Goal: Task Accomplishment & Management: Contribute content

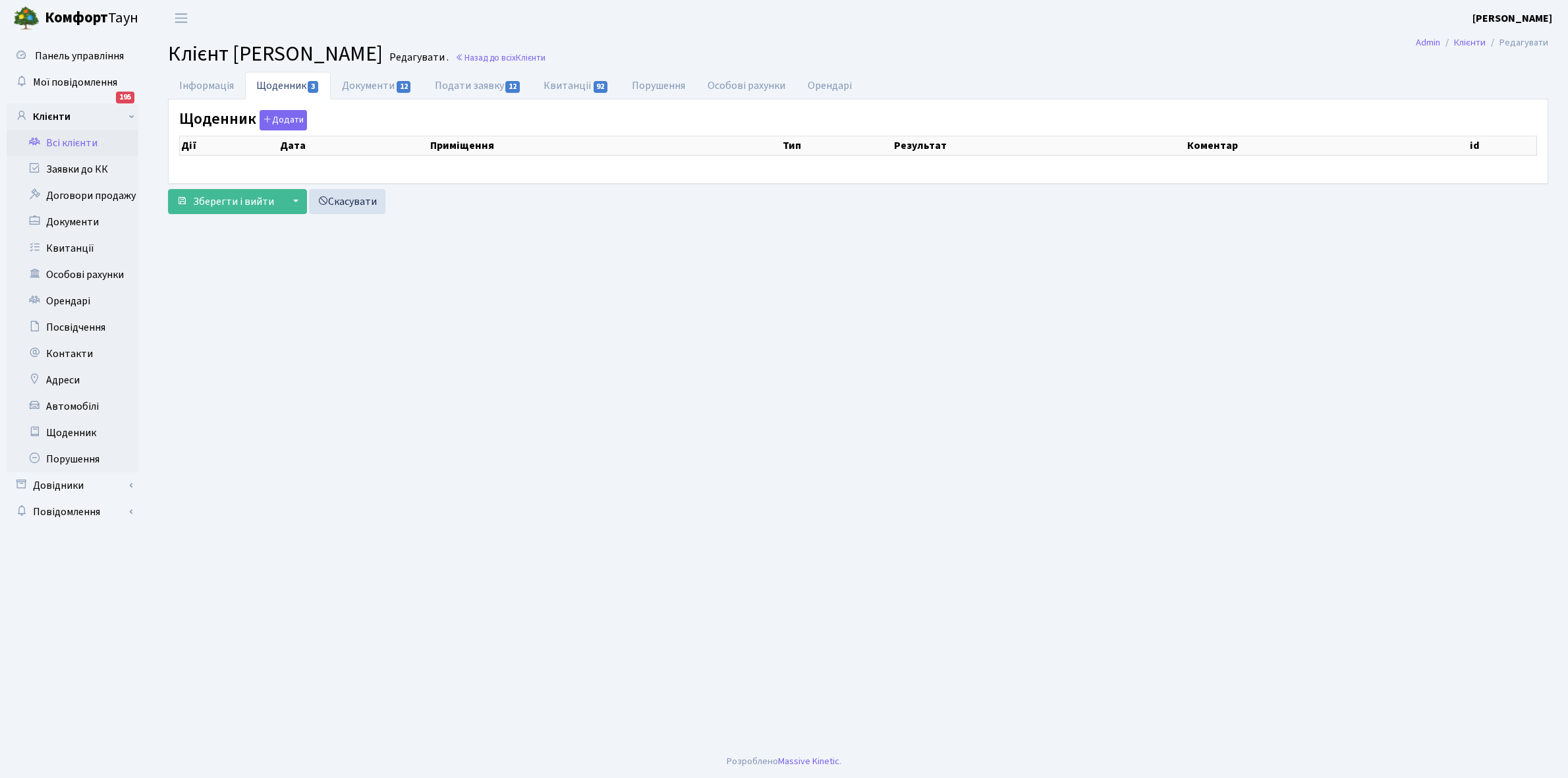
select select "25"
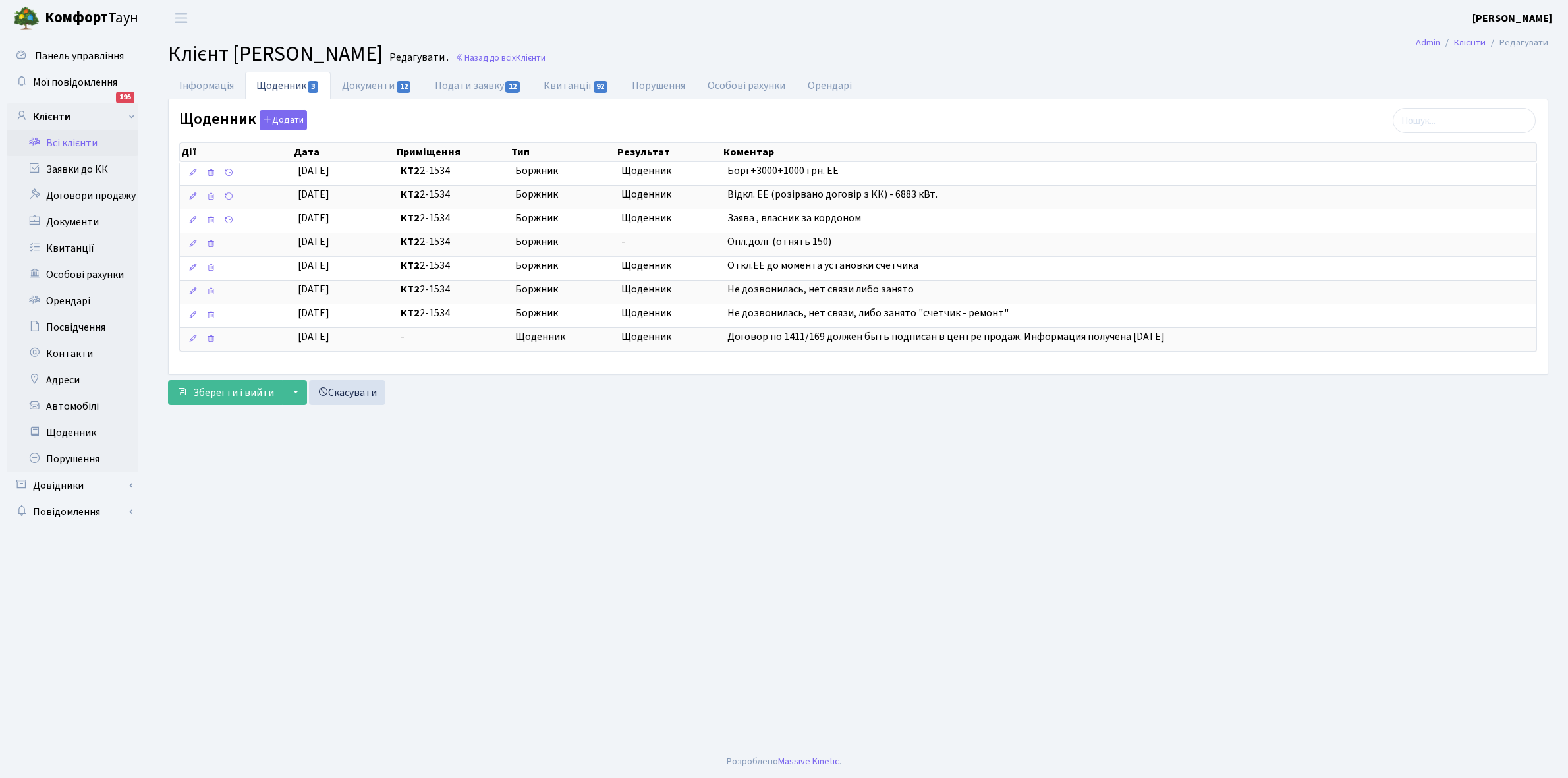
click at [74, 140] on link "Всі клієнти" at bounding box center [72, 143] width 132 height 27
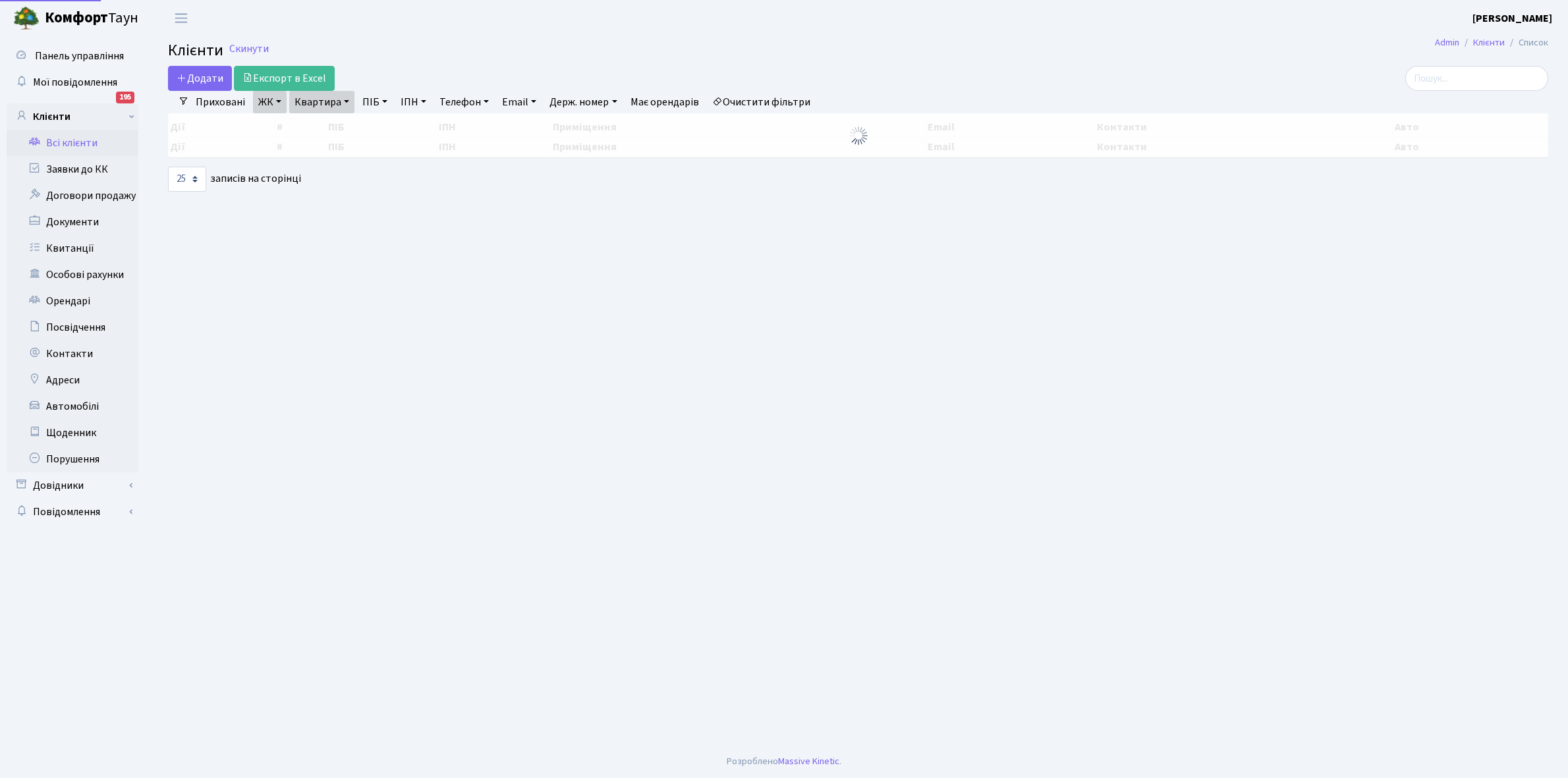
select select "25"
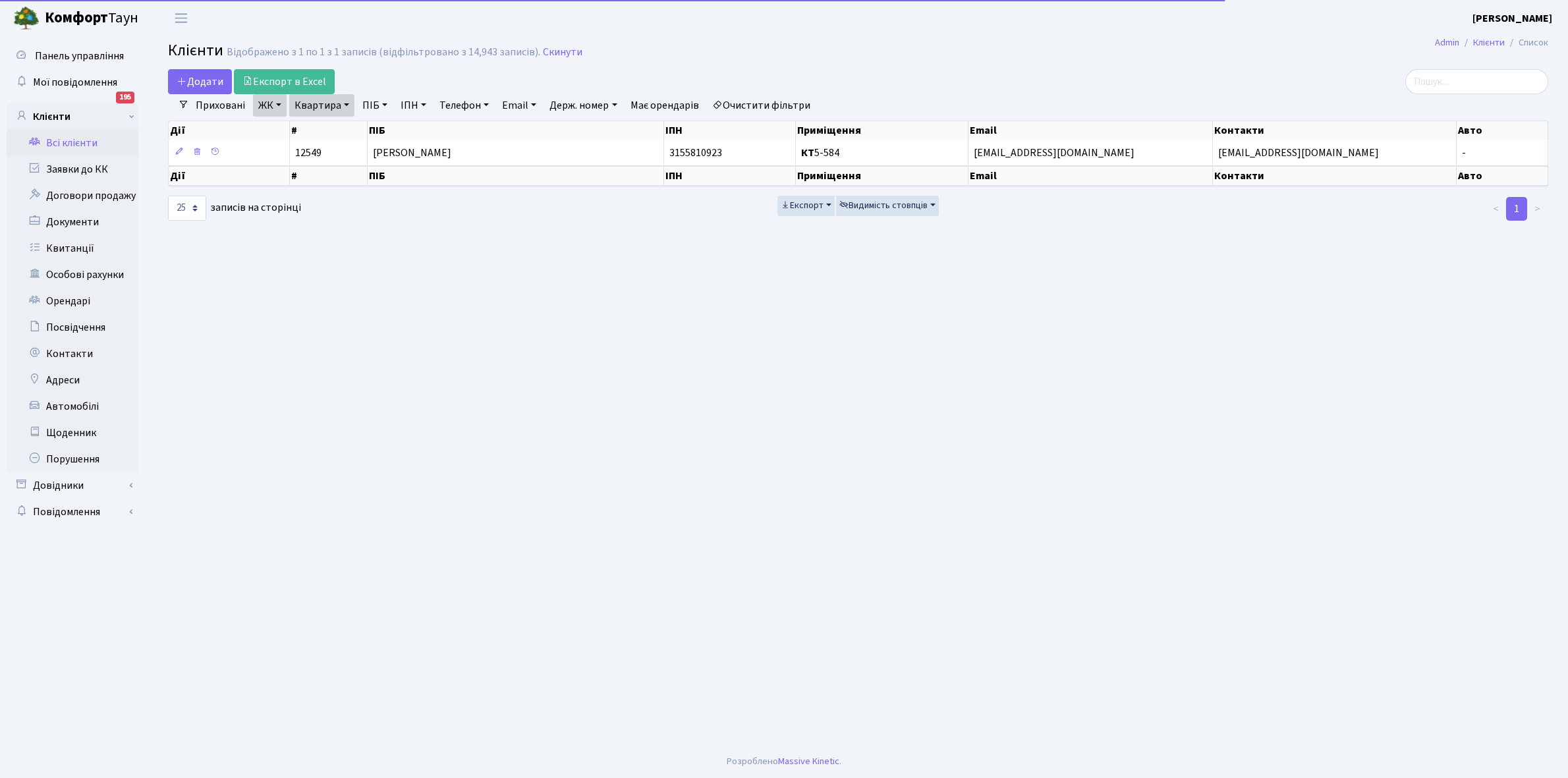
click at [765, 104] on link "Очистити фільтри" at bounding box center [761, 106] width 109 height 23
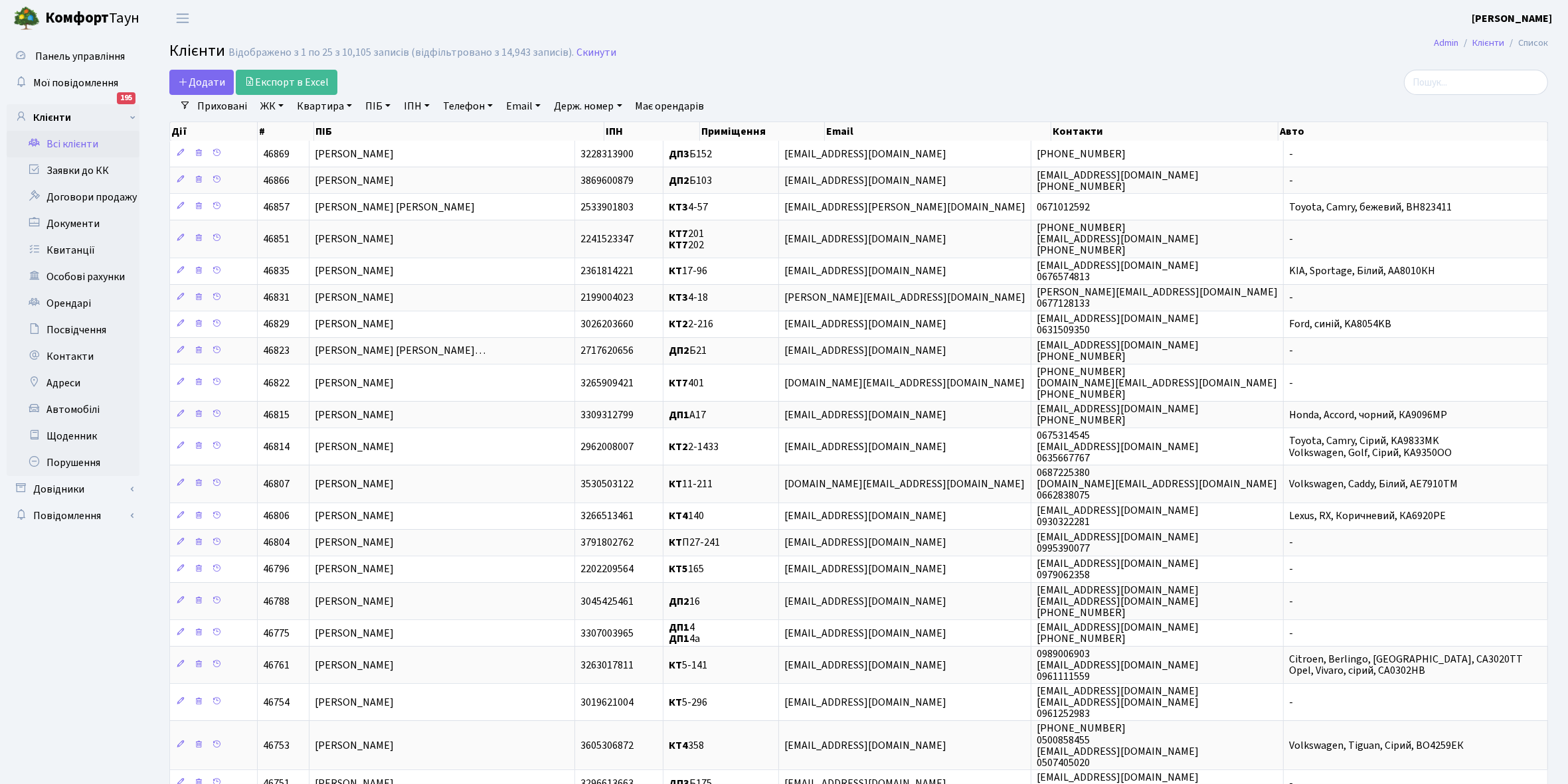
click at [283, 106] on link "ЖК" at bounding box center [272, 106] width 34 height 23
click at [299, 155] on li "КТ, вул. Регенераторна, 4" at bounding box center [338, 152] width 161 height 23
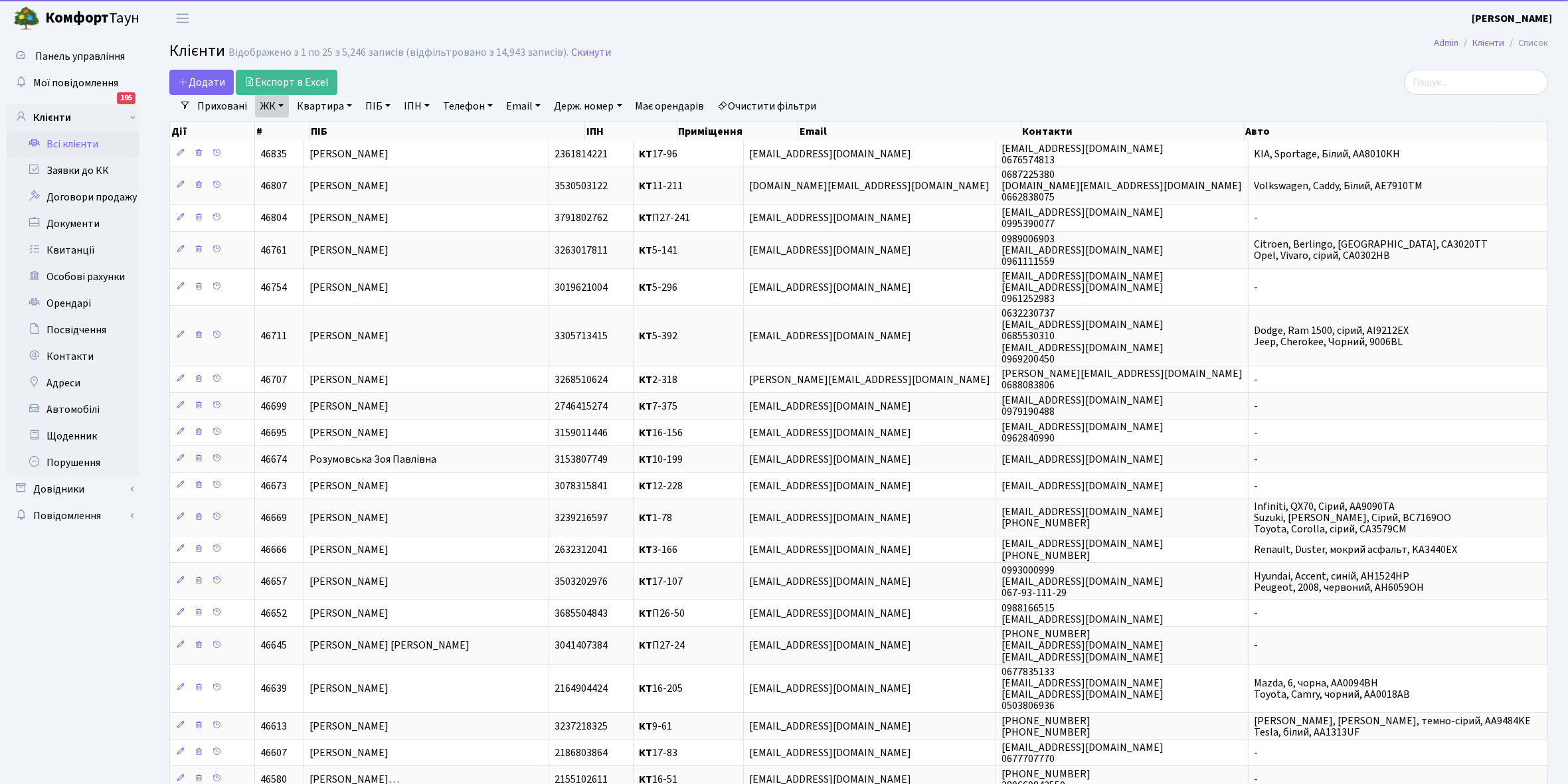
click at [348, 102] on link "Квартира" at bounding box center [324, 106] width 66 height 23
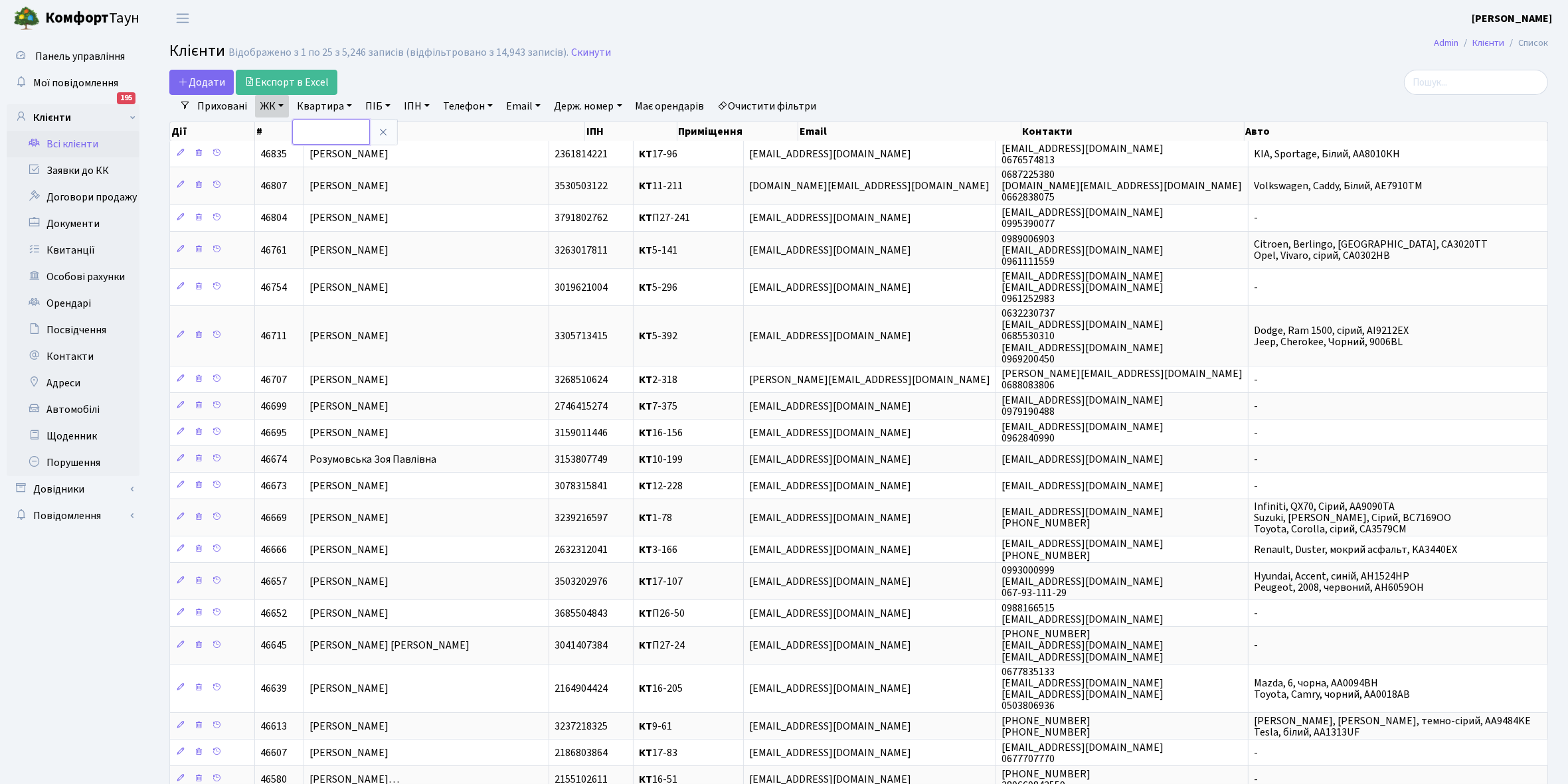
click at [322, 127] on input "text" at bounding box center [331, 132] width 78 height 25
type input "2-476"
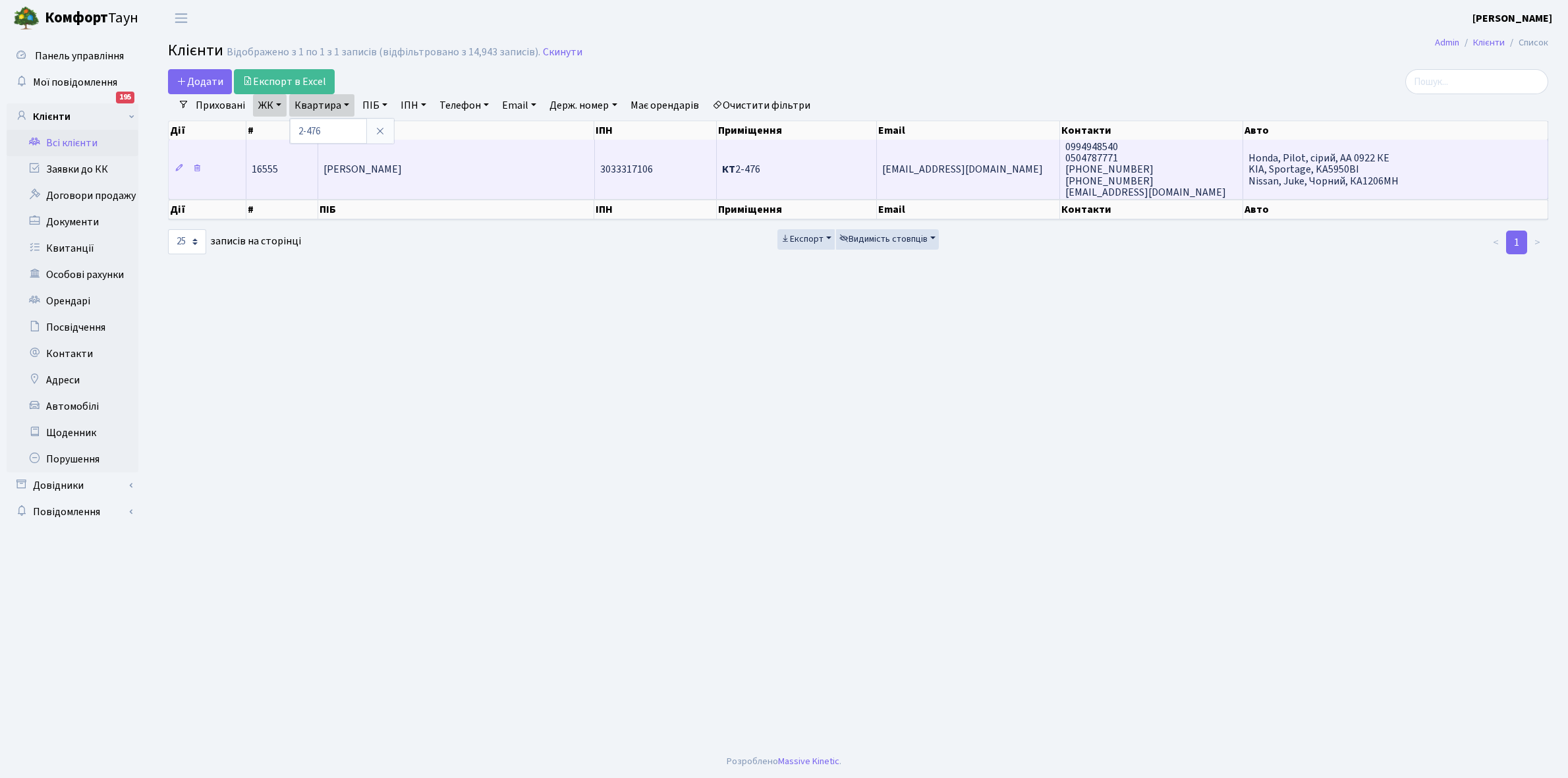
click at [506, 182] on td "Кузьмінська Ірина Віталіївна" at bounding box center [456, 169] width 276 height 59
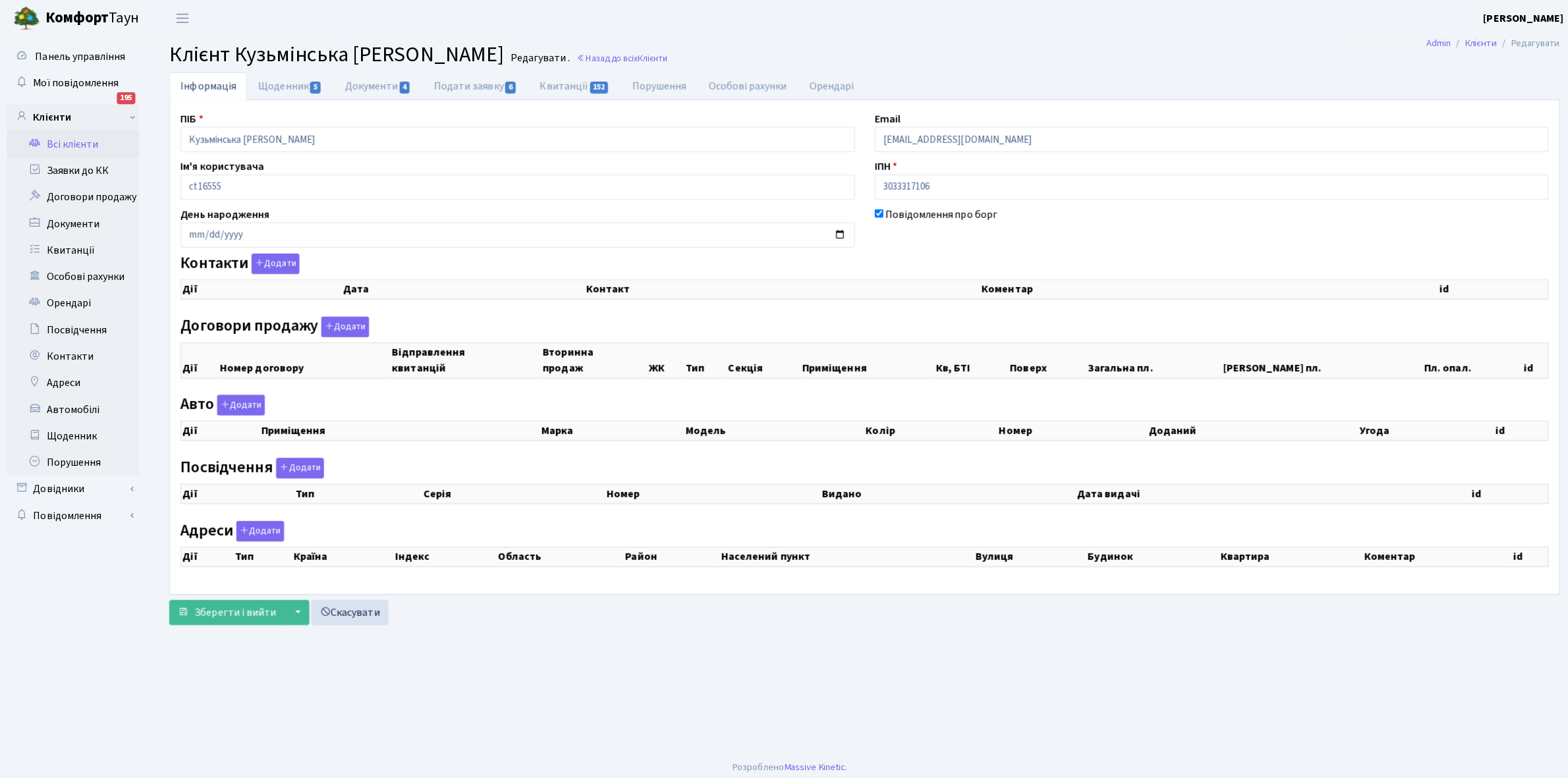
checkbox input "true"
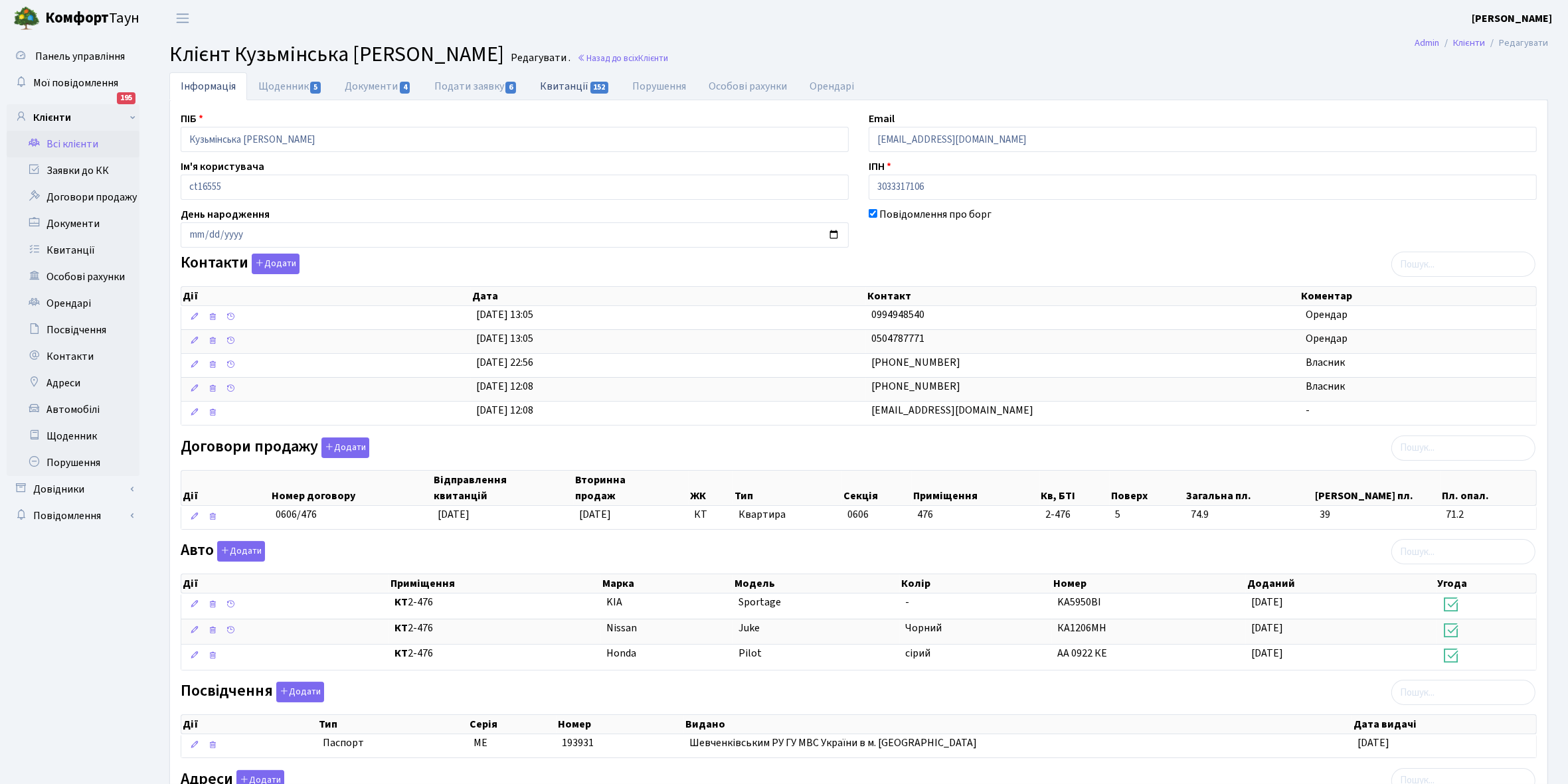
click at [563, 81] on link "Квитанції 152" at bounding box center [575, 86] width 92 height 27
select select "25"
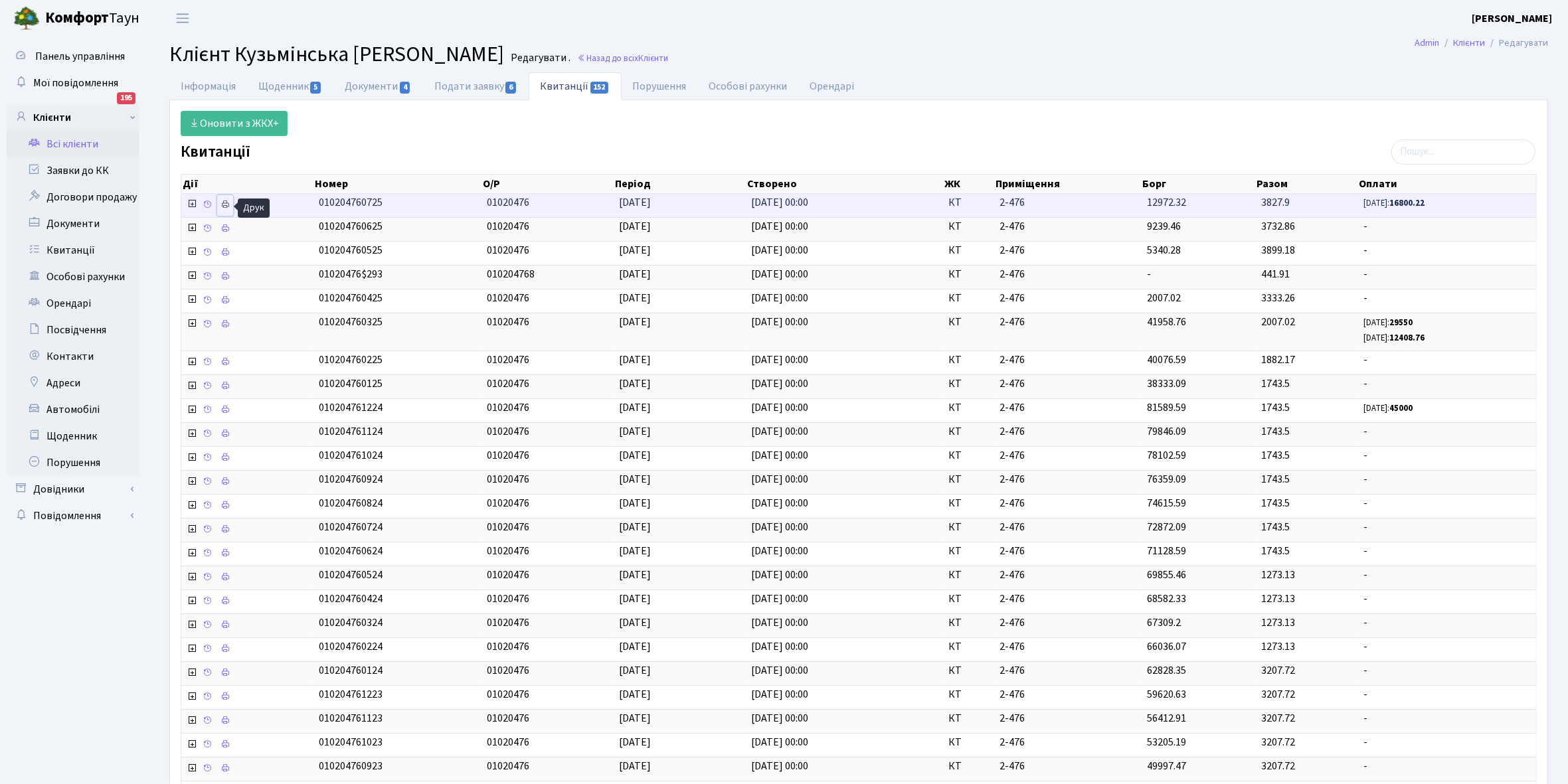
click at [220, 201] on icon at bounding box center [225, 204] width 9 height 9
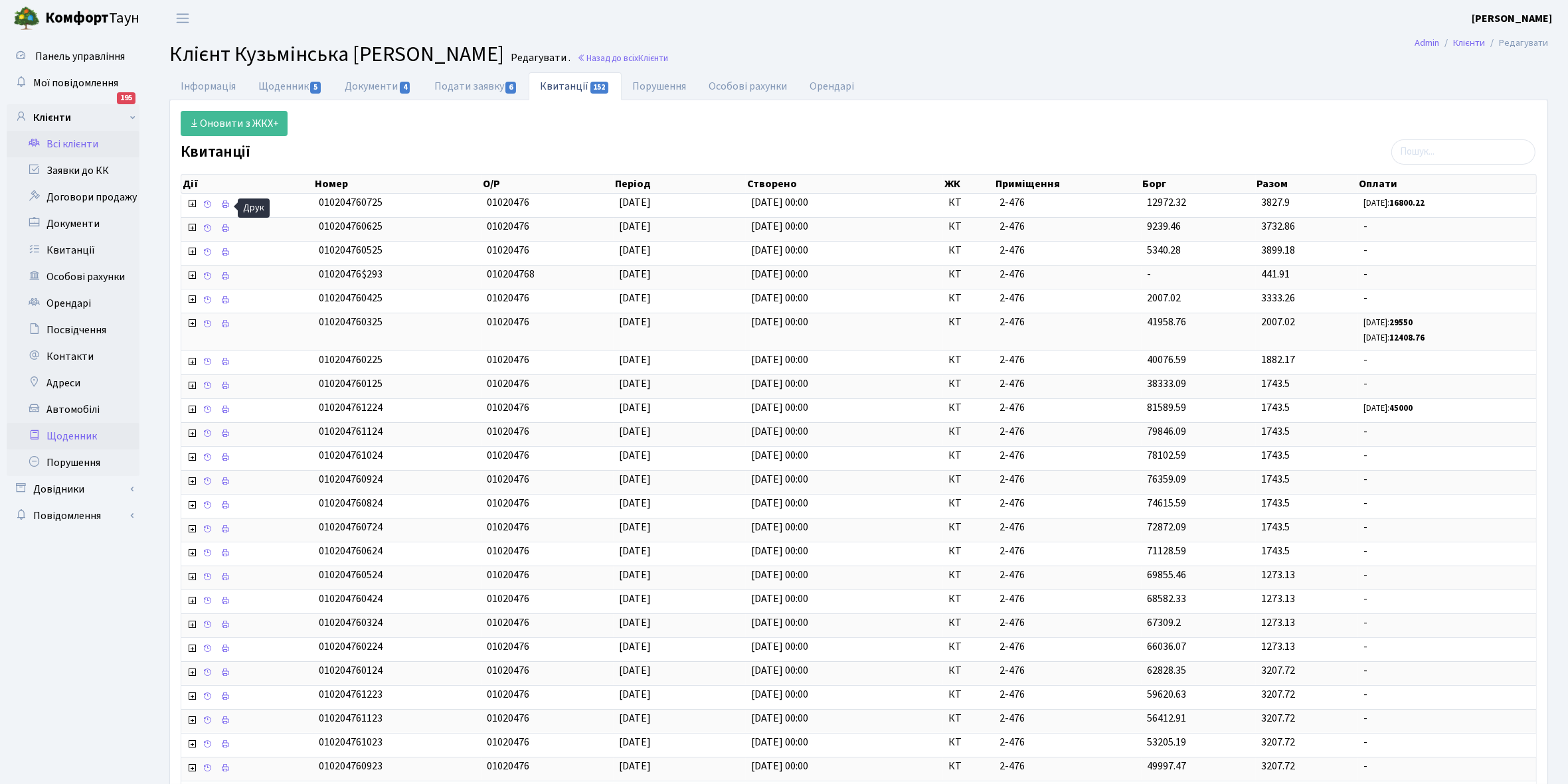
click at [66, 430] on link "Щоденник" at bounding box center [73, 437] width 133 height 27
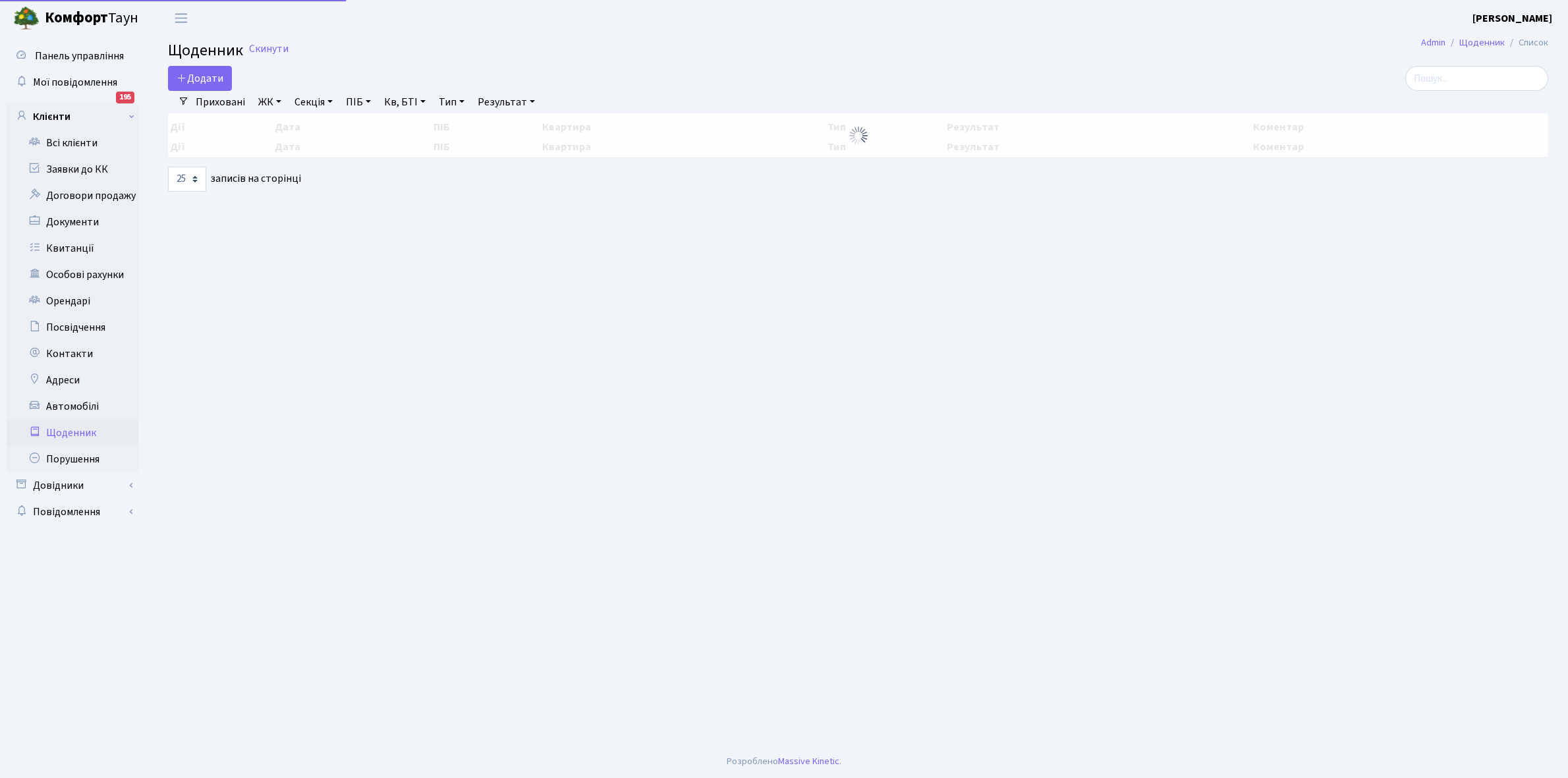
select select "25"
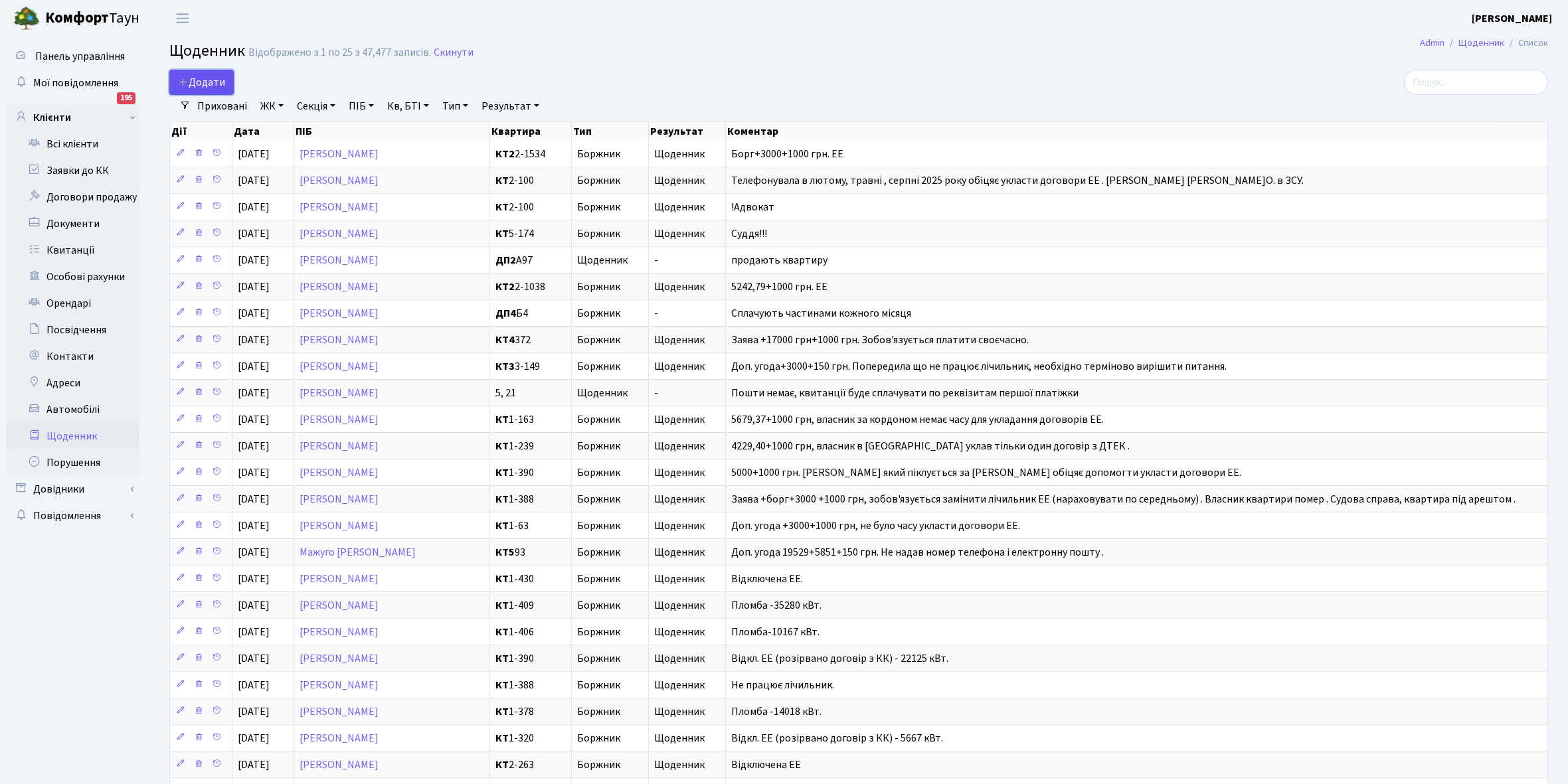
click at [198, 82] on span "Додати" at bounding box center [202, 82] width 47 height 15
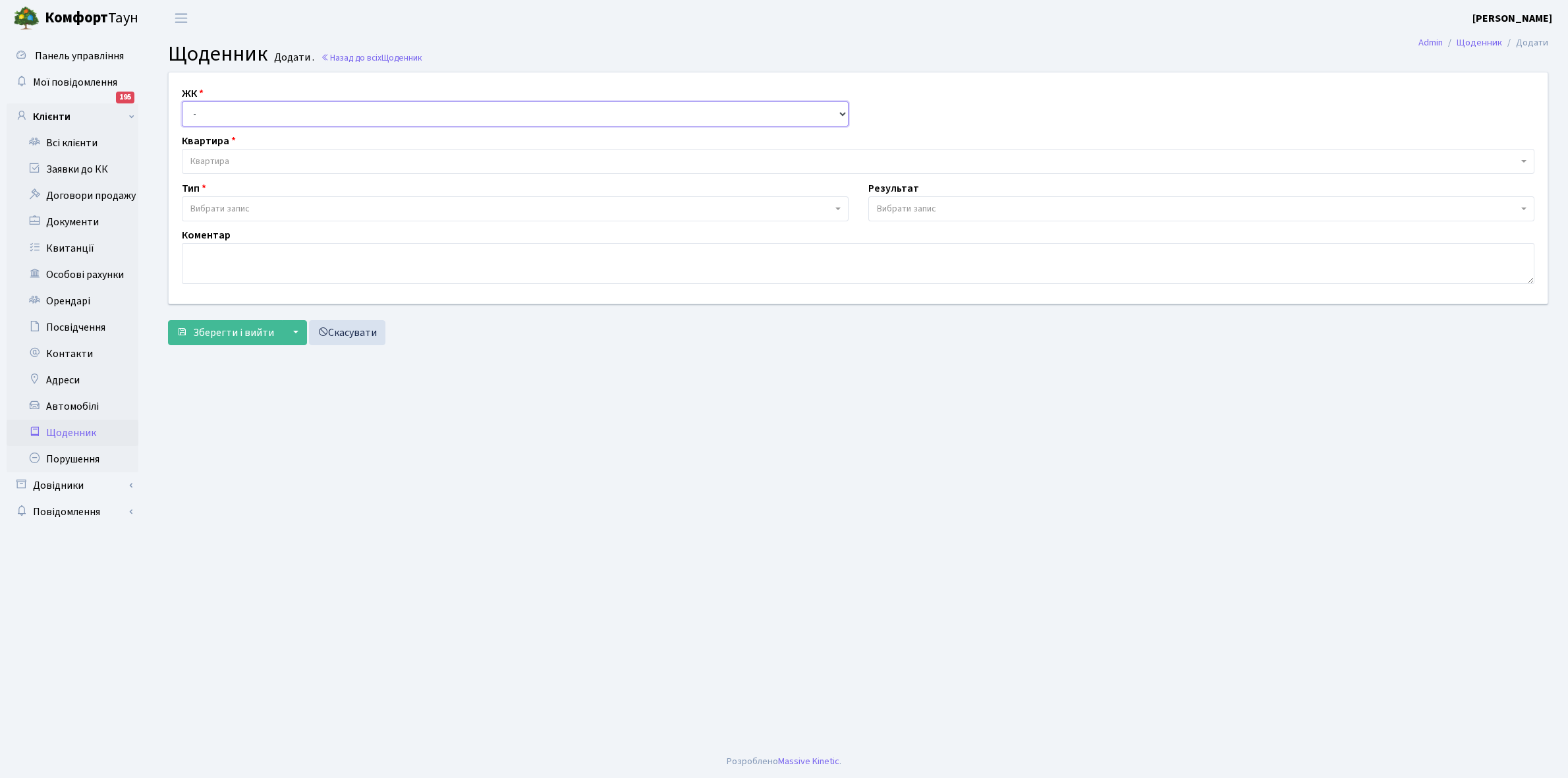
click at [211, 110] on select "- КТ, вул. Регенераторна, 4 КТ2, просп. Соборності, 17 КТ3, вул. Березнева, 16 …" at bounding box center [516, 114] width 667 height 25
select select "271"
click at [182, 102] on select "- КТ, вул. Регенераторна, 4 КТ2, просп. Соборності, 17 КТ3, вул. Березнева, 16 …" at bounding box center [516, 114] width 667 height 25
select select
click at [222, 153] on span "Квартира" at bounding box center [858, 161] width 1353 height 25
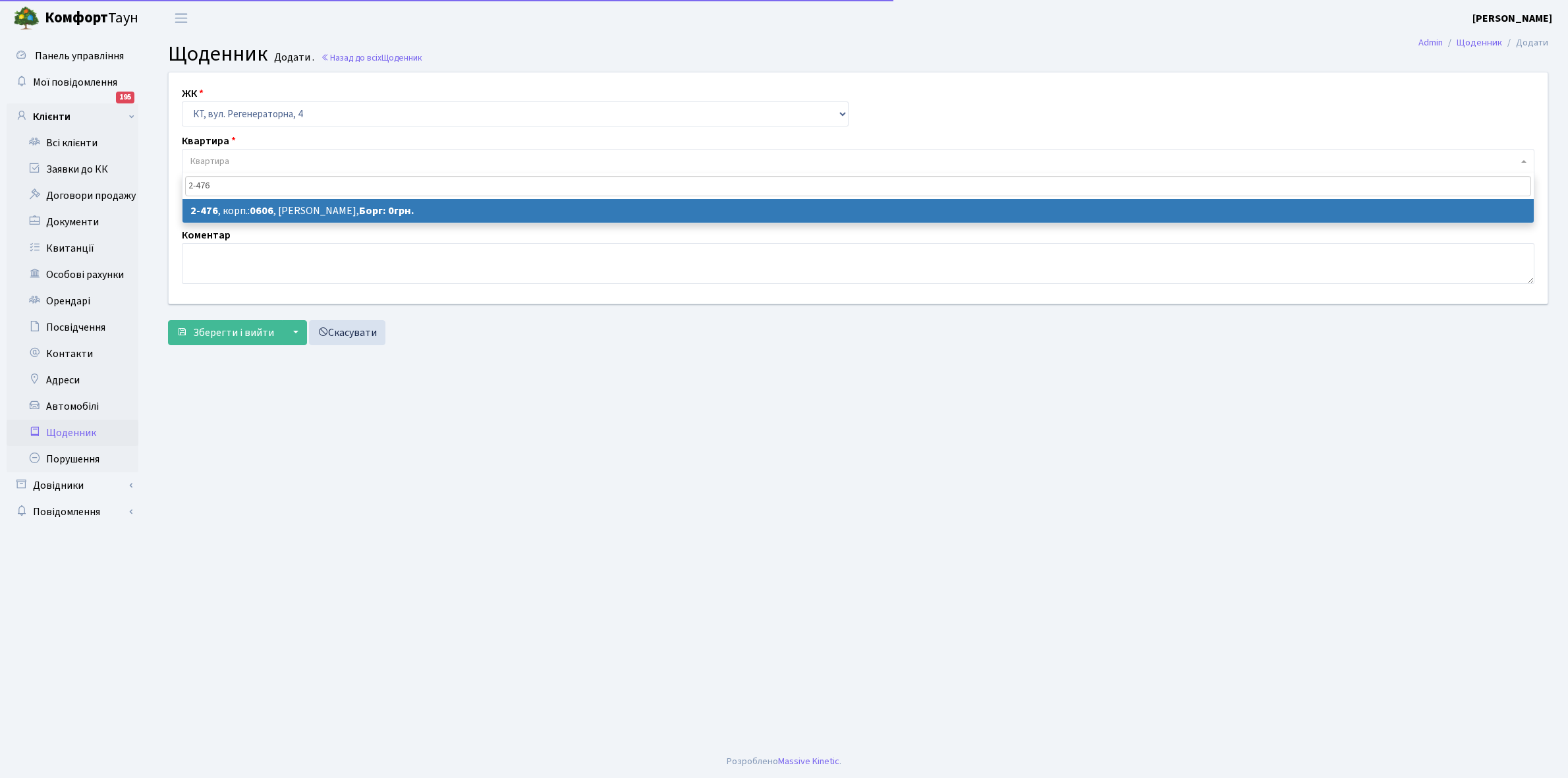
type input "2-476"
select select "1490"
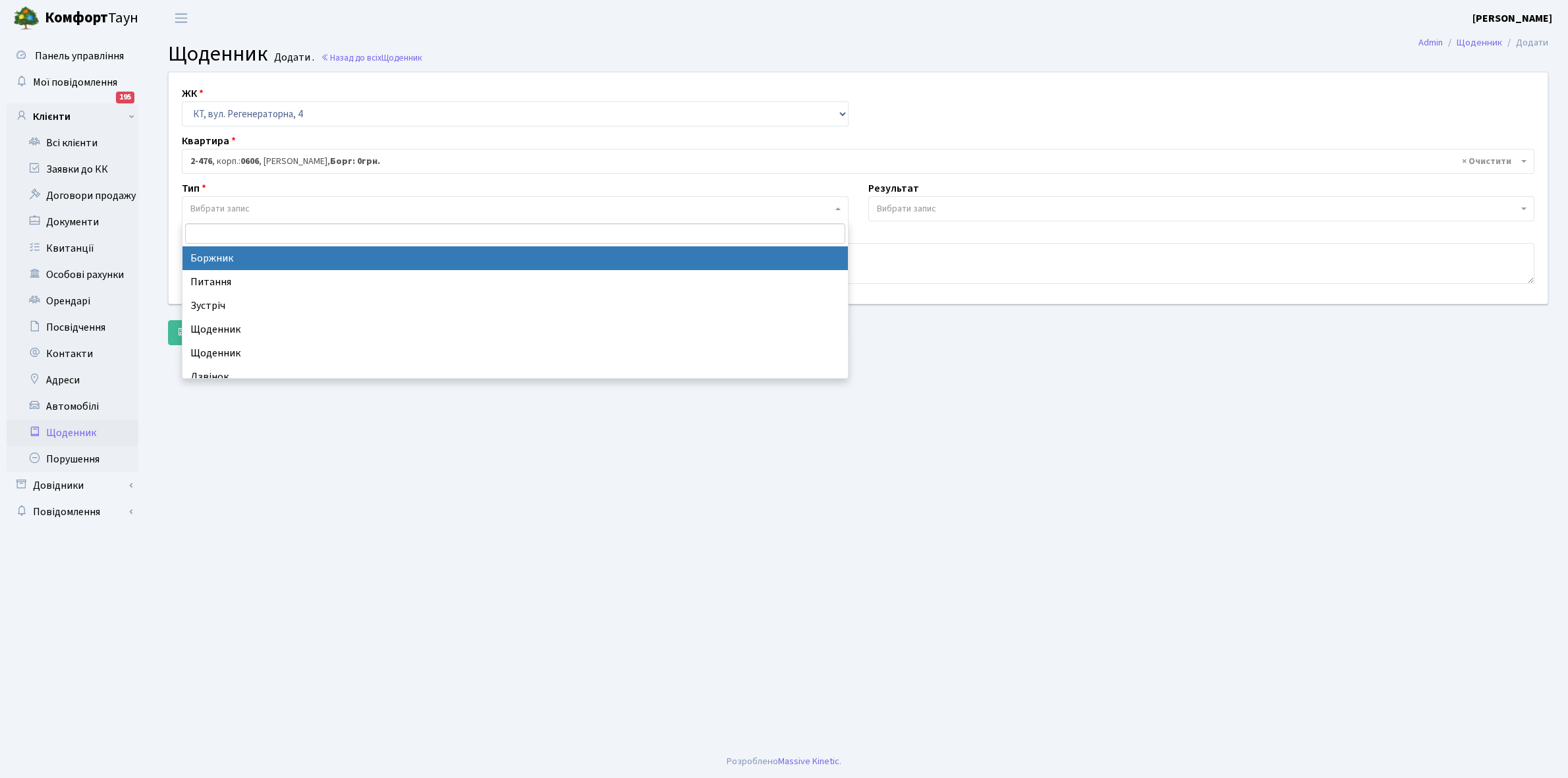
click at [275, 208] on span "Вибрати запис" at bounding box center [512, 209] width 642 height 13
select select "189"
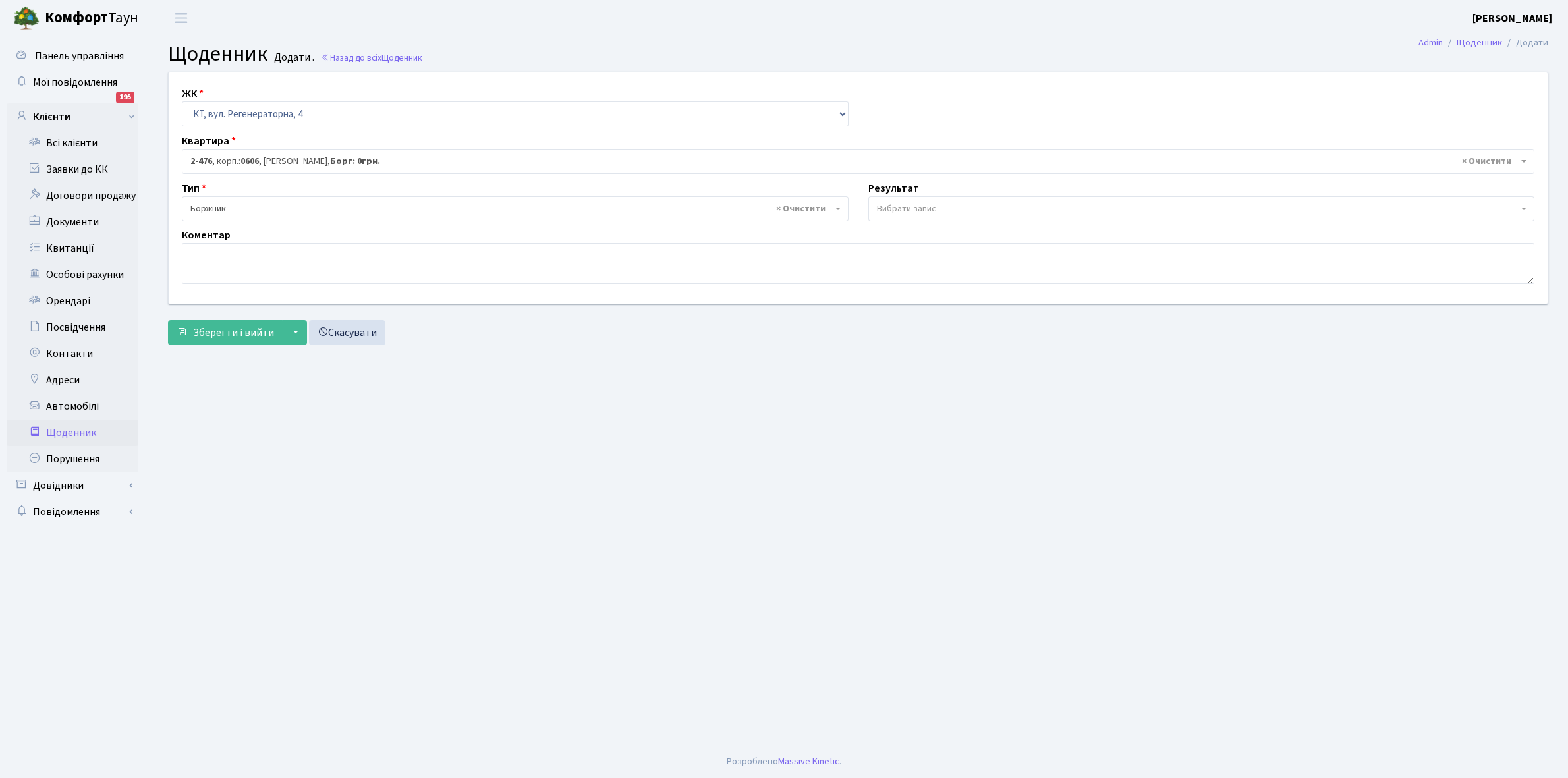
click at [920, 209] on span "Вибрати запис" at bounding box center [906, 209] width 59 height 13
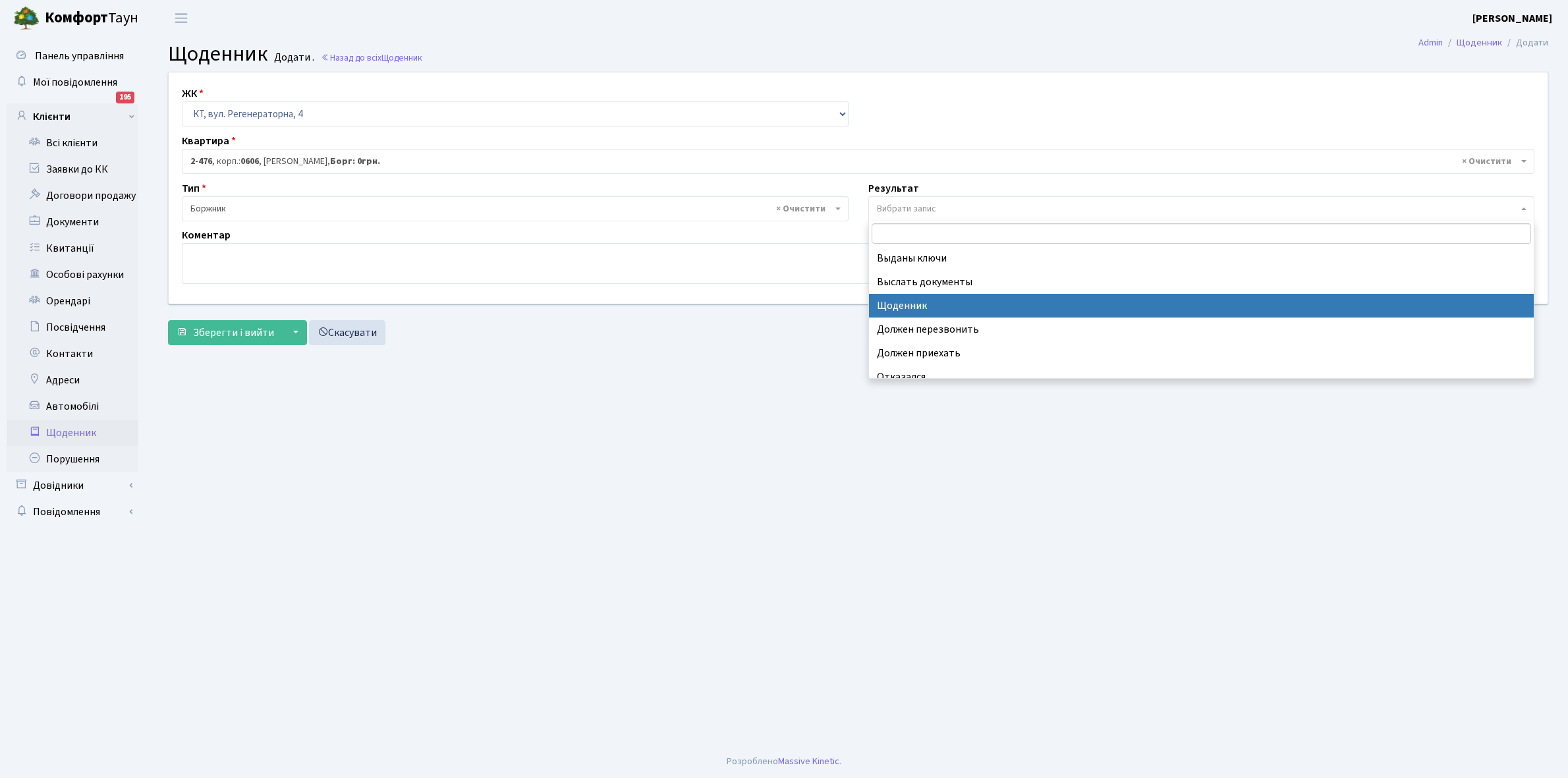
select select "14"
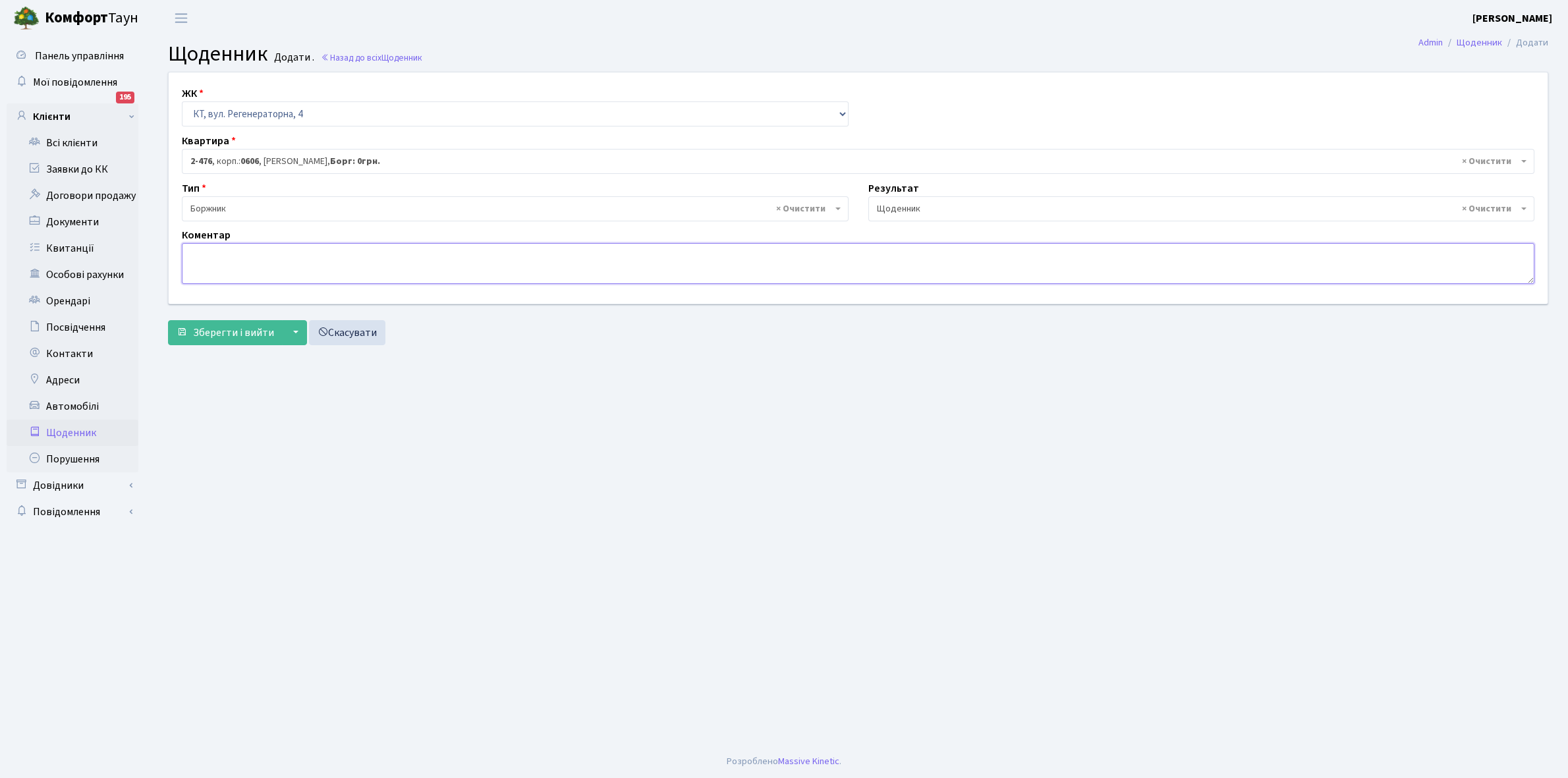
click at [215, 261] on textarea at bounding box center [858, 263] width 1353 height 41
type textarea "3"
click at [72, 433] on link "Щоденник" at bounding box center [72, 433] width 132 height 27
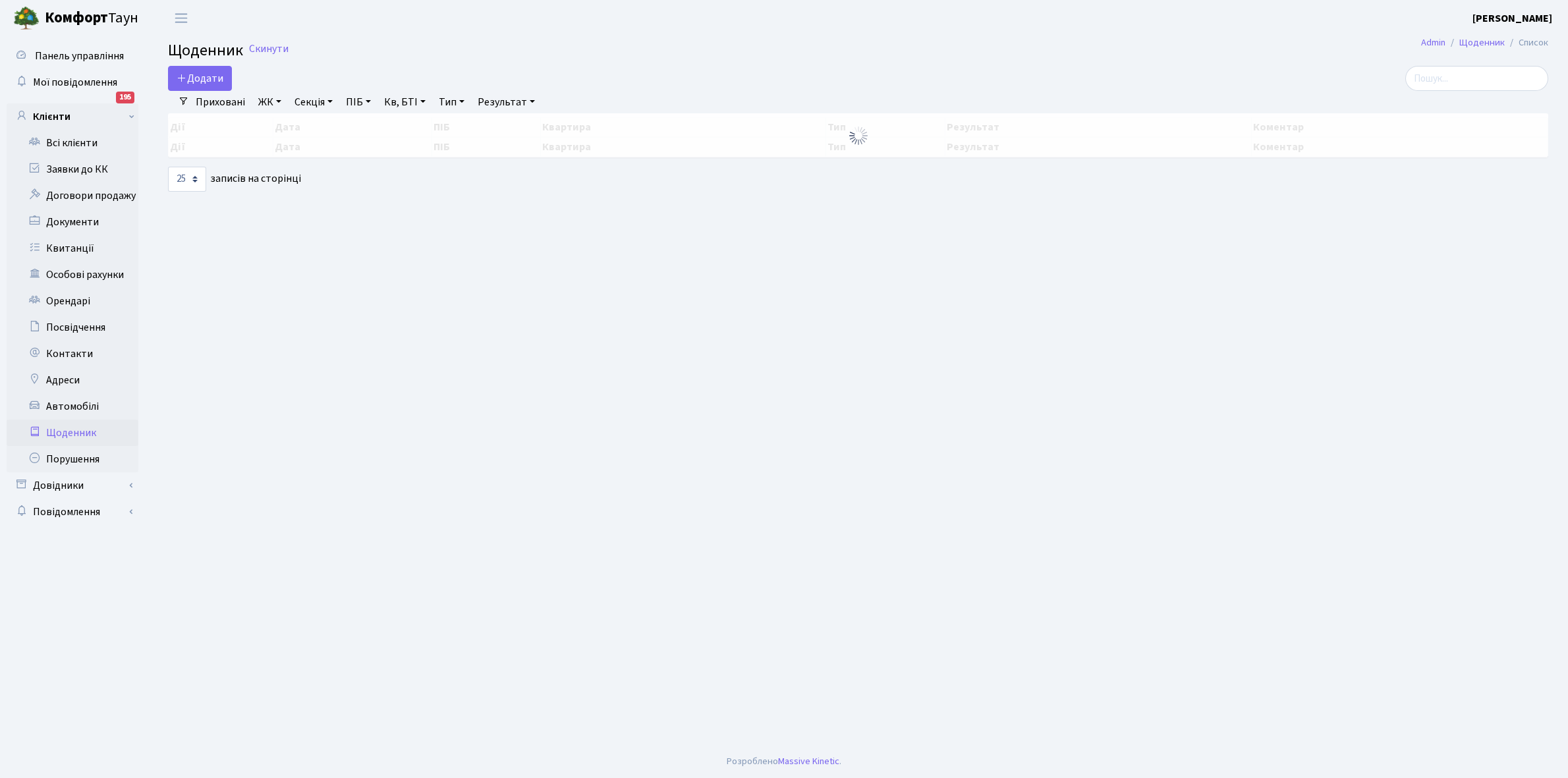
select select "25"
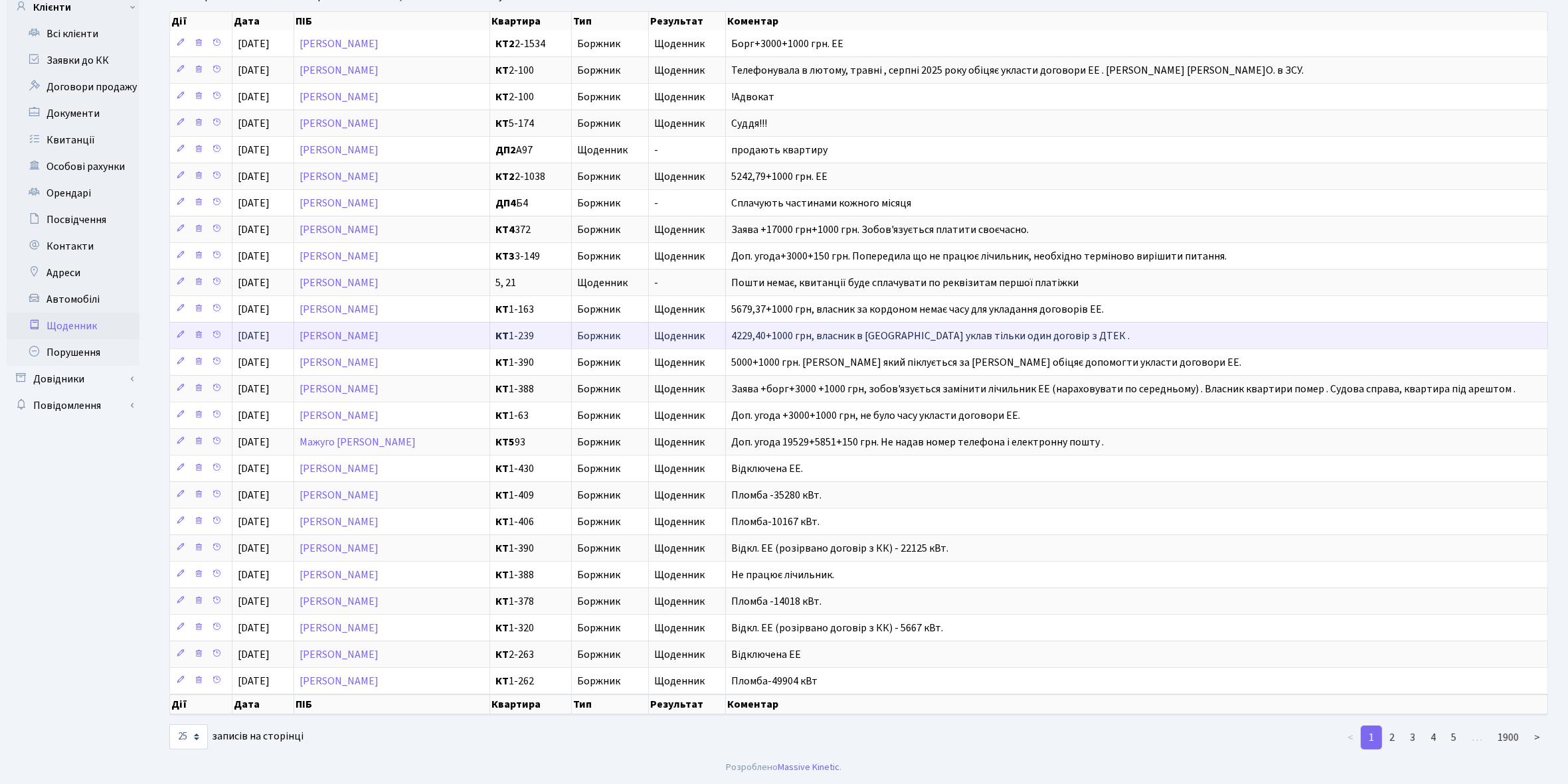
scroll to position [123, 0]
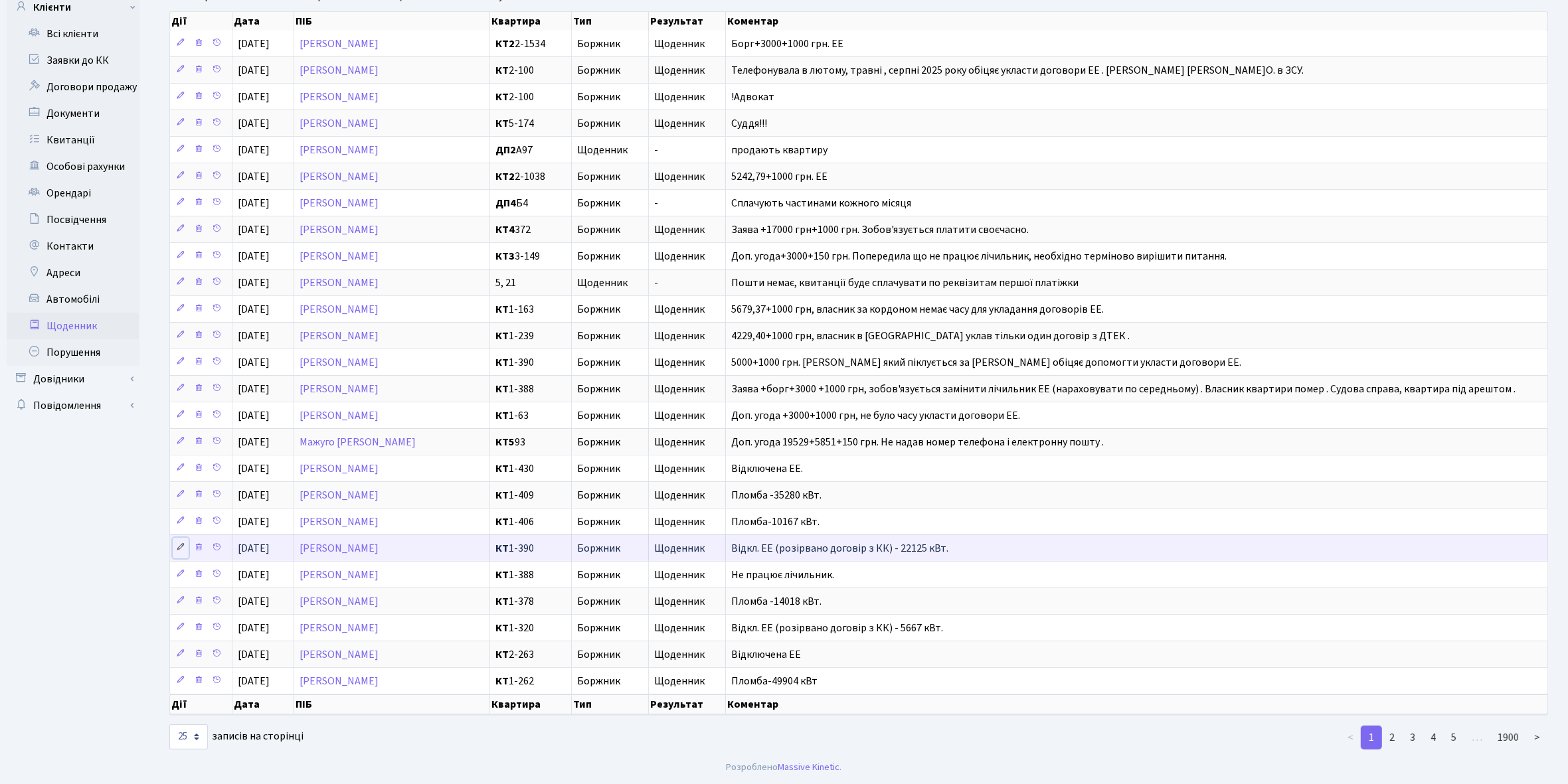
click at [183, 542] on icon at bounding box center [181, 547] width 9 height 9
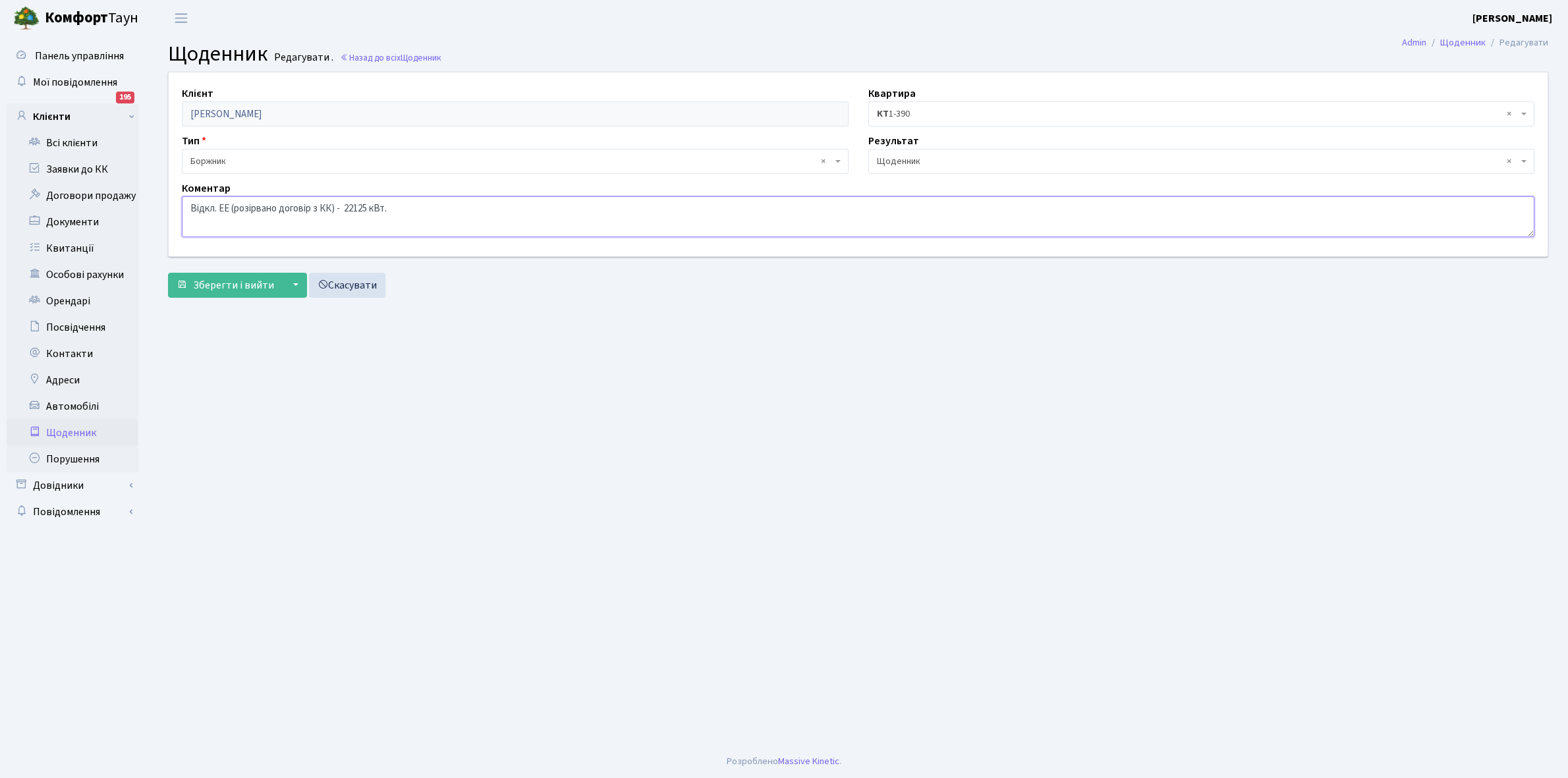
drag, startPoint x: 188, startPoint y: 209, endPoint x: 492, endPoint y: 235, distance: 305.1
click at [492, 235] on textarea "Відкл. ЕЕ (розірвано договір з КК) - 22125 кВт." at bounding box center [858, 217] width 1353 height 41
click at [66, 430] on link "Щоденник" at bounding box center [72, 433] width 132 height 27
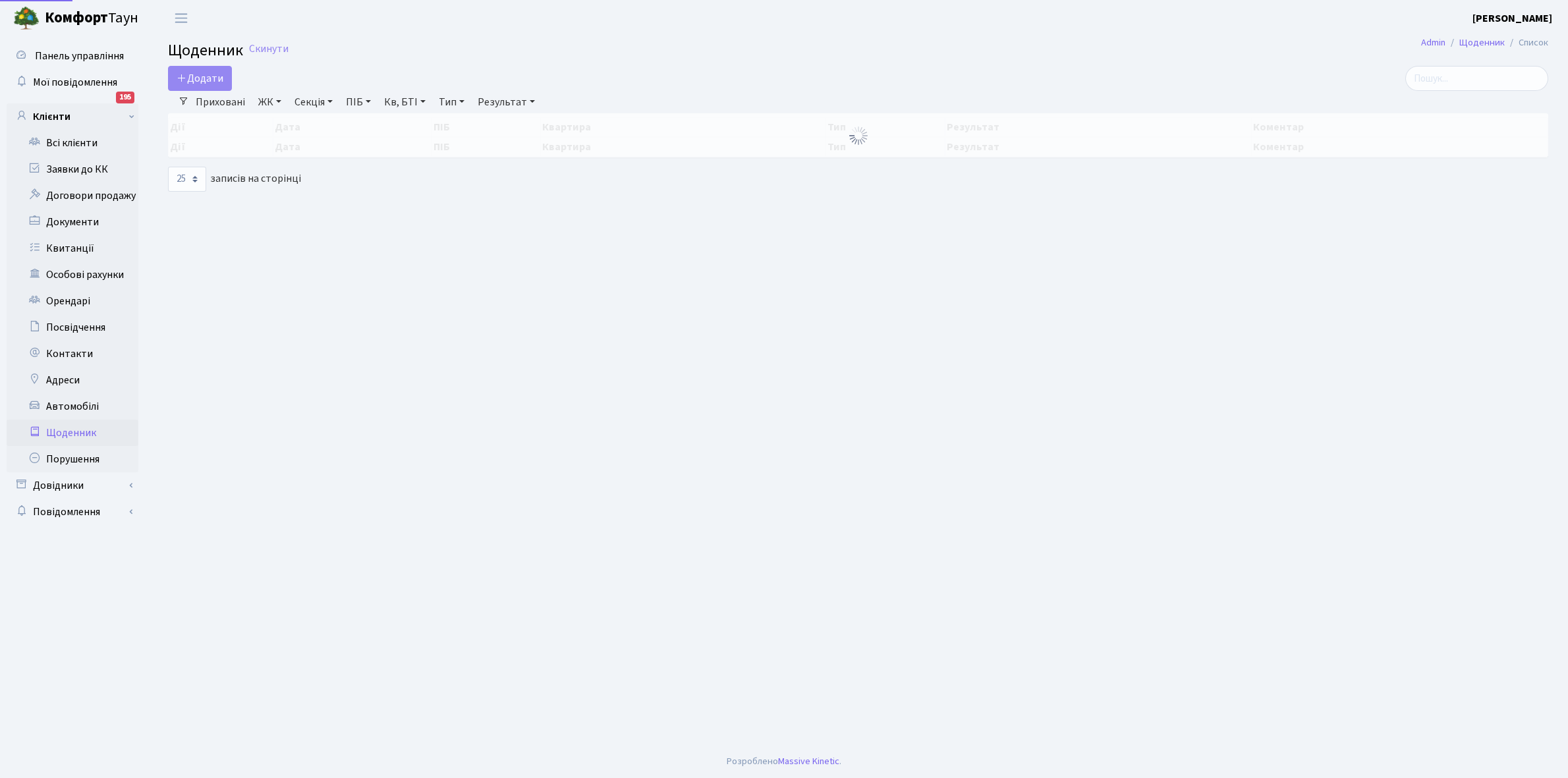
select select "25"
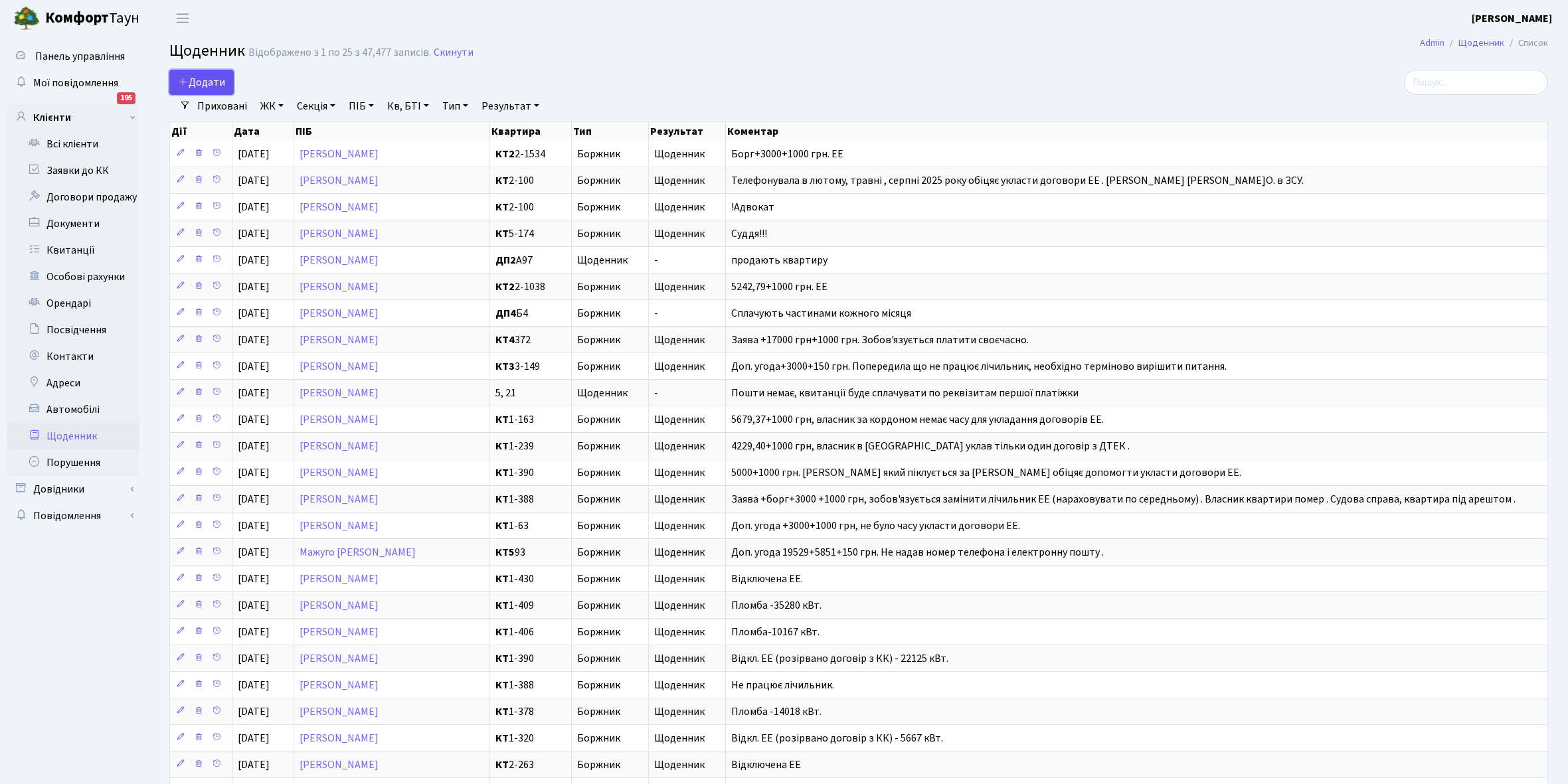
click at [195, 78] on span "Додати" at bounding box center [202, 82] width 47 height 15
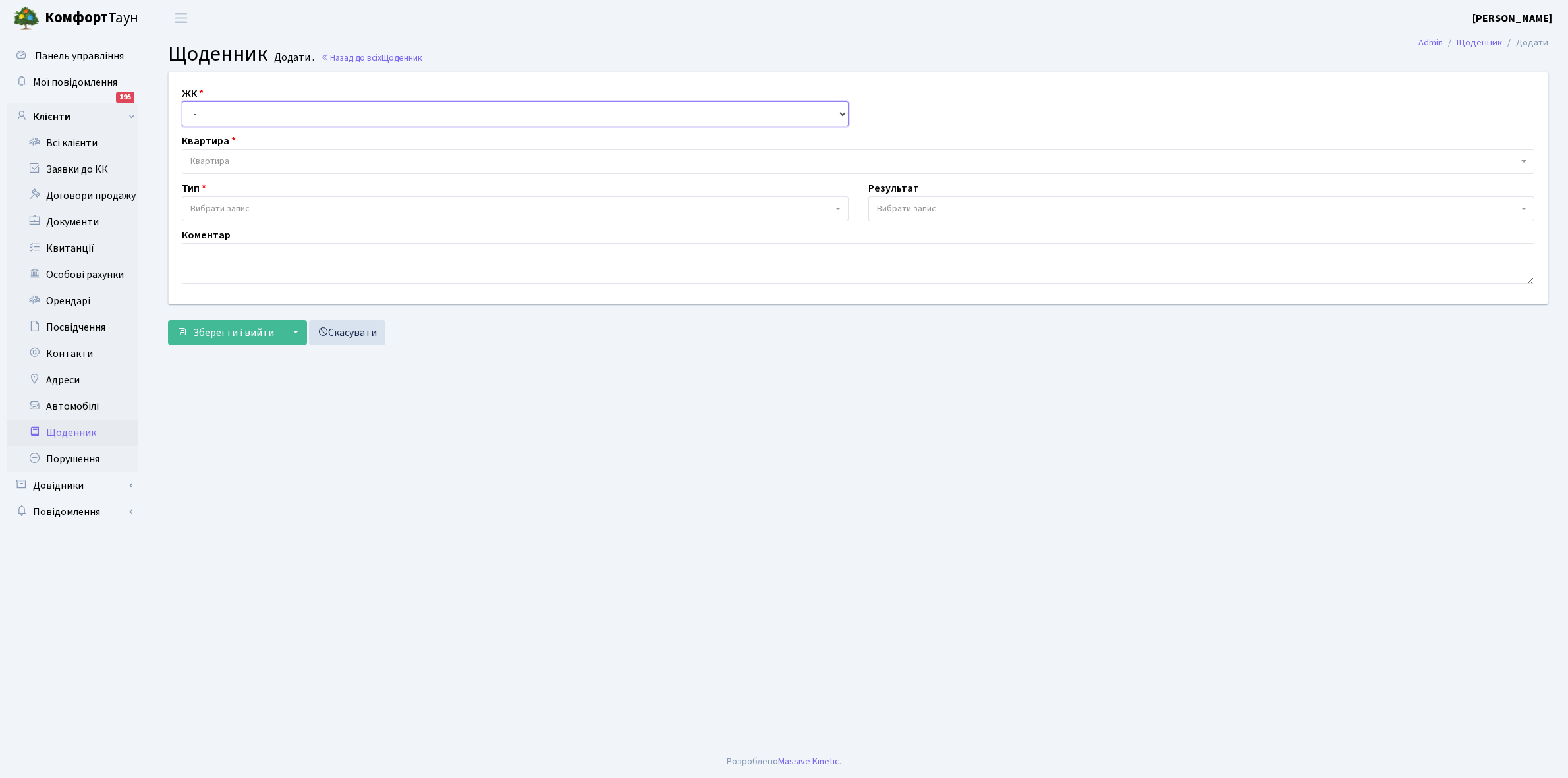
click at [235, 110] on select "- КТ, вул. Регенераторна, 4 КТ2, просп. Соборності, 17 КТ3, вул. Березнева, 16 …" at bounding box center [516, 114] width 667 height 25
select select "271"
click at [182, 102] on select "- КТ, вул. Регенераторна, 4 КТ2, просп. Соборності, 17 КТ3, вул. Березнева, 16 …" at bounding box center [516, 114] width 667 height 25
select select
click at [241, 157] on span "Квартира" at bounding box center [854, 161] width 1327 height 13
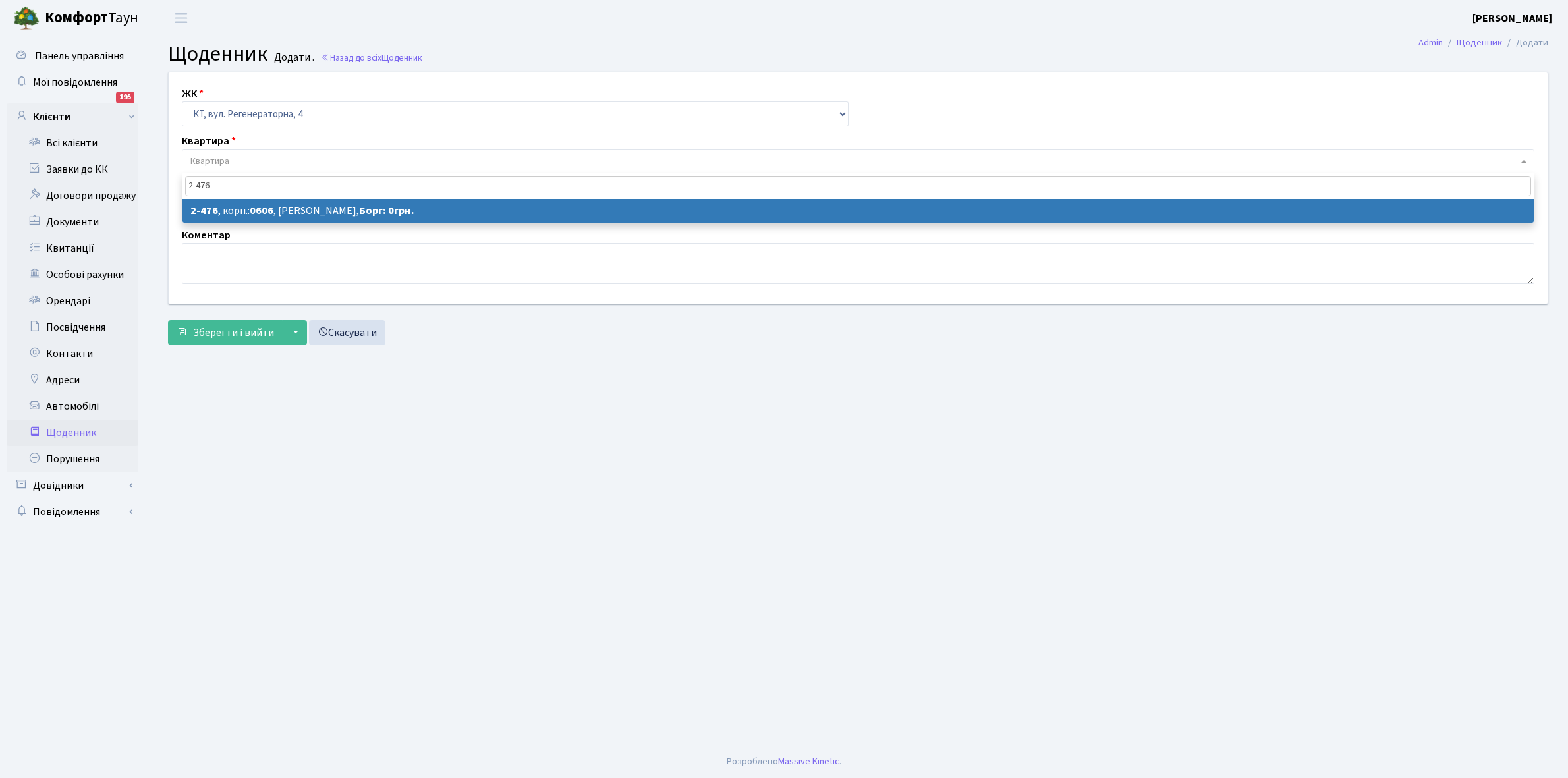
type input "2-476"
select select "1490"
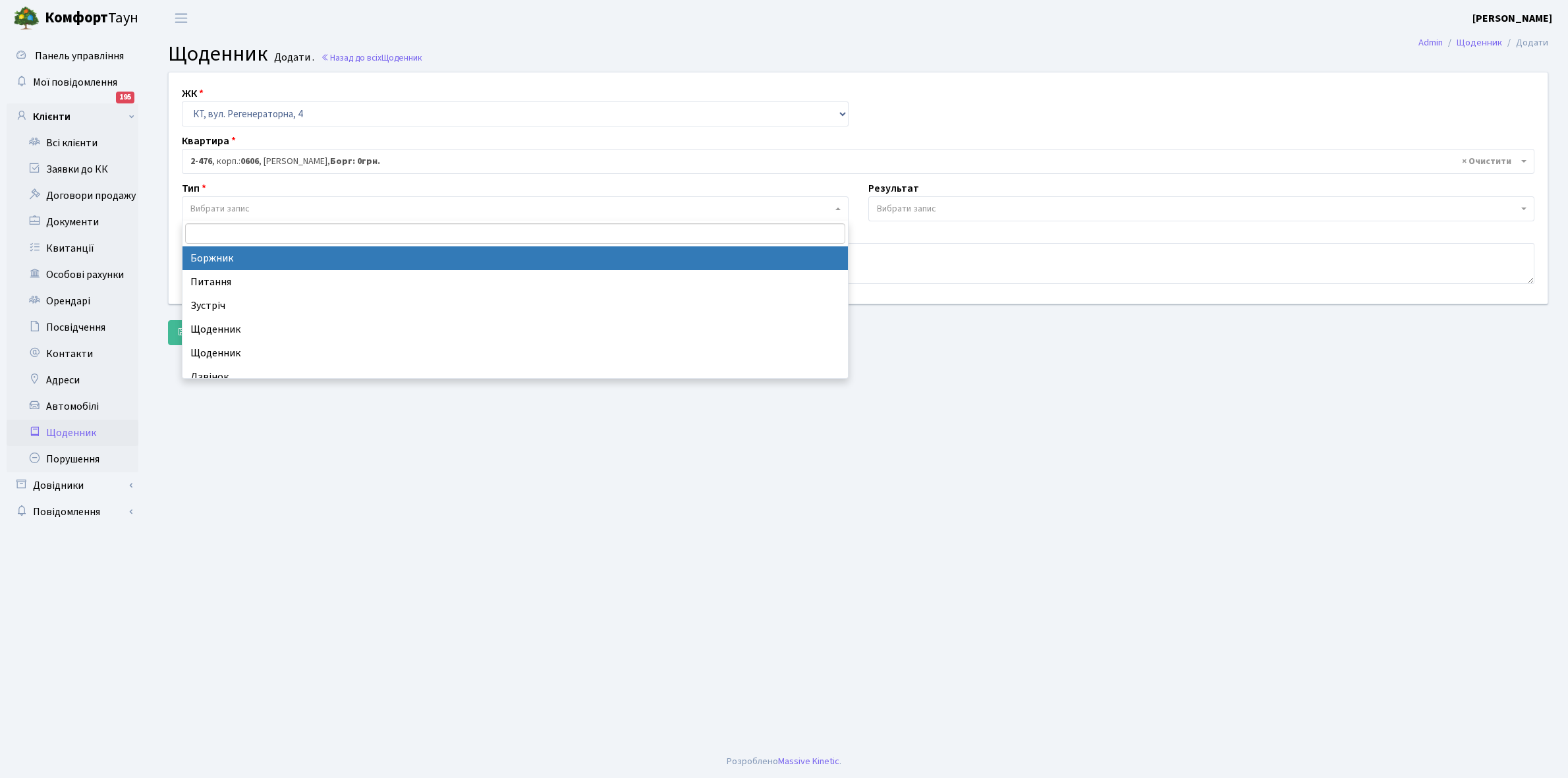
click at [252, 213] on span "Вибрати запис" at bounding box center [512, 209] width 642 height 13
select select "189"
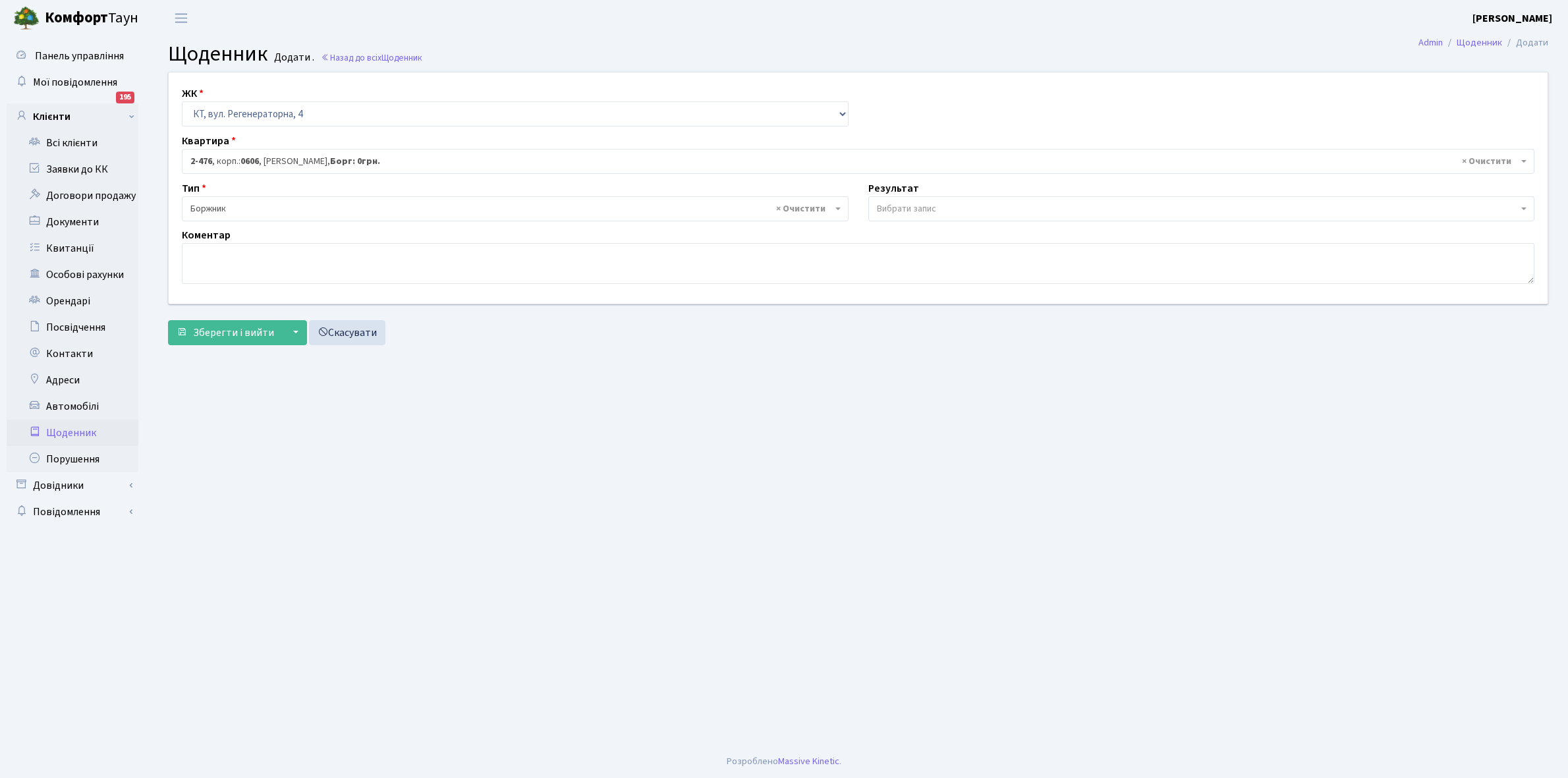
click at [930, 208] on span "Вибрати запис" at bounding box center [906, 209] width 59 height 13
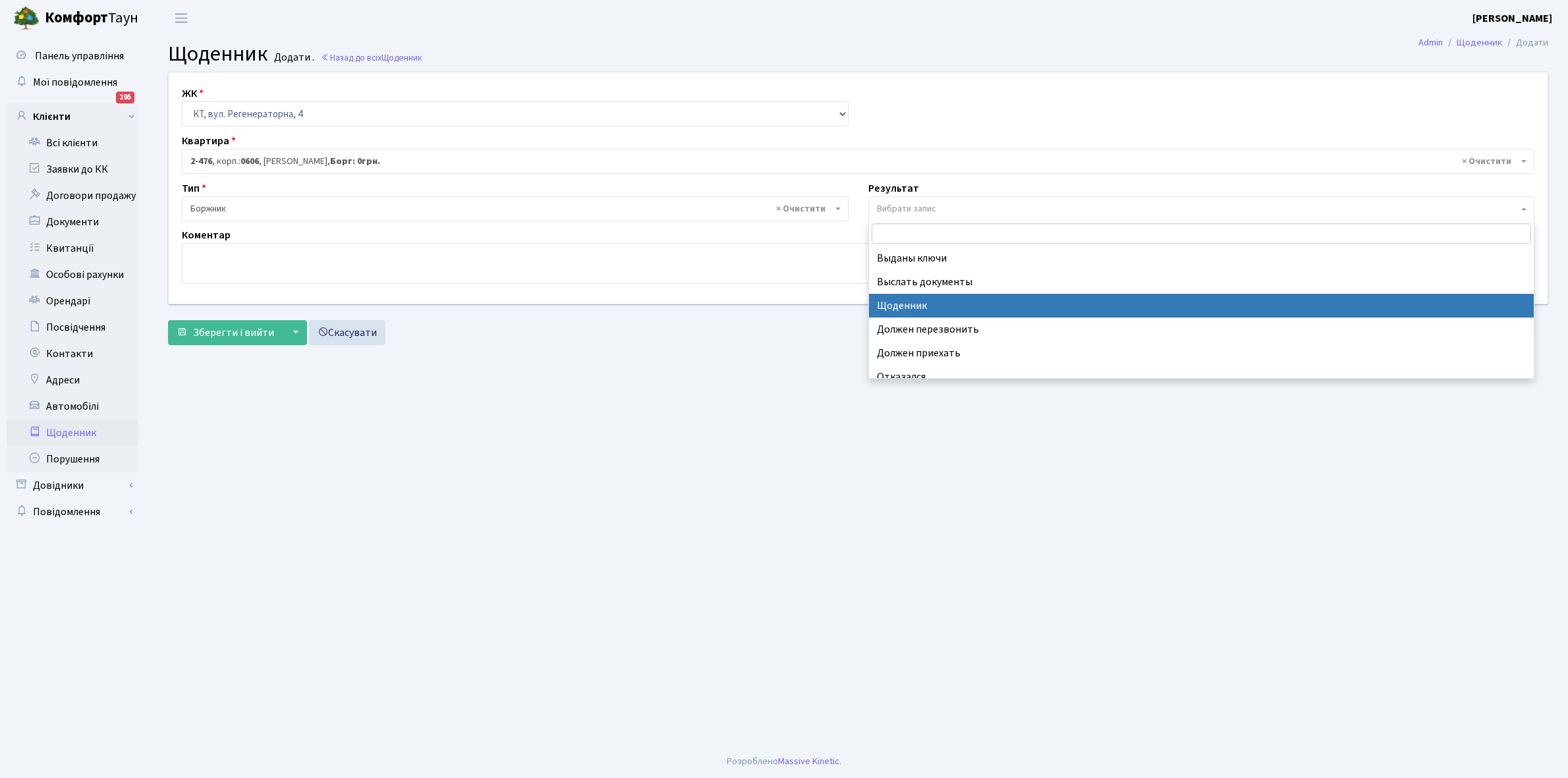
select select "14"
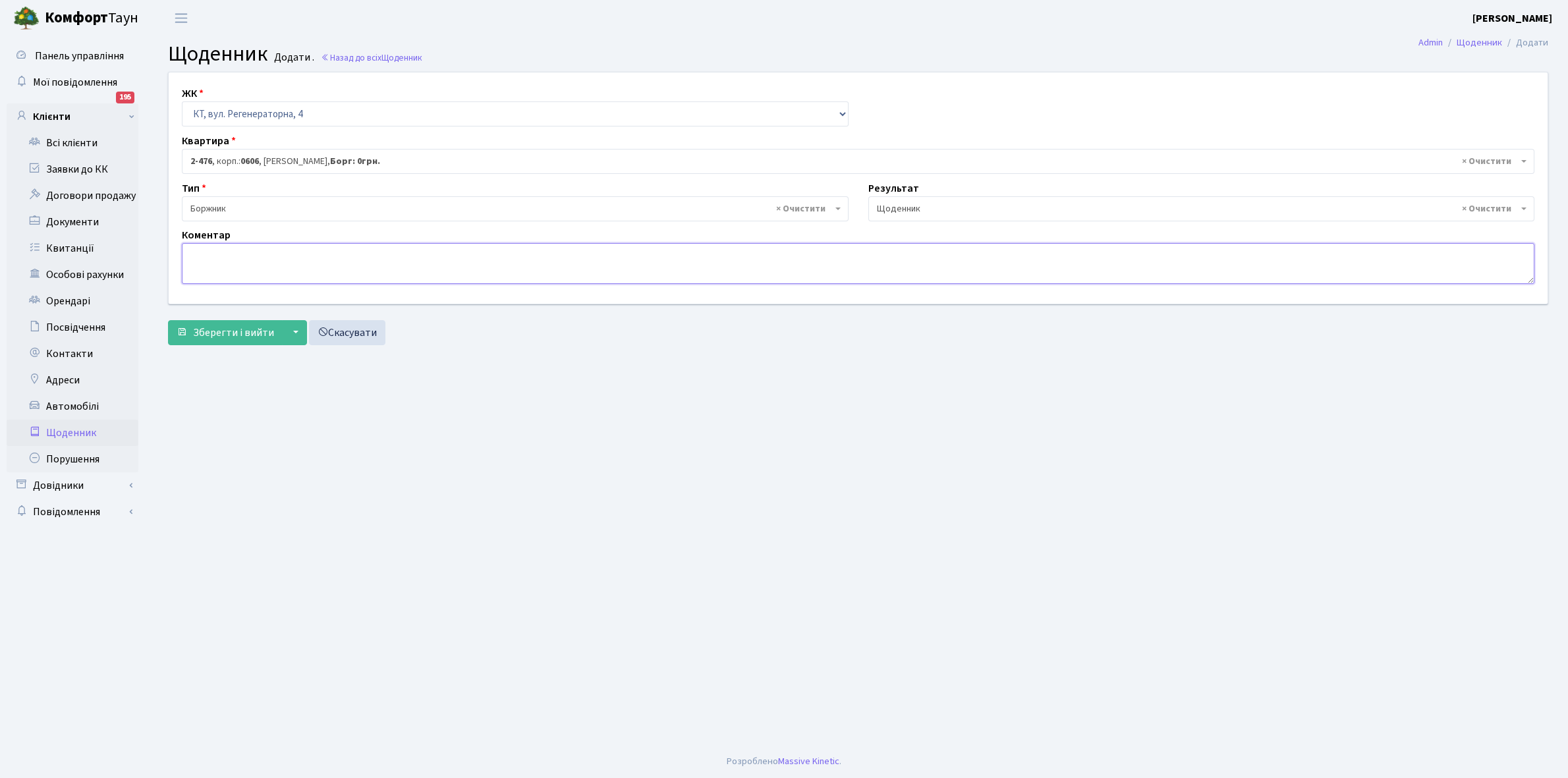
click at [193, 260] on textarea at bounding box center [858, 263] width 1353 height 41
paste textarea "Відкл. ЕЕ (розірвано договір з КК) - 22125 кВт."
click at [367, 249] on textarea "Відкл. ЕЕ (розірвано договір з КК) - 22125 кВт." at bounding box center [858, 263] width 1353 height 41
type textarea "Відкл. ЕЕ (розірвано договір з КК) - 2008 кВт."
click at [211, 335] on span "Зберегти і вийти" at bounding box center [234, 333] width 81 height 15
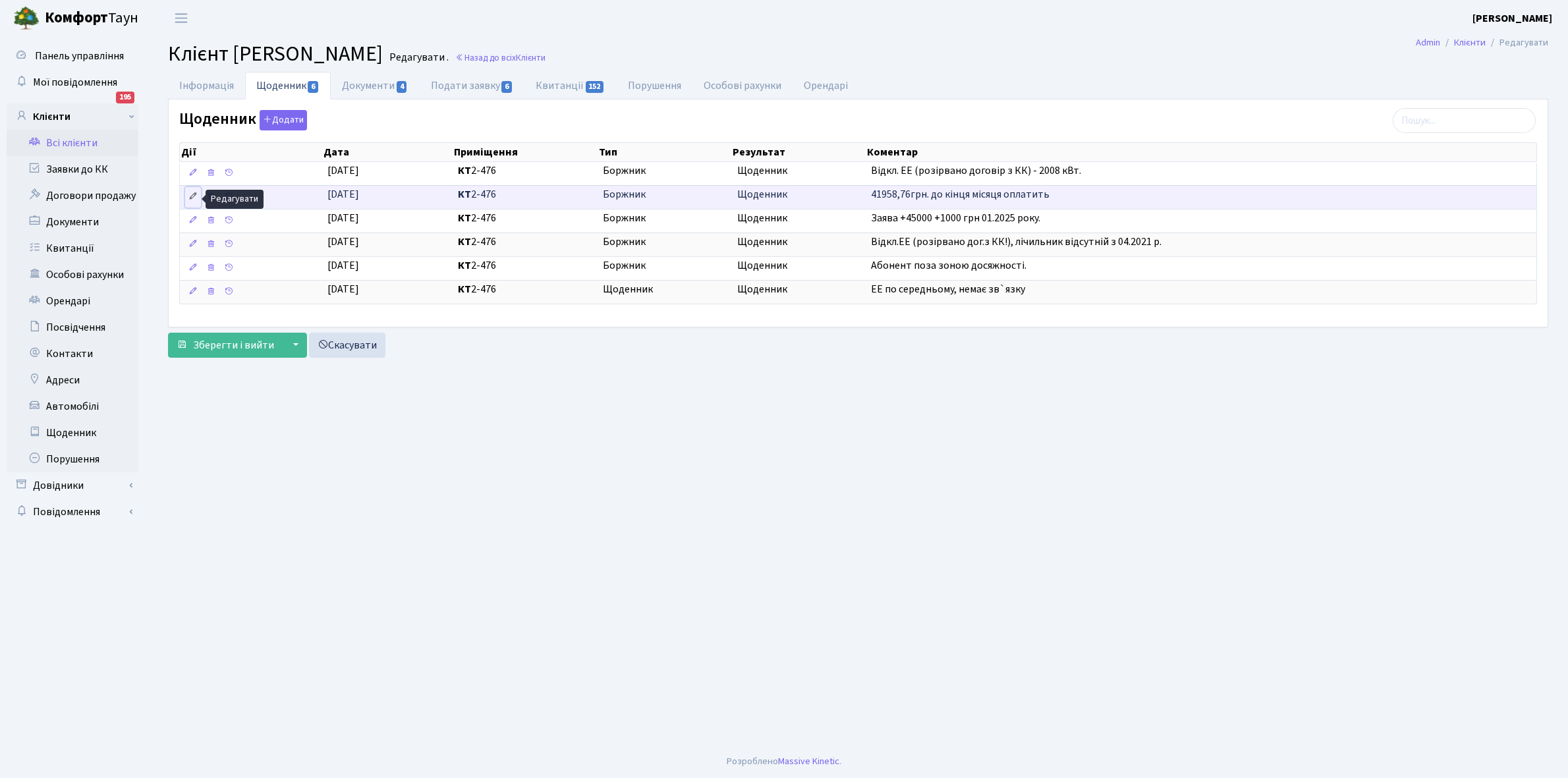
click at [192, 196] on icon at bounding box center [193, 197] width 9 height 9
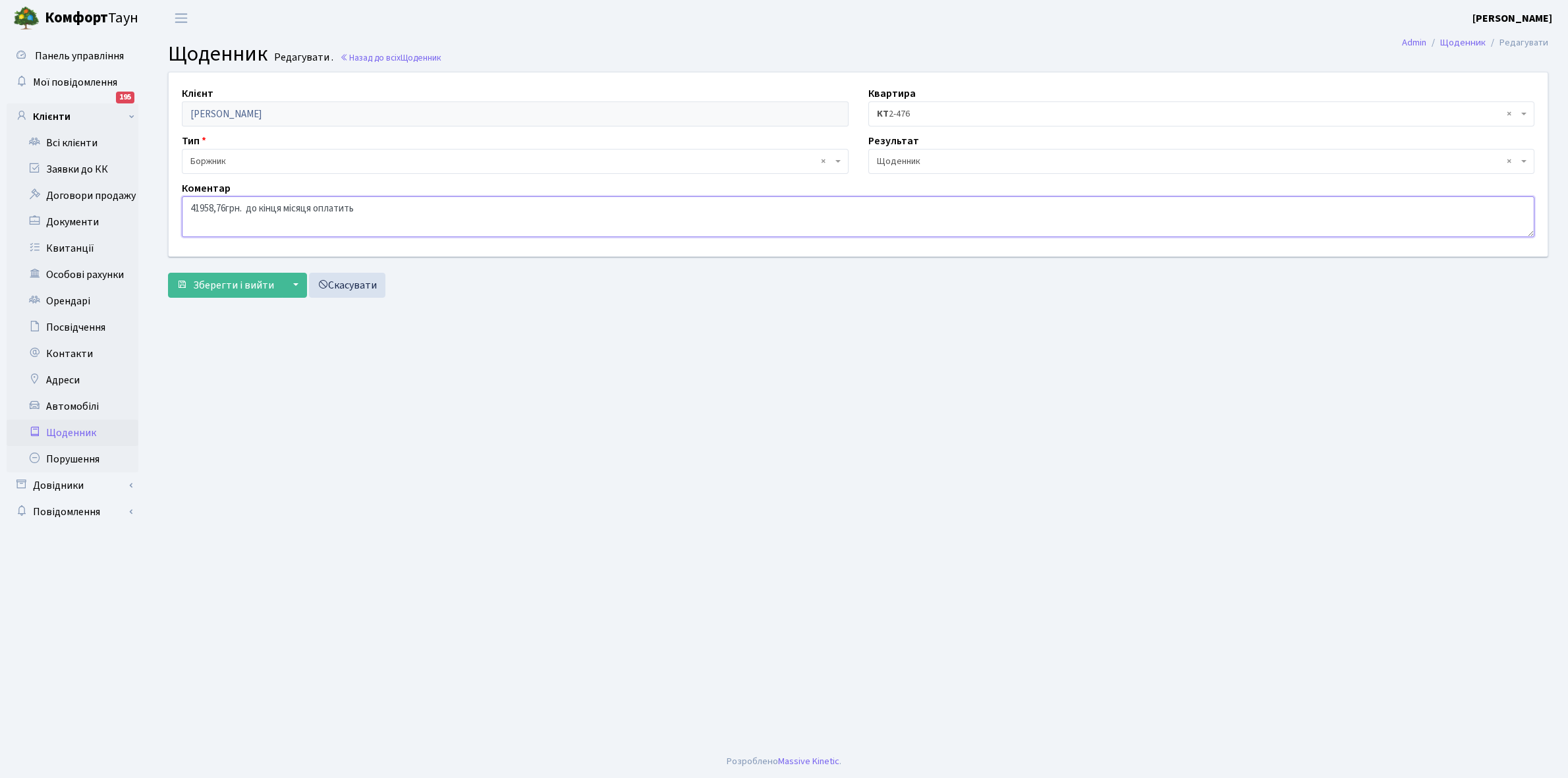
click at [423, 209] on textarea "41958,76грн. до кінця місяця оплатить" at bounding box center [858, 217] width 1353 height 41
type textarea "41958,76грн. до кінця місяця оплатить. Замінили лічильник на новий."
click at [239, 283] on span "Зберегти і вийти" at bounding box center [234, 285] width 81 height 15
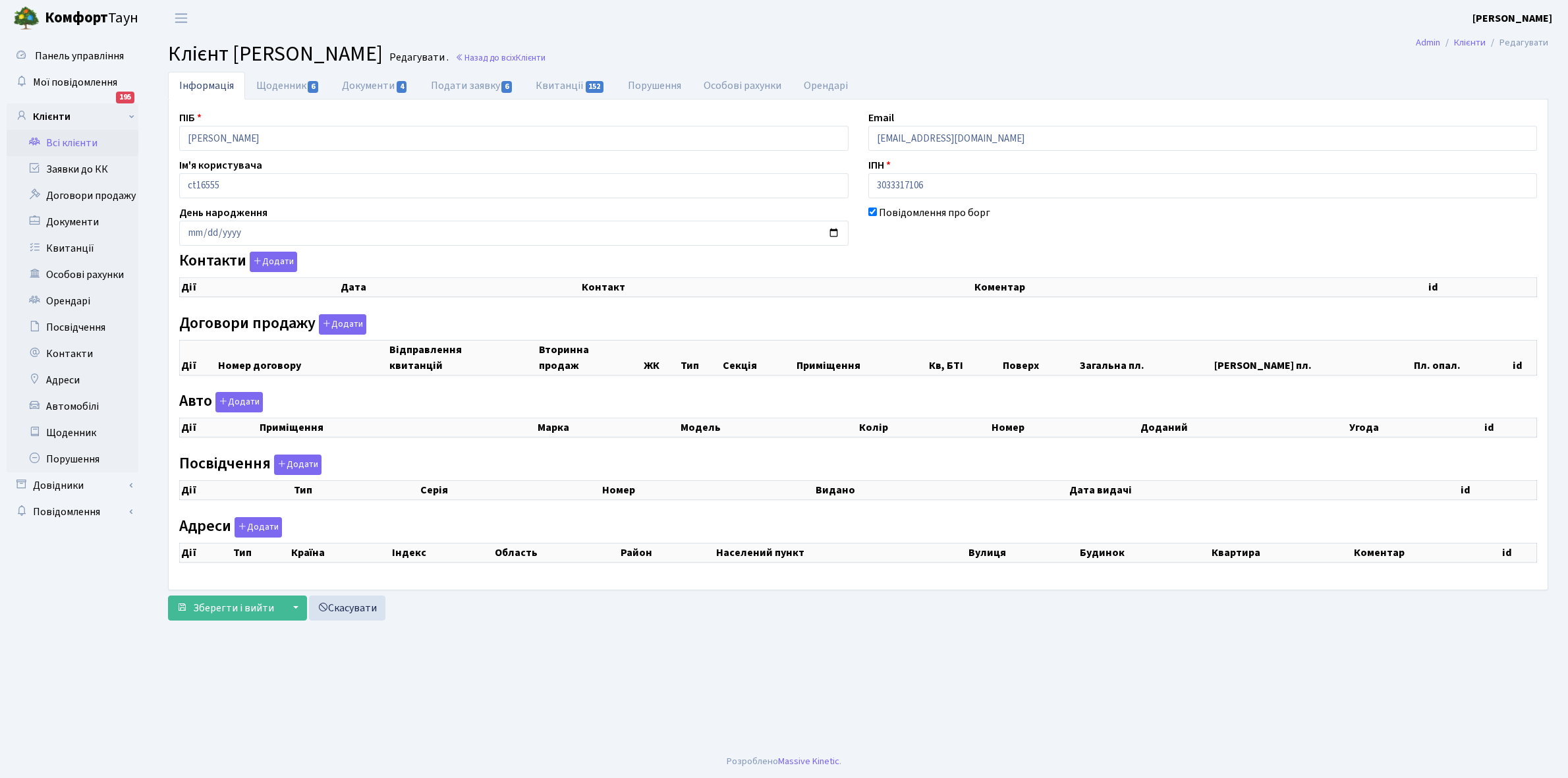
checkbox input "true"
select select "25"
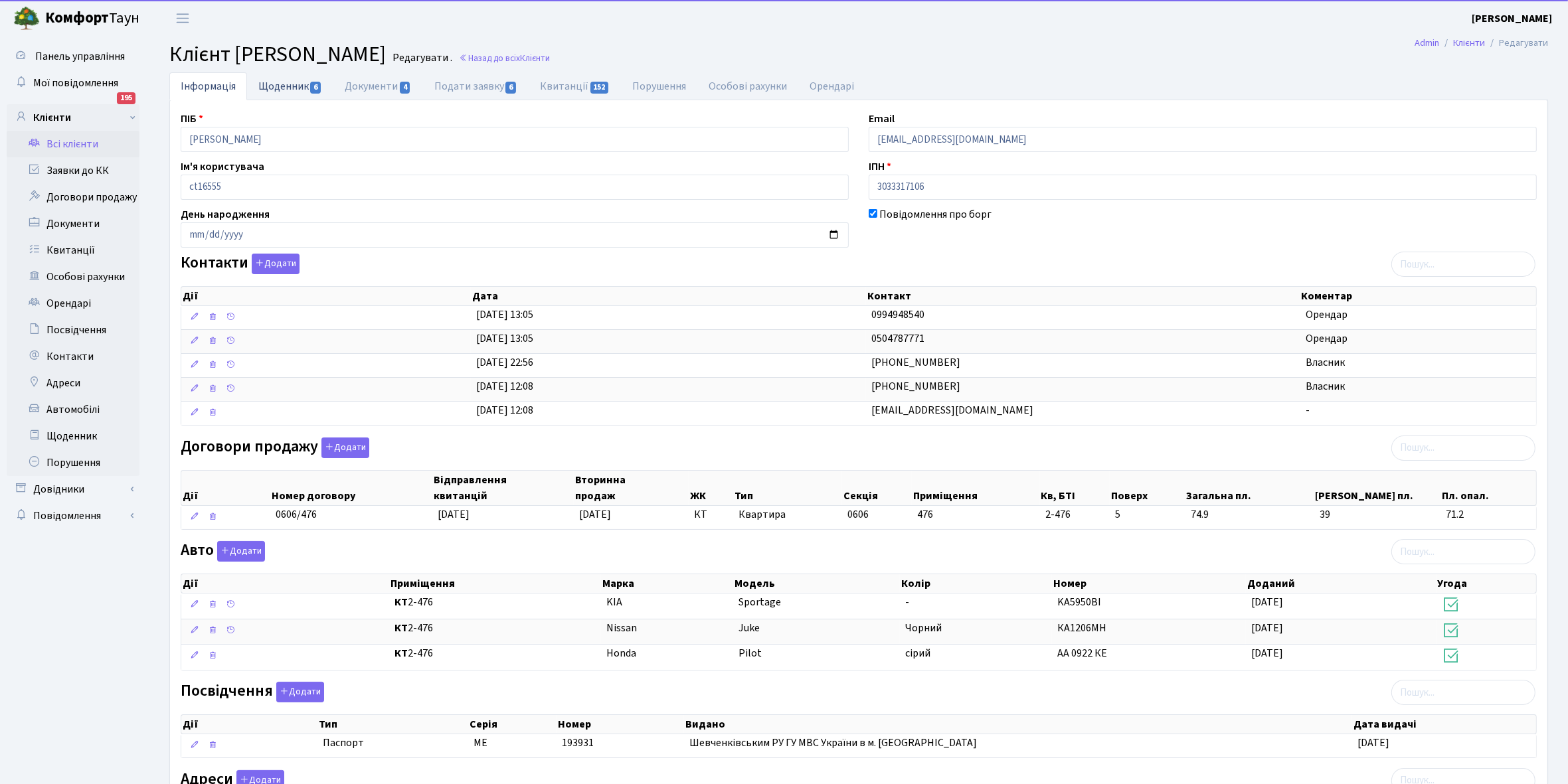
click at [278, 81] on link "Щоденник 6" at bounding box center [290, 86] width 86 height 27
select select "25"
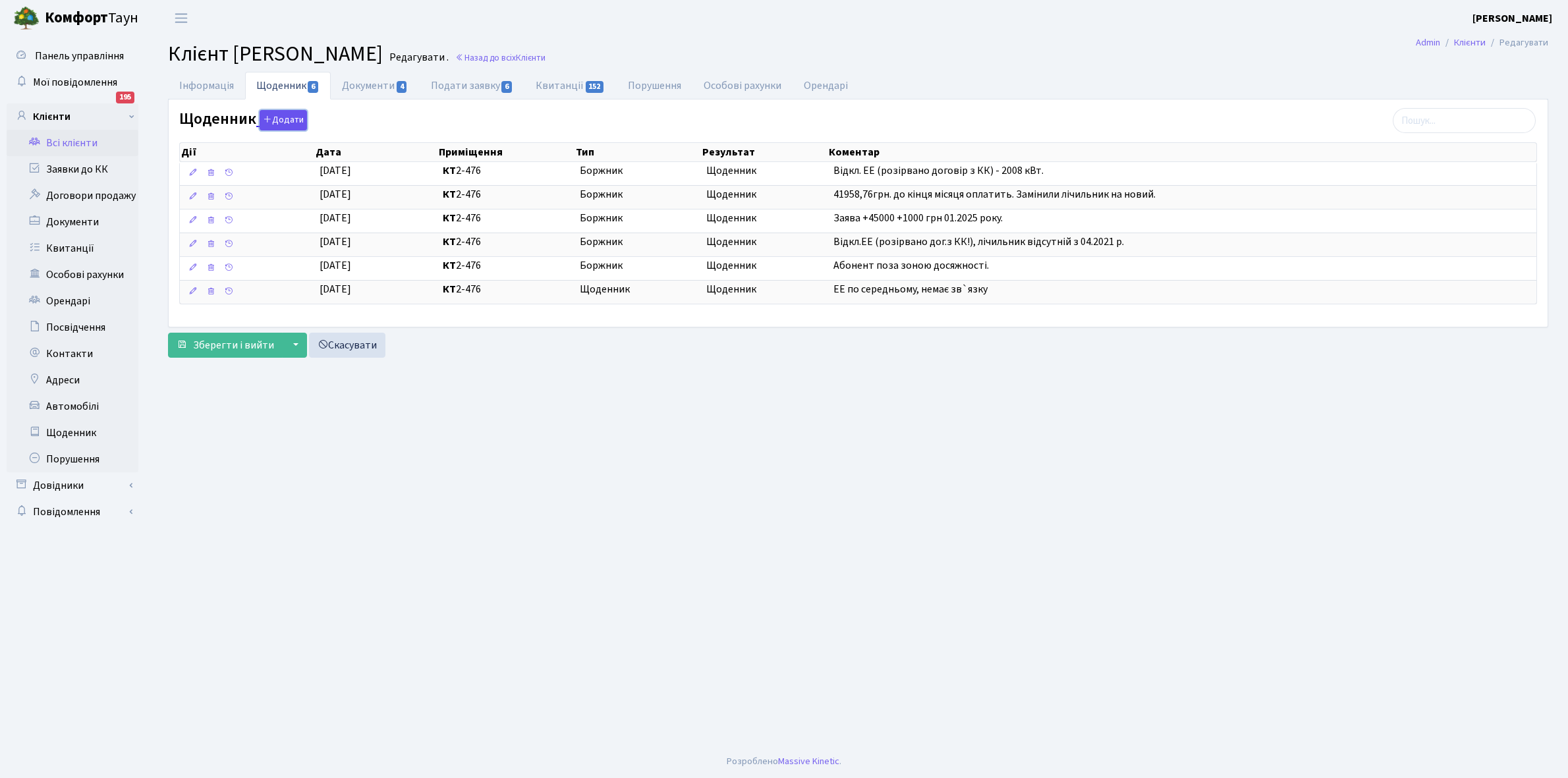
click at [285, 117] on button "Додати" at bounding box center [283, 120] width 47 height 21
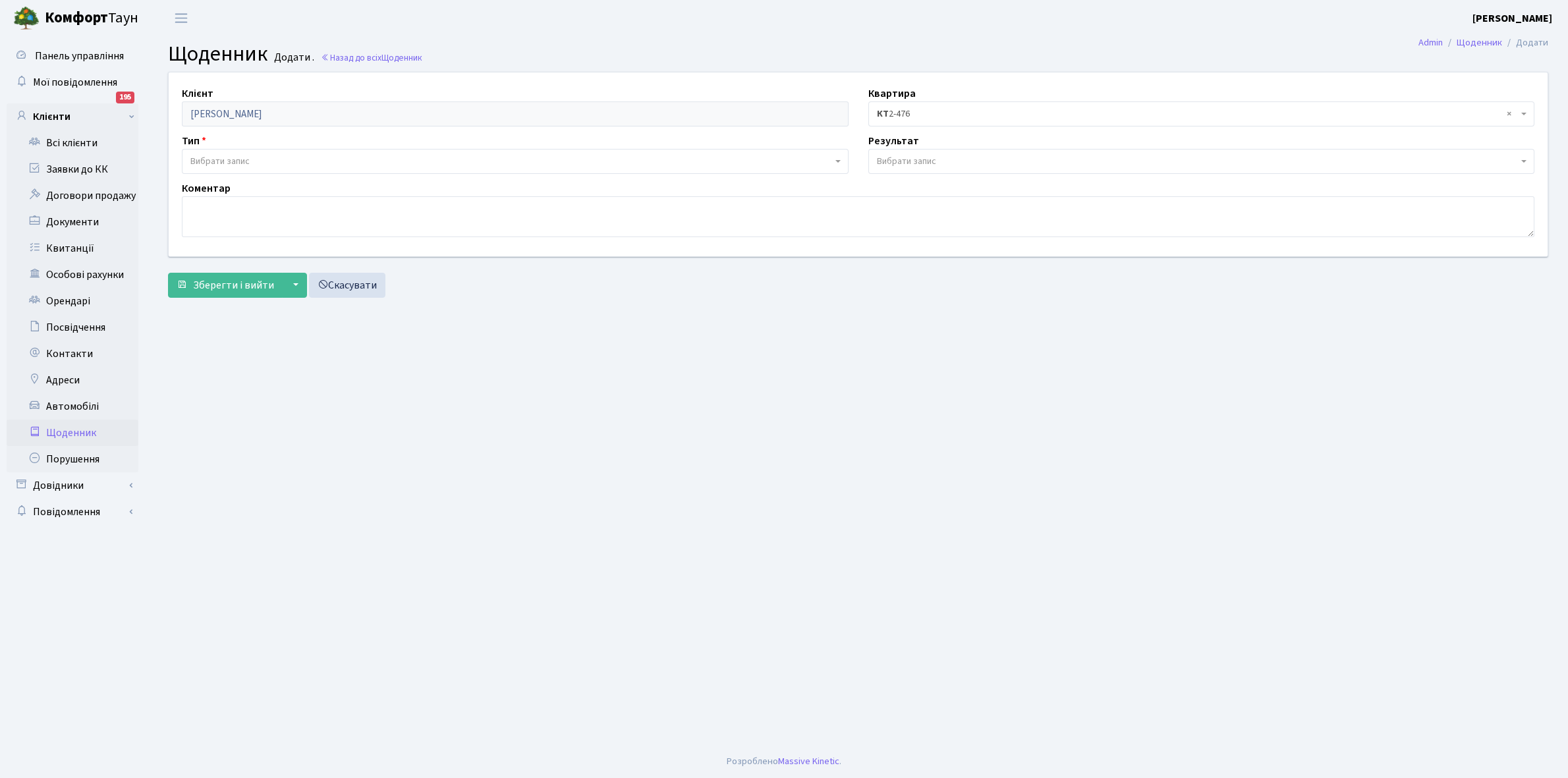
click at [246, 159] on span "Вибрати запис" at bounding box center [220, 161] width 59 height 13
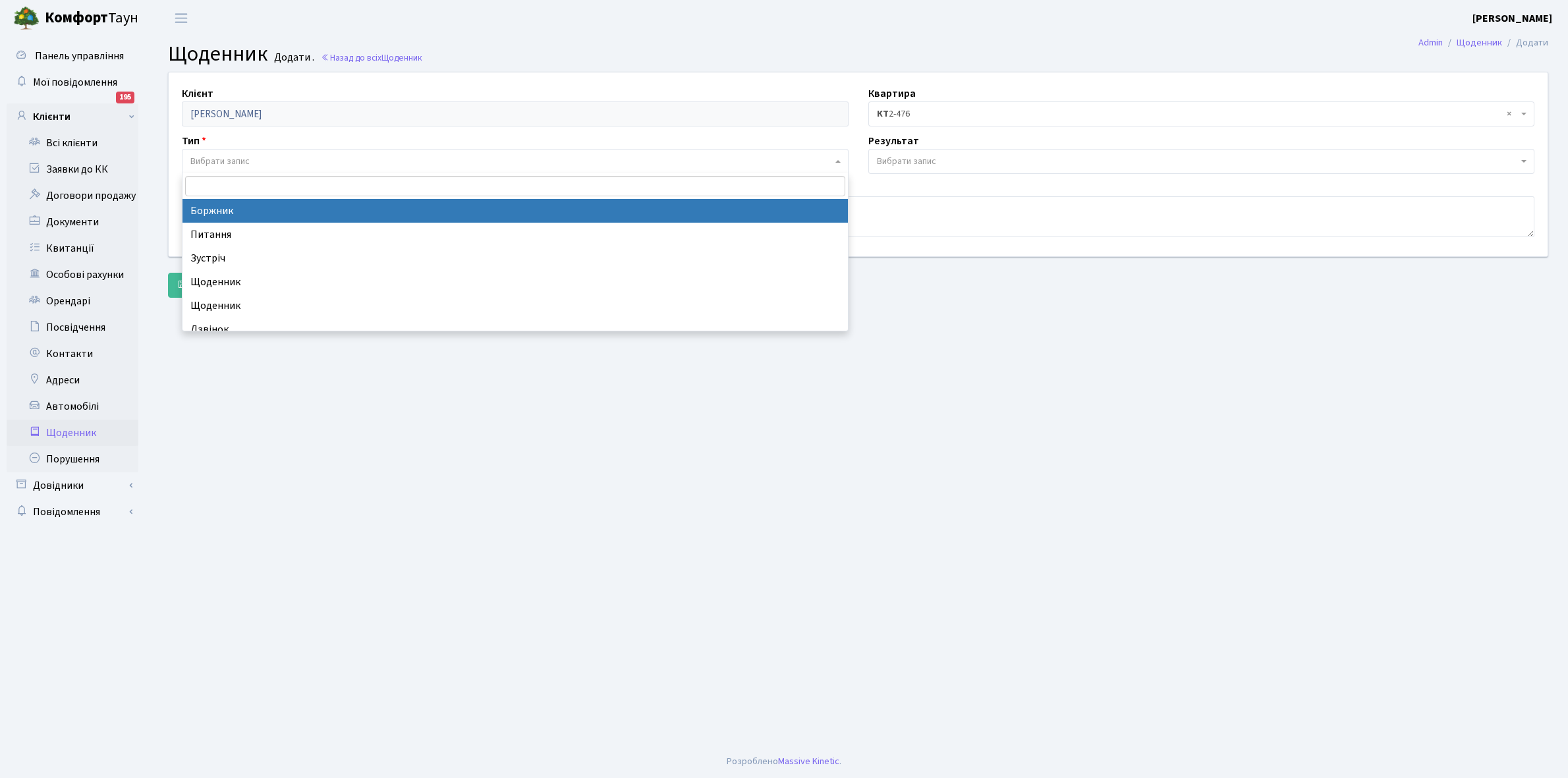
select select "189"
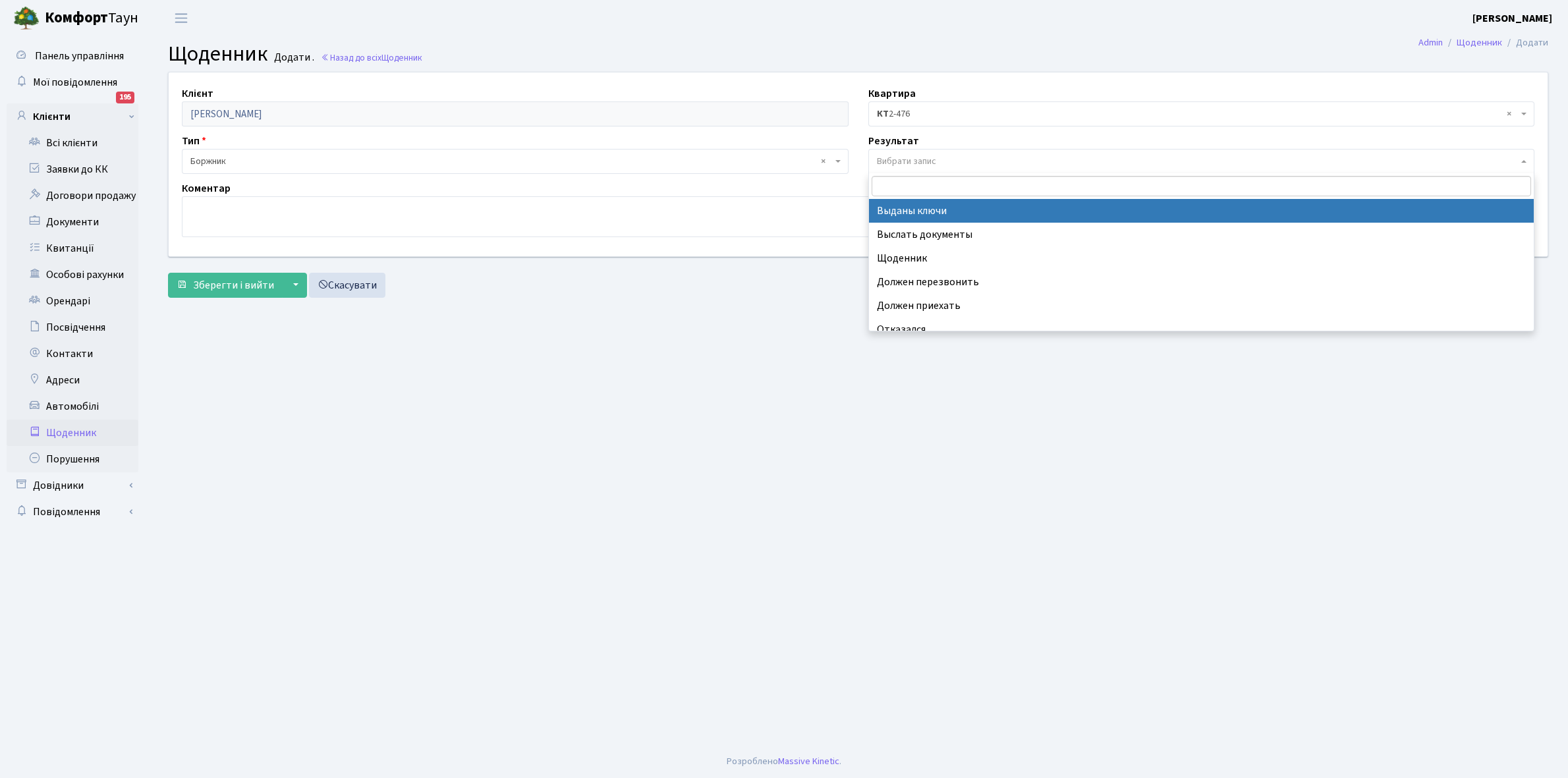
drag, startPoint x: 906, startPoint y: 152, endPoint x: 939, endPoint y: 234, distance: 88.4
click at [907, 153] on span "Вибрати запис" at bounding box center [1202, 161] width 667 height 25
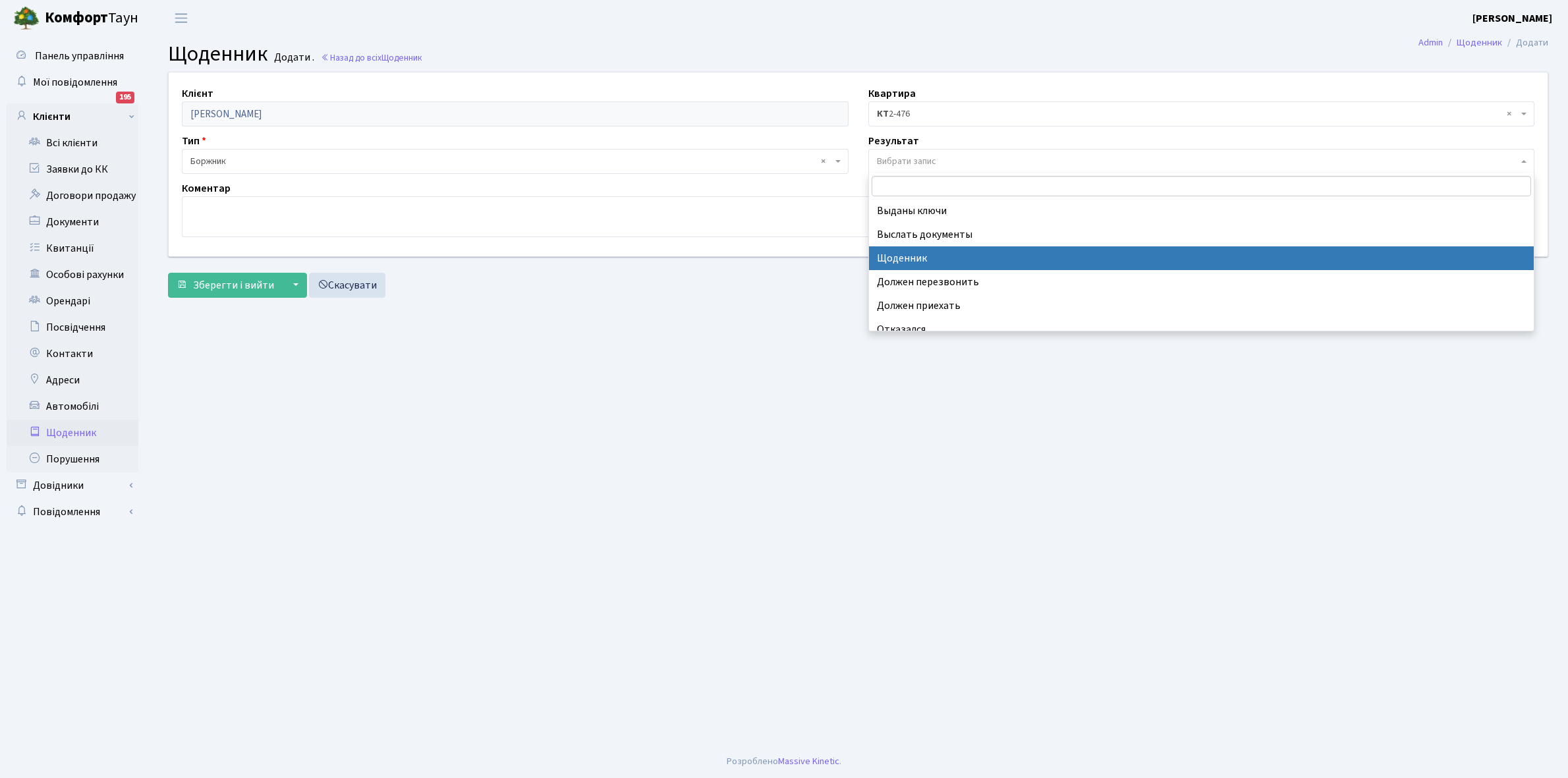
select select "14"
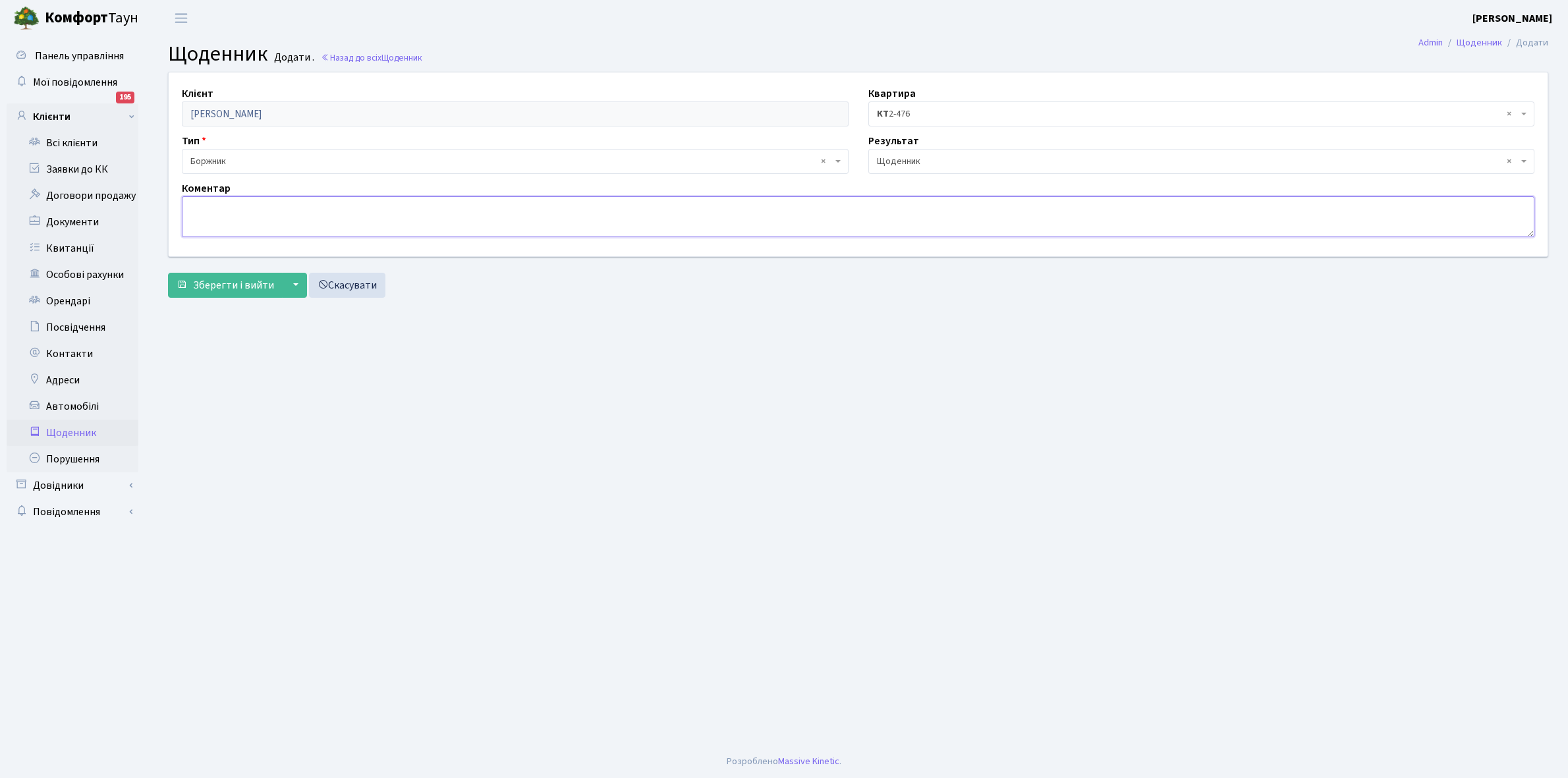
click at [216, 212] on textarea at bounding box center [858, 217] width 1353 height 41
type textarea "3000+1000 грн, не зробив договір з ЯСНО."
click at [245, 286] on span "Зберегти і вийти" at bounding box center [234, 285] width 81 height 15
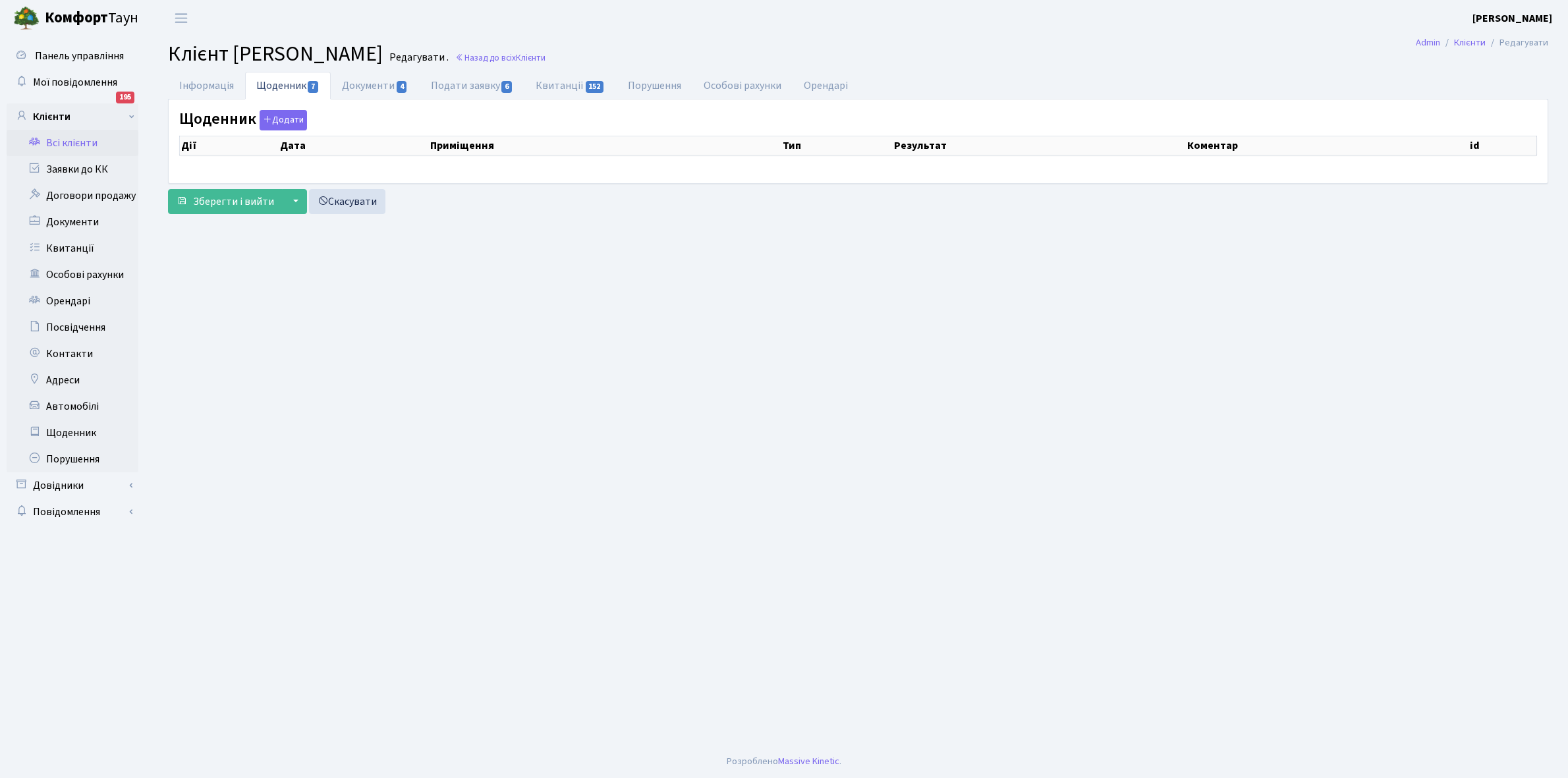
select select "25"
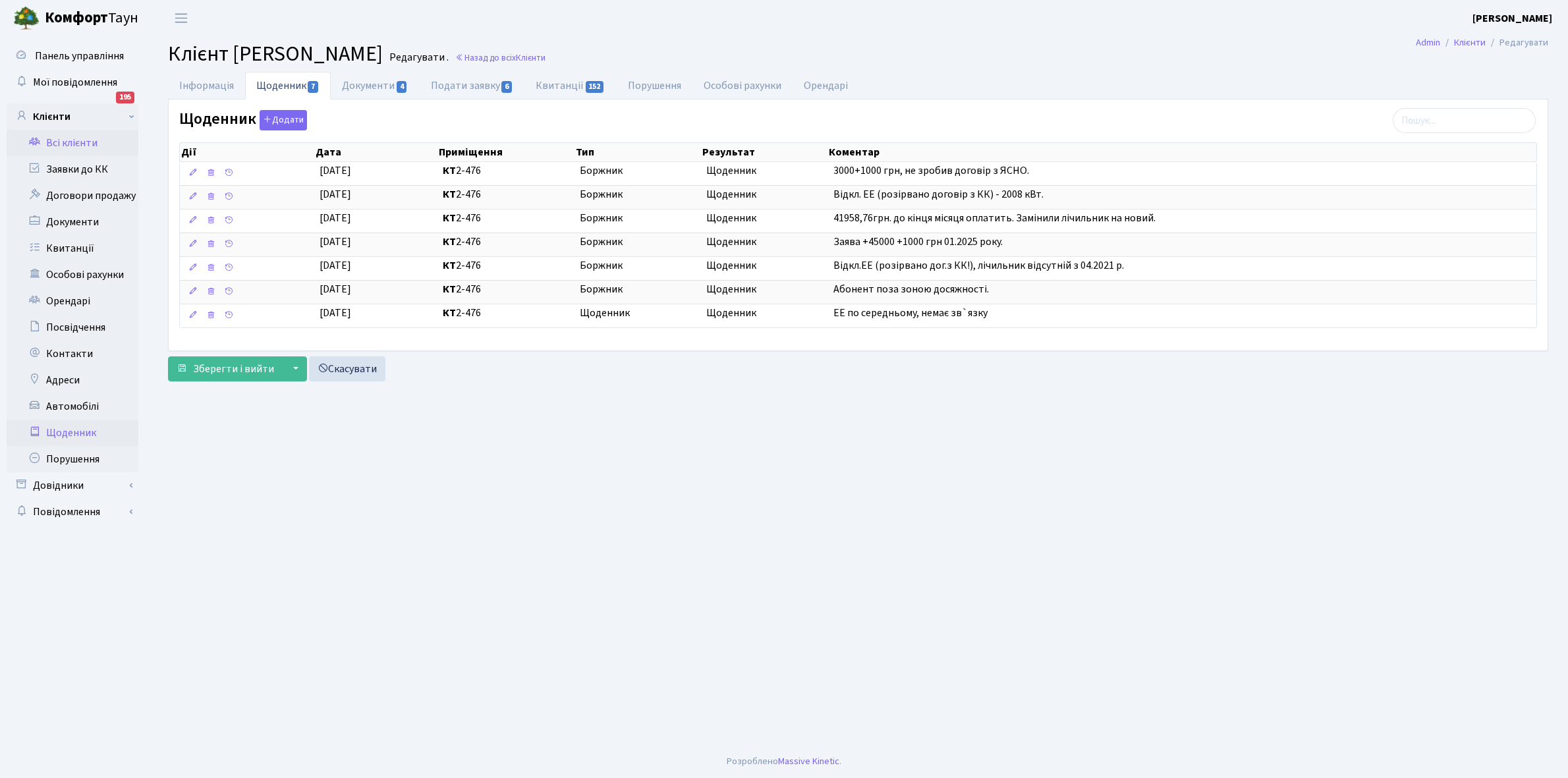
click at [57, 430] on link "Щоденник" at bounding box center [72, 433] width 132 height 27
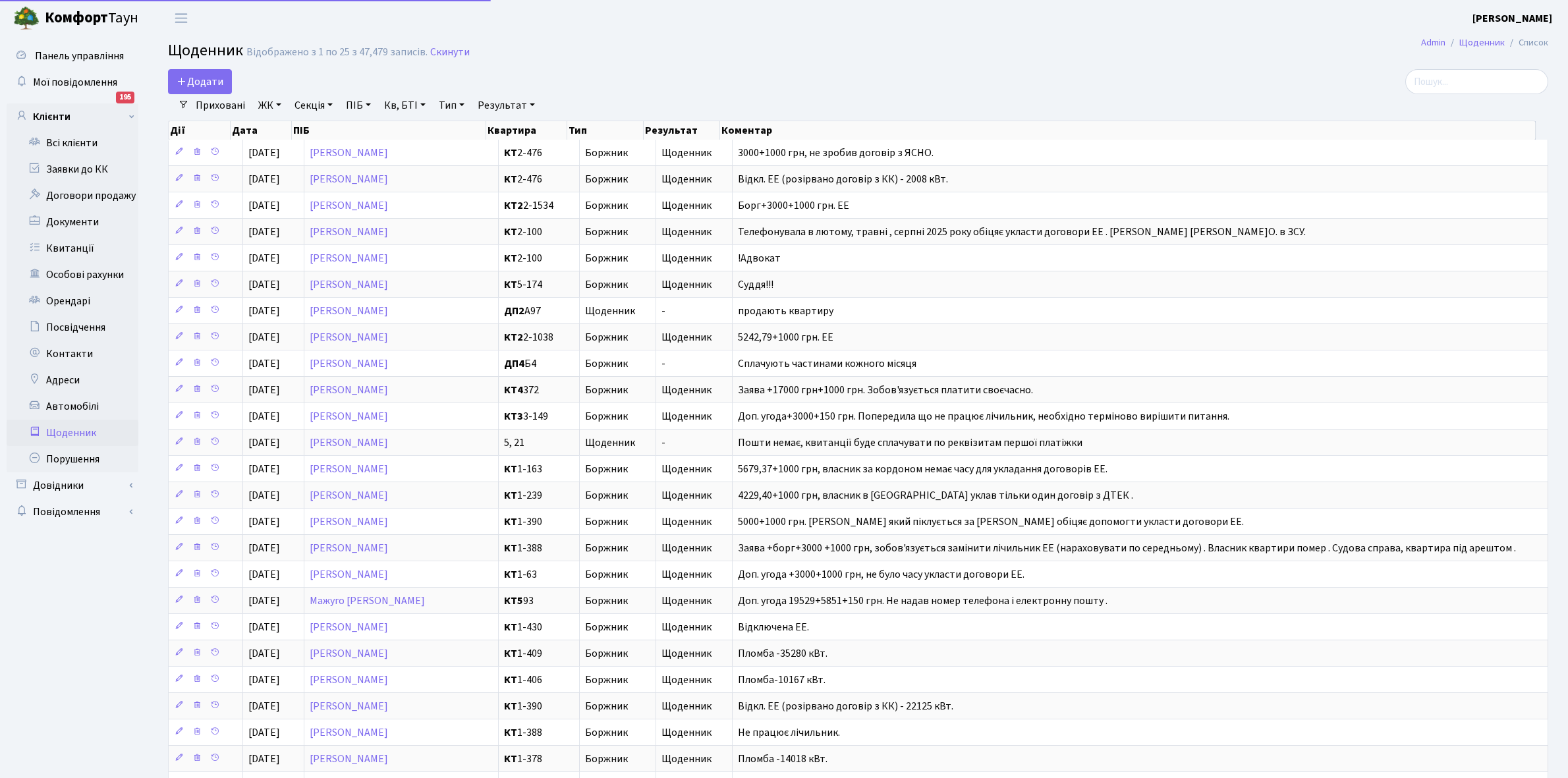
select select "25"
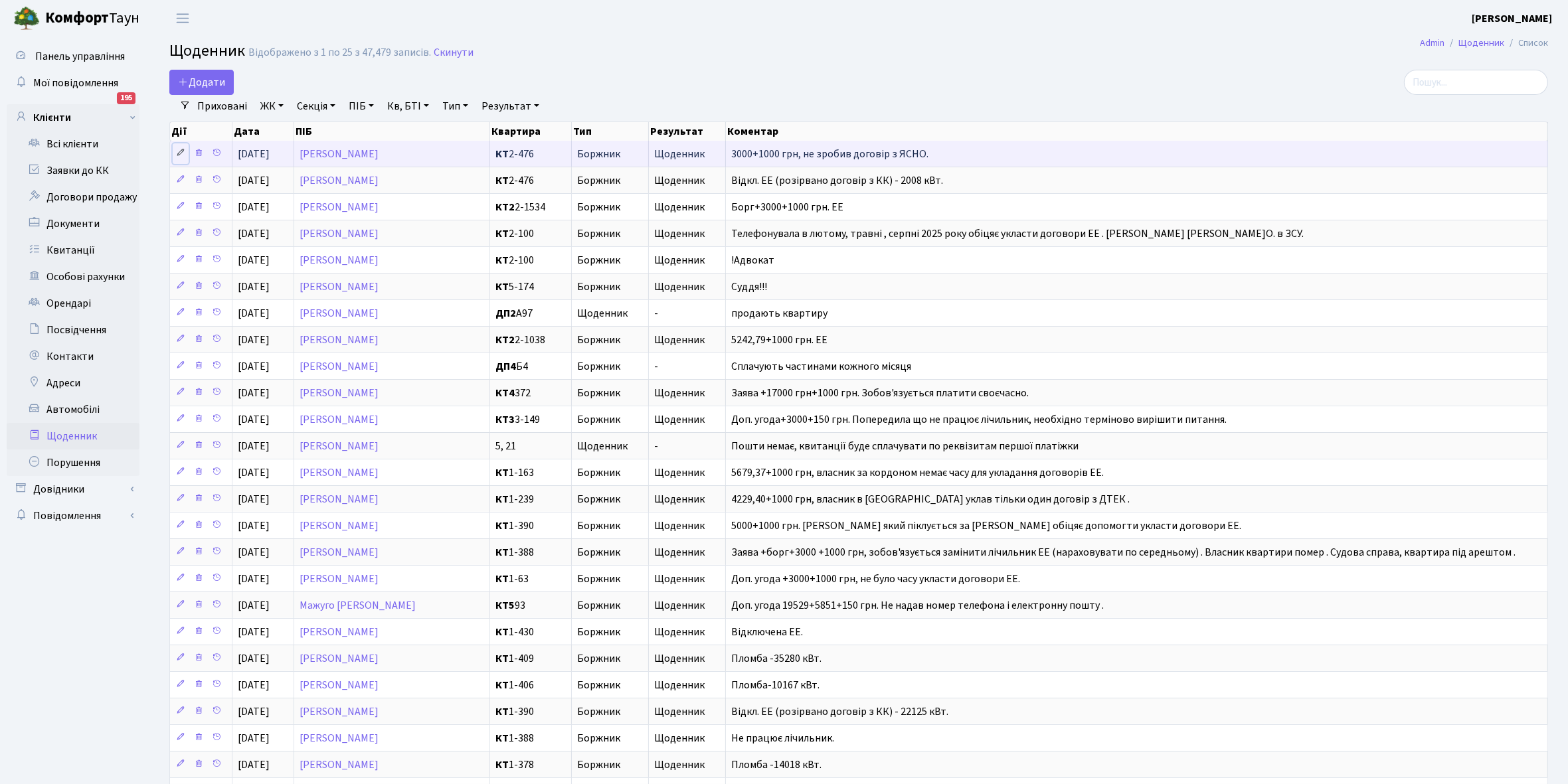
click at [177, 154] on icon at bounding box center [181, 153] width 9 height 9
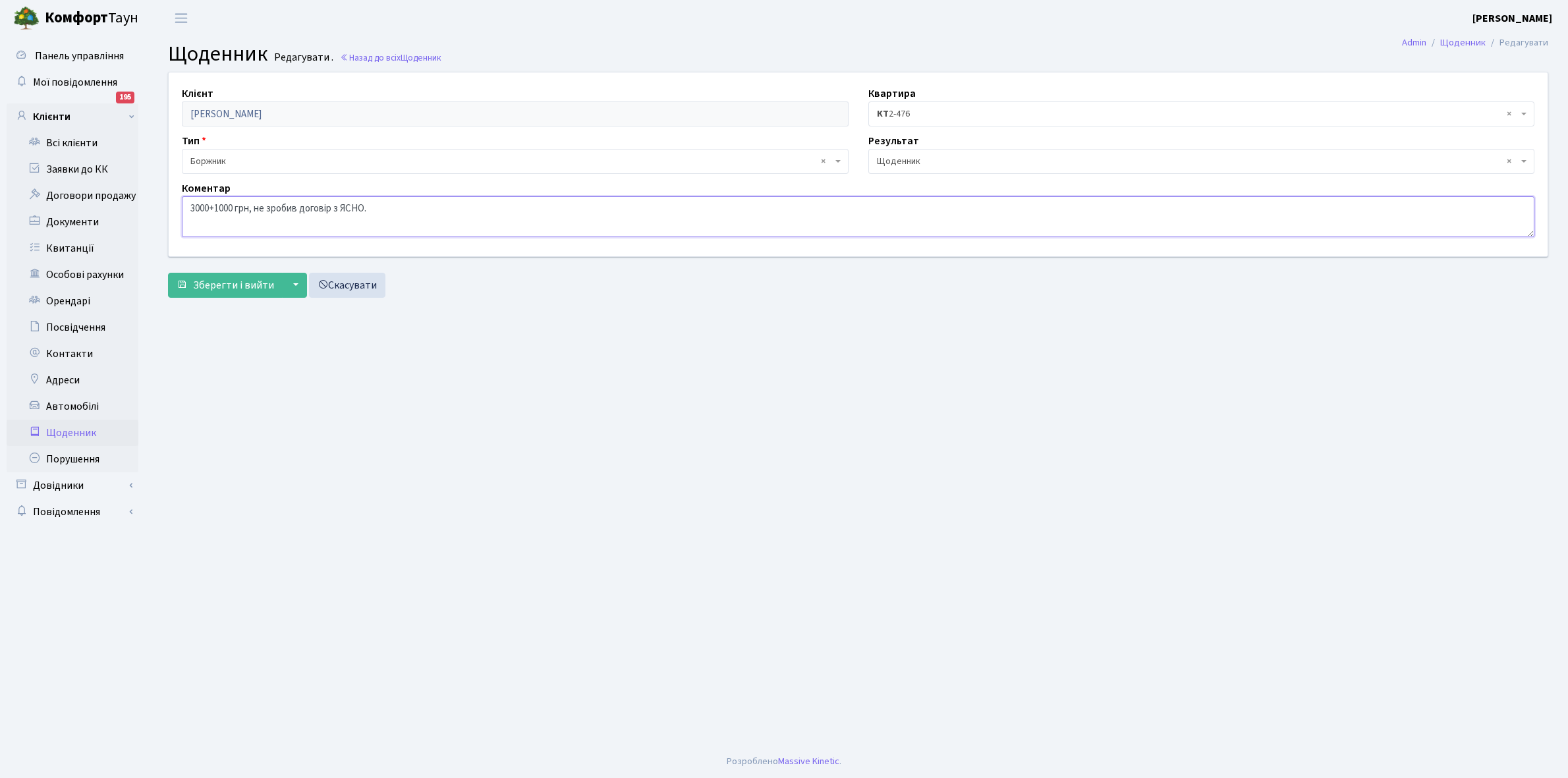
click at [367, 209] on textarea "3000+1000 грн, не зробив договір з ЯСНО." at bounding box center [858, 217] width 1353 height 41
type textarea "3000+1000 грн, не зробив договір з YASNO."
click at [216, 287] on span "Зберегти і вийти" at bounding box center [234, 285] width 81 height 15
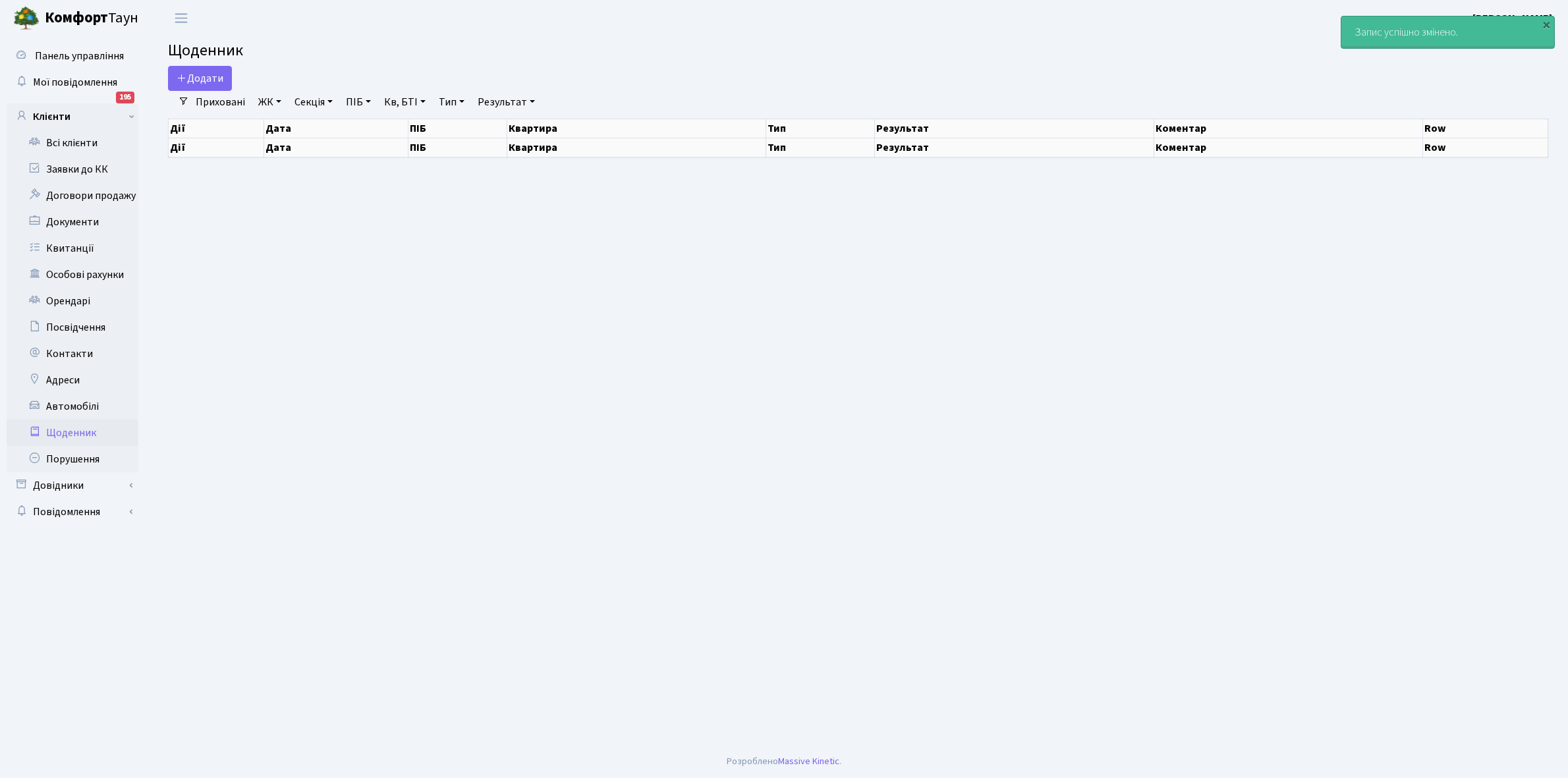
select select "25"
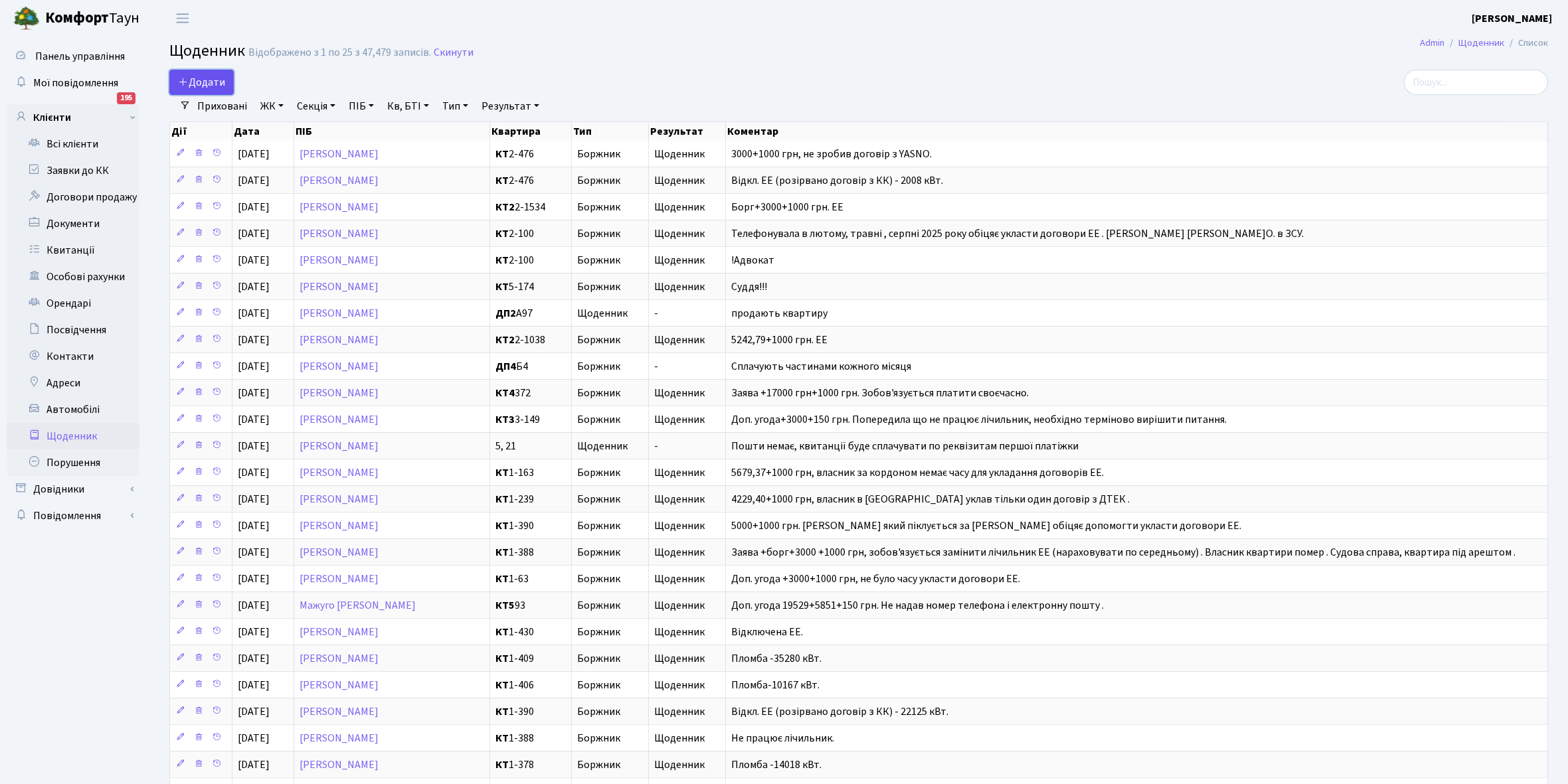
click at [187, 81] on icon at bounding box center [184, 82] width 11 height 11
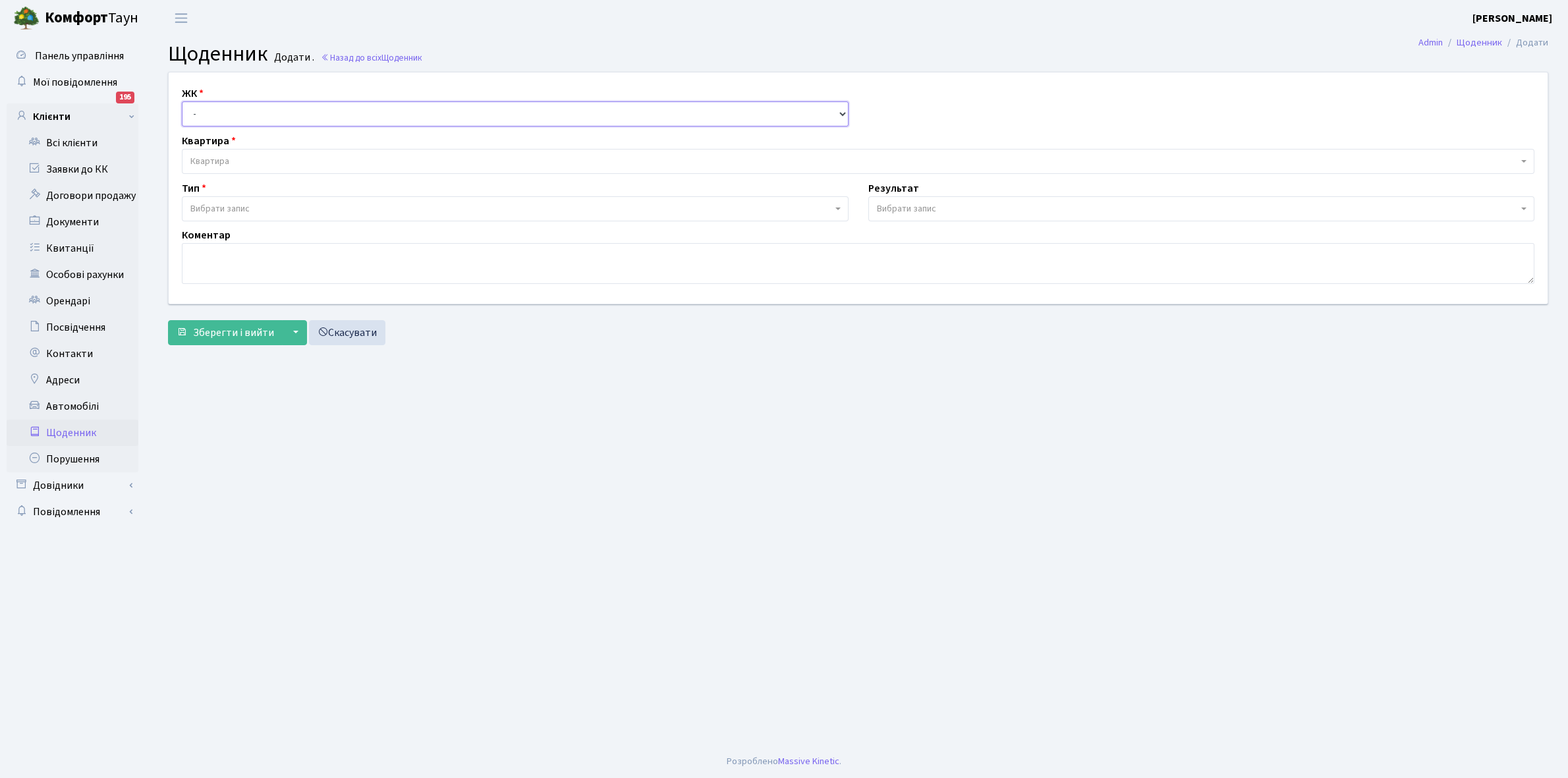
click at [219, 109] on select "- КТ, вул. Регенераторна, 4 КТ2, просп. [STREET_ADDRESS] [STREET_ADDRESS] [PERS…" at bounding box center [516, 114] width 667 height 25
select select "271"
click at [182, 102] on select "- КТ, вул. Регенераторна, 4 КТ2, просп. [STREET_ADDRESS] [STREET_ADDRESS] [PERS…" at bounding box center [516, 114] width 667 height 25
select select
click at [231, 159] on span "Квартира" at bounding box center [854, 161] width 1327 height 13
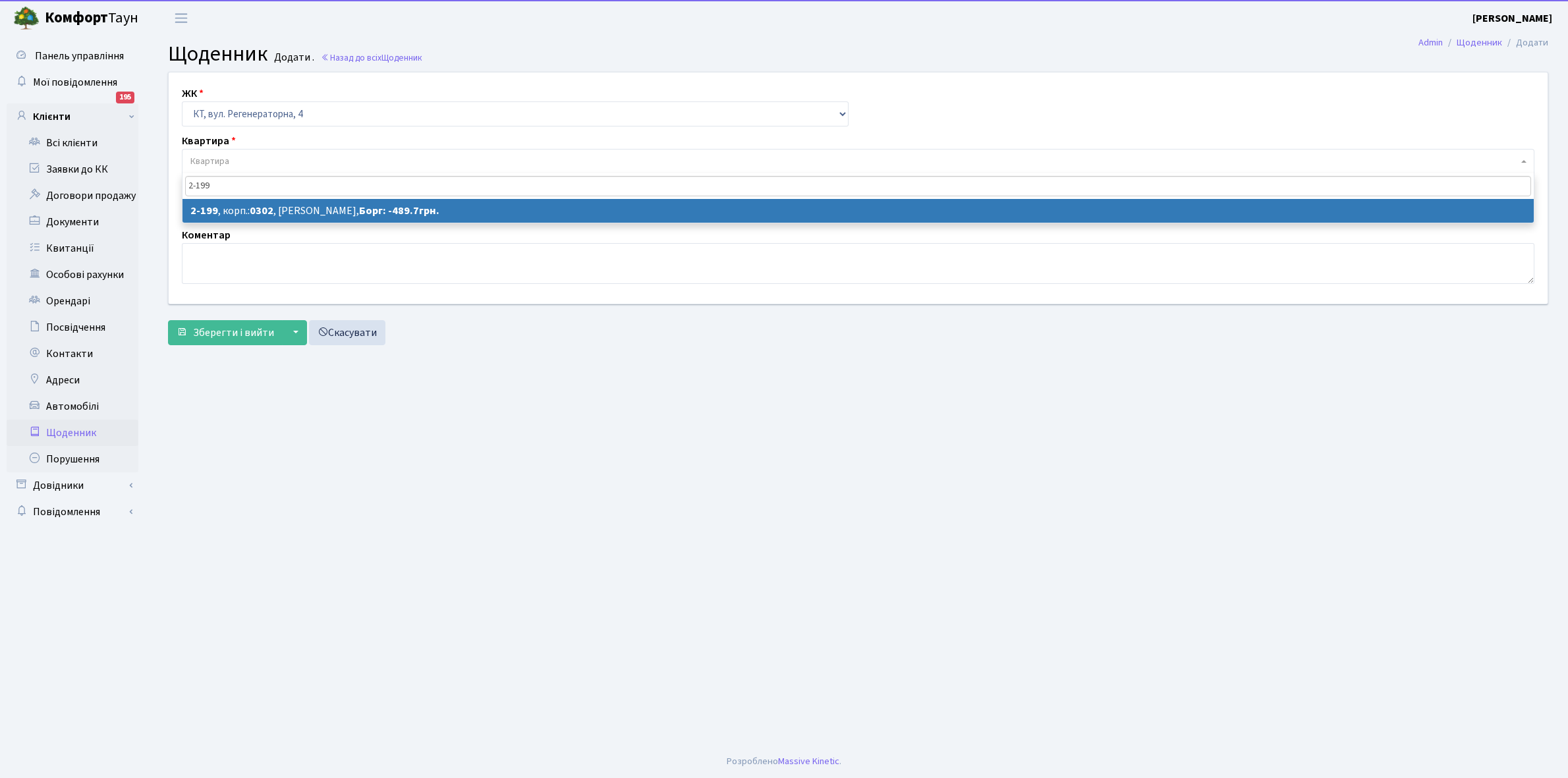
type input "2-199"
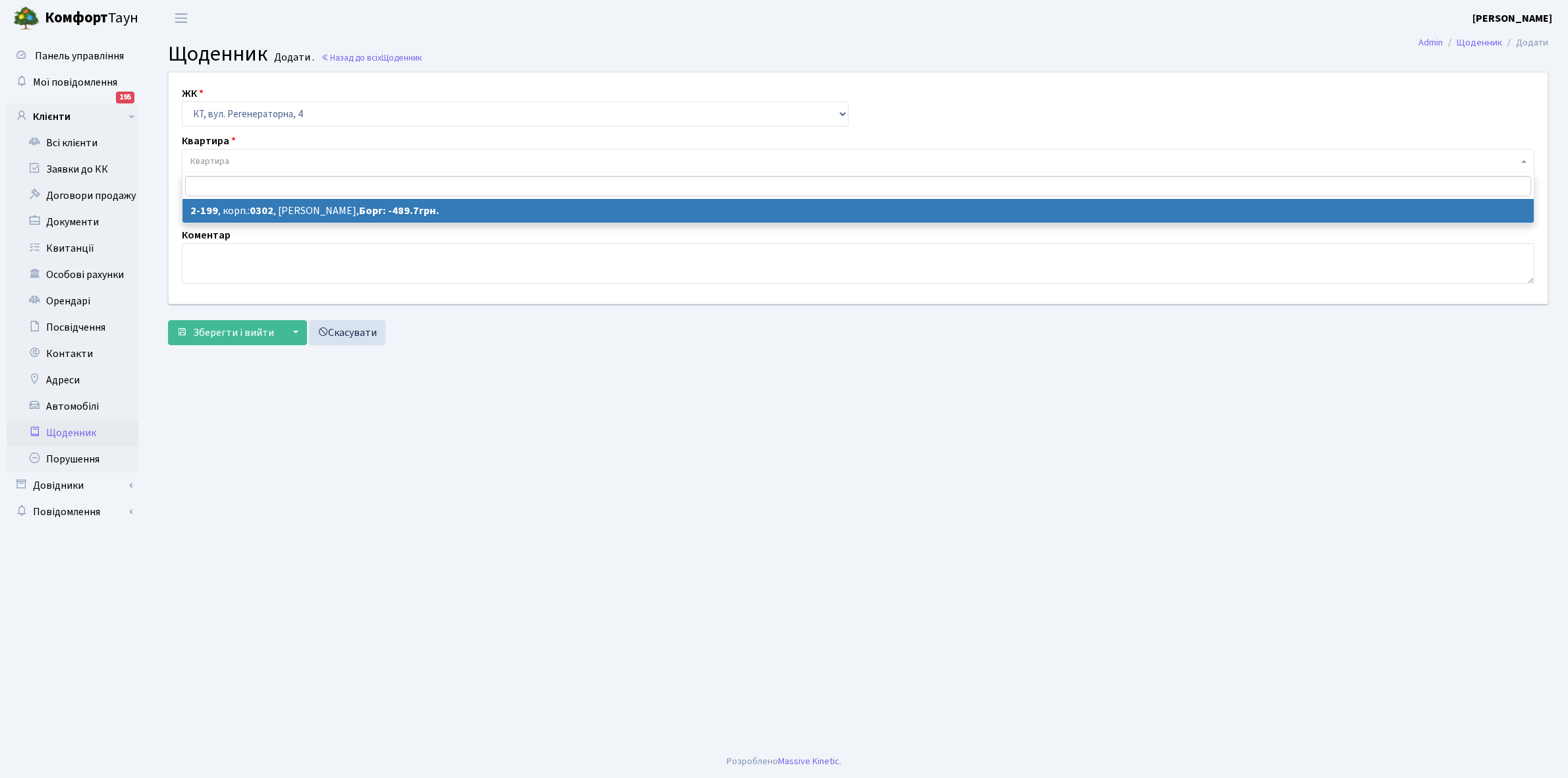
select select "542"
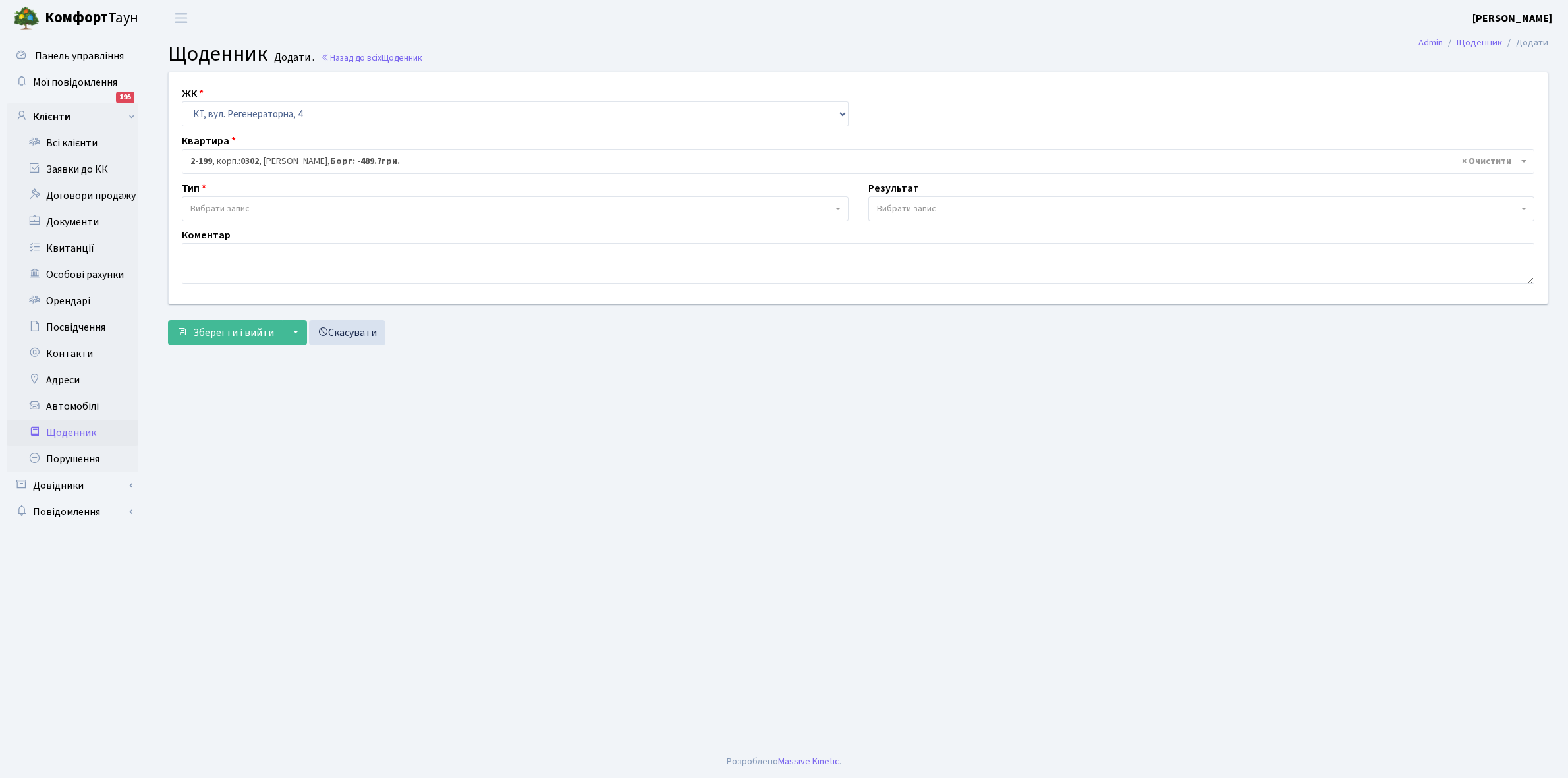
click at [248, 159] on b "0302" at bounding box center [250, 161] width 19 height 13
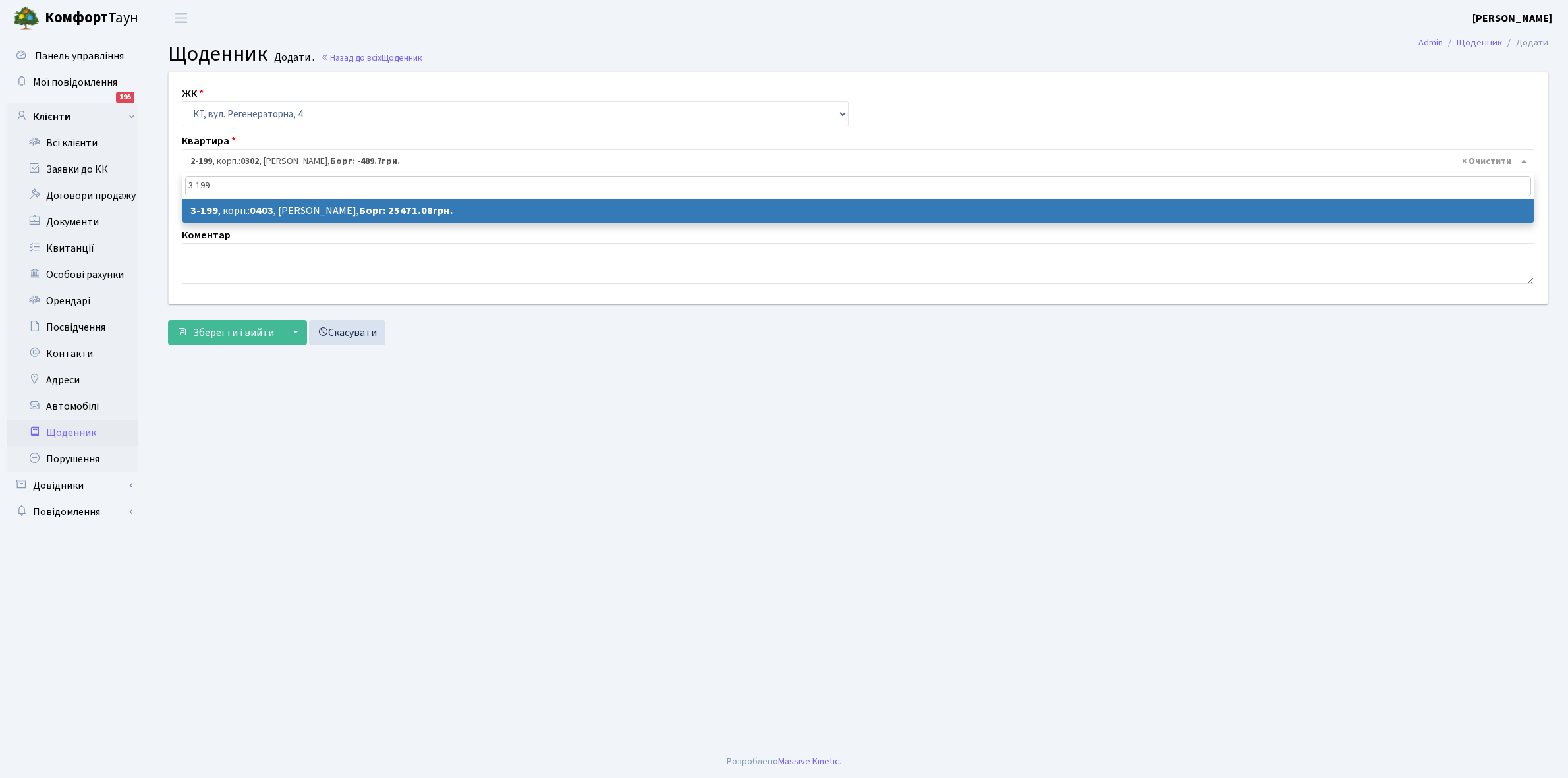
type input "3-199"
select select "866"
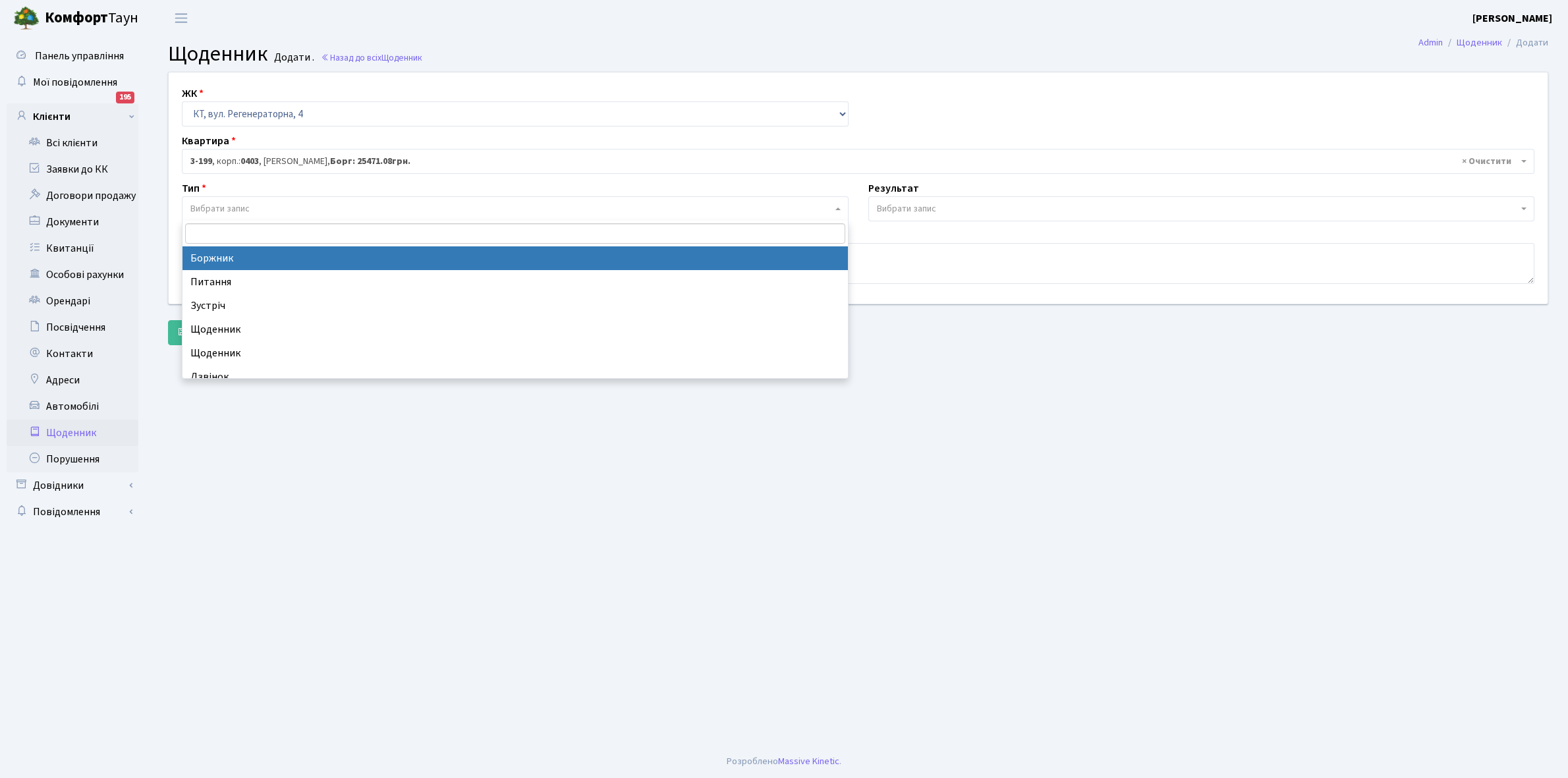
click at [243, 206] on span "Вибрати запис" at bounding box center [220, 209] width 59 height 13
select select "189"
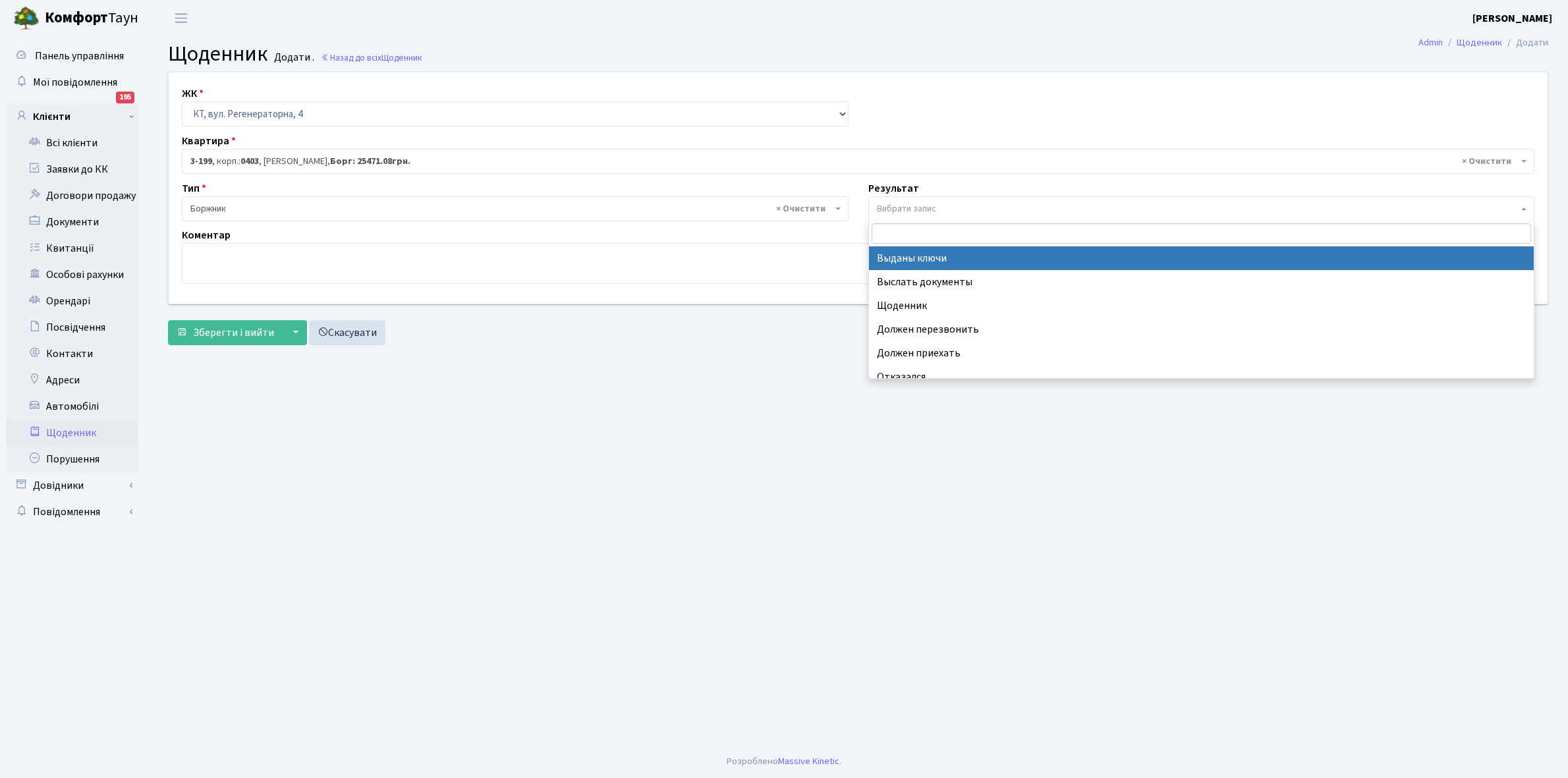
click at [898, 208] on span "Вибрати запис" at bounding box center [906, 209] width 59 height 13
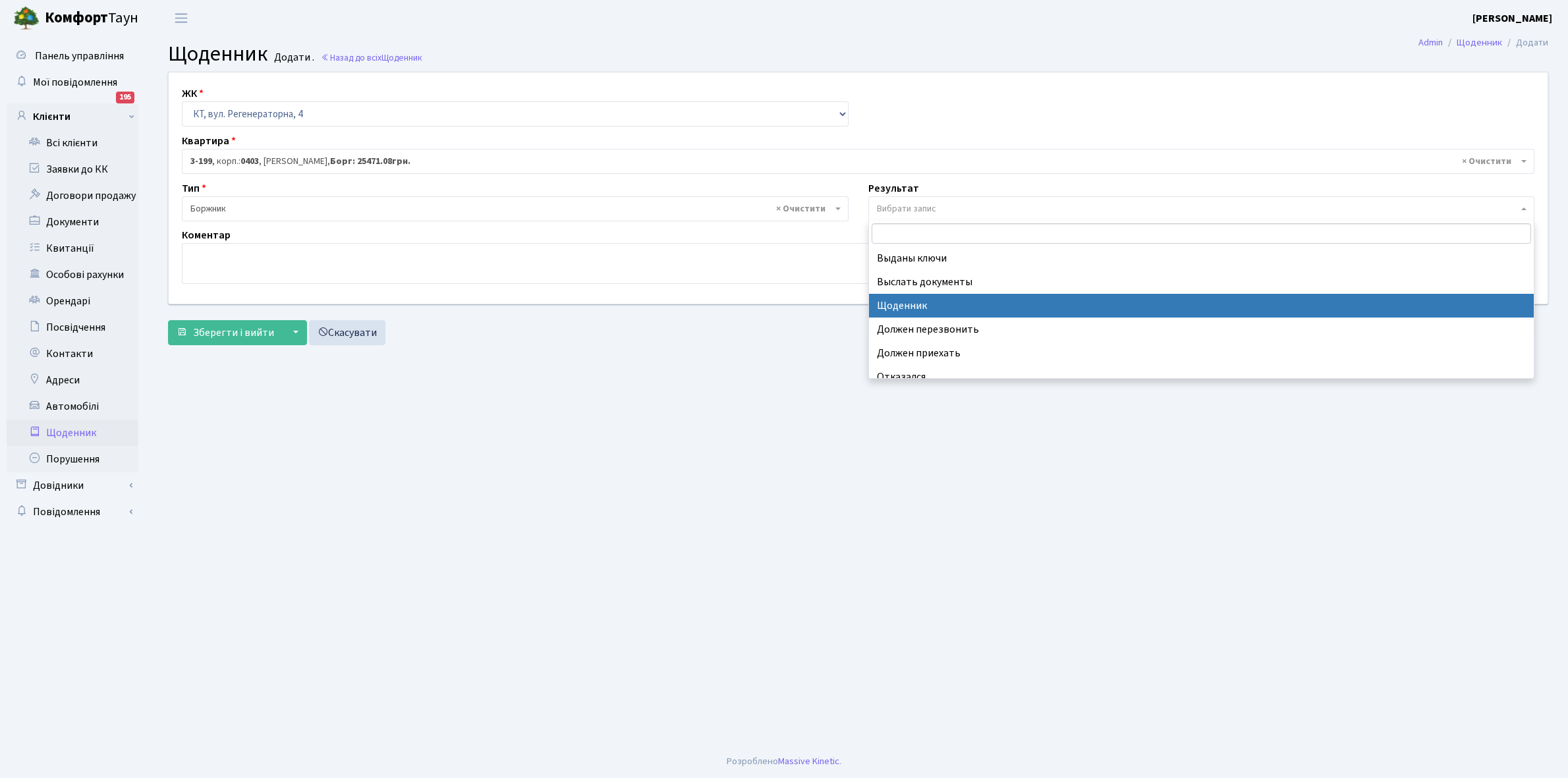
select select "14"
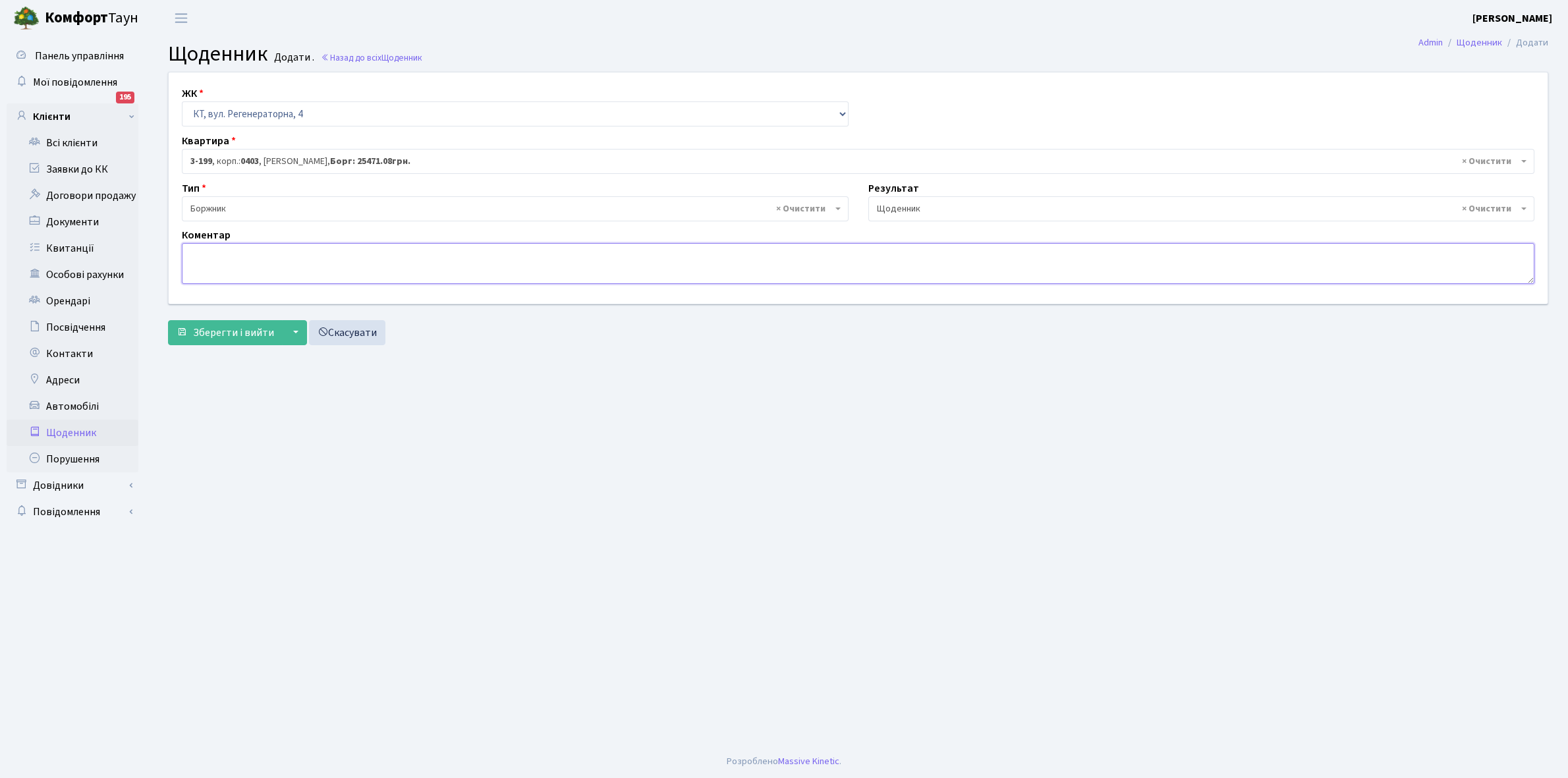
click at [193, 251] on textarea at bounding box center [858, 263] width 1353 height 41
paste textarea "Відкл. ЕЕ (розірвано договір з КК) - 22125 кВт."
click at [367, 252] on textarea "Відкл. ЕЕ (розірвано договір з КК) - 22125 кВт." at bounding box center [858, 263] width 1353 height 41
type textarea "Відкл. ЕЕ (розірвано договір з КК) - 20149 кВт."
click at [241, 328] on span "Зберегти і вийти" at bounding box center [234, 333] width 81 height 15
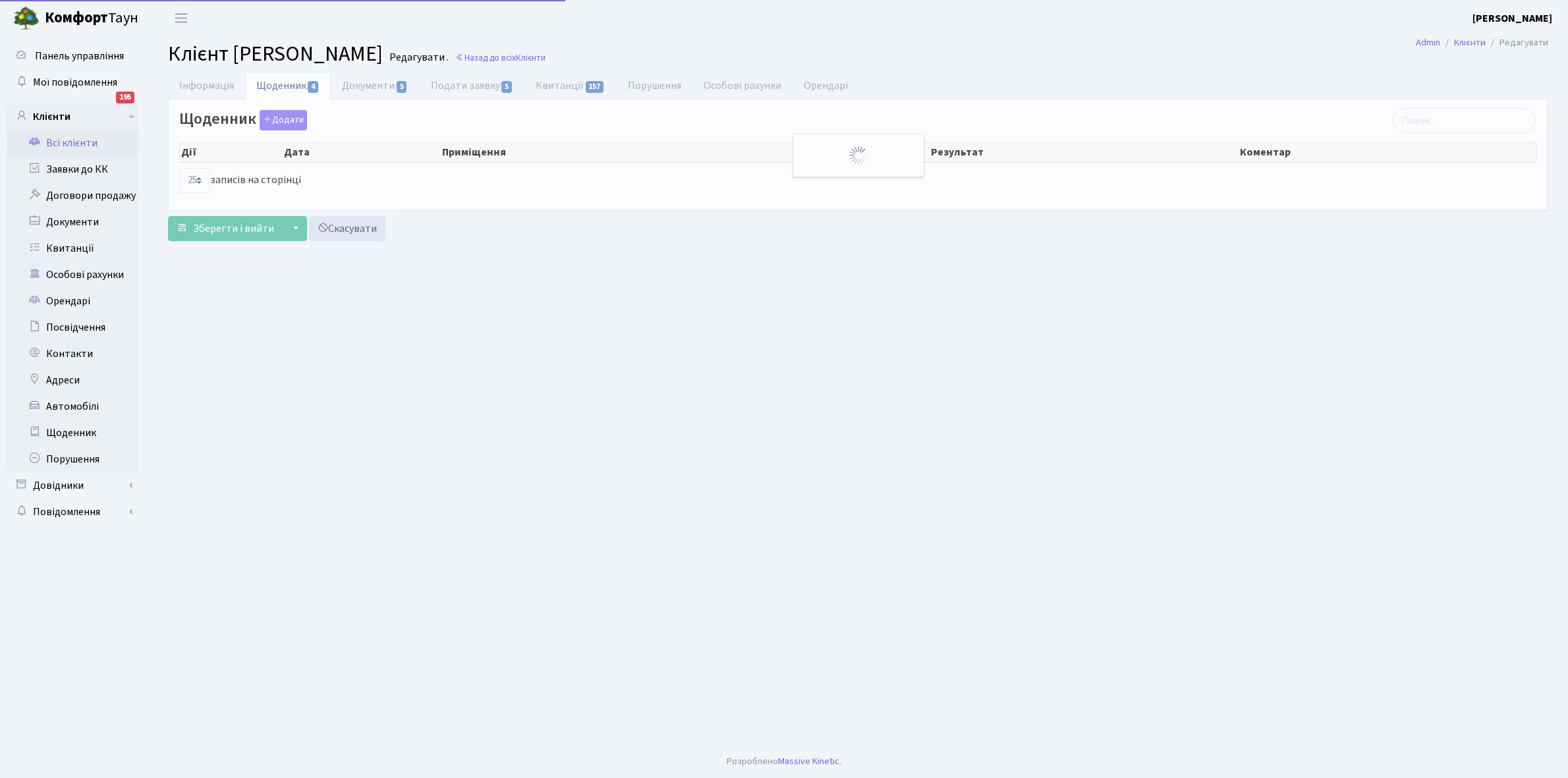
select select "25"
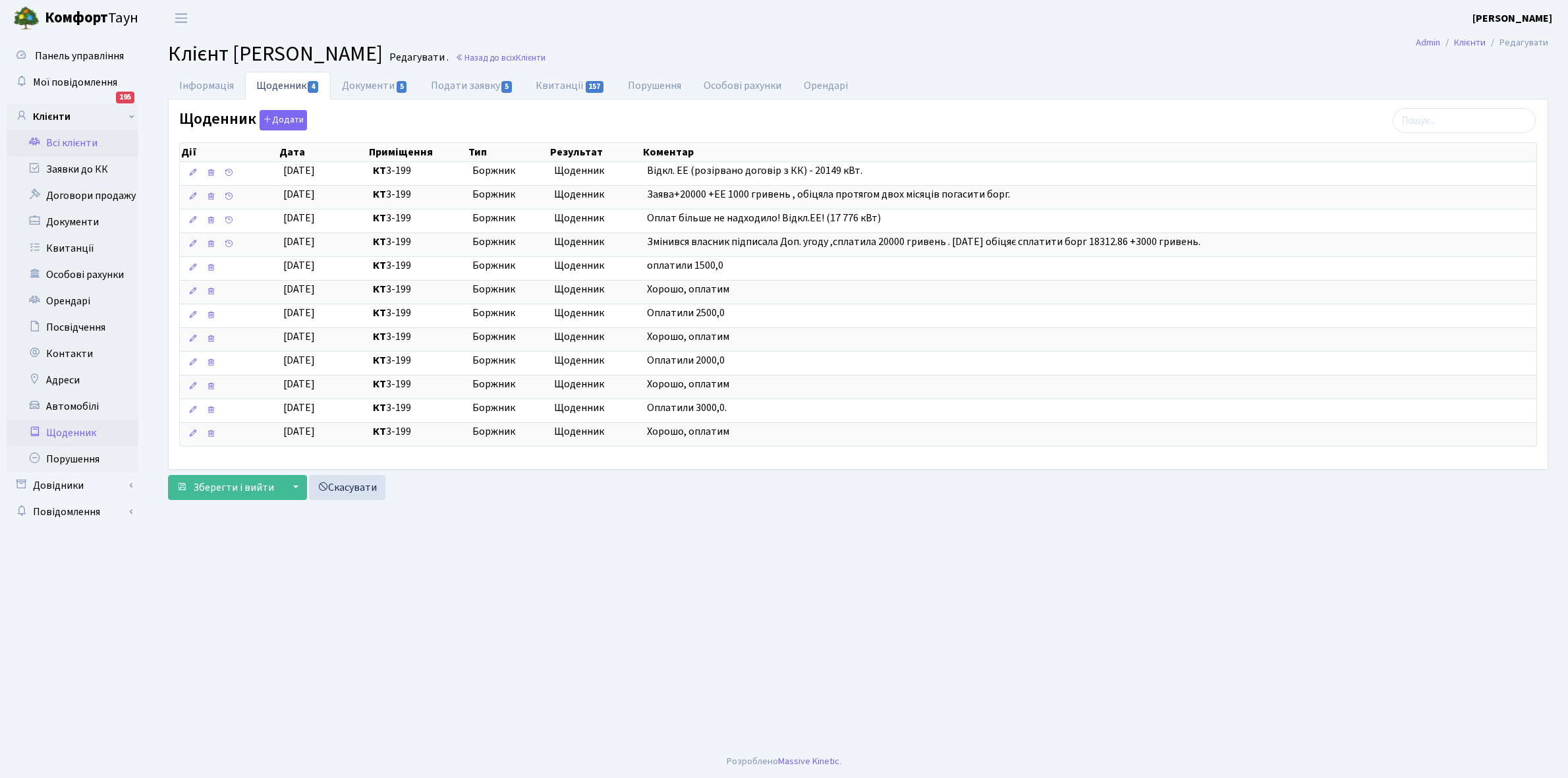
click at [63, 429] on link "Щоденник" at bounding box center [72, 433] width 132 height 27
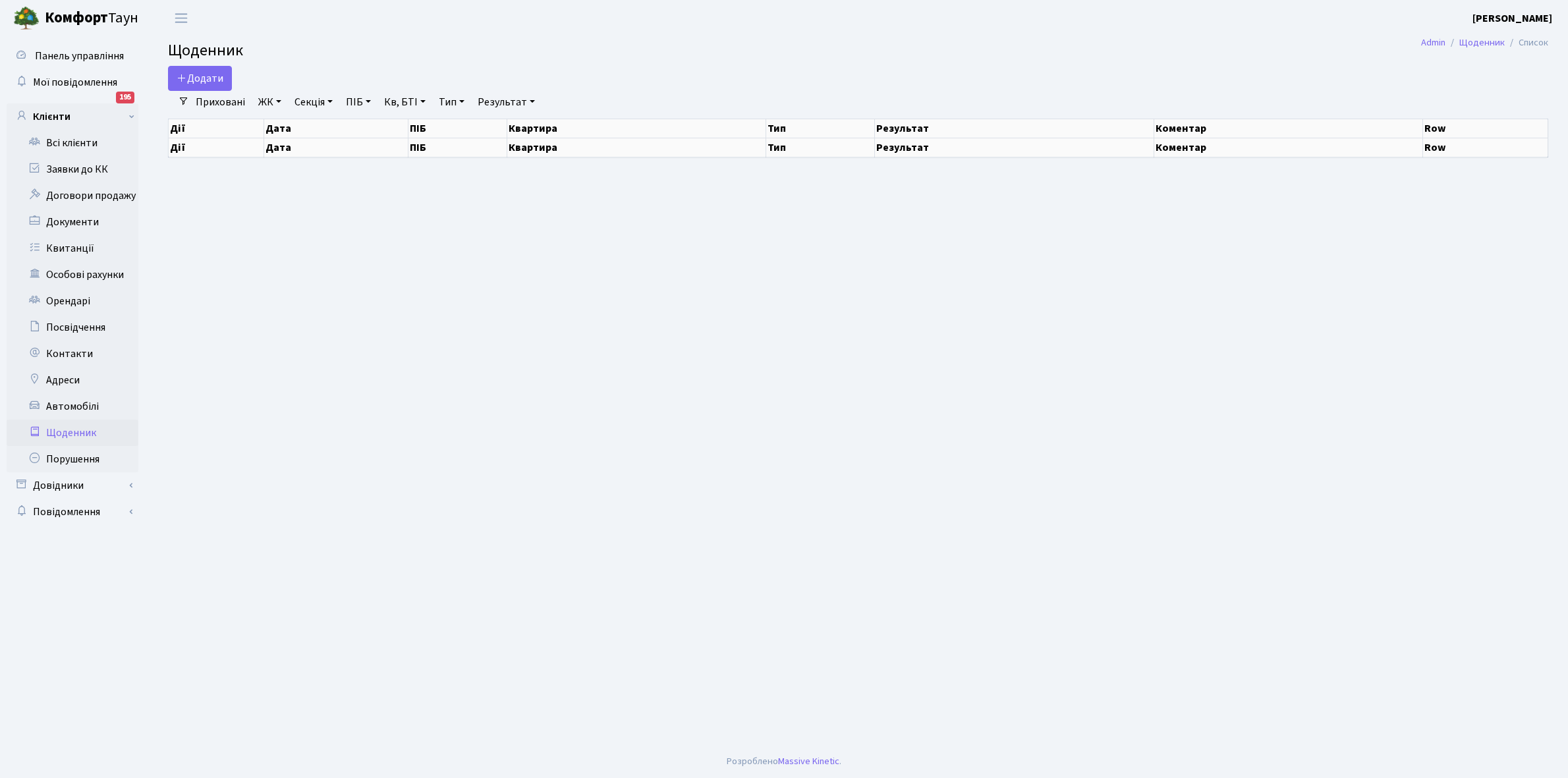
select select "25"
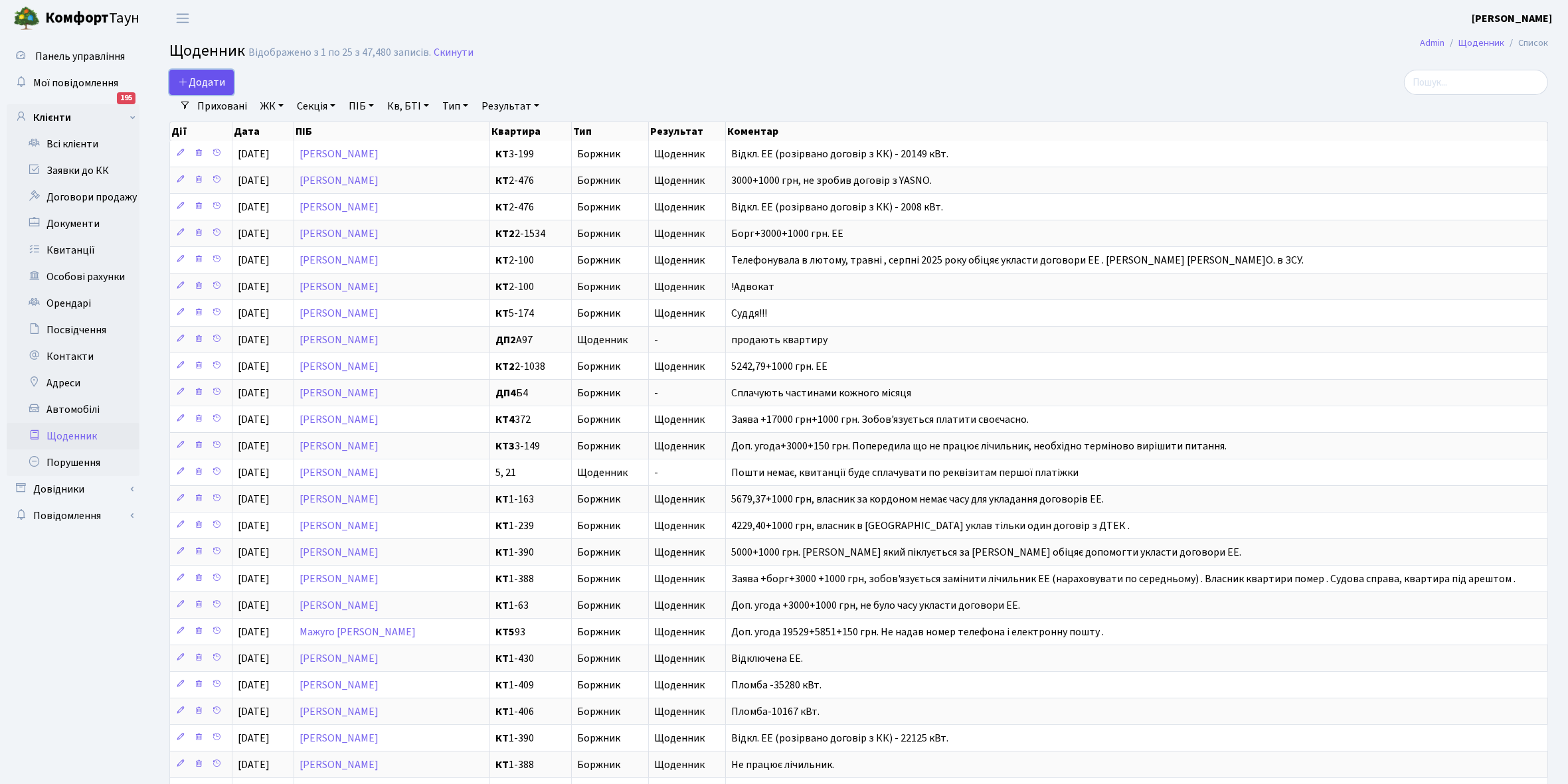
click at [198, 77] on span "Додати" at bounding box center [202, 82] width 47 height 15
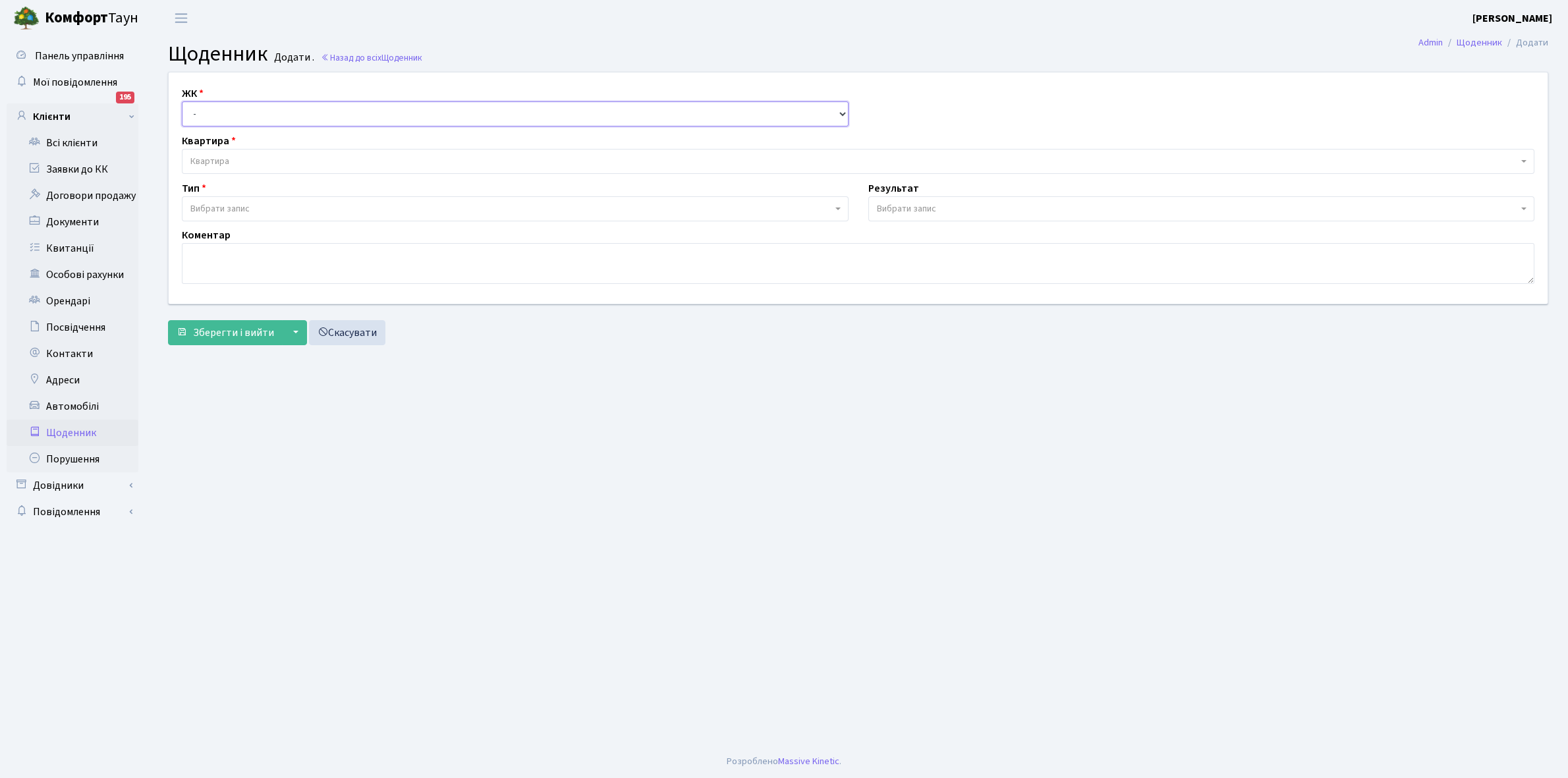
drag, startPoint x: 0, startPoint y: 0, endPoint x: 225, endPoint y: 110, distance: 250.4
click at [225, 110] on select "- КТ, вул. Регенераторна, 4 КТ2, просп. [STREET_ADDRESS] [STREET_ADDRESS] [PERS…" at bounding box center [516, 114] width 667 height 25
select select "271"
click at [182, 102] on select "- КТ, вул. Регенераторна, 4 КТ2, просп. [STREET_ADDRESS] [STREET_ADDRESS] [PERS…" at bounding box center [516, 114] width 667 height 25
select select
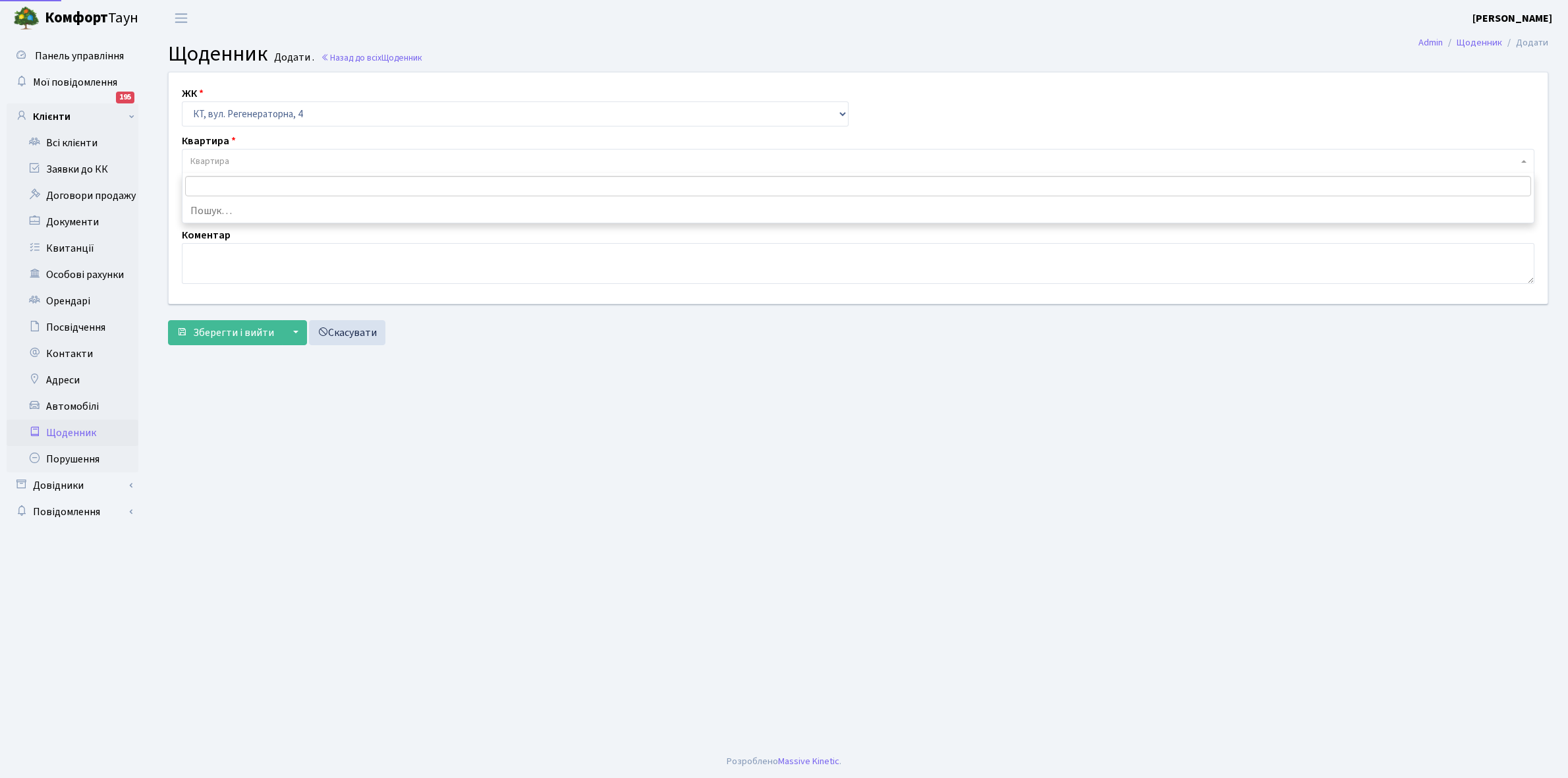
click at [229, 163] on span "Квартира" at bounding box center [854, 161] width 1327 height 13
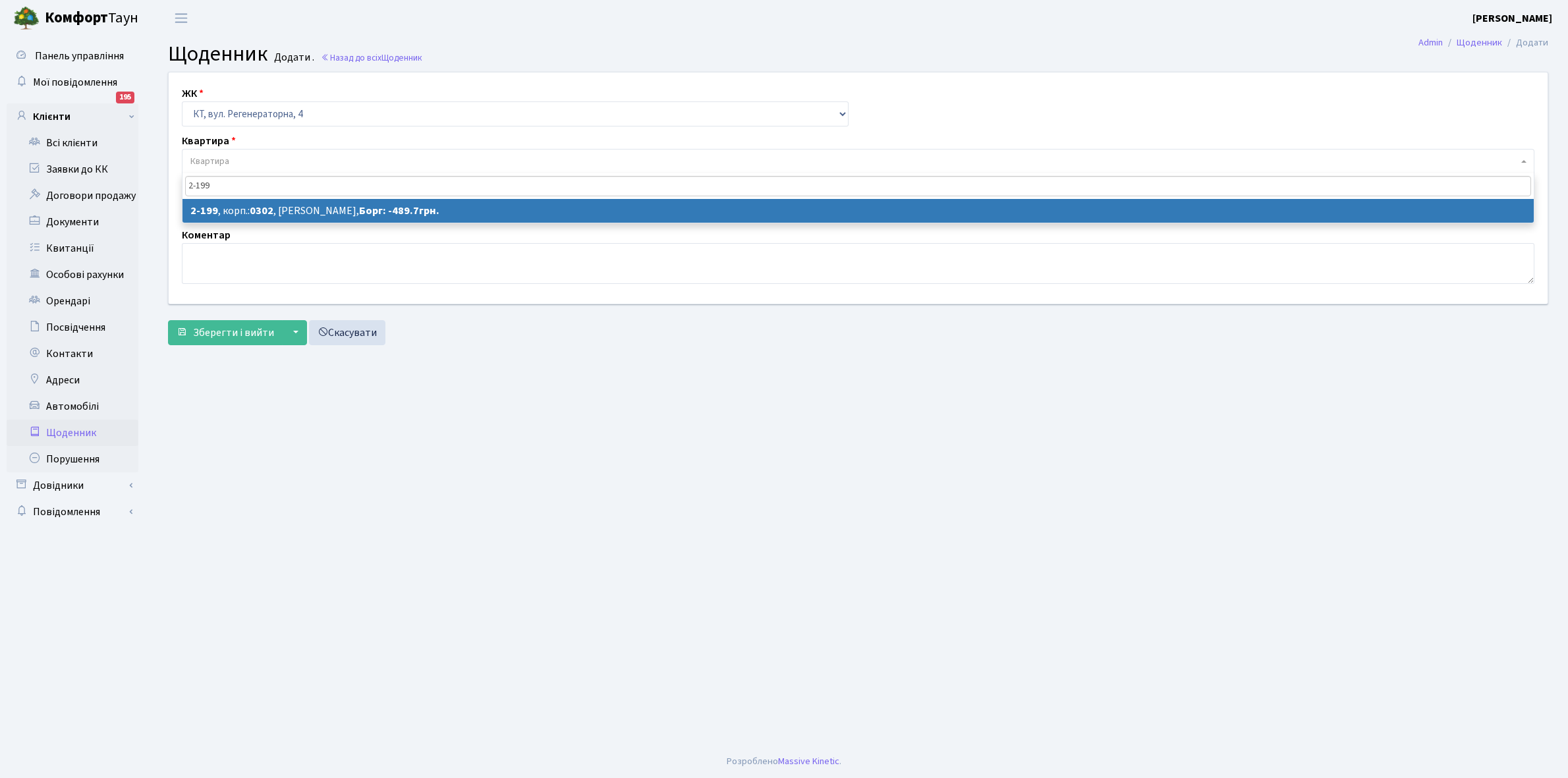
type input "2-199"
select select "542"
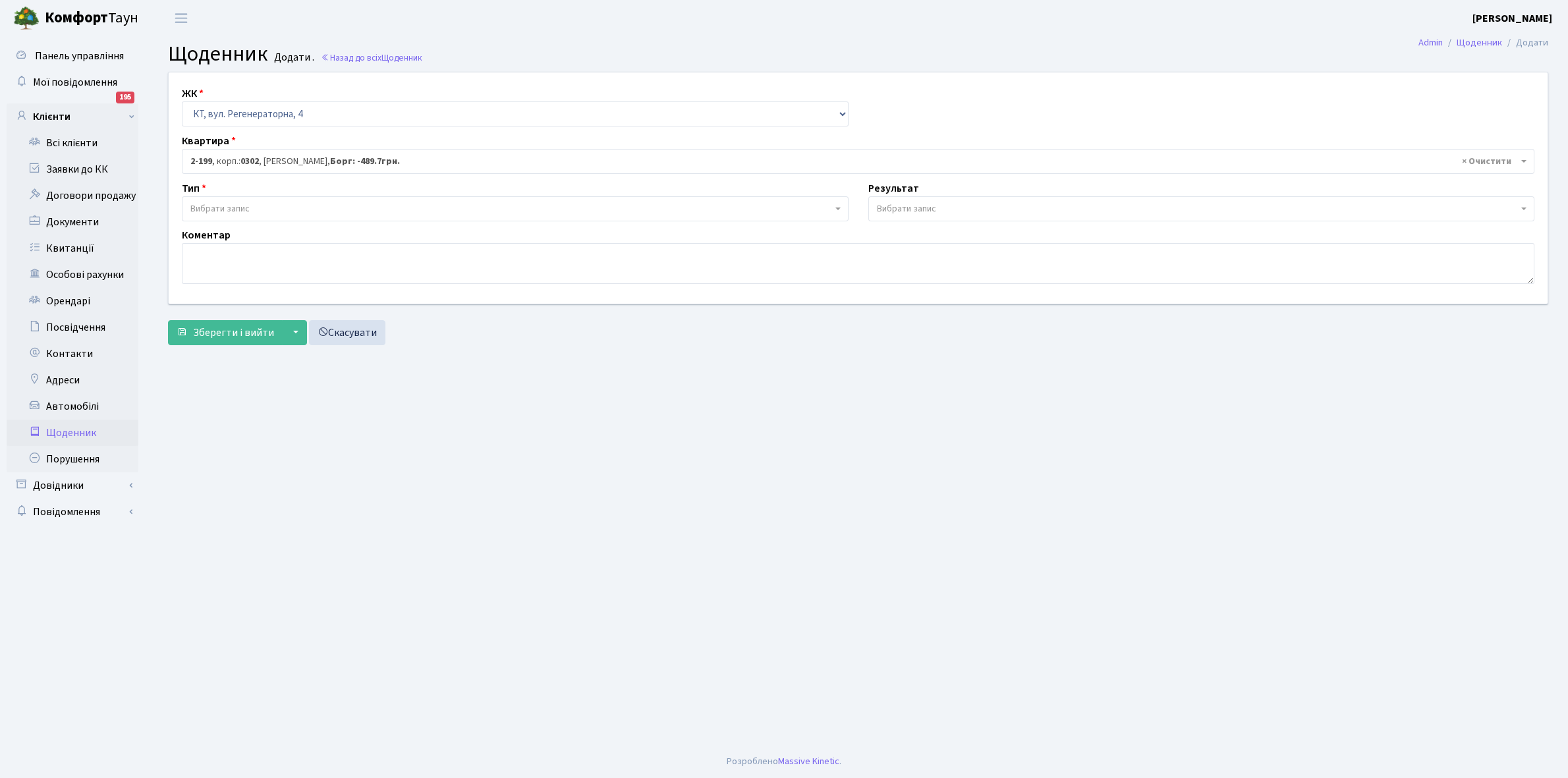
click at [245, 159] on b "0302" at bounding box center [250, 161] width 19 height 13
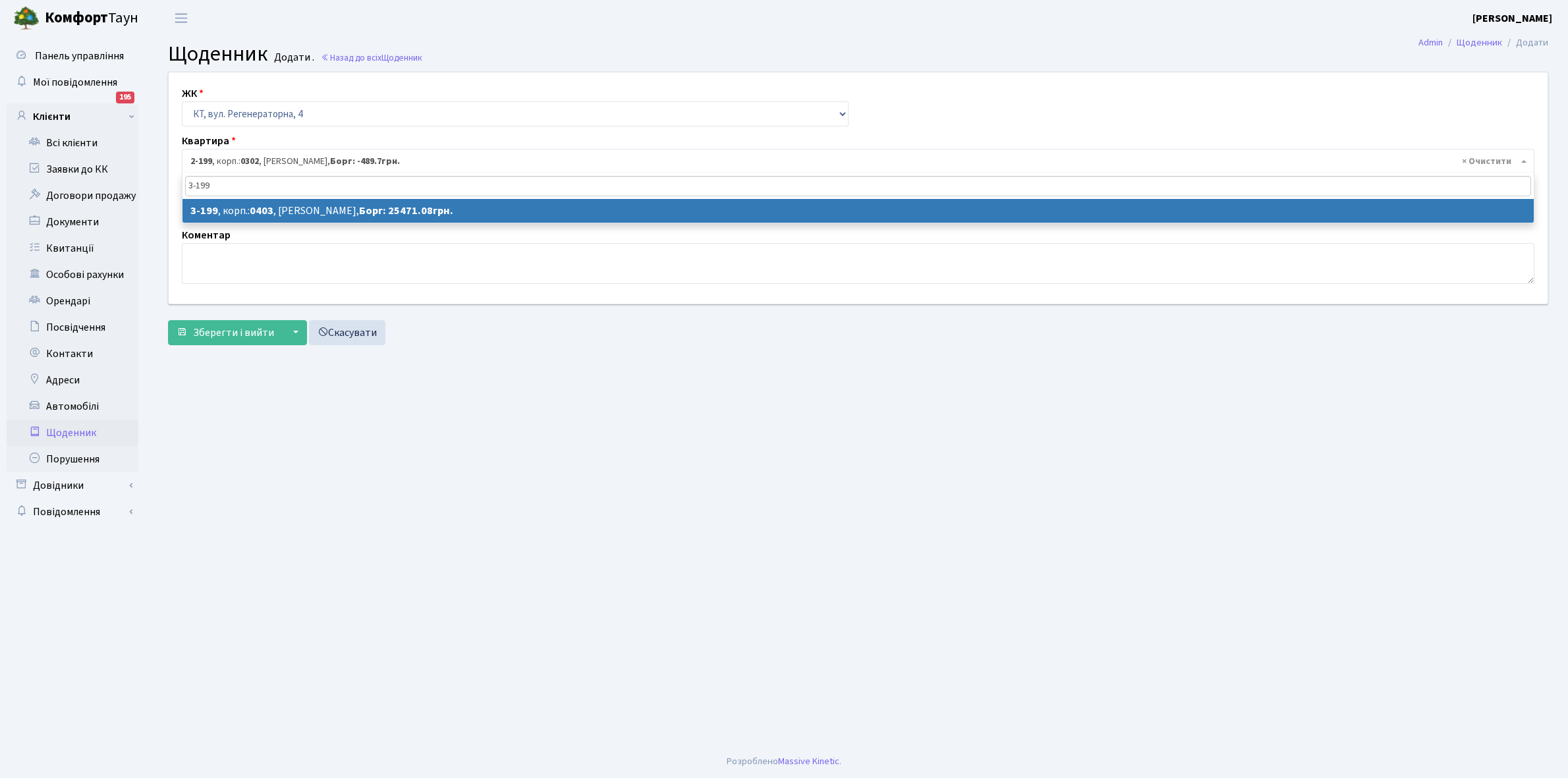
type input "3-199"
select select "866"
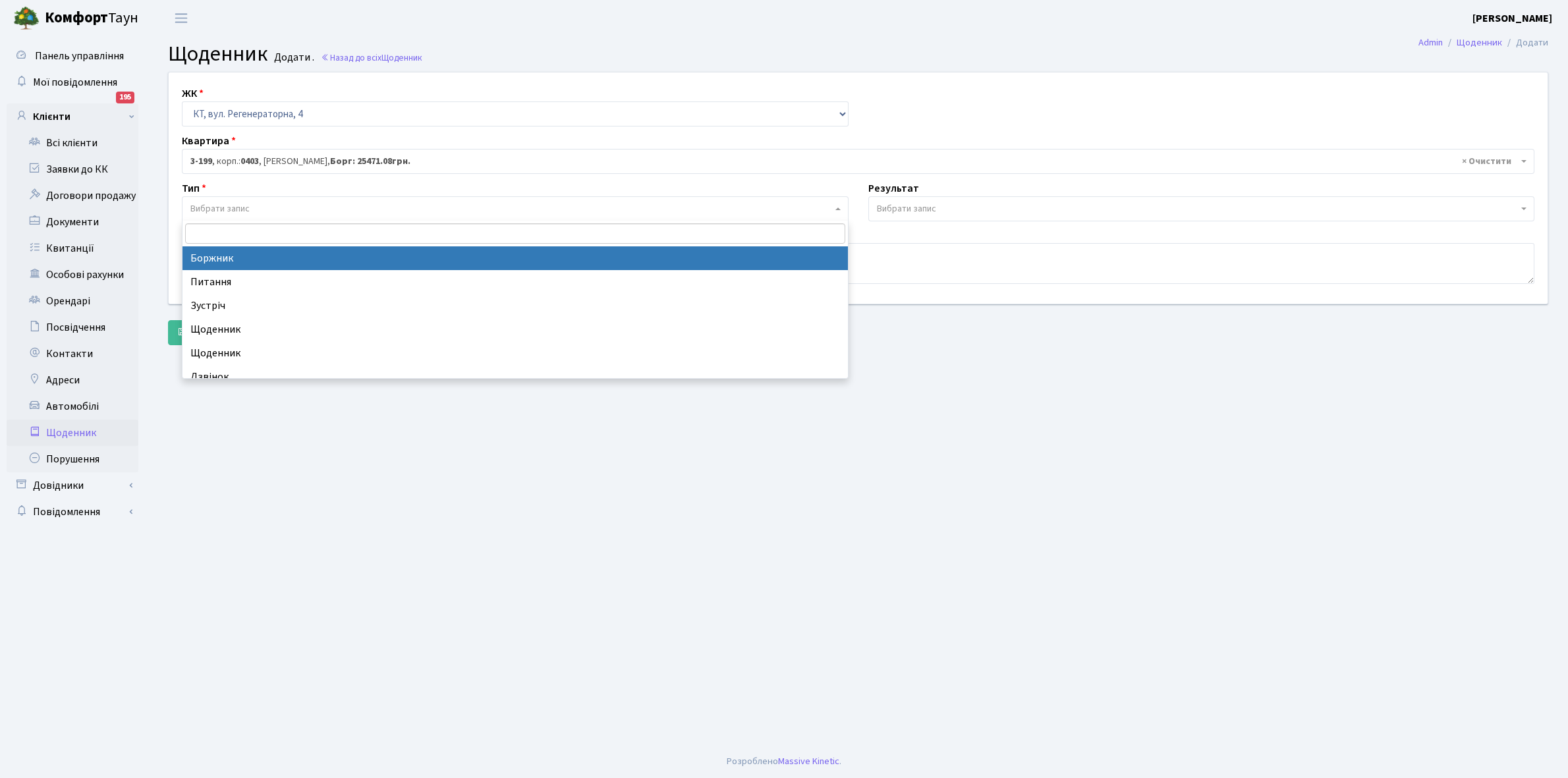
click at [229, 206] on span "Вибрати запис" at bounding box center [220, 209] width 59 height 13
select select "189"
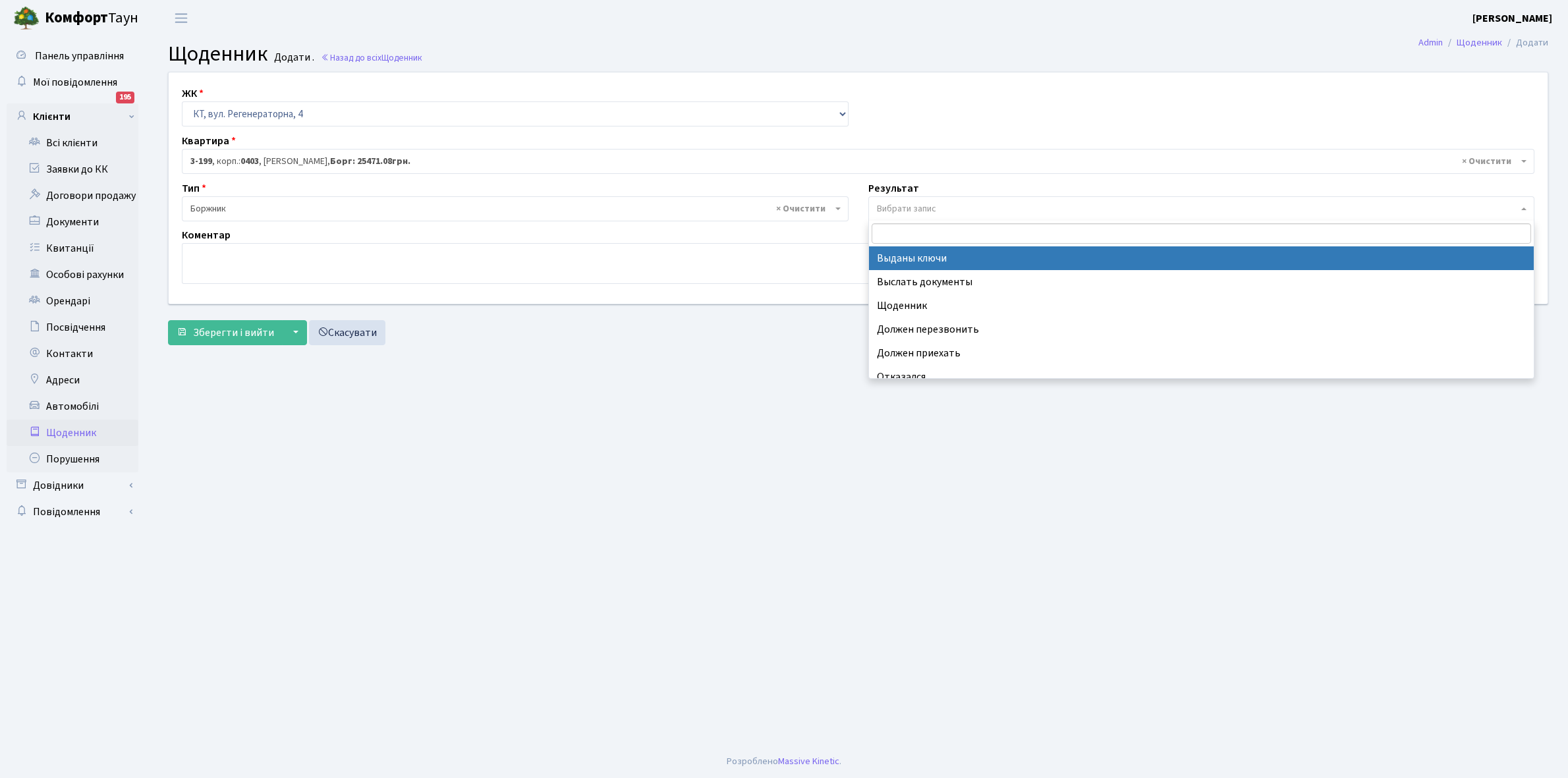
click at [916, 209] on span "Вибрати запис" at bounding box center [906, 209] width 59 height 13
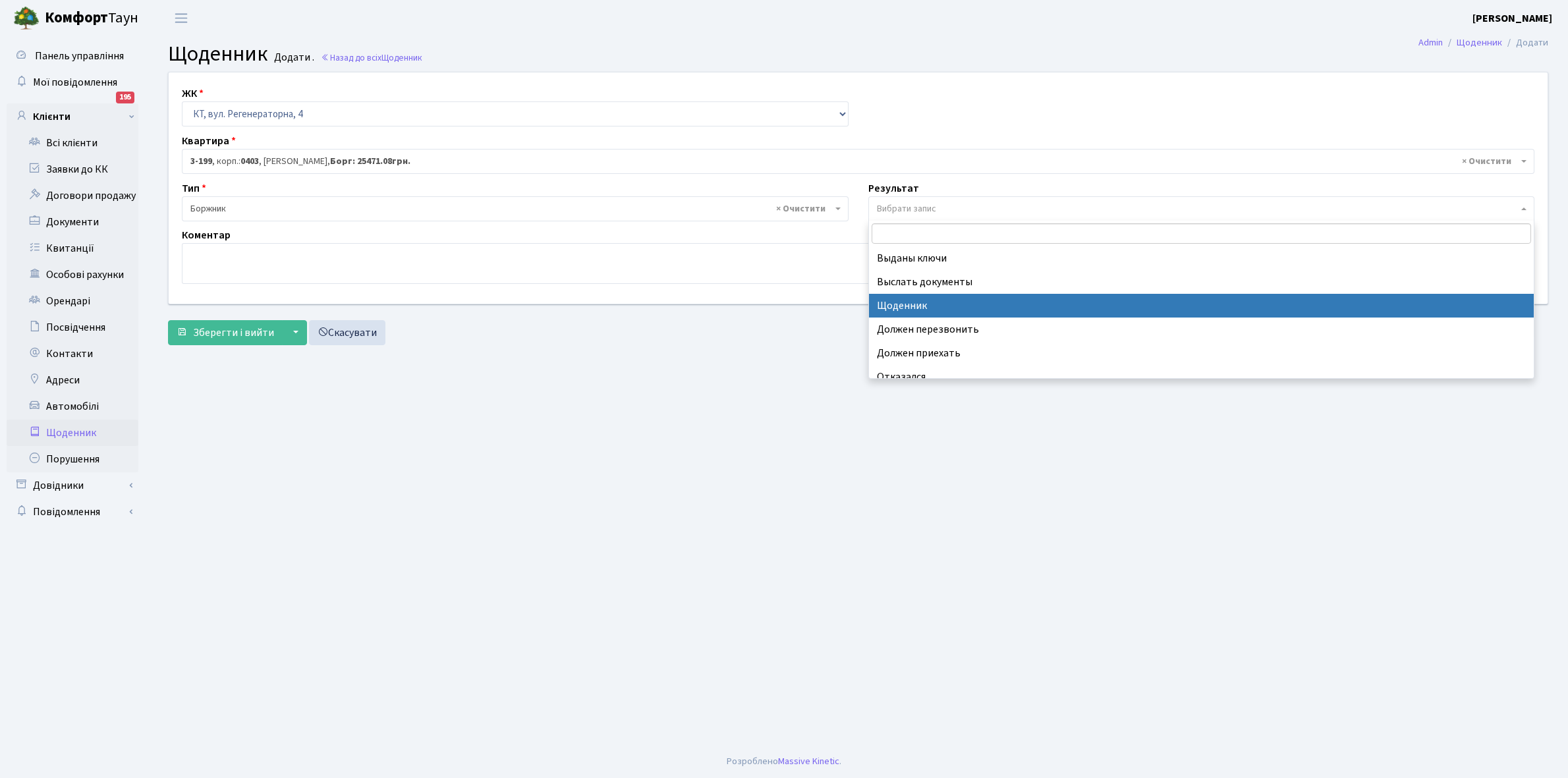
select select "14"
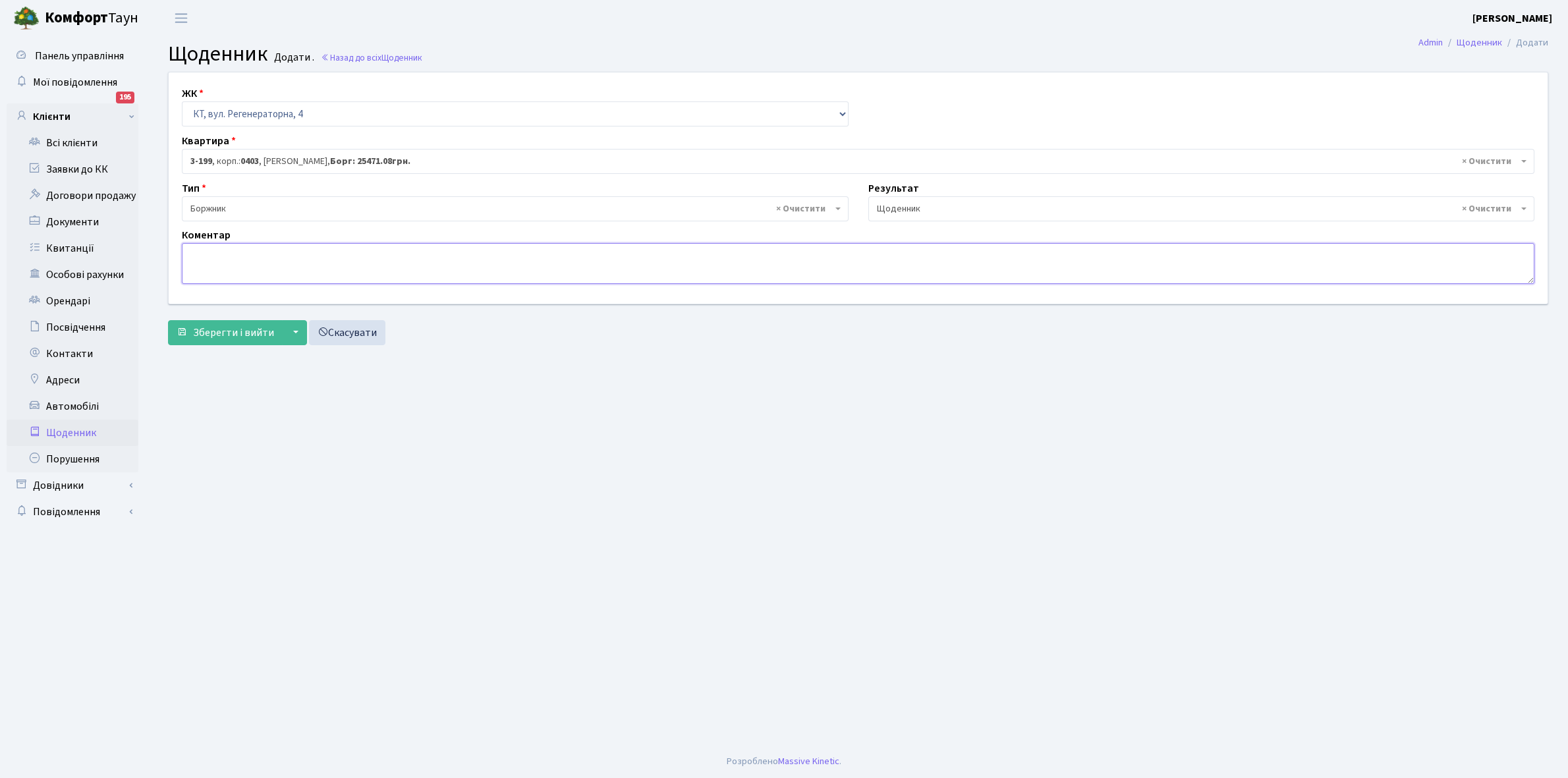
click at [189, 266] on textarea at bounding box center [858, 263] width 1353 height 41
type textarea "14000+1000 грн. квартиру виставили на продаж."
click at [231, 326] on span "Зберегти і вийти" at bounding box center [234, 333] width 81 height 15
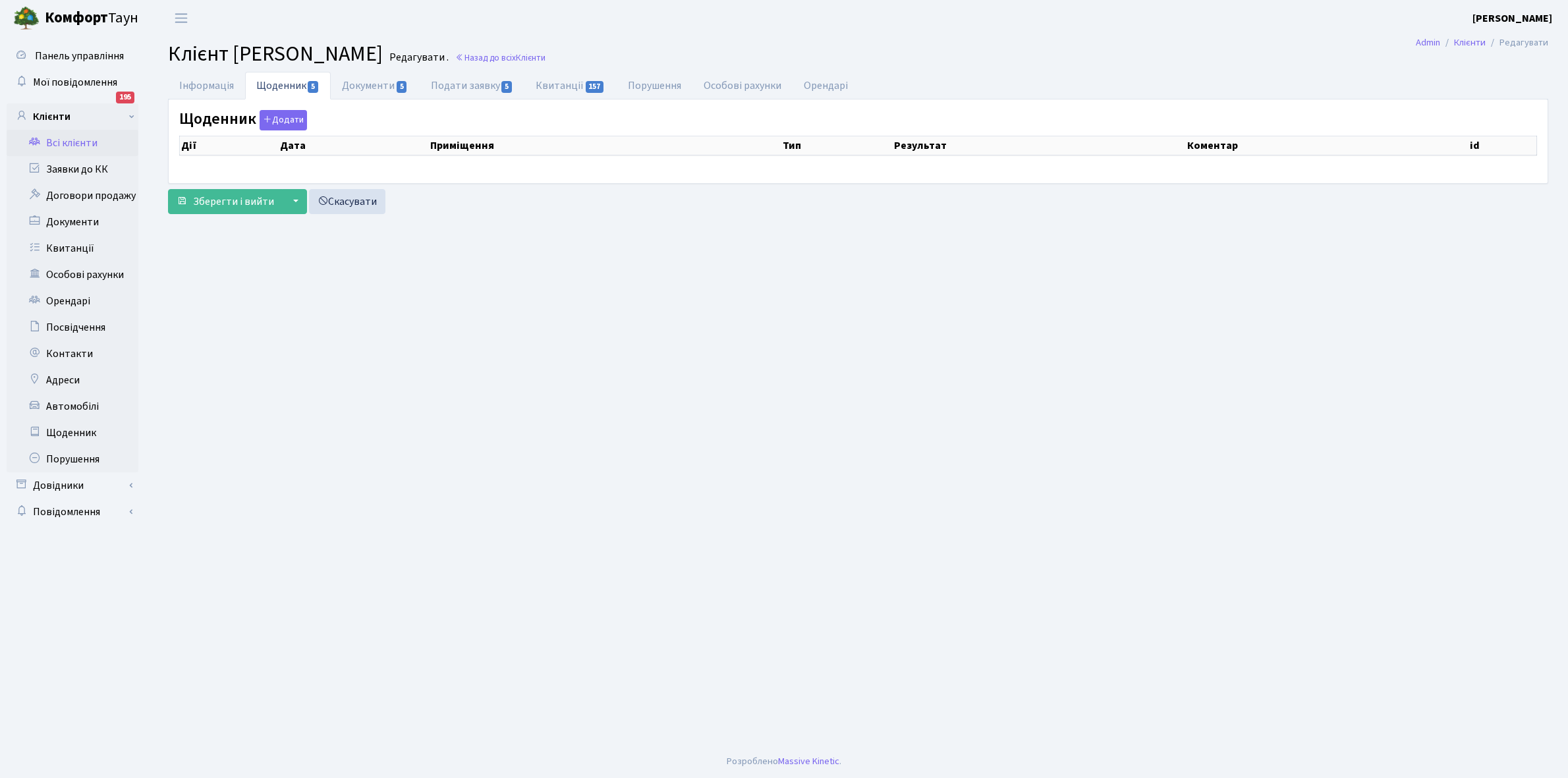
select select "25"
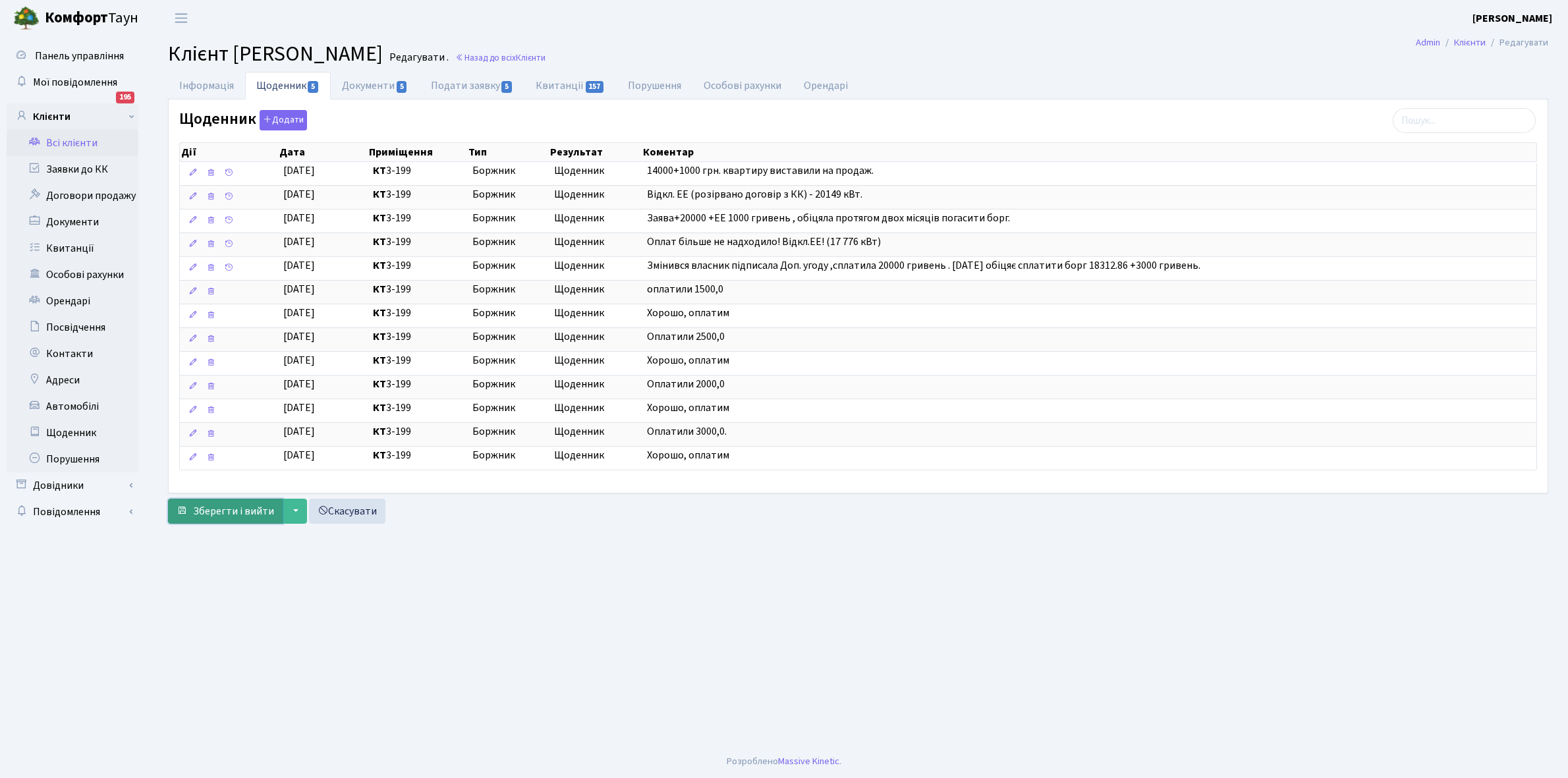
click at [221, 515] on span "Зберегти і вийти" at bounding box center [234, 512] width 81 height 15
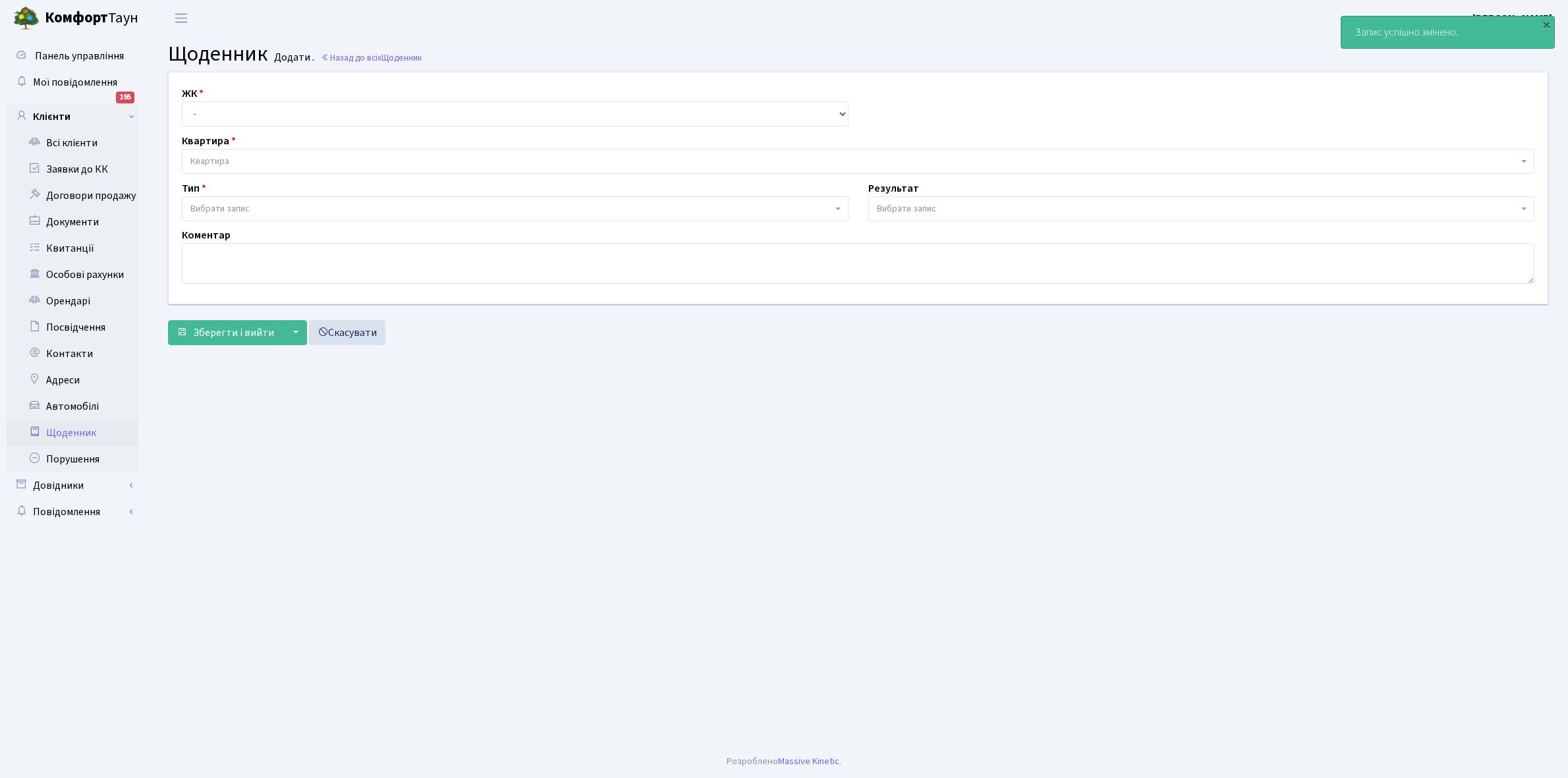
click at [67, 423] on link "Щоденник" at bounding box center [72, 433] width 132 height 27
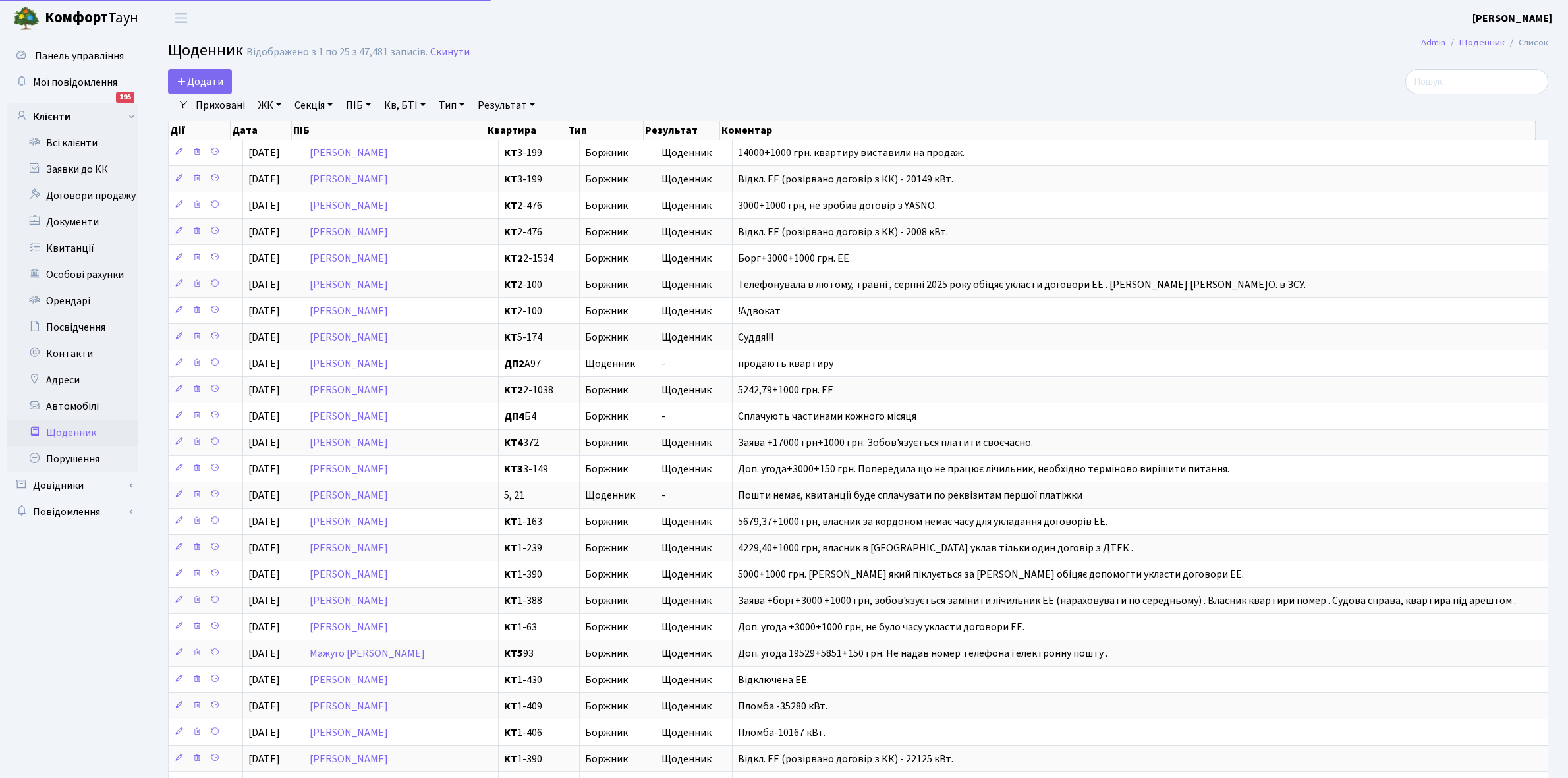
select select "25"
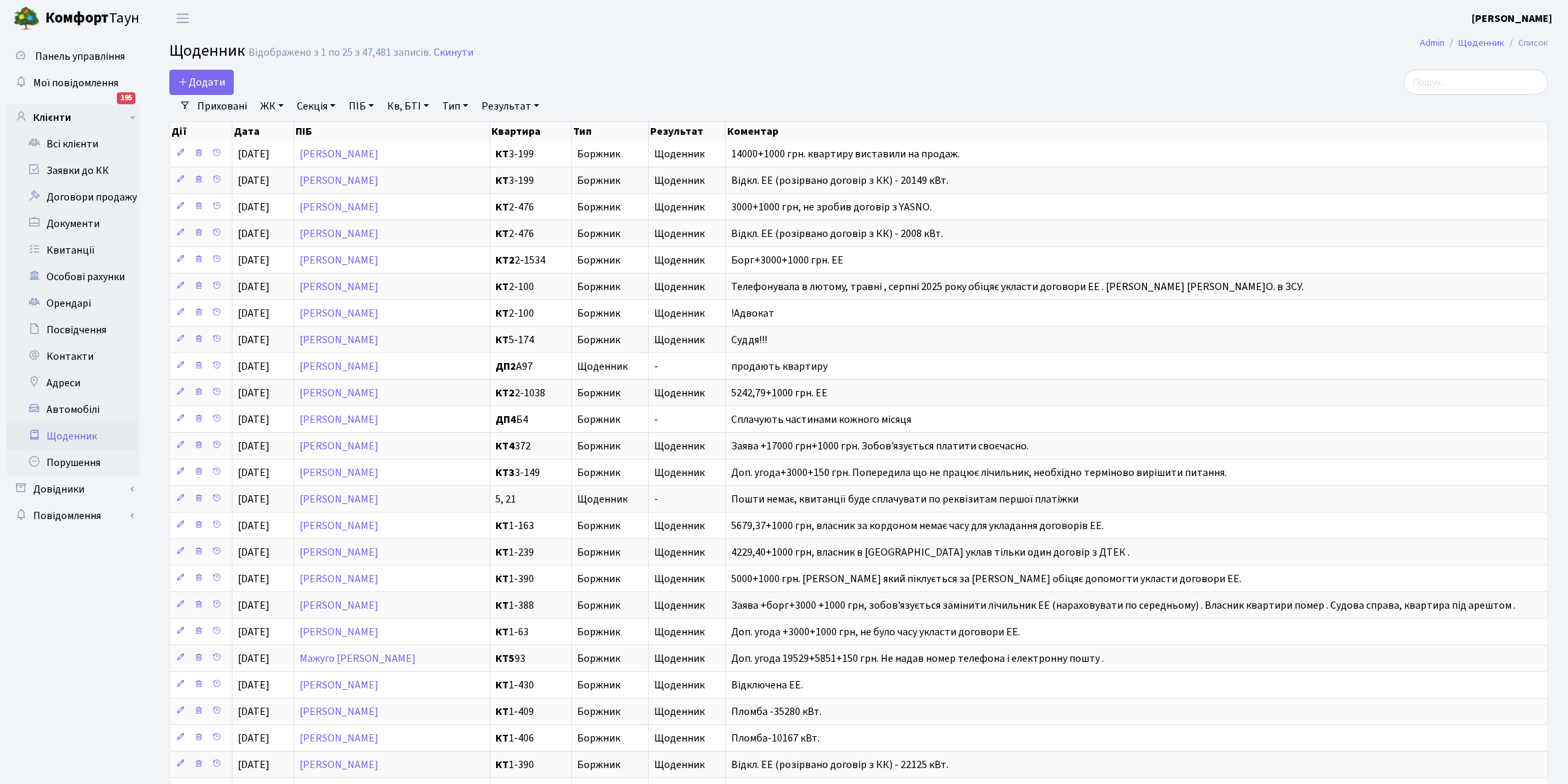
click at [64, 438] on link "Щоденник" at bounding box center [73, 437] width 133 height 27
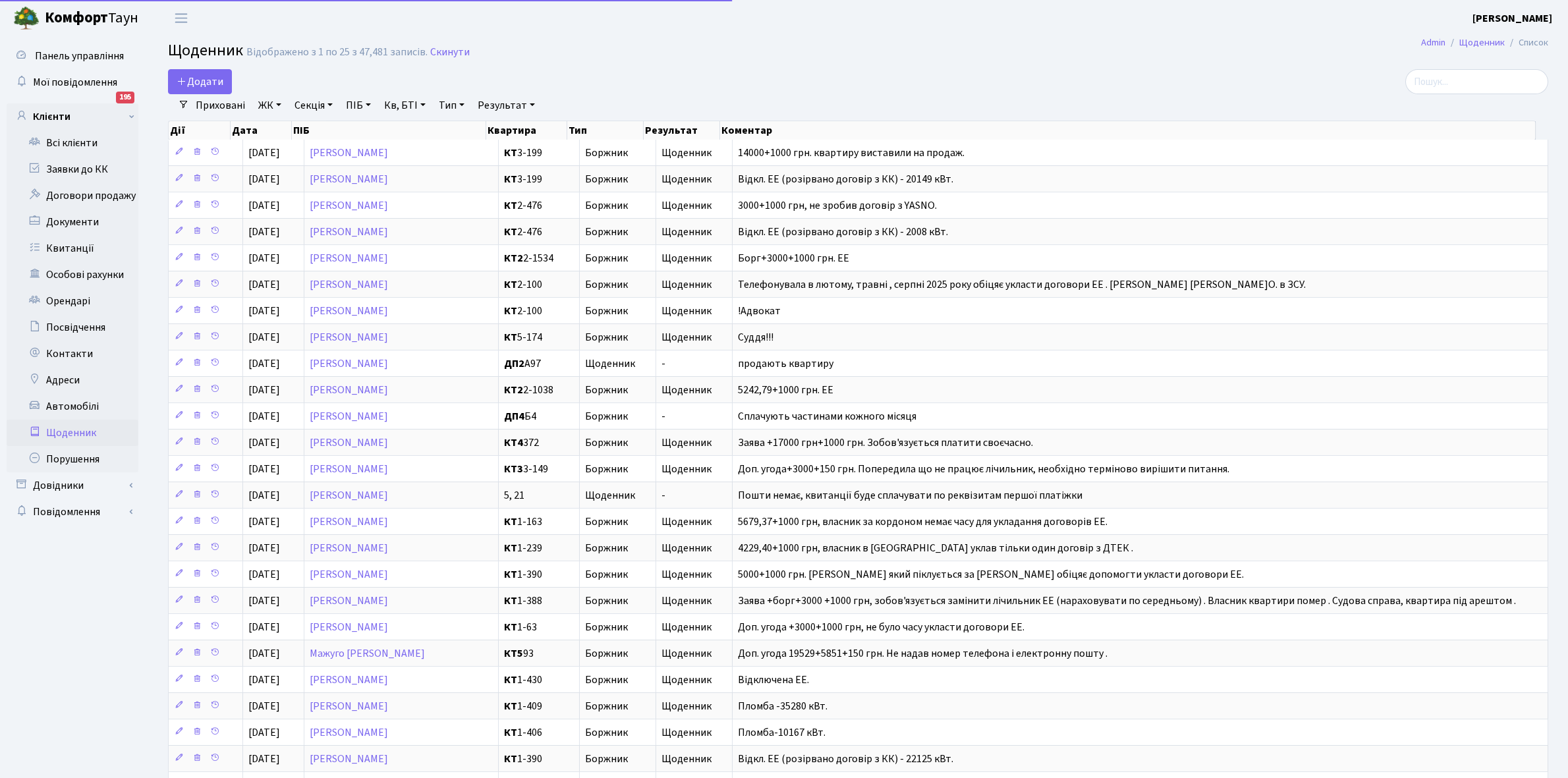
select select "25"
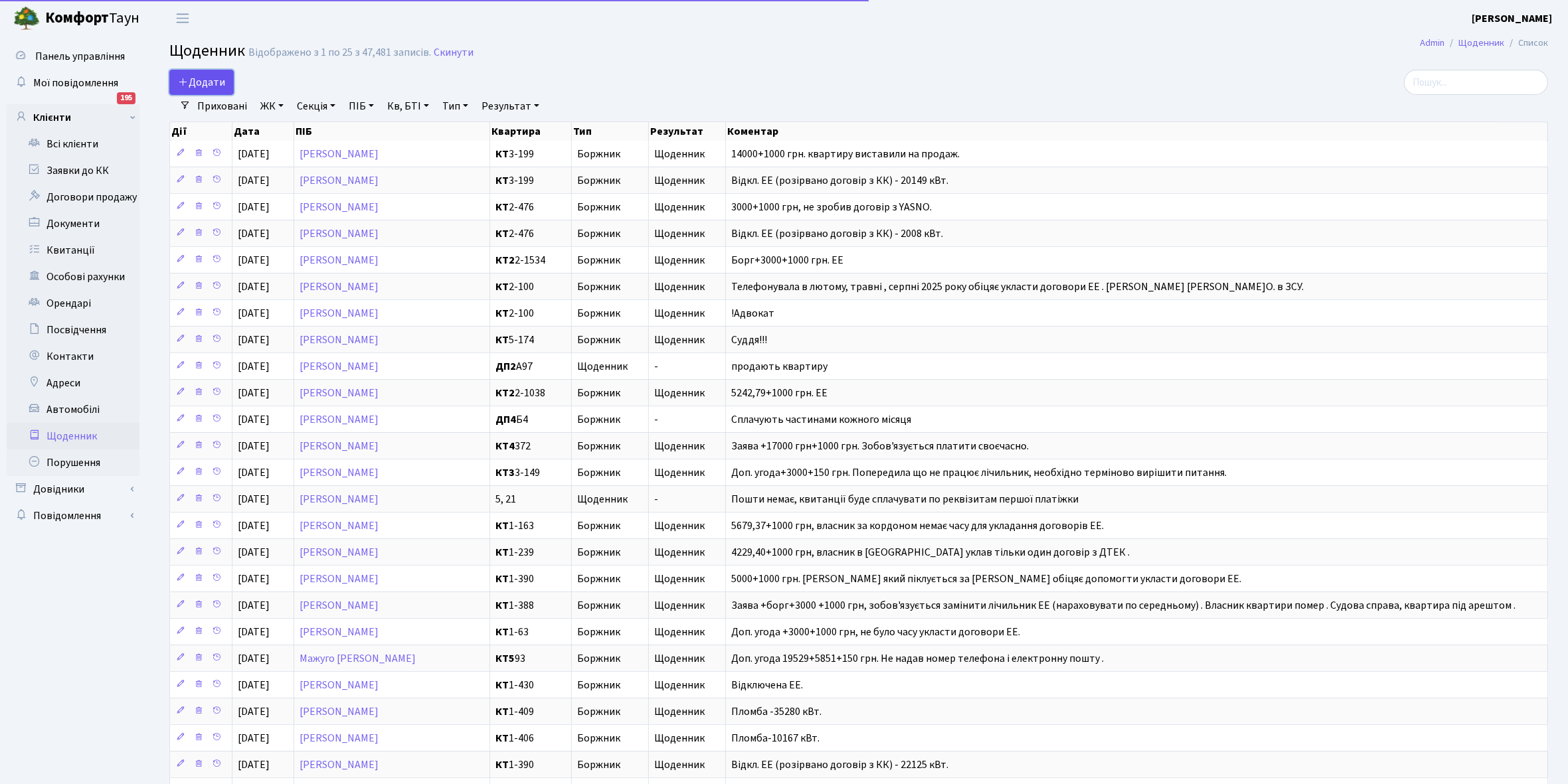
click at [214, 83] on span "Додати" at bounding box center [202, 82] width 47 height 15
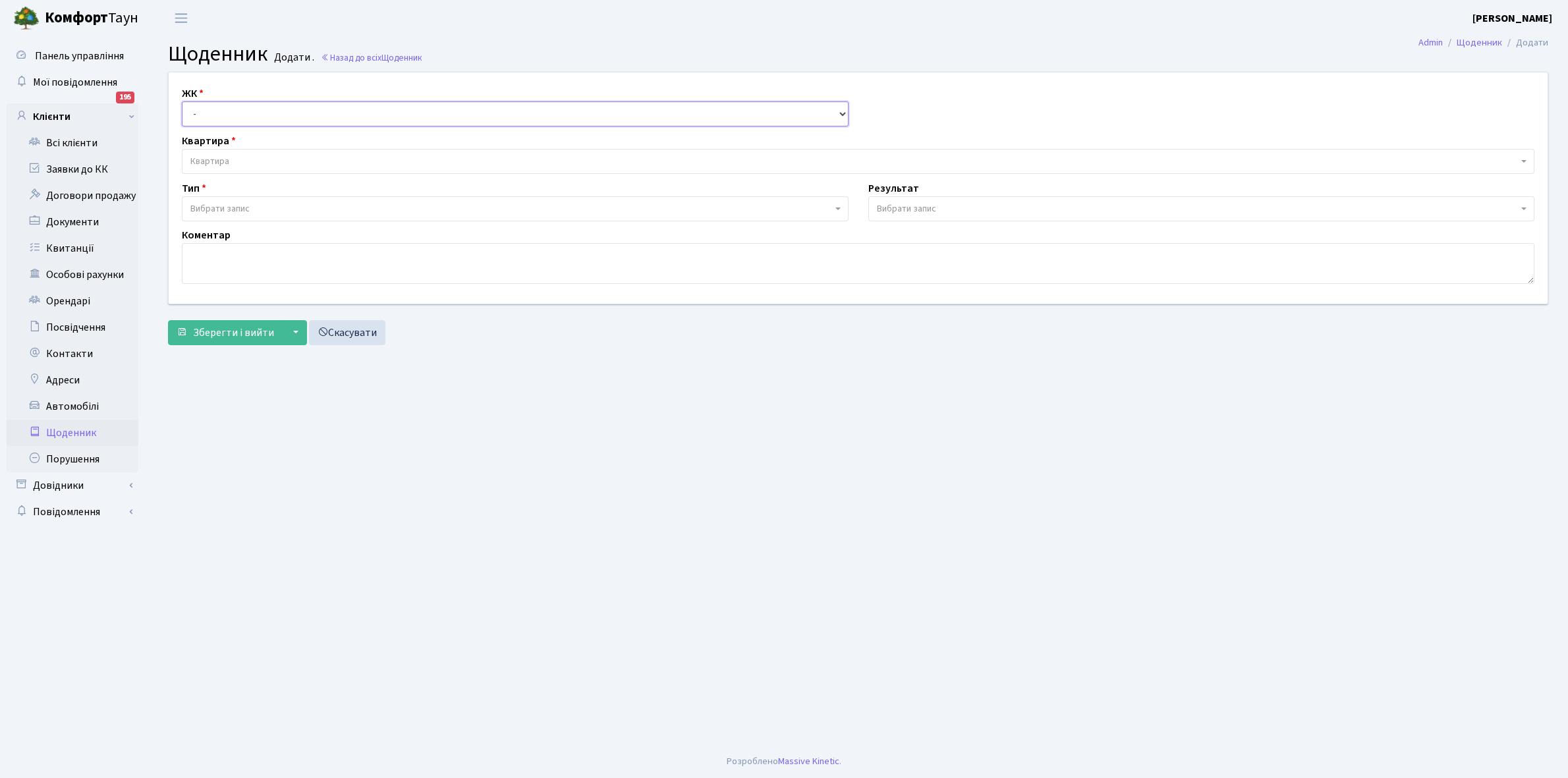
click at [231, 108] on select "- КТ, вул. Регенераторна, 4 КТ2, просп. Соборності, 17 КТ3, вул. Березнева, 16 …" at bounding box center [516, 114] width 667 height 25
select select "271"
click at [182, 102] on select "- КТ, вул. Регенераторна, 4 КТ2, просп. Соборності, 17 КТ3, вул. Березнева, 16 …" at bounding box center [516, 114] width 667 height 25
select select
click at [231, 156] on span "Квартира" at bounding box center [854, 161] width 1327 height 13
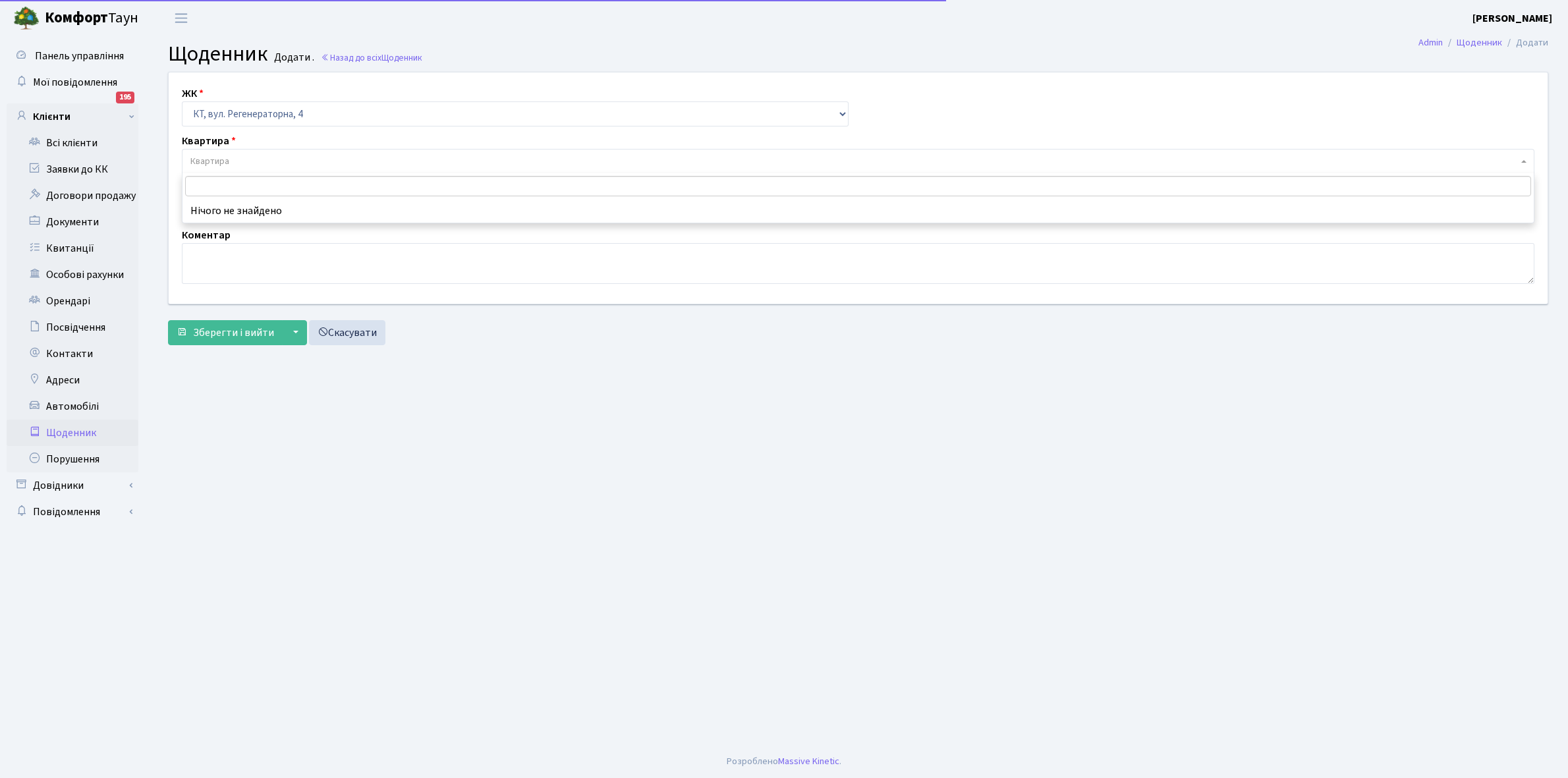
click at [213, 181] on input "search" at bounding box center [858, 186] width 1346 height 21
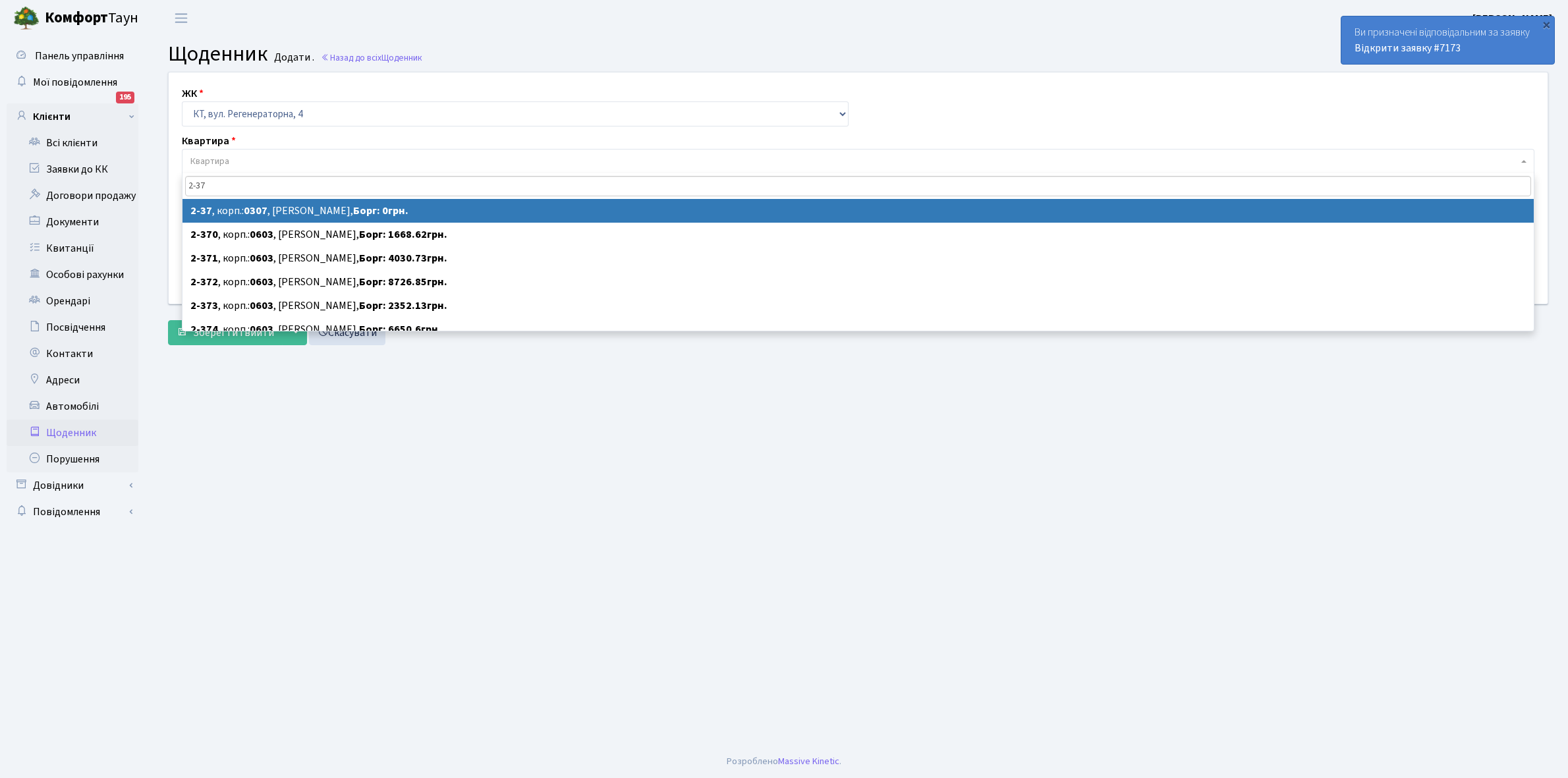
type input "2-37"
select select "732"
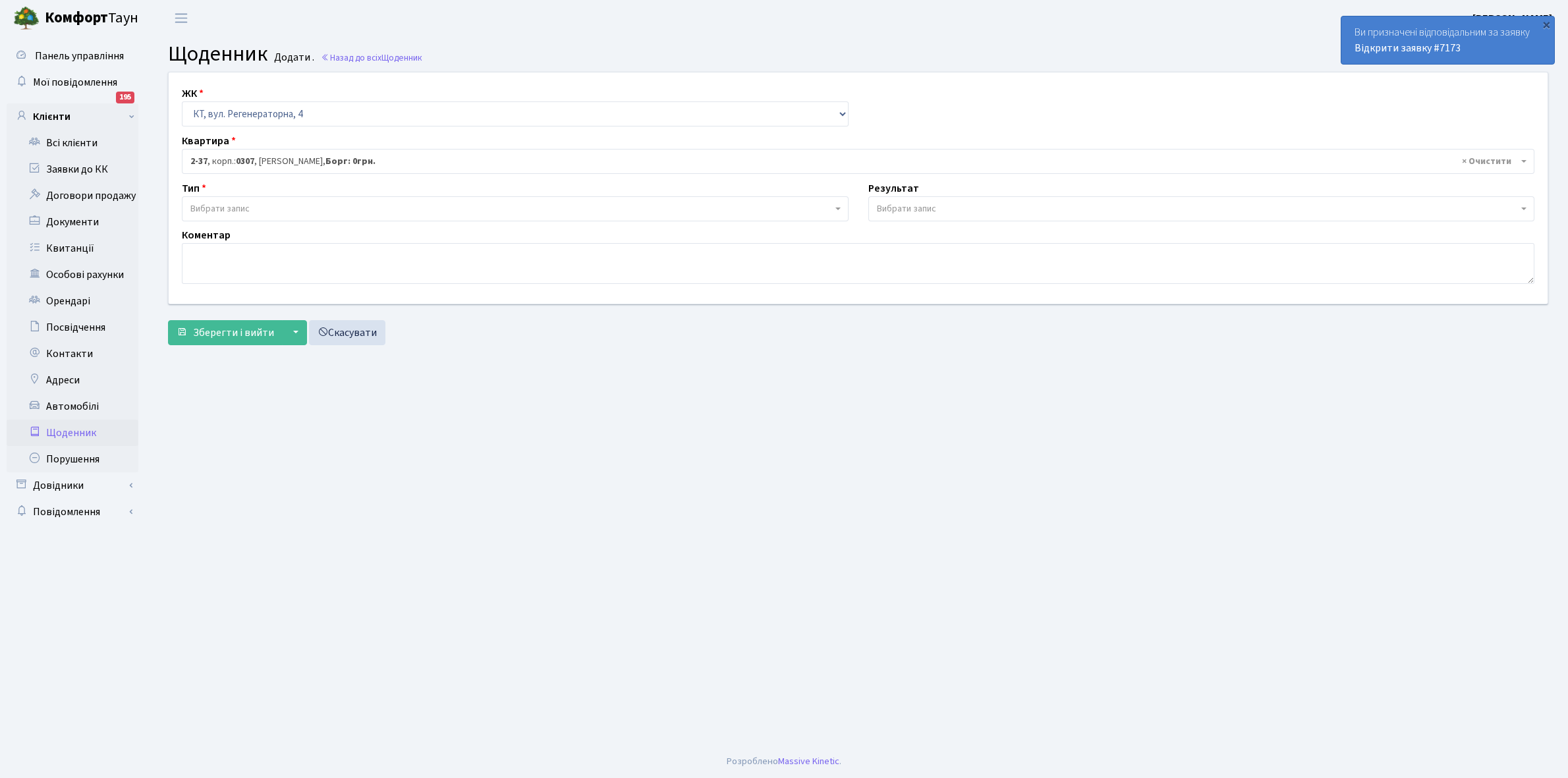
click at [1452, 31] on div "Ви призначені відповідальним за заявку Відкрити заявку #7173" at bounding box center [1448, 40] width 213 height 47
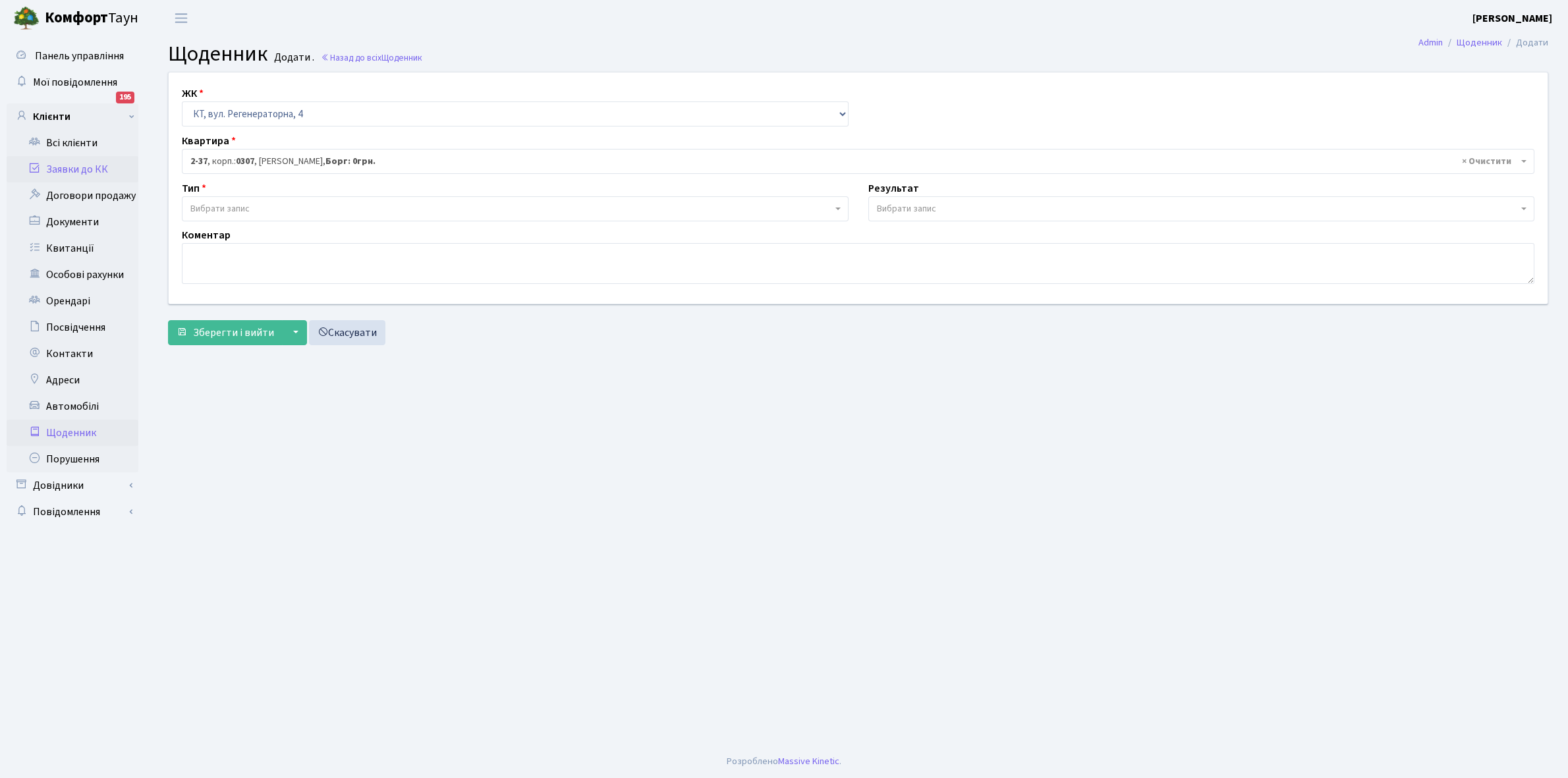
click at [61, 172] on link "Заявки до КК" at bounding box center [72, 169] width 132 height 27
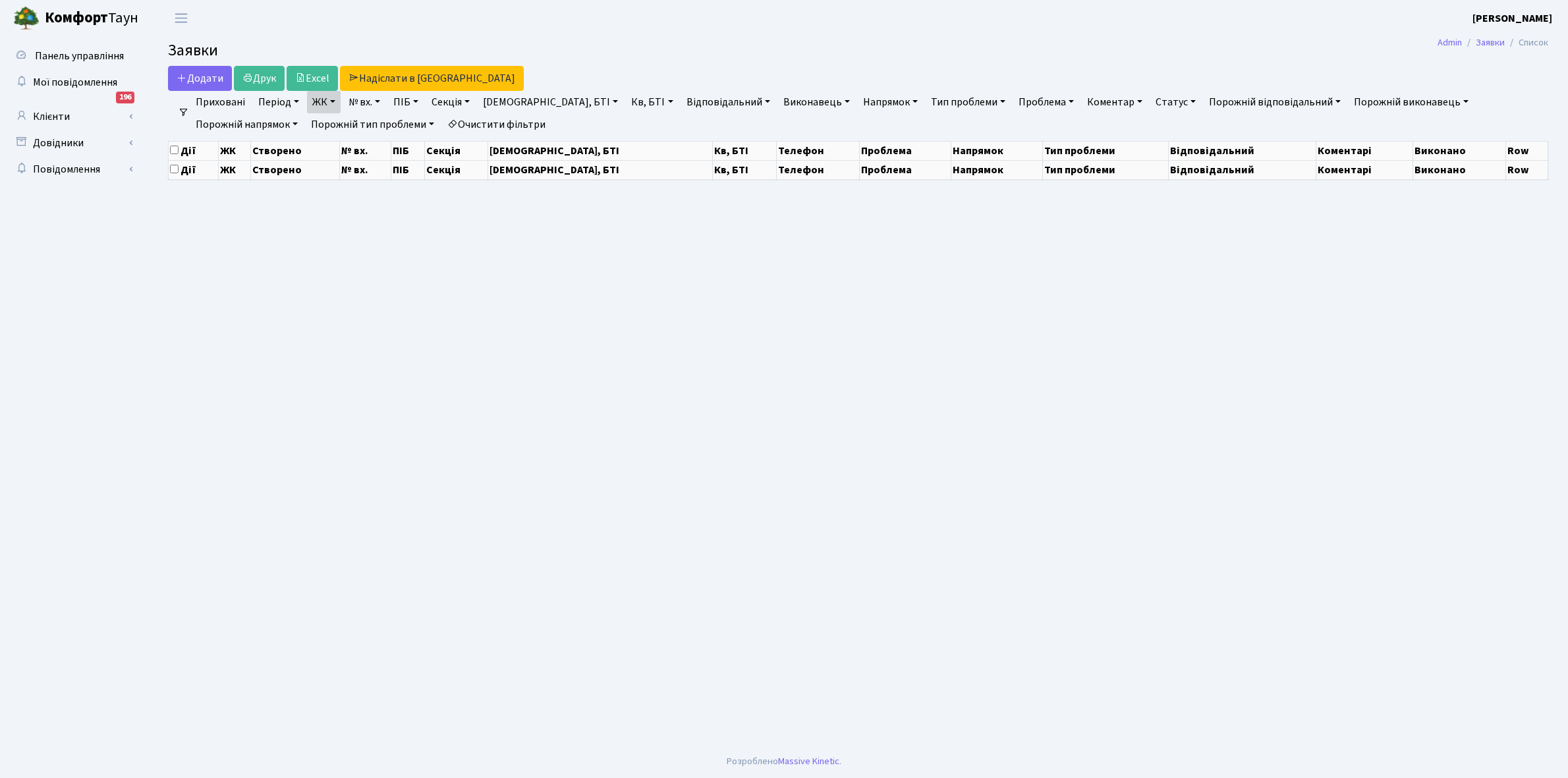
select select "25"
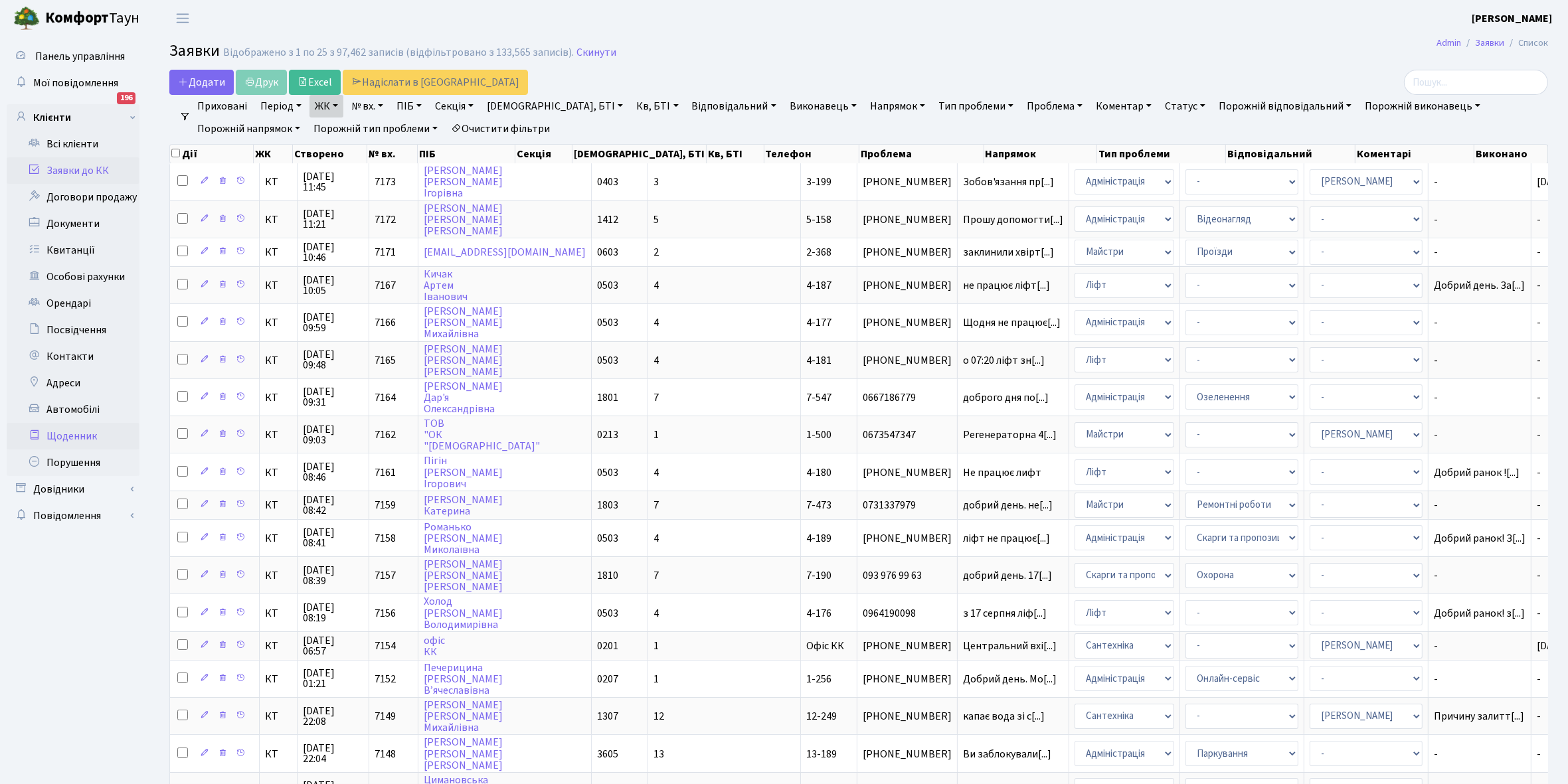
click at [80, 436] on link "Щоденник" at bounding box center [73, 437] width 133 height 27
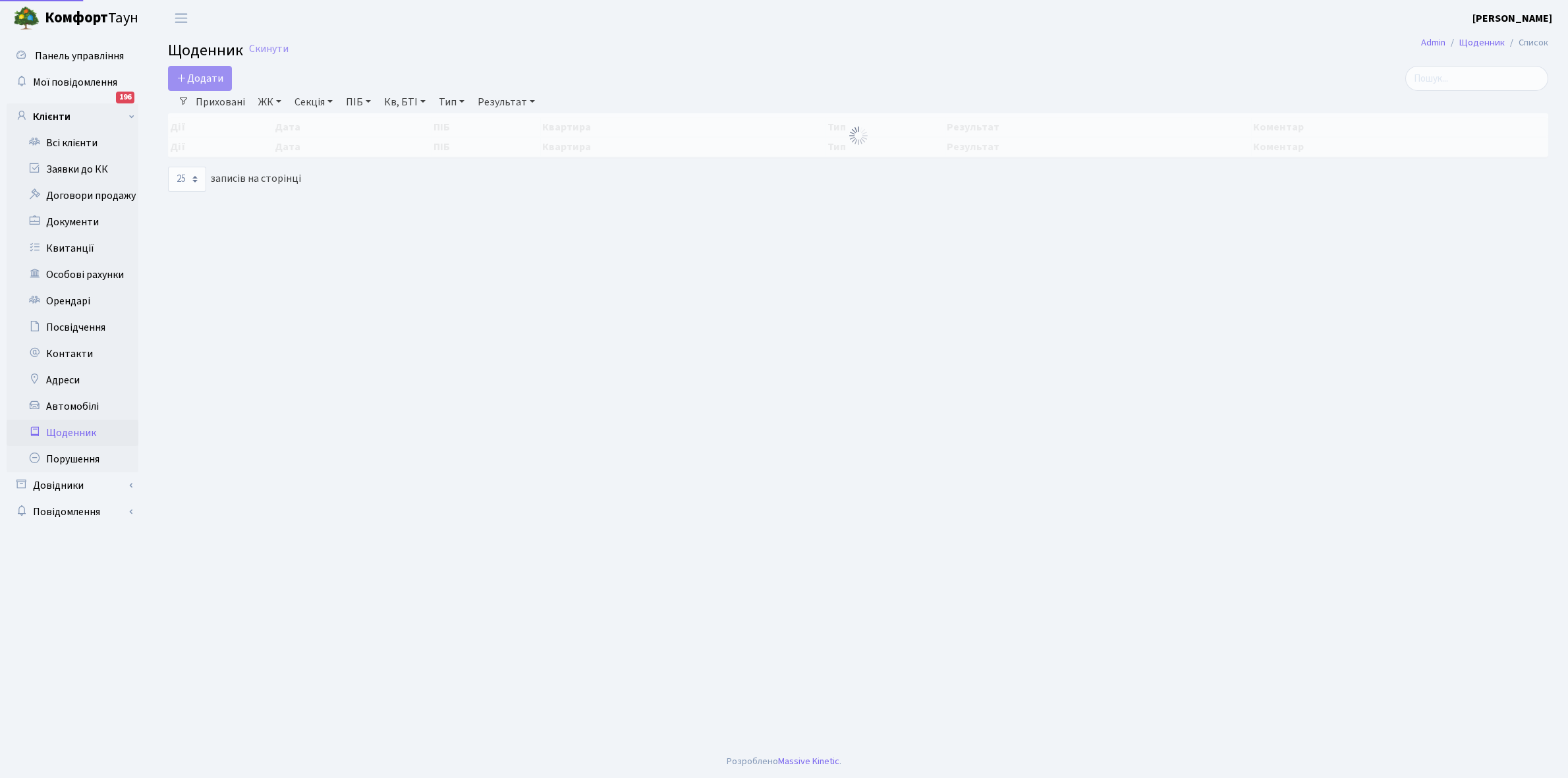
select select "25"
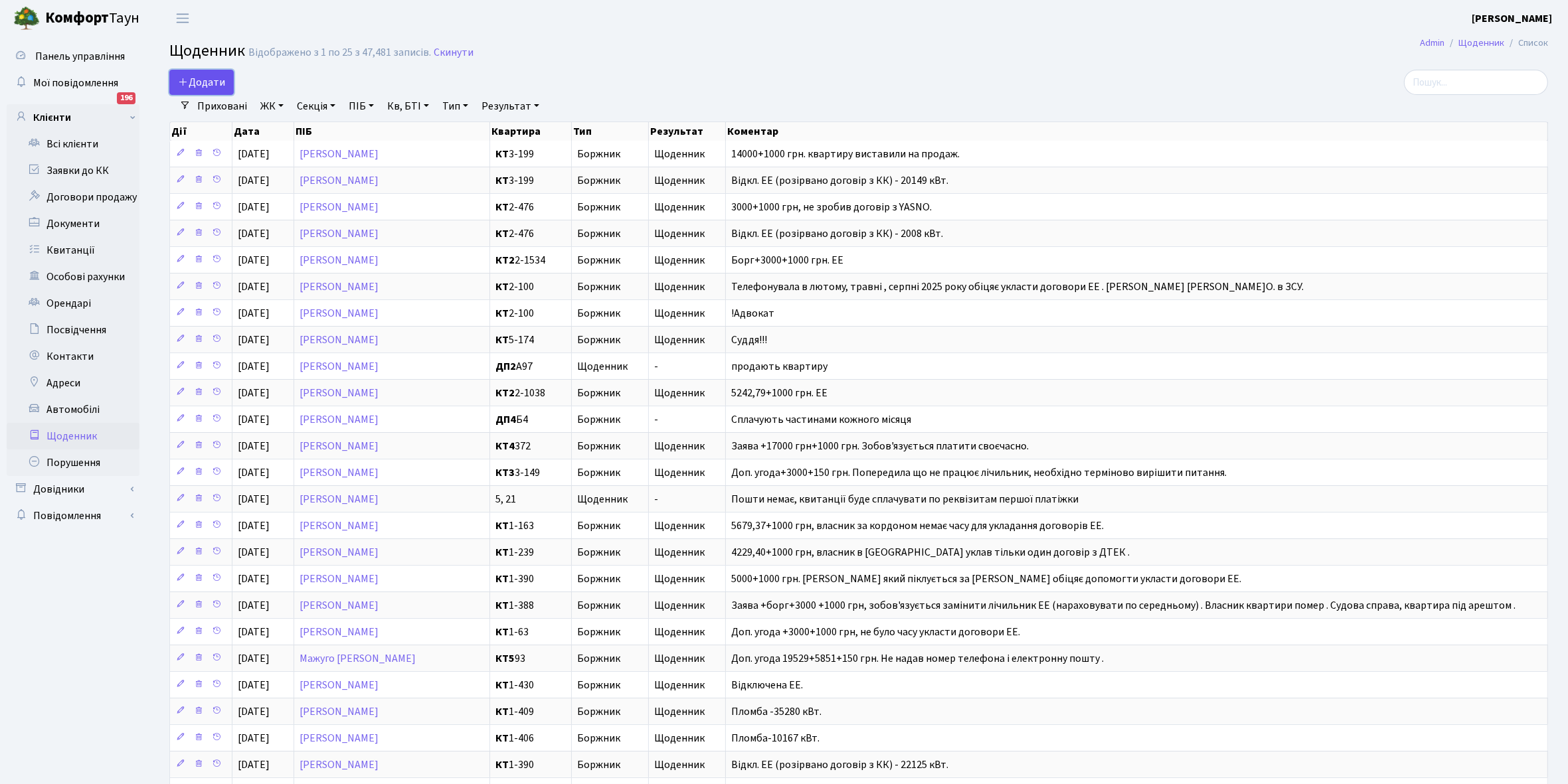
click at [213, 80] on span "Додати" at bounding box center [202, 82] width 47 height 15
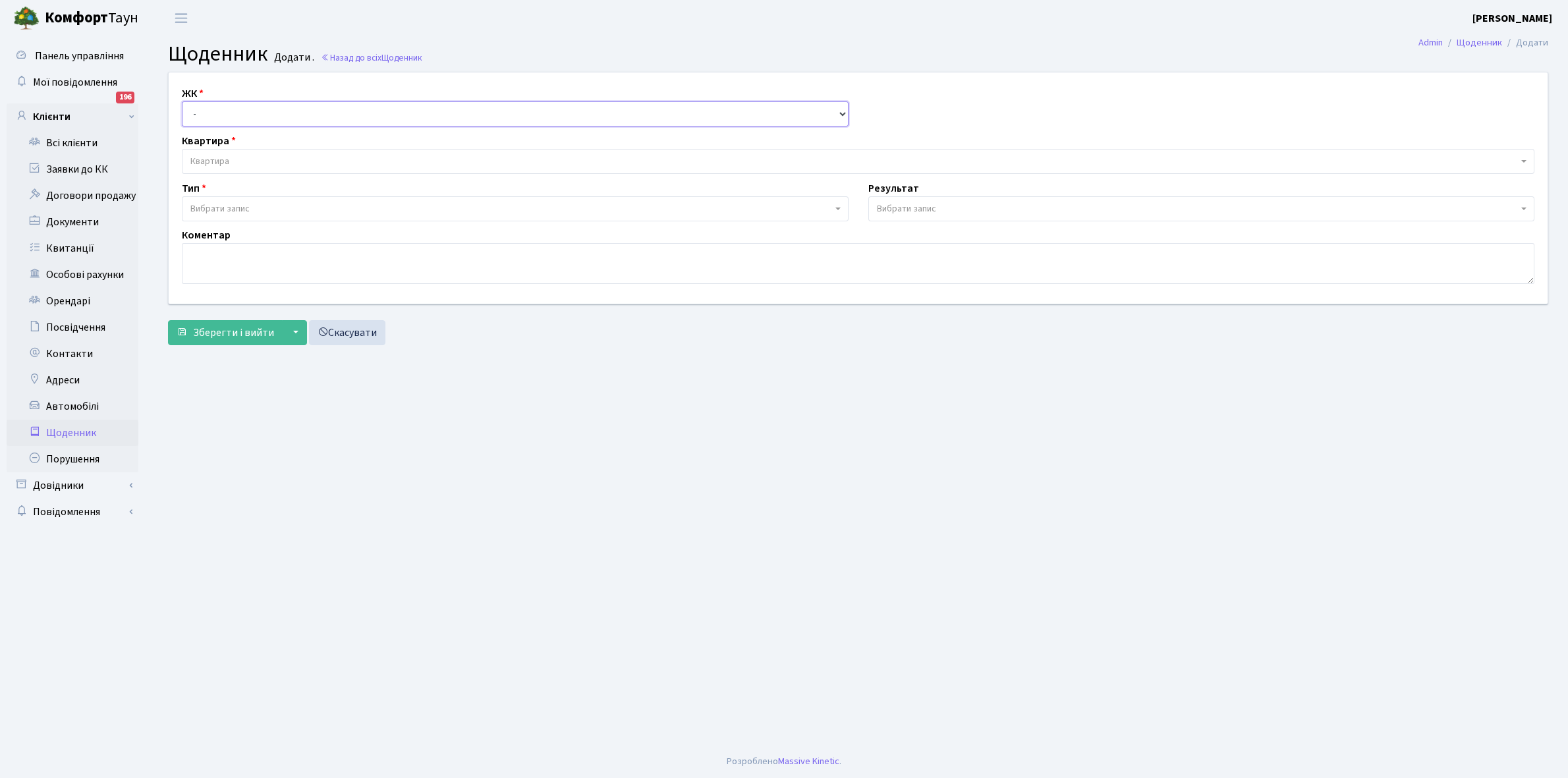
click at [244, 116] on select "- КТ, вул. Регенераторна, 4 КТ2, просп. Соборності, 17 КТ3, вул. Березнева, 16 …" at bounding box center [516, 114] width 667 height 25
select select "271"
click at [182, 102] on select "- КТ, вул. Регенераторна, 4 КТ2, просп. Соборності, 17 КТ3, вул. Березнева, 16 …" at bounding box center [516, 114] width 667 height 25
select select
click at [235, 155] on span "Квартира" at bounding box center [854, 161] width 1327 height 13
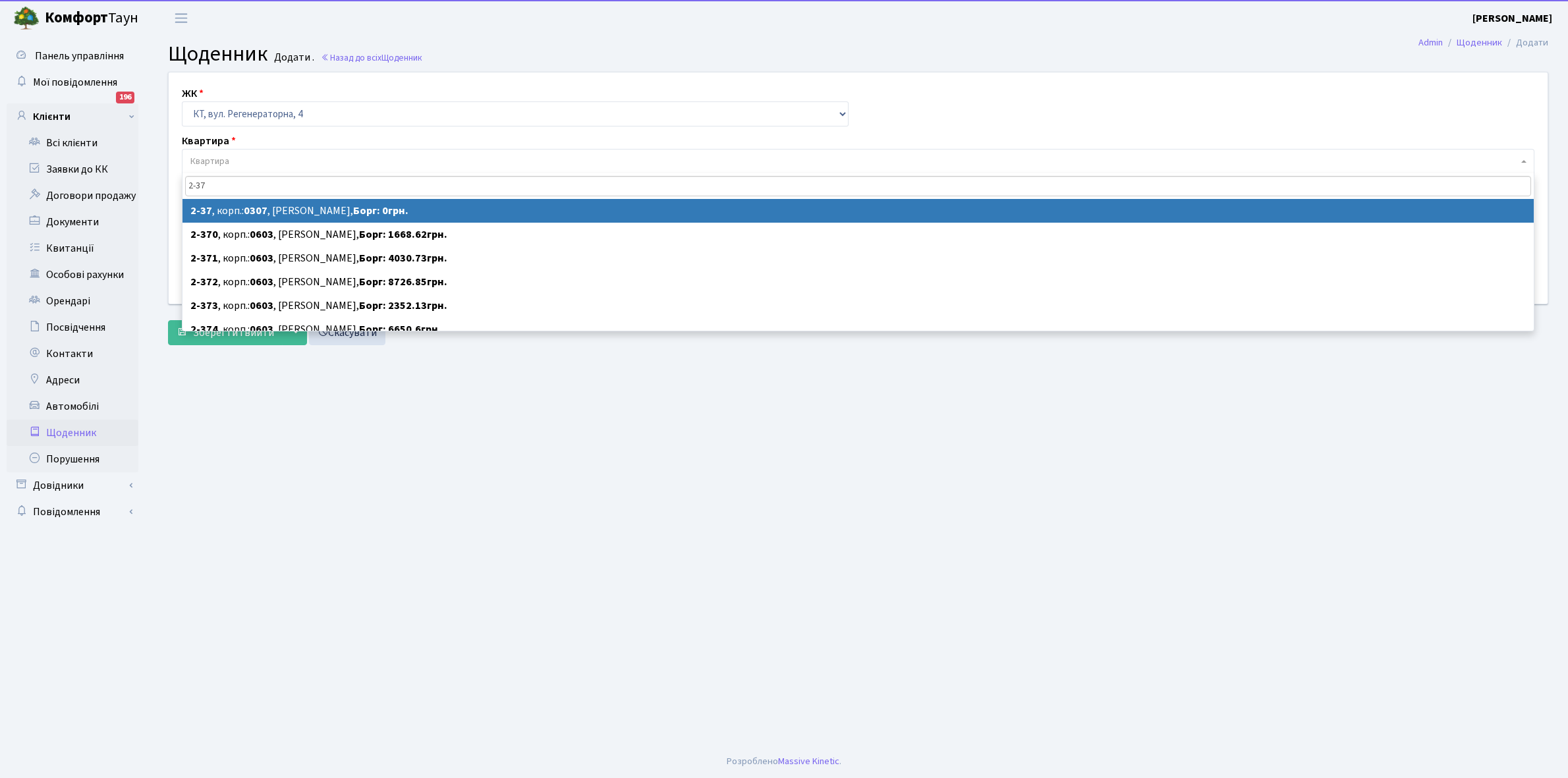
type input "2-37"
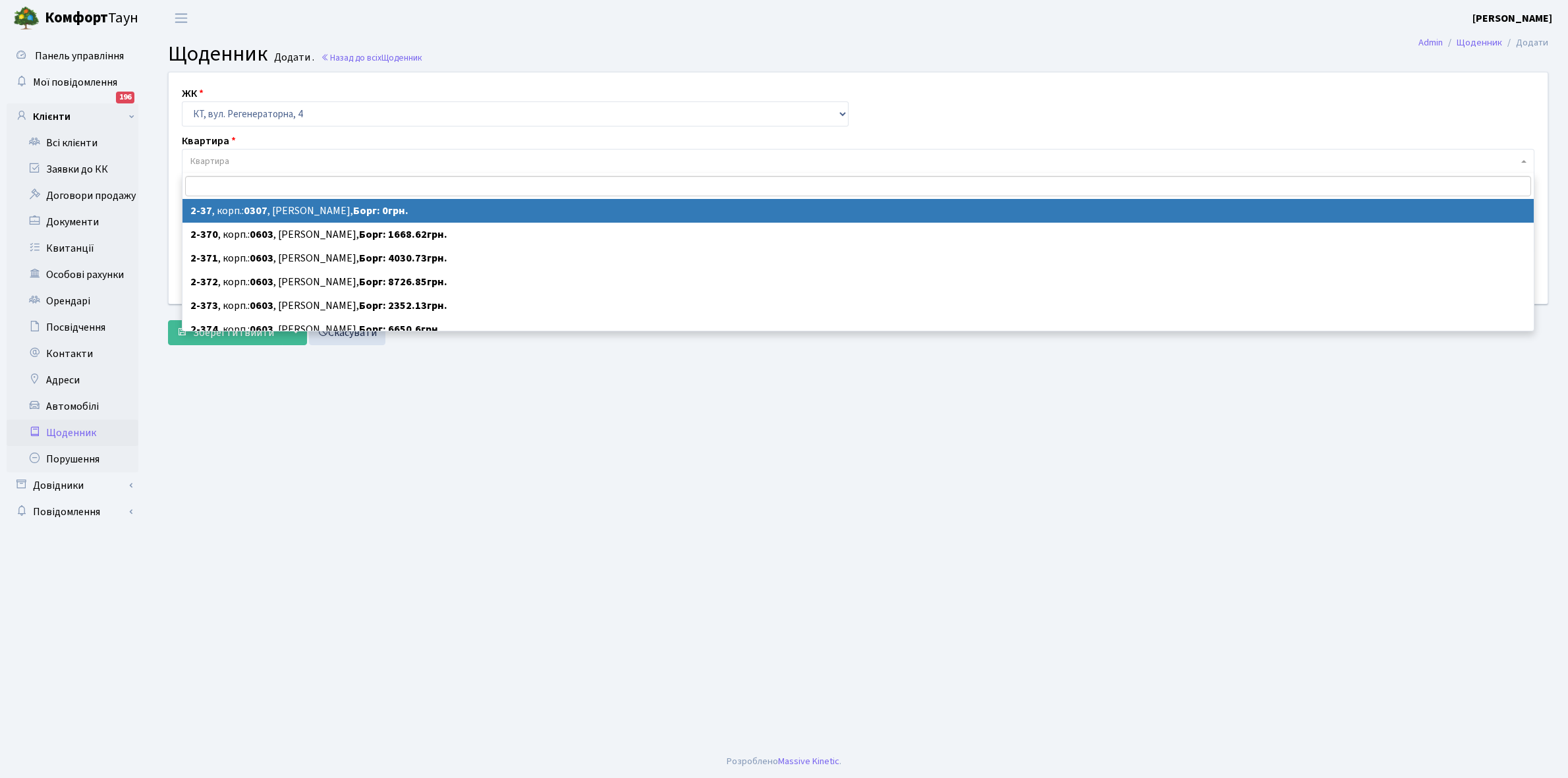
select select "732"
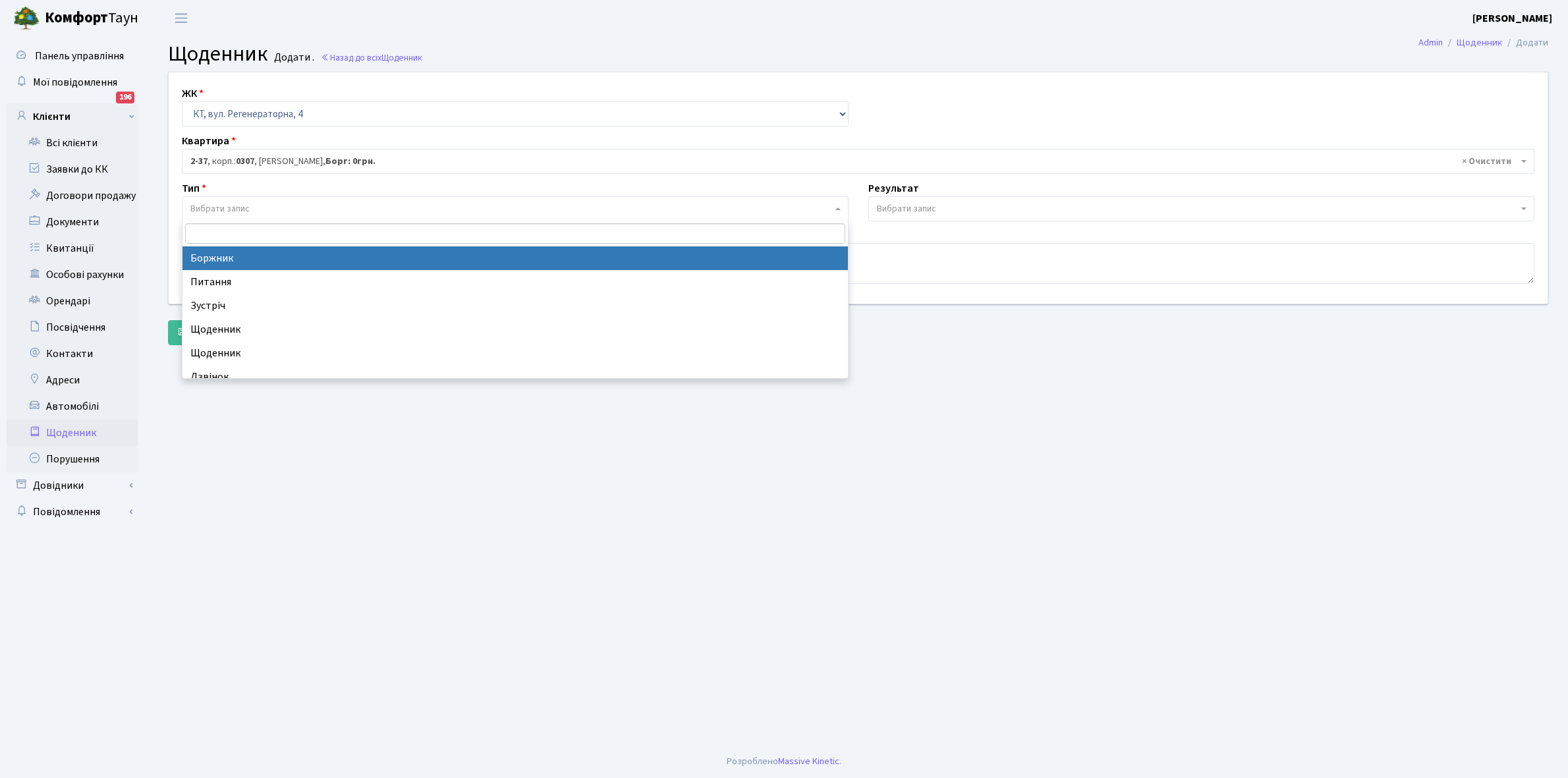
click at [233, 204] on span "Вибрати запис" at bounding box center [220, 209] width 59 height 13
select select "189"
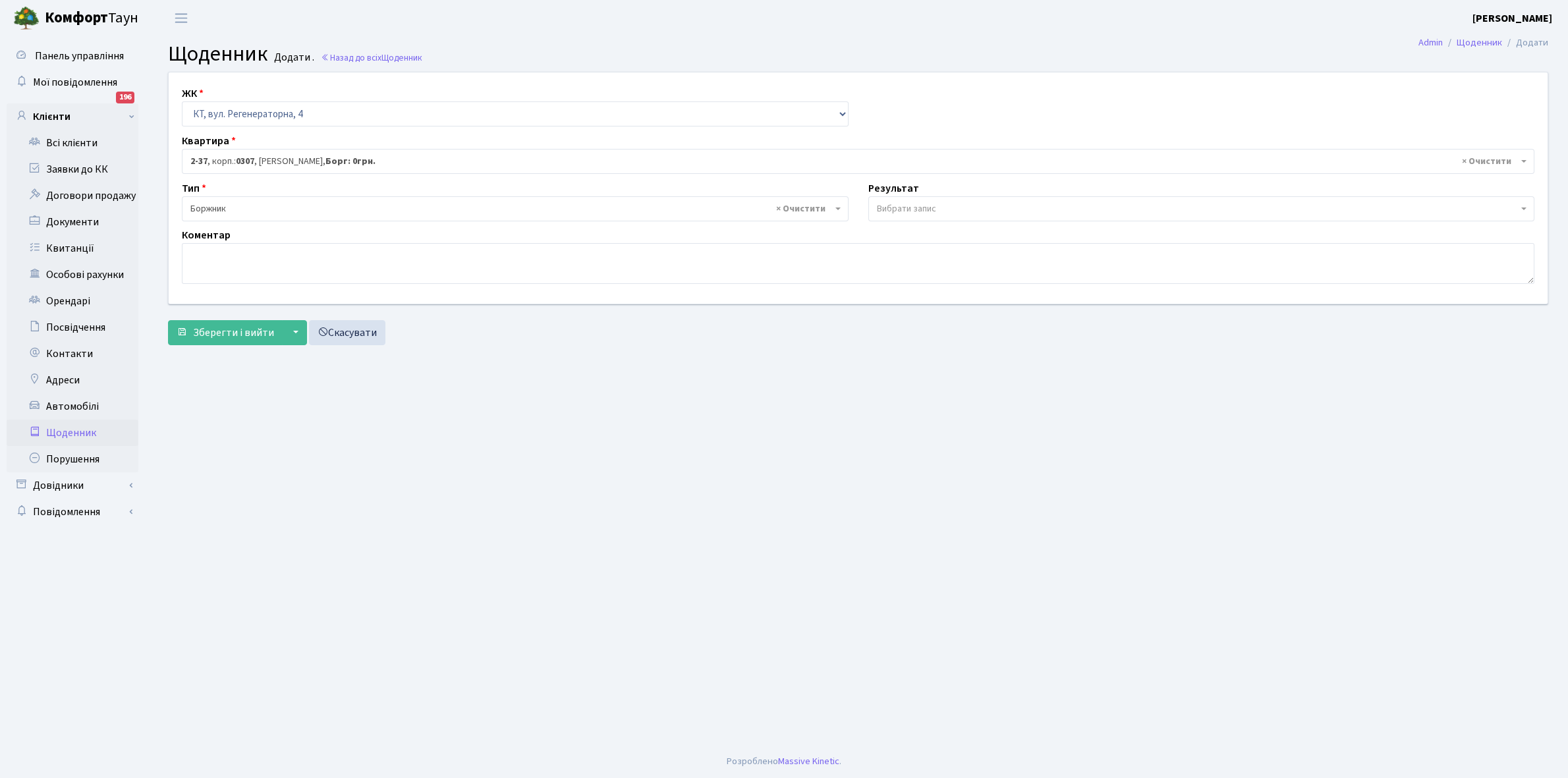
click at [920, 206] on span "Вибрати запис" at bounding box center [906, 209] width 59 height 13
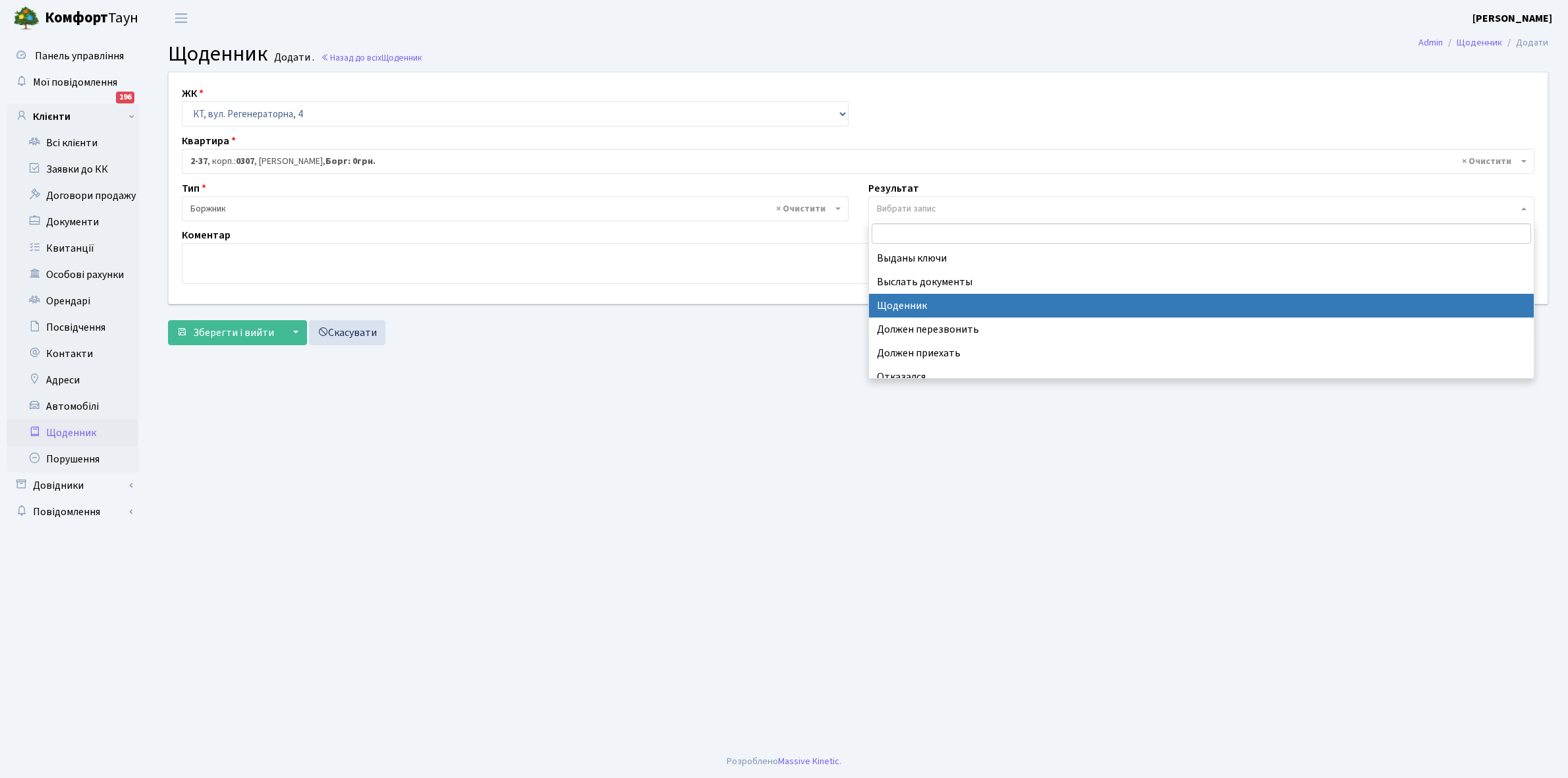
select select "14"
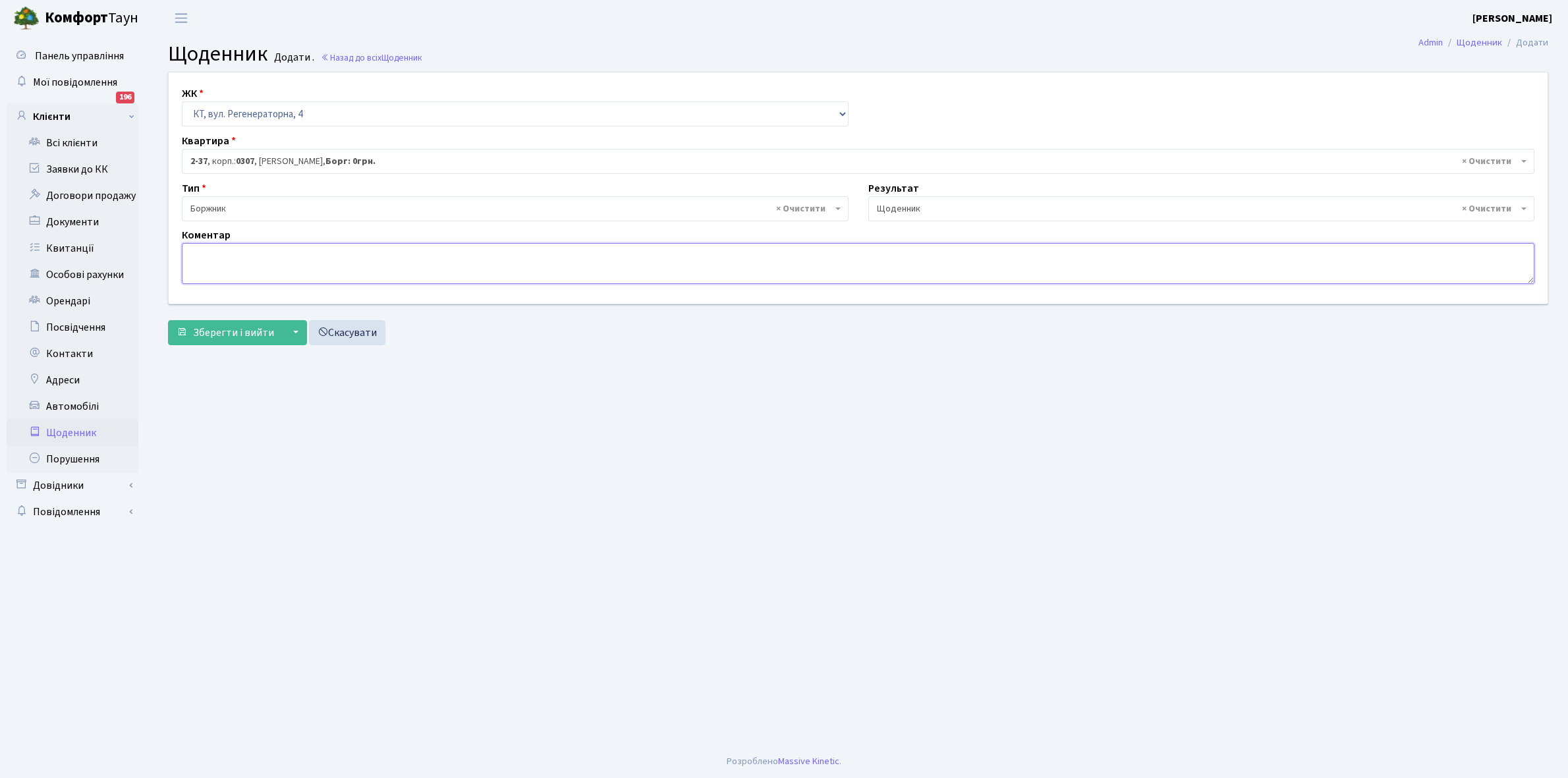
click at [211, 258] on textarea at bounding box center [858, 263] width 1353 height 41
type textarea "Пломба -20765 кВт."
click at [231, 332] on span "Зберегти і вийти" at bounding box center [234, 333] width 81 height 15
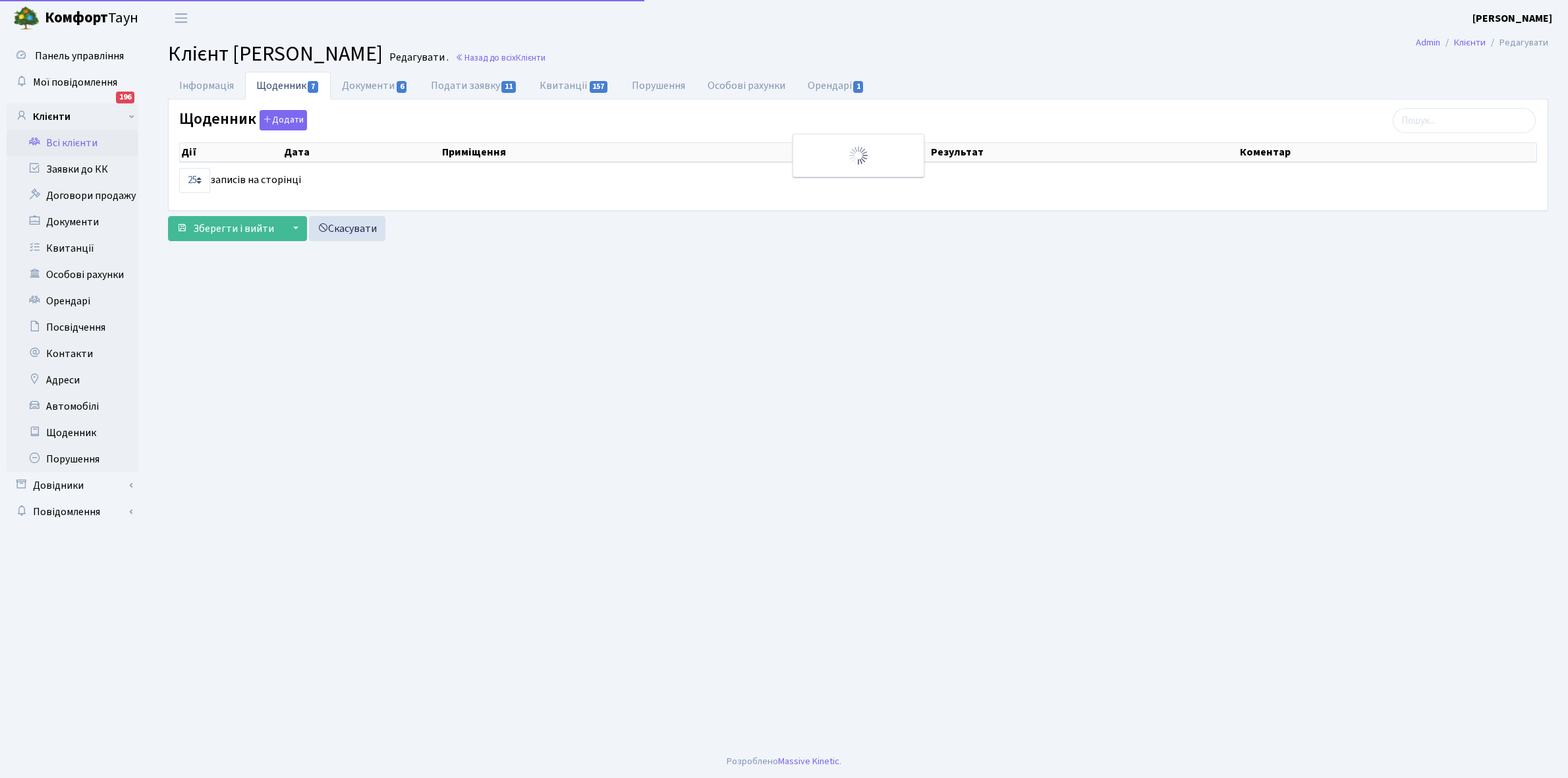
select select "25"
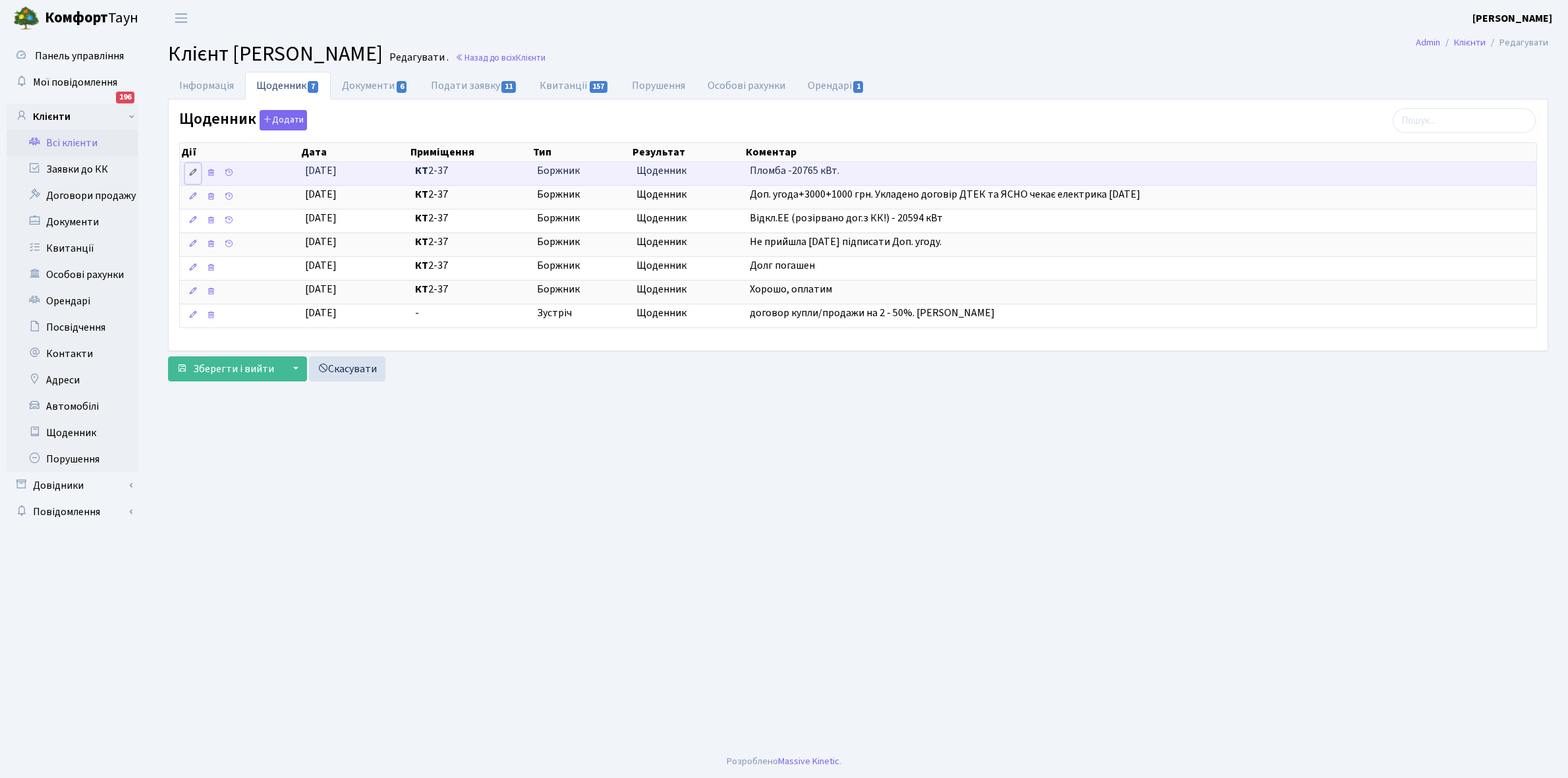
click at [195, 175] on icon at bounding box center [193, 173] width 9 height 9
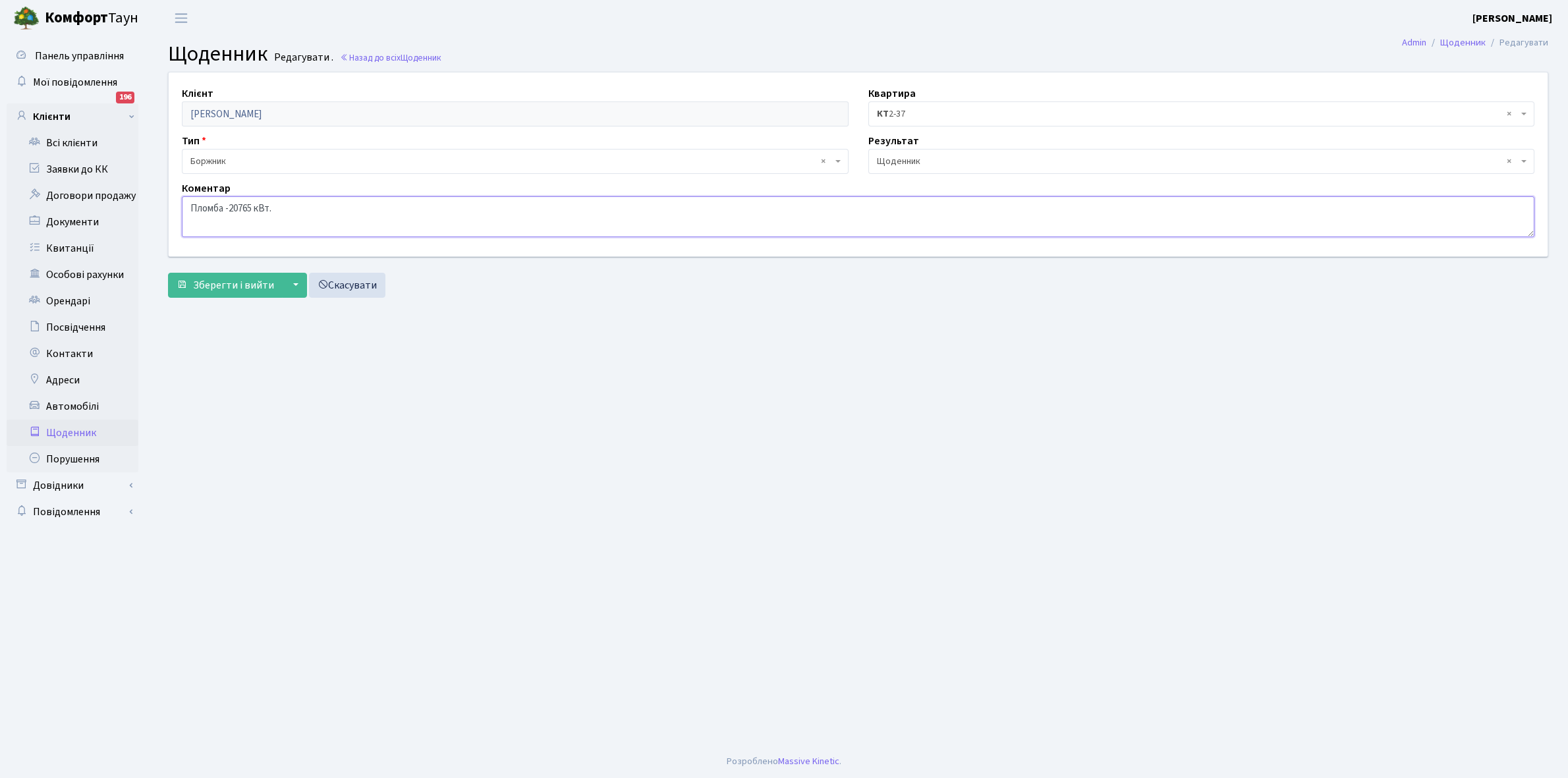
click at [288, 211] on textarea "Пломба -20765 кВт." at bounding box center [858, 217] width 1353 height 41
type textarea "П"
paste textarea "Відкл. ЕЕ (розірвано договір з КК) - 22125 кВт."
click at [369, 207] on textarea "Пломба -20765 кВт." at bounding box center [858, 217] width 1353 height 41
click at [333, 205] on textarea "Пломба -20765 кВт." at bounding box center [858, 217] width 1353 height 41
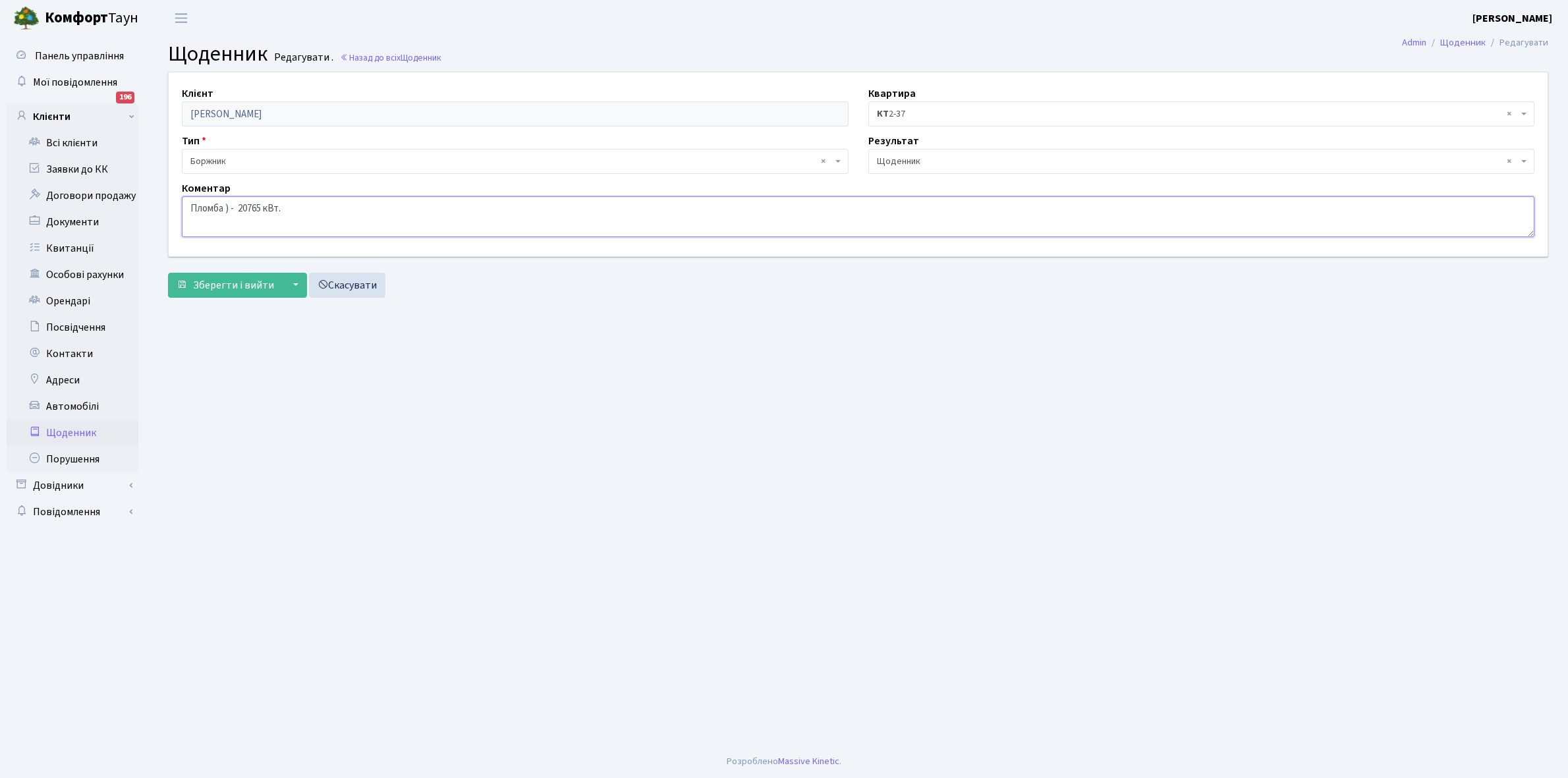
click at [228, 206] on textarea "Пломба -20765 кВт." at bounding box center [858, 217] width 1353 height 41
type textarea "Пломба - 20765 кВт."
click at [231, 276] on button "Зберегти і вийти" at bounding box center [225, 286] width 115 height 25
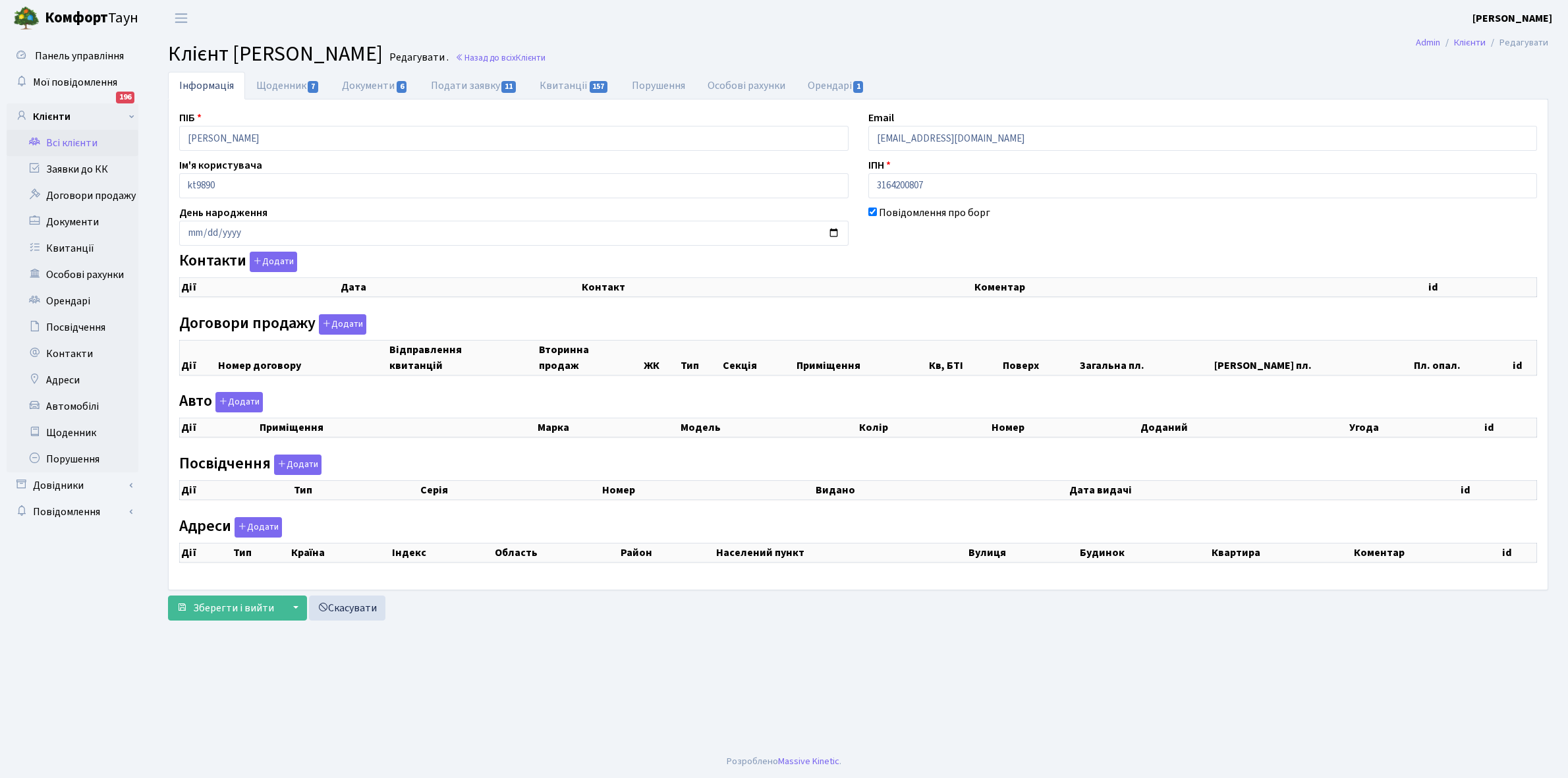
checkbox input "true"
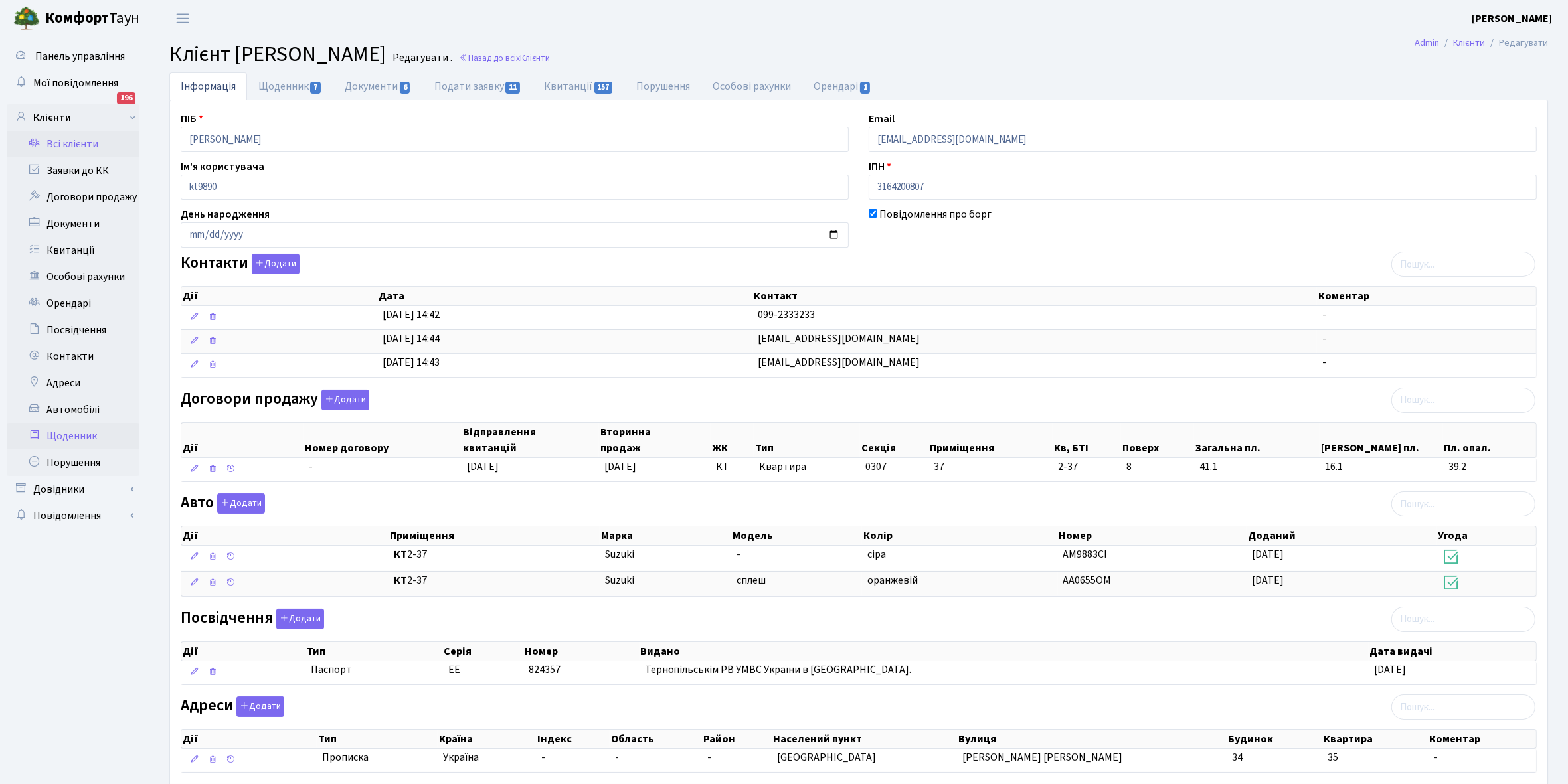
click at [60, 436] on link "Щоденник" at bounding box center [73, 437] width 133 height 27
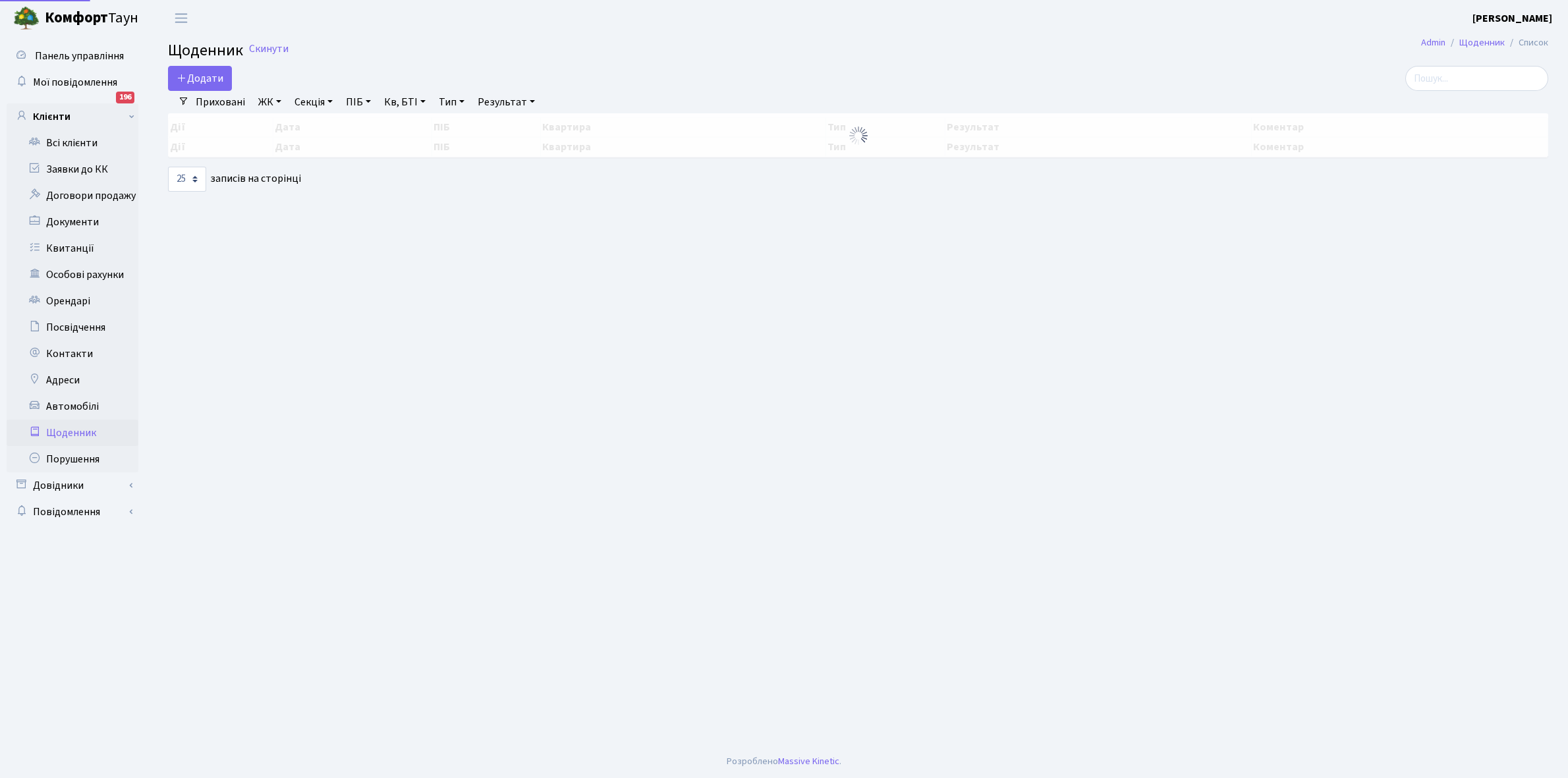
select select "25"
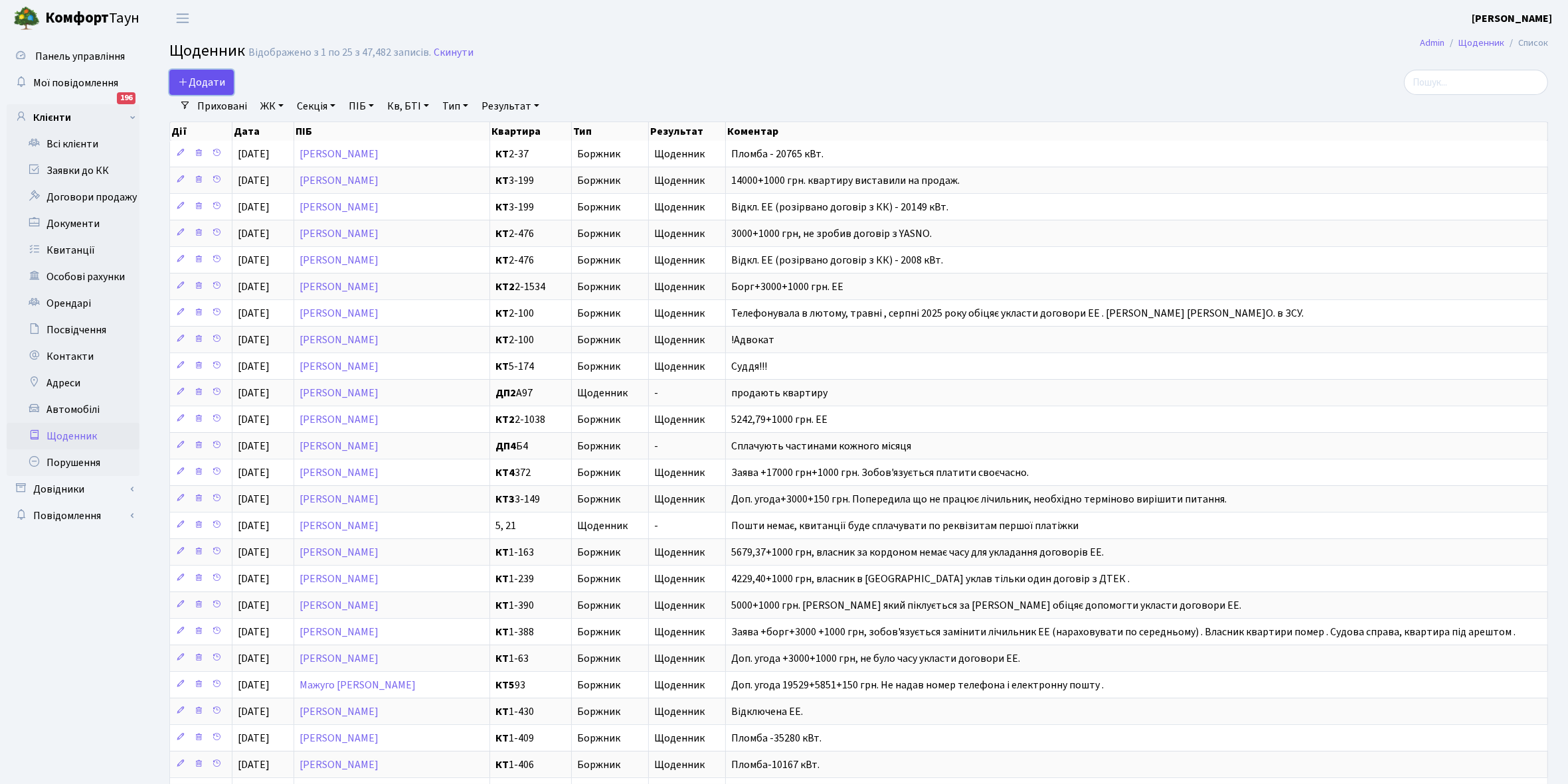
click at [209, 84] on span "Додати" at bounding box center [202, 82] width 47 height 15
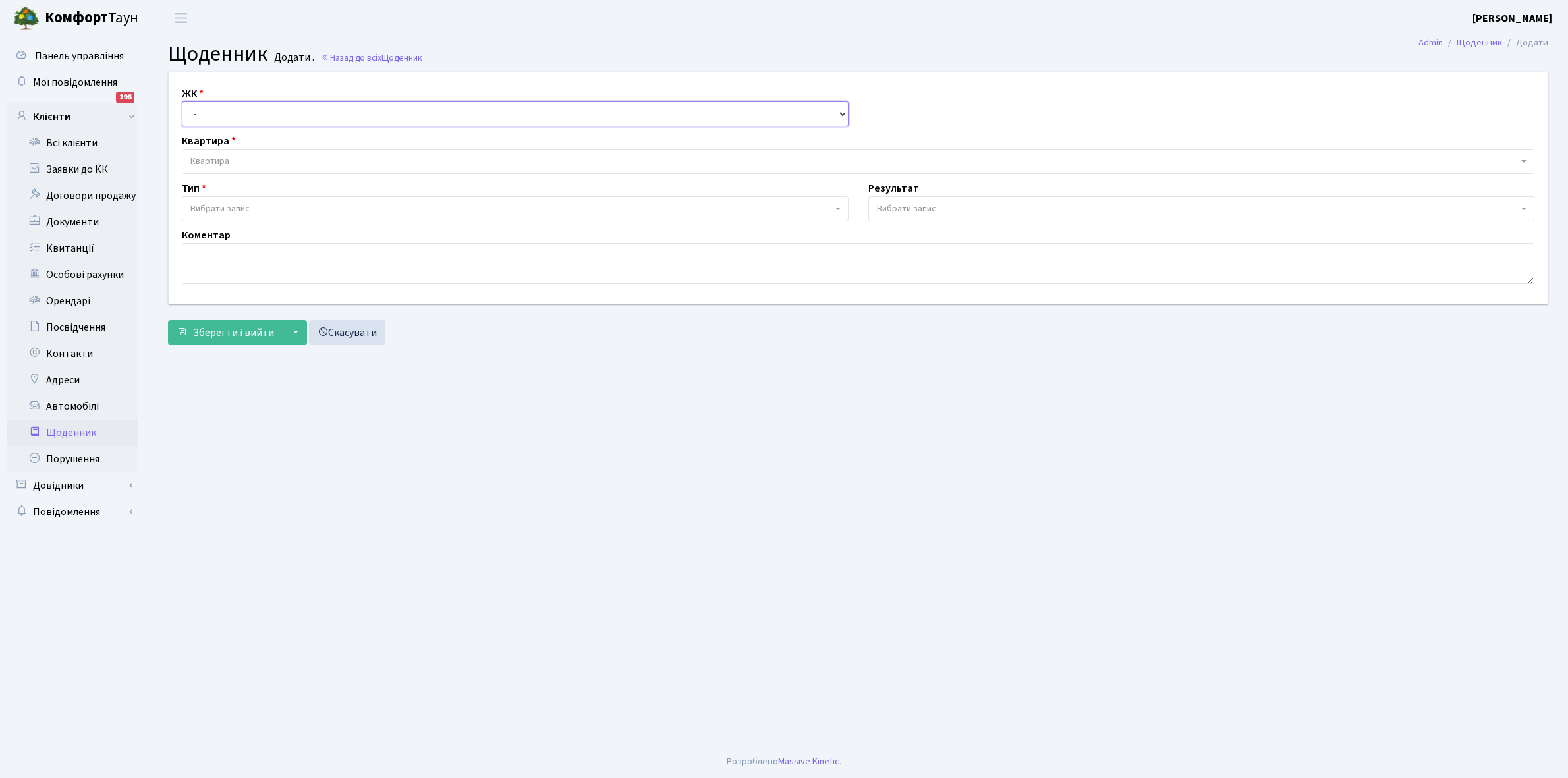
click at [205, 118] on select "- КТ, вул. Регенераторна, 4 КТ2, просп. [STREET_ADDRESS] [STREET_ADDRESS] [PERS…" at bounding box center [516, 114] width 667 height 25
select select "271"
click at [182, 102] on select "- КТ, вул. Регенераторна, 4 КТ2, просп. [STREET_ADDRESS] [STREET_ADDRESS] [PERS…" at bounding box center [516, 114] width 667 height 25
select select
click at [236, 153] on span "Квартира" at bounding box center [858, 161] width 1353 height 25
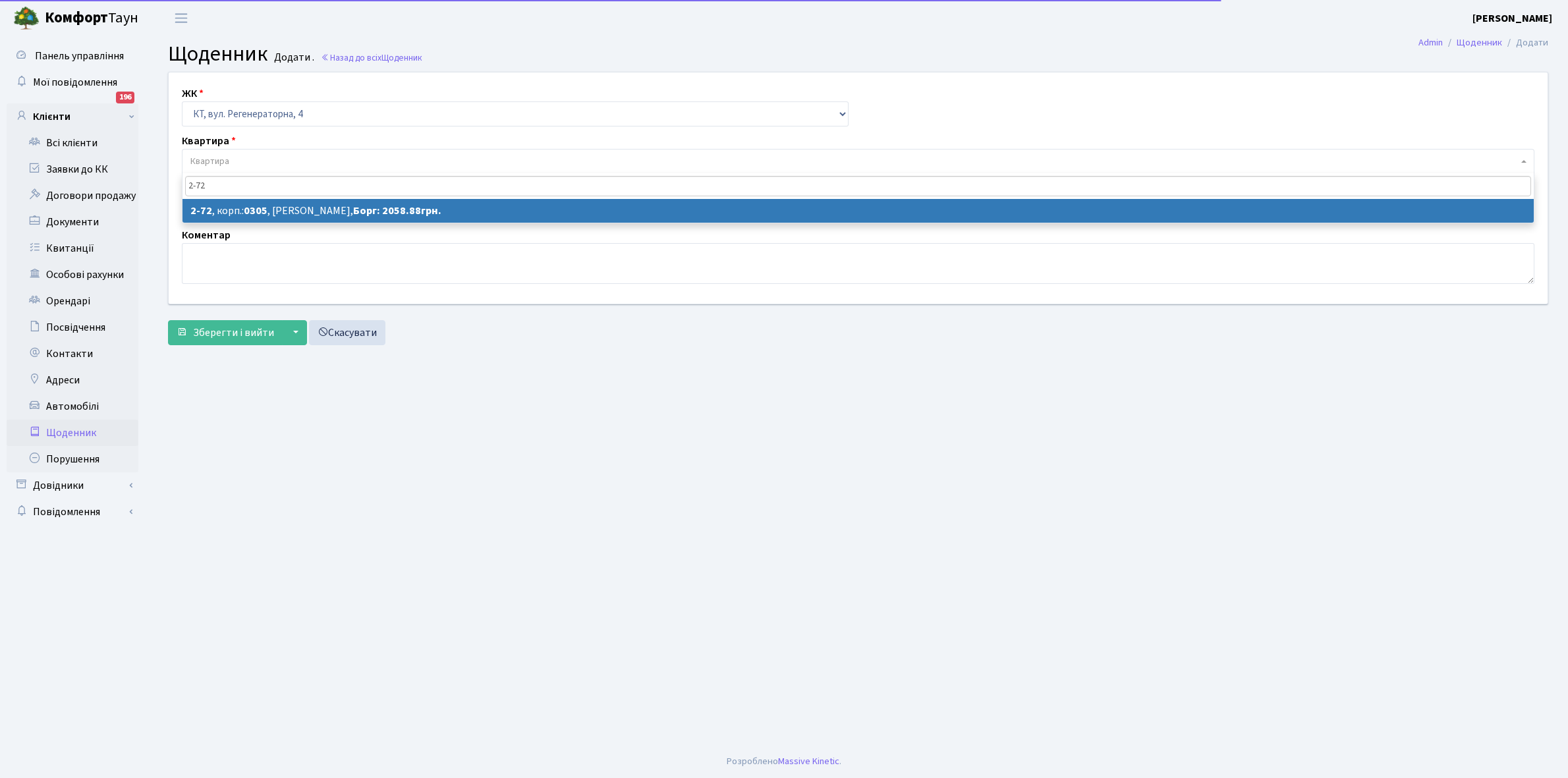
type input "2-72"
select select "641"
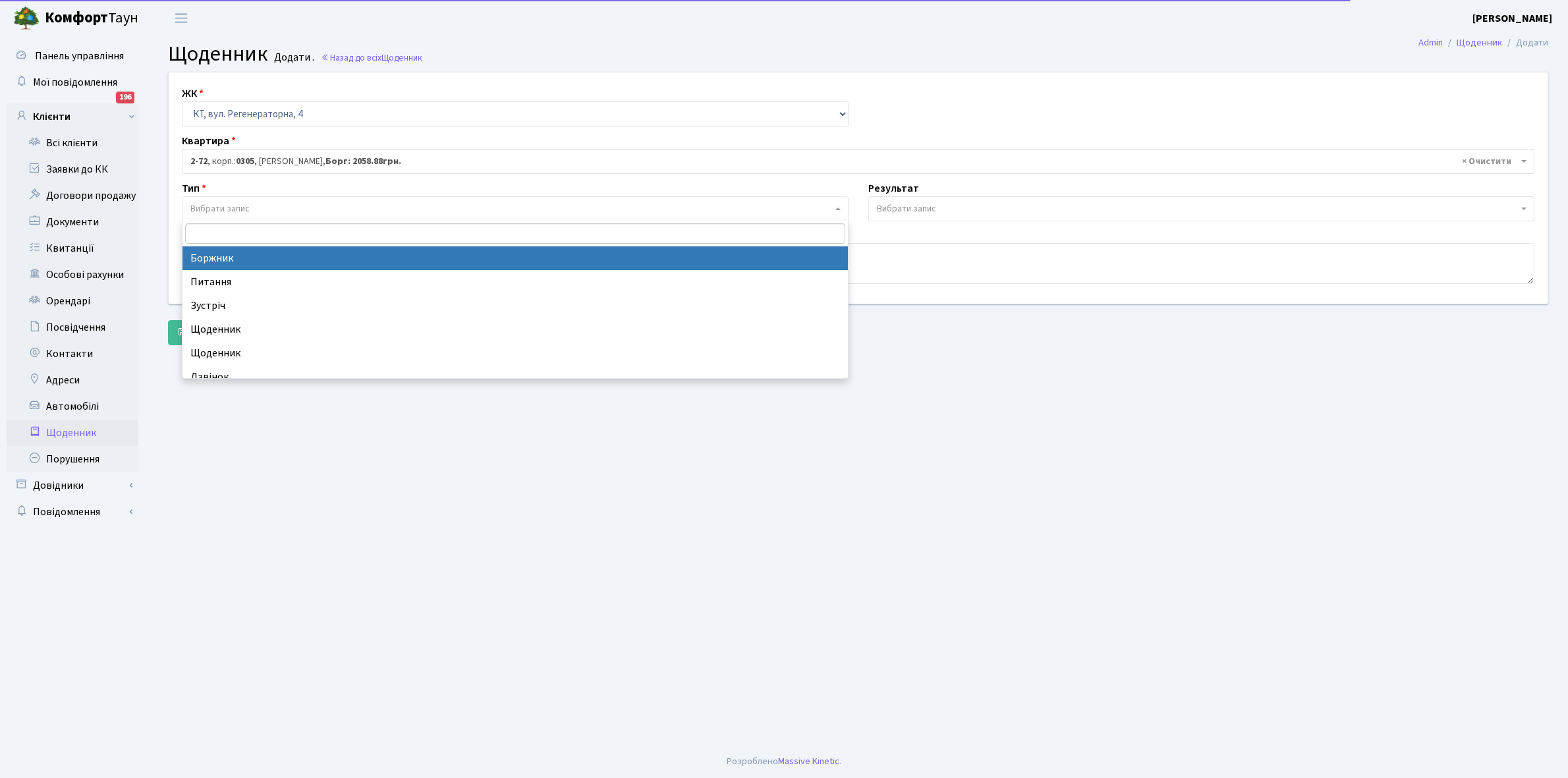
click at [252, 205] on span "Вибрати запис" at bounding box center [512, 209] width 642 height 13
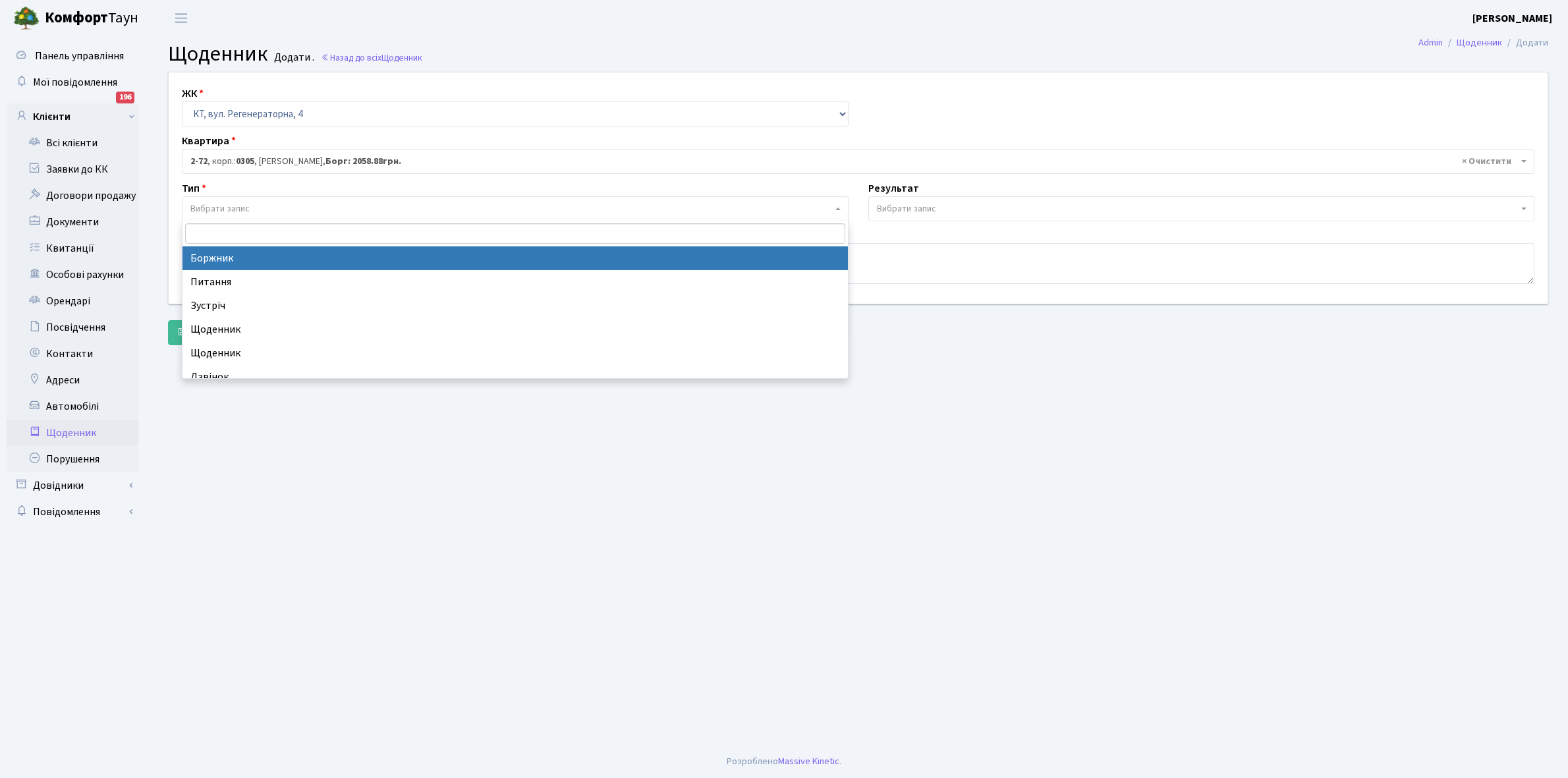
select select "189"
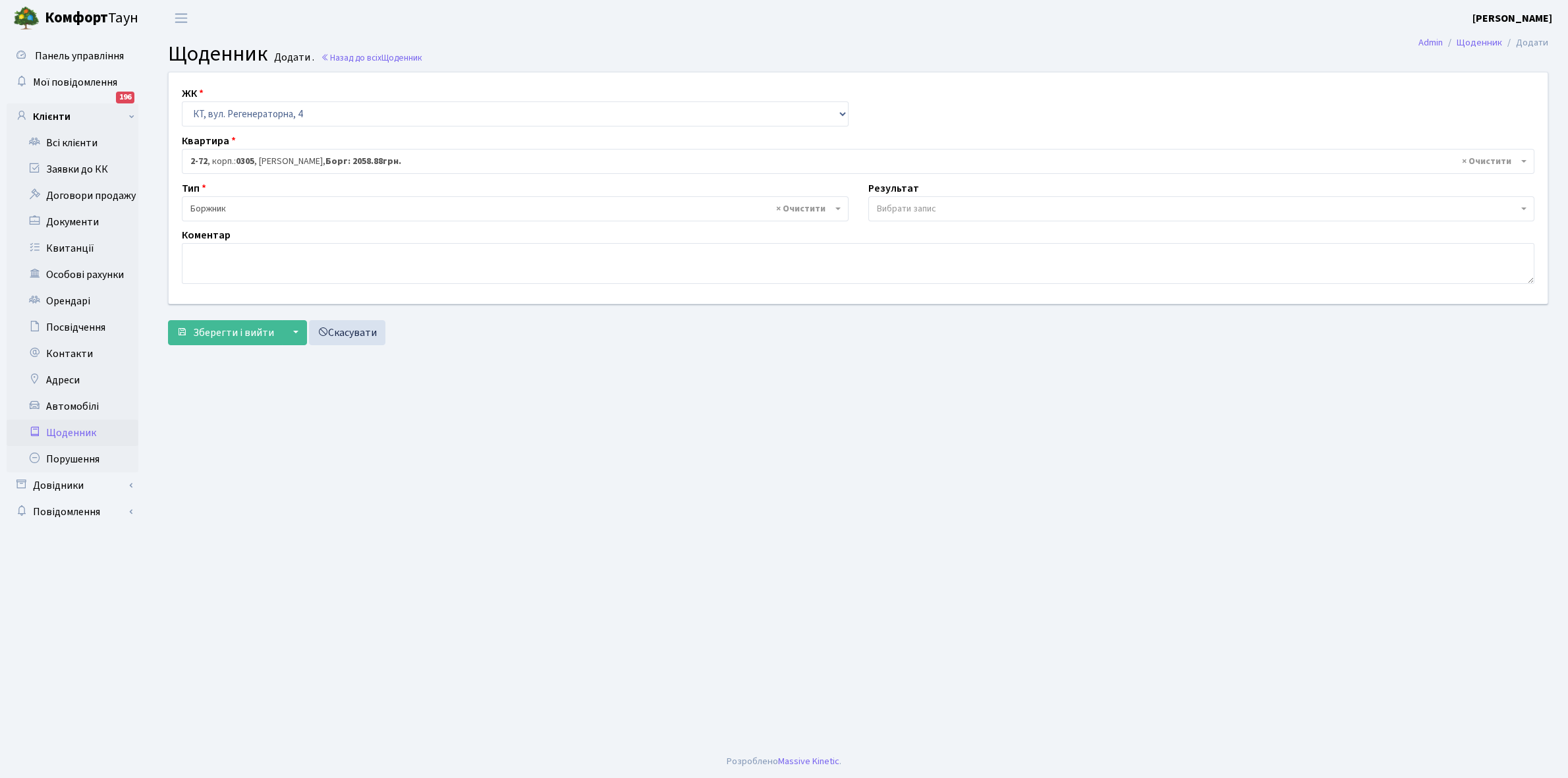
click at [898, 206] on span "Вибрати запис" at bounding box center [906, 209] width 59 height 13
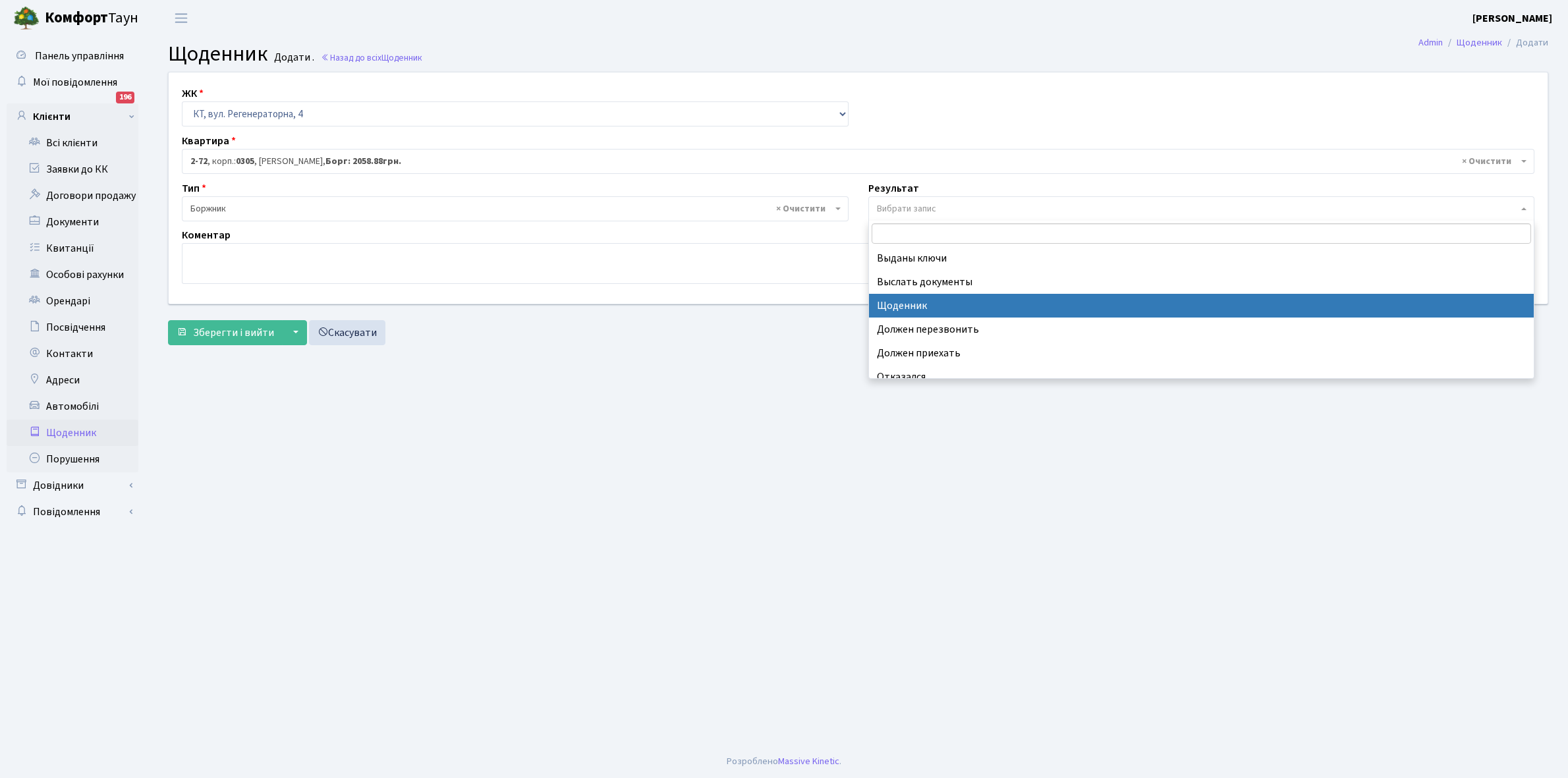
select select "14"
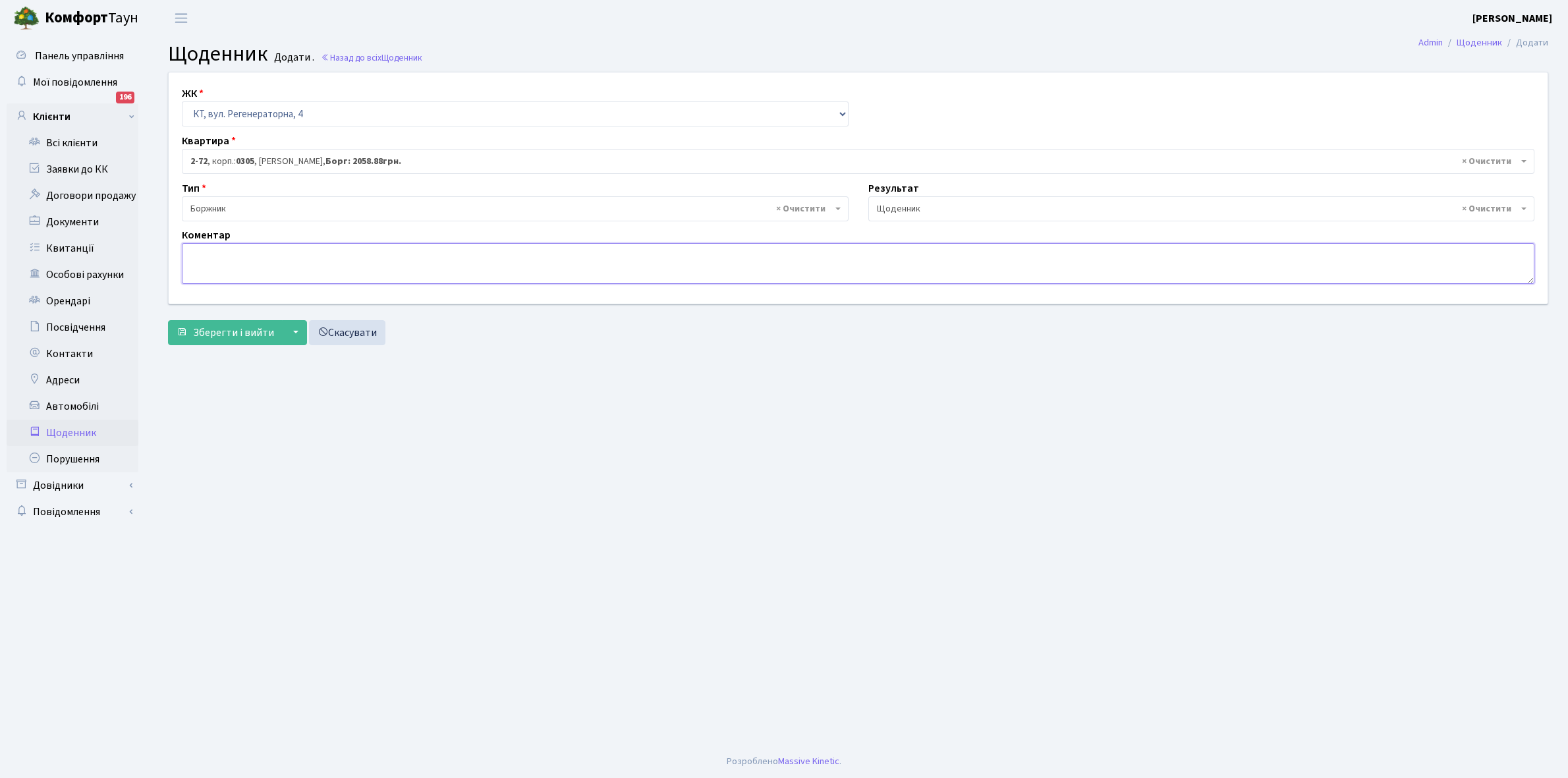
click at [195, 259] on textarea at bounding box center [858, 263] width 1353 height 41
paste textarea "Відкл. ЕЕ (розірвано договір з КК) - 22125 кВт."
click at [369, 252] on textarea "Відкл. ЕЕ (розірвано договір з КК) - 22125 кВт." at bounding box center [858, 263] width 1353 height 41
type textarea "Відкл. ЕЕ (розірвано договір з КК) - 21485 кВт."
click at [214, 338] on span "Зберегти і вийти" at bounding box center [234, 333] width 81 height 15
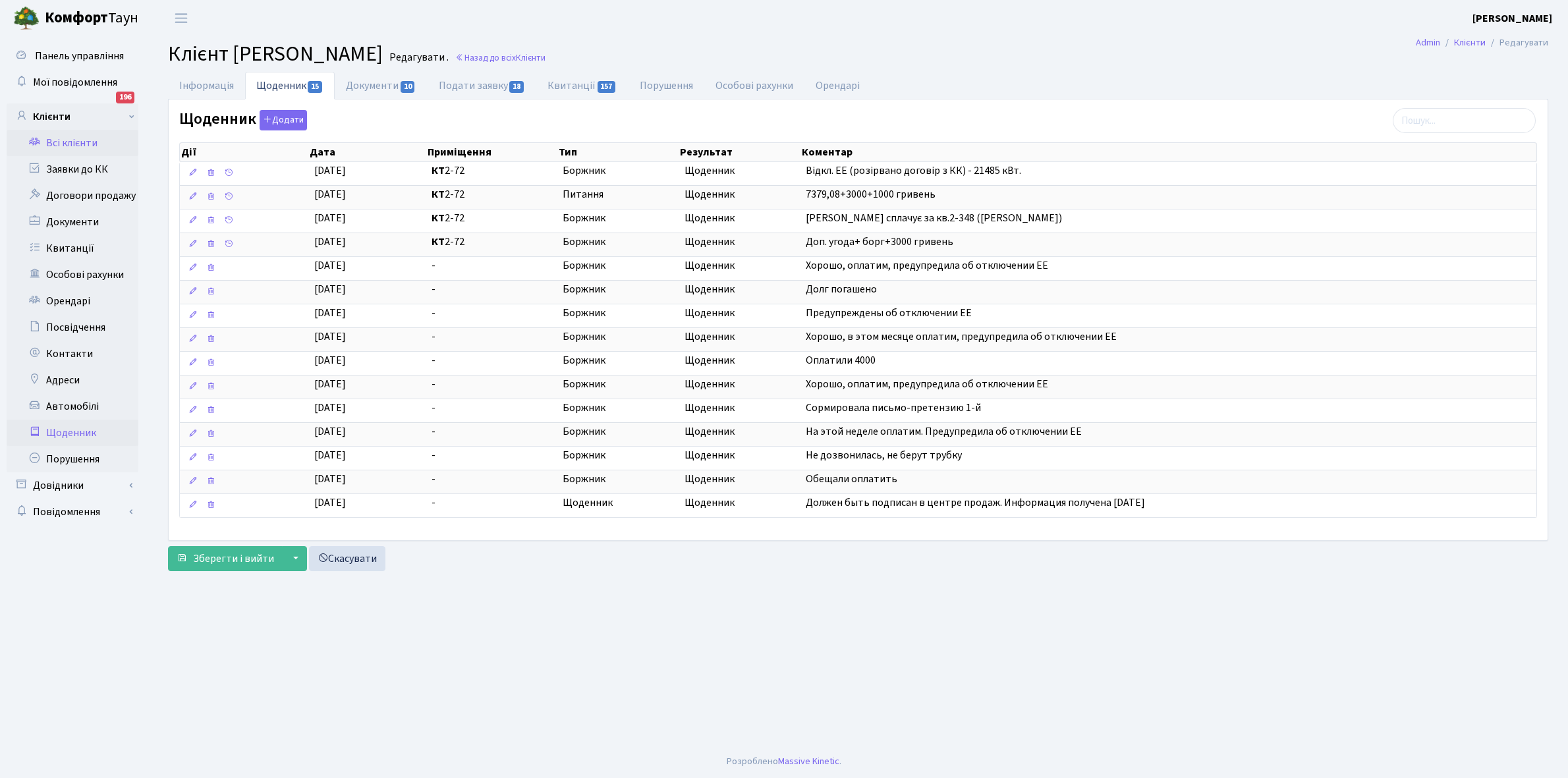
click at [77, 437] on link "Щоденник" at bounding box center [72, 433] width 132 height 27
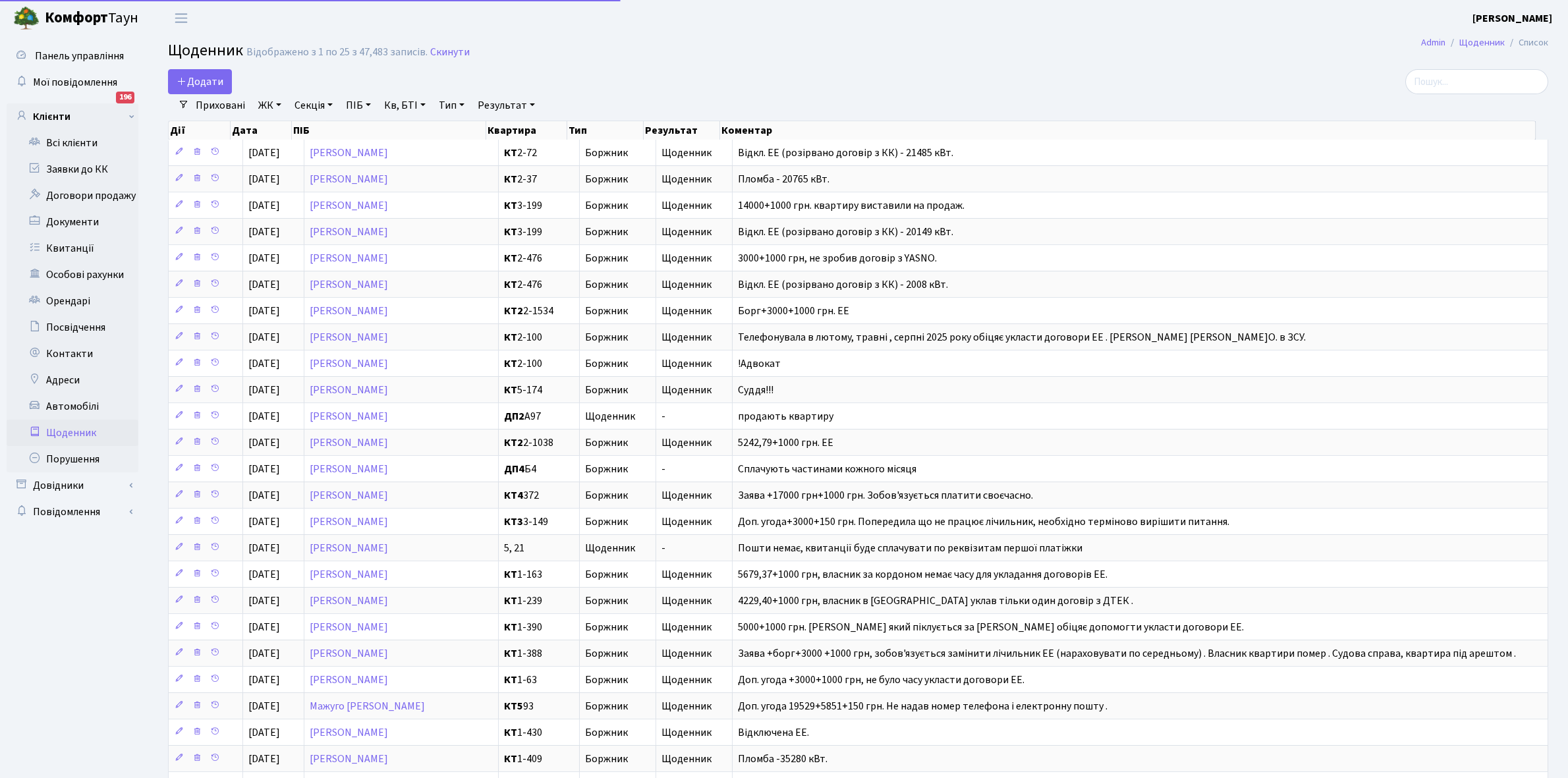
select select "25"
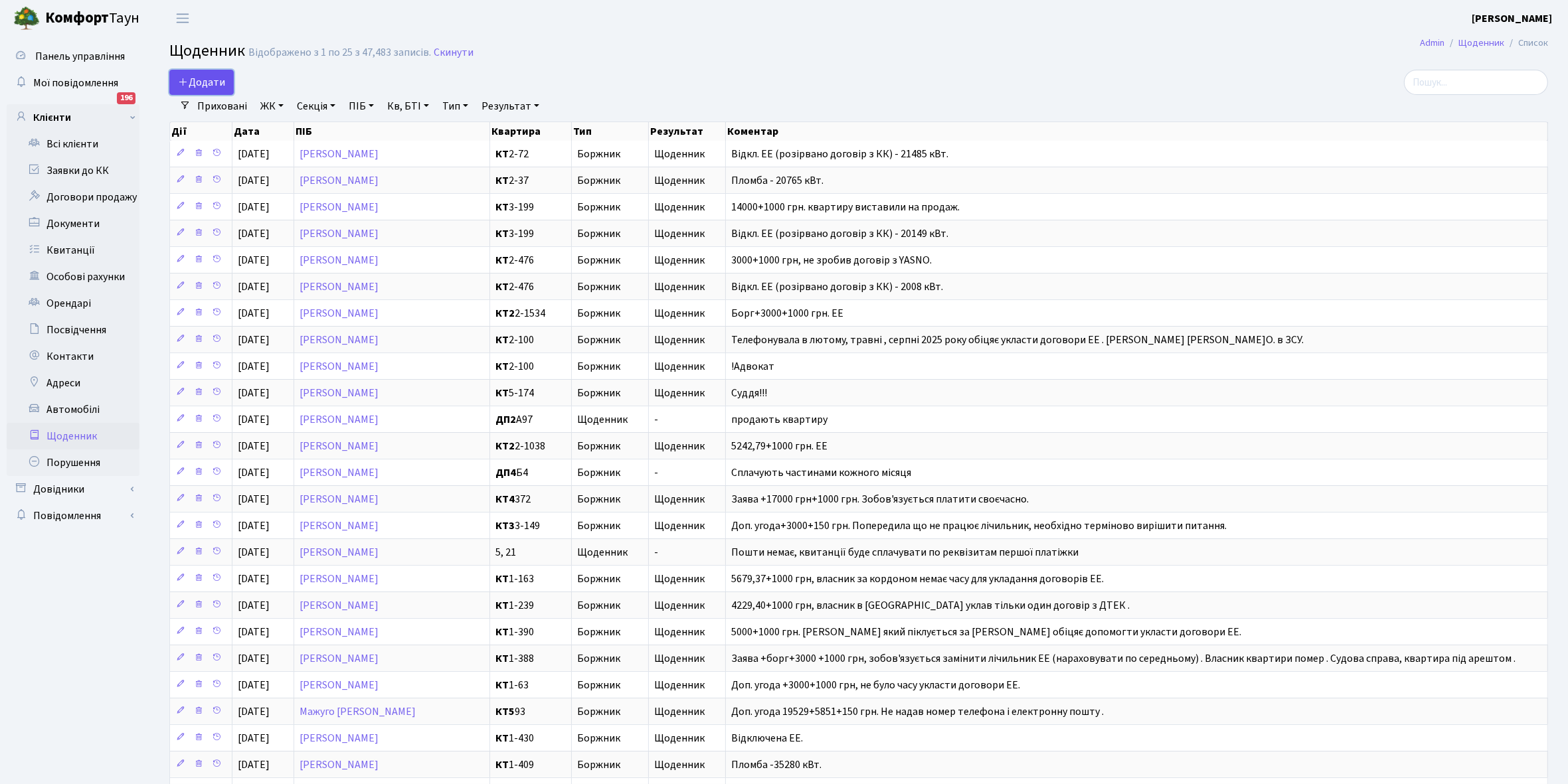
click at [202, 84] on span "Додати" at bounding box center [202, 82] width 47 height 15
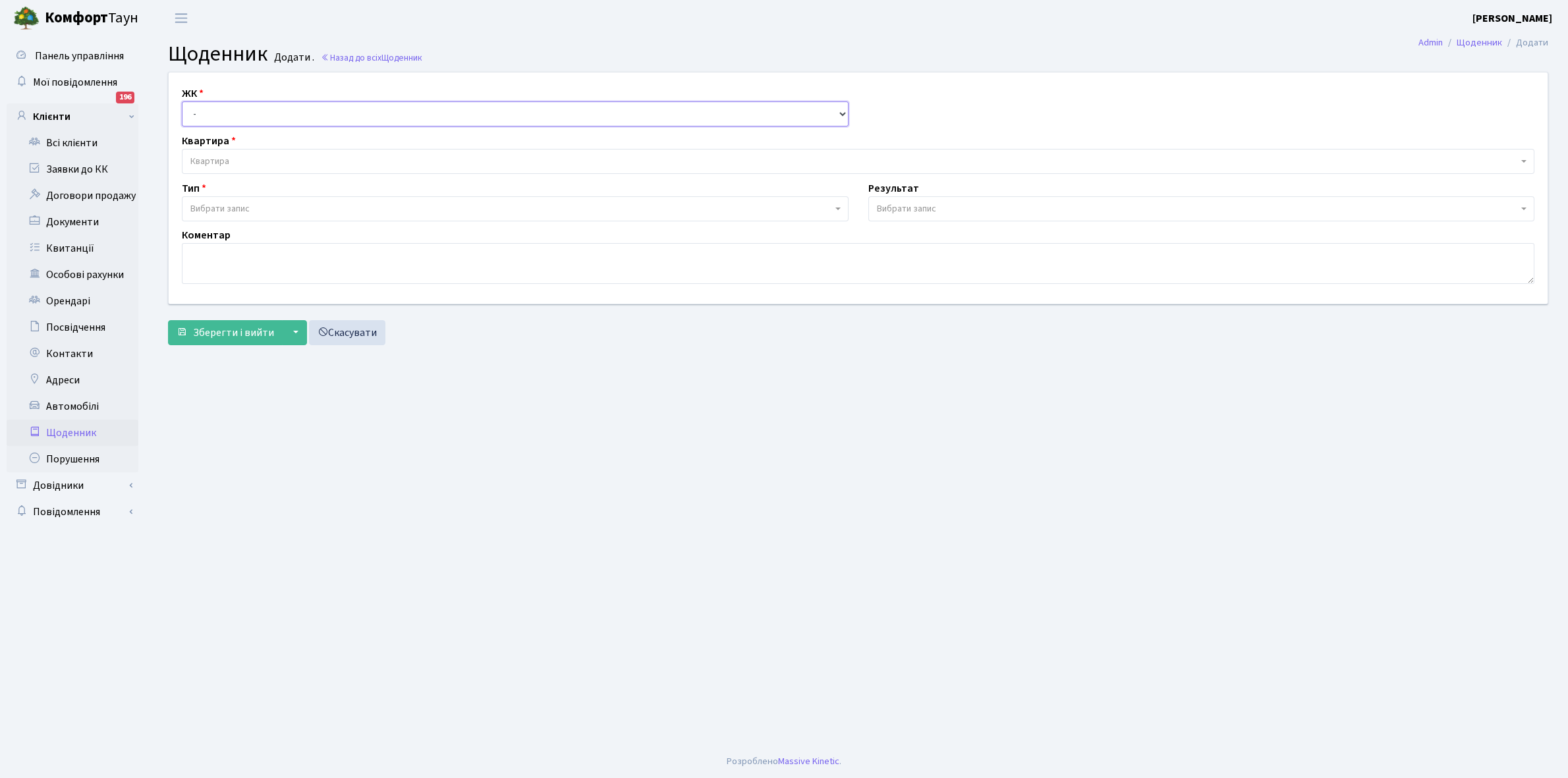
click at [209, 111] on select "- КТ, вул. Регенераторна, 4 КТ2, просп. [STREET_ADDRESS] [STREET_ADDRESS] [PERS…" at bounding box center [516, 114] width 667 height 25
select select "271"
click at [182, 102] on select "- КТ, вул. Регенераторна, 4 КТ2, просп. [STREET_ADDRESS] [STREET_ADDRESS] [PERS…" at bounding box center [516, 114] width 667 height 25
select select
click at [233, 159] on span "Квартира" at bounding box center [854, 161] width 1327 height 13
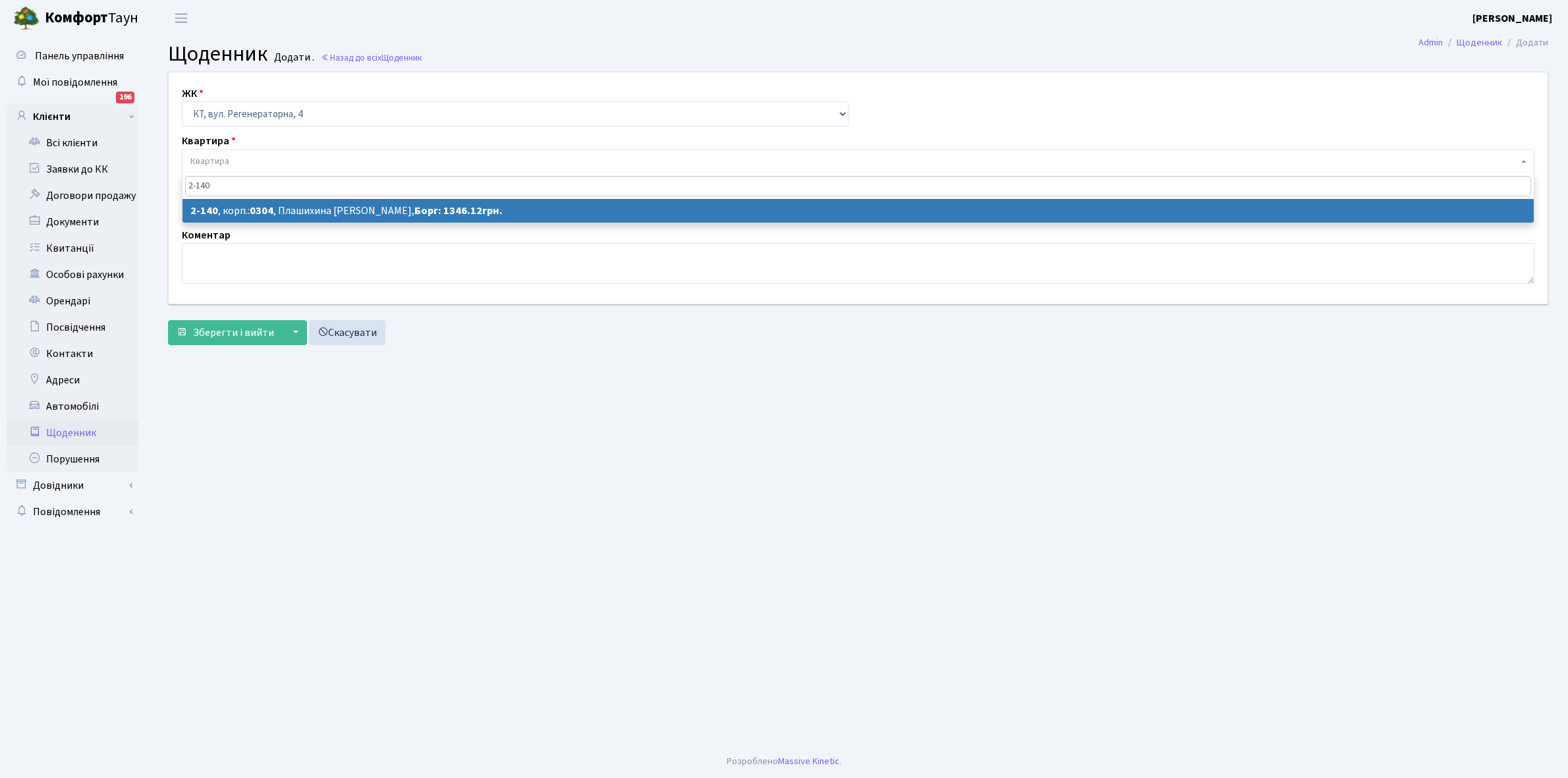
type input "2-140"
select select "630"
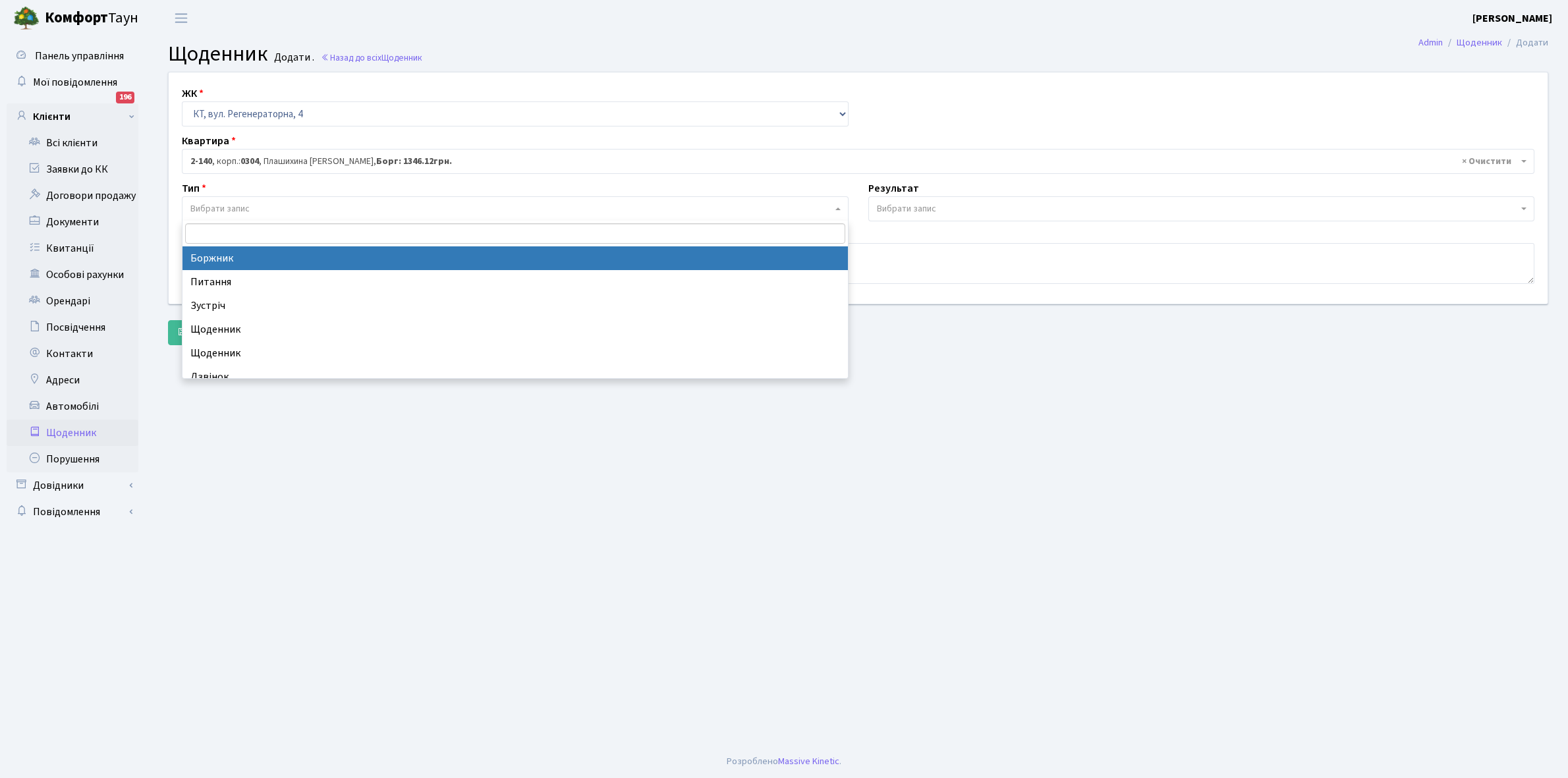
click at [226, 208] on span "Вибрати запис" at bounding box center [220, 209] width 59 height 13
select select "189"
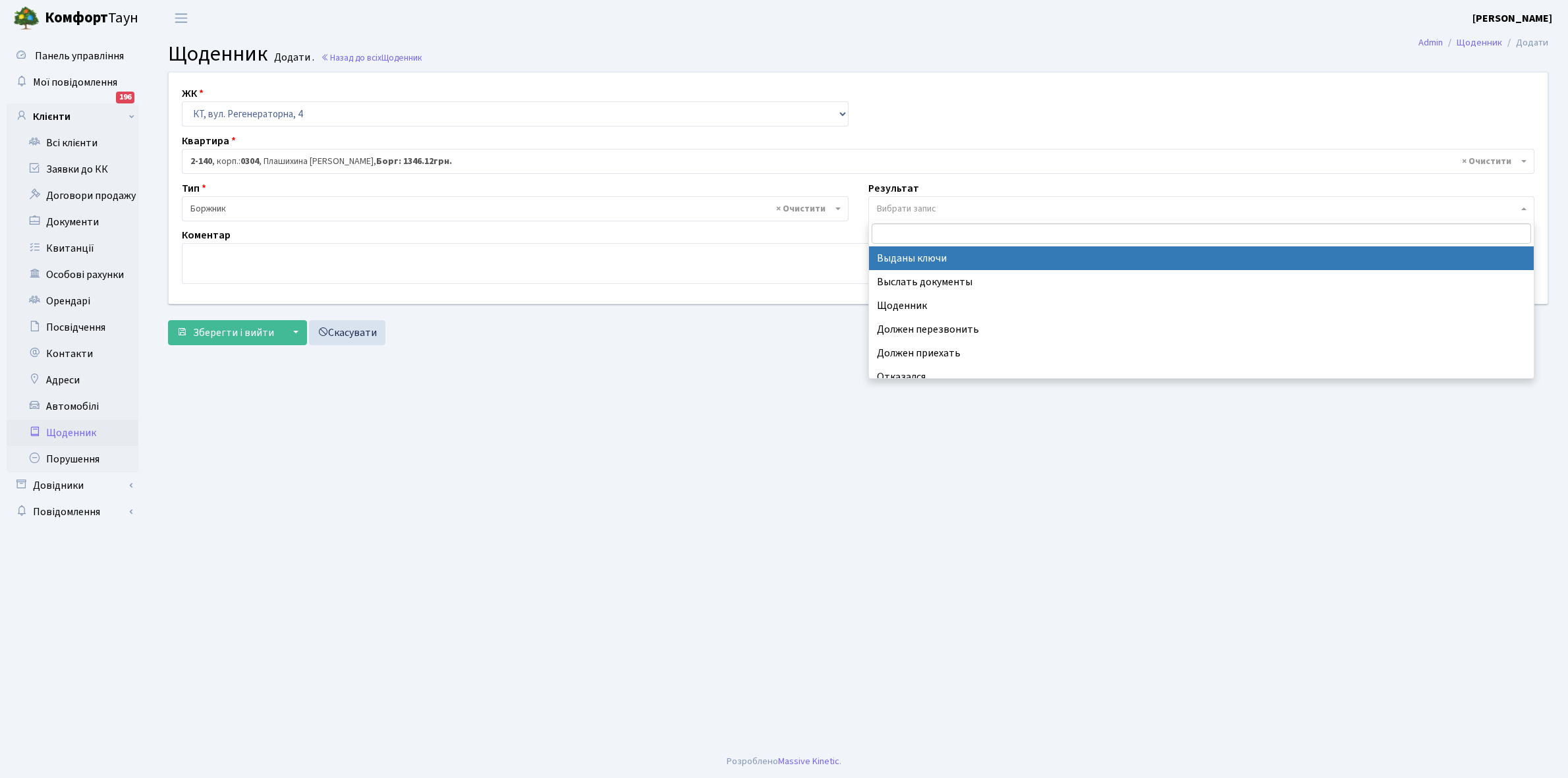
click at [900, 207] on span "Вибрати запис" at bounding box center [906, 209] width 59 height 13
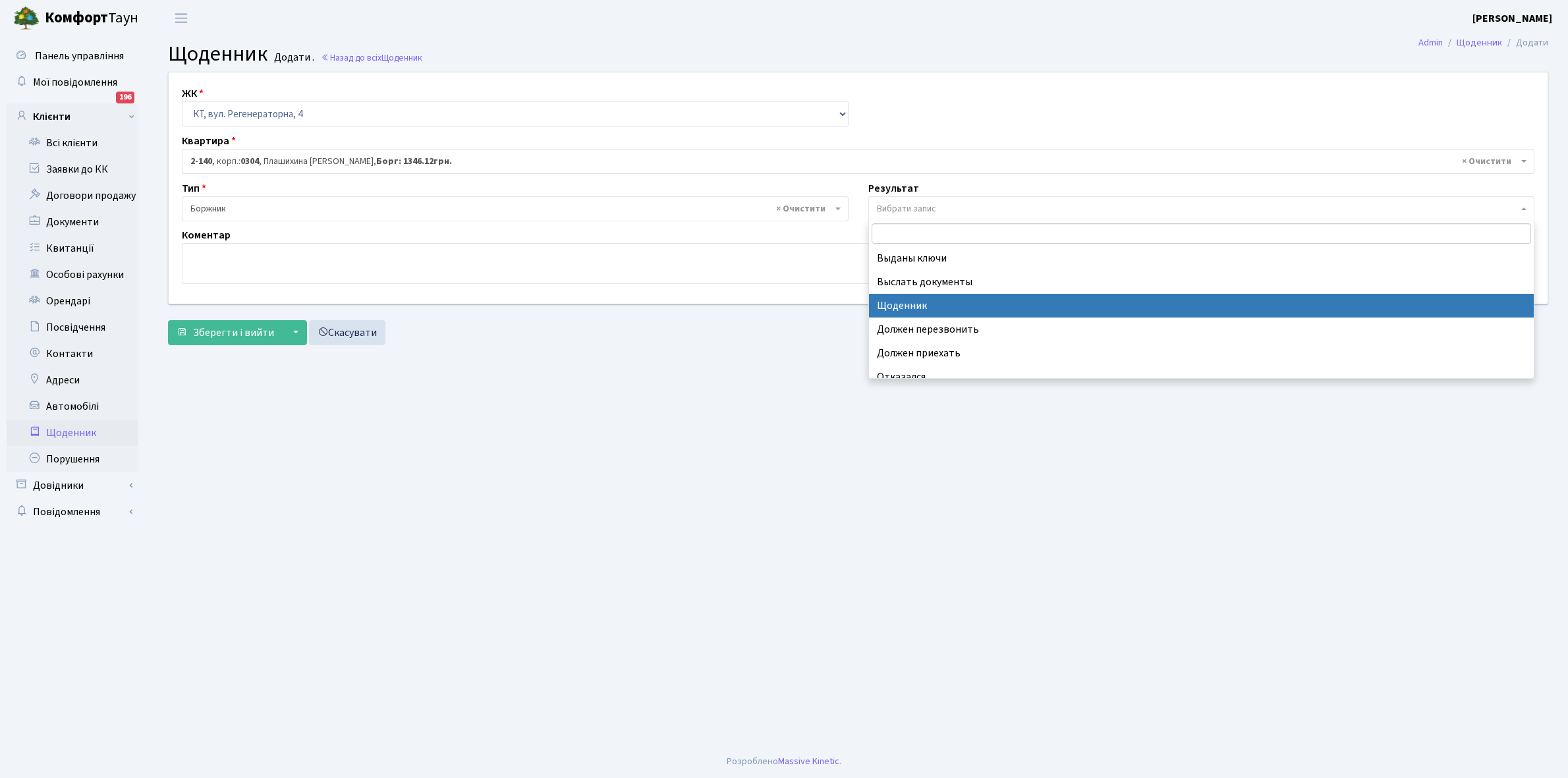
select select "14"
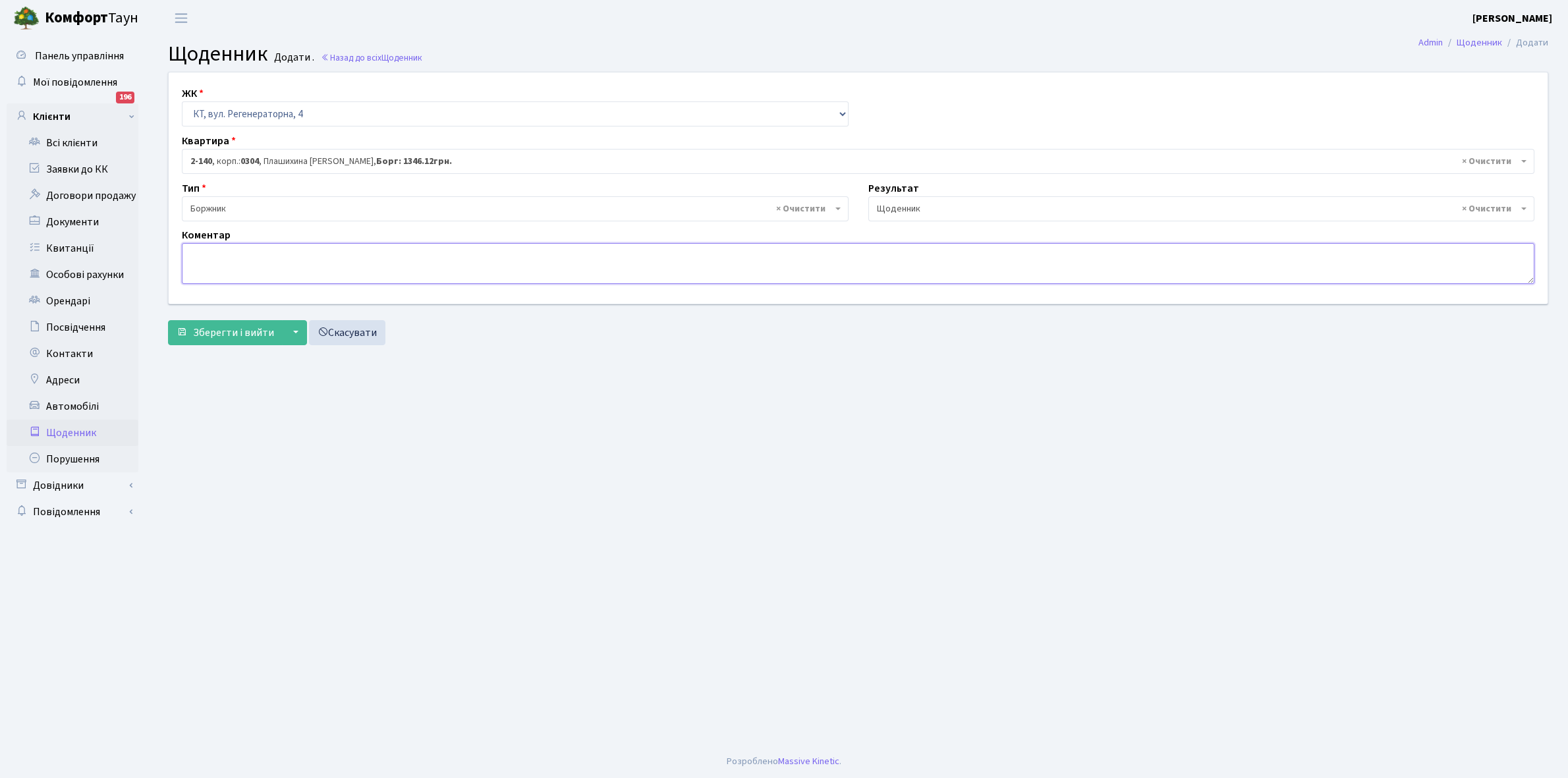
click at [193, 258] on textarea at bounding box center [858, 263] width 1353 height 41
type textarea "Відключена ЕЕ"
click at [222, 326] on span "Зберегти і вийти" at bounding box center [234, 333] width 81 height 15
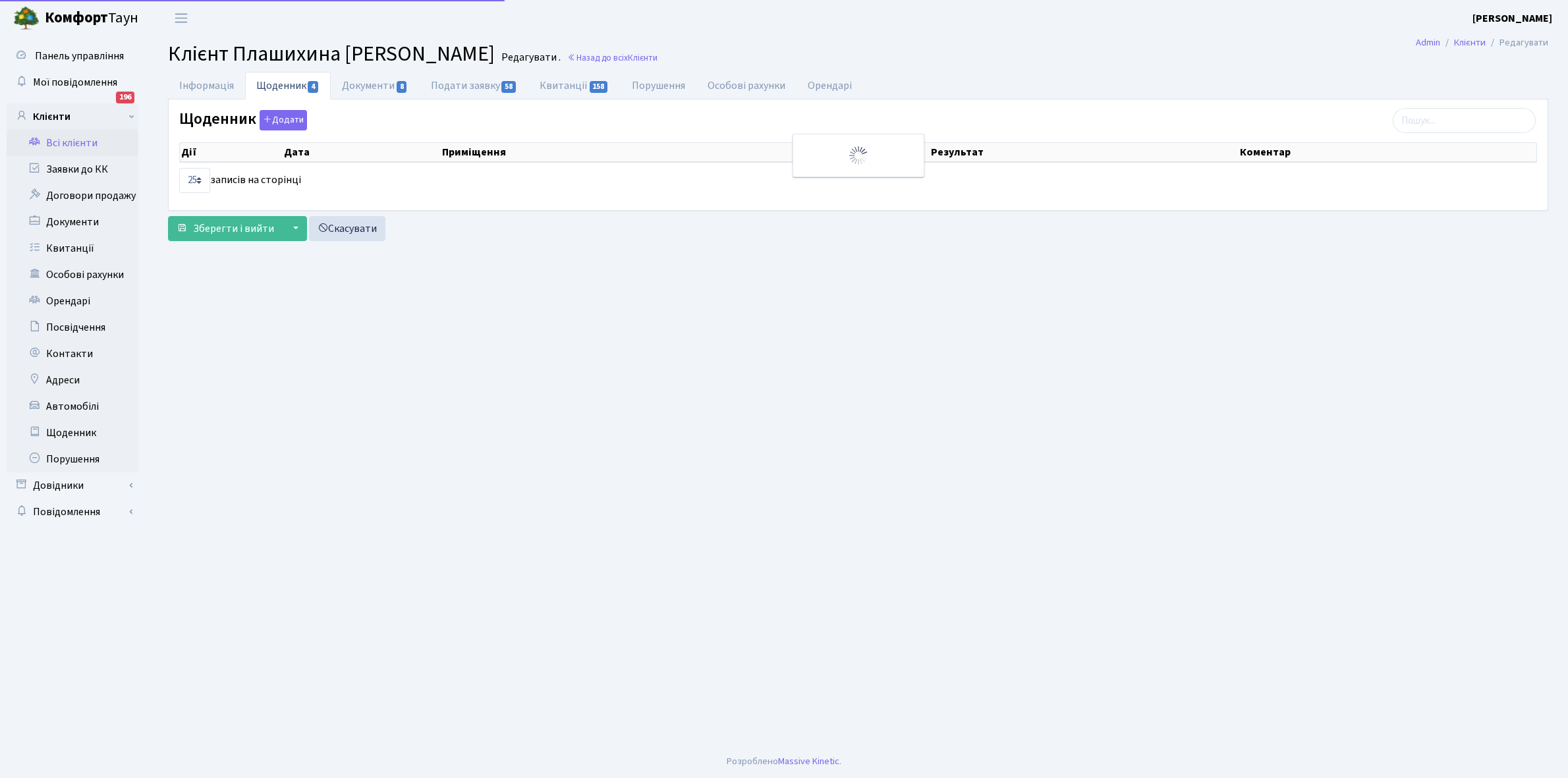
select select "25"
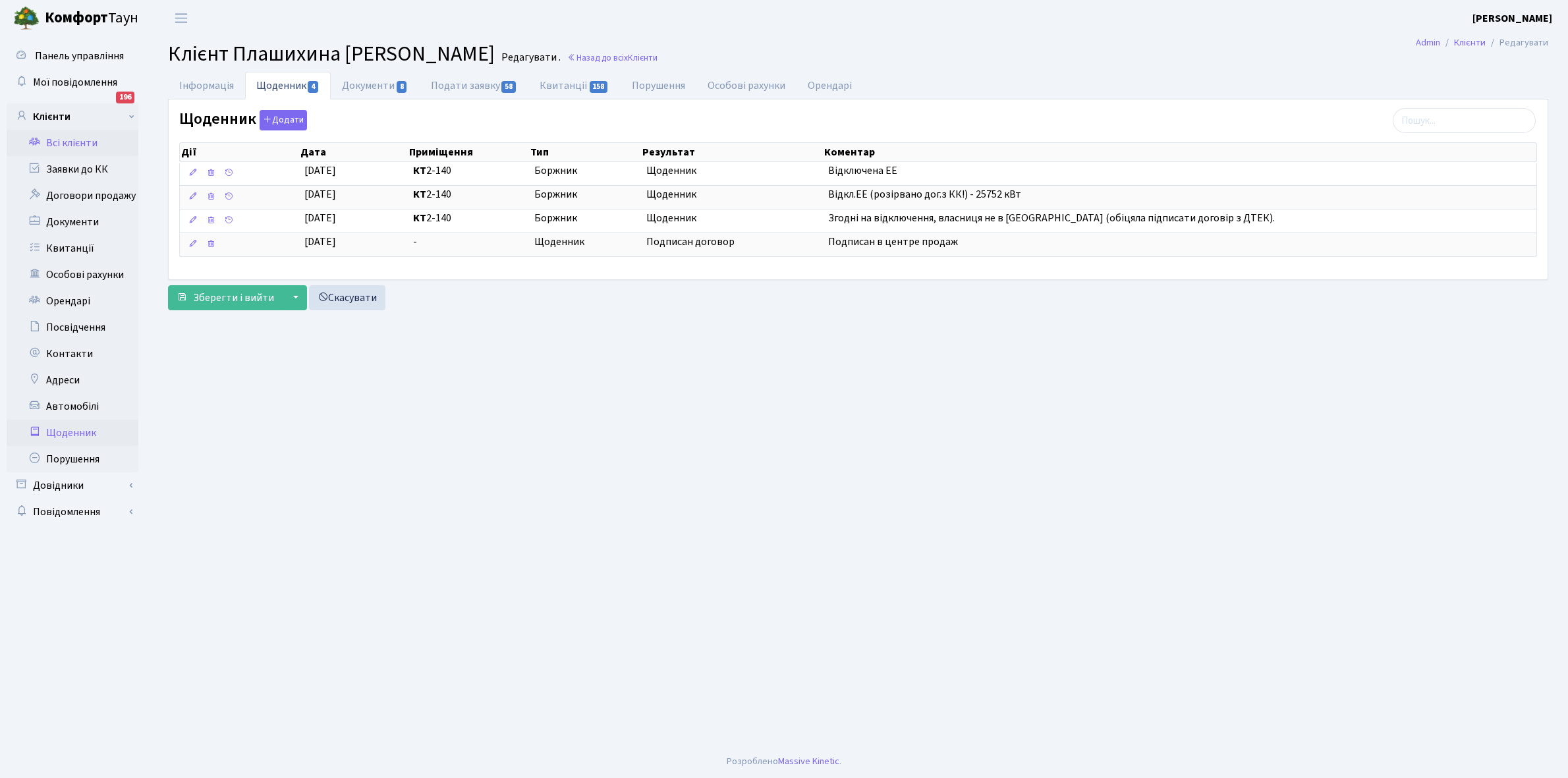
click at [60, 431] on link "Щоденник" at bounding box center [72, 433] width 132 height 27
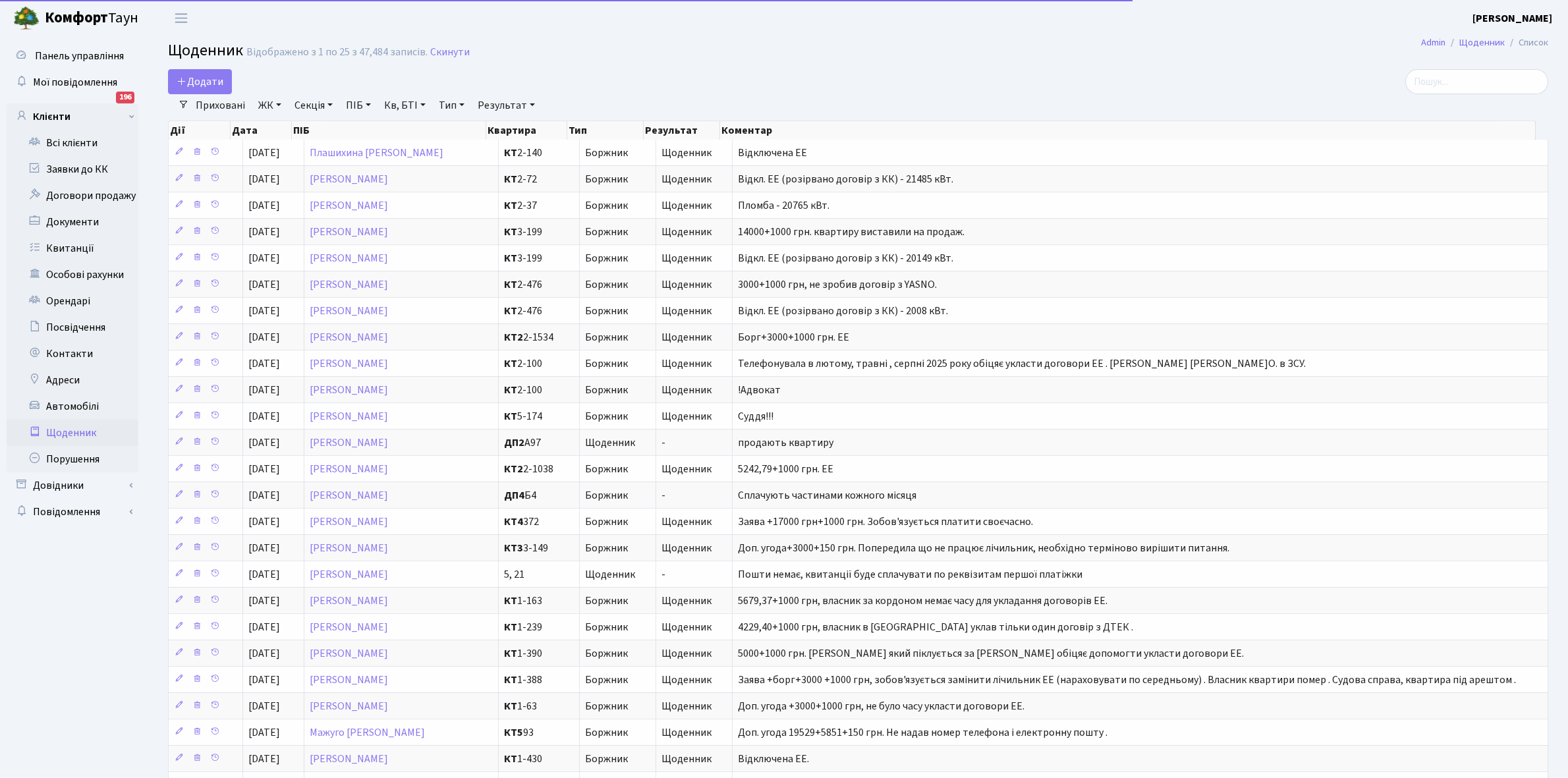
select select "25"
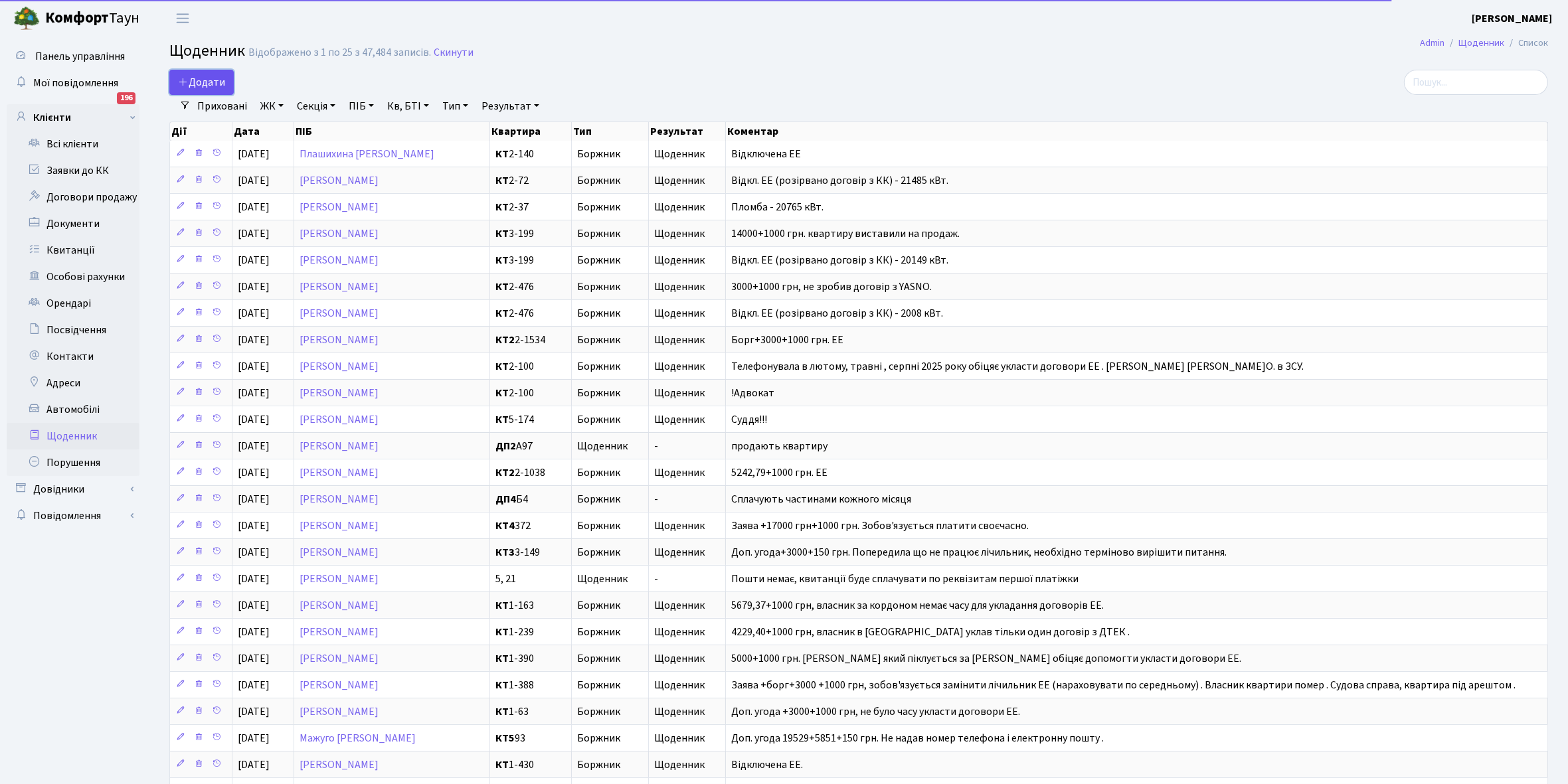
click at [208, 80] on span "Додати" at bounding box center [202, 82] width 47 height 15
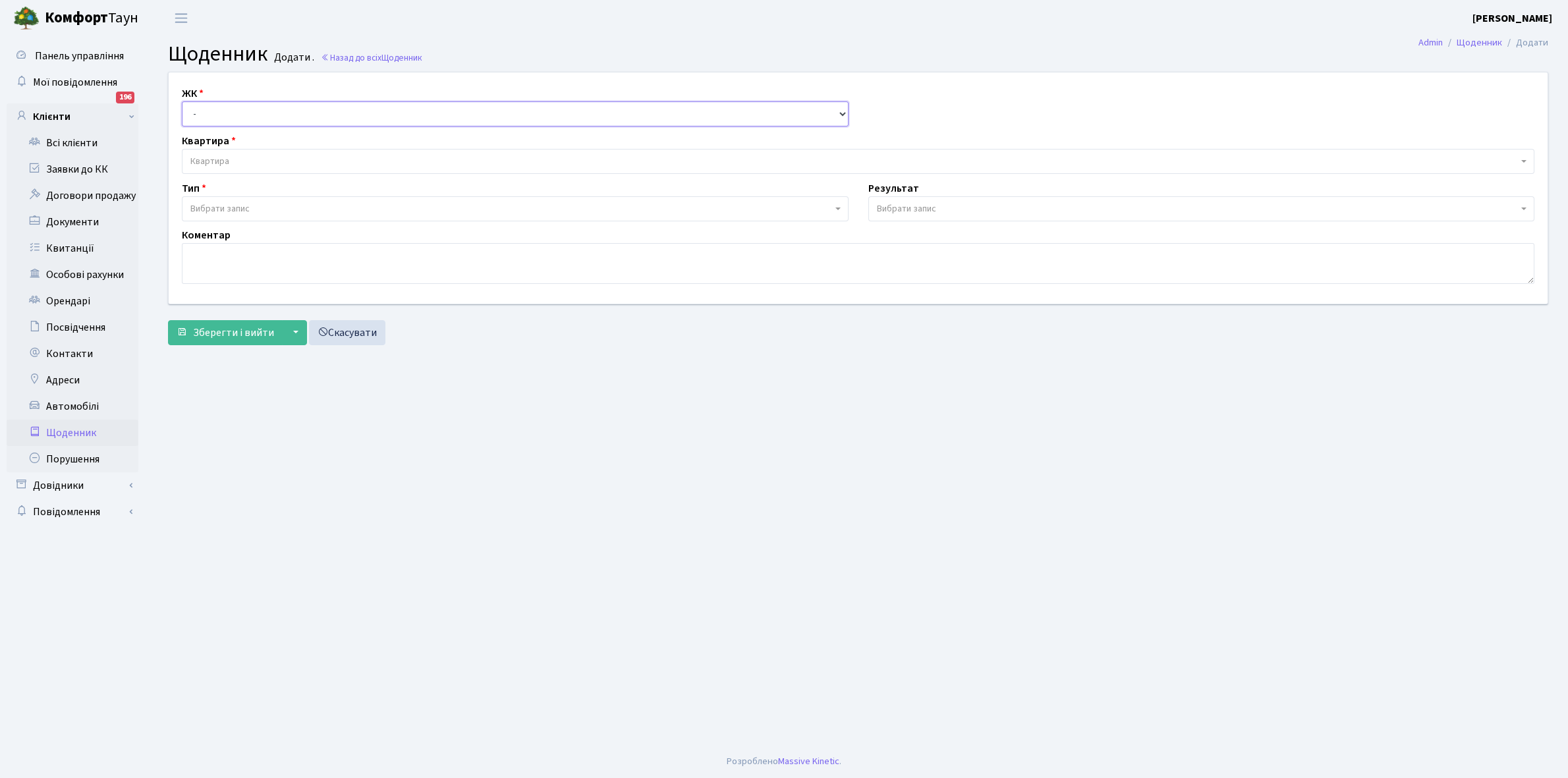
drag, startPoint x: 0, startPoint y: 0, endPoint x: 215, endPoint y: 109, distance: 241.1
click at [215, 109] on select "- КТ, вул. Регенераторна, 4 КТ2, просп. [STREET_ADDRESS] [STREET_ADDRESS] [PERS…" at bounding box center [516, 114] width 667 height 25
select select "271"
click at [182, 102] on select "- КТ, вул. Регенераторна, 4 КТ2, просп. [STREET_ADDRESS] [STREET_ADDRESS] [PERS…" at bounding box center [516, 114] width 667 height 25
select select
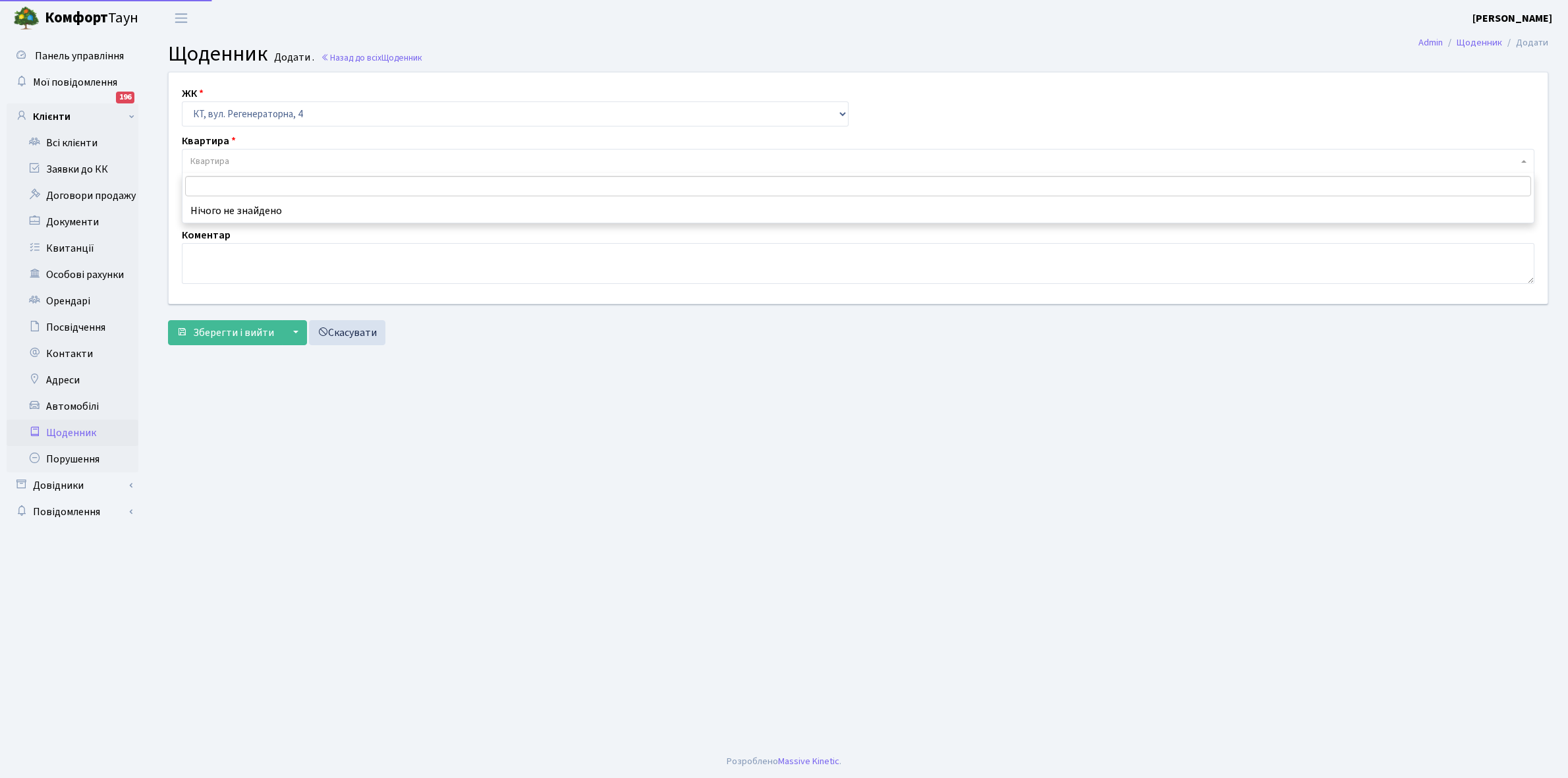
click at [225, 157] on span "Квартира" at bounding box center [210, 161] width 39 height 13
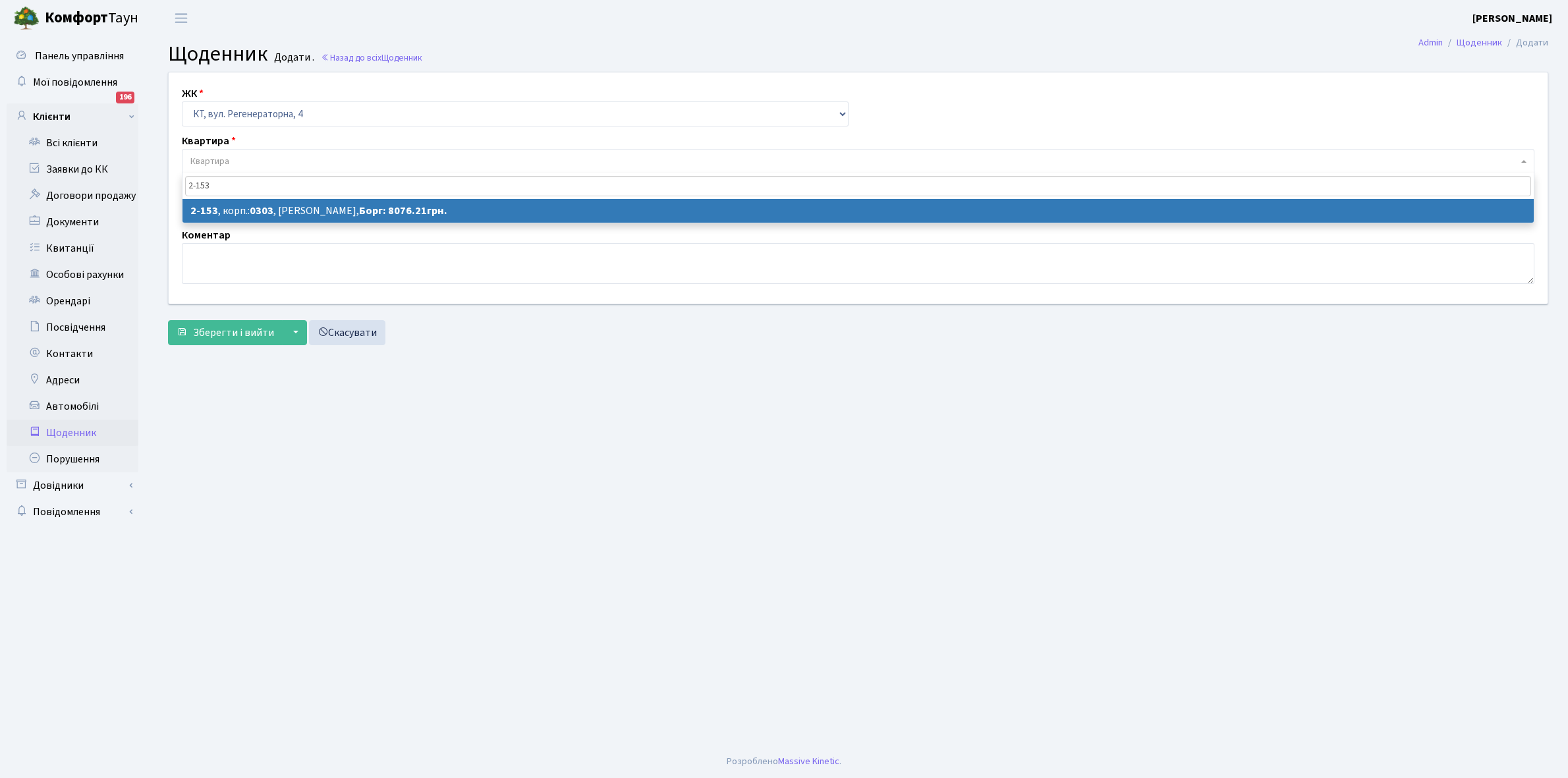
type input "2-153"
select select "566"
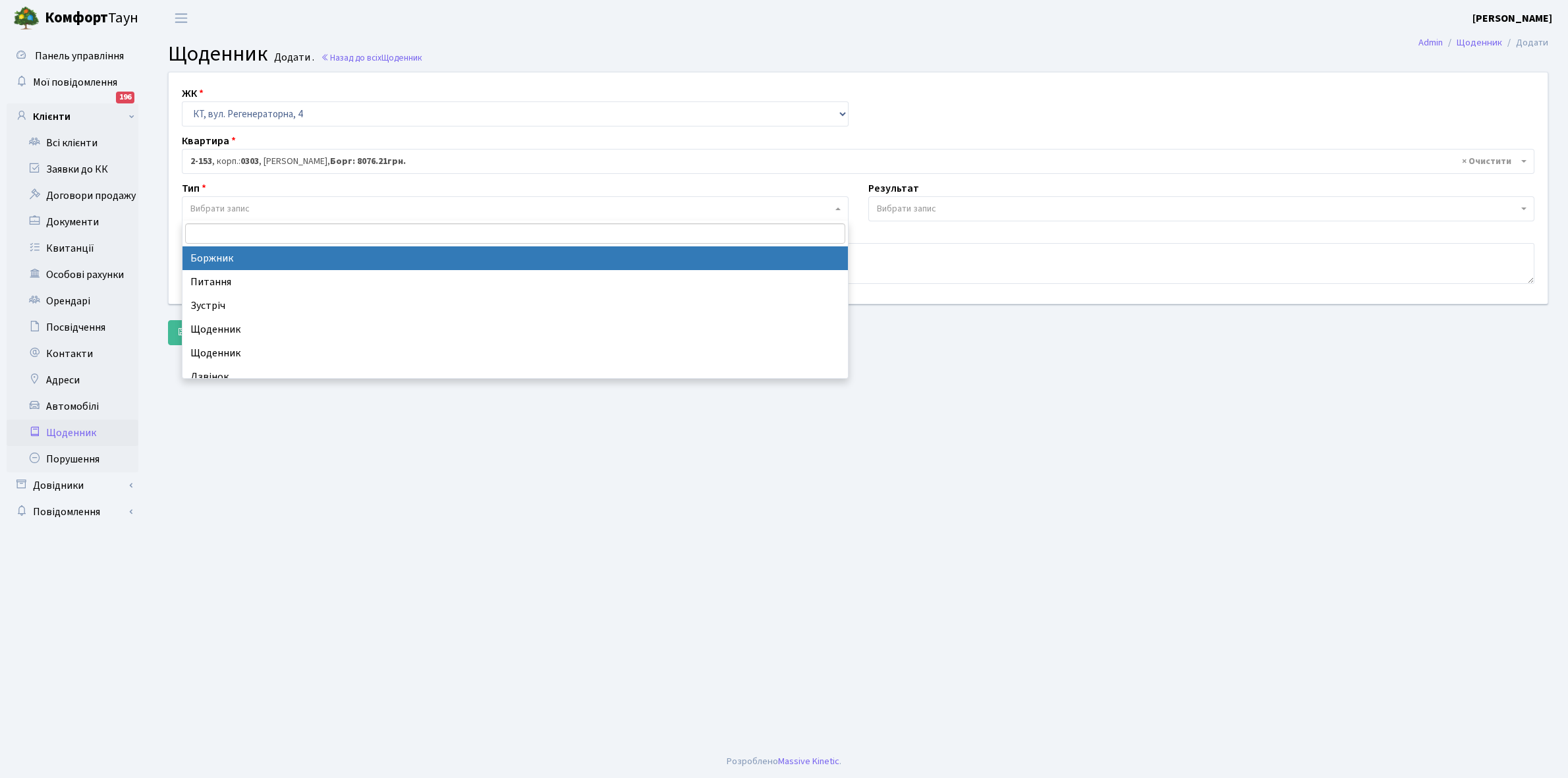
click at [241, 209] on span "Вибрати запис" at bounding box center [220, 209] width 59 height 13
select select "189"
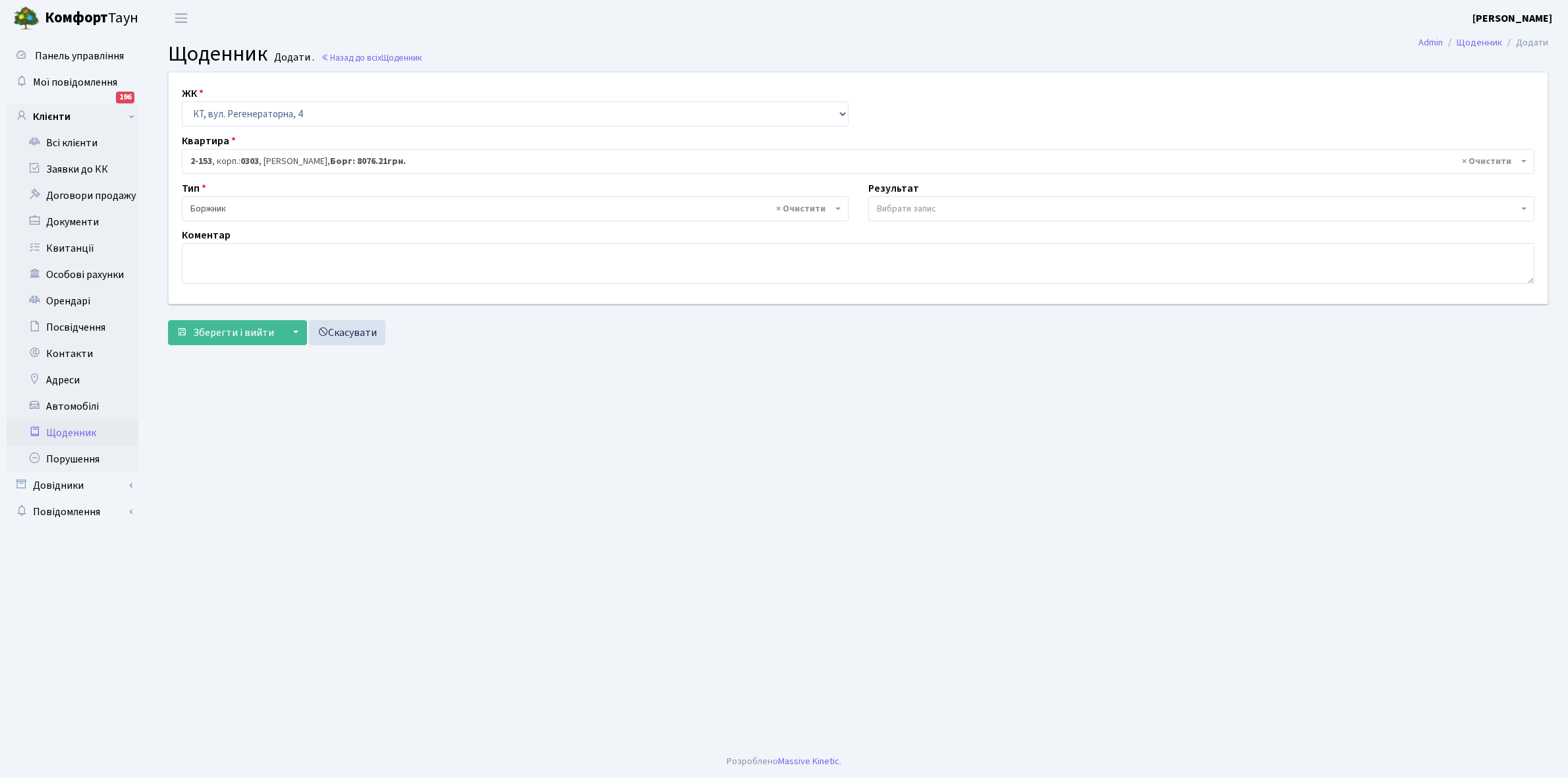
click at [930, 202] on span "Вибрати запис" at bounding box center [906, 209] width 59 height 13
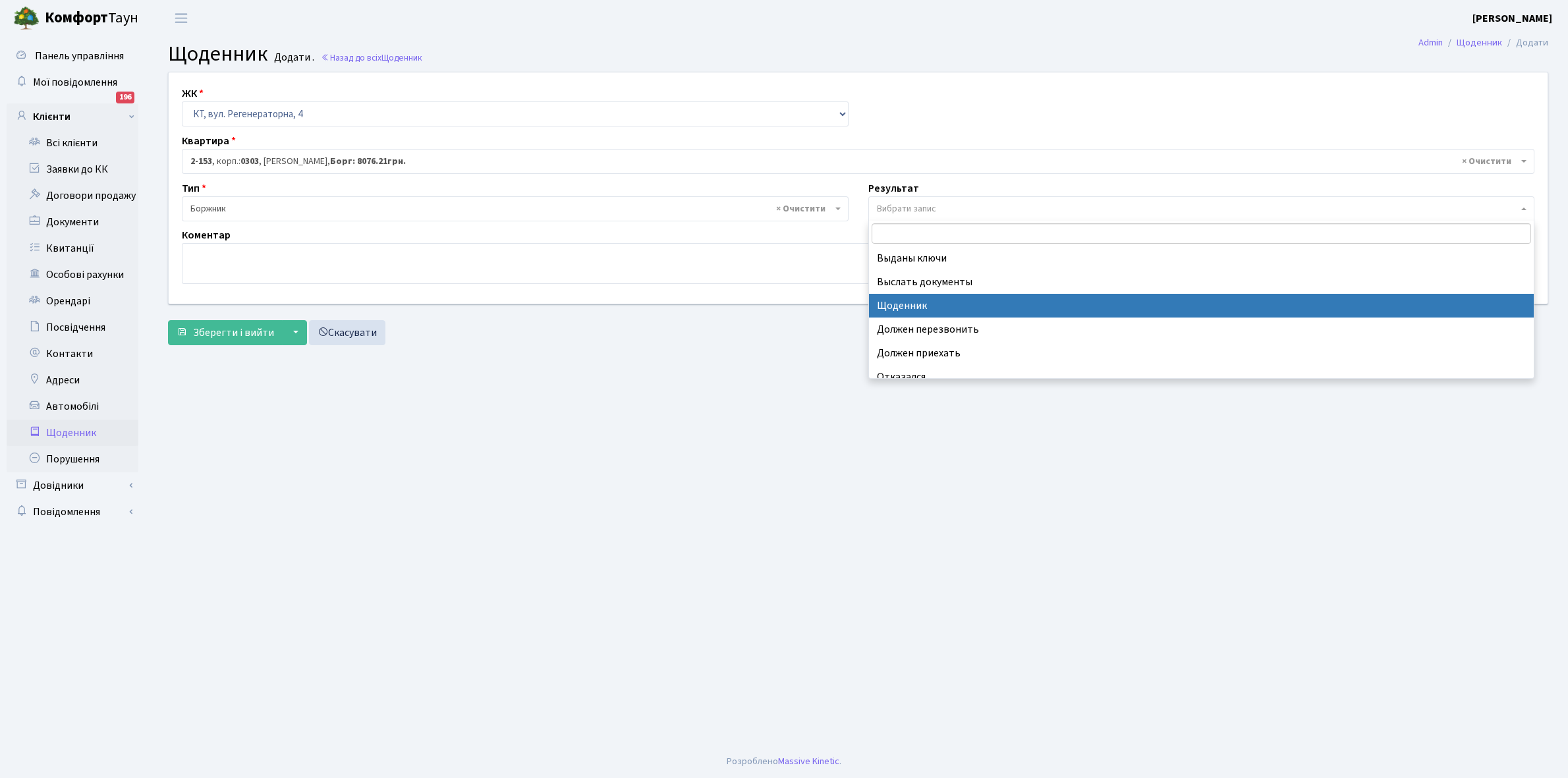
select select "14"
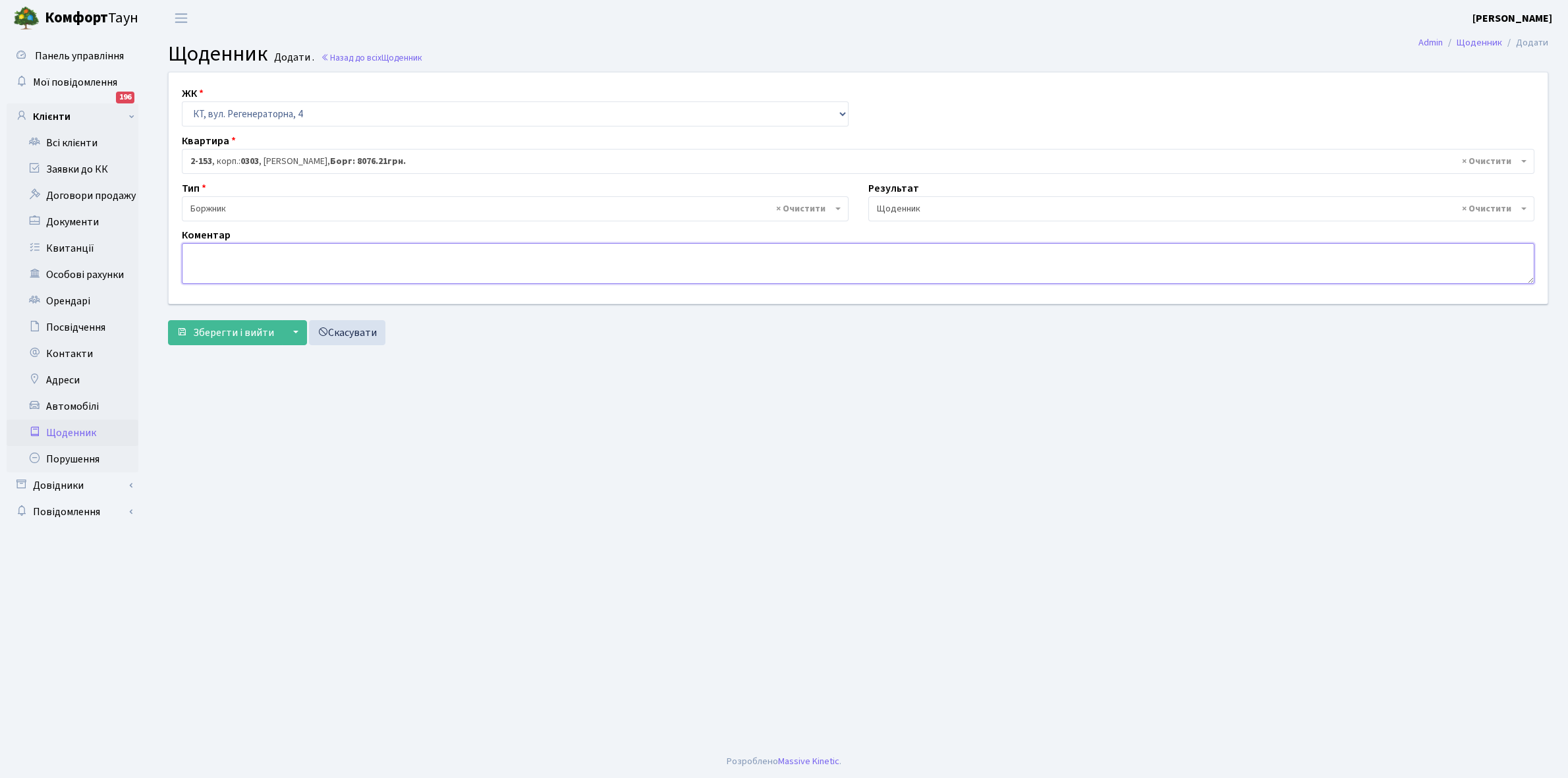
click at [196, 264] on textarea at bounding box center [858, 263] width 1353 height 41
drag, startPoint x: 196, startPoint y: 264, endPoint x: 203, endPoint y: 248, distance: 17.5
click at [203, 248] on textarea at bounding box center [858, 263] width 1353 height 41
type textarea "Відключена ЕЕ"
click at [227, 333] on span "Зберегти і вийти" at bounding box center [234, 333] width 81 height 15
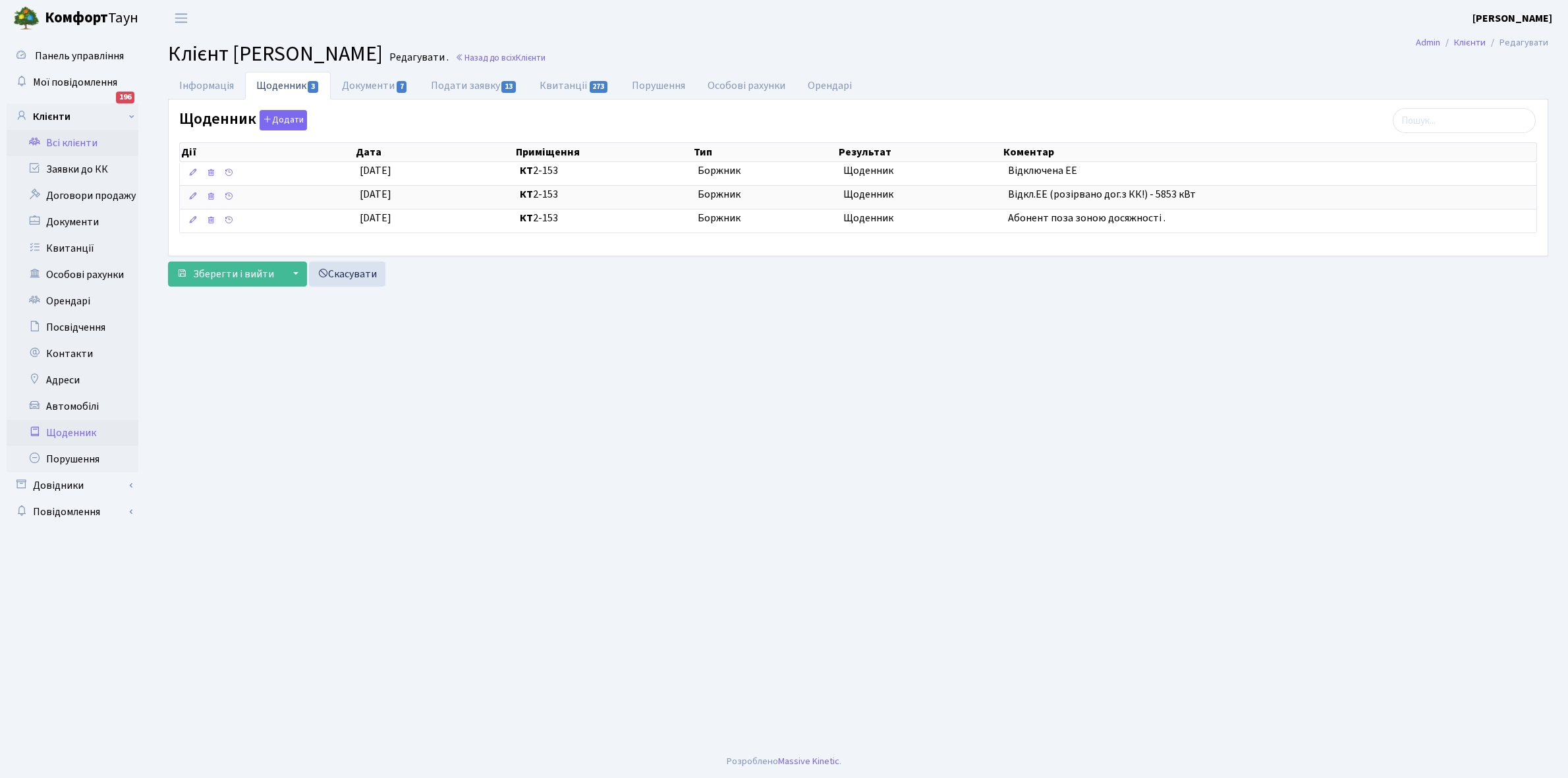
click at [66, 432] on link "Щоденник" at bounding box center [72, 433] width 132 height 27
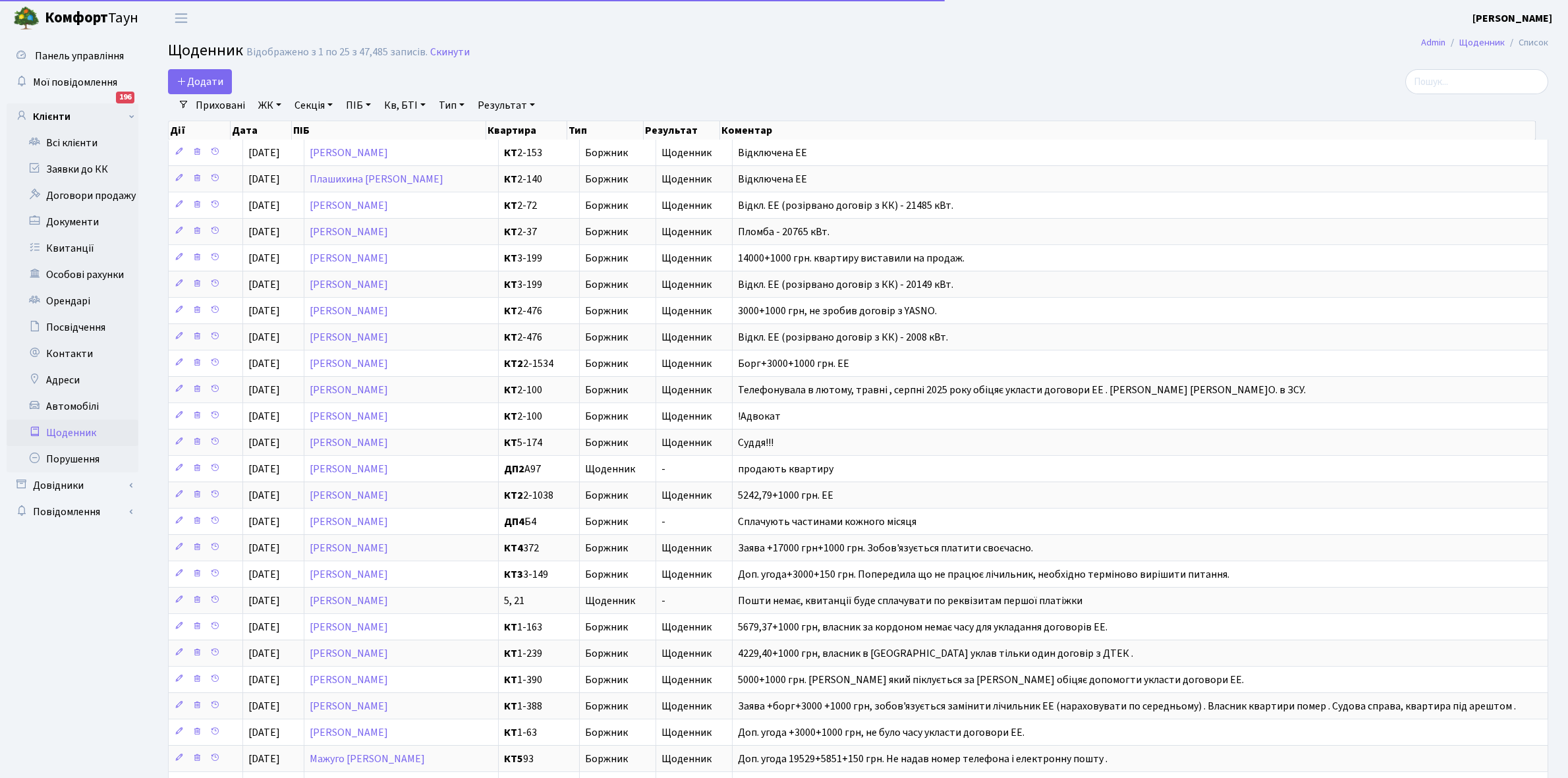
select select "25"
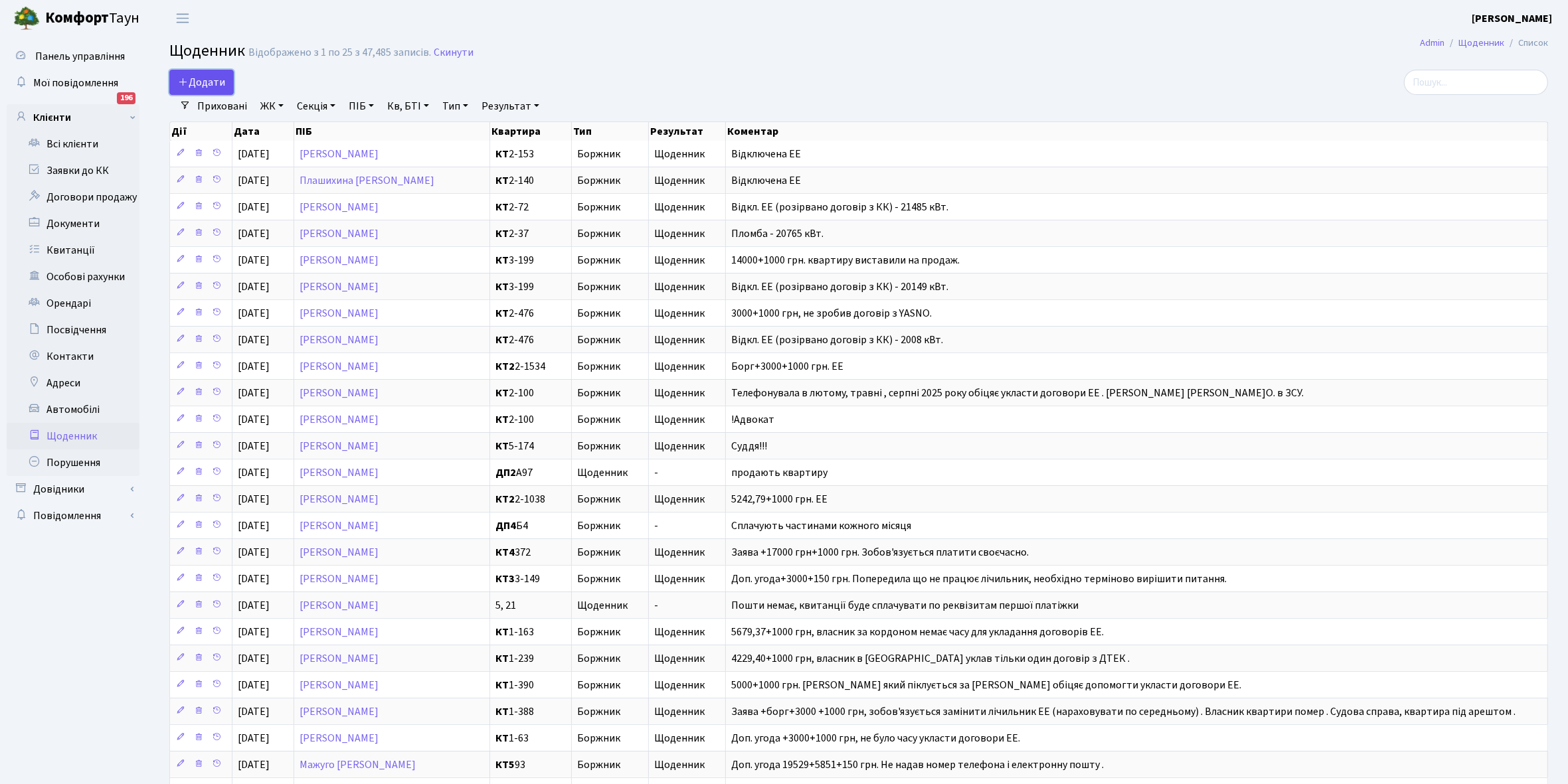
click at [208, 78] on span "Додати" at bounding box center [202, 82] width 47 height 15
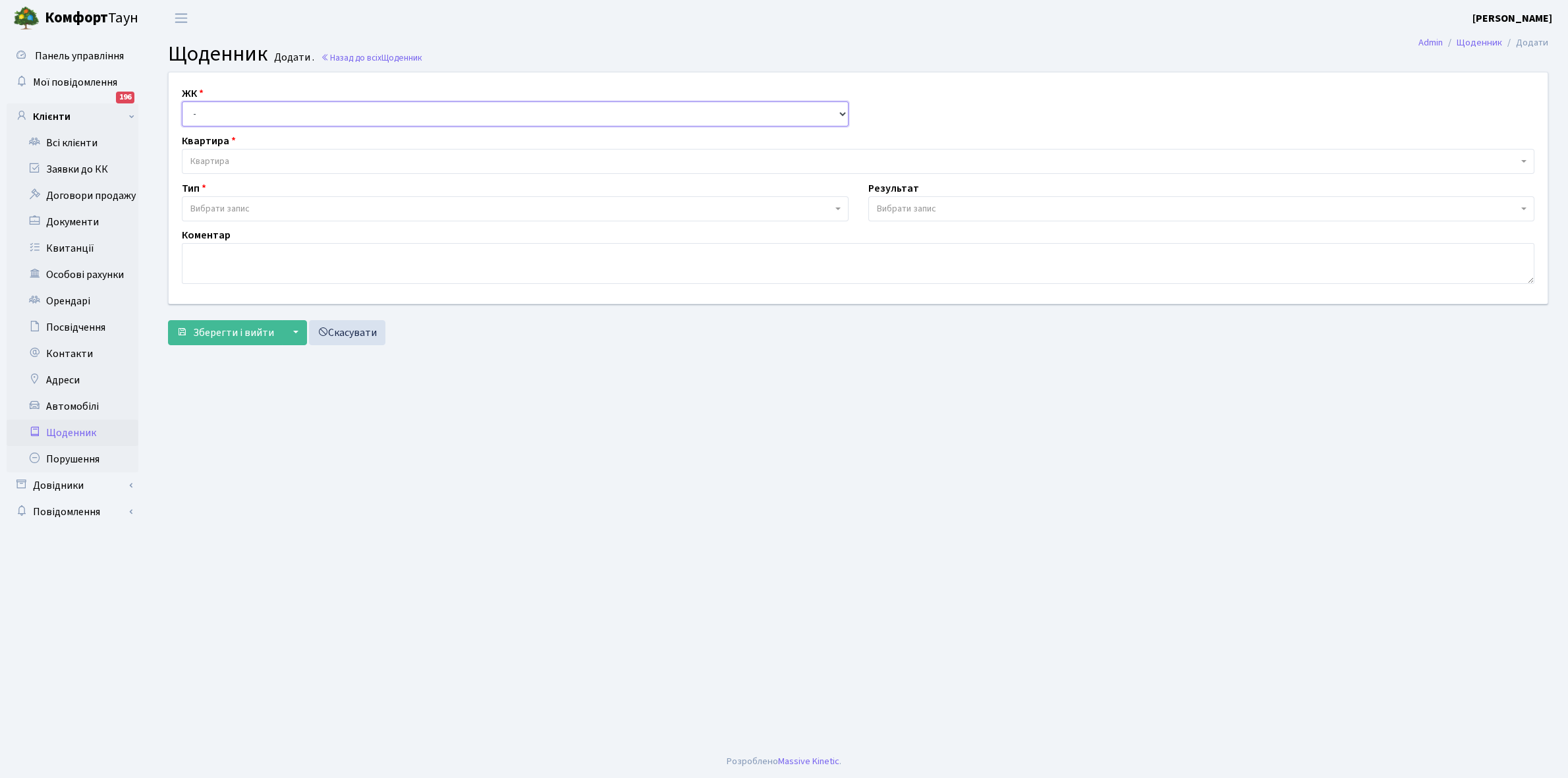
click at [211, 114] on select "- КТ, вул. Регенераторна, 4 КТ2, просп. Соборності, 17 КТ3, вул. Березнева, 16 …" at bounding box center [516, 114] width 667 height 25
select select "271"
click at [182, 102] on select "- КТ, вул. Регенераторна, 4 КТ2, просп. Соборності, 17 КТ3, вул. Березнева, 16 …" at bounding box center [516, 114] width 667 height 25
select select
click at [226, 157] on span "Квартира" at bounding box center [210, 161] width 39 height 13
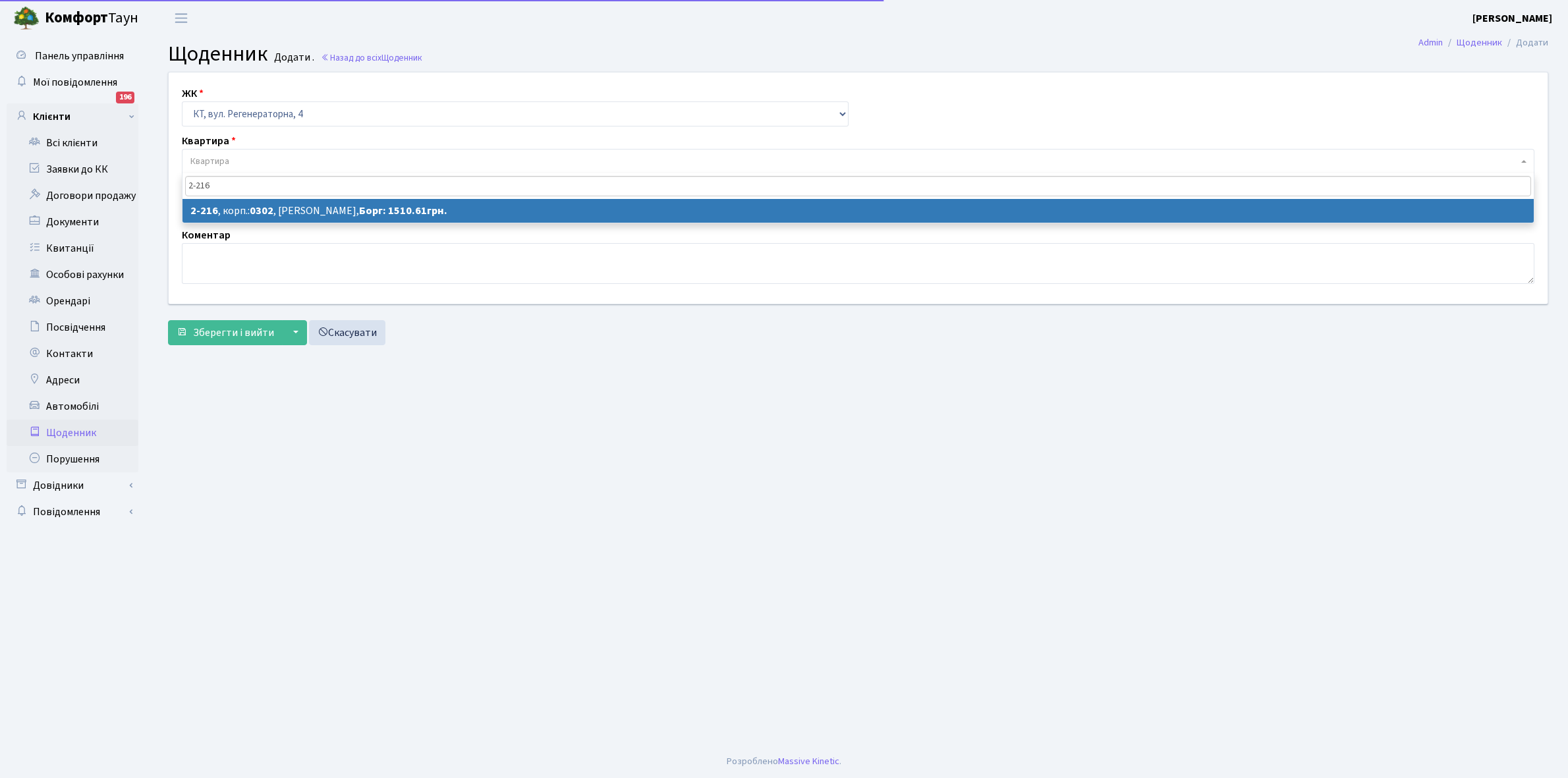
type input "2-216"
select select "558"
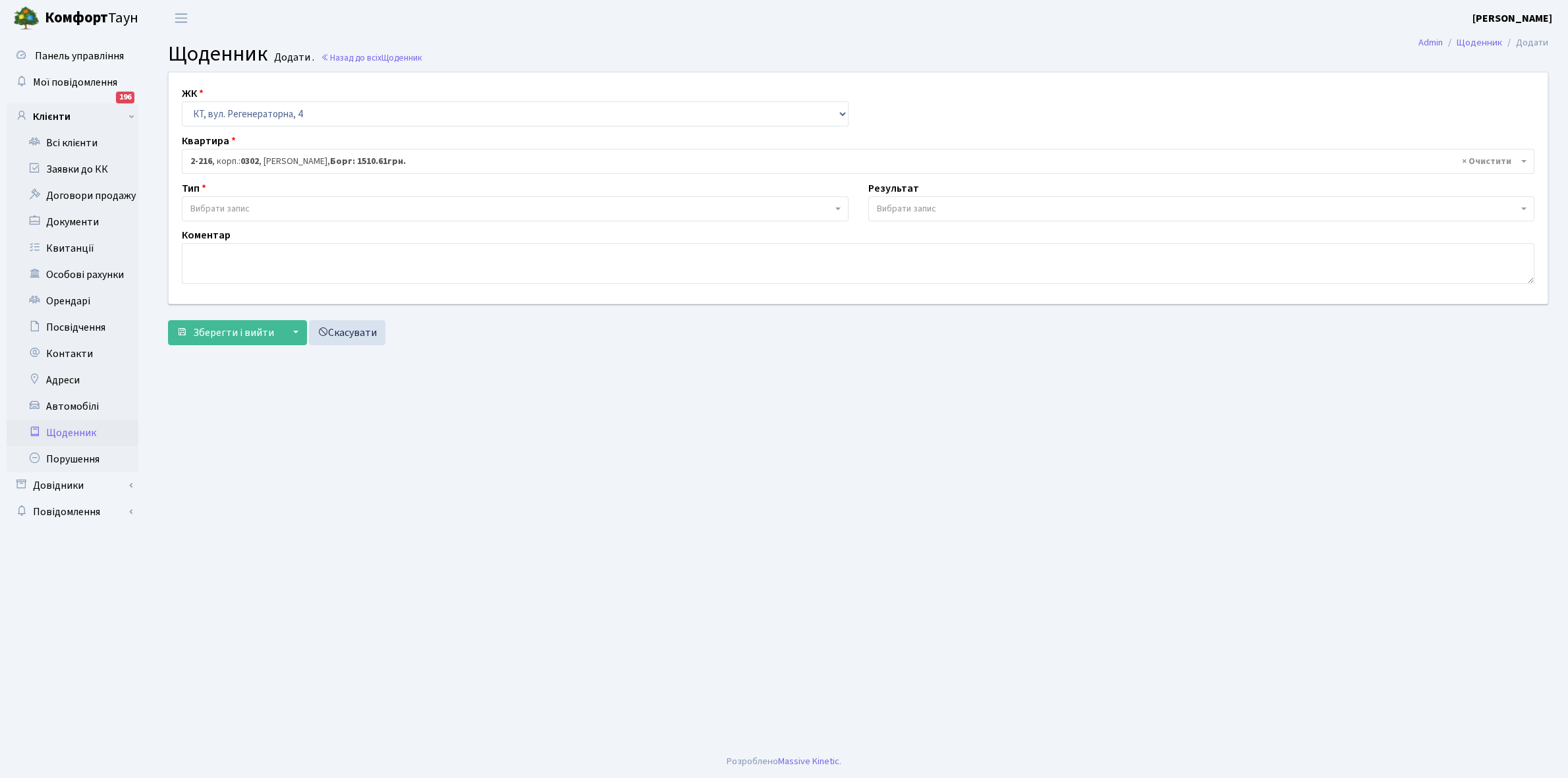
click at [244, 206] on span "Вибрати запис" at bounding box center [220, 209] width 59 height 13
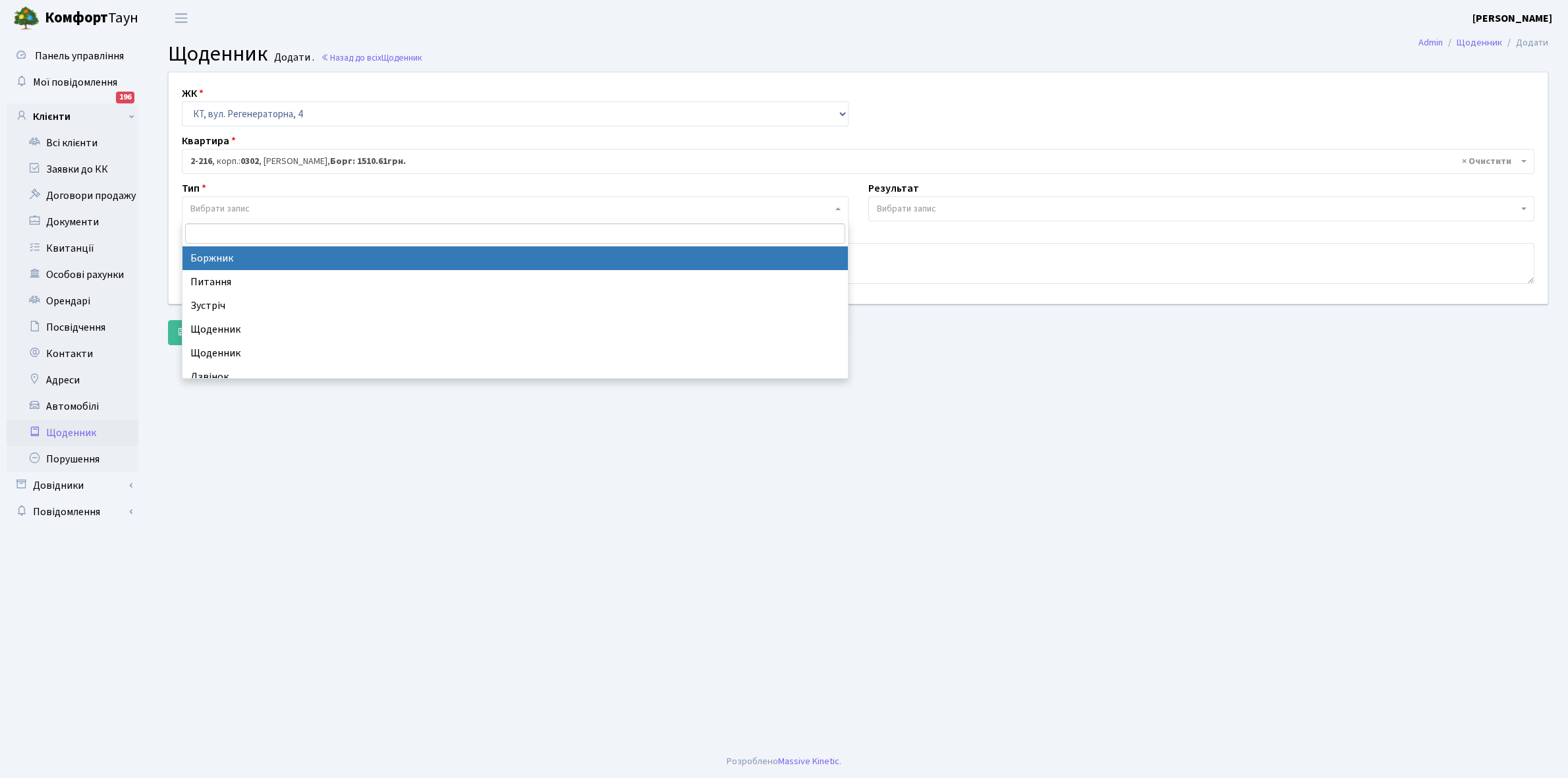
select select "189"
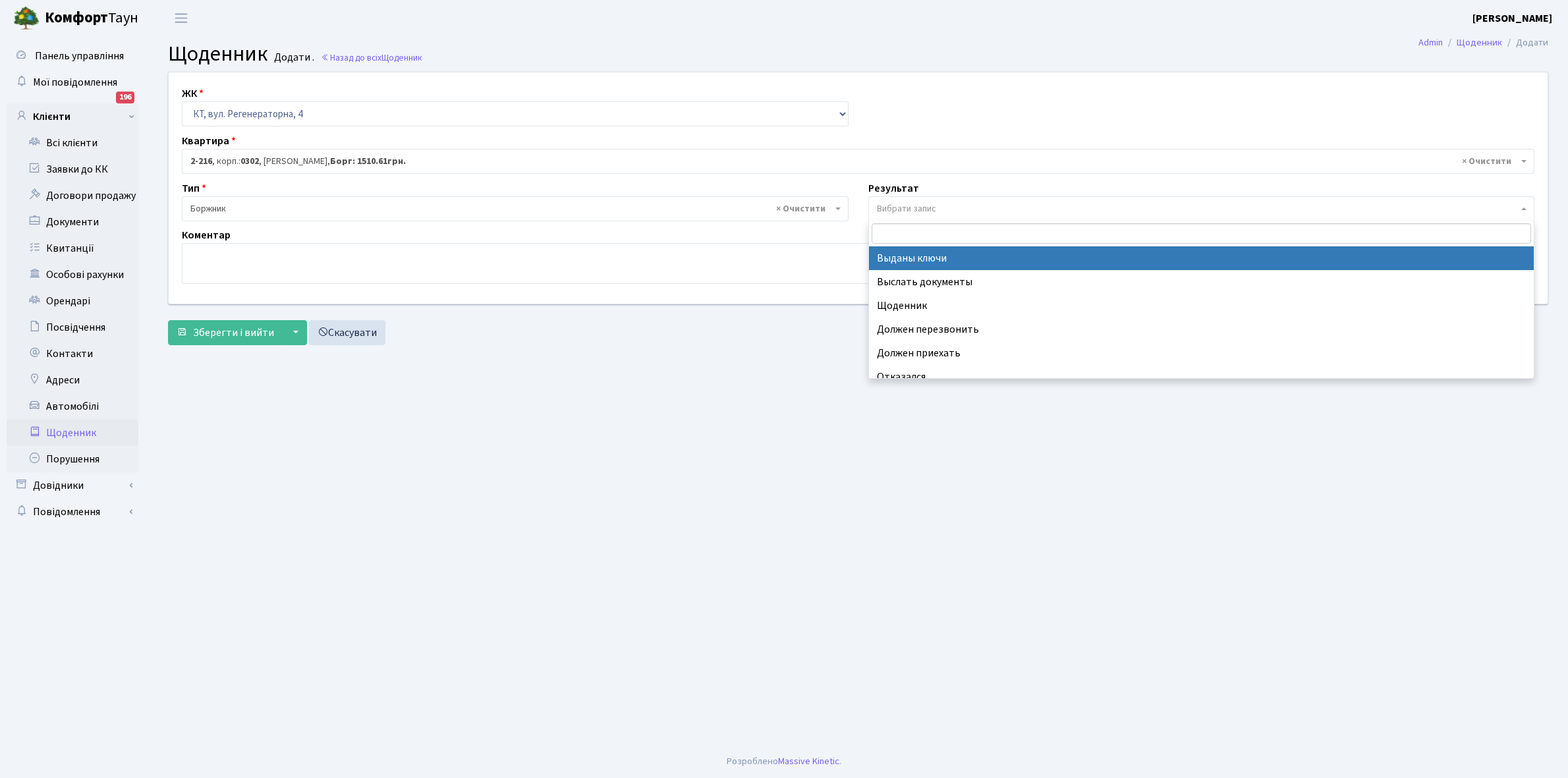
click at [912, 209] on span "Вибрати запис" at bounding box center [906, 209] width 59 height 13
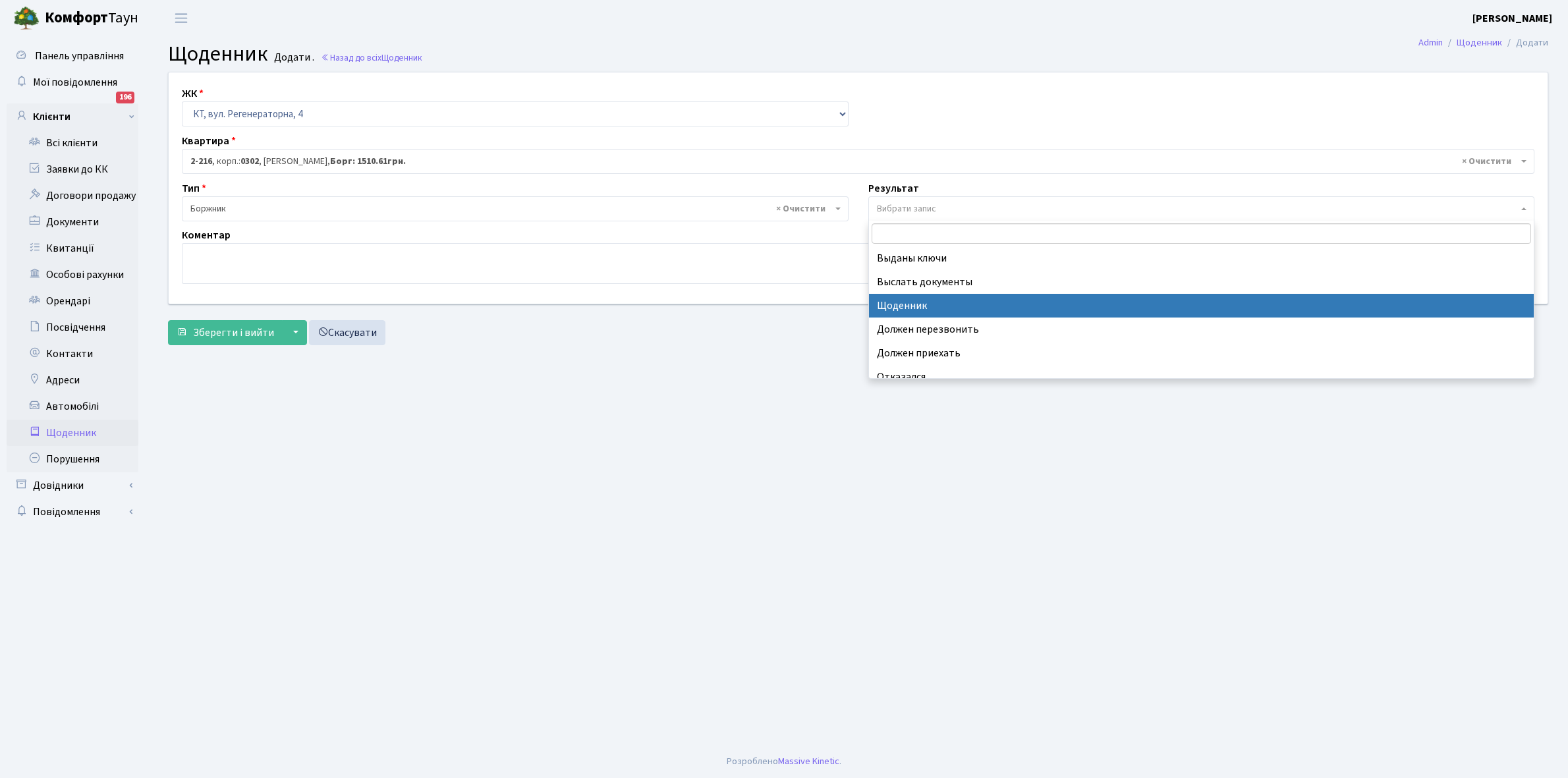
select select "14"
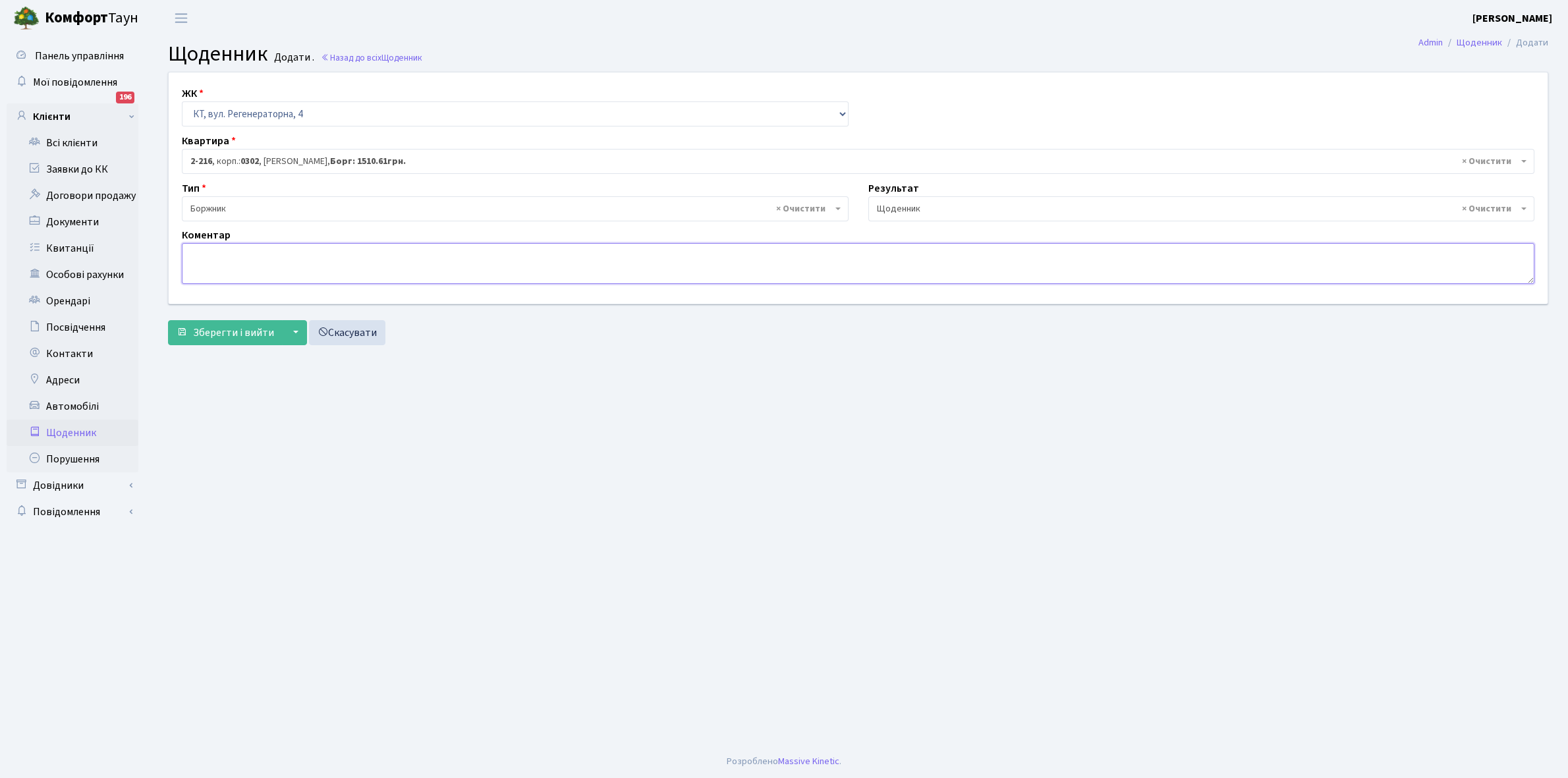
click at [190, 252] on textarea at bounding box center [858, 263] width 1353 height 41
type textarea "Відключена ЕЕ"
click at [225, 328] on span "Зберегти і вийти" at bounding box center [234, 333] width 81 height 15
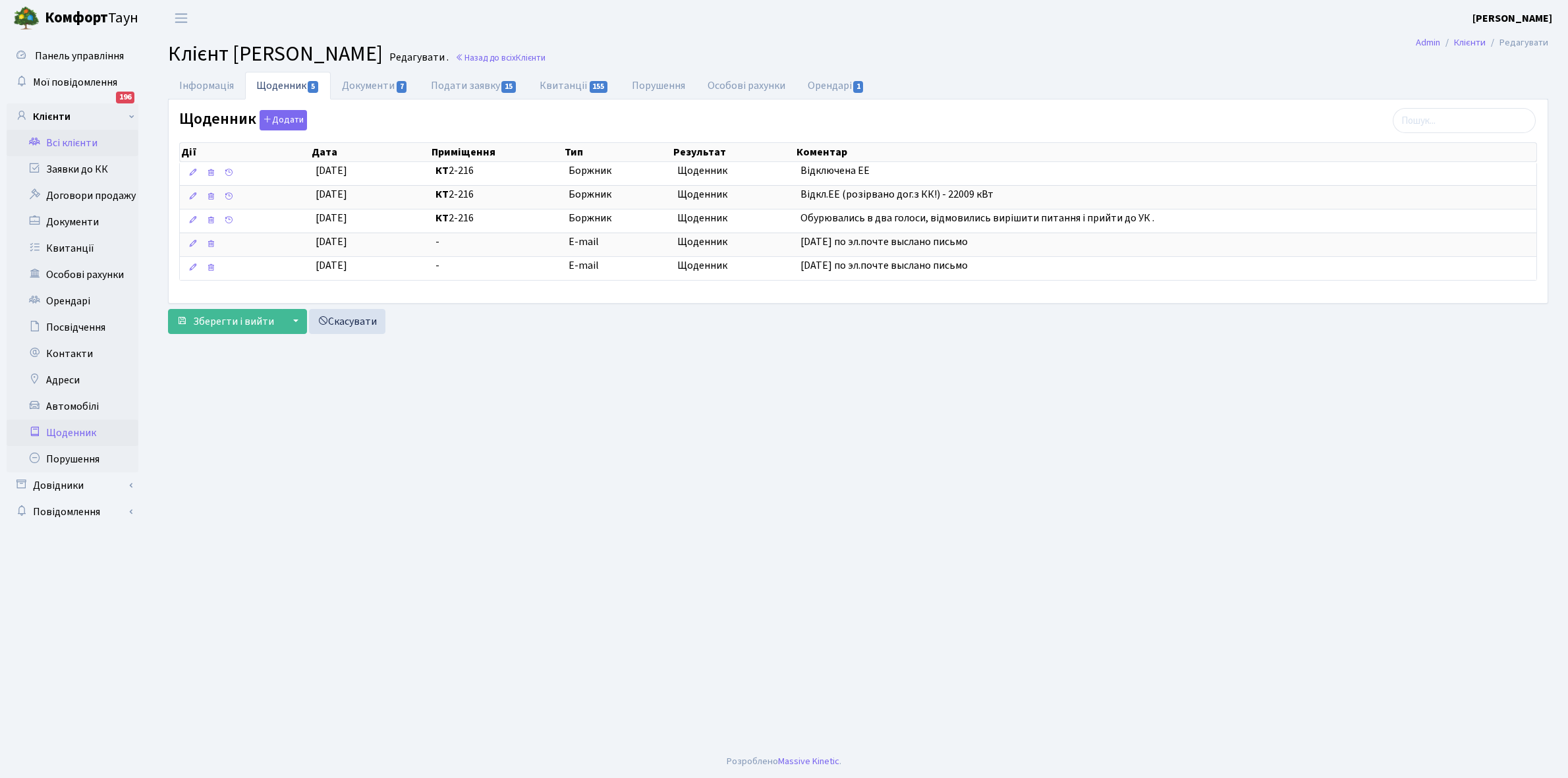
click at [70, 430] on link "Щоденник" at bounding box center [72, 433] width 132 height 27
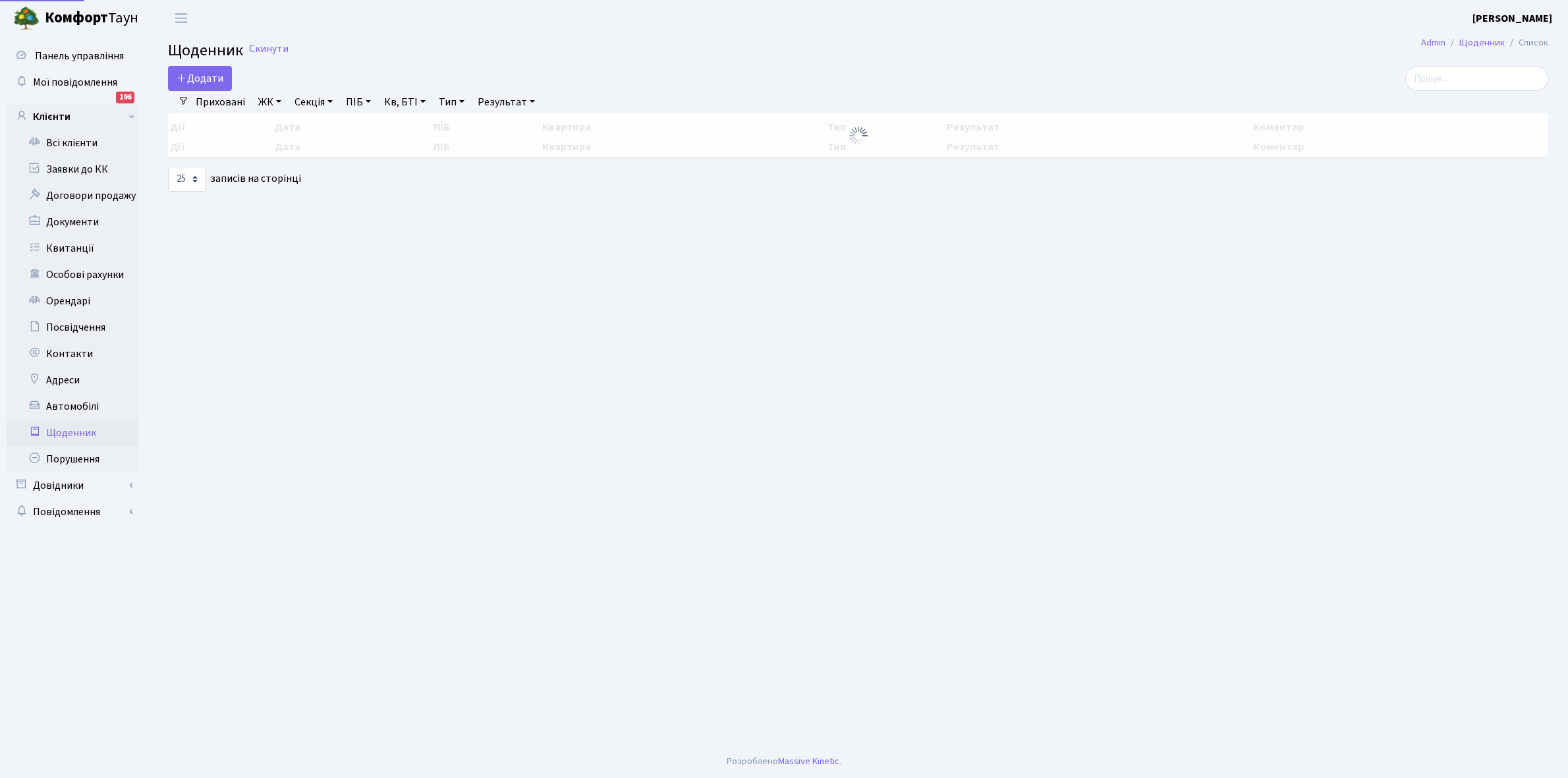
select select "25"
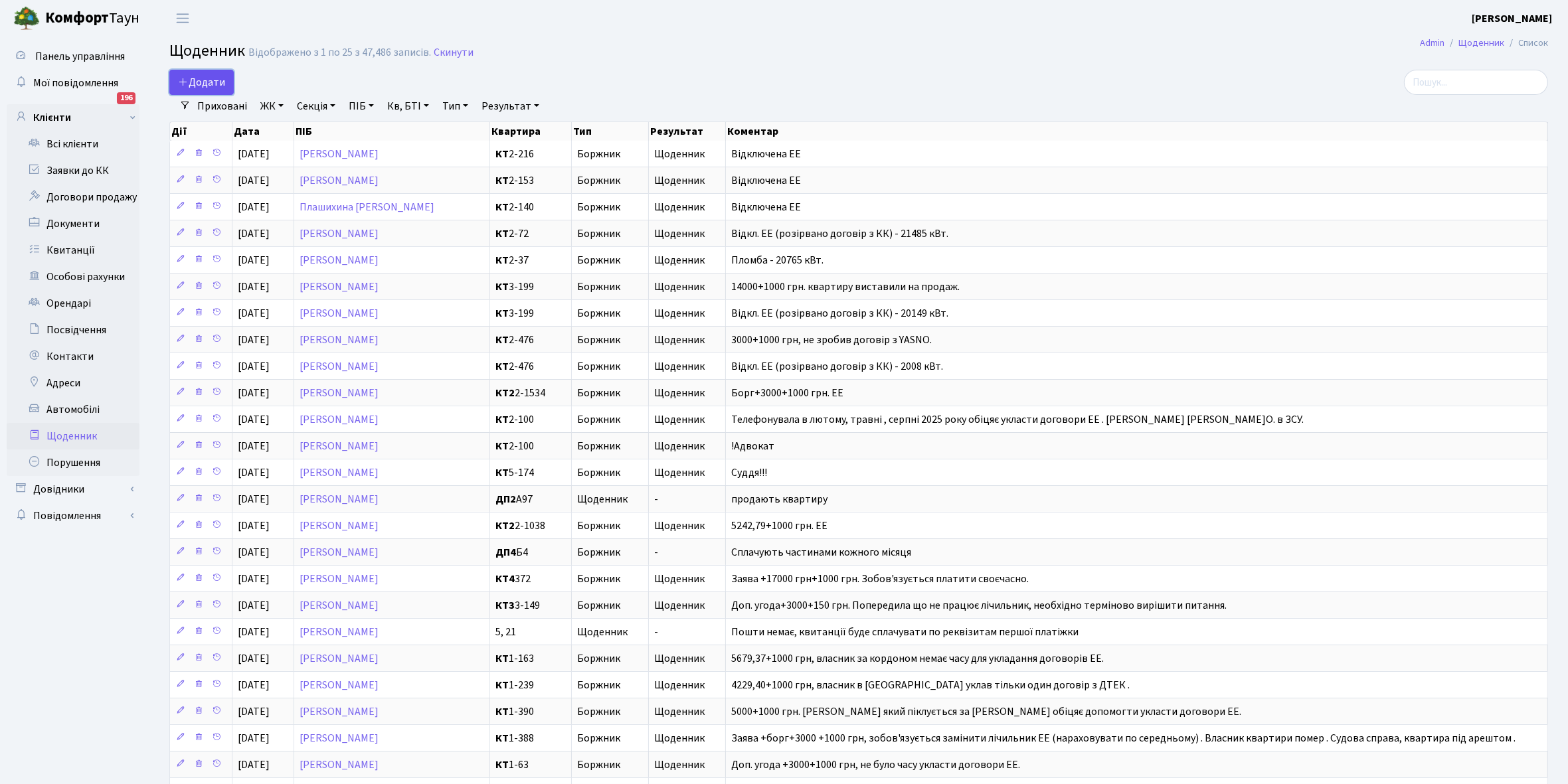
click at [203, 78] on span "Додати" at bounding box center [202, 82] width 47 height 15
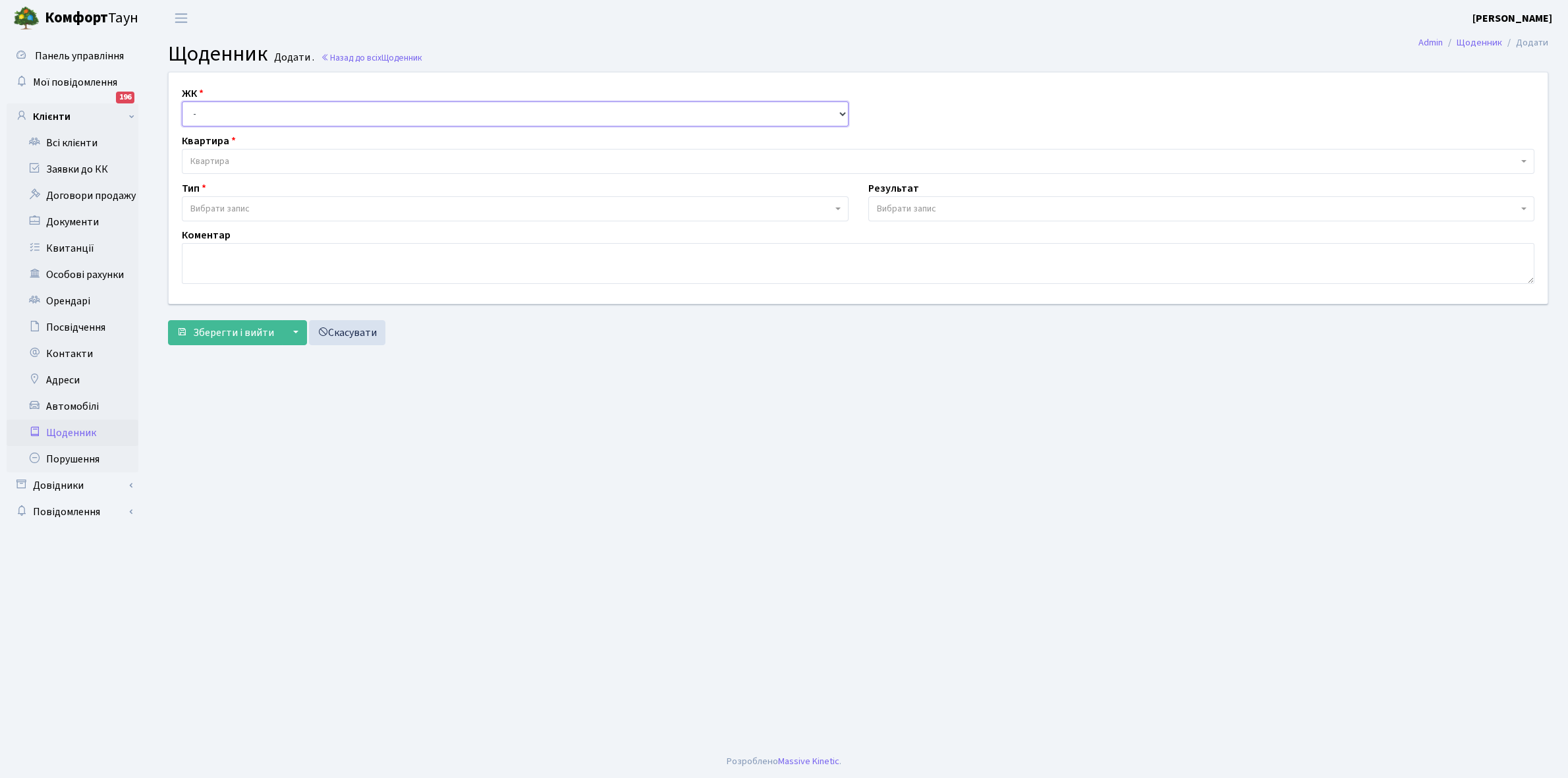
click at [208, 112] on select "- КТ, вул. Регенераторна, 4 КТ2, просп. [STREET_ADDRESS] [STREET_ADDRESS] [PERS…" at bounding box center [516, 114] width 667 height 25
select select "271"
click at [182, 102] on select "- КТ, вул. Регенераторна, 4 КТ2, просп. Соборності, 17 КТ3, вул. Березнева, 16 …" at bounding box center [516, 114] width 667 height 25
select select
click at [221, 159] on span "Квартира" at bounding box center [210, 161] width 39 height 13
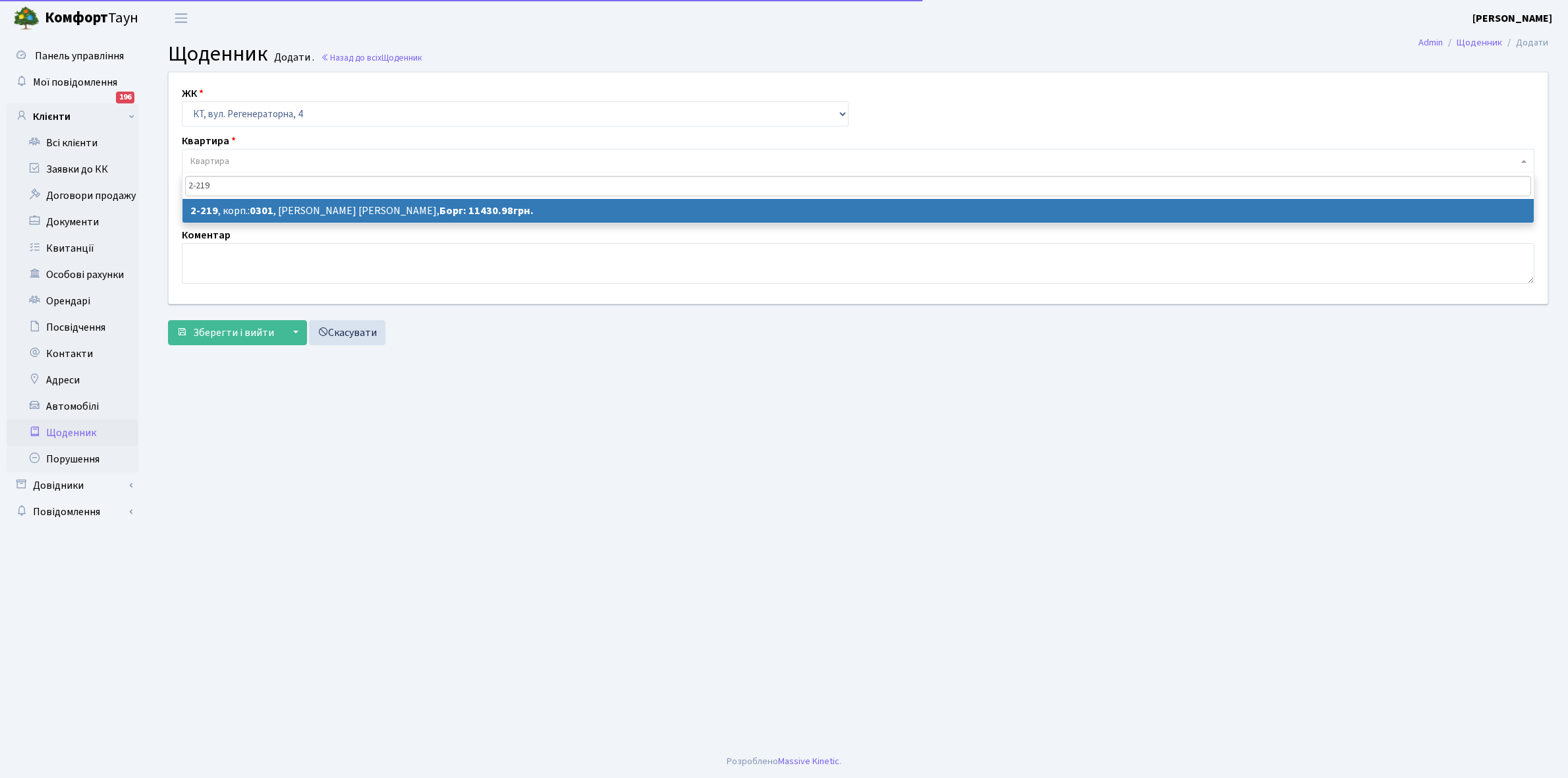
type input "2-219"
select select "484"
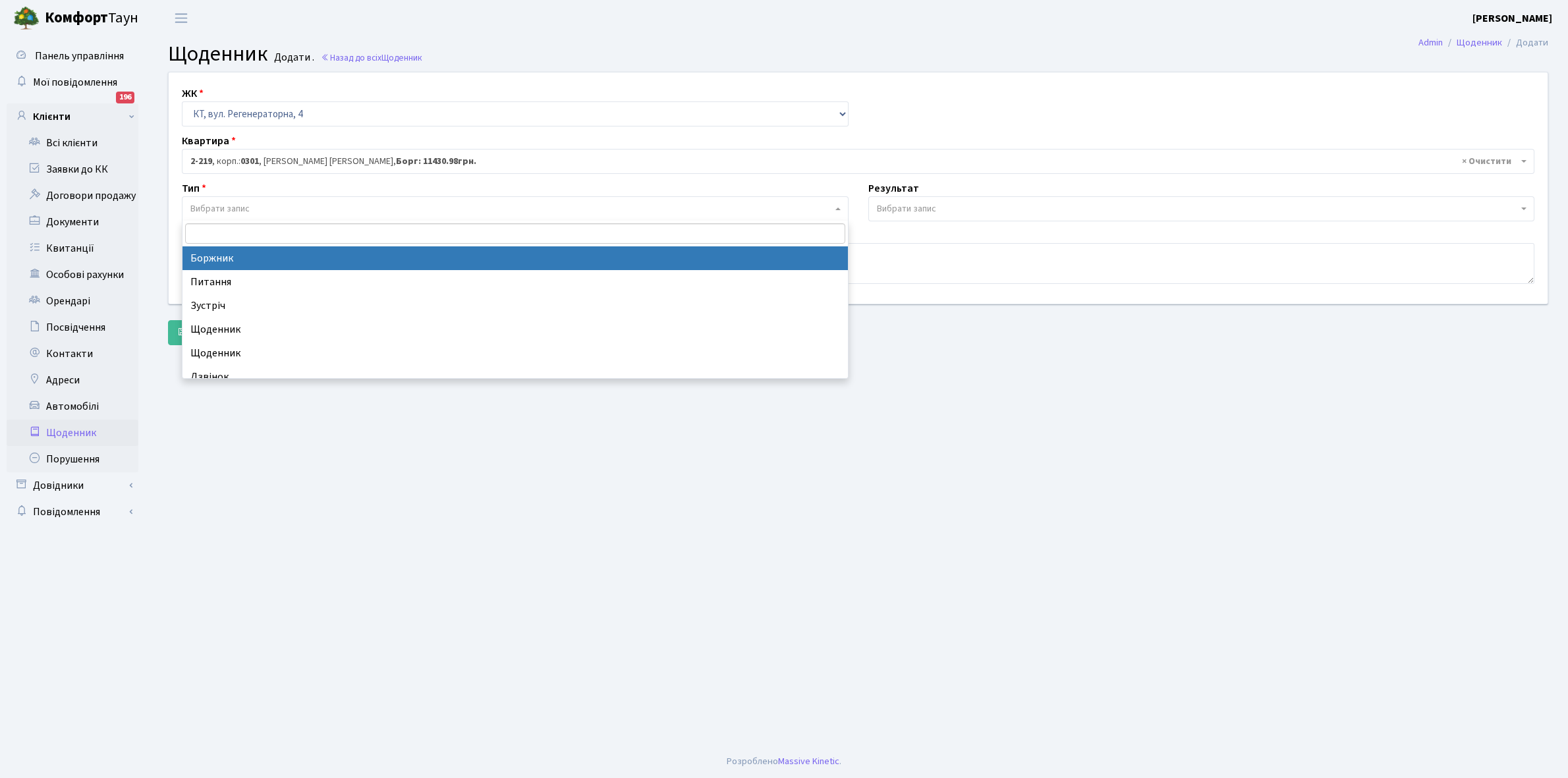
click at [229, 211] on span "Вибрати запис" at bounding box center [220, 209] width 59 height 13
select select "189"
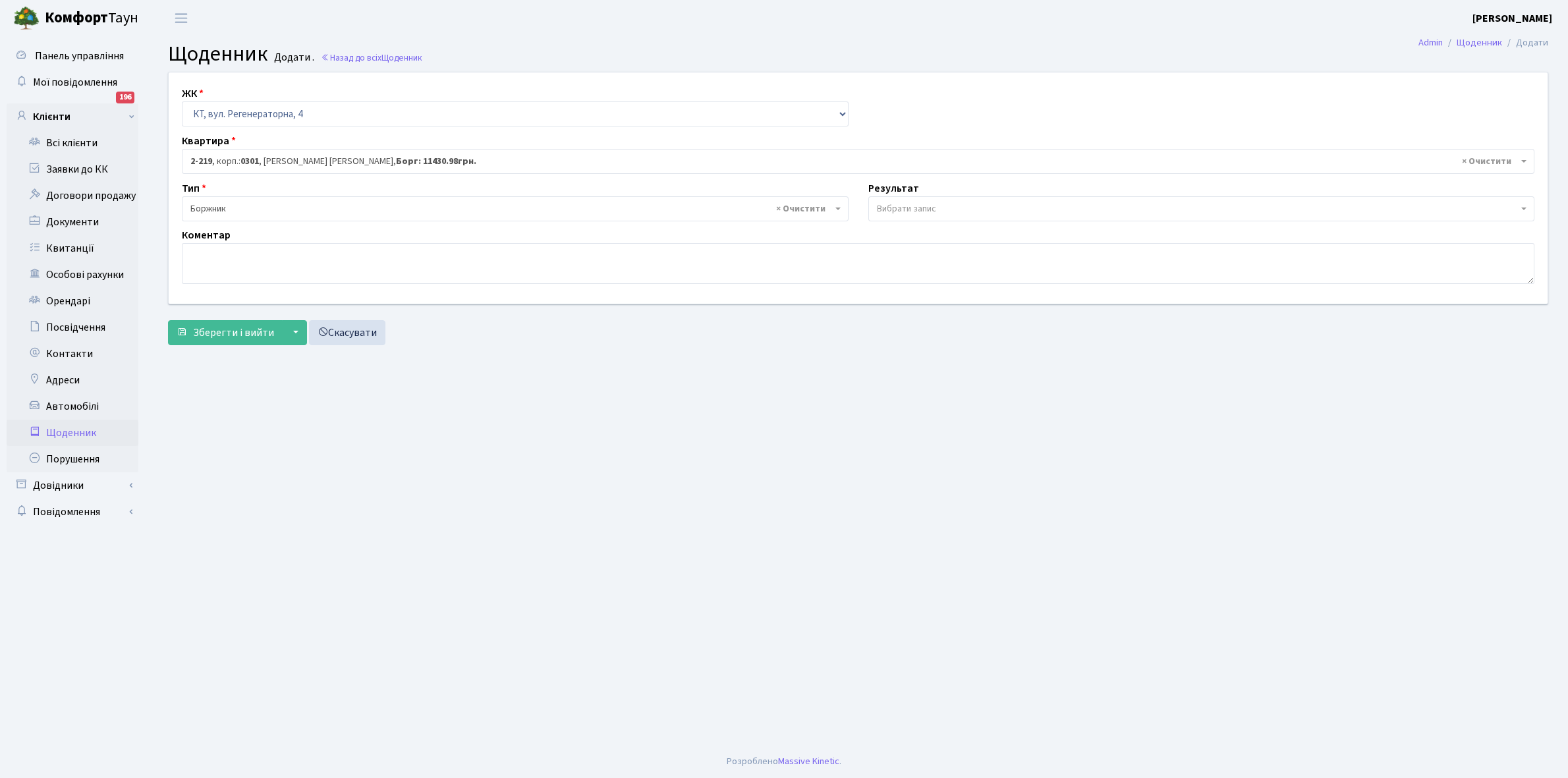
click at [904, 205] on span "Вибрати запис" at bounding box center [906, 209] width 59 height 13
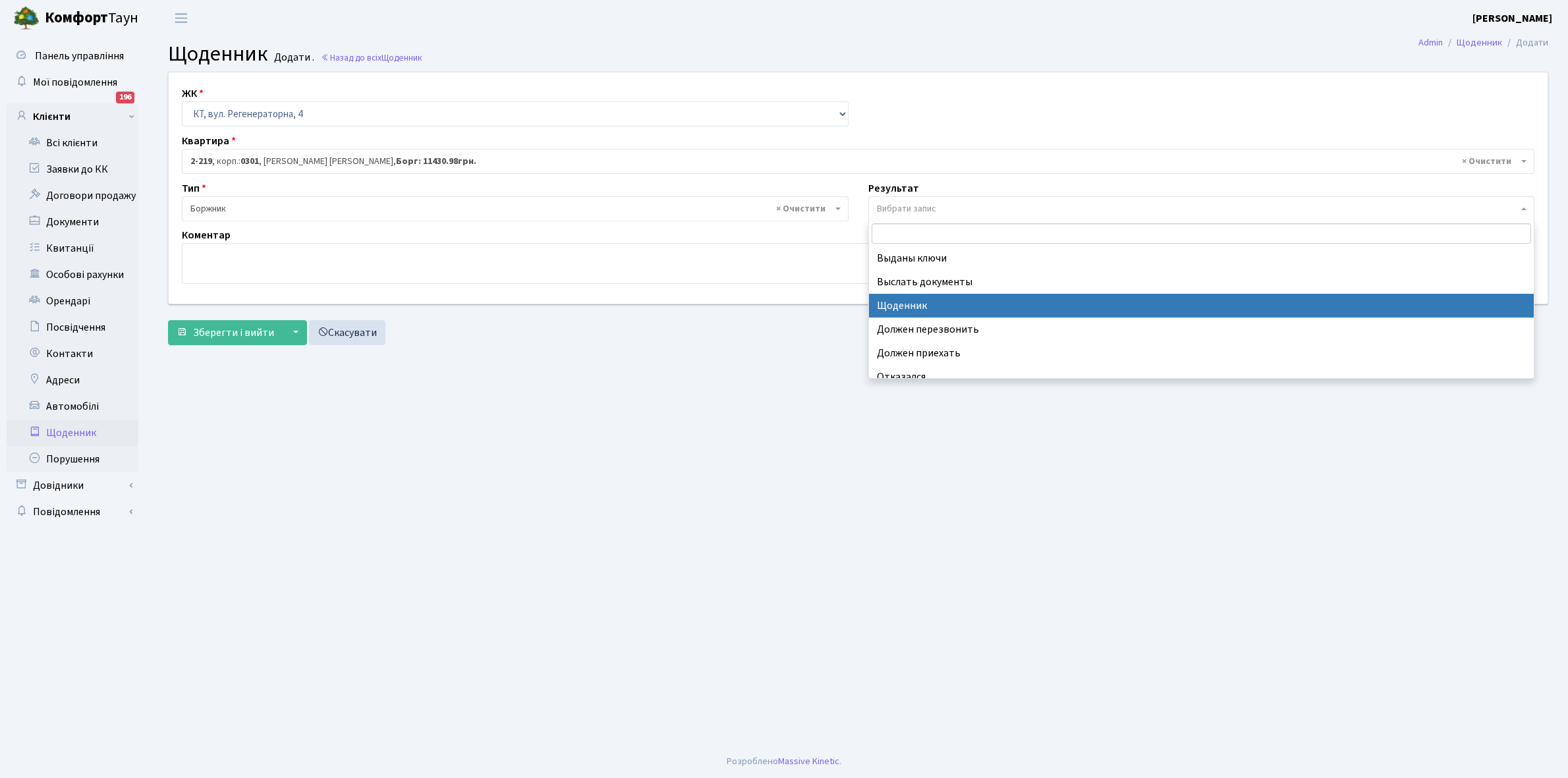
select select "14"
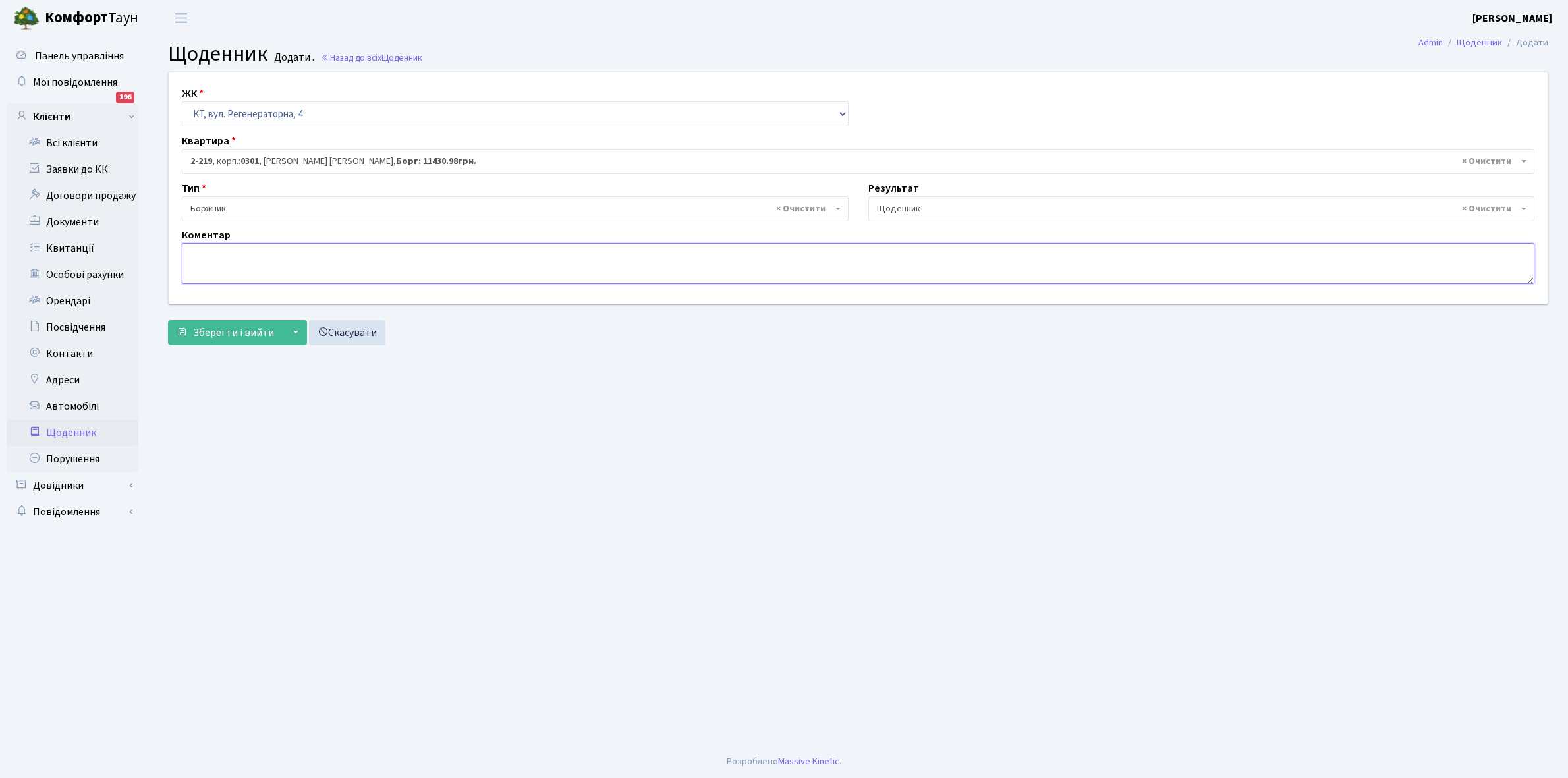
click at [201, 272] on textarea at bounding box center [858, 263] width 1353 height 41
type textarea "Пломба -27778 кВт."
click at [218, 323] on button "Зберегти і вийти" at bounding box center [225, 333] width 115 height 25
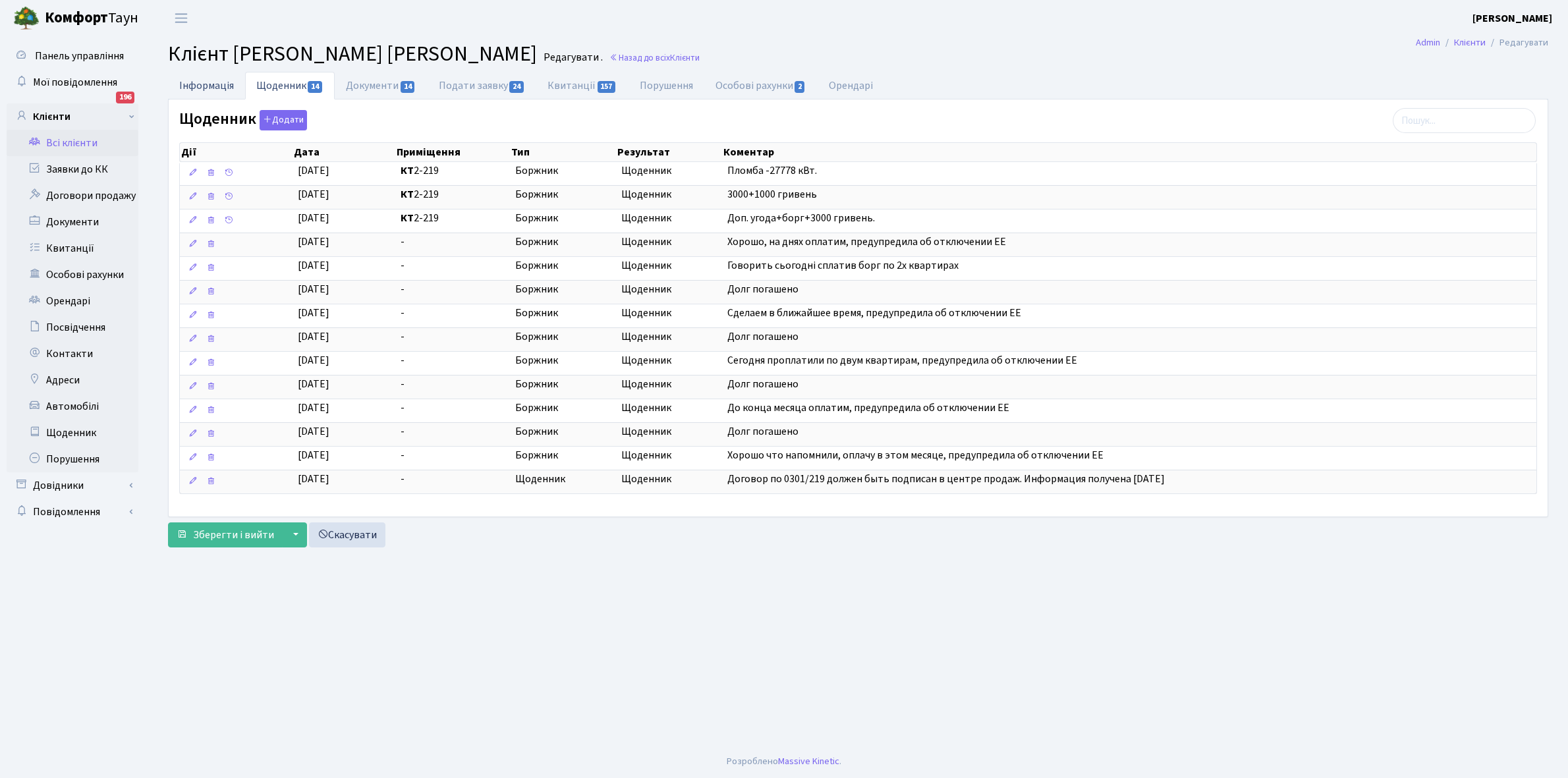
click at [193, 84] on link "Інформація" at bounding box center [207, 85] width 77 height 27
select select "25"
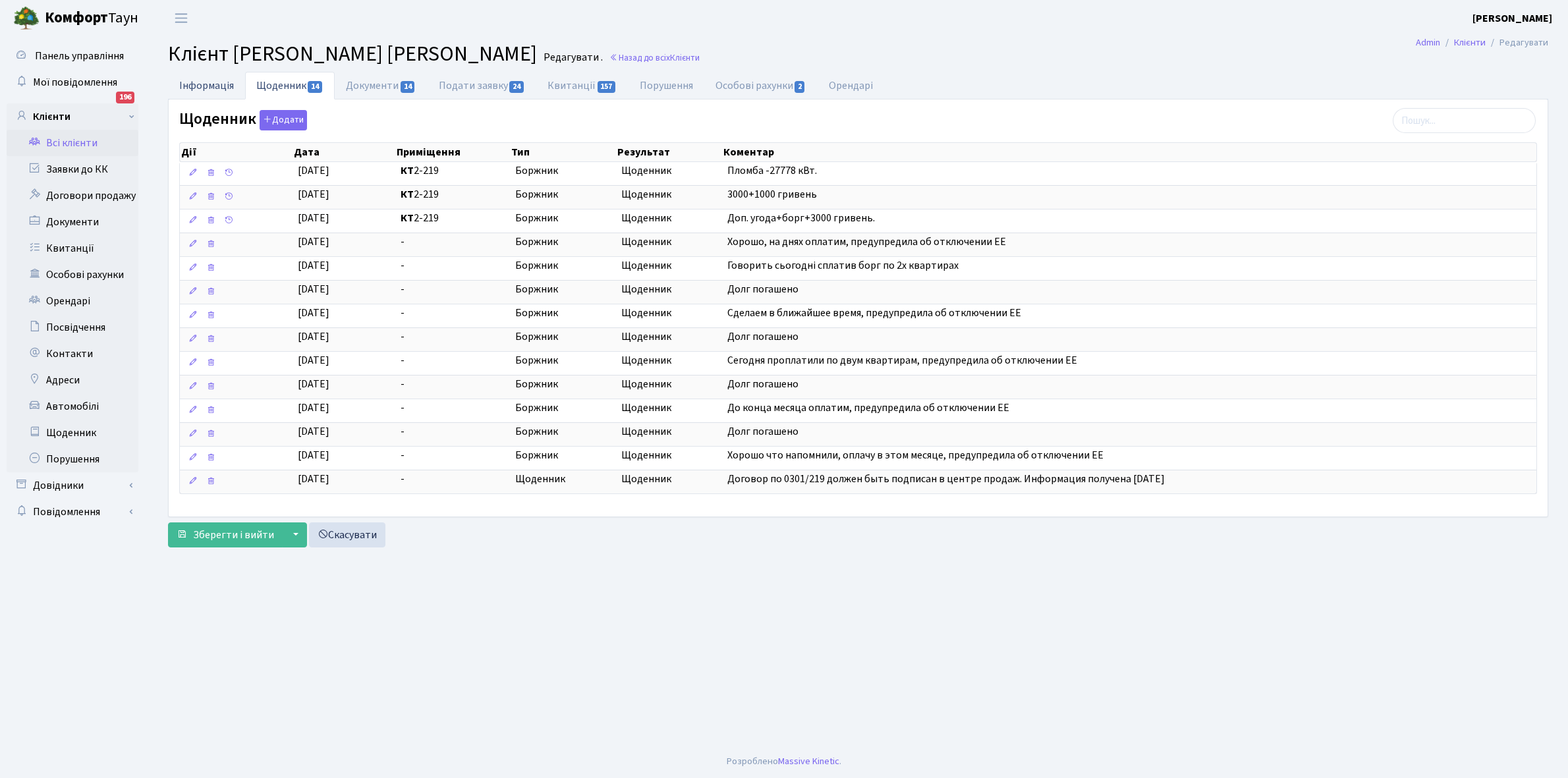
select select "25"
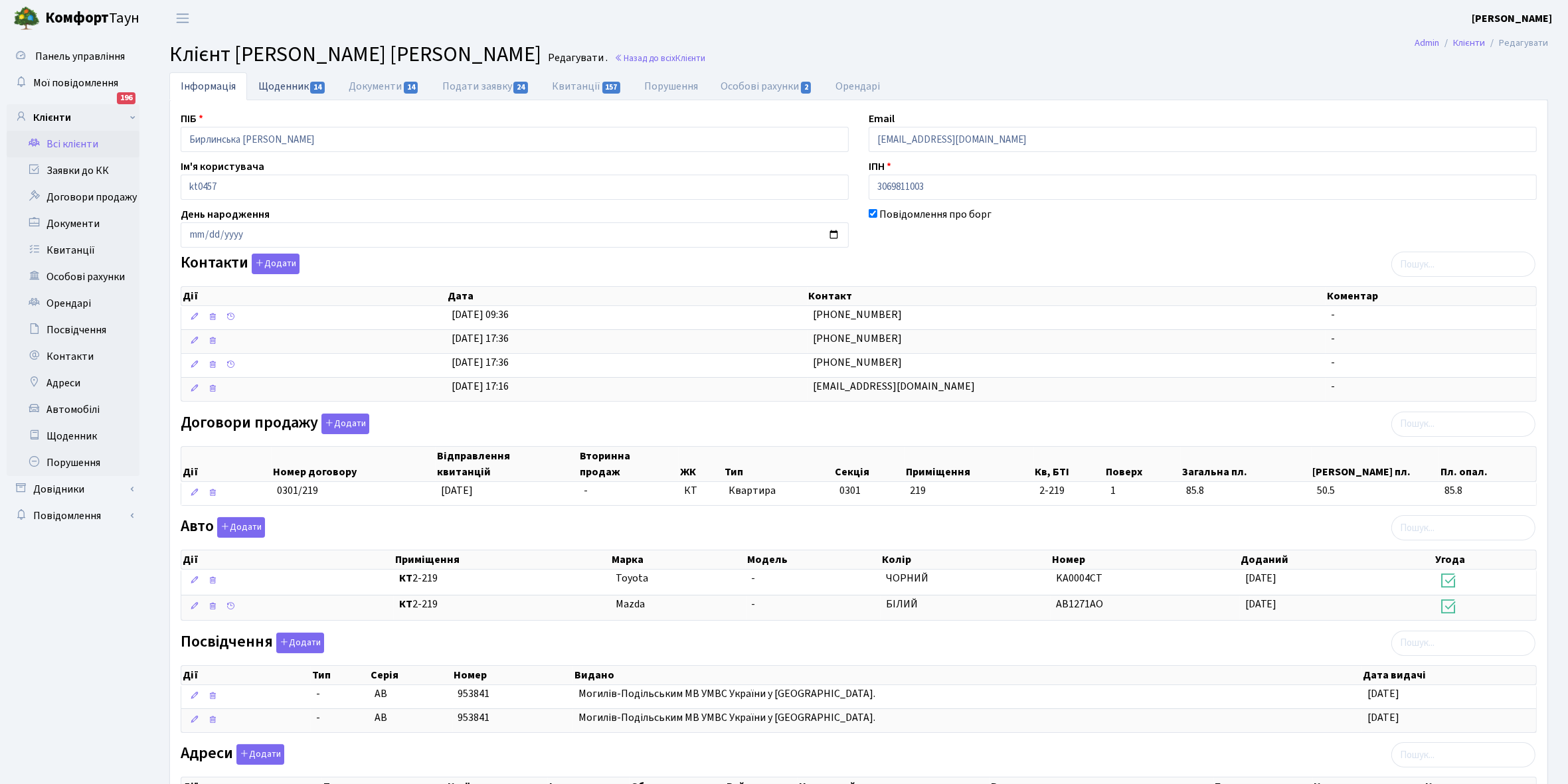
click at [276, 85] on link "Щоденник 14" at bounding box center [292, 86] width 90 height 27
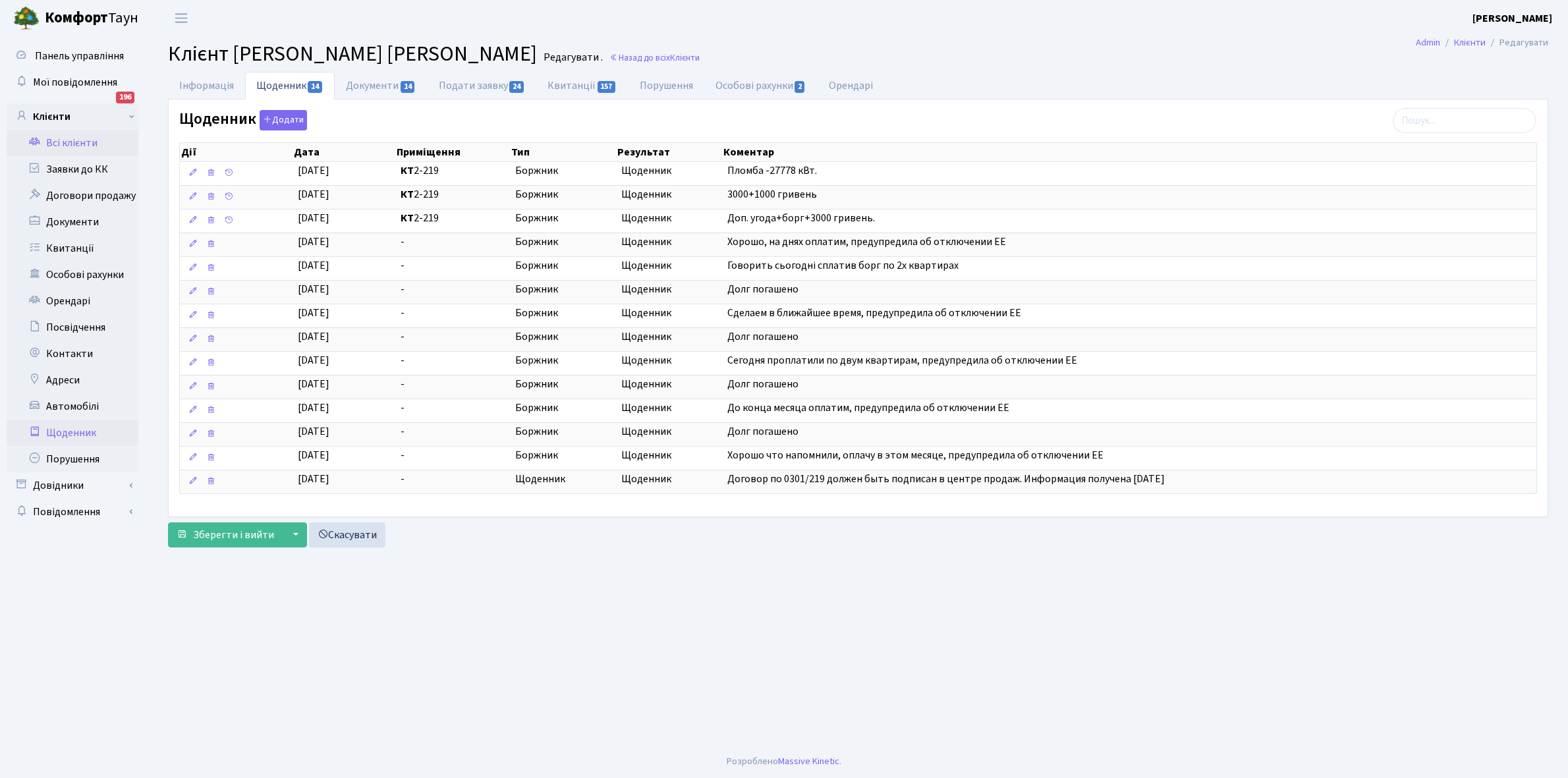
click at [76, 431] on link "Щоденник" at bounding box center [72, 433] width 132 height 27
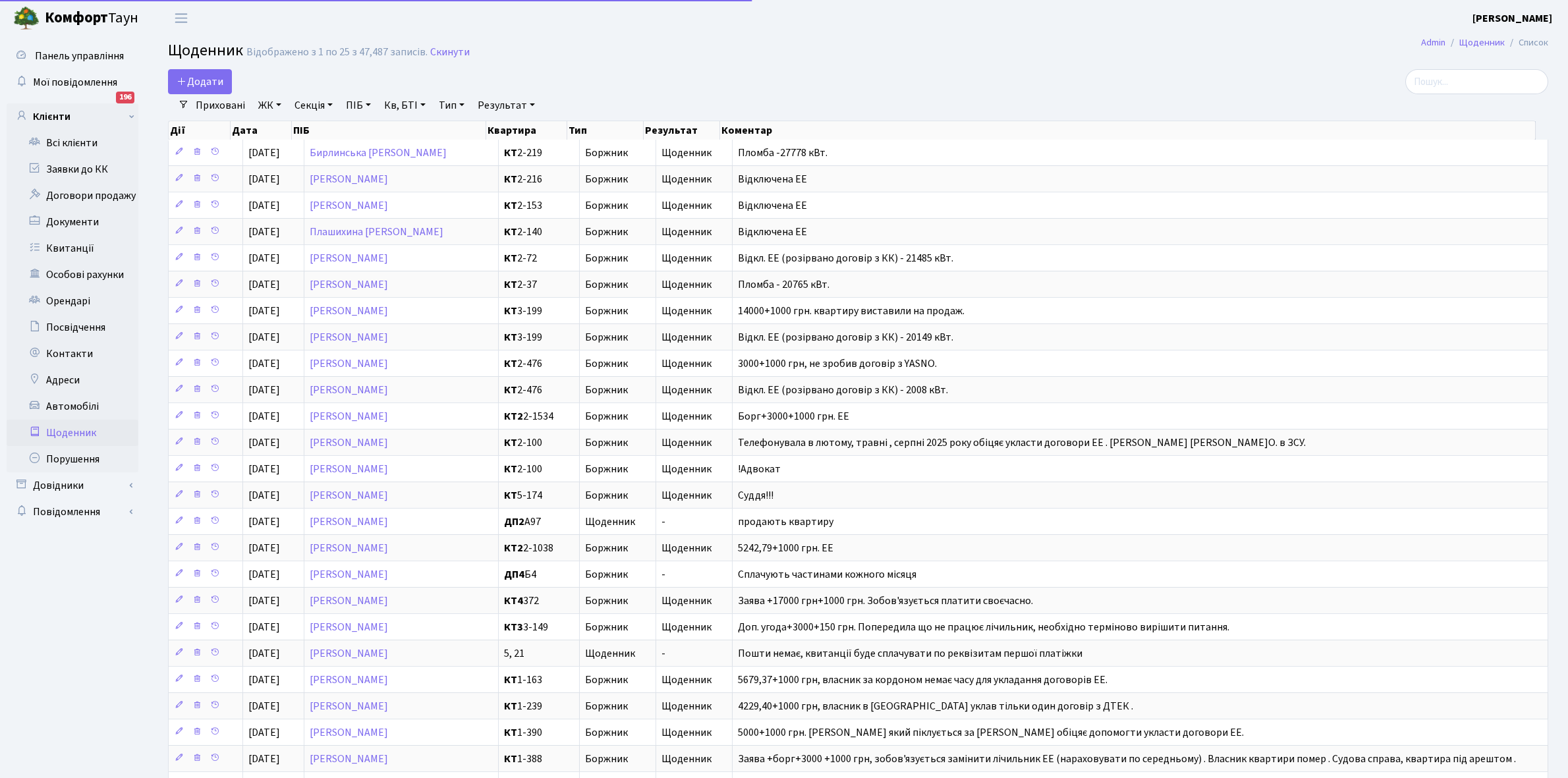
select select "25"
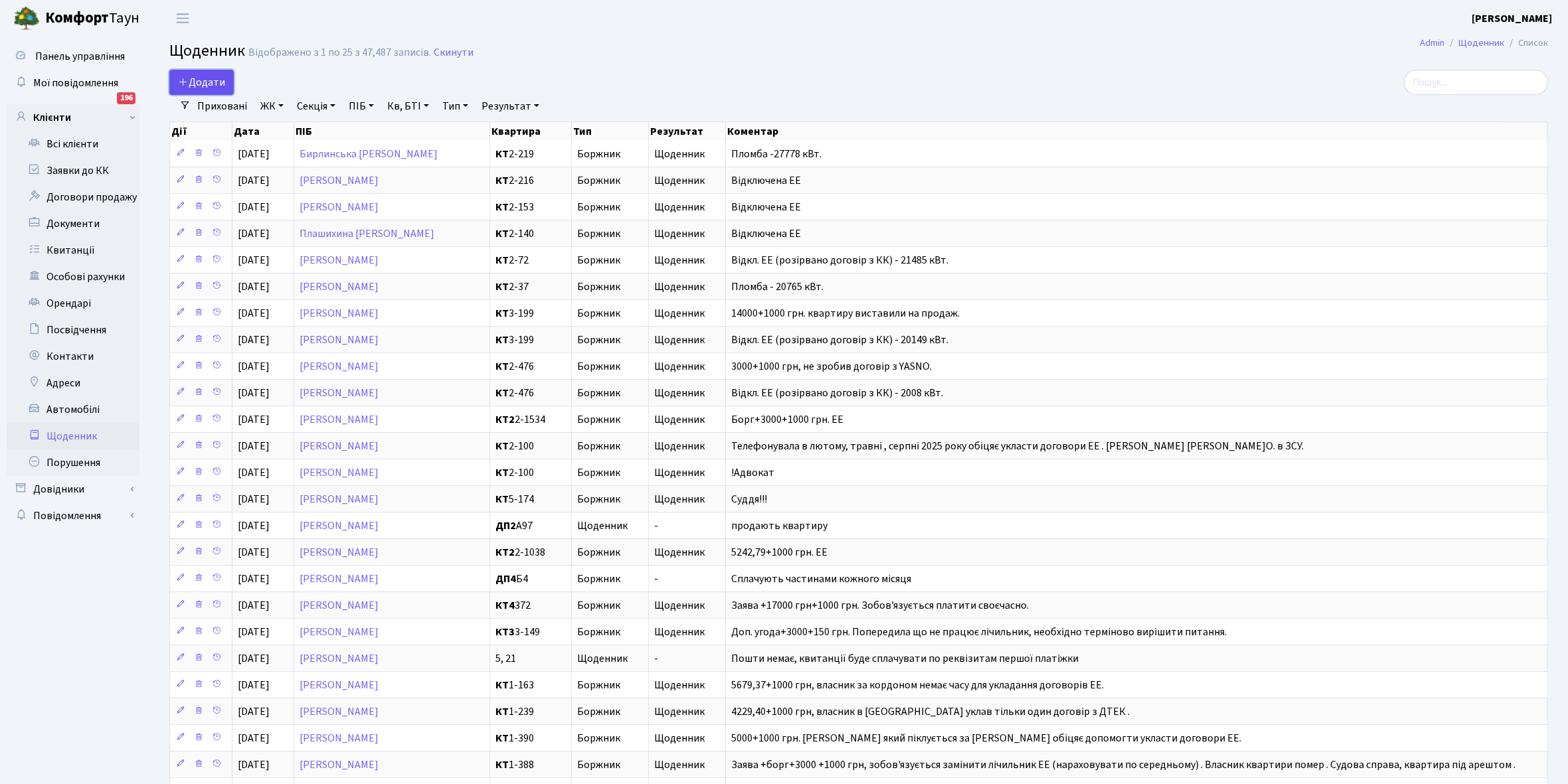
click at [199, 86] on span "Додати" at bounding box center [202, 82] width 47 height 15
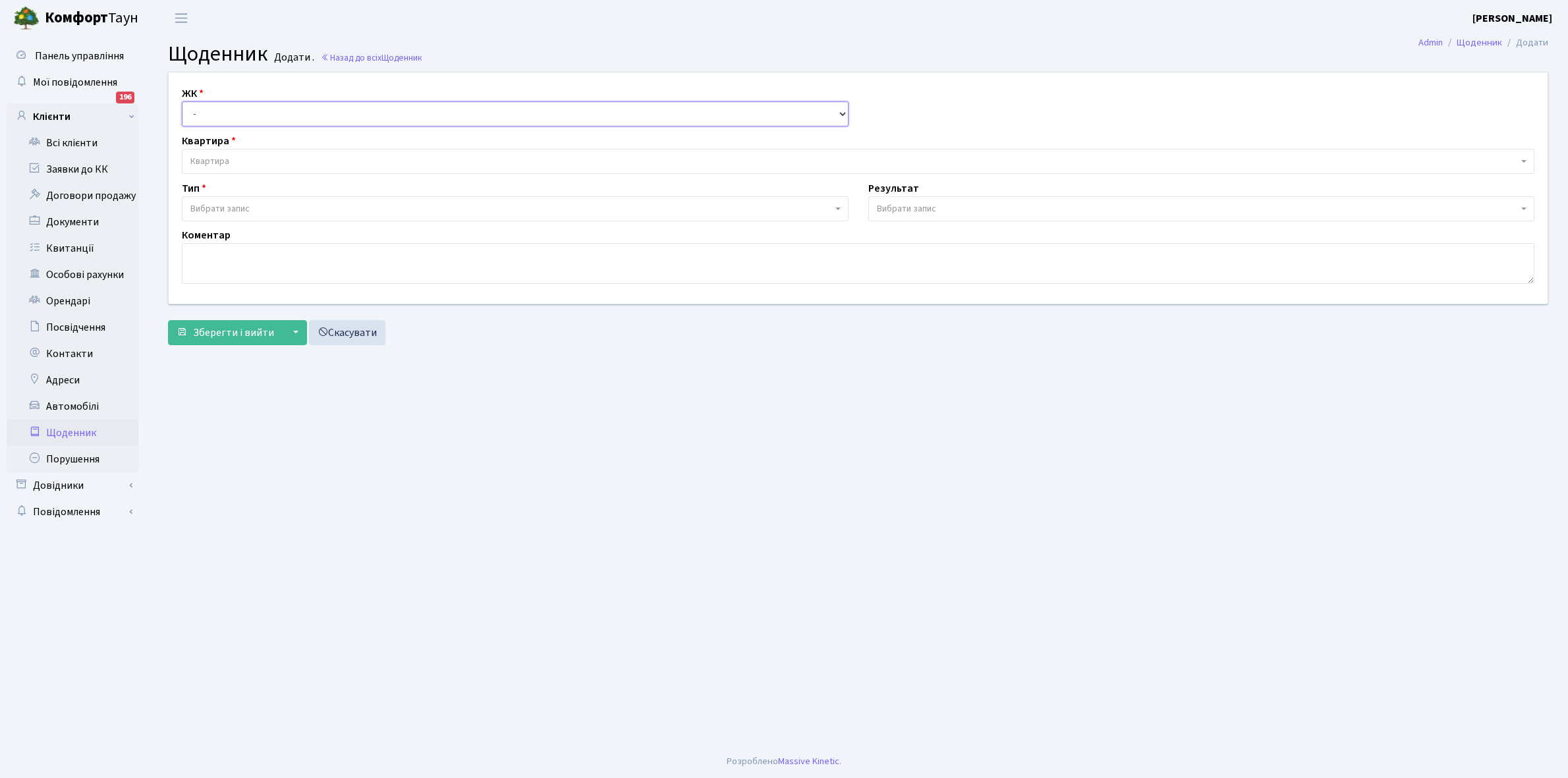
click at [221, 109] on select "- КТ, вул. Регенераторна, 4 КТ2, просп. Соборності, 17 КТ3, вул. Березнева, 16 …" at bounding box center [516, 114] width 667 height 25
select select "271"
click at [182, 102] on select "- КТ, вул. Регенераторна, 4 КТ2, просп. Соборності, 17 КТ3, вул. Березнева, 16 …" at bounding box center [516, 114] width 667 height 25
select select
click at [231, 159] on span "Квартира" at bounding box center [854, 161] width 1327 height 13
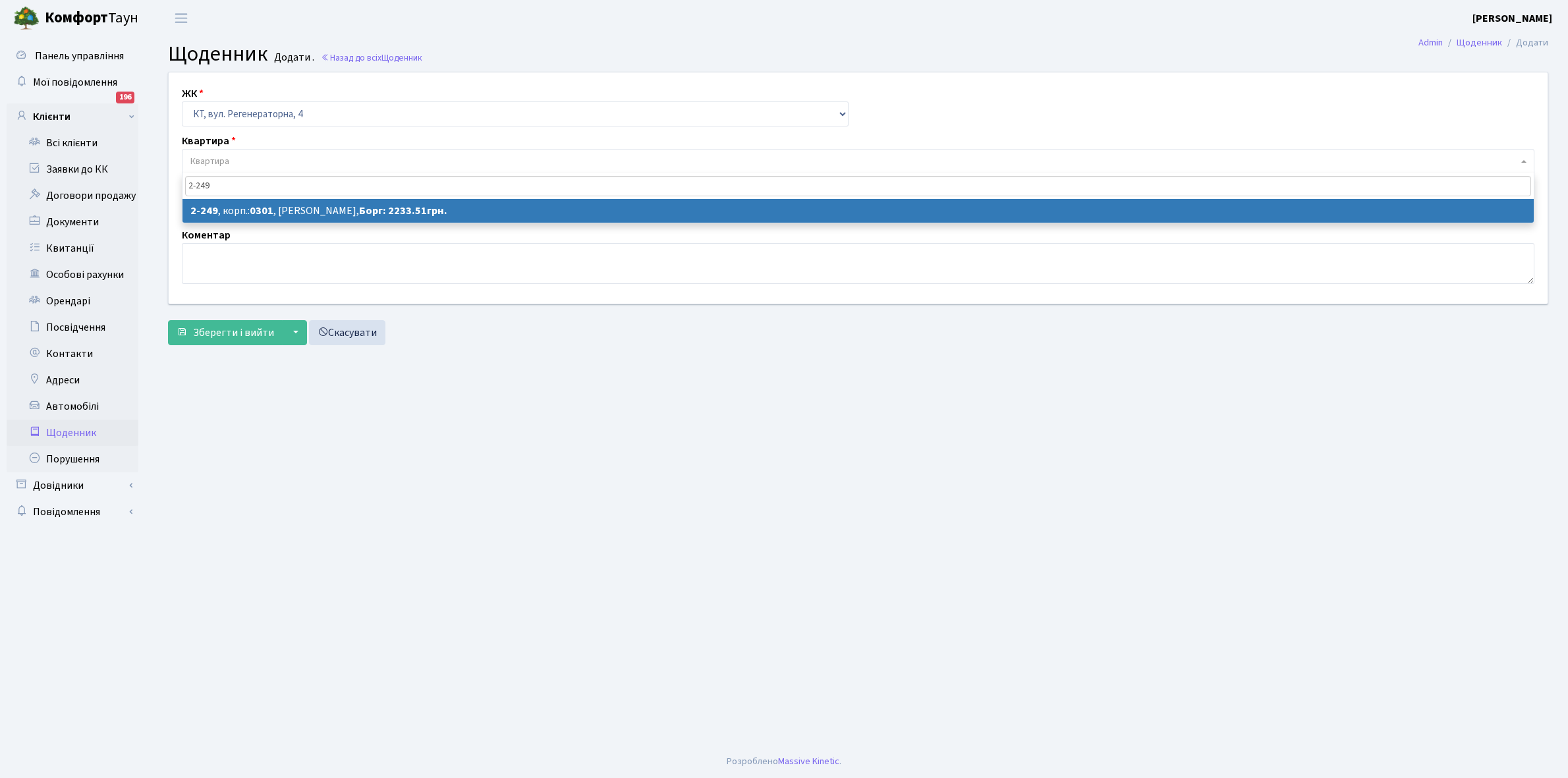
type input "2-249"
select select "514"
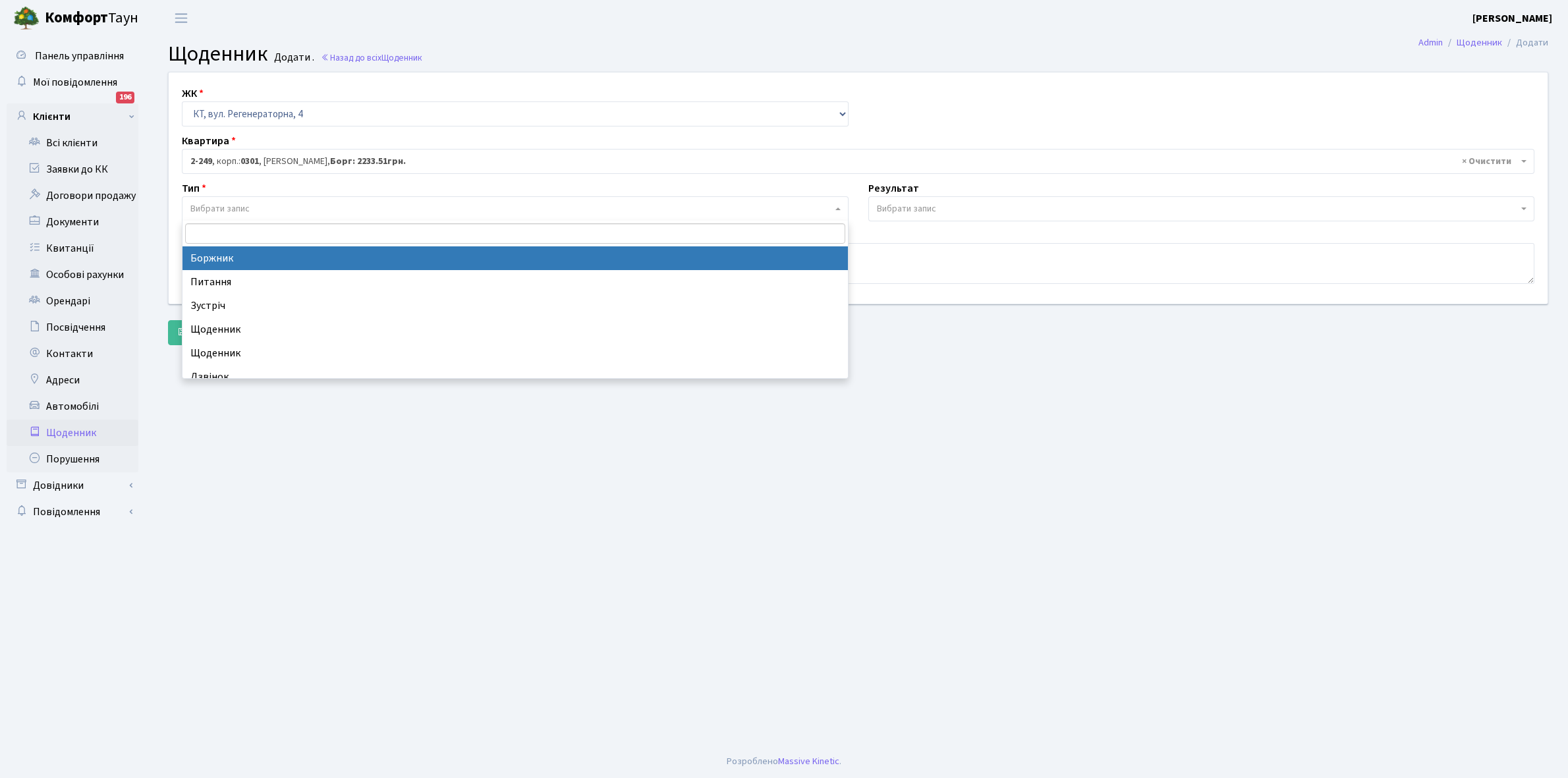
click at [244, 205] on span "Вибрати запис" at bounding box center [220, 209] width 59 height 13
select select "189"
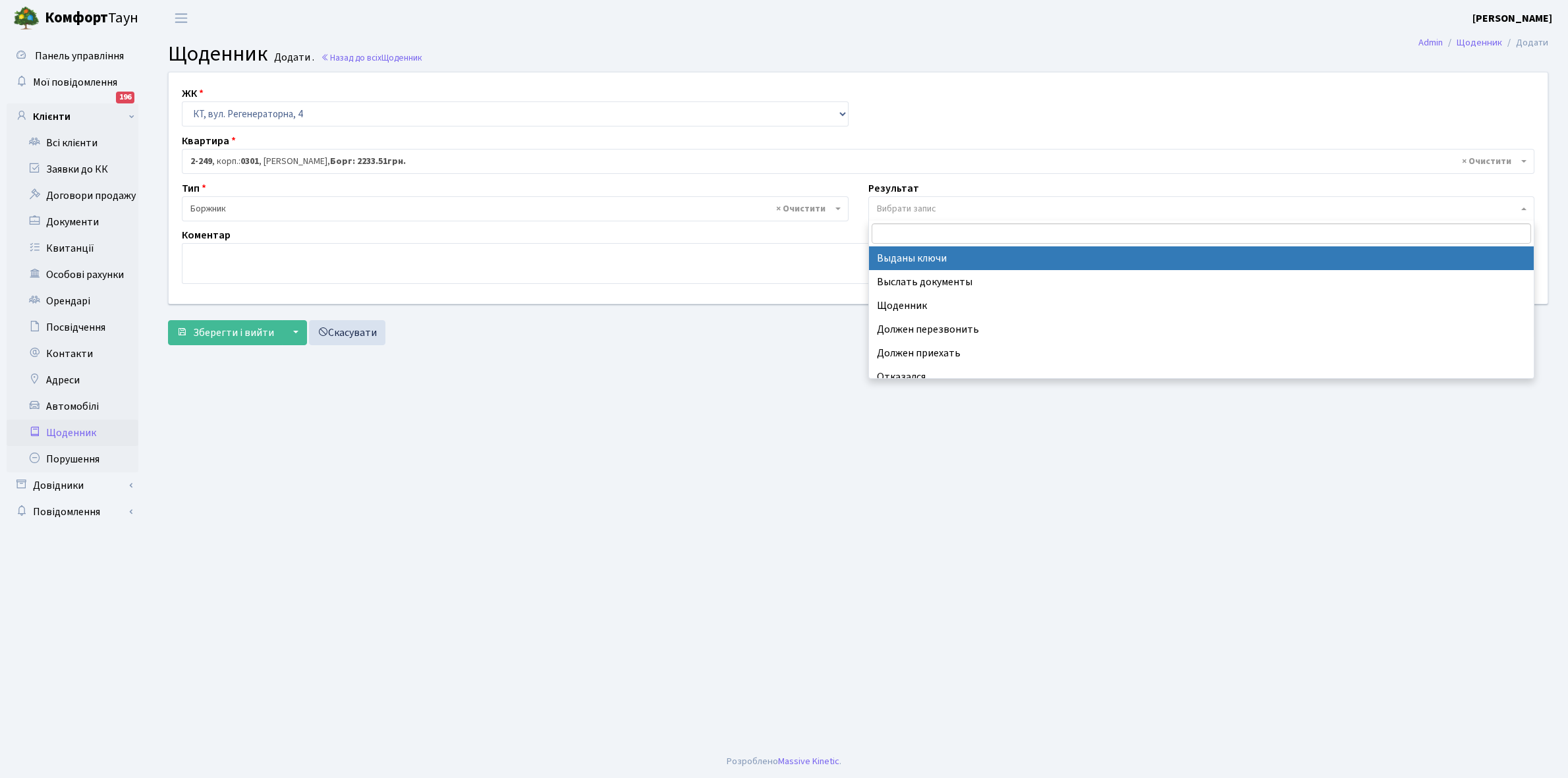
click at [913, 205] on span "Вибрати запис" at bounding box center [906, 209] width 59 height 13
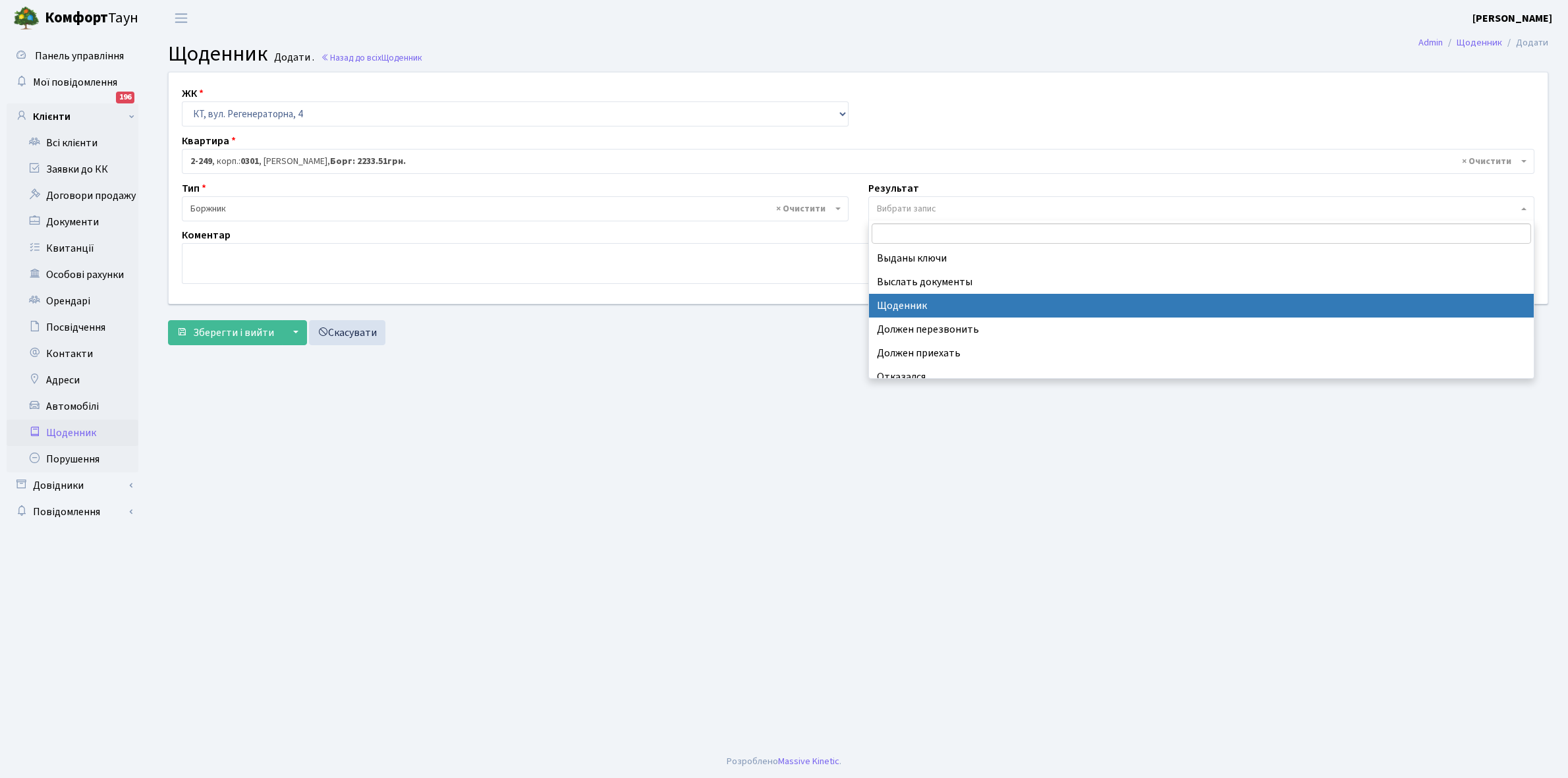
select select "14"
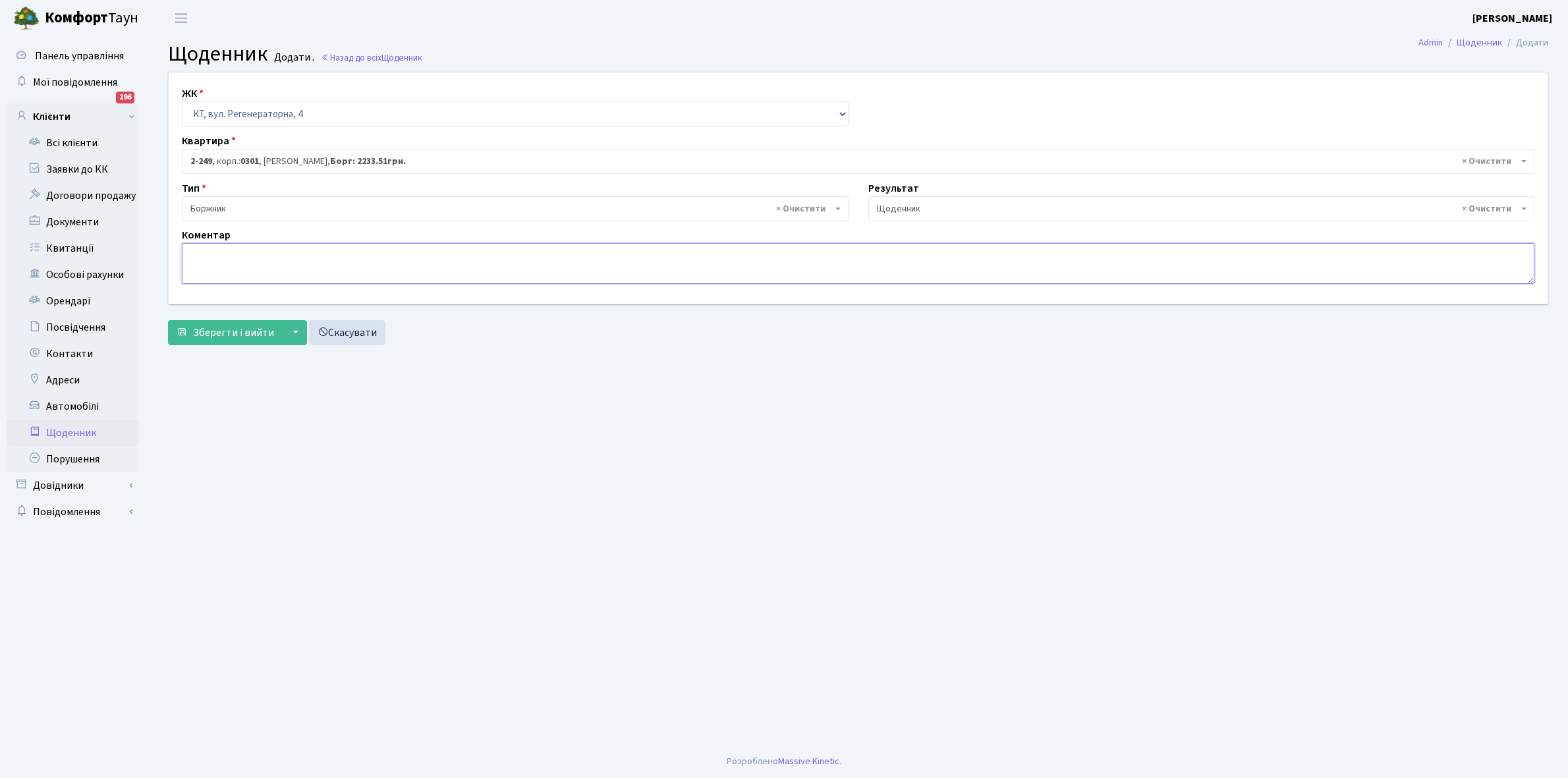
click at [195, 264] on textarea at bounding box center [858, 263] width 1353 height 41
type textarea "Відключена ЕЕ"
click at [217, 334] on span "Зберегти і вийти" at bounding box center [234, 333] width 81 height 15
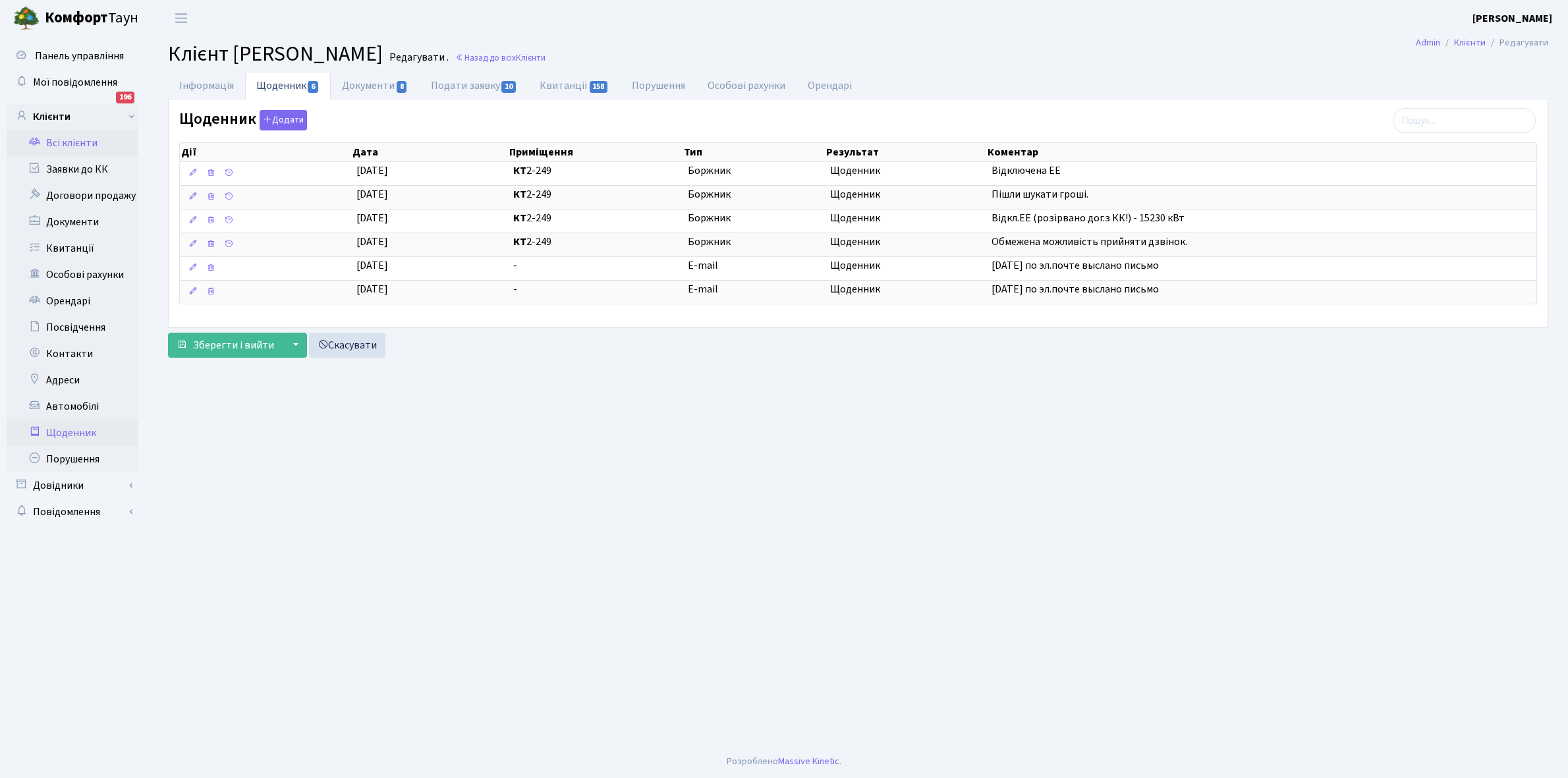
click at [66, 433] on link "Щоденник" at bounding box center [72, 433] width 132 height 27
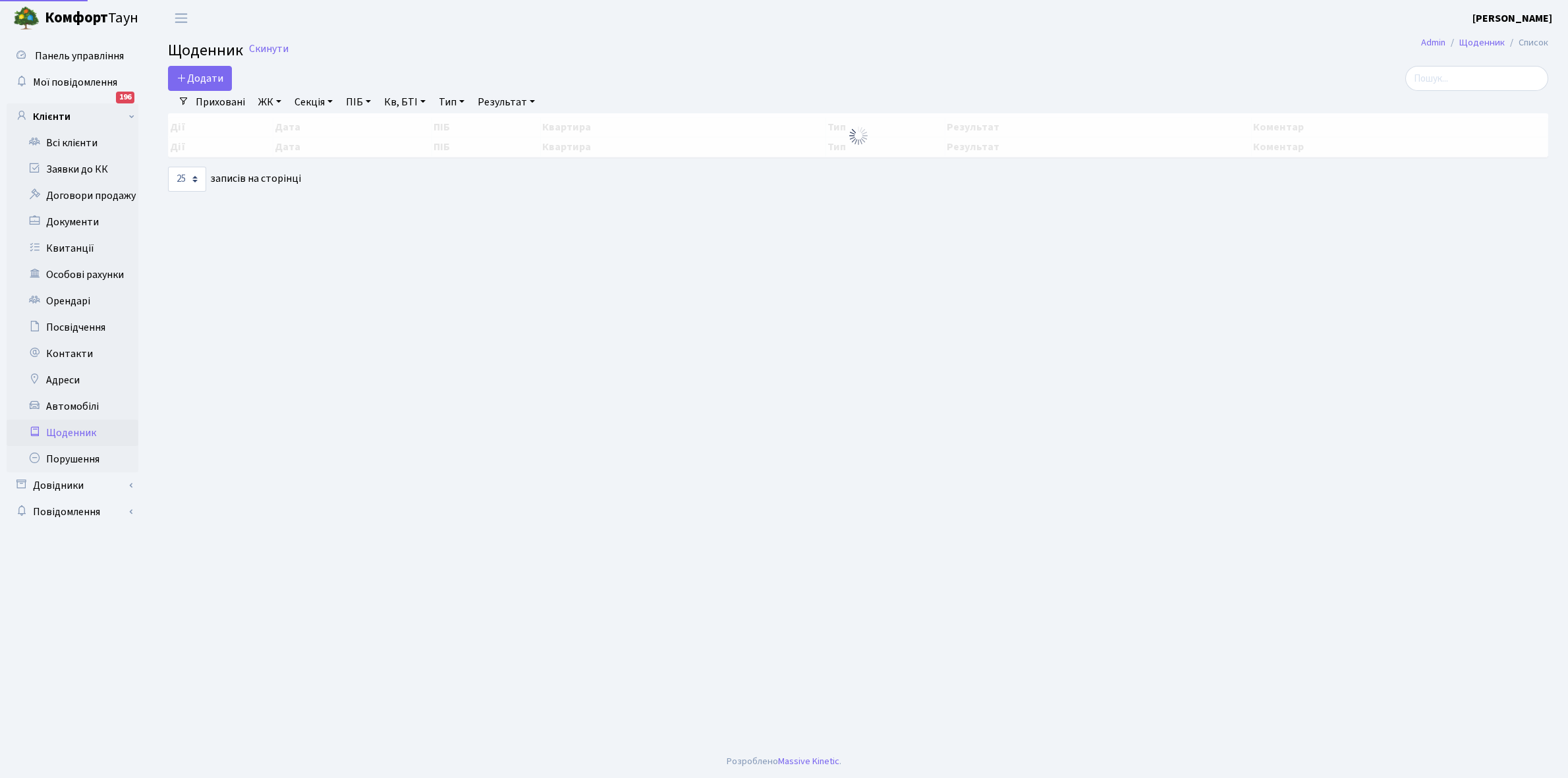
select select "25"
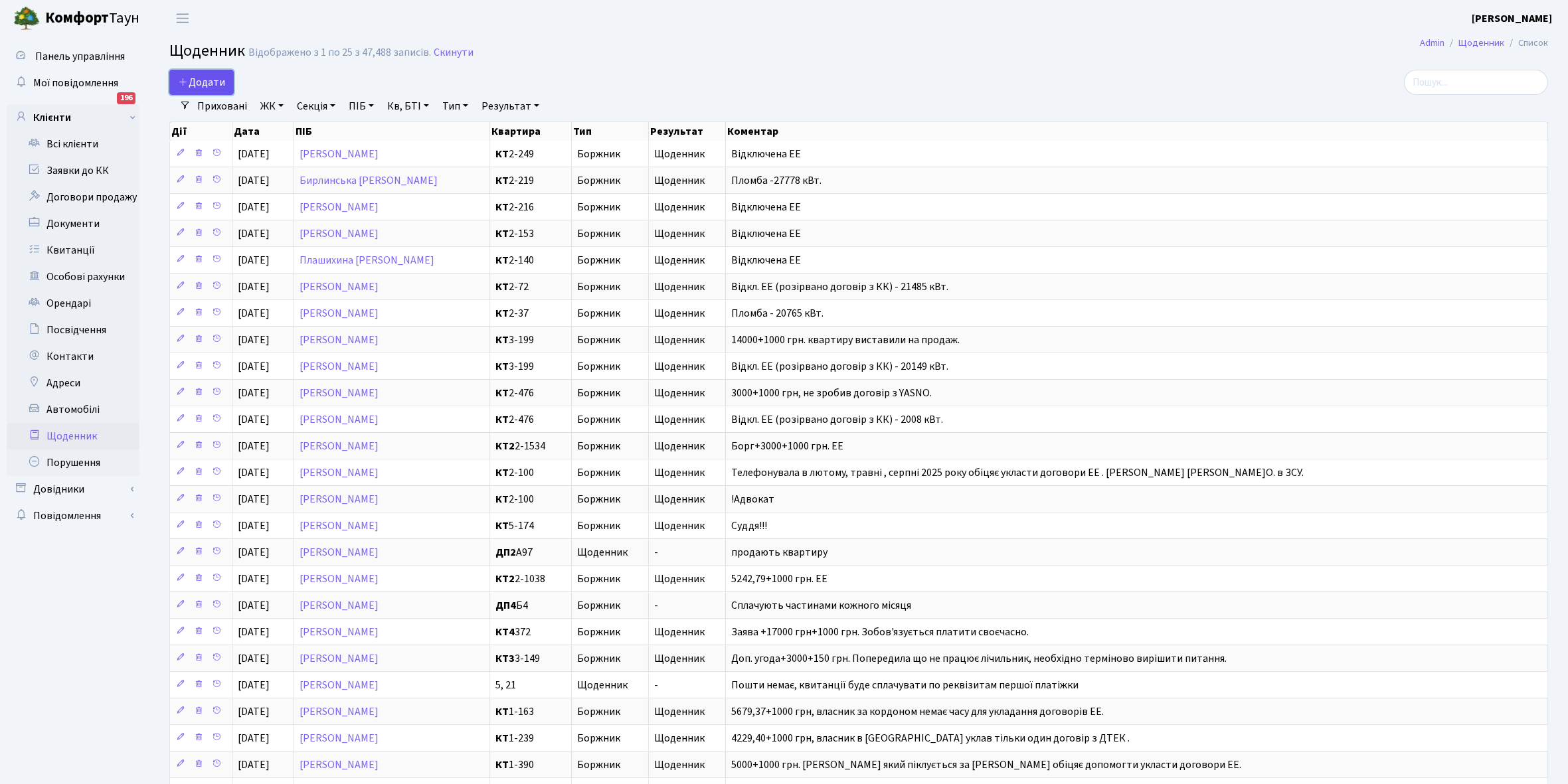
click at [207, 80] on span "Додати" at bounding box center [202, 82] width 47 height 15
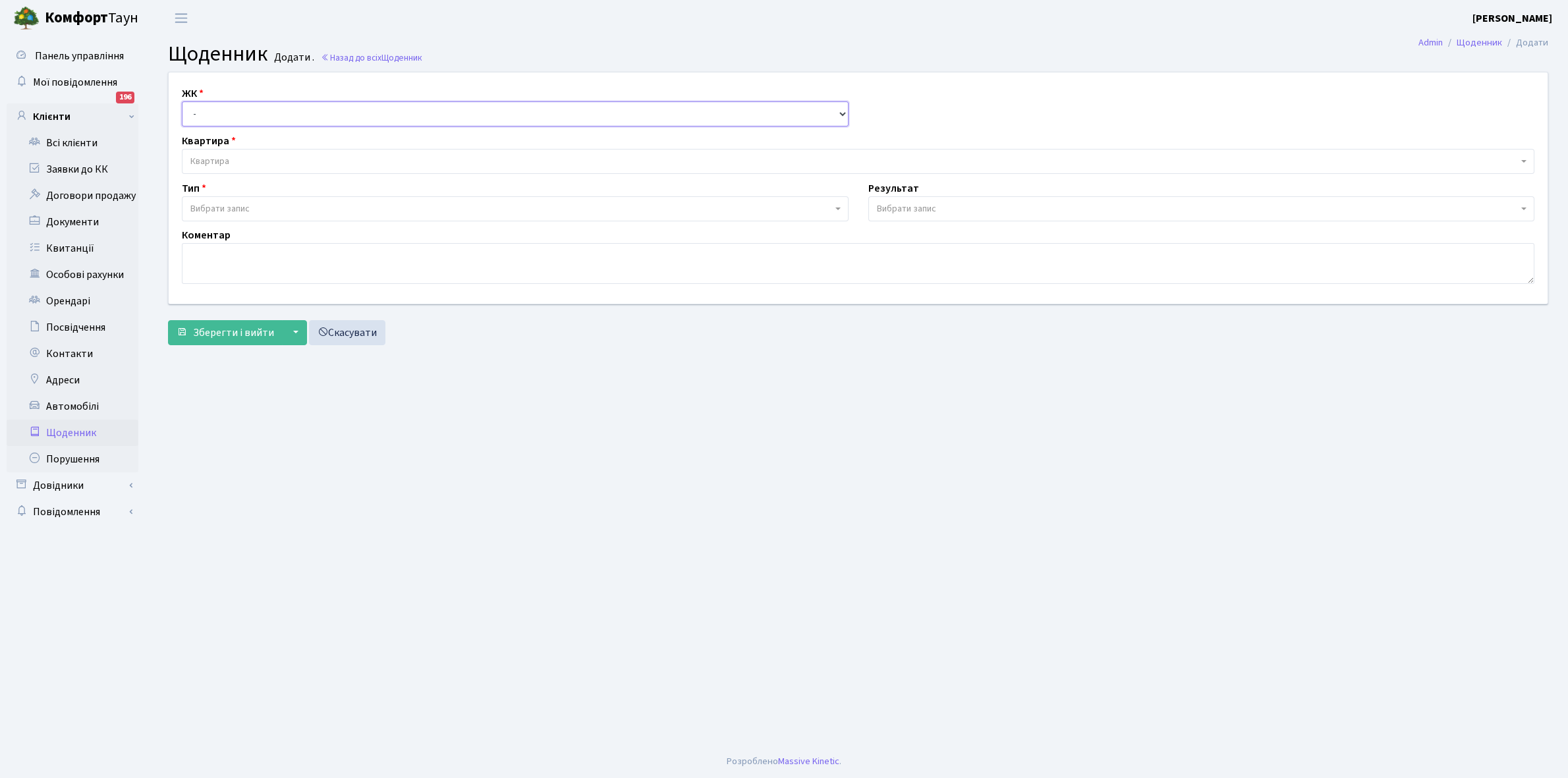
drag, startPoint x: 239, startPoint y: 104, endPoint x: 239, endPoint y: 114, distance: 10.0
click at [239, 104] on select "- КТ, вул. Регенераторна, 4 КТ2, просп. Соборності, 17 КТ3, вул. Березнева, 16 …" at bounding box center [516, 114] width 667 height 25
select select "271"
click at [182, 102] on select "- КТ, вул. Регенераторна, 4 КТ2, просп. Соборності, 17 КТ3, вул. Березнева, 16 …" at bounding box center [516, 114] width 667 height 25
select select
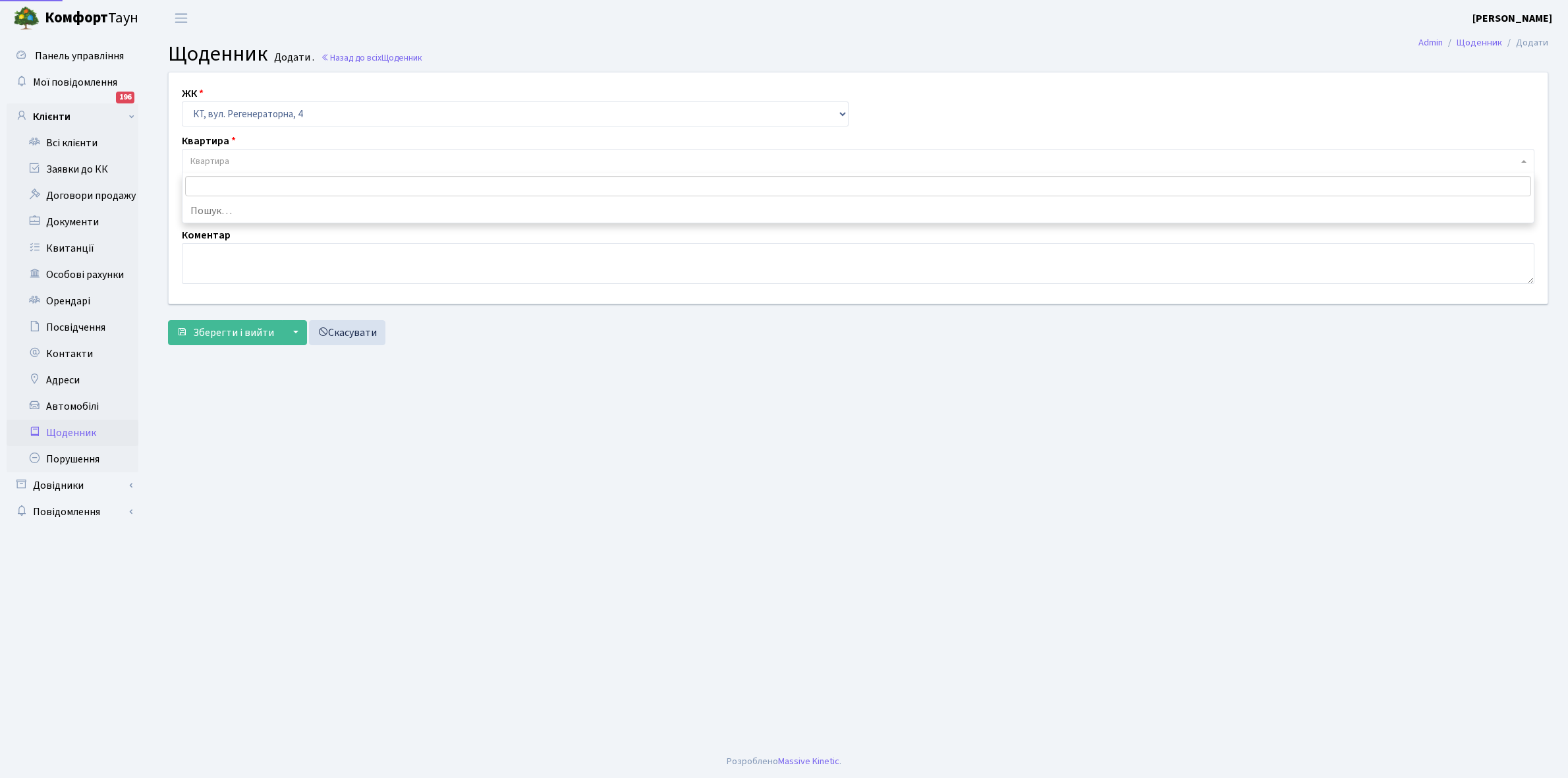
click at [232, 156] on span "Квартира" at bounding box center [854, 161] width 1327 height 13
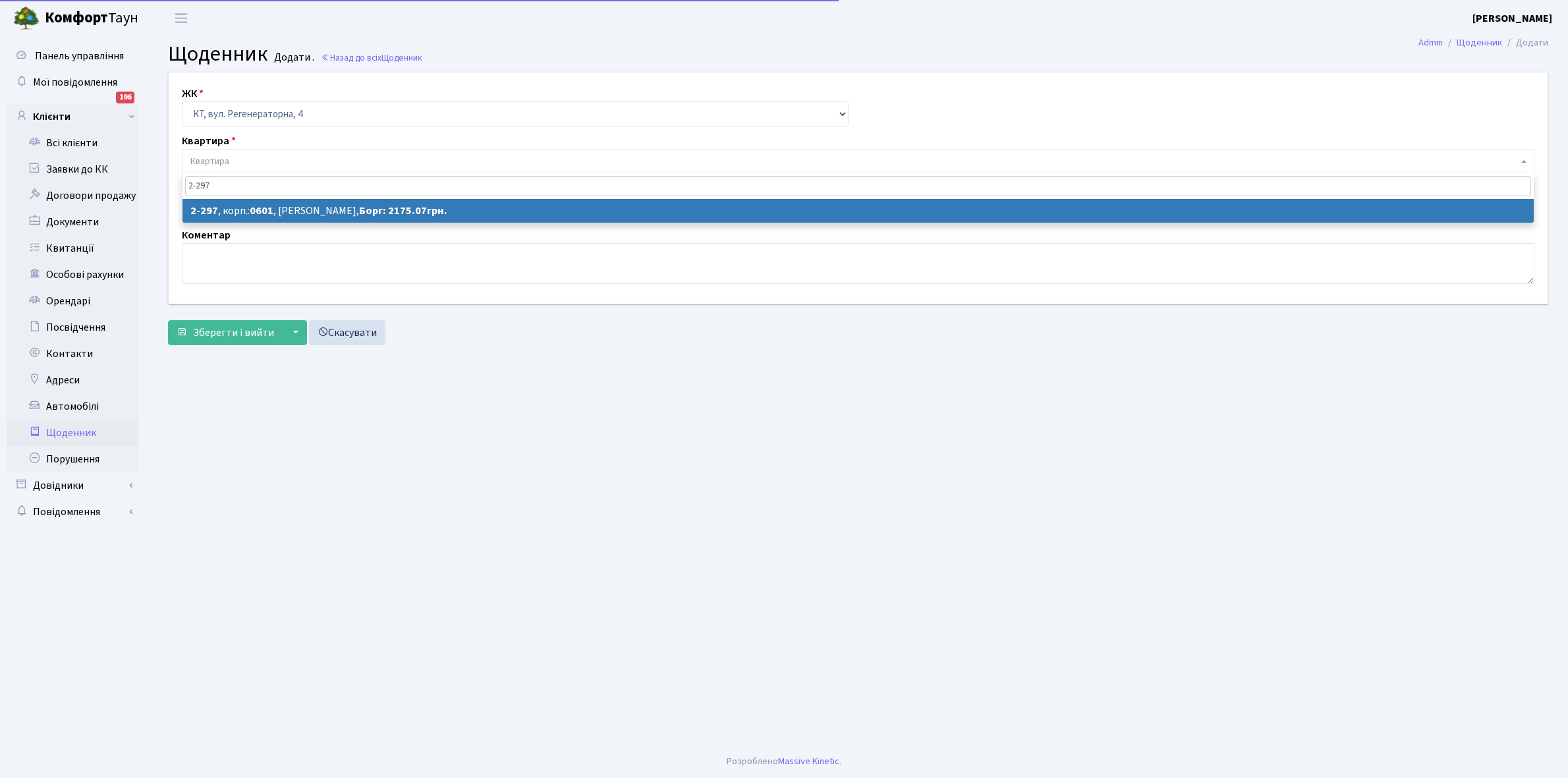
type input "2-297"
select select "1311"
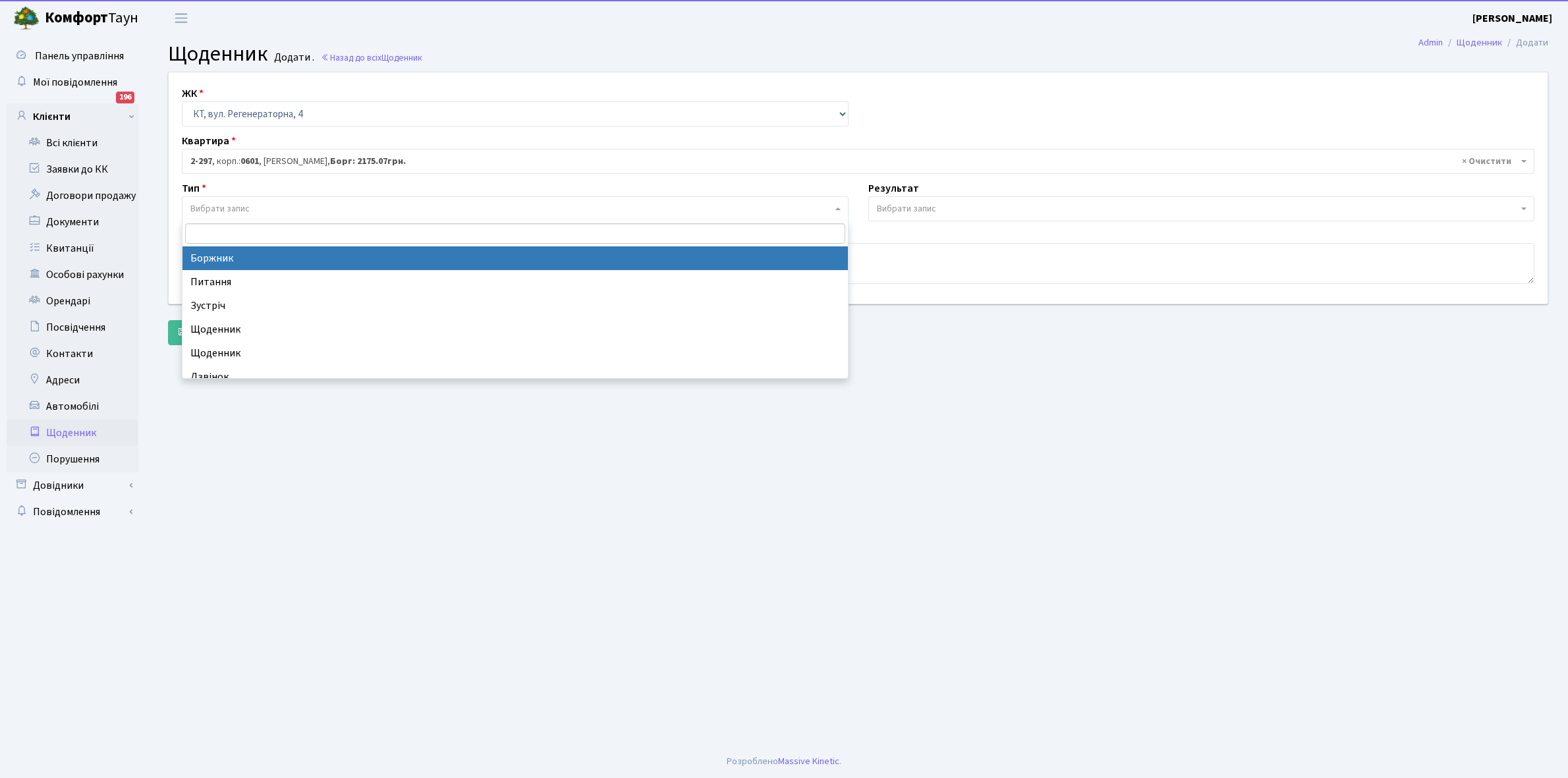
click at [235, 205] on span "Вибрати запис" at bounding box center [220, 209] width 59 height 13
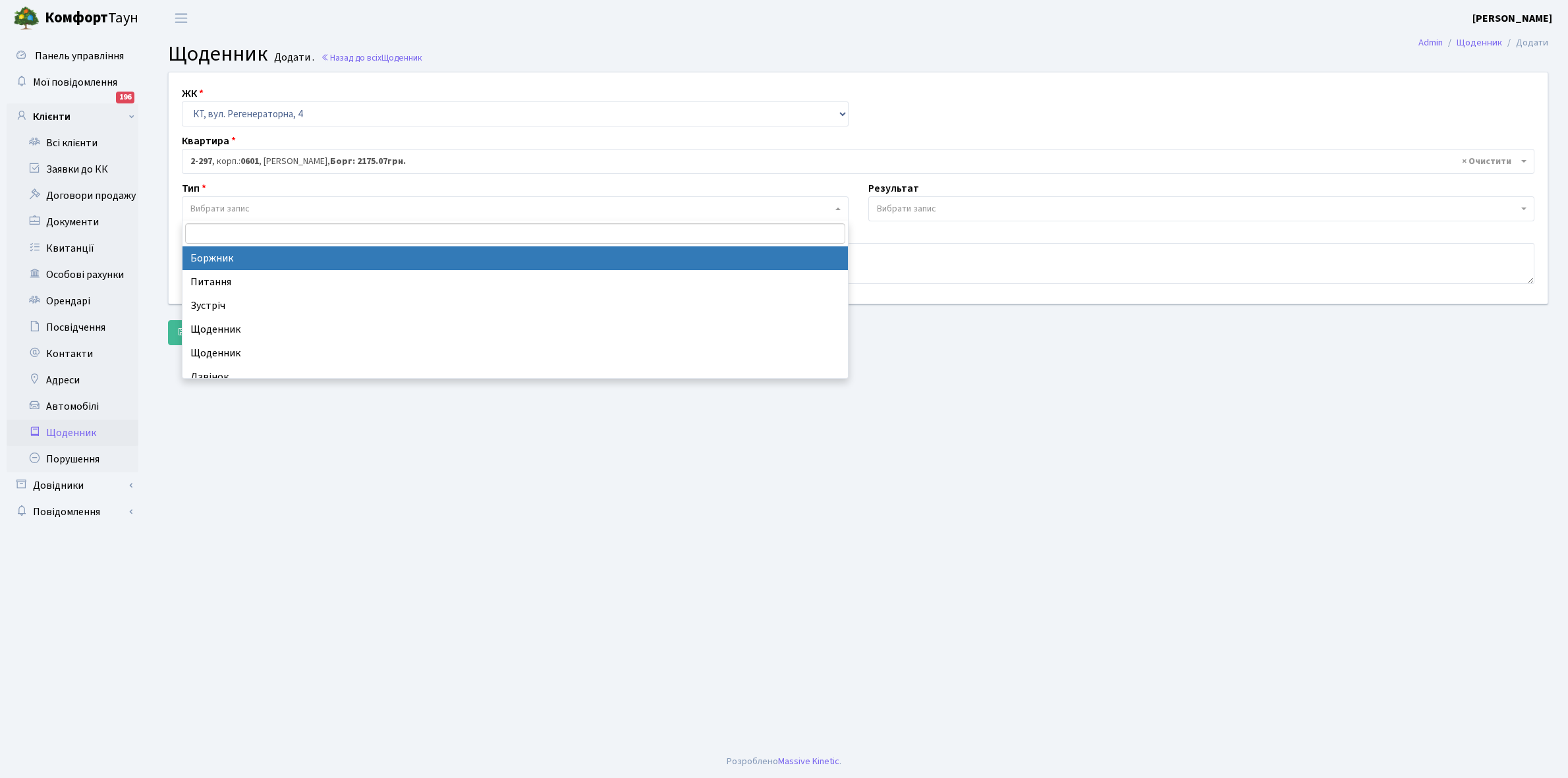
select select "189"
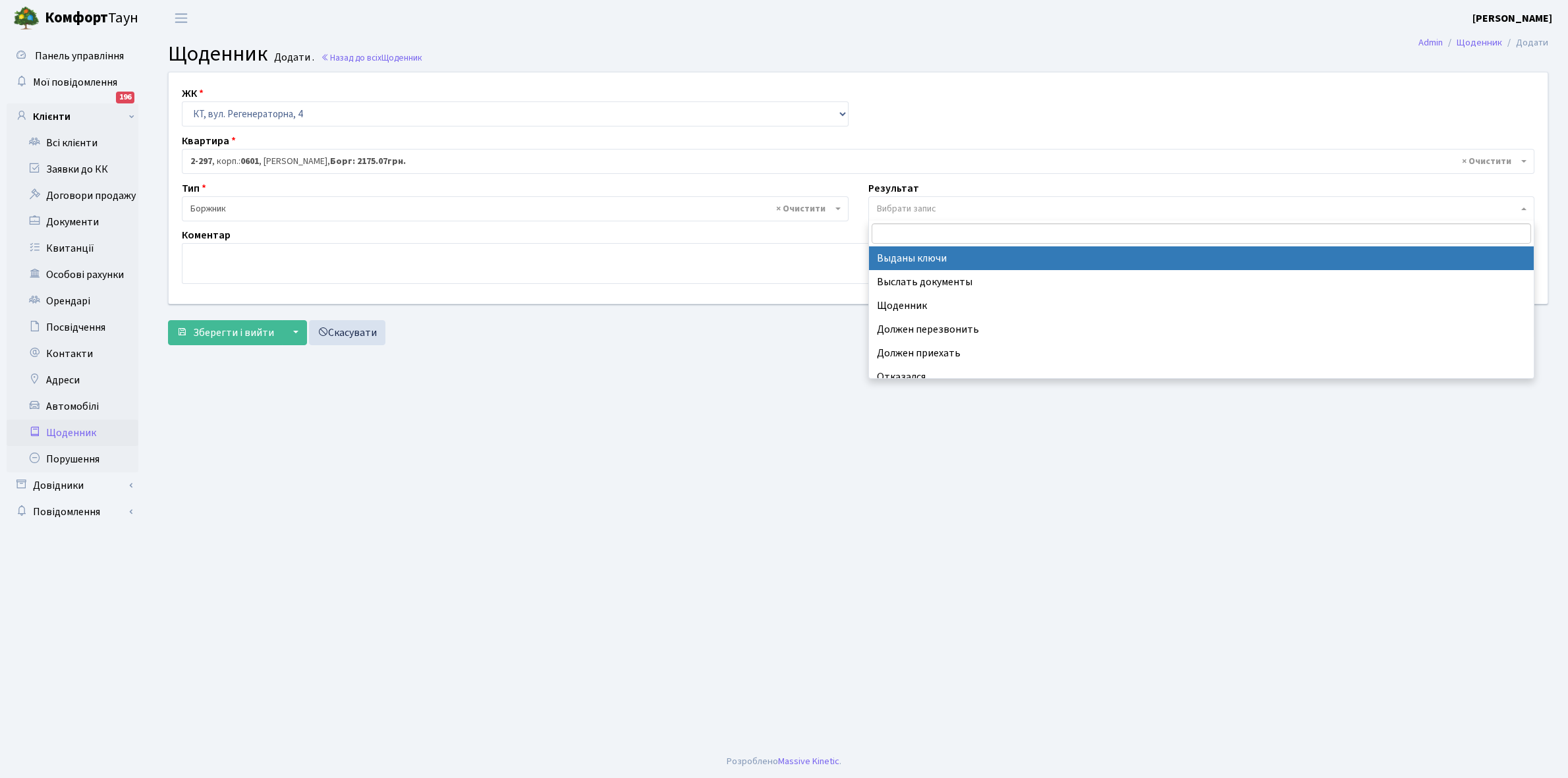
click at [896, 207] on span "Вибрати запис" at bounding box center [906, 209] width 59 height 13
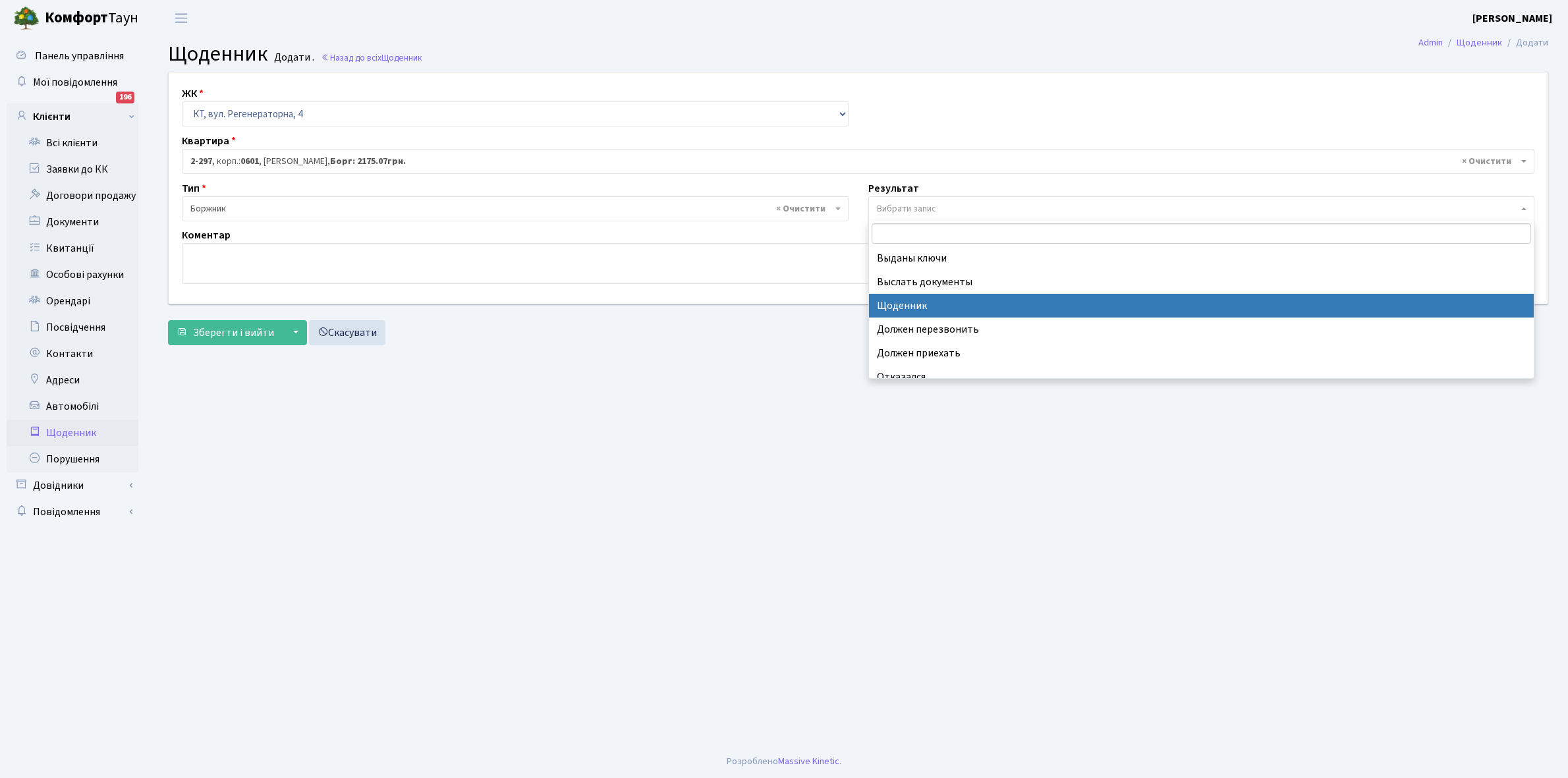
select select "14"
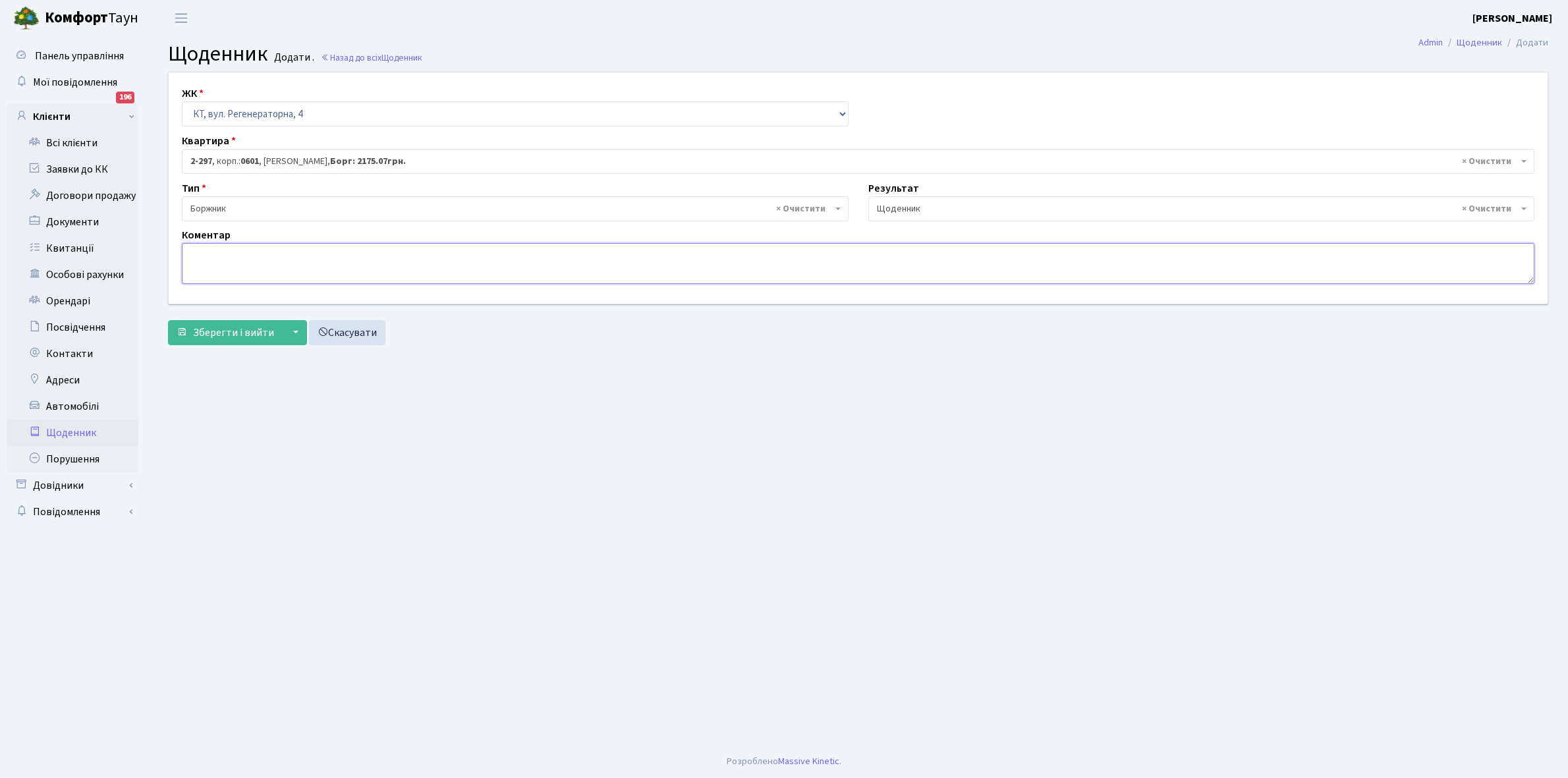
click at [197, 257] on textarea at bounding box center [858, 263] width 1353 height 41
paste textarea "Відкл. ЕЕ (розірвано договір з КК) - 22125 кВт."
click at [370, 255] on textarea "Відкл. ЕЕ (розірвано договір з КК) - 22125 кВт." at bounding box center [858, 263] width 1353 height 41
click at [336, 254] on textarea "Відкл. ЕЕ (розірвано договір з КК) - 22125 кВт." at bounding box center [858, 263] width 1353 height 41
click at [258, 252] on textarea "Пломба - 22125 кВт." at bounding box center [858, 263] width 1353 height 41
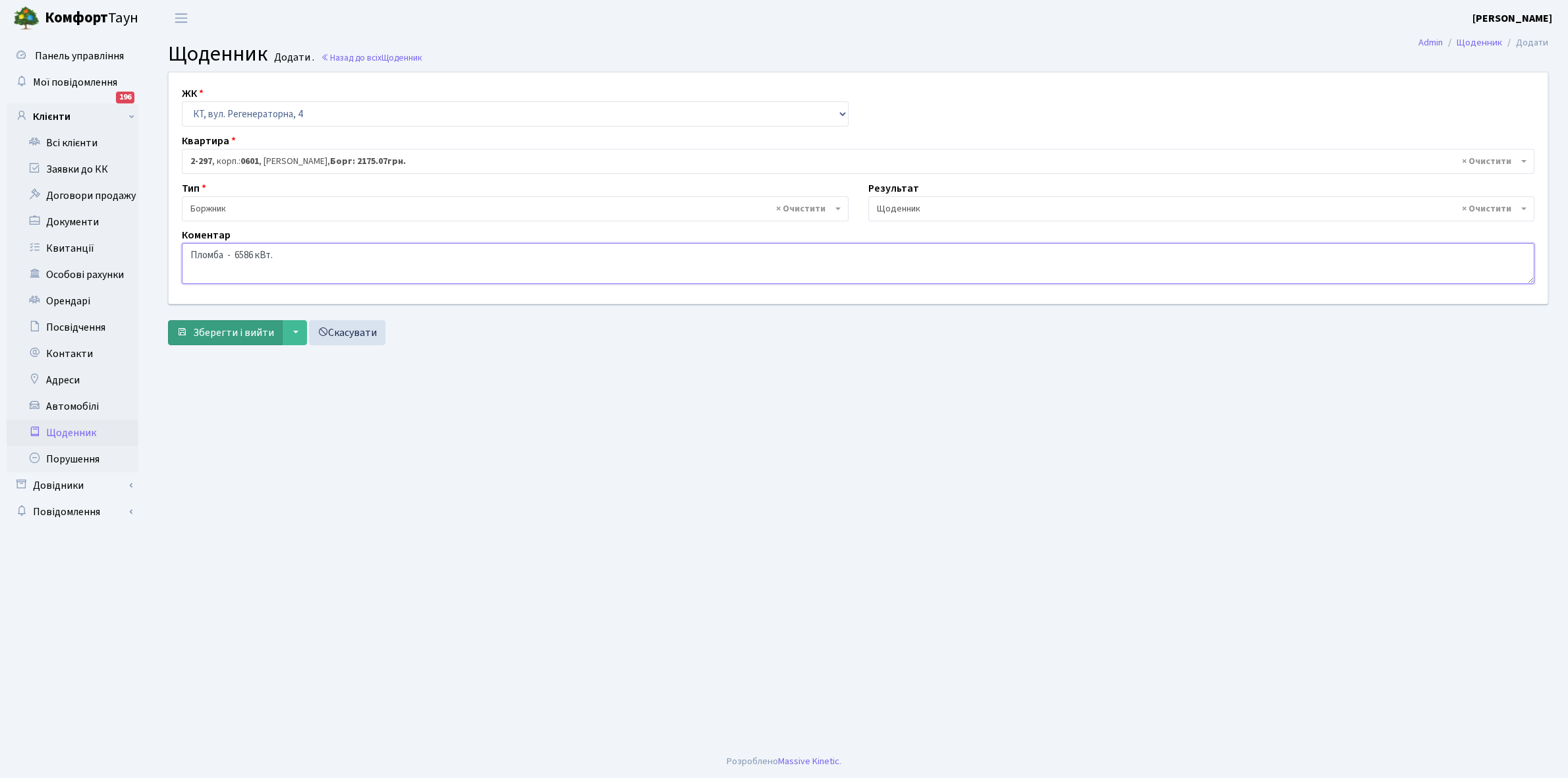
type textarea "Пломба - 6586 кВт."
click at [238, 334] on span "Зберегти і вийти" at bounding box center [234, 333] width 81 height 15
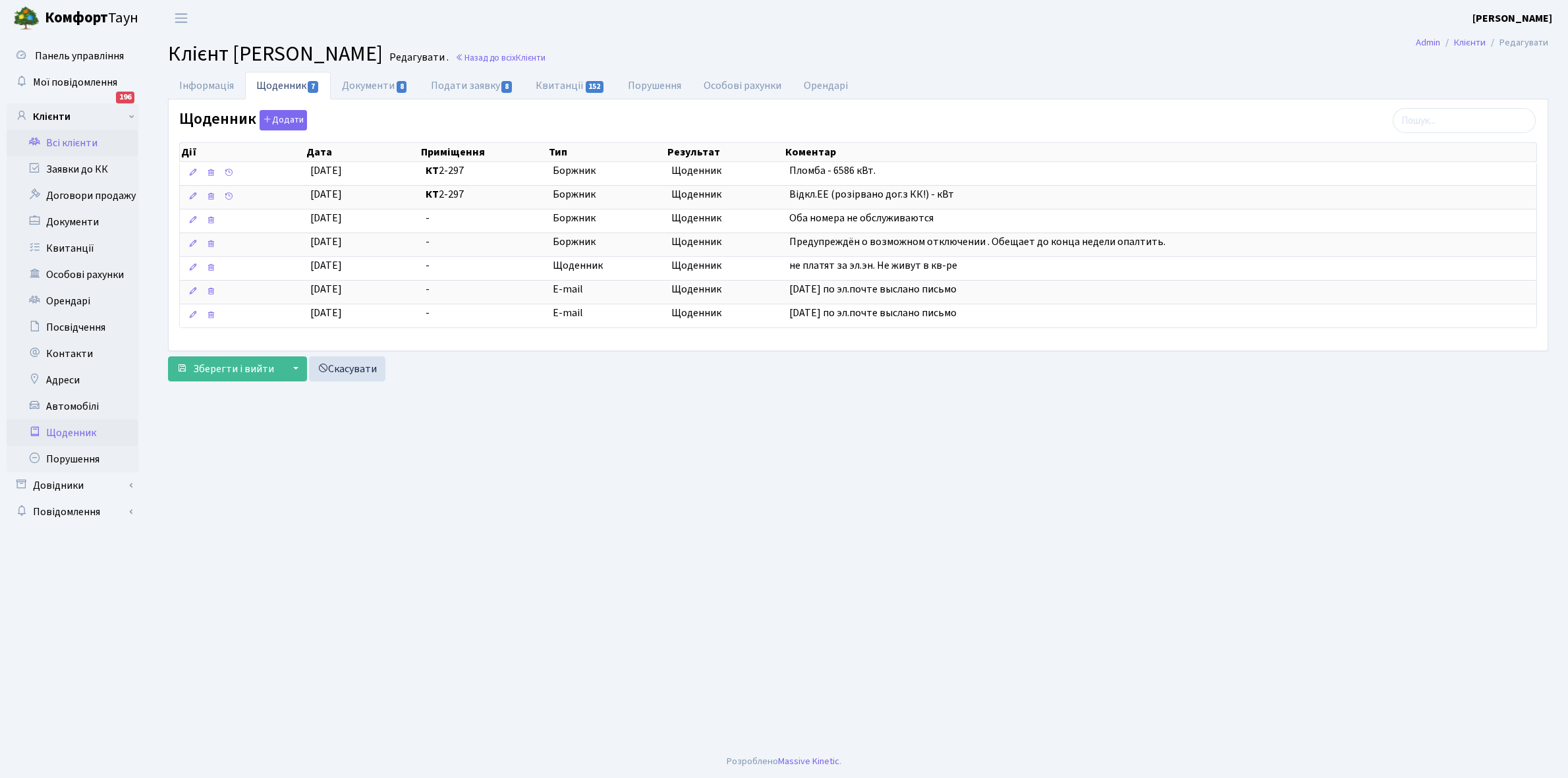
click at [68, 431] on link "Щоденник" at bounding box center [72, 433] width 132 height 27
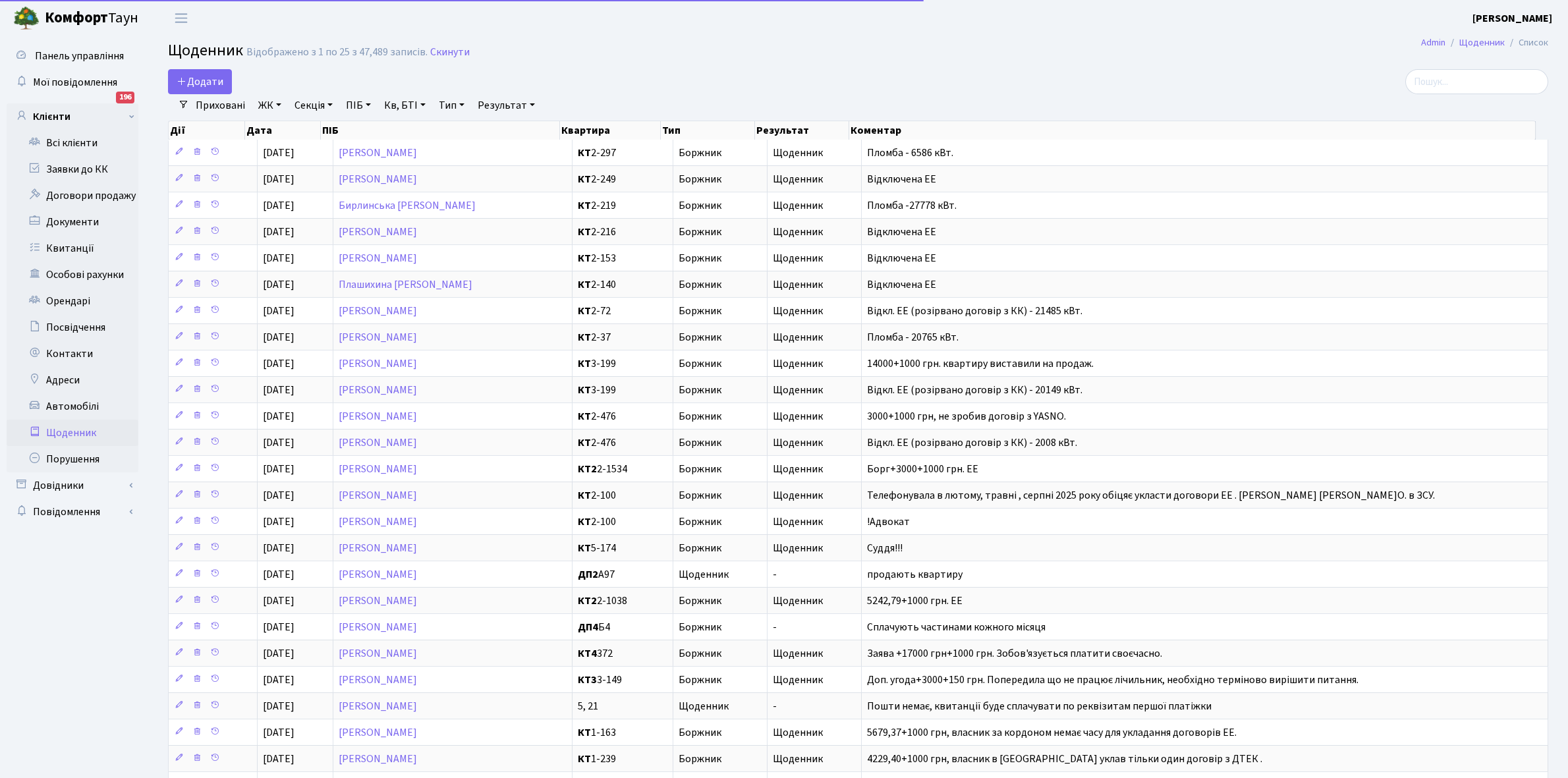
select select "25"
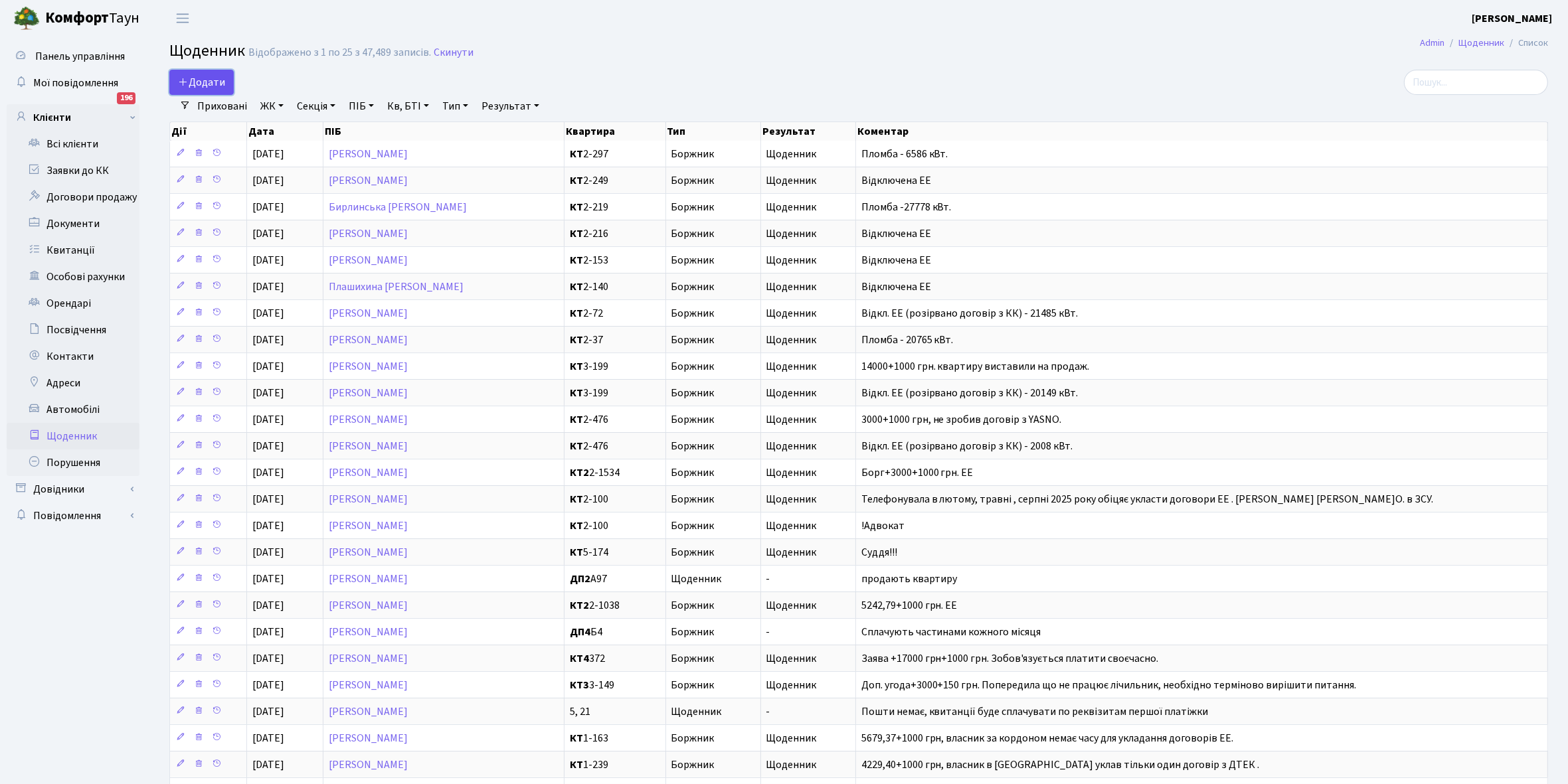
click at [211, 81] on span "Додати" at bounding box center [202, 82] width 47 height 15
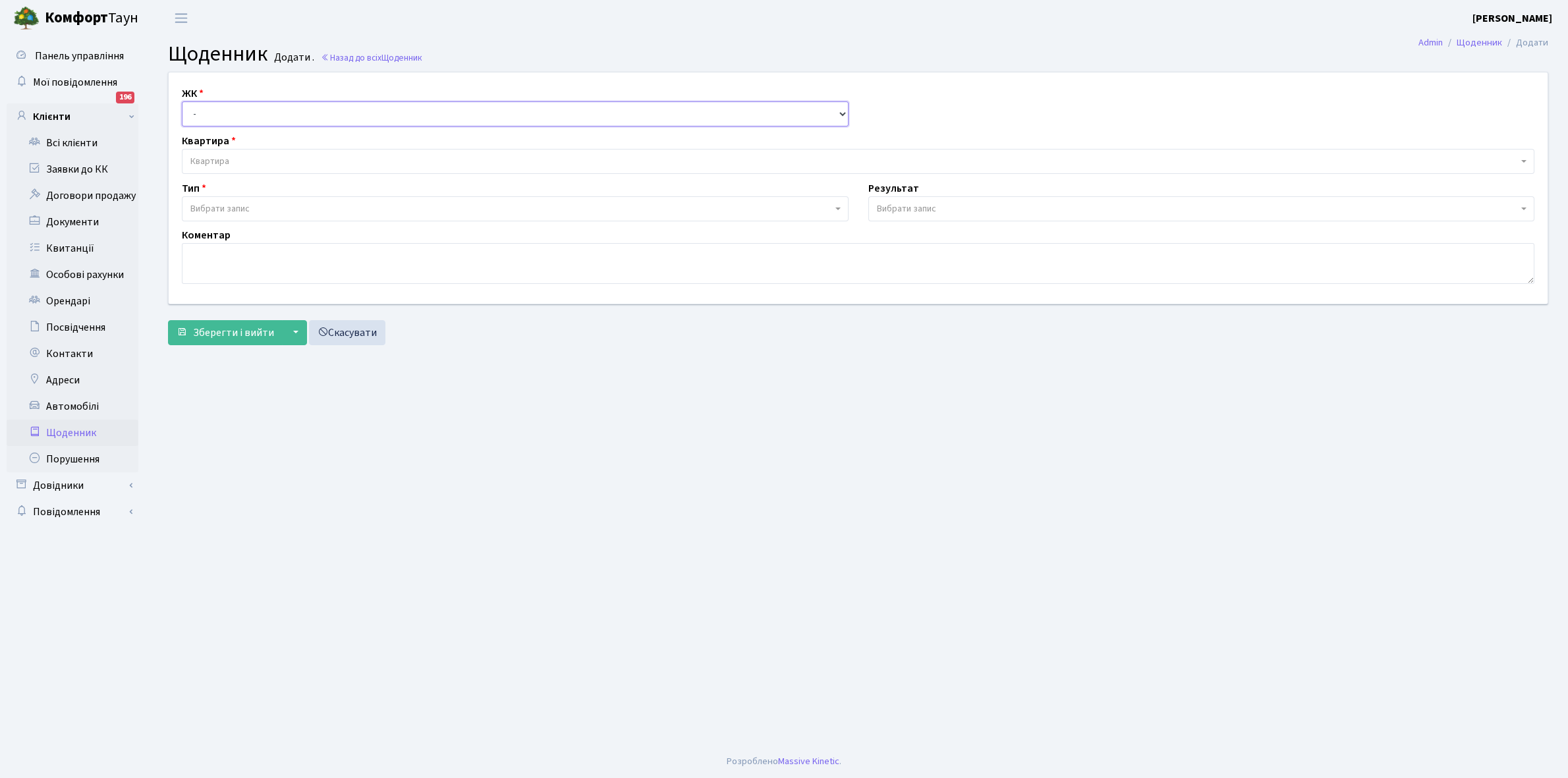
click at [214, 109] on select "- КТ, вул. Регенераторна, 4 КТ2, просп. [STREET_ADDRESS] [STREET_ADDRESS] [PERS…" at bounding box center [516, 114] width 667 height 25
select select "271"
click at [182, 102] on select "- КТ, вул. Регенераторна, 4 КТ2, просп. [STREET_ADDRESS] [STREET_ADDRESS] [PERS…" at bounding box center [516, 114] width 667 height 25
select select
click at [237, 159] on span "Квартира" at bounding box center [854, 161] width 1327 height 13
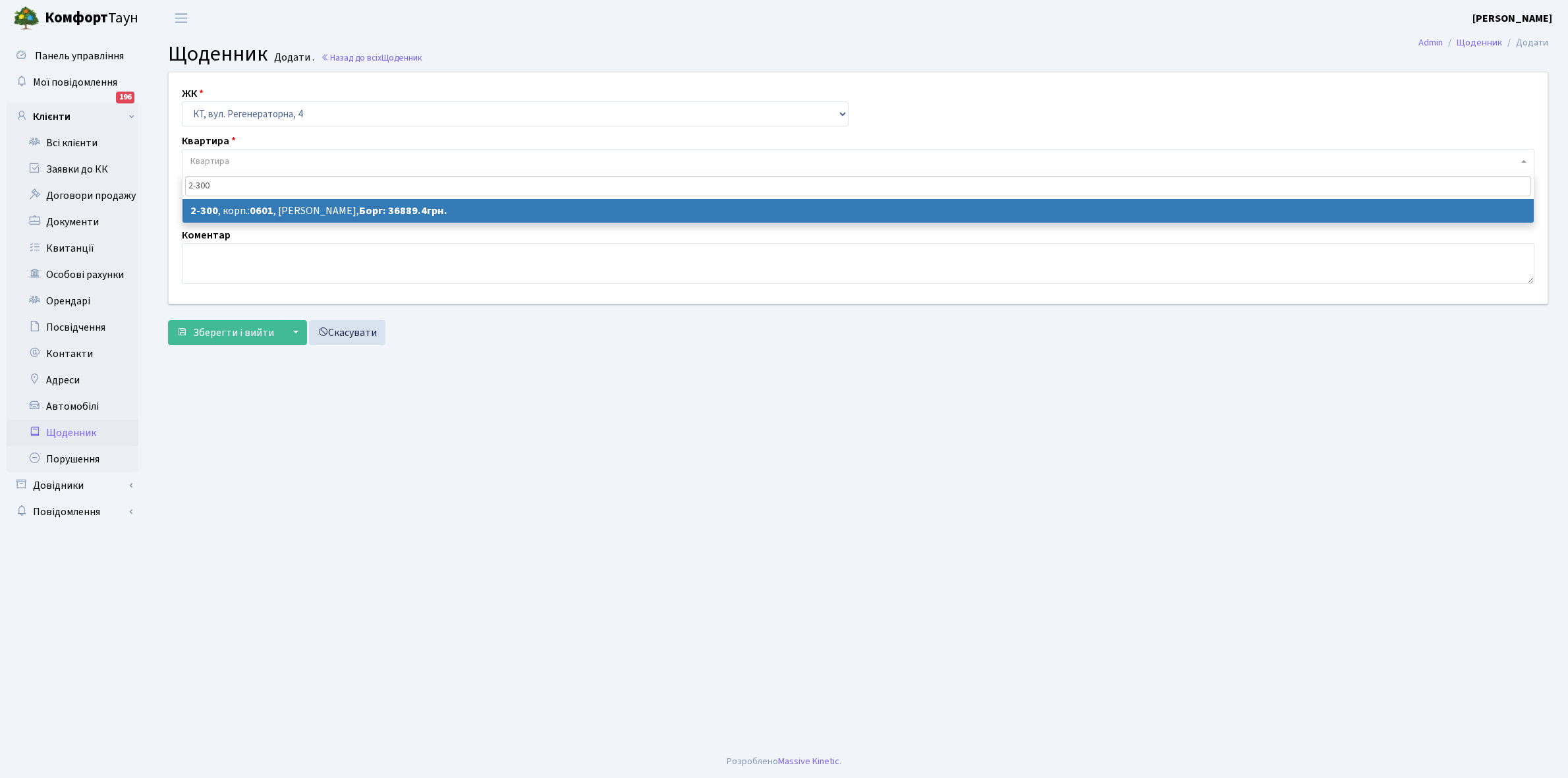
type input "2-300"
select select "1314"
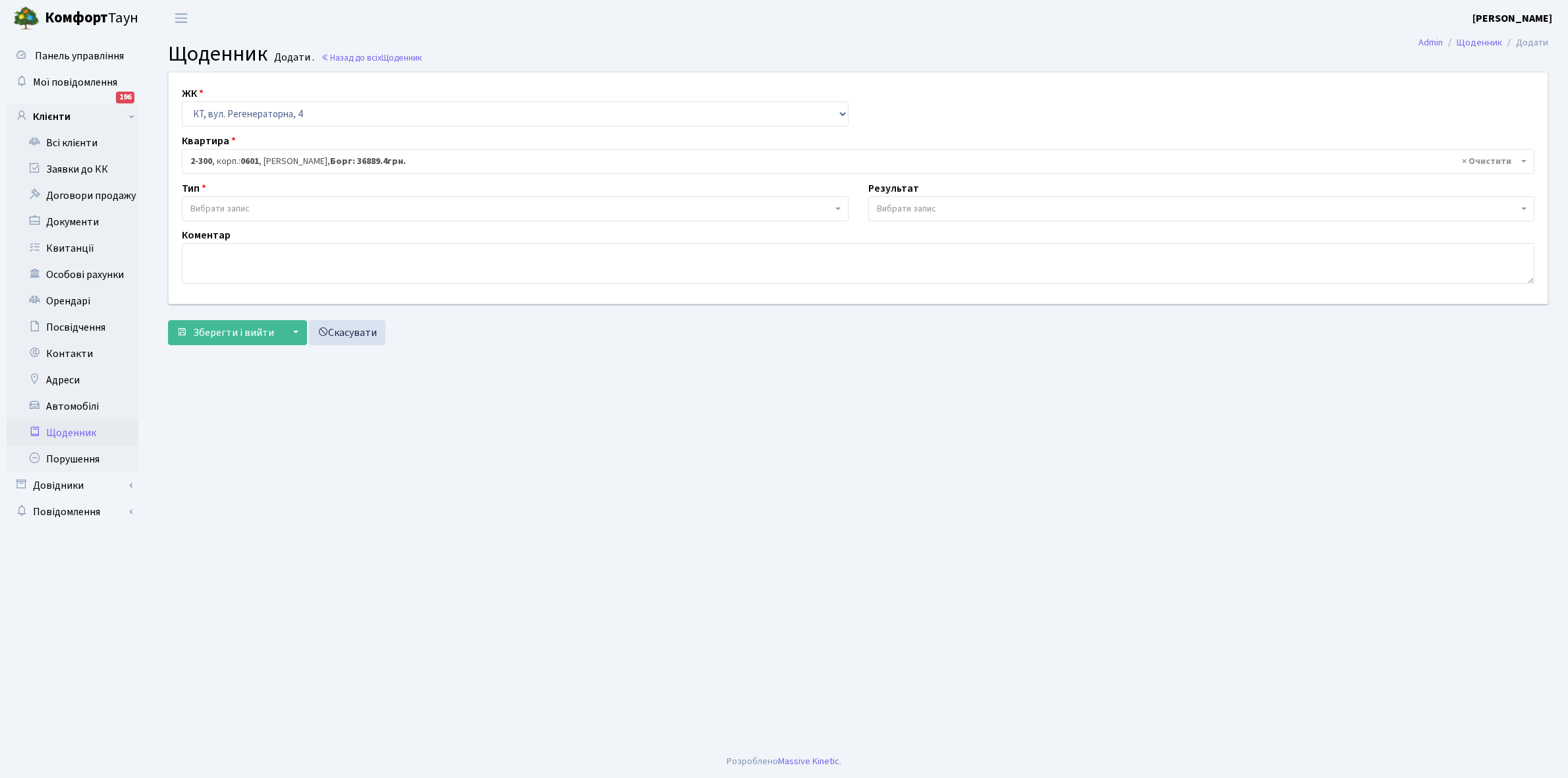
click at [237, 205] on span "Вибрати запис" at bounding box center [220, 209] width 59 height 13
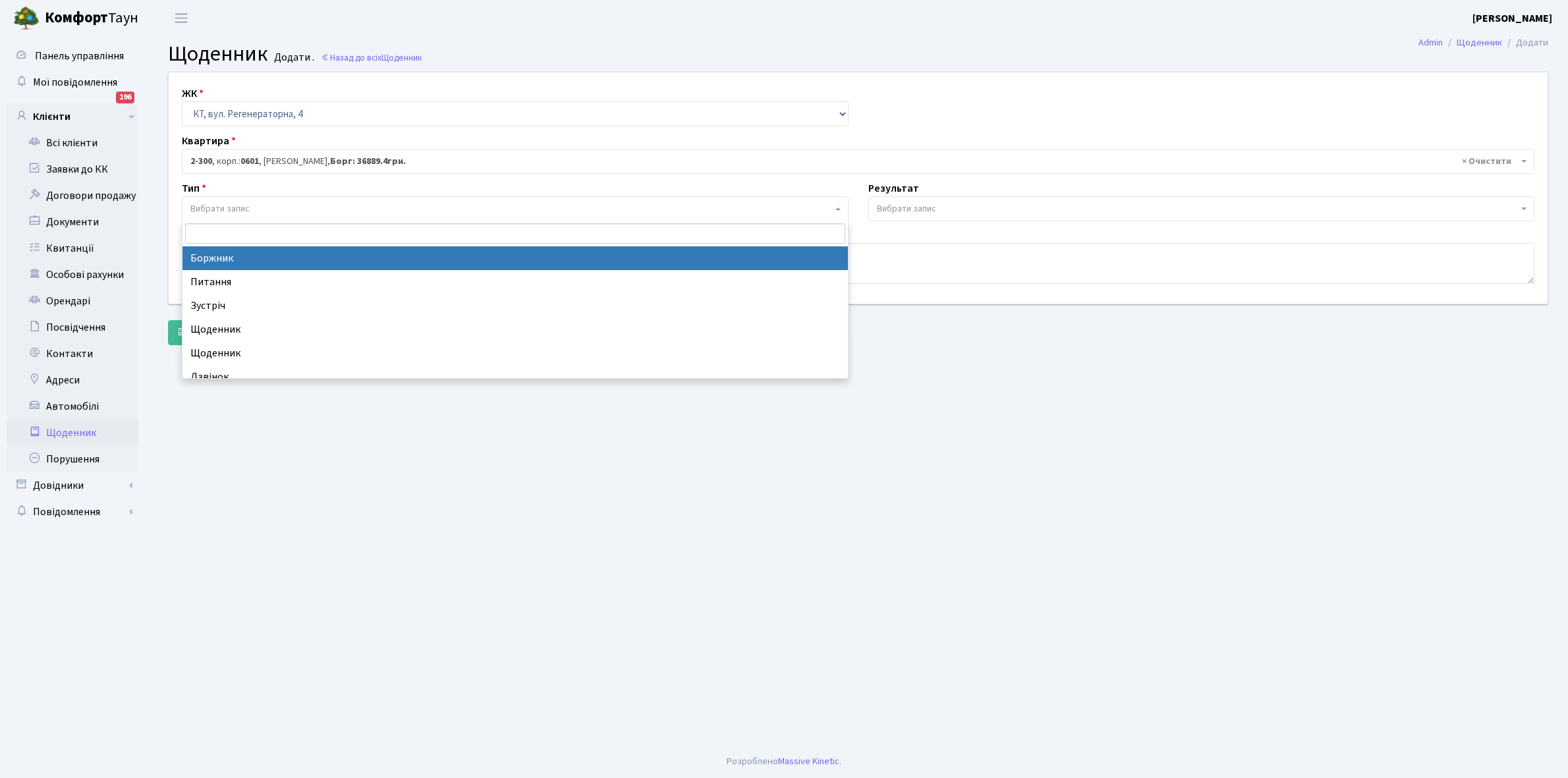
select select "189"
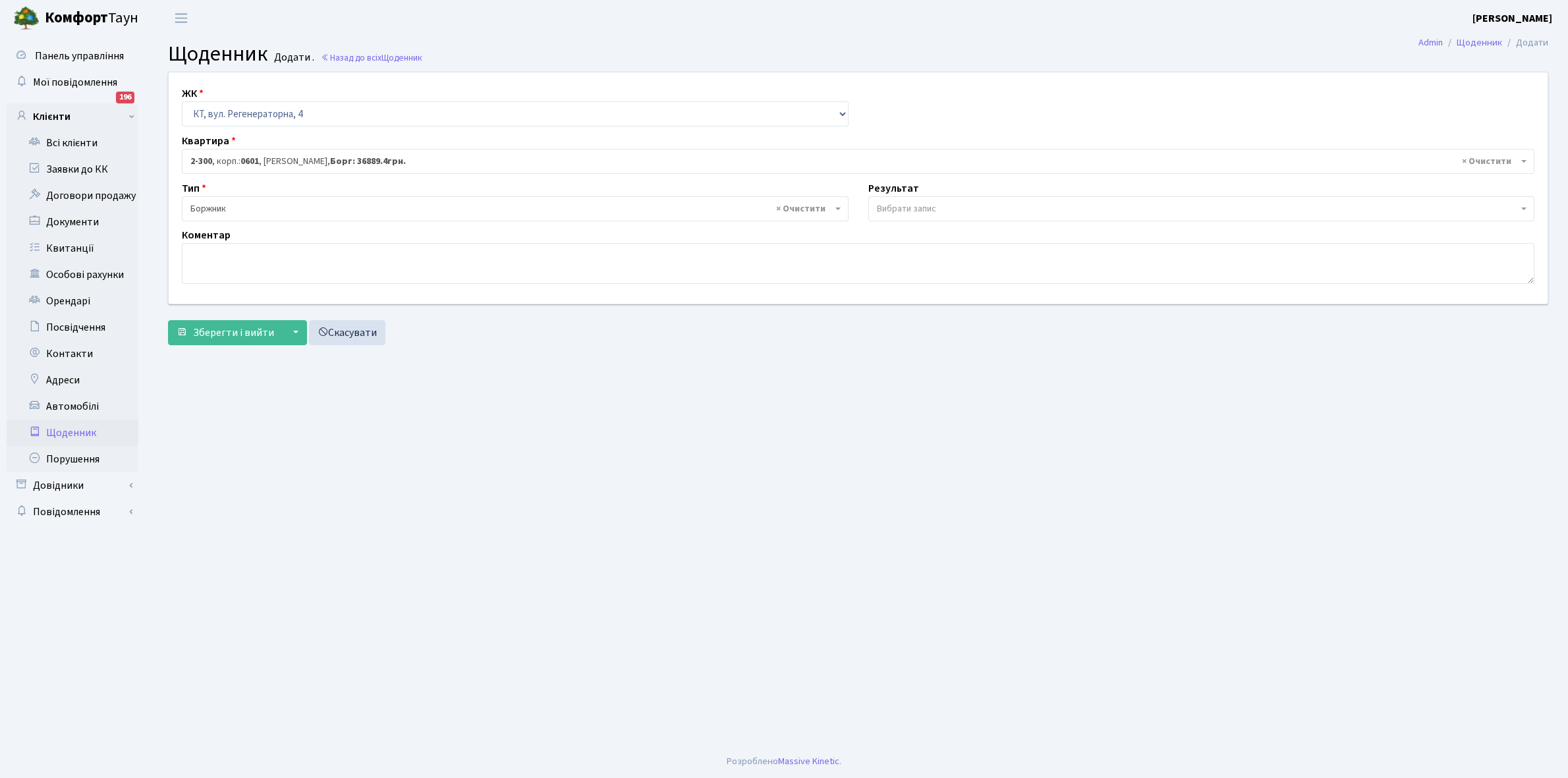
drag, startPoint x: 919, startPoint y: 202, endPoint x: 914, endPoint y: 211, distance: 10.3
click at [916, 205] on span "Вибрати запис" at bounding box center [906, 209] width 59 height 13
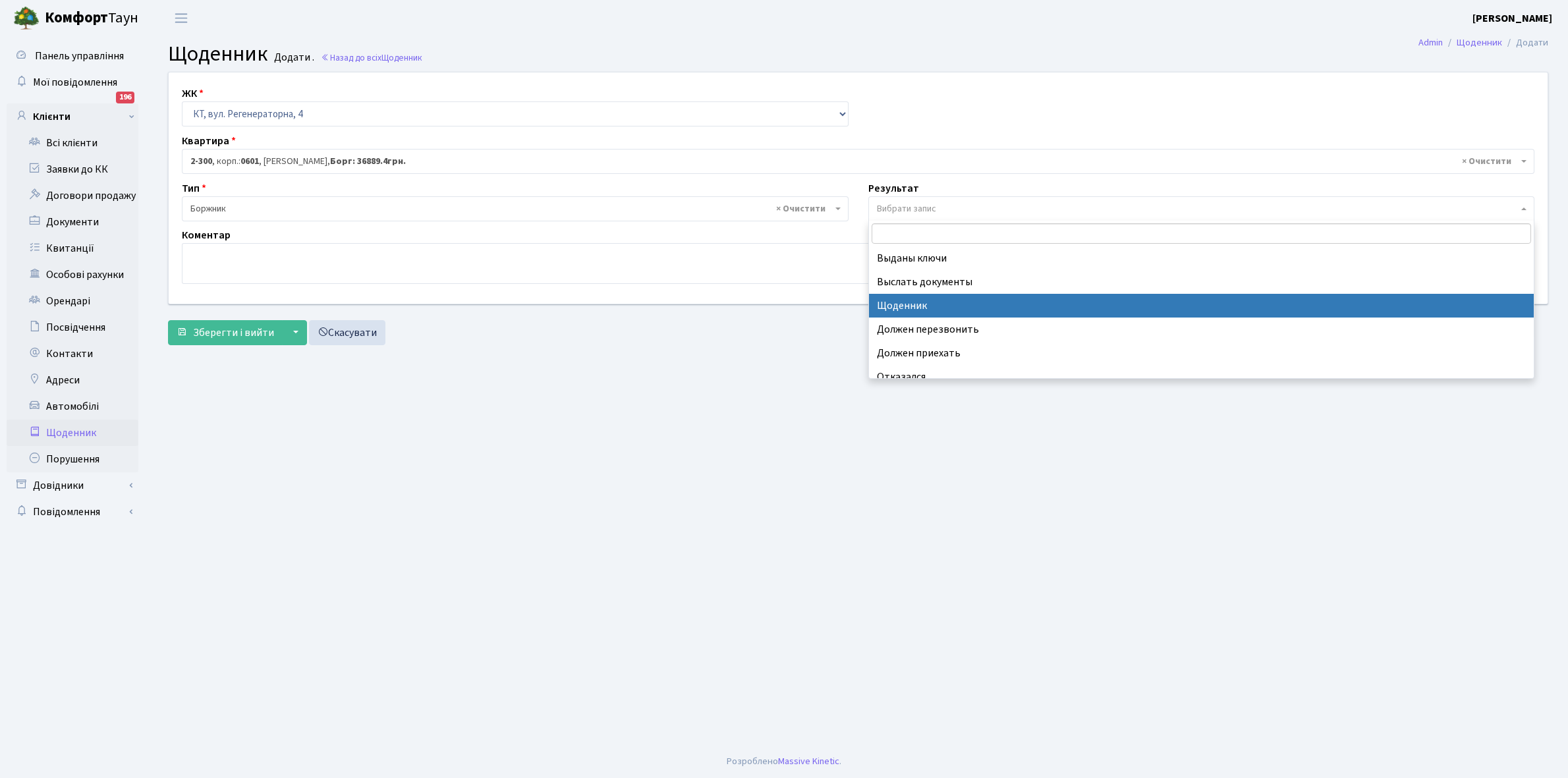
select select "14"
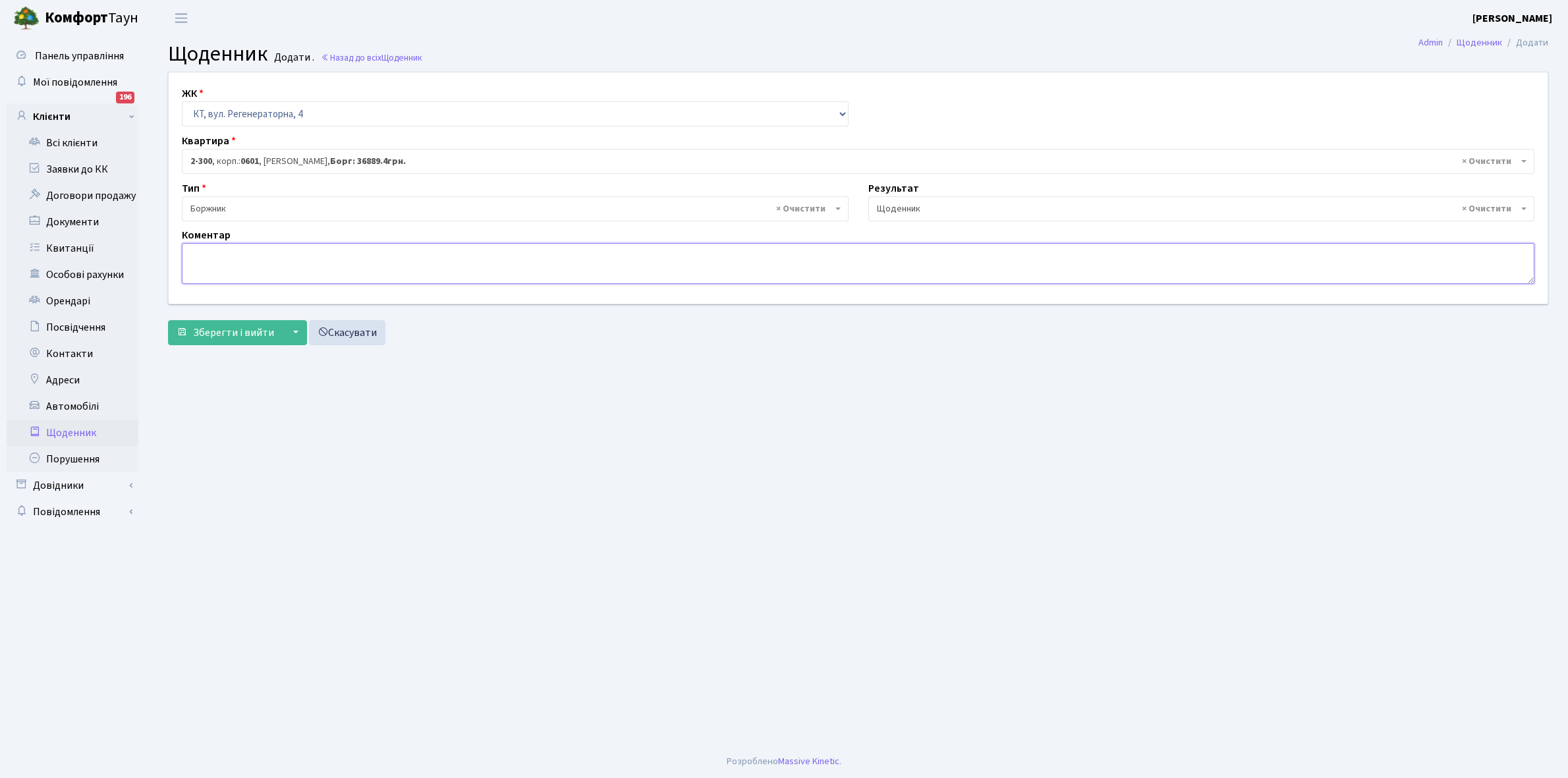
click at [189, 256] on textarea at bounding box center [858, 263] width 1353 height 41
type textarea "Пломба -45347 кВт."
click at [245, 333] on span "Зберегти і вийти" at bounding box center [234, 333] width 81 height 15
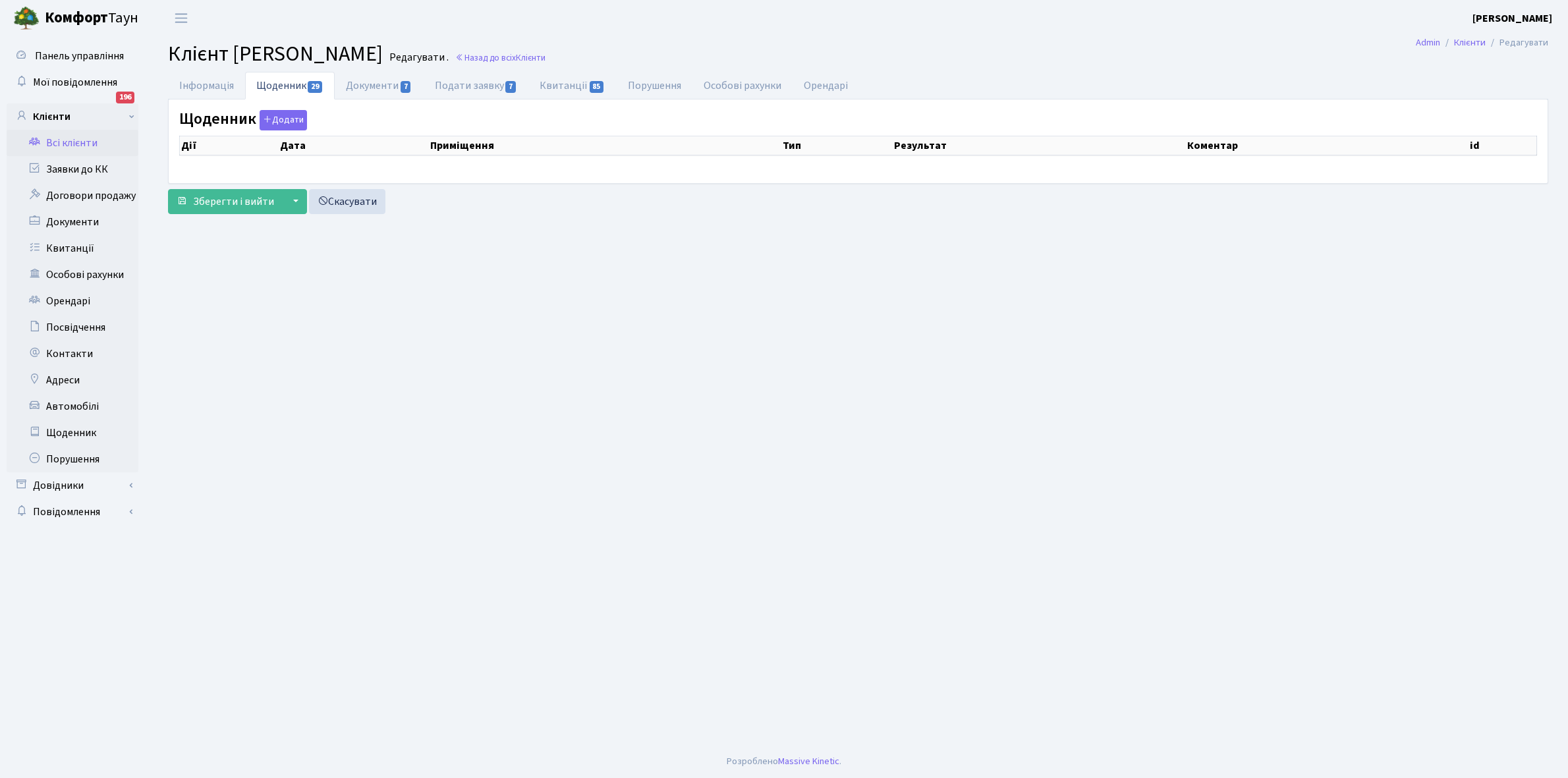
select select "25"
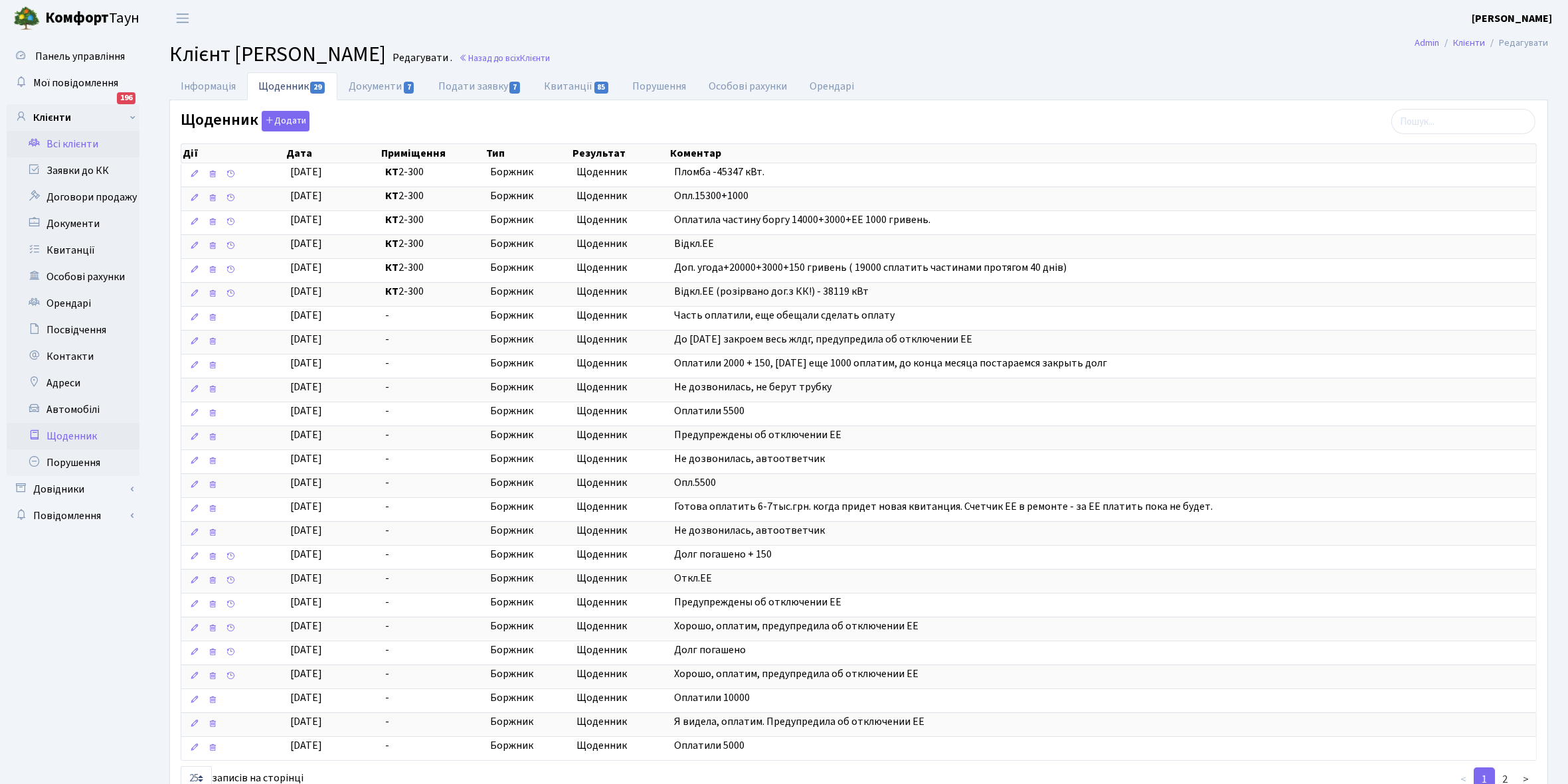
click at [77, 437] on link "Щоденник" at bounding box center [73, 437] width 133 height 27
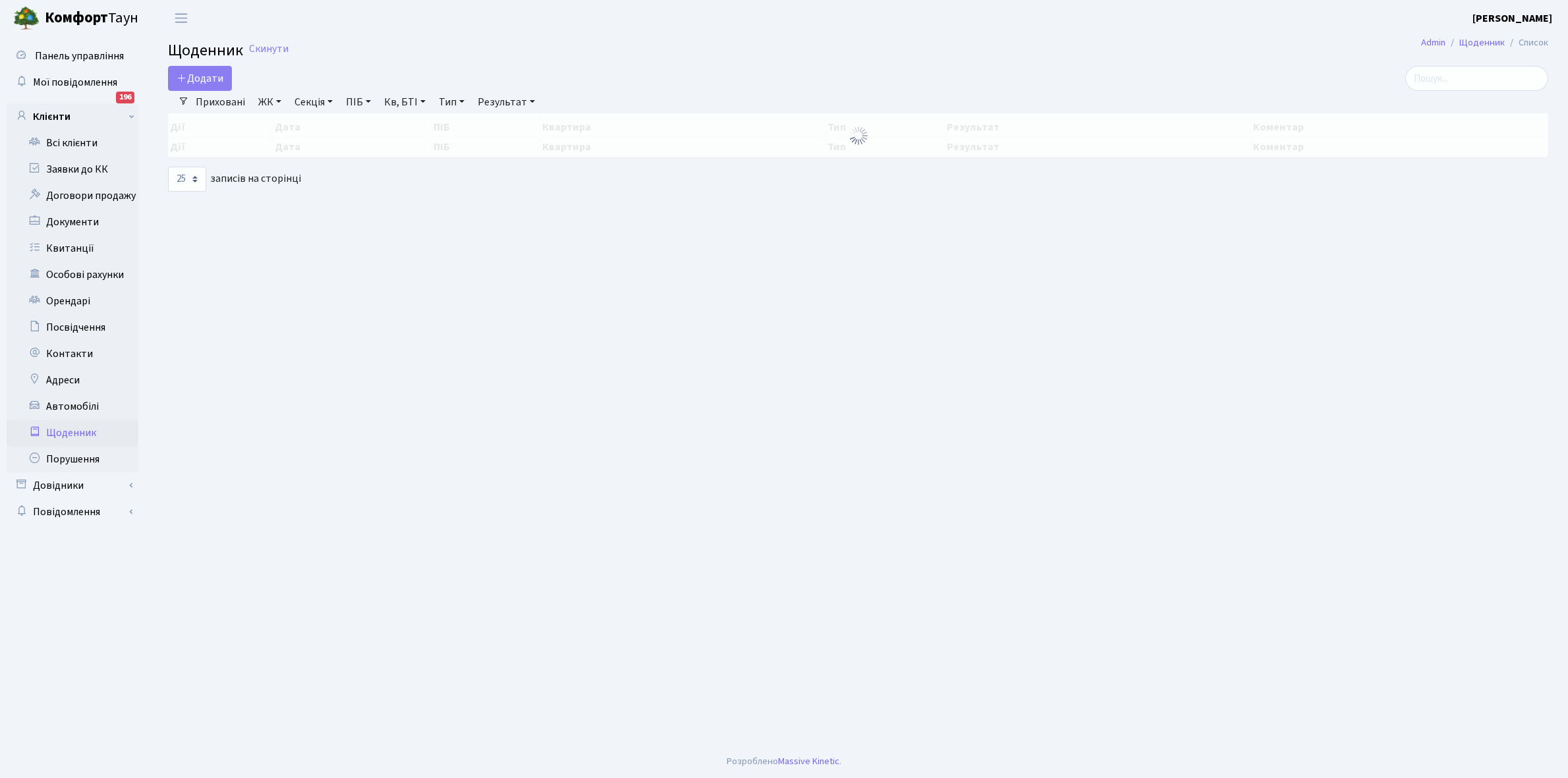
select select "25"
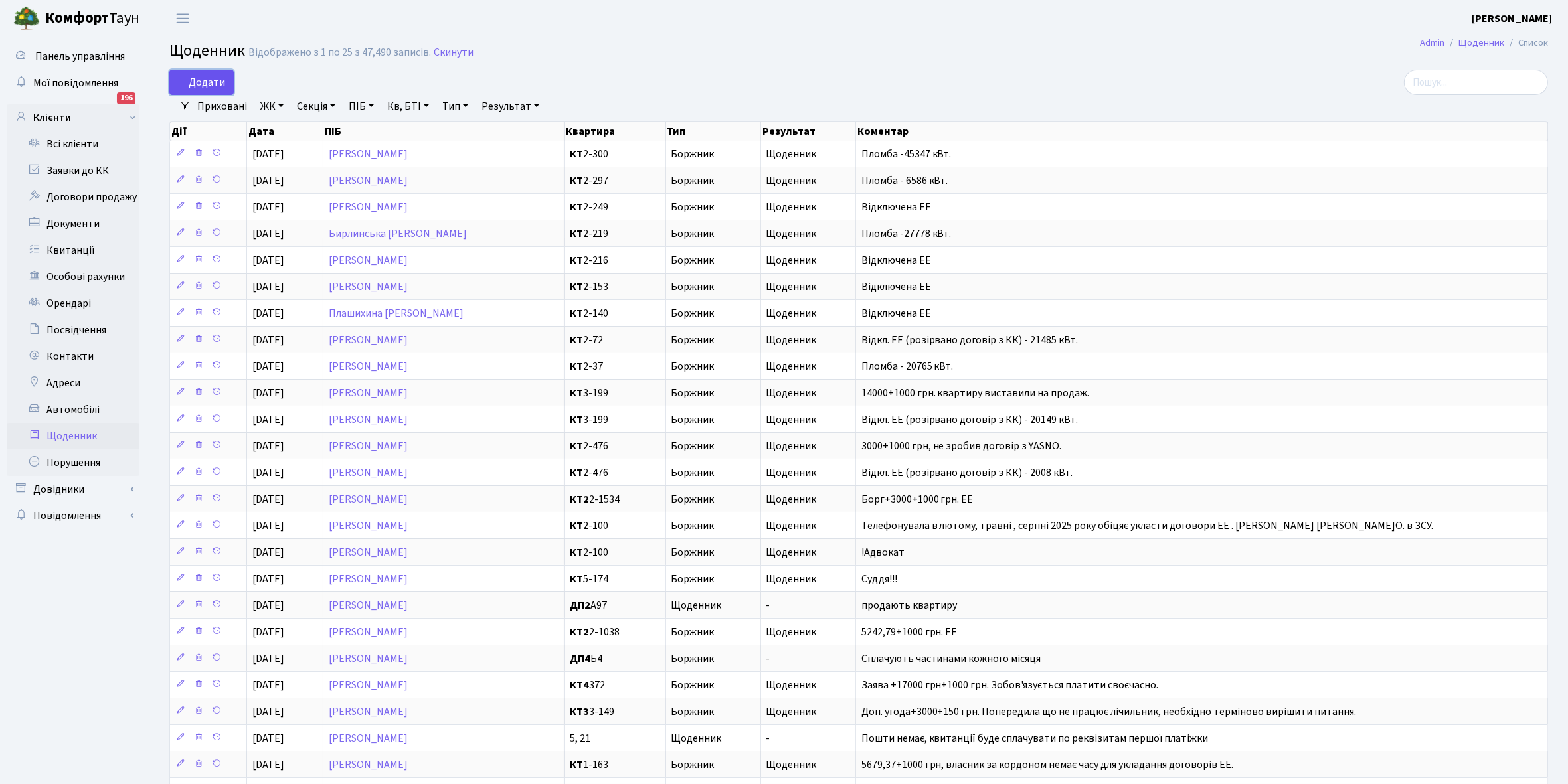
click at [209, 76] on span "Додати" at bounding box center [202, 82] width 47 height 15
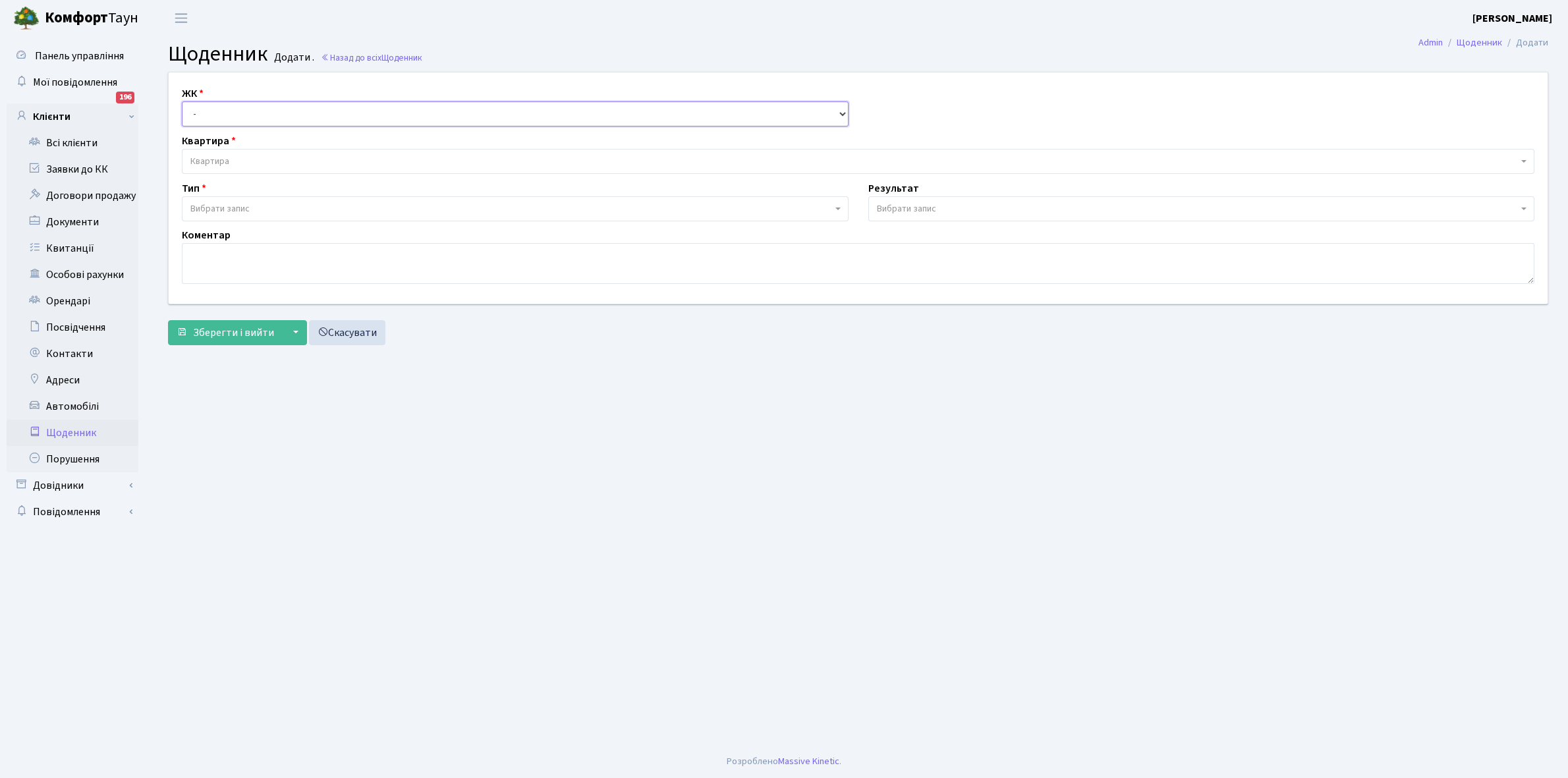
click at [224, 112] on select "- КТ, вул. Регенераторна, 4 КТ2, просп. [STREET_ADDRESS] [STREET_ADDRESS] [PERS…" at bounding box center [516, 114] width 667 height 25
select select "271"
click at [182, 102] on select "- КТ, вул. Регенераторна, 4 КТ2, просп. [STREET_ADDRESS] [STREET_ADDRESS] [PERS…" at bounding box center [516, 114] width 667 height 25
select select
click at [238, 156] on span "Квартира" at bounding box center [854, 161] width 1327 height 13
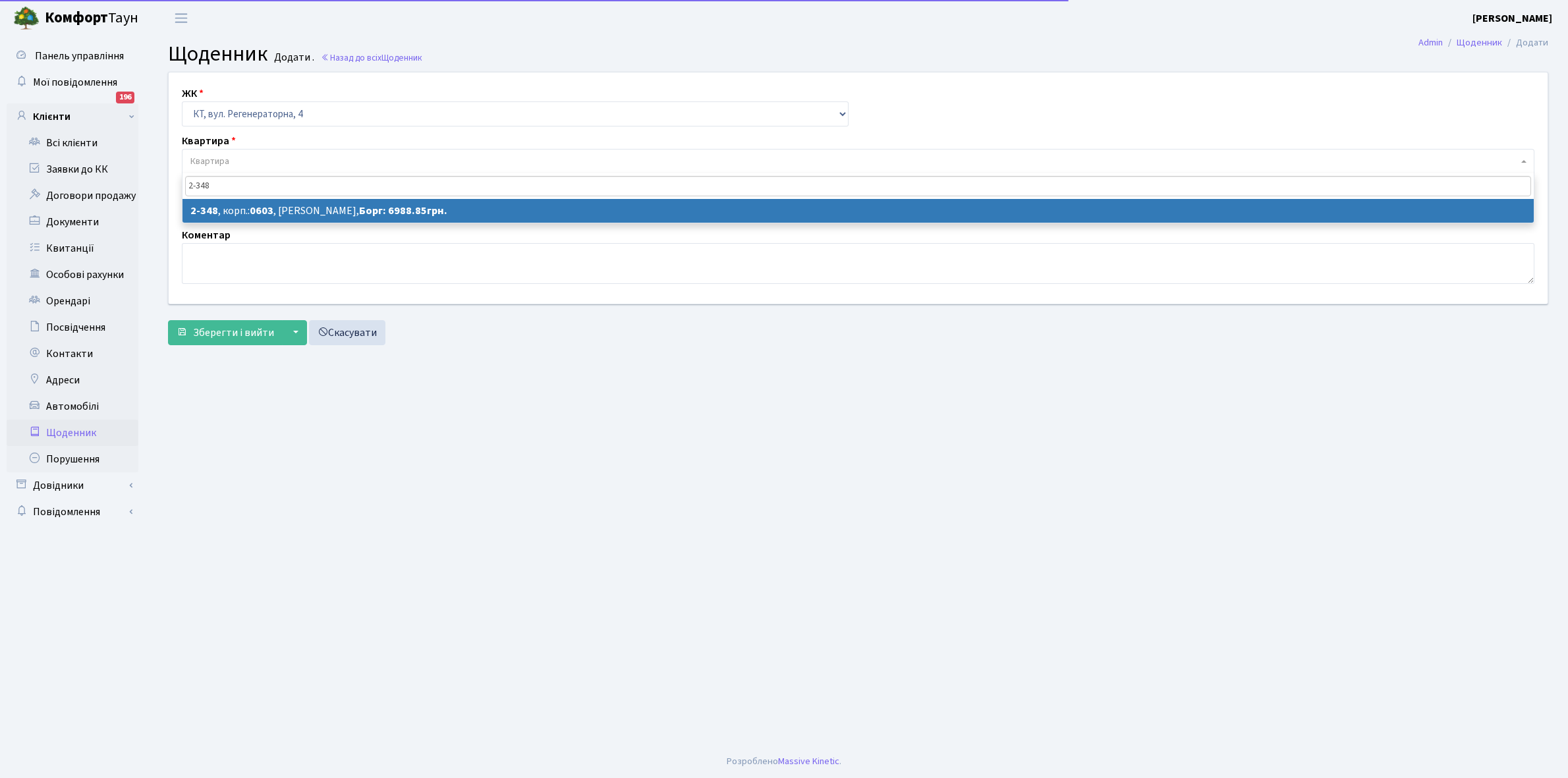
type input "2-348"
select select "1362"
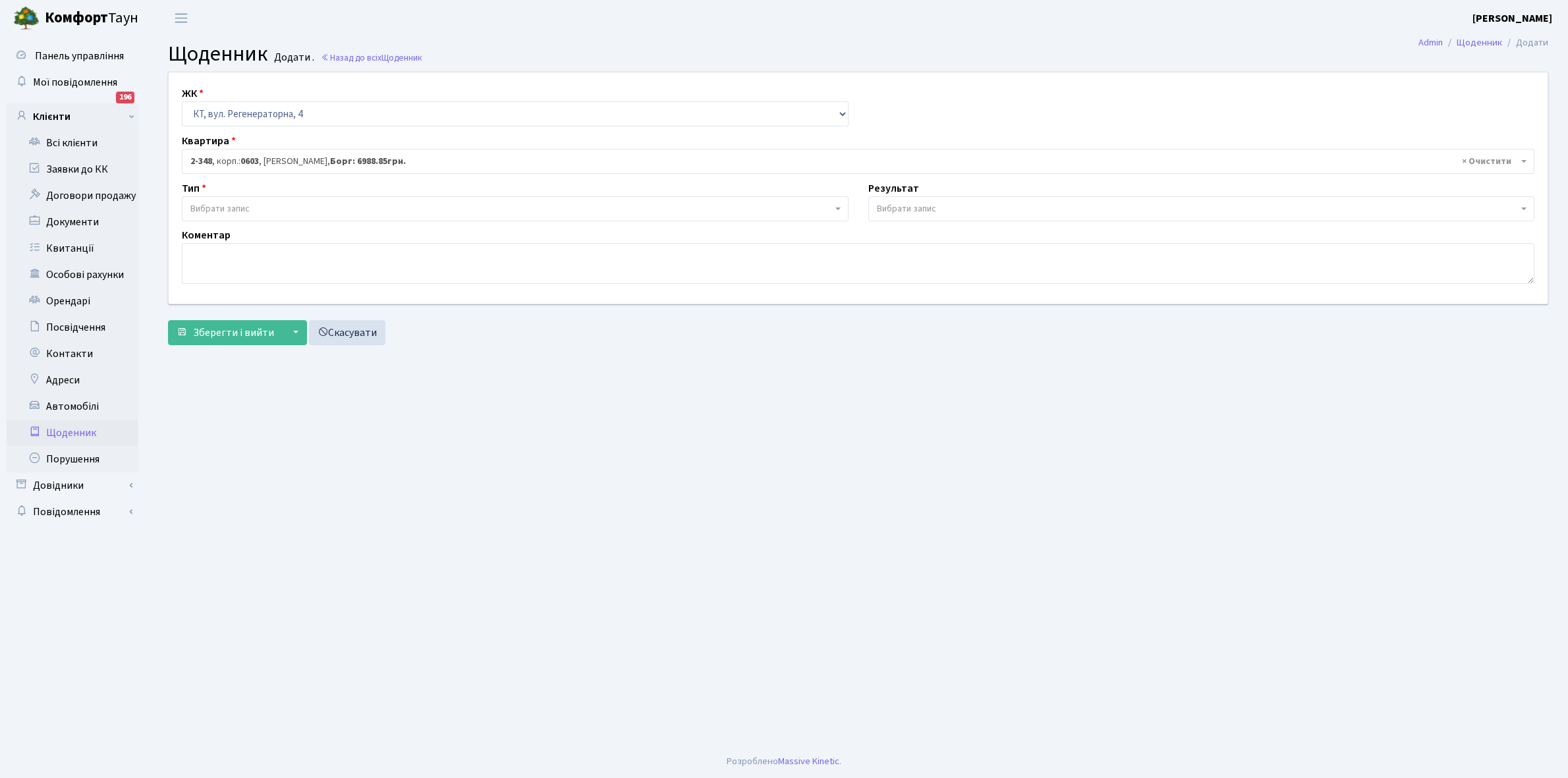
click at [245, 208] on span "Вибрати запис" at bounding box center [220, 209] width 59 height 13
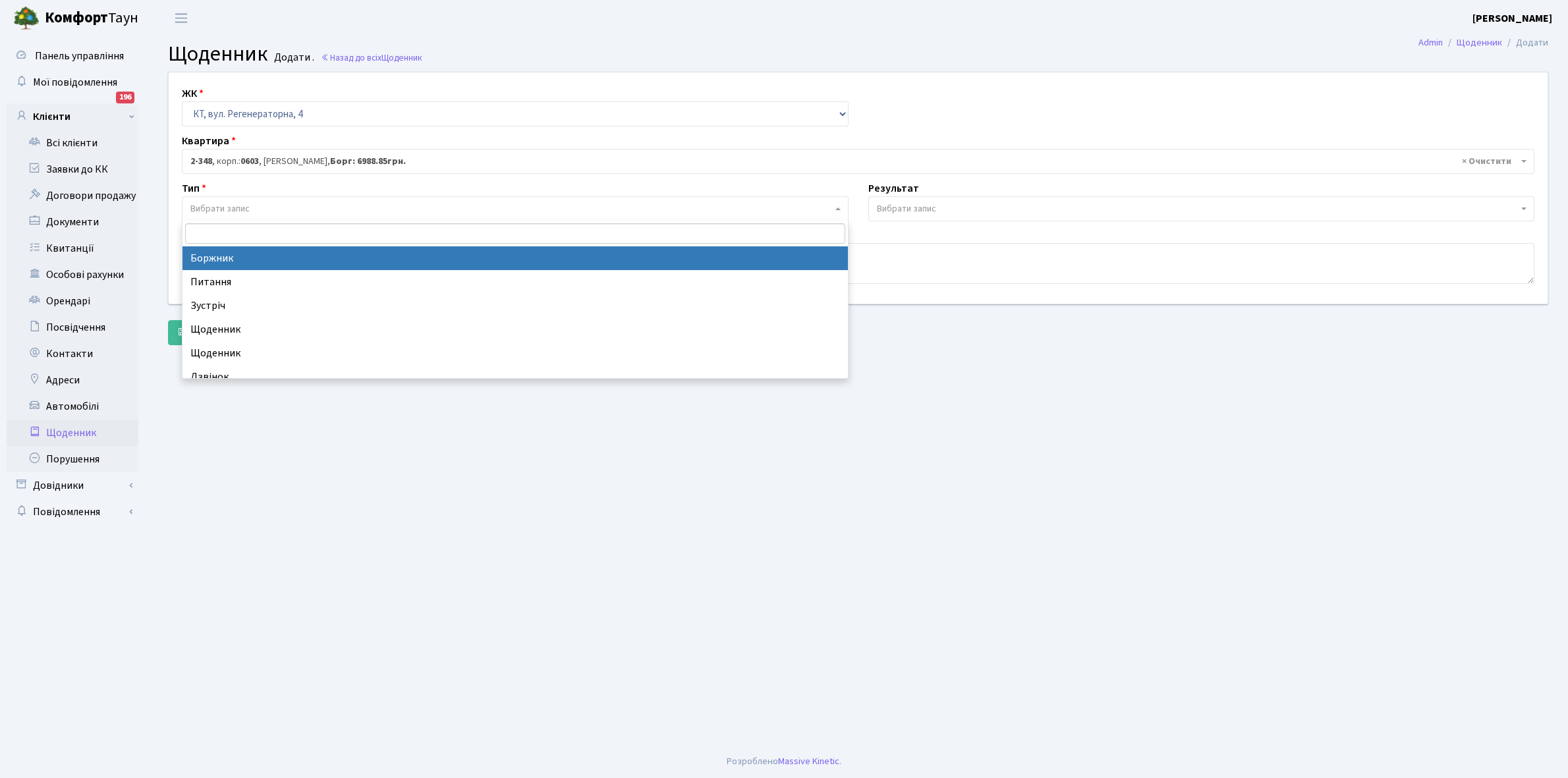
select select "189"
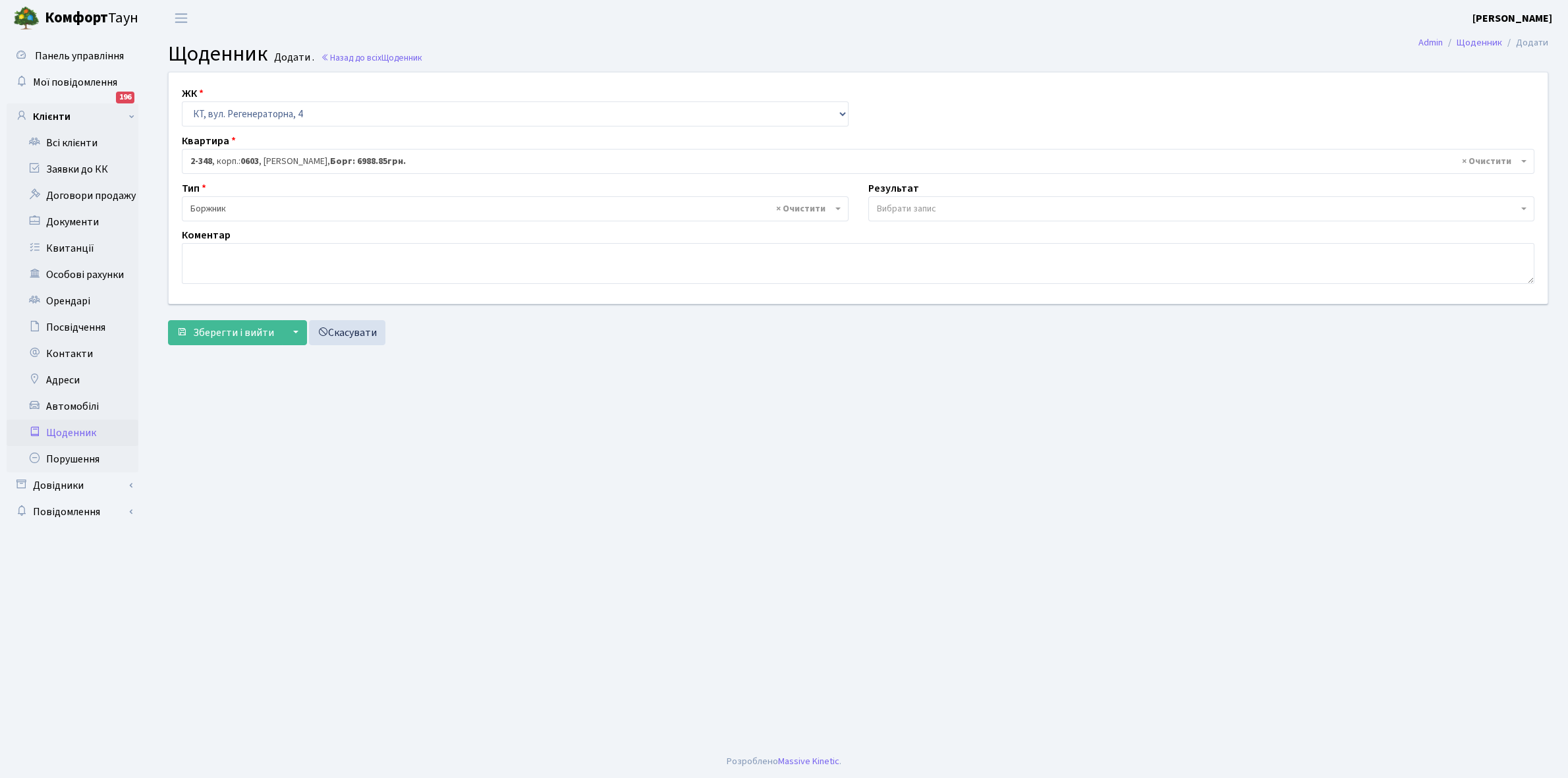
click at [939, 206] on span "Вибрати запис" at bounding box center [1198, 209] width 642 height 13
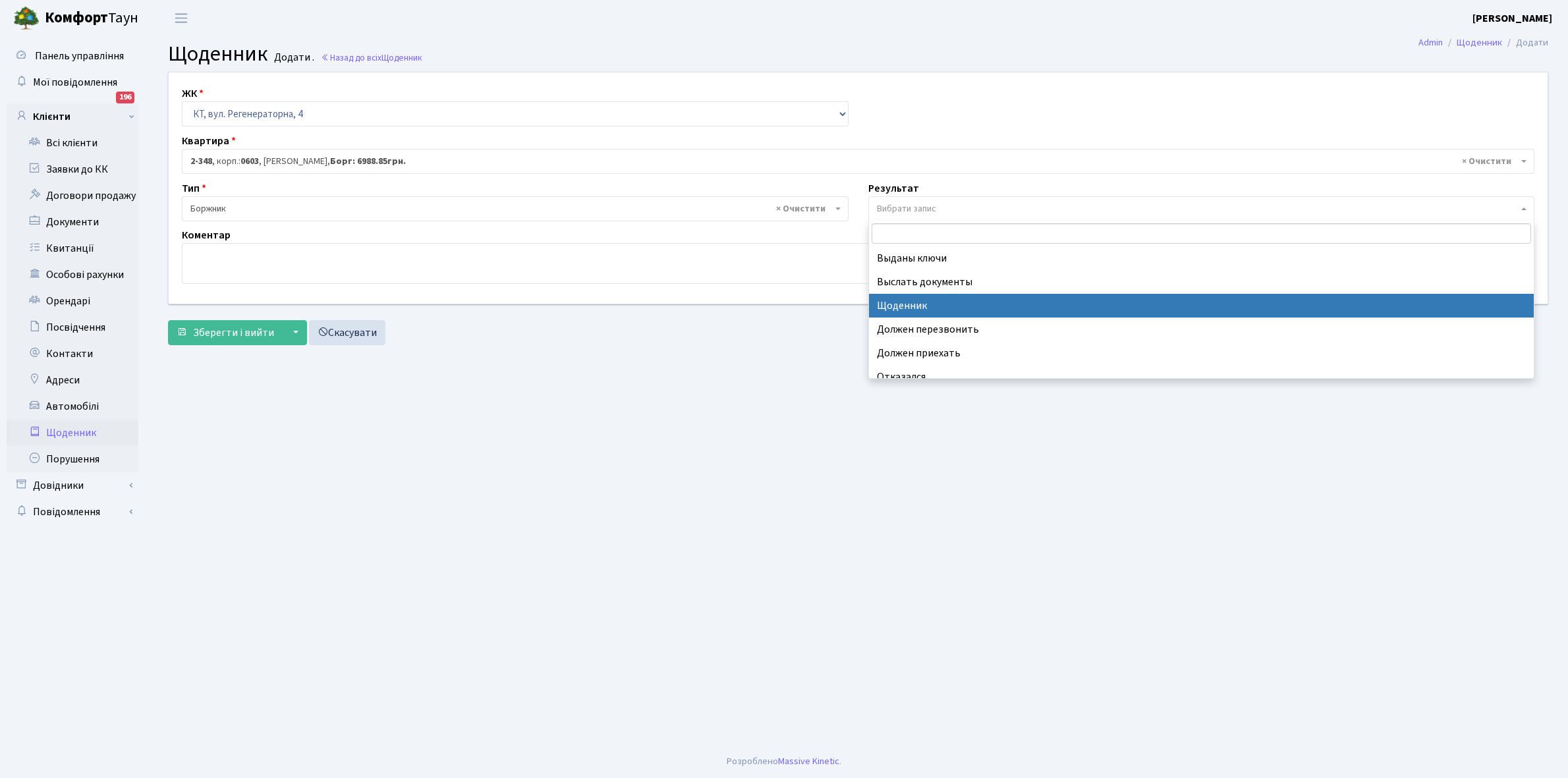
select select "14"
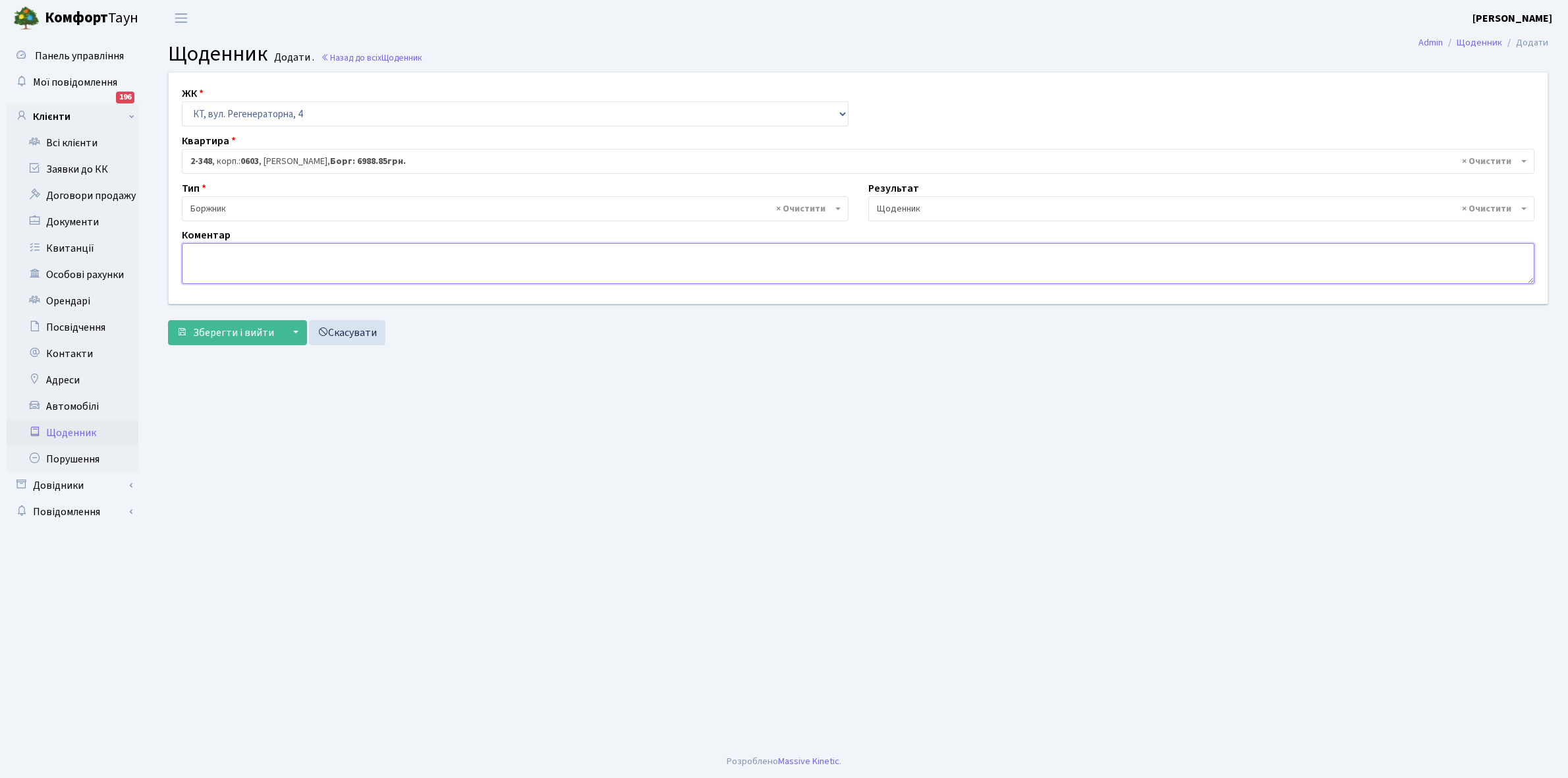
click at [197, 254] on textarea at bounding box center [858, 263] width 1353 height 41
type textarea "Пломба -6313 кВт."
click at [236, 332] on span "Зберегти і вийти" at bounding box center [234, 333] width 81 height 15
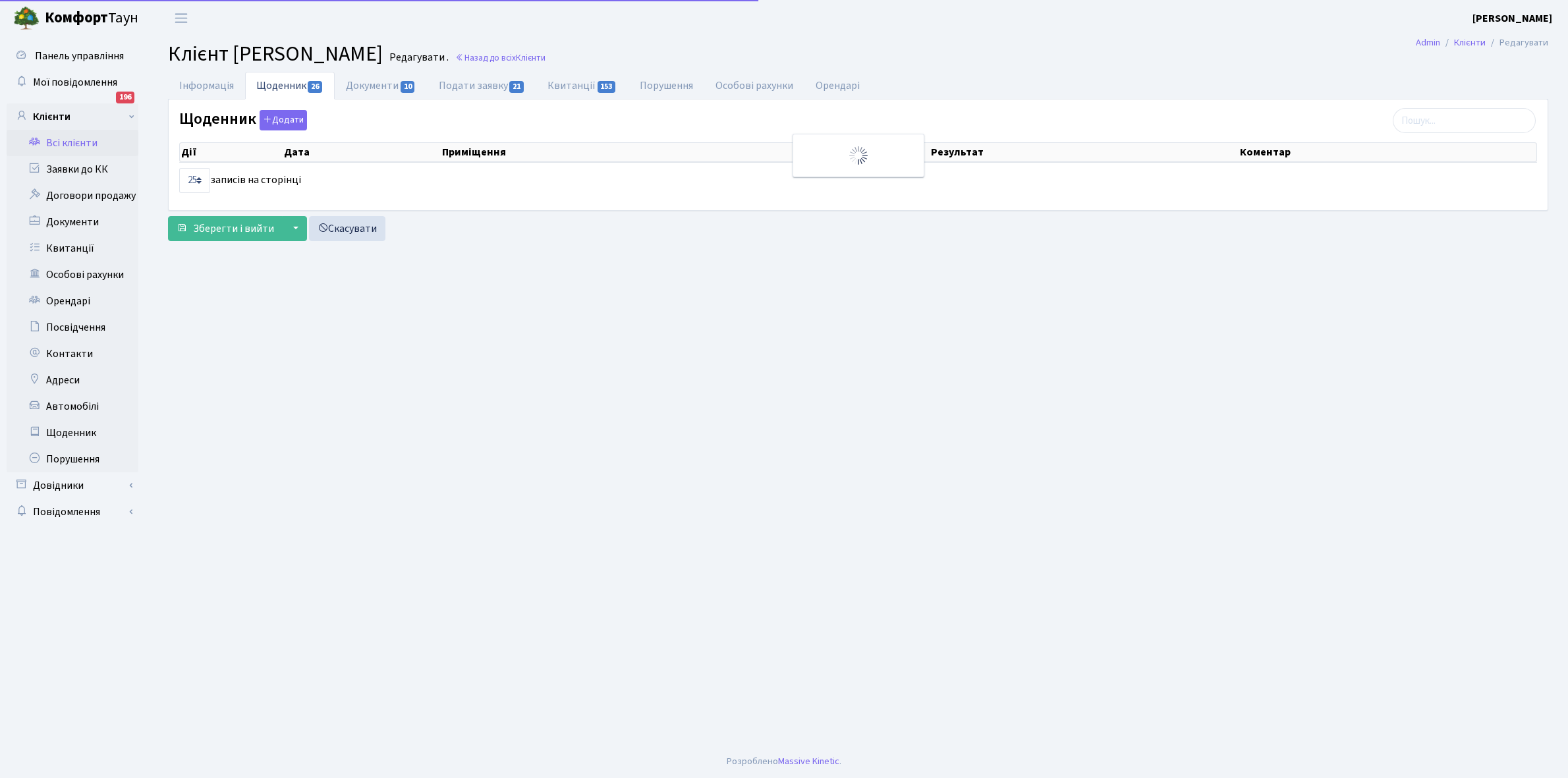
select select "25"
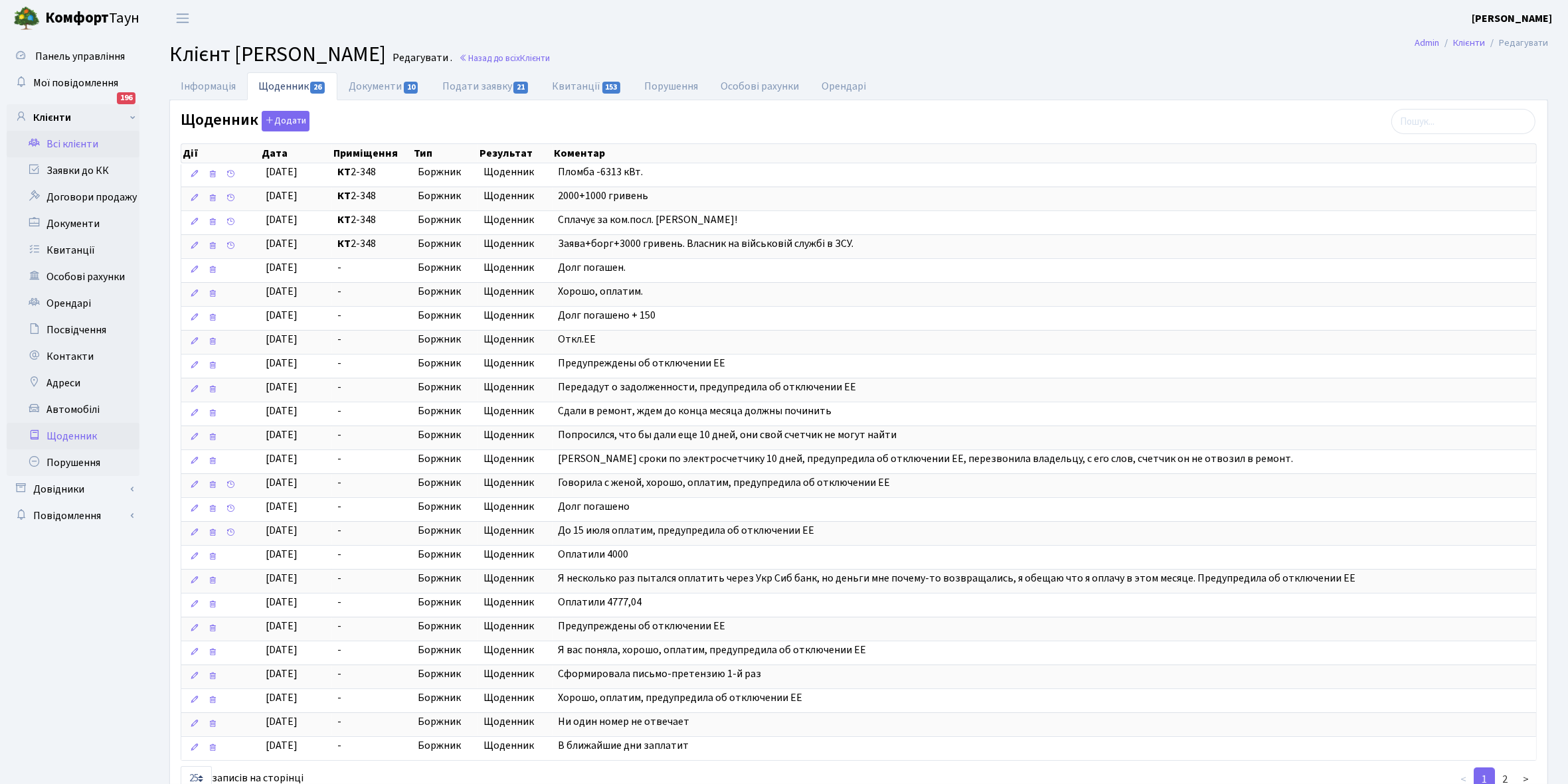
click at [54, 435] on link "Щоденник" at bounding box center [73, 437] width 133 height 27
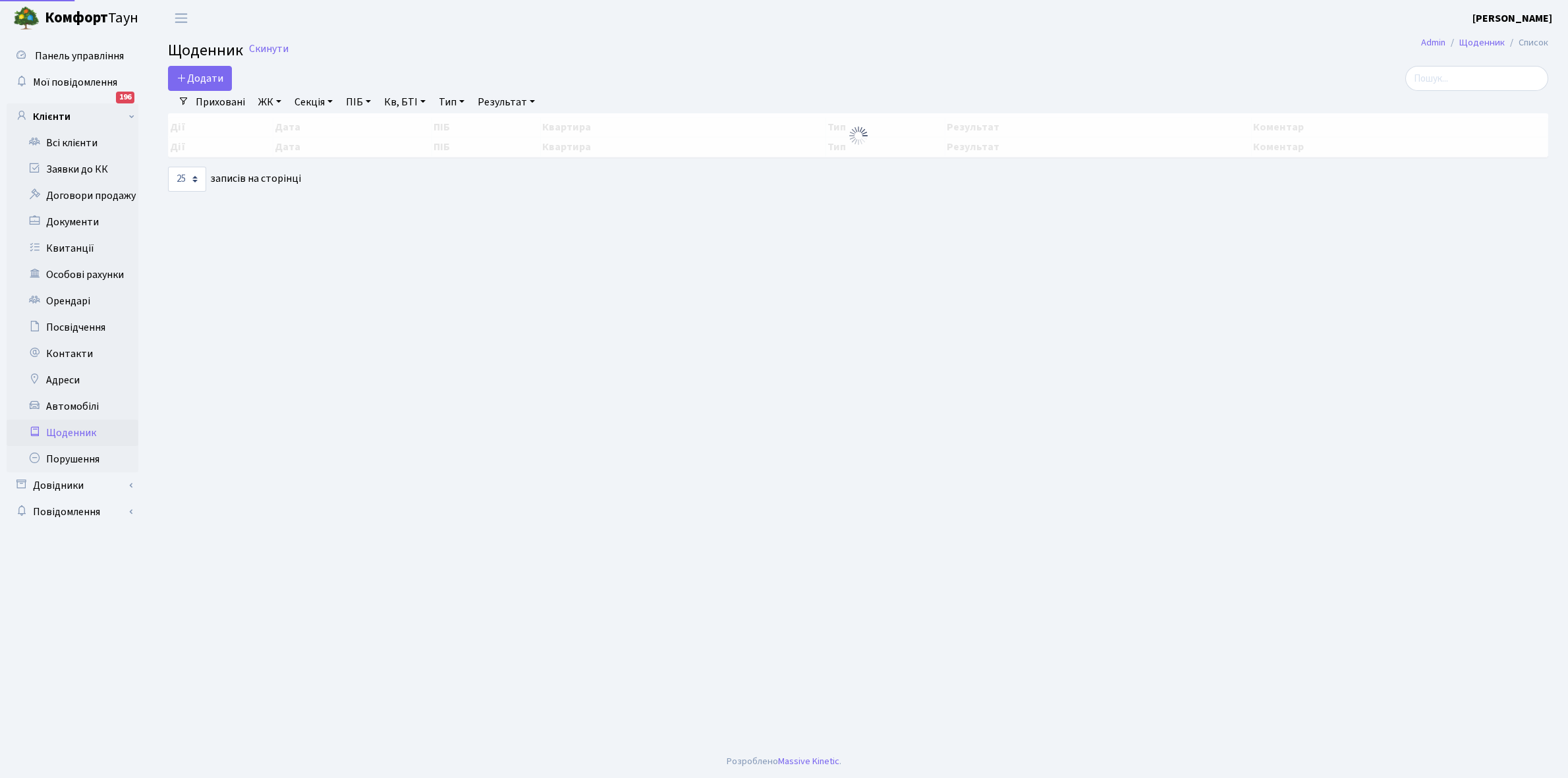
select select "25"
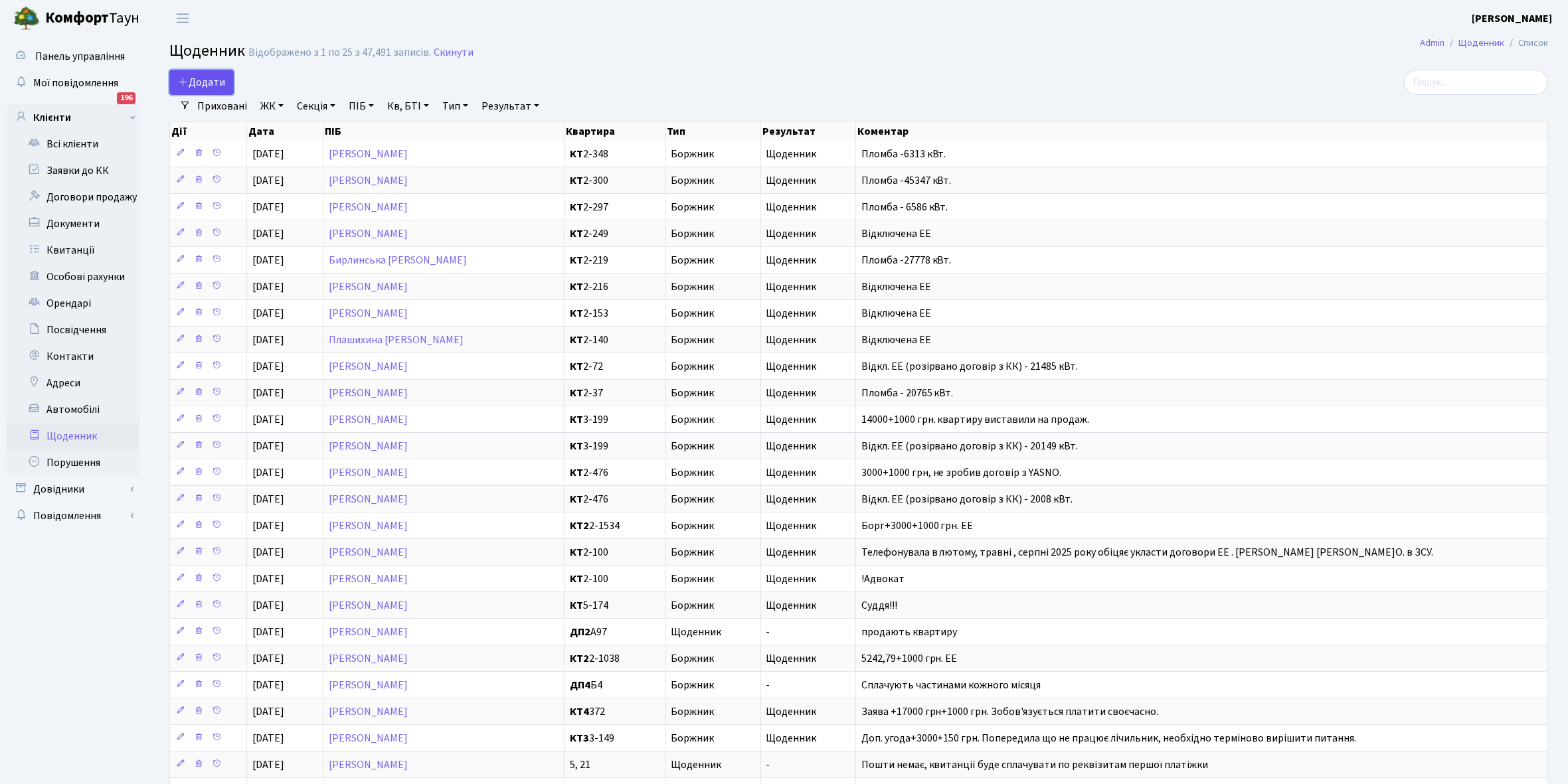
click at [201, 87] on span "Додати" at bounding box center [202, 82] width 47 height 15
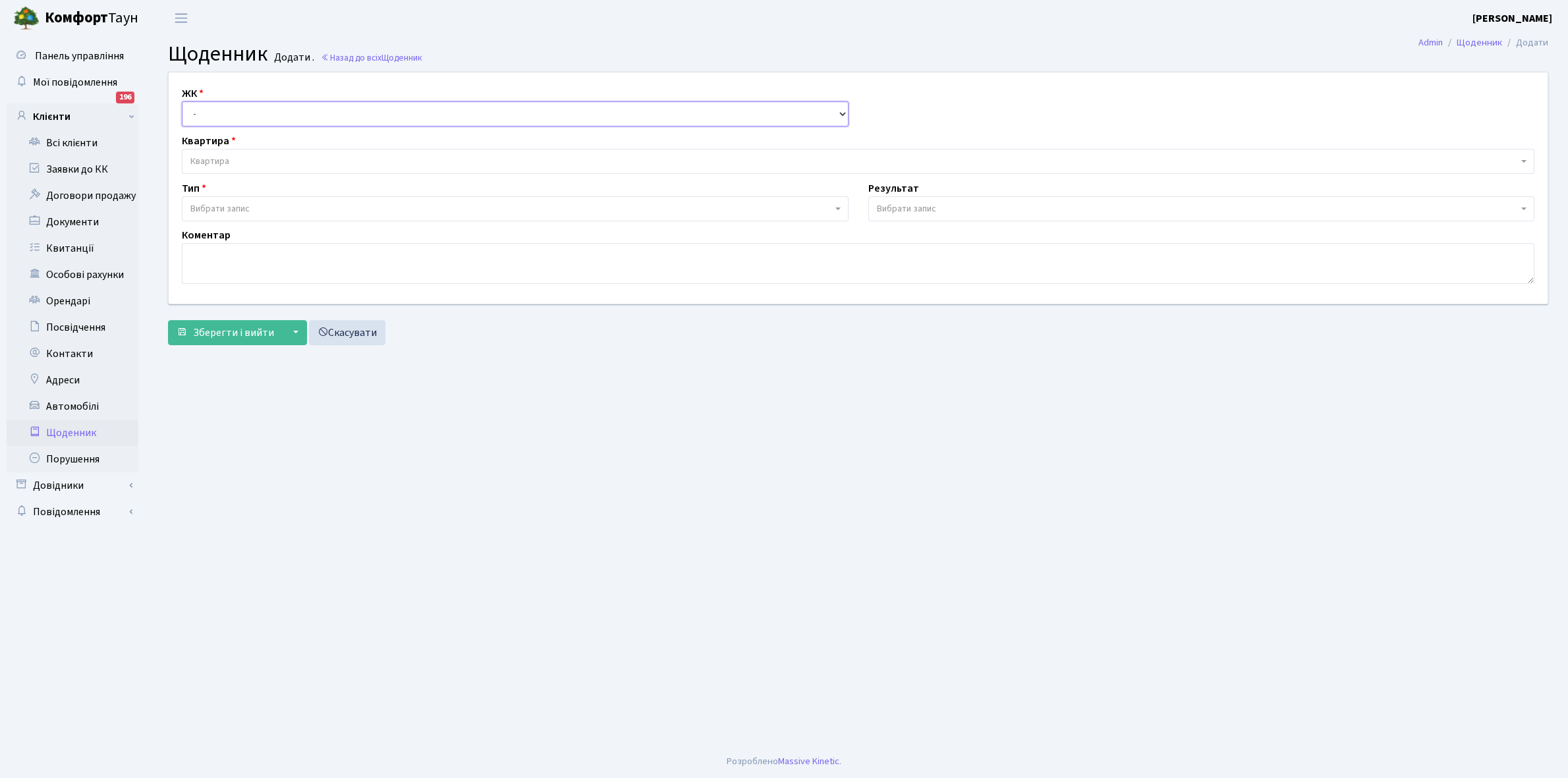
click at [205, 110] on select "- КТ, вул. Регенераторна, 4 КТ2, просп. Соборності, 17 КТ3, вул. Березнева, 16 …" at bounding box center [516, 114] width 667 height 25
select select "271"
click at [182, 102] on select "- КТ, вул. Регенераторна, 4 КТ2, просп. Соборності, 17 КТ3, вул. Березнева, 16 …" at bounding box center [516, 114] width 667 height 25
select select
click at [239, 159] on span "Квартира" at bounding box center [854, 161] width 1327 height 13
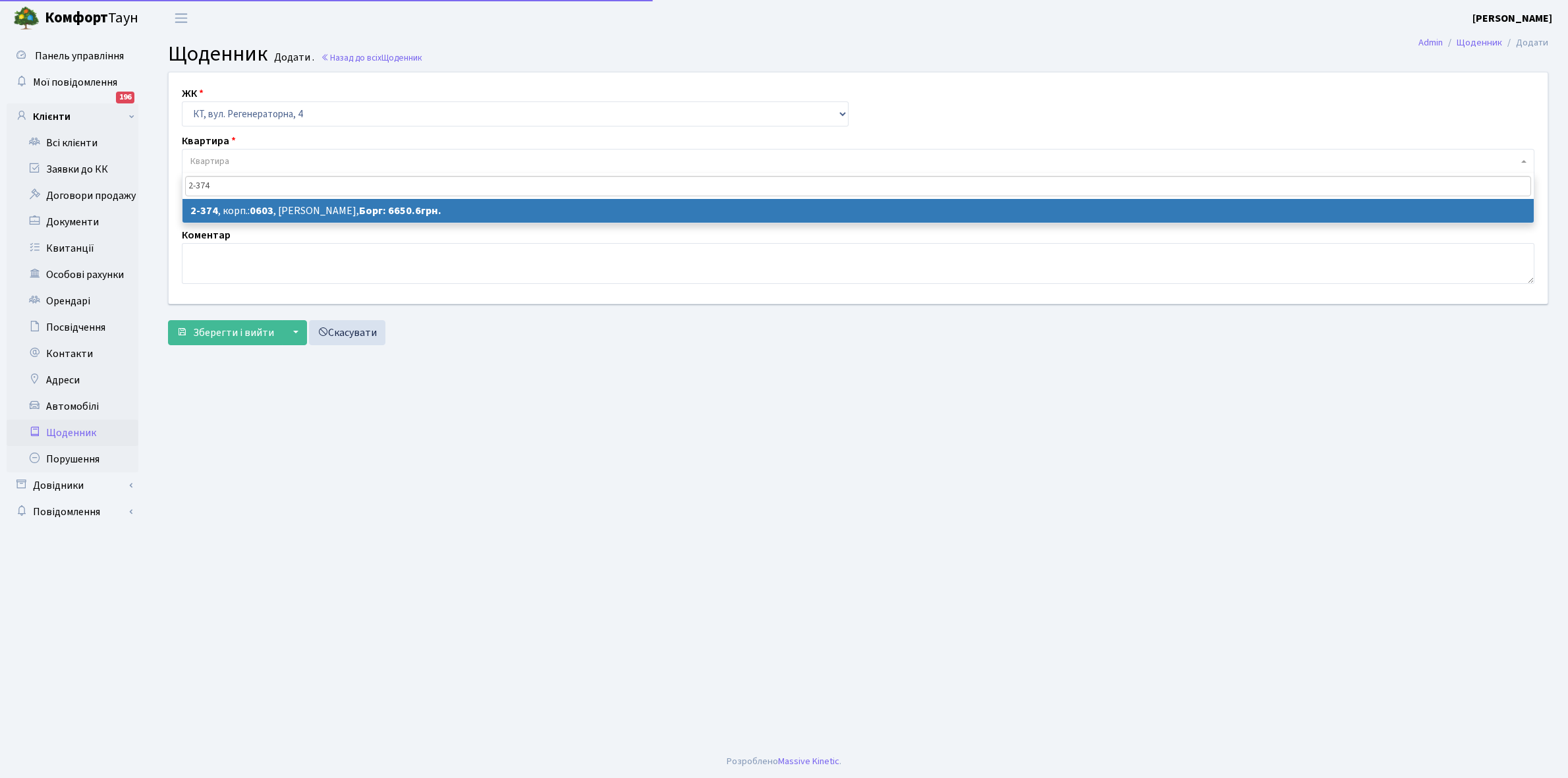
type input "2-374"
select select "1388"
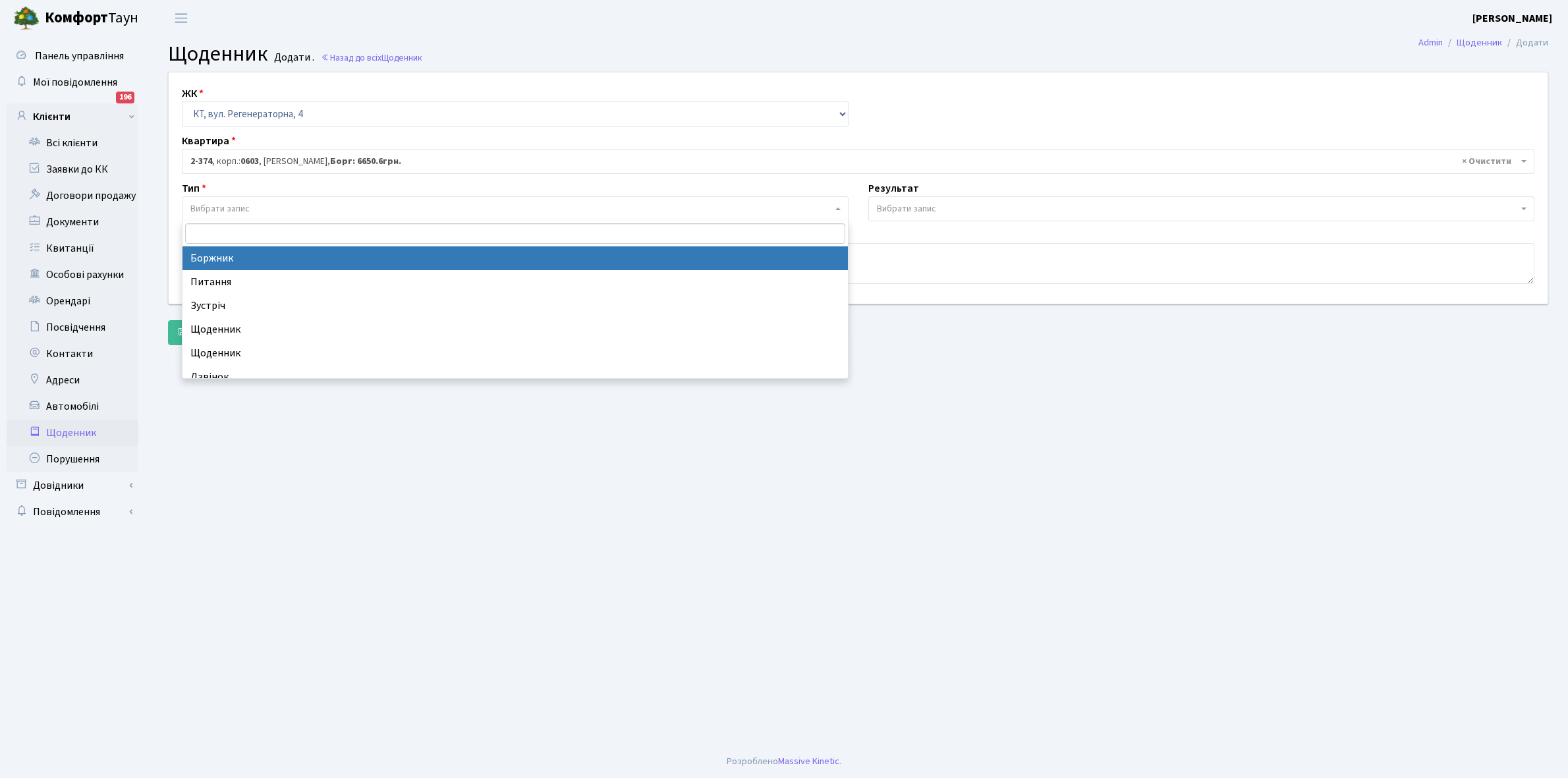
click at [231, 211] on span "Вибрати запис" at bounding box center [220, 209] width 59 height 13
select select "189"
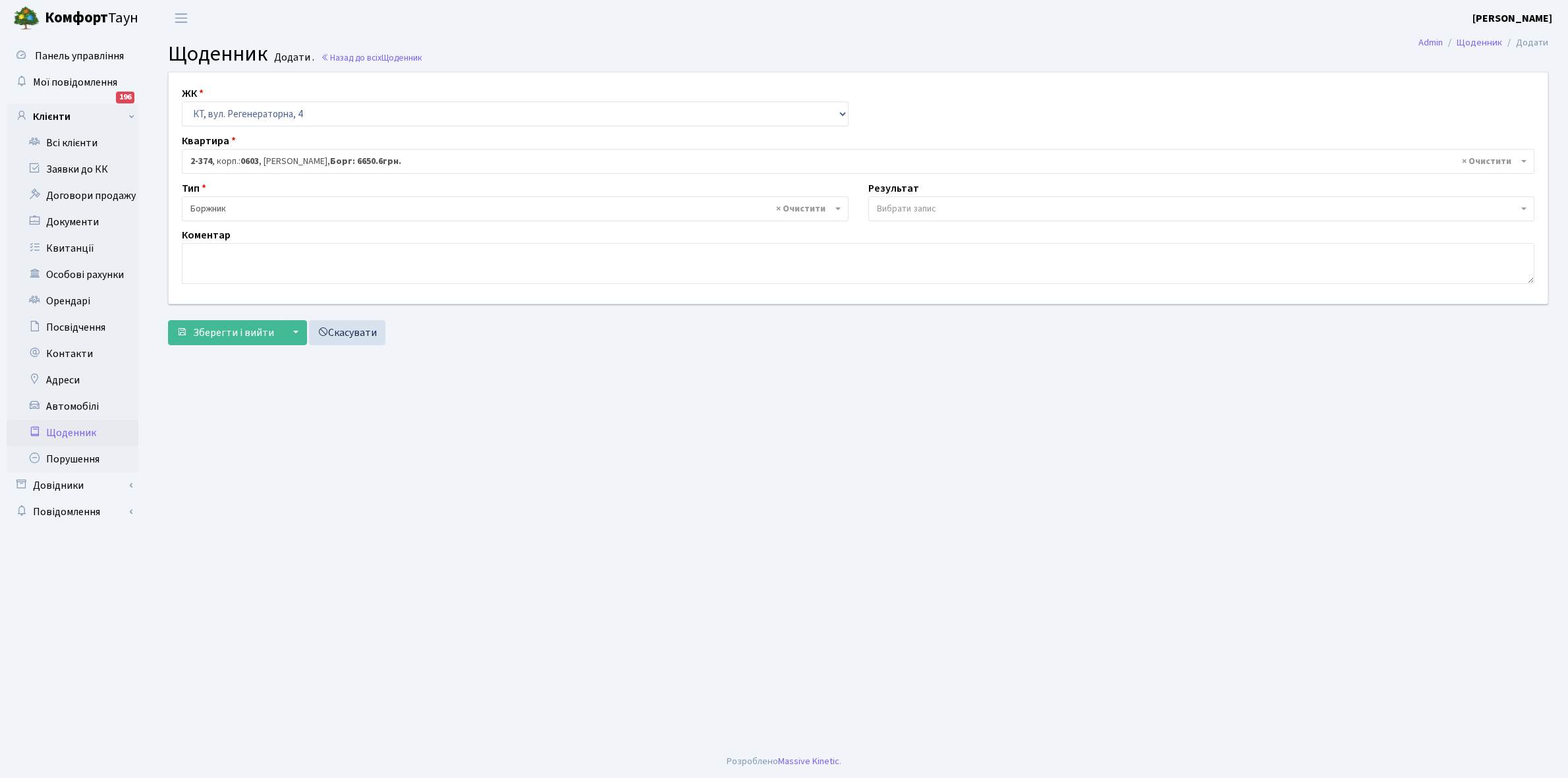
click at [914, 205] on span "Вибрати запис" at bounding box center [906, 209] width 59 height 13
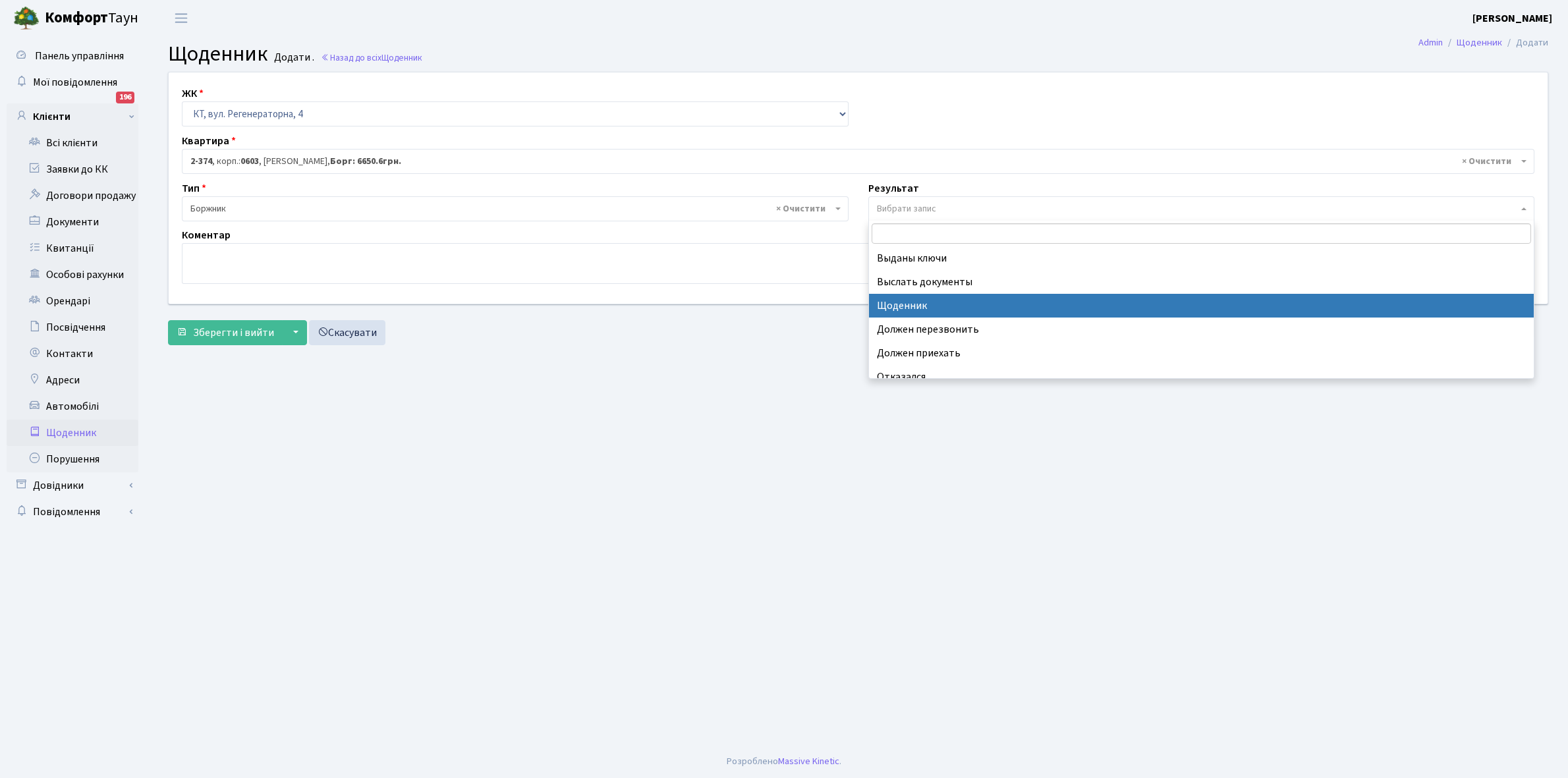
select select "14"
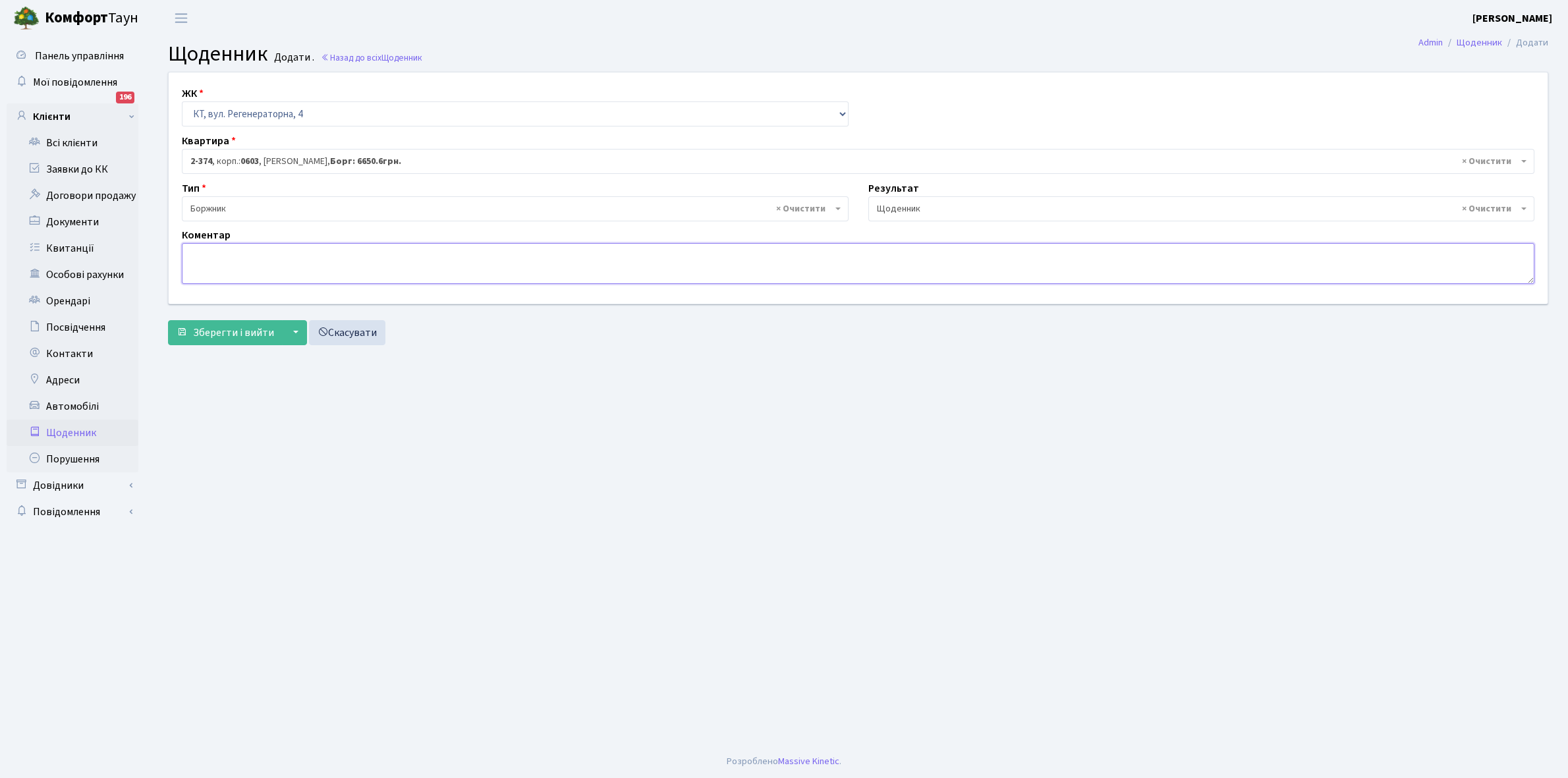
click at [191, 257] on textarea at bounding box center [858, 263] width 1353 height 41
paste textarea "Відкл. ЕЕ (розірвано договір з КК) - 22125 кВт."
click at [369, 254] on textarea "Відкл. ЕЕ (розірвано договір з КК) - 22125 кВт." at bounding box center [858, 263] width 1353 height 41
type textarea "Відкл. ЕЕ (розірвано договір з КК) - 42331 кВт."
click at [252, 335] on span "Зберегти і вийти" at bounding box center [234, 333] width 81 height 15
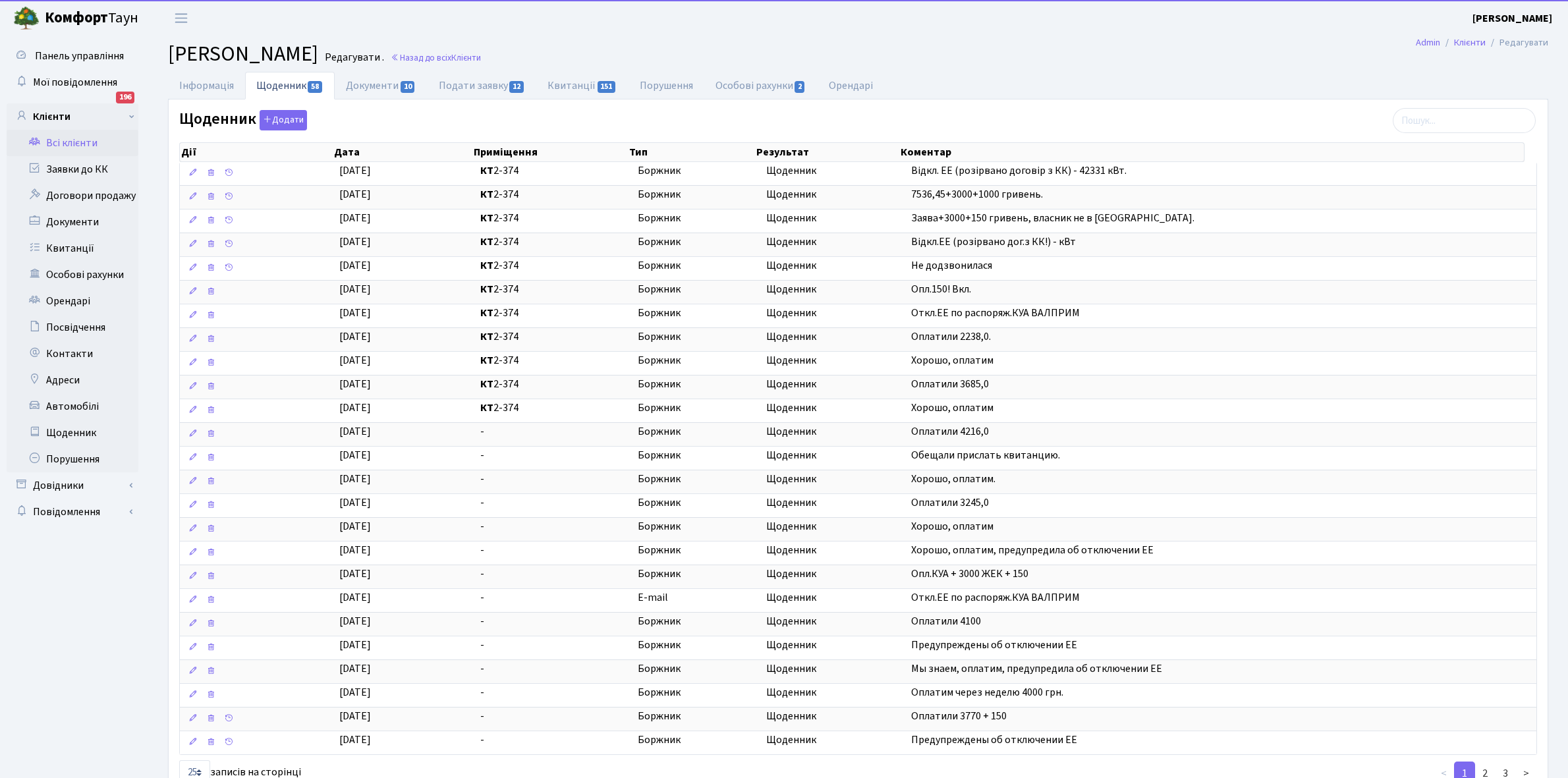
select select "25"
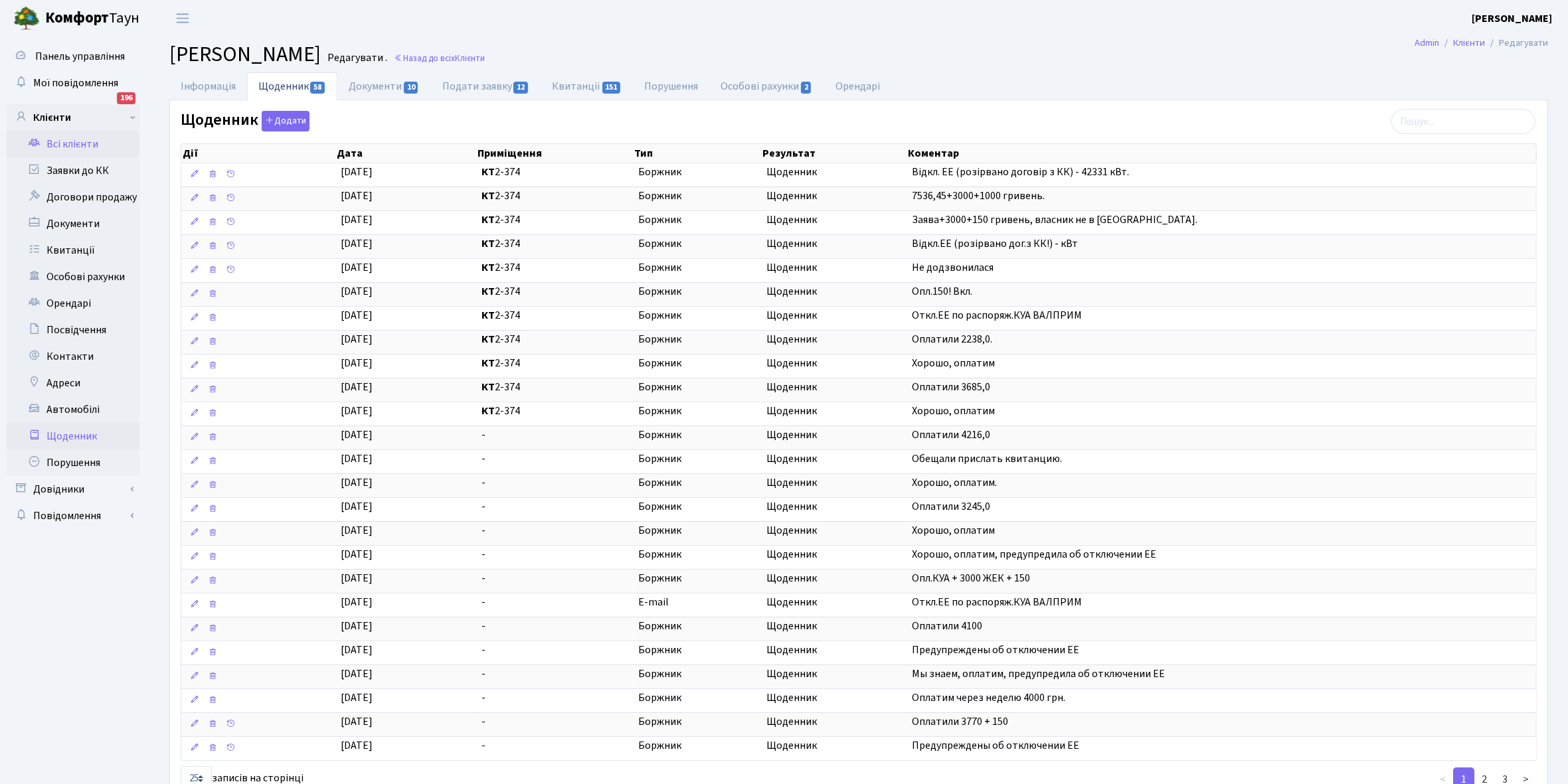
click at [78, 437] on link "Щоденник" at bounding box center [73, 437] width 133 height 27
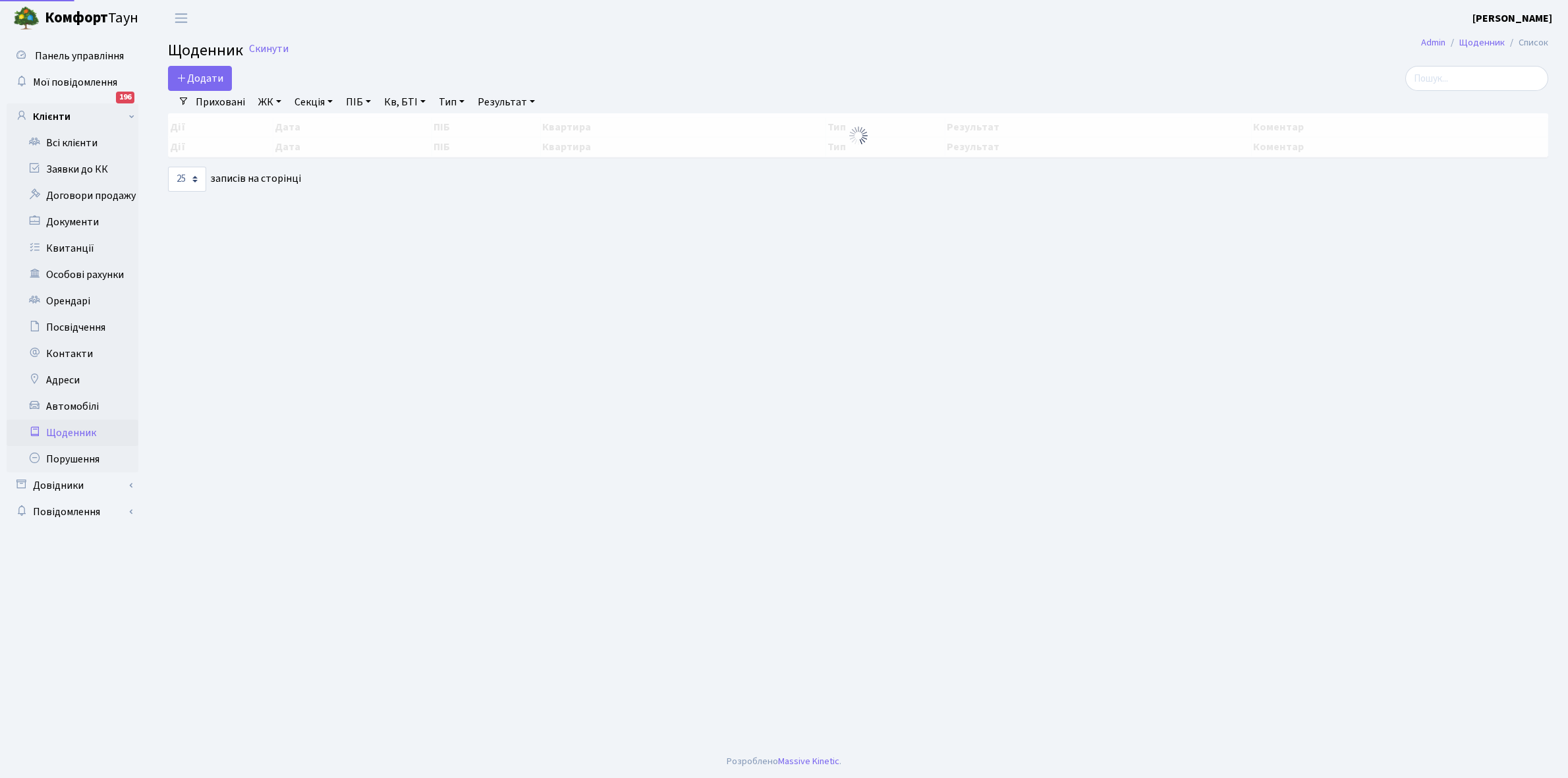
select select "25"
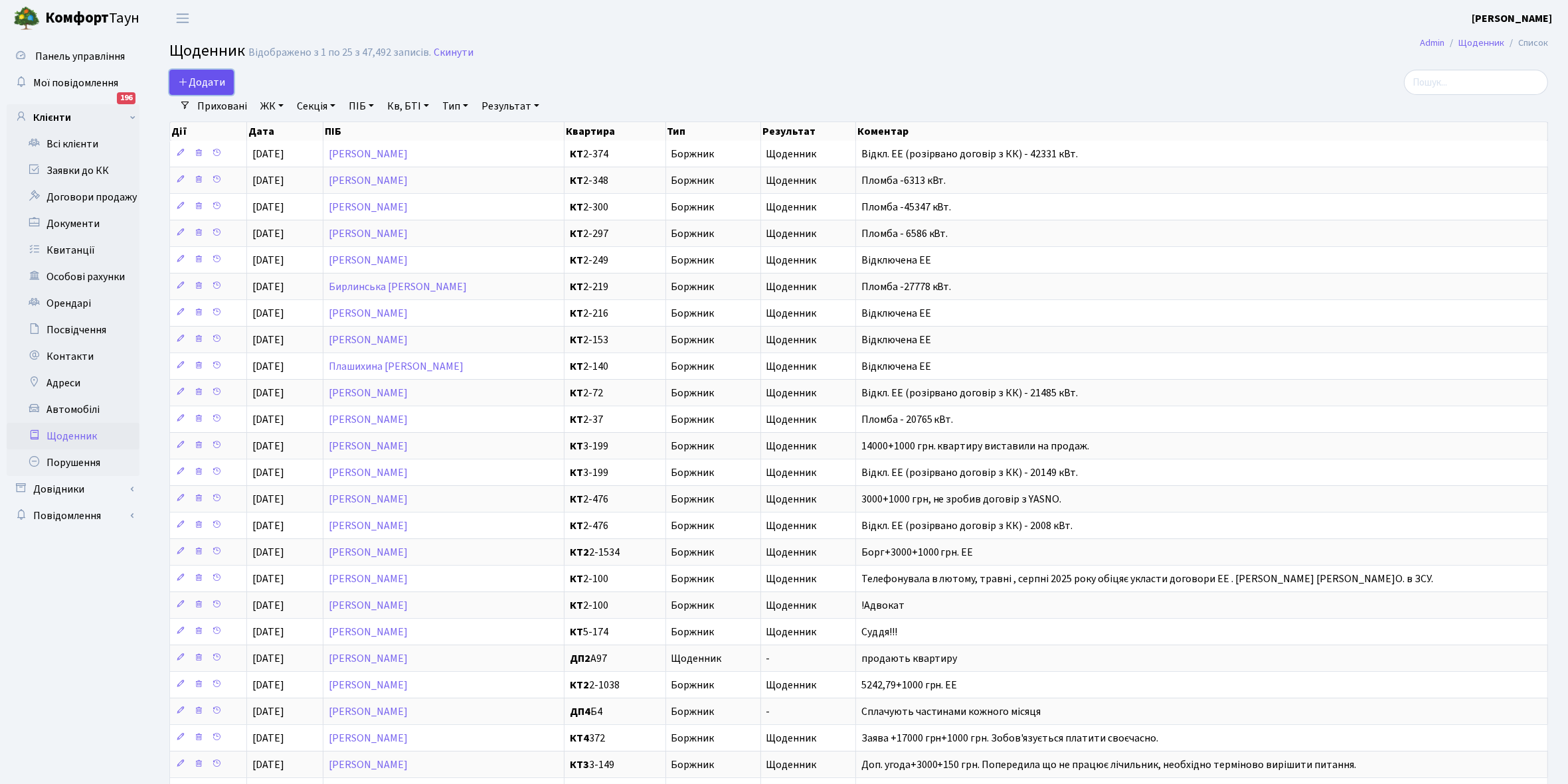
click at [200, 75] on span "Додати" at bounding box center [202, 82] width 47 height 15
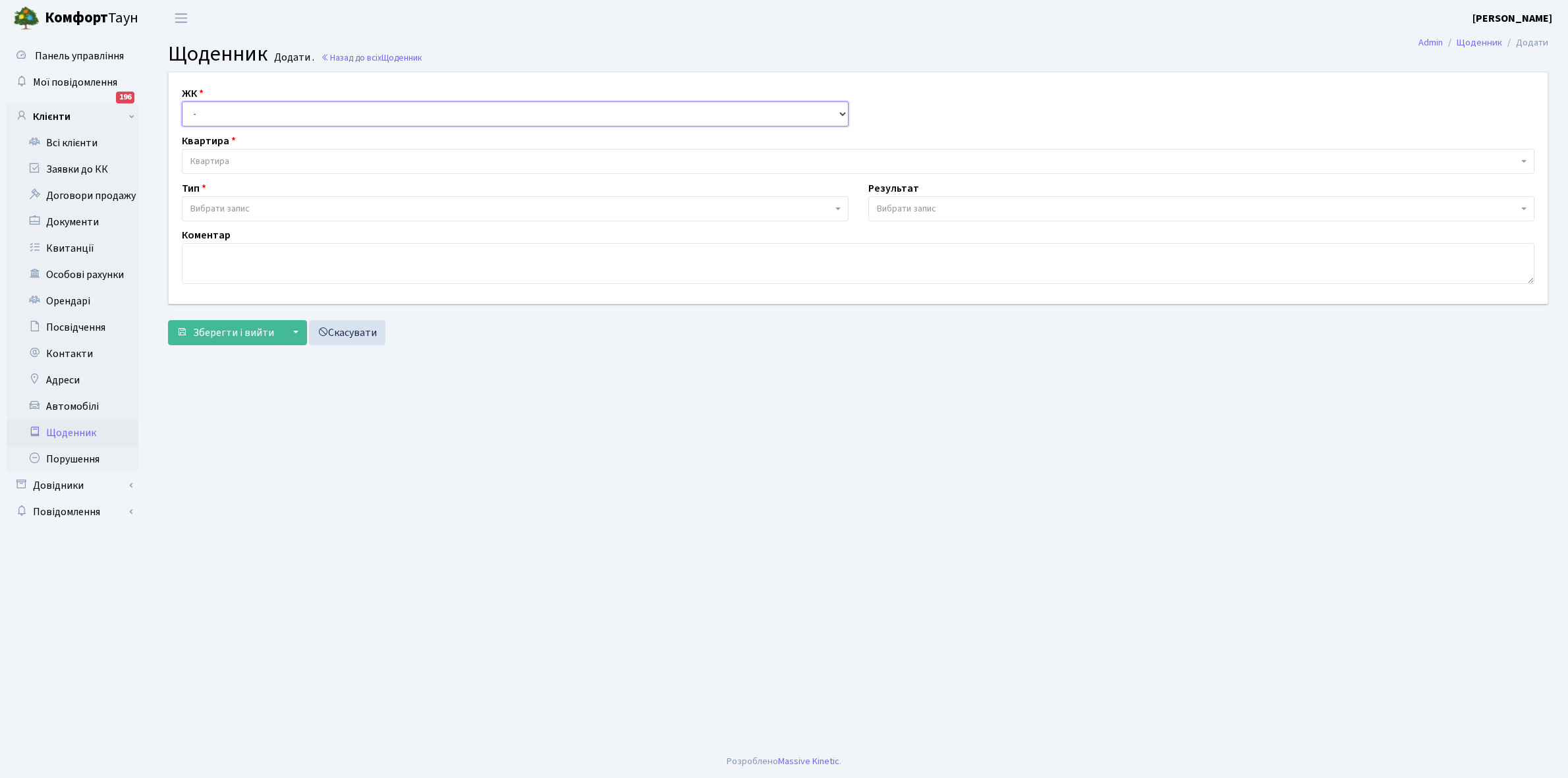
click at [209, 114] on select "- КТ, вул. Регенераторна, 4 КТ2, просп. Соборності, 17 КТ3, вул. Березнева, 16 …" at bounding box center [516, 114] width 667 height 25
select select "271"
click at [182, 102] on select "- КТ, вул. Регенераторна, 4 КТ2, просп. Соборності, 17 КТ3, вул. Березнева, 16 …" at bounding box center [516, 114] width 667 height 25
select select
click at [237, 155] on span "Квартира" at bounding box center [854, 161] width 1327 height 13
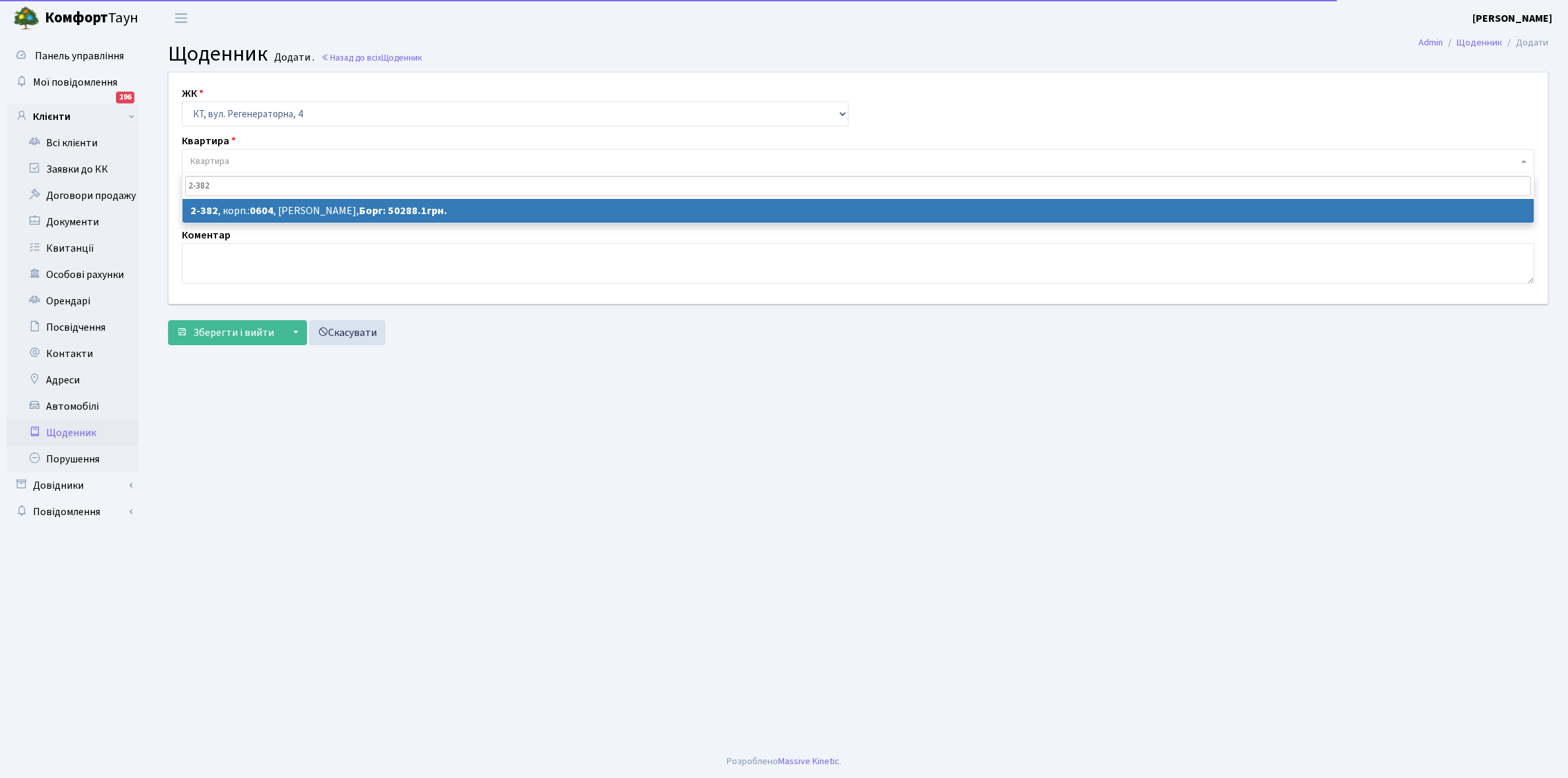
type input "2-382"
select select "1396"
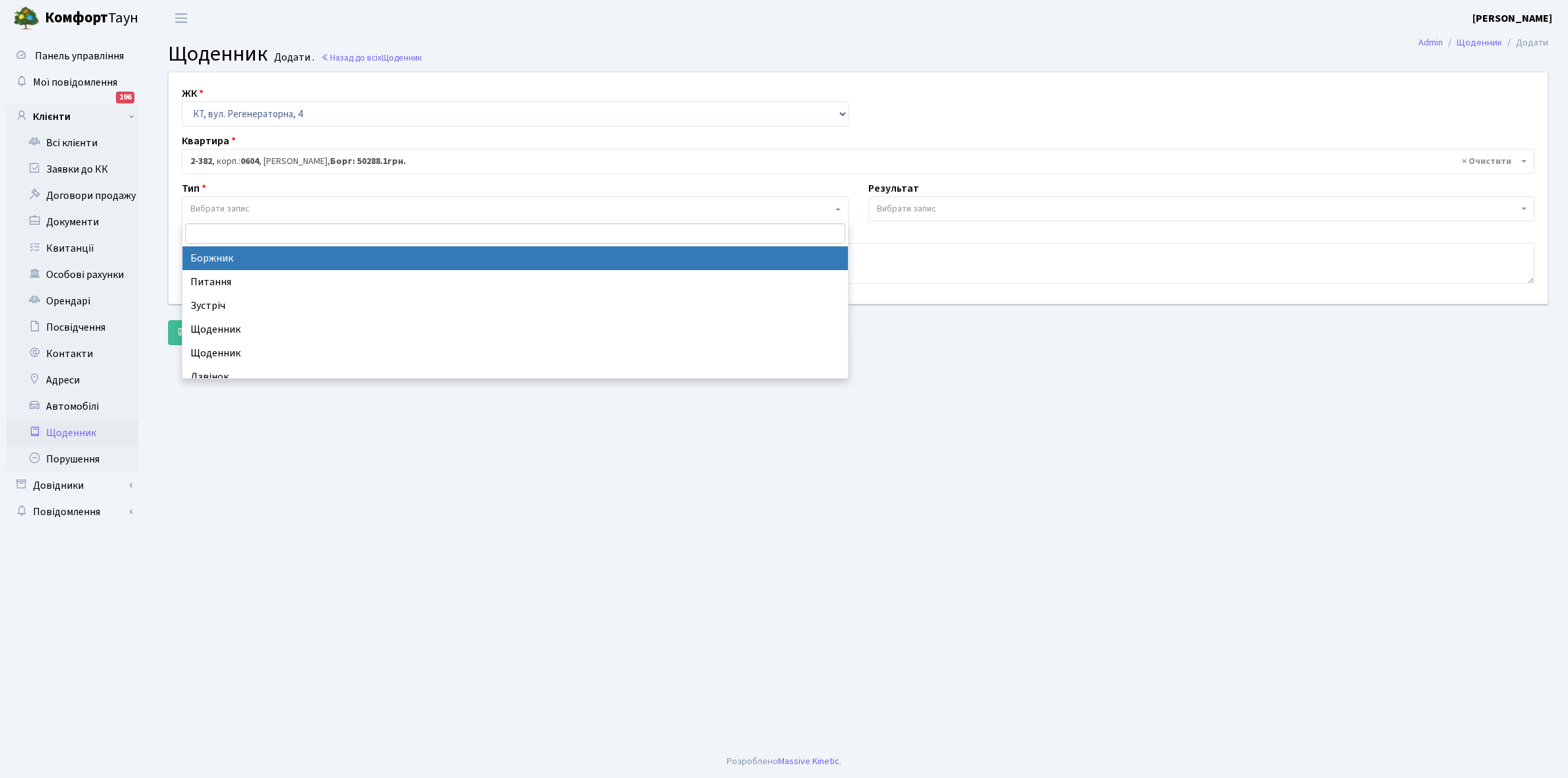
click at [232, 208] on span "Вибрати запис" at bounding box center [220, 209] width 59 height 13
select select "189"
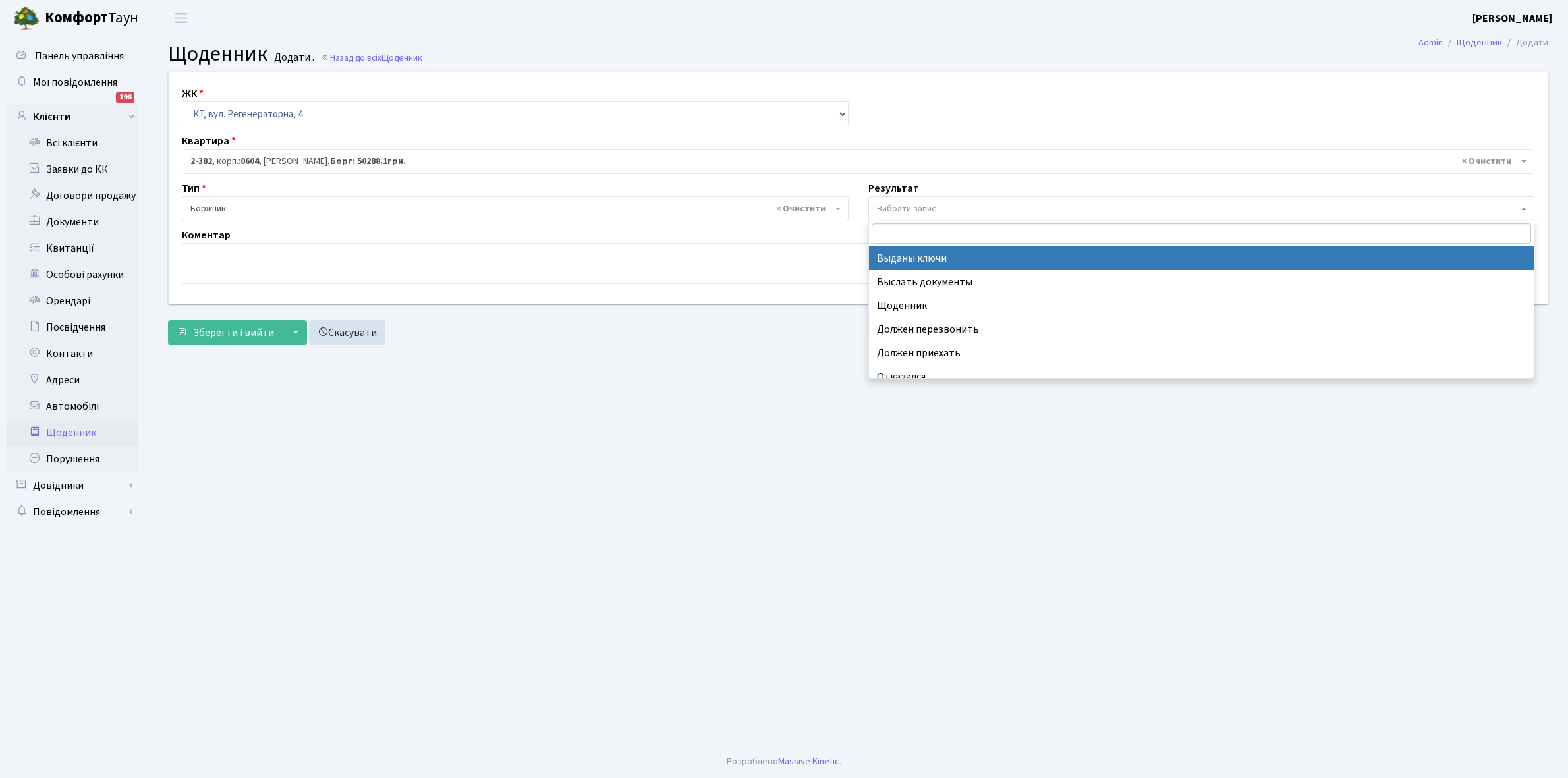
click at [926, 202] on span "Вибрати запис" at bounding box center [906, 209] width 59 height 13
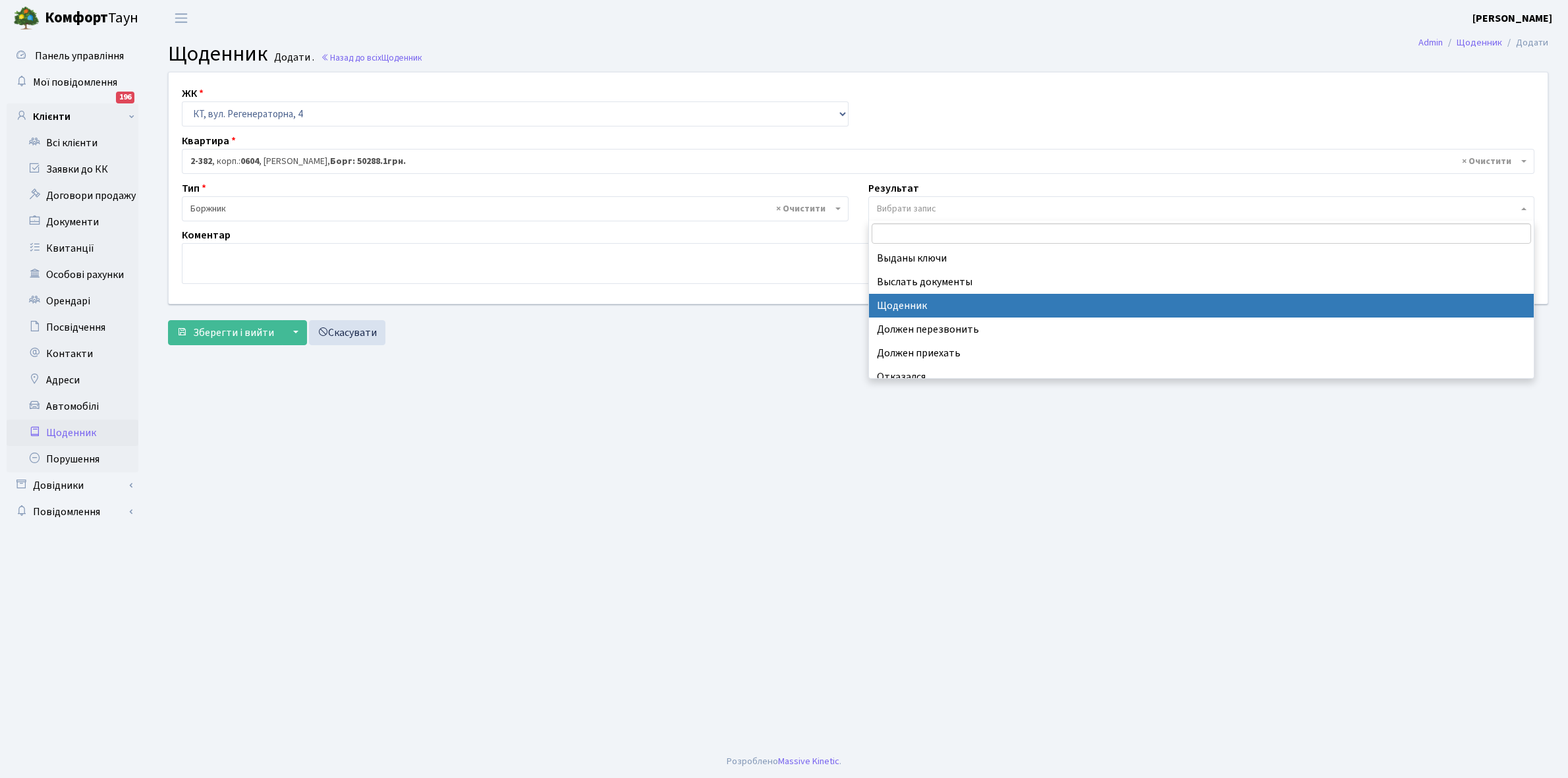
select select "14"
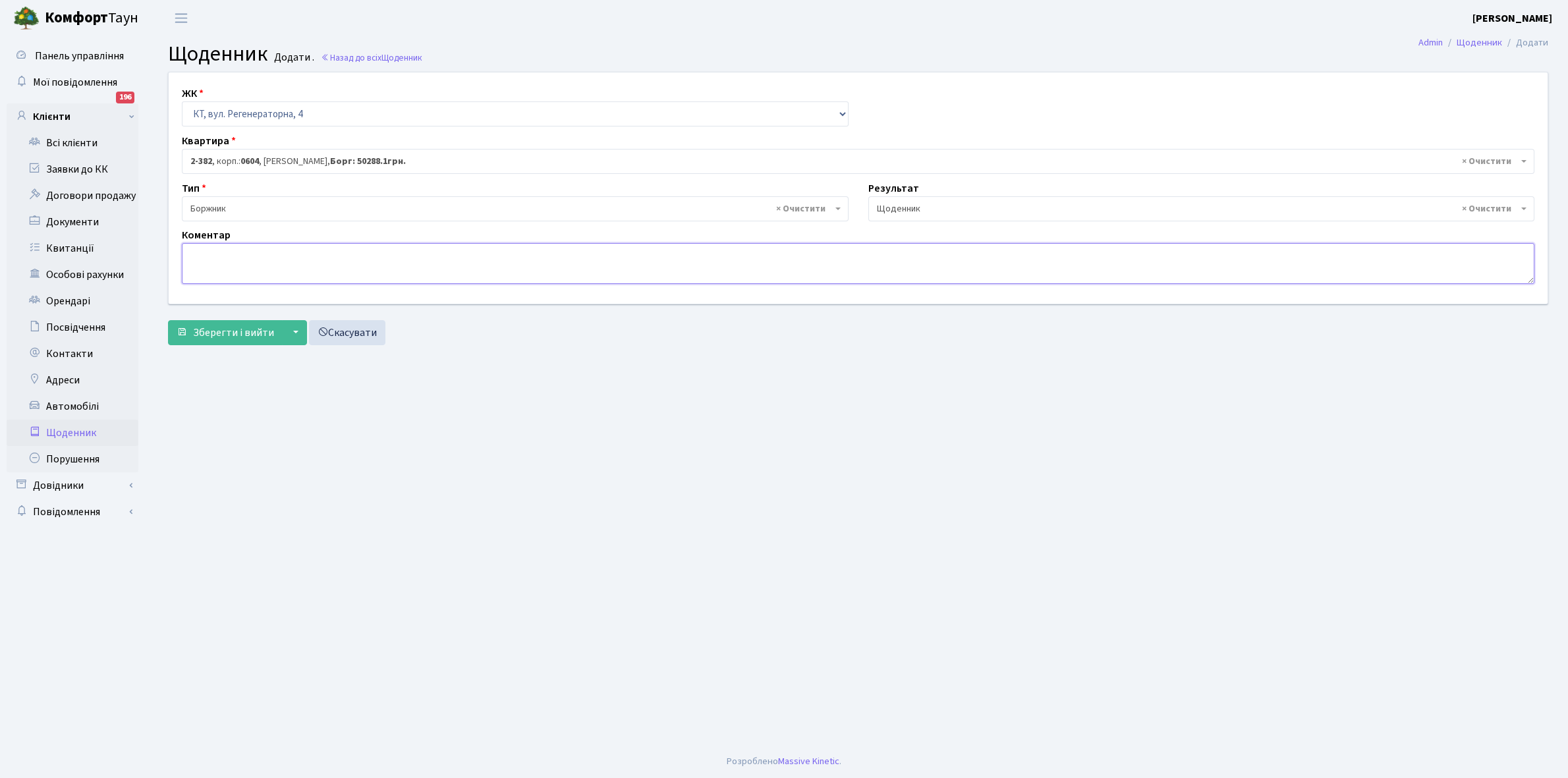
click at [201, 252] on textarea at bounding box center [858, 263] width 1353 height 41
type textarea "Пломба !"
click at [215, 326] on span "Зберегти і вийти" at bounding box center [234, 333] width 81 height 15
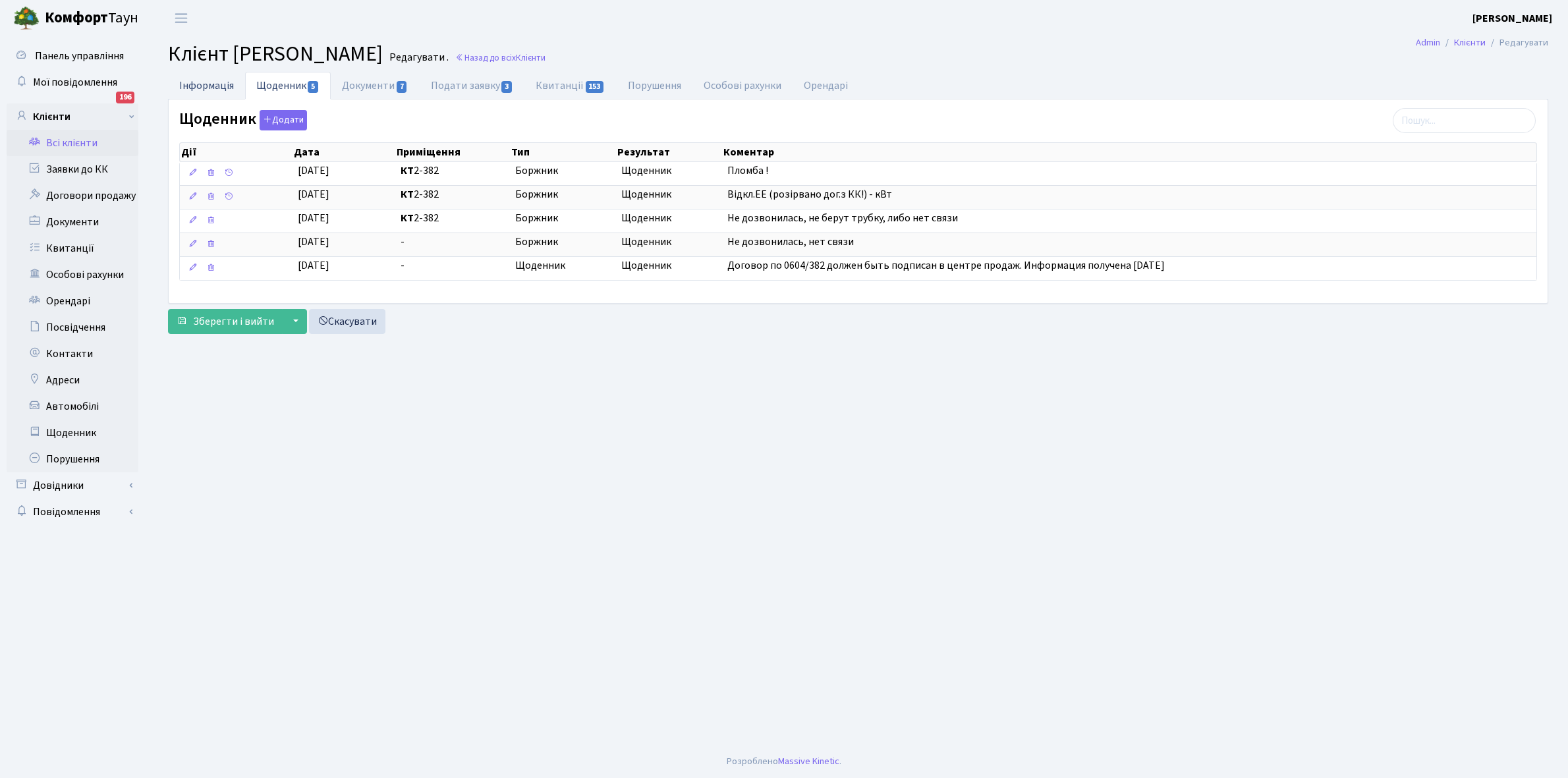
click at [193, 76] on link "Інформація" at bounding box center [207, 85] width 77 height 27
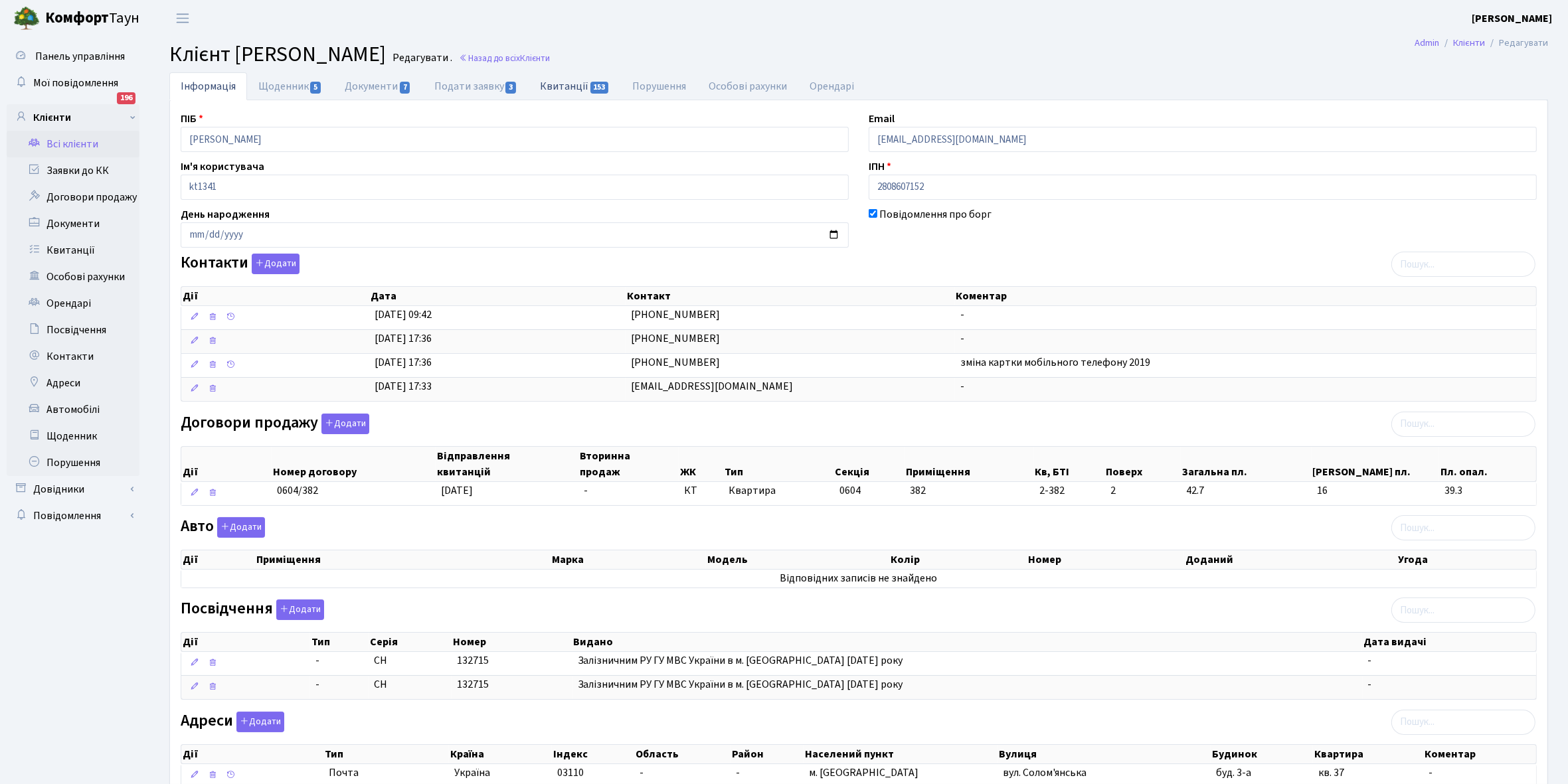
click at [562, 87] on link "Квитанції 153" at bounding box center [575, 86] width 92 height 27
select select "25"
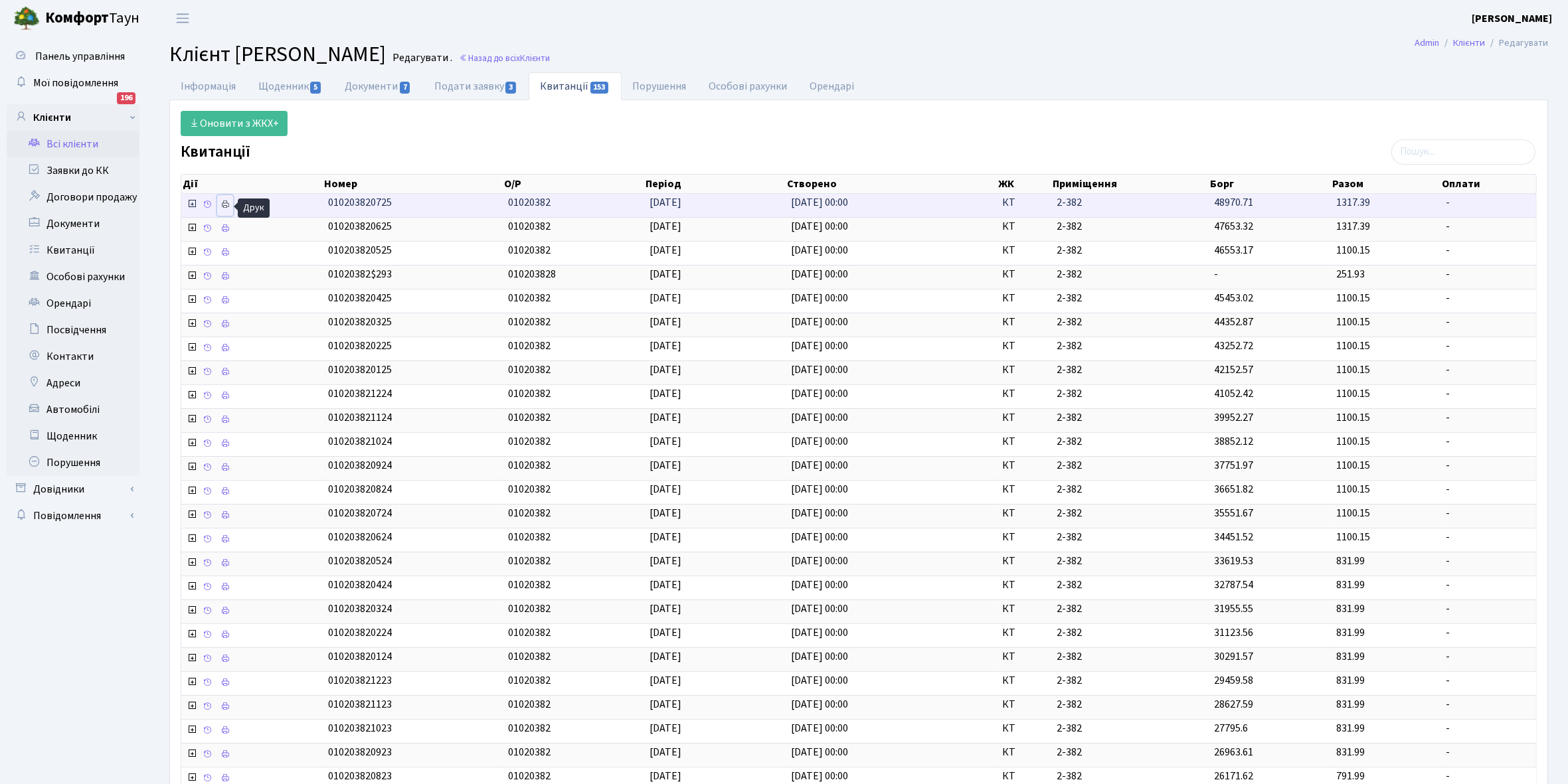
click at [223, 207] on icon at bounding box center [225, 204] width 9 height 9
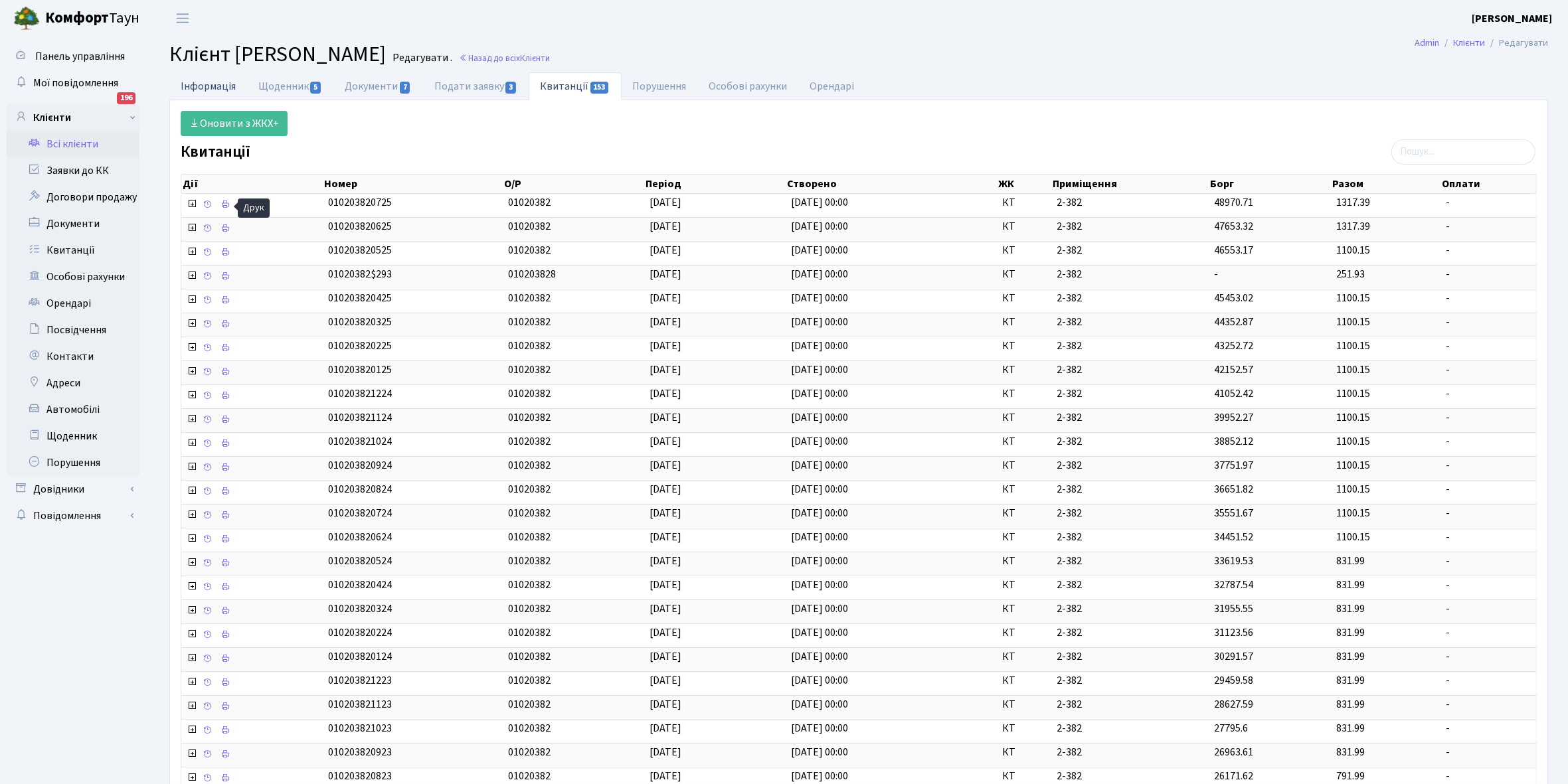
click at [203, 84] on link "Інформація" at bounding box center [208, 86] width 78 height 27
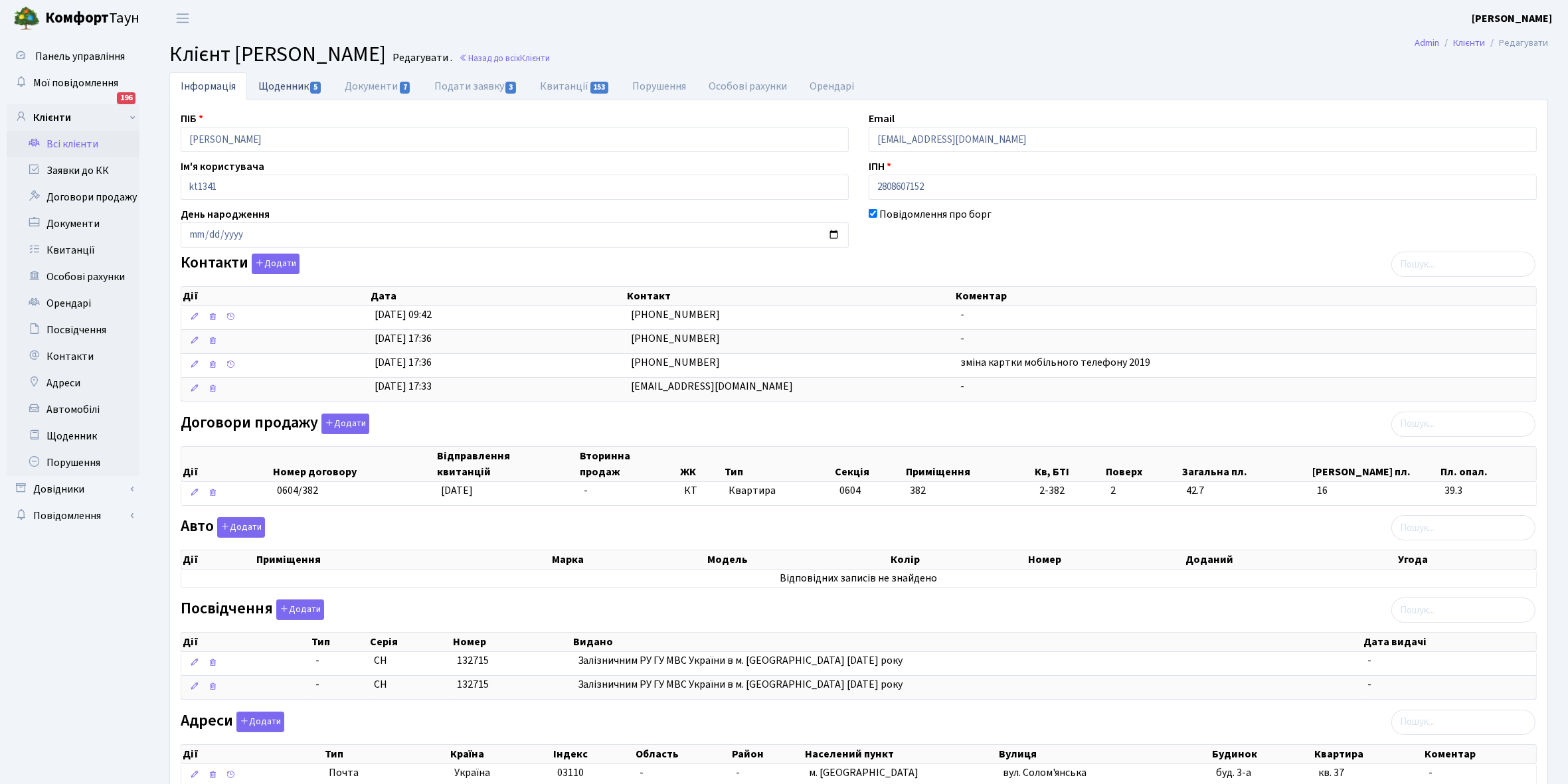
click at [291, 84] on link "Щоденник 5" at bounding box center [290, 86] width 86 height 27
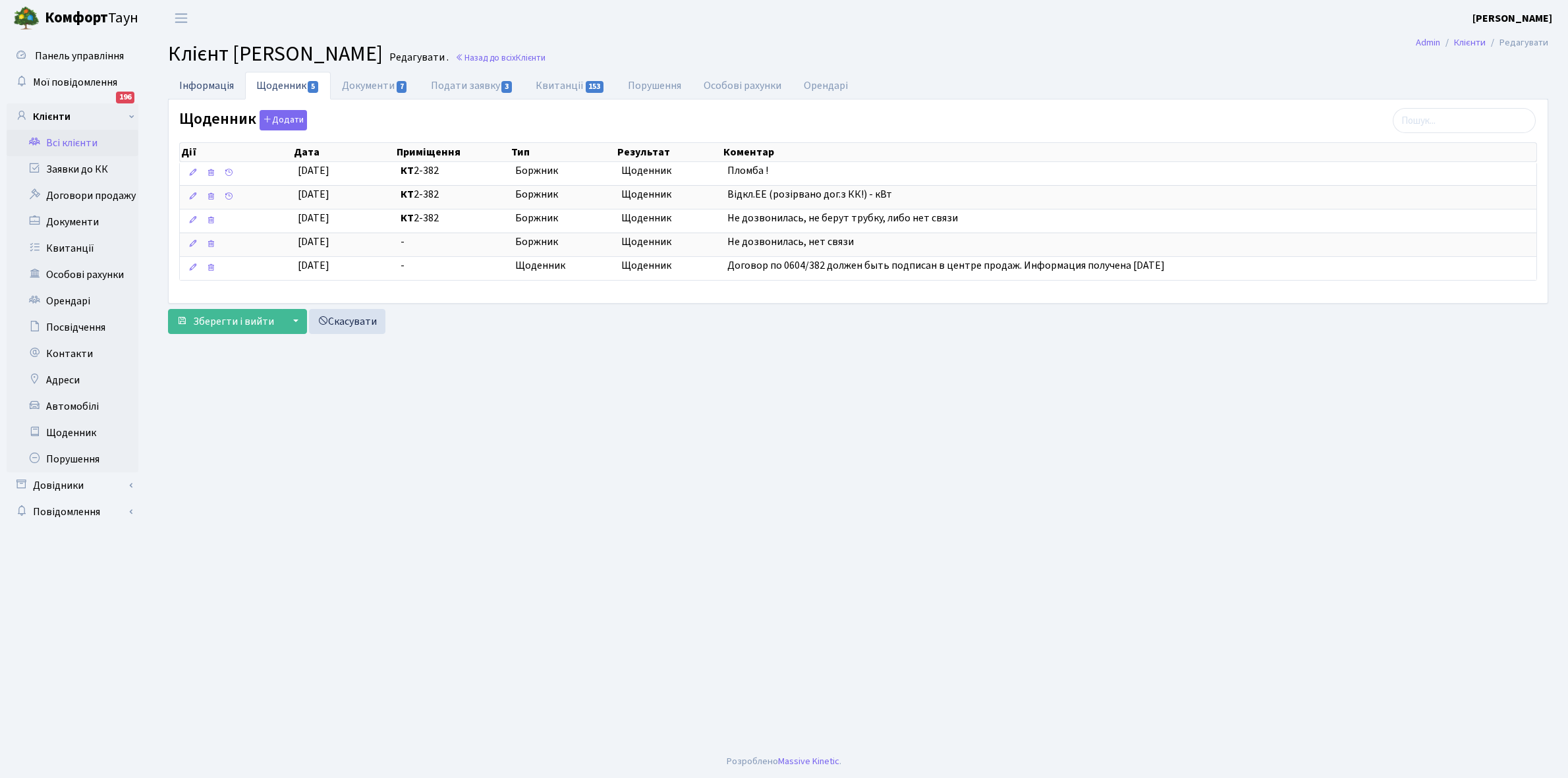
click at [198, 86] on link "Інформація" at bounding box center [207, 85] width 77 height 27
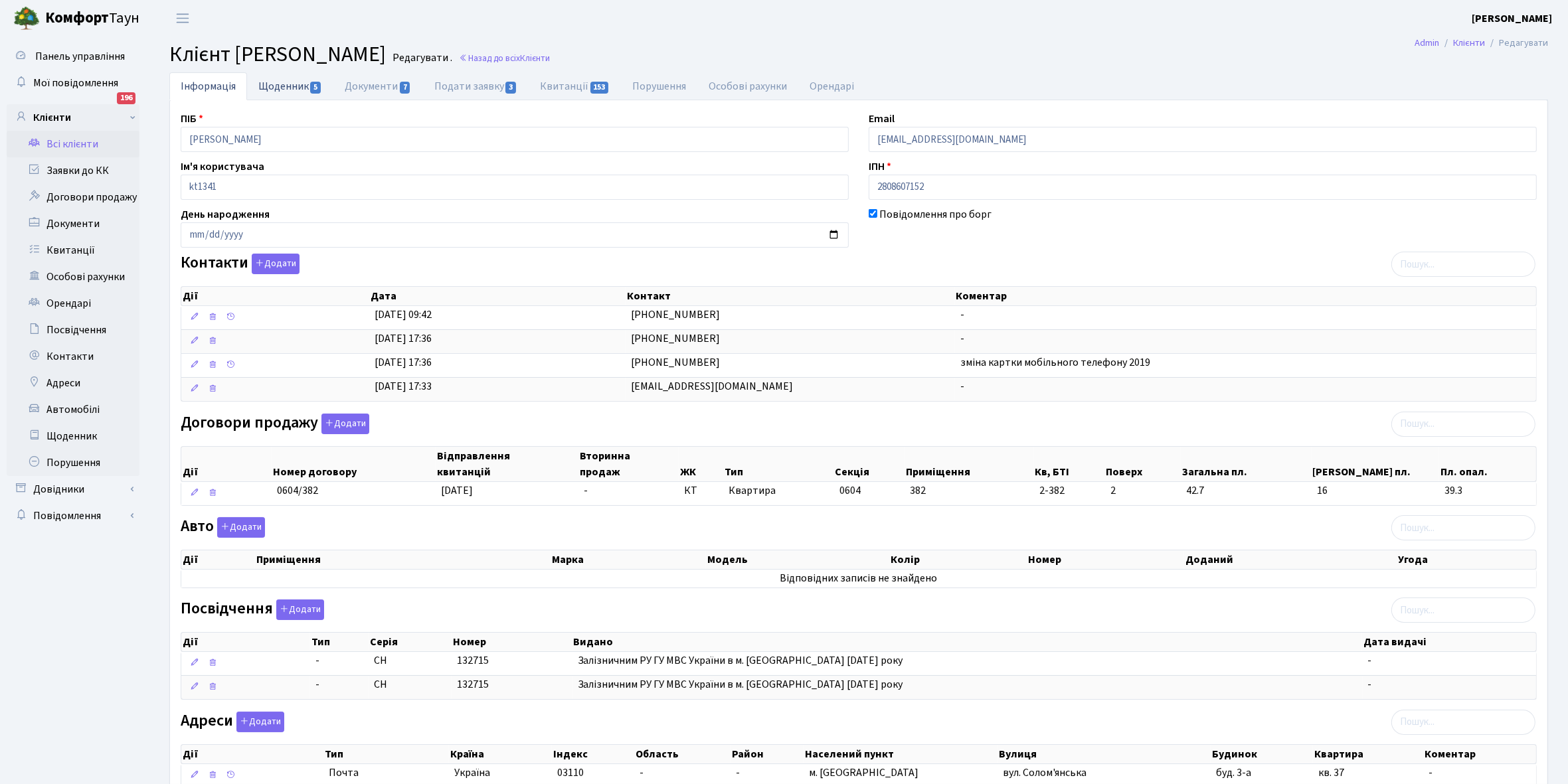
click at [274, 92] on link "Щоденник 5" at bounding box center [290, 86] width 86 height 27
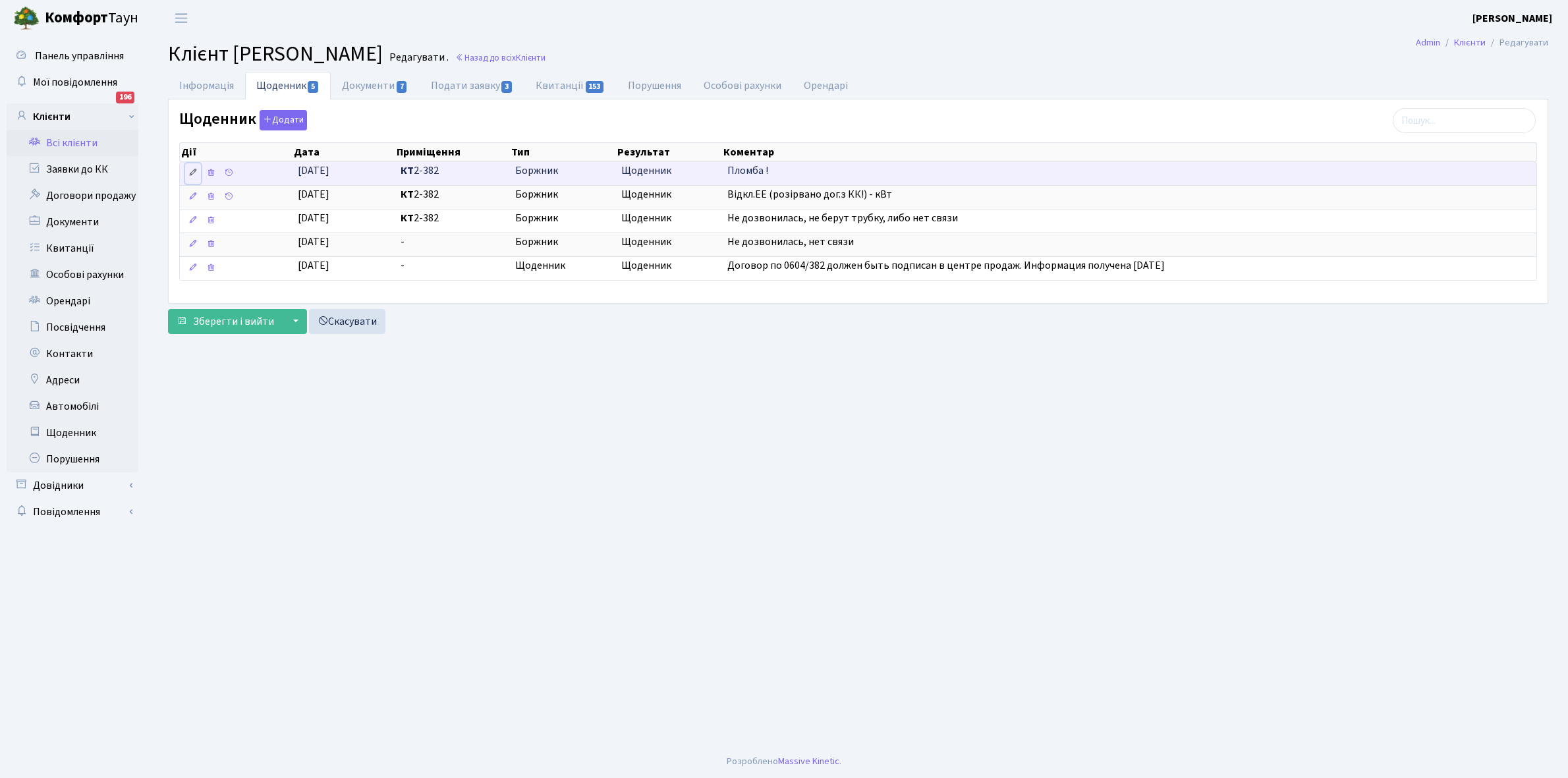
click at [191, 173] on icon at bounding box center [193, 173] width 9 height 9
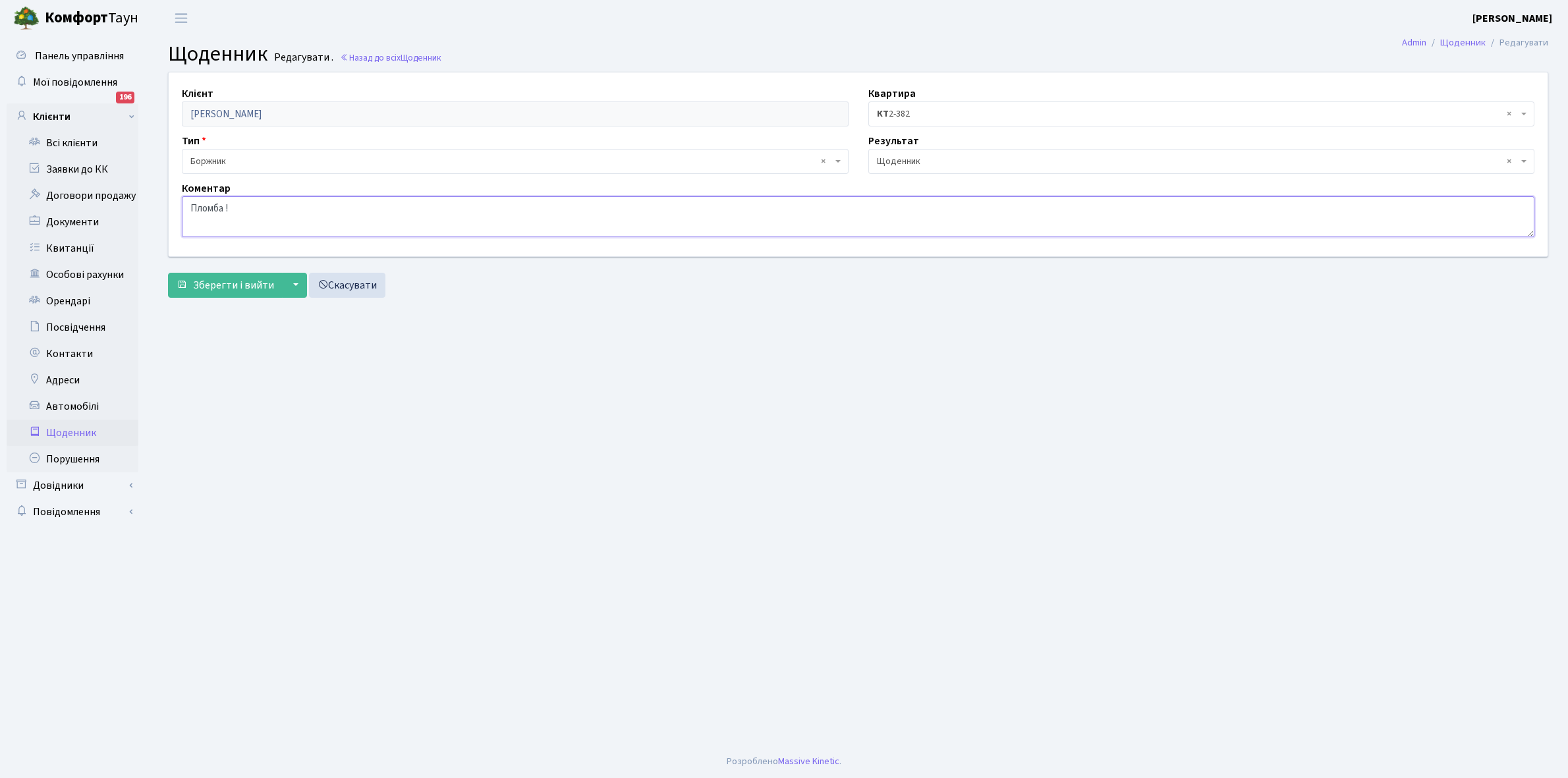
click at [275, 202] on textarea "Пломба !" at bounding box center [858, 217] width 1353 height 41
click at [271, 209] on textarea "Пломба !" at bounding box center [858, 217] width 1353 height 41
type textarea "Пломба ! Немає зв'язку з абонентом."
click at [239, 282] on span "Зберегти і вийти" at bounding box center [234, 285] width 81 height 15
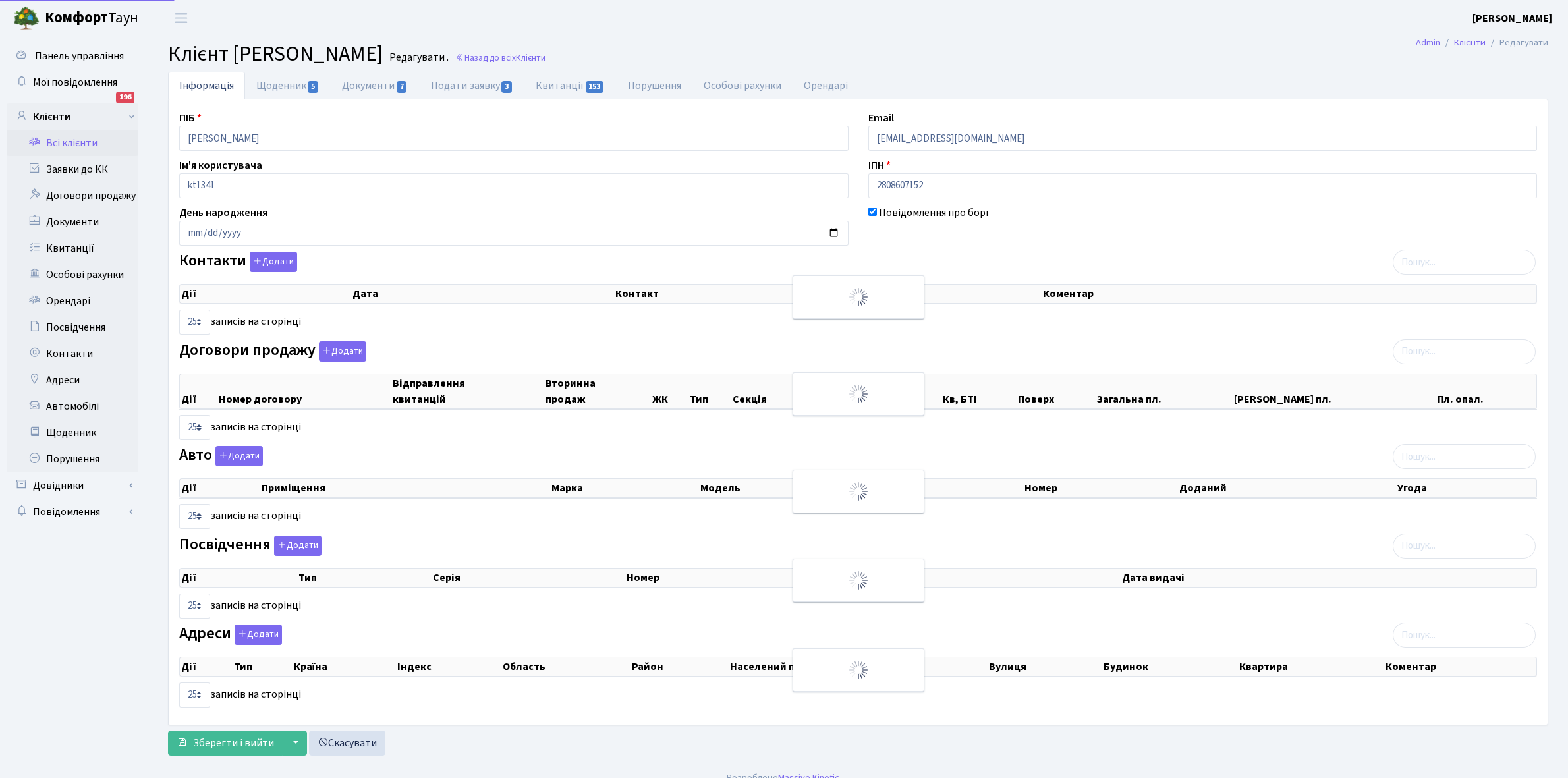
select select "25"
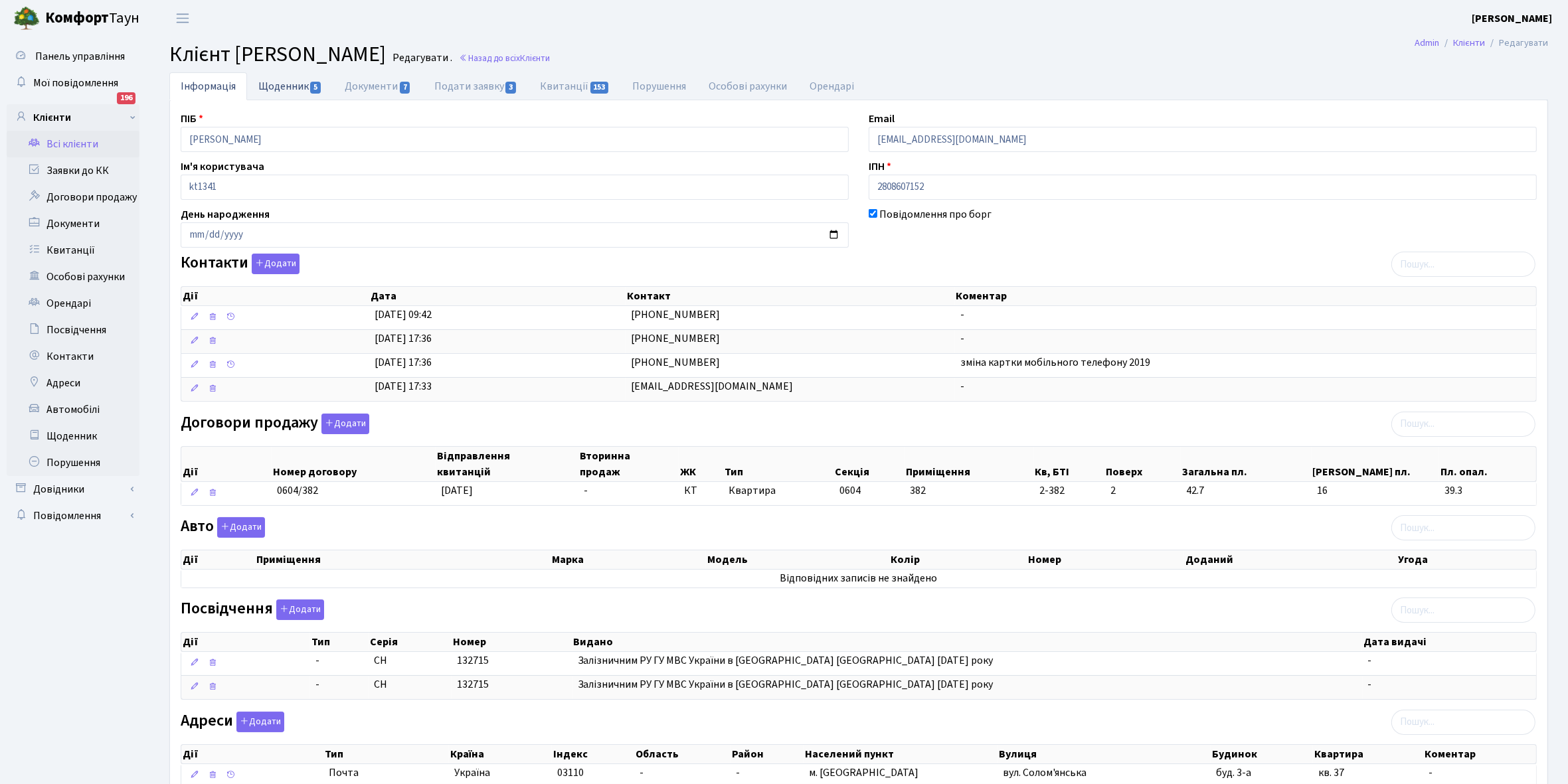
click at [276, 83] on link "Щоденник 5" at bounding box center [290, 86] width 86 height 27
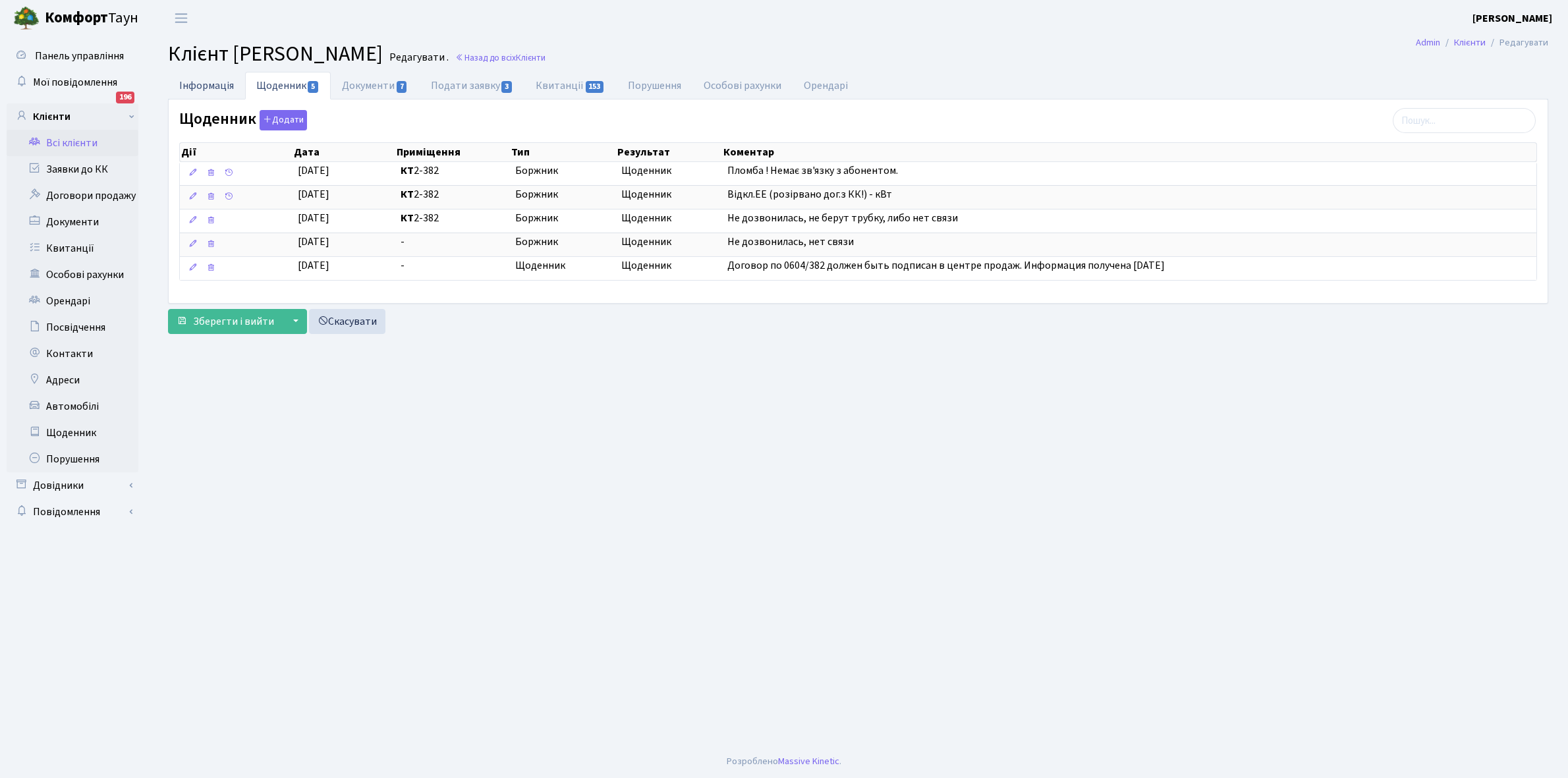
click at [201, 86] on link "Інформація" at bounding box center [207, 85] width 77 height 27
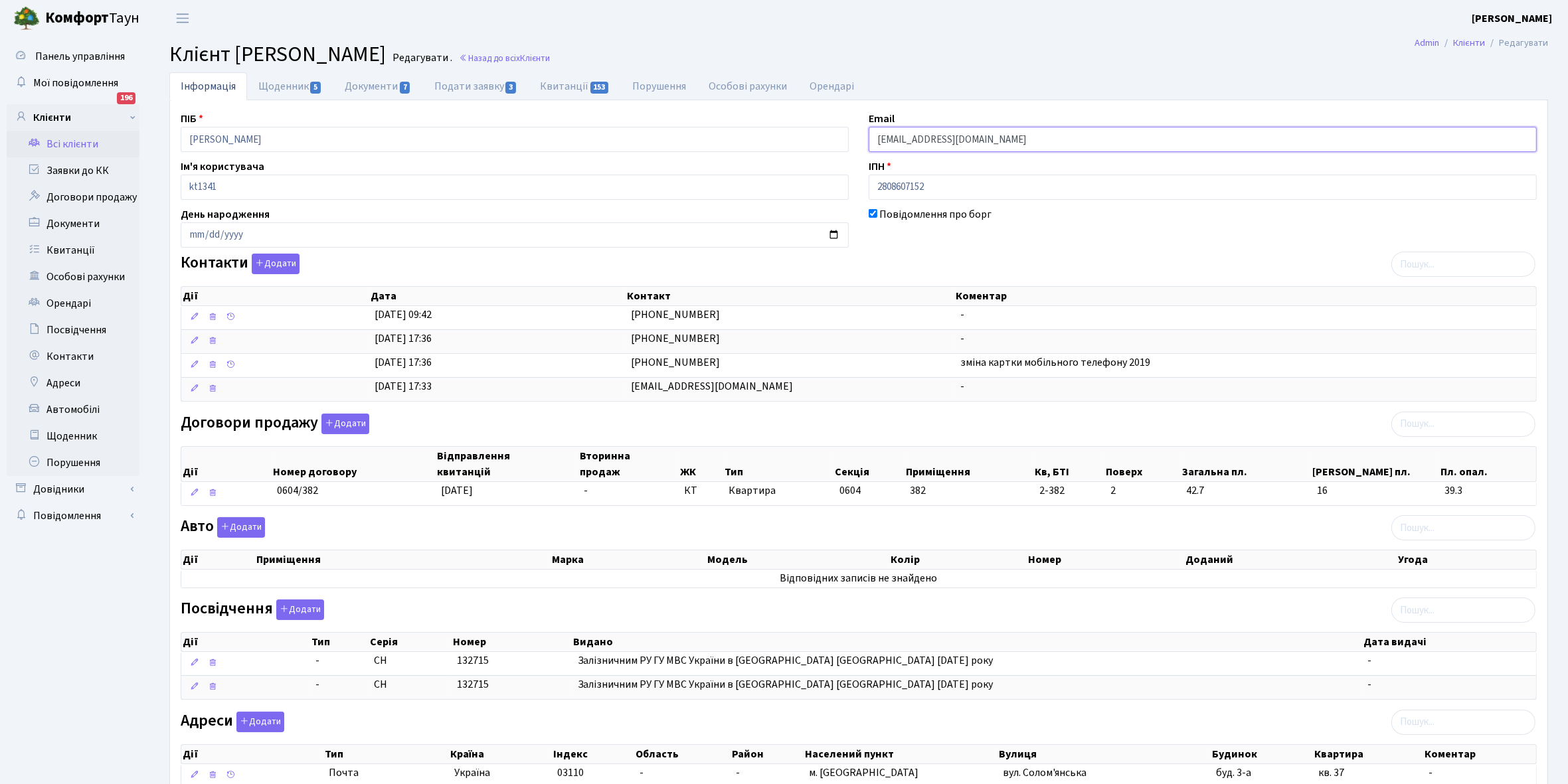
drag, startPoint x: 873, startPoint y: 137, endPoint x: 1003, endPoint y: 143, distance: 130.1
click at [1005, 141] on input "akomarov_07@ukr.net" at bounding box center [1203, 139] width 668 height 25
click at [656, 624] on div "Посвідчення Додати Дії Тип Серія Номер Видано Дата видачі Дії Тип" at bounding box center [859, 652] width 1376 height 106
click at [60, 435] on link "Щоденник" at bounding box center [73, 437] width 133 height 27
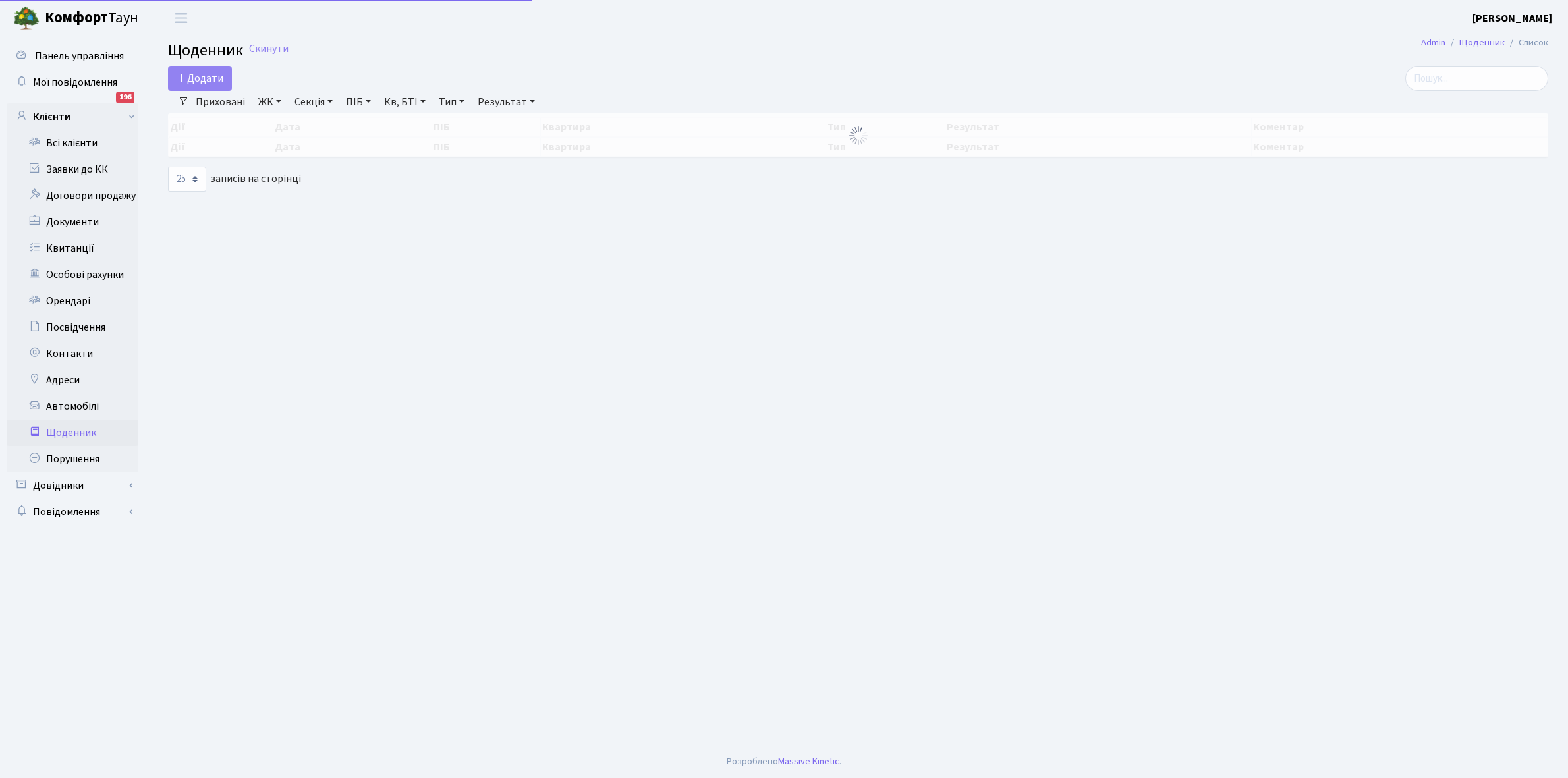
select select "25"
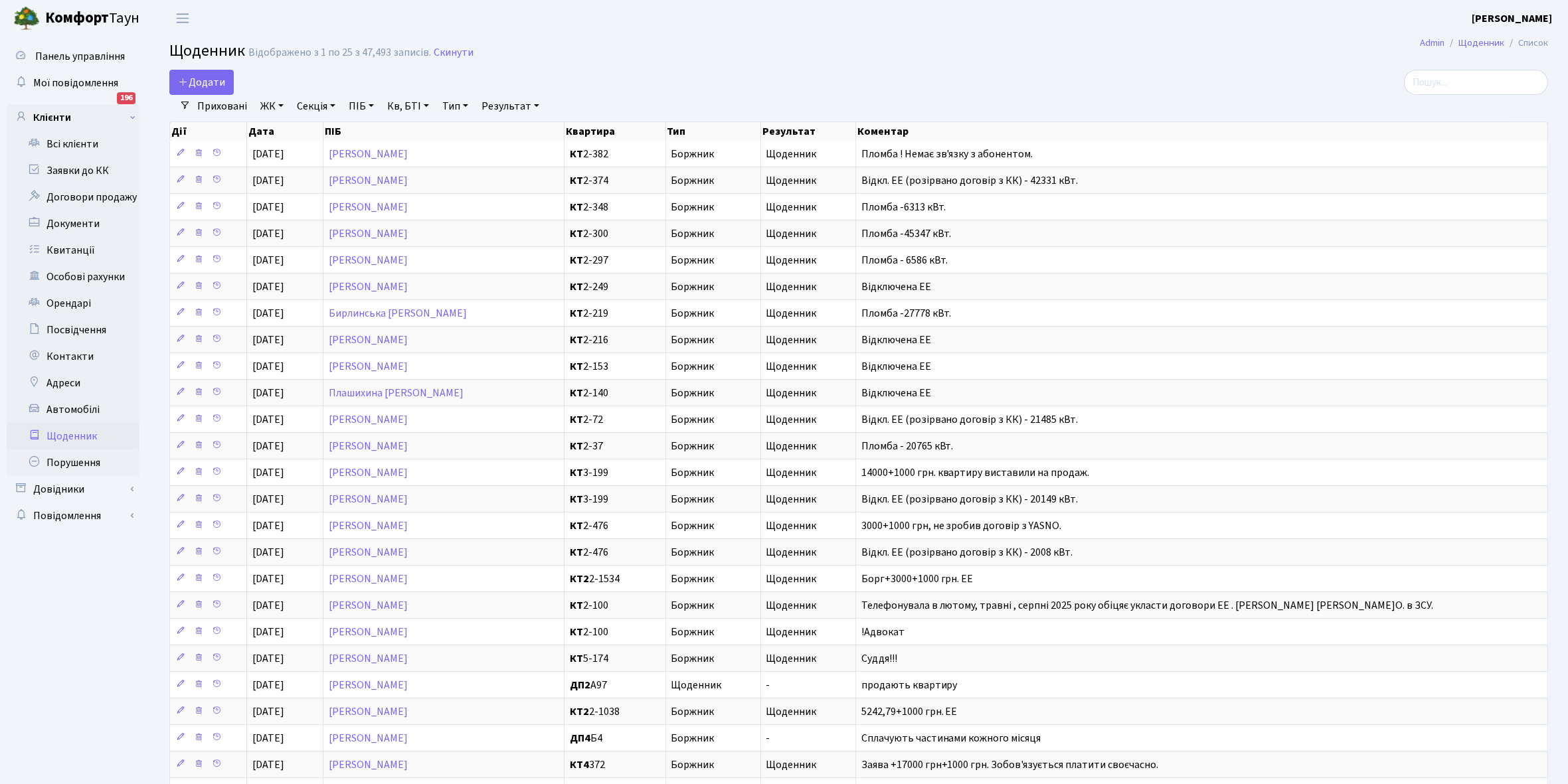
click at [67, 433] on link "Щоденник" at bounding box center [73, 437] width 133 height 27
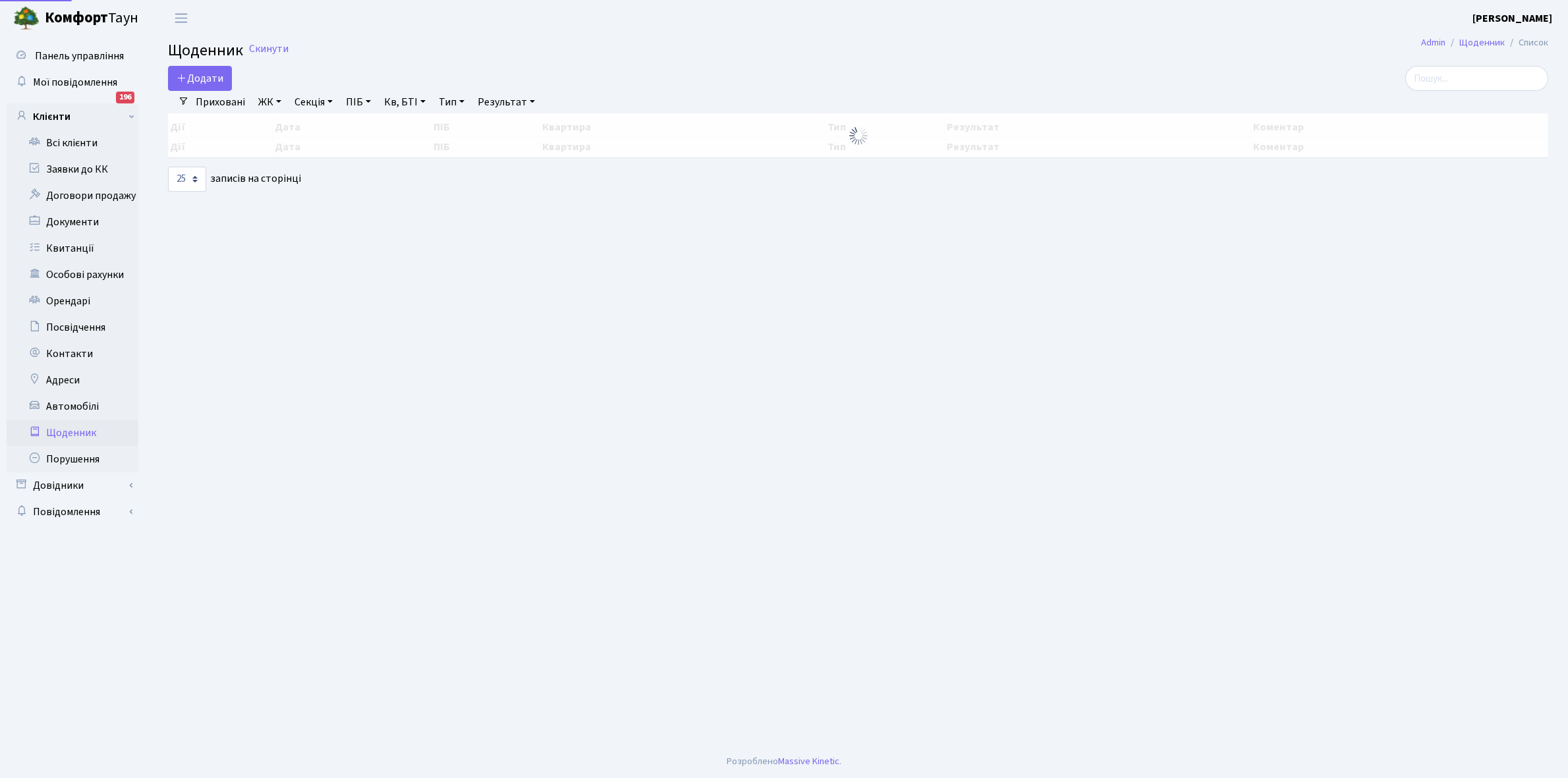
select select "25"
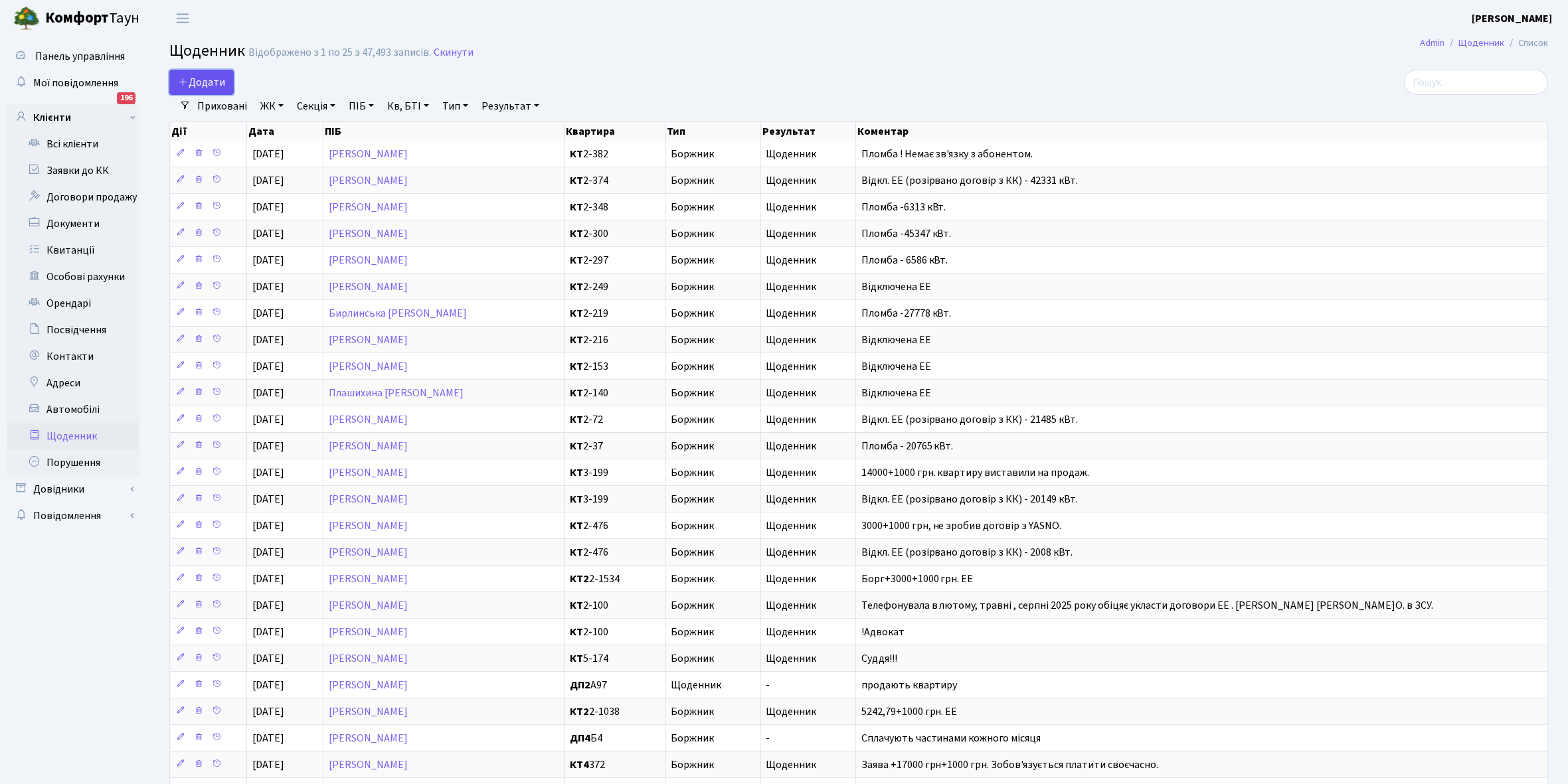
click at [212, 84] on span "Додати" at bounding box center [202, 82] width 47 height 15
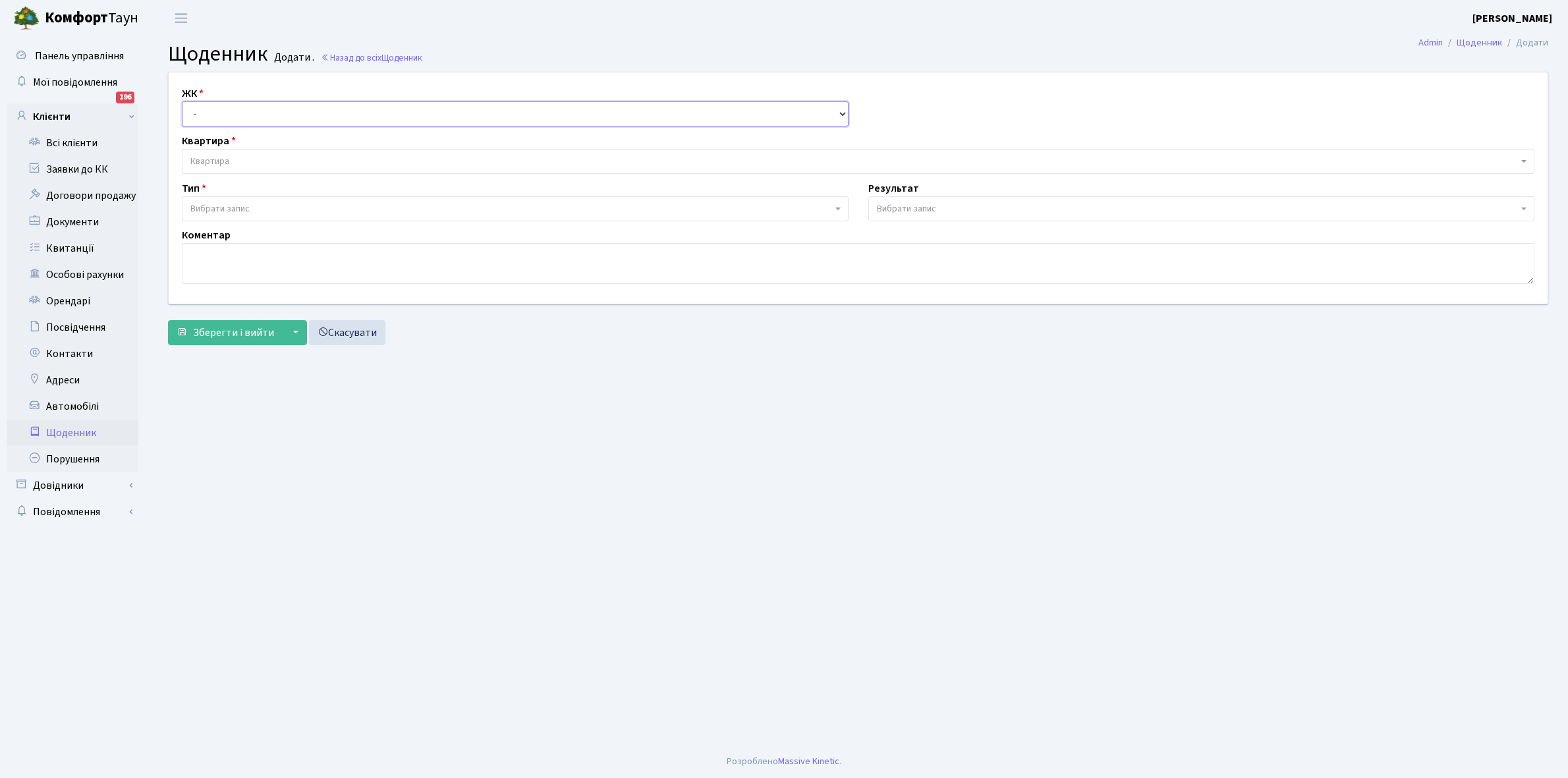
click at [212, 111] on select "- КТ, вул. Регенераторна, 4 КТ2, просп. Соборності, 17 КТ3, вул. Березнева, 16 …" at bounding box center [516, 114] width 667 height 25
select select "271"
click at [182, 102] on select "- КТ, вул. Регенераторна, 4 КТ2, просп. Соборності, 17 КТ3, вул. Березнева, 16 …" at bounding box center [516, 114] width 667 height 25
select select
click at [222, 158] on span "Квартира" at bounding box center [210, 161] width 39 height 13
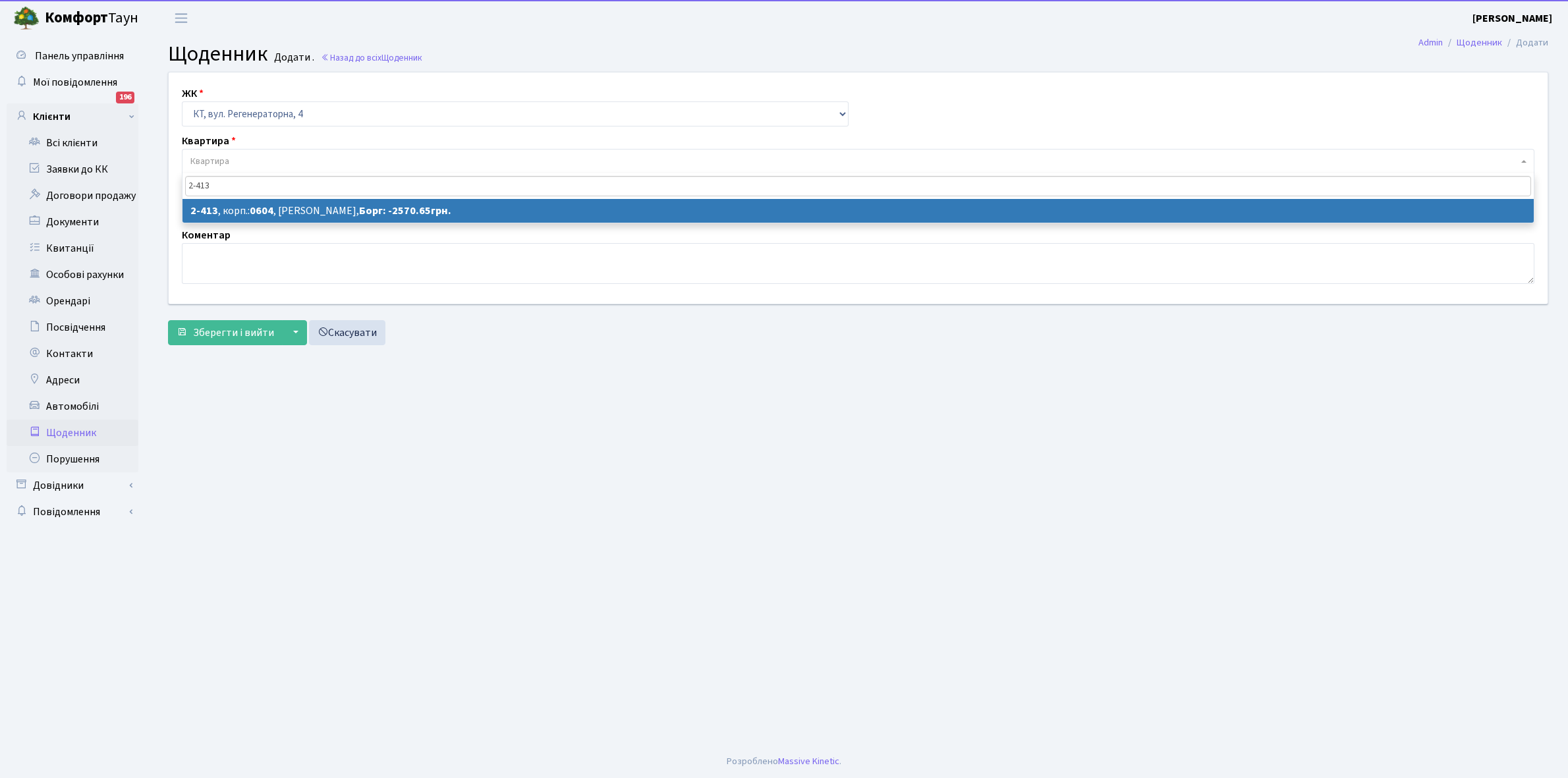
type input "2-413"
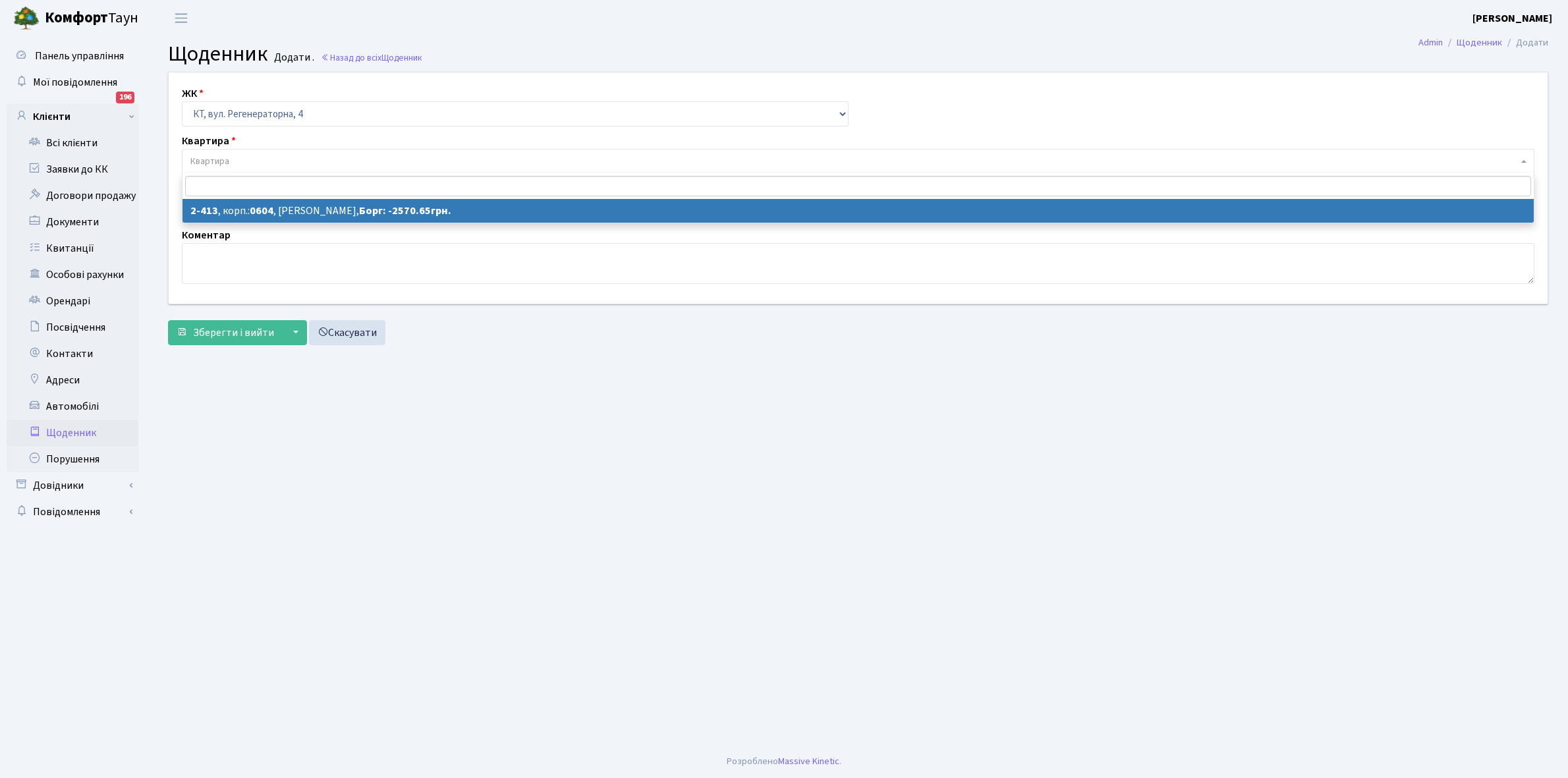
select select "1427"
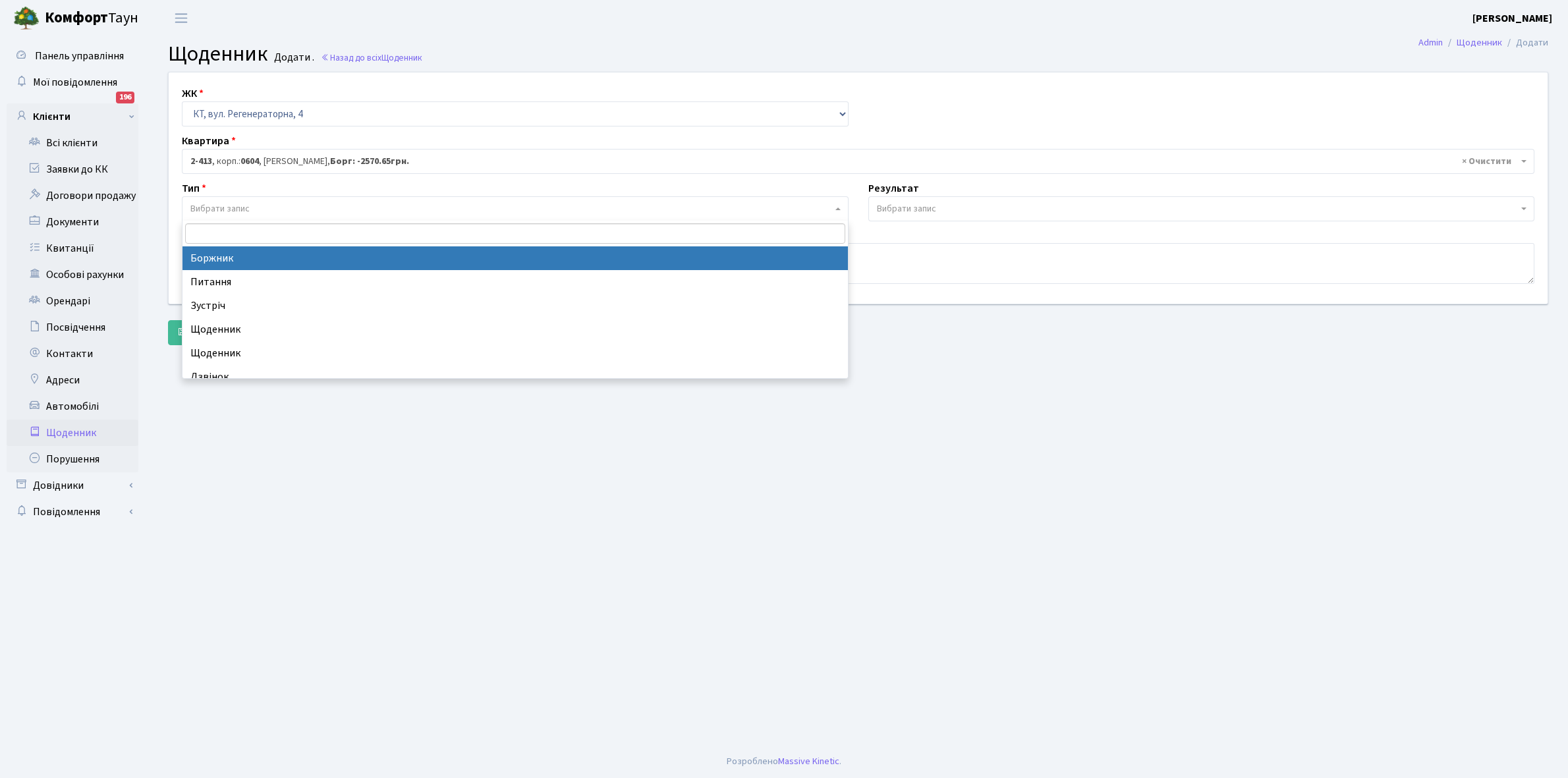
click at [257, 205] on span "Вибрати запис" at bounding box center [512, 209] width 642 height 13
select select "189"
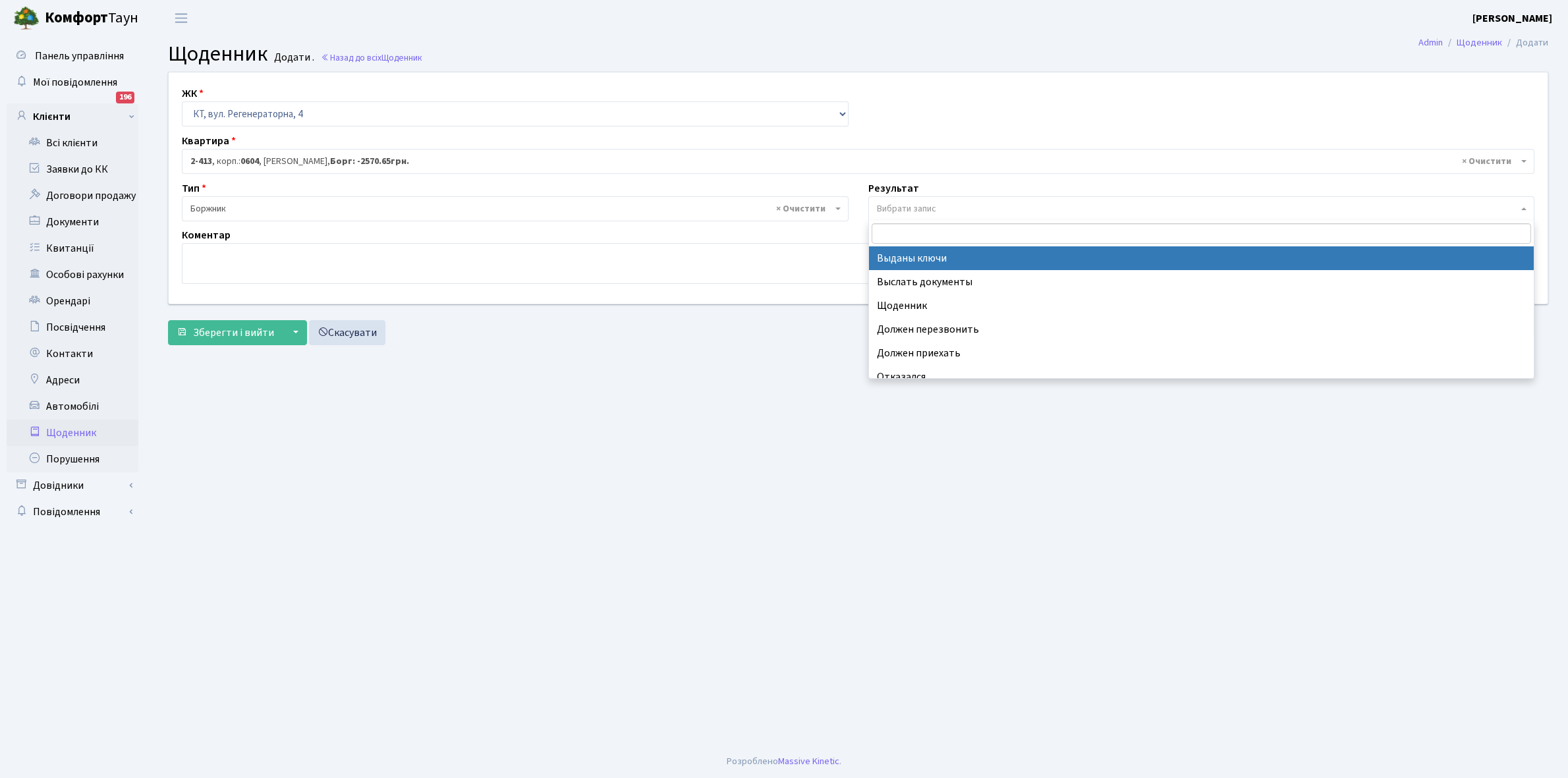
click at [910, 205] on span "Вибрати запис" at bounding box center [906, 209] width 59 height 13
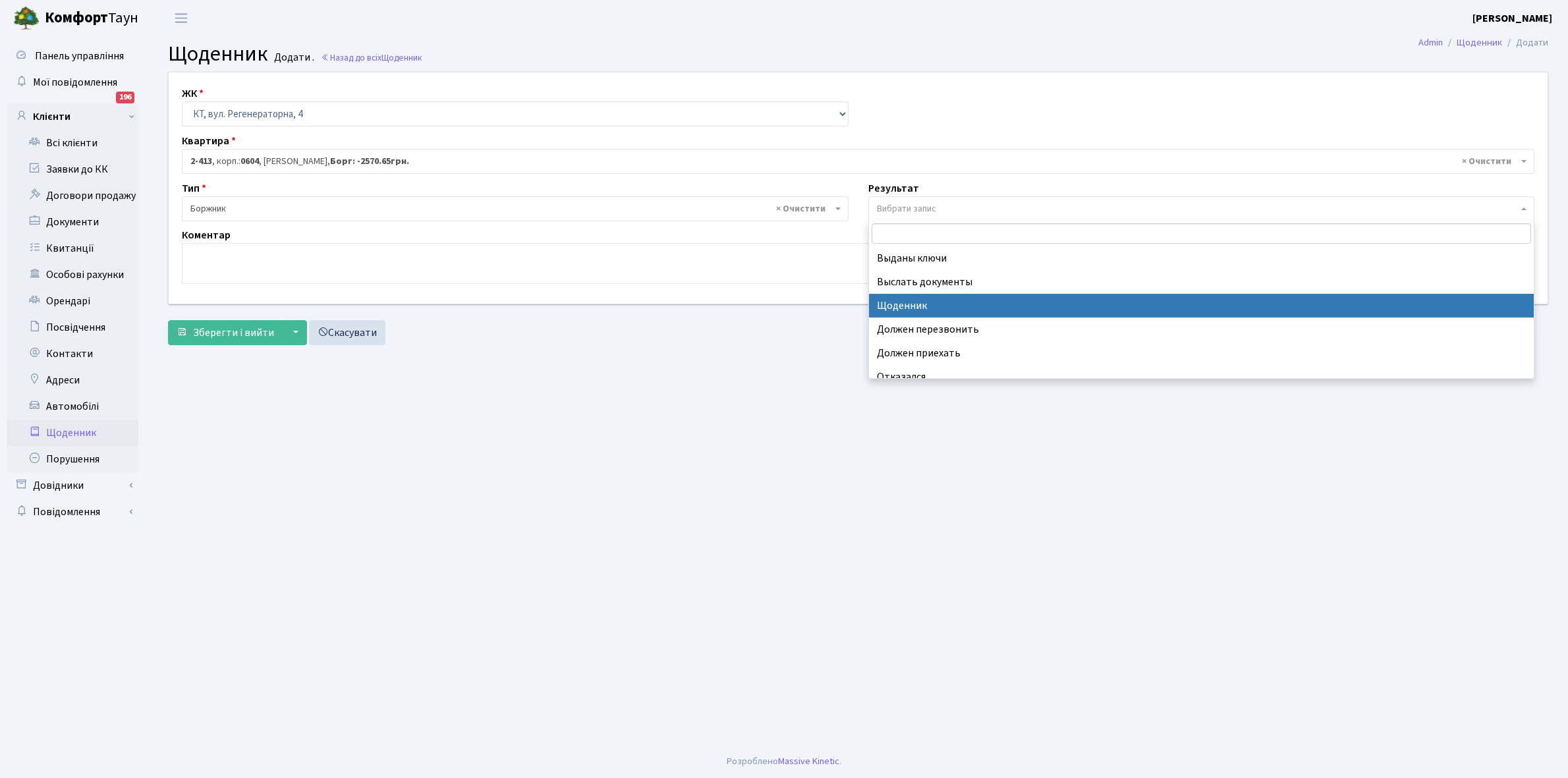
select select "14"
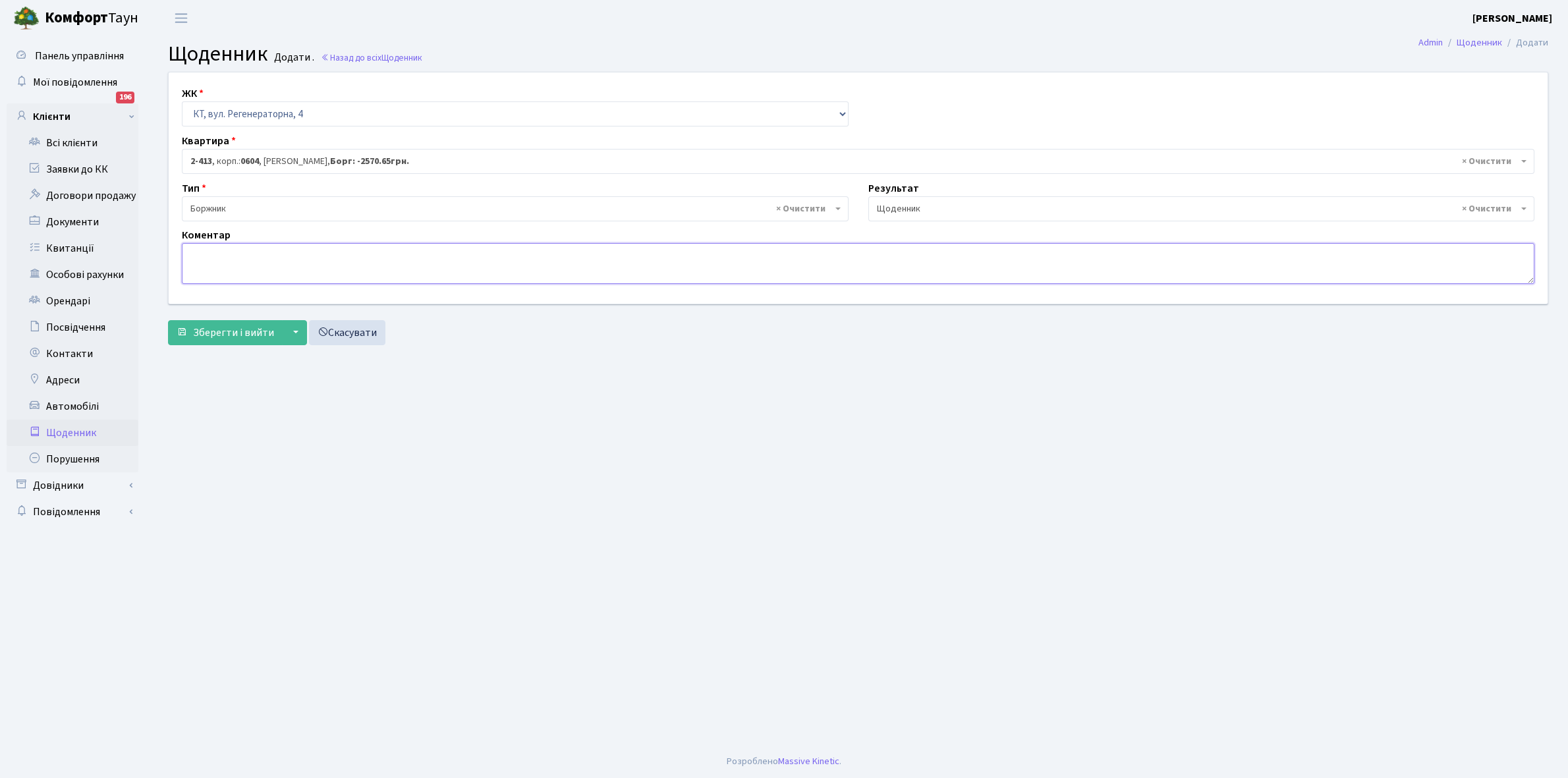
click at [203, 254] on textarea at bounding box center [858, 263] width 1353 height 41
type textarea "G"
type textarea "Пломба-25162 кВт."
click at [209, 326] on span "Зберегти і вийти" at bounding box center [234, 333] width 81 height 15
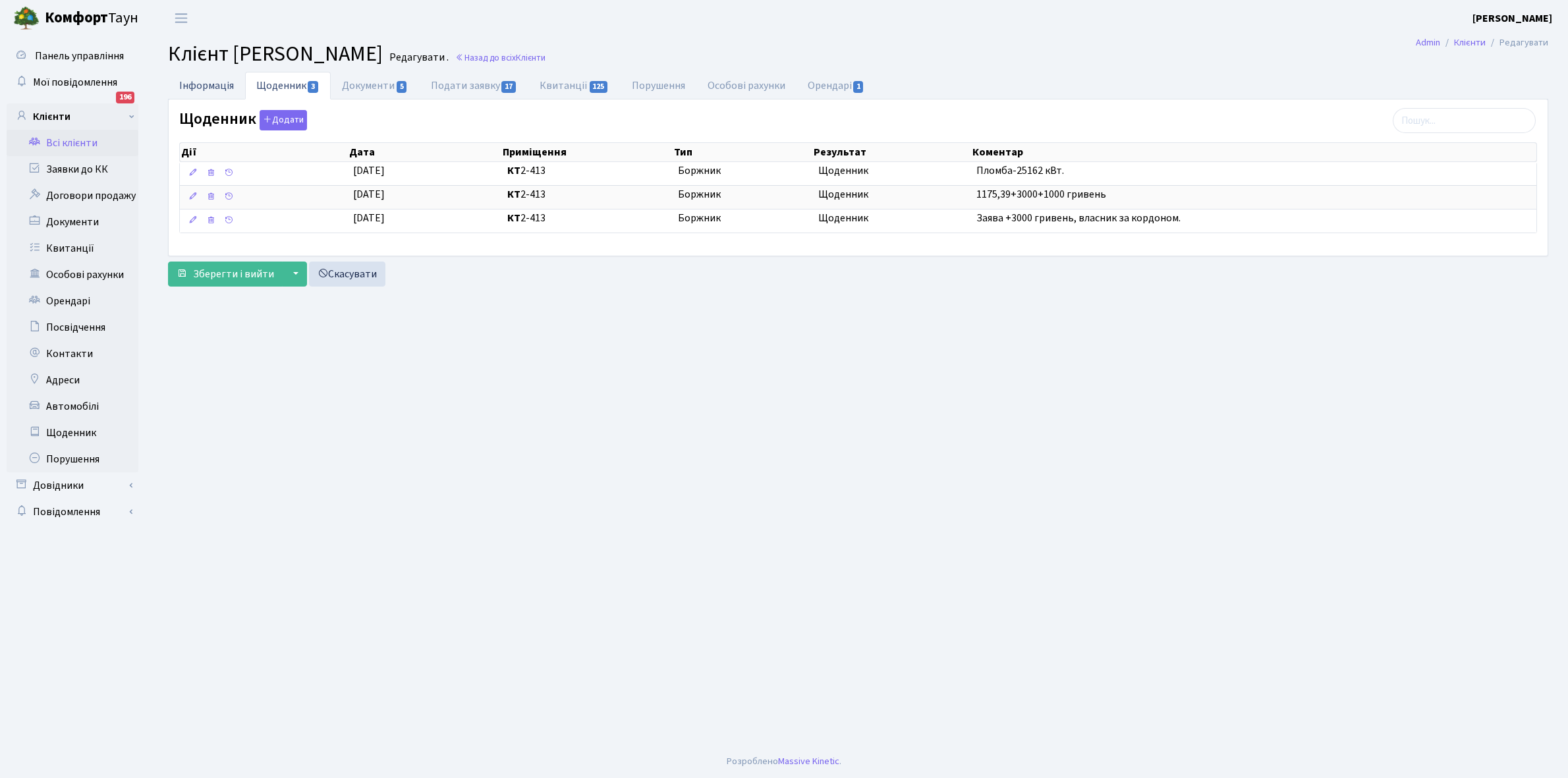
click at [198, 81] on link "Інформація" at bounding box center [207, 85] width 77 height 27
select select "25"
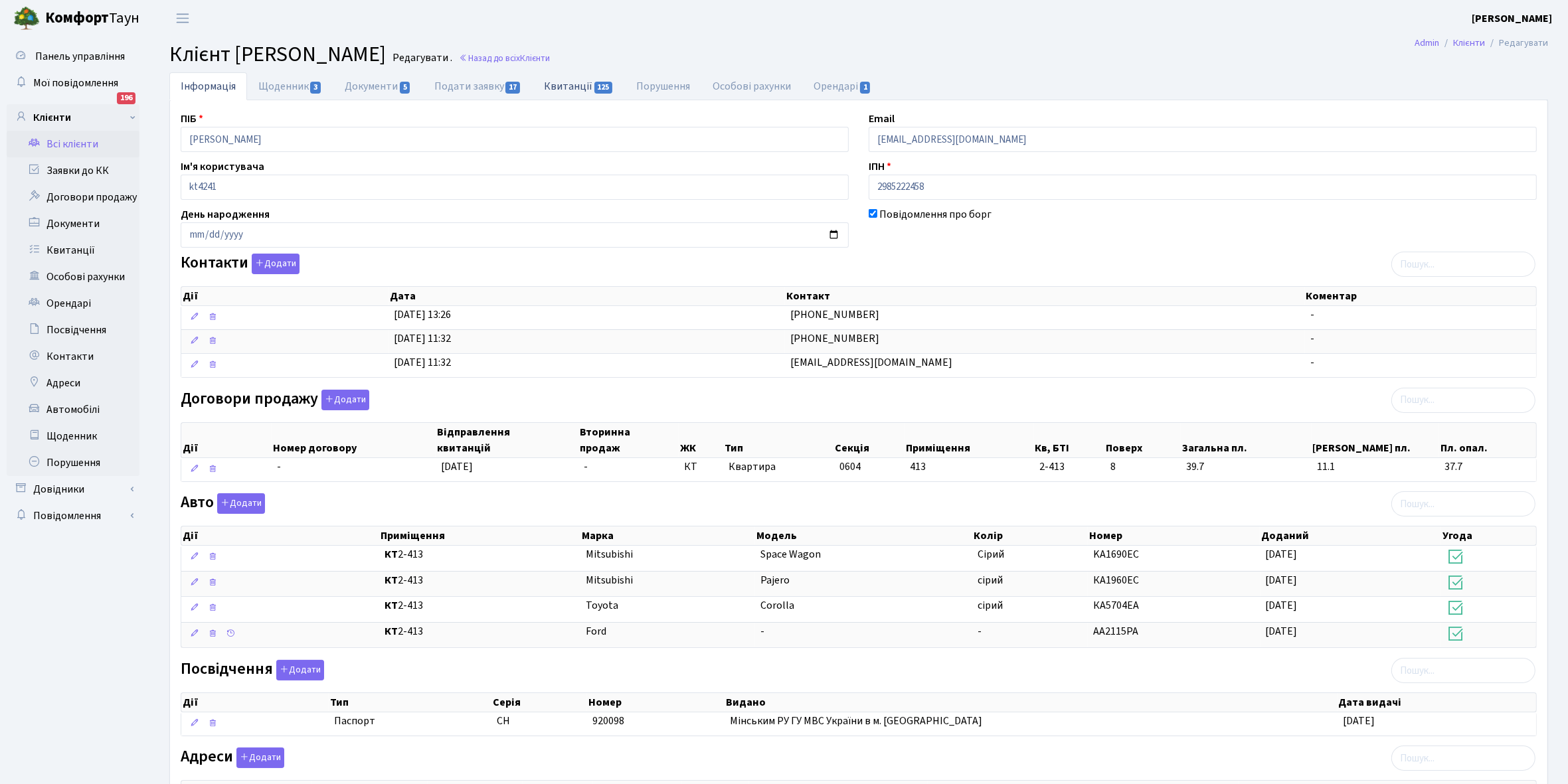
click at [572, 80] on link "Квитанції 125" at bounding box center [579, 86] width 92 height 27
select select "25"
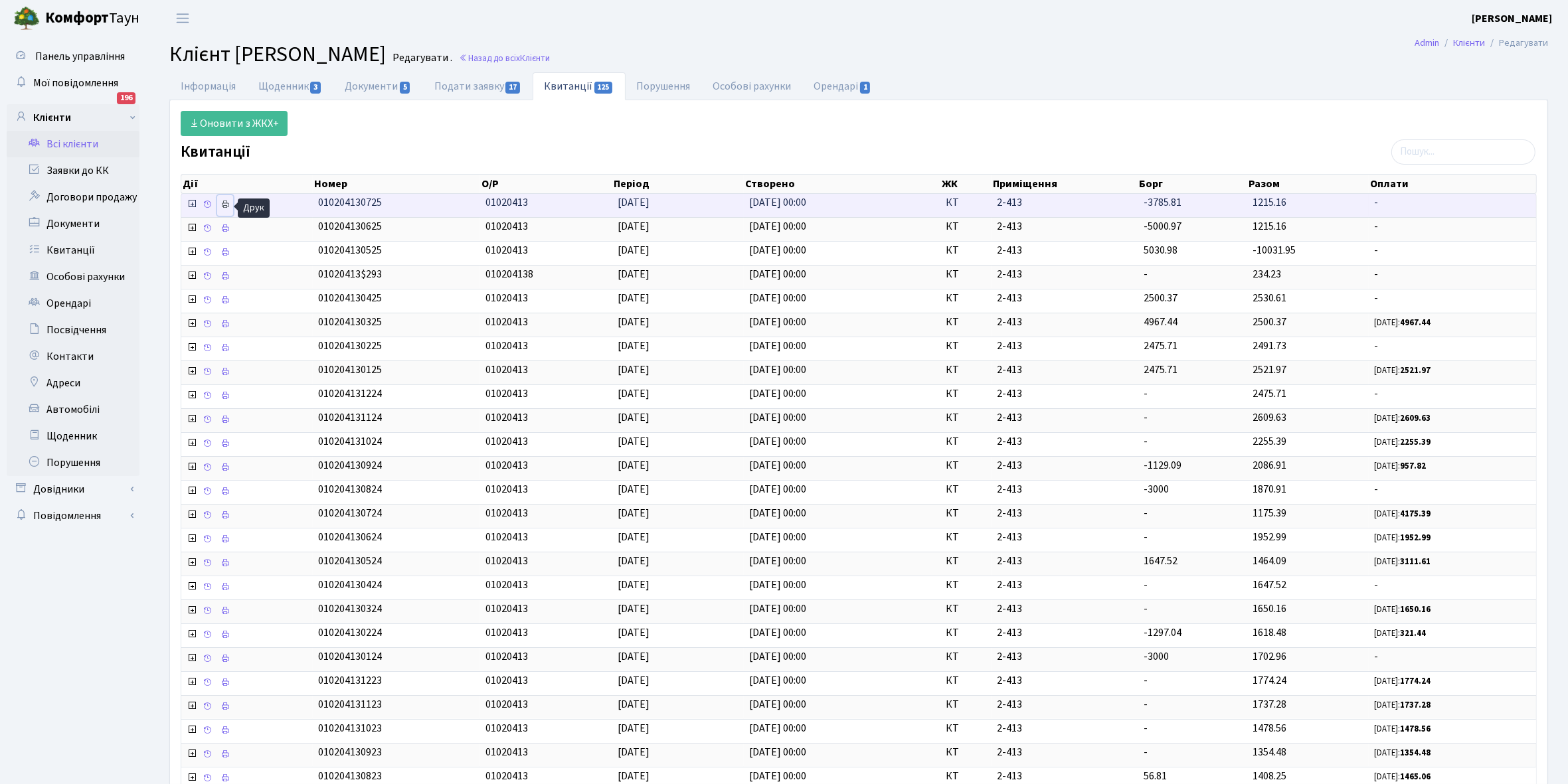
click at [223, 208] on icon at bounding box center [225, 204] width 9 height 9
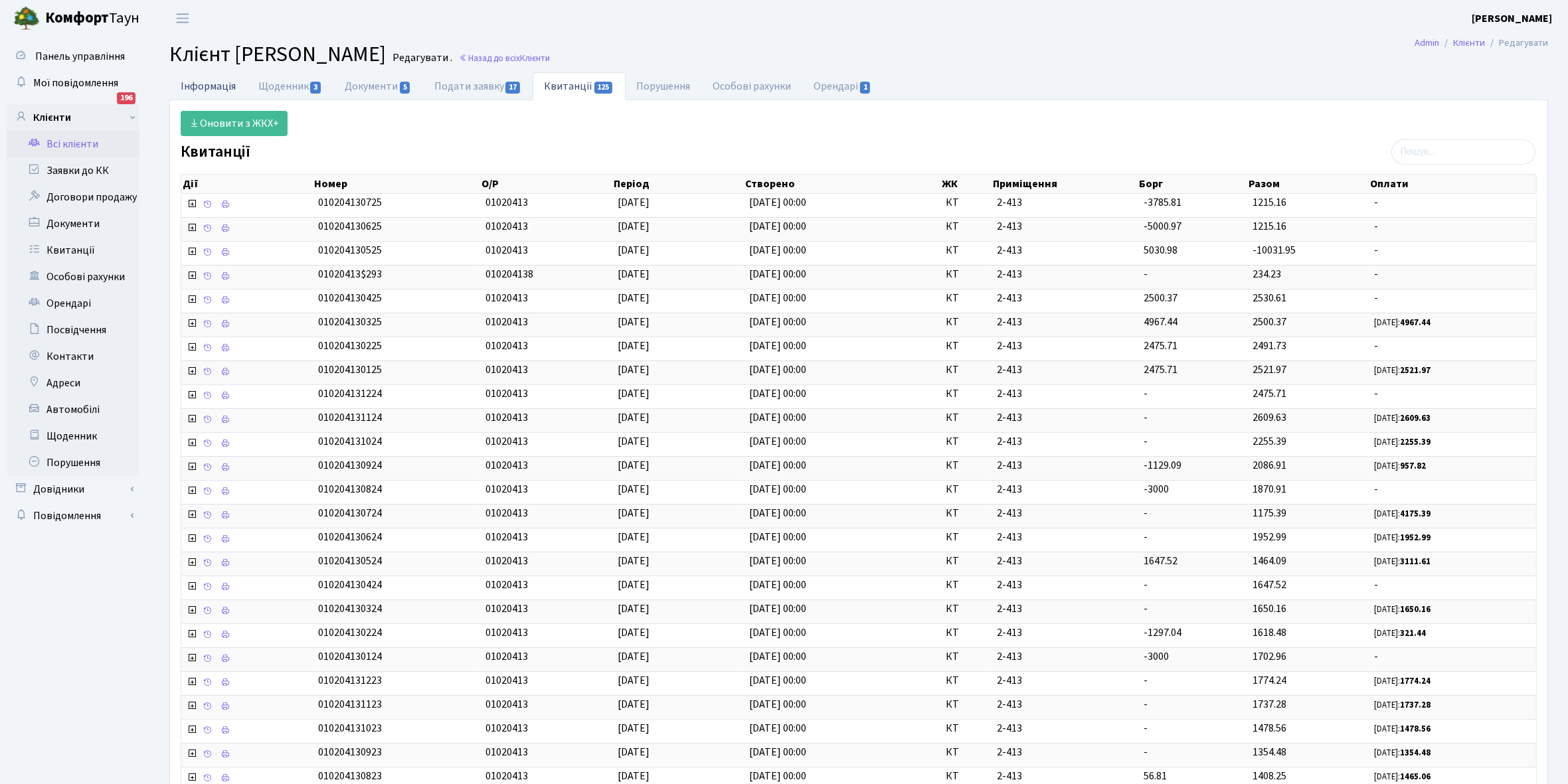
click at [197, 84] on link "Інформація" at bounding box center [208, 86] width 78 height 27
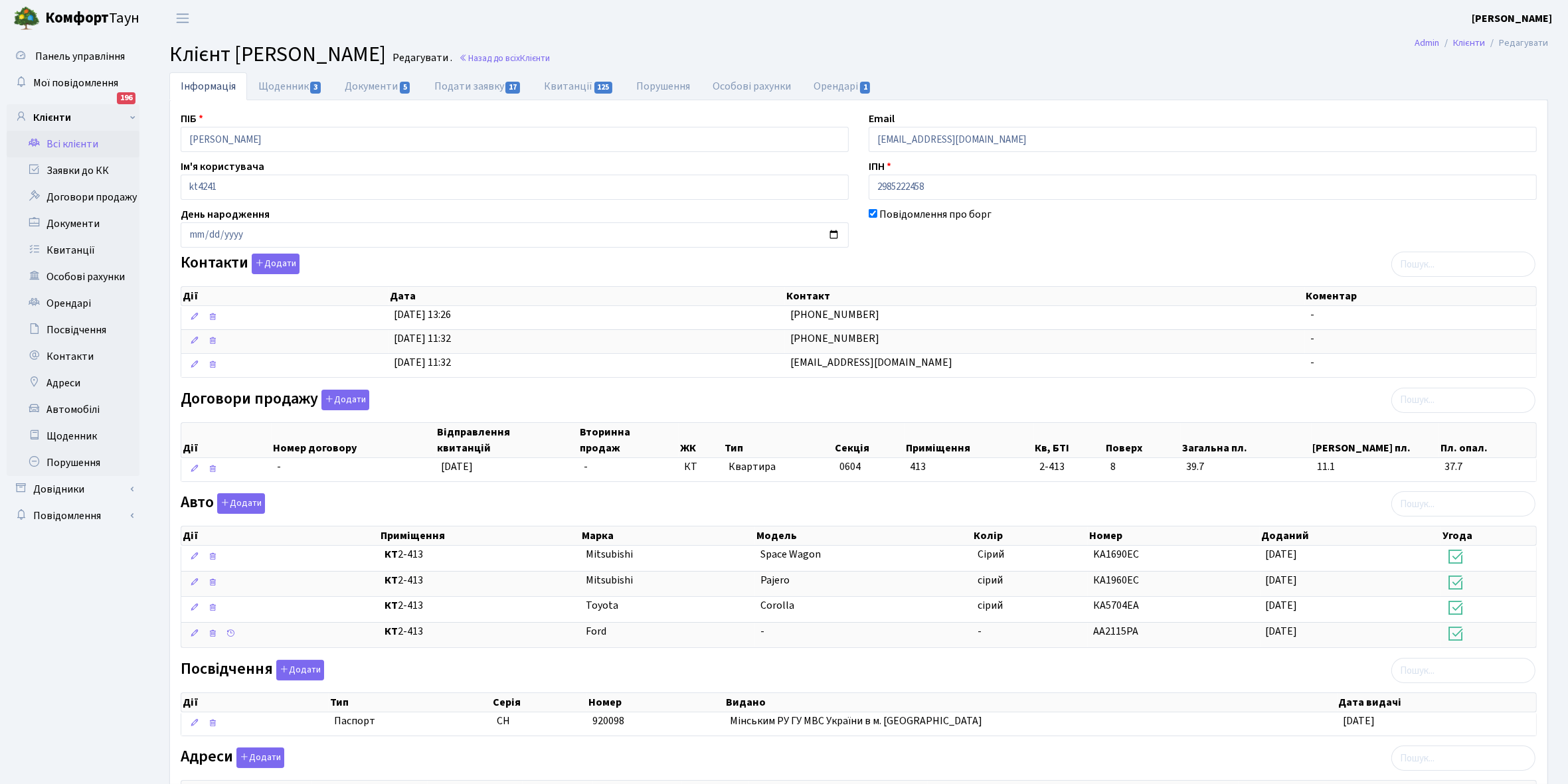
click at [81, 144] on link "Всі клієнти" at bounding box center [73, 144] width 133 height 27
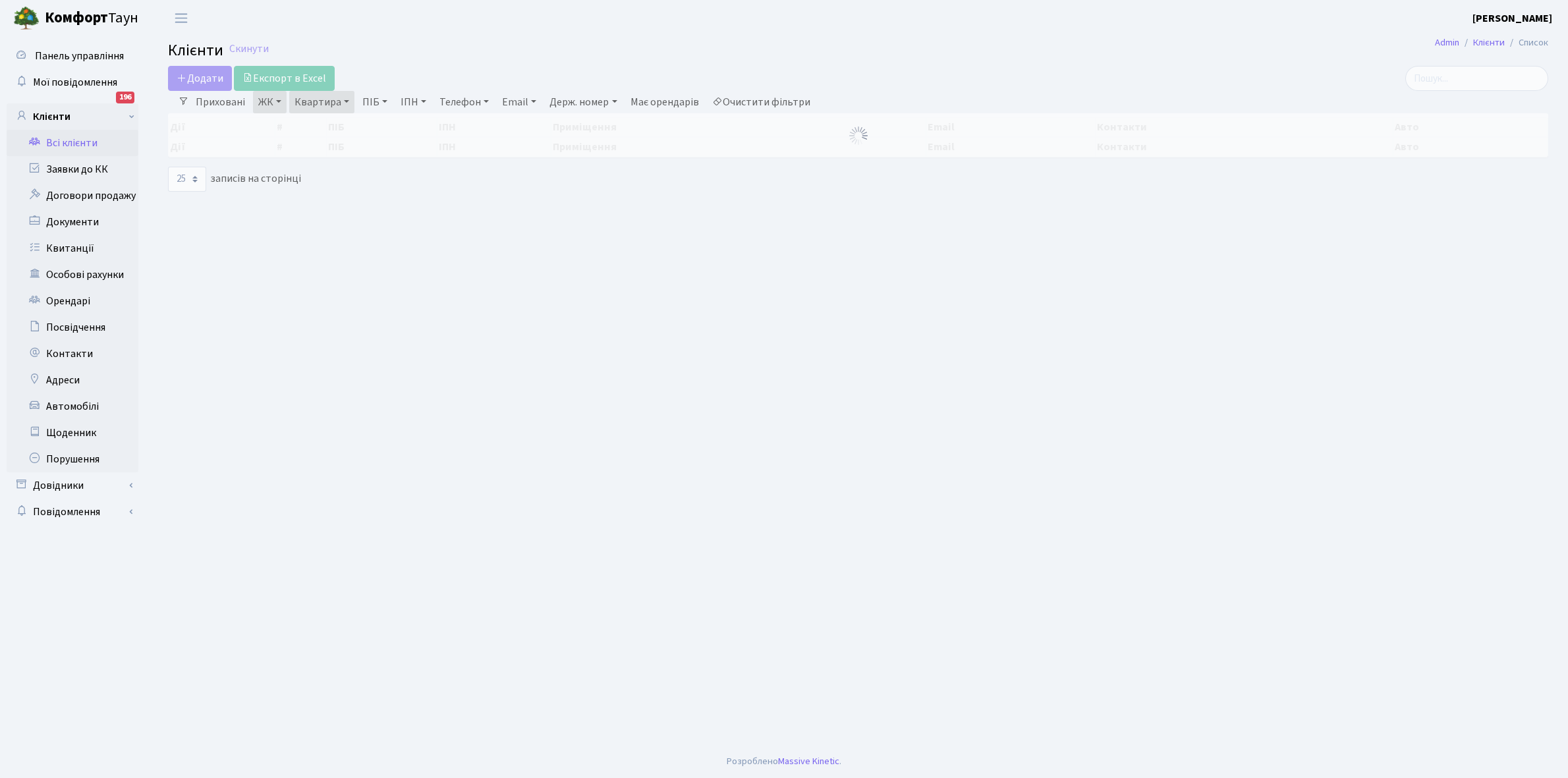
select select "25"
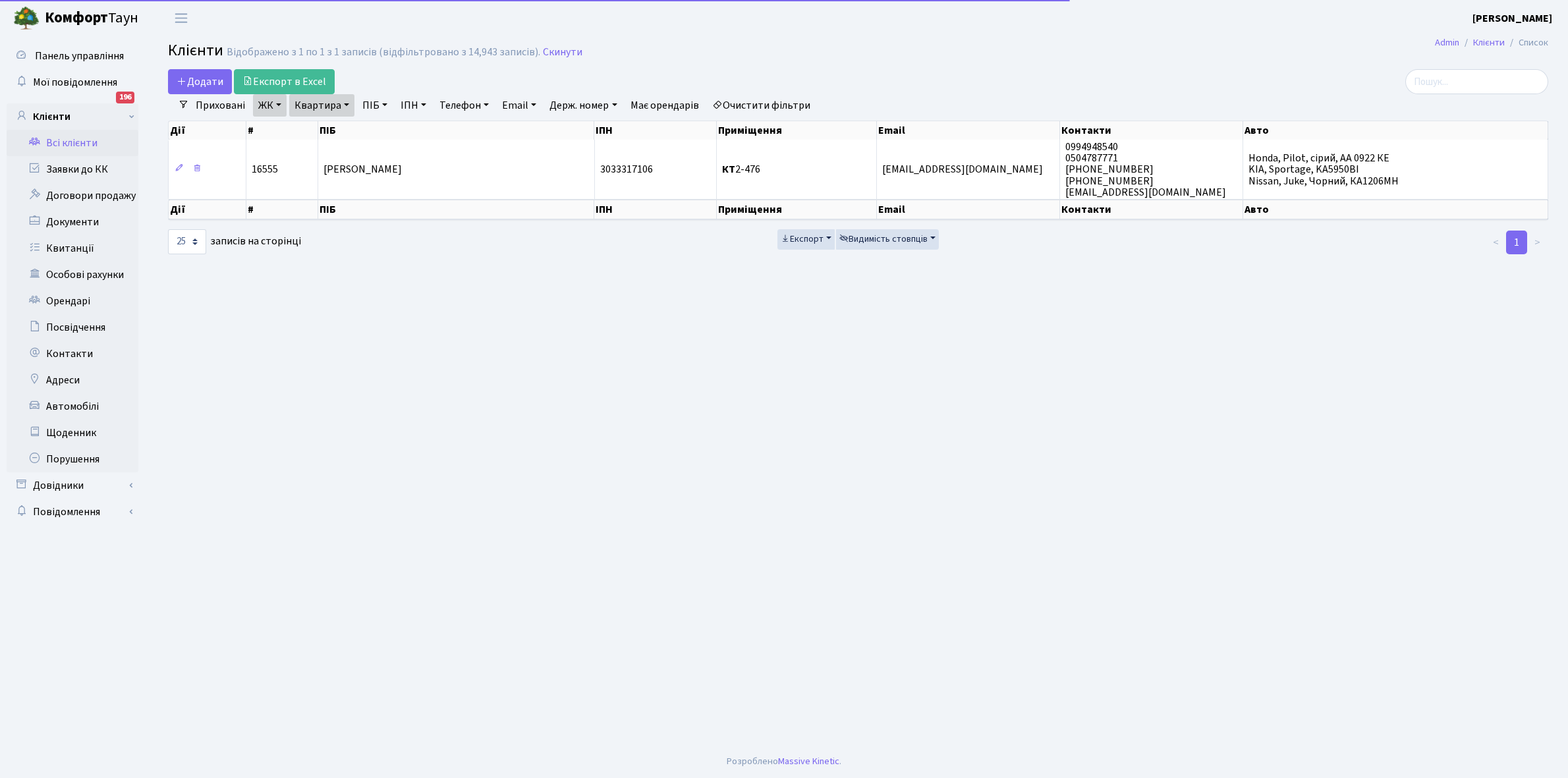
click at [345, 104] on link "Квартира" at bounding box center [322, 106] width 65 height 23
click at [334, 127] on input "2-476" at bounding box center [328, 131] width 77 height 25
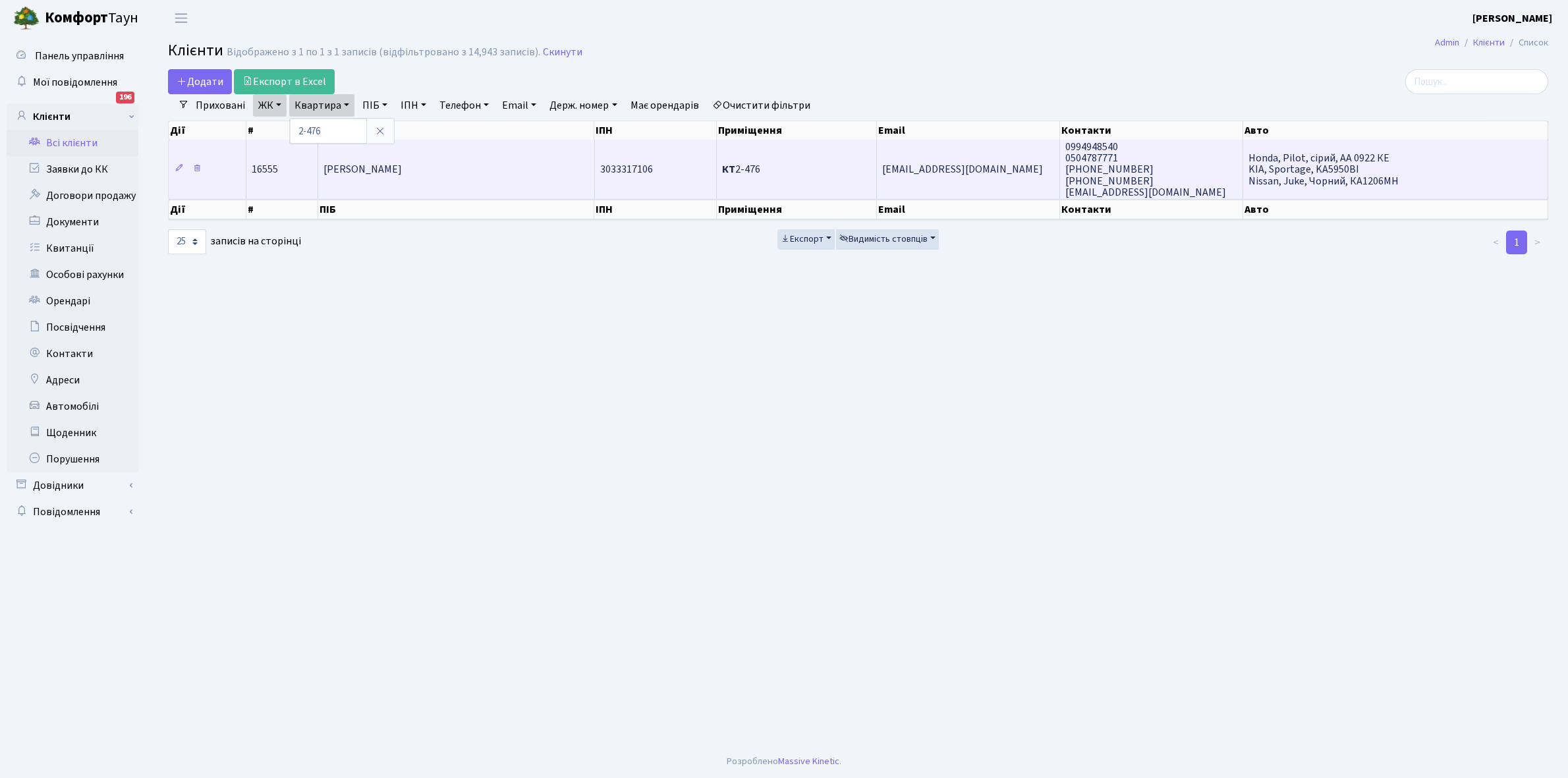
click at [480, 172] on td "[PERSON_NAME]" at bounding box center [456, 169] width 276 height 59
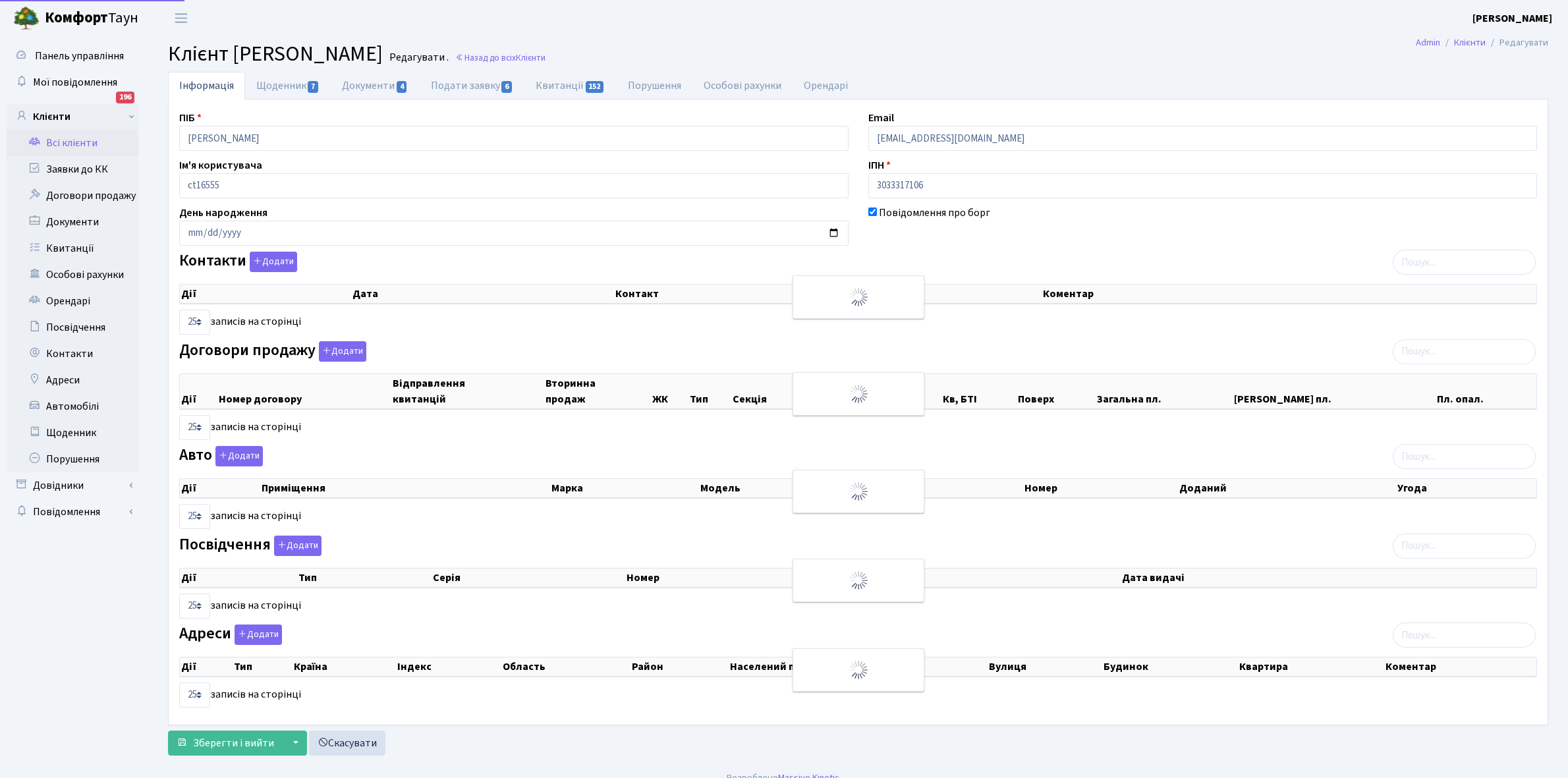
select select "25"
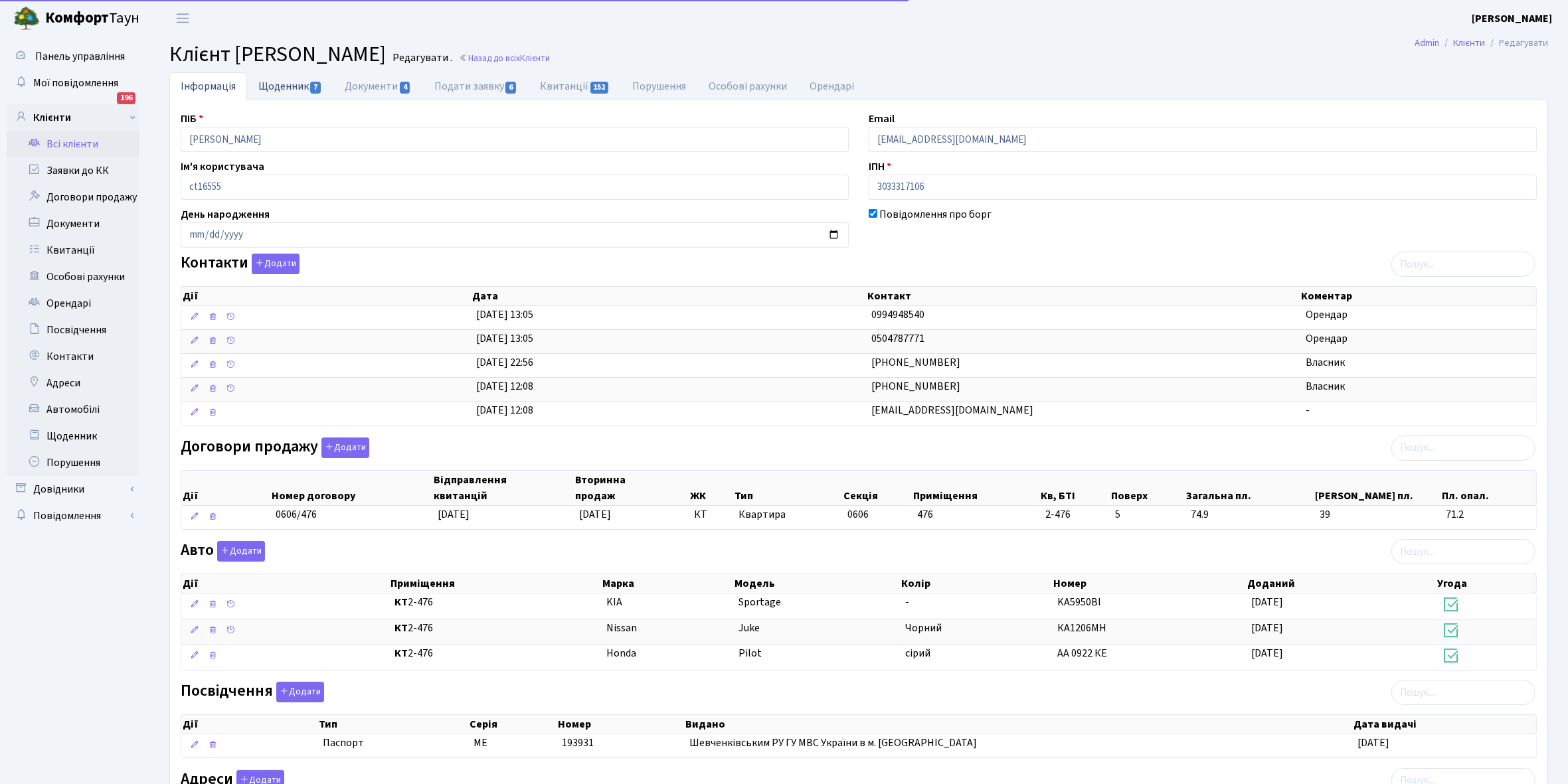
click at [278, 88] on link "Щоденник 7" at bounding box center [290, 86] width 86 height 27
select select "25"
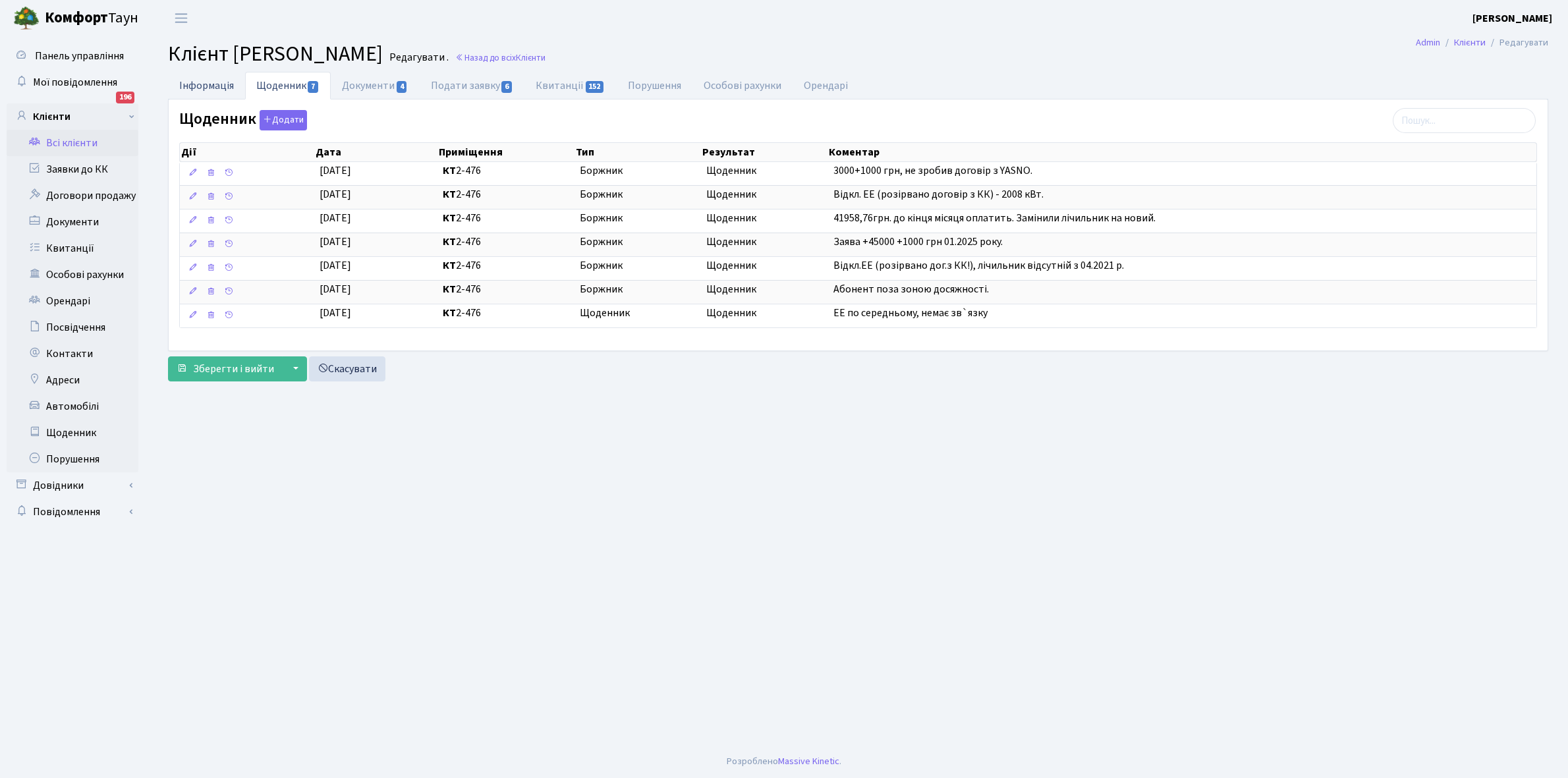
click at [195, 80] on link "Інформація" at bounding box center [207, 85] width 77 height 27
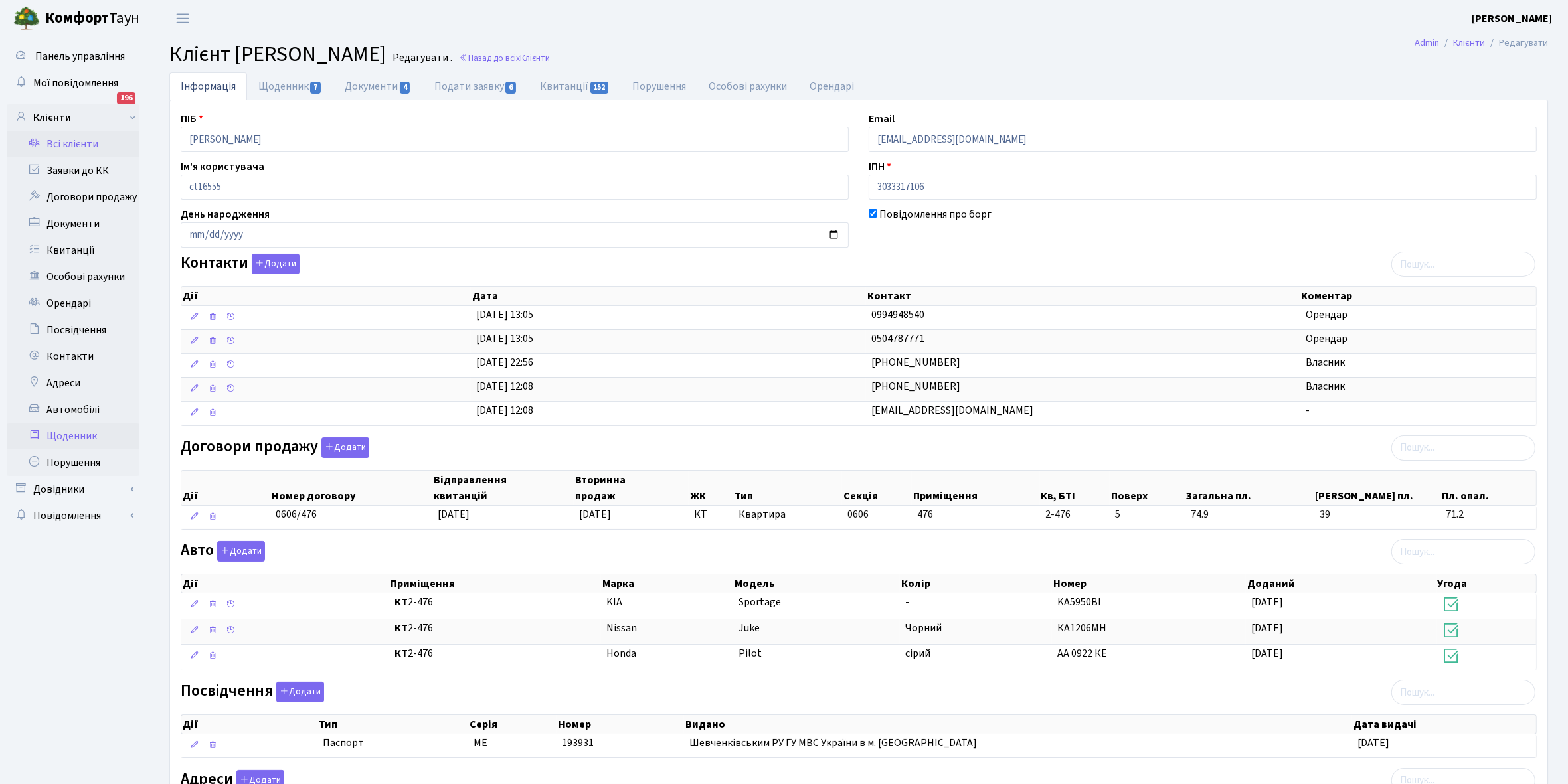
click at [73, 436] on link "Щоденник" at bounding box center [73, 437] width 133 height 27
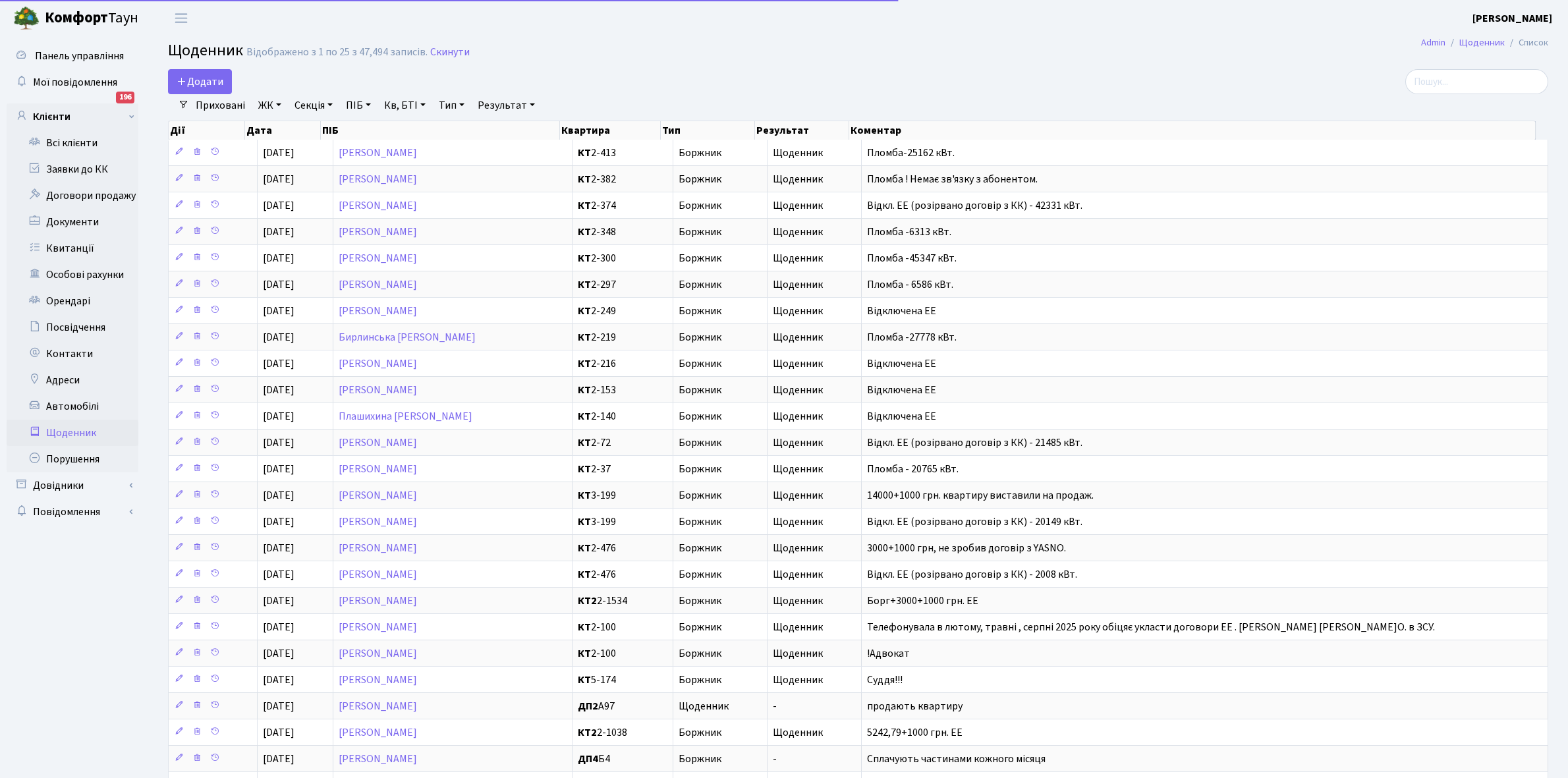
select select "25"
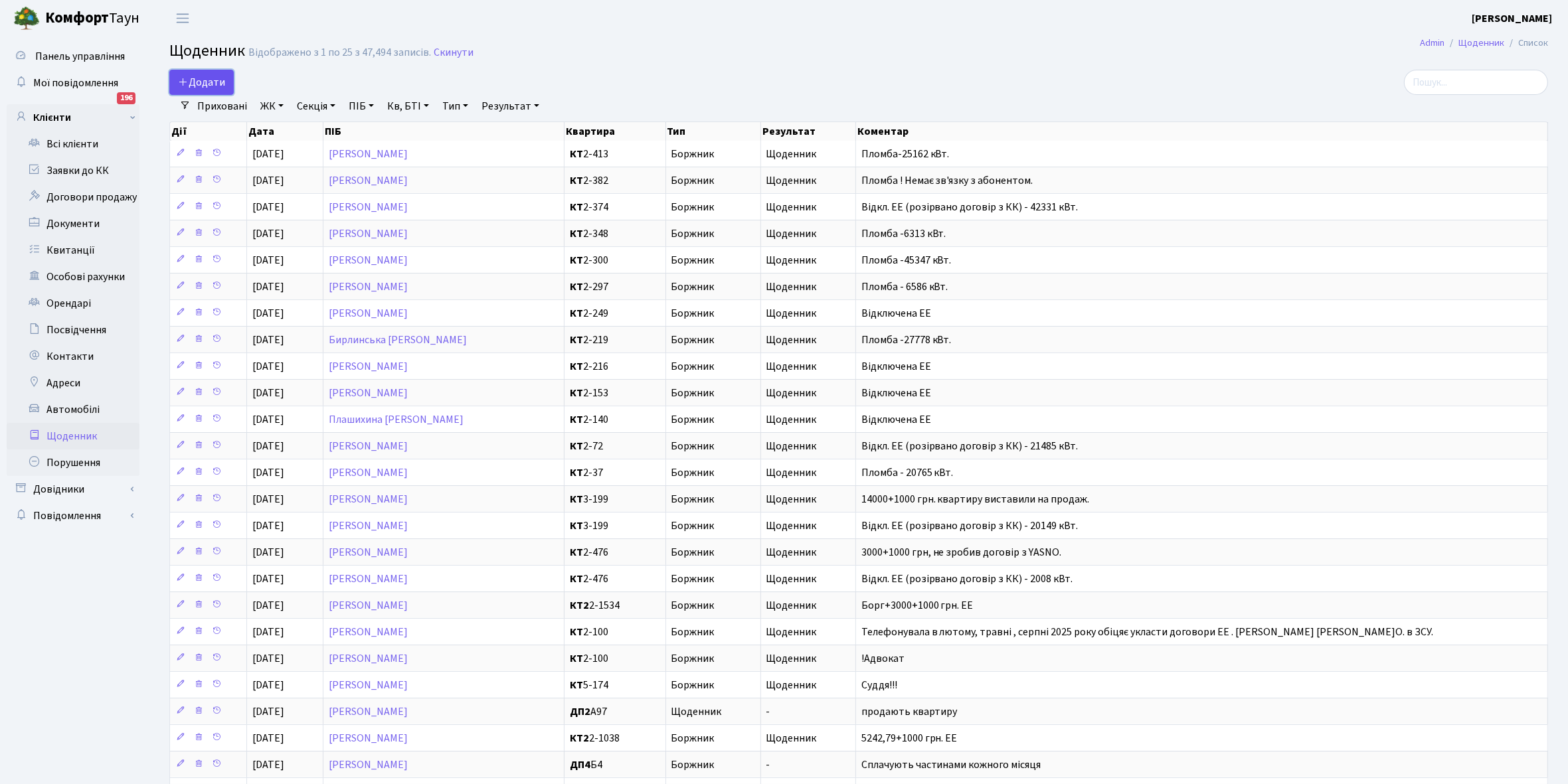
click at [203, 78] on span "Додати" at bounding box center [202, 82] width 47 height 15
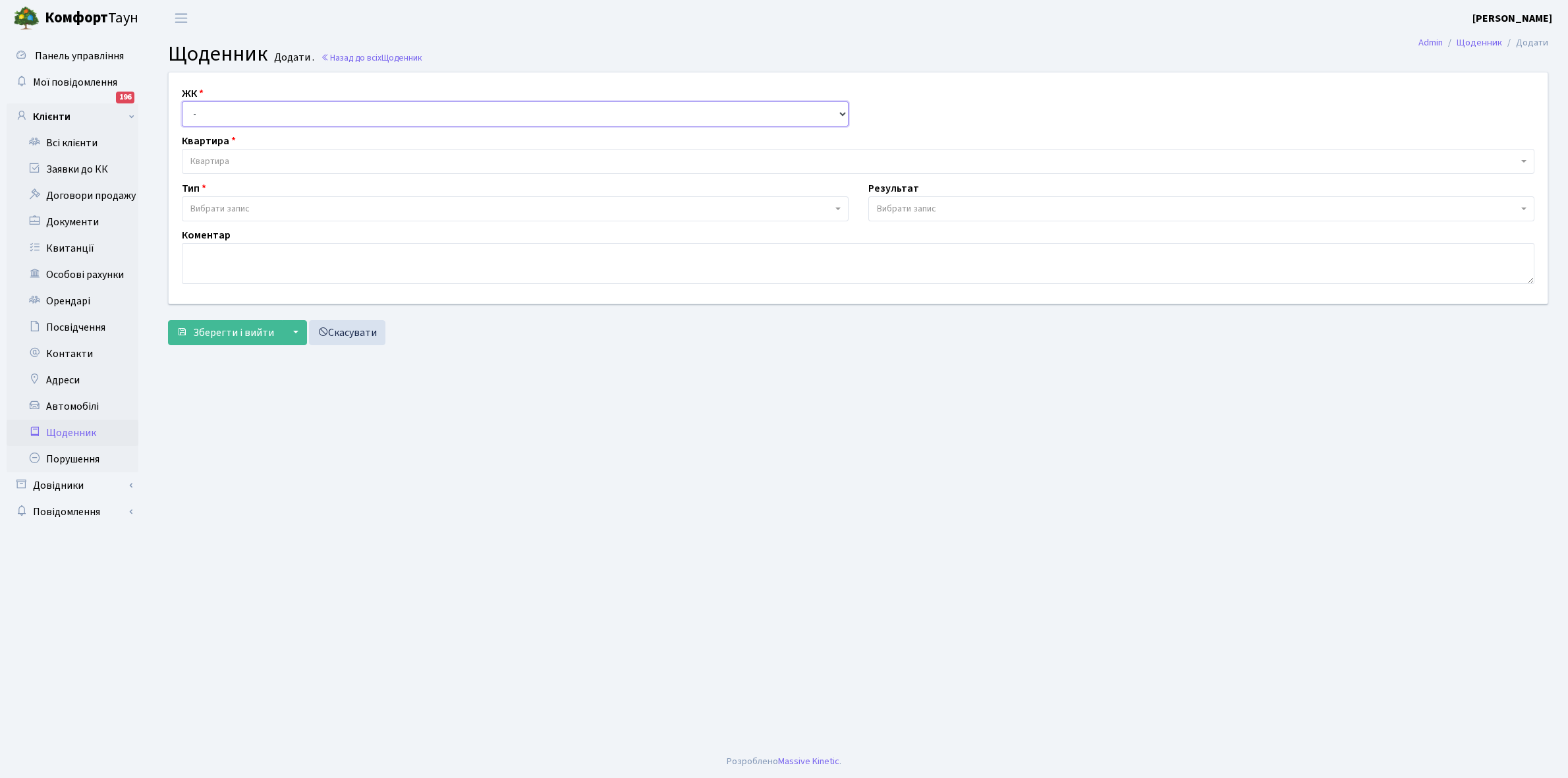
drag, startPoint x: 219, startPoint y: 106, endPoint x: 219, endPoint y: 120, distance: 14.0
click at [219, 117] on select "- КТ, вул. Регенераторна, 4 КТ2, просп. Соборності, 17 КТ3, вул. Березнева, 16 …" at bounding box center [516, 114] width 667 height 25
select select "271"
click at [182, 102] on select "- КТ, вул. Регенераторна, 4 КТ2, просп. Соборності, 17 КТ3, вул. Березнева, 16 …" at bounding box center [516, 114] width 667 height 25
select select
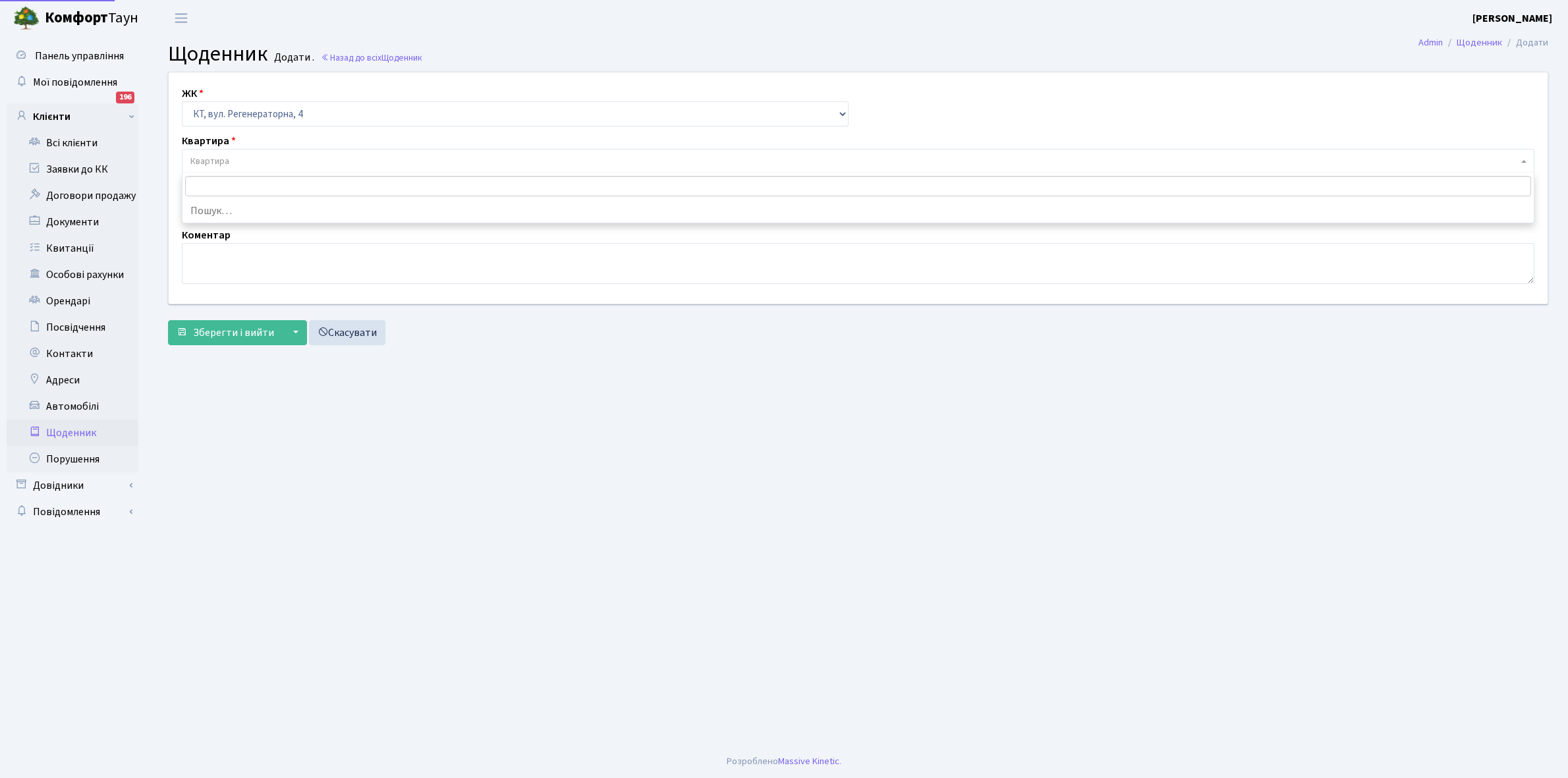
click at [219, 158] on span "Квартира" at bounding box center [210, 161] width 39 height 13
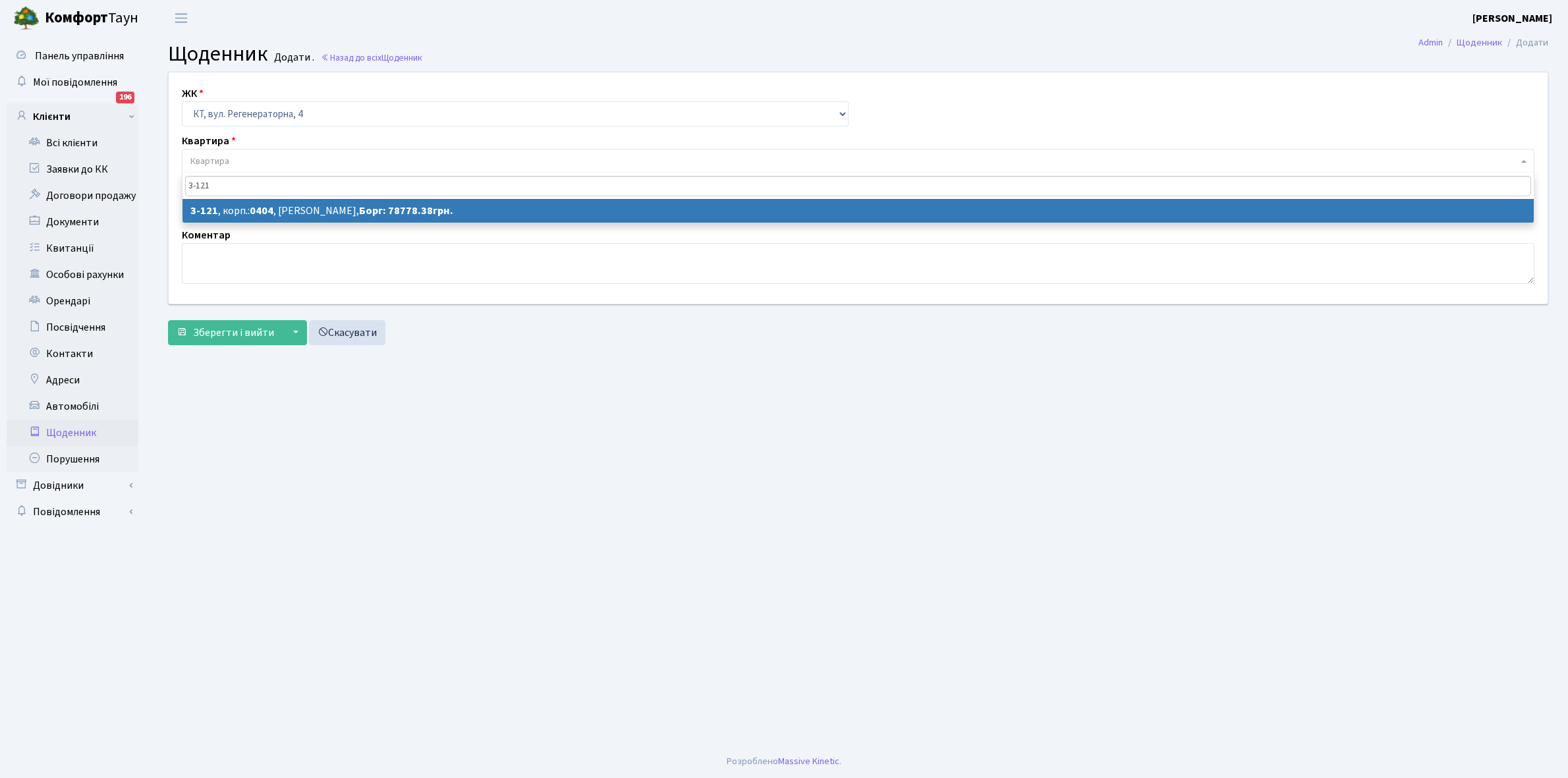
type input "3-121"
select select "930"
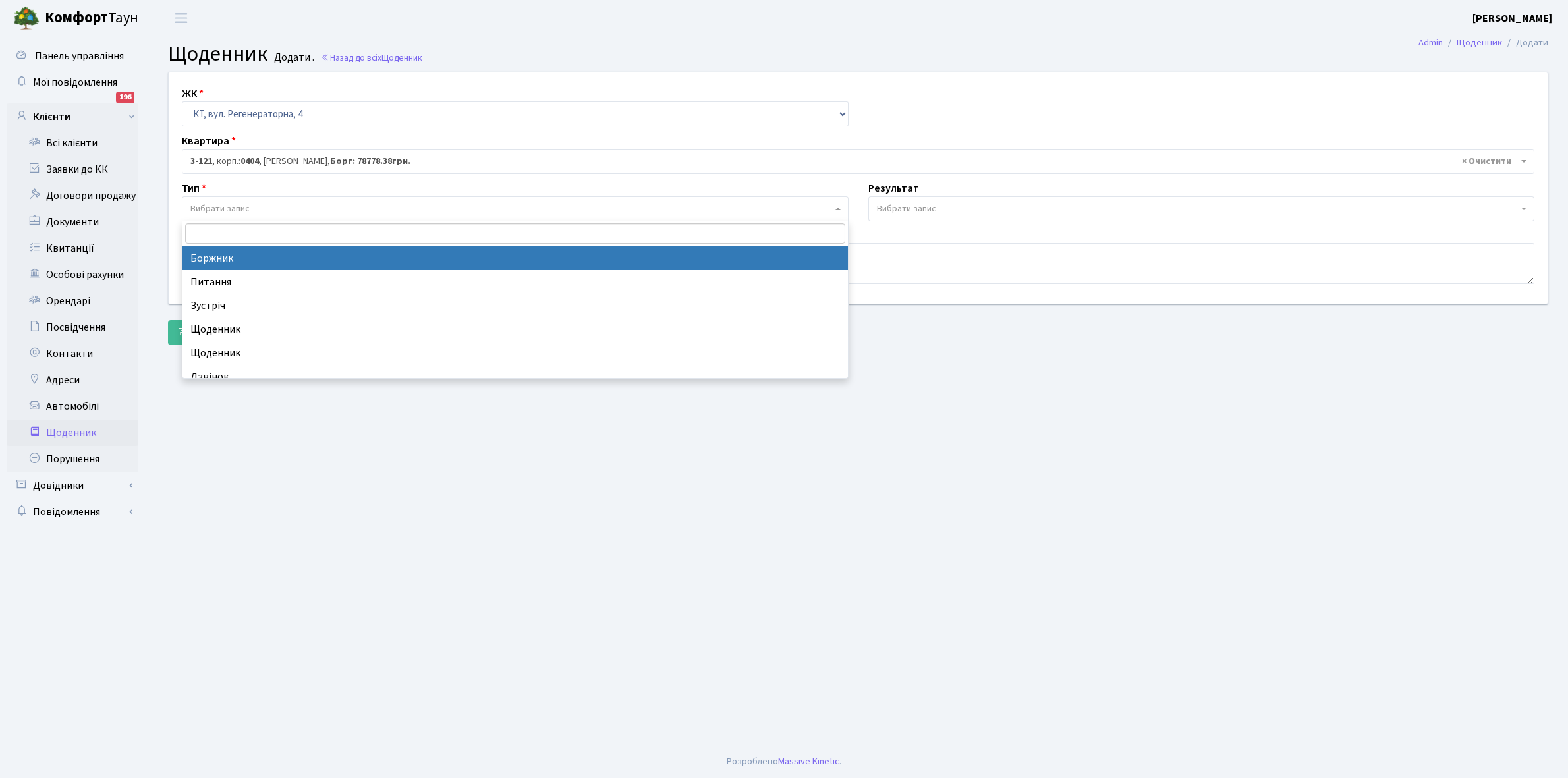
click at [256, 209] on span "Вибрати запис" at bounding box center [512, 209] width 642 height 13
select select "189"
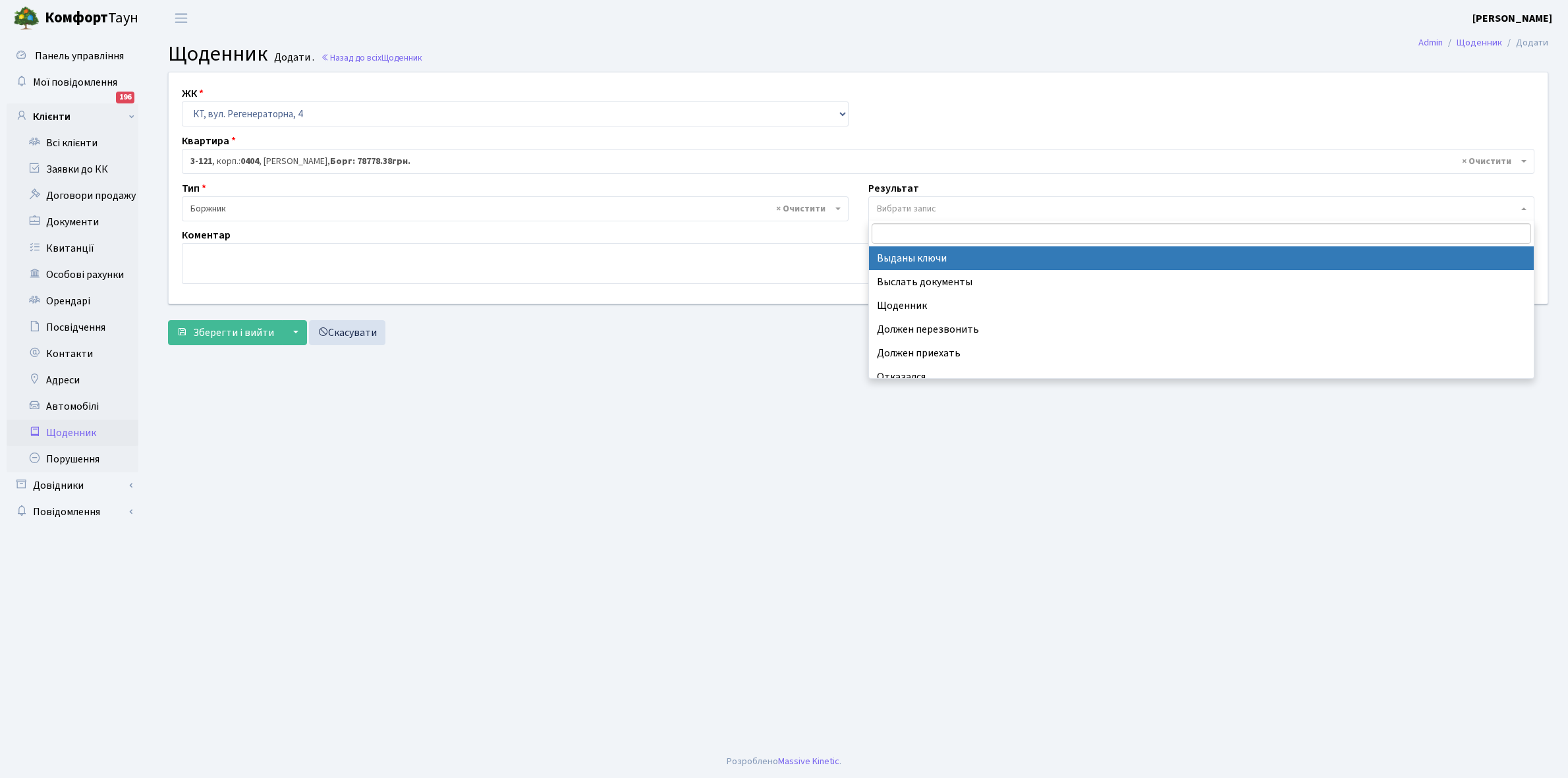
click at [906, 207] on span "Вибрати запис" at bounding box center [906, 209] width 59 height 13
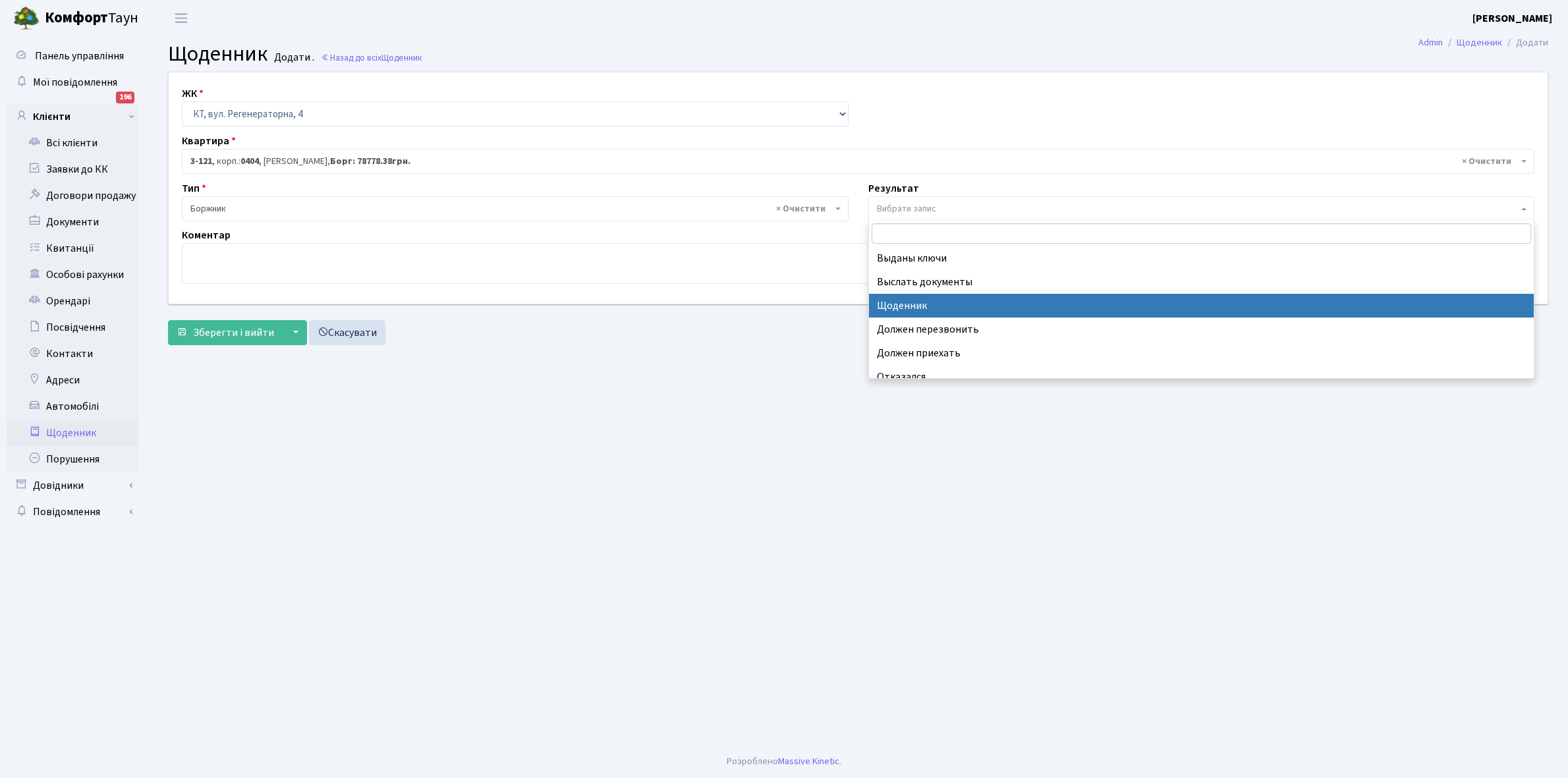
select select "14"
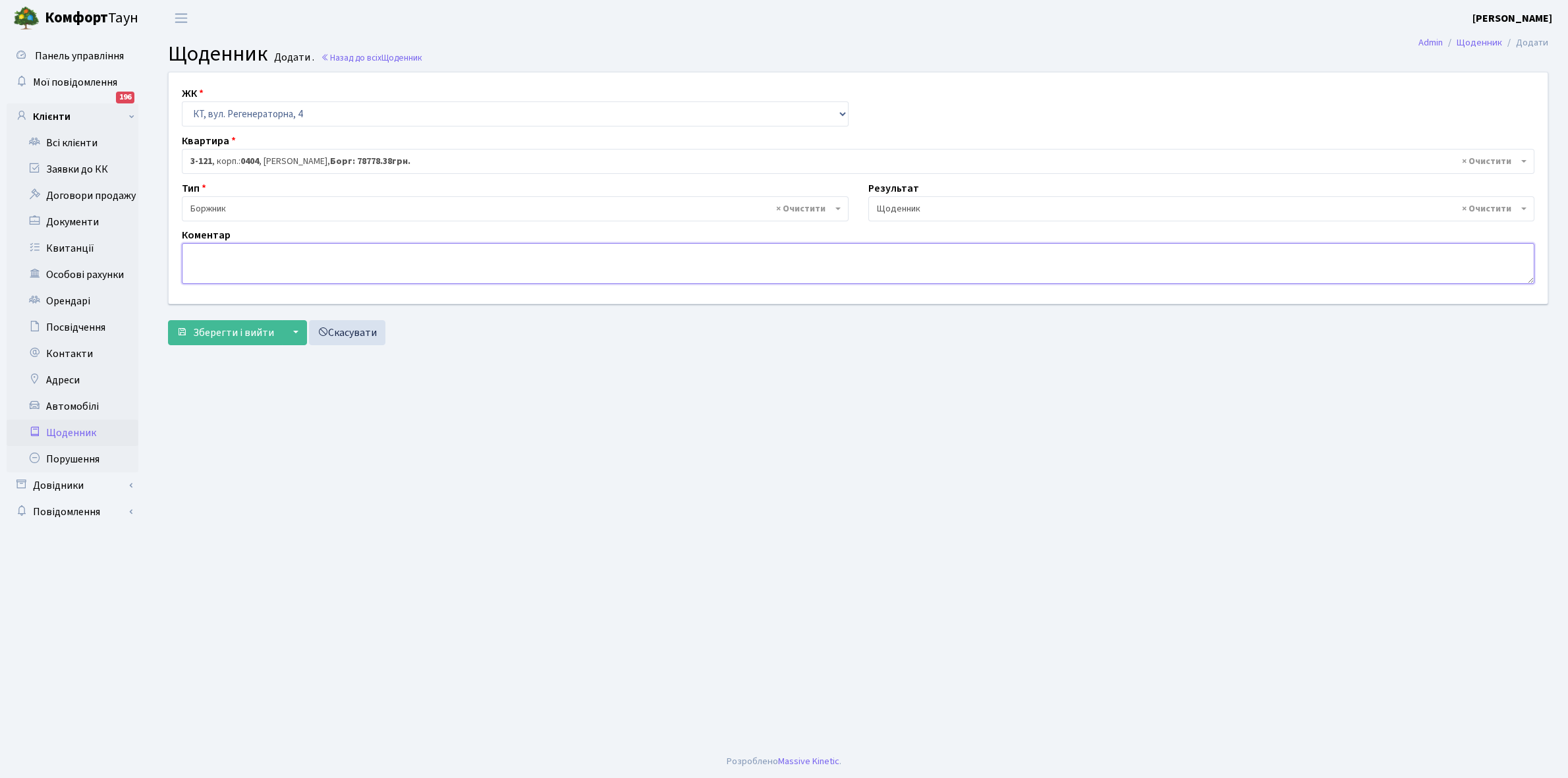
click at [197, 272] on textarea at bounding box center [858, 263] width 1353 height 41
type textarea "ТАМБУР !"
click at [207, 331] on span "Зберегти і вийти" at bounding box center [234, 333] width 81 height 15
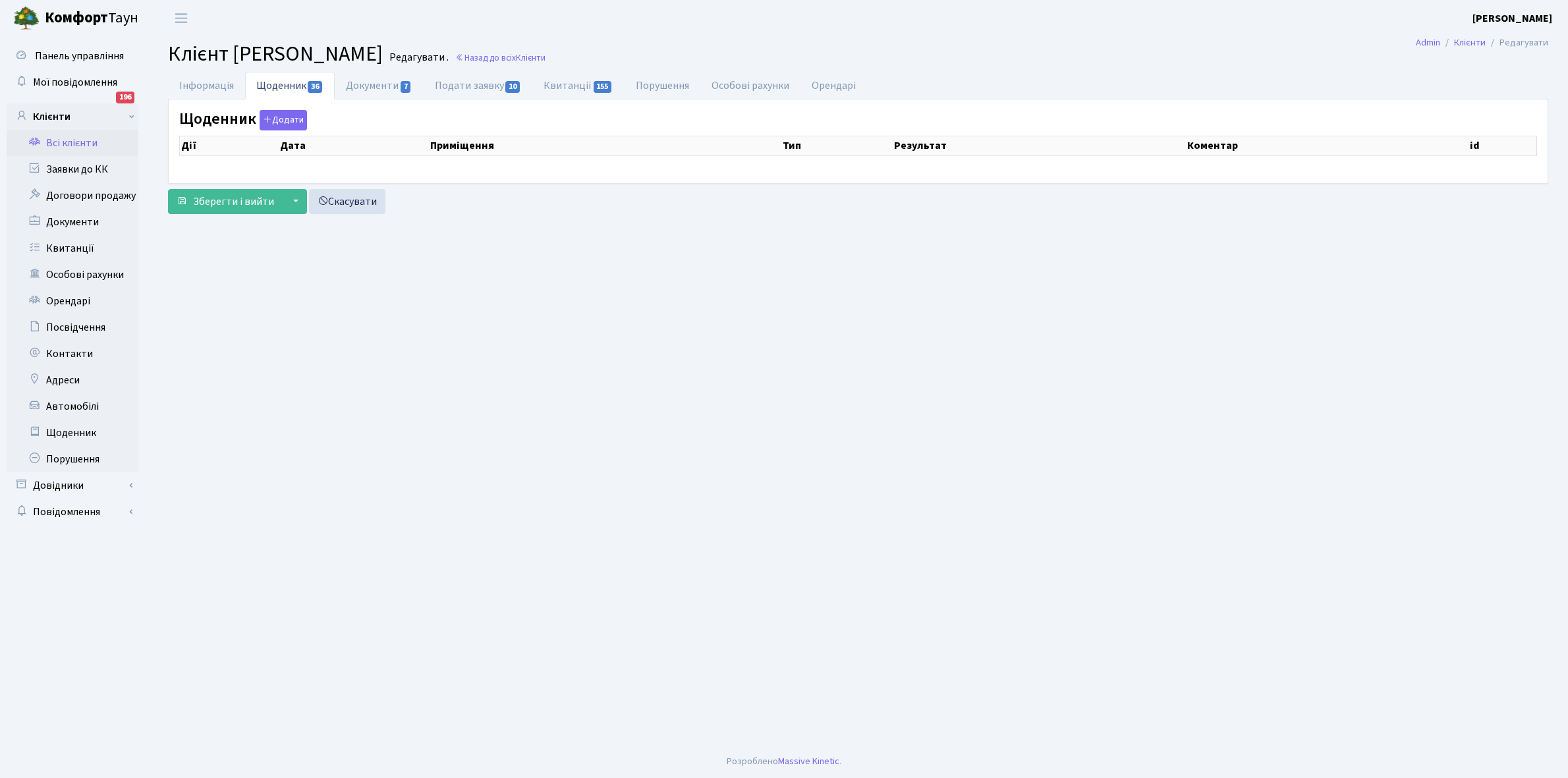
select select "25"
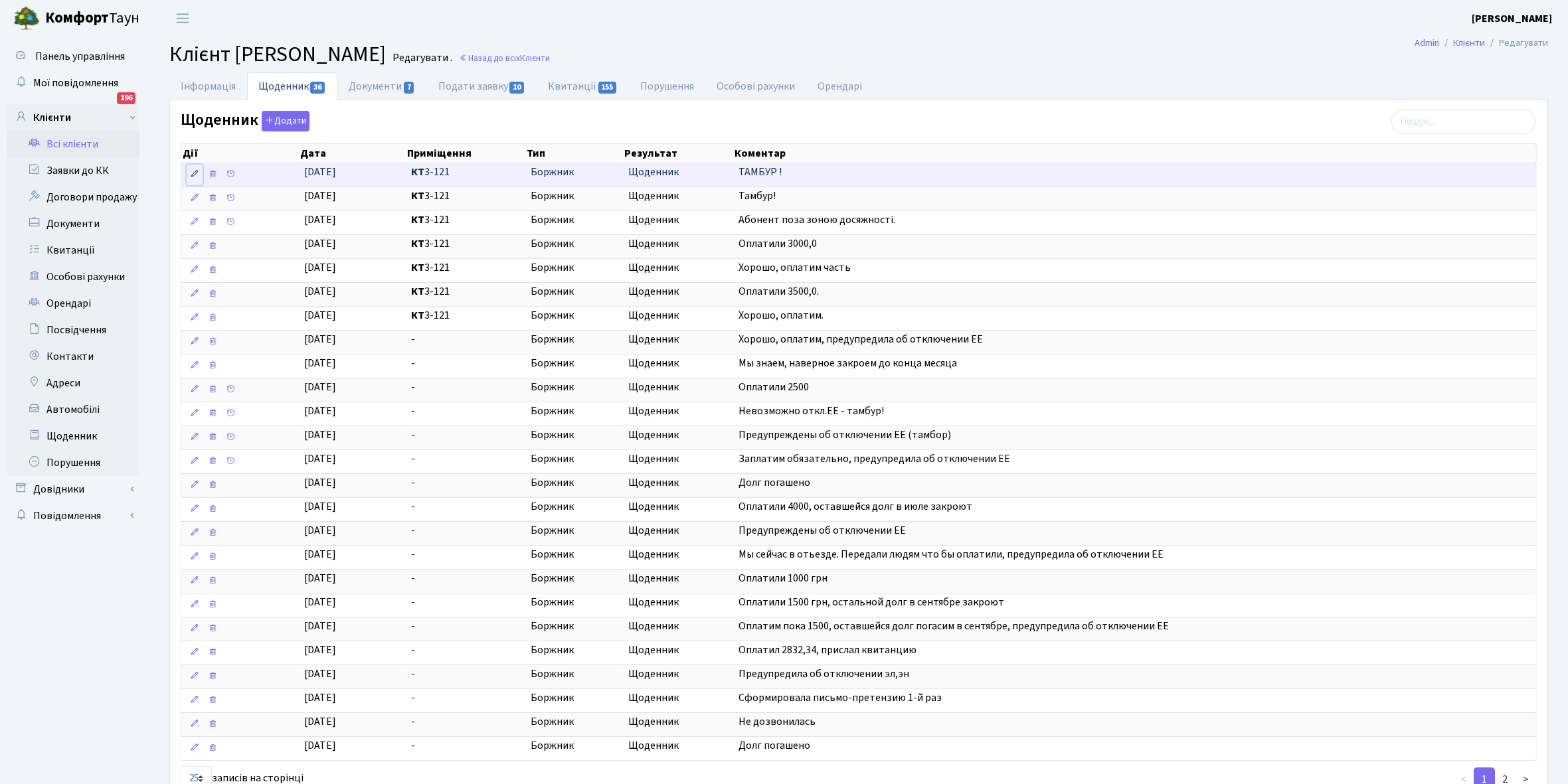
click at [198, 175] on icon at bounding box center [195, 174] width 9 height 9
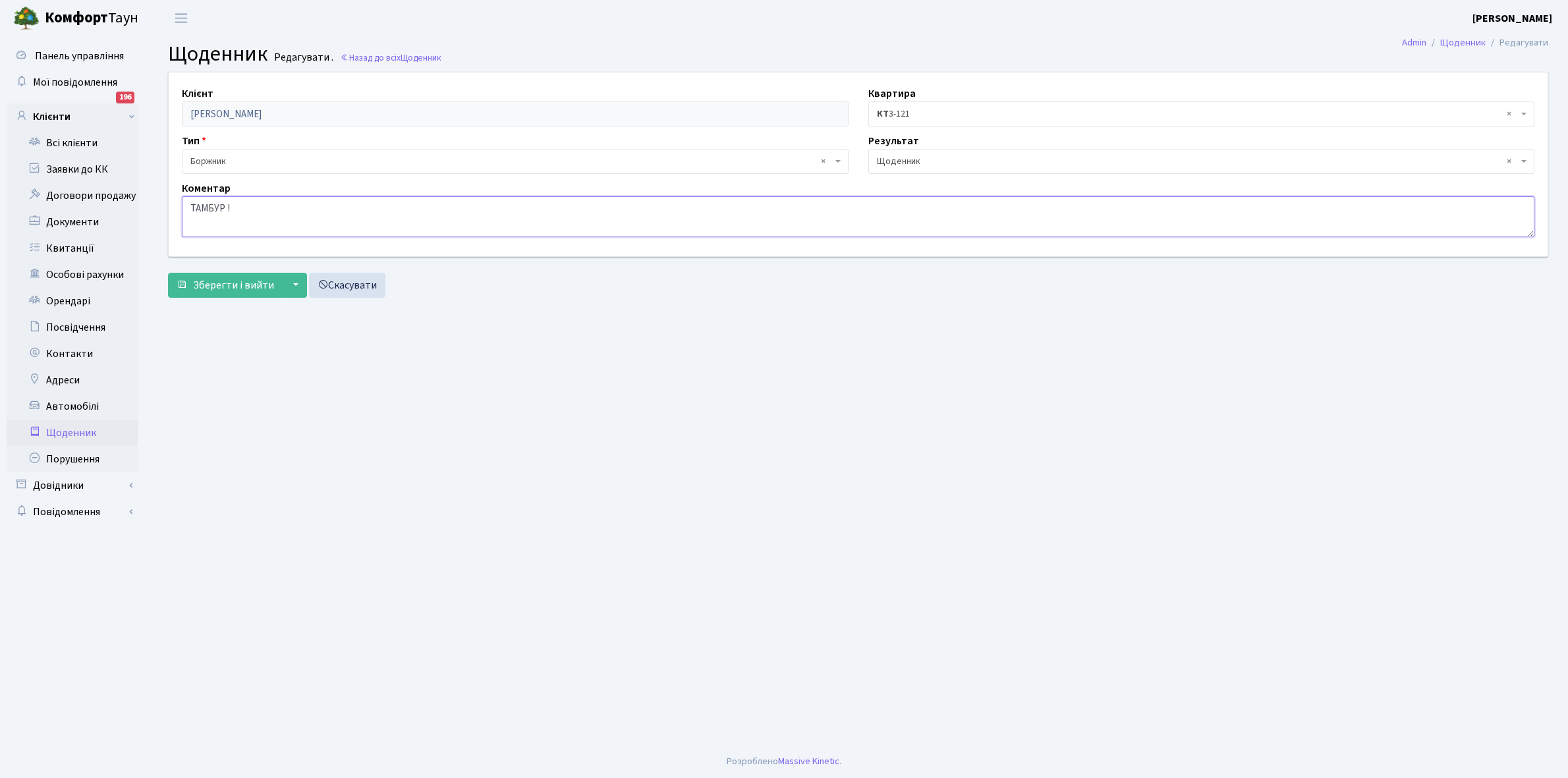
click at [271, 208] on textarea "ТАМБУР !" at bounding box center [858, 217] width 1353 height 41
type textarea "ТАМБУР ! Немає можливості відключити ЕЕ."
click at [233, 288] on span "Зберегти і вийти" at bounding box center [234, 285] width 81 height 15
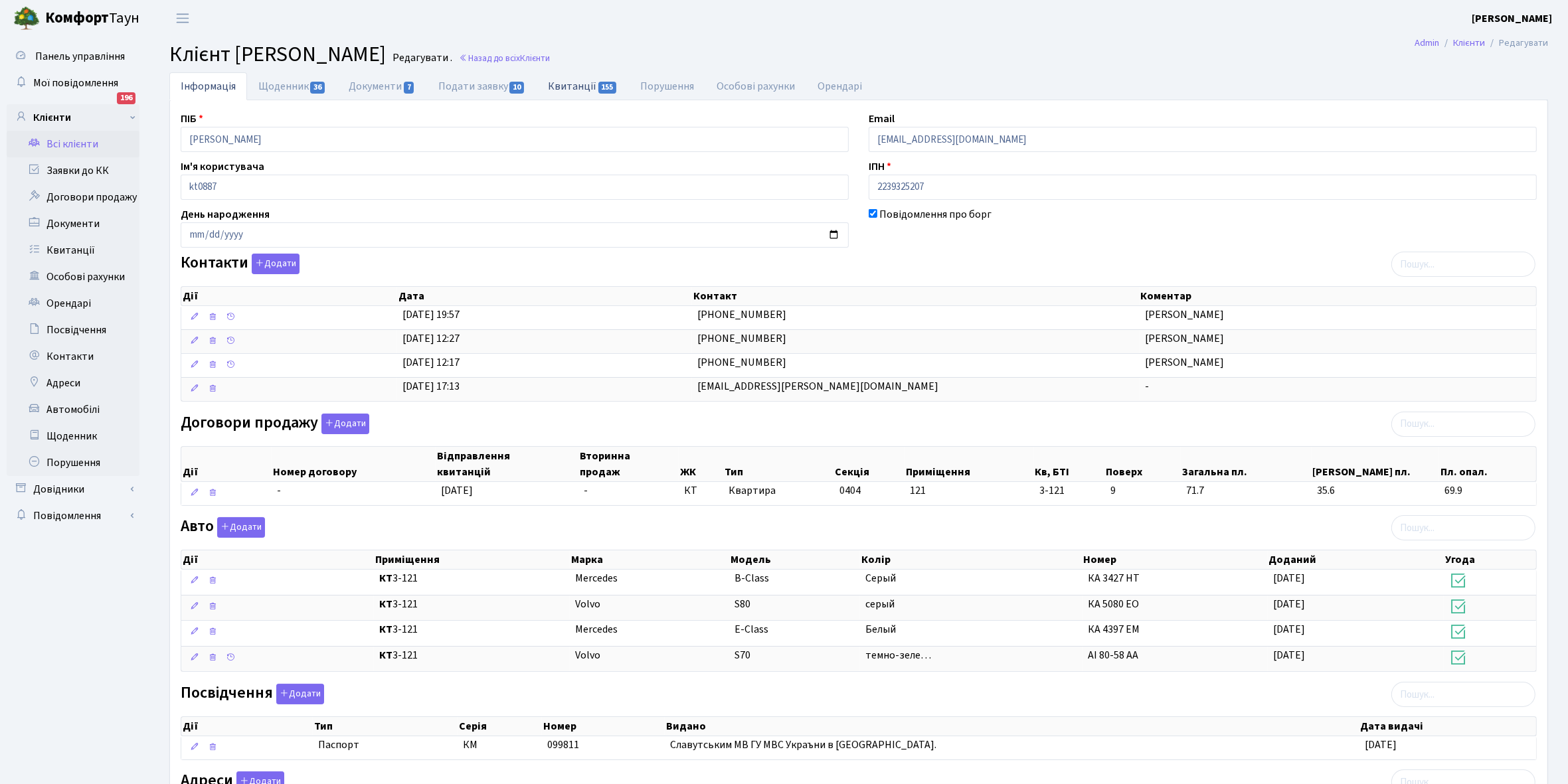
click at [563, 84] on link "Квитанції 155" at bounding box center [583, 86] width 92 height 27
select select "25"
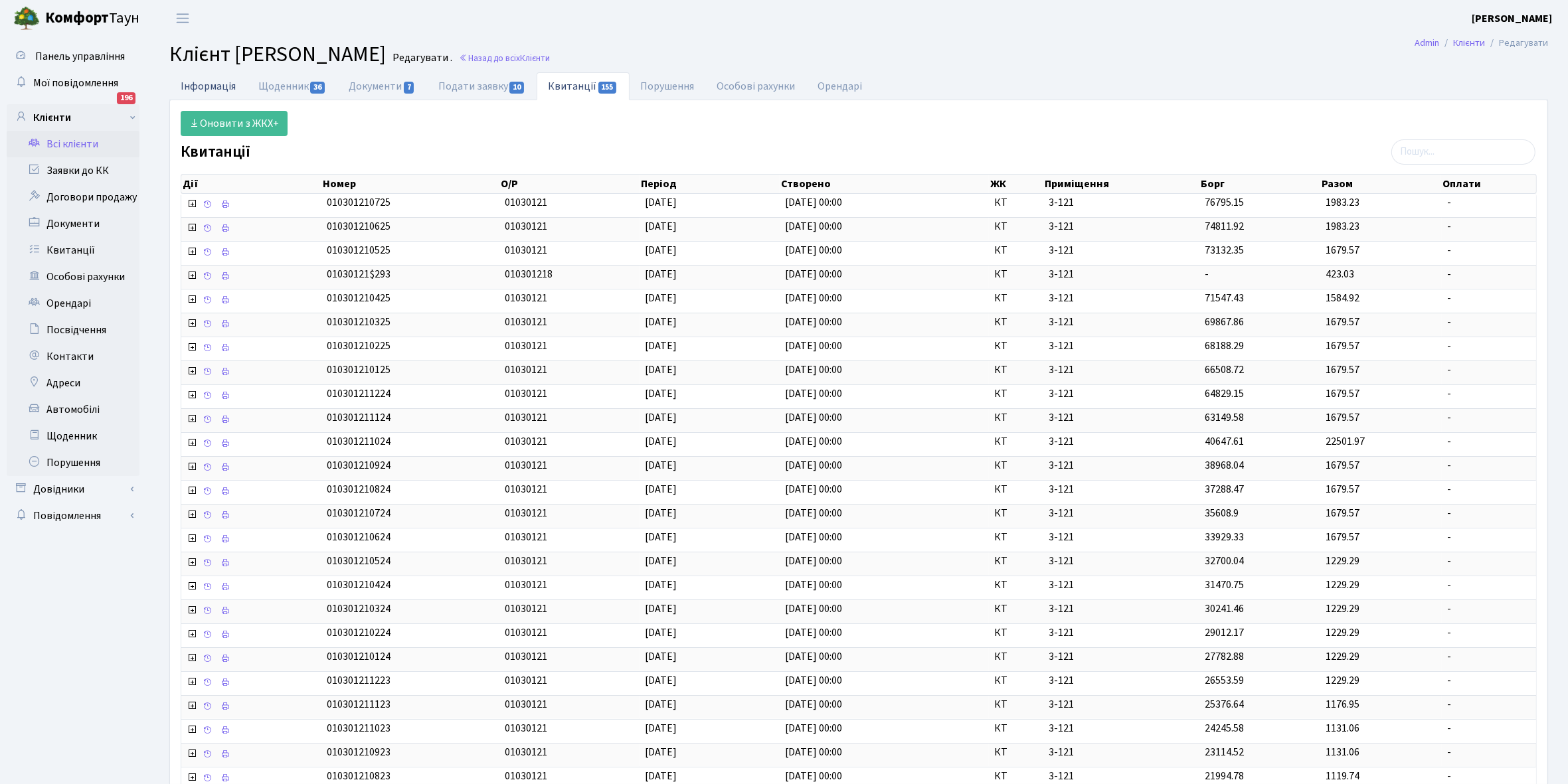
click at [191, 84] on link "Інформація" at bounding box center [208, 86] width 78 height 27
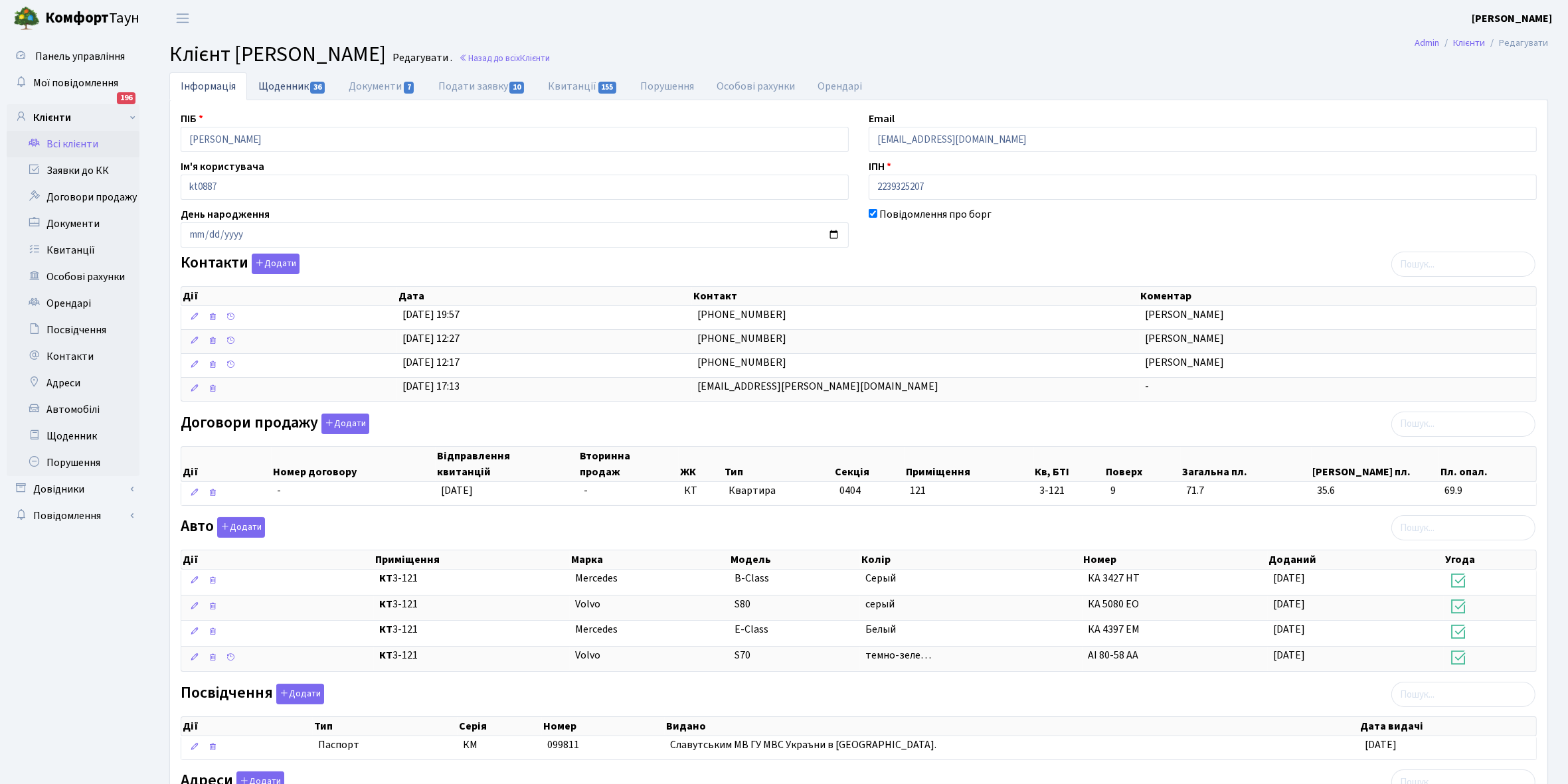
click at [277, 85] on link "Щоденник 36" at bounding box center [292, 86] width 90 height 27
select select "25"
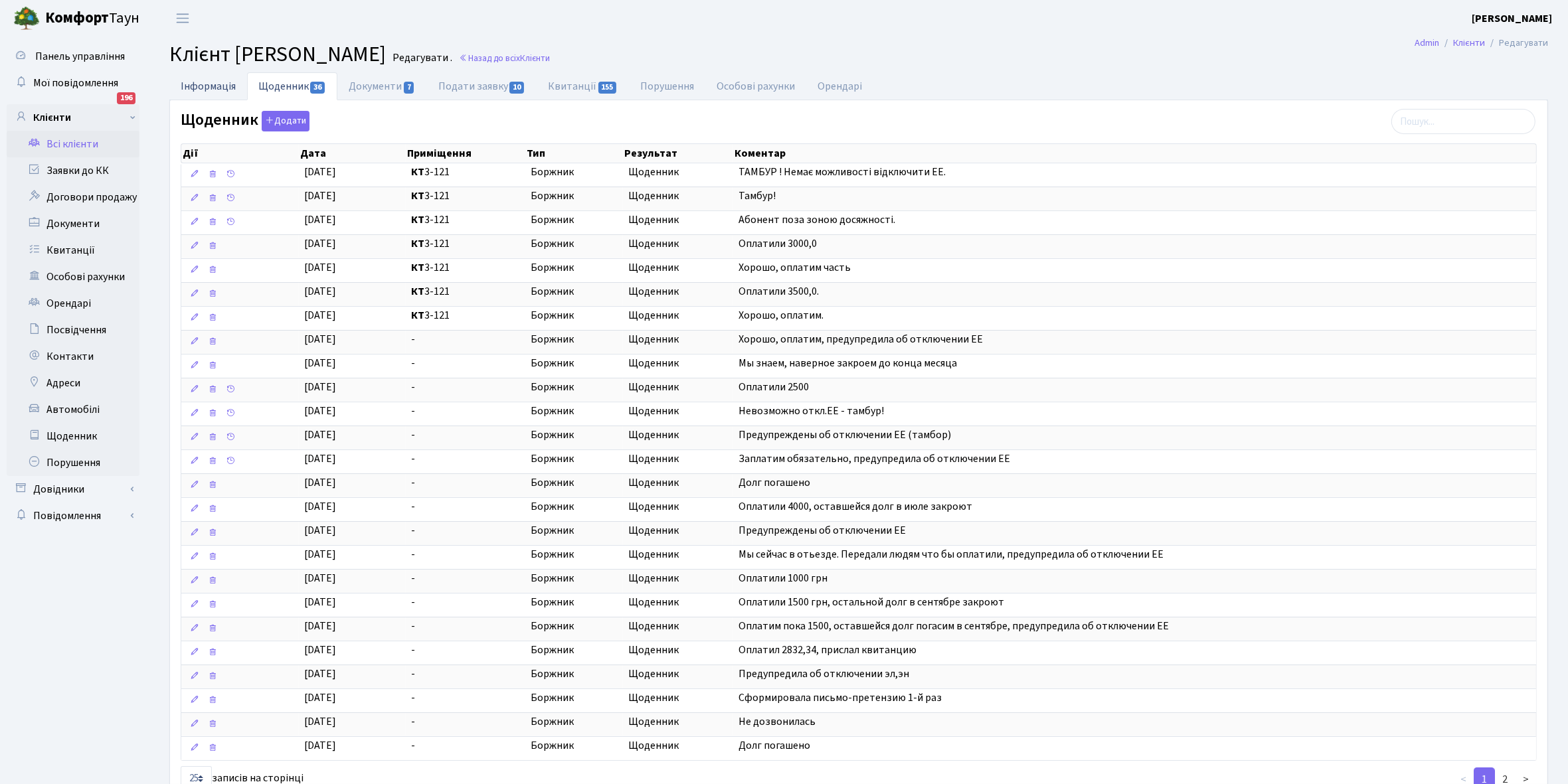
click at [197, 83] on link "Інформація" at bounding box center [208, 86] width 78 height 27
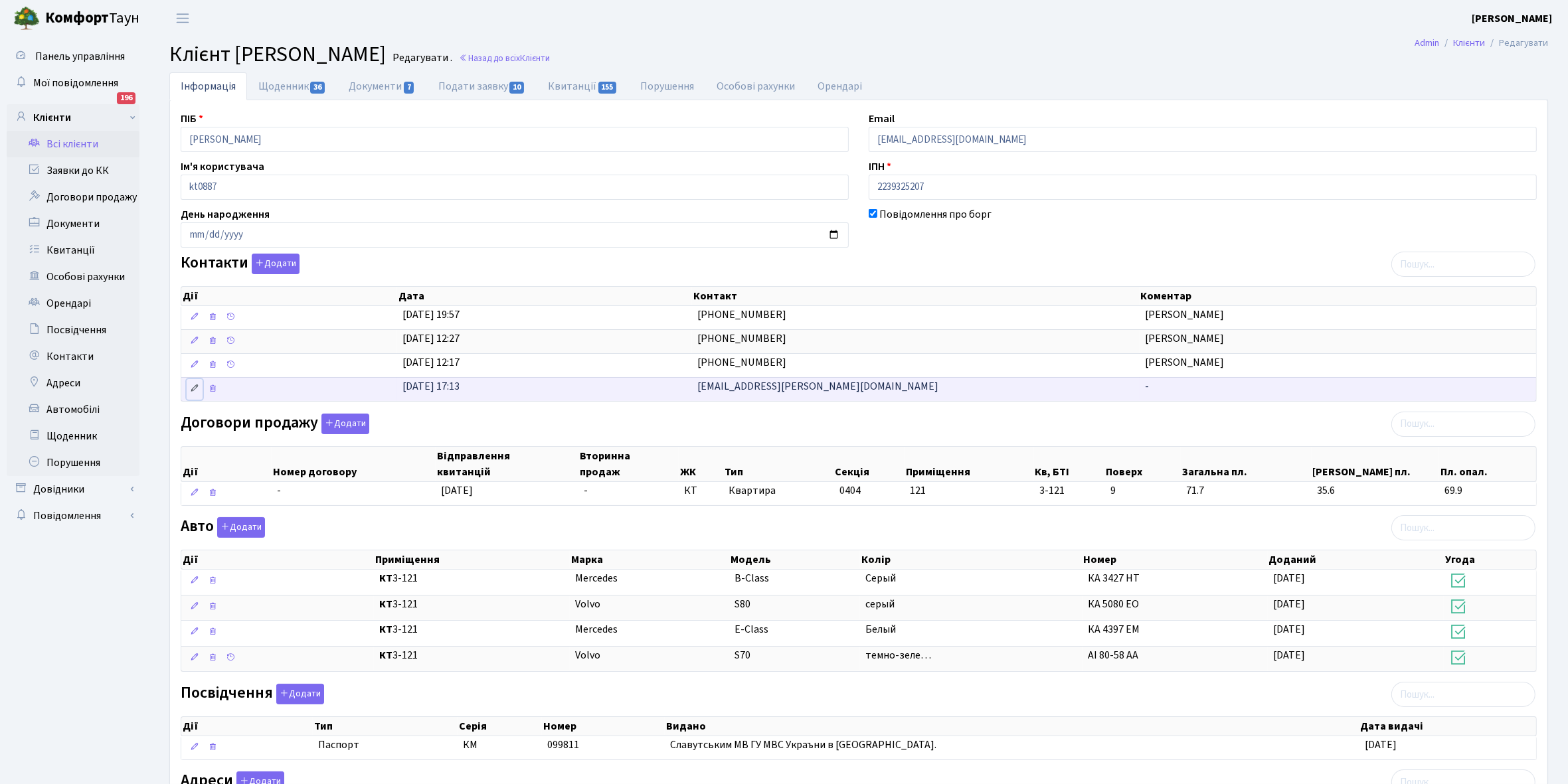
click at [191, 392] on icon at bounding box center [195, 388] width 9 height 9
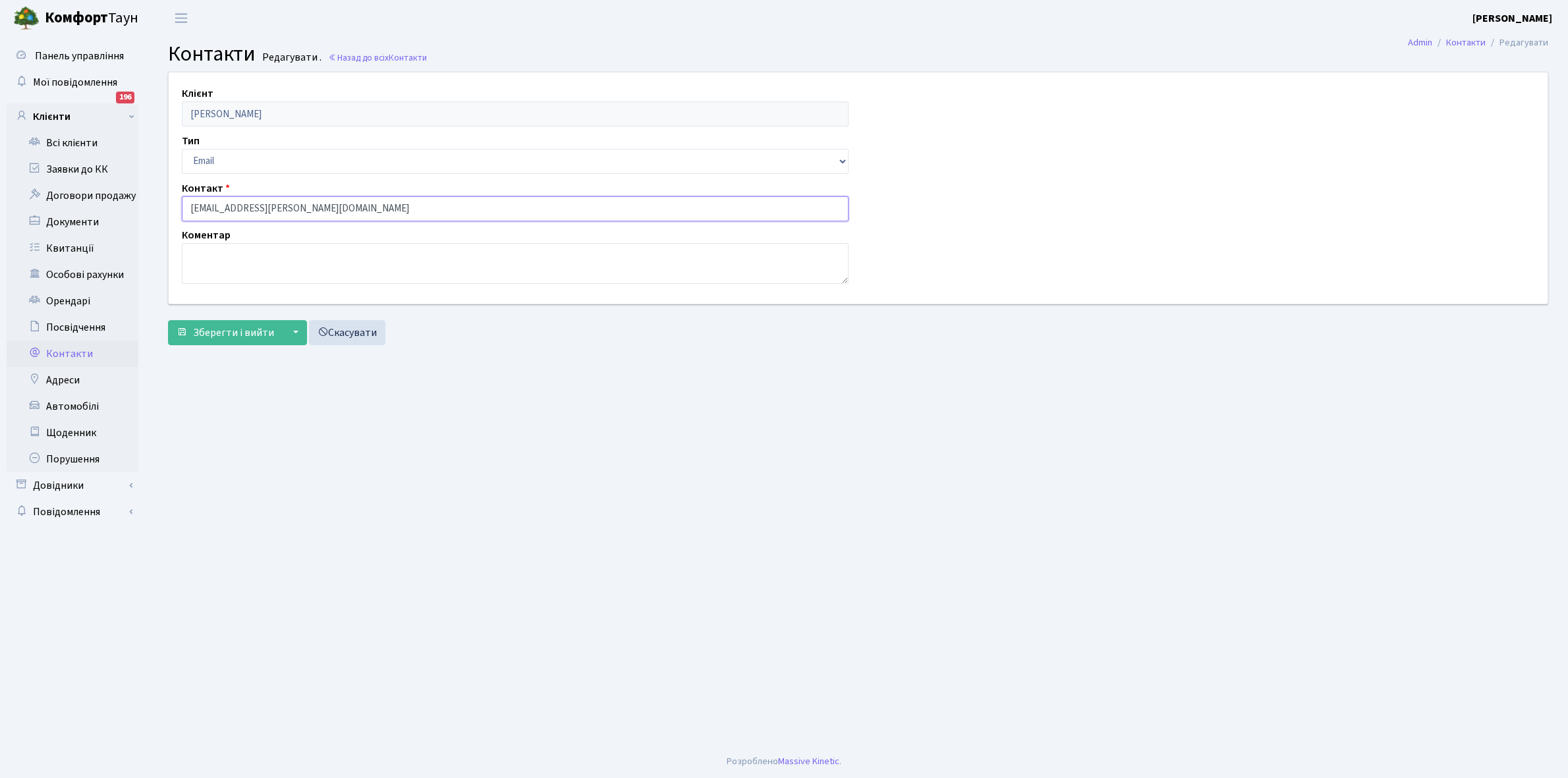
drag, startPoint x: 189, startPoint y: 206, endPoint x: 364, endPoint y: 211, distance: 175.1
click at [364, 211] on input "[EMAIL_ADDRESS][PERSON_NAME][DOMAIN_NAME]" at bounding box center [516, 209] width 667 height 25
click at [83, 136] on link "Всі клієнти" at bounding box center [72, 143] width 132 height 27
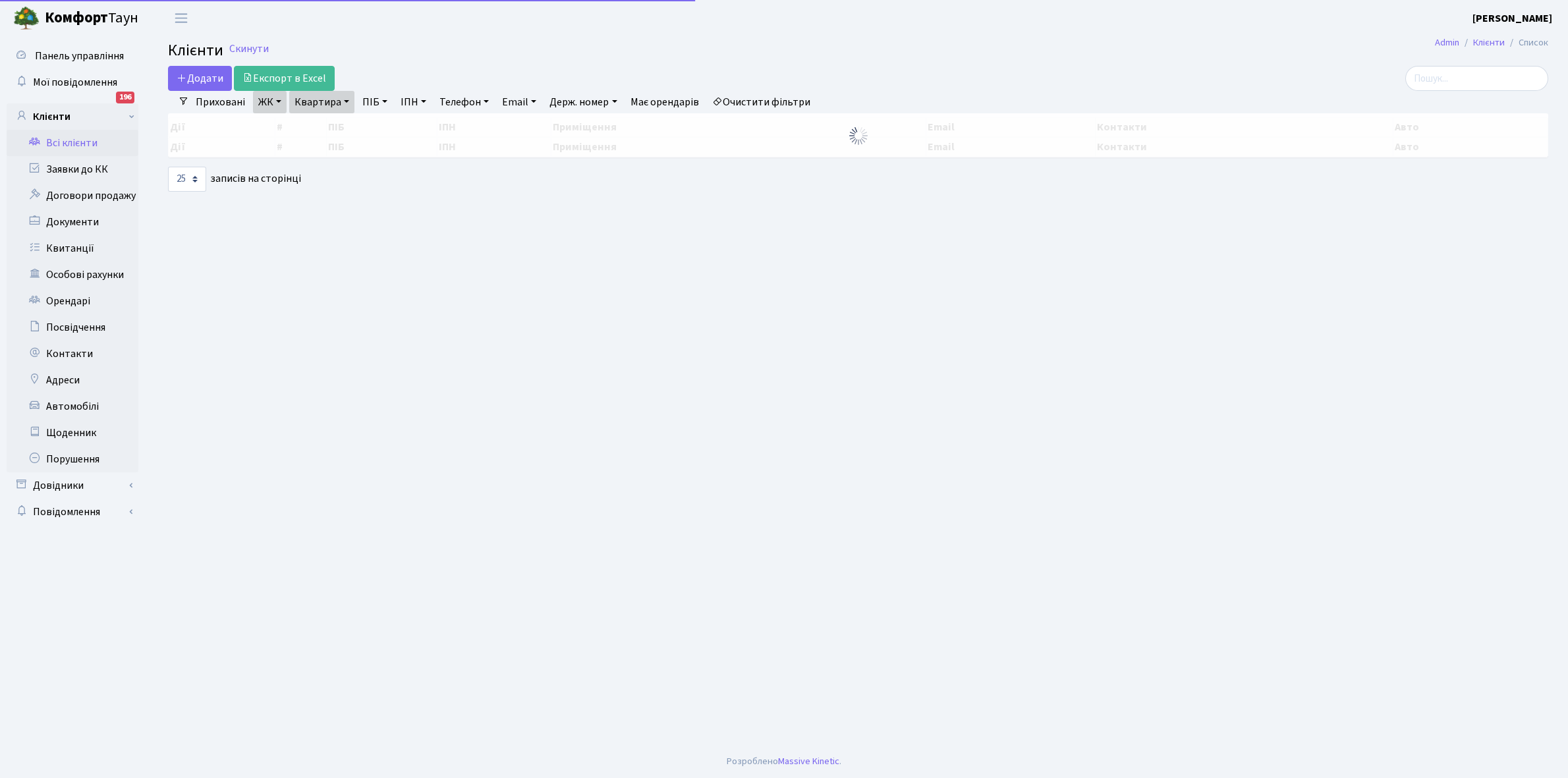
select select "25"
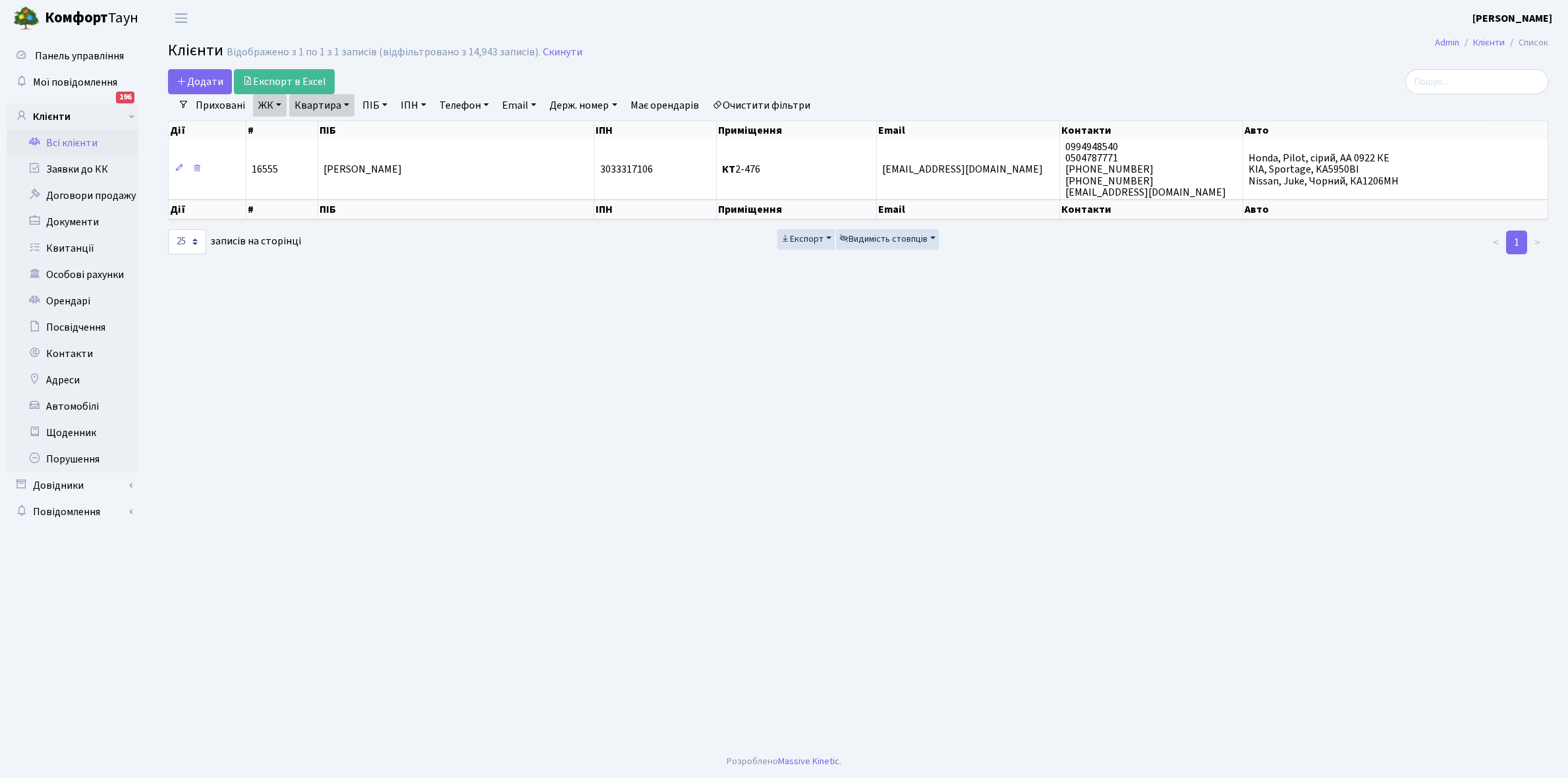
click at [346, 103] on link "Квартира" at bounding box center [322, 106] width 65 height 23
click at [342, 129] on input "2-476" at bounding box center [328, 131] width 77 height 25
type input "2"
type input "3-121"
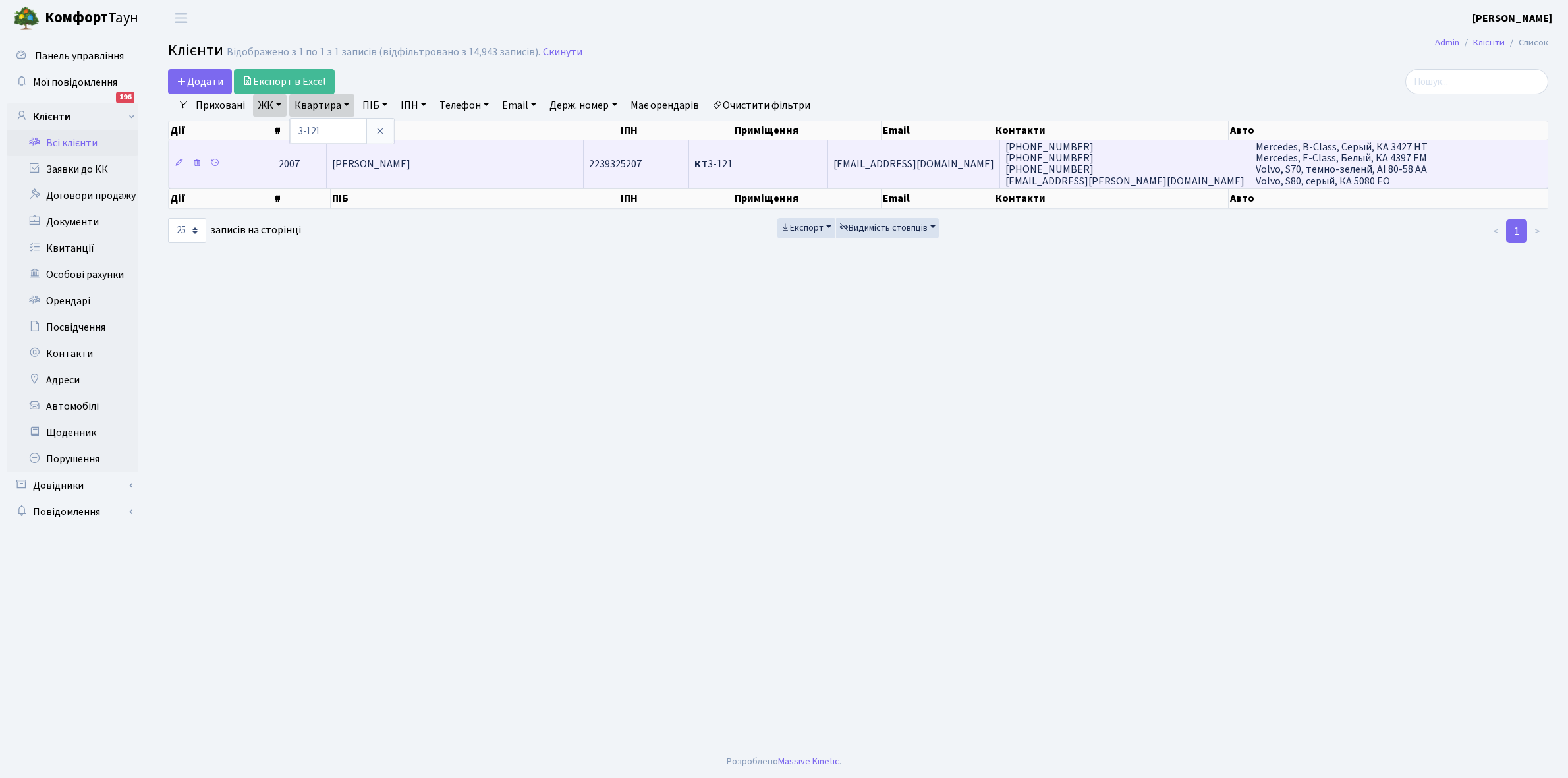
click at [496, 158] on td "[PERSON_NAME]" at bounding box center [455, 163] width 257 height 47
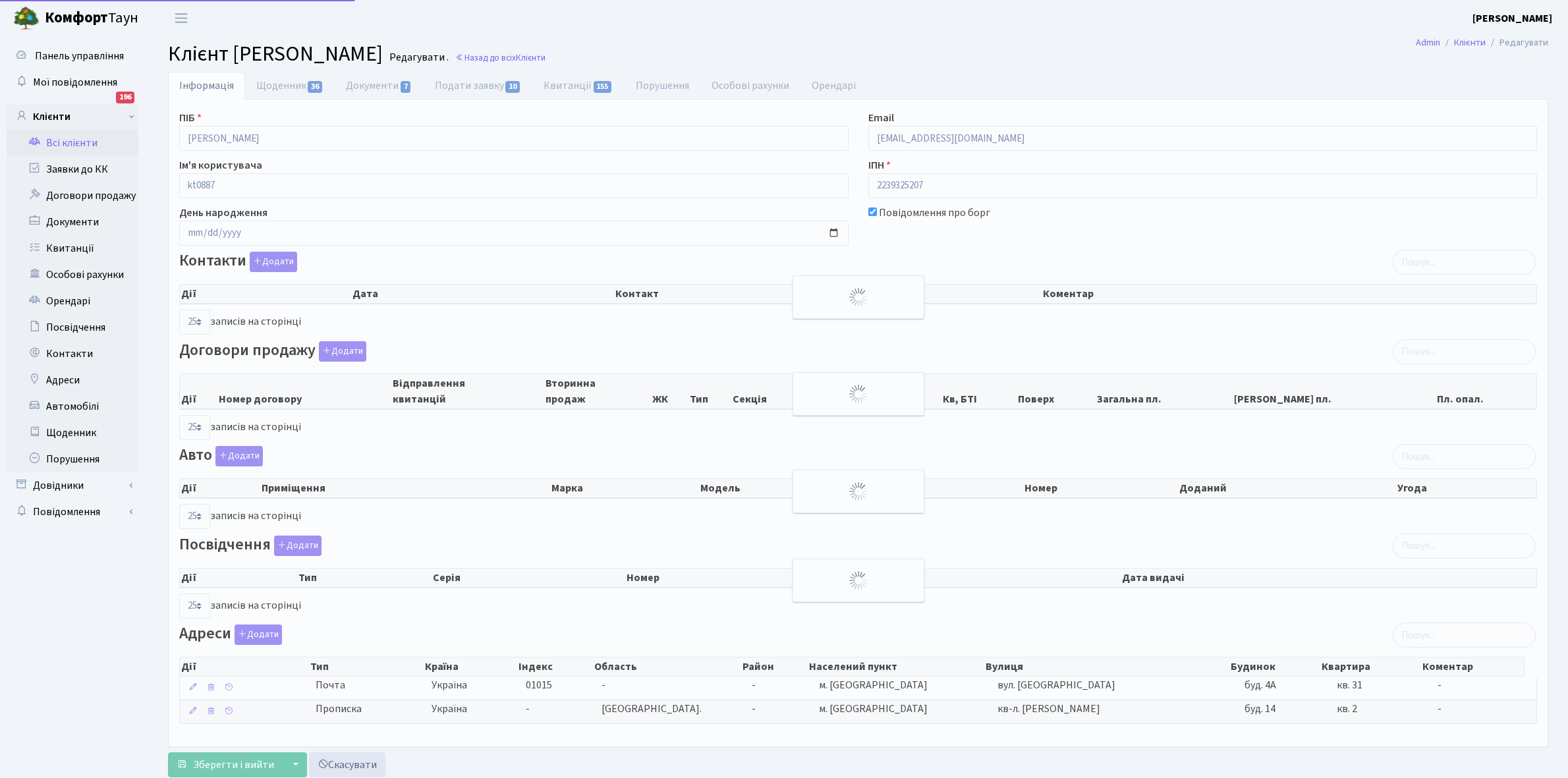
select select "25"
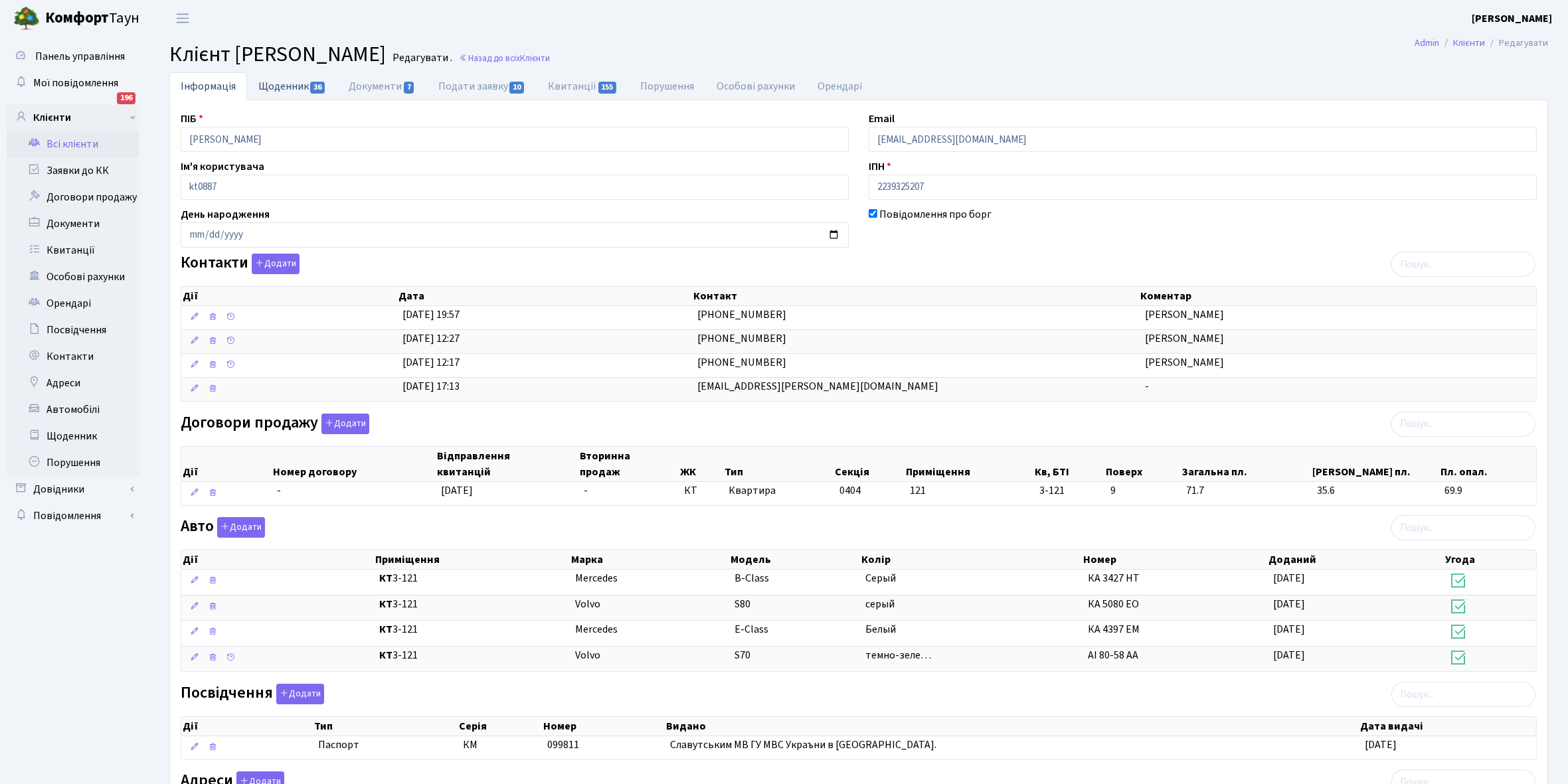
click at [280, 90] on link "Щоденник 36" at bounding box center [292, 86] width 90 height 27
select select "25"
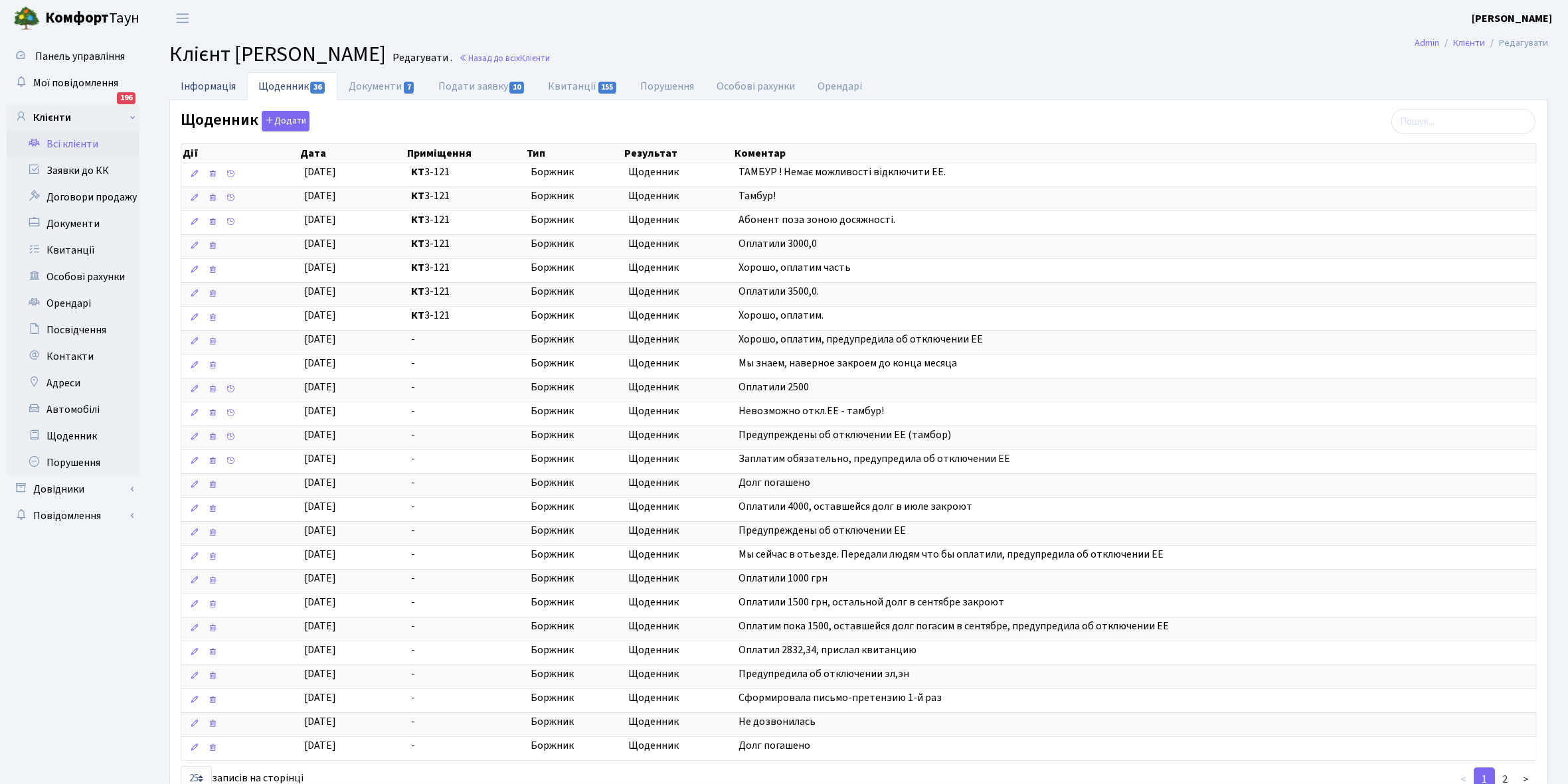
click at [200, 84] on link "Інформація" at bounding box center [208, 86] width 78 height 27
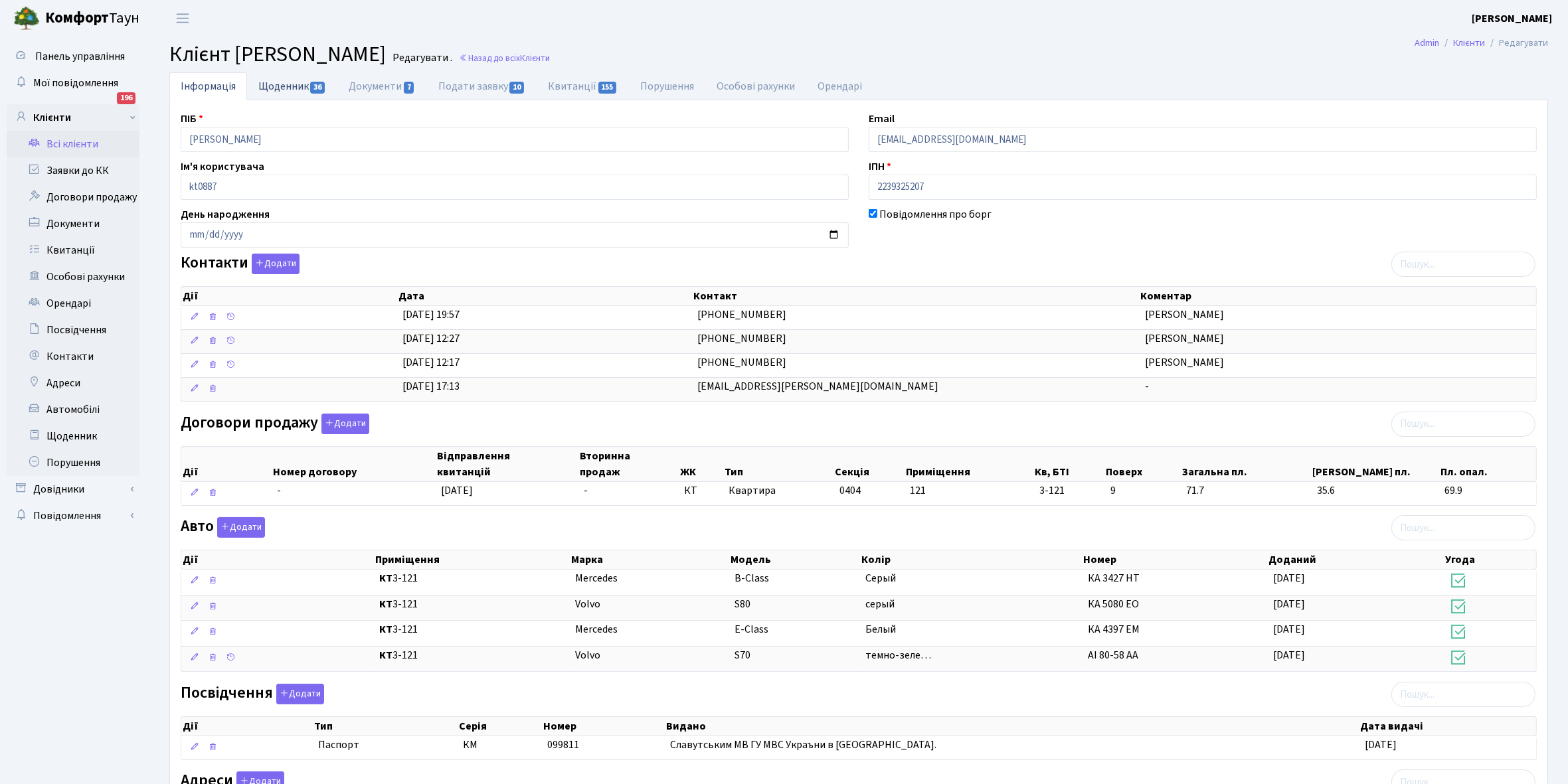
click at [277, 84] on link "Щоденник 36" at bounding box center [292, 86] width 90 height 27
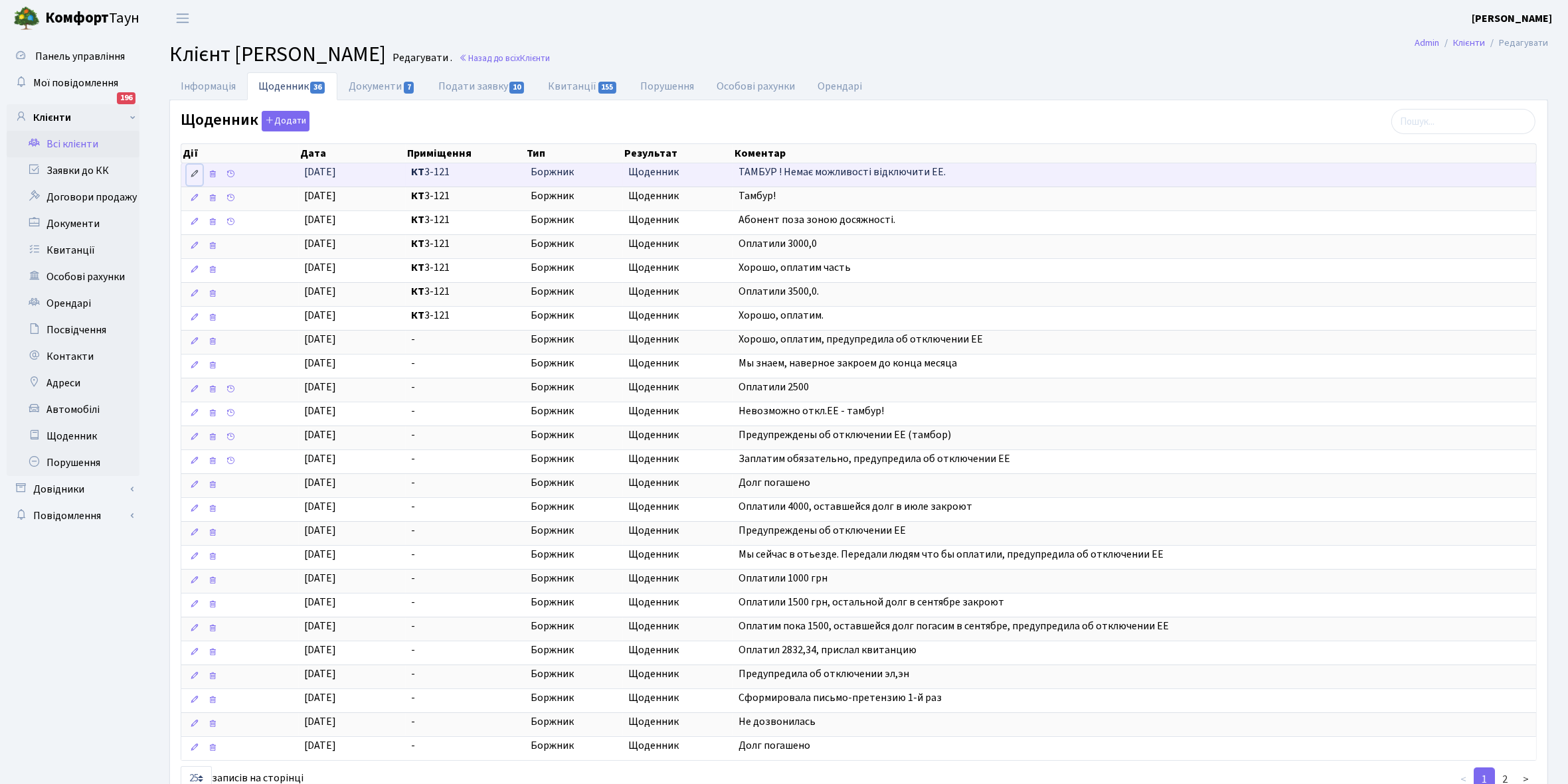
click at [195, 175] on icon at bounding box center [195, 174] width 9 height 9
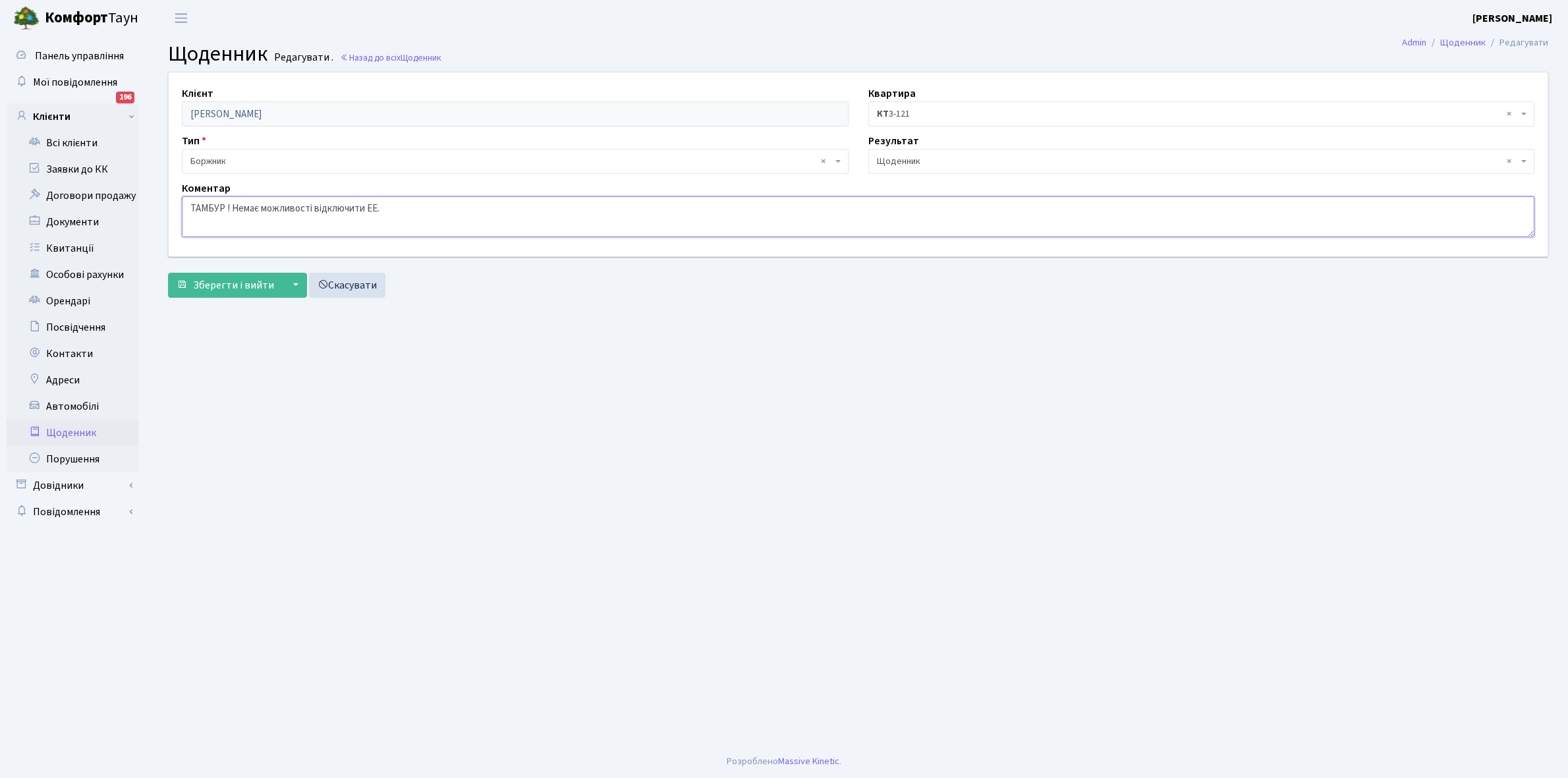
click at [414, 205] on textarea "ТАМБУР ! Немає можливості відключити ЕЕ." at bounding box center [858, 217] width 1353 height 41
click at [543, 205] on textarea "ТАМБУР ! Немає можливості відключити ЕЕ." at bounding box center [858, 217] width 1353 height 41
click at [380, 206] on textarea "ТАМБУР ! Немає можливості відключити ЕЕ." at bounding box center [858, 217] width 1353 height 41
click at [369, 206] on textarea "ТАМБУР ! Немає можливості відключити ЕЕ." at bounding box center [858, 217] width 1353 height 41
type textarea "ТАМБУР ! [DATE] відправляла повідомлення на електронну адресу стосовно ДТЕК."
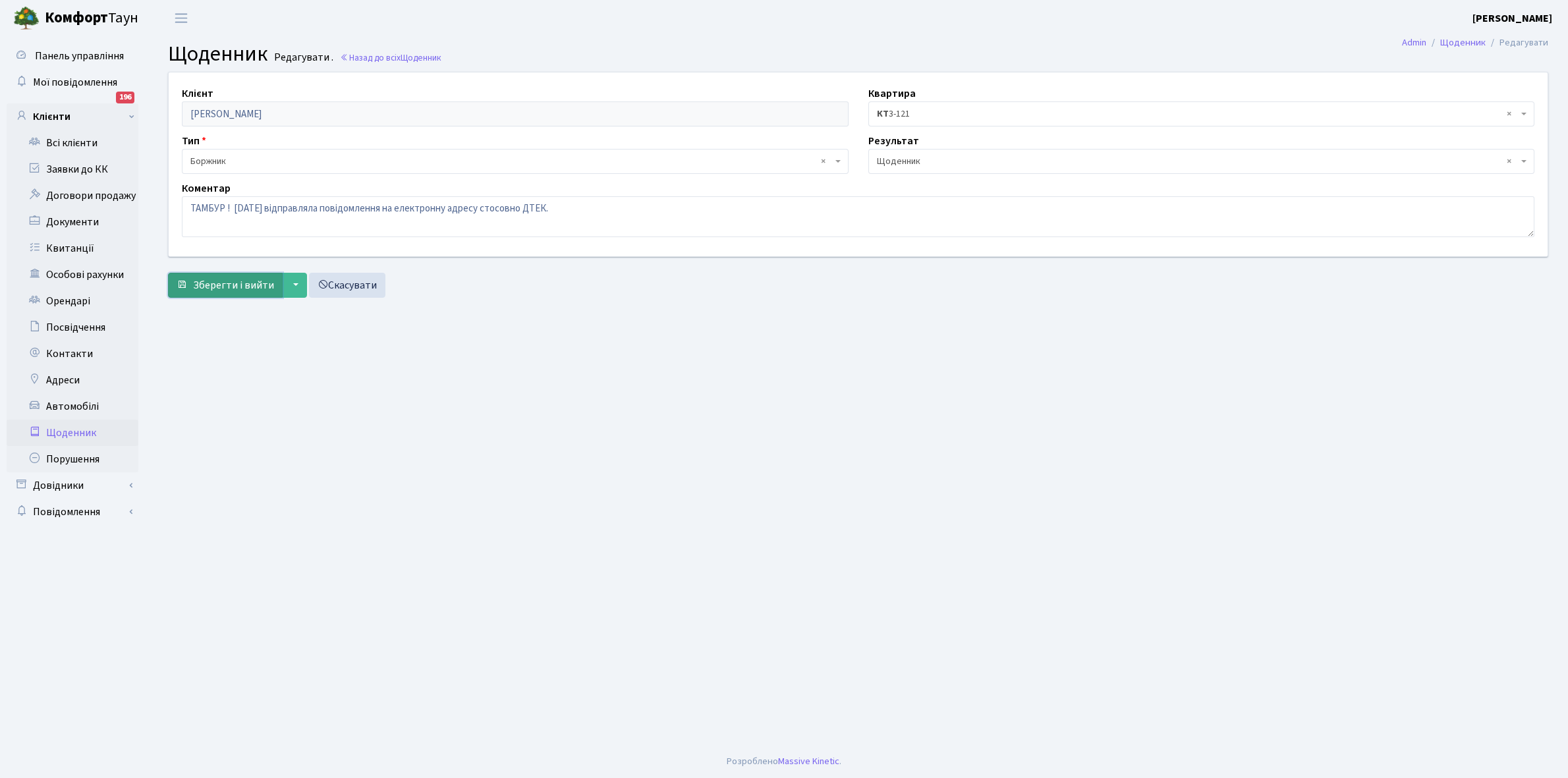
click at [219, 284] on span "Зберегти і вийти" at bounding box center [234, 285] width 81 height 15
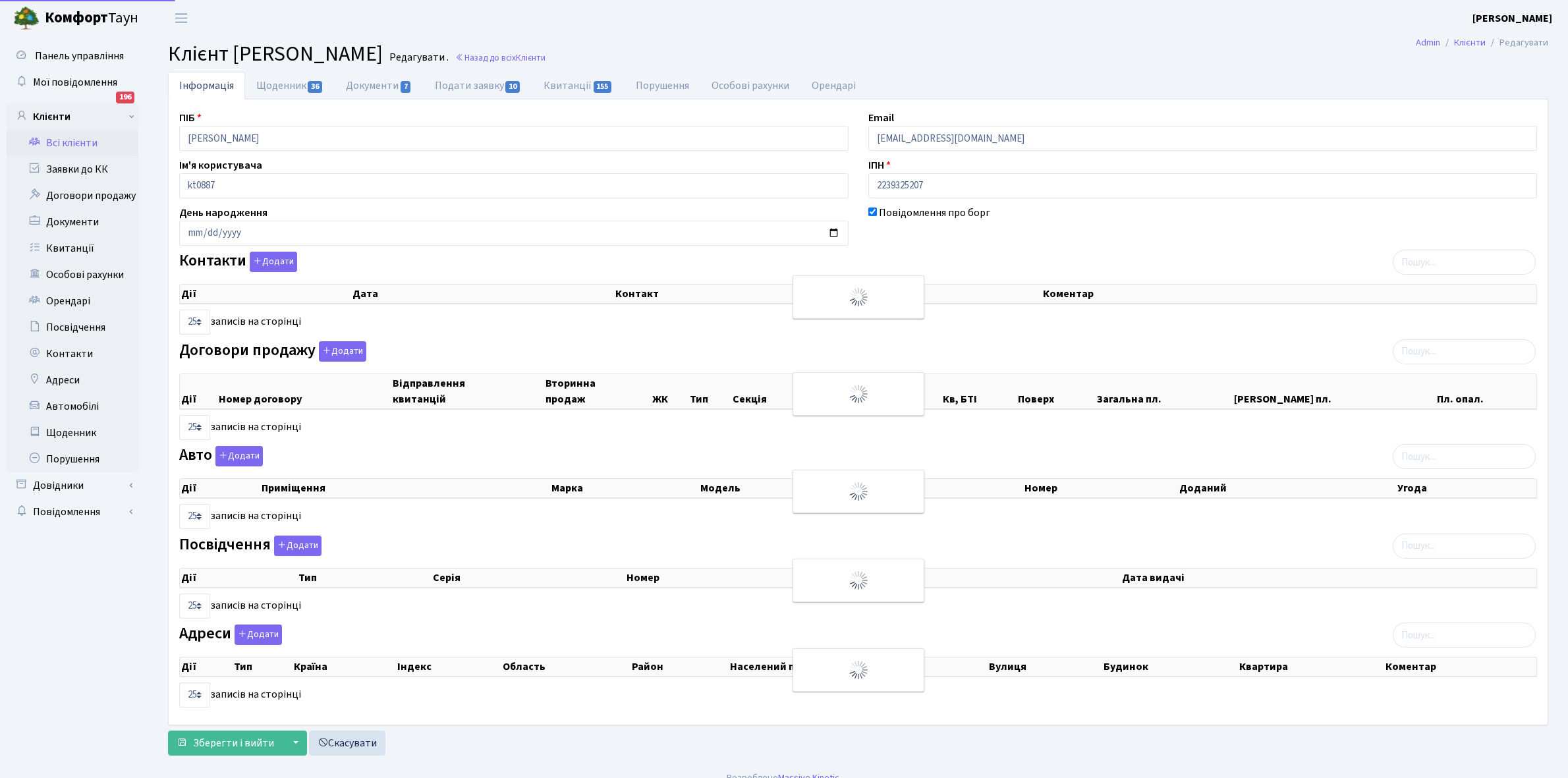
select select "25"
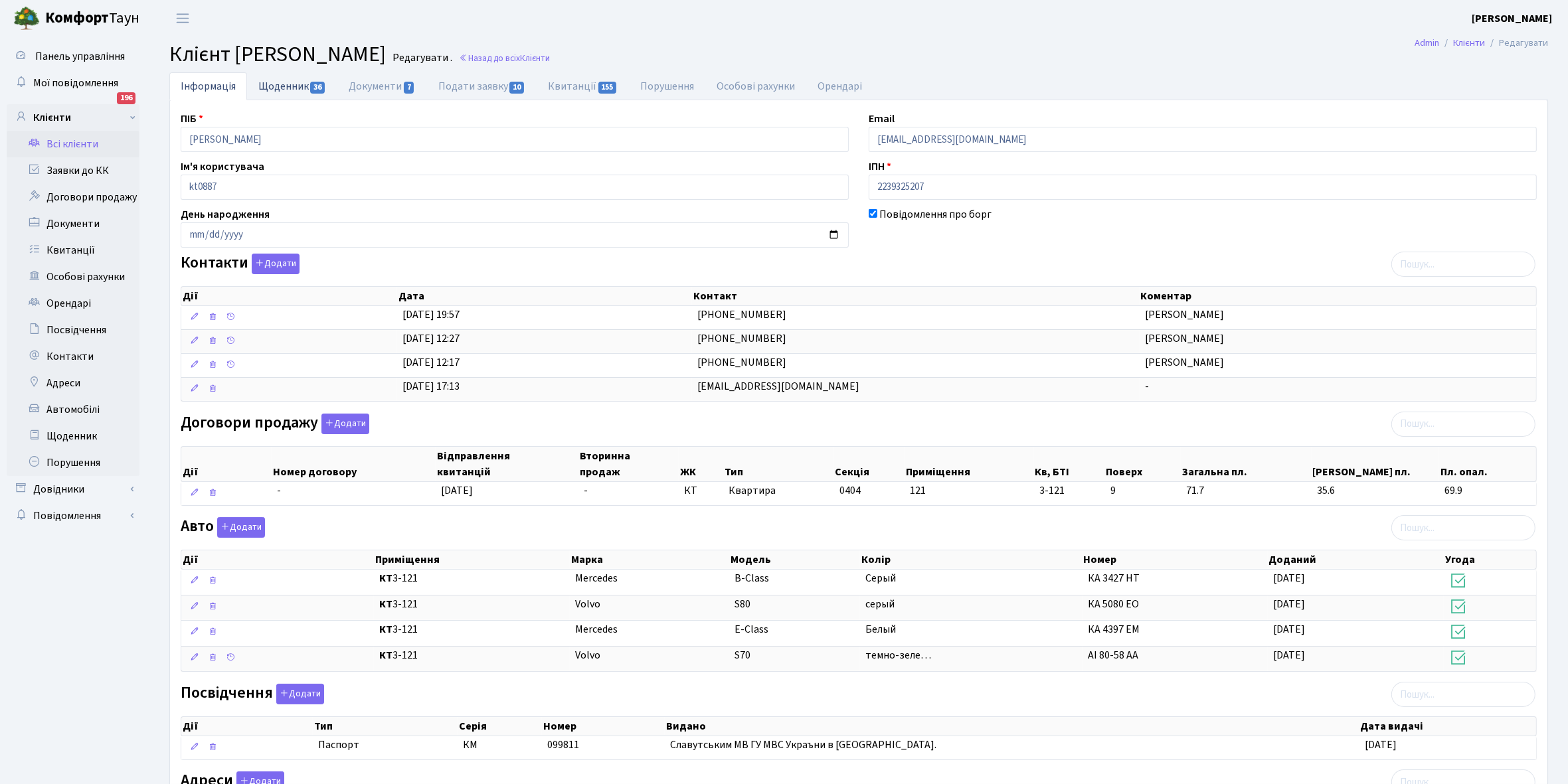
click at [285, 84] on link "Щоденник 36" at bounding box center [292, 86] width 90 height 27
select select "25"
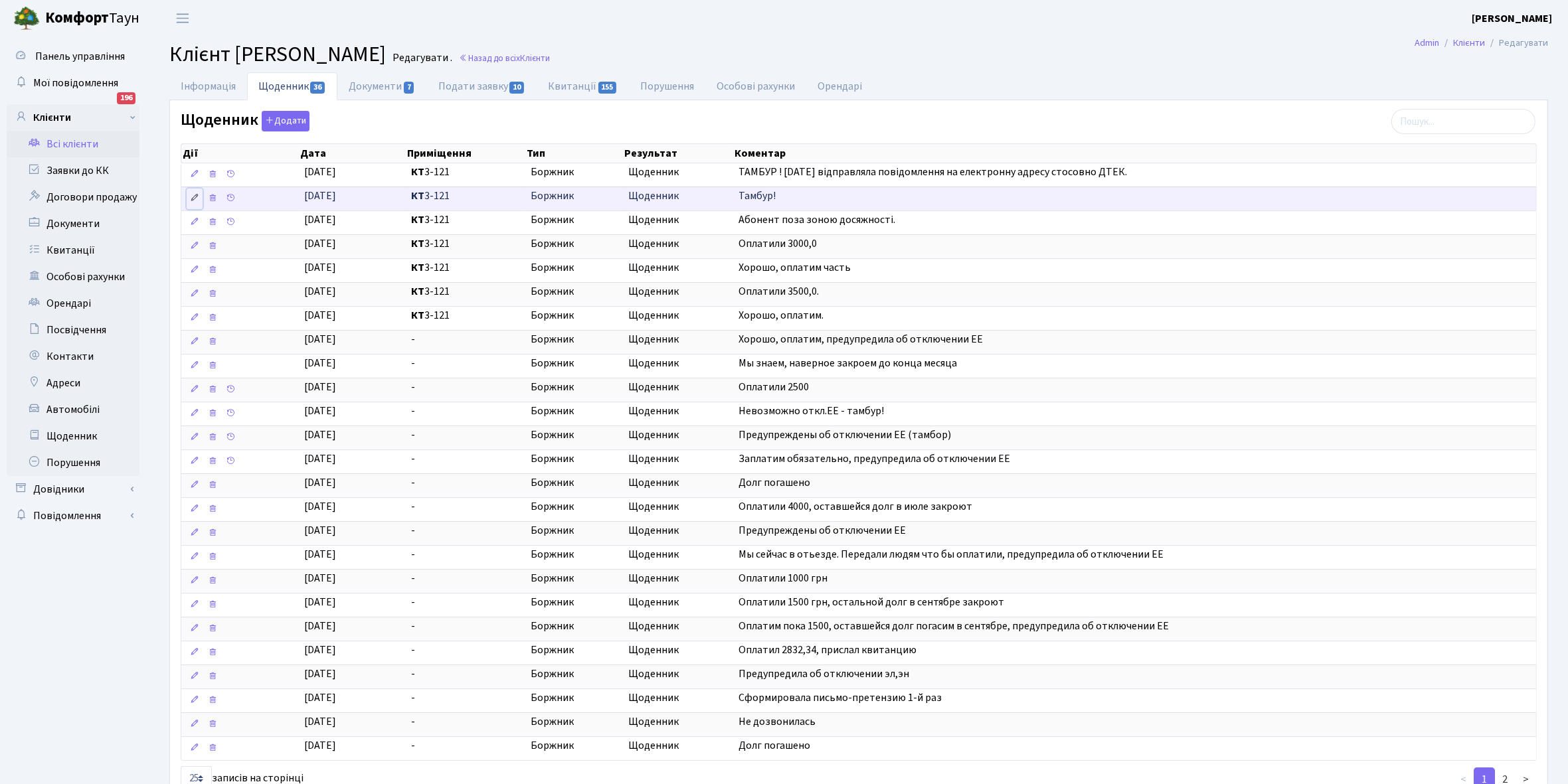
click at [196, 200] on icon at bounding box center [195, 198] width 9 height 9
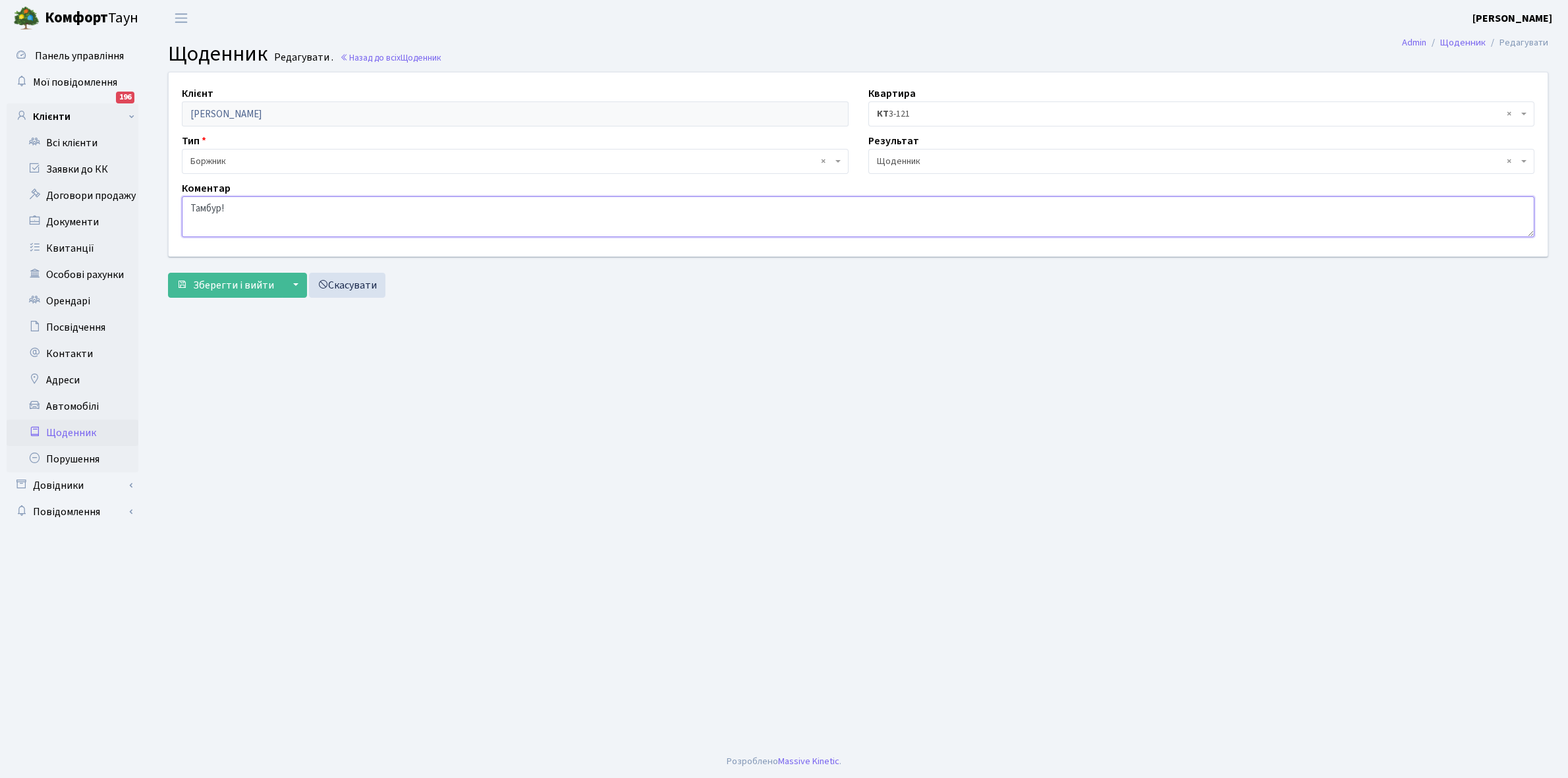
click at [268, 211] on textarea "Тамбур!" at bounding box center [858, 217] width 1353 height 41
click at [266, 209] on textarea "Тамбур!" at bounding box center [858, 217] width 1353 height 41
click at [345, 206] on textarea "Тамбур!" at bounding box center [858, 217] width 1353 height 41
type textarea "Тамбур! Немає зв'язку з абонентом."
click at [204, 276] on button "Зберегти і вийти" at bounding box center [225, 286] width 115 height 25
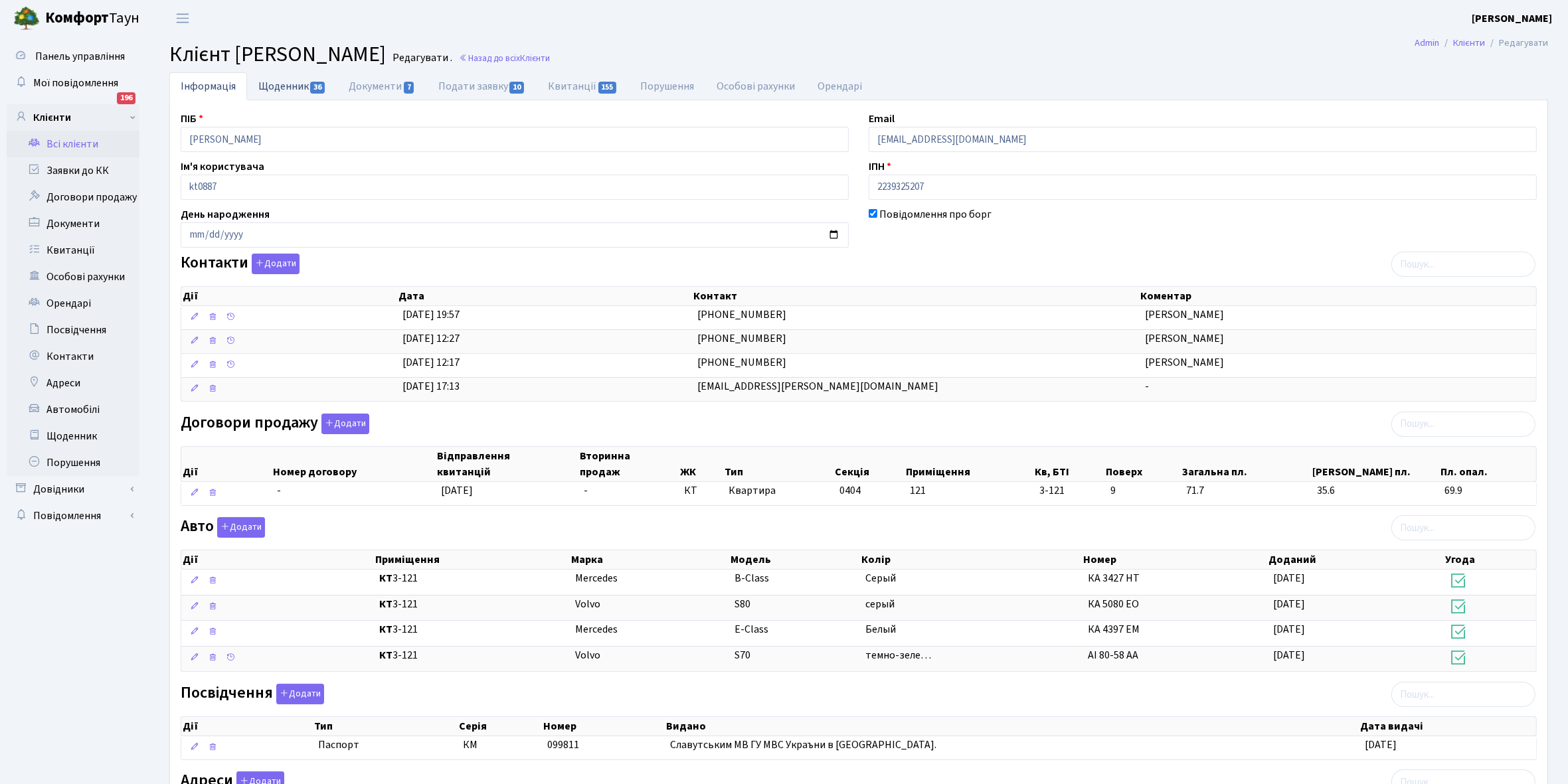
click at [283, 87] on link "Щоденник 36" at bounding box center [292, 86] width 90 height 27
select select "25"
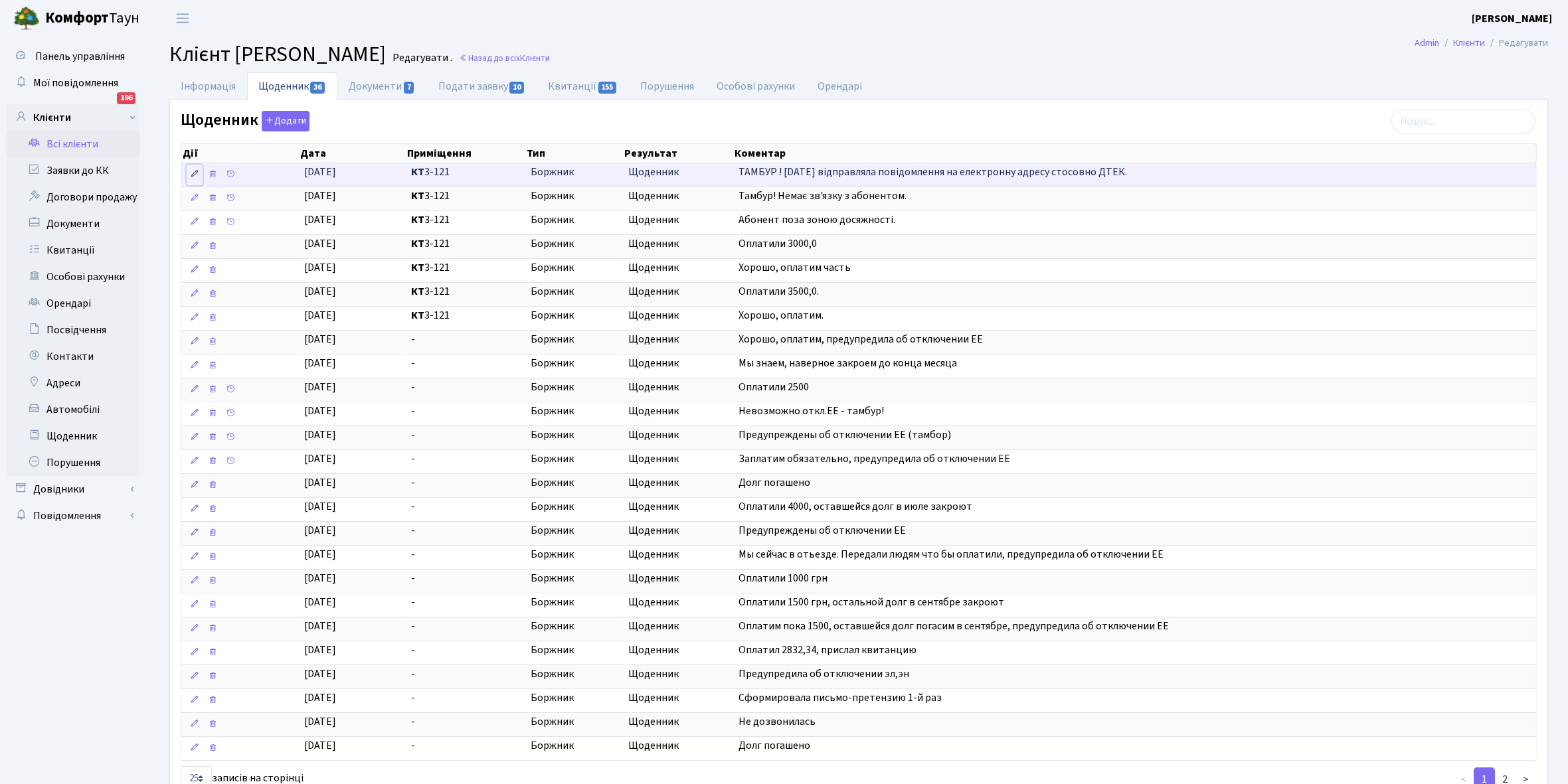
click at [194, 171] on icon at bounding box center [195, 174] width 9 height 9
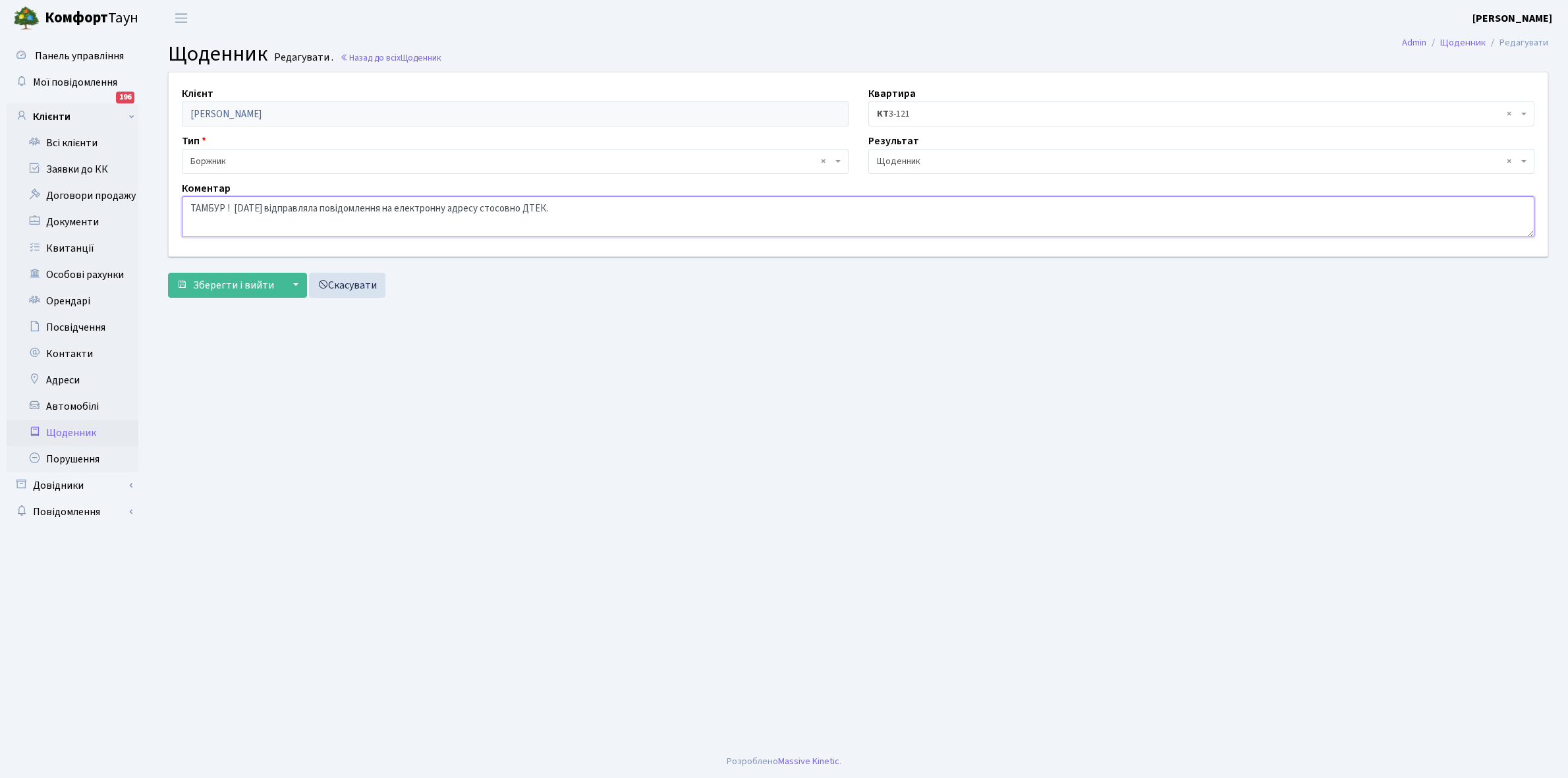
click at [589, 209] on textarea "ТАМБУР ! [DATE] відправляла повідомлення на електронну адресу стосовно ДТЕК." at bounding box center [858, 217] width 1353 height 41
type textarea "ТАМБУР ! [DATE] відправляла повідомлення на електронну адресу стосовно ДТЕК. БО…"
click at [233, 280] on span "Зберегти і вийти" at bounding box center [234, 285] width 81 height 15
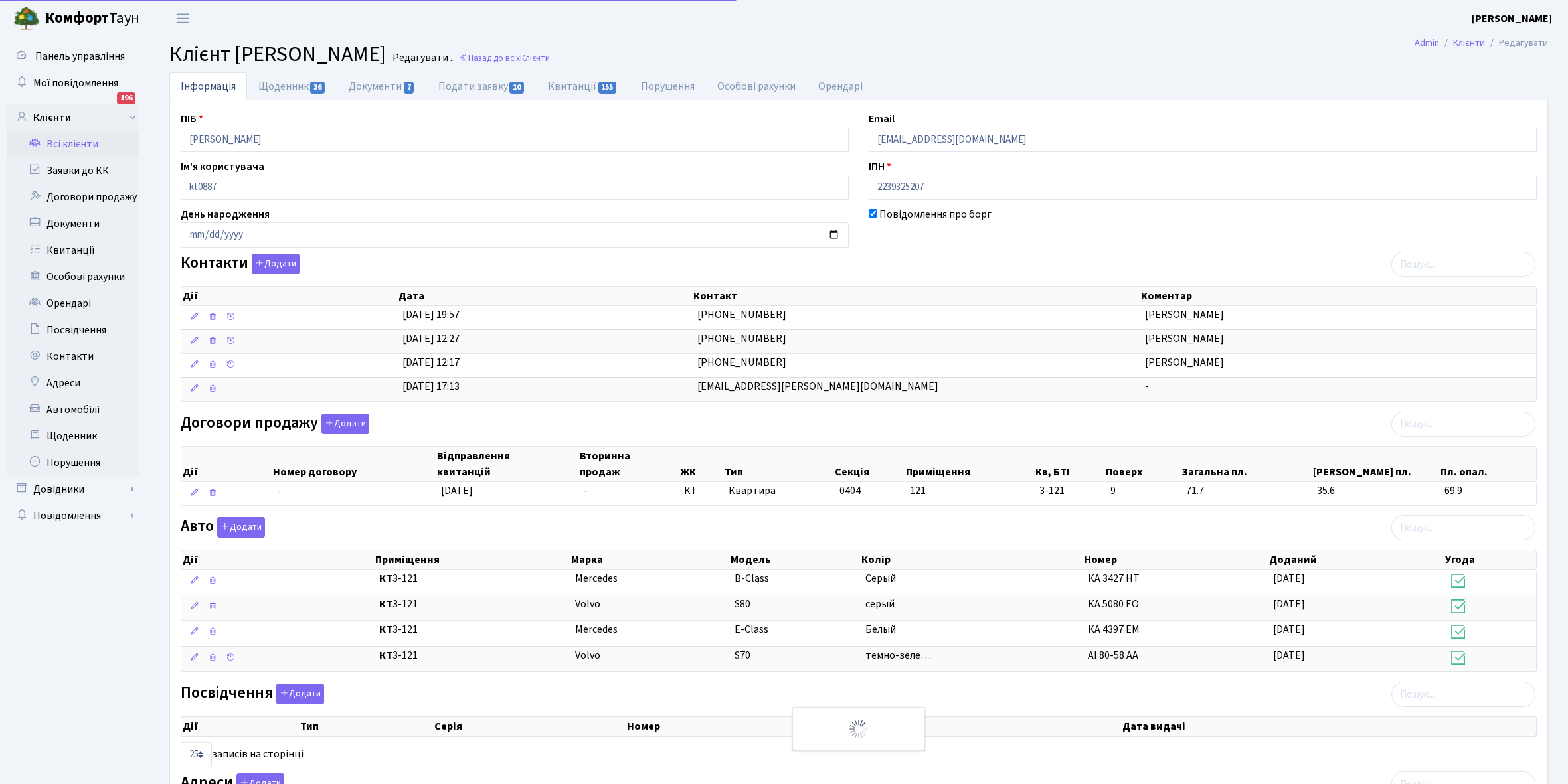
select select "25"
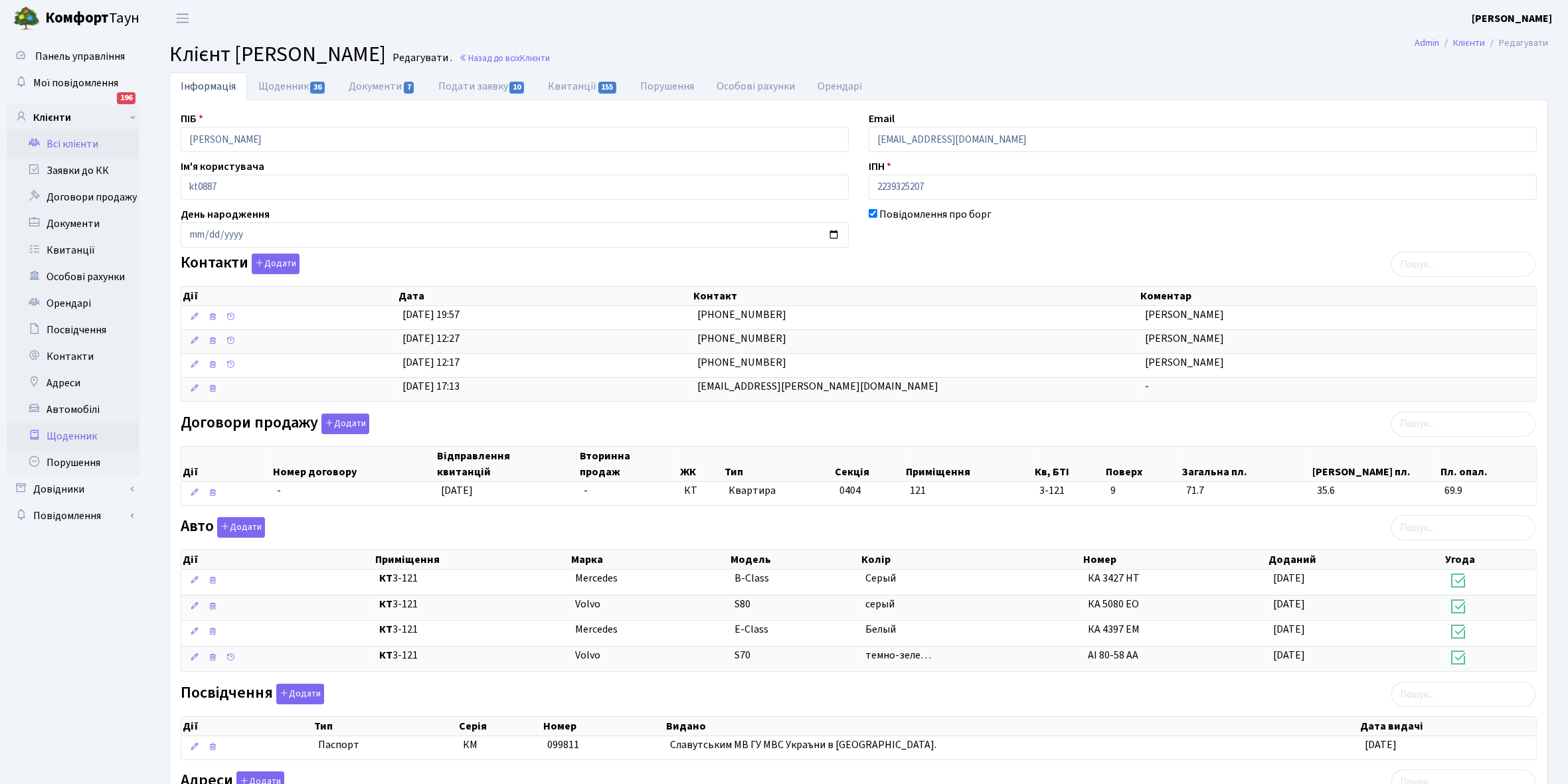
click at [71, 429] on link "Щоденник" at bounding box center [73, 437] width 133 height 27
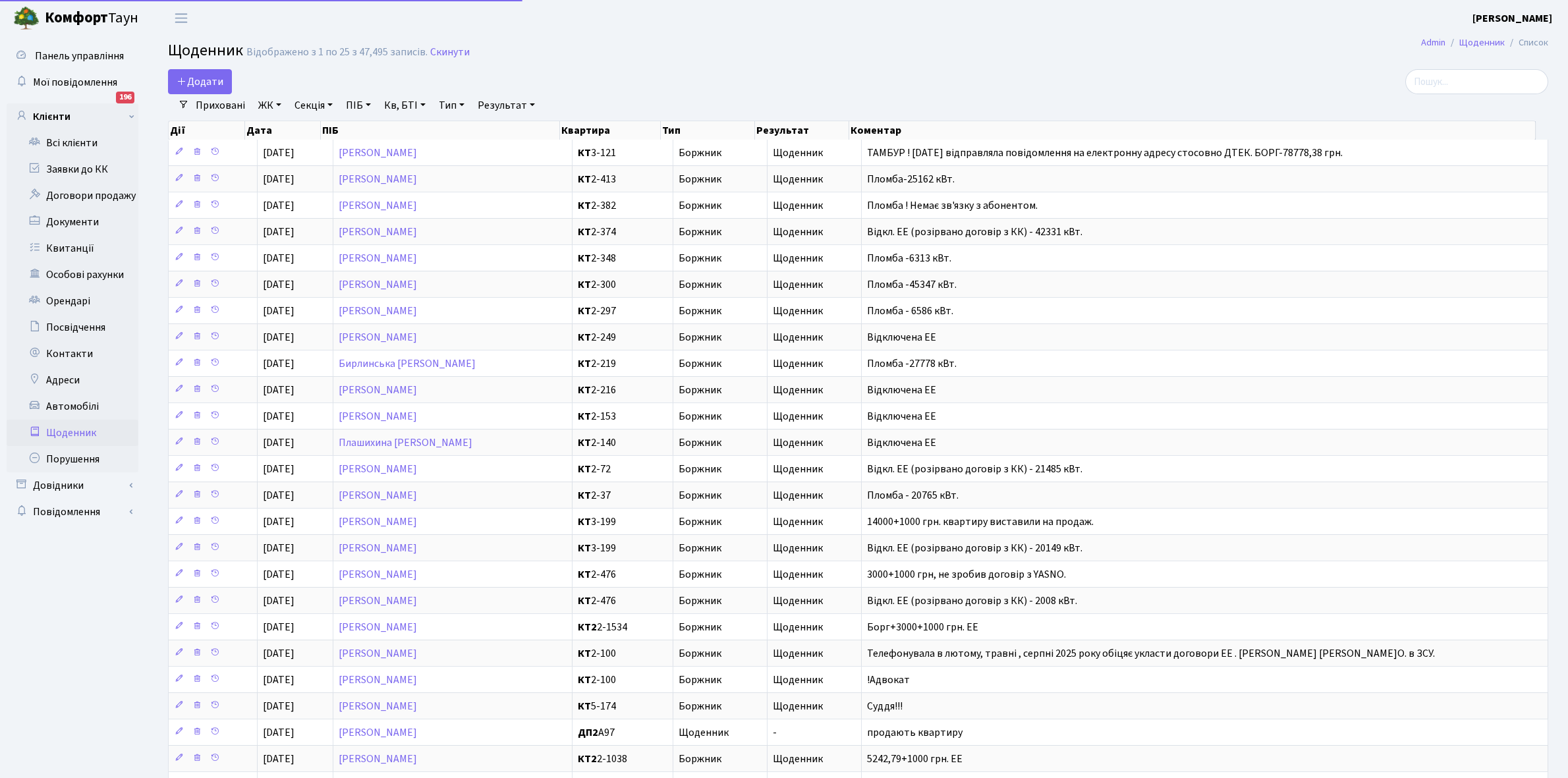
select select "25"
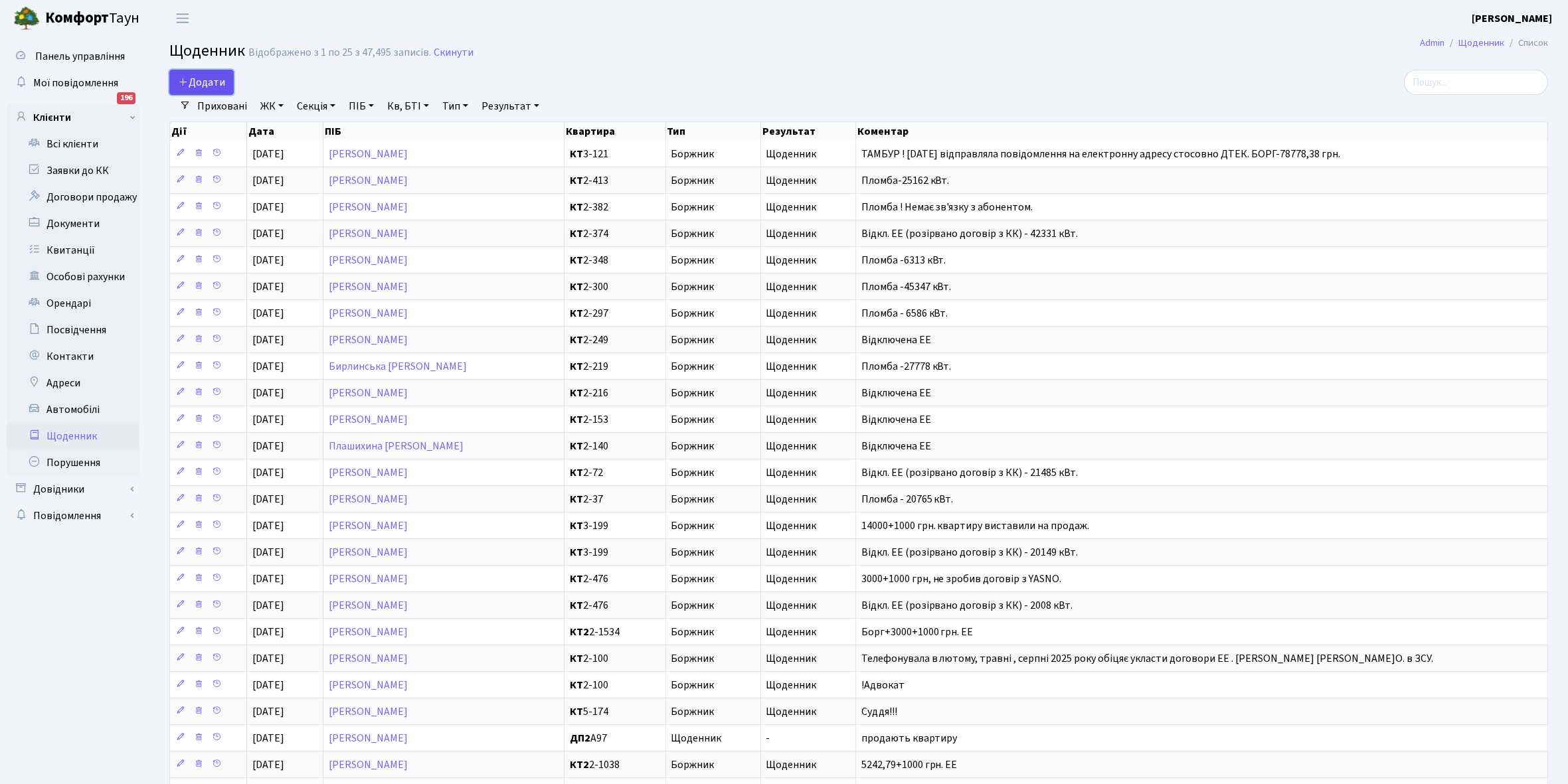
click at [197, 80] on span "Додати" at bounding box center [202, 82] width 47 height 15
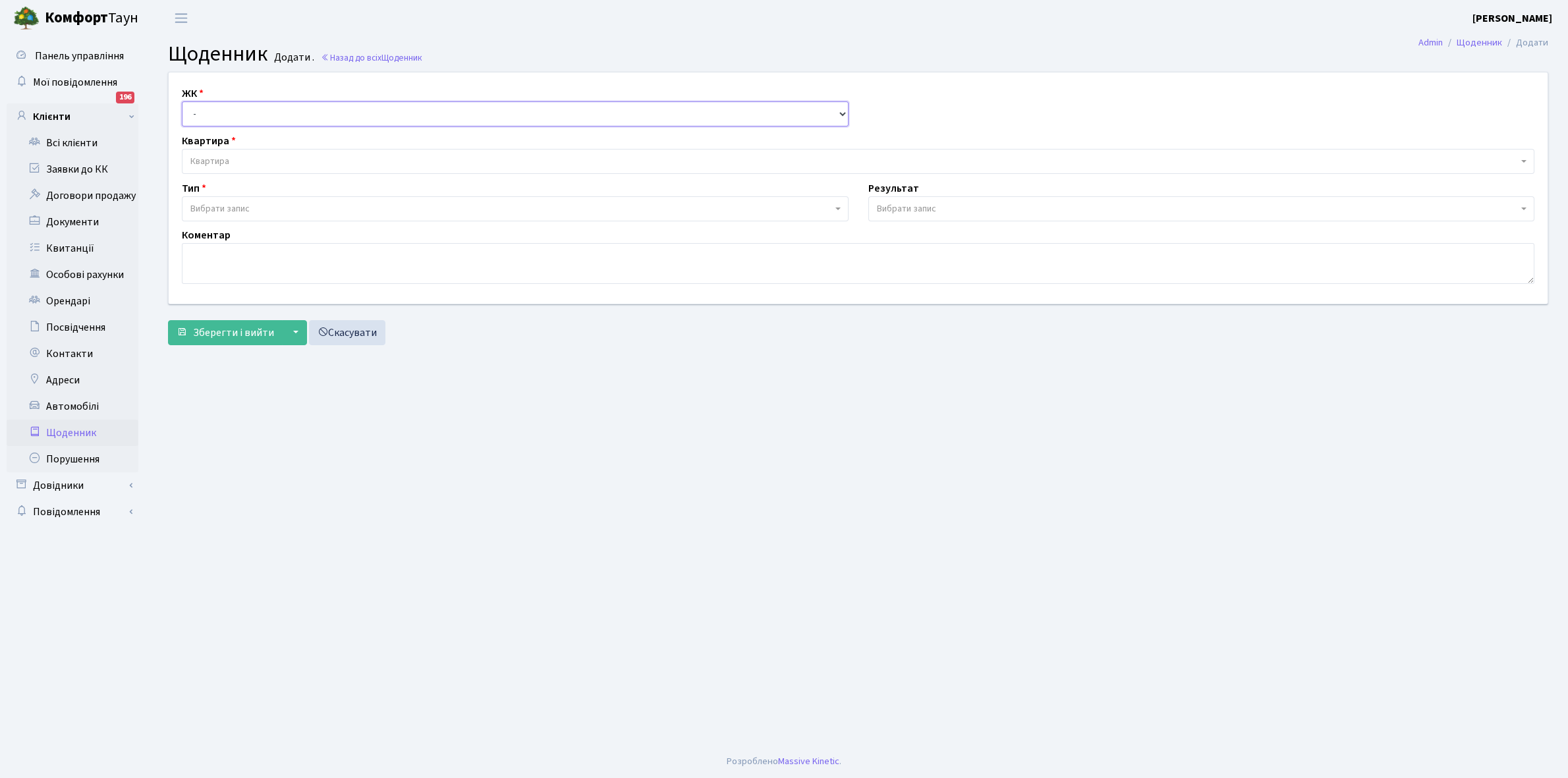
click at [229, 113] on select "- КТ, вул. Регенераторна, 4 КТ2, просп. Соборності, 17 КТ3, вул. Березнева, 16 …" at bounding box center [516, 114] width 667 height 25
select select "271"
click at [182, 102] on select "- КТ, вул. Регенераторна, 4 КТ2, просп. [STREET_ADDRESS] [STREET_ADDRESS] [PERS…" at bounding box center [516, 114] width 667 height 25
select select
click at [235, 157] on span "Квартира" at bounding box center [854, 161] width 1327 height 13
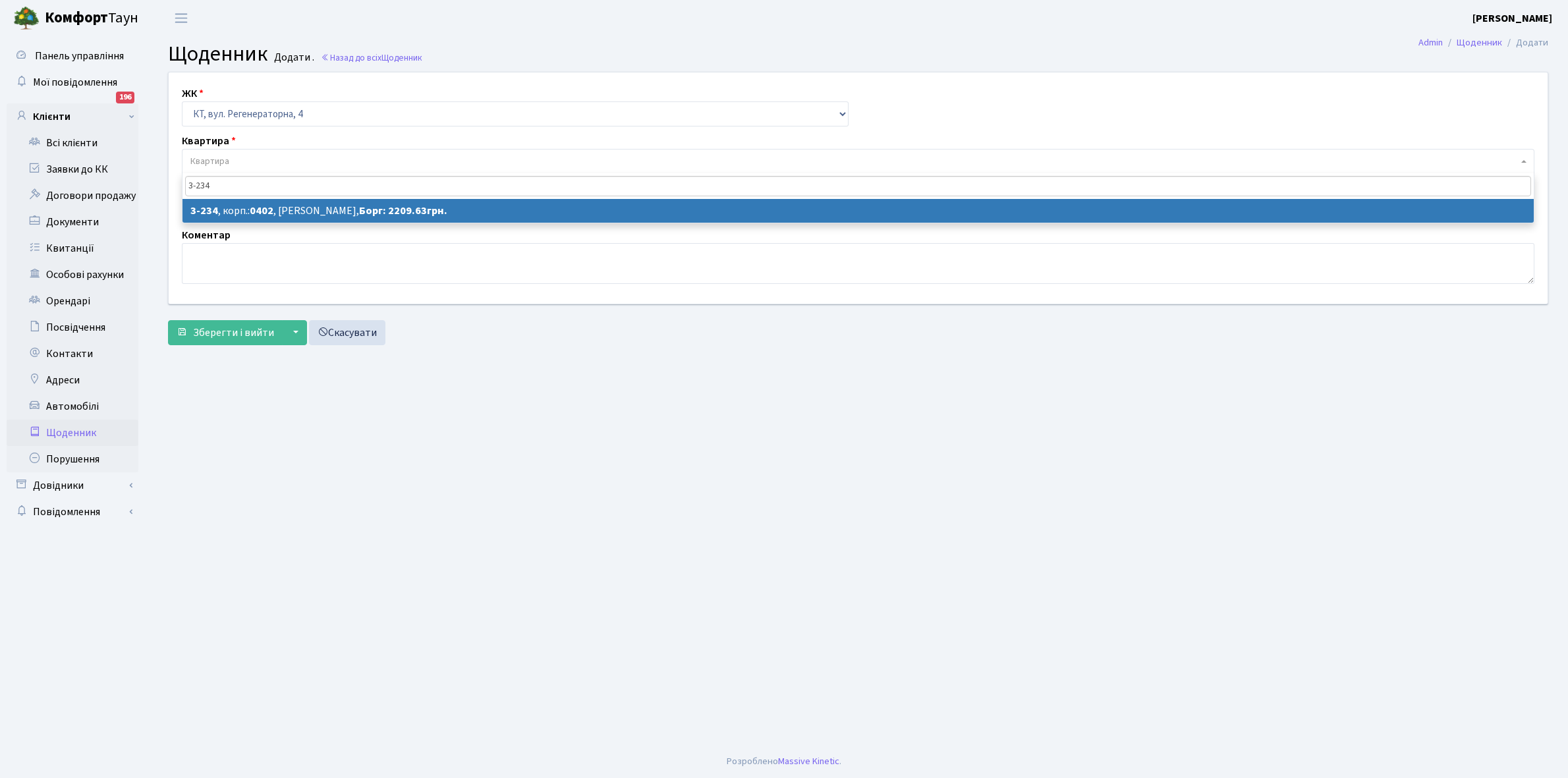
type input "3-234"
select select "802"
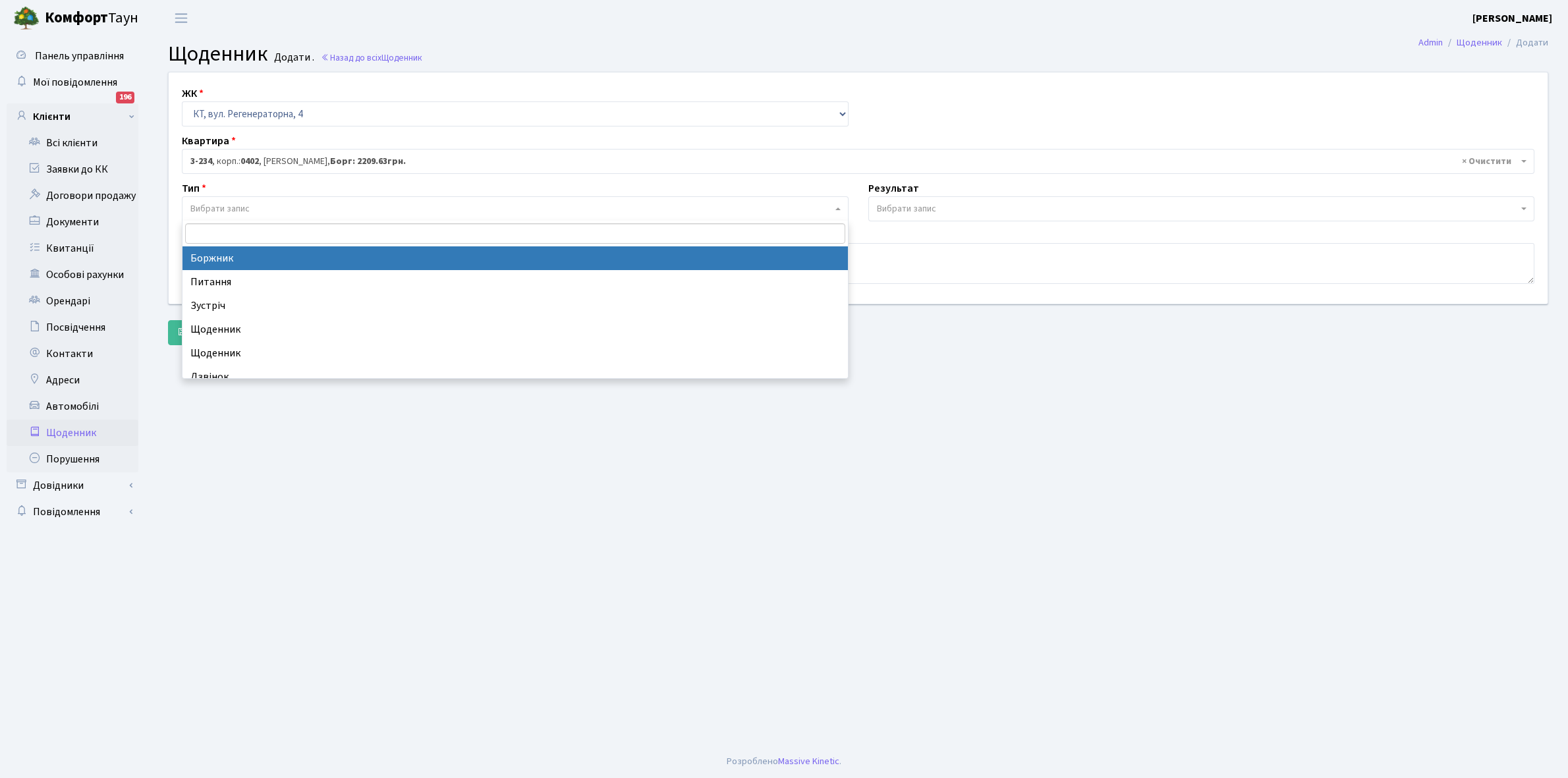
click at [262, 203] on span "Вибрати запис" at bounding box center [512, 209] width 642 height 13
select select "189"
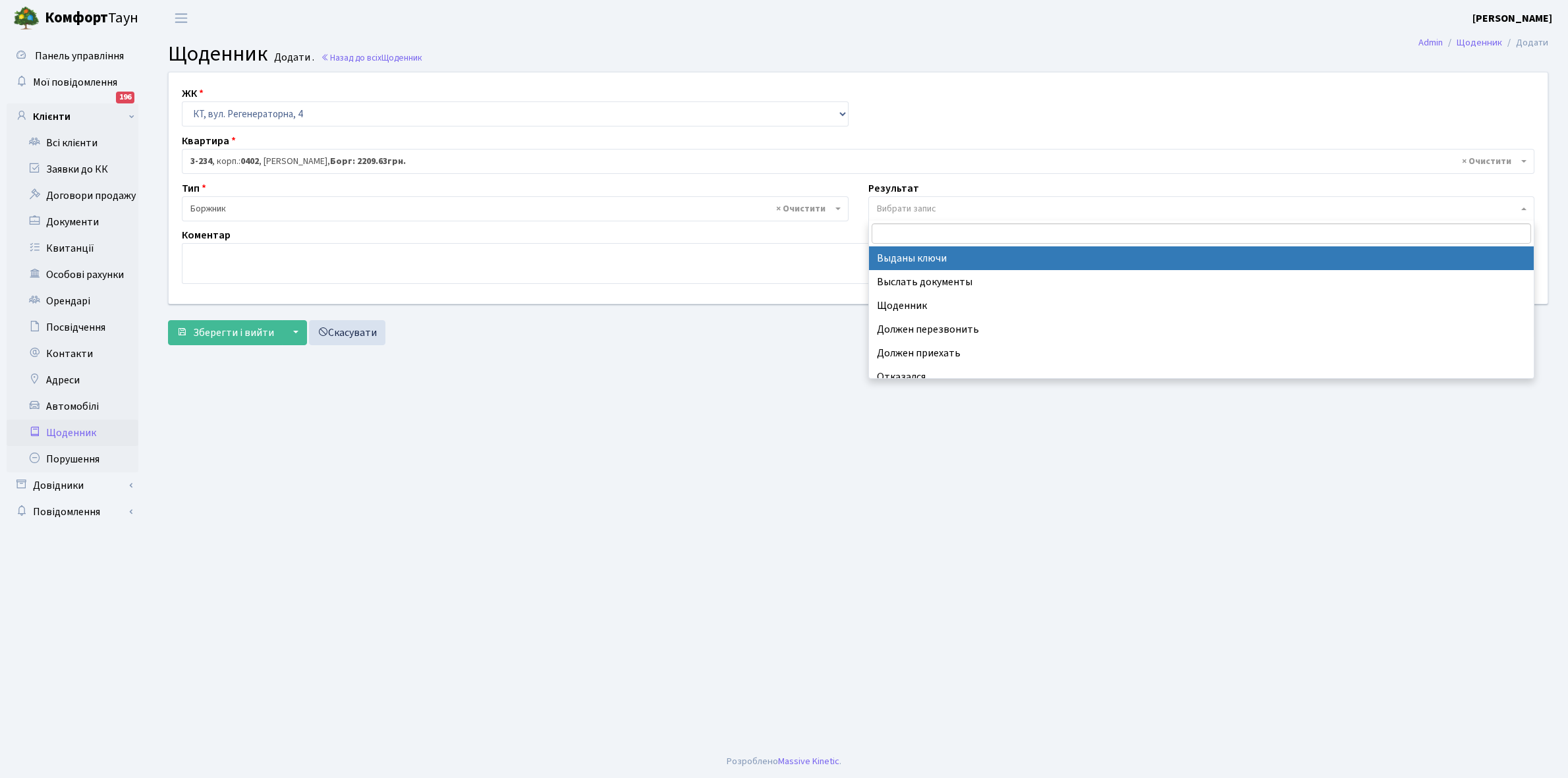
drag, startPoint x: 881, startPoint y: 211, endPoint x: 914, endPoint y: 300, distance: 94.9
click at [888, 216] on span "Вибрати запис" at bounding box center [1202, 209] width 667 height 25
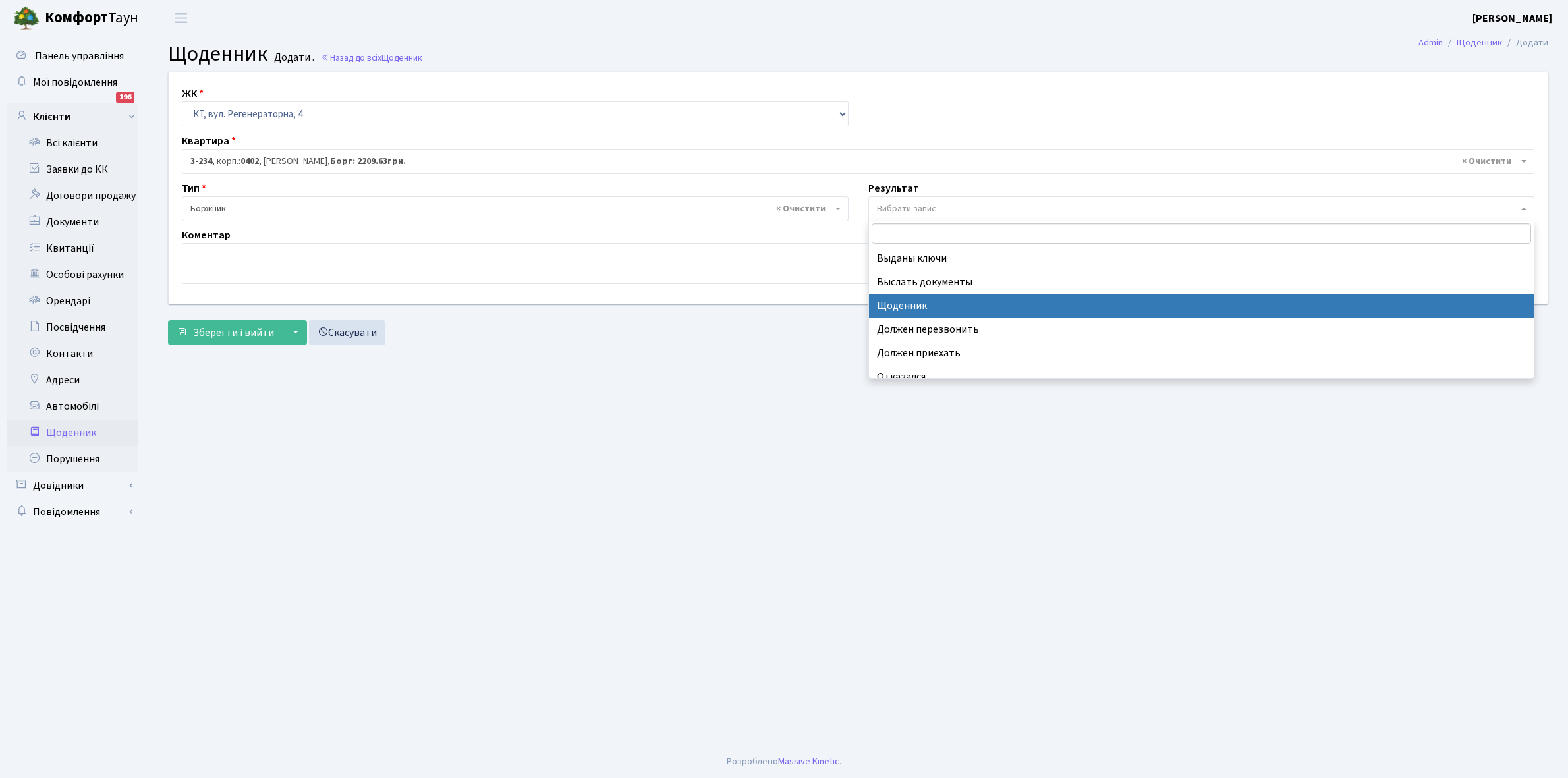
select select "14"
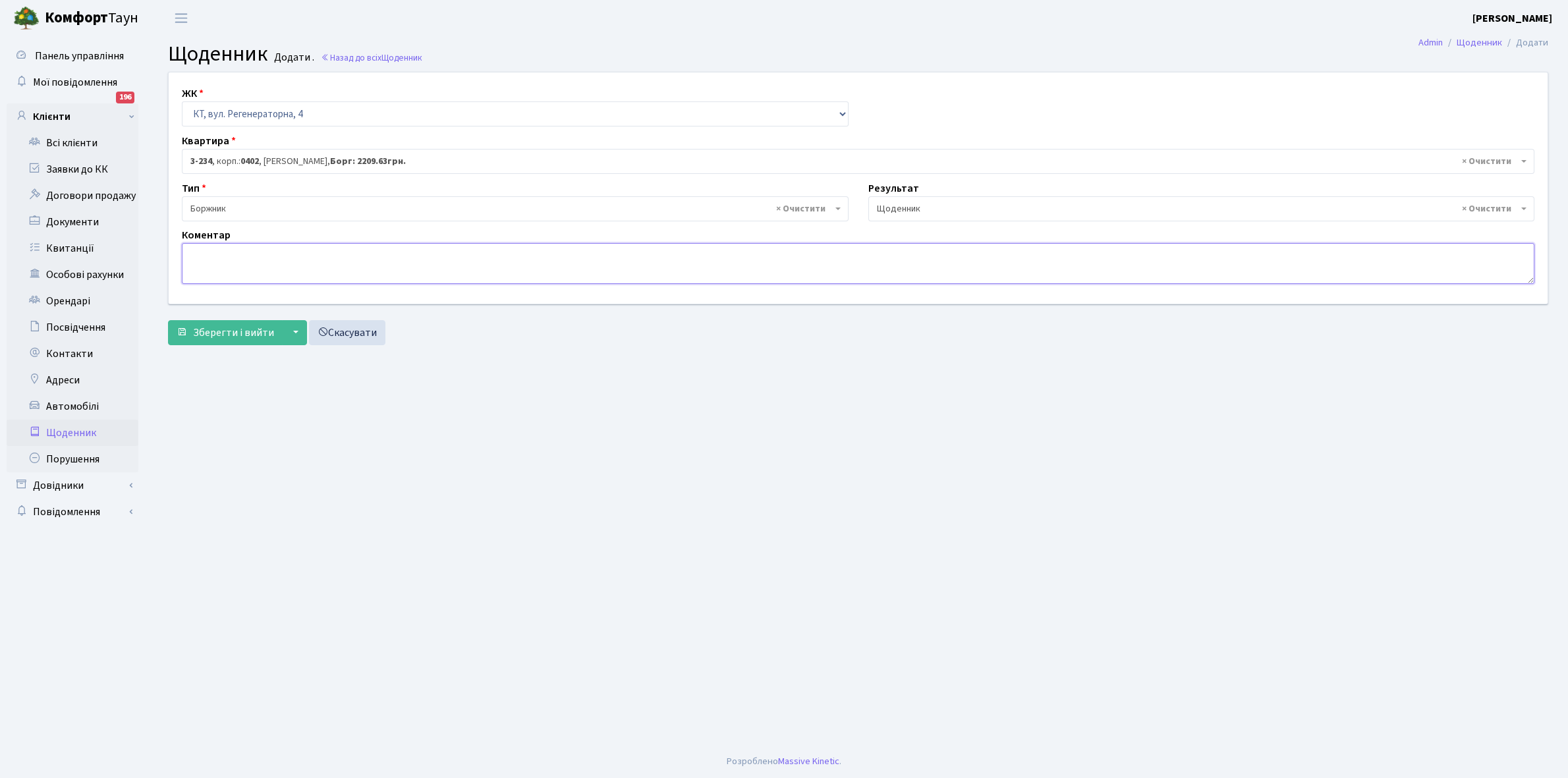
click at [214, 261] on textarea at bounding box center [858, 263] width 1353 height 41
type textarea "Відключена ЕЕ"
click at [245, 326] on span "Зберегти і вийти" at bounding box center [234, 333] width 81 height 15
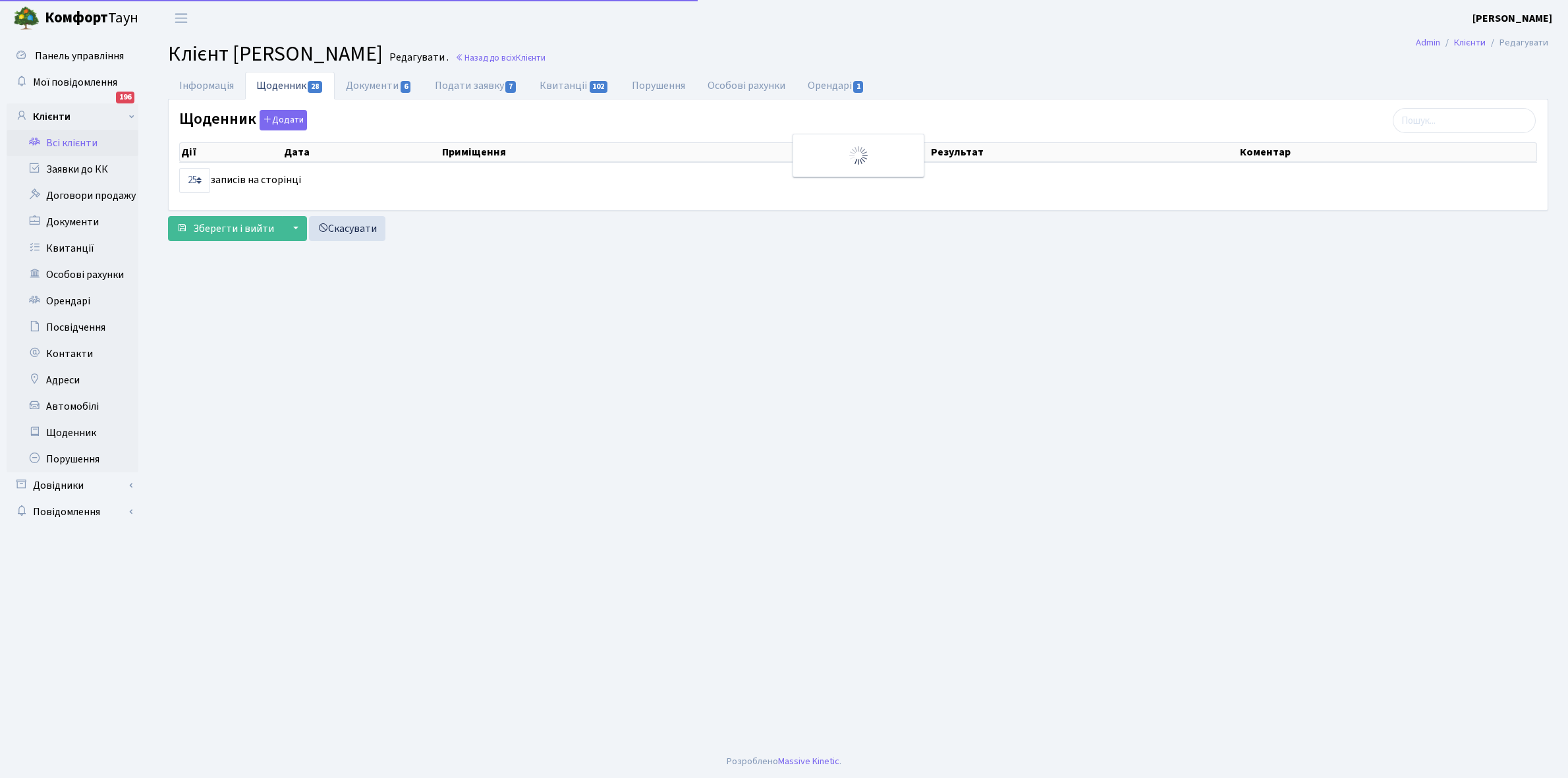
select select "25"
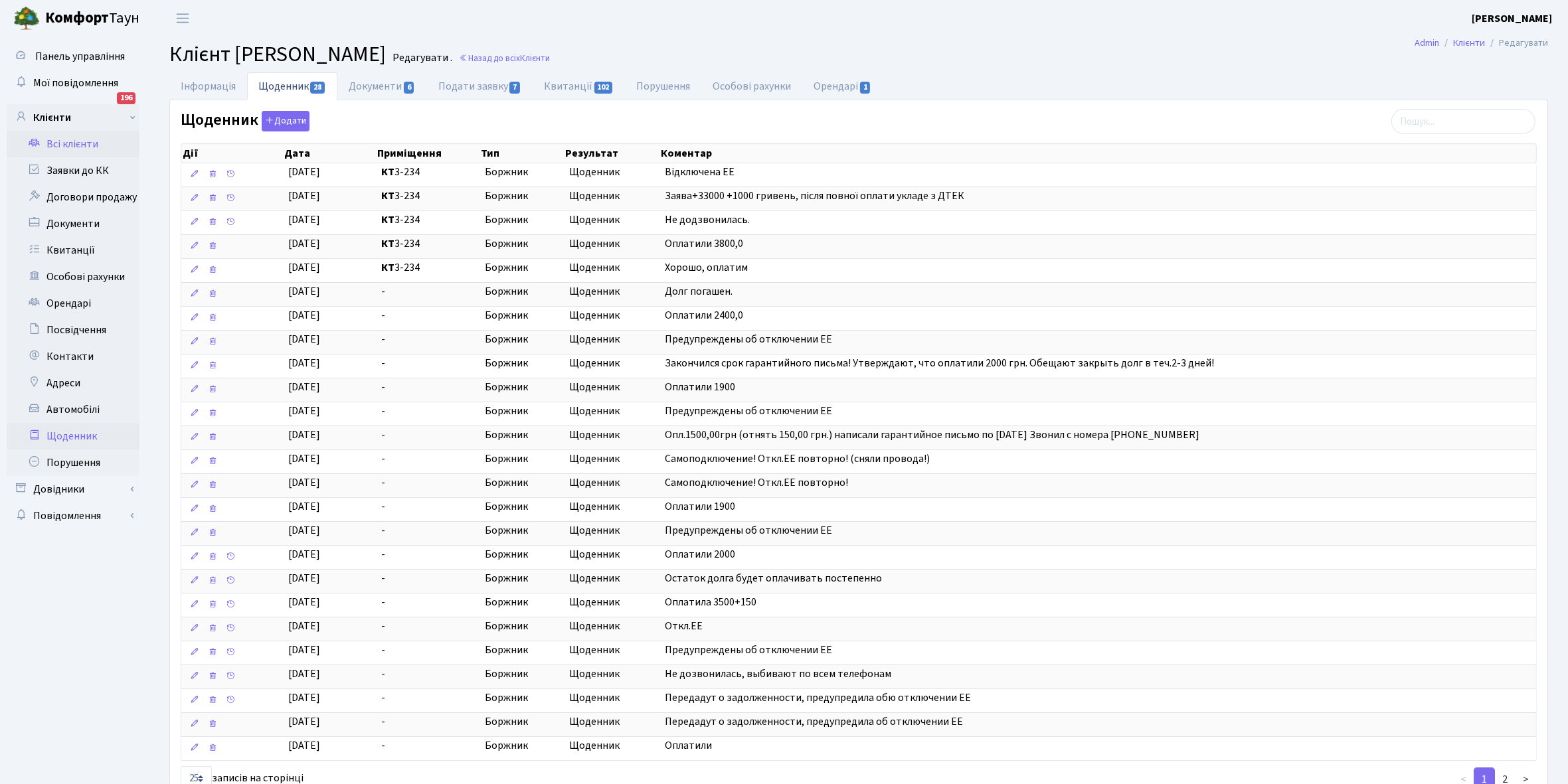
click at [74, 434] on link "Щоденник" at bounding box center [73, 437] width 133 height 27
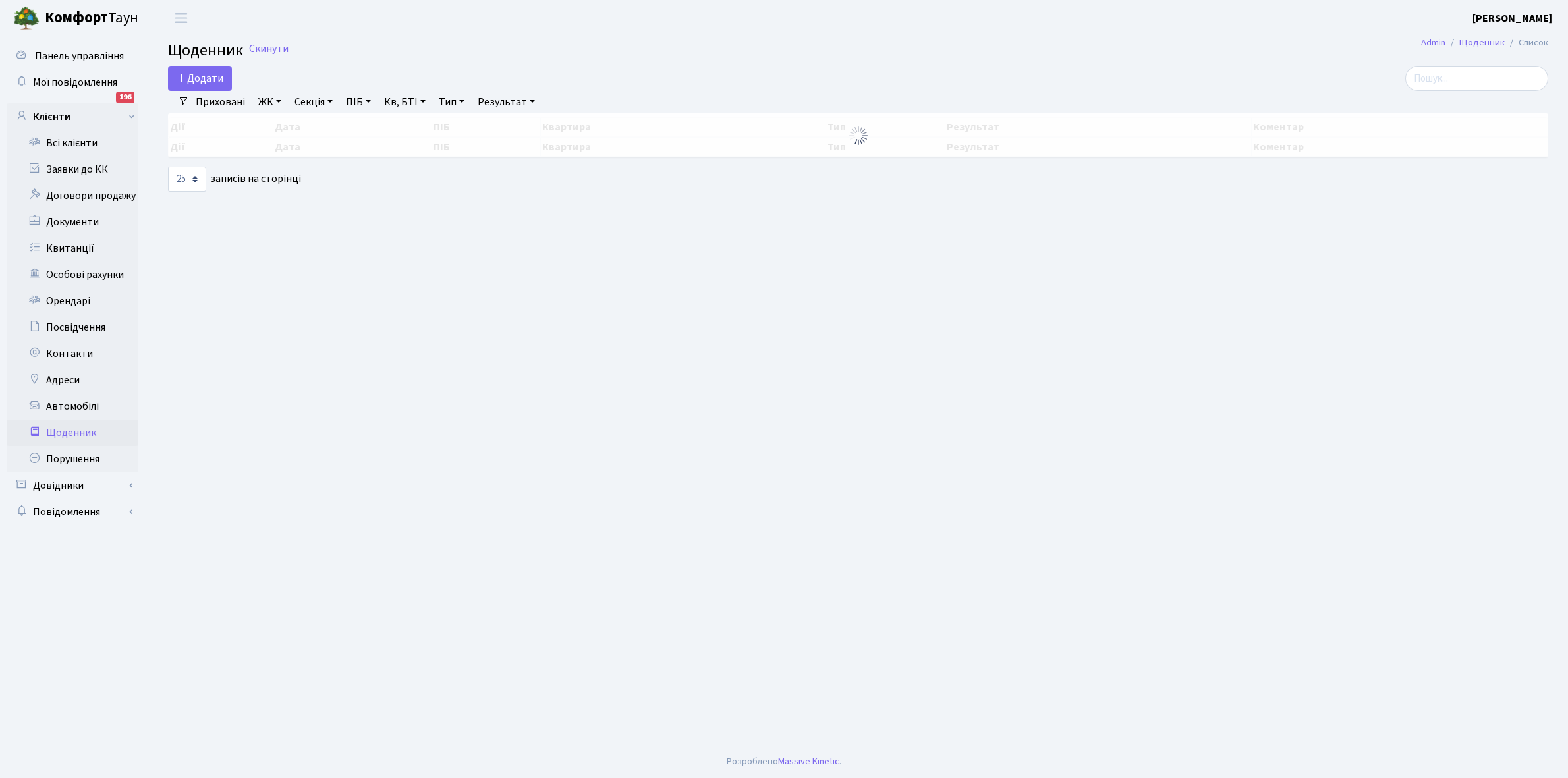
select select "25"
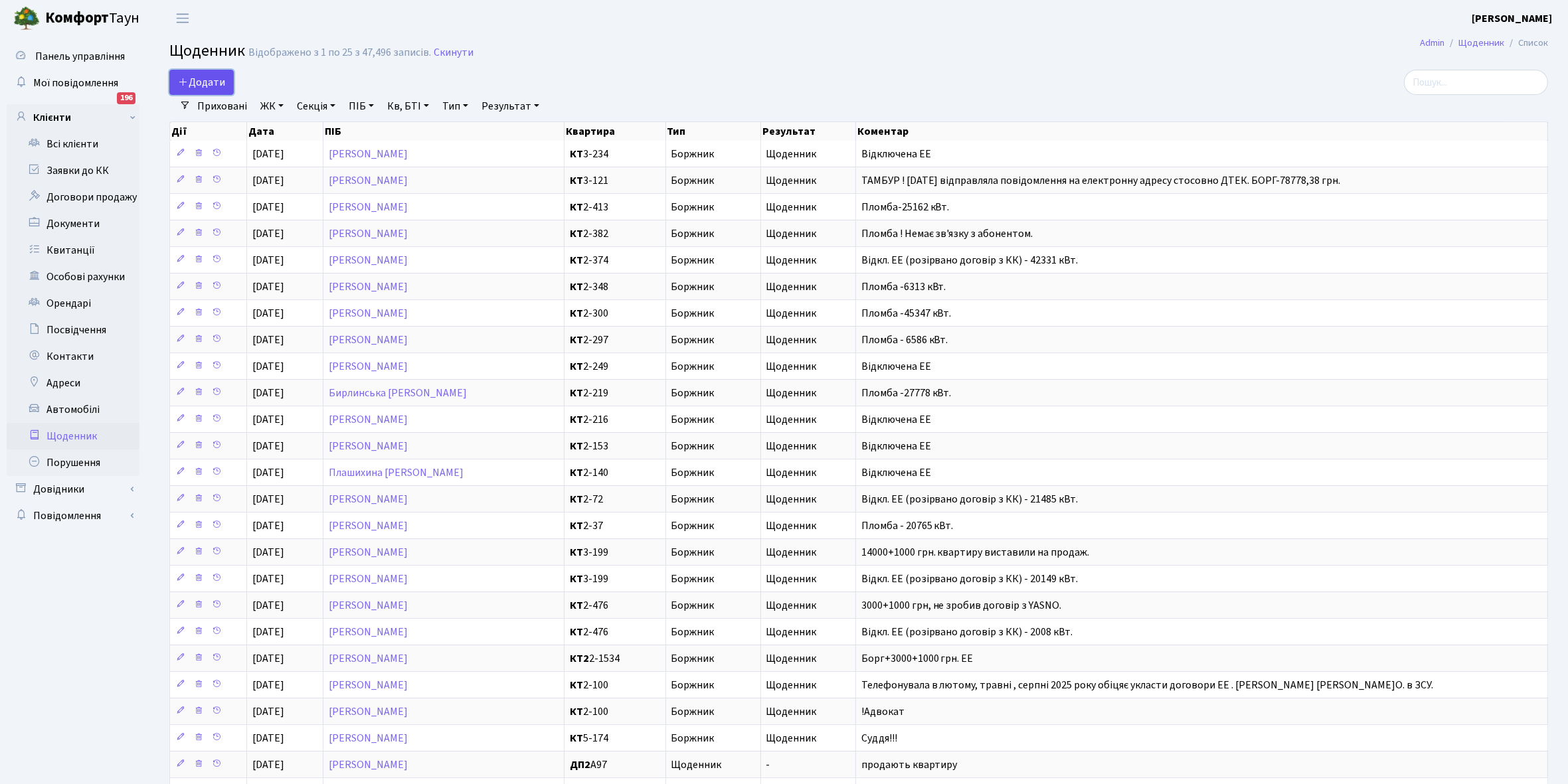
click at [209, 77] on span "Додати" at bounding box center [202, 82] width 47 height 15
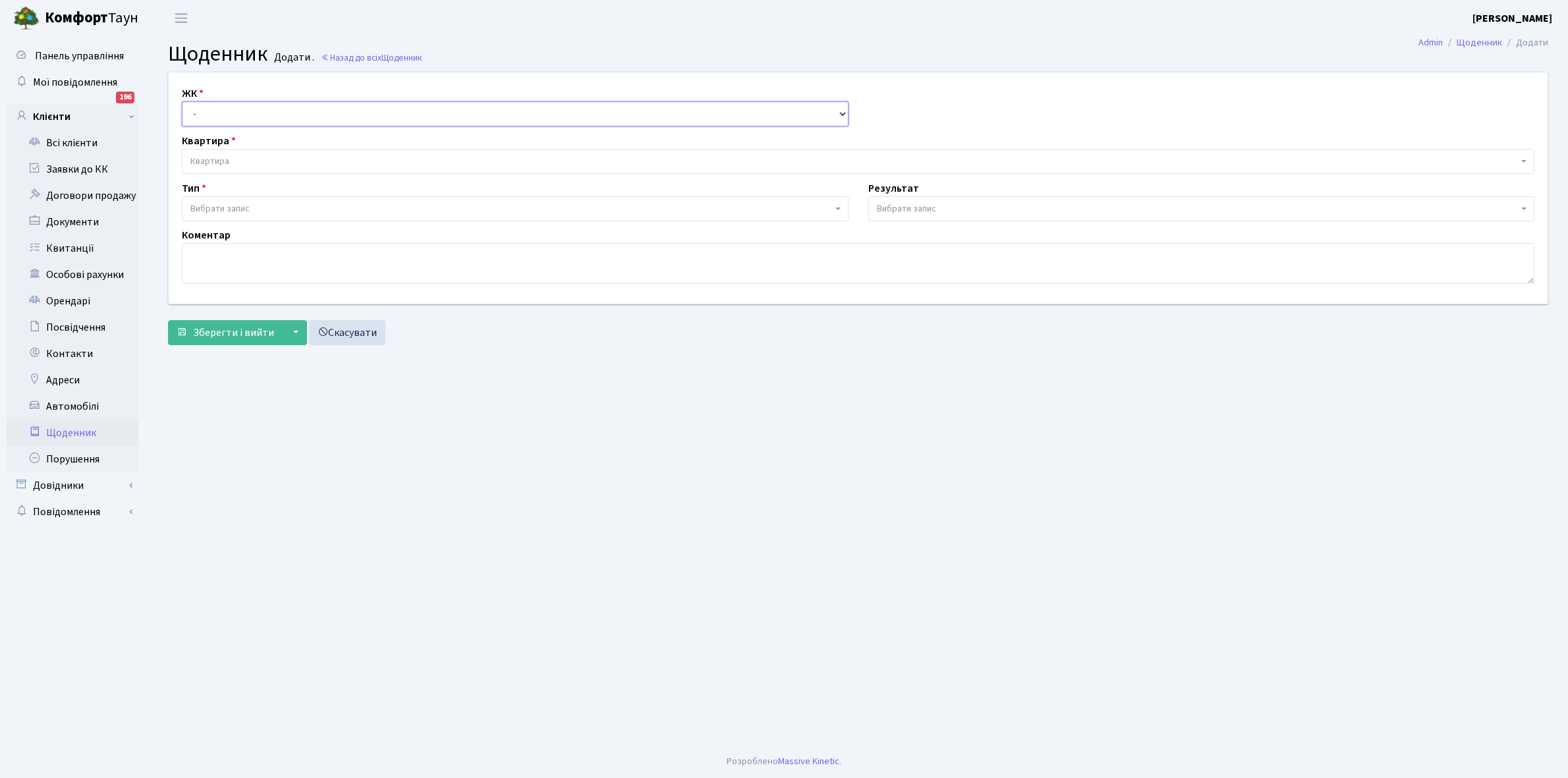
click at [218, 108] on select "- КТ, вул. Регенераторна, 4 КТ2, просп. [STREET_ADDRESS] [STREET_ADDRESS] [PERS…" at bounding box center [516, 114] width 667 height 25
select select "271"
click at [182, 102] on select "- КТ, вул. Регенераторна, 4 КТ2, просп. Соборності, 17 КТ3, вул. Березнева, 16 …" at bounding box center [516, 114] width 667 height 25
select select
click at [236, 160] on span "Квартира" at bounding box center [854, 161] width 1327 height 13
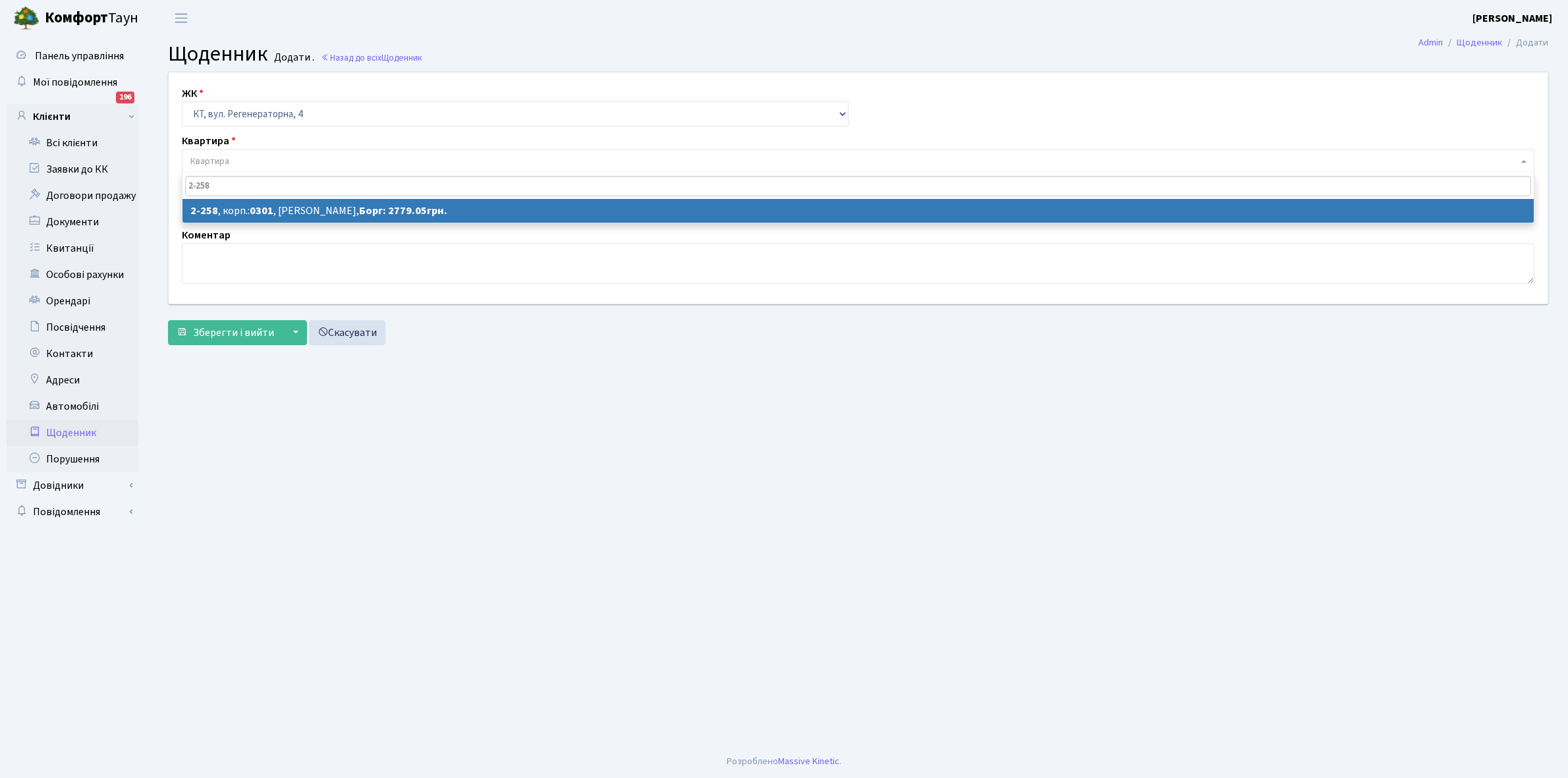
type input "2-258"
select select "523"
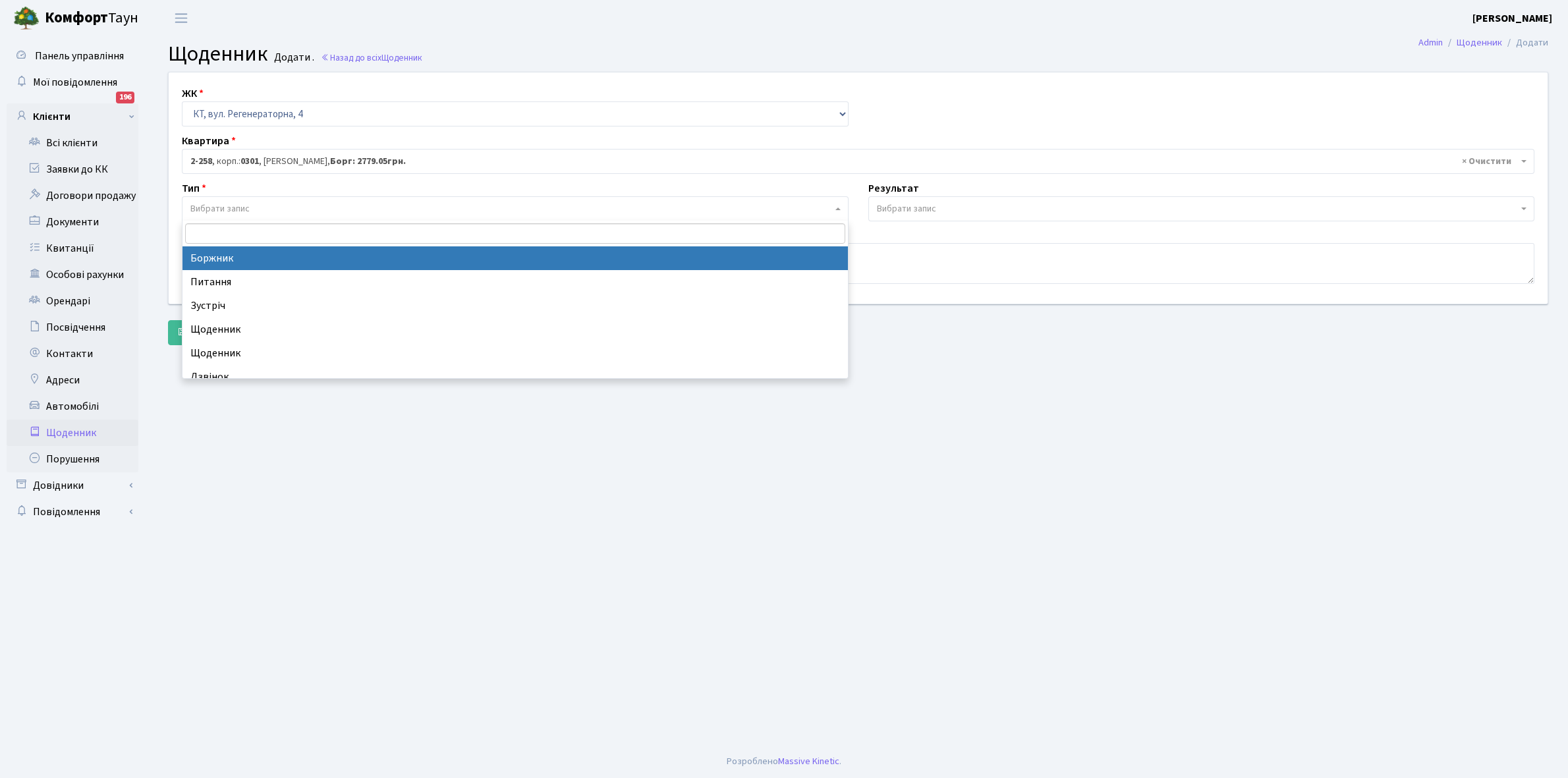
click at [241, 206] on span "Вибрати запис" at bounding box center [220, 209] width 59 height 13
select select "189"
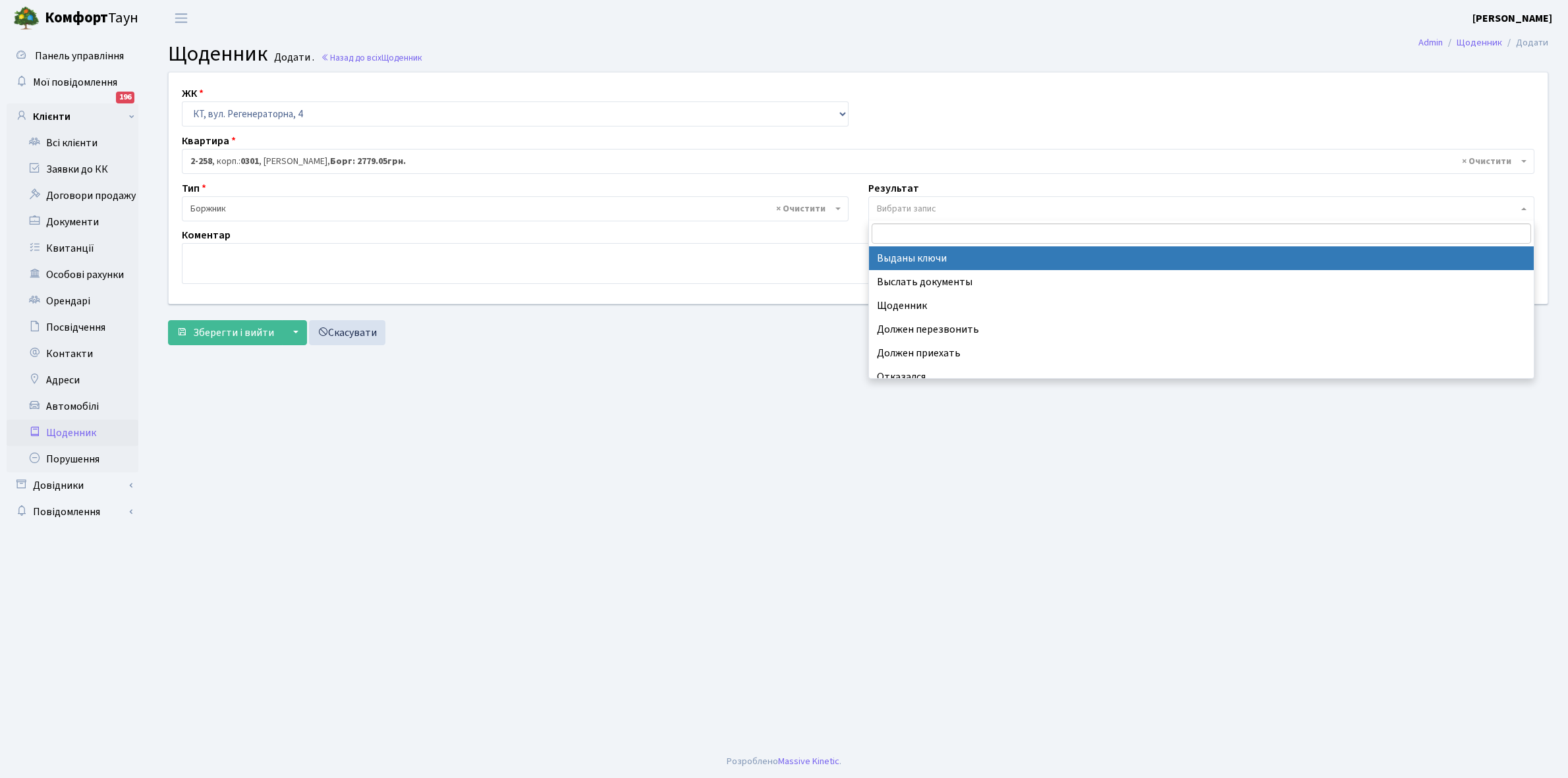
click at [914, 206] on span "Вибрати запис" at bounding box center [906, 209] width 59 height 13
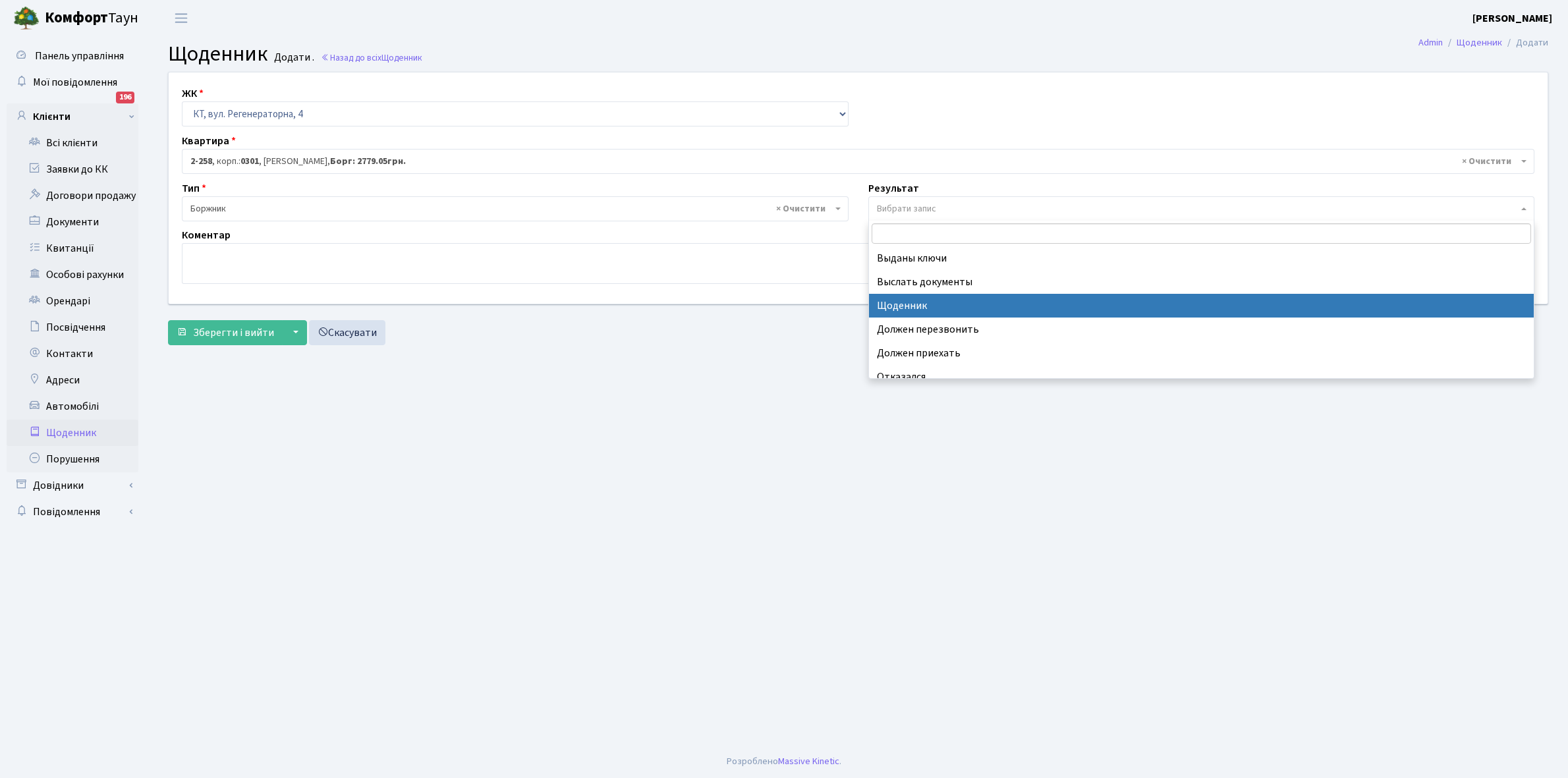
select select "14"
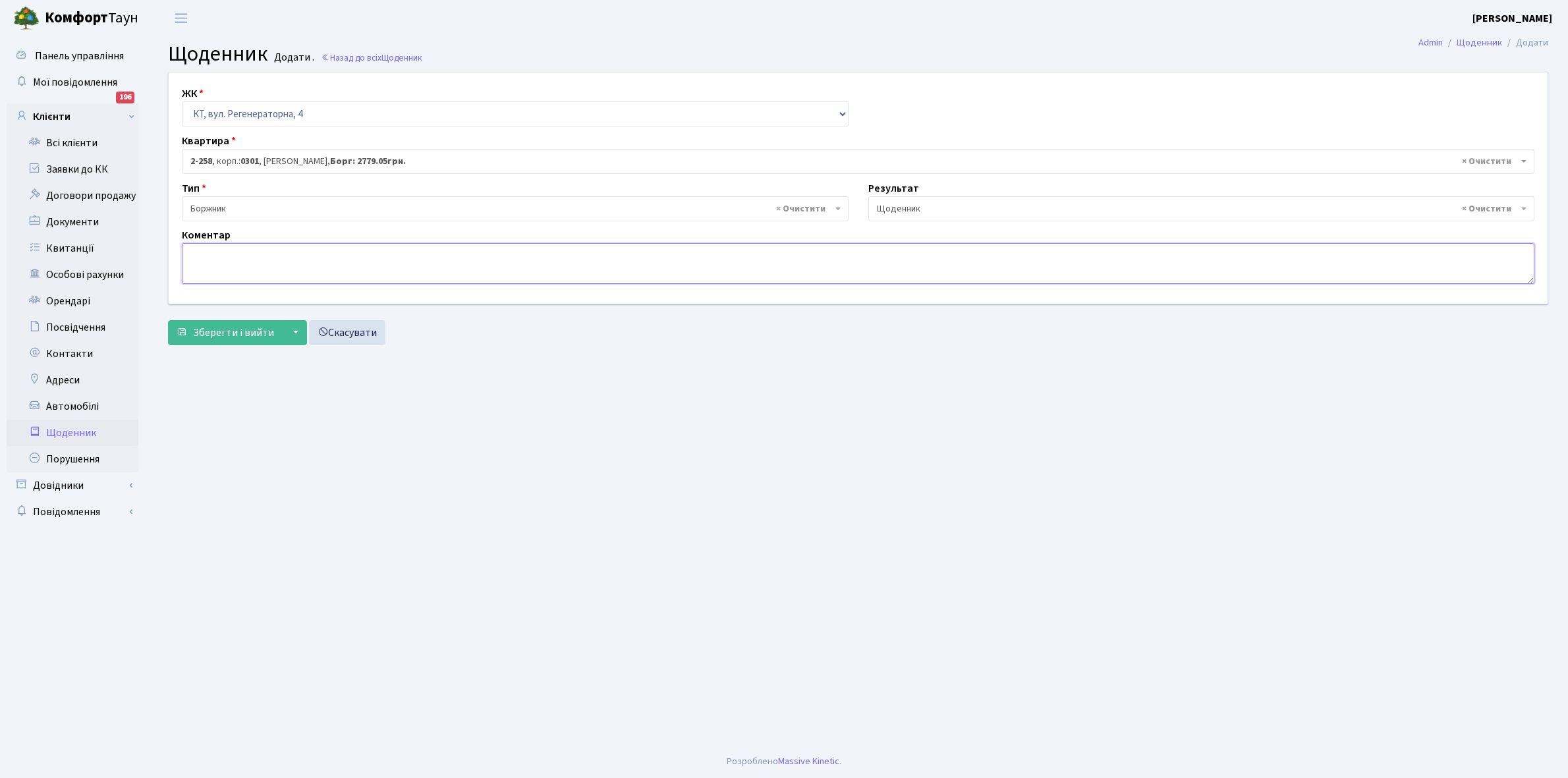
click at [193, 272] on textarea at bounding box center [858, 263] width 1353 height 41
drag, startPoint x: 205, startPoint y: 242, endPoint x: 715, endPoint y: 414, distance: 538.2
click at [730, 422] on main "Admin Щоденник Додати Щоденник Додати . Назад до всіх Щоденник ЖК - КТ, вул. Ре…" at bounding box center [858, 391] width 1420 height 709
click at [193, 258] on textarea at bounding box center [858, 263] width 1353 height 41
paste textarea "markova.larisa@gmail.com"
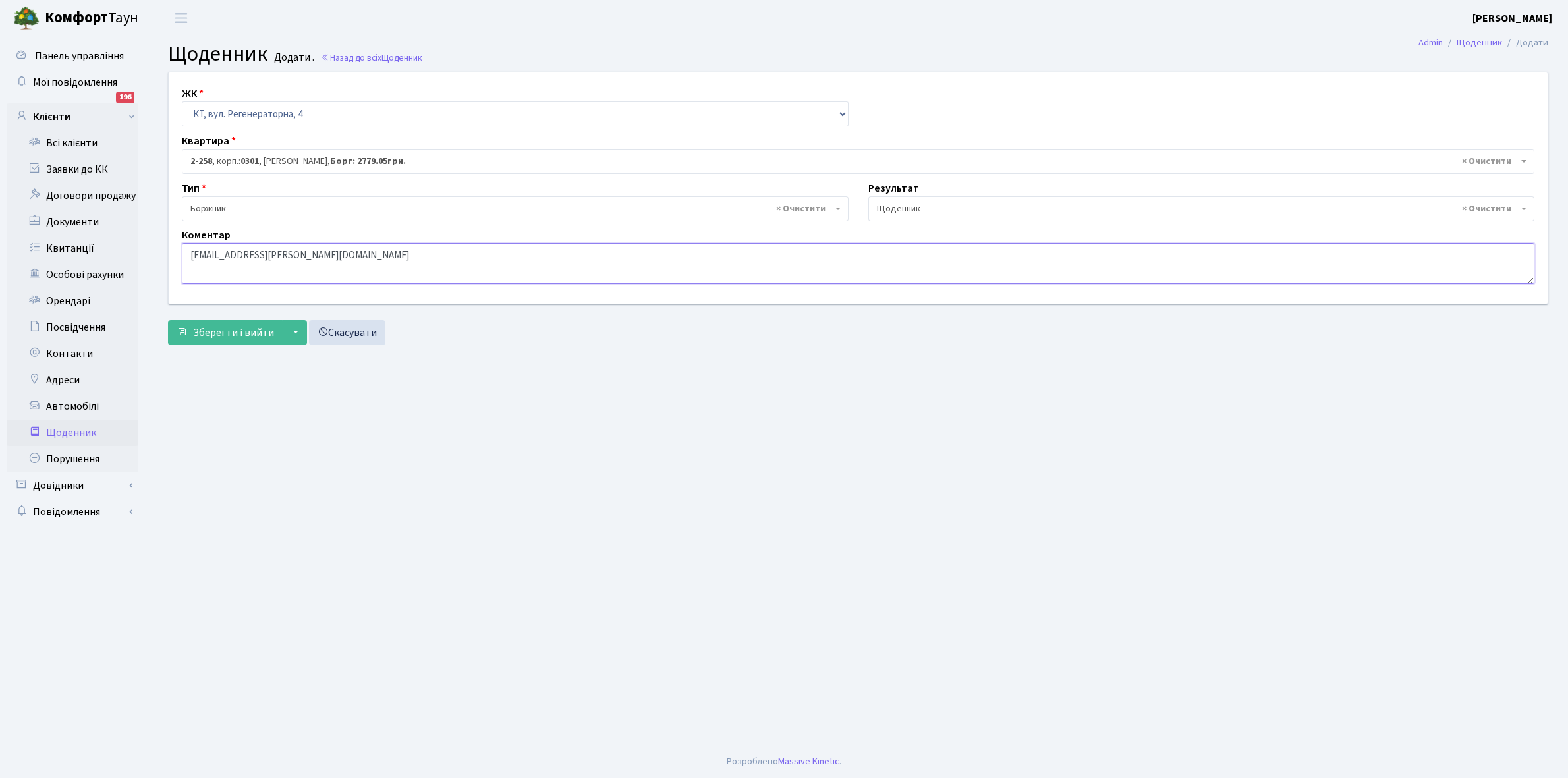
type textarea "markova.larisa@gmail.com"
click at [60, 431] on link "Щоденник" at bounding box center [72, 433] width 132 height 27
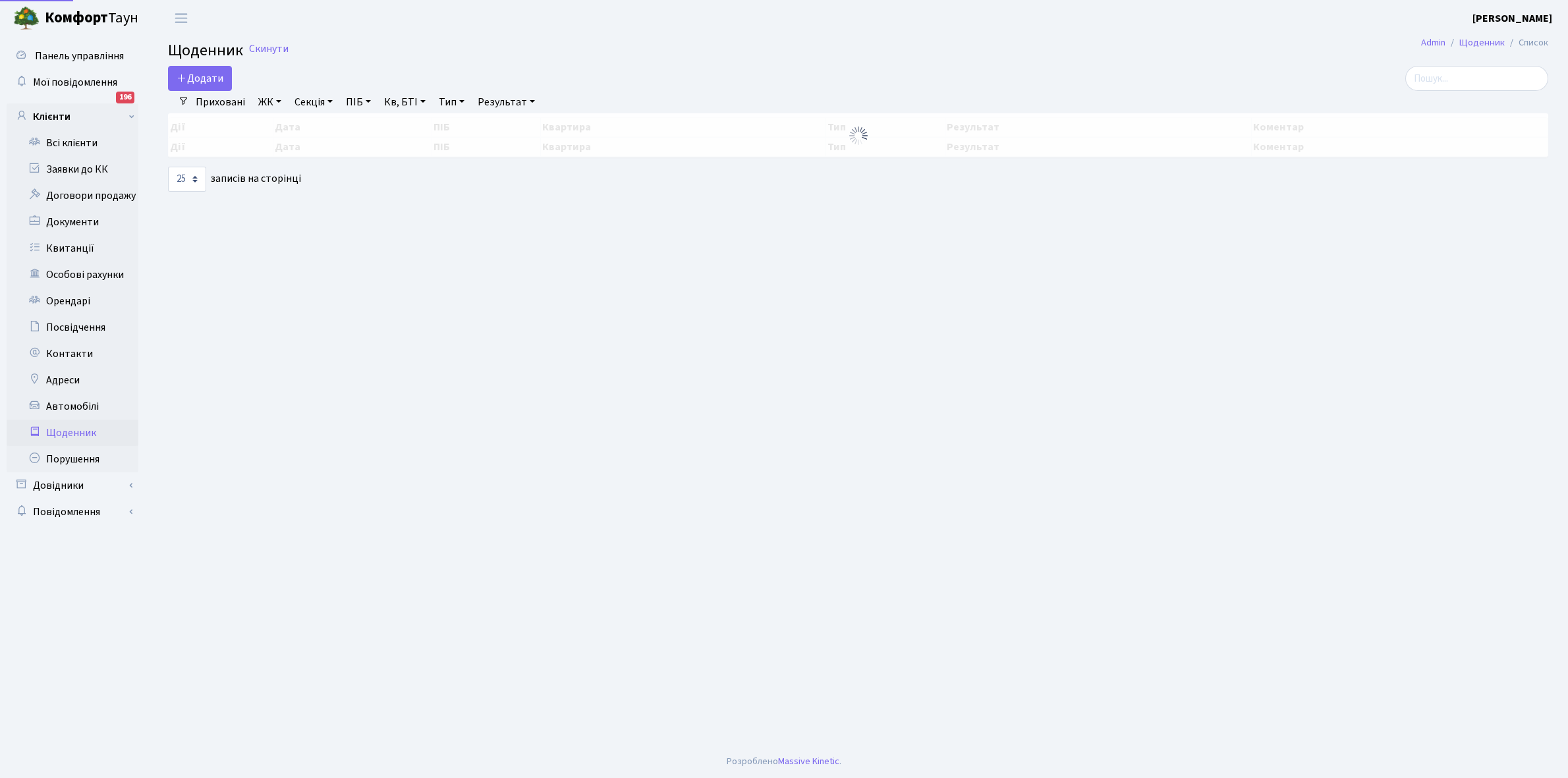
select select "25"
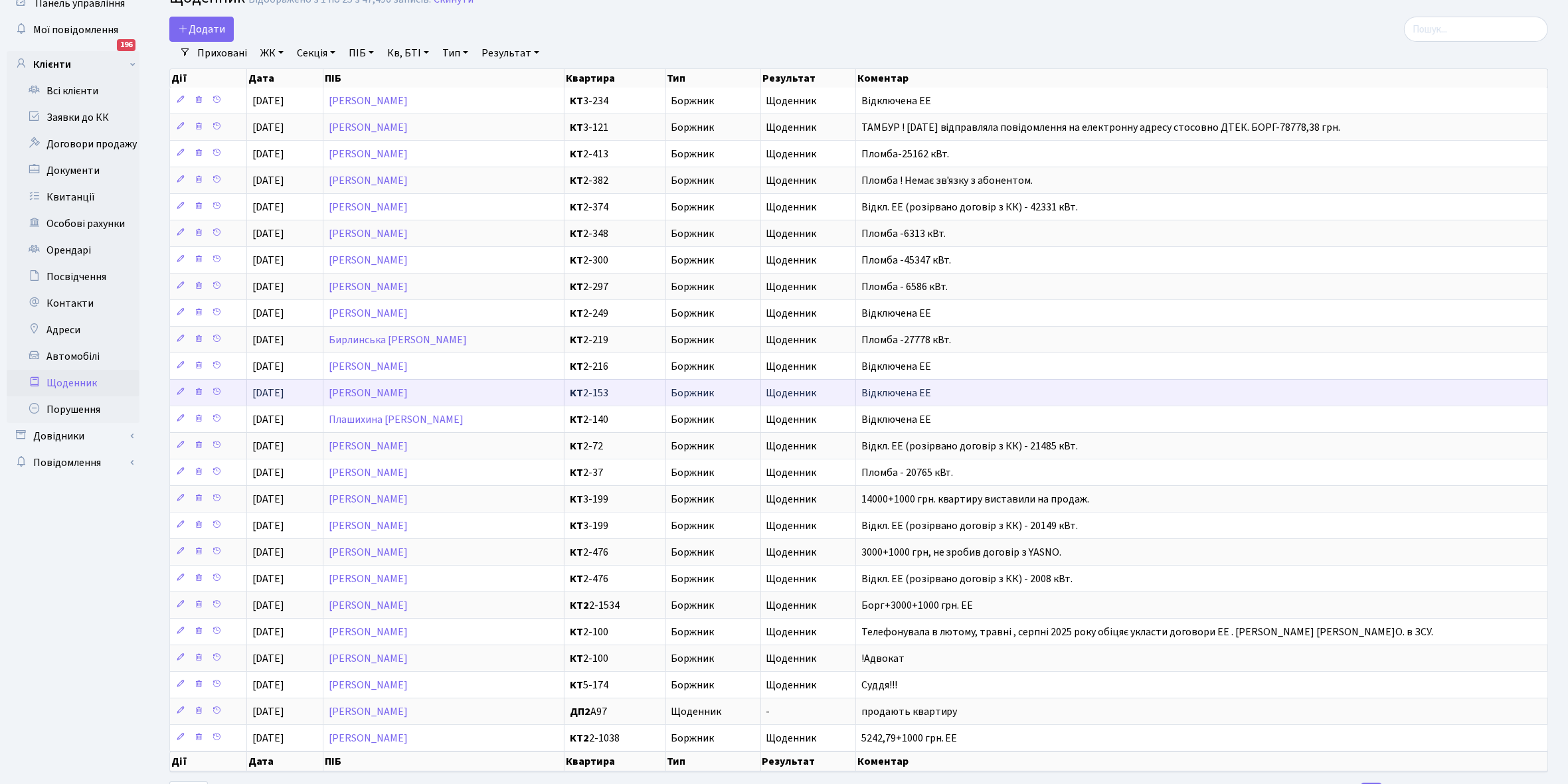
scroll to position [83, 0]
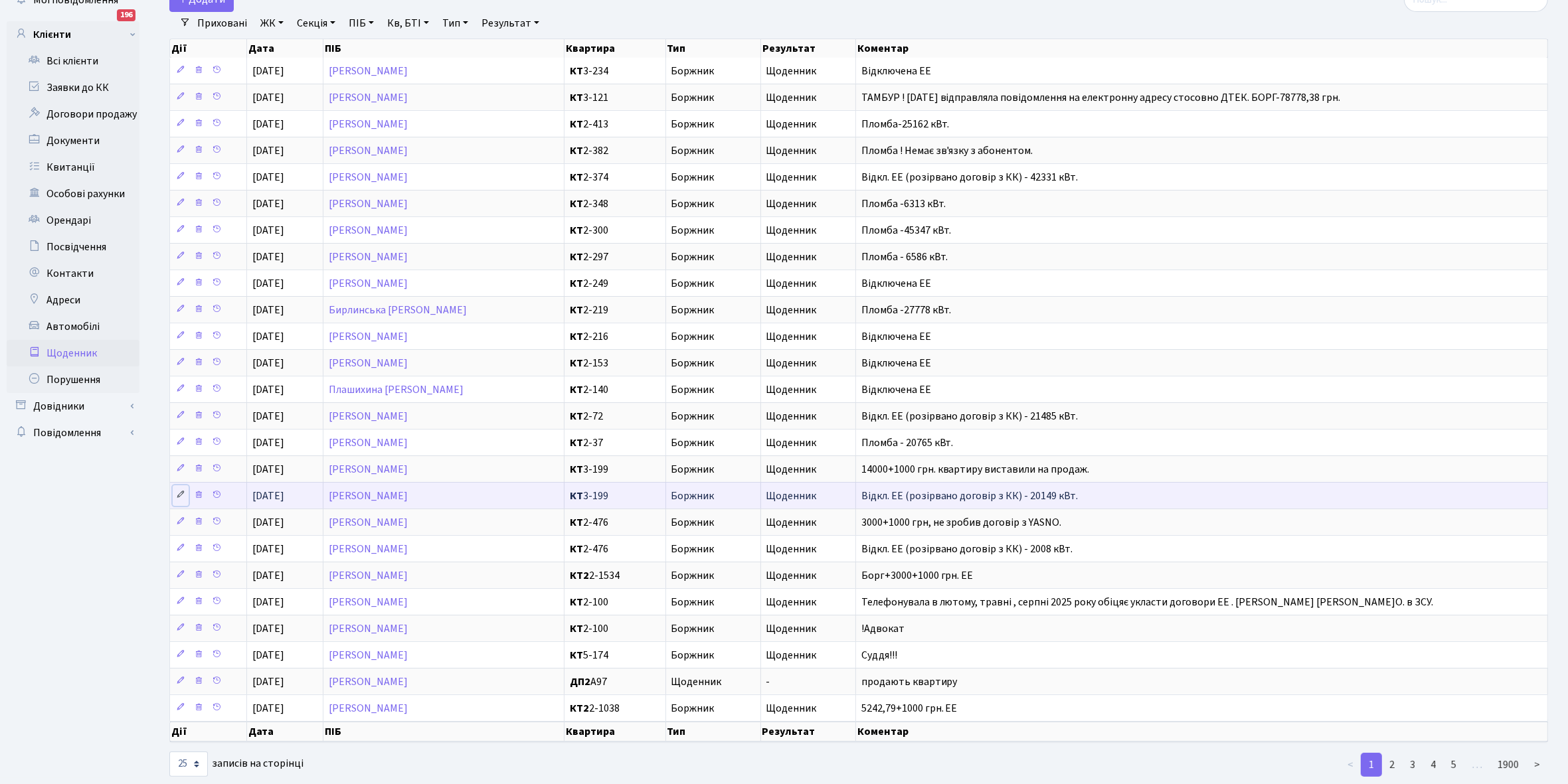
click at [176, 499] on icon at bounding box center [181, 495] width 9 height 9
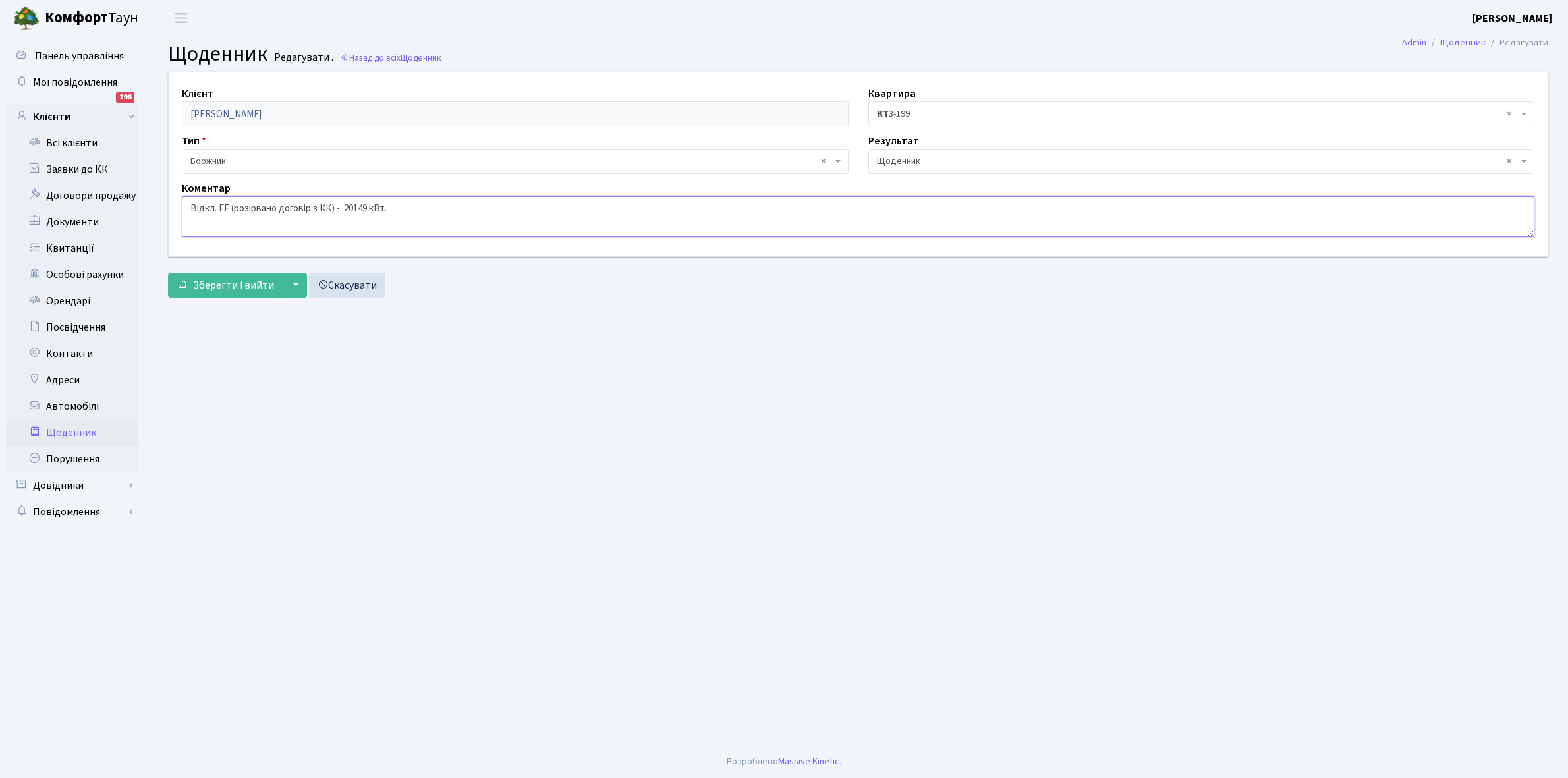
drag, startPoint x: 188, startPoint y: 209, endPoint x: 410, endPoint y: 221, distance: 222.3
click at [410, 221] on textarea "Відкл. ЕЕ (розірвано договір з КК) - 20149 кВт." at bounding box center [858, 217] width 1353 height 41
click at [56, 426] on link "Щоденник" at bounding box center [72, 433] width 132 height 27
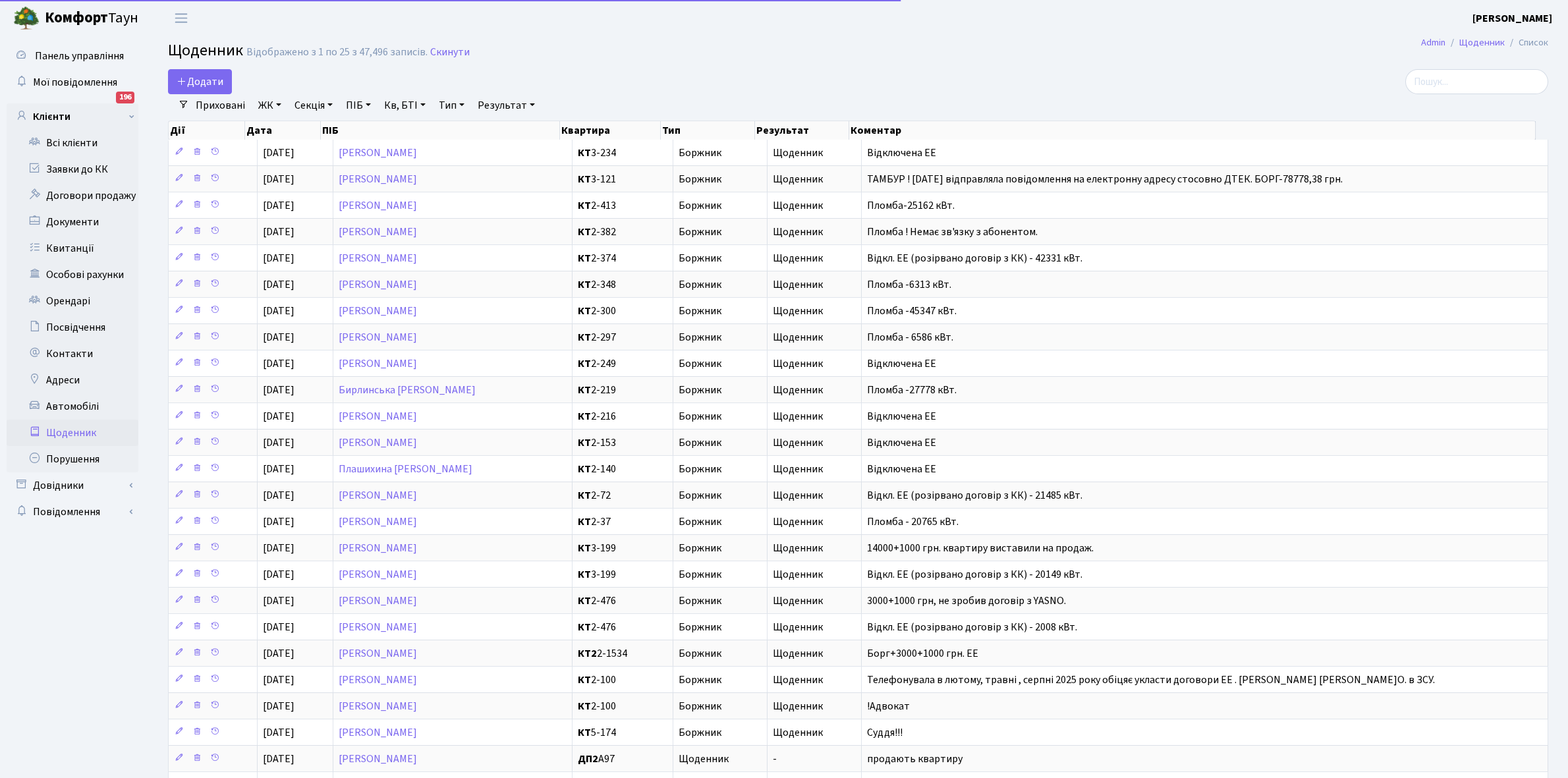
select select "25"
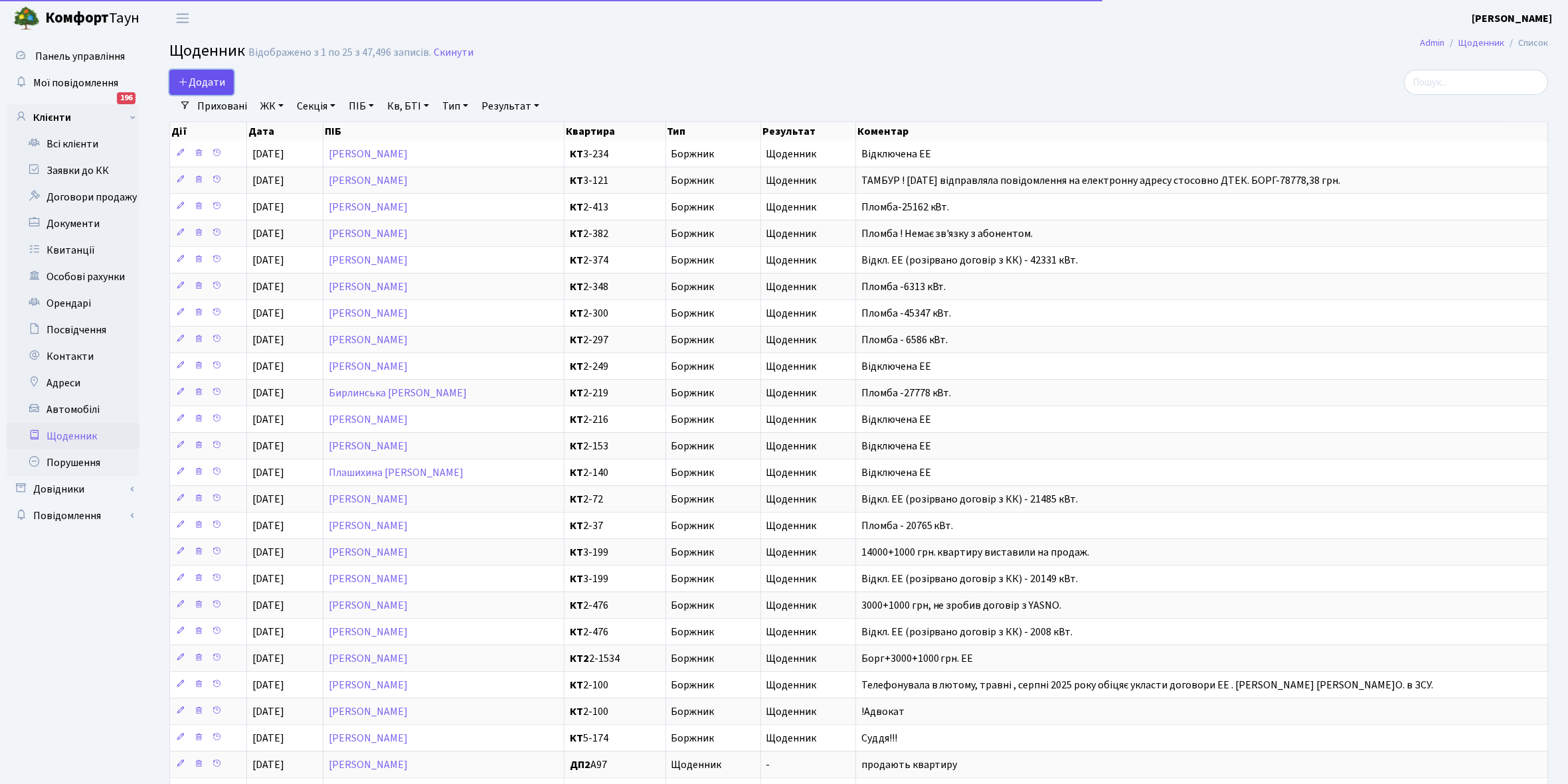
click at [210, 83] on span "Додати" at bounding box center [202, 82] width 47 height 15
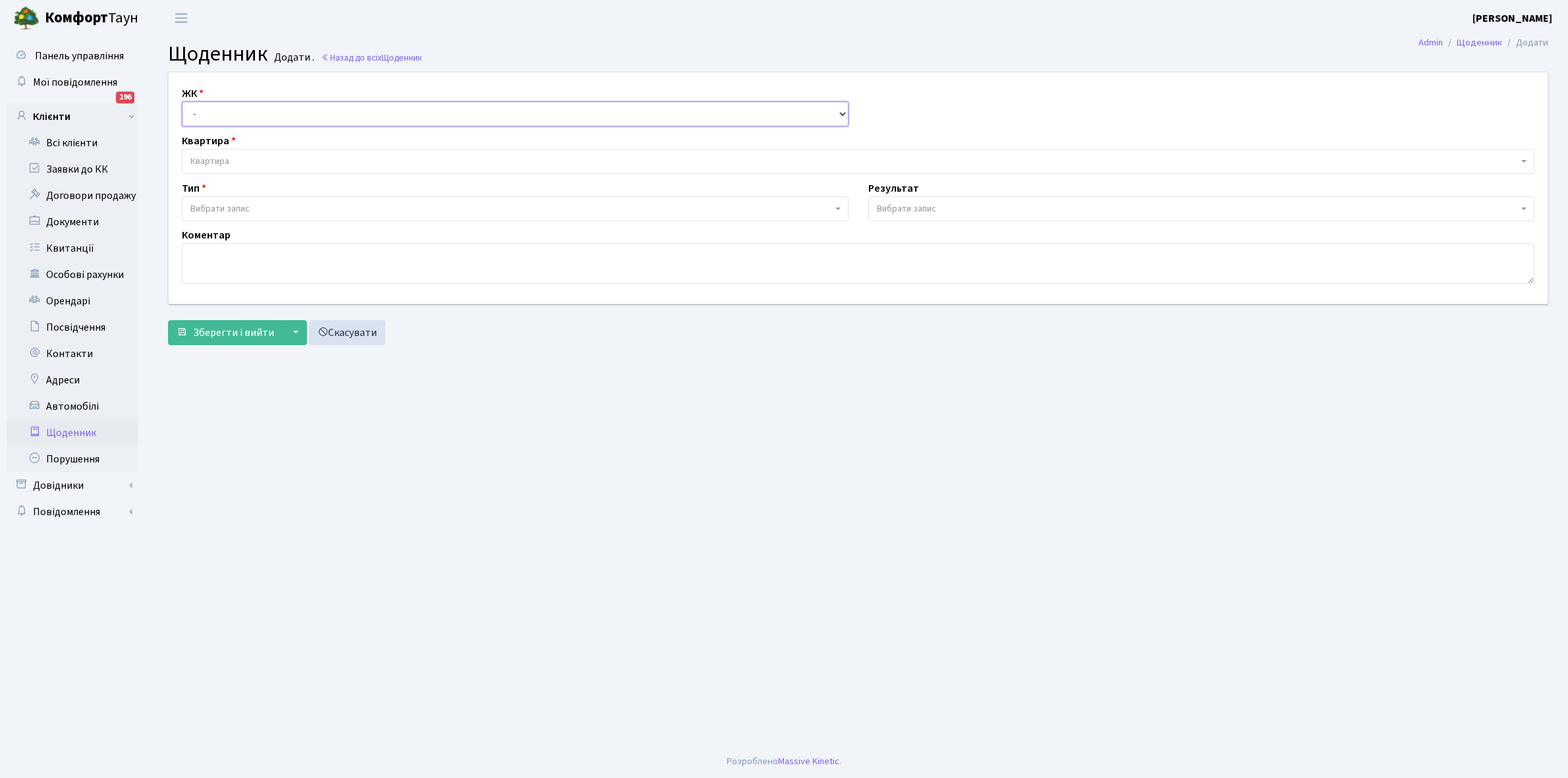
click at [212, 110] on select "- КТ, вул. Регенераторна, 4 КТ2, просп. Соборності, 17 КТ3, вул. Березнева, 16 …" at bounding box center [516, 114] width 667 height 25
select select "271"
click at [182, 102] on select "- КТ, вул. Регенераторна, 4 КТ2, просп. Соборності, 17 КТ3, вул. Березнева, 16 …" at bounding box center [516, 114] width 667 height 25
select select
click at [229, 156] on span "Квартира" at bounding box center [210, 161] width 39 height 13
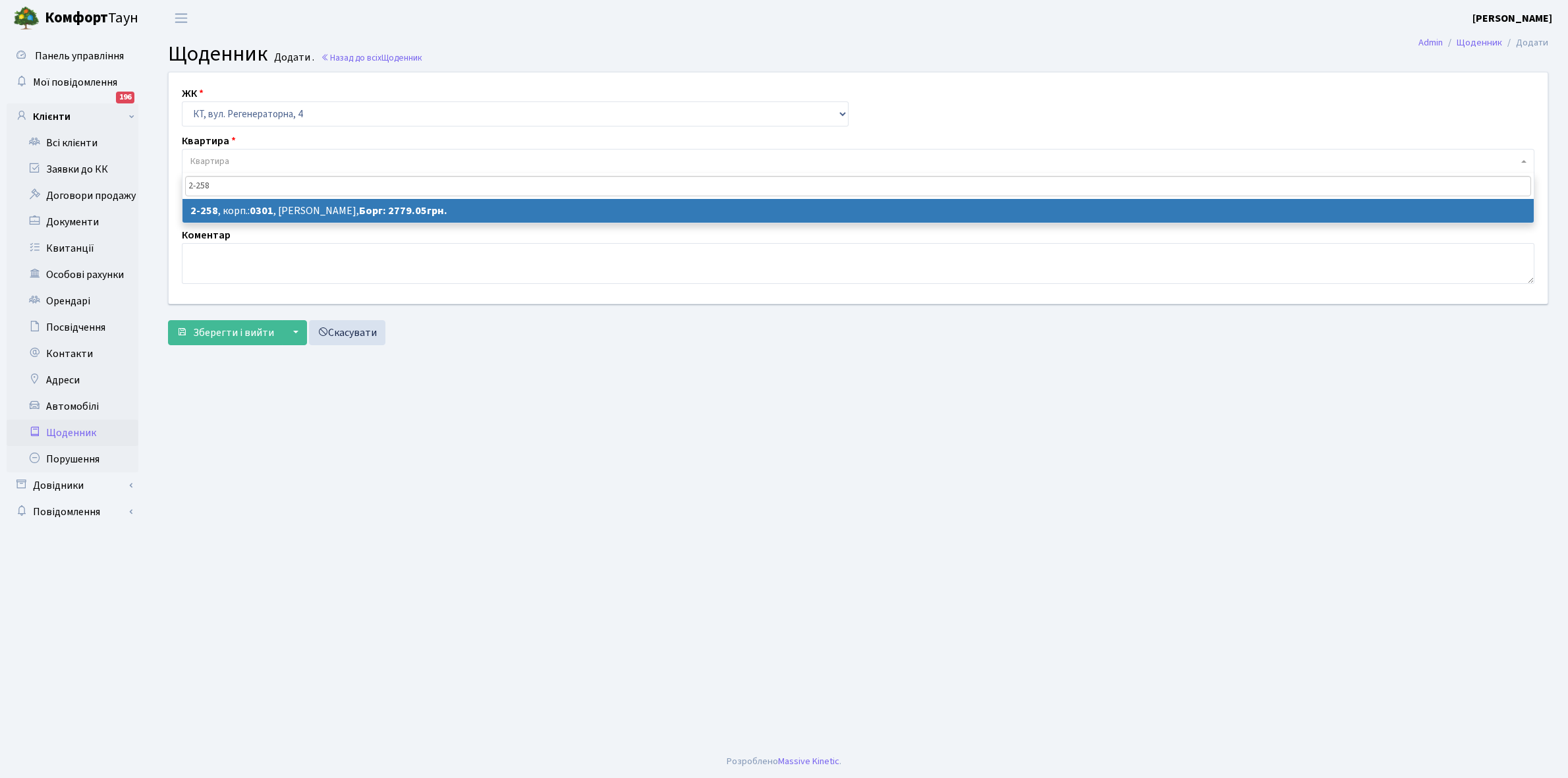
type input "2-258"
select select "523"
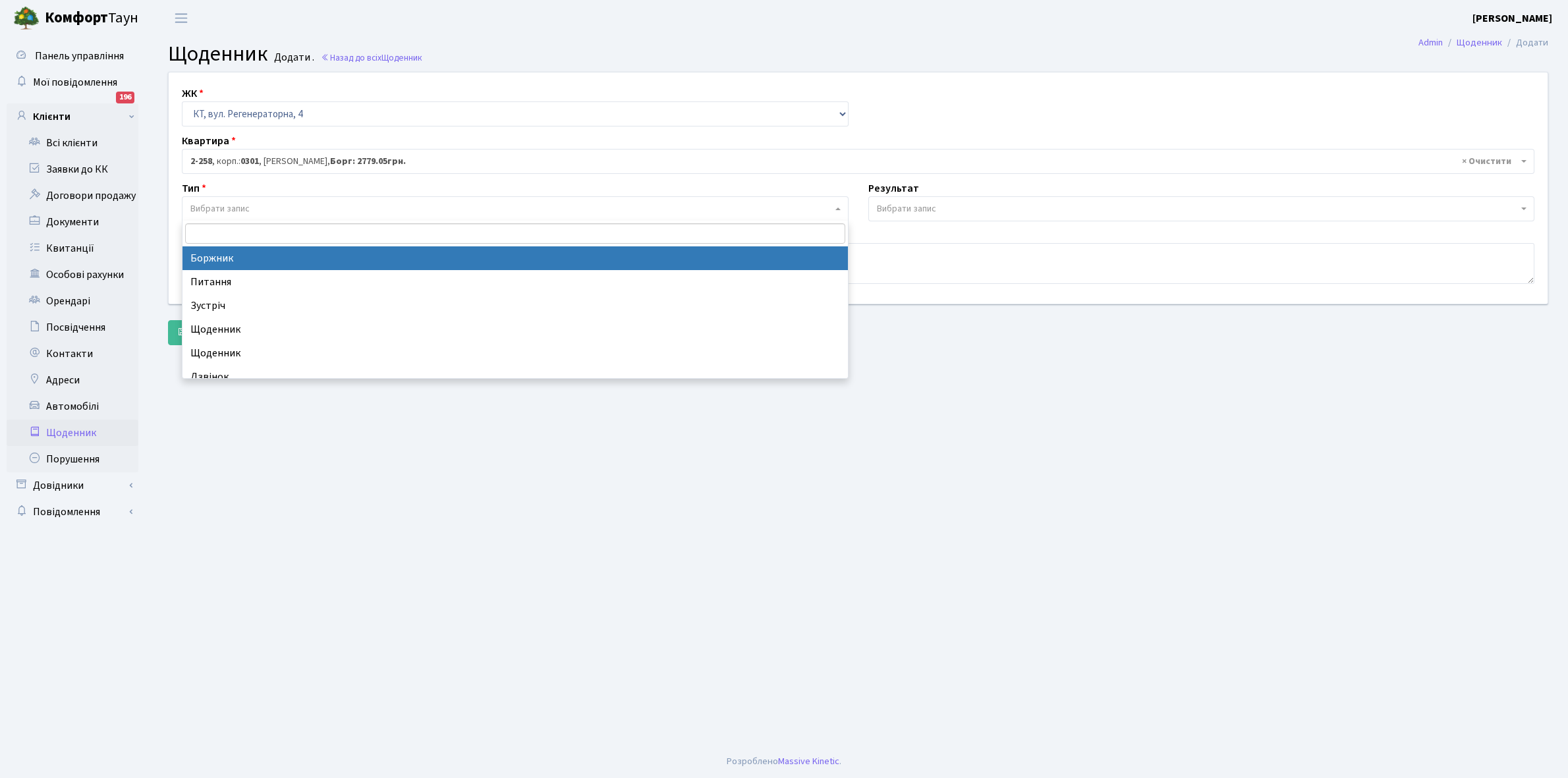
click at [228, 211] on span "Вибрати запис" at bounding box center [220, 209] width 59 height 13
select select "189"
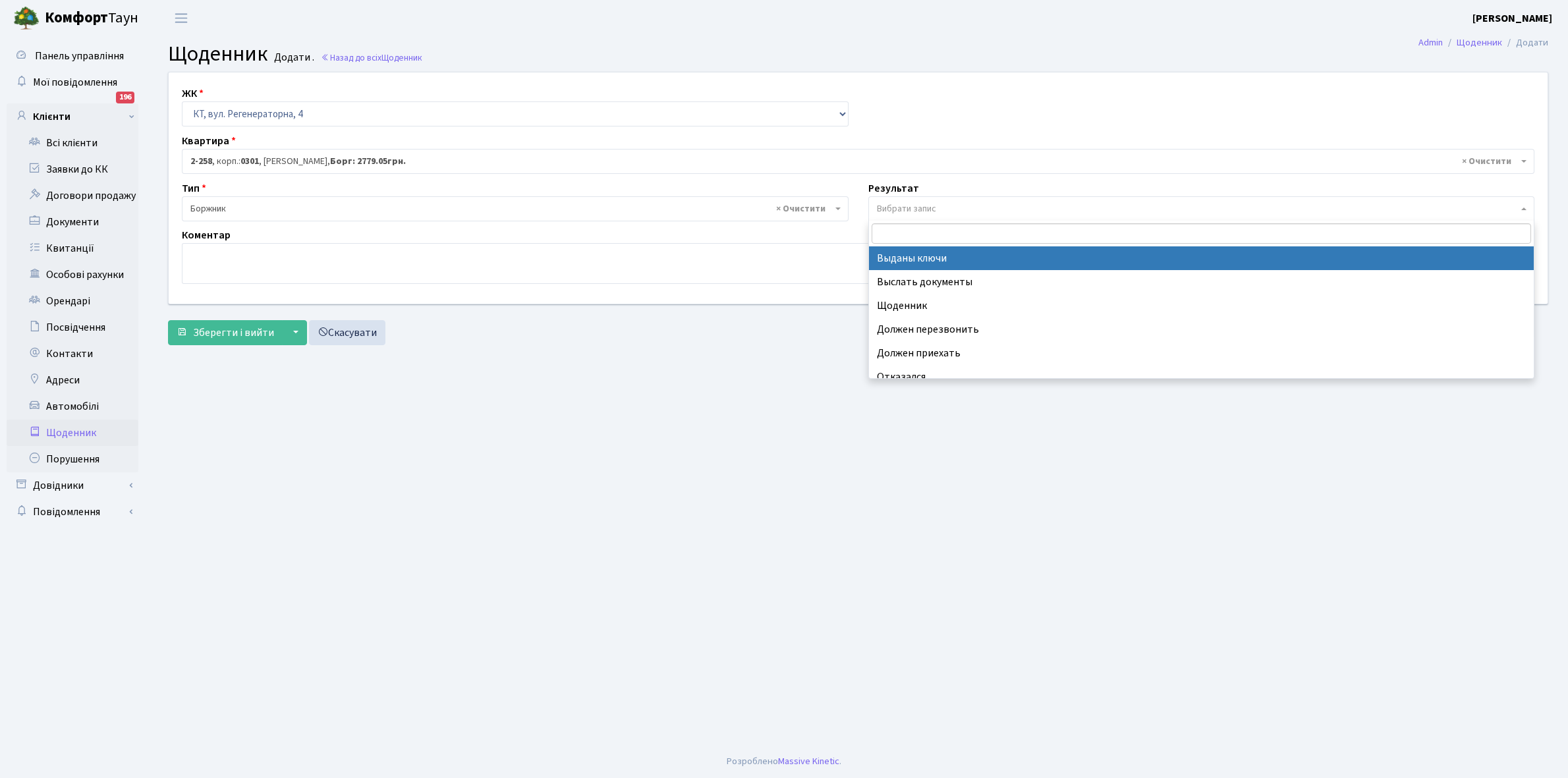
click at [904, 208] on span "Вибрати запис" at bounding box center [906, 209] width 59 height 13
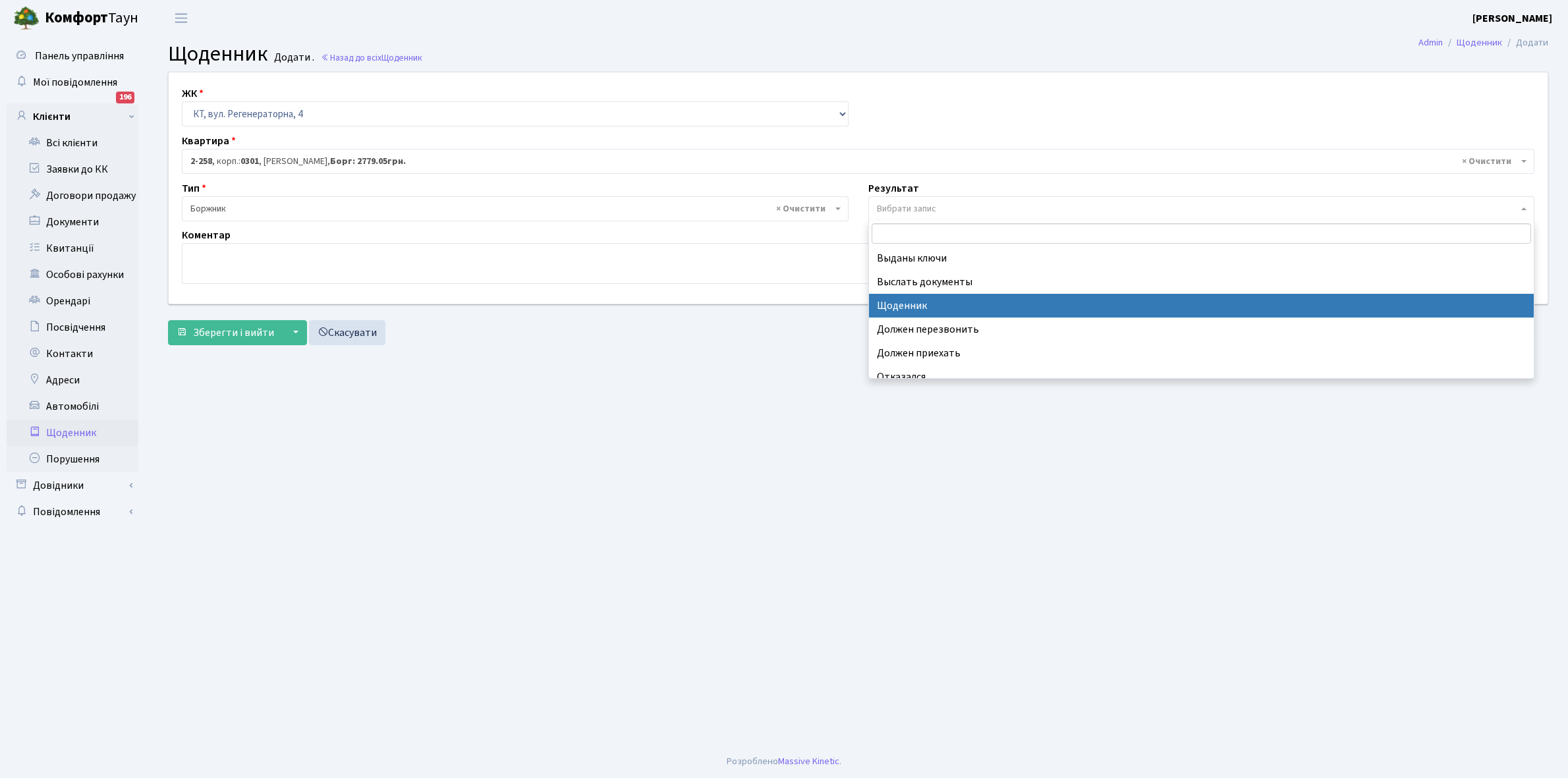
select select "14"
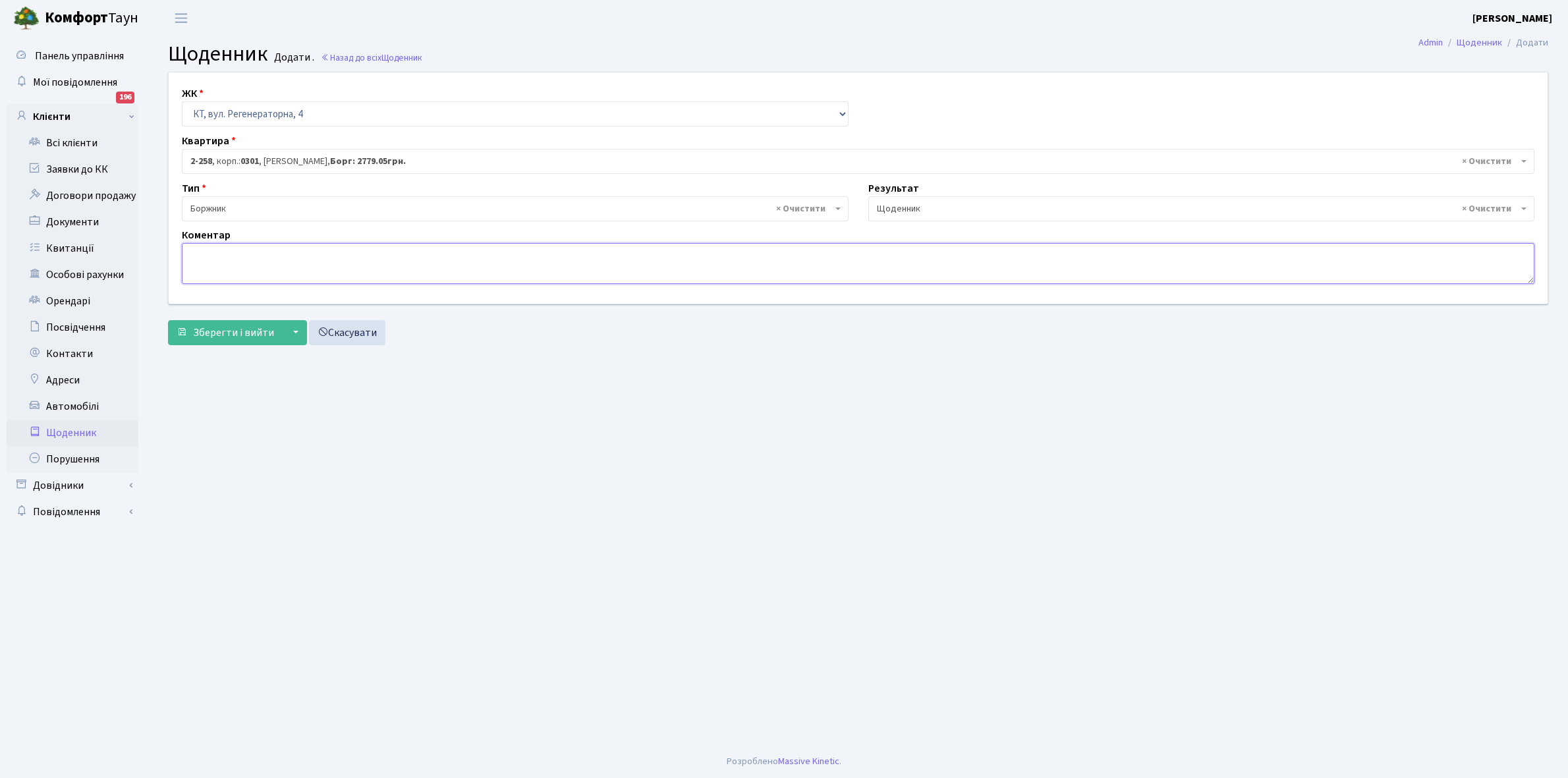
click at [190, 249] on textarea at bounding box center [858, 263] width 1353 height 41
paste textarea "Відкл. ЕЕ (розірвано договір з КК) - 20149 кВт."
click at [372, 250] on textarea "Відкл. ЕЕ (розірвано договір з КК) - 20149 кВт." at bounding box center [858, 263] width 1353 height 41
type textarea "Відкл. ЕЕ (розірвано договір з КК) - 58920 кВт."
click at [238, 330] on span "Зберегти і вийти" at bounding box center [234, 333] width 81 height 15
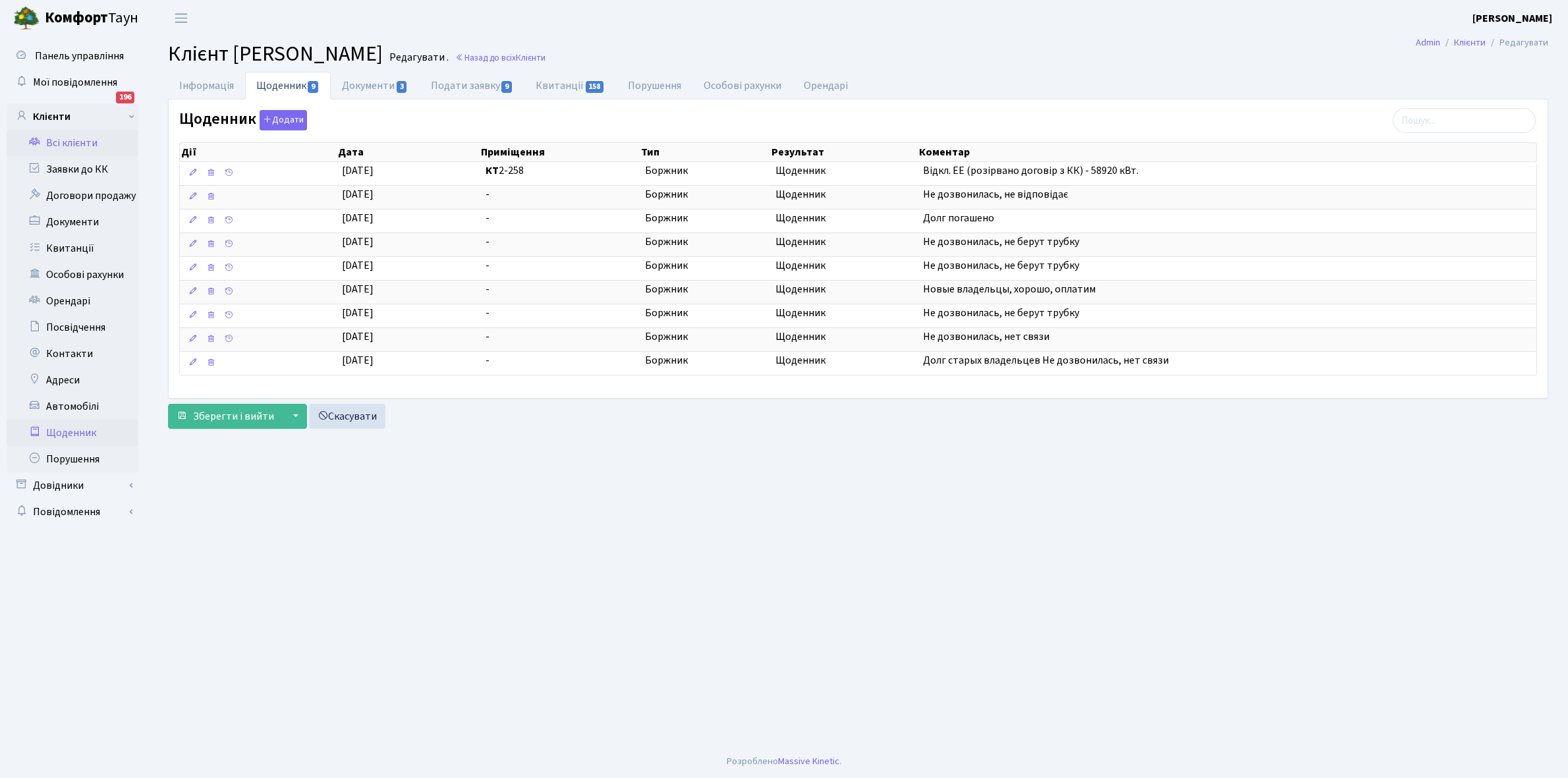
click at [67, 427] on link "Щоденник" at bounding box center [72, 433] width 132 height 27
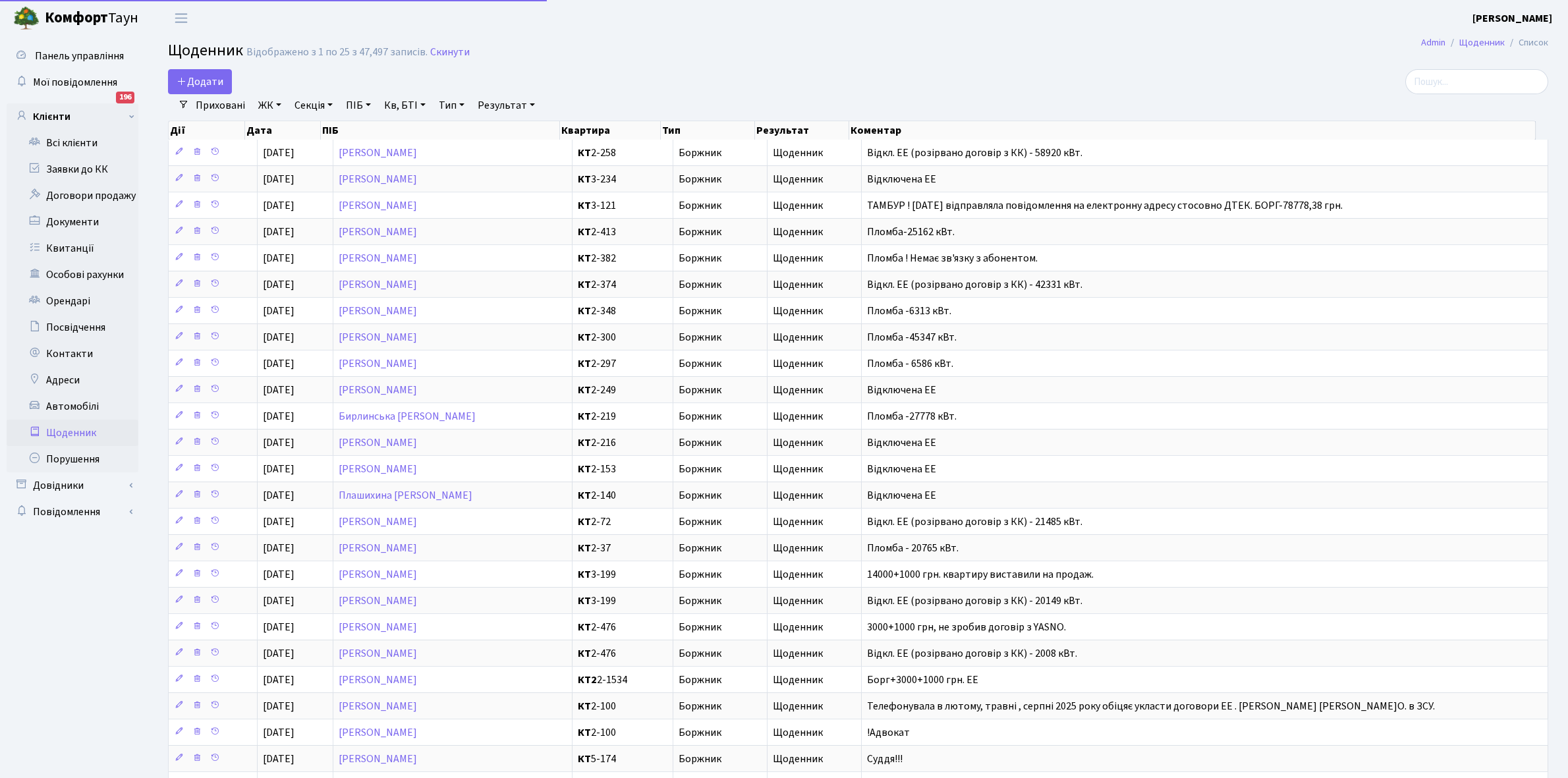
select select "25"
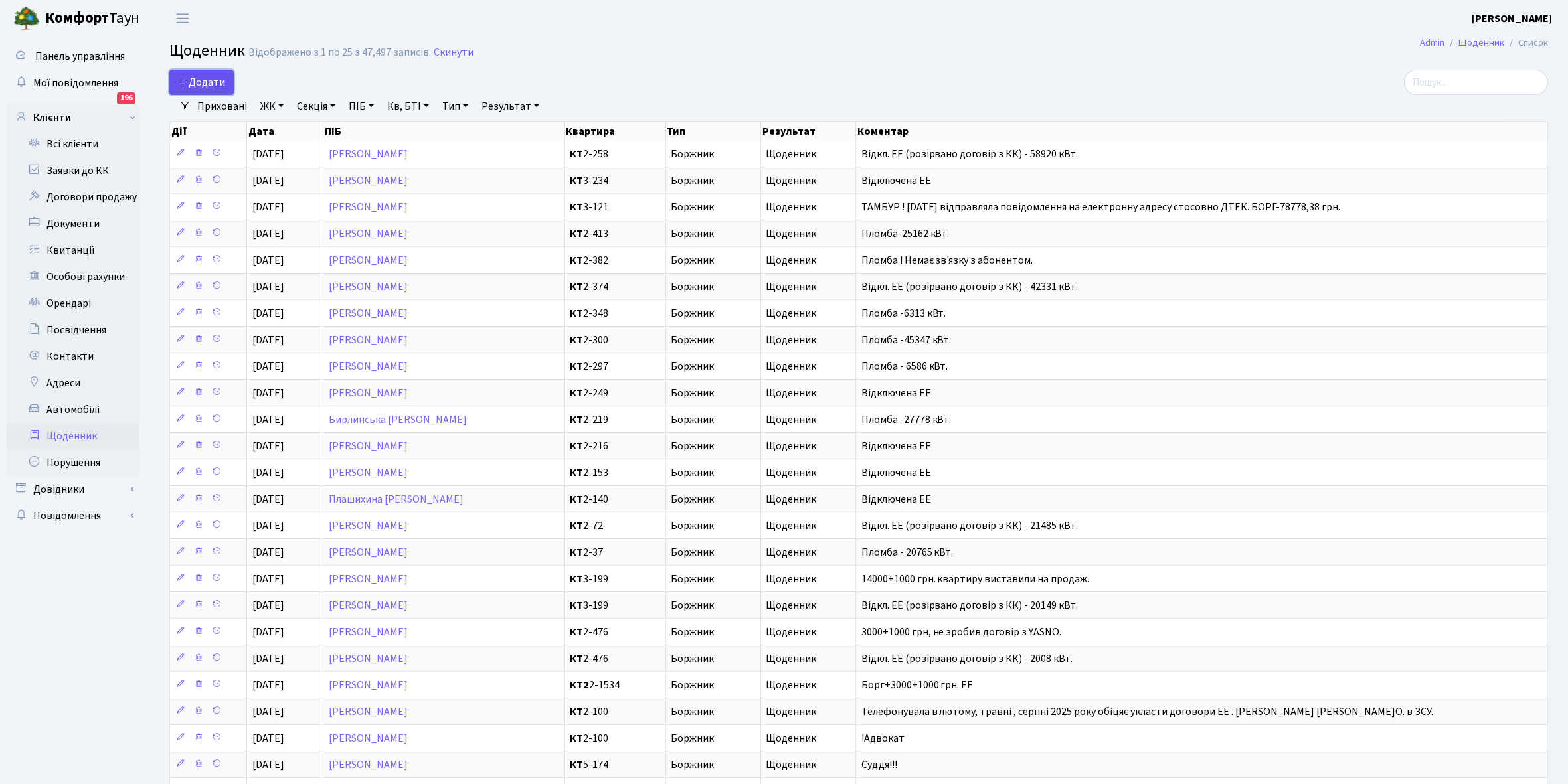
click at [200, 74] on link "Додати" at bounding box center [202, 82] width 64 height 25
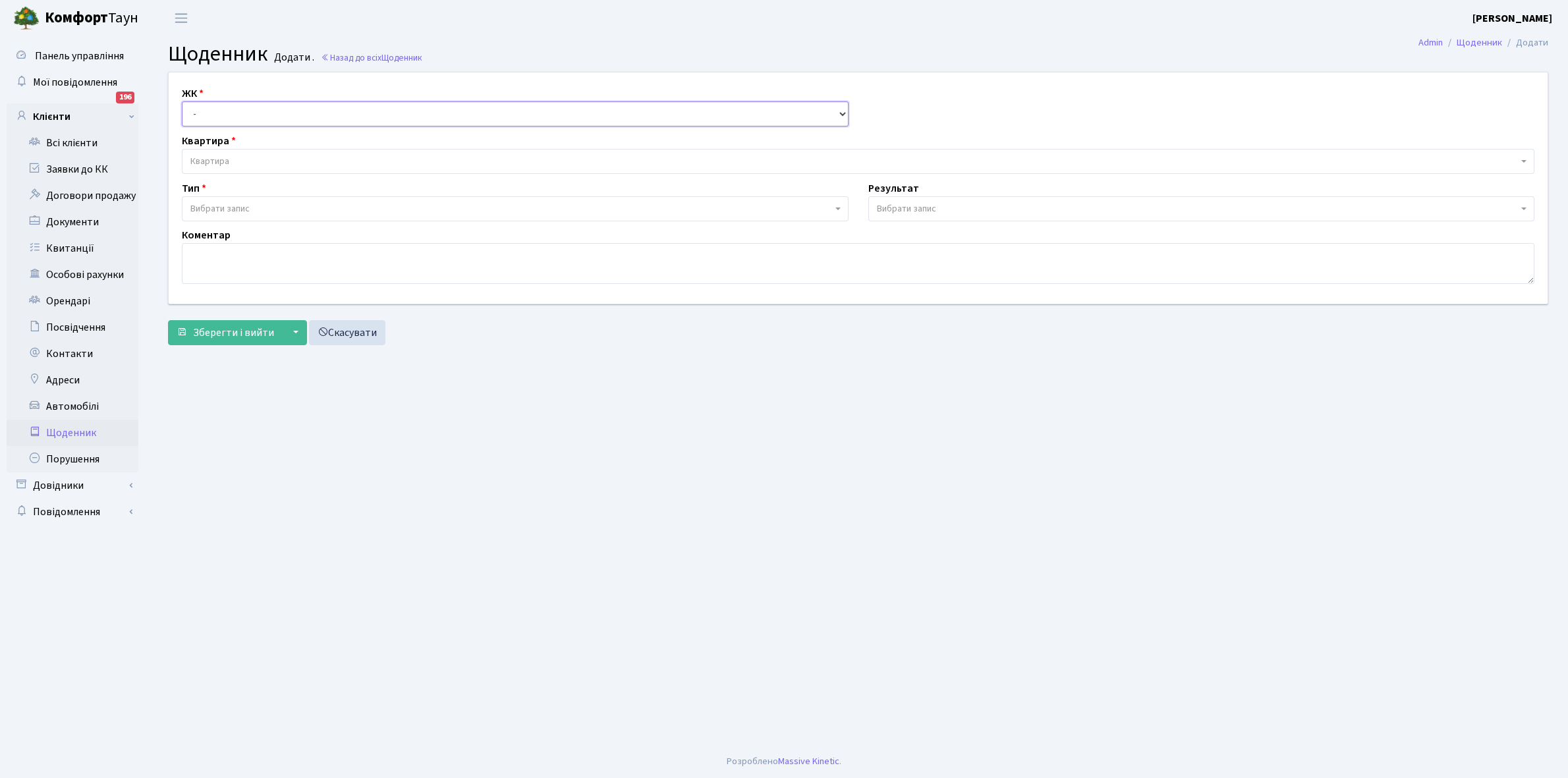
drag, startPoint x: 0, startPoint y: 0, endPoint x: 206, endPoint y: 102, distance: 229.9
click at [206, 102] on select "- КТ, вул. Регенераторна, 4 КТ2, просп. Соборності, 17 КТ3, вул. Березнева, 16 …" at bounding box center [516, 114] width 667 height 25
select select "271"
click at [182, 102] on select "- КТ, вул. Регенераторна, 4 КТ2, просп. Соборності, 17 КТ3, вул. Березнева, 16 …" at bounding box center [516, 114] width 667 height 25
select select
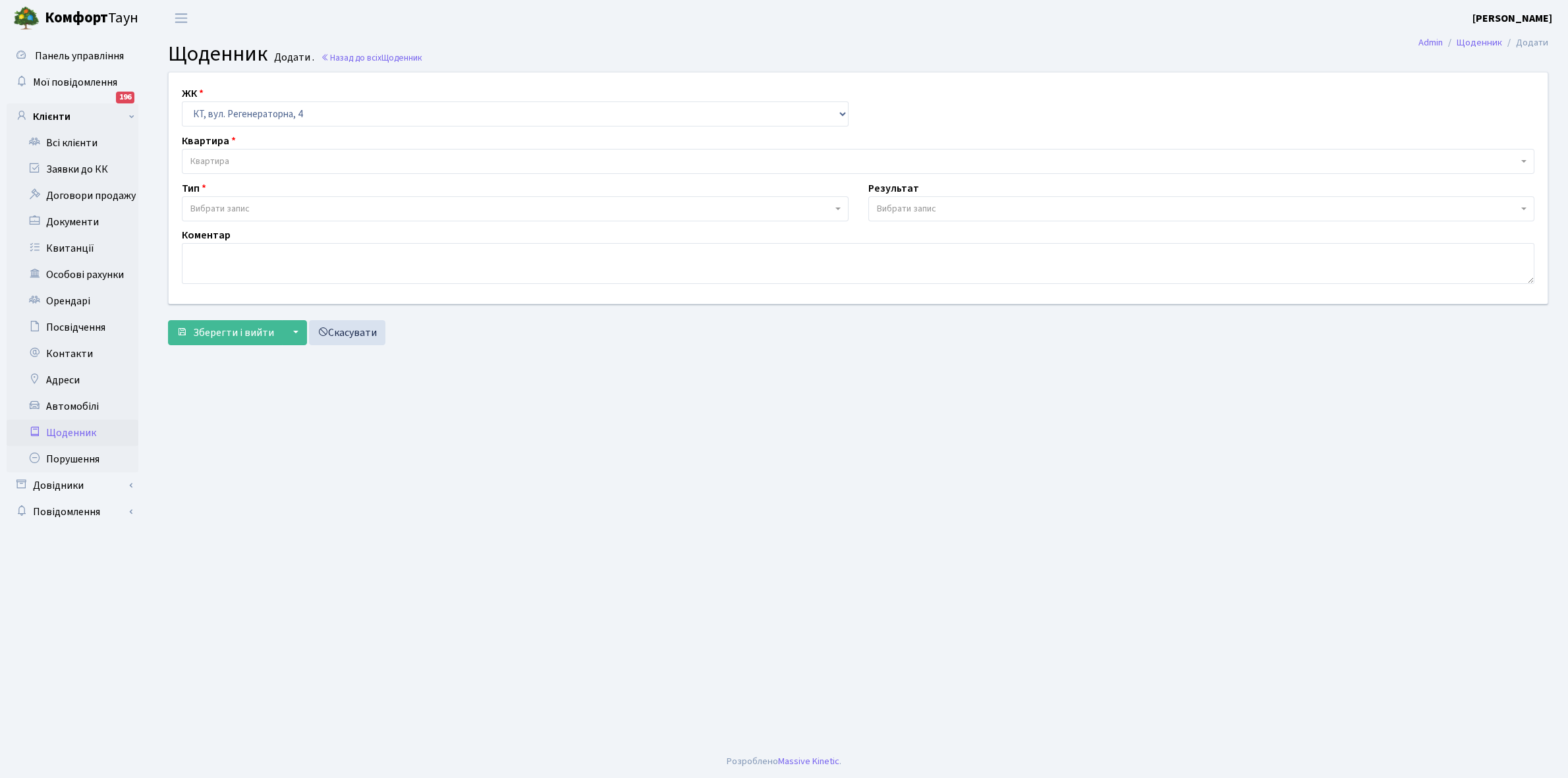
click at [231, 155] on span "Квартира" at bounding box center [854, 161] width 1327 height 13
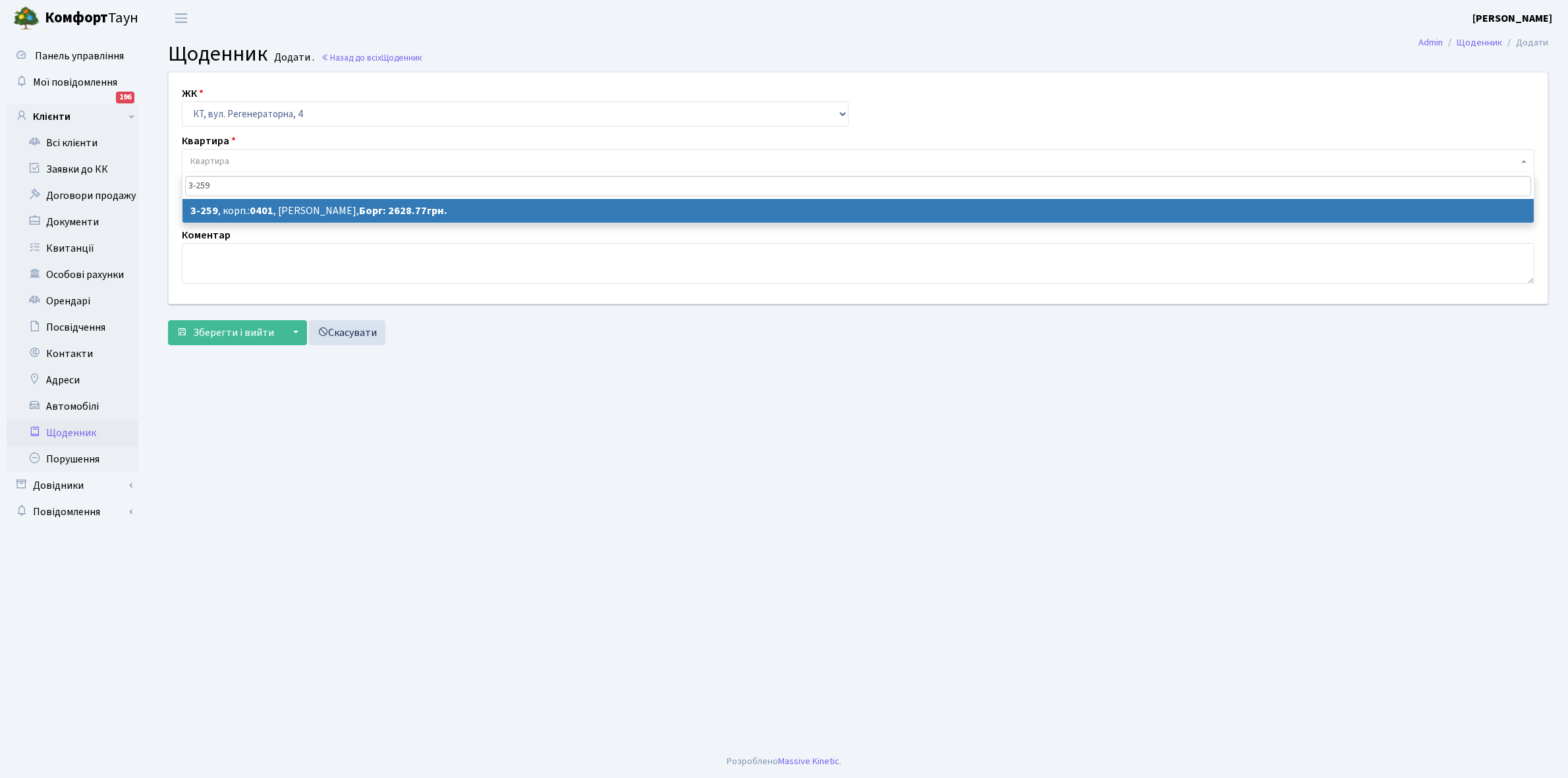
type input "3-259"
select select "752"
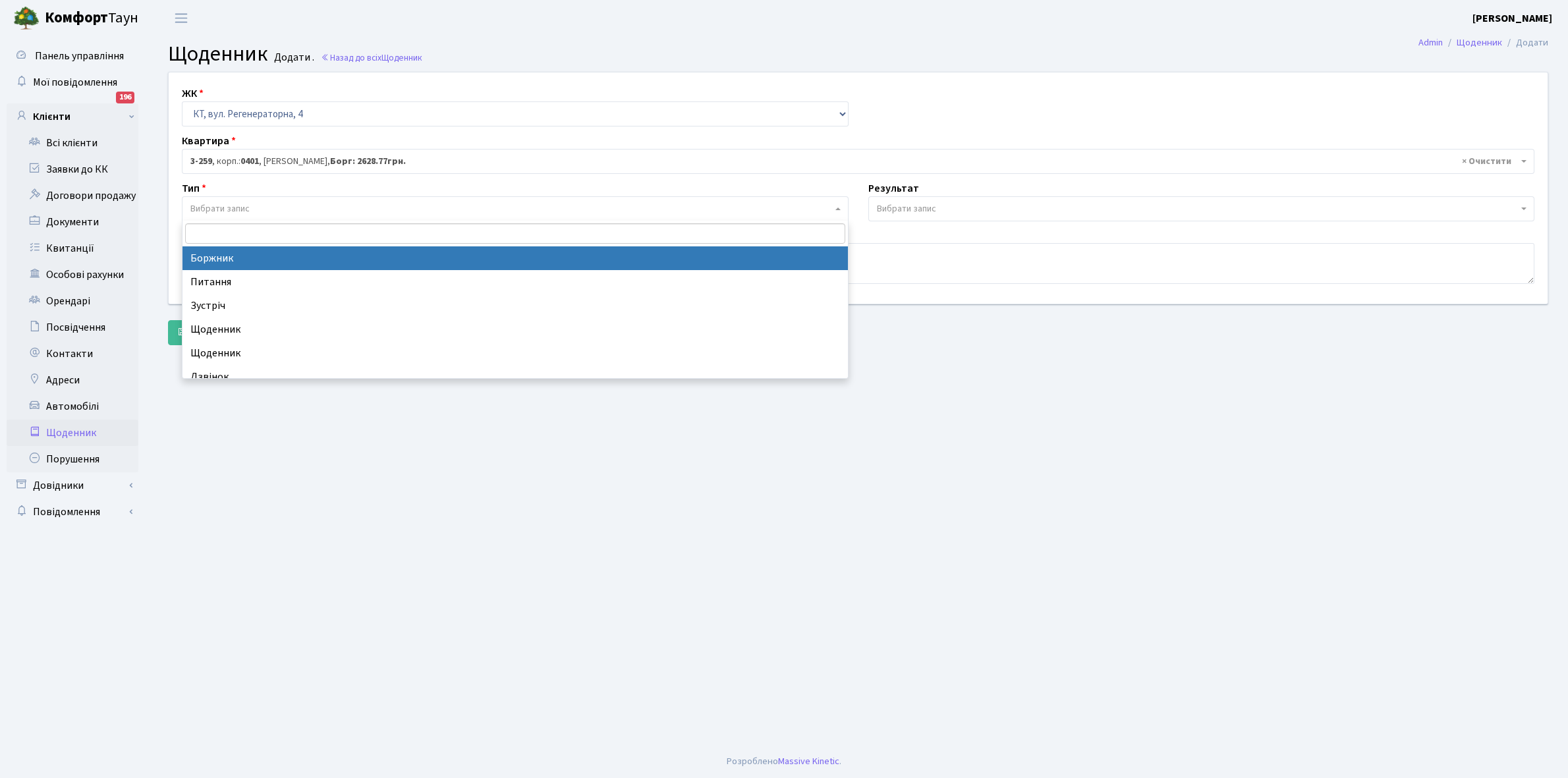
click at [243, 208] on span "Вибрати запис" at bounding box center [220, 209] width 59 height 13
select select "189"
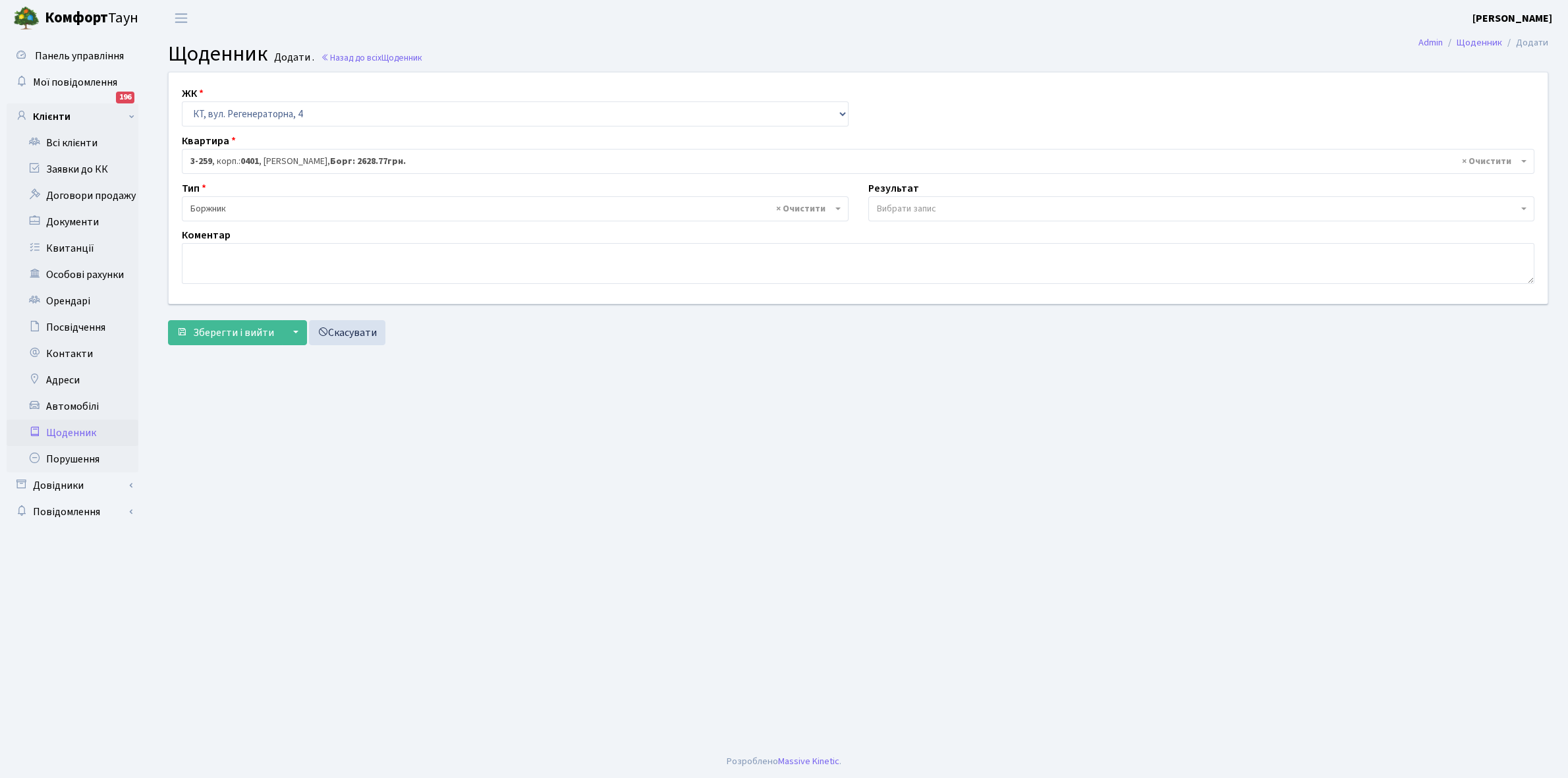
click at [933, 209] on span "Вибрати запис" at bounding box center [906, 209] width 59 height 13
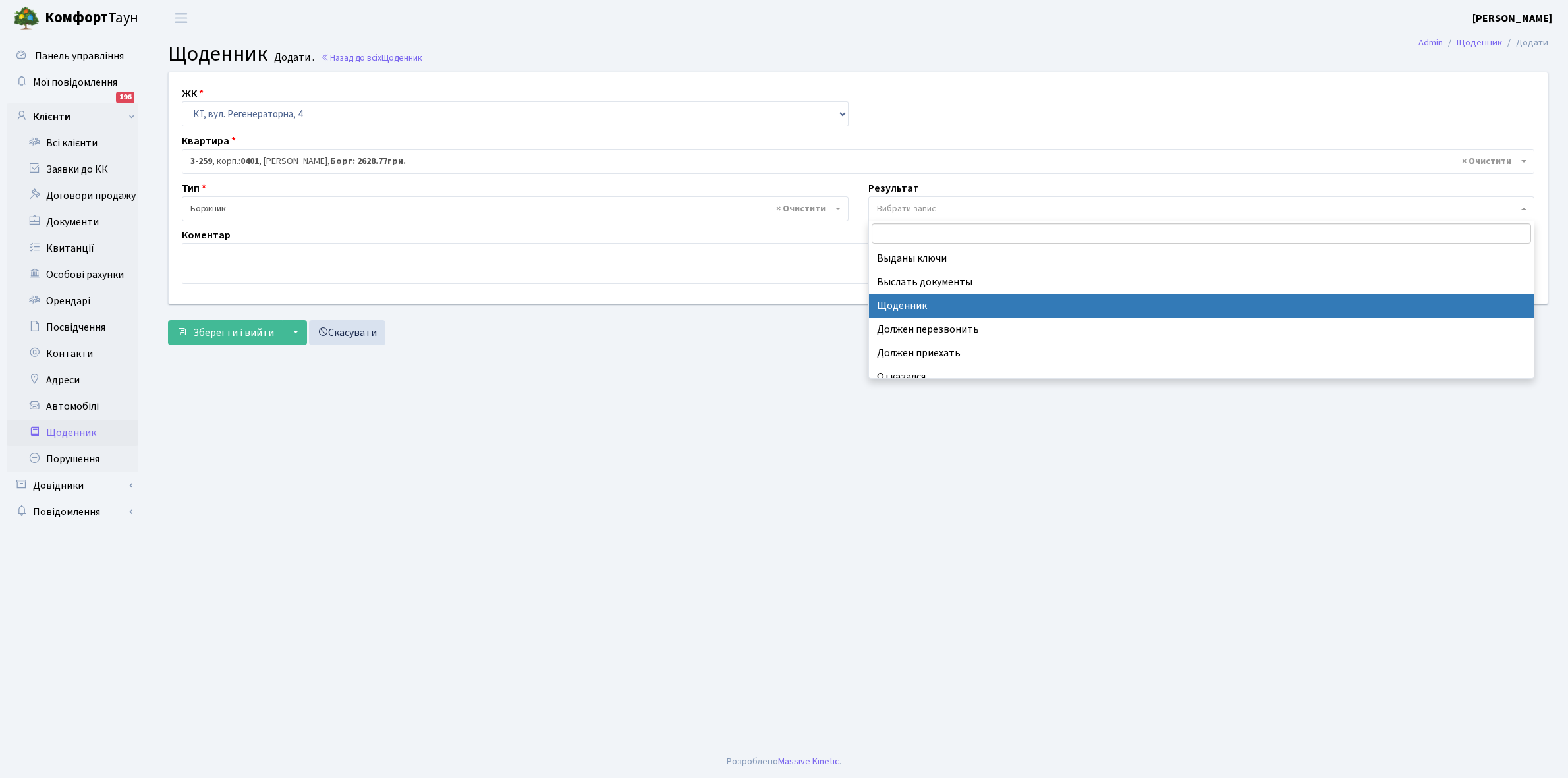
select select "14"
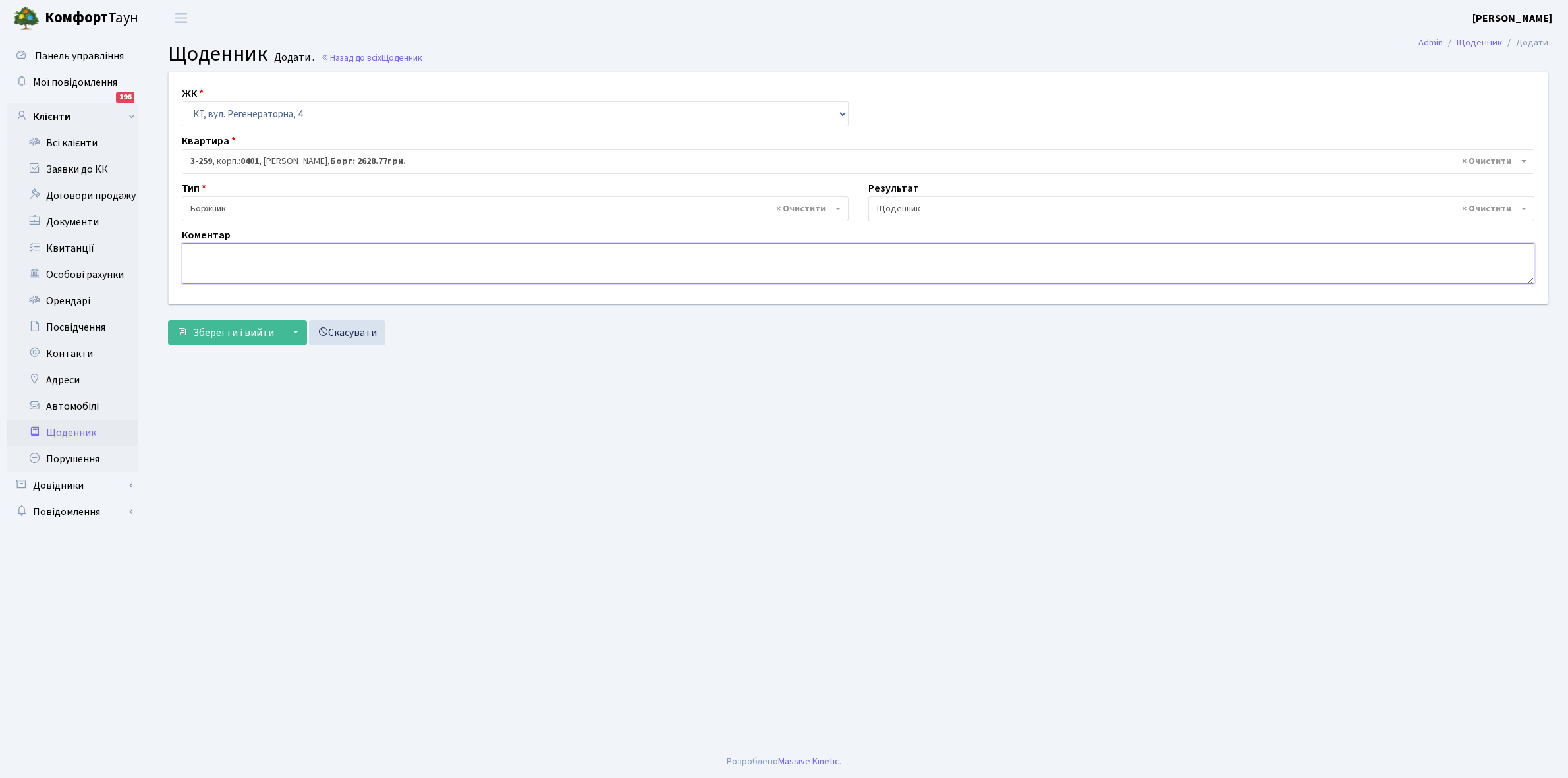
click at [211, 262] on textarea at bounding box center [858, 263] width 1353 height 41
type textarea "Пломба -33588 кВт."
click at [245, 334] on span "Зберегти і вийти" at bounding box center [234, 333] width 81 height 15
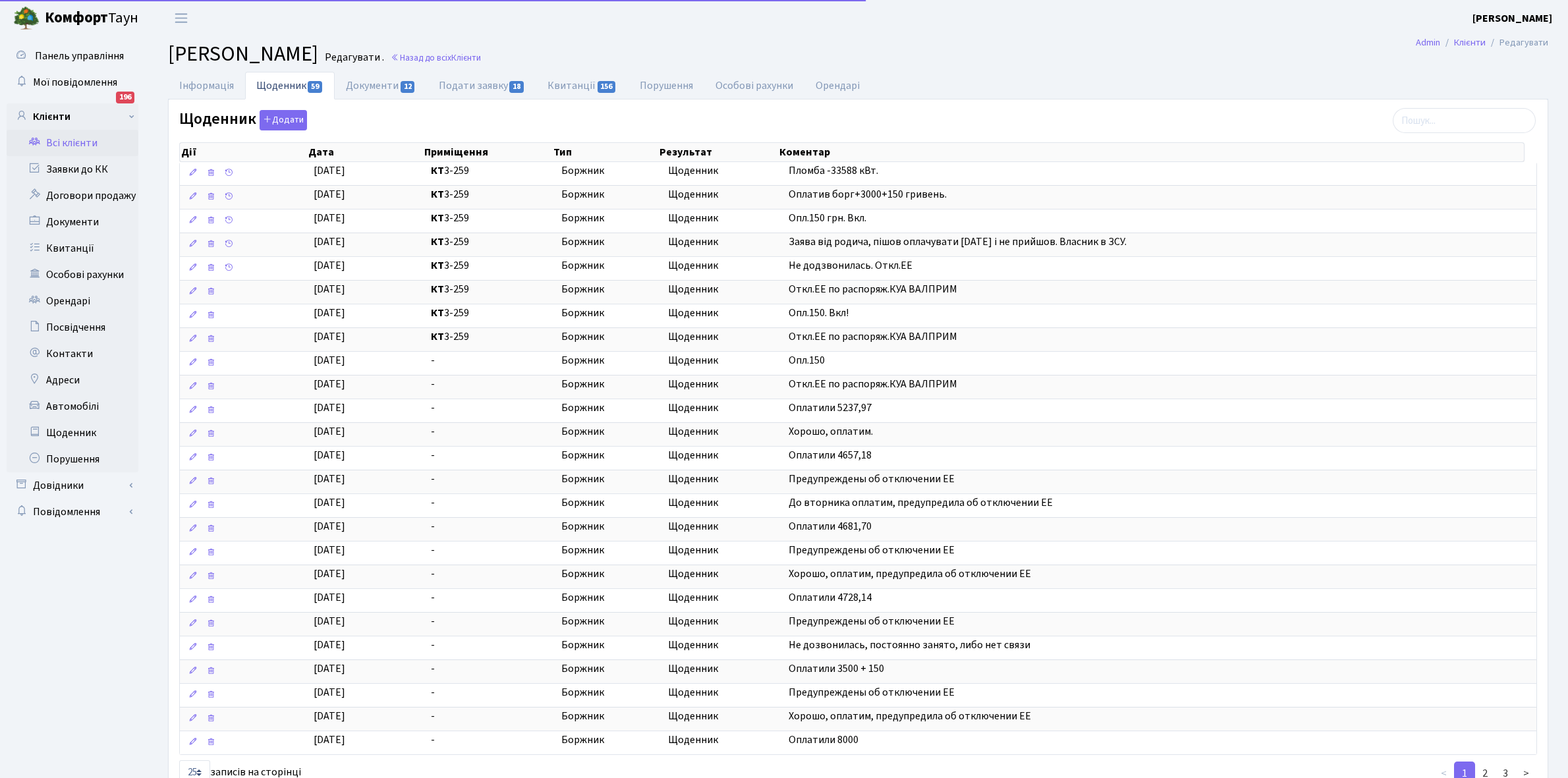
select select "25"
click at [67, 430] on link "Щоденник" at bounding box center [72, 433] width 132 height 27
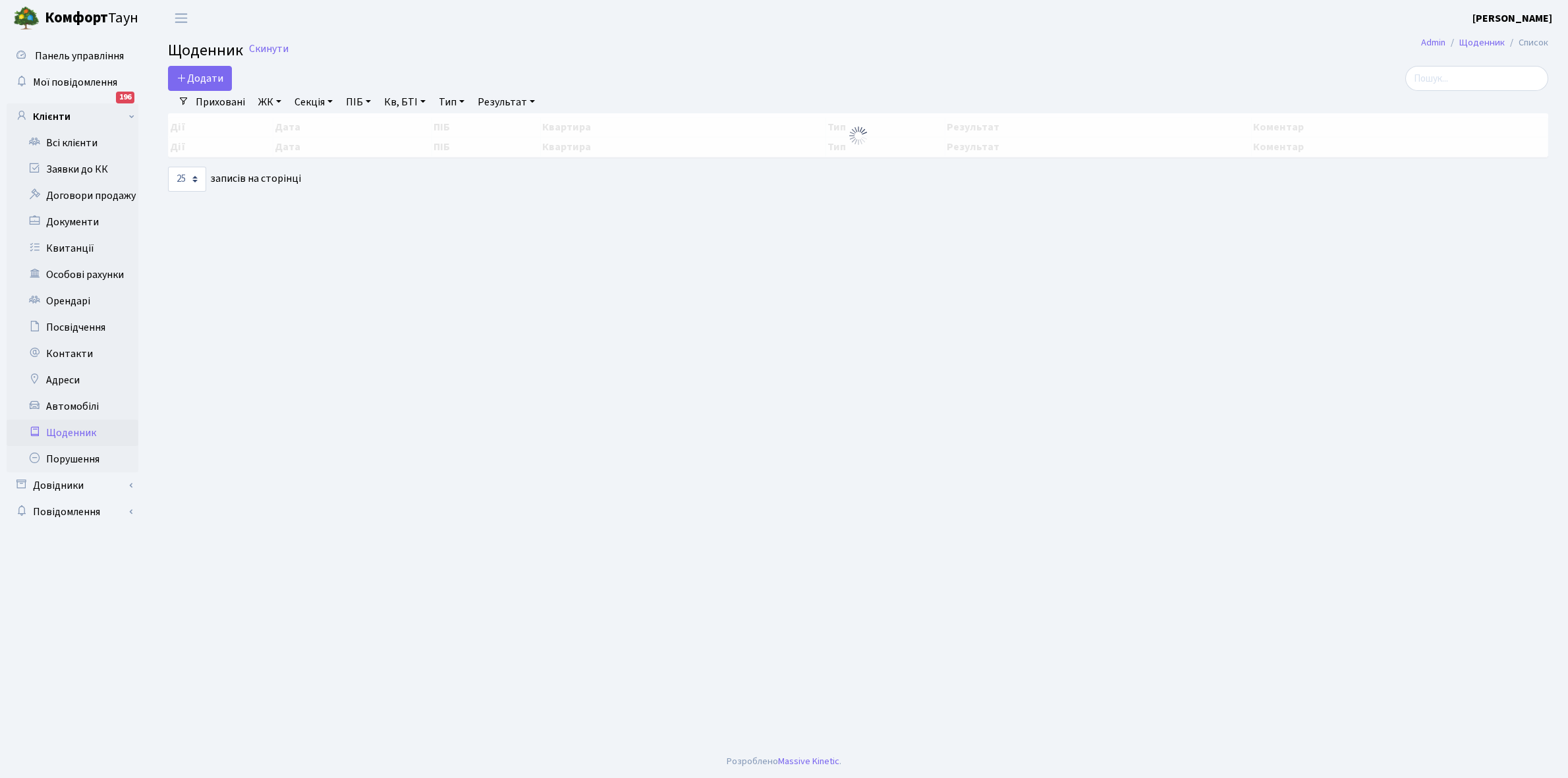
select select "25"
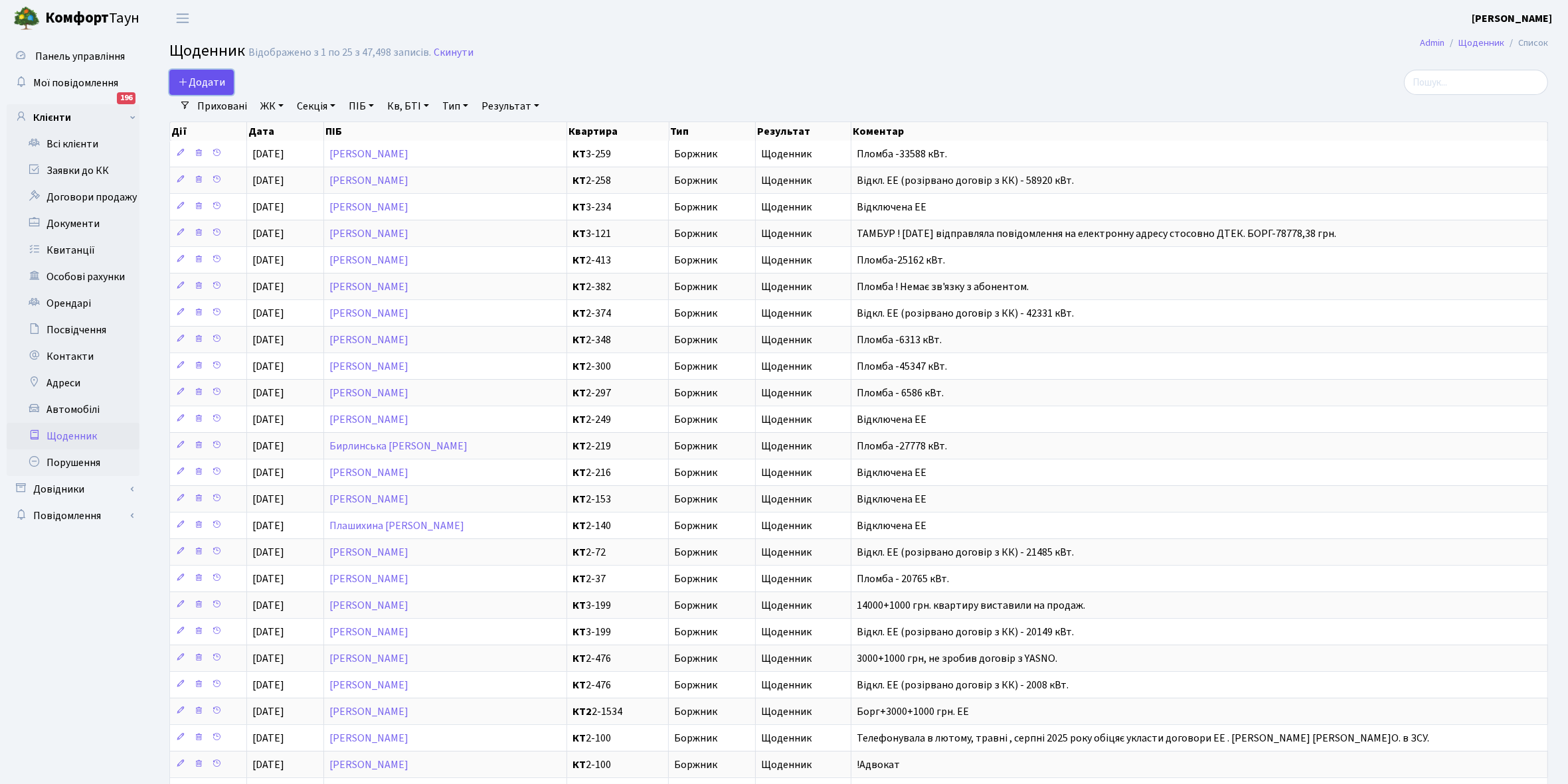
click at [207, 85] on span "Додати" at bounding box center [202, 82] width 47 height 15
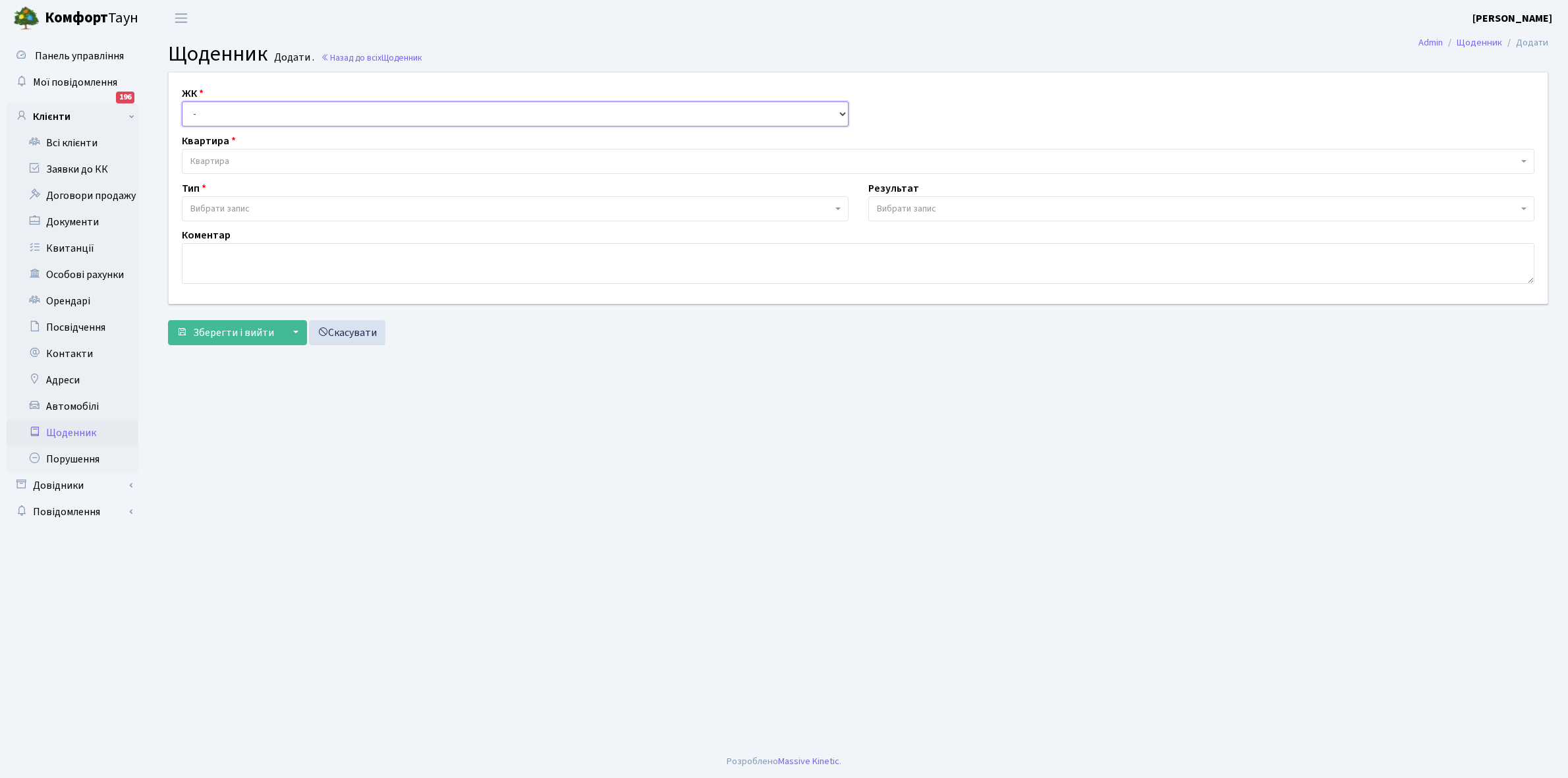
click at [209, 112] on select "- КТ, вул. Регенераторна, 4 КТ2, просп. [STREET_ADDRESS] [STREET_ADDRESS] [PERS…" at bounding box center [516, 114] width 667 height 25
select select "271"
click at [182, 102] on select "- КТ, вул. Регенераторна, 4 КТ2, просп. [STREET_ADDRESS] [STREET_ADDRESS] [PERS…" at bounding box center [516, 114] width 667 height 25
select select
click at [228, 159] on span "Квартира" at bounding box center [210, 161] width 39 height 13
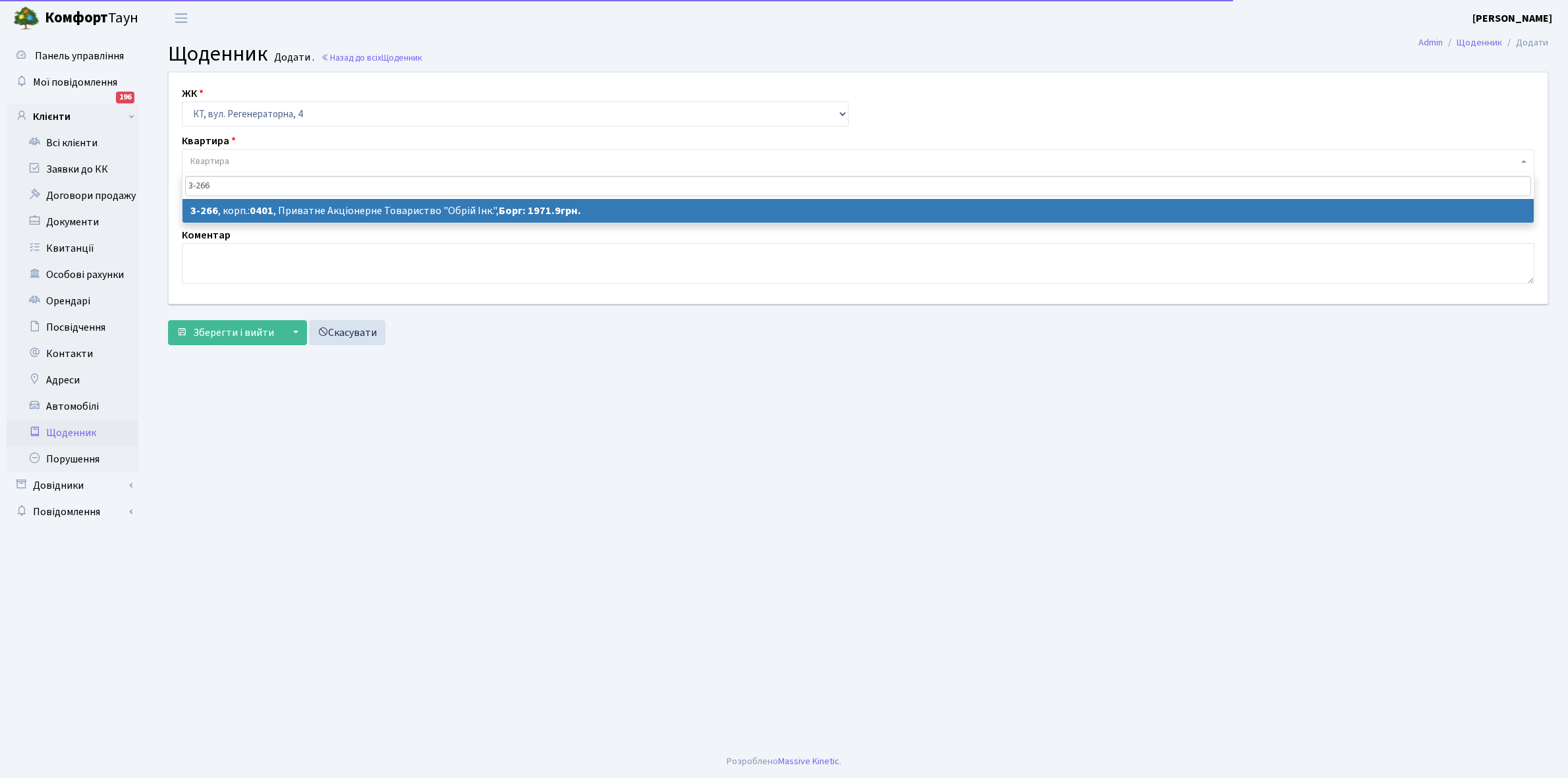
type input "3-266"
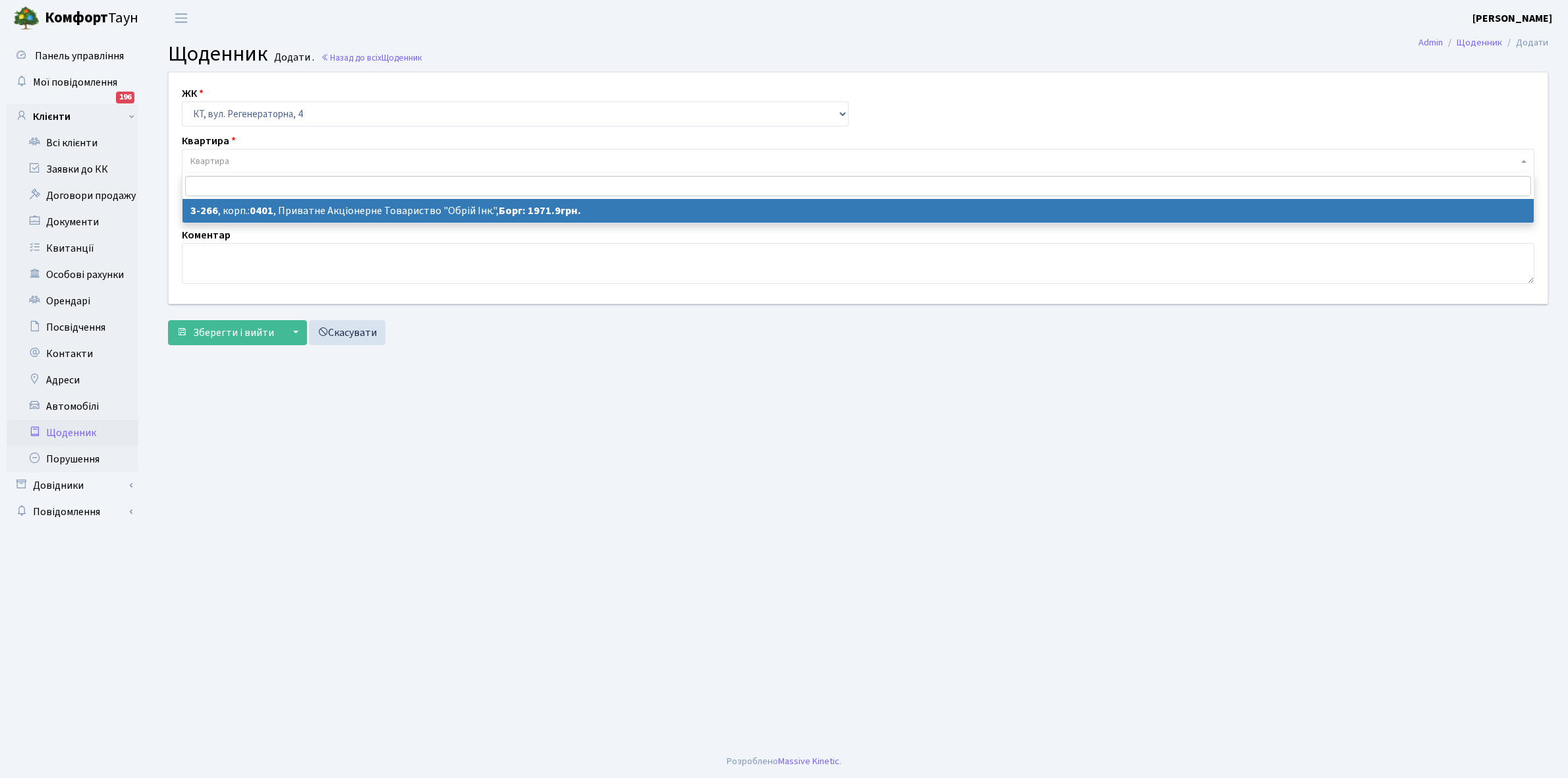
select select "759"
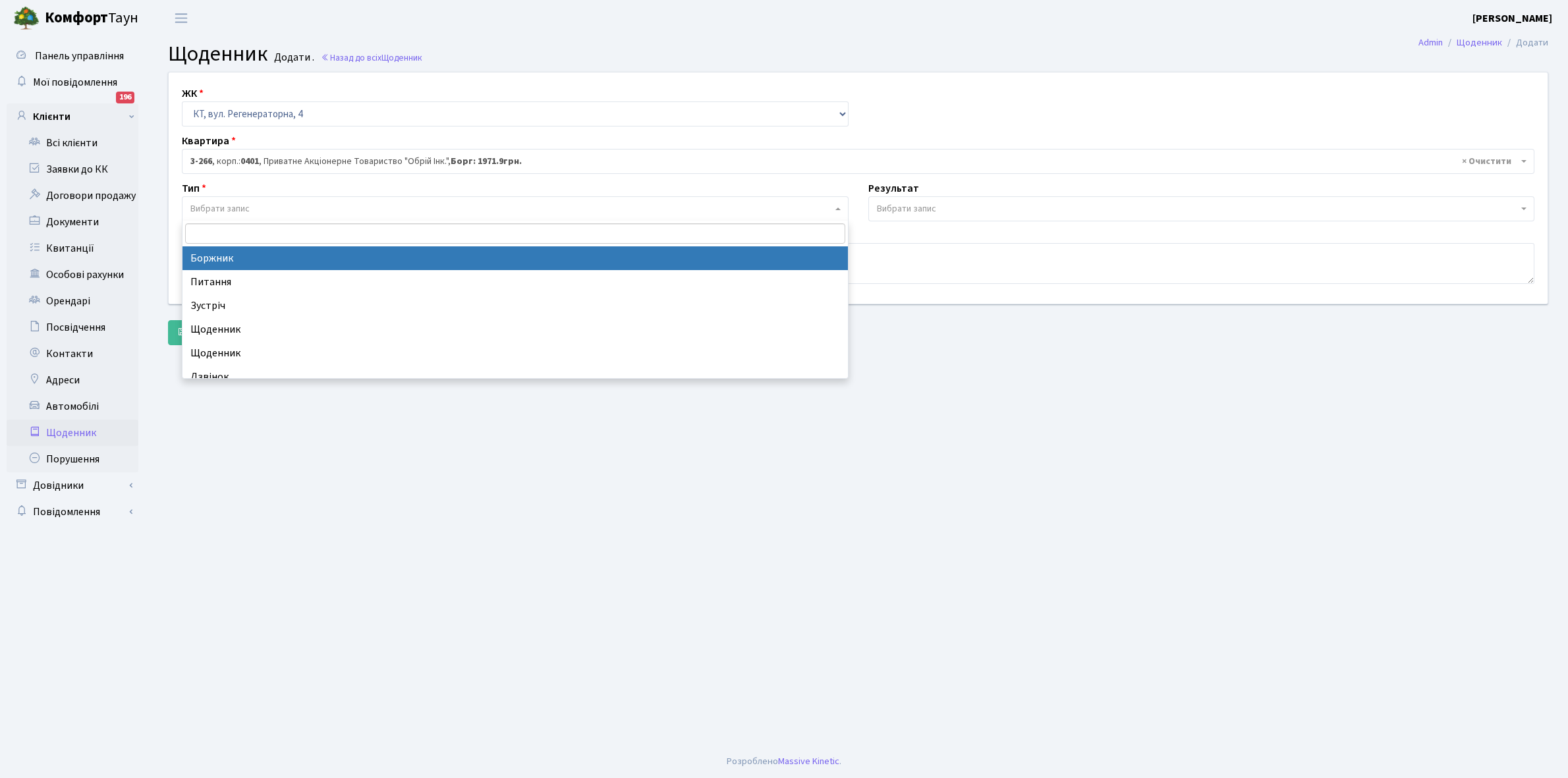
click at [241, 205] on span "Вибрати запис" at bounding box center [220, 209] width 59 height 13
select select "189"
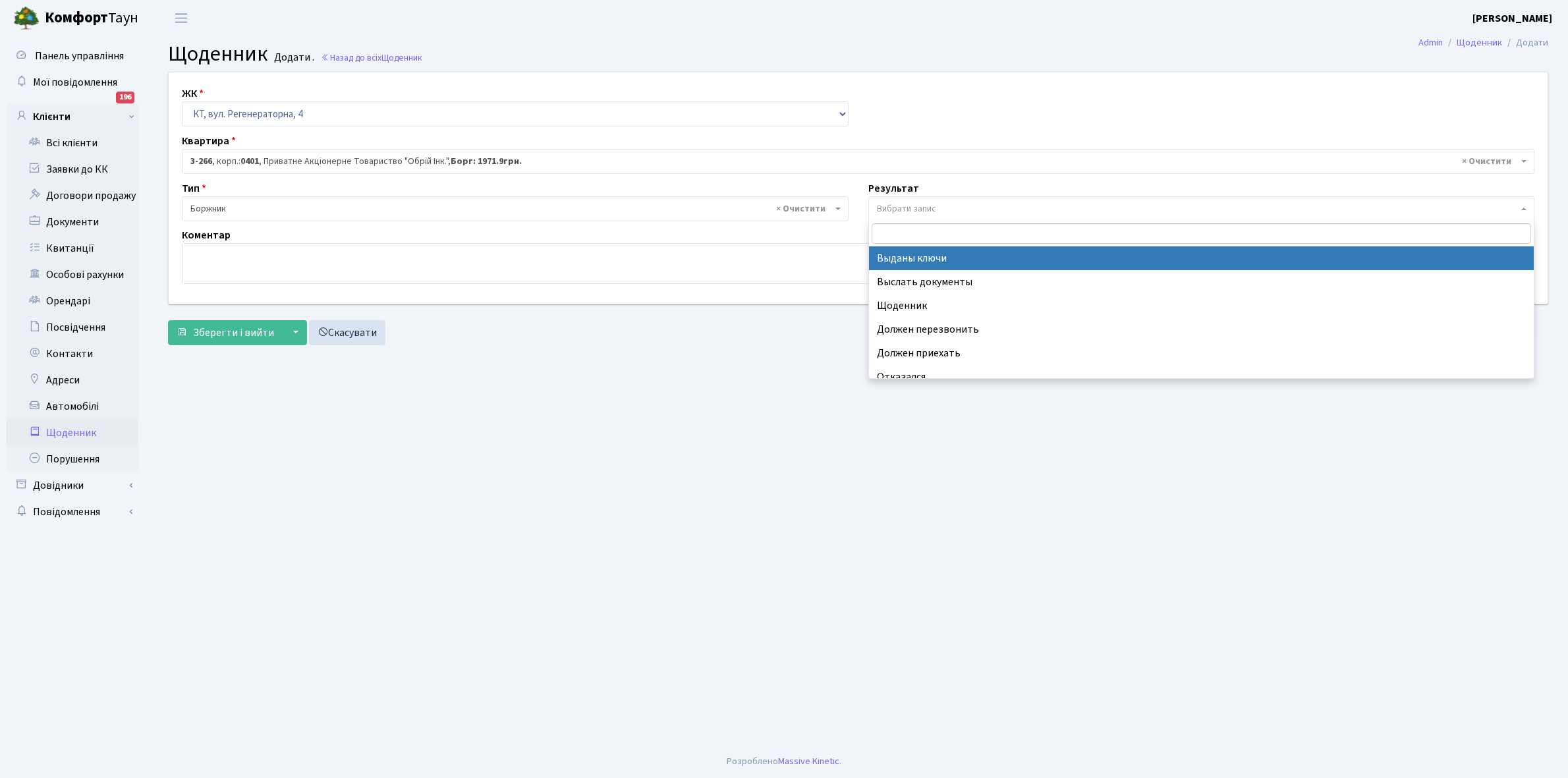
click at [946, 207] on span "Вибрати запис" at bounding box center [1198, 209] width 642 height 13
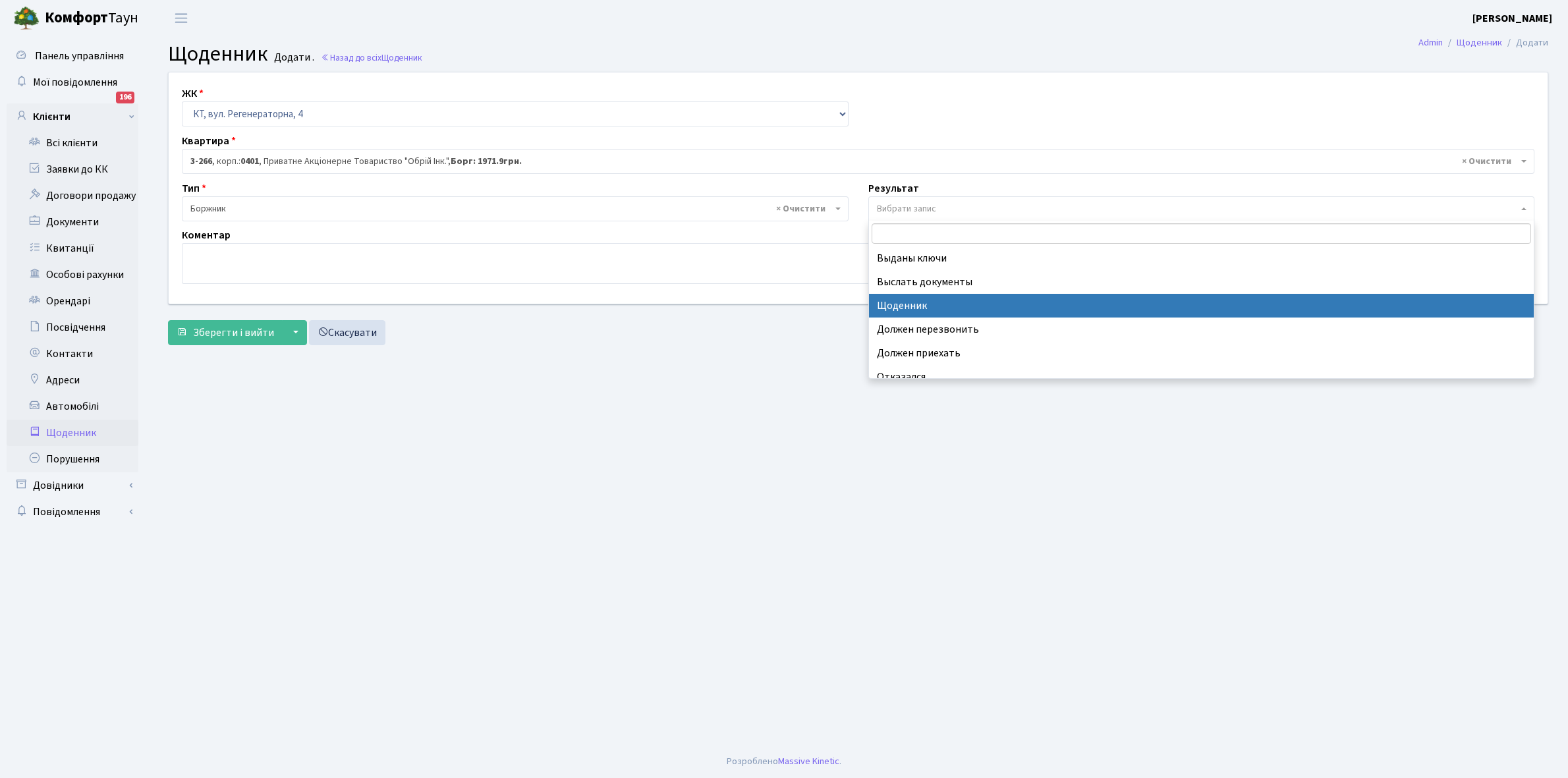
select select "14"
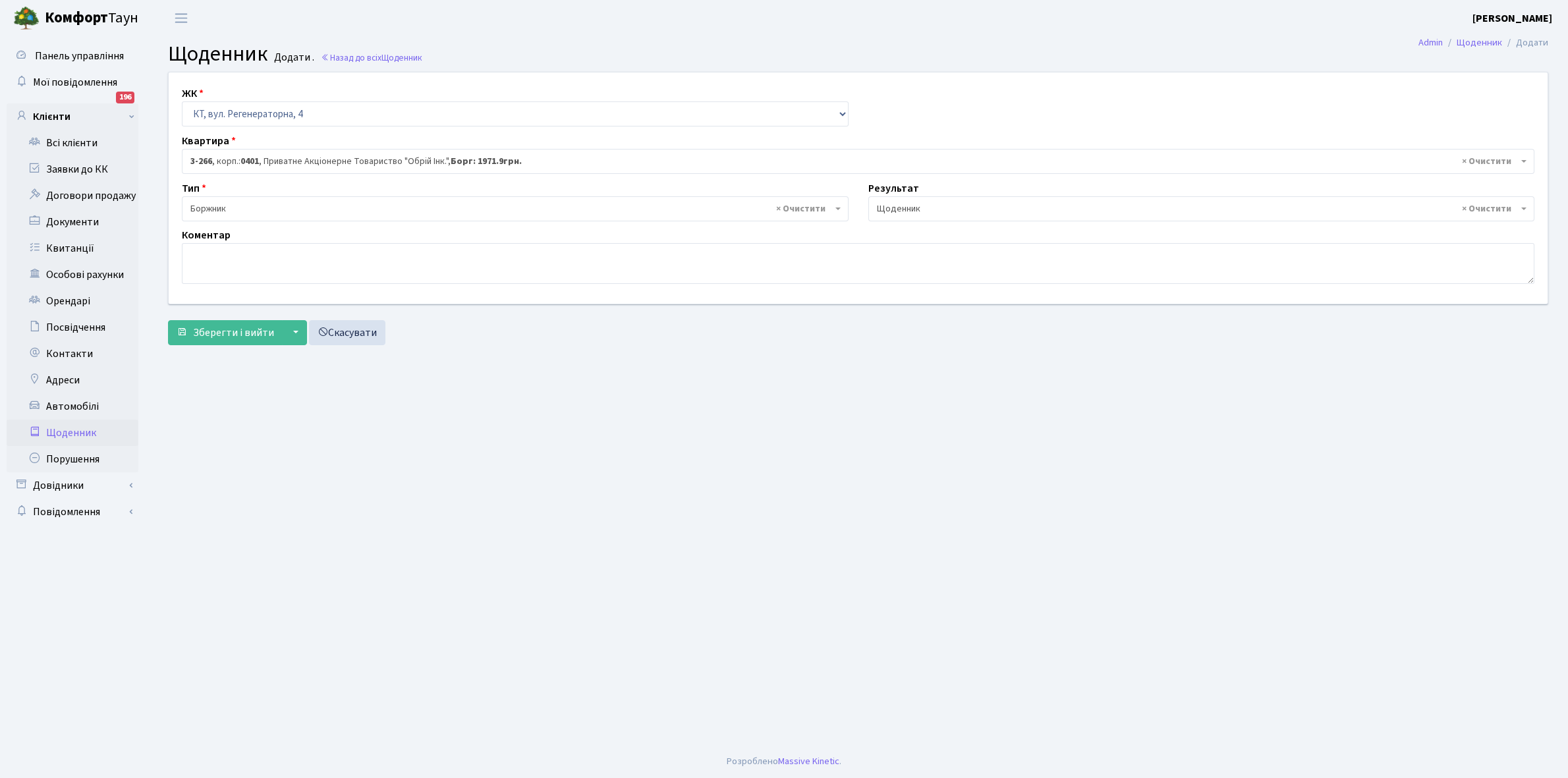
click at [181, 264] on div "Коментар" at bounding box center [858, 255] width 1373 height 56
click at [191, 261] on textarea at bounding box center [858, 263] width 1353 height 41
drag, startPoint x: 201, startPoint y: 254, endPoint x: 159, endPoint y: 384, distance: 136.6
click at [159, 384] on main "Admin Щоденник Додати Щоденник Додати . Назад до всіх Щоденник ЖК - КТ, вул. Ре…" at bounding box center [858, 391] width 1420 height 709
click at [201, 252] on textarea at bounding box center [858, 263] width 1353 height 41
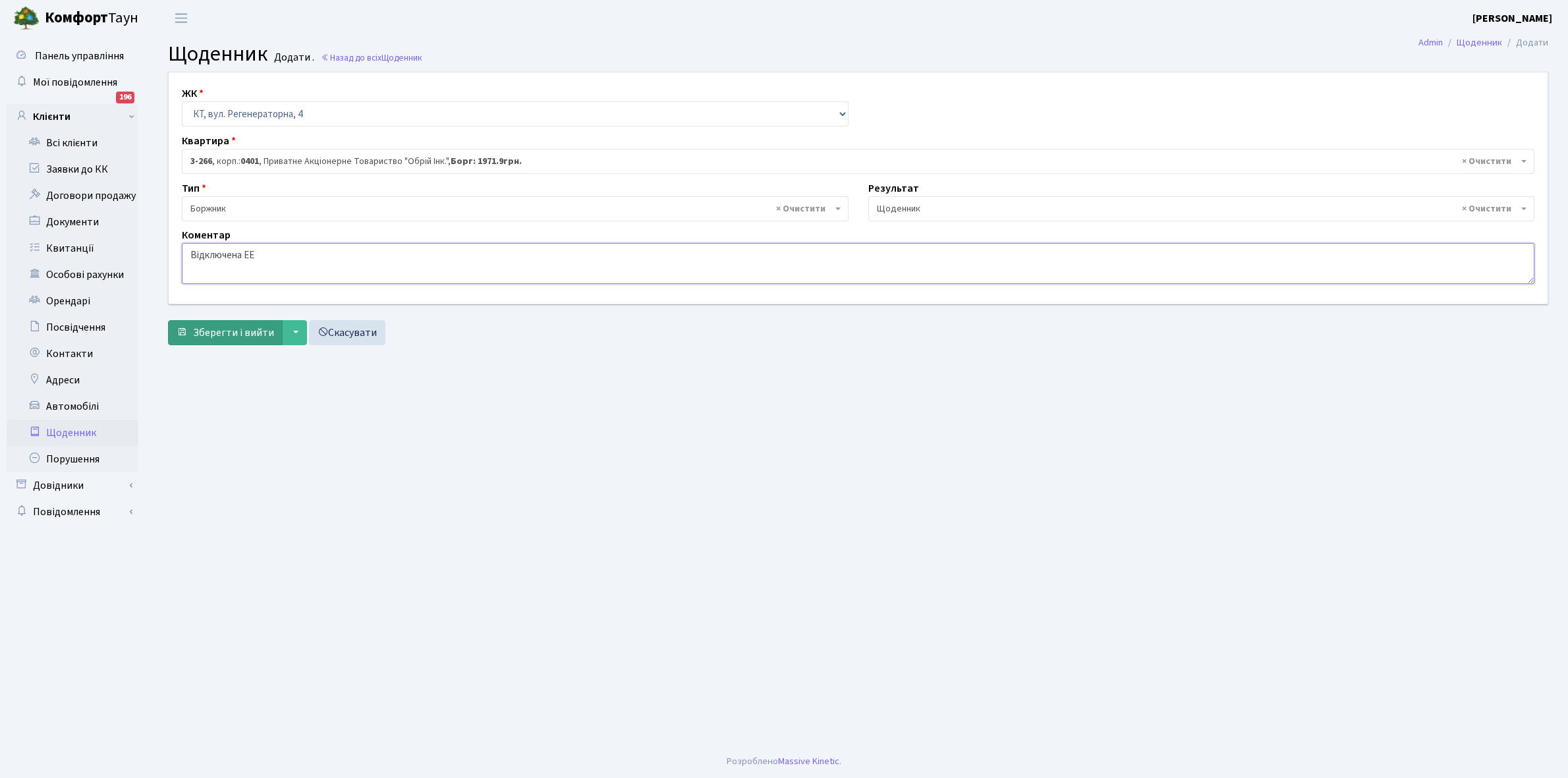
type textarea "Відключена ЕЕ"
click at [229, 335] on span "Зберегти і вийти" at bounding box center [234, 333] width 81 height 15
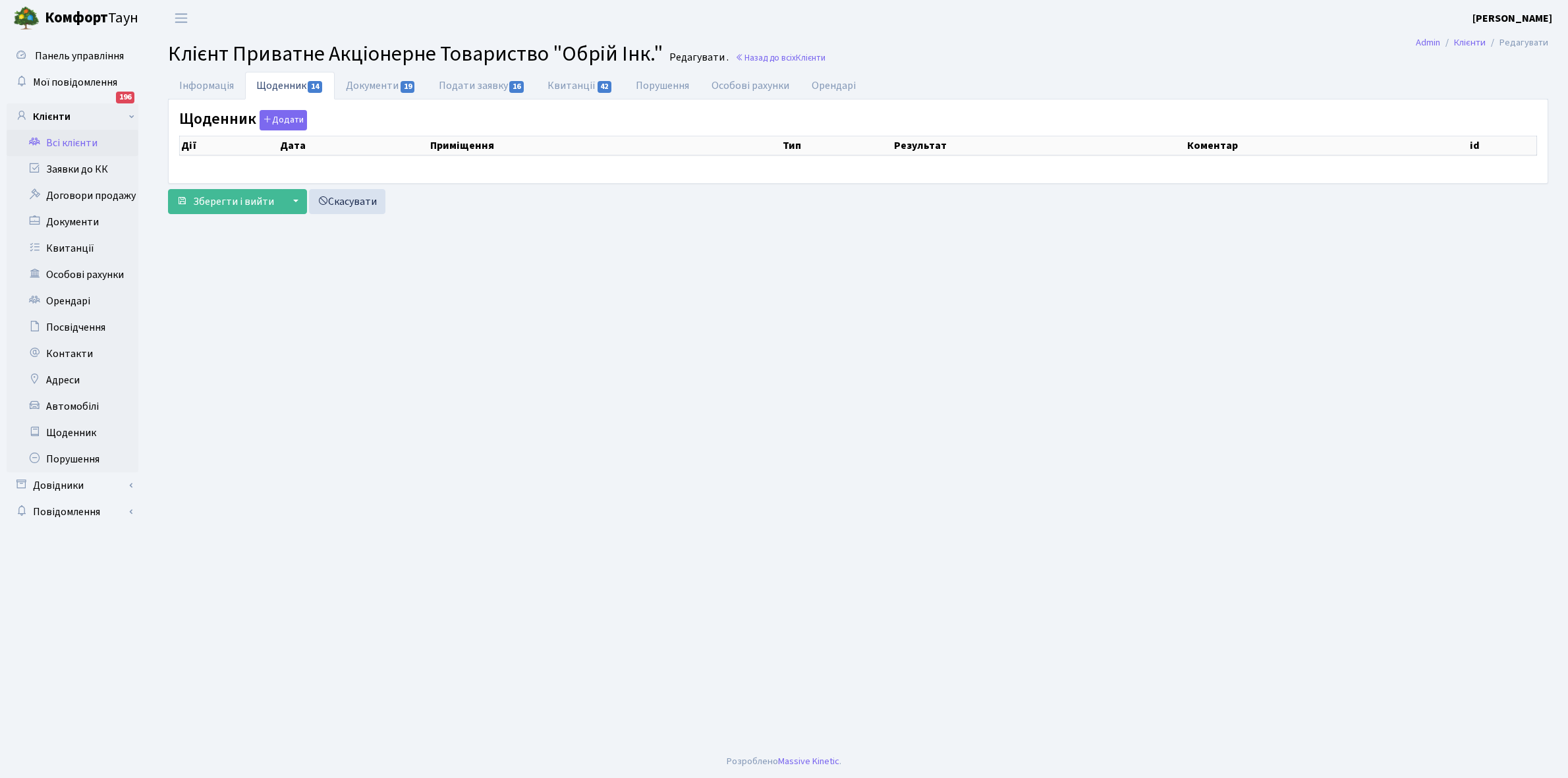
select select "25"
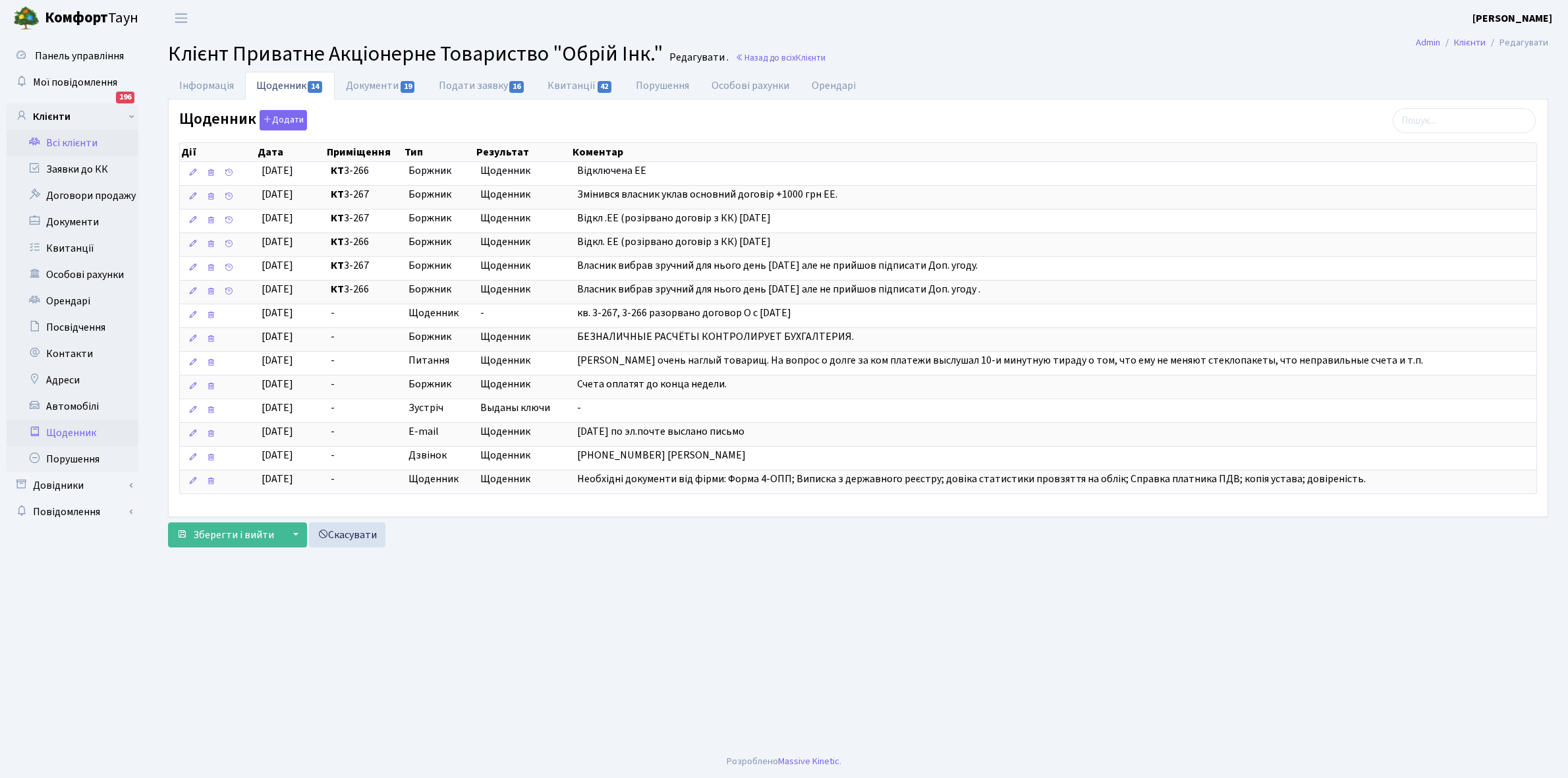
click at [69, 433] on link "Щоденник" at bounding box center [72, 433] width 132 height 27
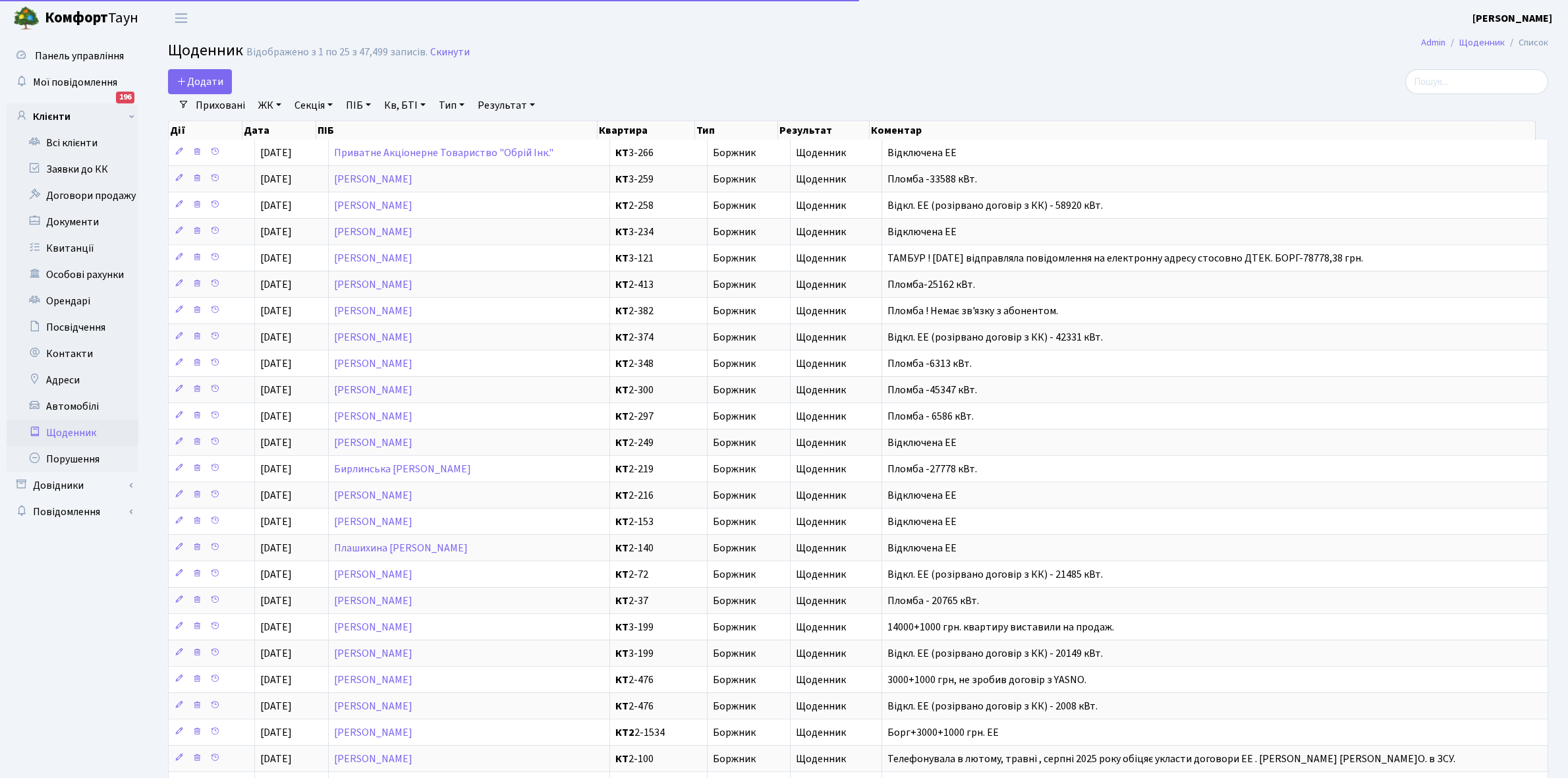
select select "25"
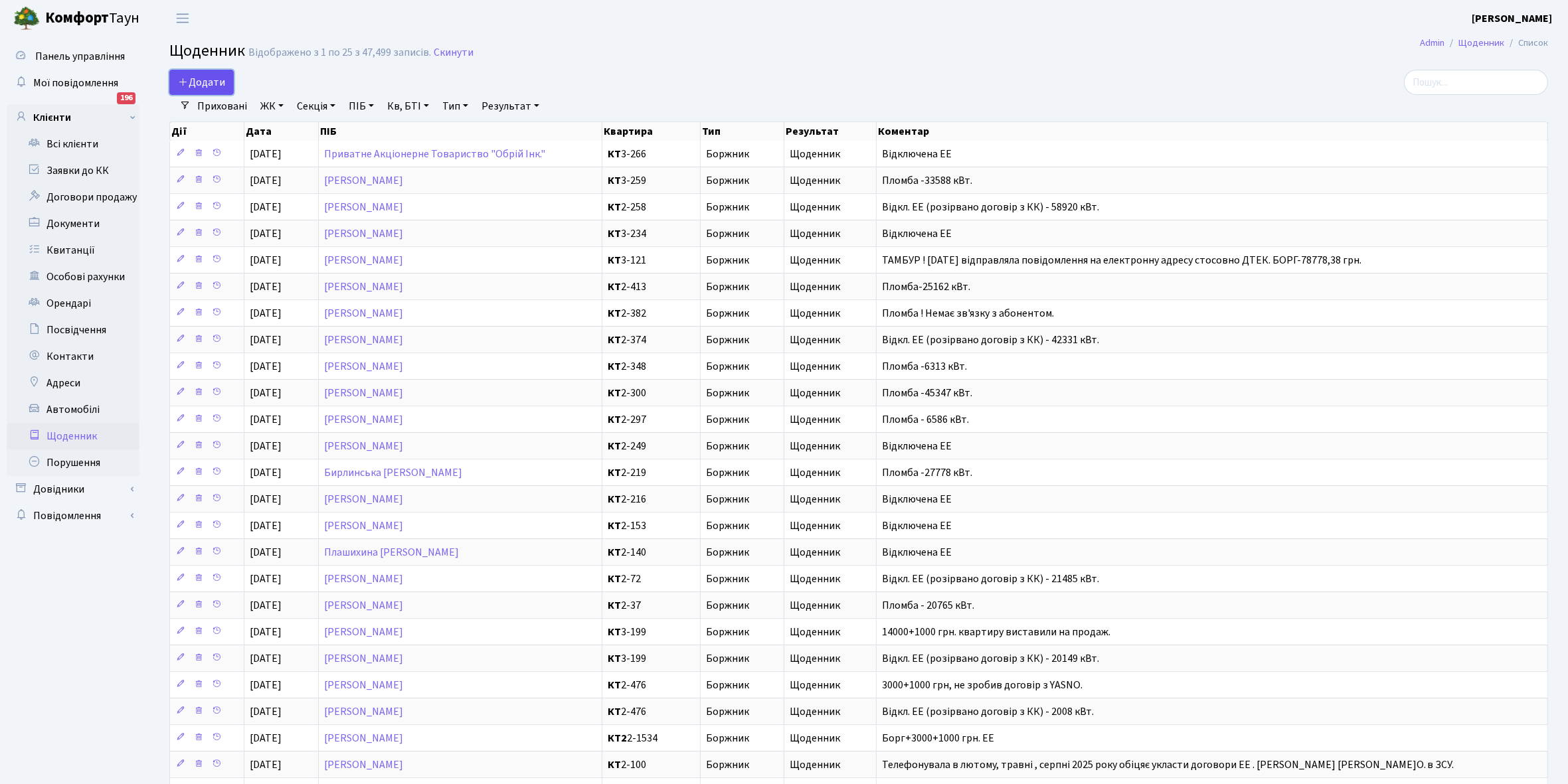
click at [209, 84] on span "Додати" at bounding box center [202, 82] width 47 height 15
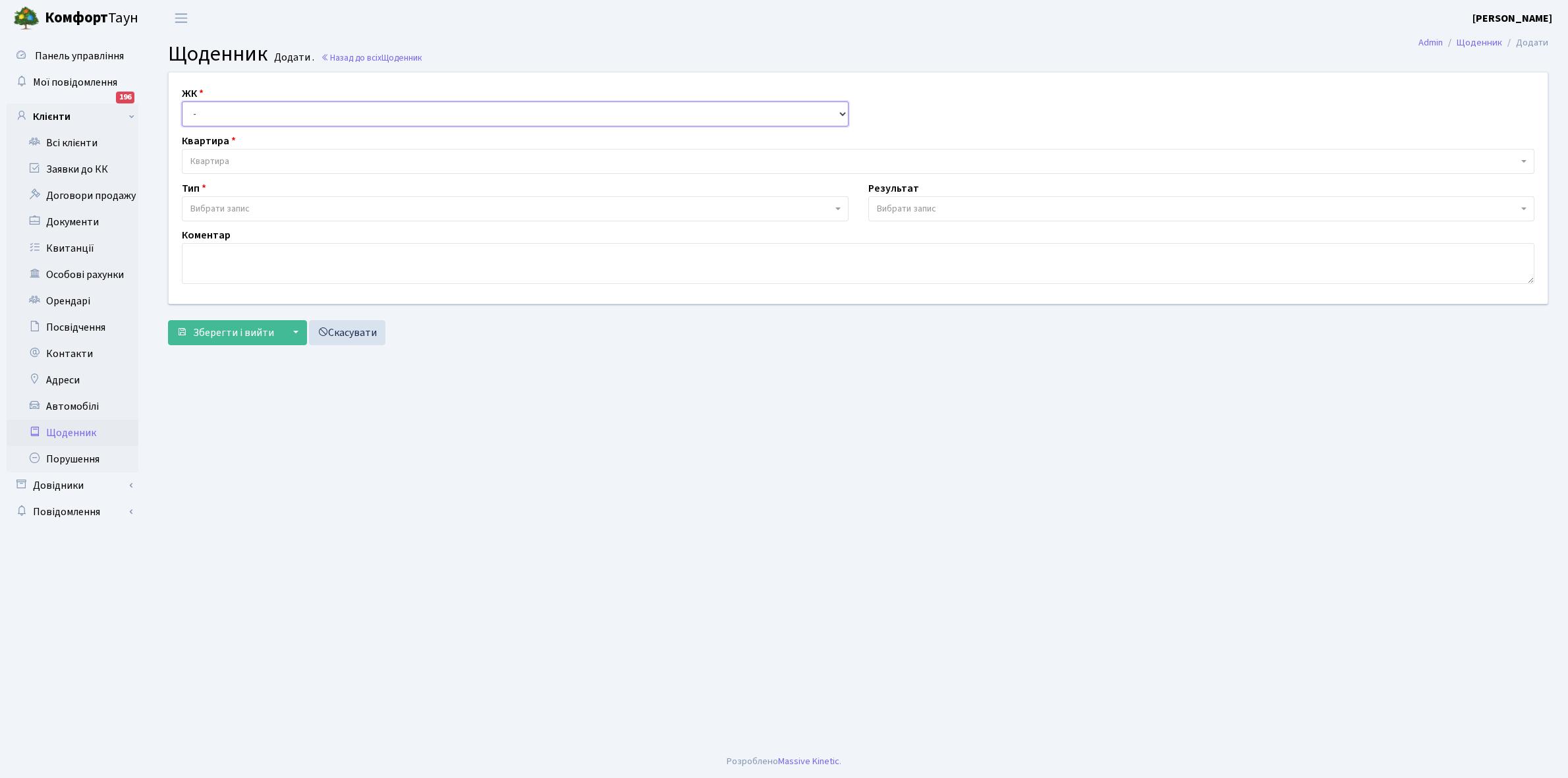
click at [213, 110] on select "- КТ, вул. Регенераторна, 4 КТ2, просп. [STREET_ADDRESS] [STREET_ADDRESS] [PERS…" at bounding box center [516, 114] width 667 height 25
select select "271"
click at [182, 102] on select "- КТ, вул. Регенераторна, 4 КТ2, просп. [STREET_ADDRESS] [STREET_ADDRESS] [PERS…" at bounding box center [516, 114] width 667 height 25
select select
click at [235, 156] on span "Квартира" at bounding box center [854, 161] width 1327 height 13
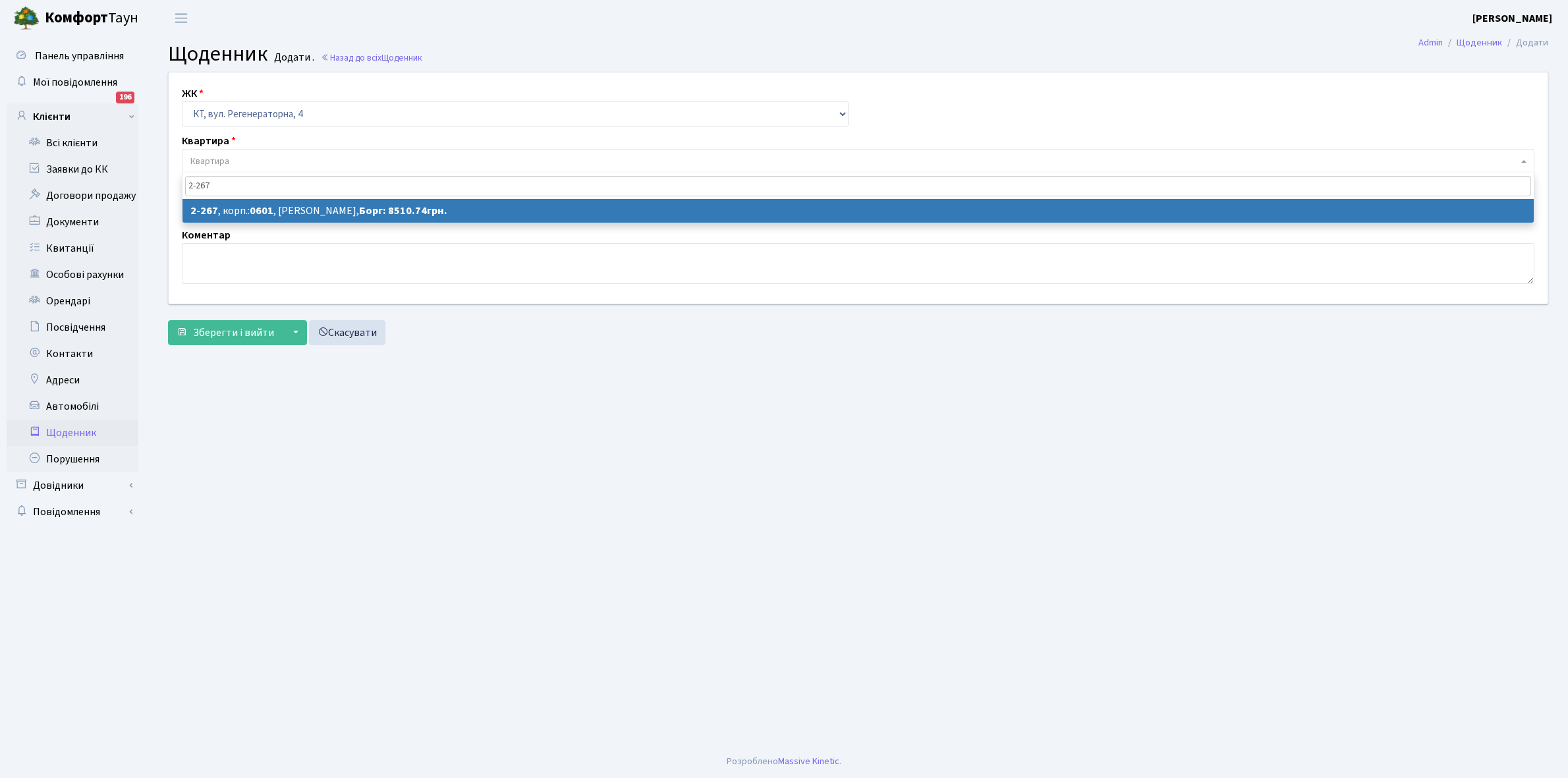
type input "2-267"
select select "1281"
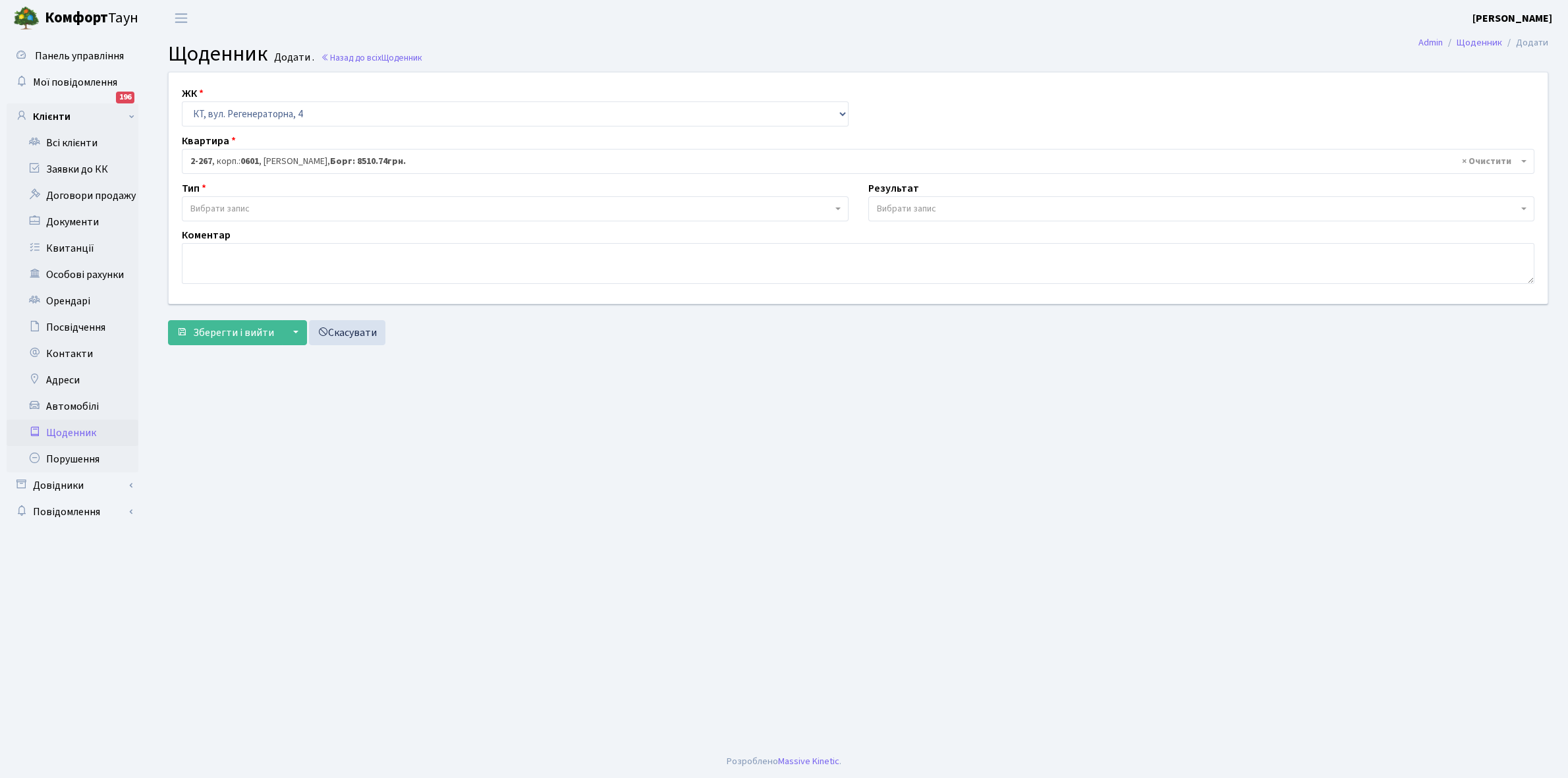
click at [236, 211] on span "Вибрати запис" at bounding box center [220, 209] width 59 height 13
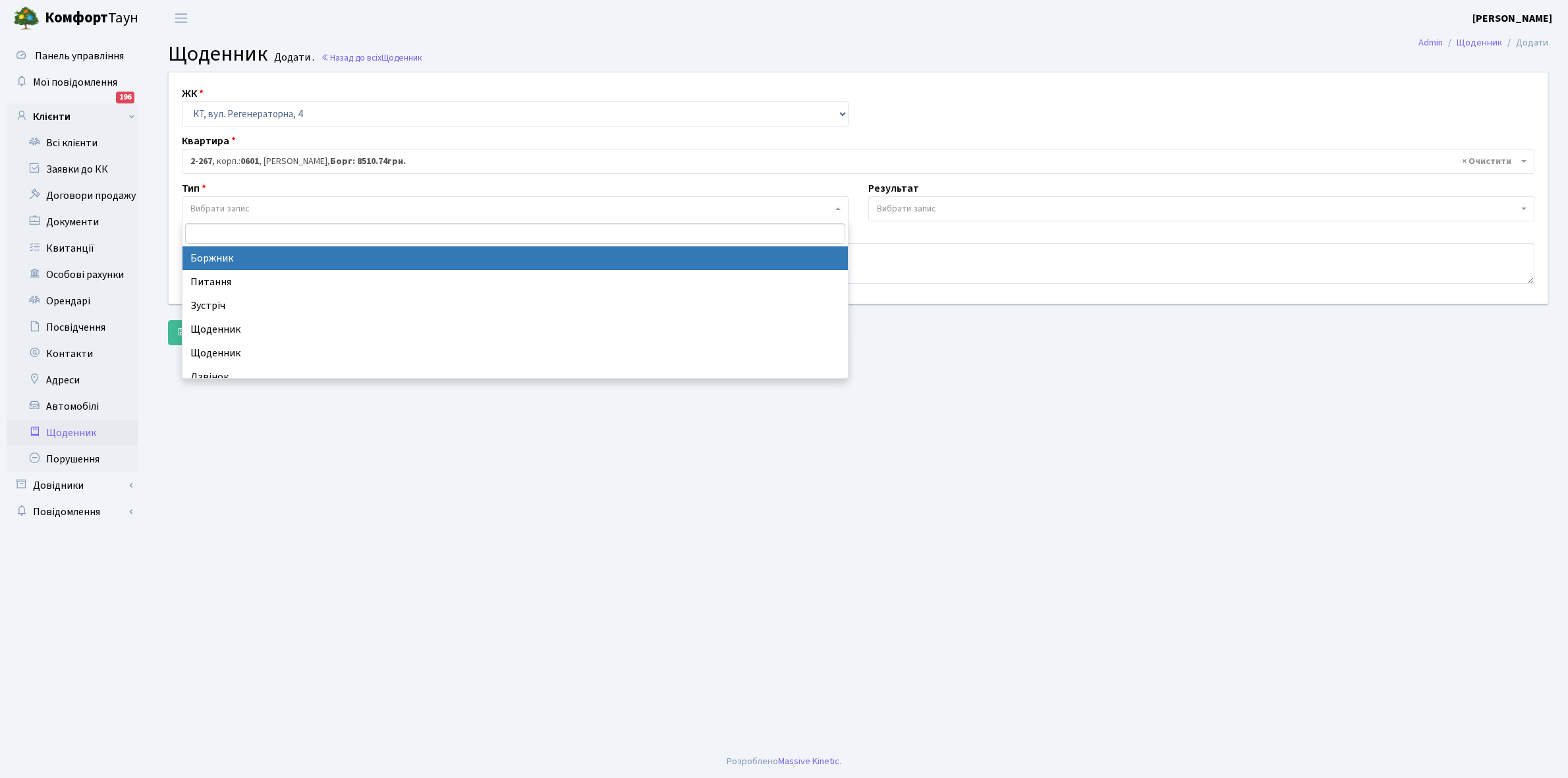
select select "189"
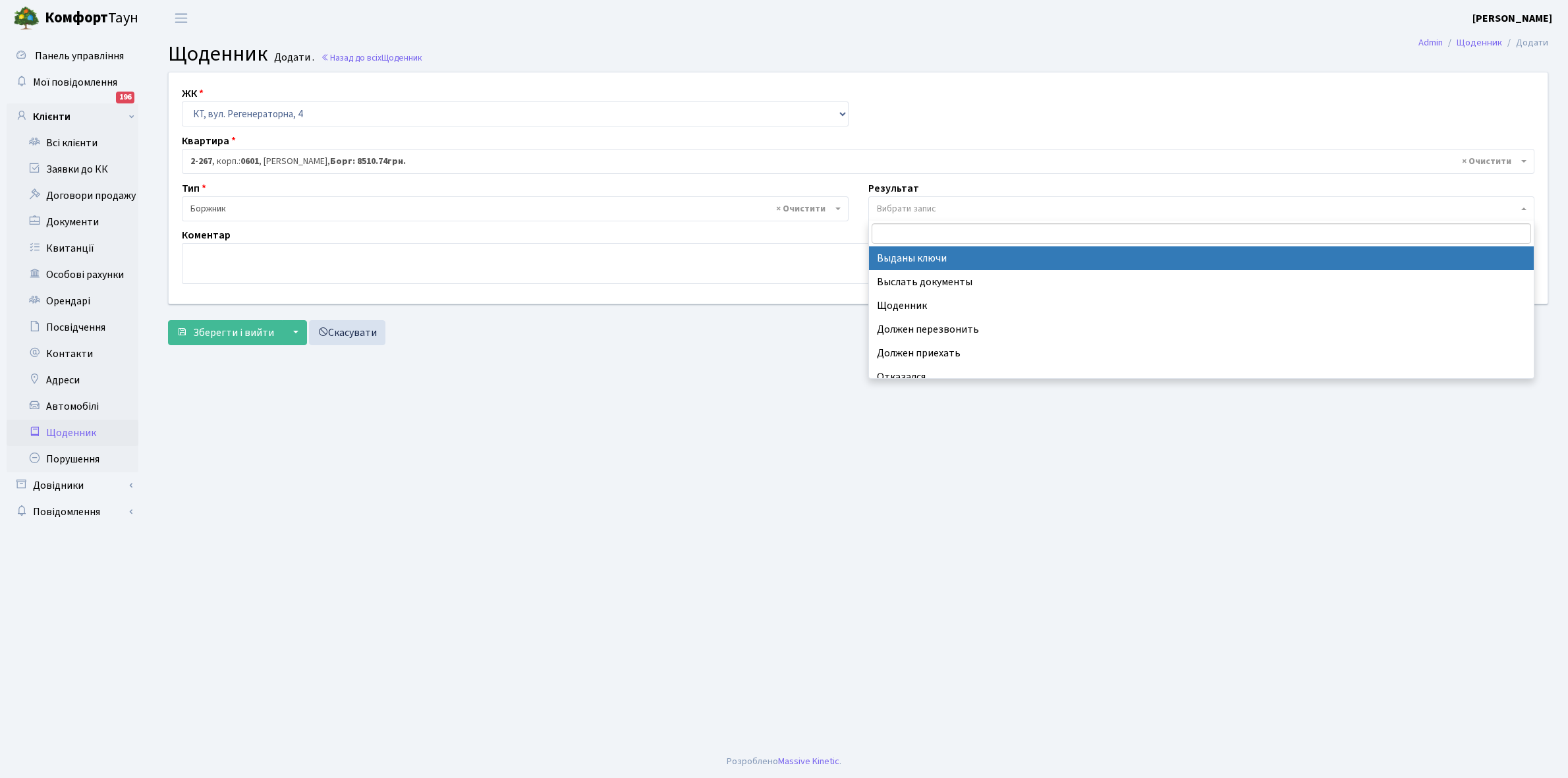
click at [922, 203] on span "Вибрати запис" at bounding box center [906, 209] width 59 height 13
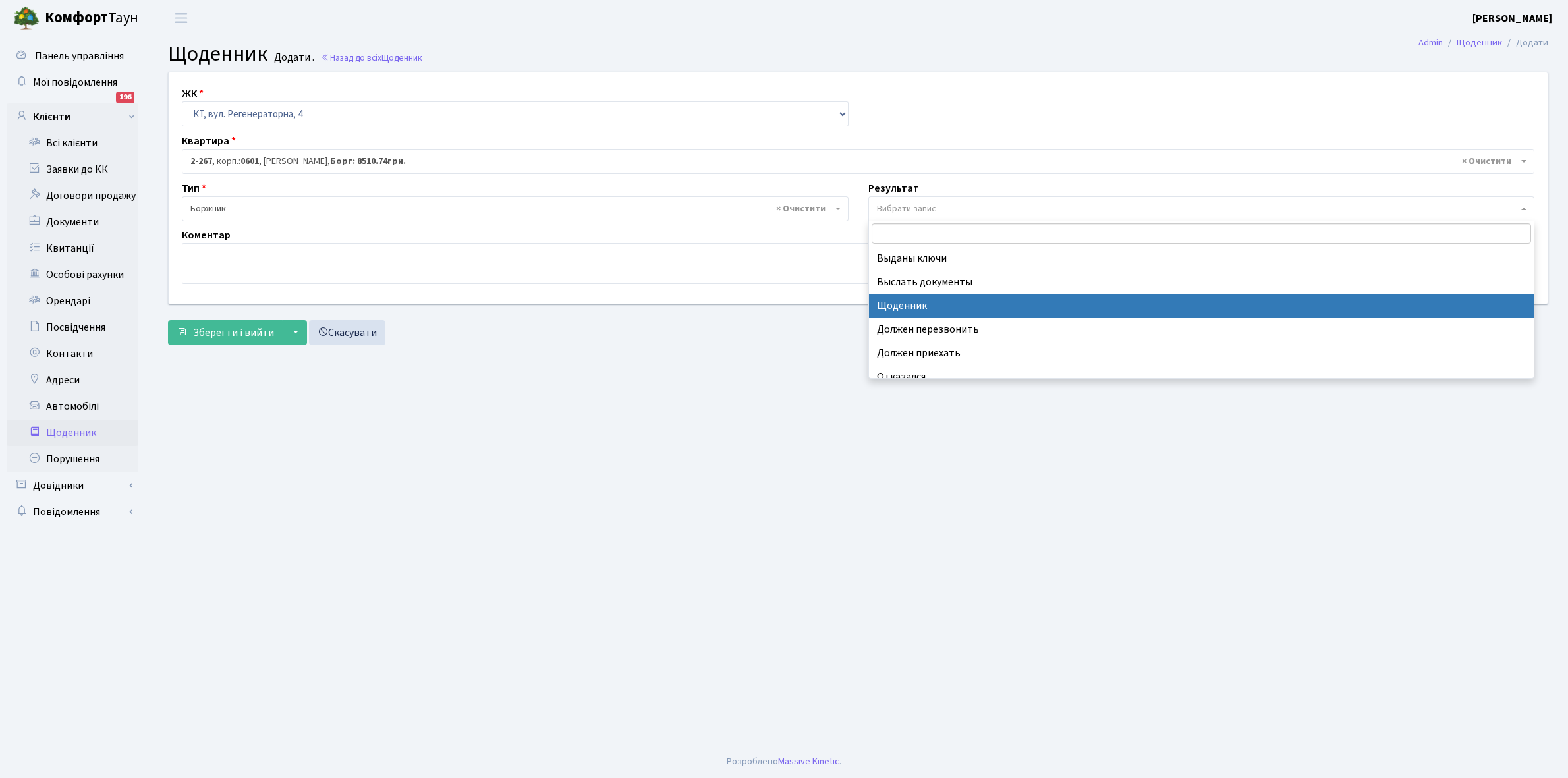
select select "14"
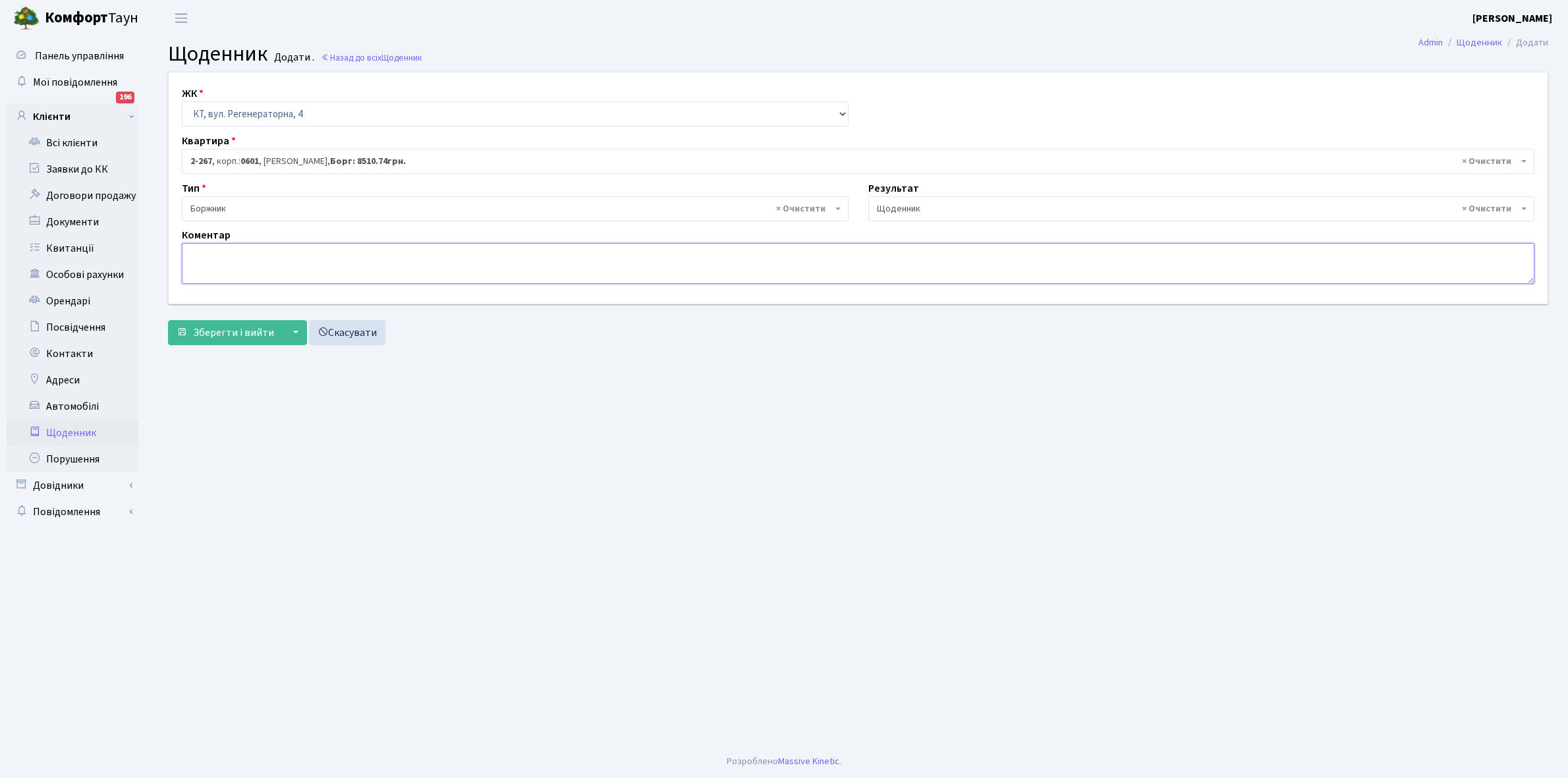
click at [199, 260] on textarea at bounding box center [858, 263] width 1353 height 41
type textarea "Пломба -20 кВт."
click at [235, 347] on div "ЖК - КТ, вул. Регенераторна, 4 КТ2, просп. Соборності, 17 КТ3, вул. Березнева, …" at bounding box center [858, 211] width 1400 height 279
click at [237, 330] on span "Зберегти і вийти" at bounding box center [234, 333] width 81 height 15
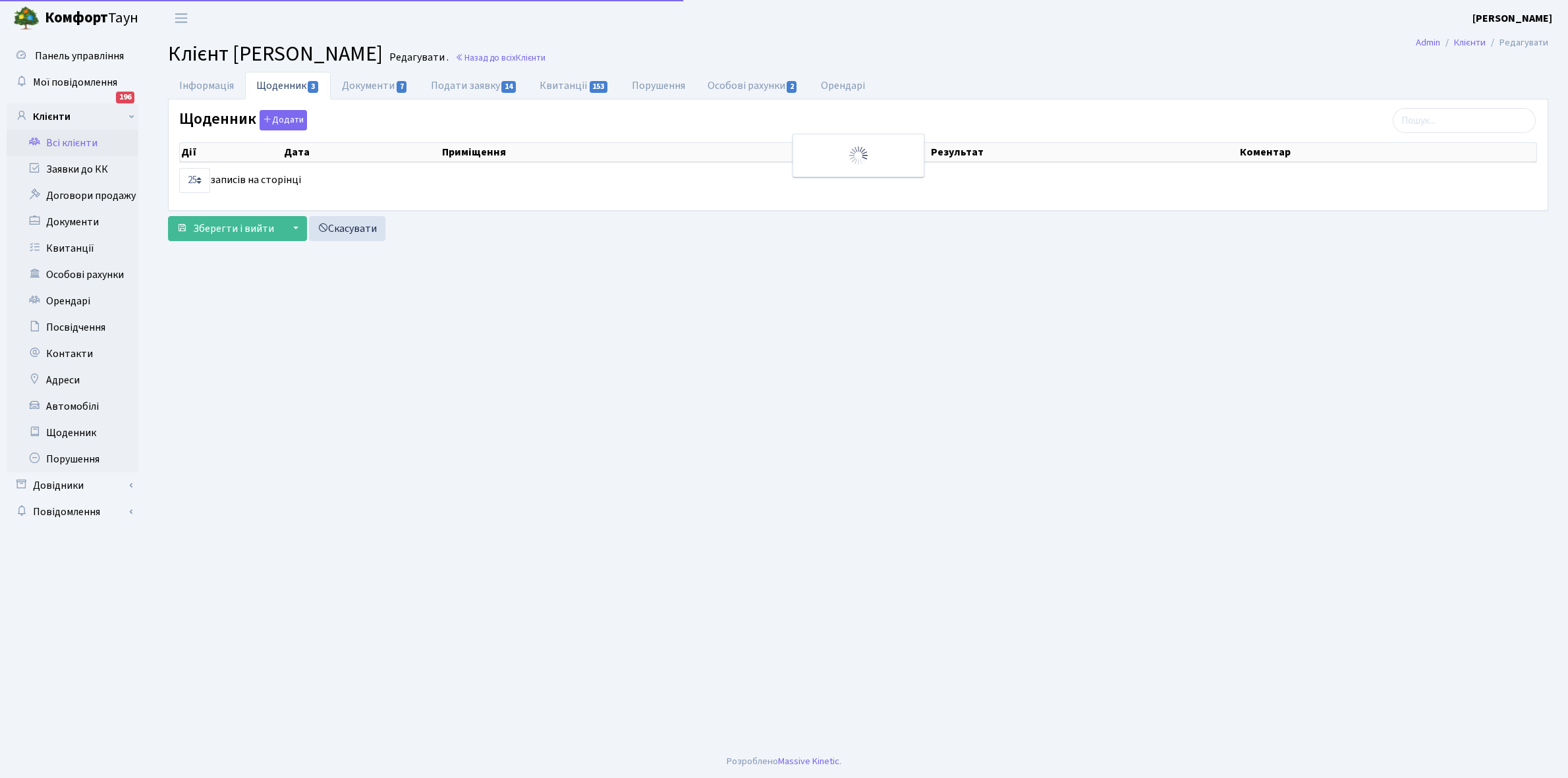
select select "25"
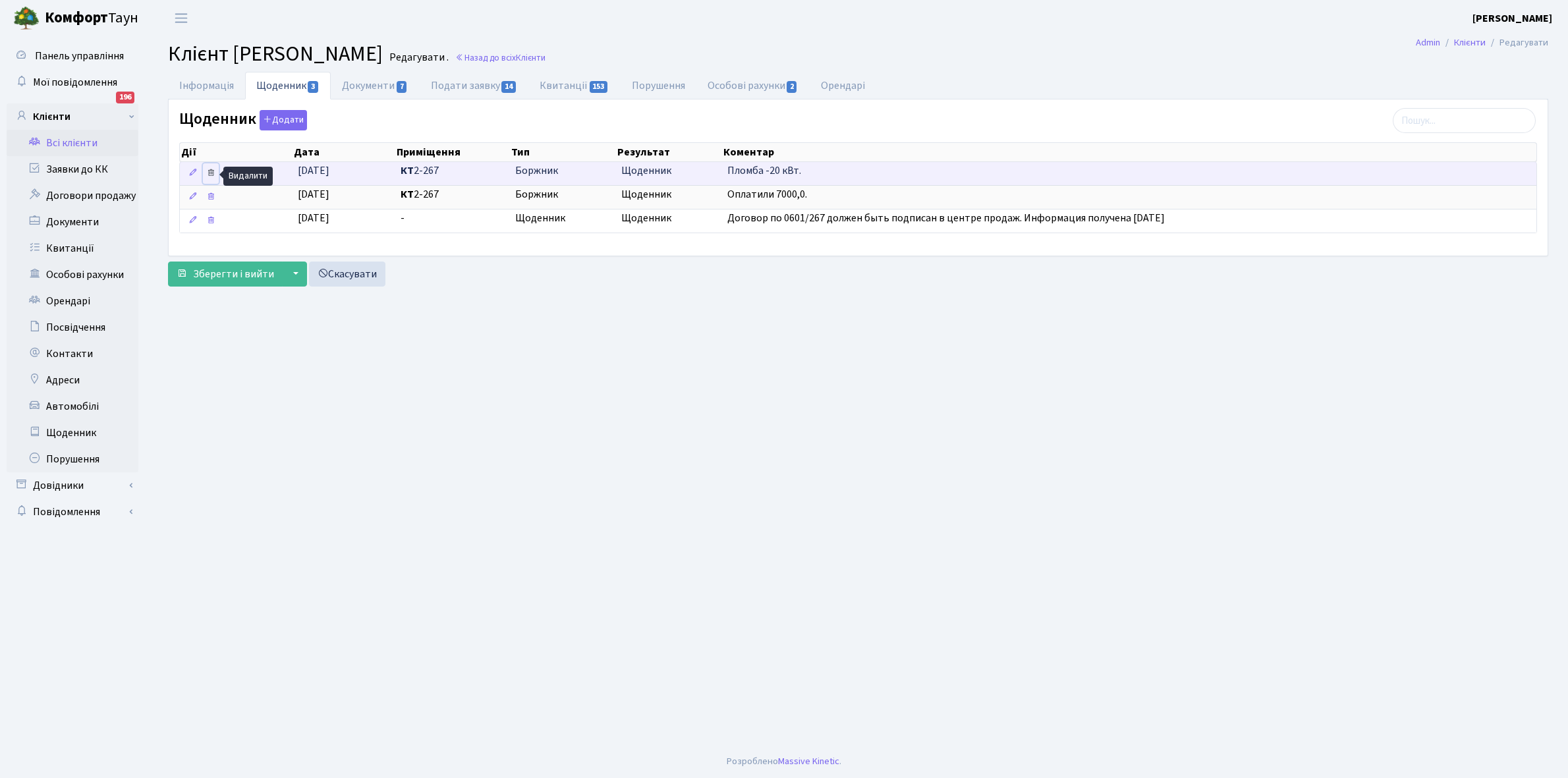
click at [215, 170] on icon at bounding box center [211, 173] width 9 height 9
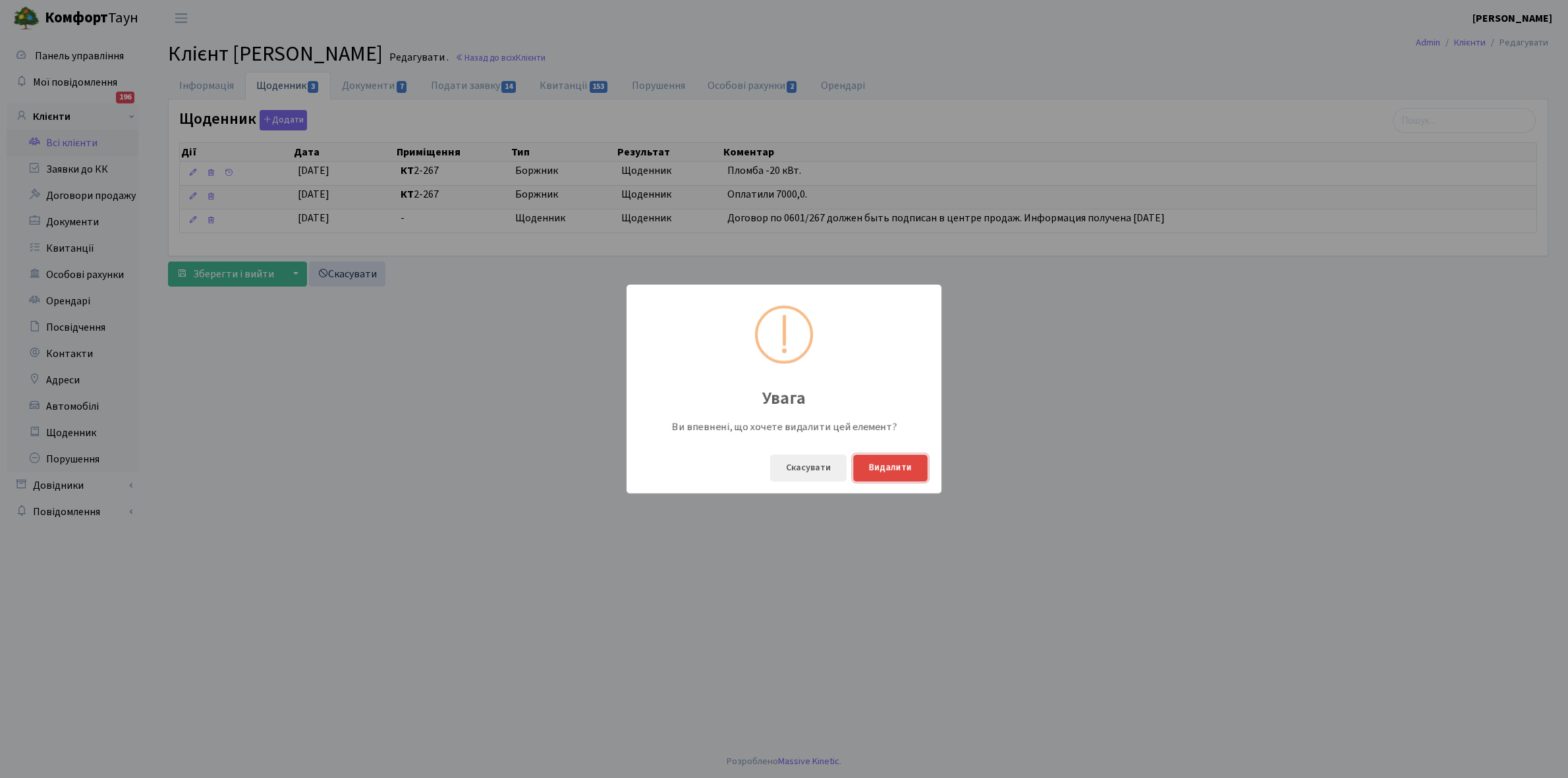
click at [912, 462] on button "Видалити" at bounding box center [890, 468] width 74 height 27
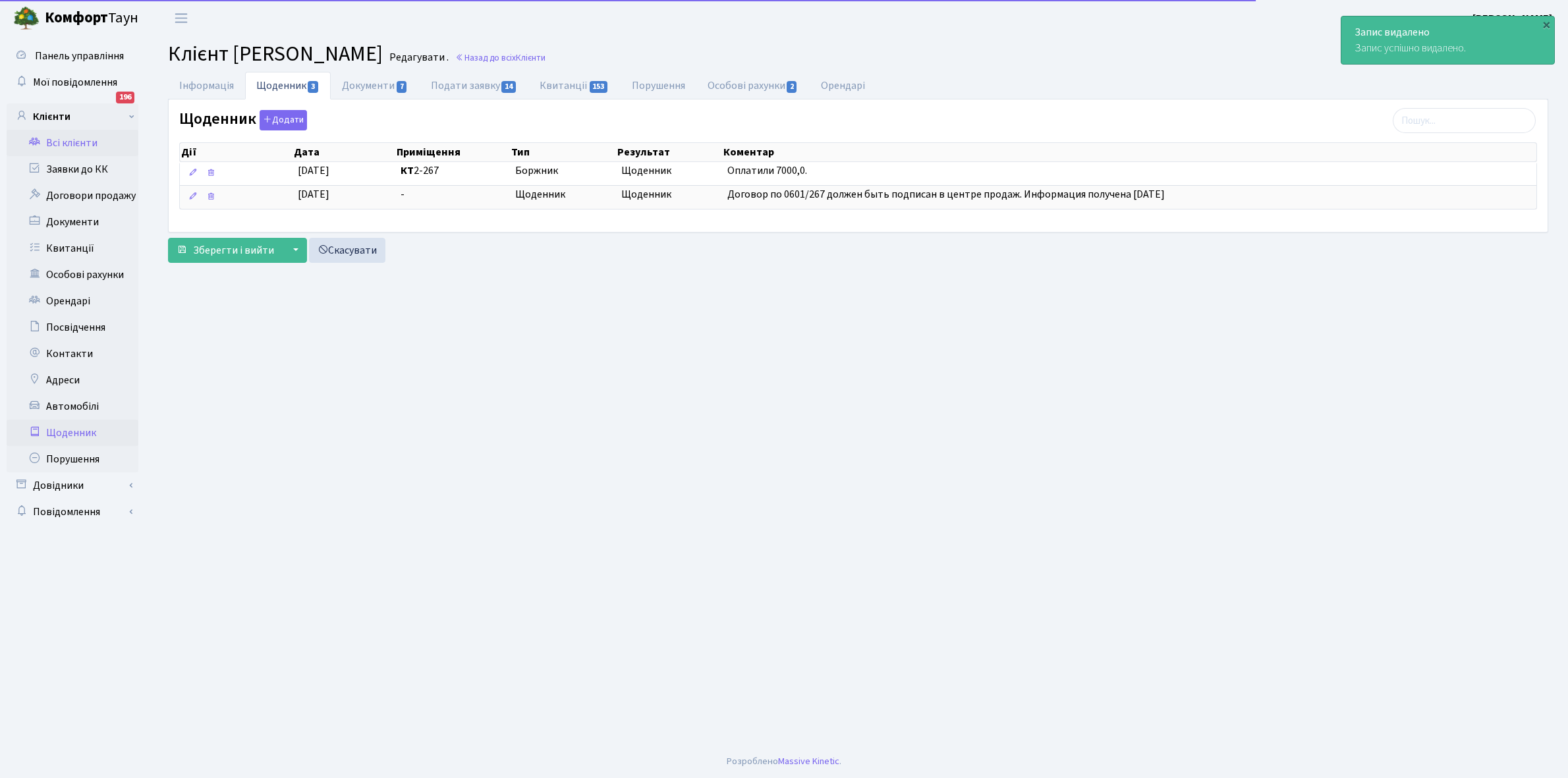
click at [62, 440] on link "Щоденник" at bounding box center [72, 433] width 132 height 27
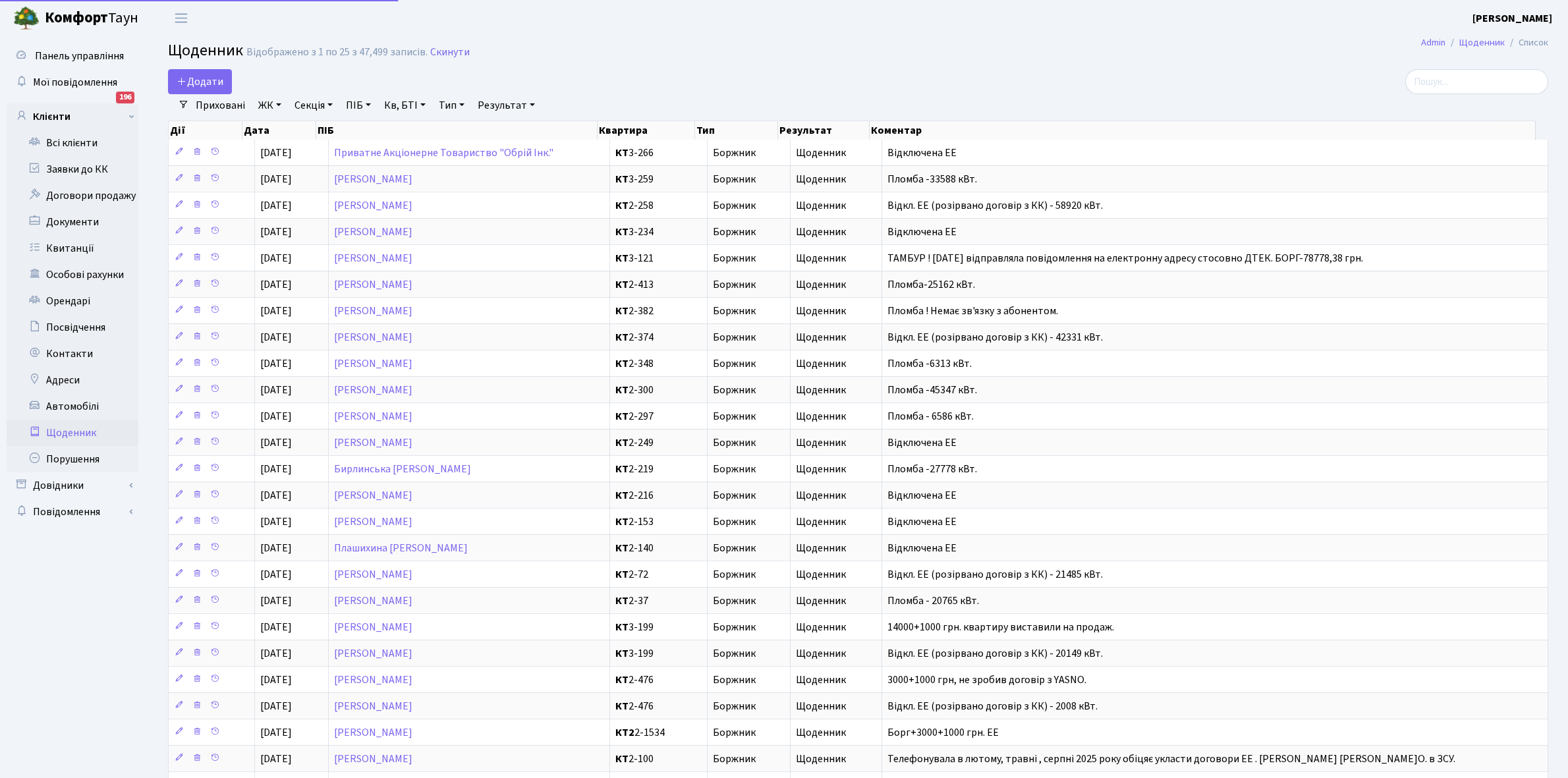
select select "25"
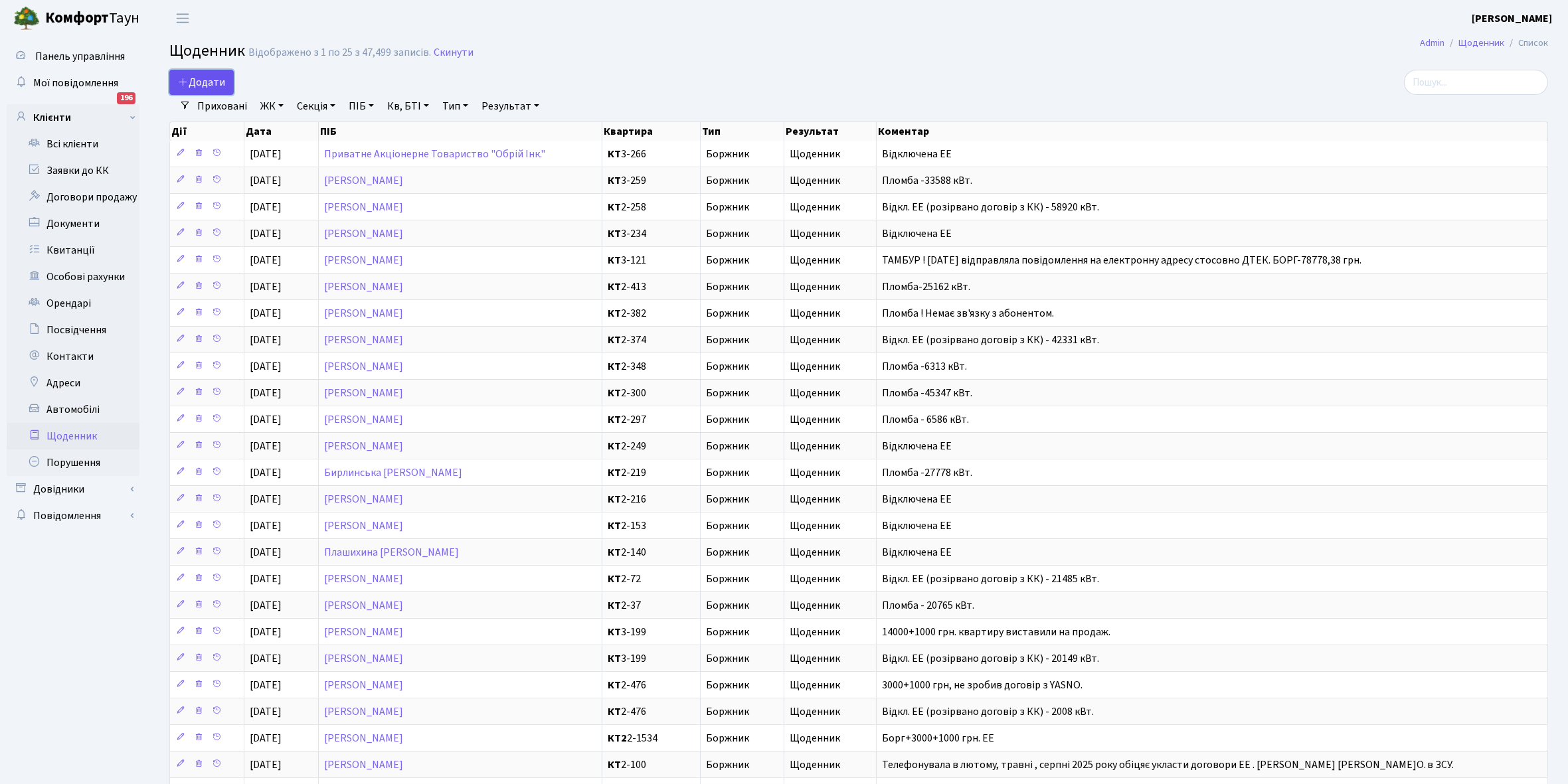
click at [201, 80] on span "Додати" at bounding box center [202, 82] width 47 height 15
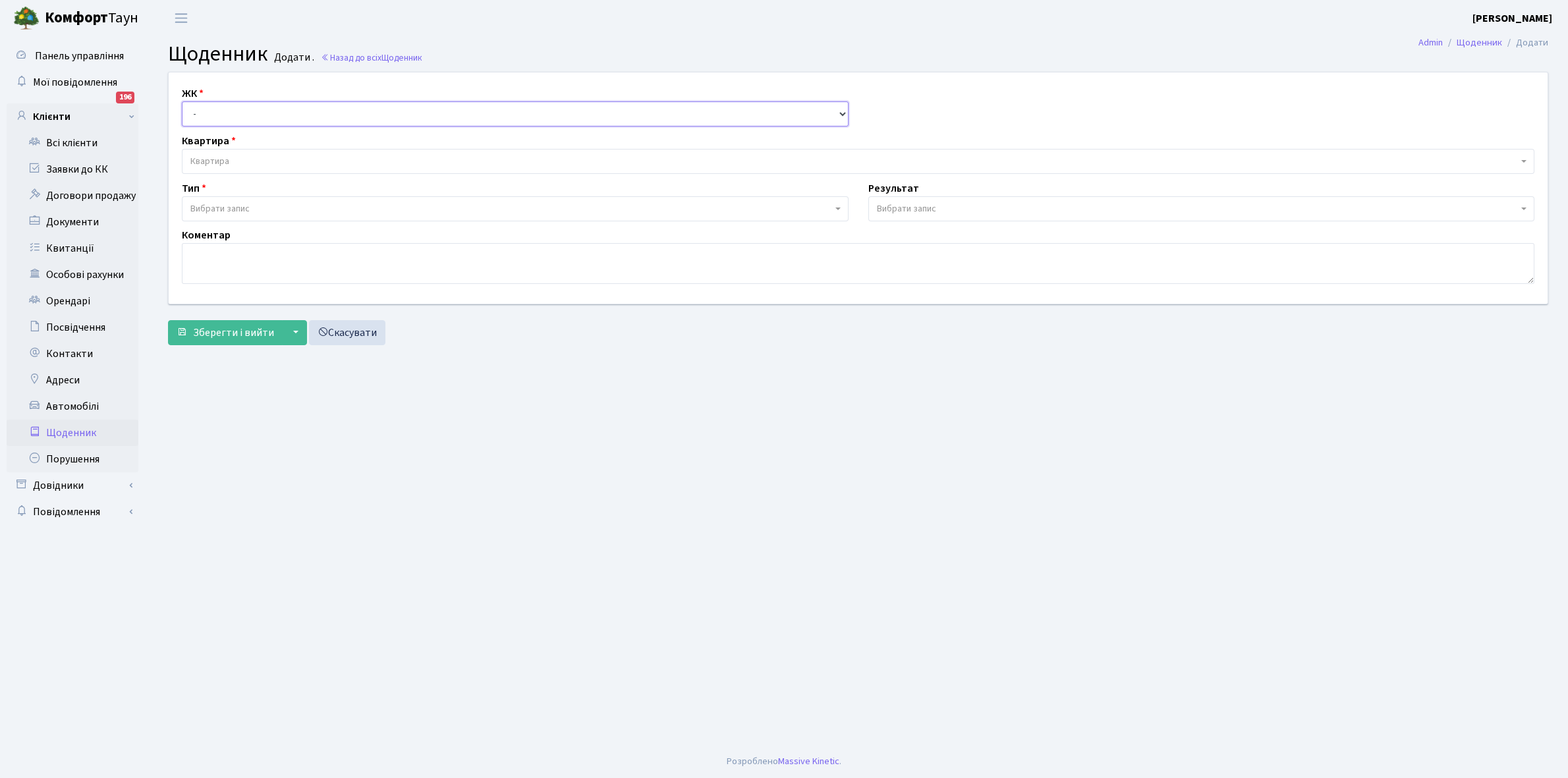
click at [196, 103] on select "- КТ, вул. Регенераторна, 4 КТ2, просп. [STREET_ADDRESS] [STREET_ADDRESS] [PERS…" at bounding box center [516, 114] width 667 height 25
select select "271"
click at [182, 102] on select "- КТ, вул. Регенераторна, 4 КТ2, просп. Соборності, 17 КТ3, вул. Березнева, 16 …" at bounding box center [516, 114] width 667 height 25
select select
click at [241, 159] on span "Квартира" at bounding box center [854, 161] width 1327 height 13
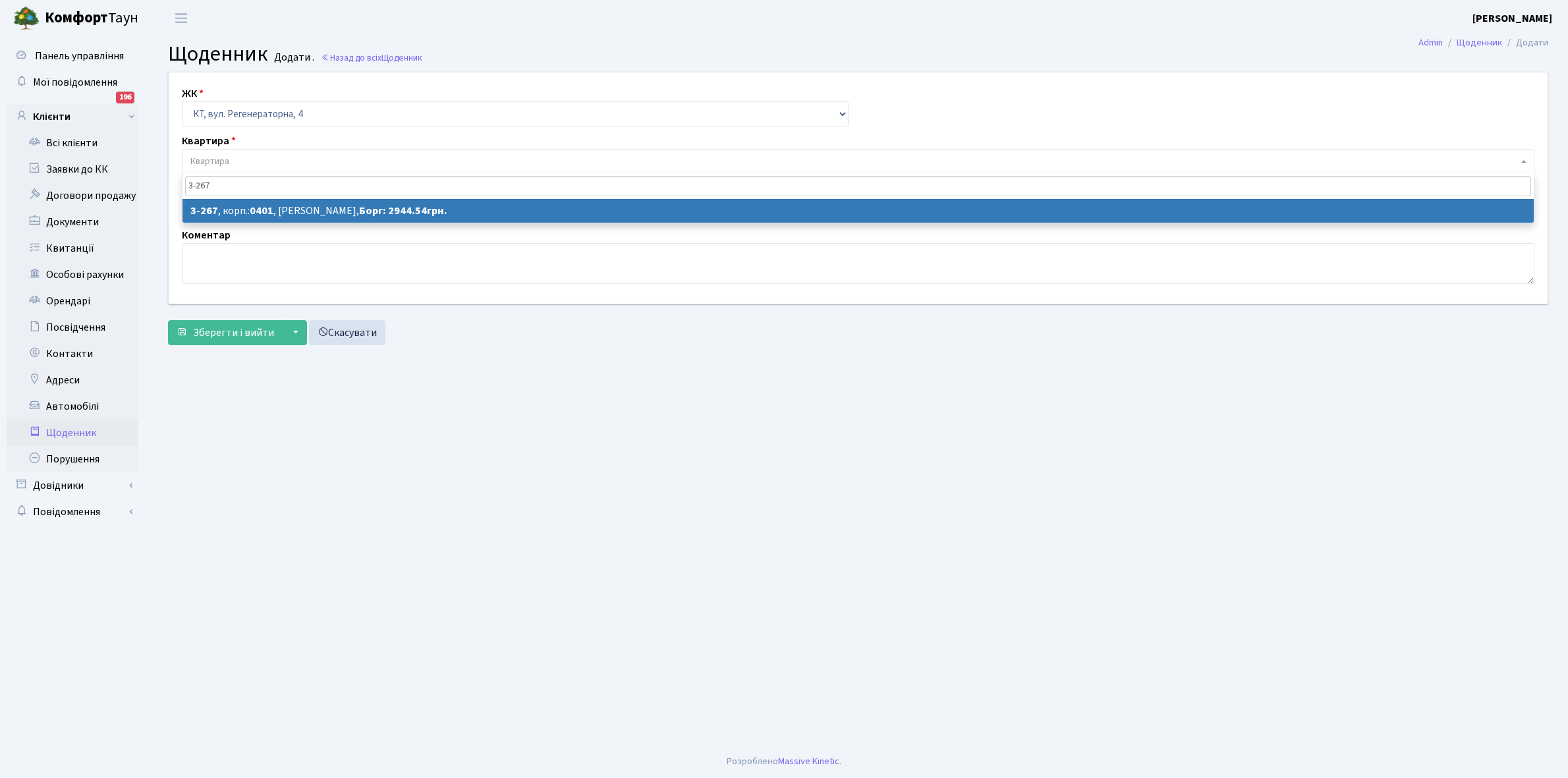
type input "3-267"
select select "760"
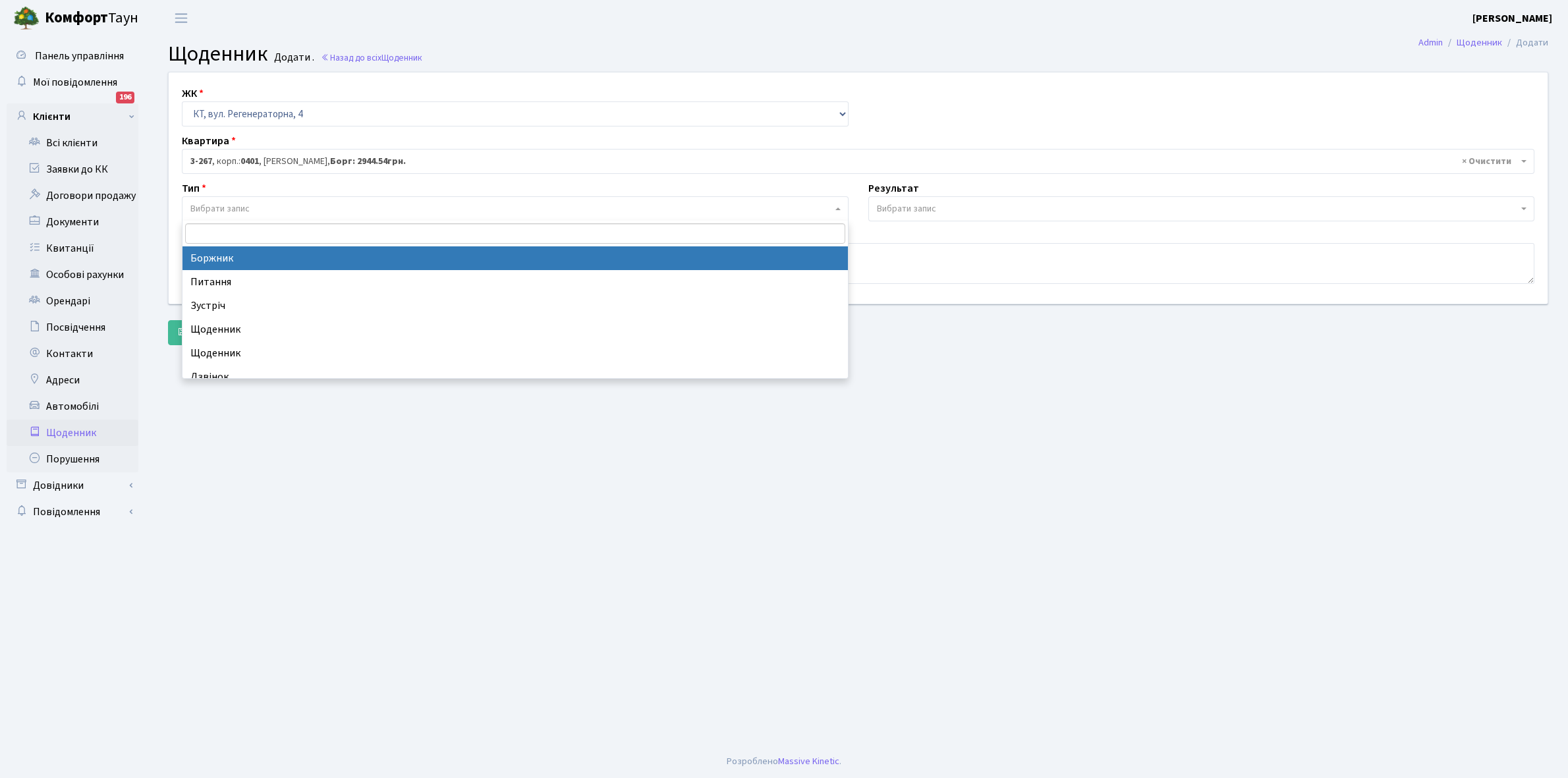
click at [257, 204] on span "Вибрати запис" at bounding box center [512, 209] width 642 height 13
select select "189"
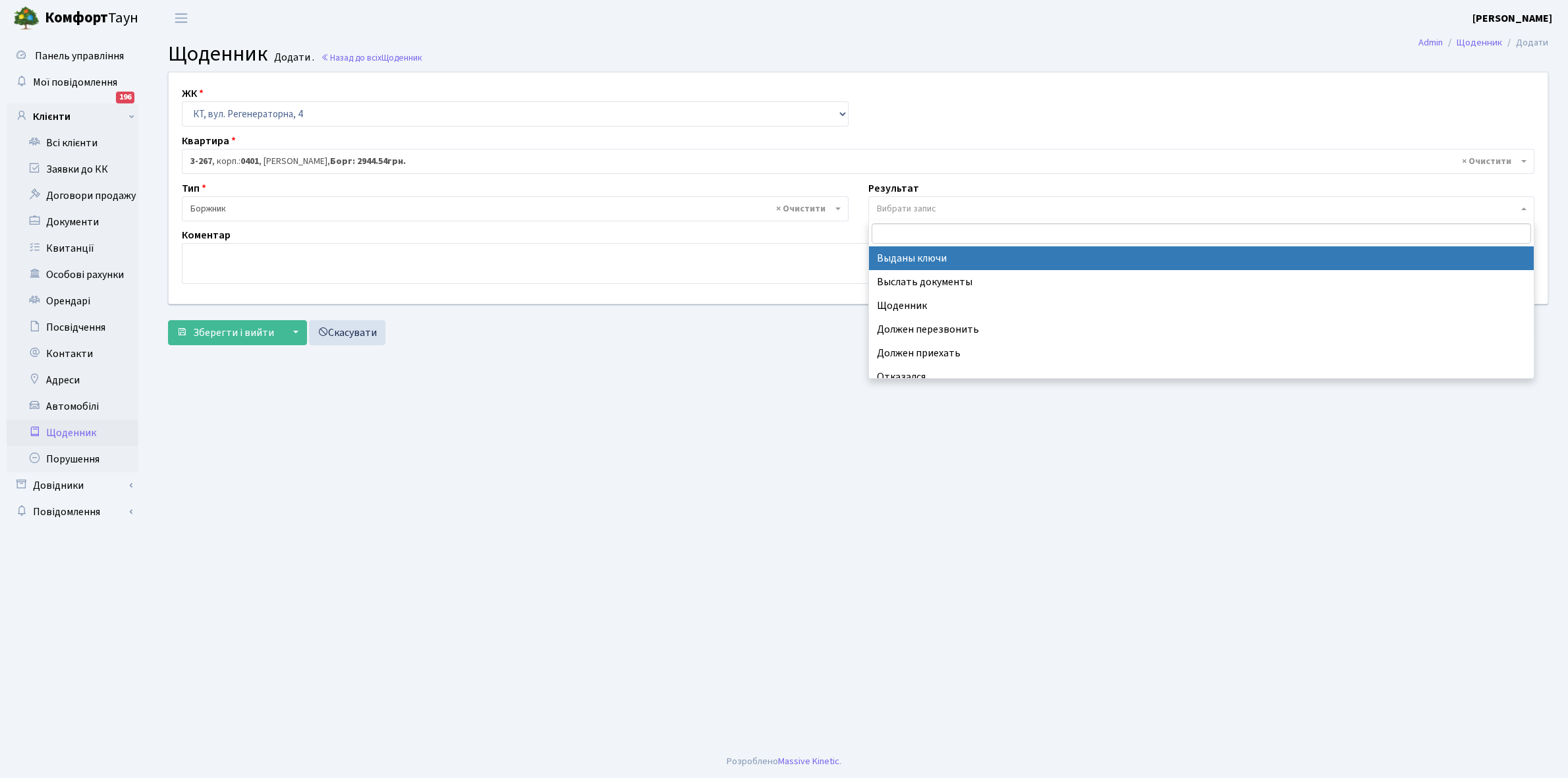
click at [900, 216] on span "Вибрати запис" at bounding box center [1202, 209] width 667 height 25
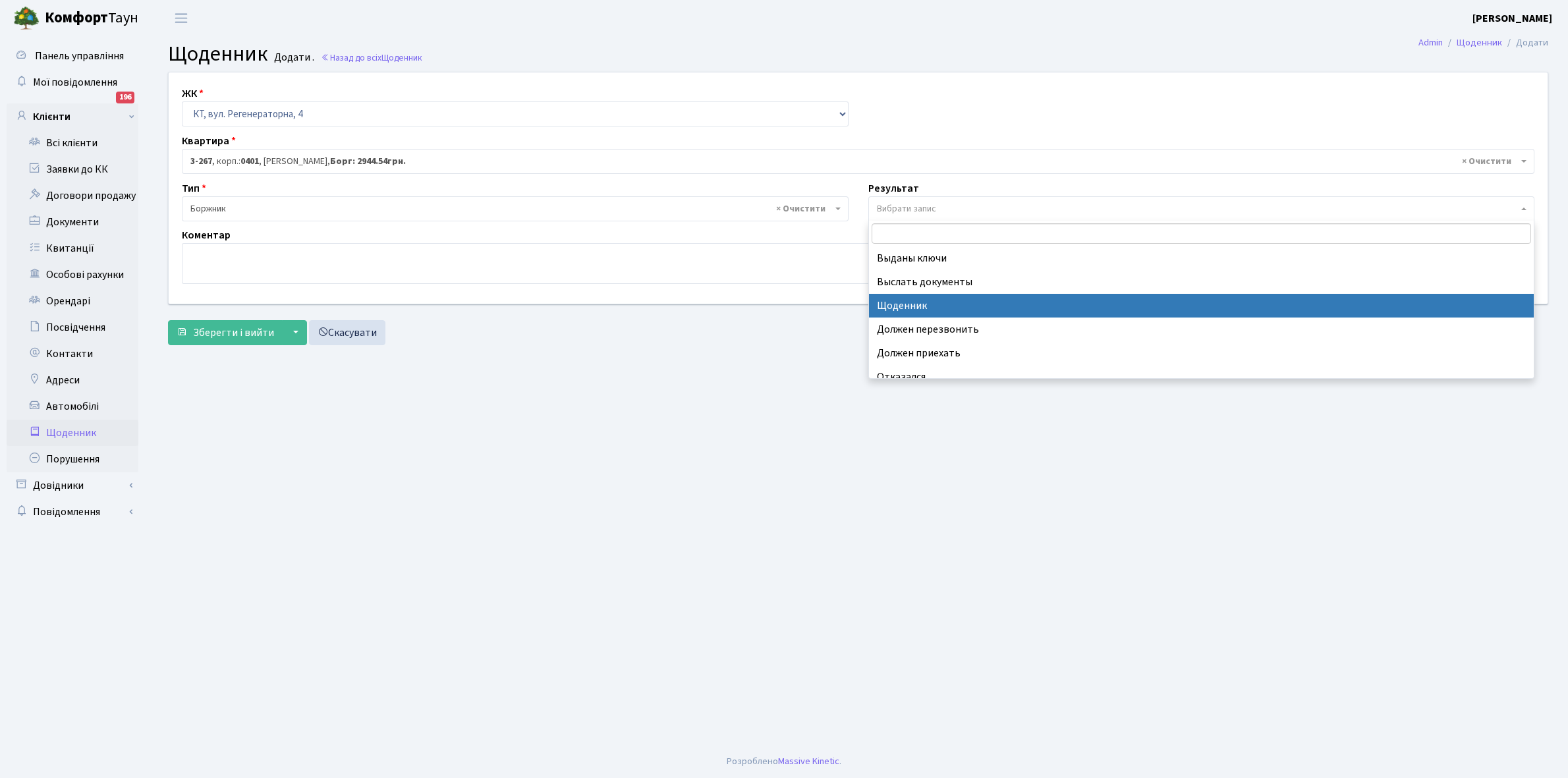
select select "14"
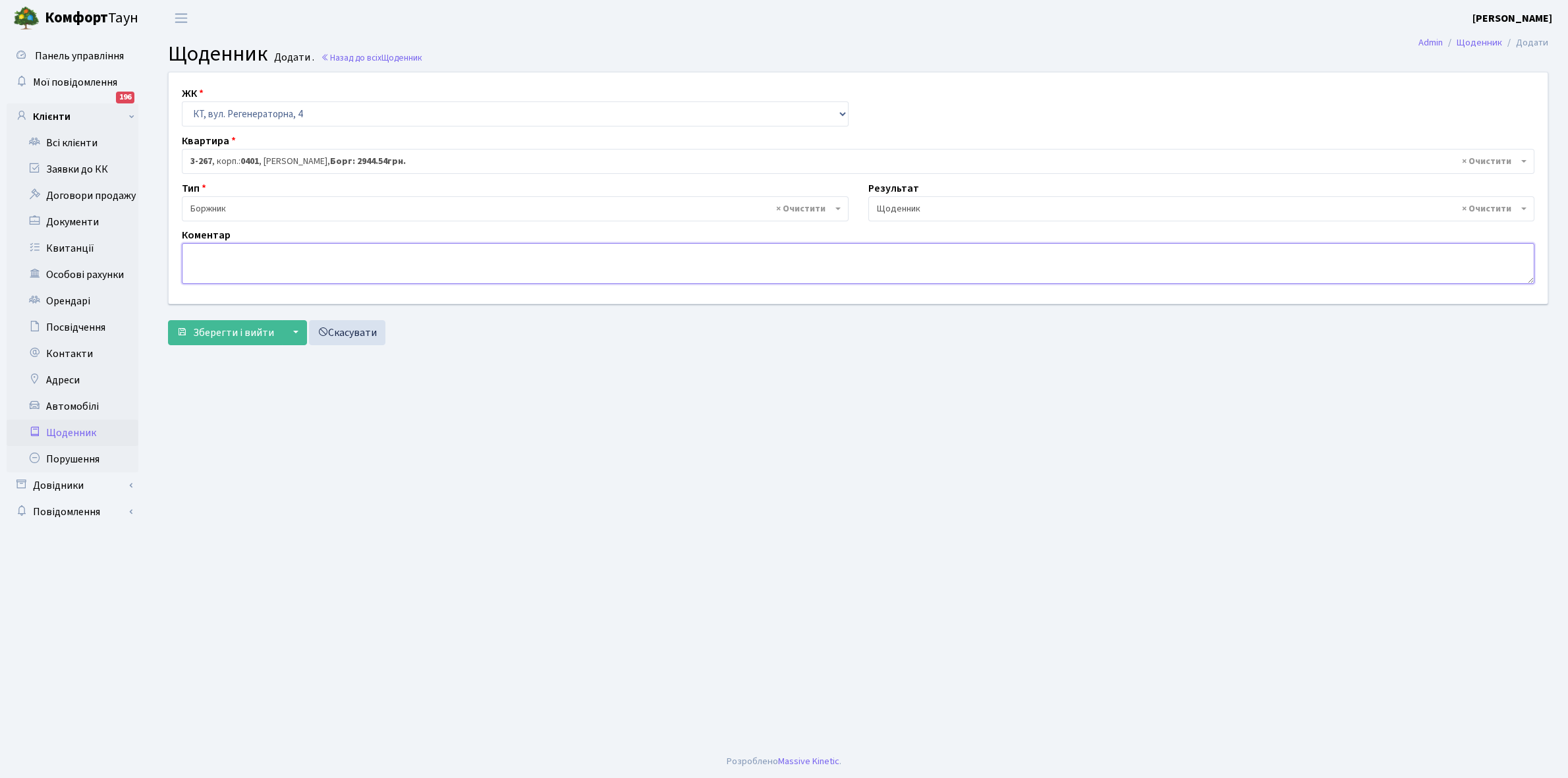
click at [191, 252] on textarea at bounding box center [858, 263] width 1353 height 41
drag, startPoint x: 191, startPoint y: 252, endPoint x: 526, endPoint y: 462, distance: 395.4
click at [526, 462] on main "Admin Щоденник Додати Щоденник Додати . Назад до всіх Щоденник ЖК - КТ, вул. Ре…" at bounding box center [858, 391] width 1420 height 709
click at [193, 260] on textarea at bounding box center [858, 263] width 1353 height 41
type textarea "Пломба -20 кВт."
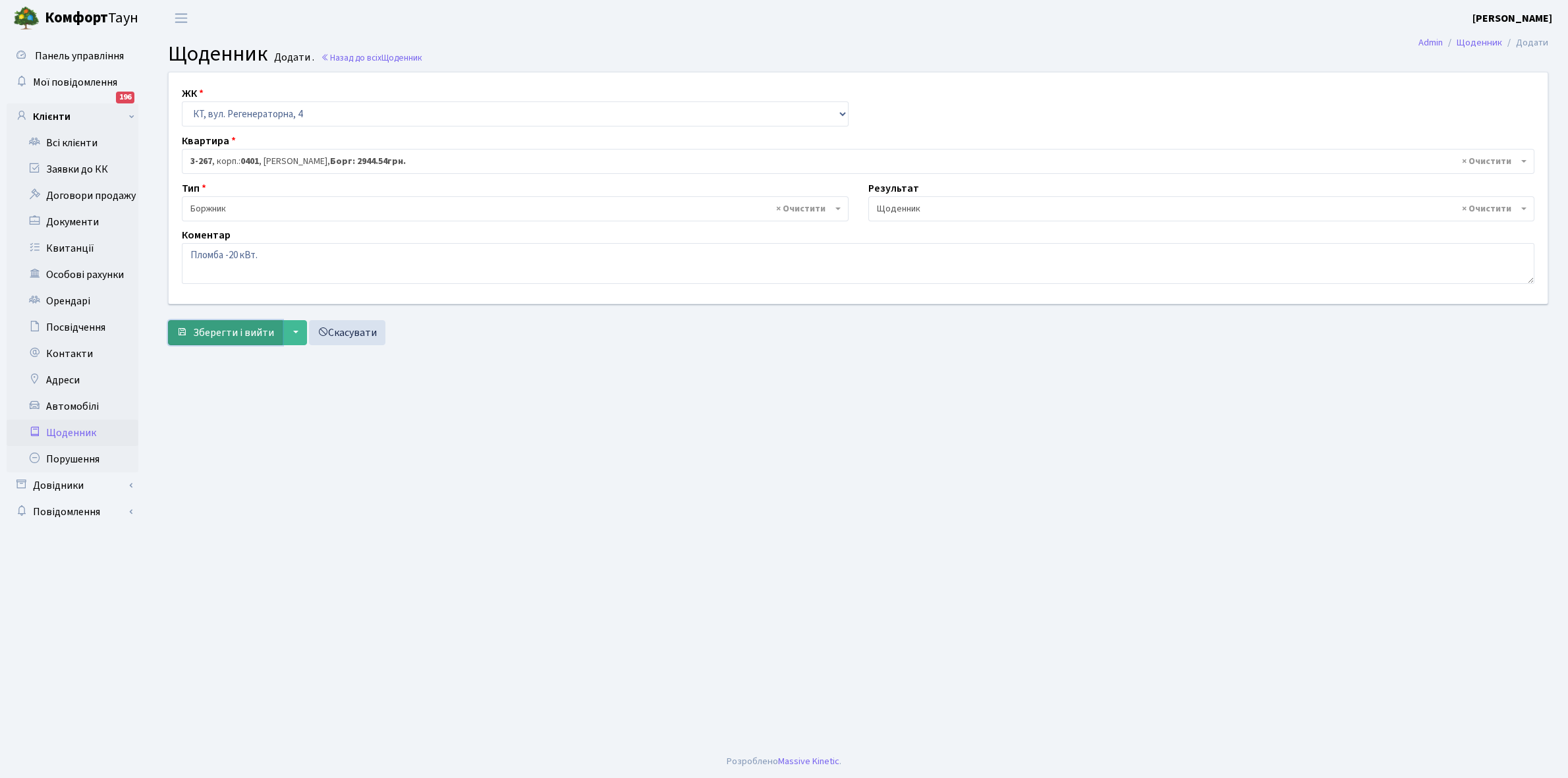
click at [229, 331] on span "Зберегти і вийти" at bounding box center [234, 333] width 81 height 15
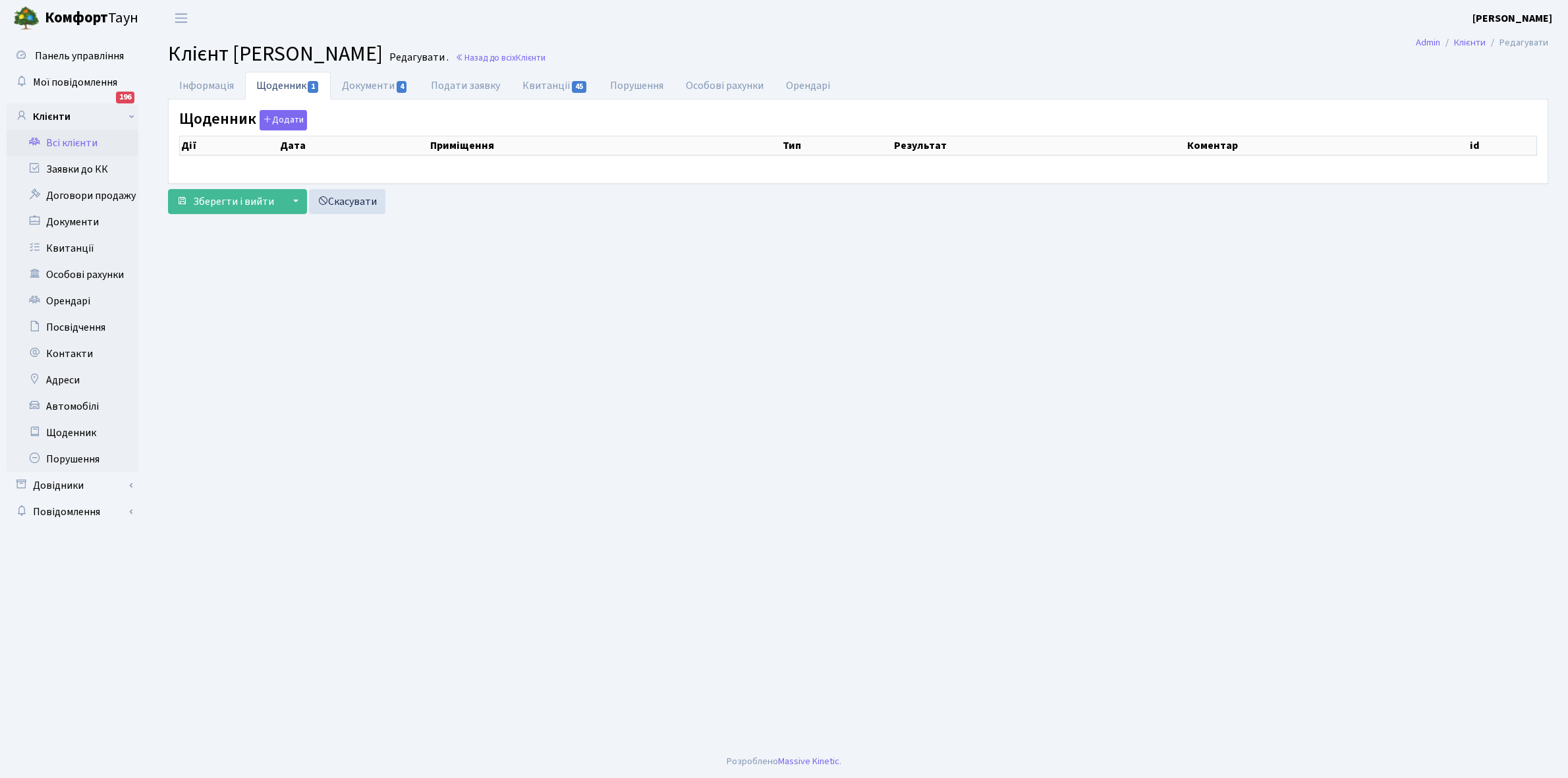
select select "25"
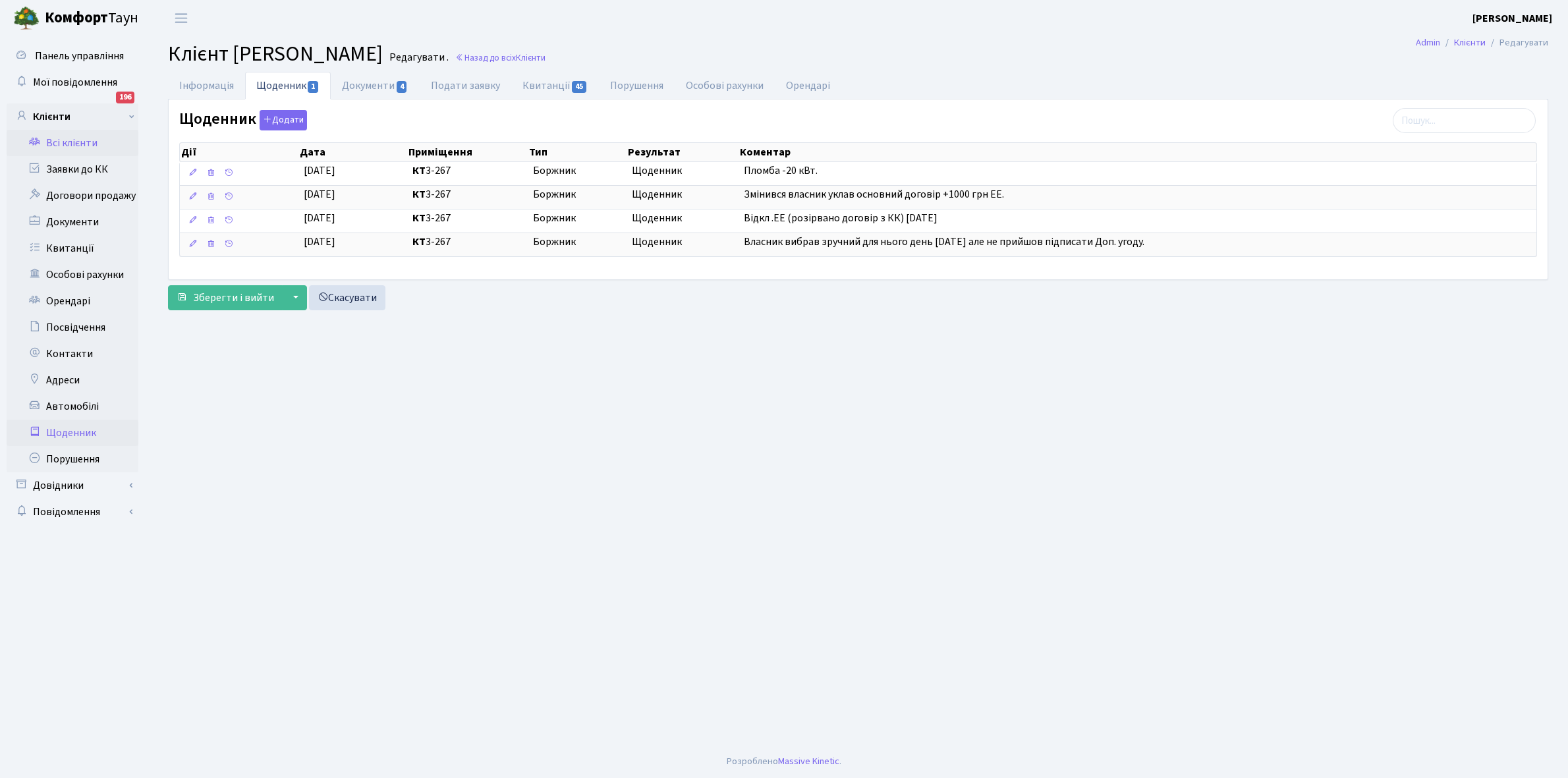
click at [64, 431] on link "Щоденник" at bounding box center [72, 433] width 132 height 27
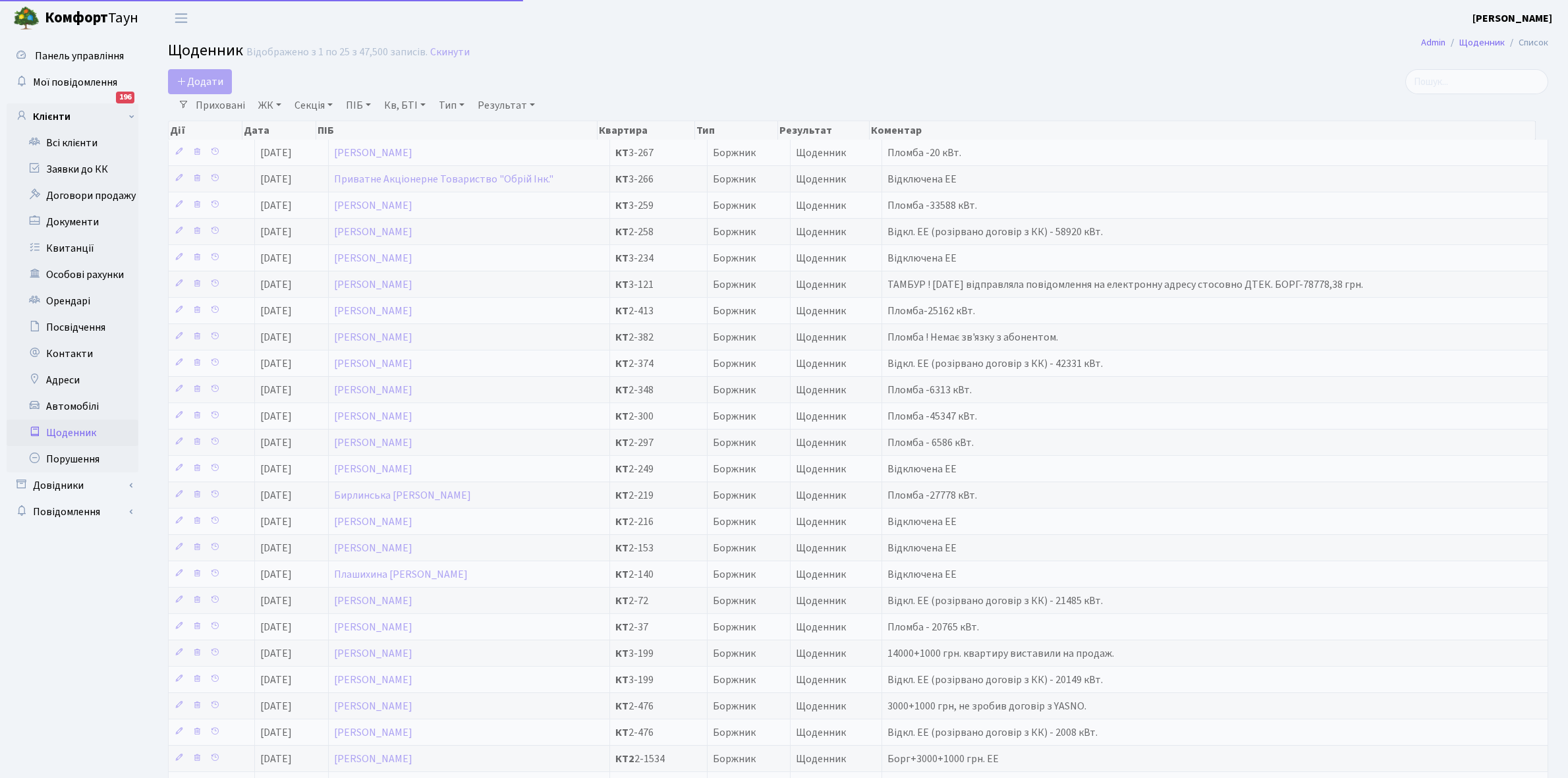
select select "25"
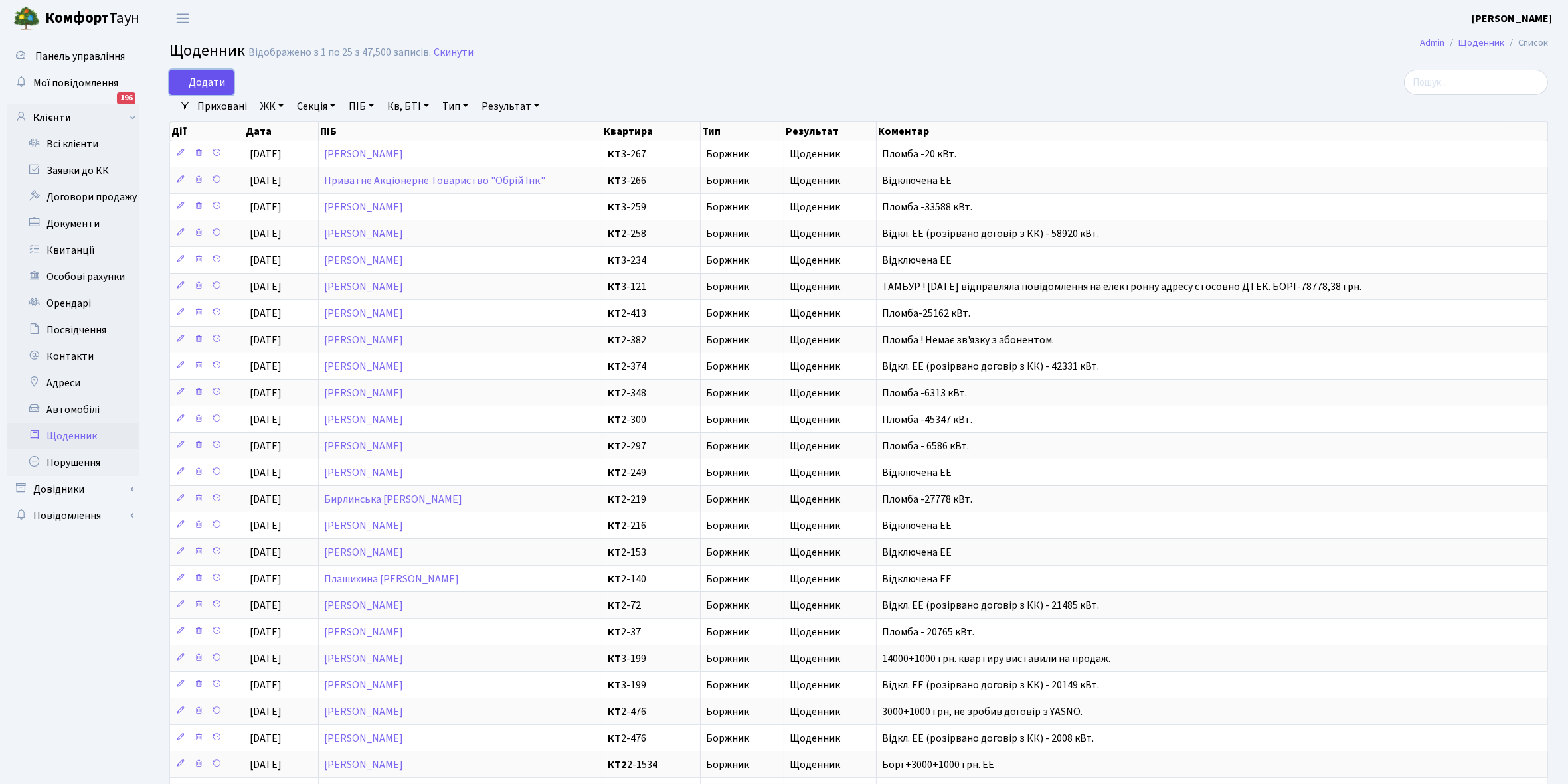
click at [210, 75] on span "Додати" at bounding box center [202, 82] width 47 height 15
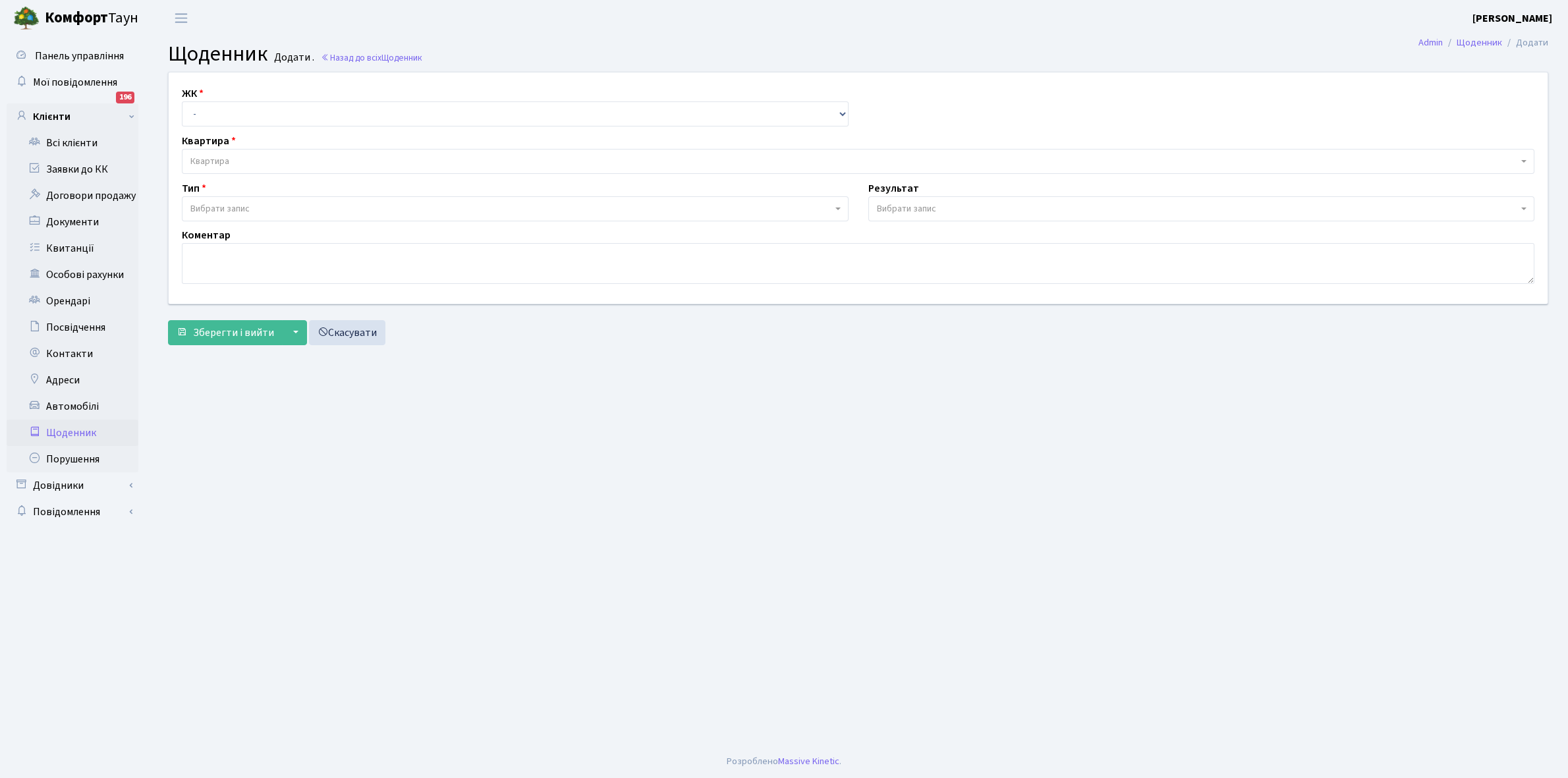
click at [209, 97] on div "ЖК - КТ, вул. Регенераторна, 4 КТ2, просп. Соборності, 17 КТ3, вул. Березнева, …" at bounding box center [515, 106] width 686 height 41
click at [209, 108] on select "- КТ, вул. Регенераторна, 4 КТ2, просп. Соборності, 17 КТ3, вул. Березнева, 16 …" at bounding box center [516, 114] width 667 height 25
select select "271"
click at [182, 102] on select "- КТ, вул. Регенераторна, 4 КТ2, просп. Соборності, 17 КТ3, вул. Березнева, 16 …" at bounding box center [516, 114] width 667 height 25
select select
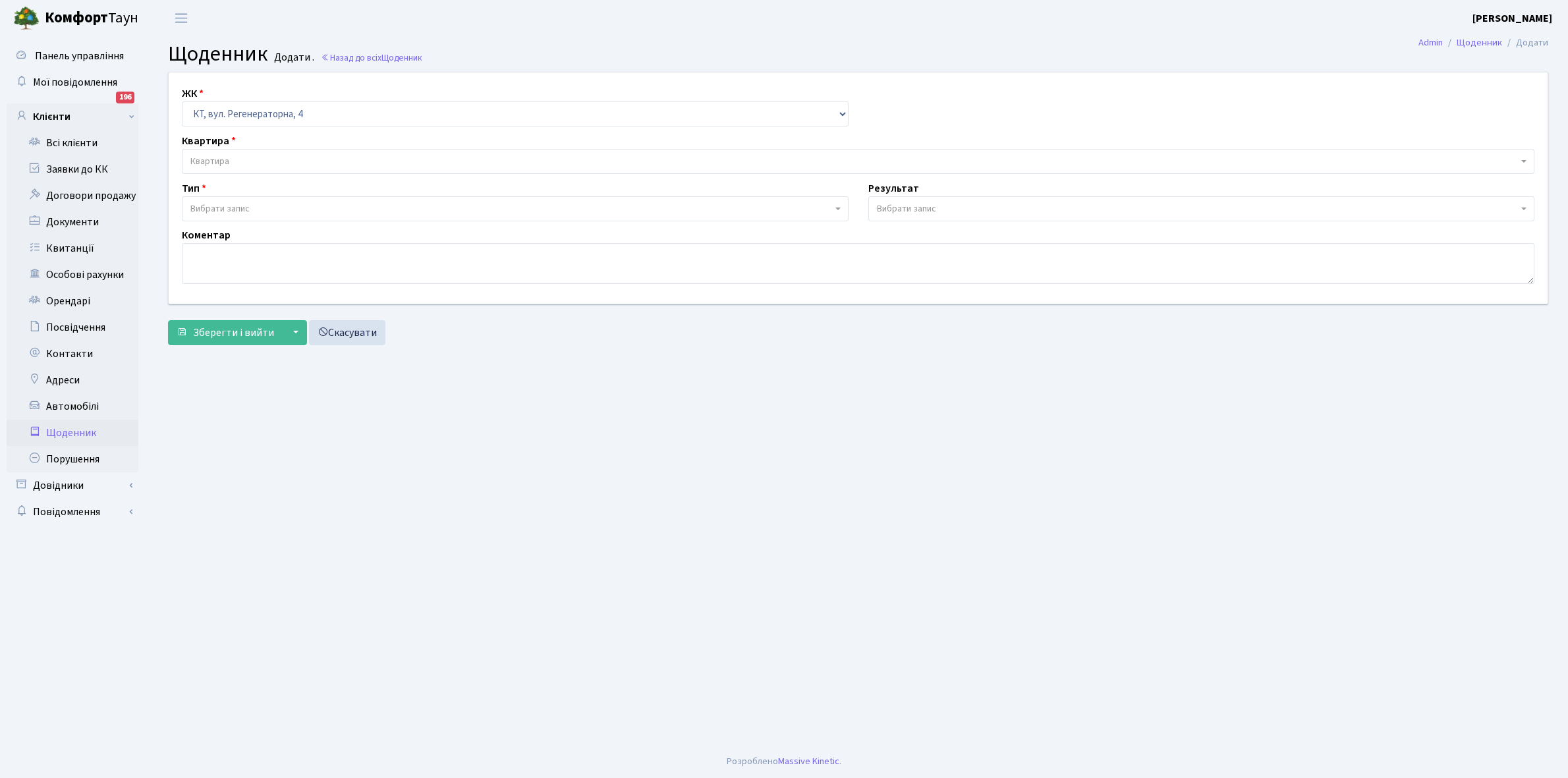
click at [228, 158] on span "Квартира" at bounding box center [210, 161] width 39 height 13
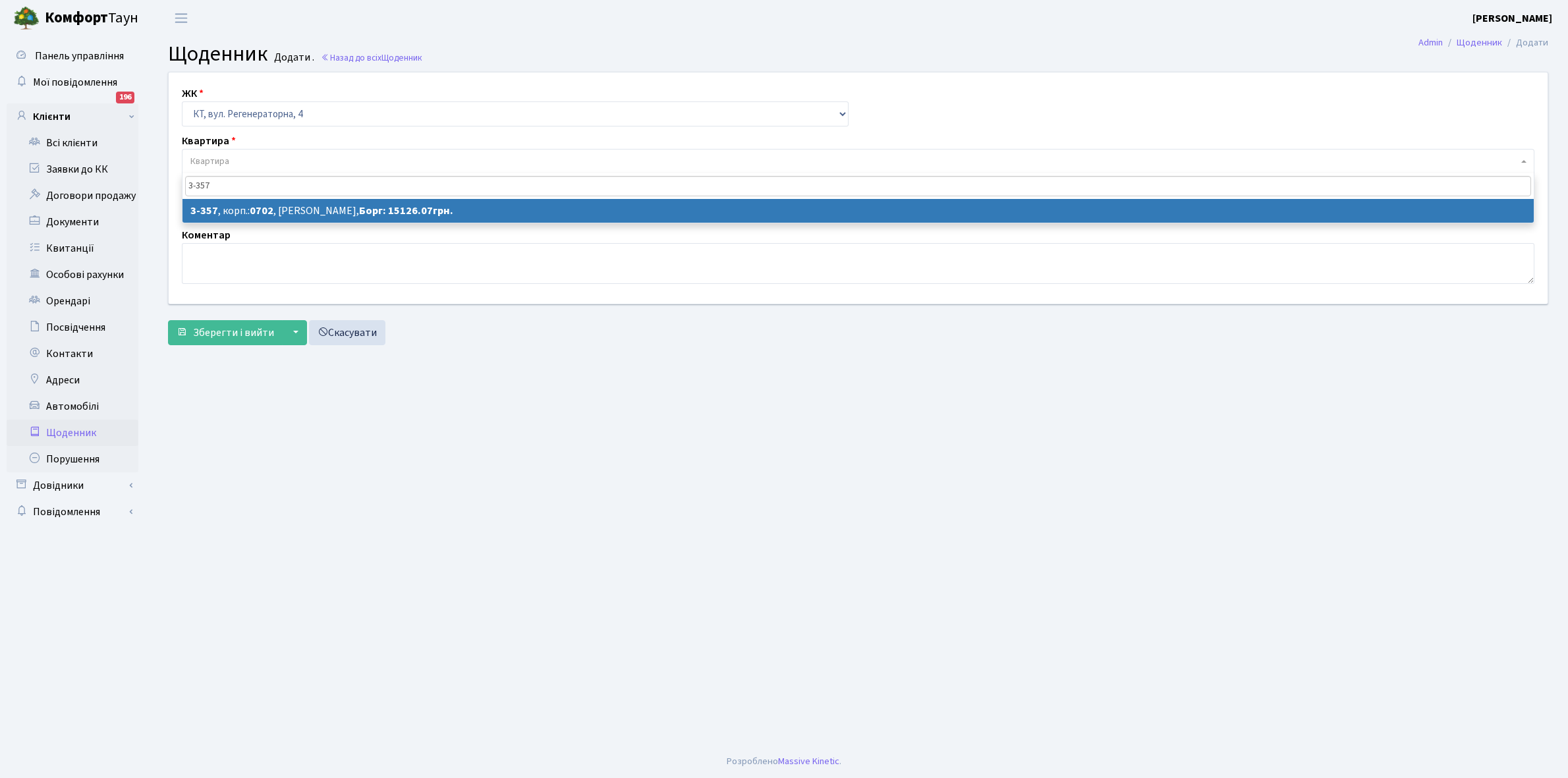
type input "3-357"
select select "1575"
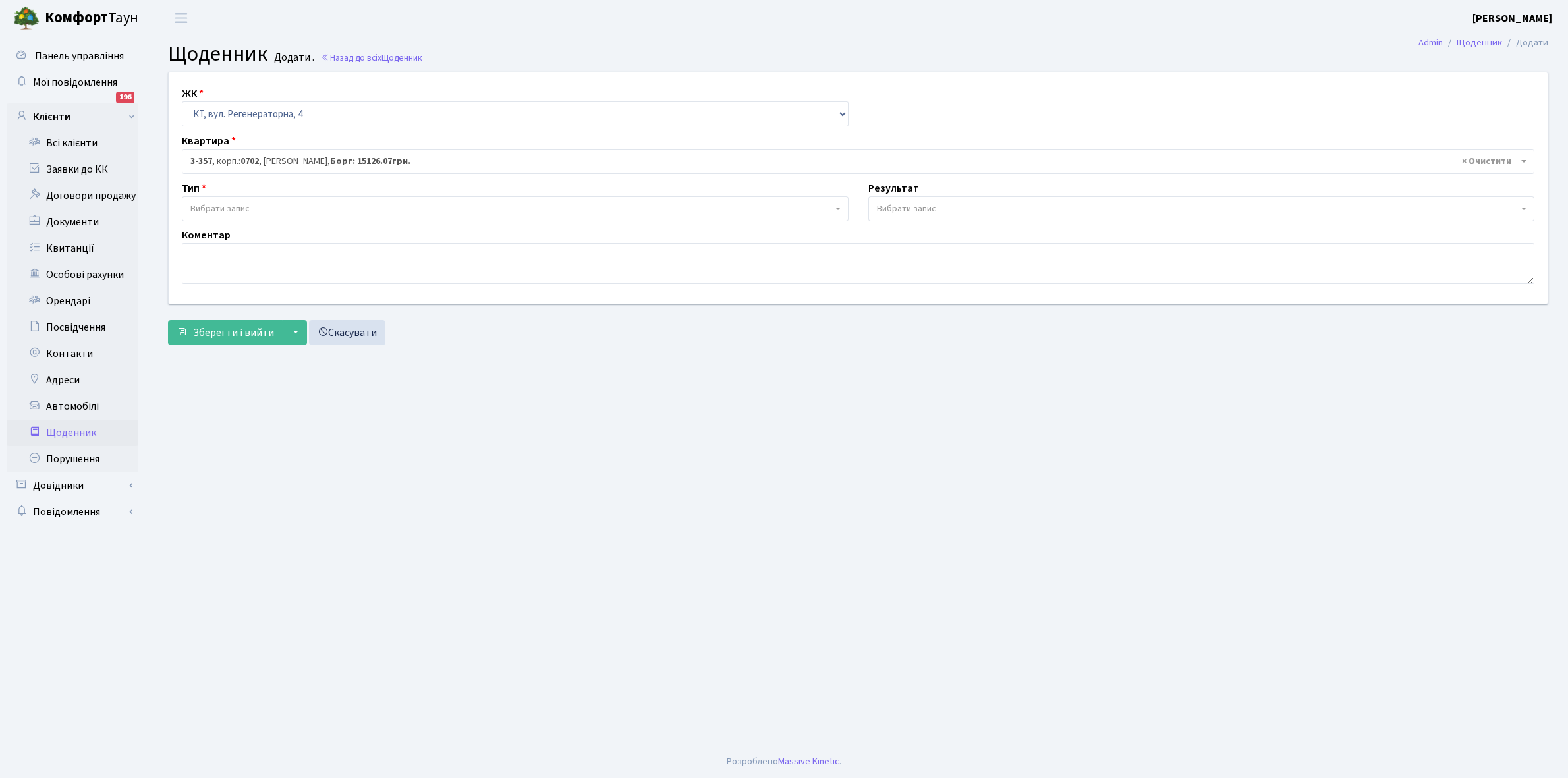
click at [255, 208] on span "Вибрати запис" at bounding box center [512, 209] width 642 height 13
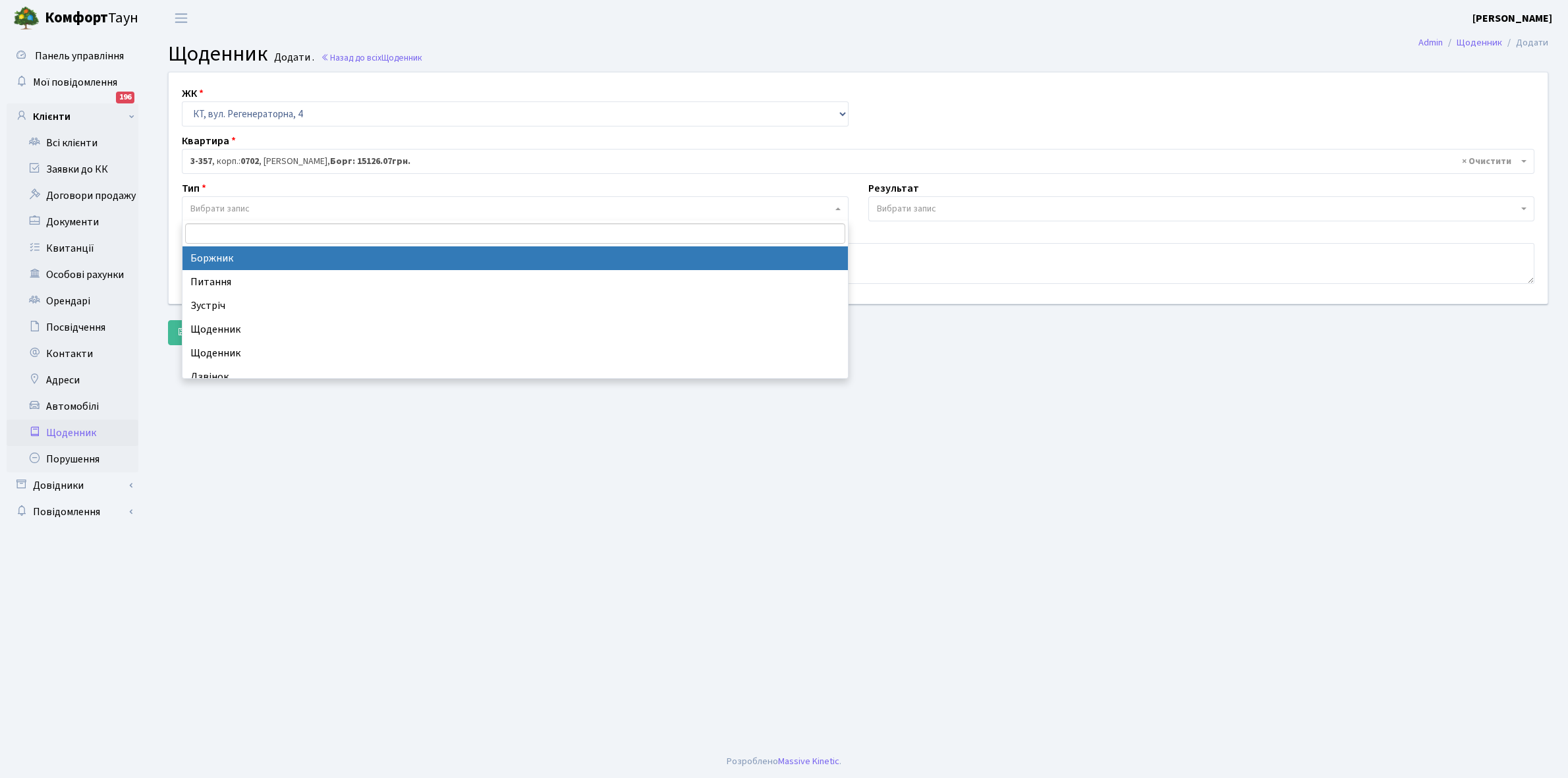
select select "189"
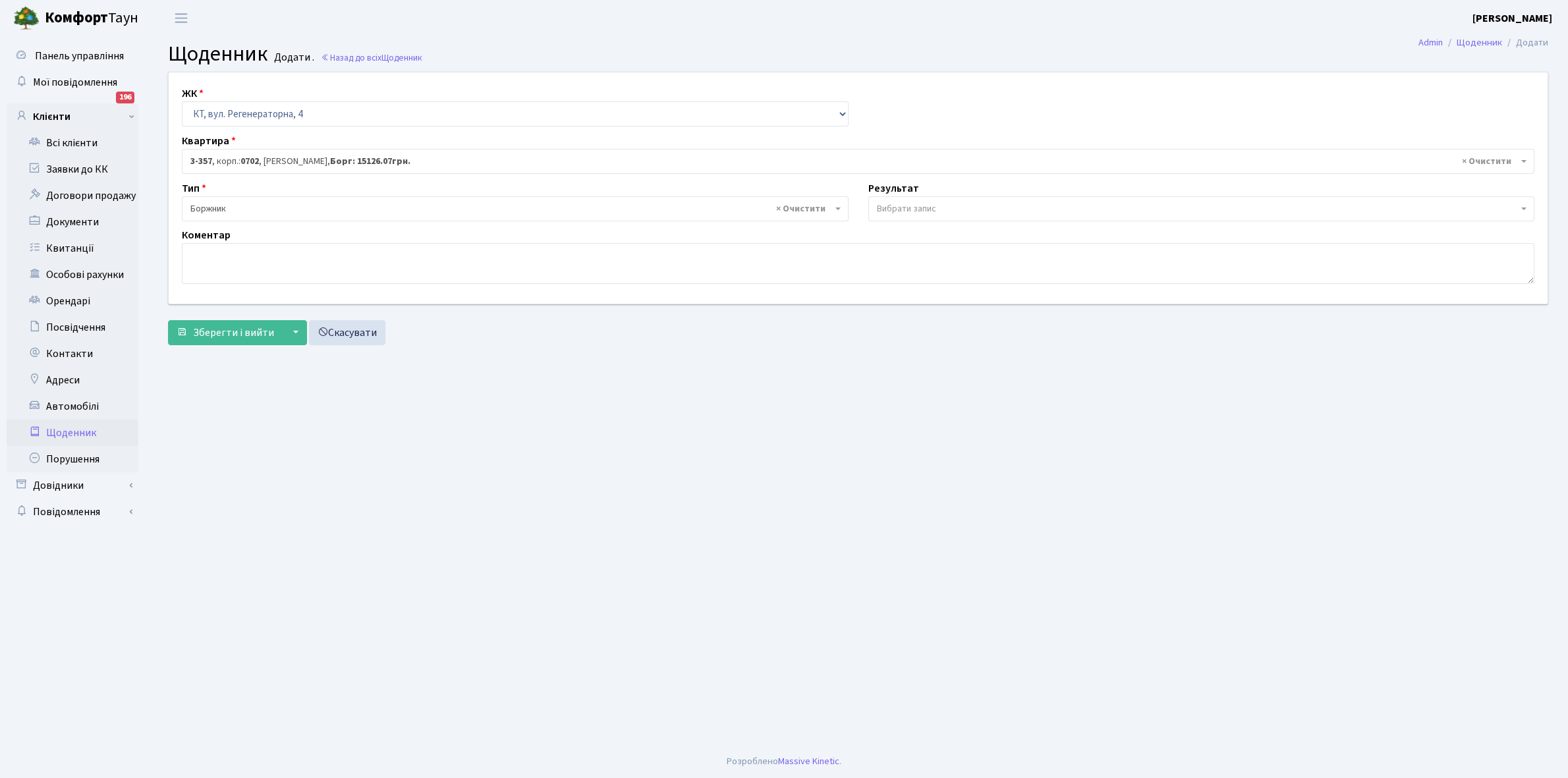
click at [914, 201] on span "Вибрати запис" at bounding box center [1202, 209] width 667 height 25
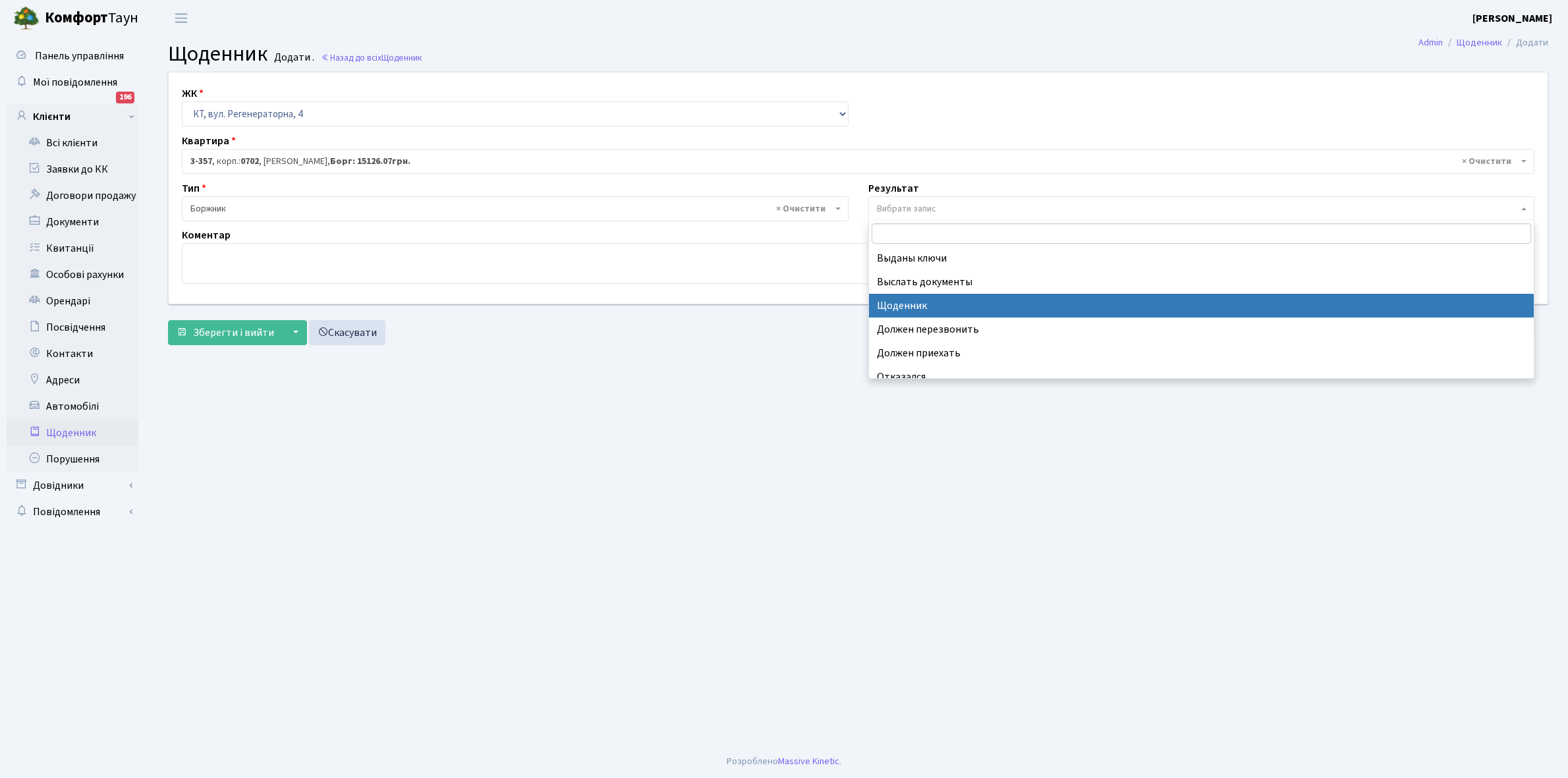
select select "14"
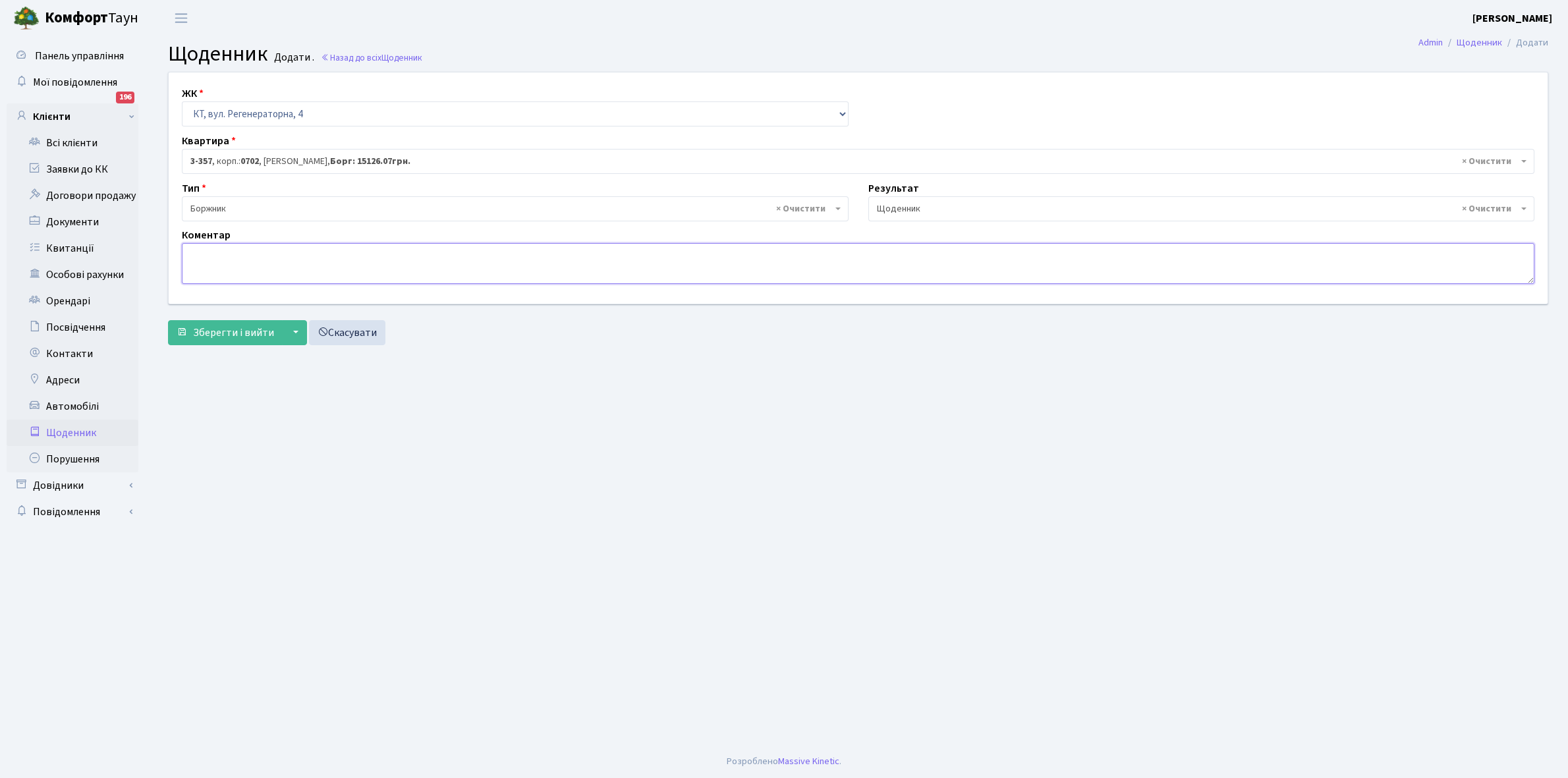
click at [201, 258] on textarea at bounding box center [858, 263] width 1353 height 41
paste textarea "Відкл. ЕЕ (розірвано договір з КК) - 20149 кВт."
click at [370, 254] on textarea "Відкл. ЕЕ (розірвано договір з КК) - 20149 кВт." at bounding box center [858, 263] width 1353 height 41
type textarea "Відкл. ЕЕ (розірвано договір з КК) - 45236 кВт."
click at [234, 333] on span "Зберегти і вийти" at bounding box center [234, 333] width 81 height 15
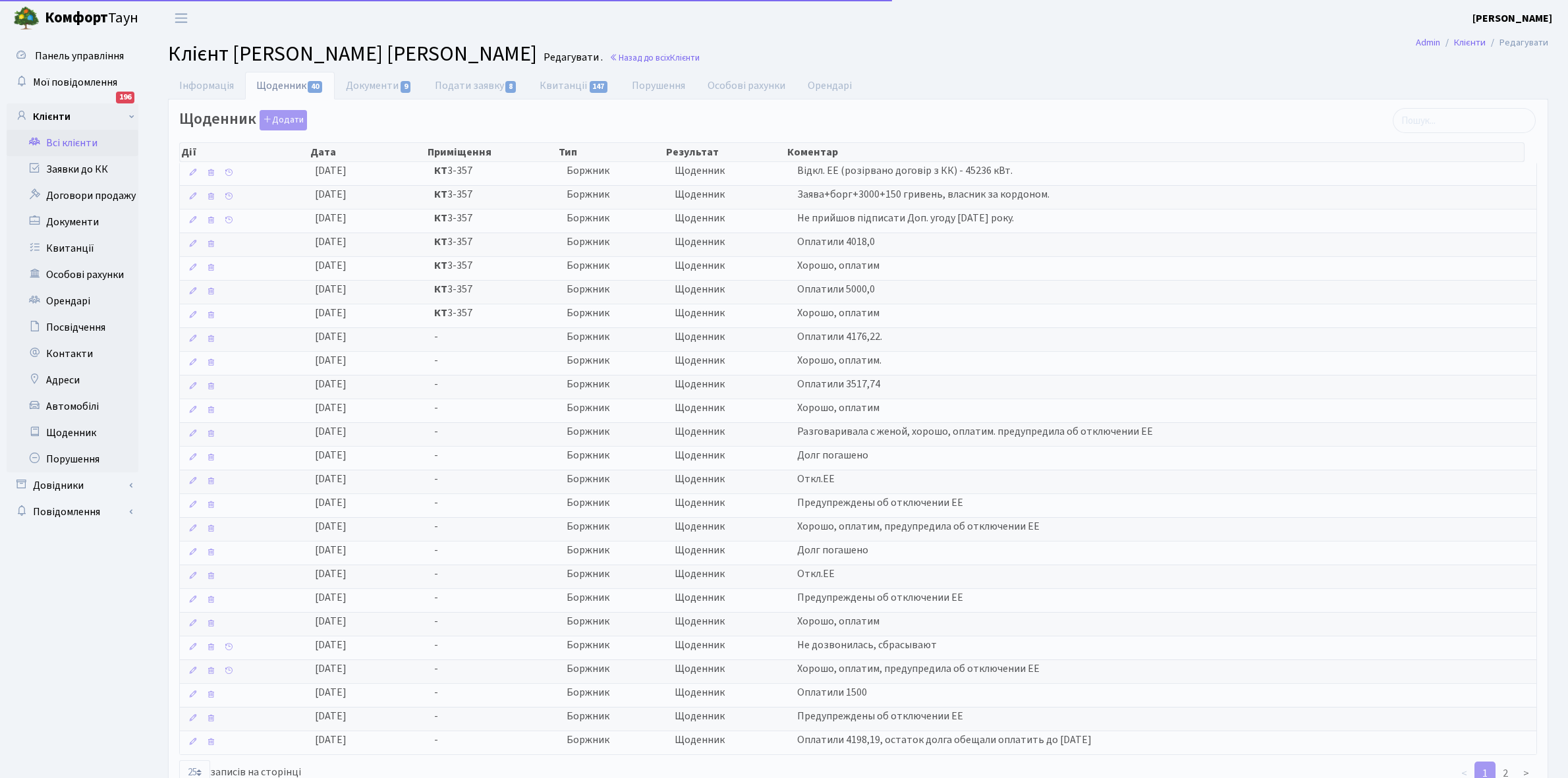
select select "25"
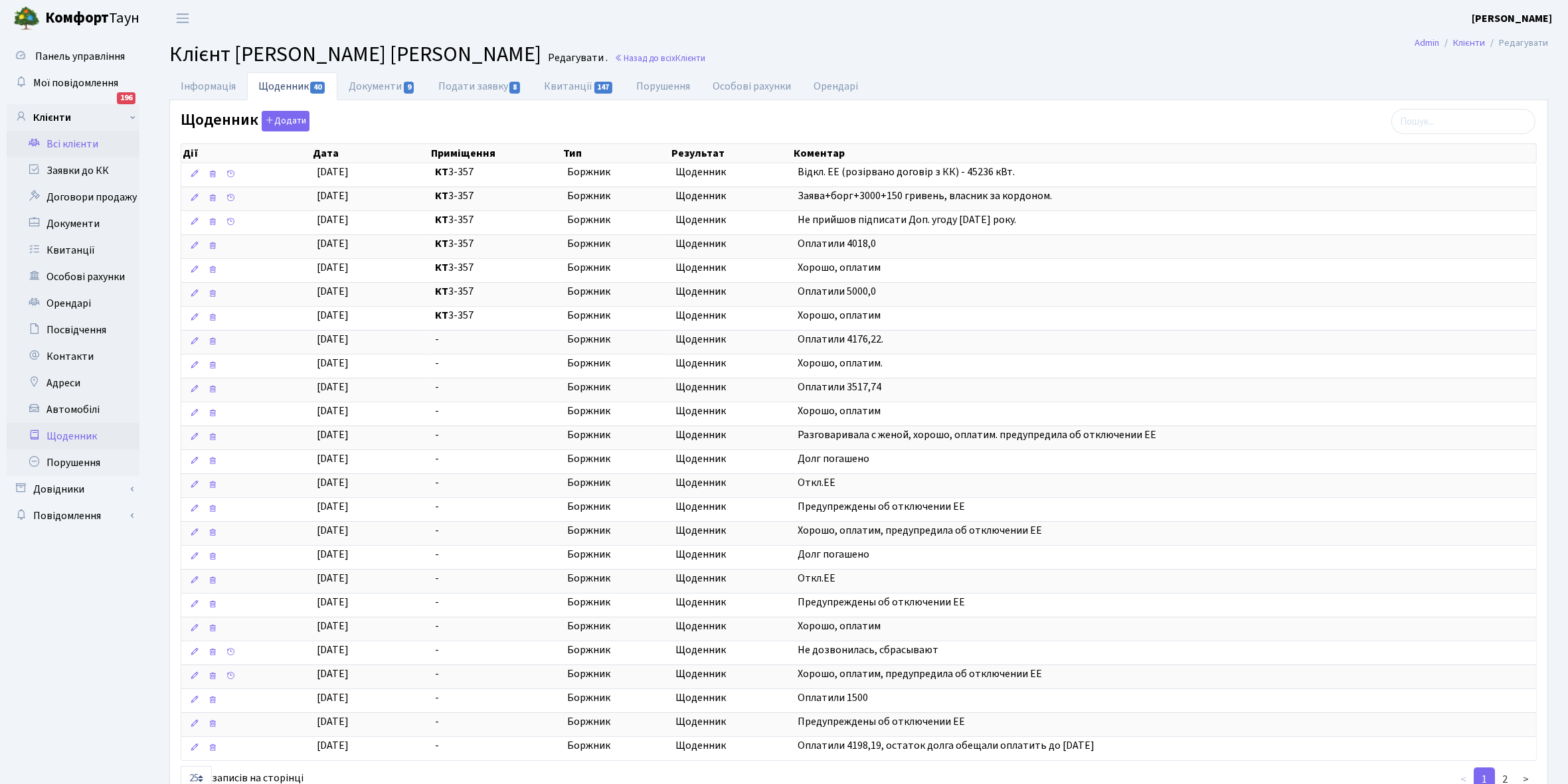
click at [73, 437] on link "Щоденник" at bounding box center [73, 437] width 133 height 27
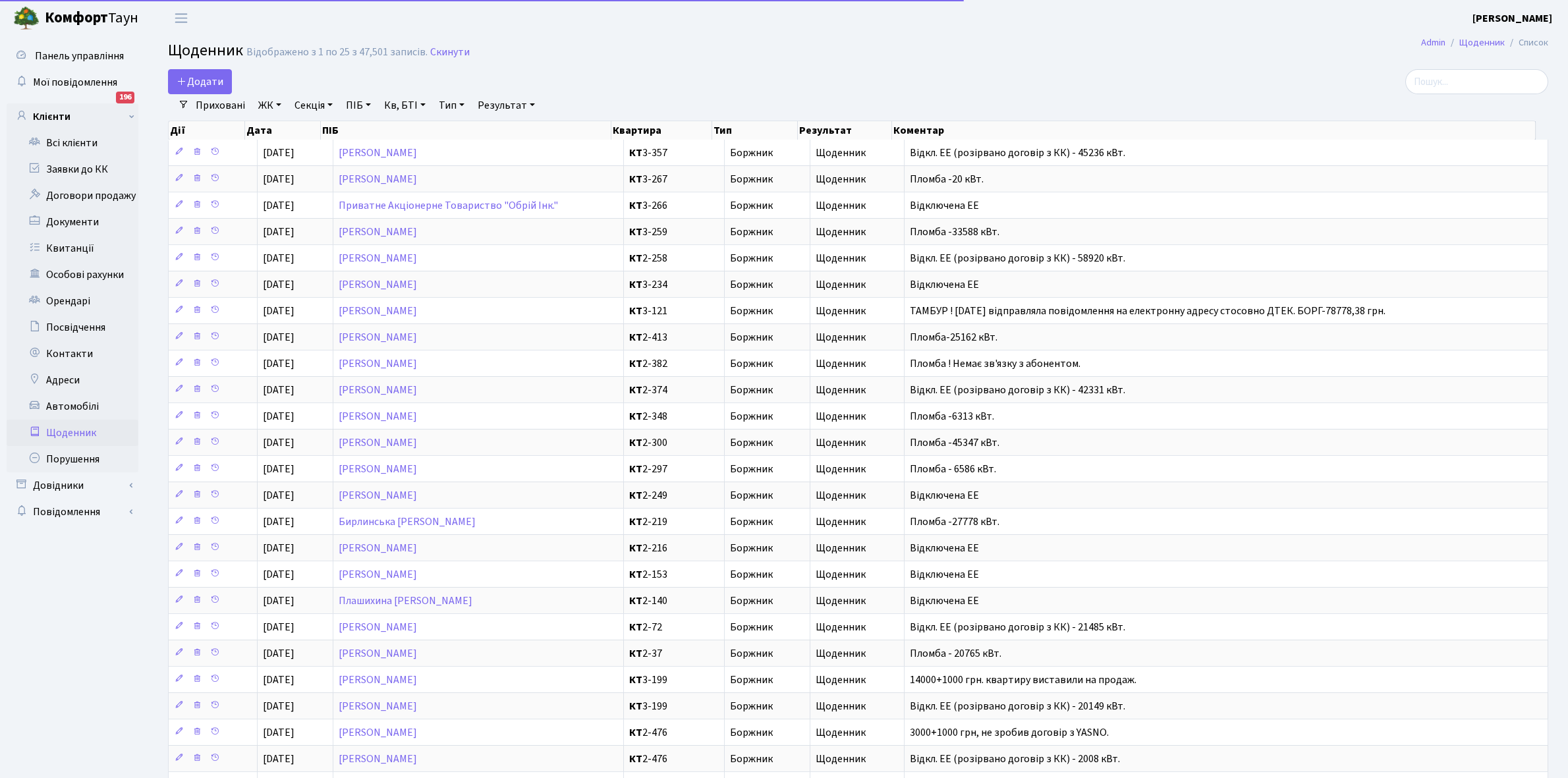
select select "25"
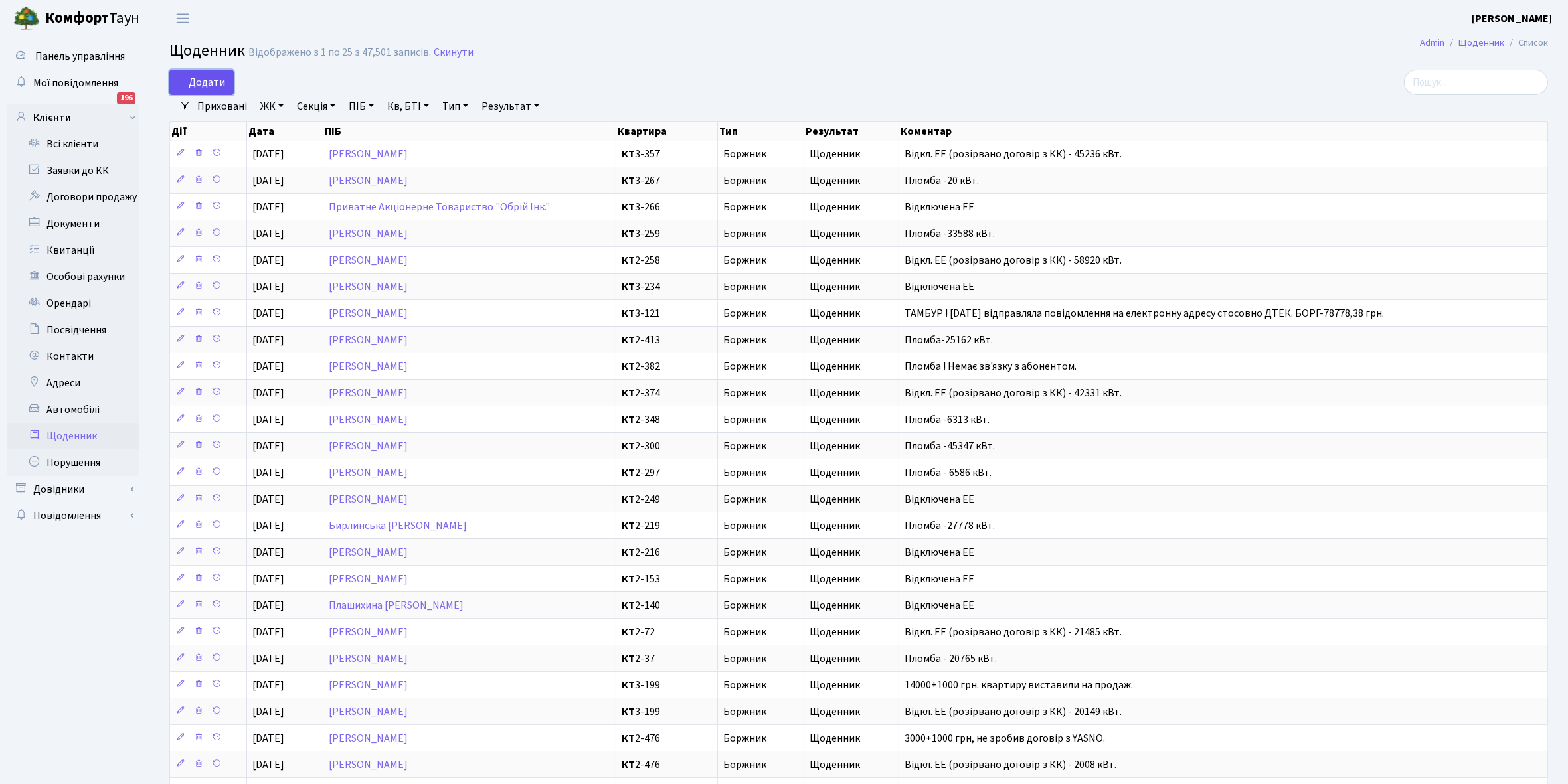
click at [207, 81] on span "Додати" at bounding box center [202, 82] width 47 height 15
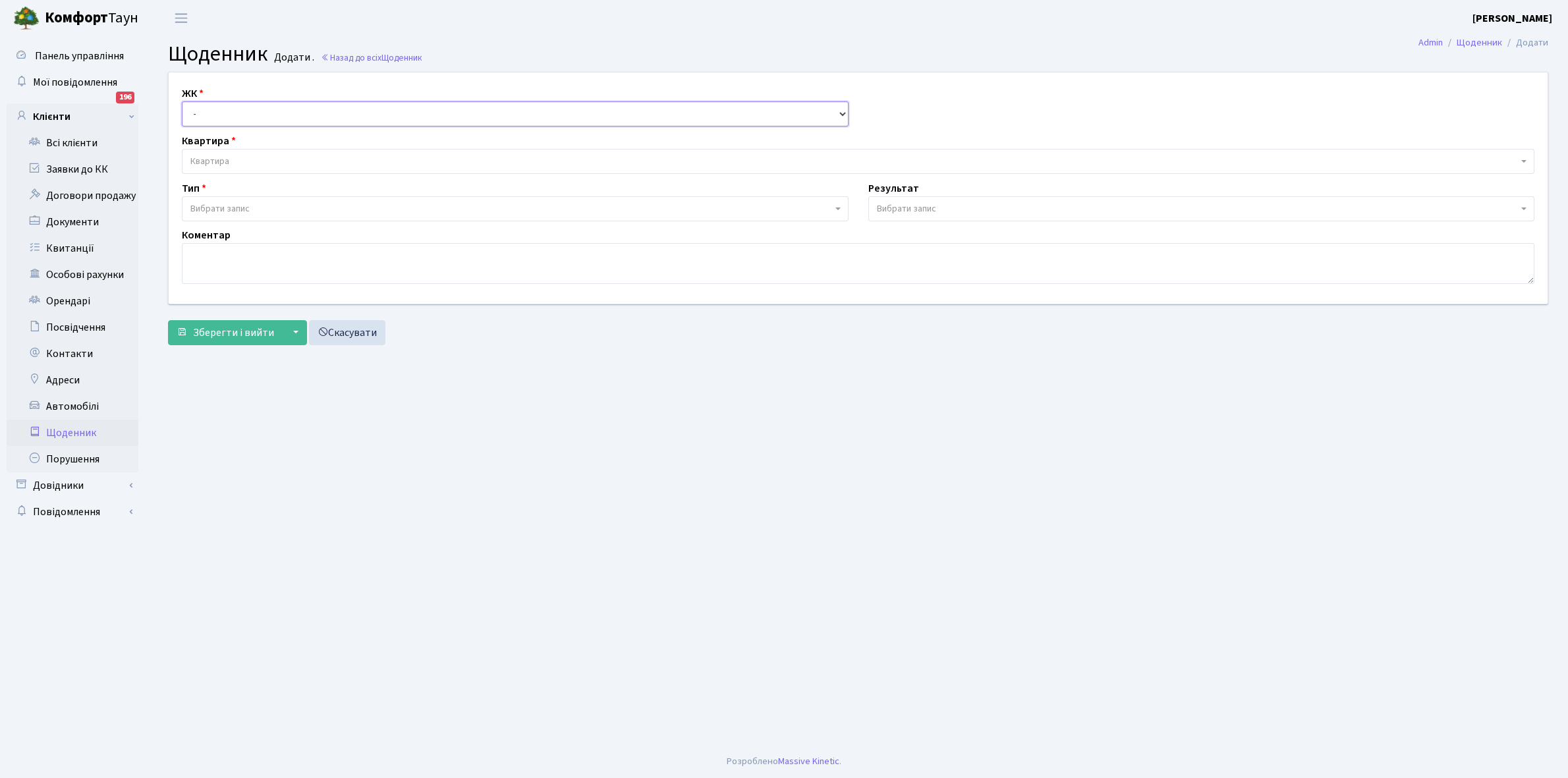
click at [226, 106] on select "- КТ, вул. Регенераторна, 4 КТ2, просп. Соборності, 17 КТ3, вул. Березнева, 16 …" at bounding box center [516, 114] width 667 height 25
select select "271"
click at [182, 102] on select "- КТ, вул. Регенераторна, 4 КТ2, просп. Соборності, 17 КТ3, вул. Березнева, 16 …" at bounding box center [516, 114] width 667 height 25
select select
click at [235, 158] on span "Квартира" at bounding box center [854, 161] width 1327 height 13
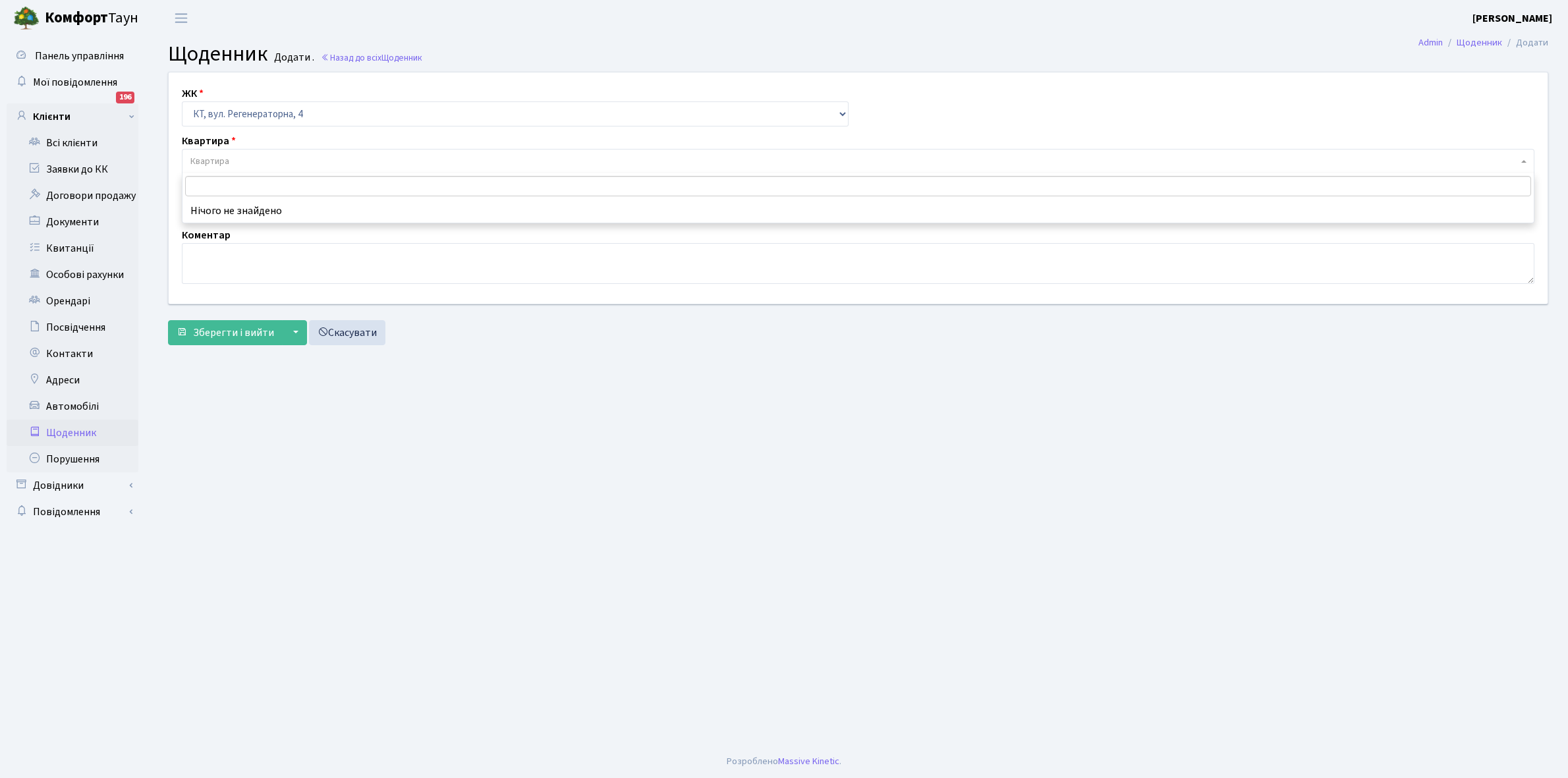
click at [205, 189] on input "search" at bounding box center [858, 186] width 1346 height 21
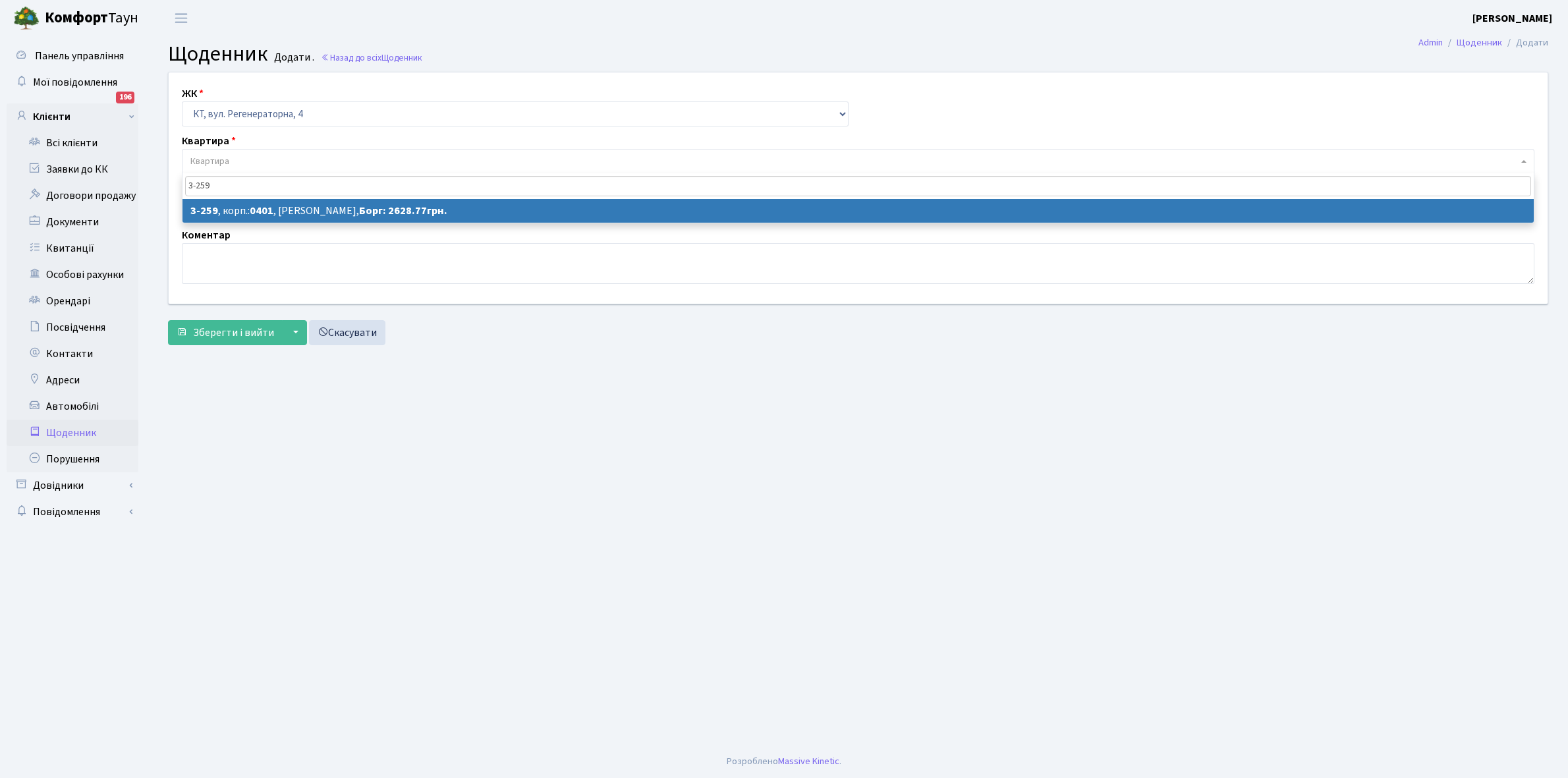
type input "3-259"
select select "752"
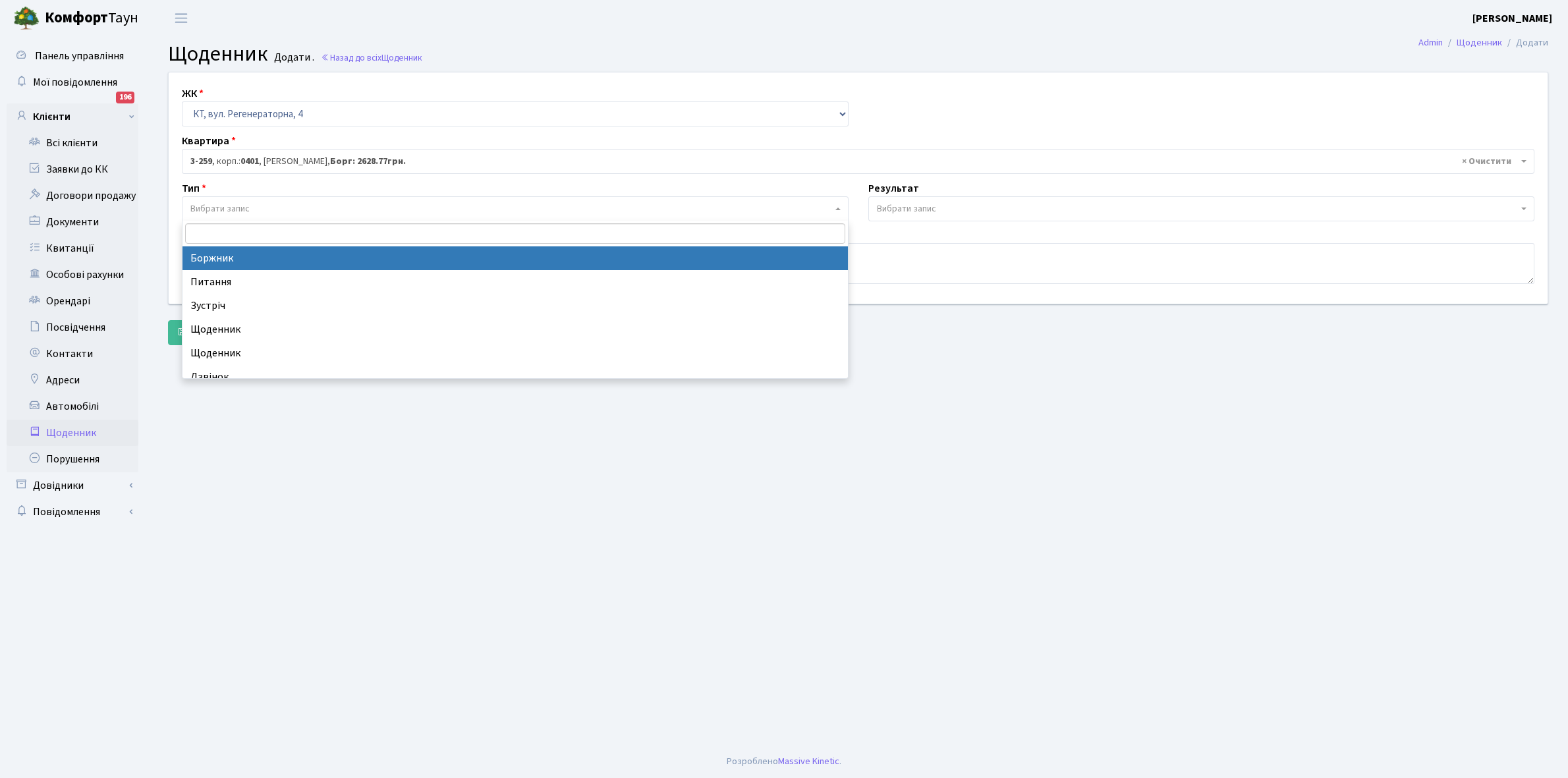
click at [231, 207] on span "Вибрати запис" at bounding box center [220, 209] width 59 height 13
select select "189"
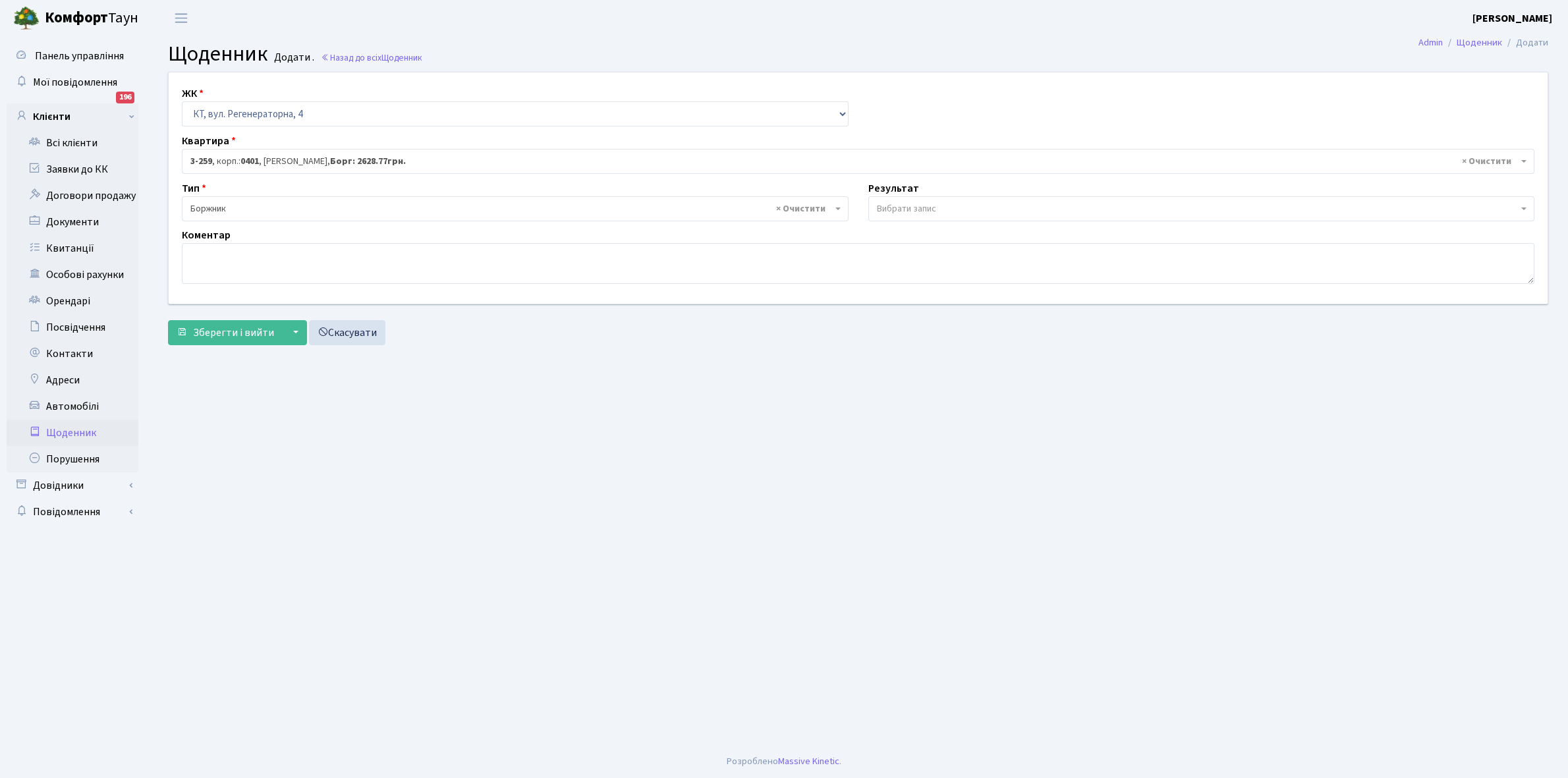
click at [916, 206] on span "Вибрати запис" at bounding box center [906, 209] width 59 height 13
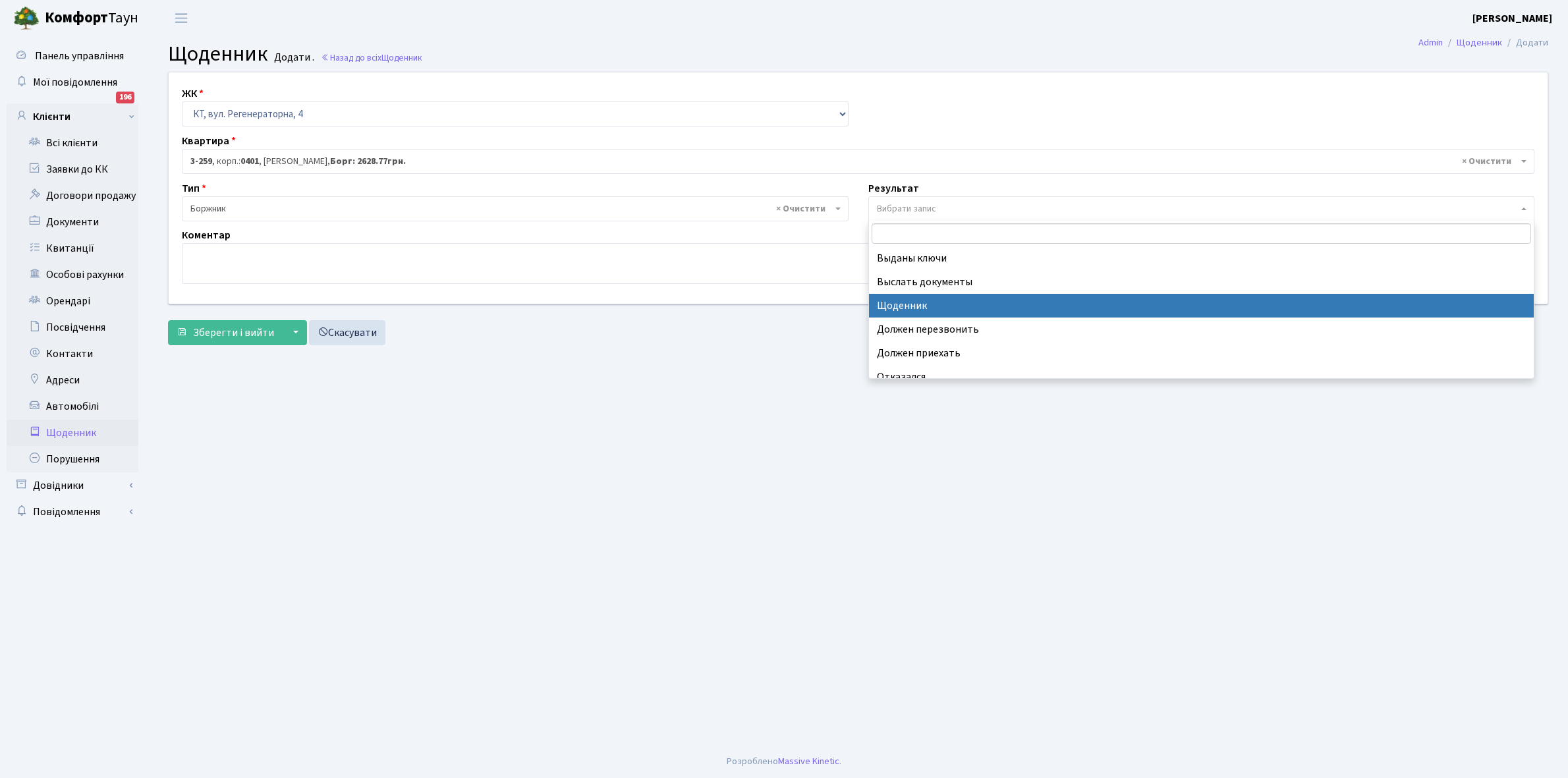
select select "14"
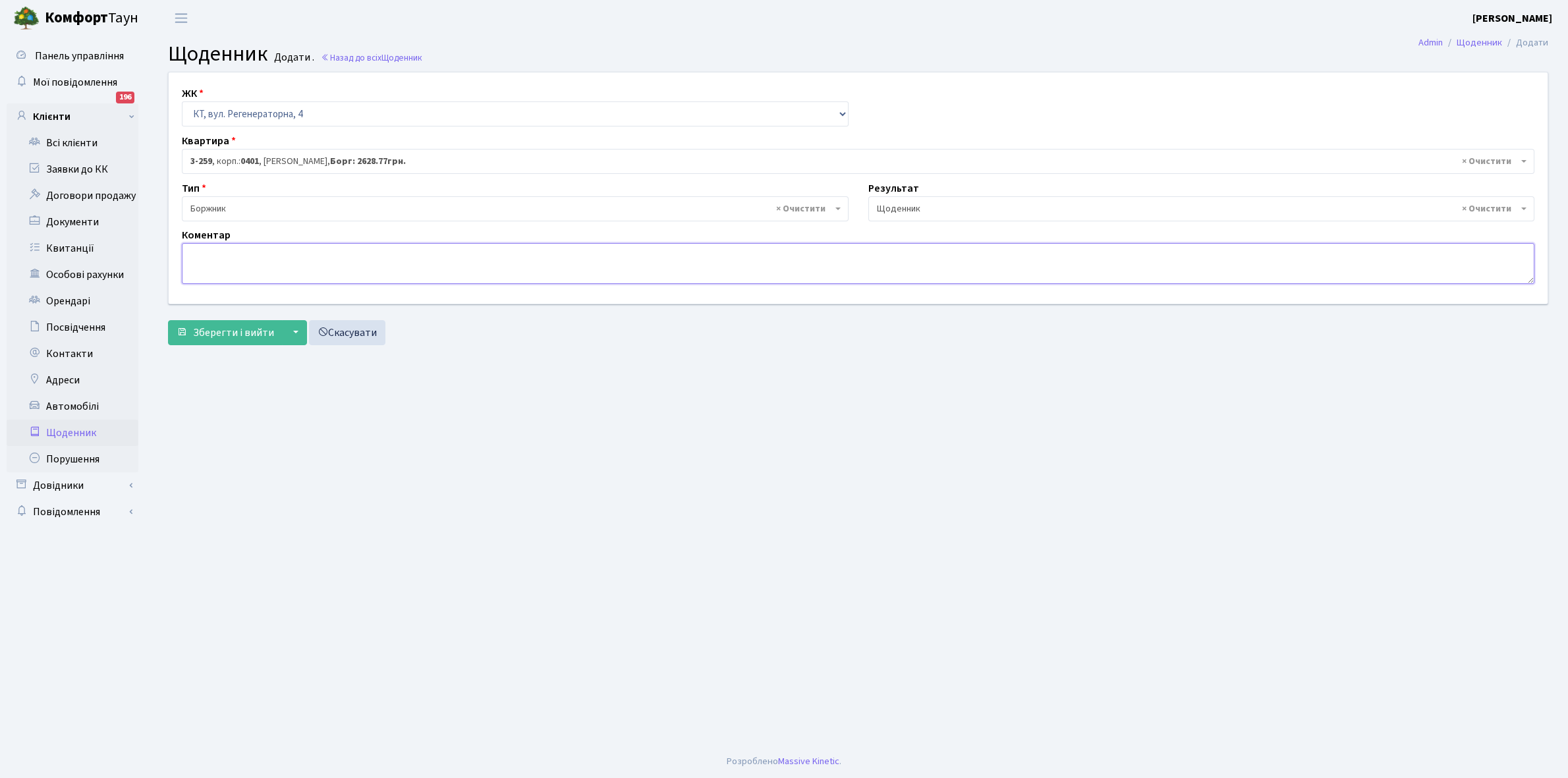
click at [207, 267] on textarea at bounding box center [858, 263] width 1353 height 41
type textarea "Пломба -33588 кВт."
click at [232, 335] on span "Зберегти і вийти" at bounding box center [234, 333] width 81 height 15
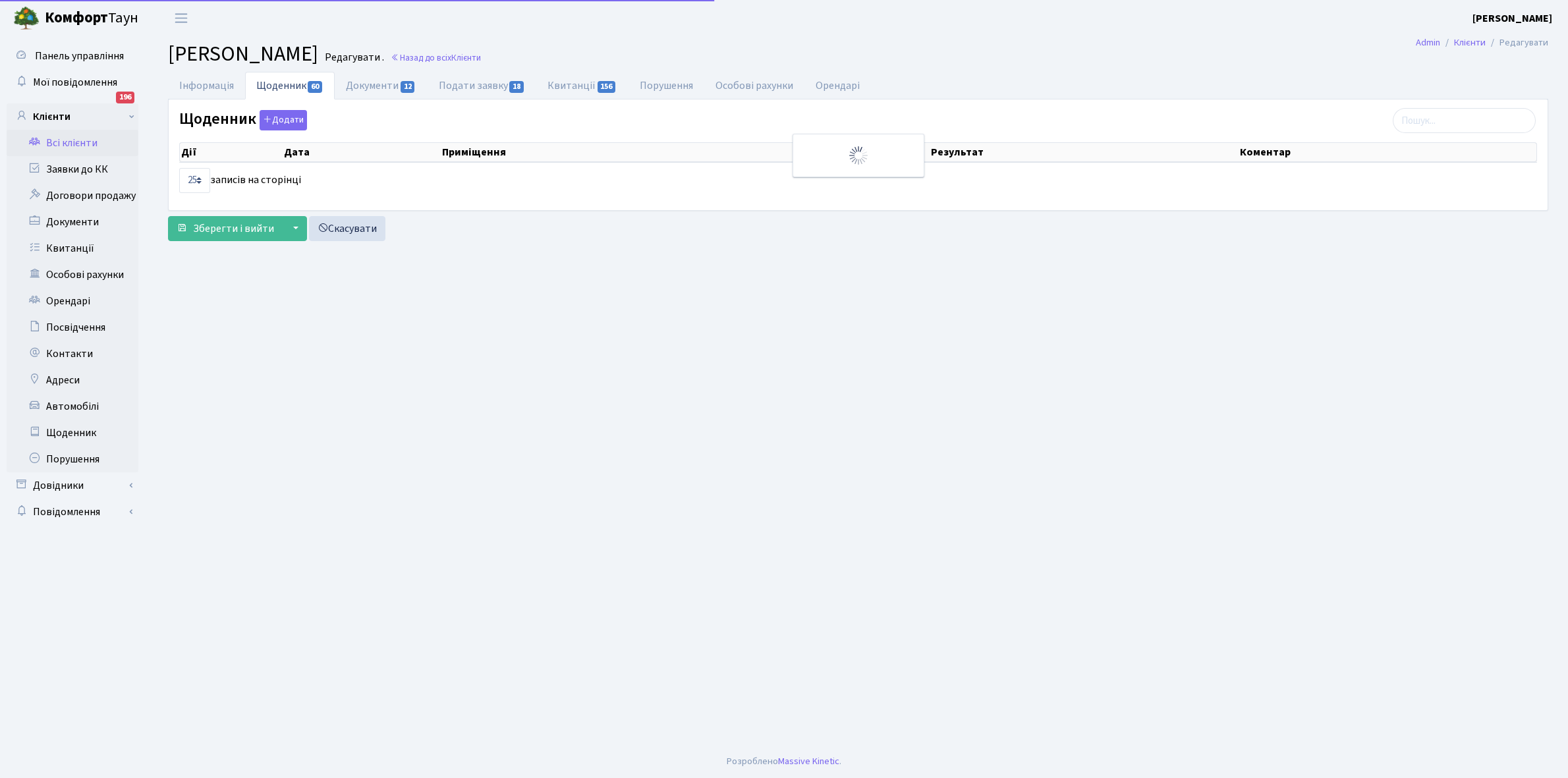
select select "25"
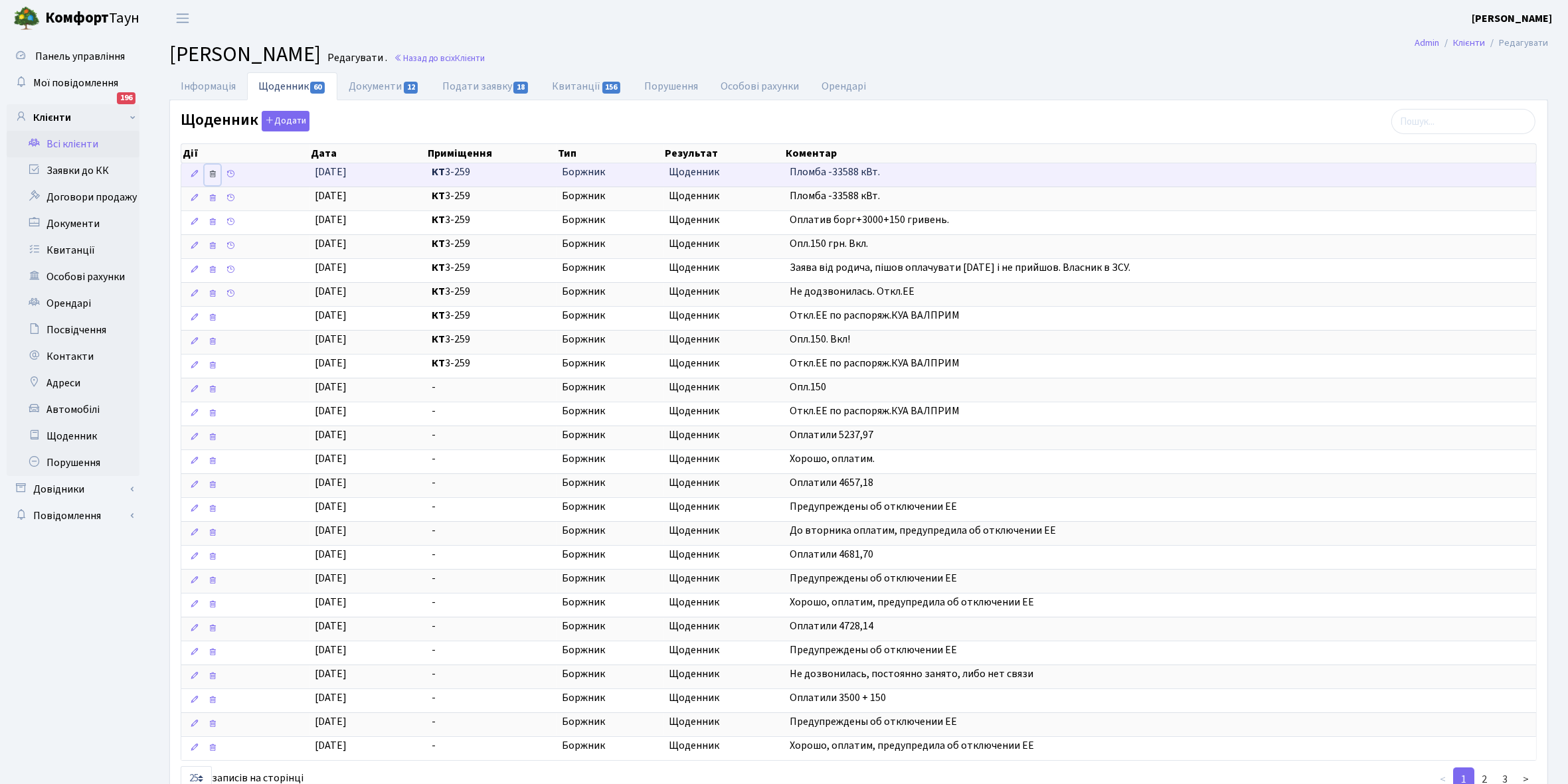
click at [212, 171] on icon at bounding box center [212, 174] width 9 height 9
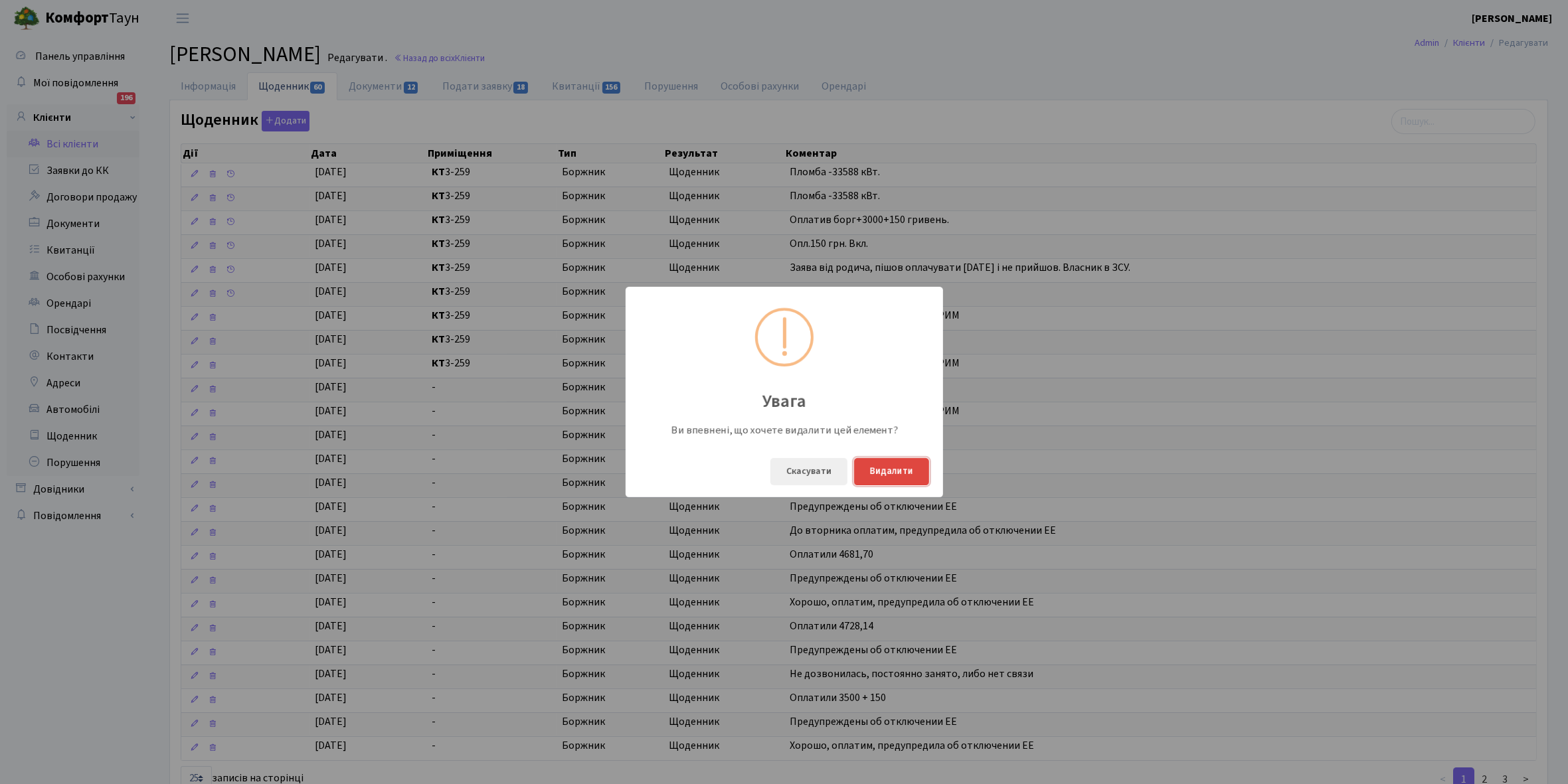
click at [887, 471] on button "Видалити" at bounding box center [892, 471] width 75 height 27
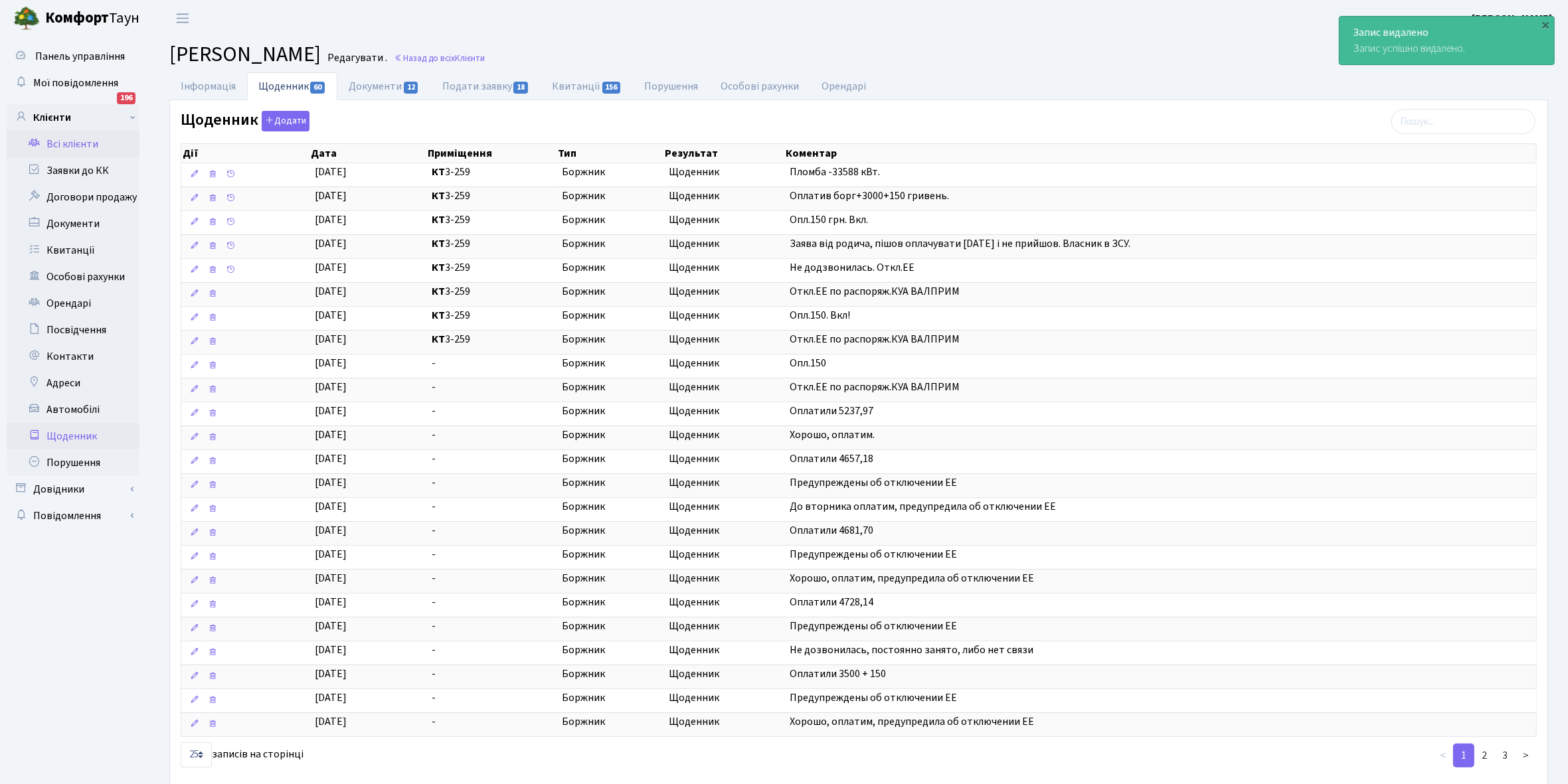
click at [66, 438] on link "Щоденник" at bounding box center [73, 437] width 133 height 27
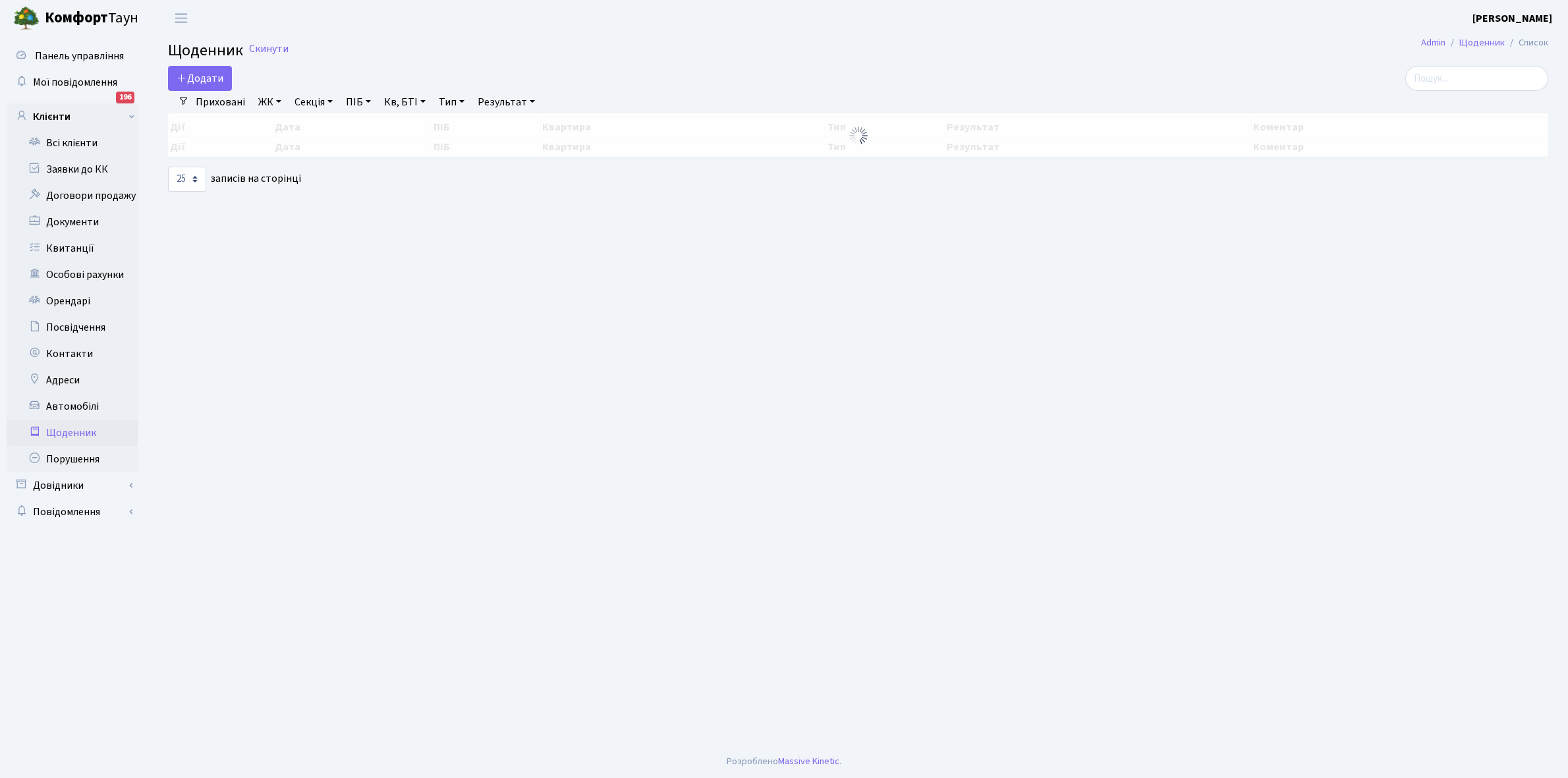
select select "25"
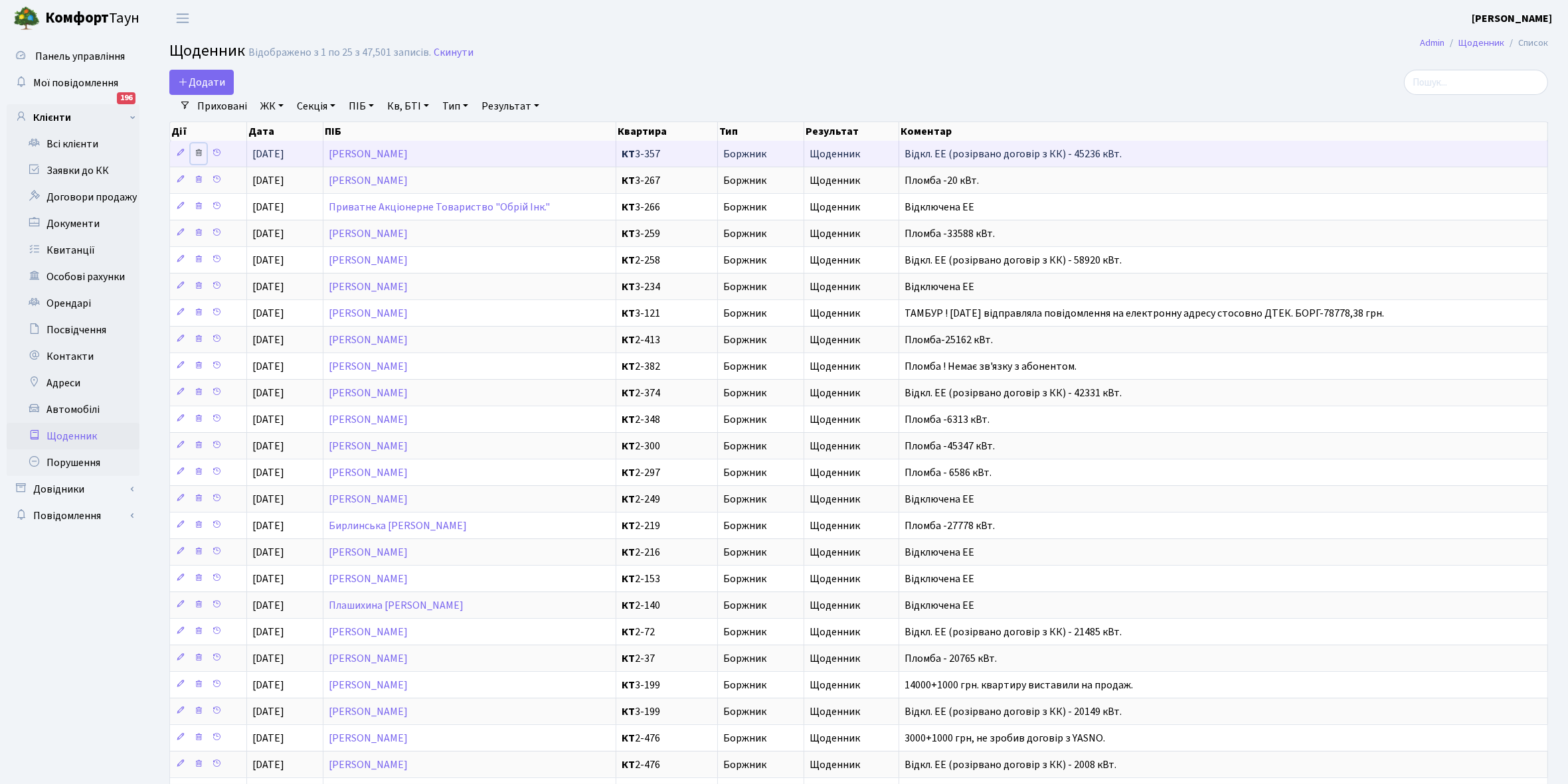
click at [199, 151] on icon at bounding box center [199, 153] width 9 height 9
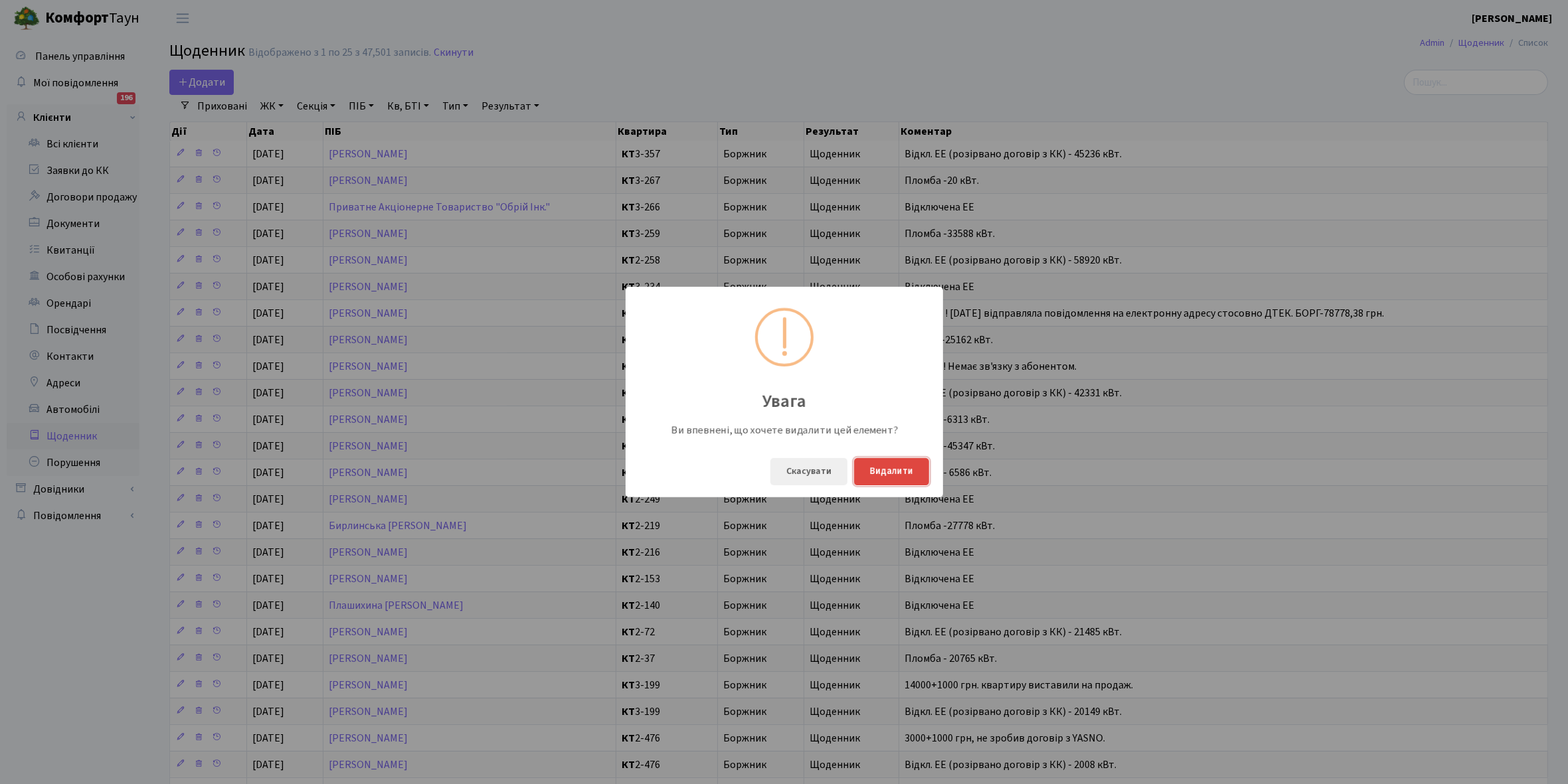
click at [906, 473] on button "Видалити" at bounding box center [892, 471] width 75 height 27
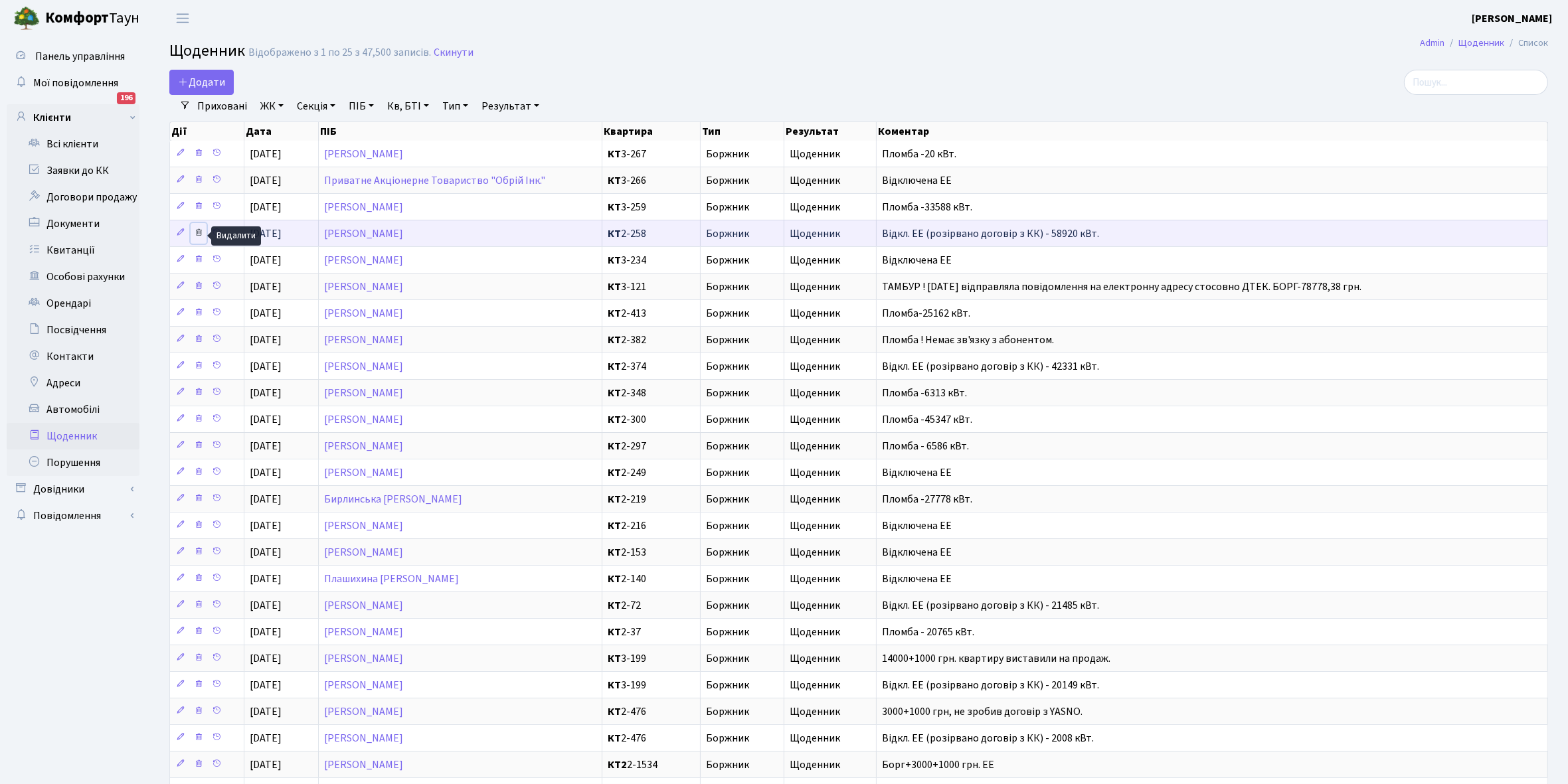
click at [200, 234] on icon at bounding box center [199, 232] width 9 height 9
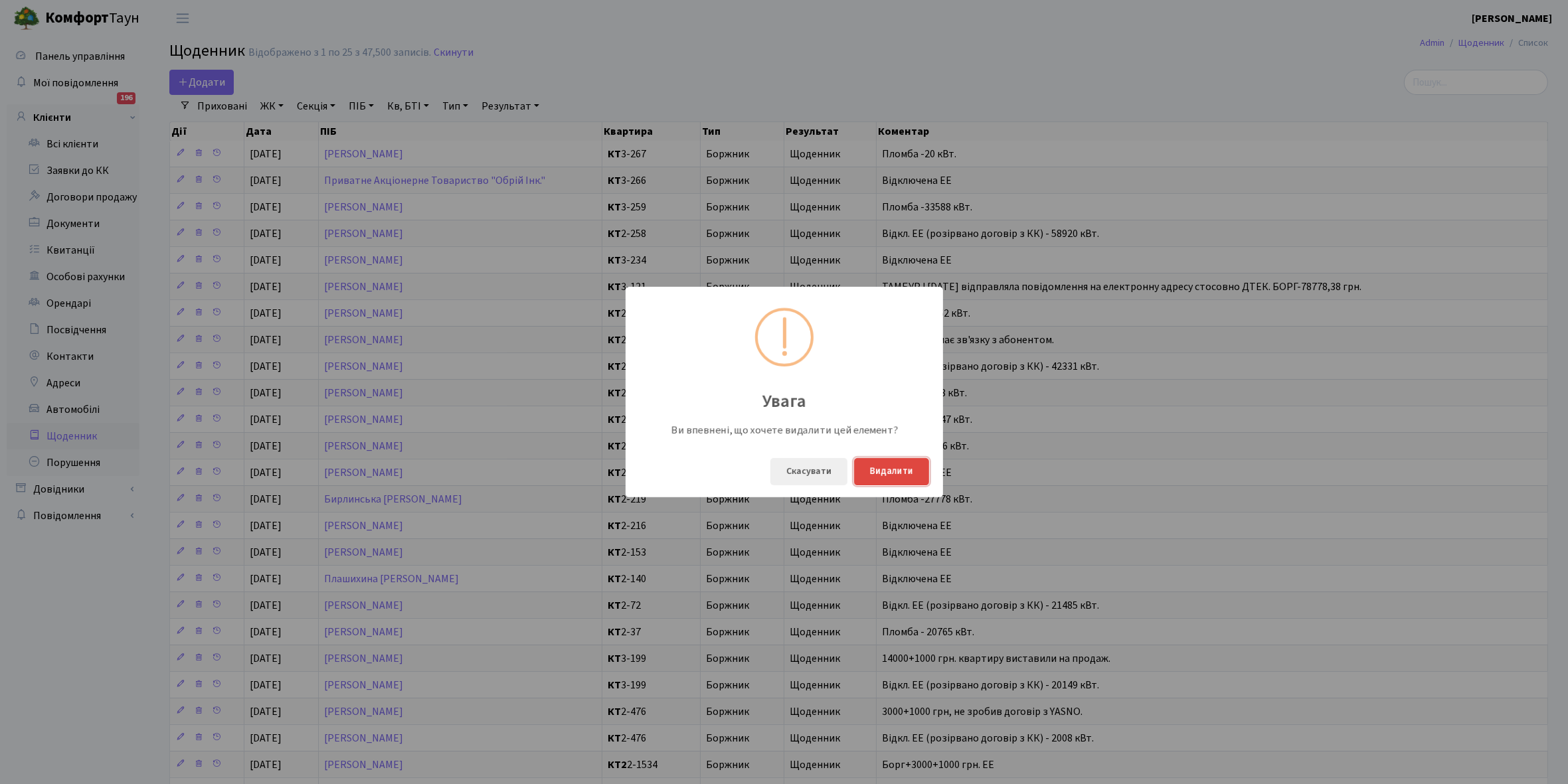
click at [904, 469] on button "Видалити" at bounding box center [892, 471] width 75 height 27
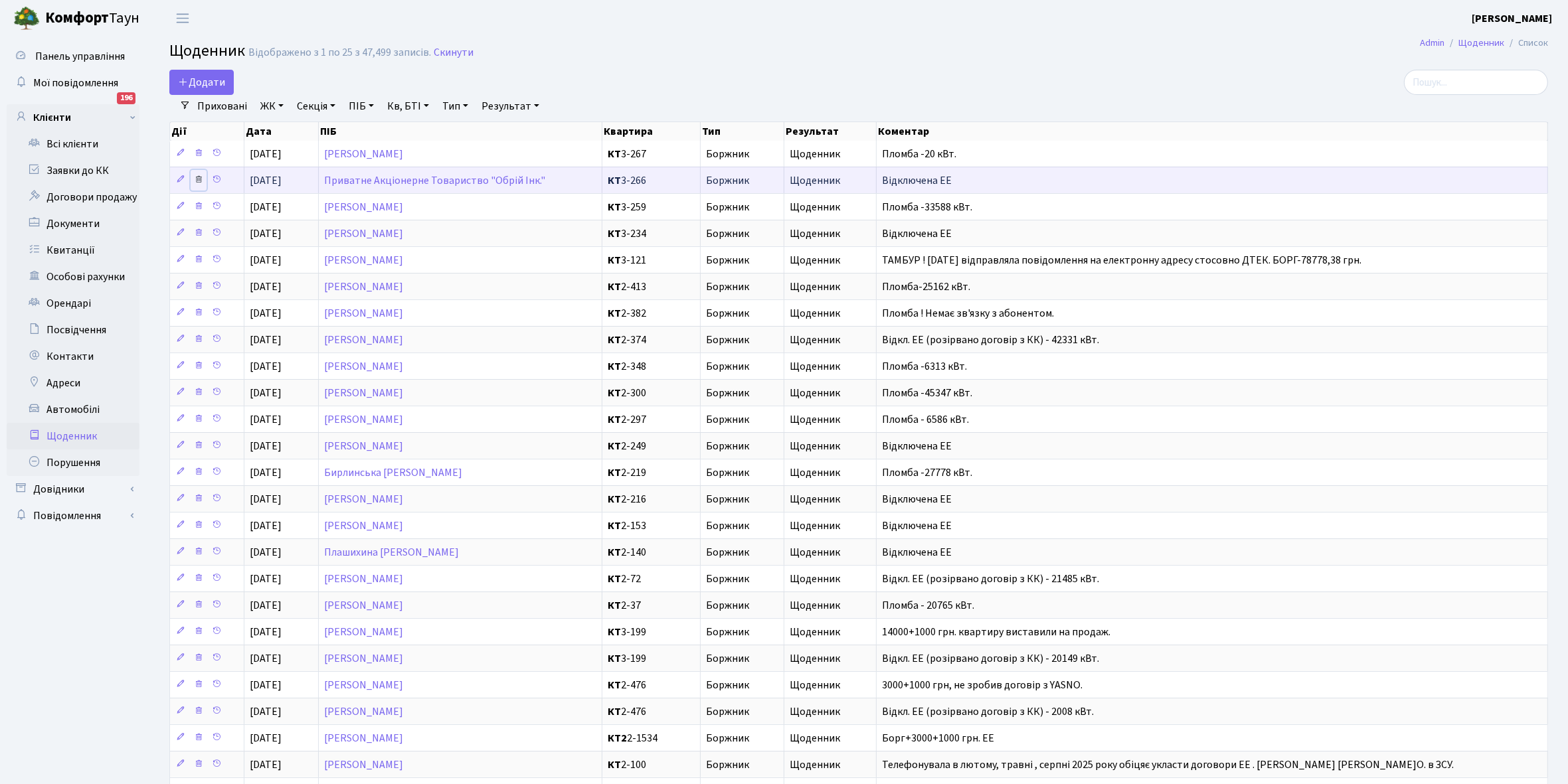
click at [200, 181] on icon at bounding box center [199, 179] width 9 height 9
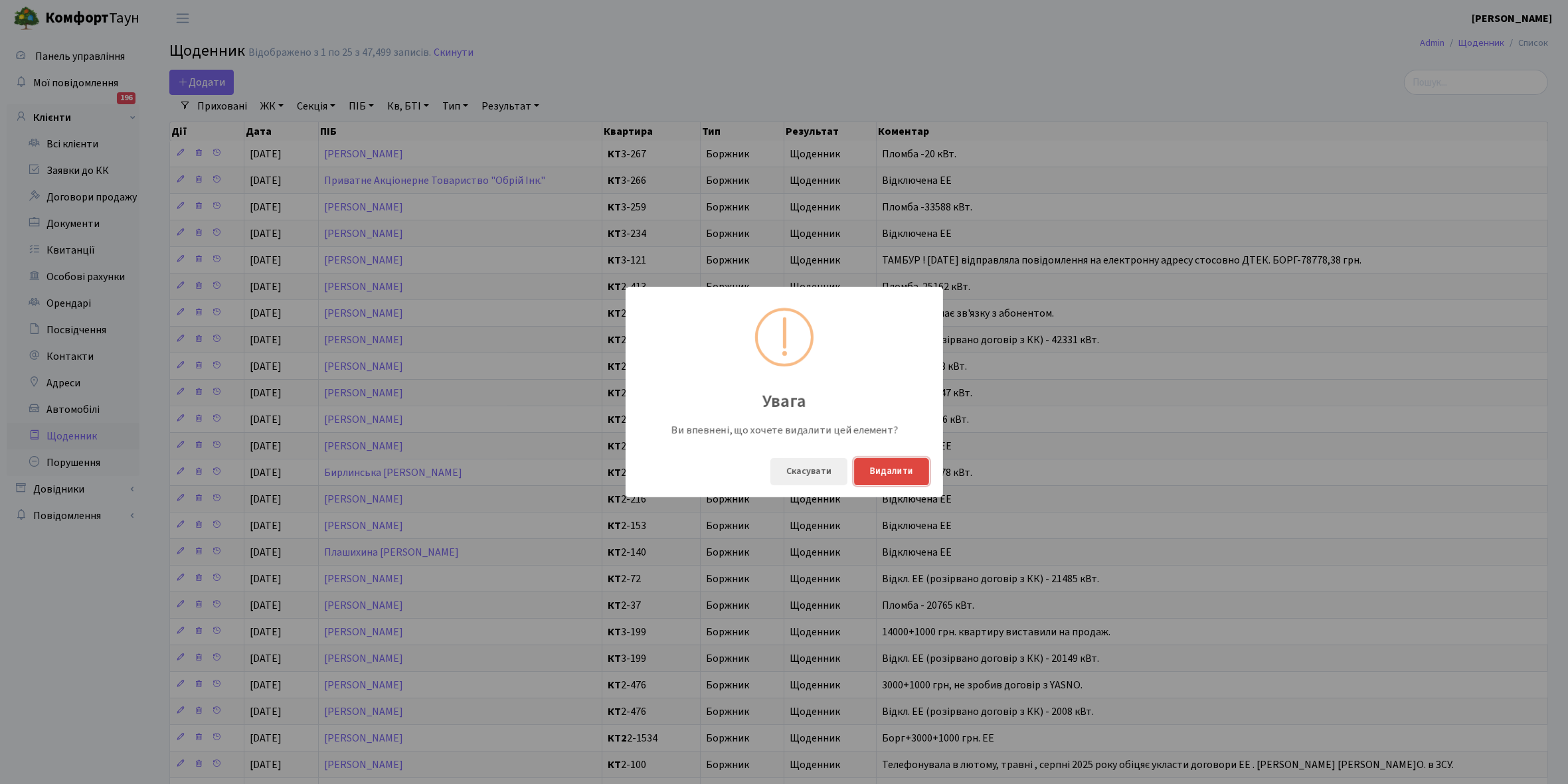
click at [888, 475] on button "Видалити" at bounding box center [892, 471] width 75 height 27
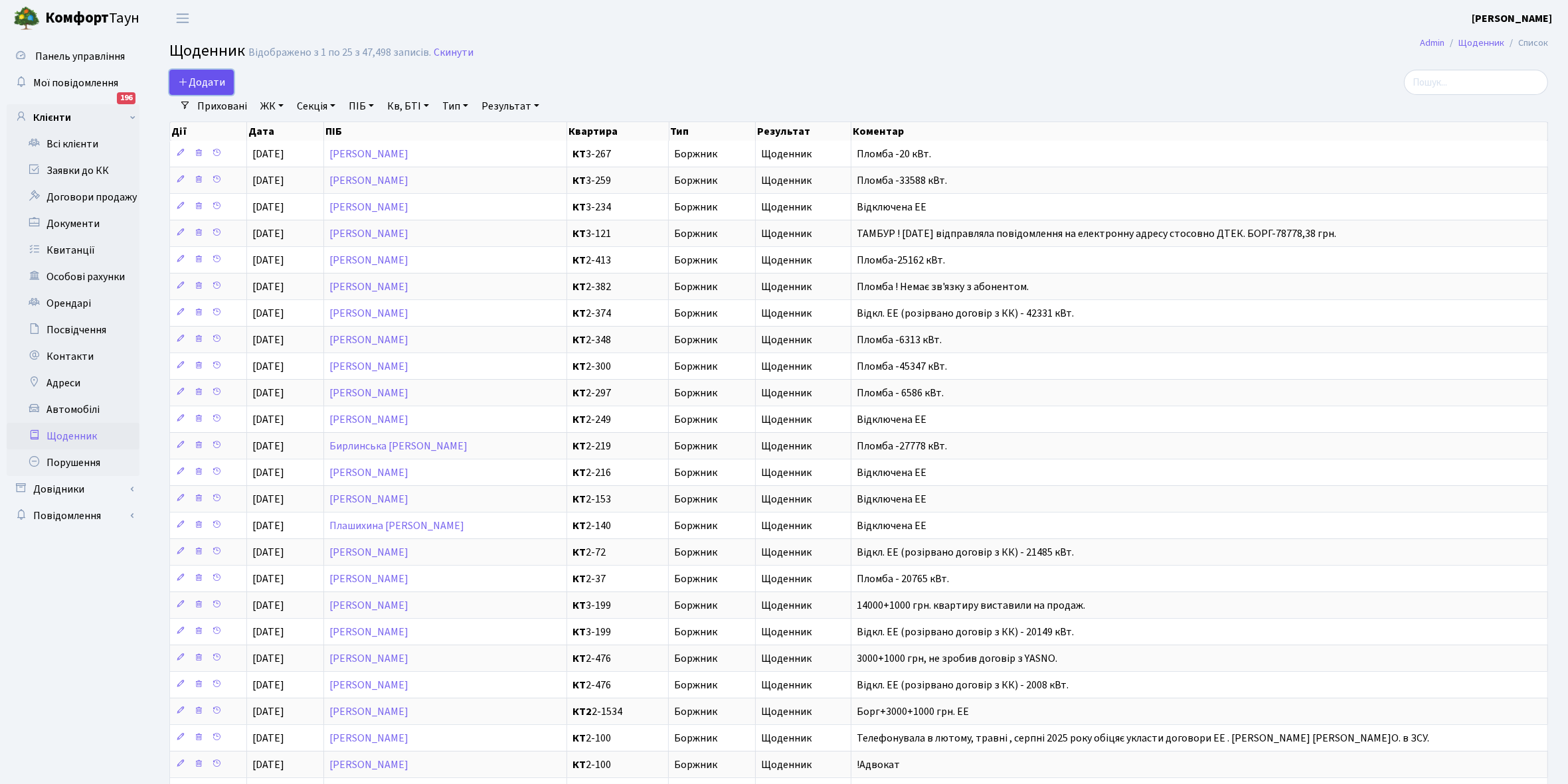
click at [203, 75] on span "Додати" at bounding box center [202, 82] width 47 height 15
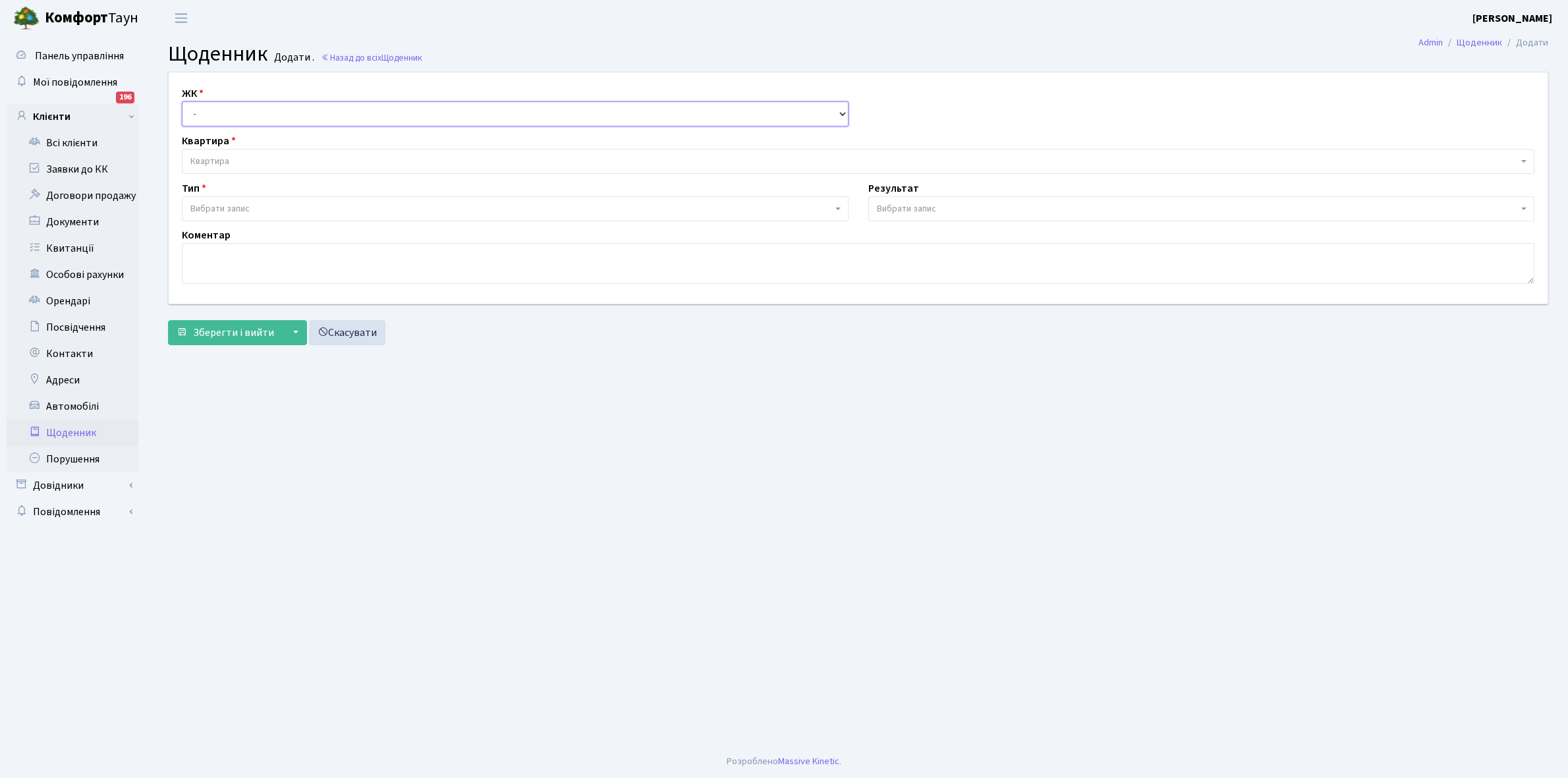
click at [216, 110] on select "- КТ, вул. Регенераторна, 4 КТ2, просп. [STREET_ADDRESS] [STREET_ADDRESS] [PERS…" at bounding box center [516, 114] width 667 height 25
select select "271"
click at [182, 102] on select "- КТ, вул. Регенераторна, 4 КТ2, просп. [STREET_ADDRESS] [STREET_ADDRESS] [PERS…" at bounding box center [516, 114] width 667 height 25
select select
click at [245, 158] on span "Квартира" at bounding box center [854, 161] width 1327 height 13
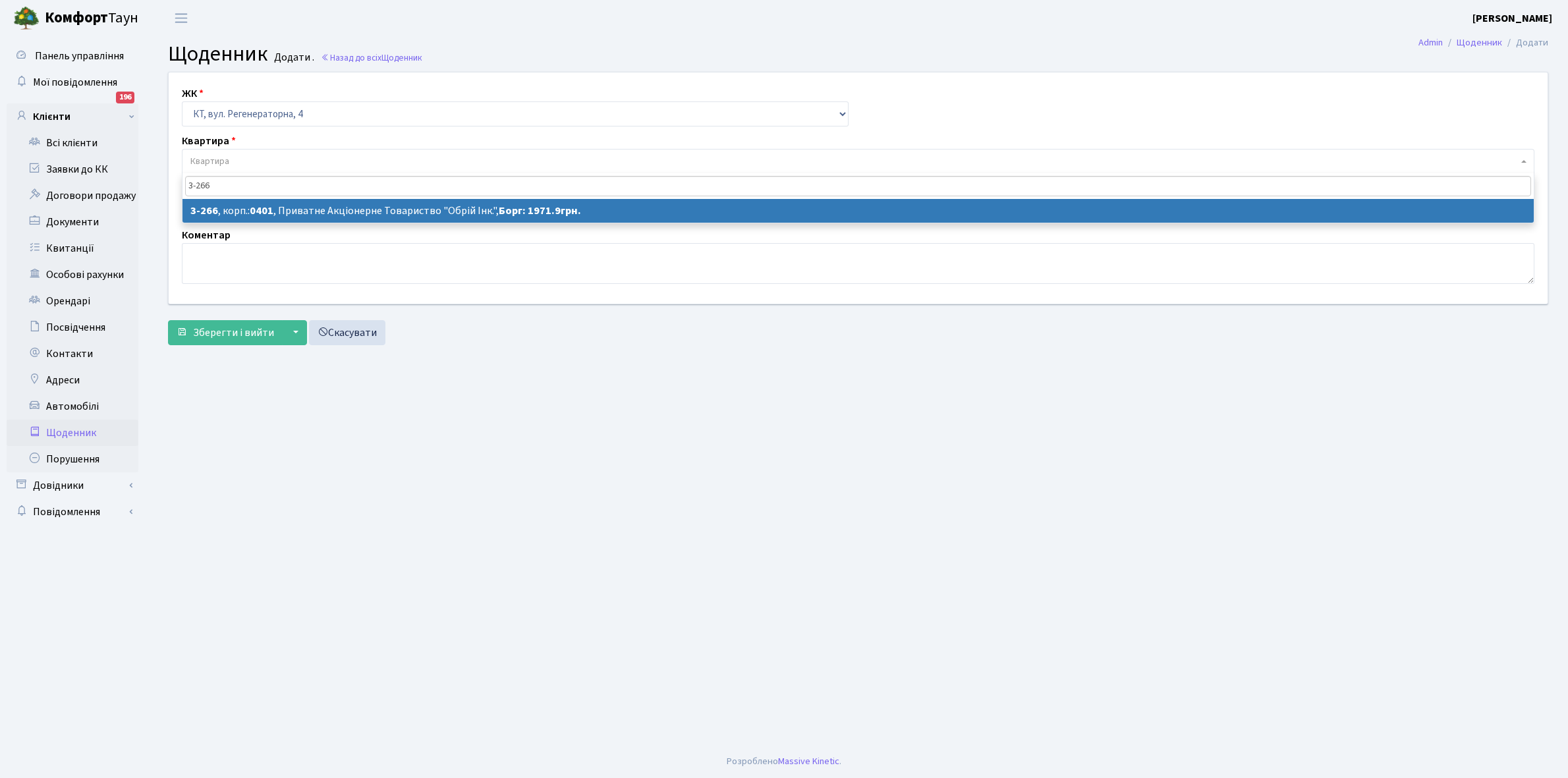
type input "3-266"
select select "759"
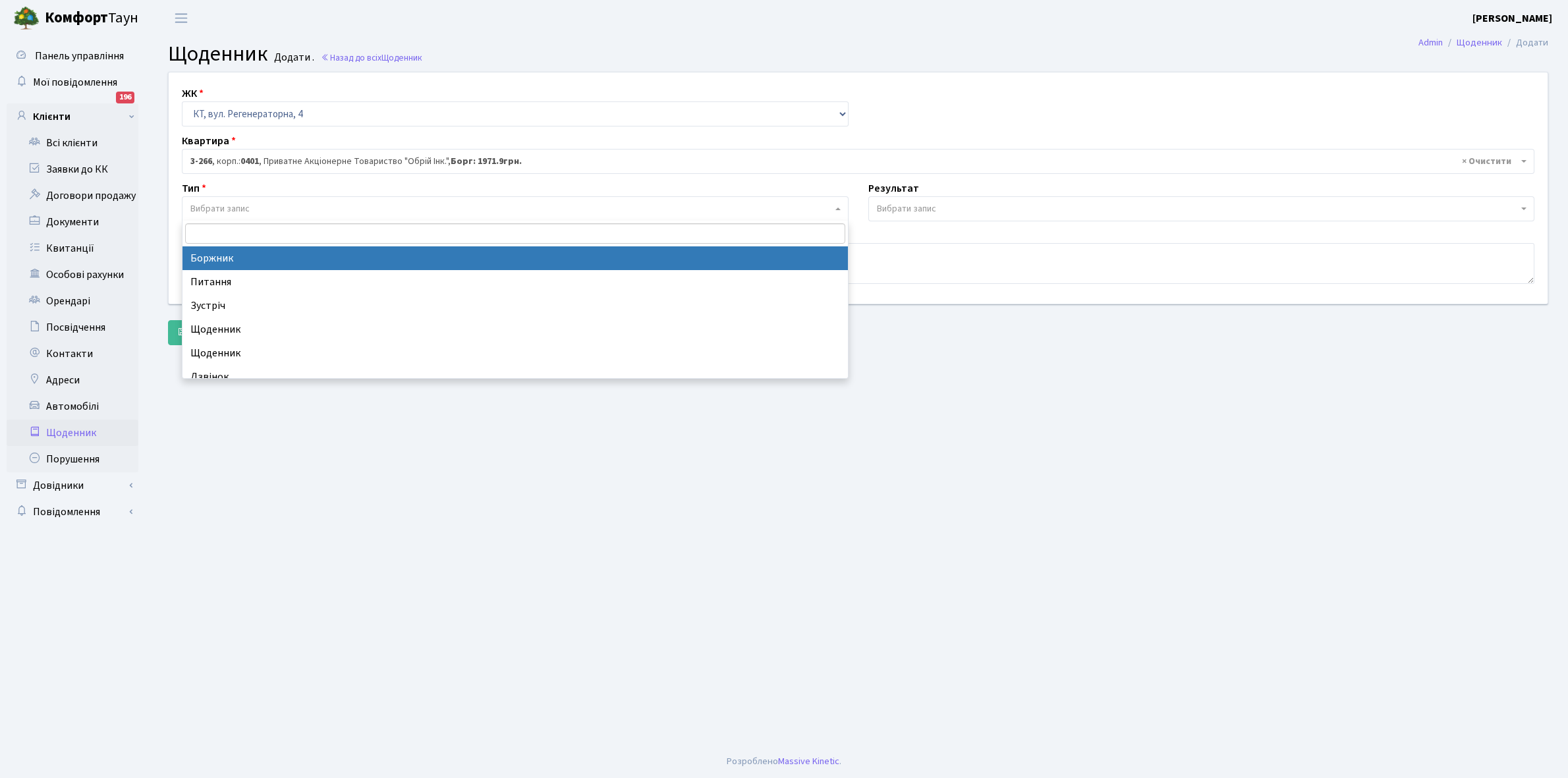
click at [255, 212] on span "Вибрати запис" at bounding box center [512, 209] width 642 height 13
select select "189"
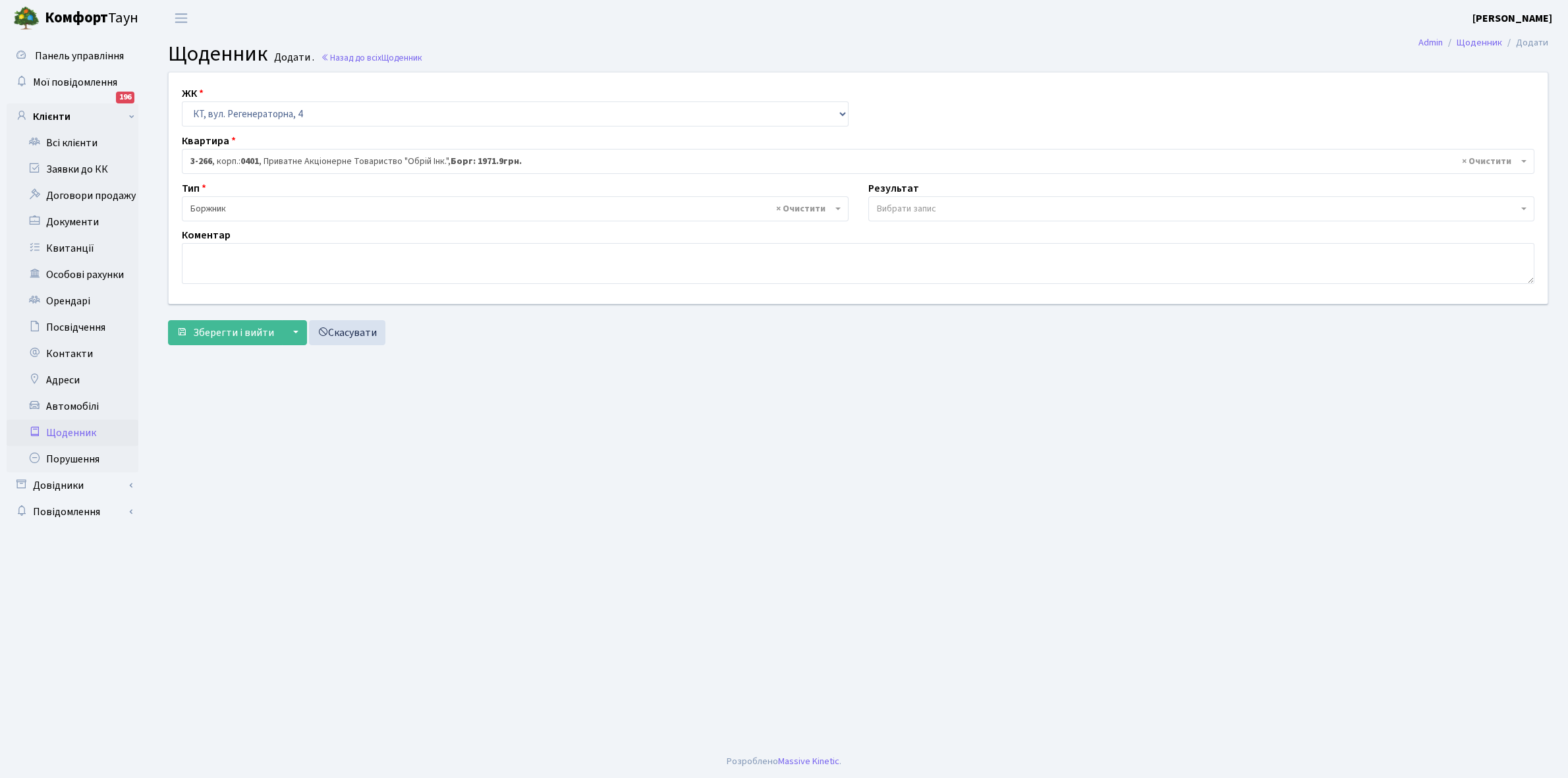
click at [905, 207] on span "Вибрати запис" at bounding box center [906, 209] width 59 height 13
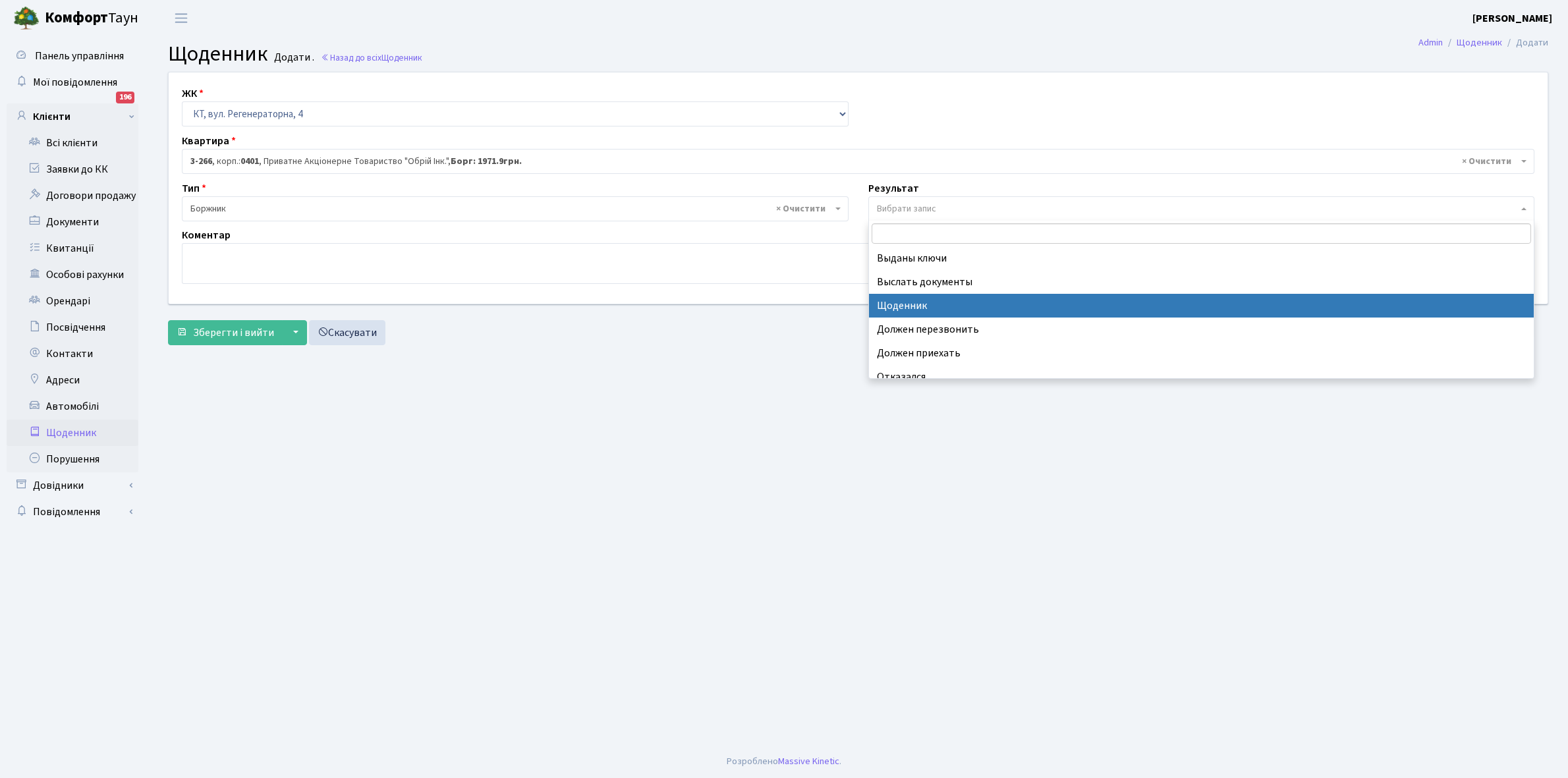
select select "14"
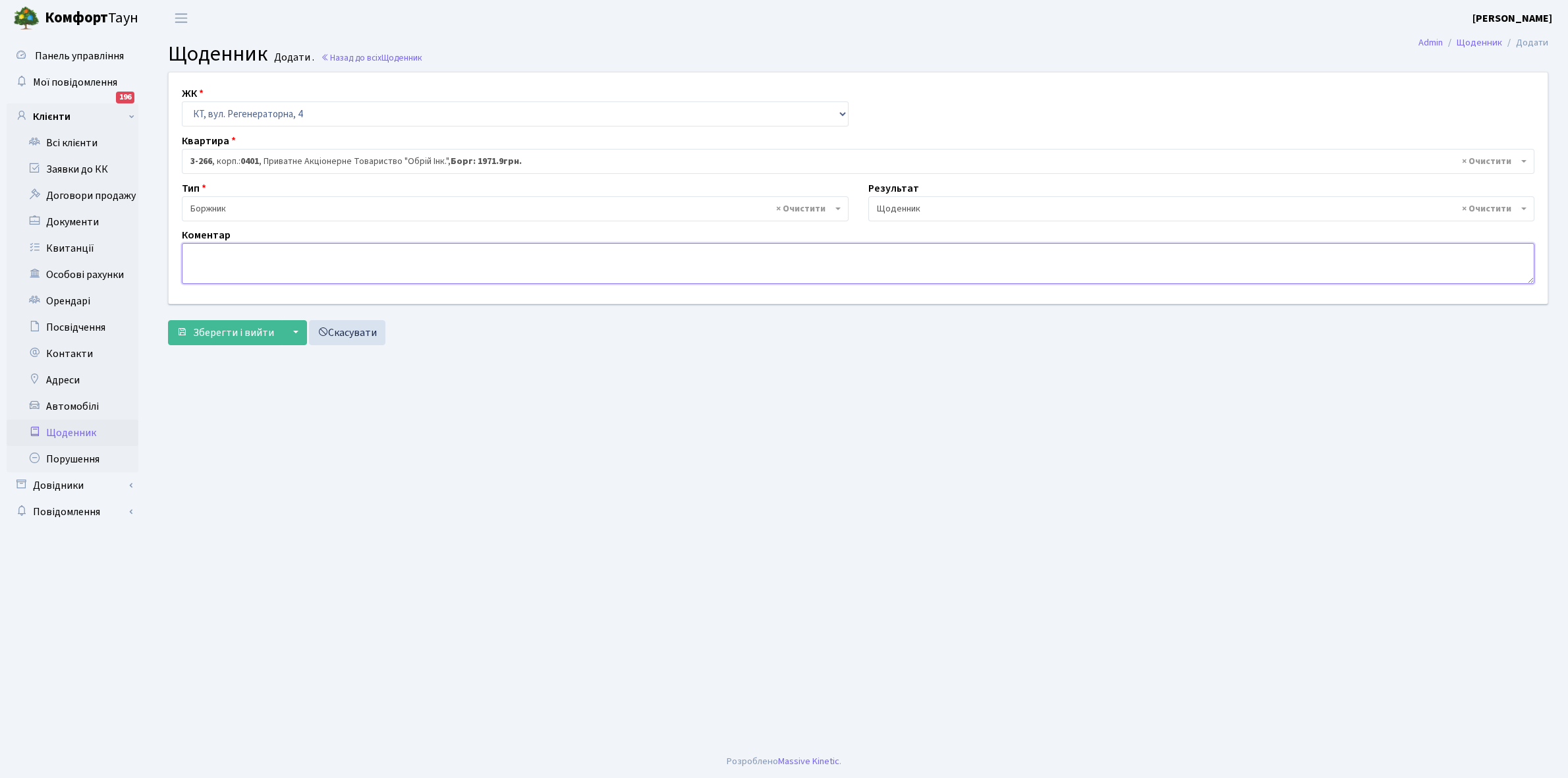
click at [183, 252] on textarea at bounding box center [858, 263] width 1353 height 41
paste textarea "Відкл. ЕЕ (розірвано договір з КК) - 20149 кВт."
type textarea "В"
type textarea "Відключена ЕЕ"
click at [219, 334] on span "Зберегти і вийти" at bounding box center [234, 333] width 81 height 15
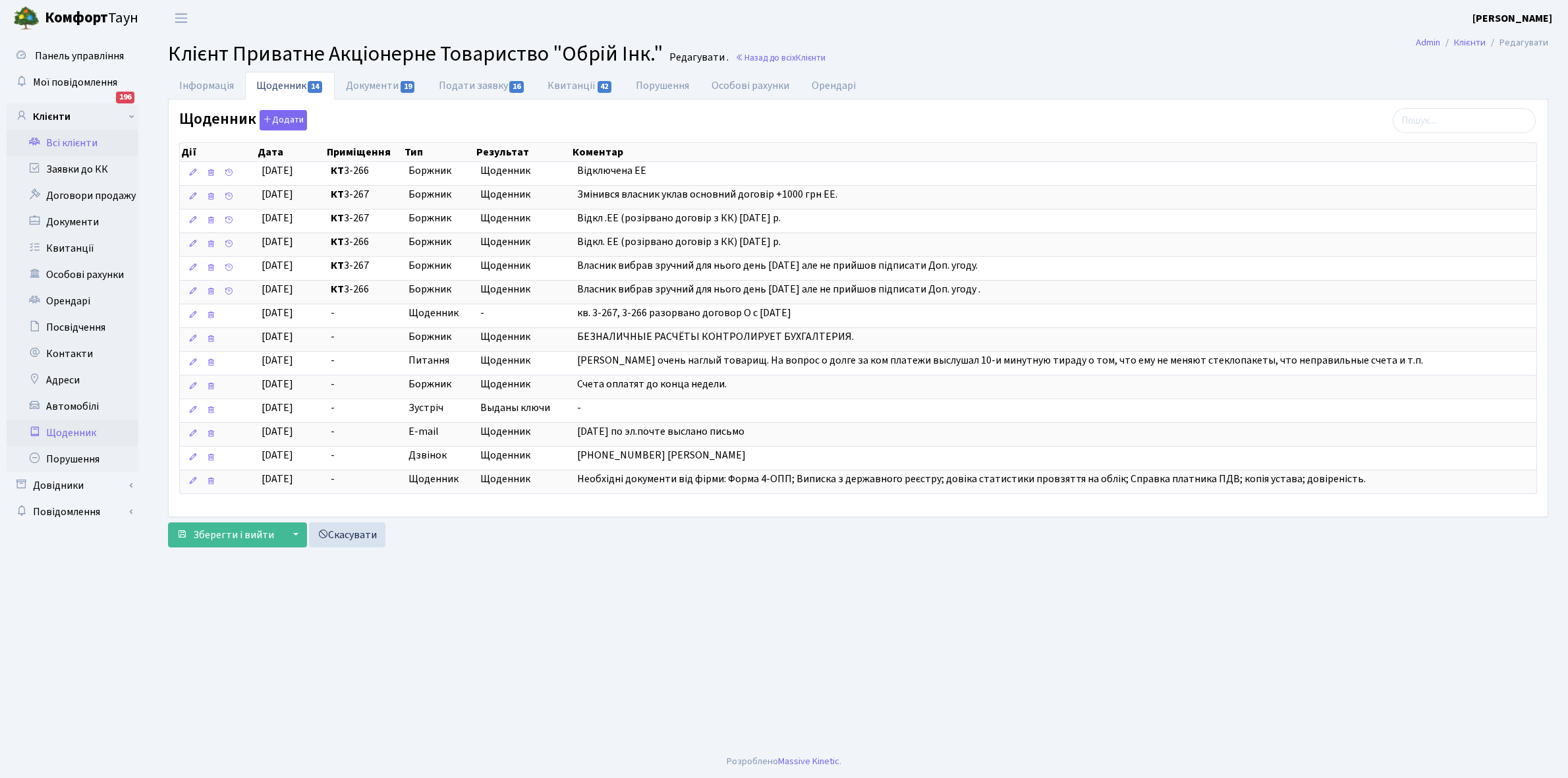
click at [64, 435] on link "Щоденник" at bounding box center [72, 433] width 132 height 27
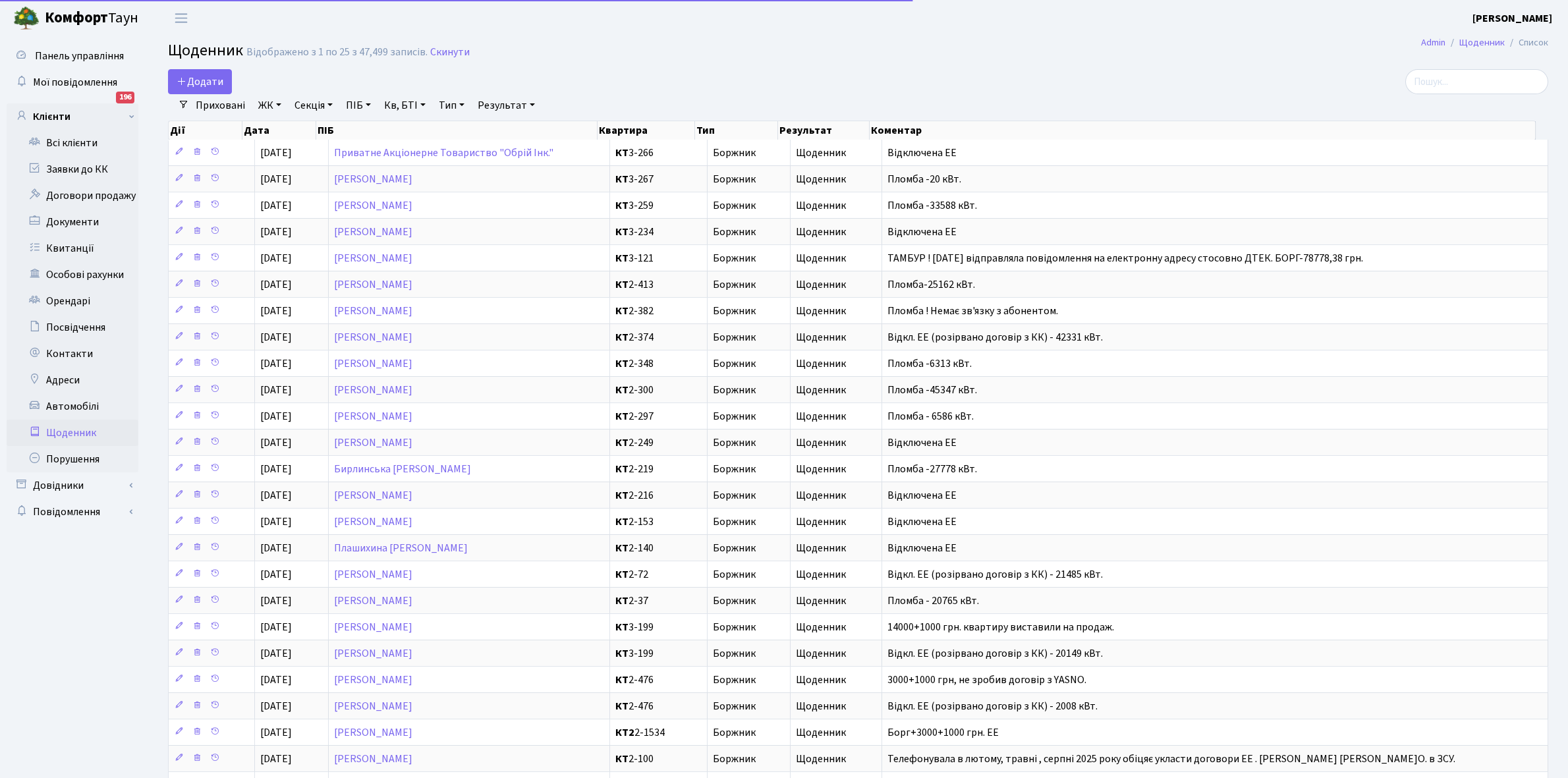
select select "25"
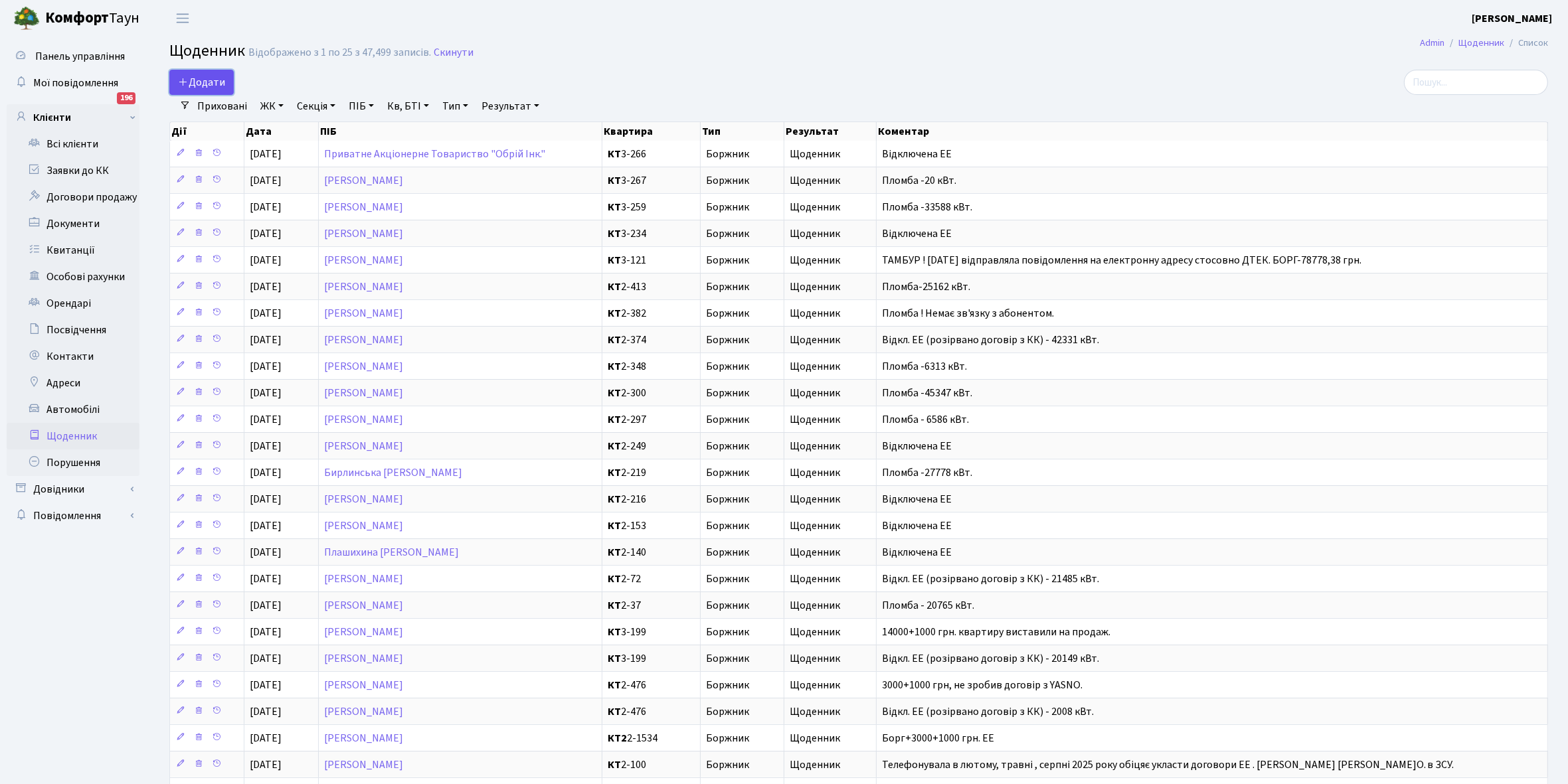
click at [201, 78] on span "Додати" at bounding box center [202, 82] width 47 height 15
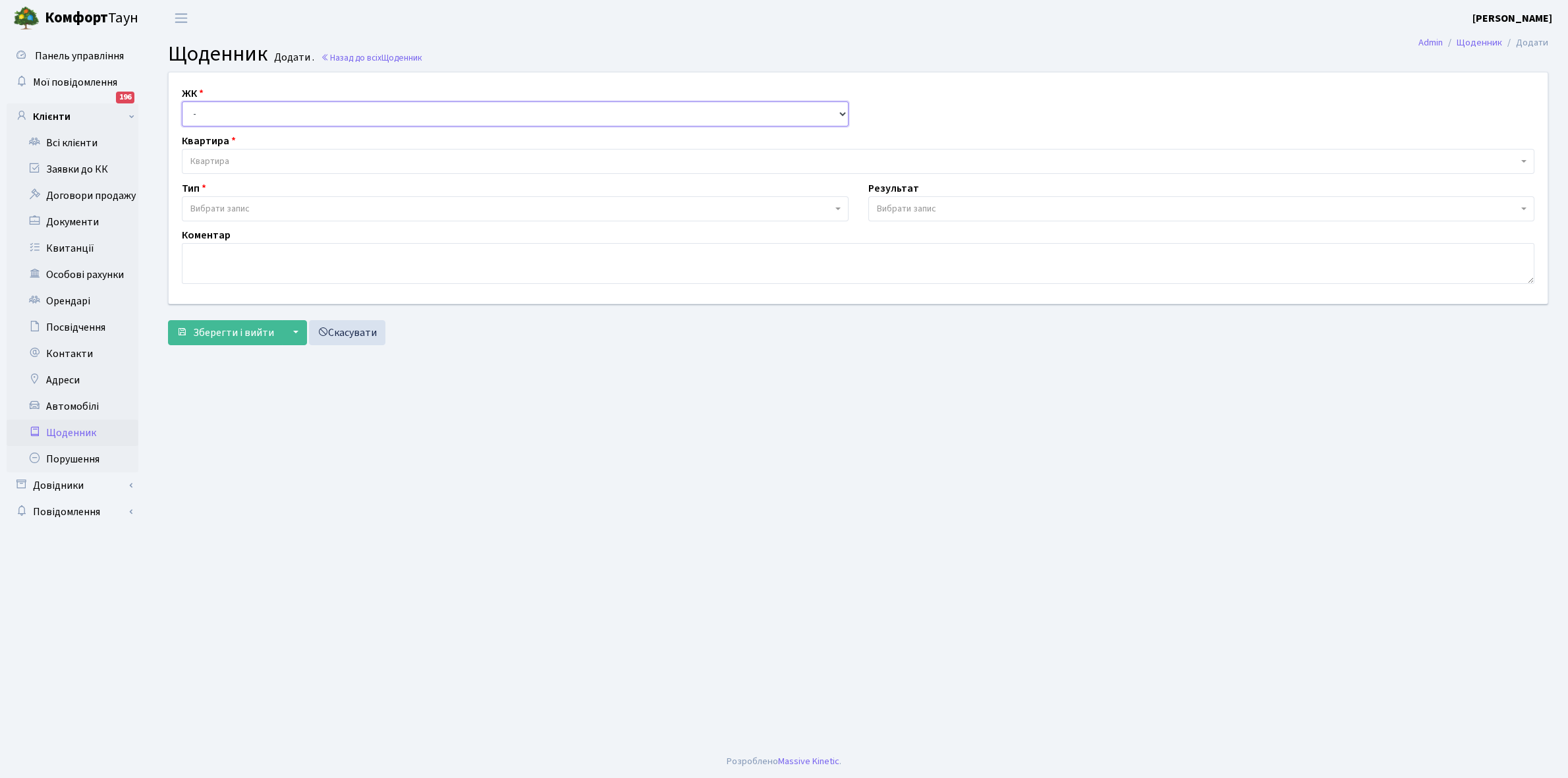
click at [218, 109] on select "- КТ, вул. Регенераторна, 4 КТ2, просп. [STREET_ADDRESS] [STREET_ADDRESS] [PERS…" at bounding box center [516, 114] width 667 height 25
select select "271"
click at [182, 102] on select "- КТ, вул. Регенераторна, 4 КТ2, просп. [STREET_ADDRESS] [STREET_ADDRESS] [PERS…" at bounding box center [516, 114] width 667 height 25
select select
click at [245, 159] on span "Квартира" at bounding box center [854, 161] width 1327 height 13
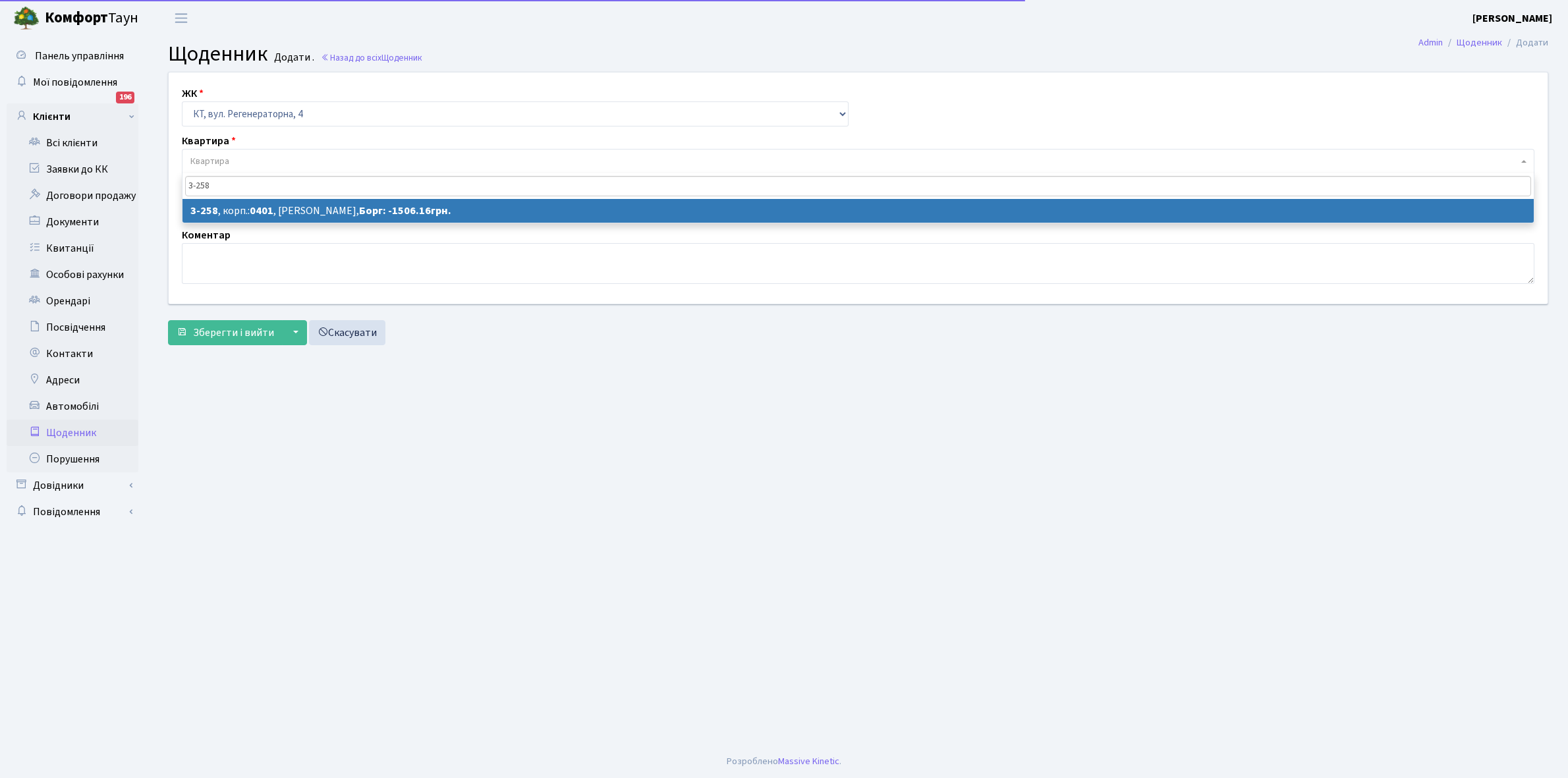
type input "3-258"
select select "751"
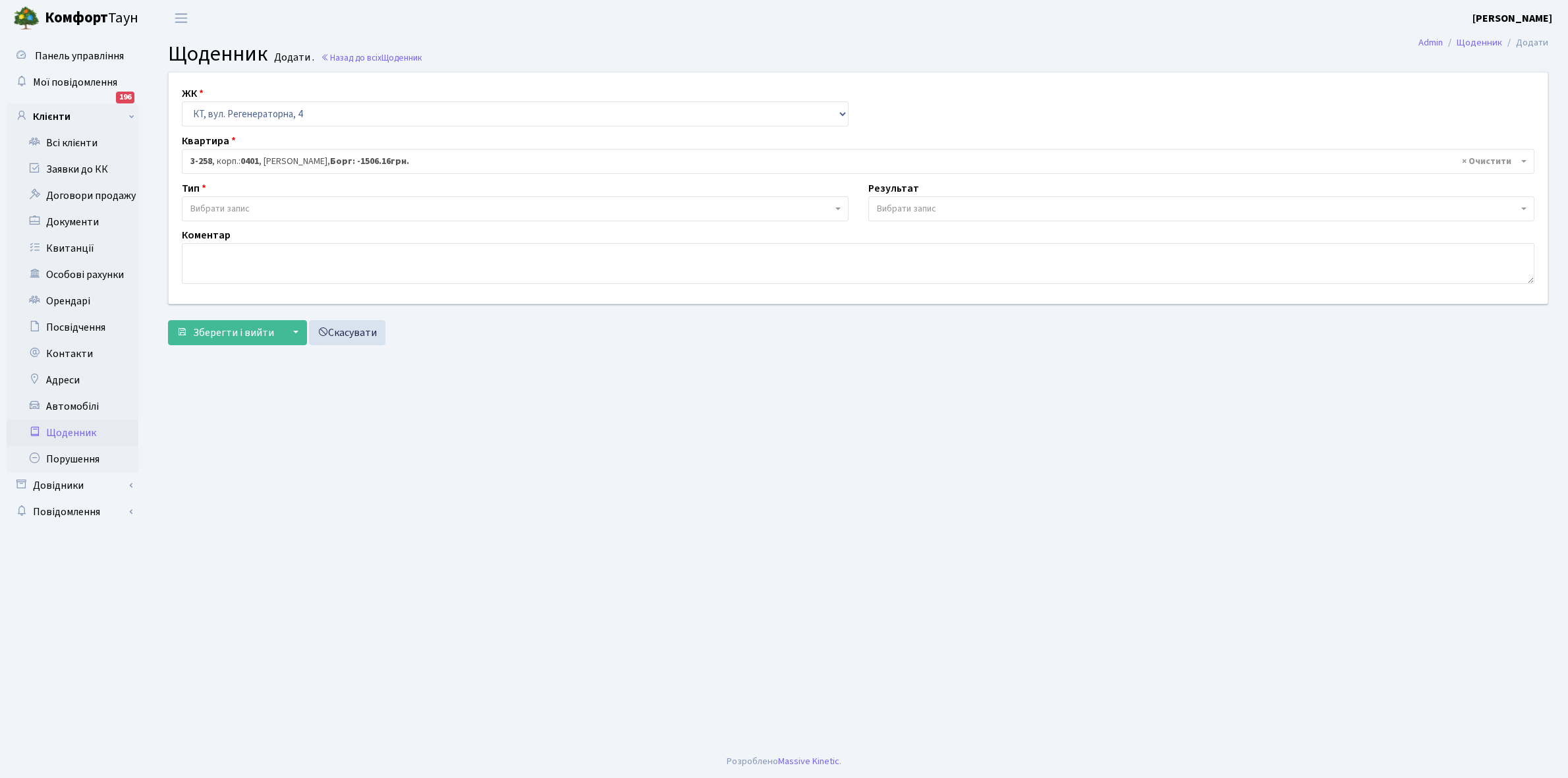
click at [254, 206] on span "Вибрати запис" at bounding box center [512, 209] width 642 height 13
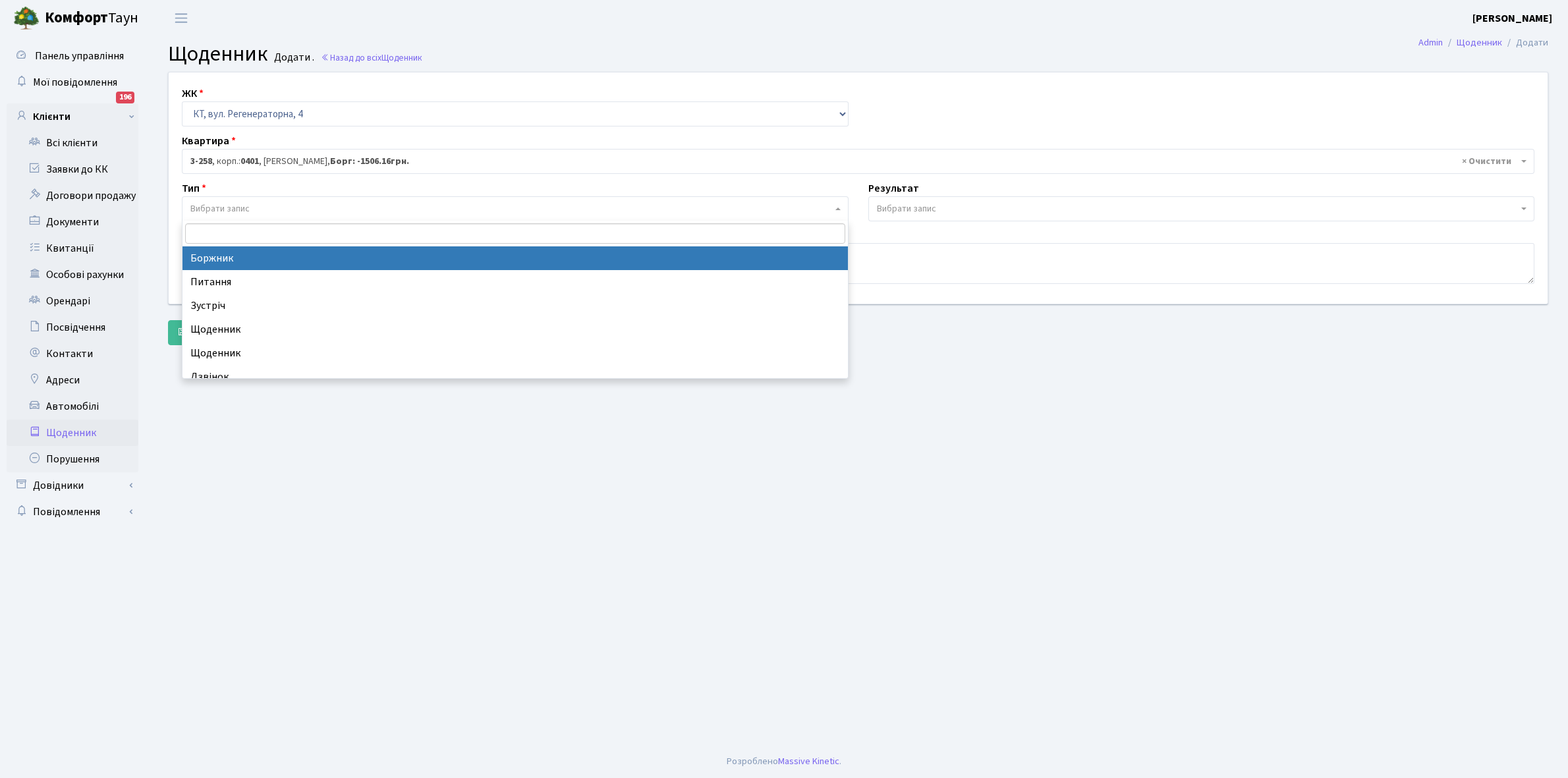
select select "189"
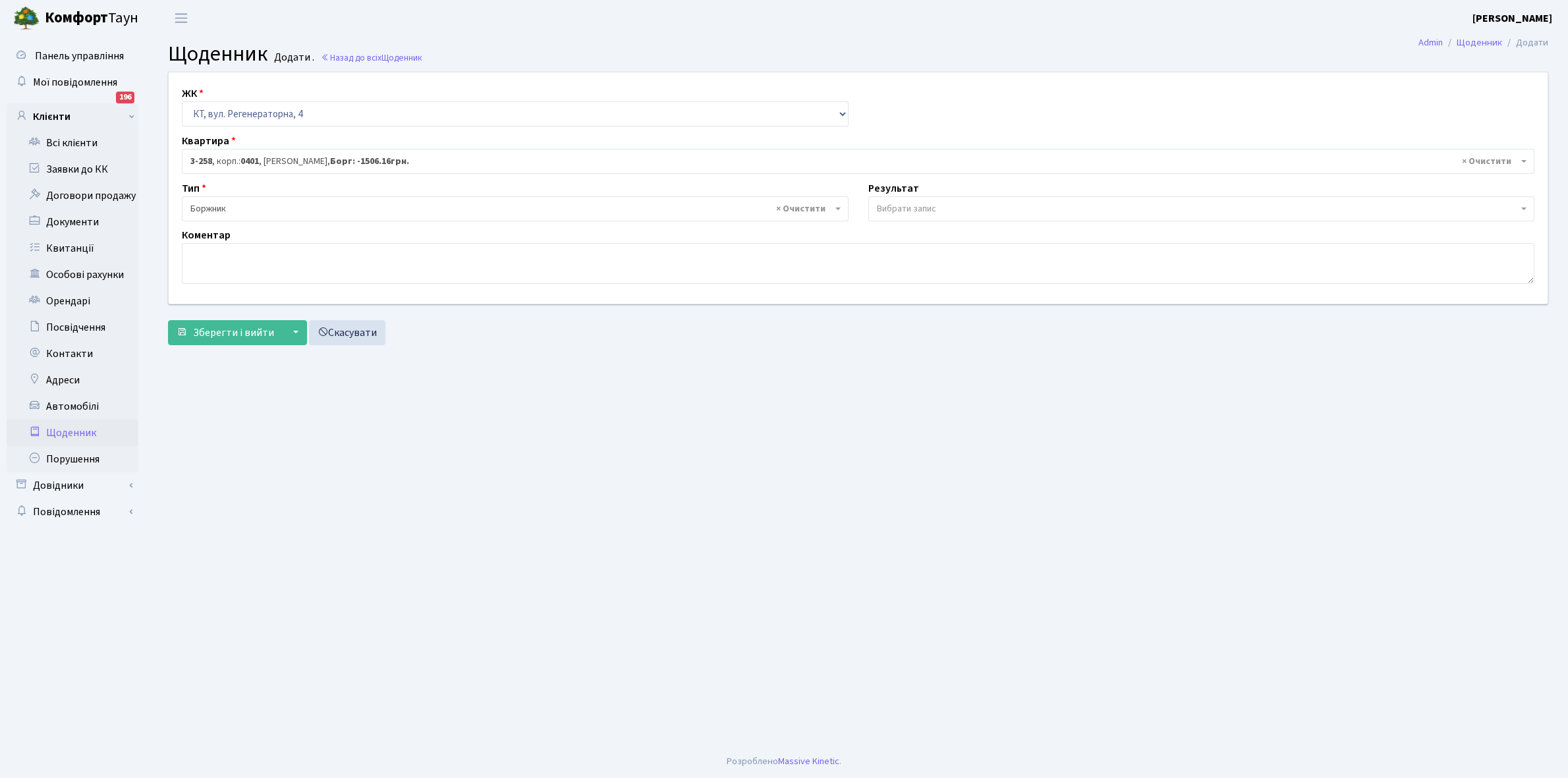
click at [896, 205] on span "Вибрати запис" at bounding box center [906, 209] width 59 height 13
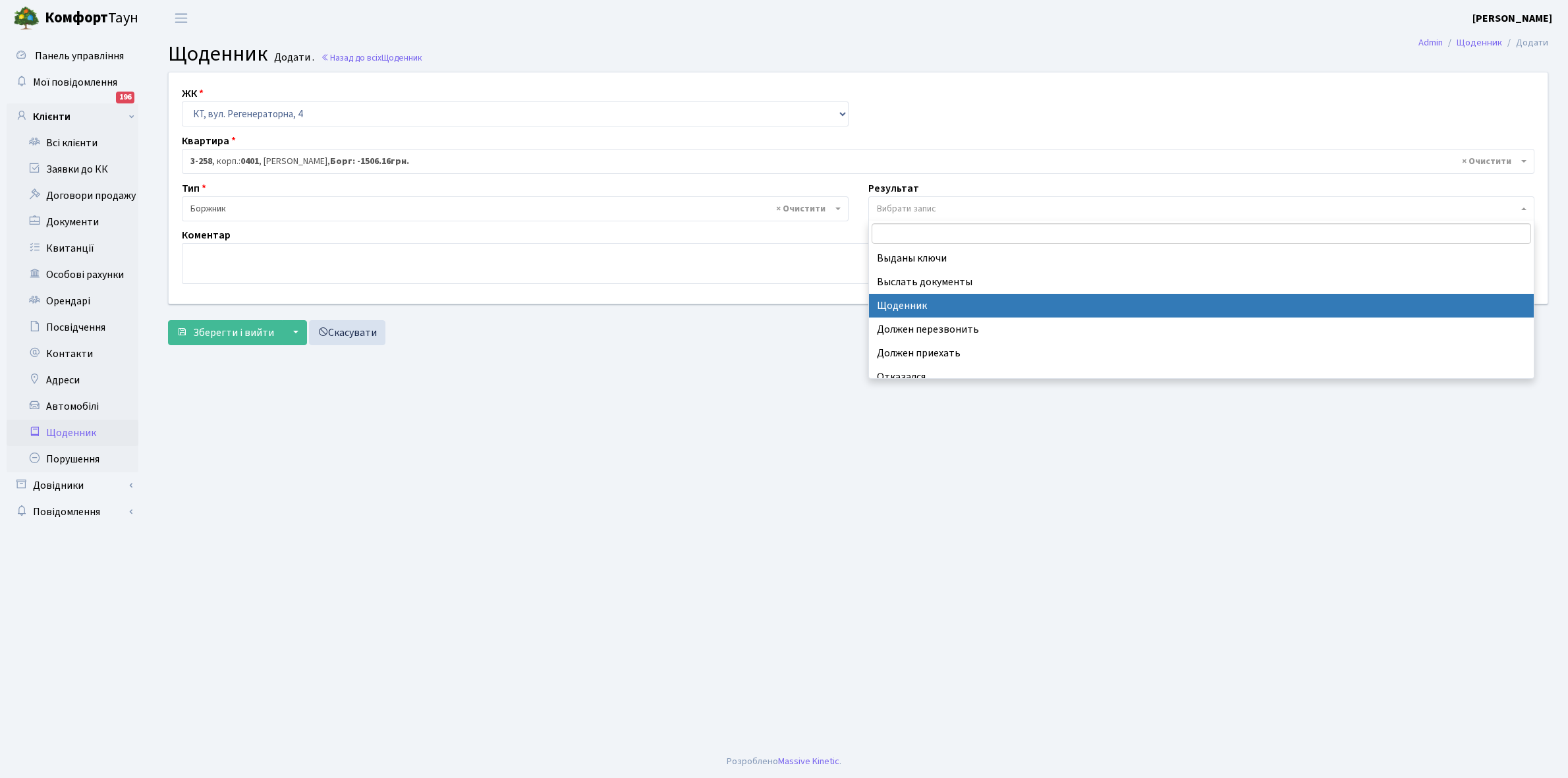
select select "14"
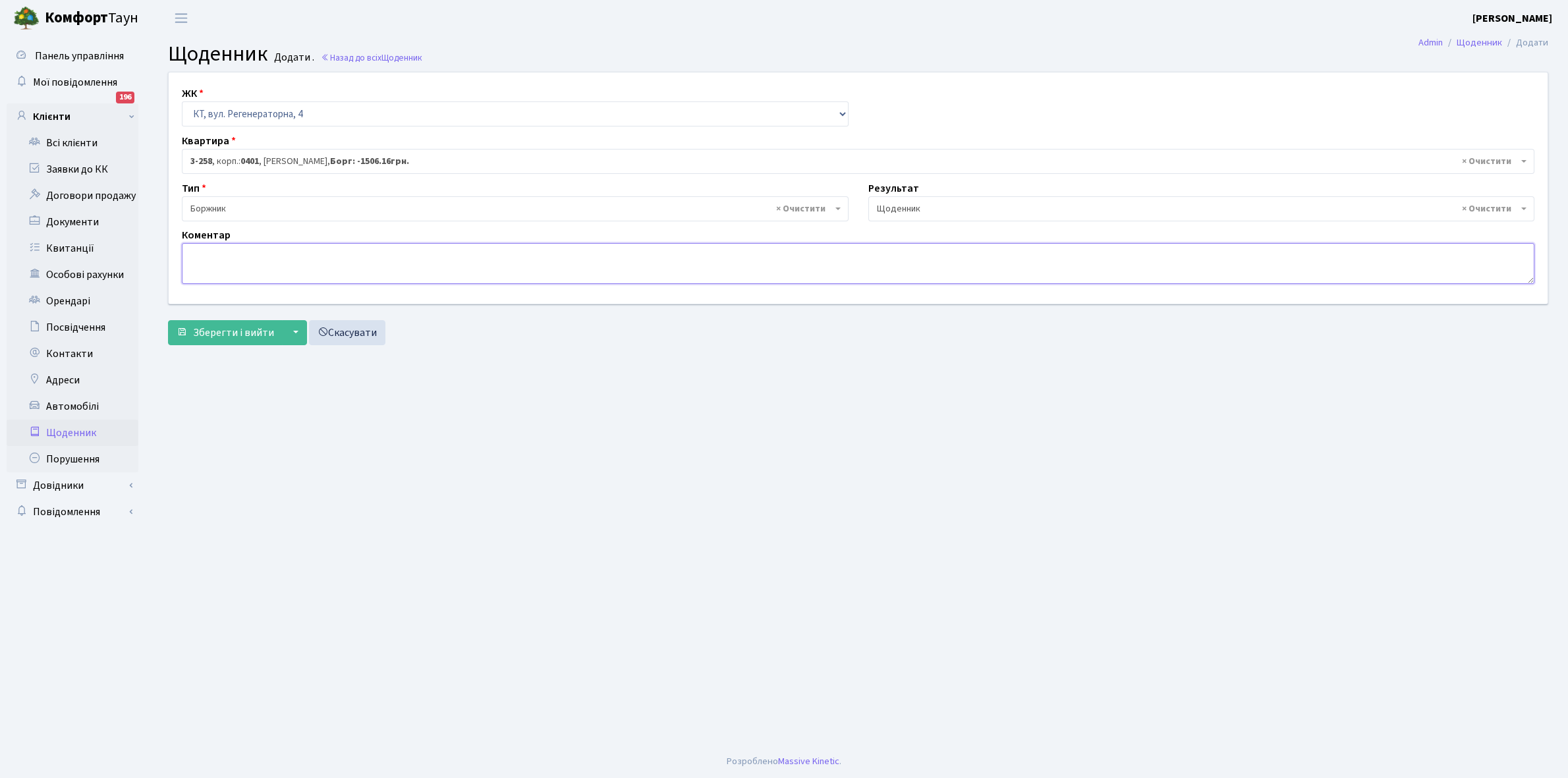
click at [202, 257] on textarea at bounding box center [858, 263] width 1353 height 41
paste textarea "Відкл. ЕЕ (розірвано договір з КК) - 20149 кВт."
click at [372, 254] on textarea "Відкл. ЕЕ (розірвано договір з КК) - 20149 кВт." at bounding box center [858, 263] width 1353 height 41
type textarea "Відкл. ЕЕ (розірвано договір з КК) - 58920 кВт."
click at [238, 326] on span "Зберегти і вийти" at bounding box center [234, 333] width 81 height 15
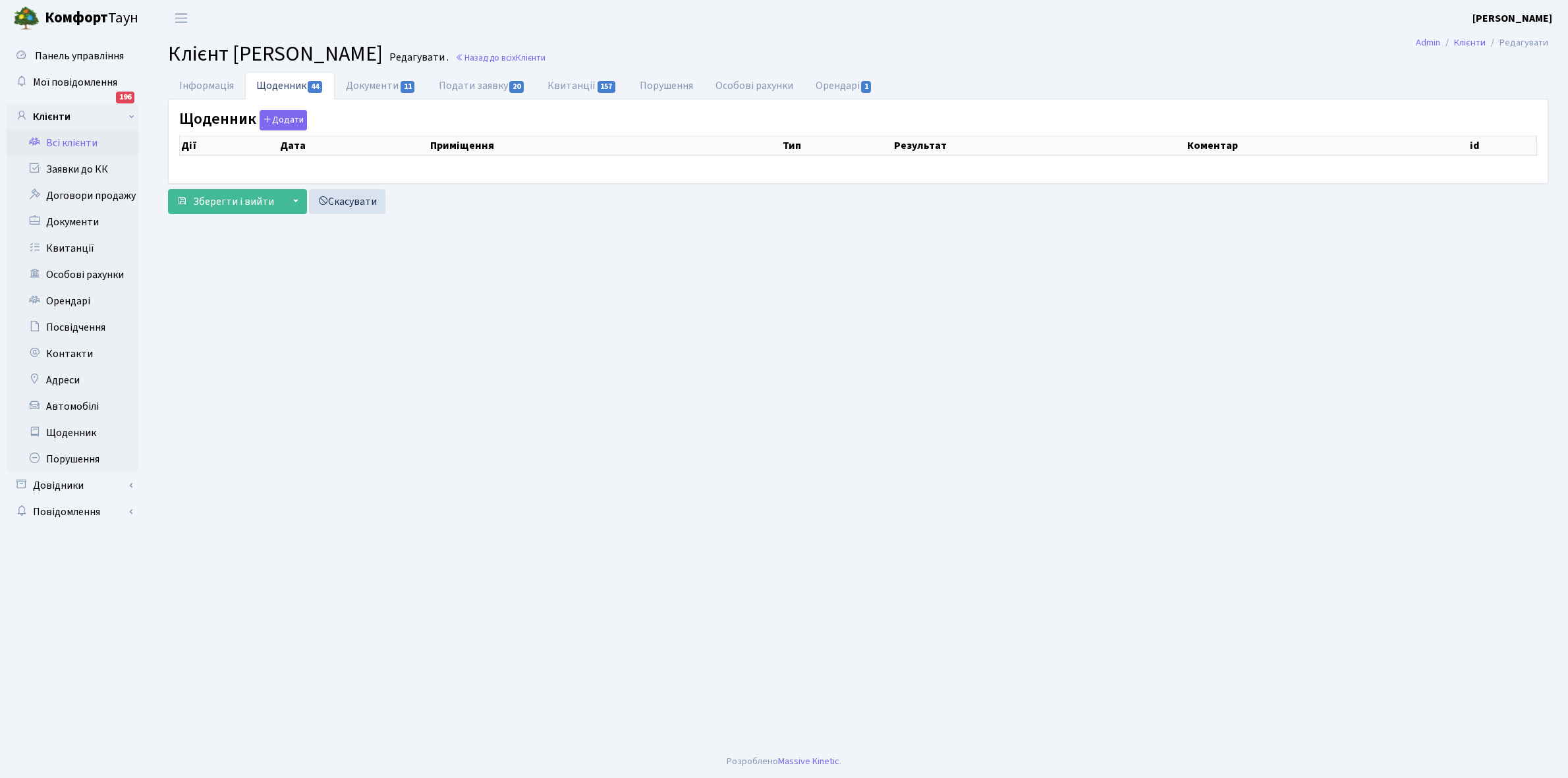
select select "25"
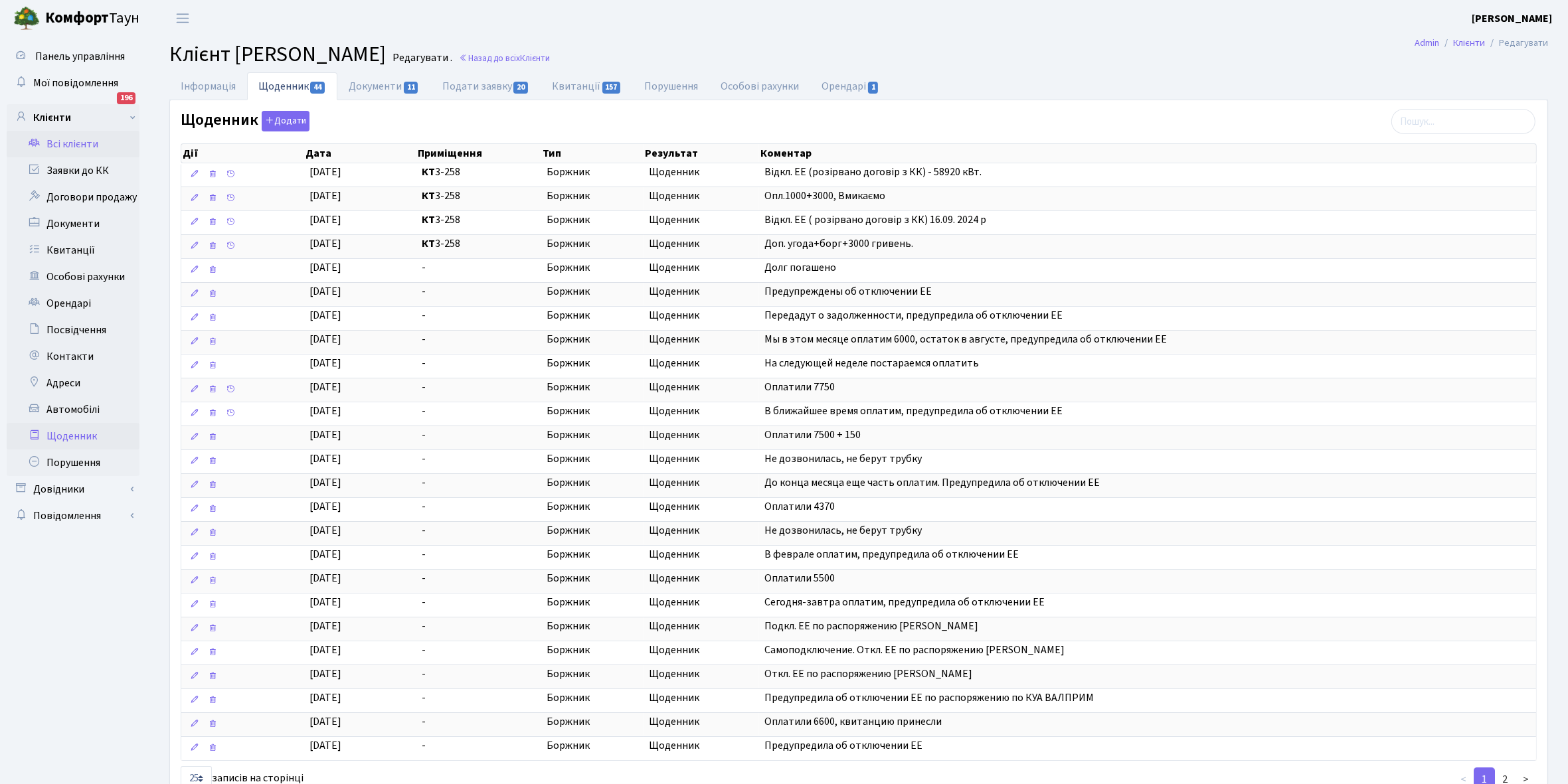
click at [61, 435] on link "Щоденник" at bounding box center [73, 437] width 133 height 27
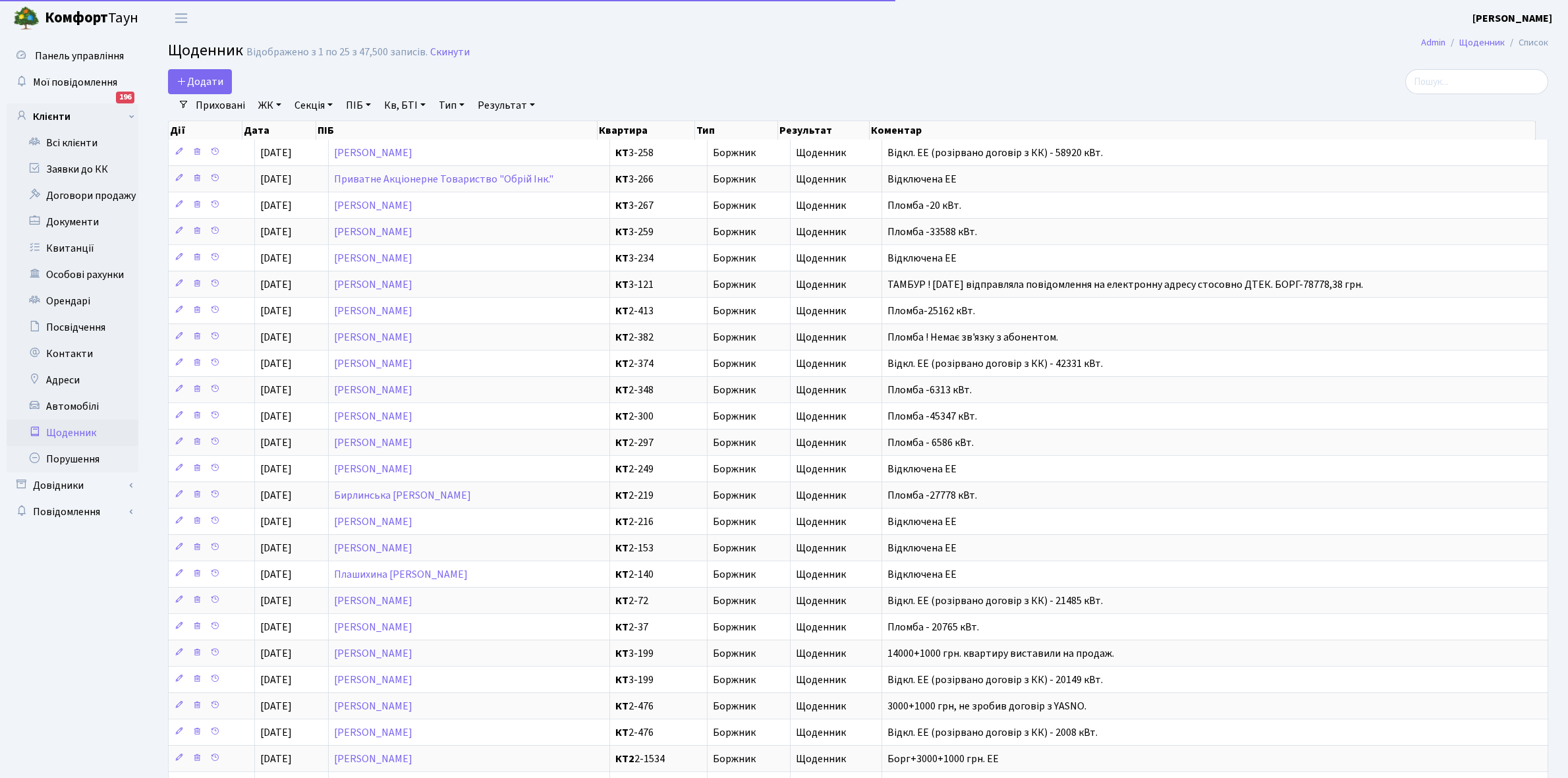
select select "25"
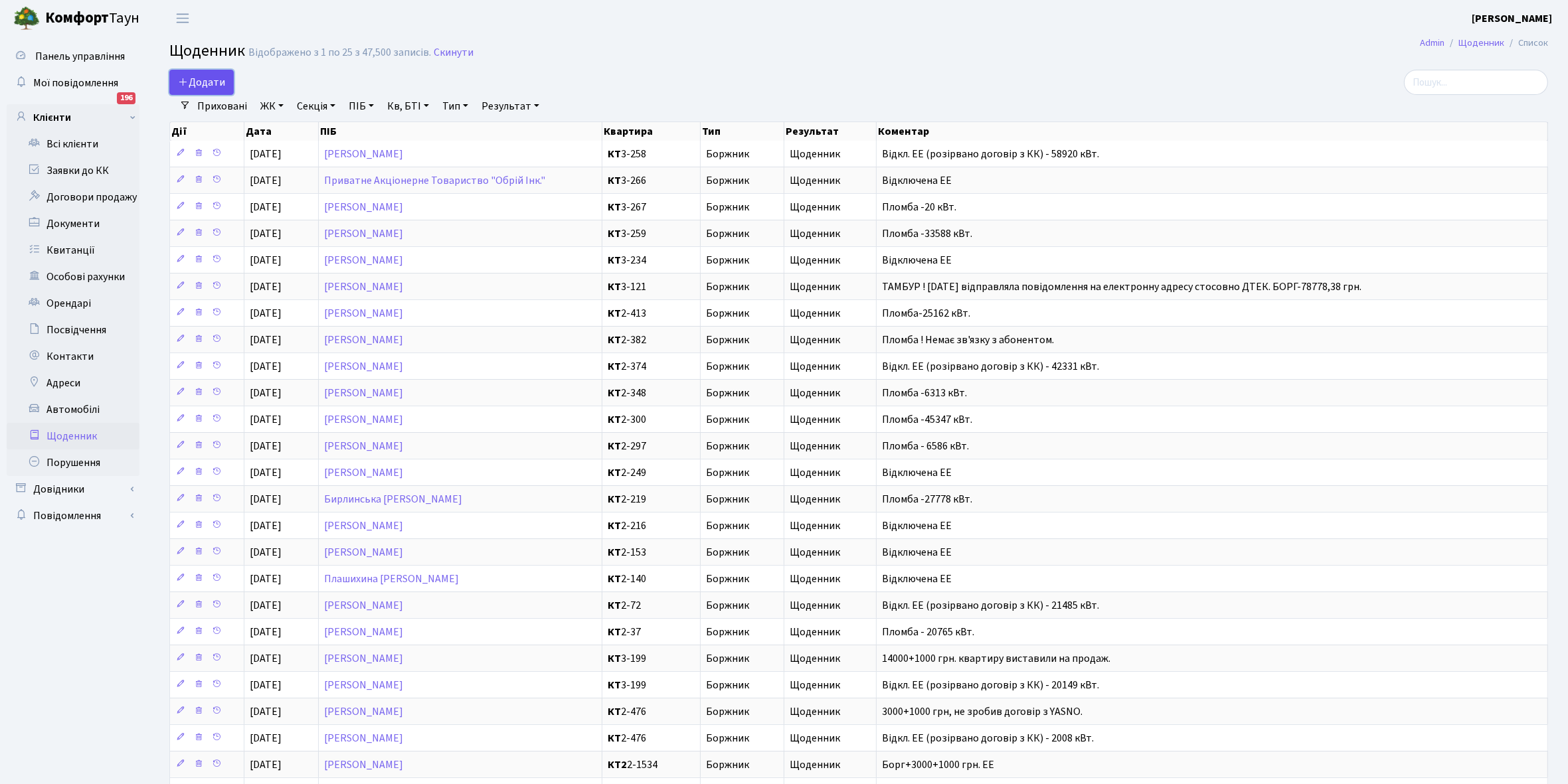
click at [206, 75] on span "Додати" at bounding box center [202, 82] width 47 height 15
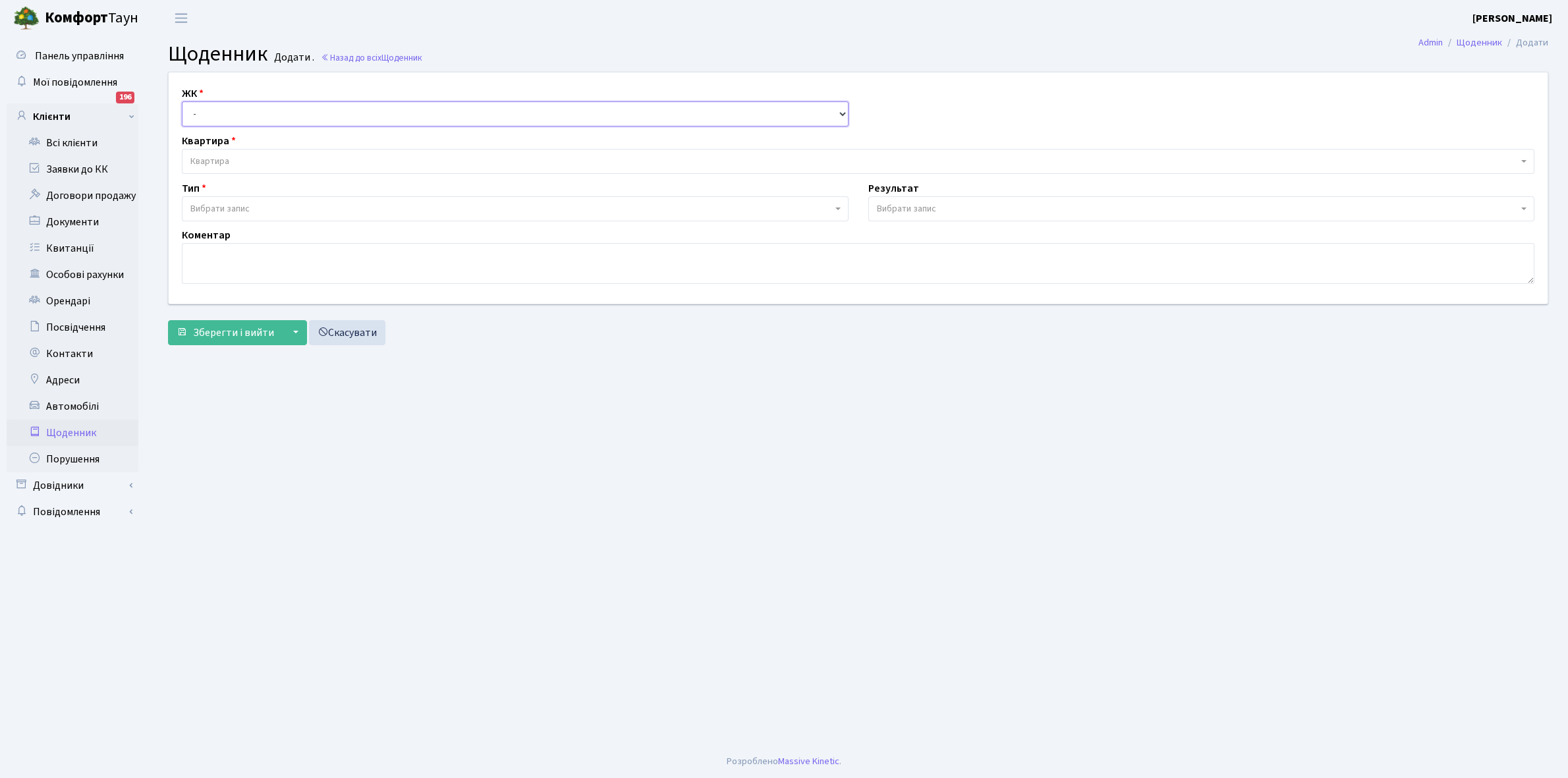
click at [212, 104] on select "- КТ, вул. Регенераторна, 4 КТ2, просп. Соборності, 17 КТ3, вул. Березнева, 16 …" at bounding box center [516, 114] width 667 height 25
select select "271"
click at [182, 102] on select "- КТ, вул. Регенераторна, 4 КТ2, просп. Соборності, 17 КТ3, вул. Березнева, 16 …" at bounding box center [516, 114] width 667 height 25
select select
click at [243, 155] on span "Квартира" at bounding box center [854, 161] width 1327 height 13
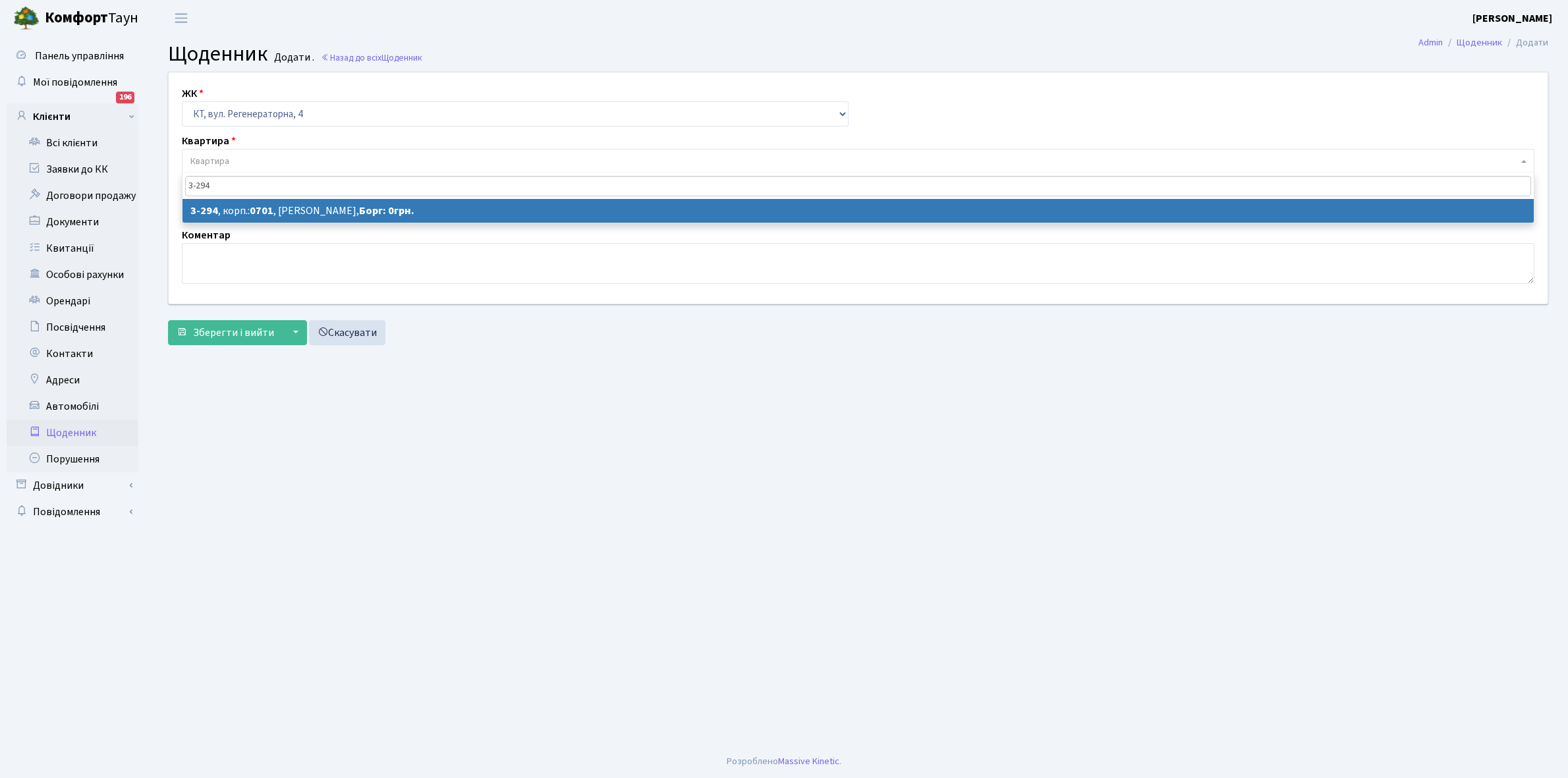
type input "3-294"
select select "1512"
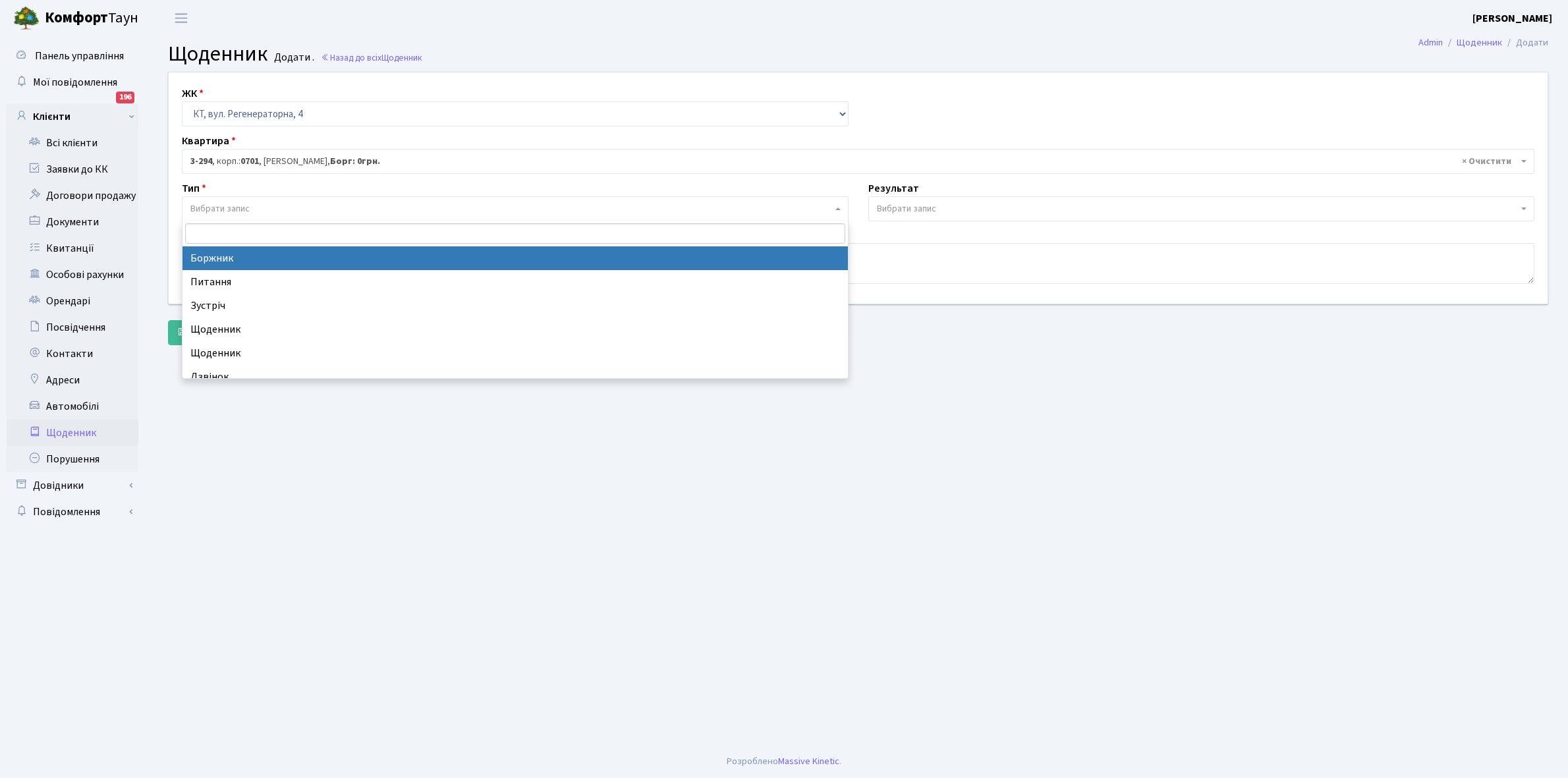
click at [259, 209] on span "Вибрати запис" at bounding box center [512, 209] width 642 height 13
select select "189"
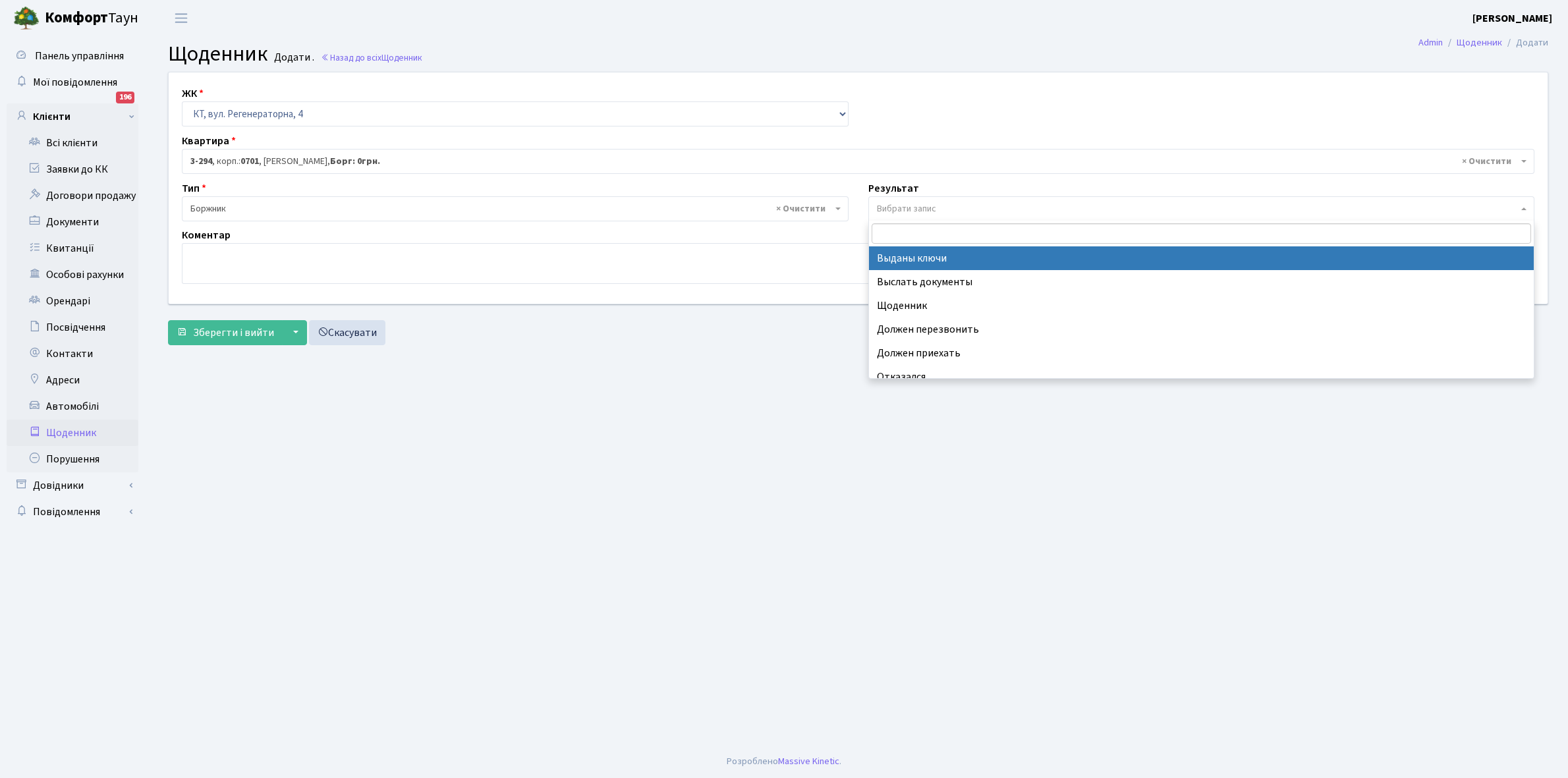
click at [898, 205] on span "Вибрати запис" at bounding box center [906, 209] width 59 height 13
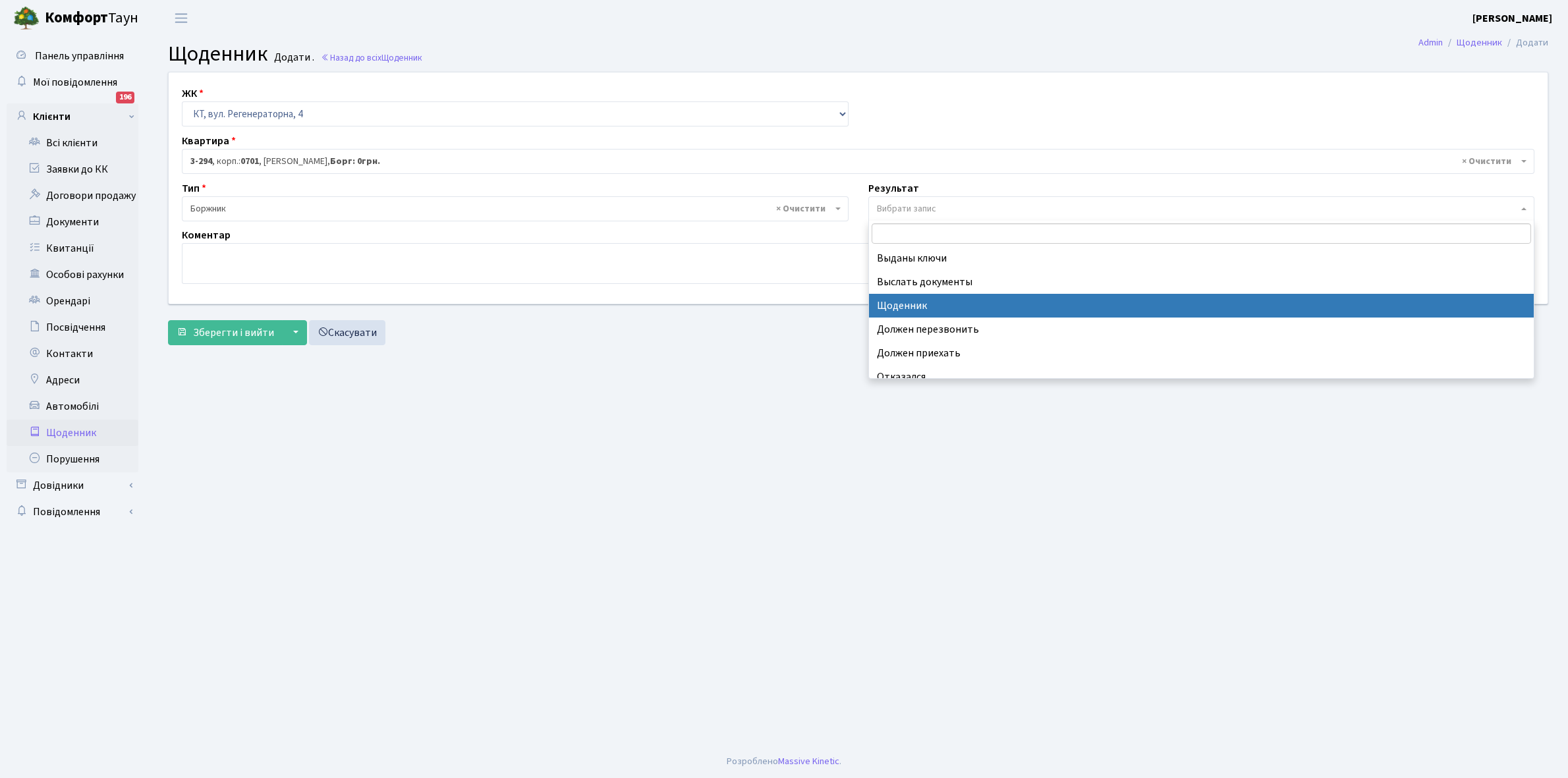
select select "14"
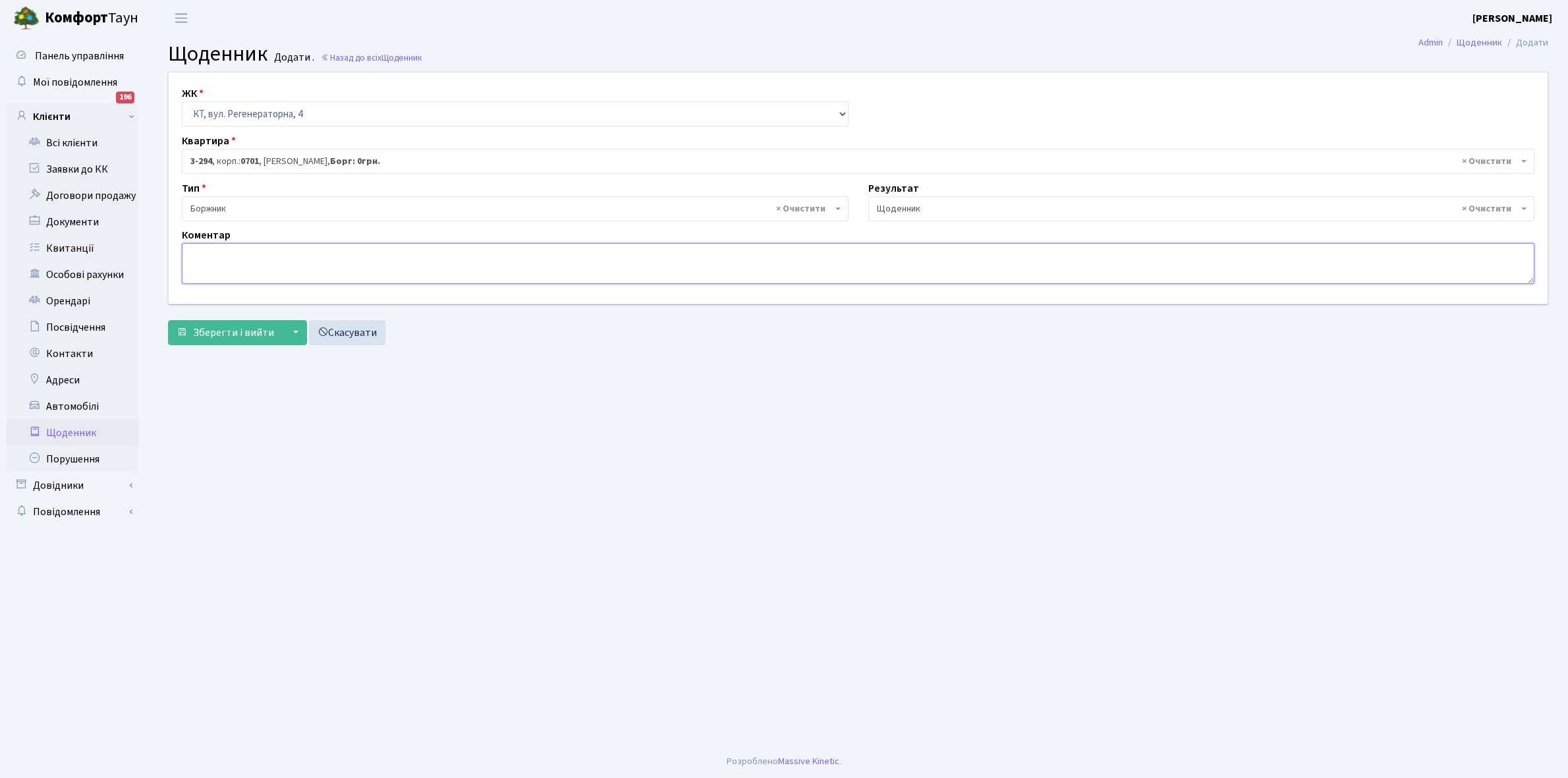
click at [188, 280] on textarea at bounding box center [858, 263] width 1353 height 41
paste textarea "Відкл. ЕЕ (розірвано договір з КК) - 20149 кВт."
click at [369, 254] on textarea "Відкл. ЕЕ (розірвано договір з КК) - 20149 кВт." at bounding box center [858, 263] width 1353 height 41
type textarea "Відкл. ЕЕ (розірвано договір з КК) - 22780 кВт."
click at [244, 341] on button "Зберегти і вийти" at bounding box center [225, 333] width 115 height 25
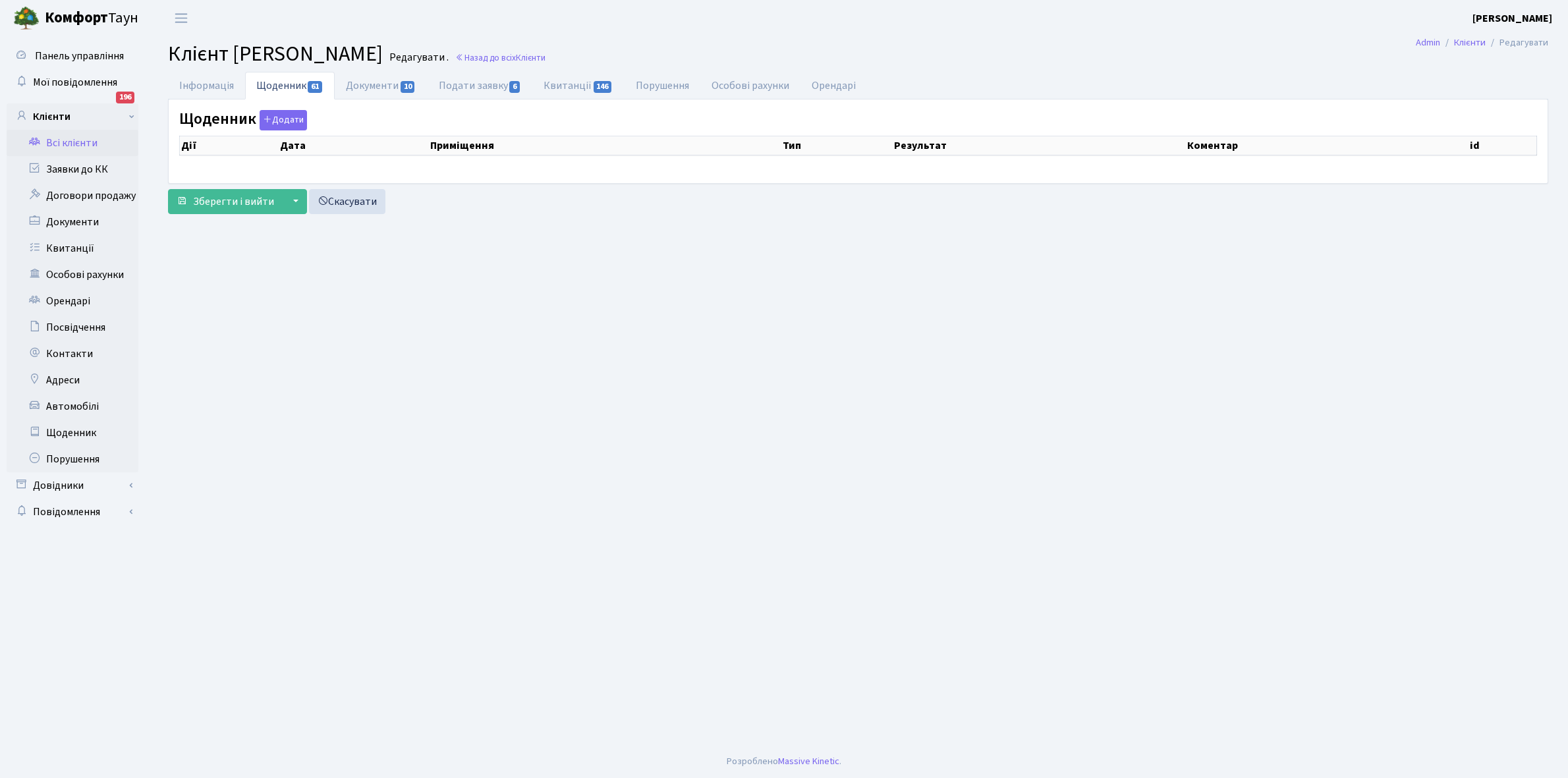
select select "25"
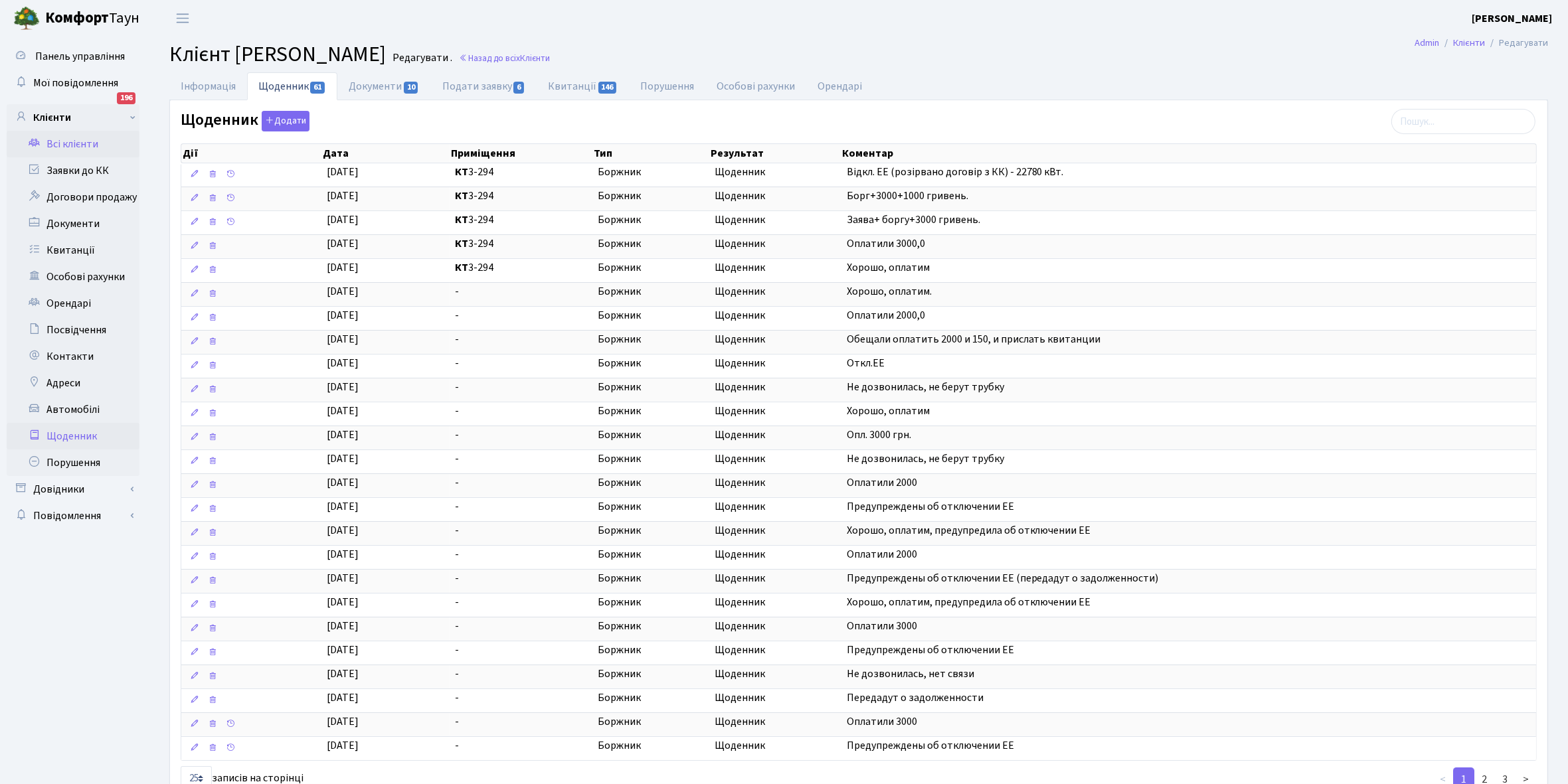
click at [74, 434] on link "Щоденник" at bounding box center [73, 437] width 133 height 27
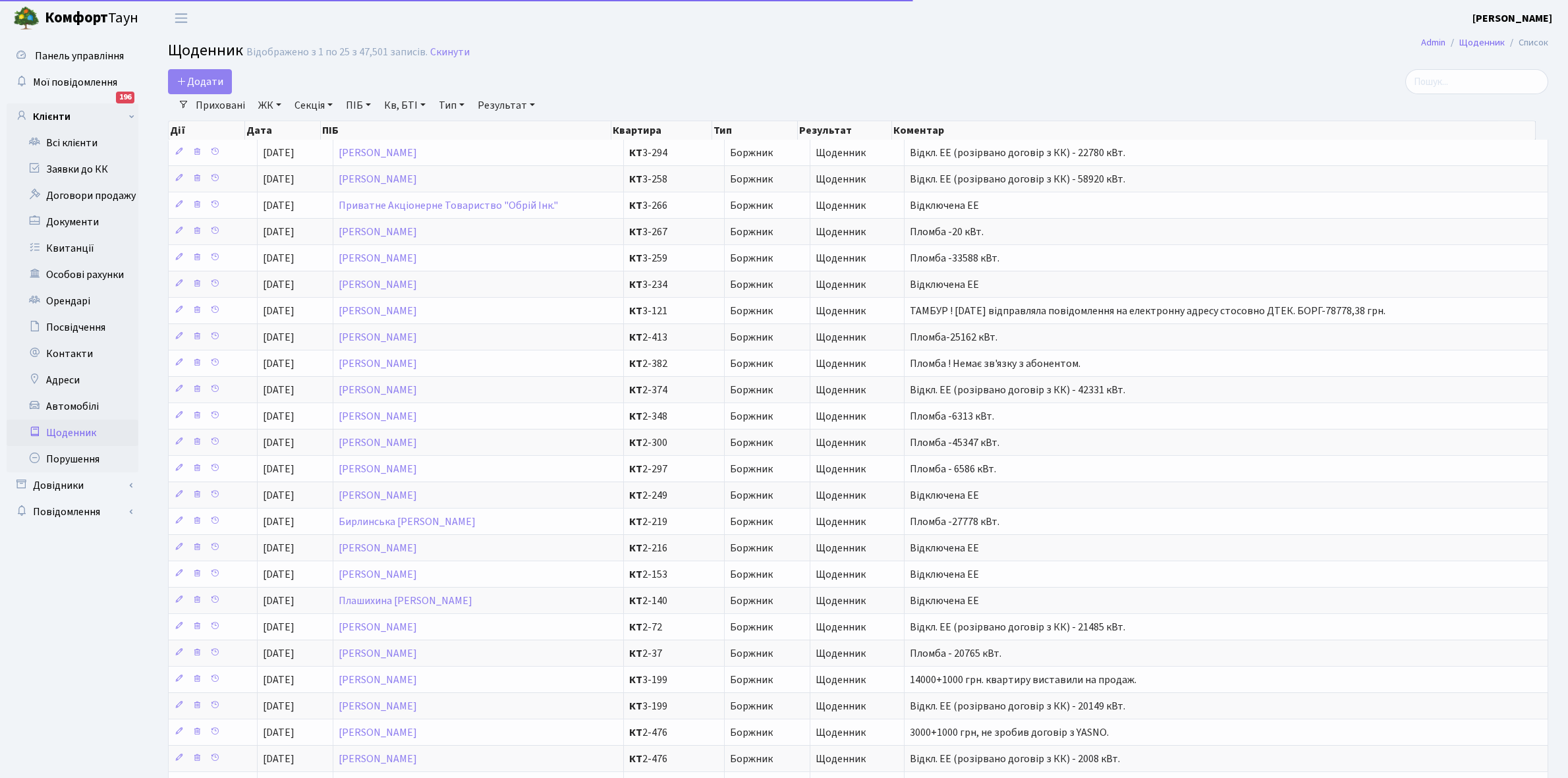
select select "25"
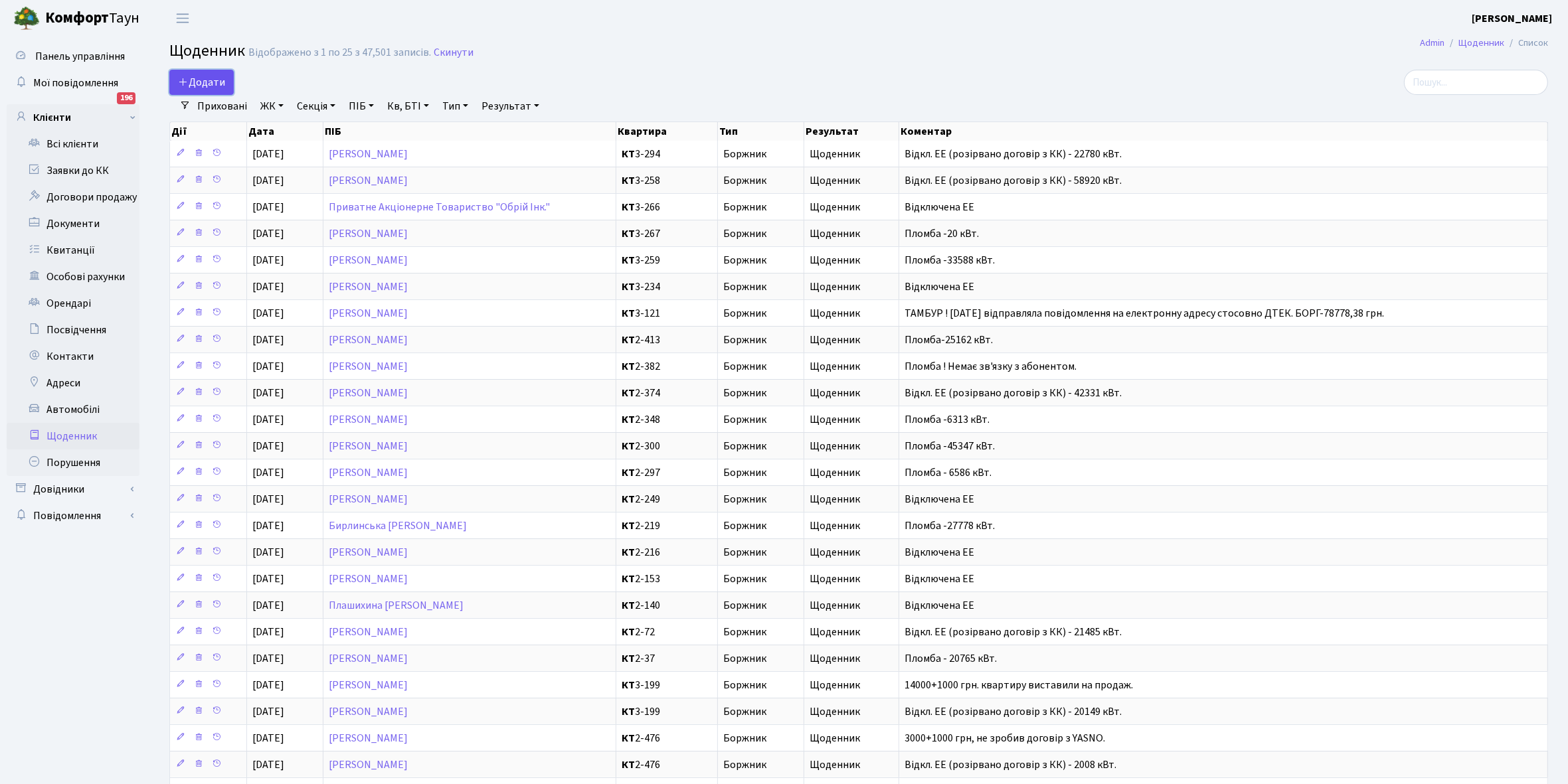
click at [206, 83] on span "Додати" at bounding box center [202, 82] width 47 height 15
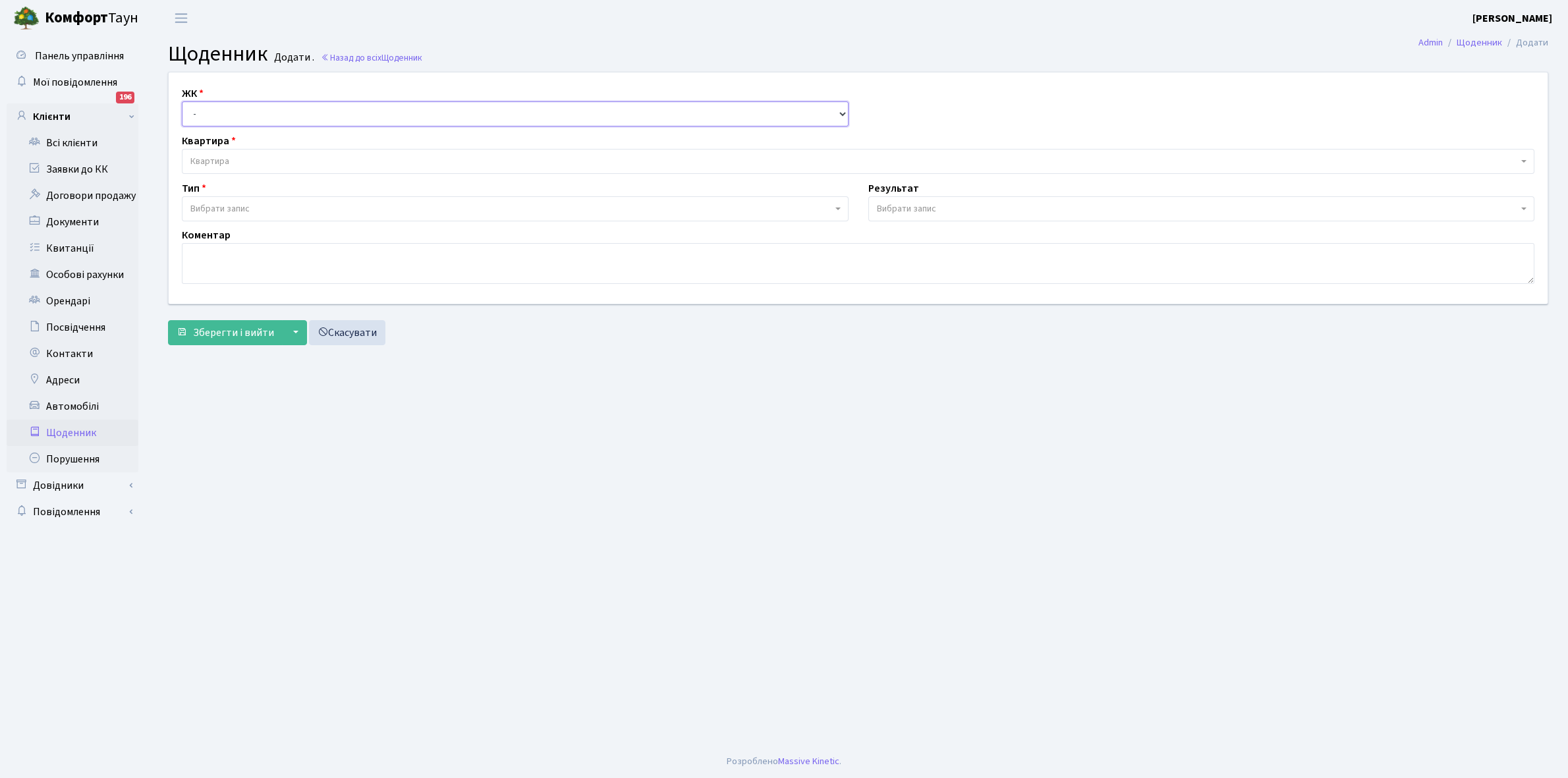
click at [211, 111] on select "- КТ, вул. Регенераторна, 4 КТ2, просп. Соборності, 17 КТ3, вул. Березнева, 16 …" at bounding box center [516, 114] width 667 height 25
select select "271"
click at [182, 102] on select "- КТ, вул. Регенераторна, 4 КТ2, просп. Соборності, 17 КТ3, вул. Березнева, 16 …" at bounding box center [516, 114] width 667 height 25
select select
click at [241, 155] on span "Квартира" at bounding box center [854, 161] width 1327 height 13
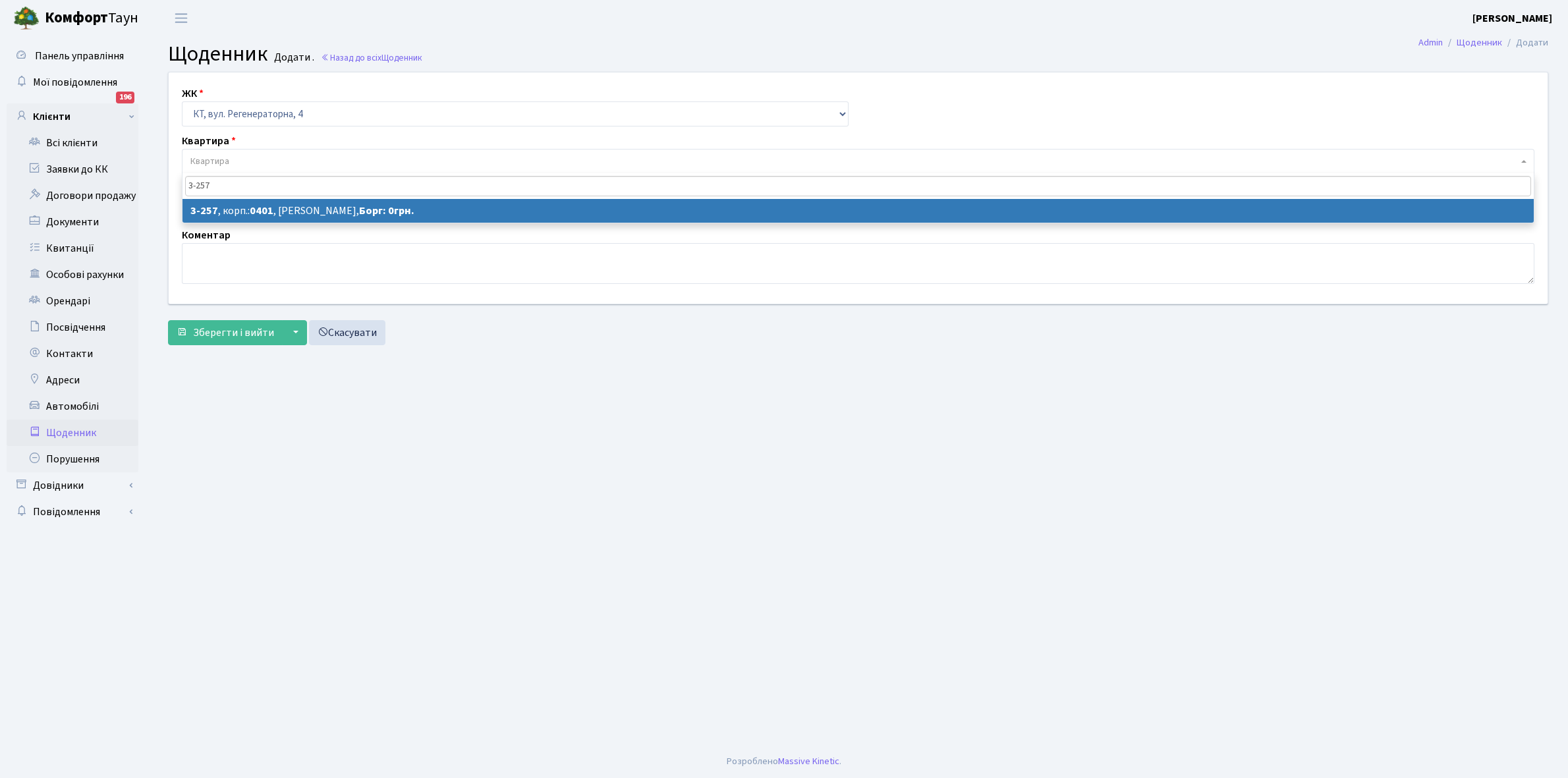
type input "3-257"
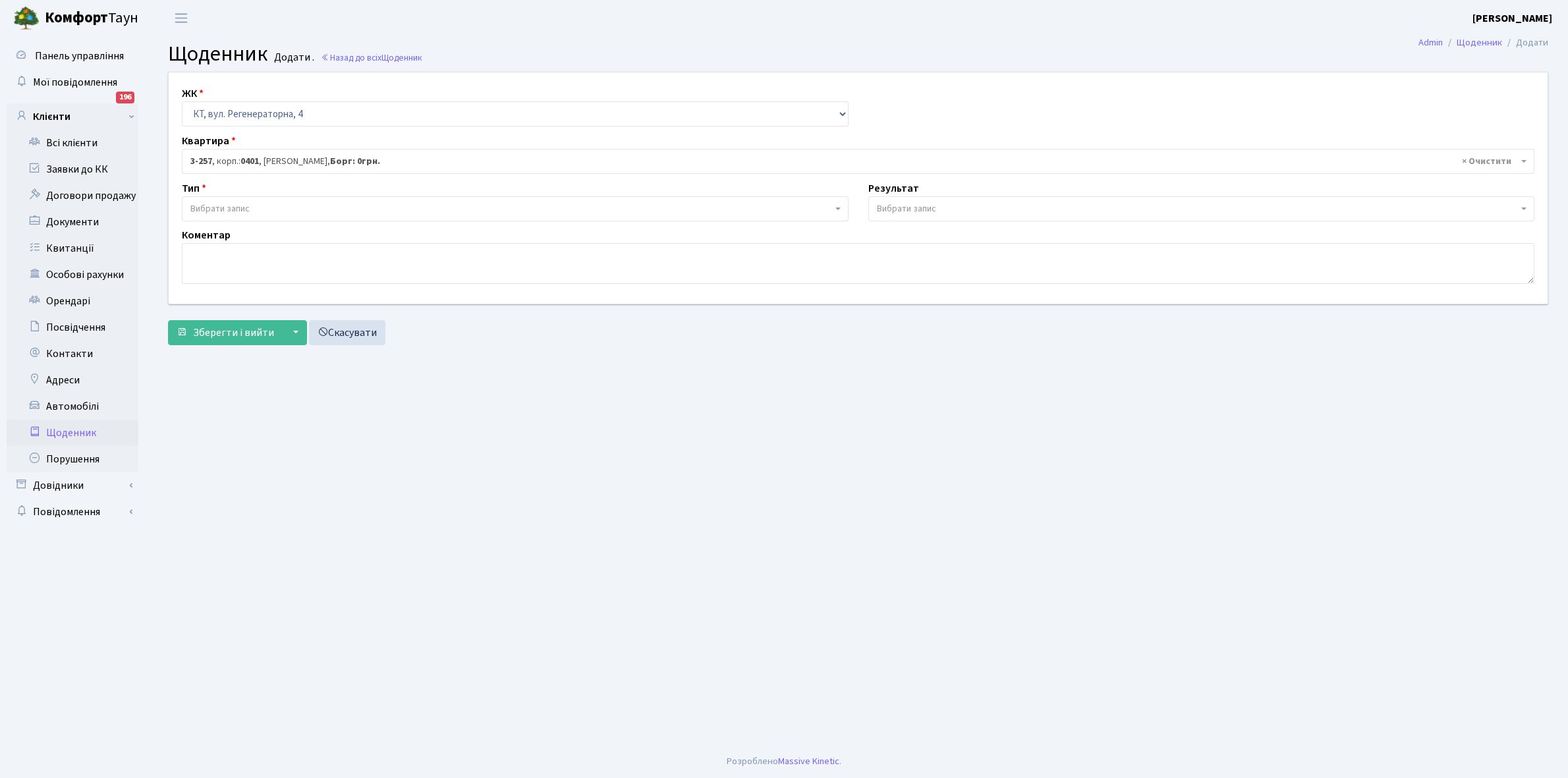
select select "779"
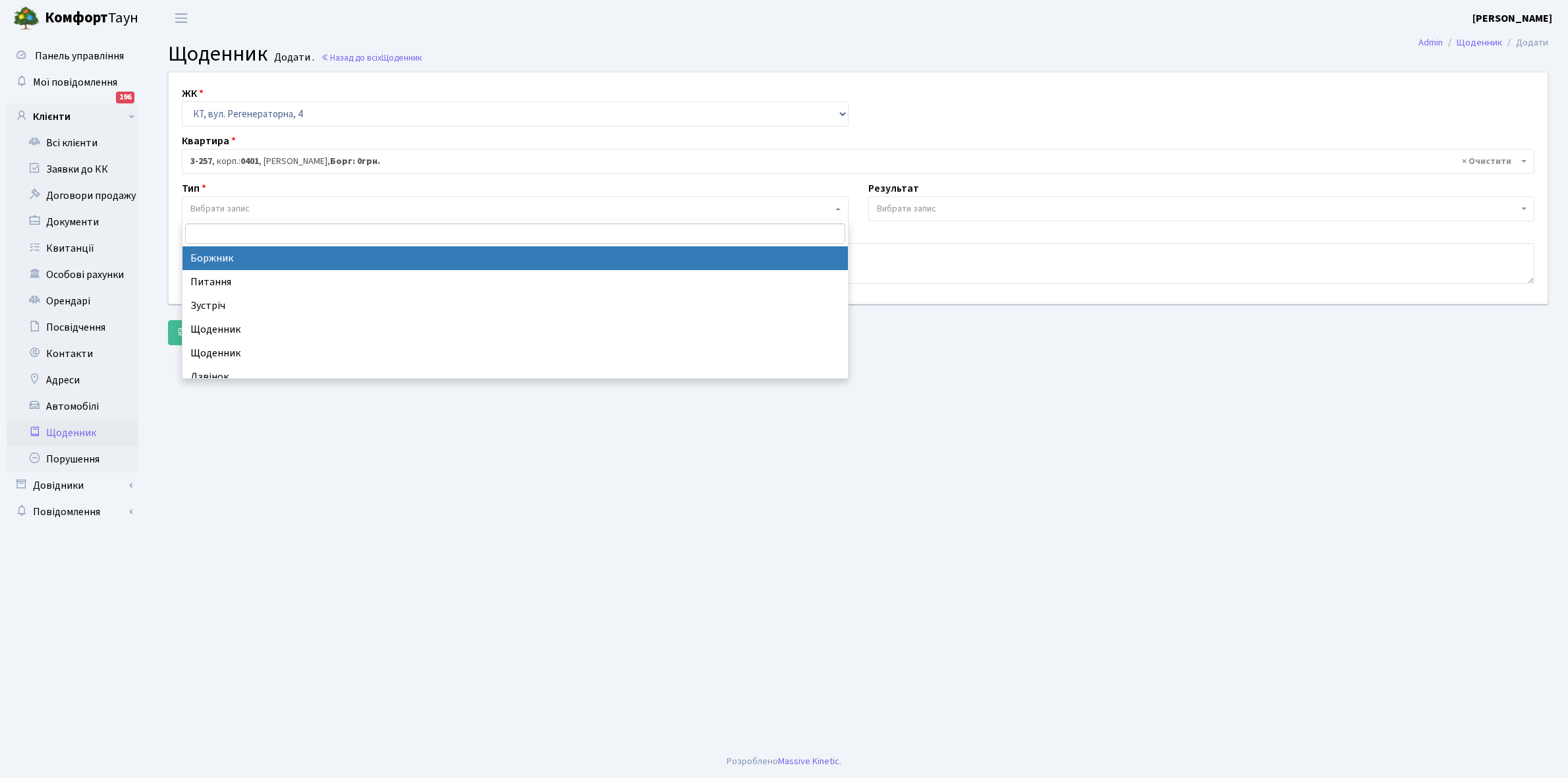
click at [255, 209] on span "Вибрати запис" at bounding box center [512, 209] width 642 height 13
select select "189"
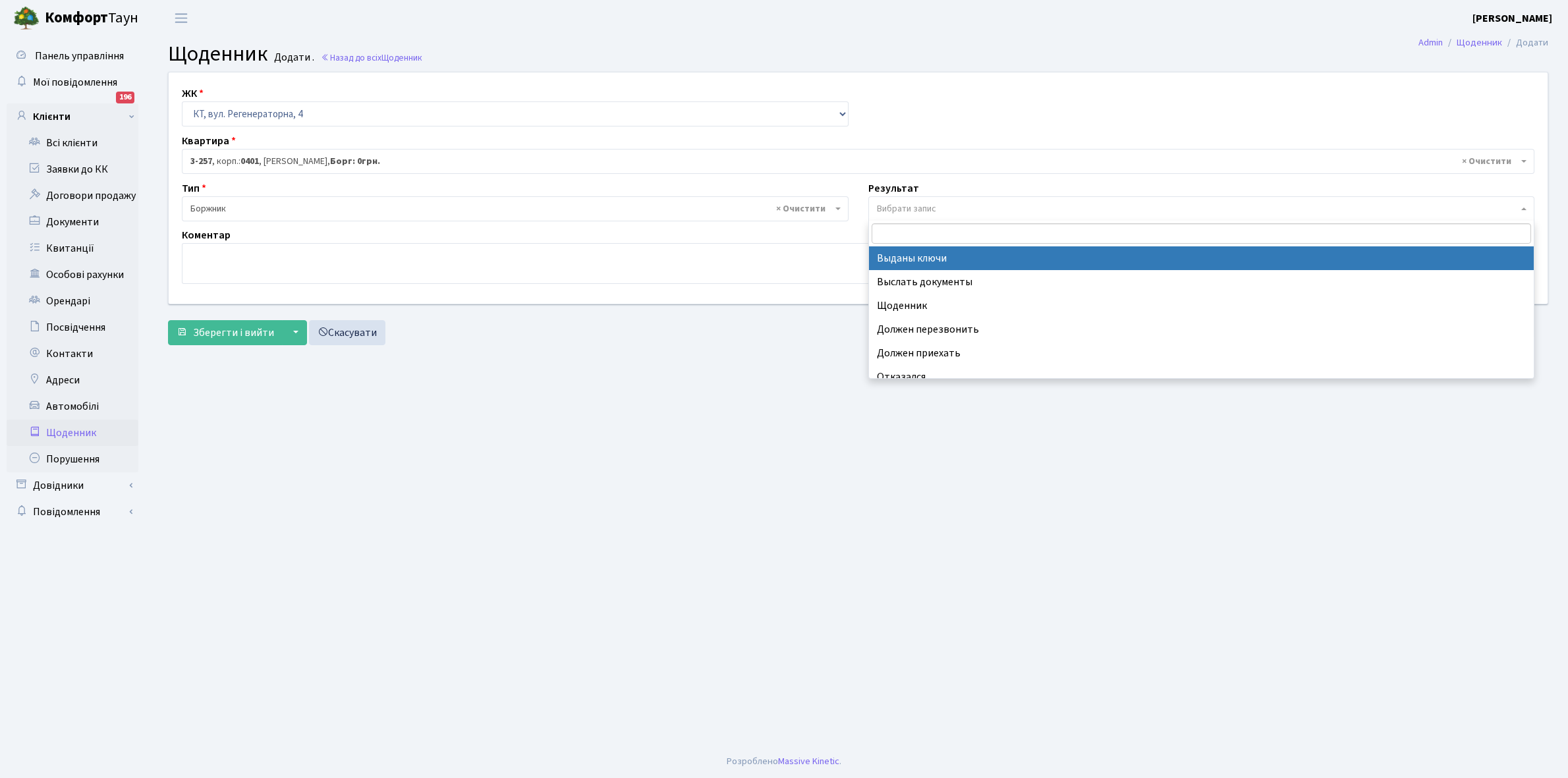
drag, startPoint x: 932, startPoint y: 199, endPoint x: 930, endPoint y: 306, distance: 107.0
click at [931, 201] on span "Вибрати запис" at bounding box center [1202, 209] width 667 height 25
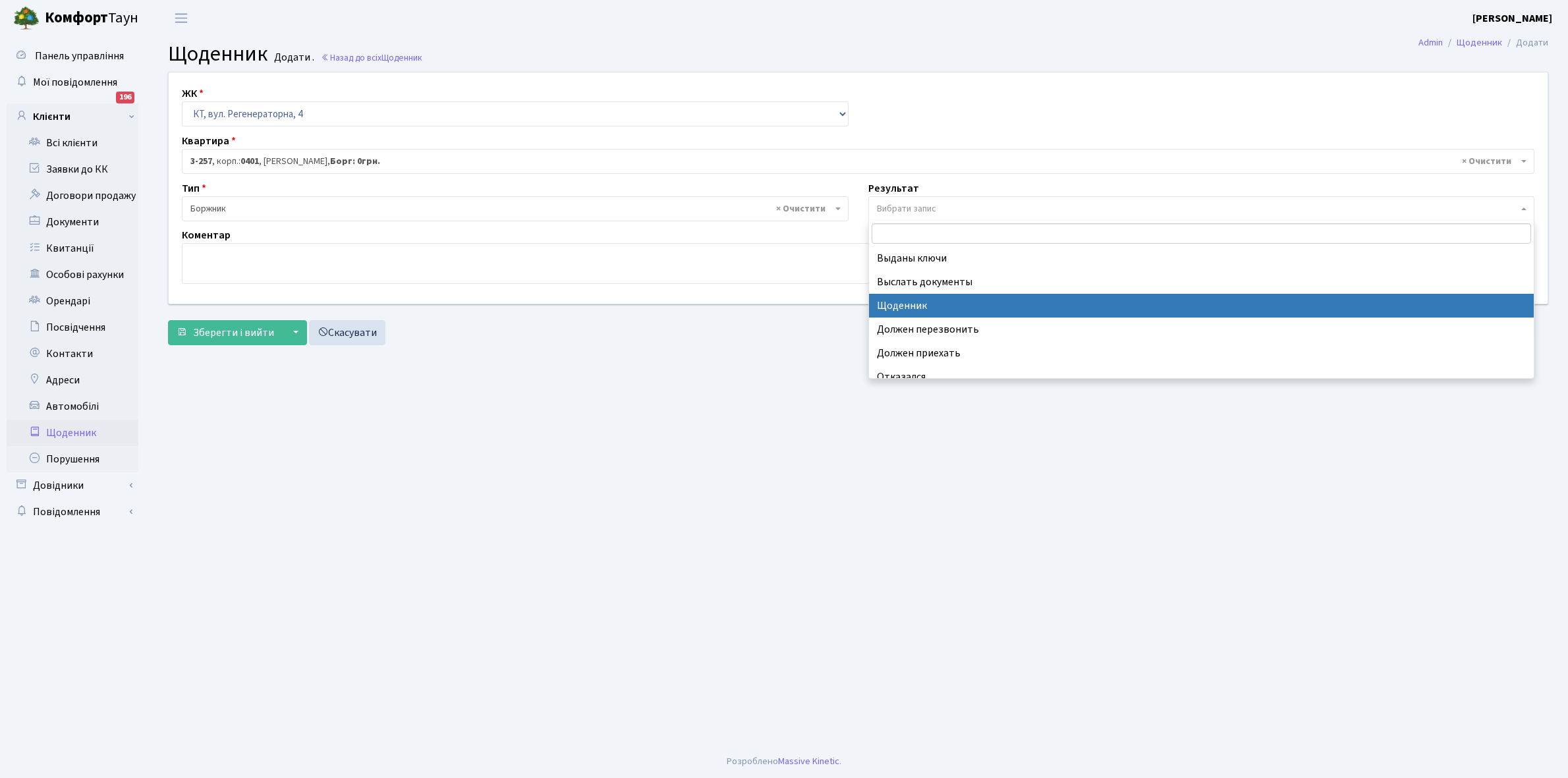
select select "14"
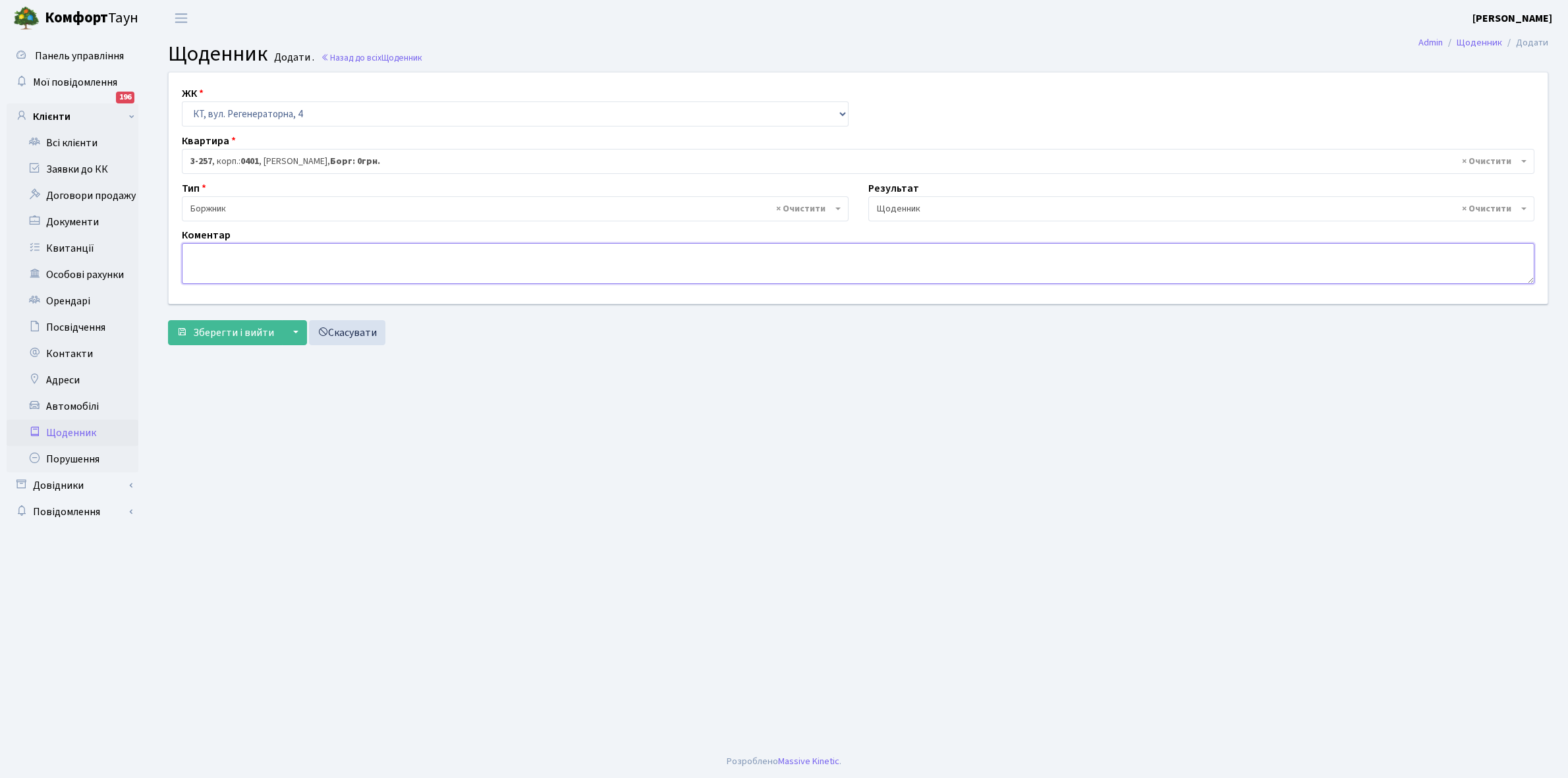
click at [211, 256] on textarea at bounding box center [858, 263] width 1353 height 41
paste textarea "Відкл. ЕЕ (розірвано договір з КК) - 20149 кВт."
click at [369, 254] on textarea "Відкл. ЕЕ (розірвано договір з КК) - 20149 кВт." at bounding box center [858, 263] width 1353 height 41
type textarea "Відкл. ЕЕ (розірвано договір з КК) - 45236 кВт."
click at [248, 330] on span "Зберегти і вийти" at bounding box center [234, 333] width 81 height 15
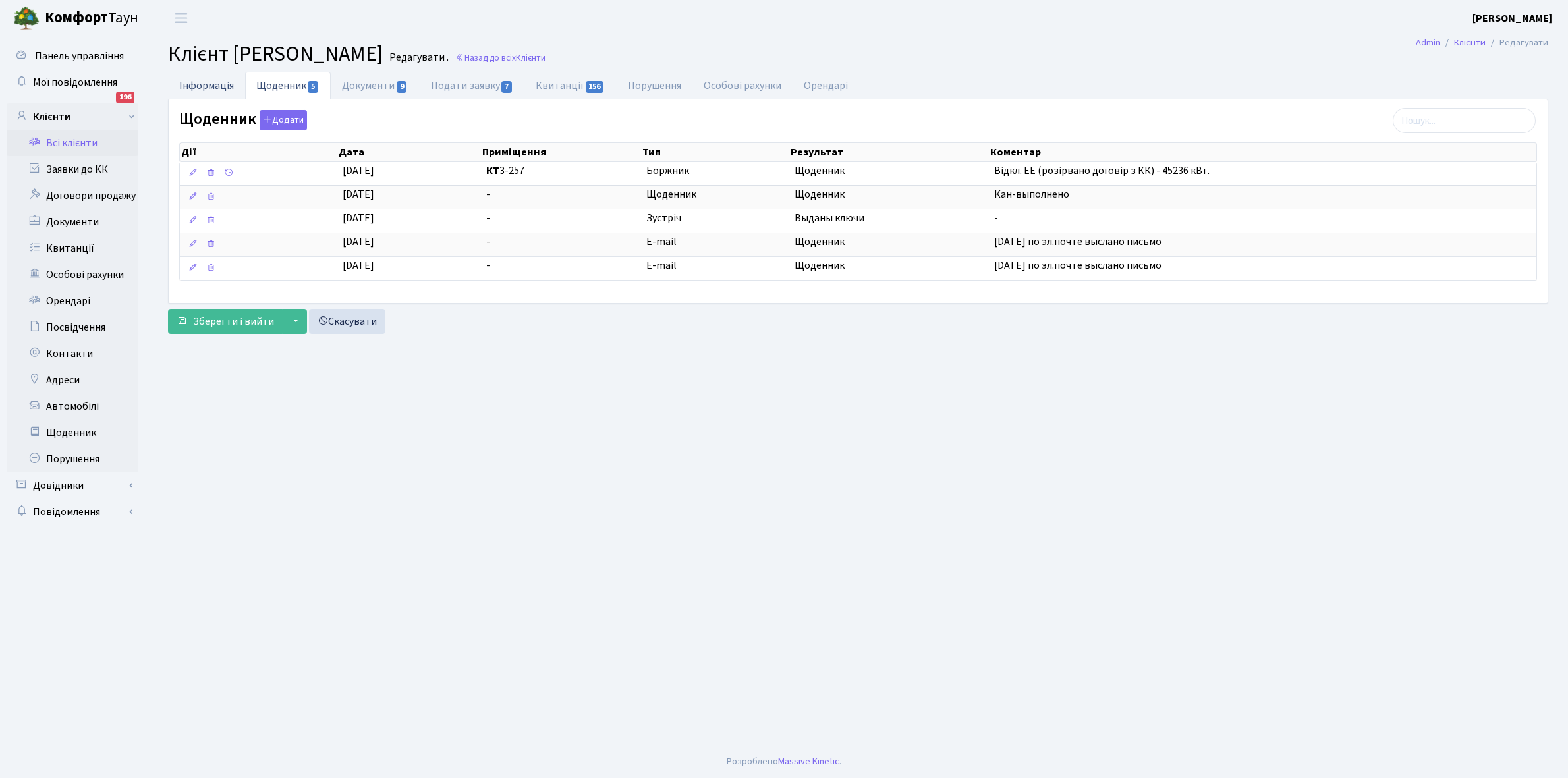
click at [197, 86] on link "Інформація" at bounding box center [207, 85] width 77 height 27
select select "25"
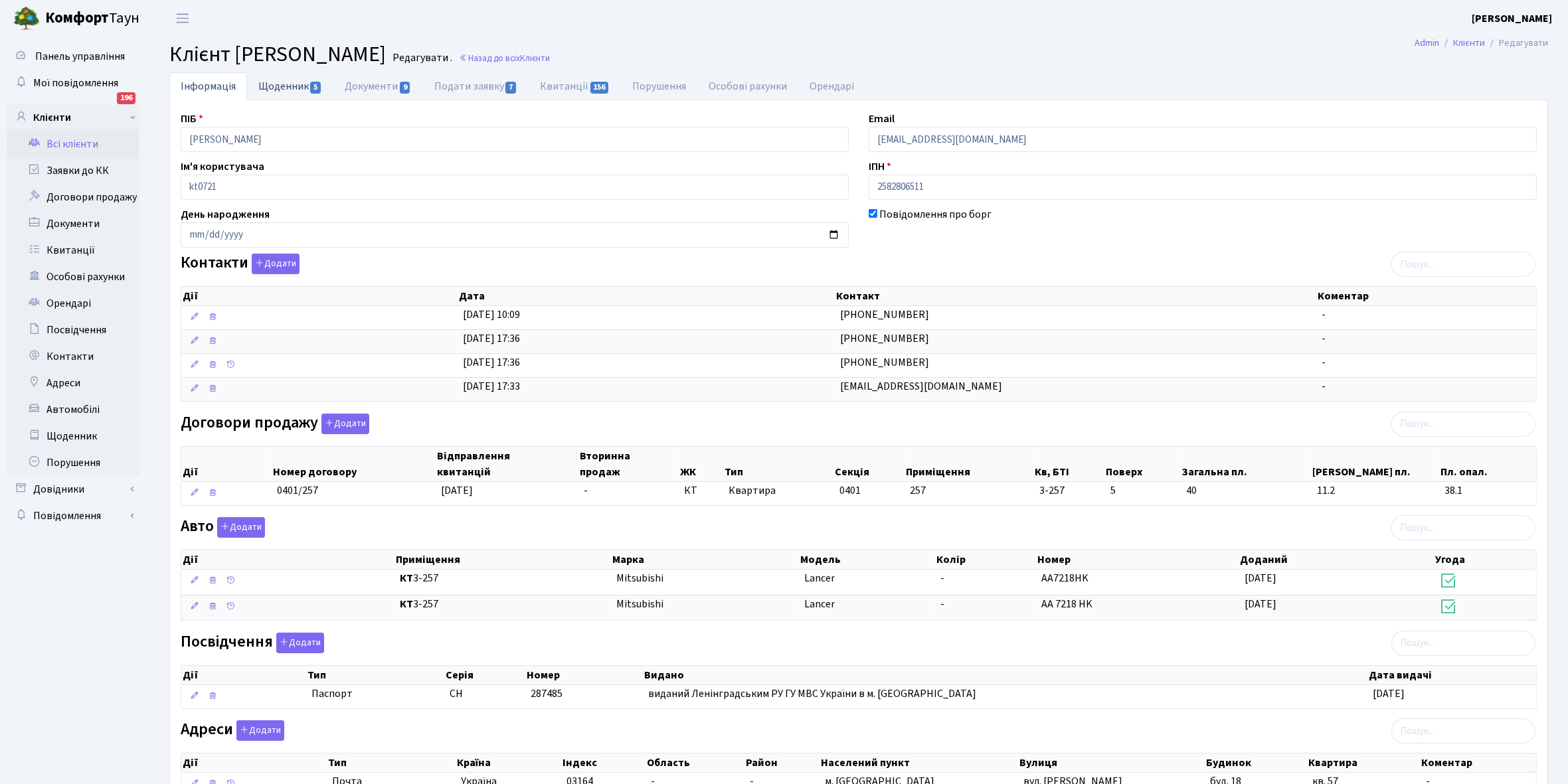
click at [289, 84] on link "Щоденник 5" at bounding box center [290, 86] width 86 height 27
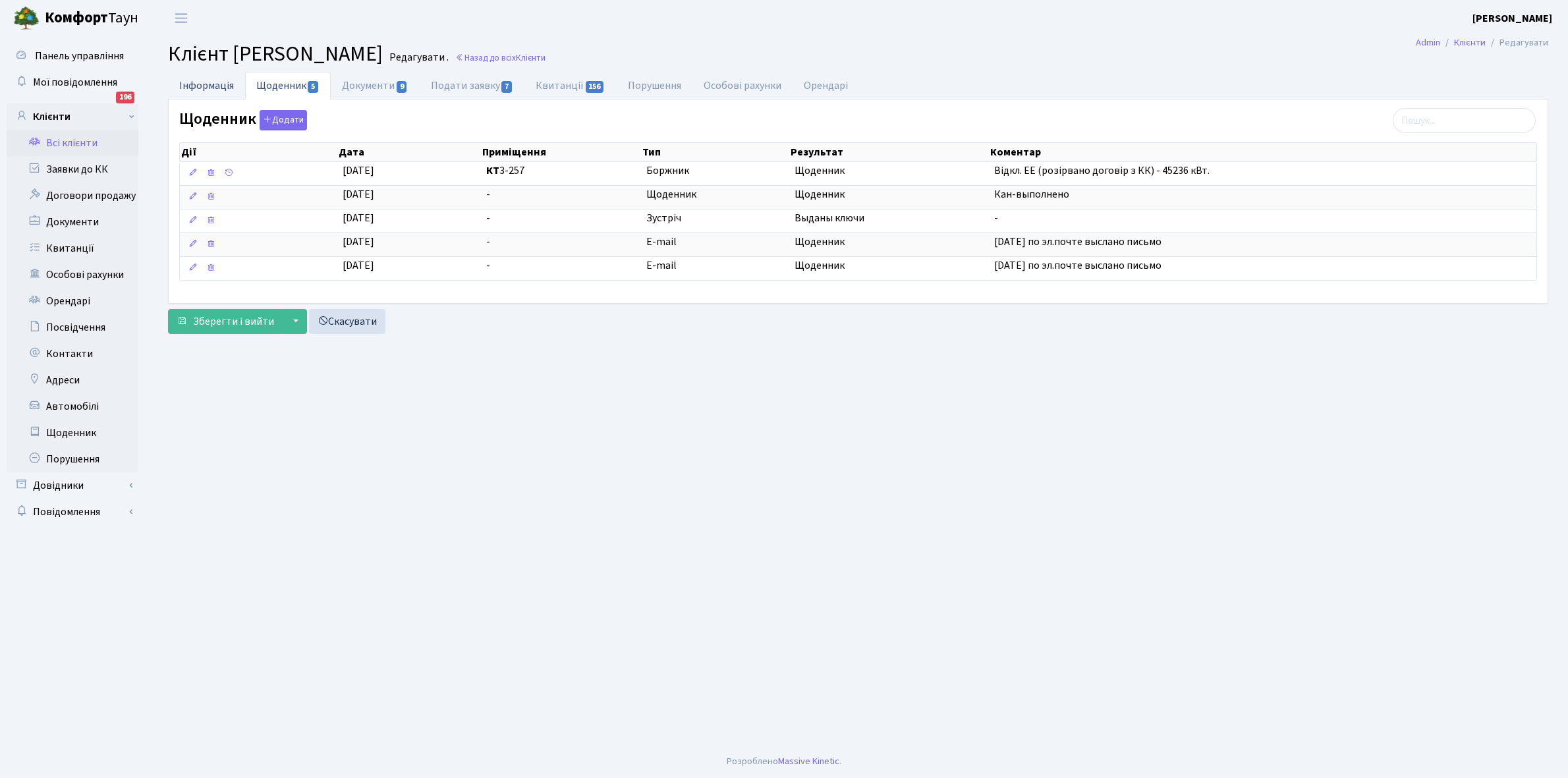
click at [193, 79] on link "Інформація" at bounding box center [207, 85] width 77 height 27
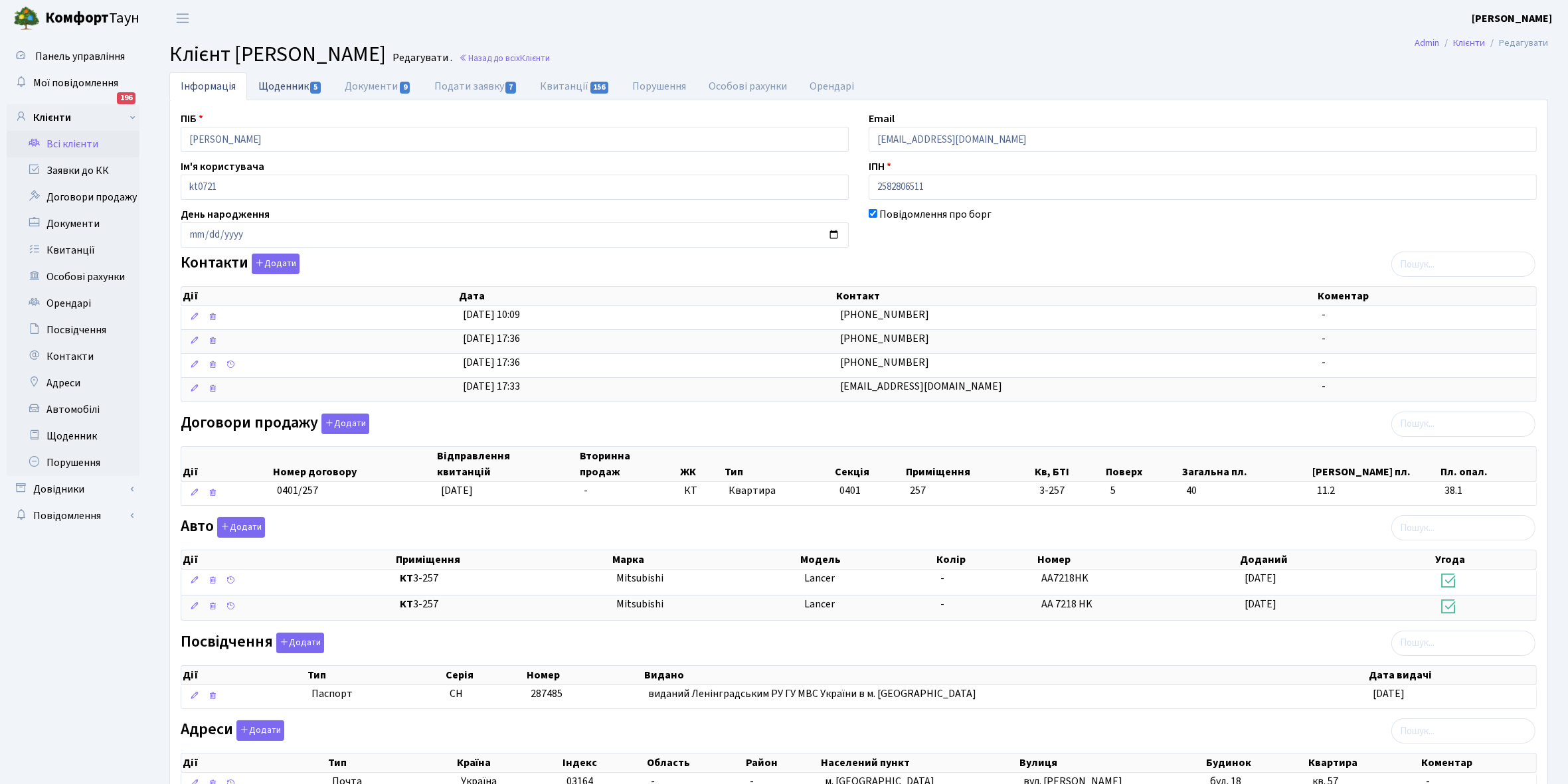
click at [279, 88] on link "Щоденник 5" at bounding box center [290, 86] width 86 height 27
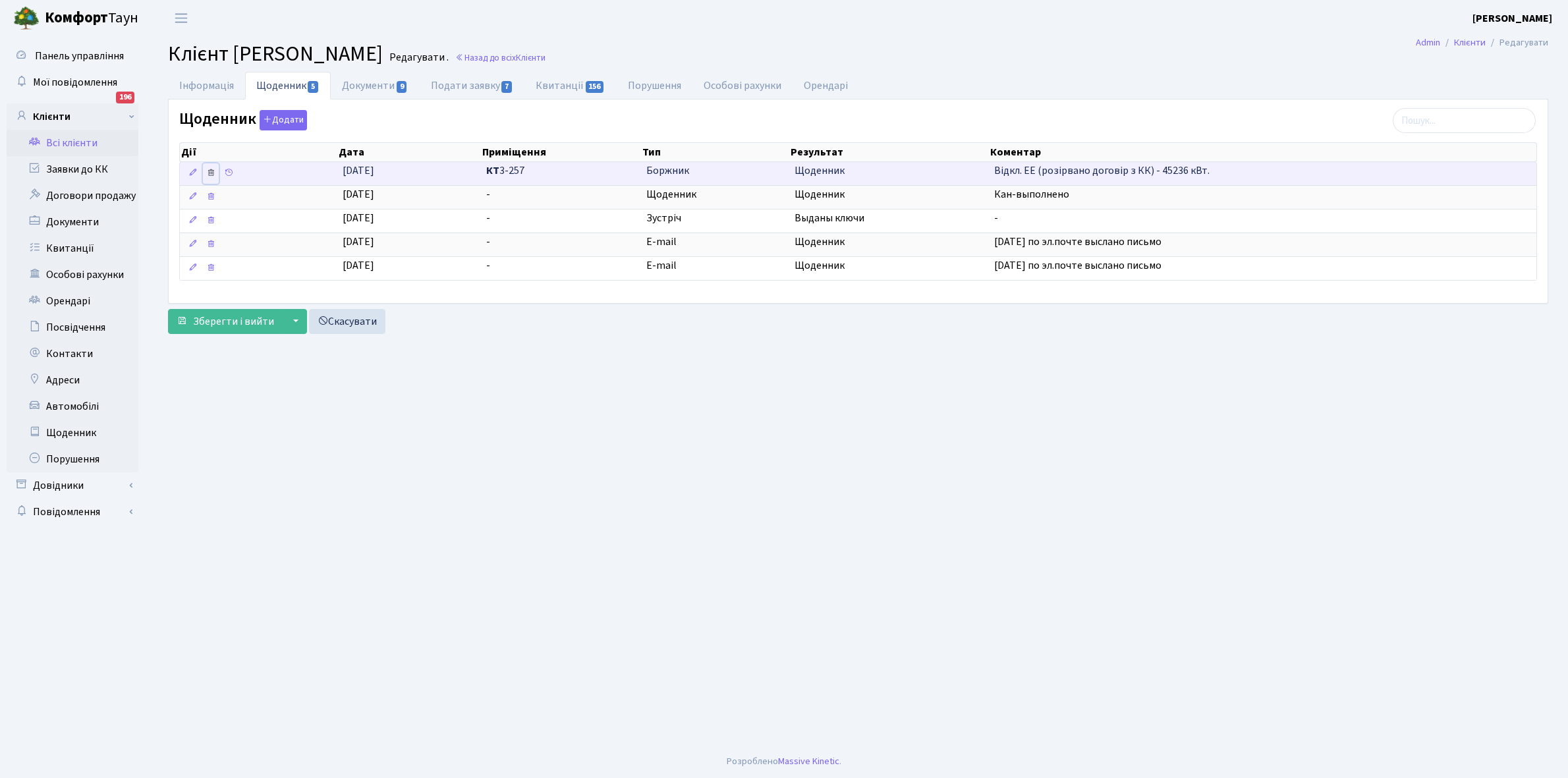
click at [209, 172] on icon at bounding box center [211, 173] width 9 height 9
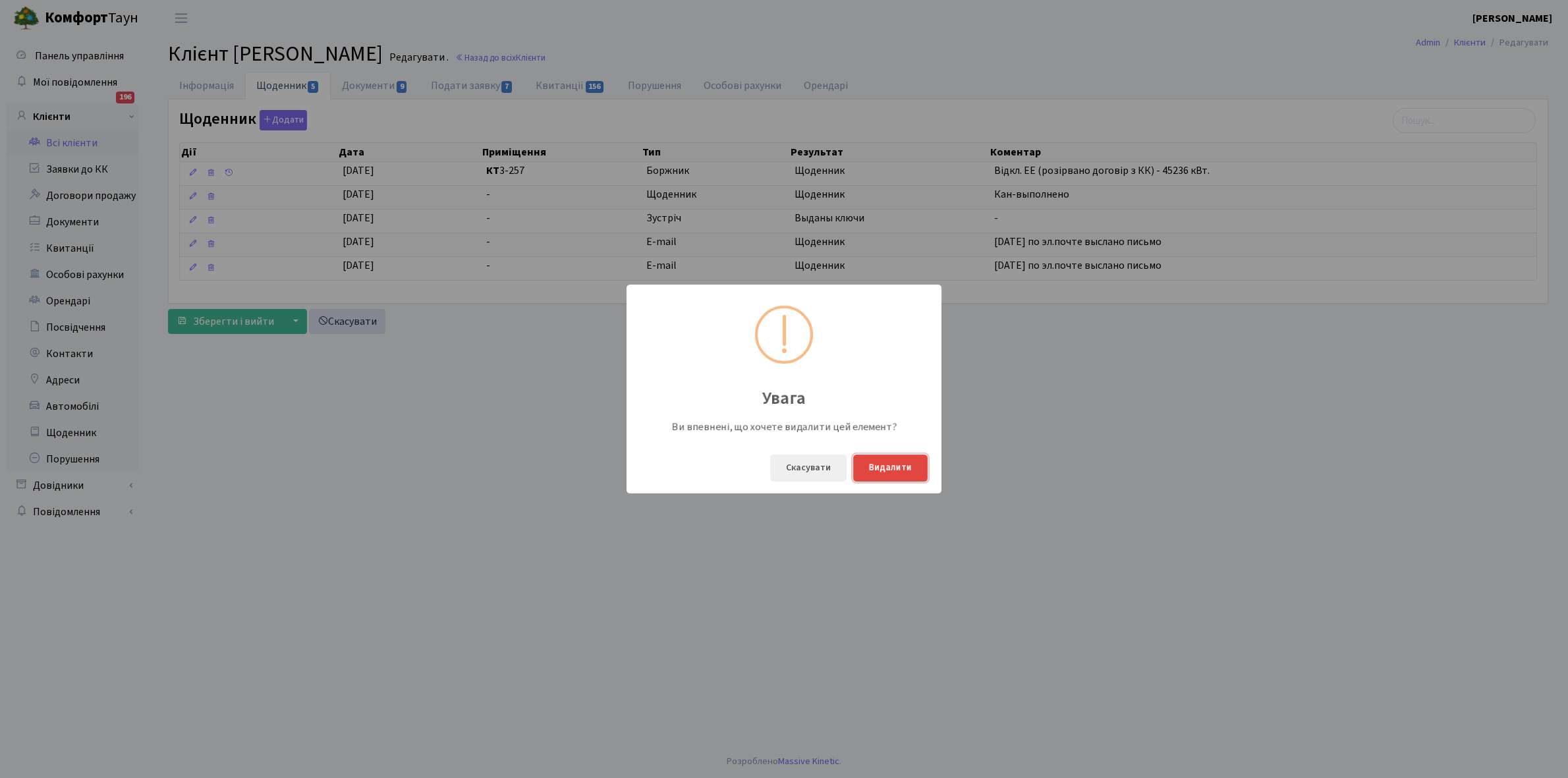
click at [895, 468] on button "Видалити" at bounding box center [890, 468] width 74 height 27
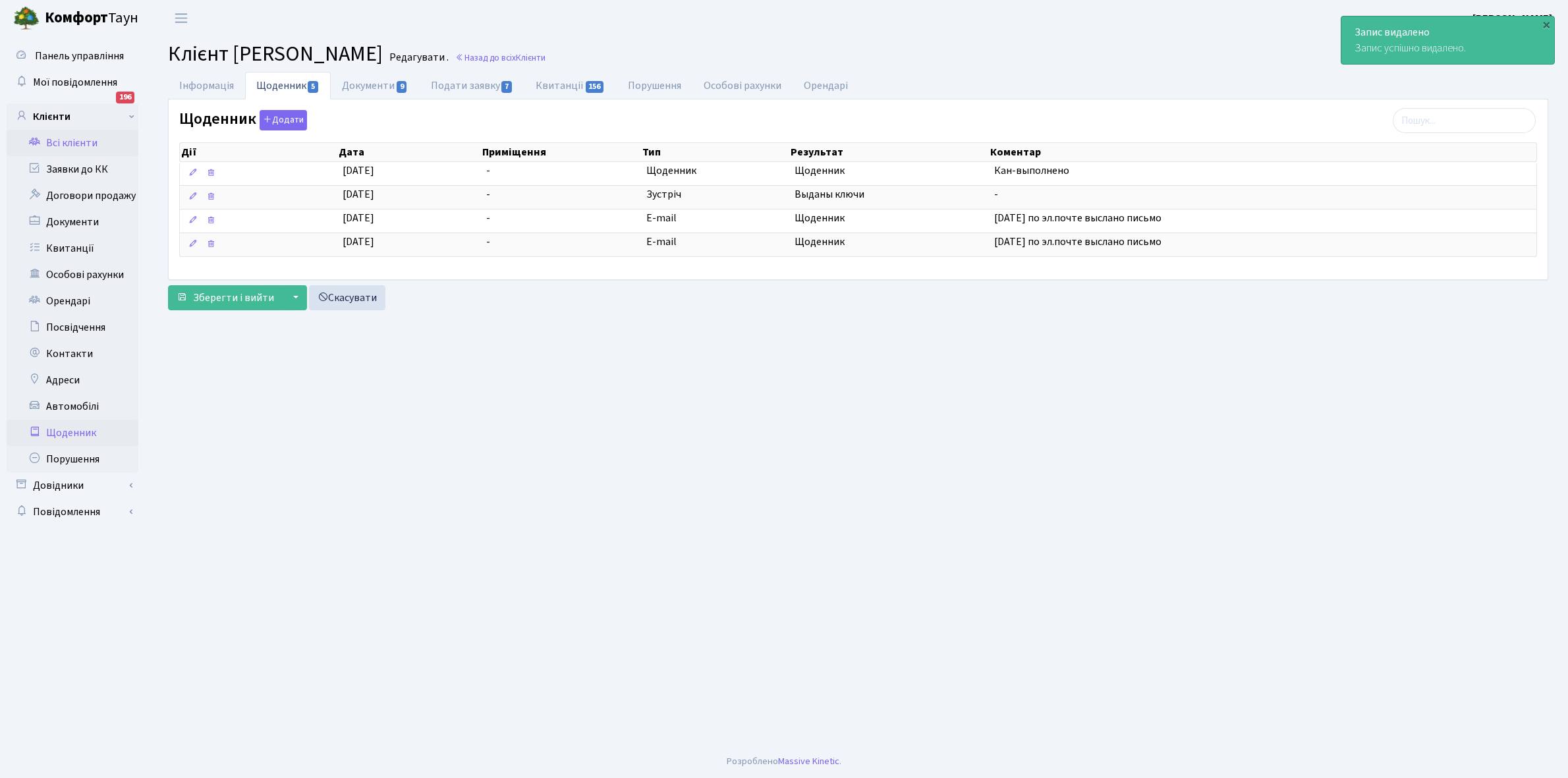
click at [66, 431] on link "Щоденник" at bounding box center [72, 433] width 132 height 27
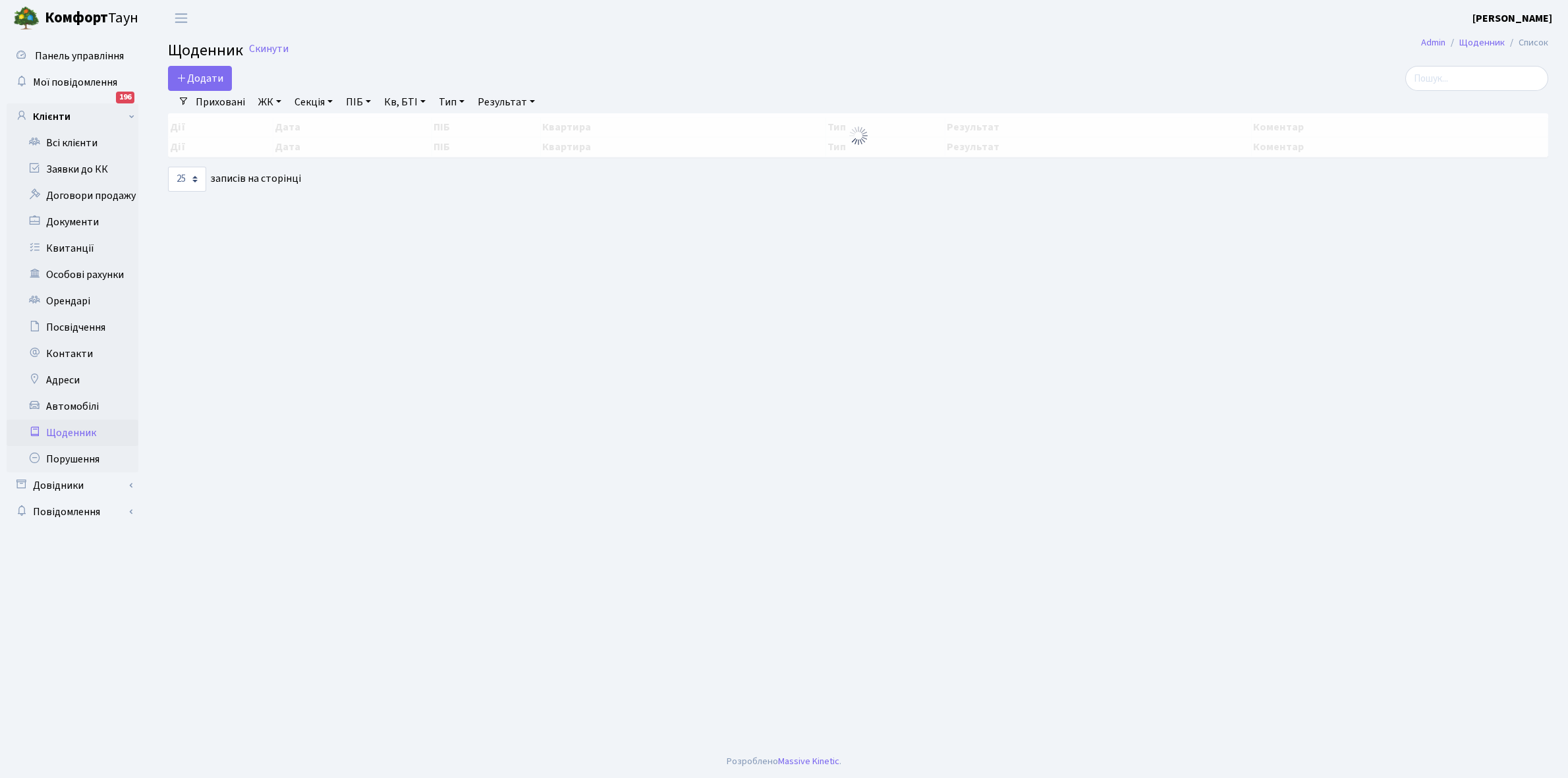
select select "25"
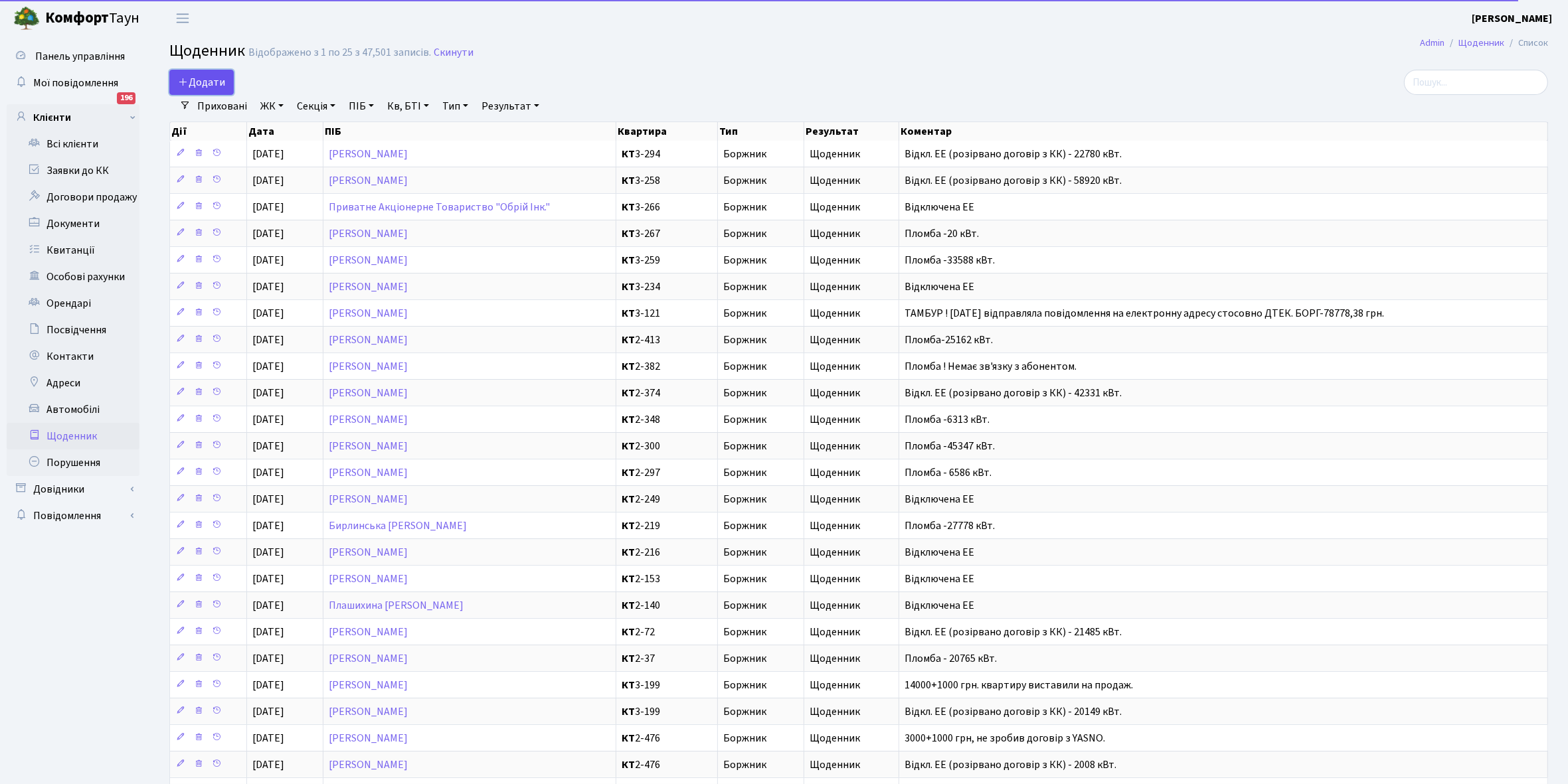
click at [216, 82] on span "Додати" at bounding box center [202, 82] width 47 height 15
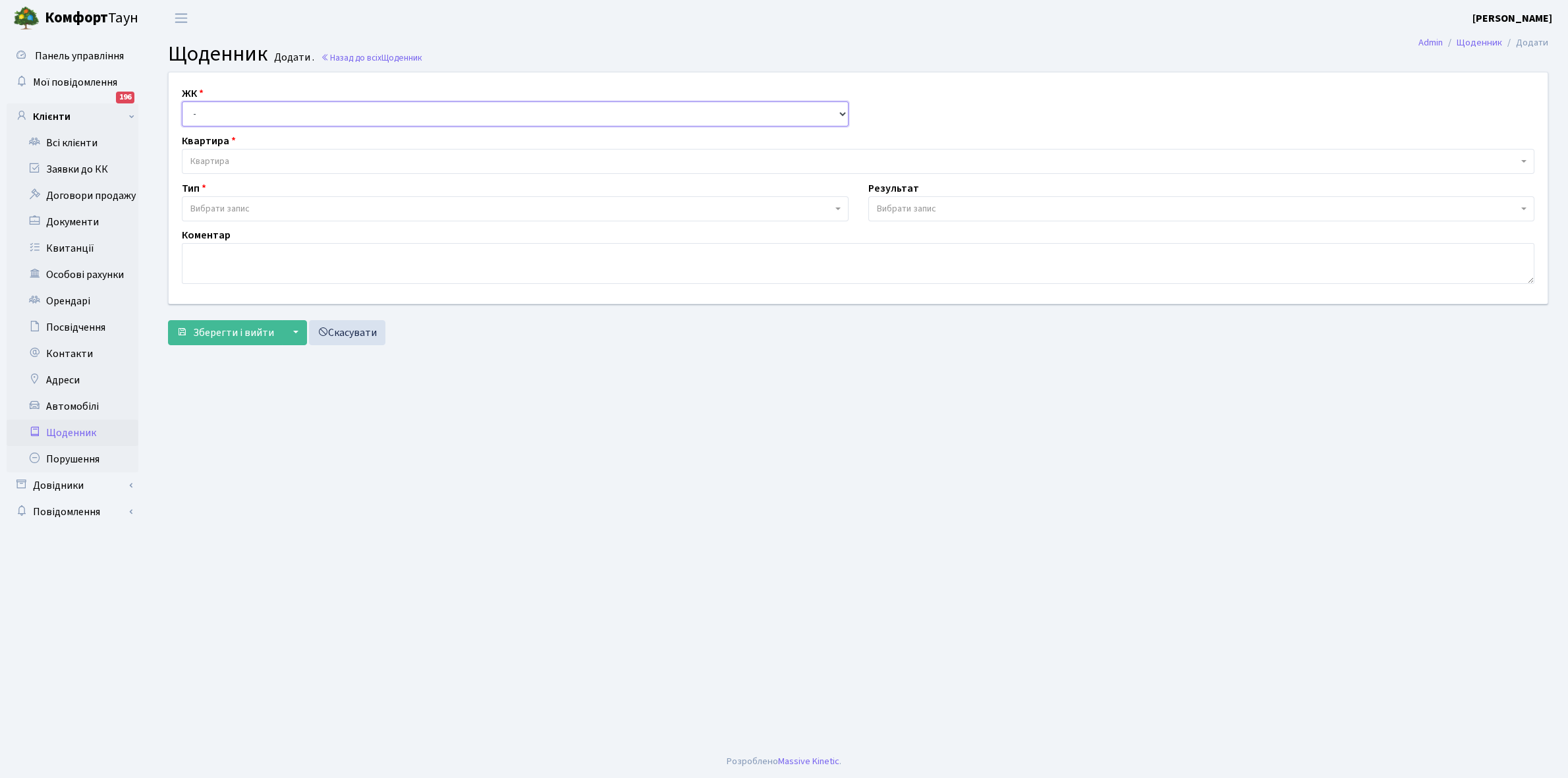
click at [231, 106] on select "- КТ, вул. Регенераторна, 4 КТ2, просп. [STREET_ADDRESS] [STREET_ADDRESS] [PERS…" at bounding box center [516, 114] width 667 height 25
select select "271"
click at [182, 102] on select "- КТ, вул. Регенераторна, 4 КТ2, просп. [STREET_ADDRESS] [STREET_ADDRESS] [PERS…" at bounding box center [516, 114] width 667 height 25
select select
click at [232, 159] on span "Квартира" at bounding box center [854, 161] width 1327 height 13
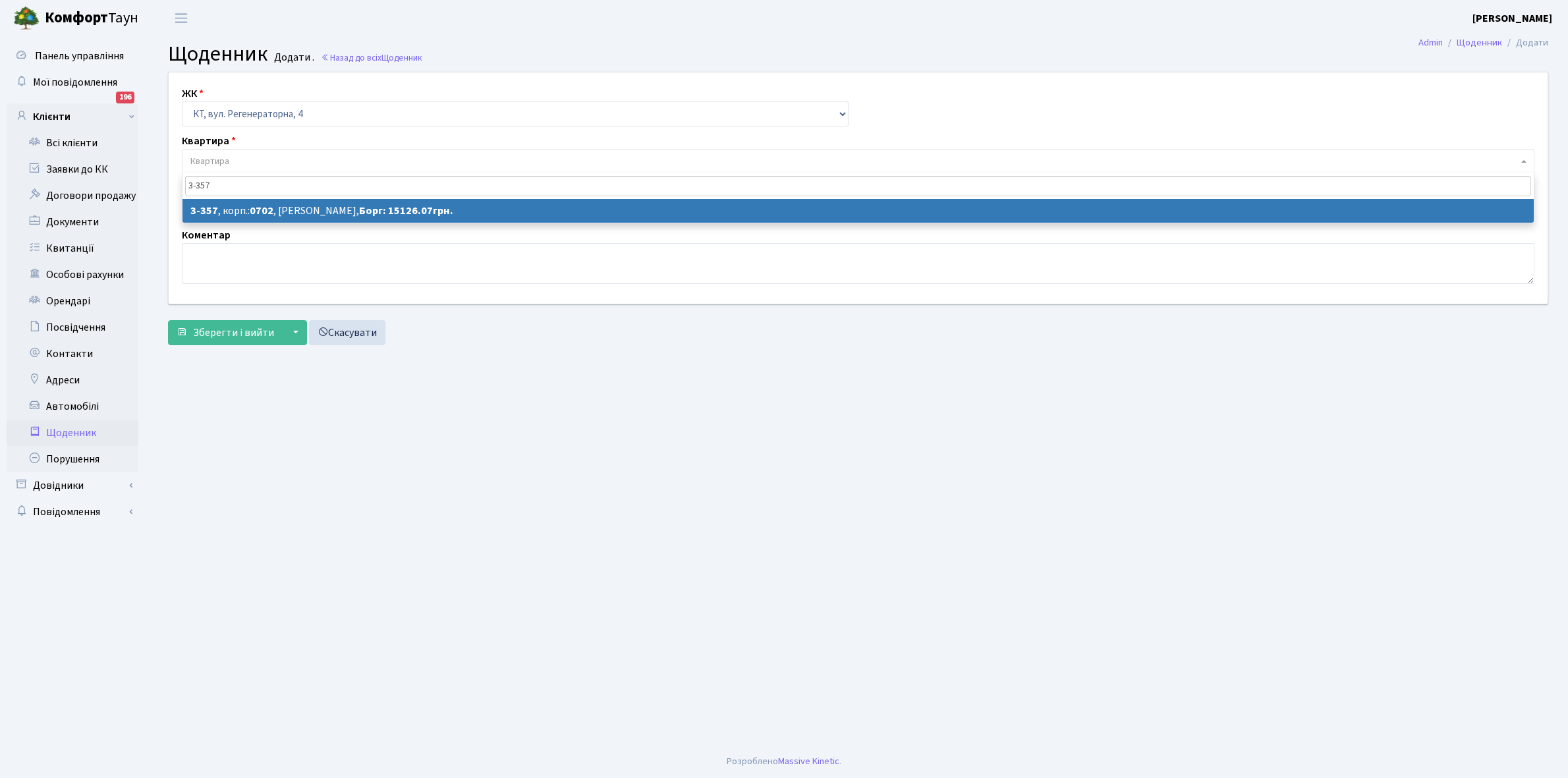
type input "3-357"
select select "1575"
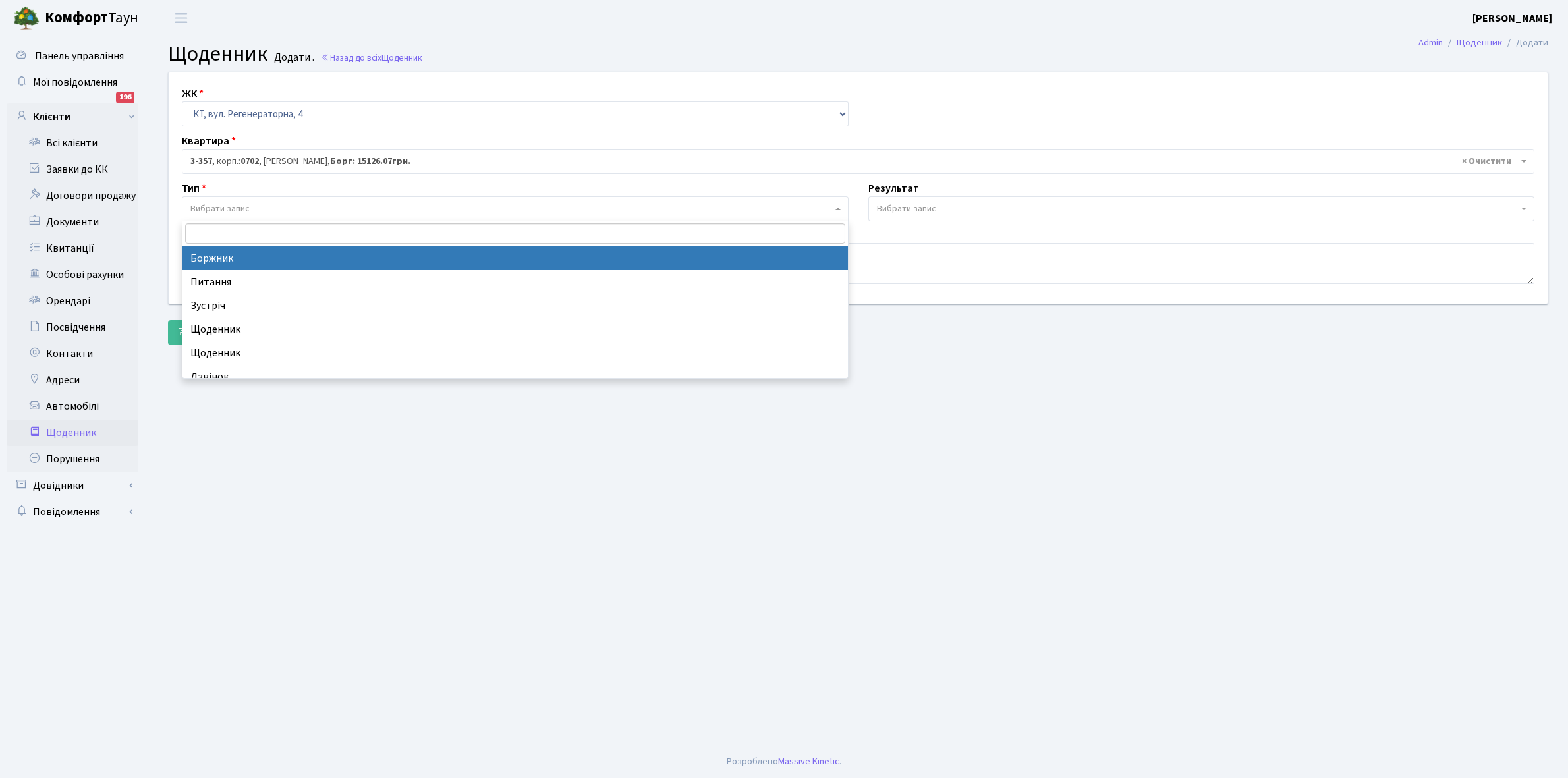
click at [248, 205] on span "Вибрати запис" at bounding box center [220, 209] width 59 height 13
select select "189"
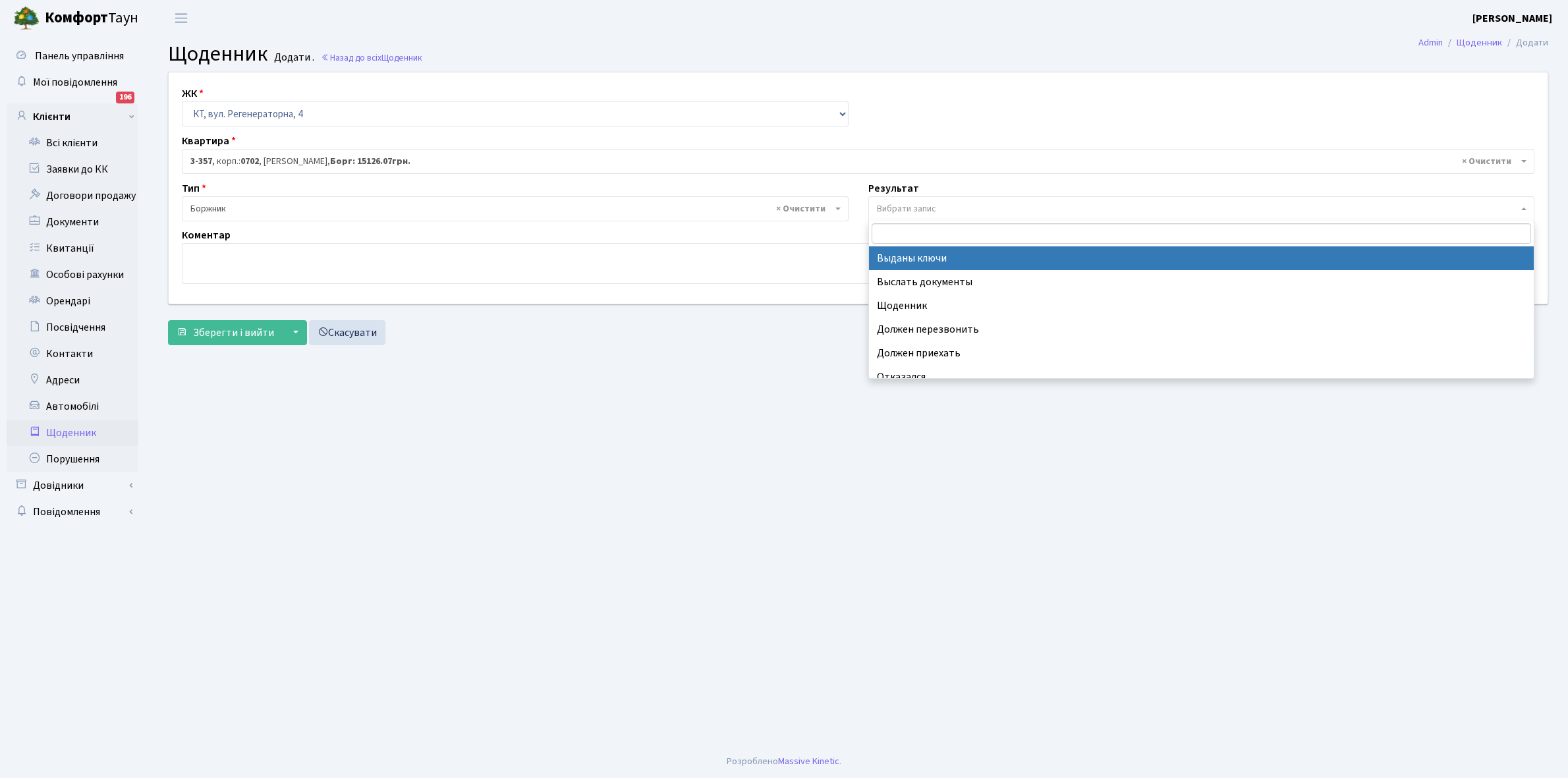
click at [897, 207] on span "Вибрати запис" at bounding box center [906, 209] width 59 height 13
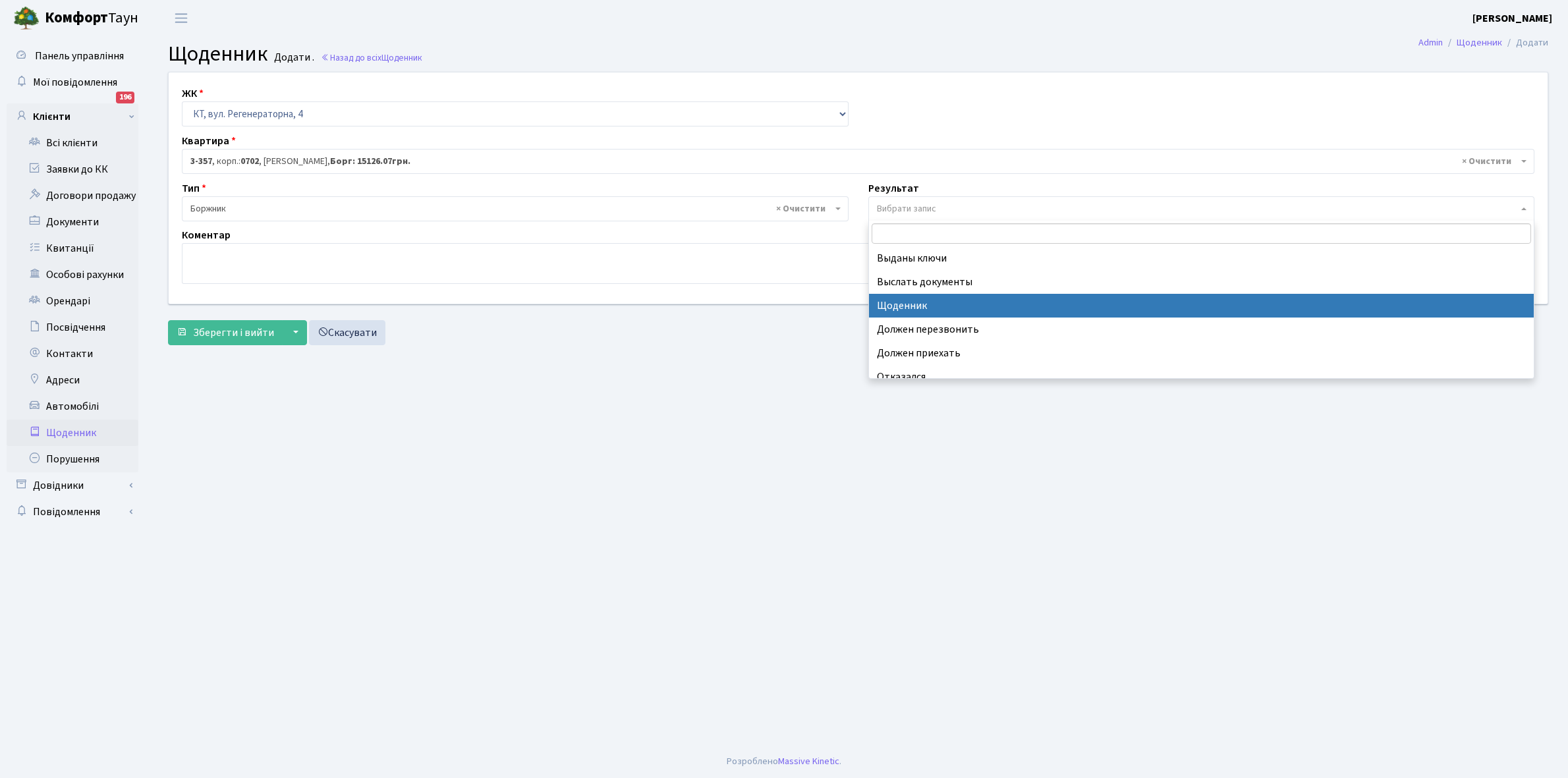
select select "14"
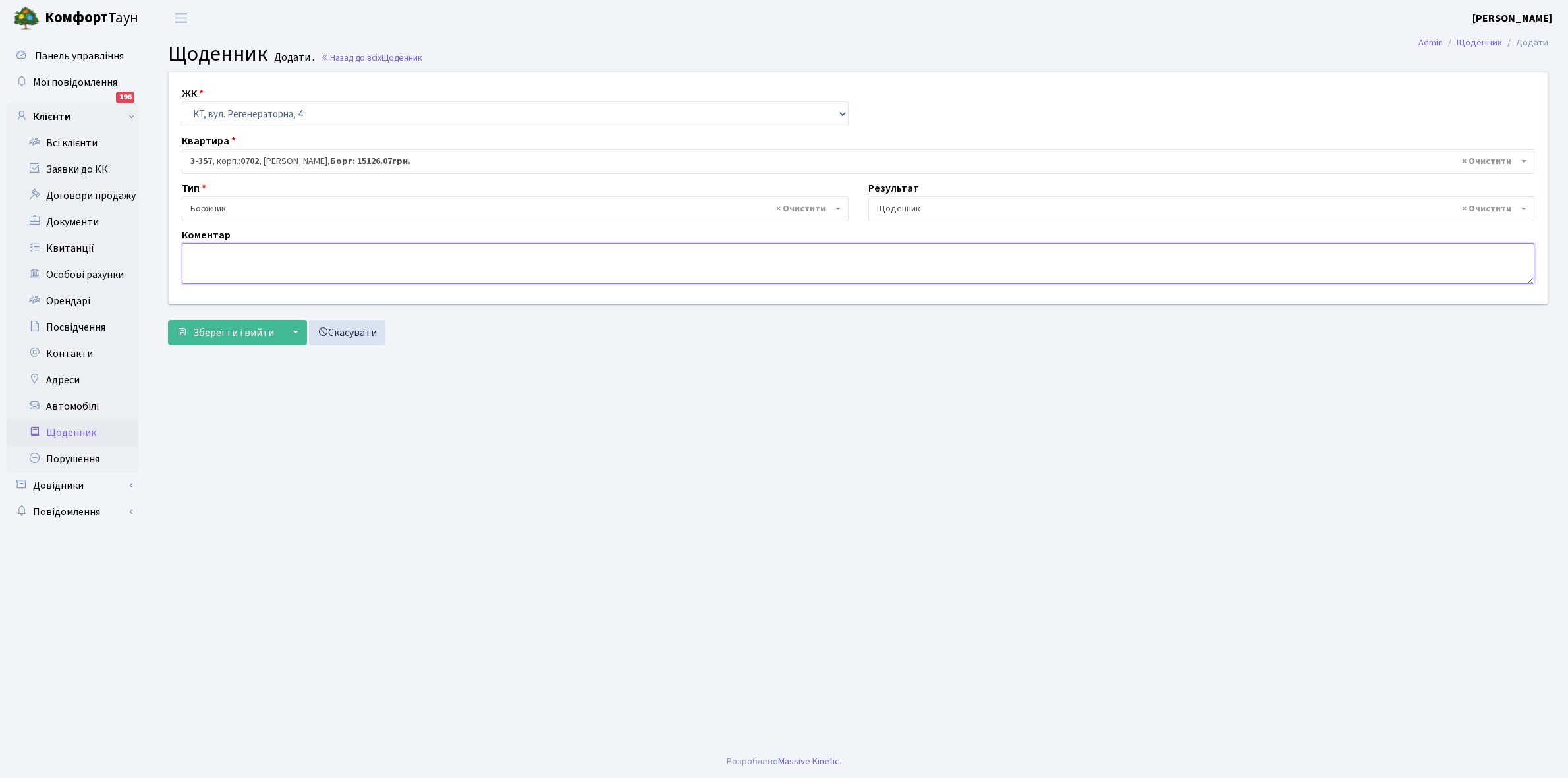
click at [191, 262] on textarea at bounding box center [858, 263] width 1353 height 41
paste textarea "Відкл. ЕЕ (розірвано договір з КК) - 20149 кВт."
click at [372, 254] on textarea "Відкл. ЕЕ (розірвано договір з КК) - 20149 кВт." at bounding box center [858, 263] width 1353 height 41
type textarea "Відкл. ЕЕ (розірвано договір з КК) - 45236 кВт."
click at [249, 328] on span "Зберегти і вийти" at bounding box center [234, 333] width 81 height 15
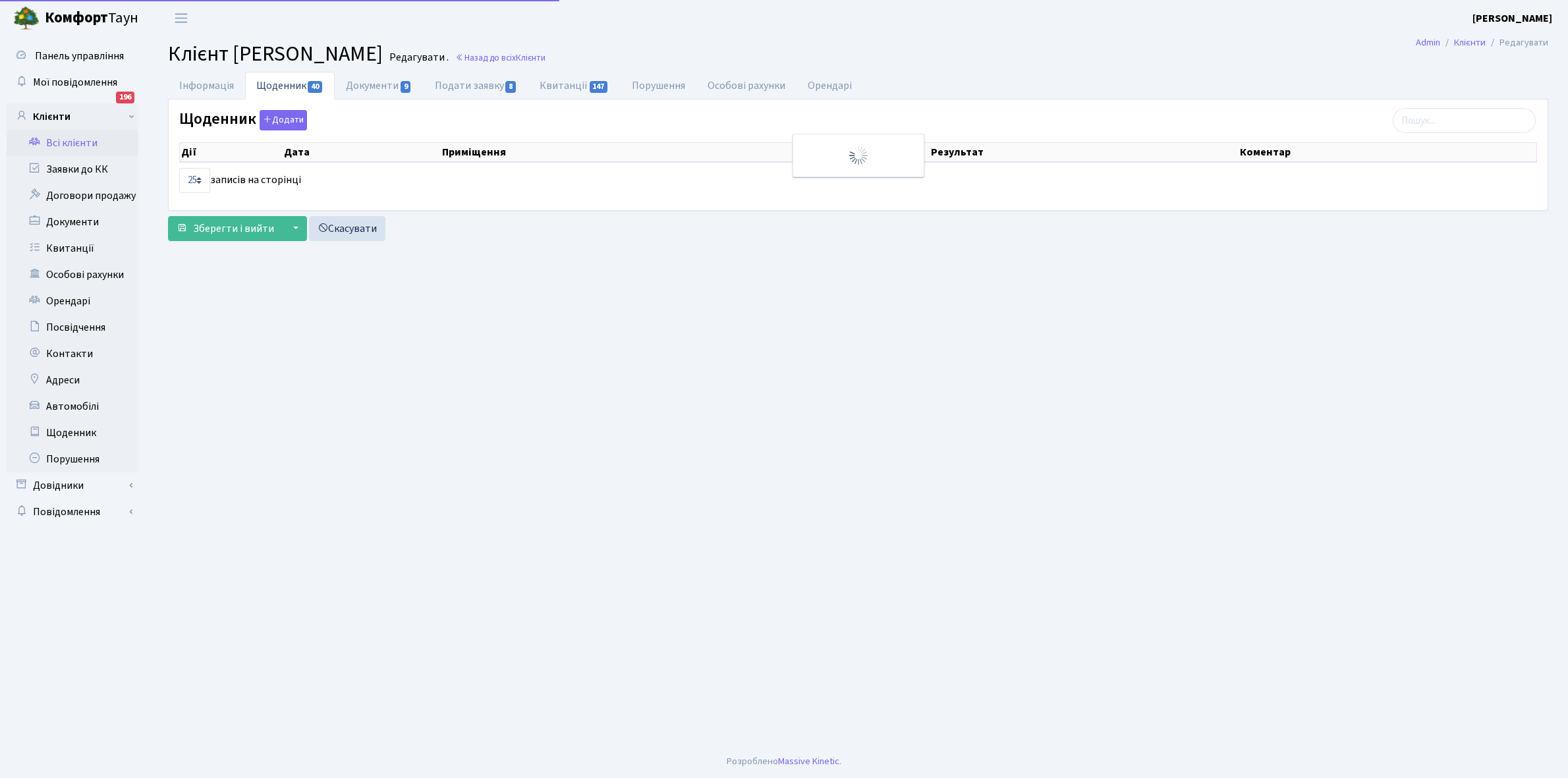
select select "25"
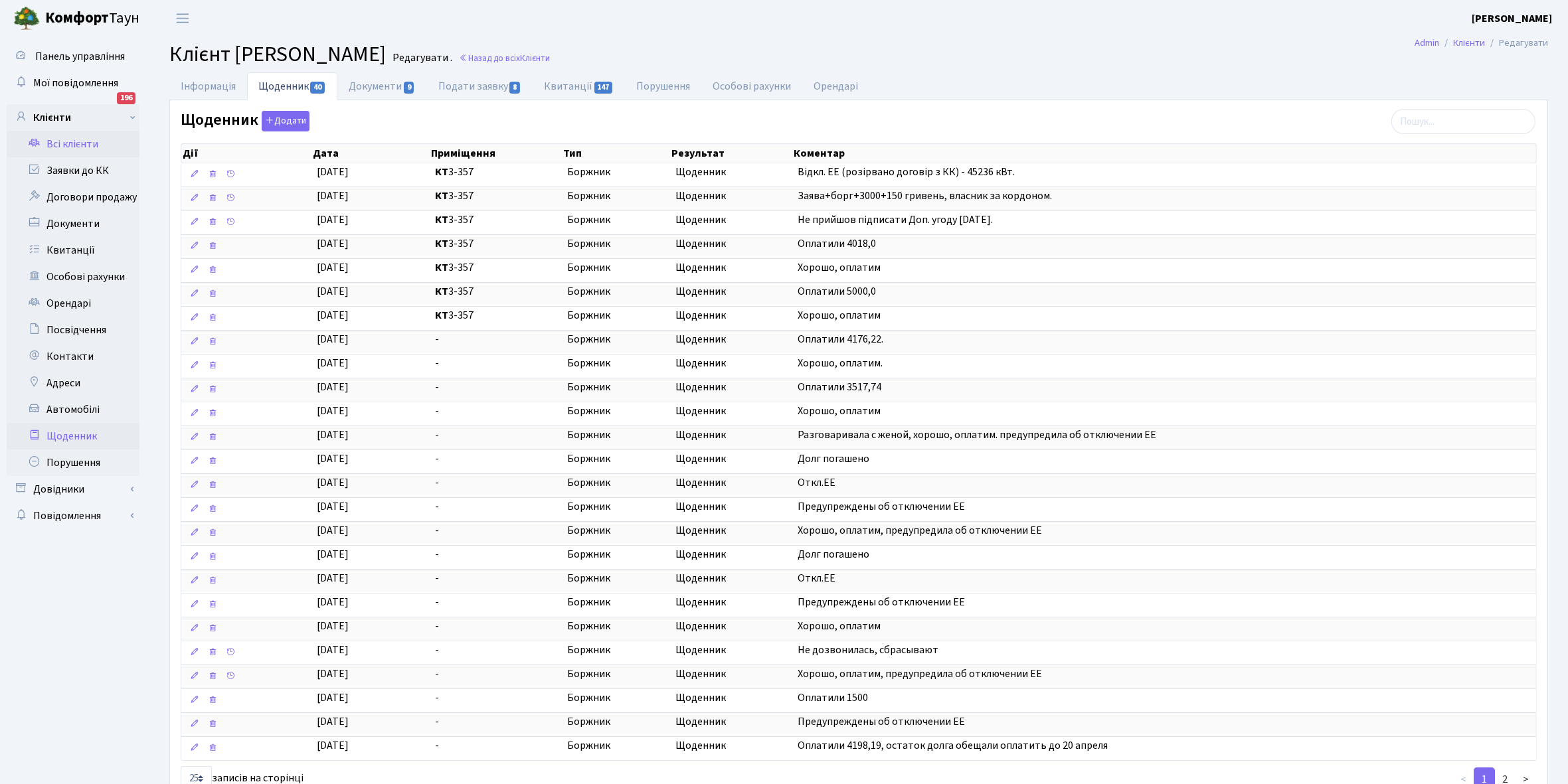
click at [72, 434] on link "Щоденник" at bounding box center [73, 437] width 133 height 27
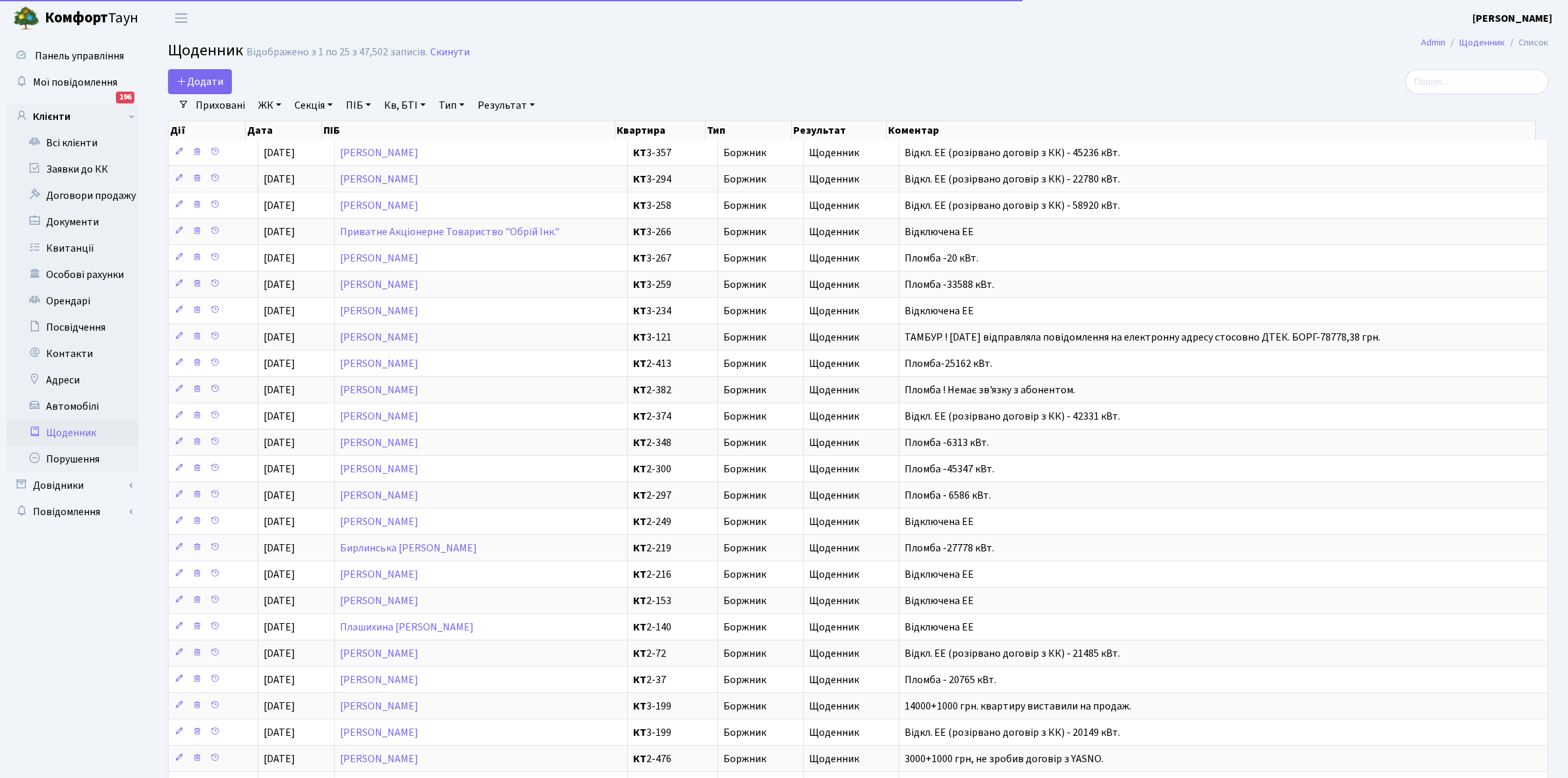
select select "25"
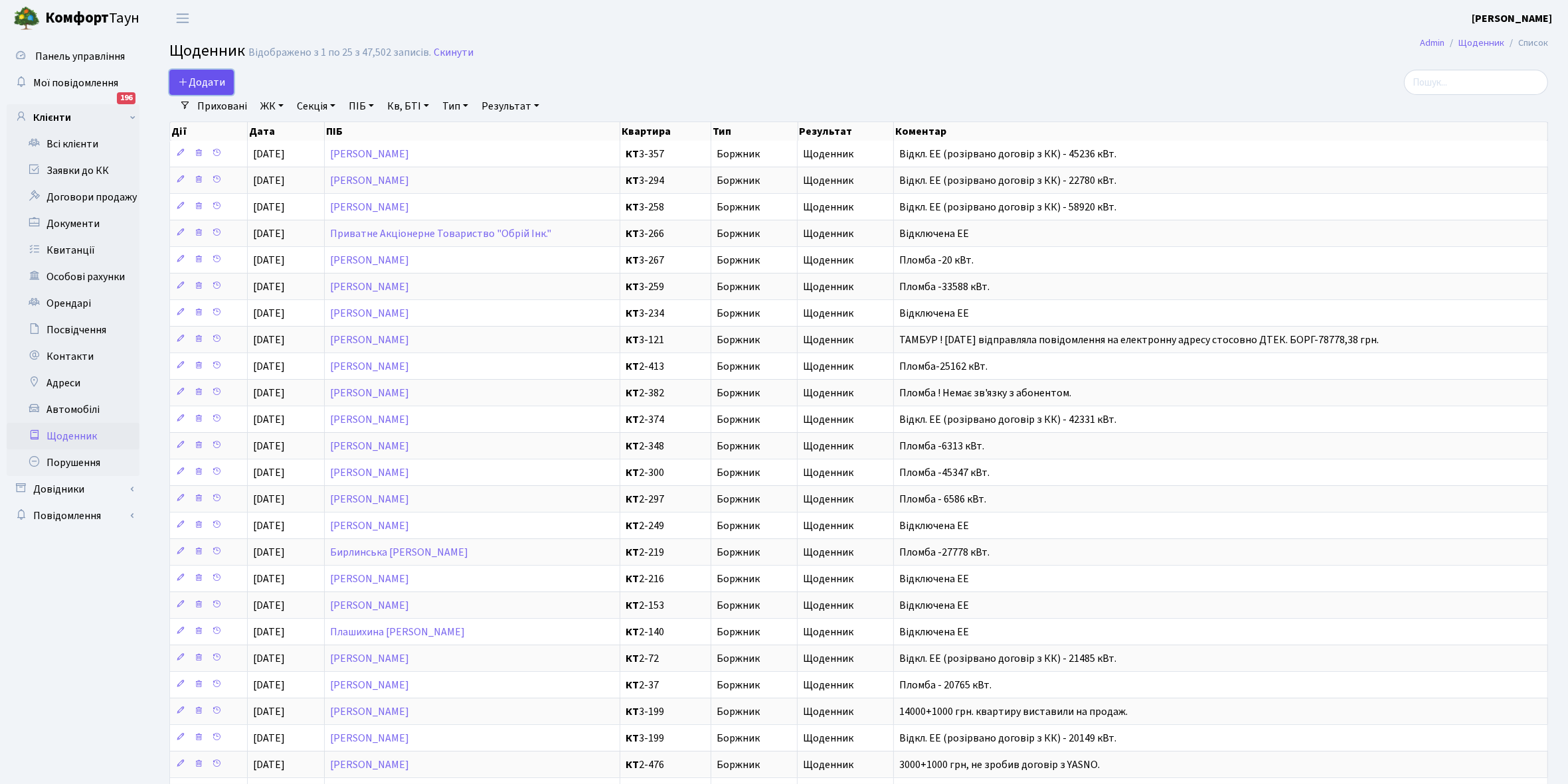
click at [199, 78] on span "Додати" at bounding box center [202, 82] width 47 height 15
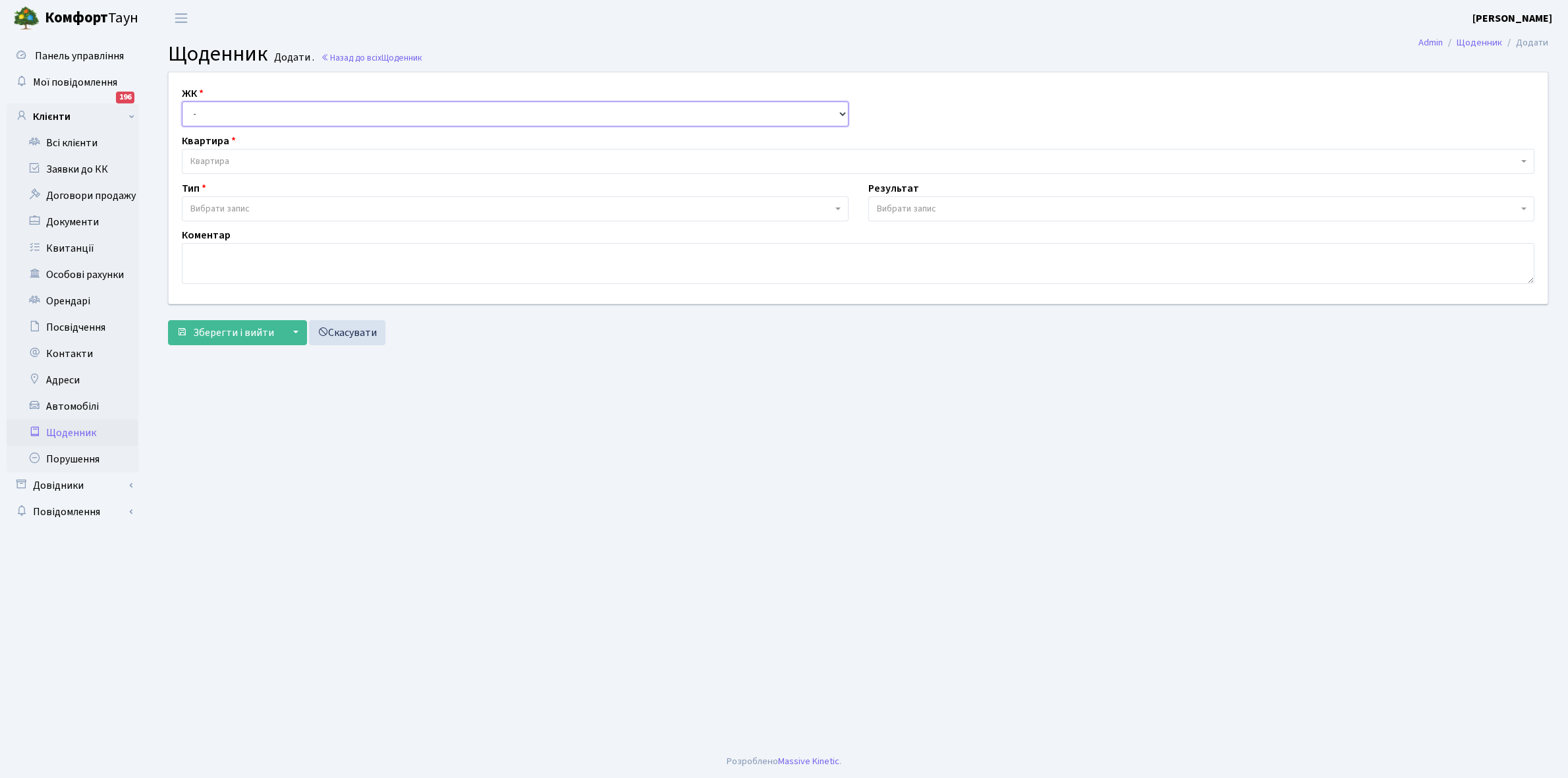
click at [209, 107] on select "- КТ, вул. Регенераторна, 4 КТ2, просп. Соборності, 17 КТ3, вул. Березнева, 16 …" at bounding box center [516, 114] width 667 height 25
select select "271"
click at [182, 102] on select "- КТ, вул. Регенераторна, 4 КТ2, просп. [STREET_ADDRESS] [STREET_ADDRESS] [PERS…" at bounding box center [516, 114] width 667 height 25
select select
click at [228, 159] on span "Квартира" at bounding box center [210, 161] width 39 height 13
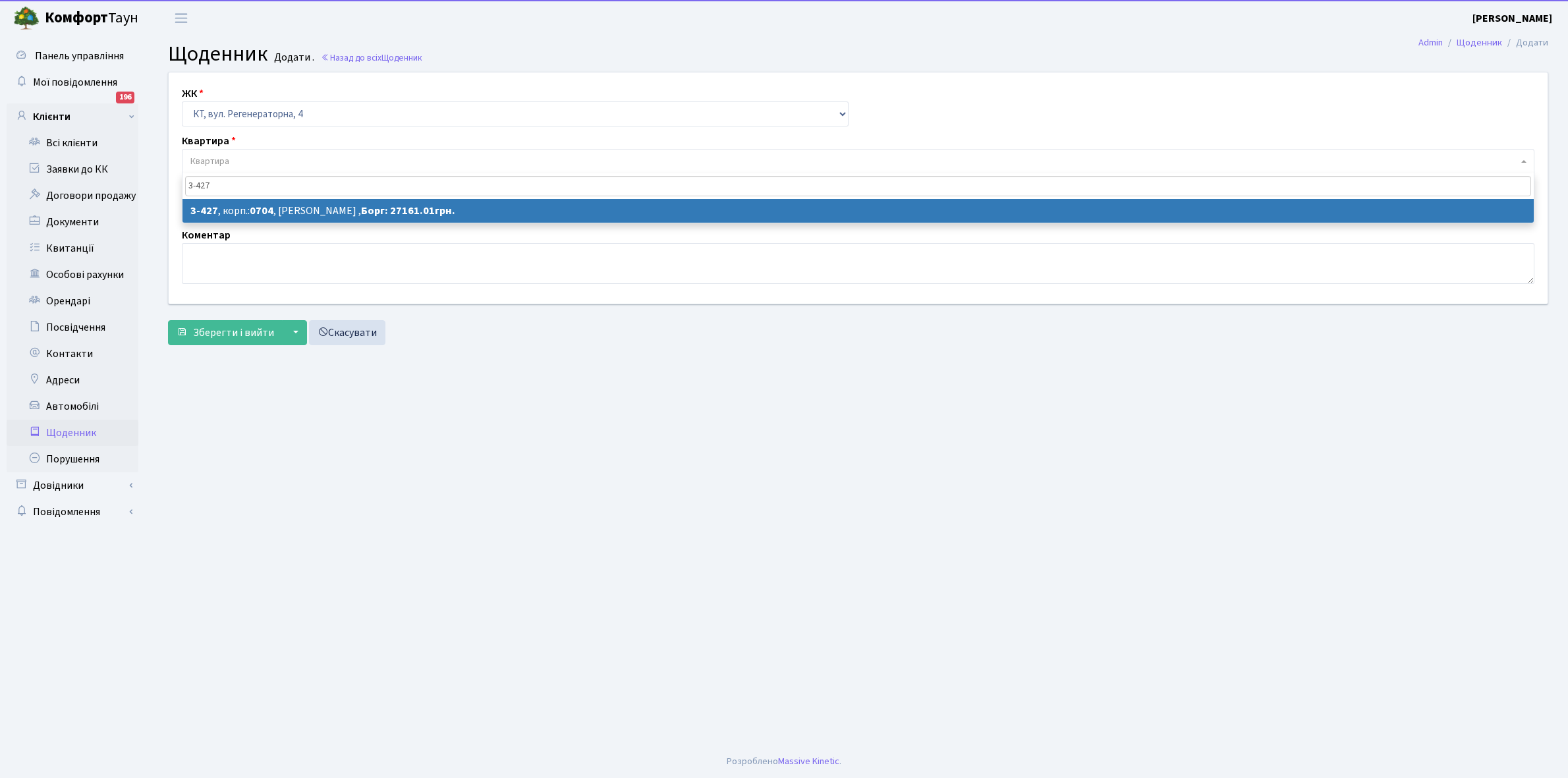
type input "3-427"
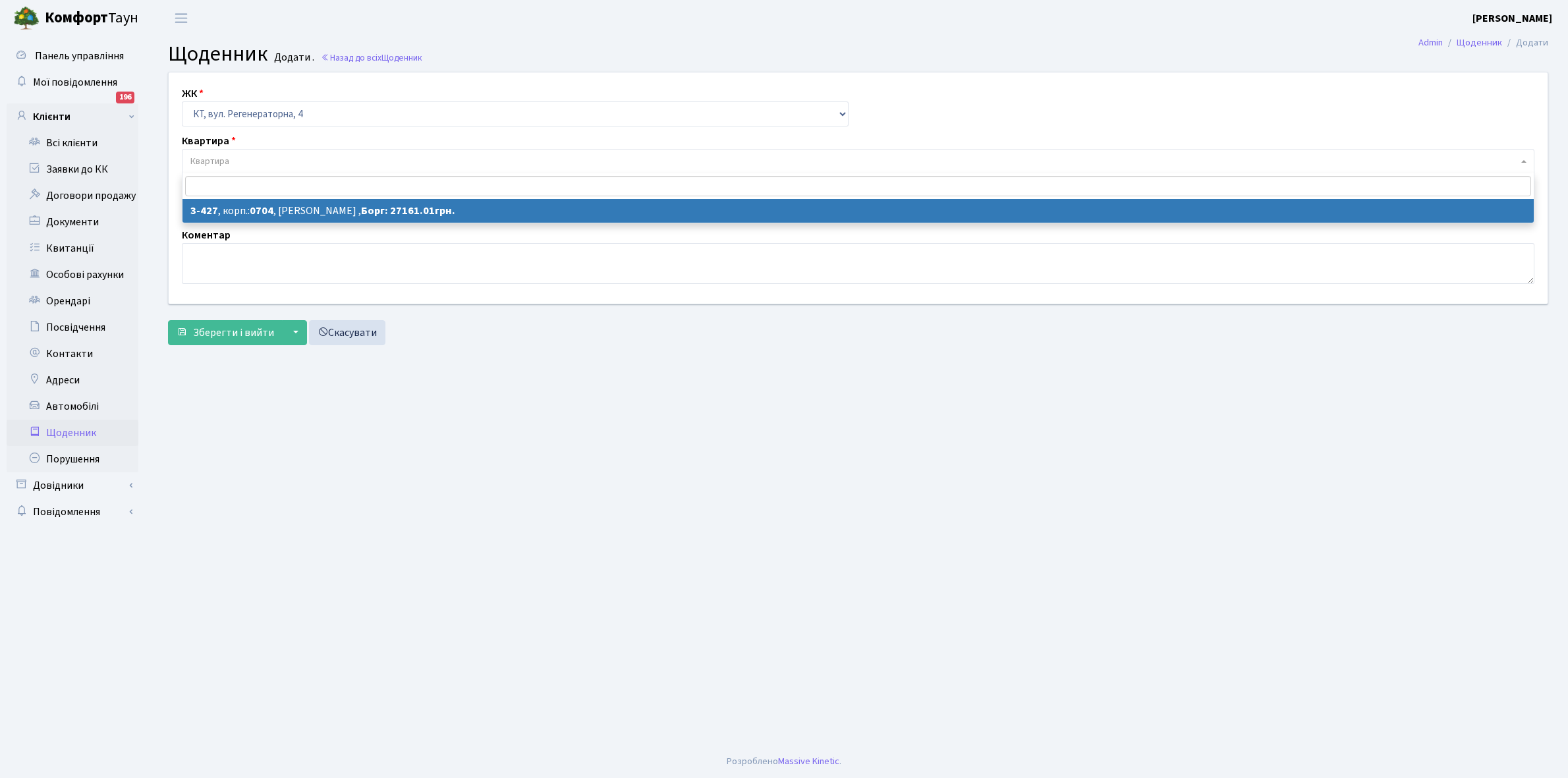
select select "1645"
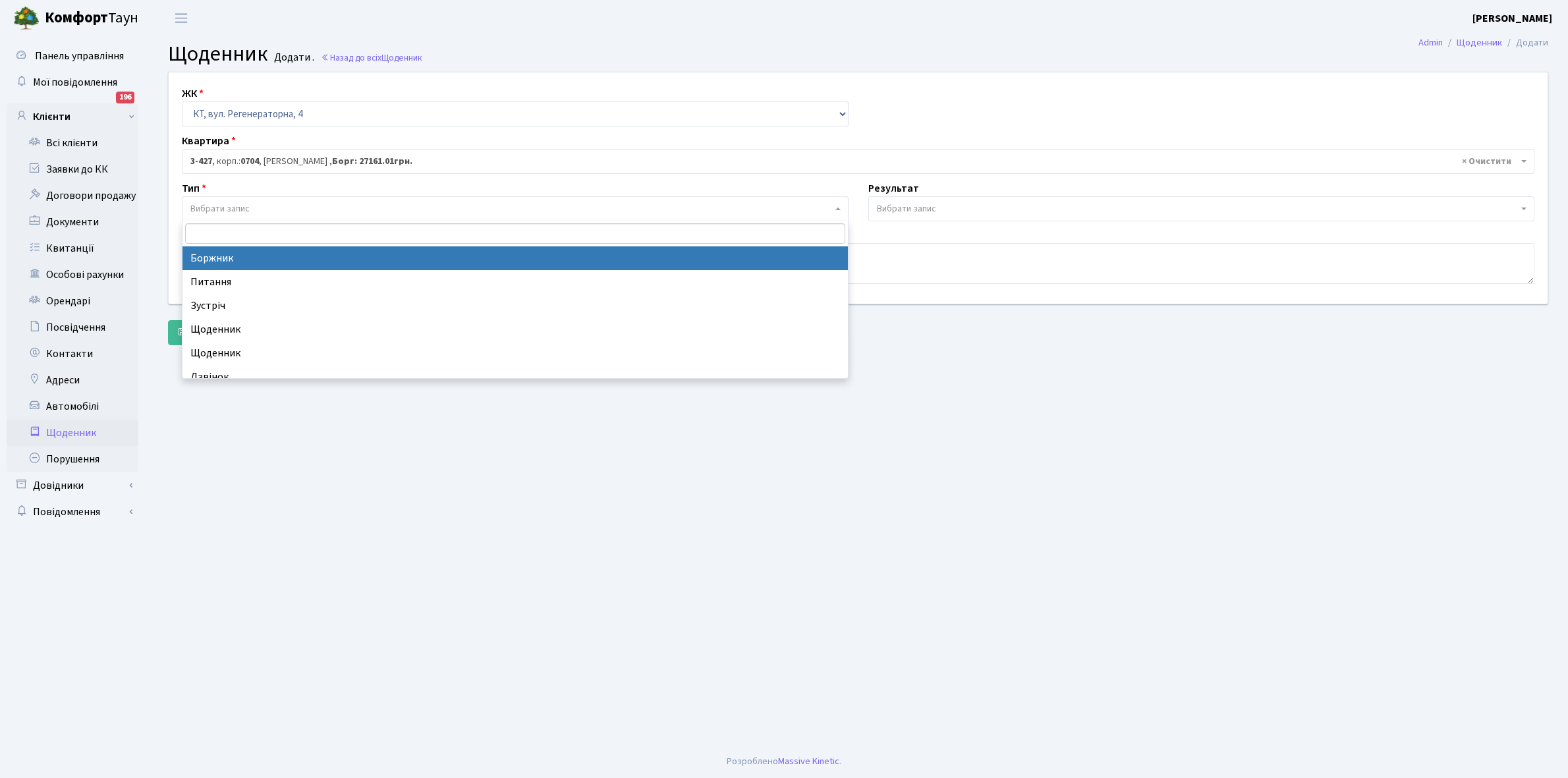
click at [241, 205] on span "Вибрати запис" at bounding box center [220, 209] width 59 height 13
select select "189"
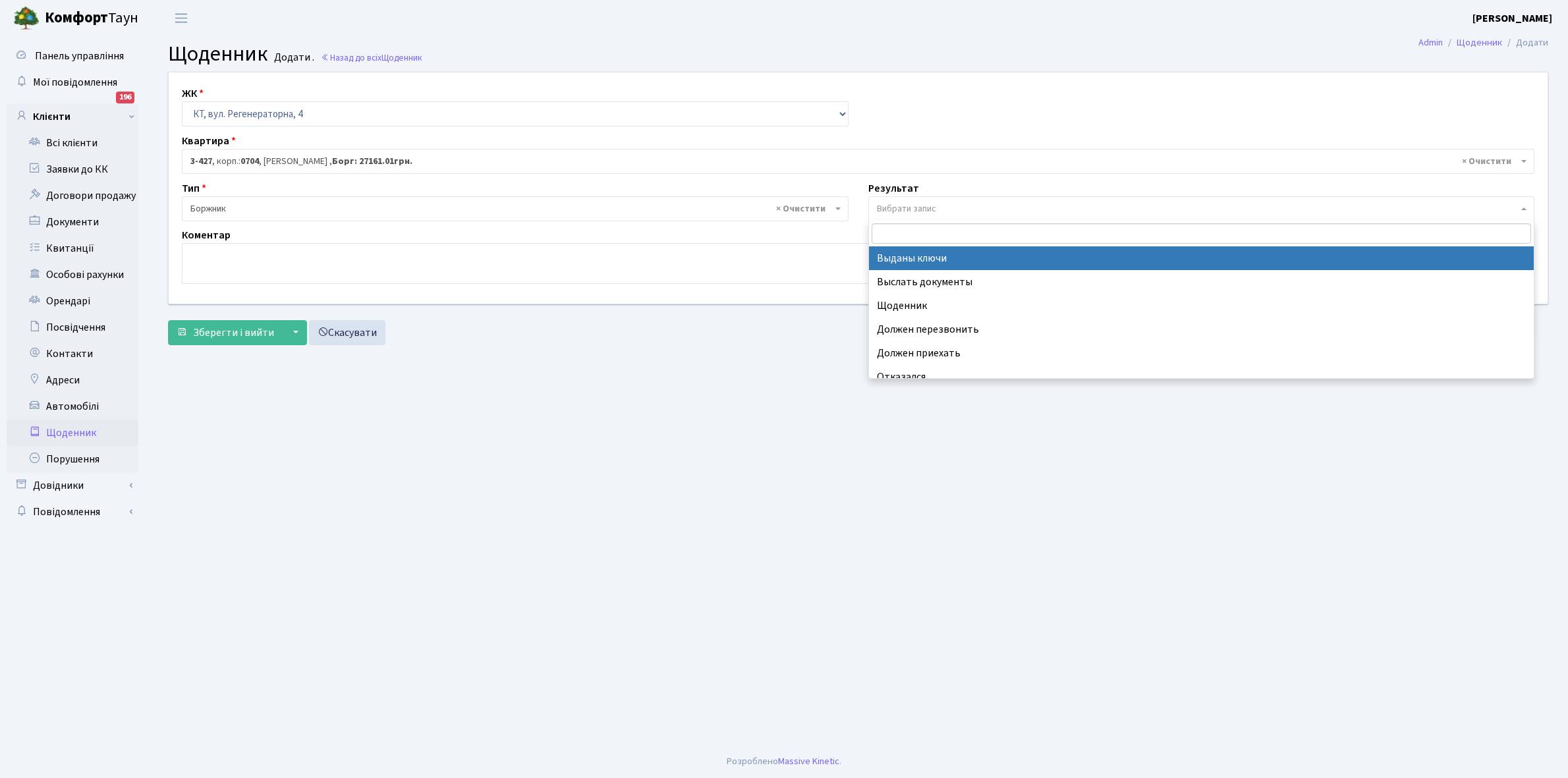
click at [908, 209] on span "Вибрати запис" at bounding box center [906, 209] width 59 height 13
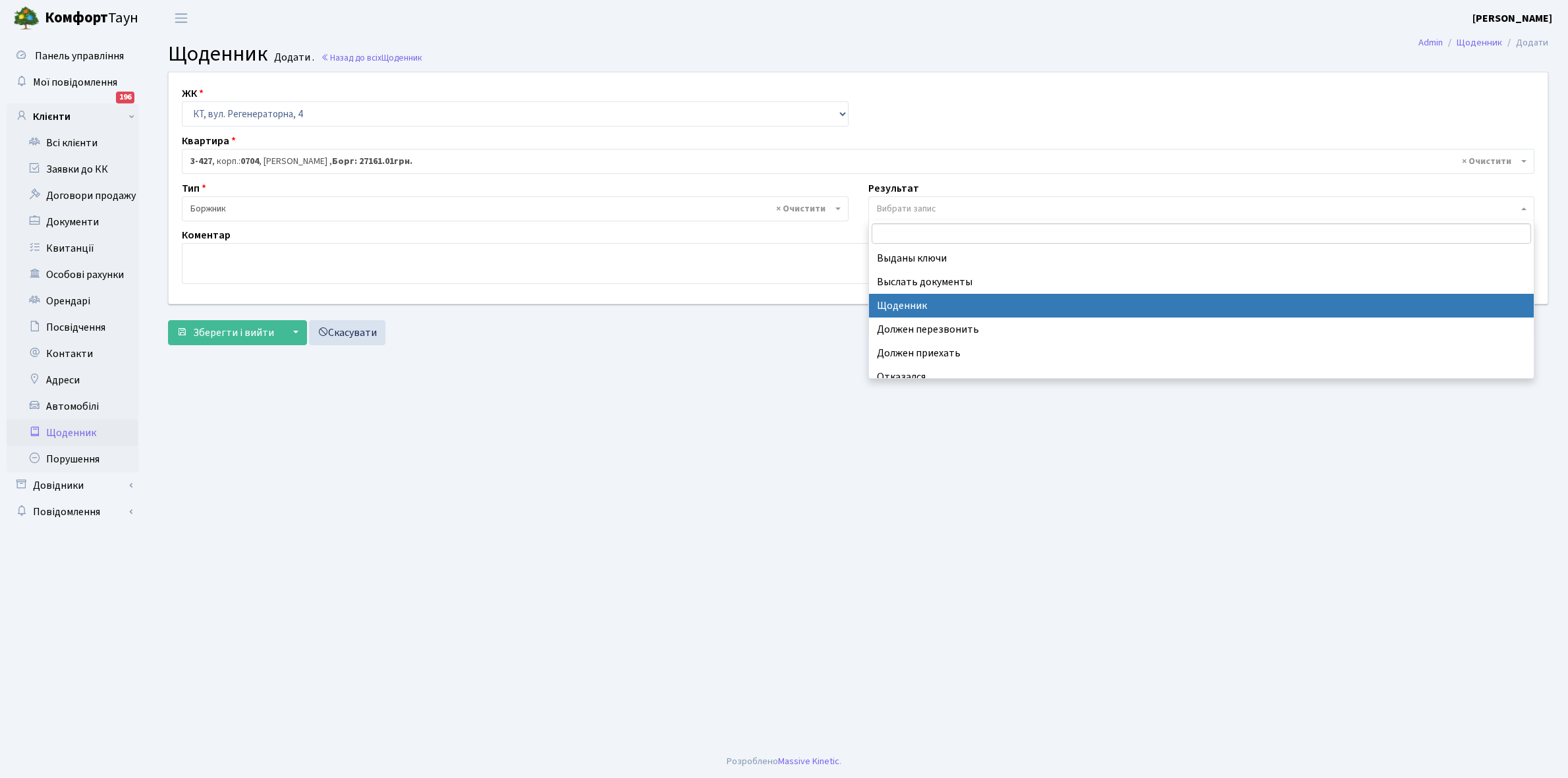
select select "14"
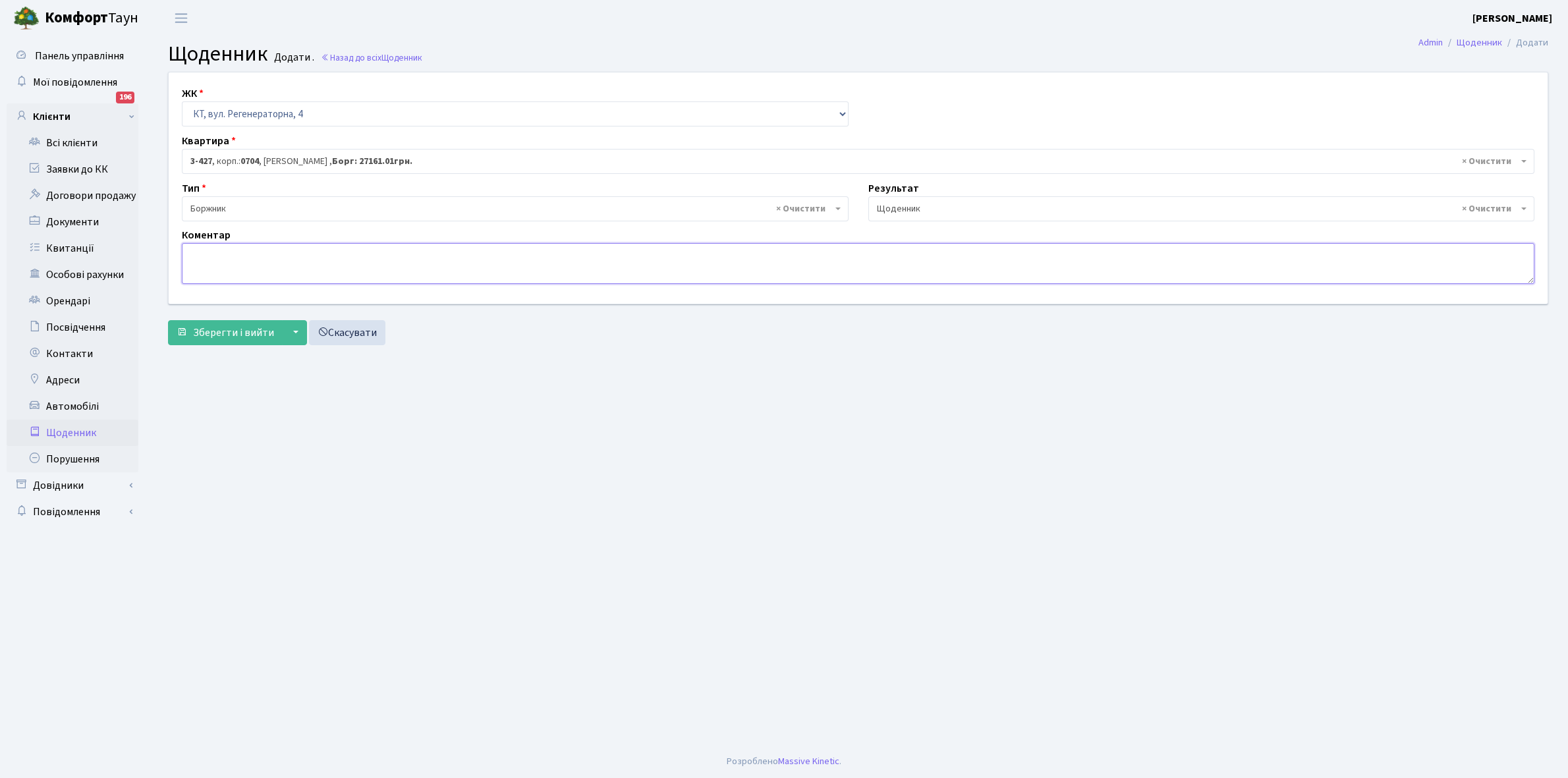
click at [197, 261] on textarea at bounding box center [858, 263] width 1353 height 41
type textarea "Відключена ЕЕ"
click at [221, 330] on span "Зберегти і вийти" at bounding box center [234, 333] width 81 height 15
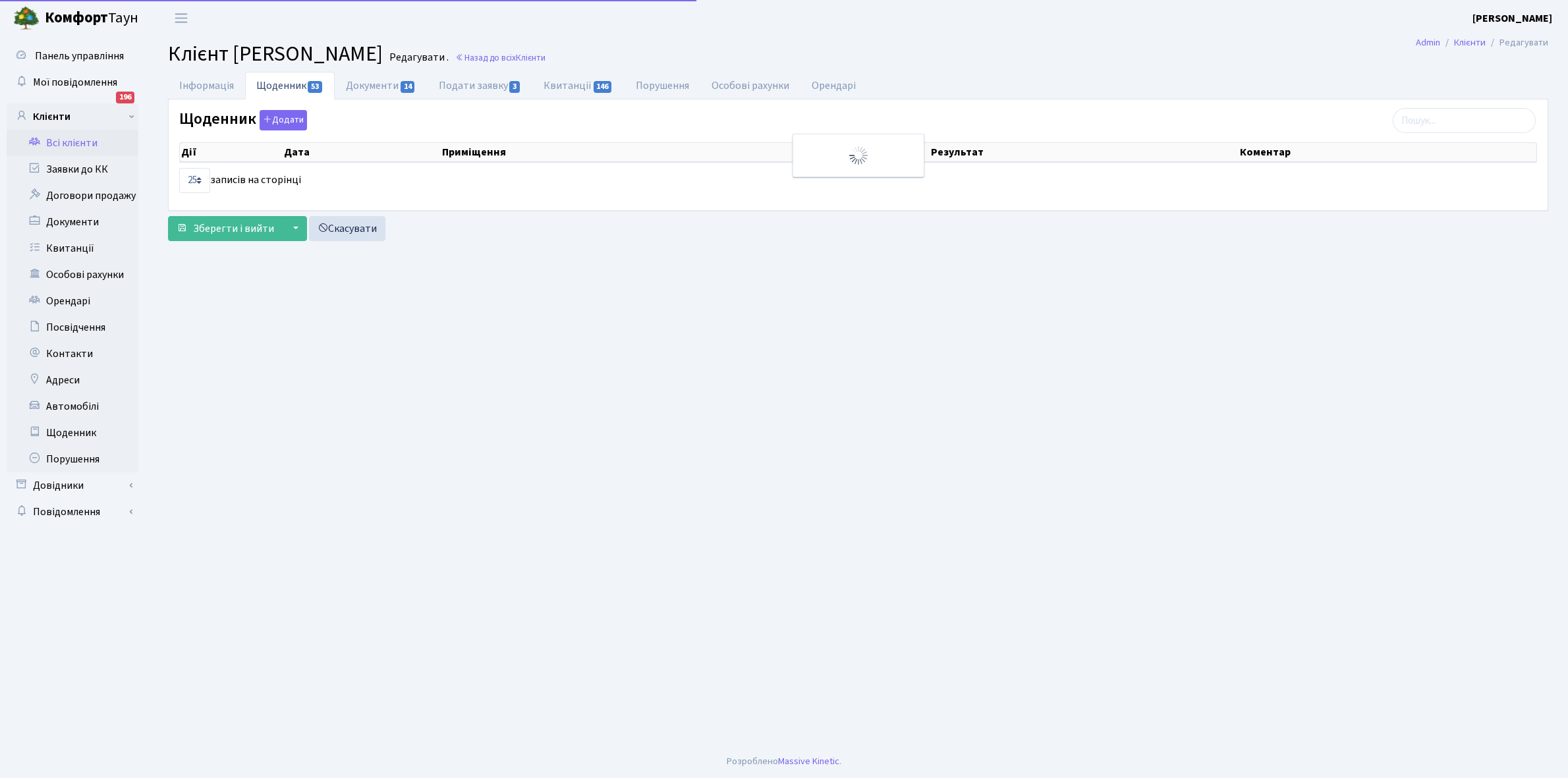
select select "25"
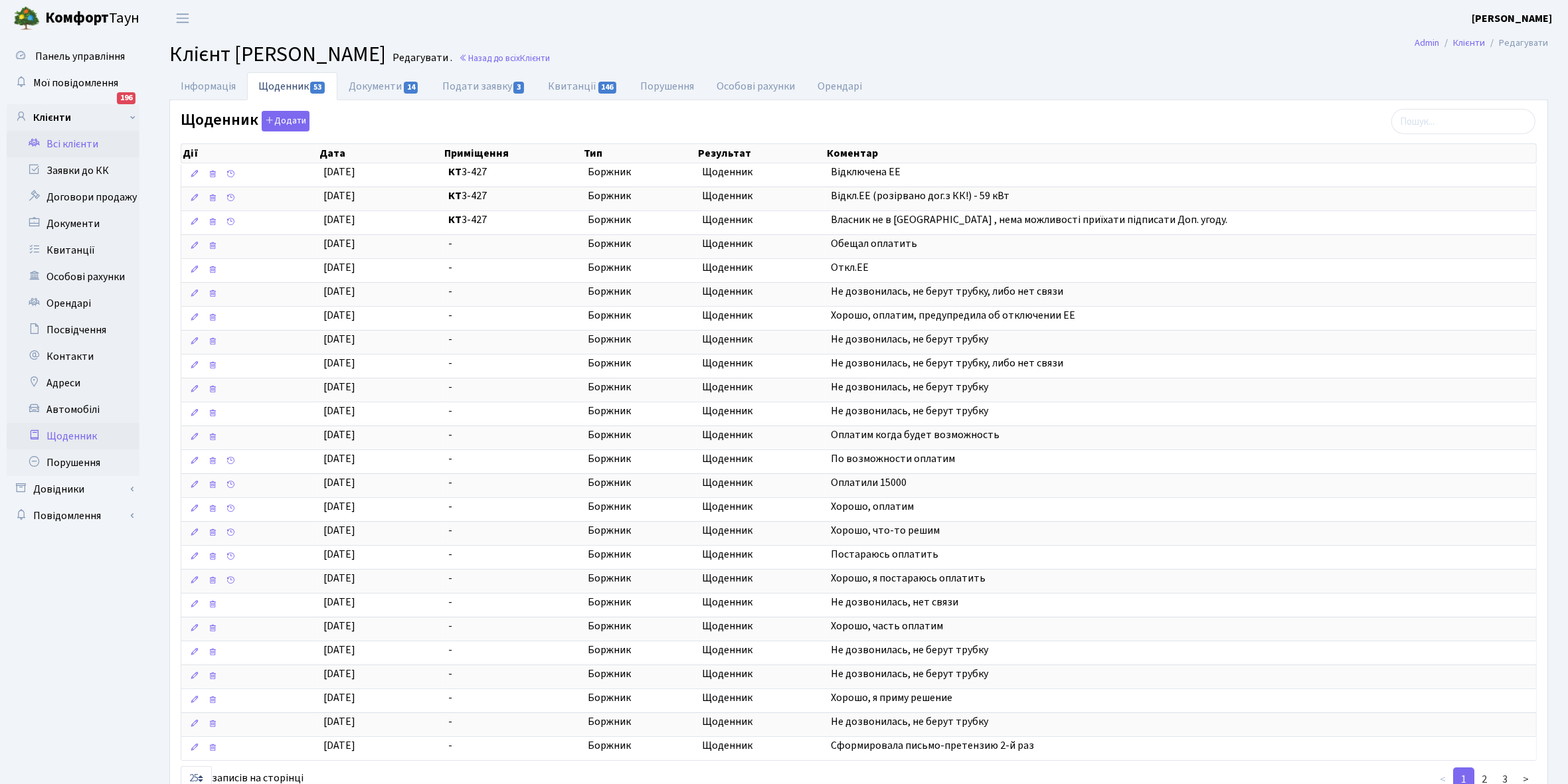
click at [70, 430] on link "Щоденник" at bounding box center [73, 437] width 133 height 27
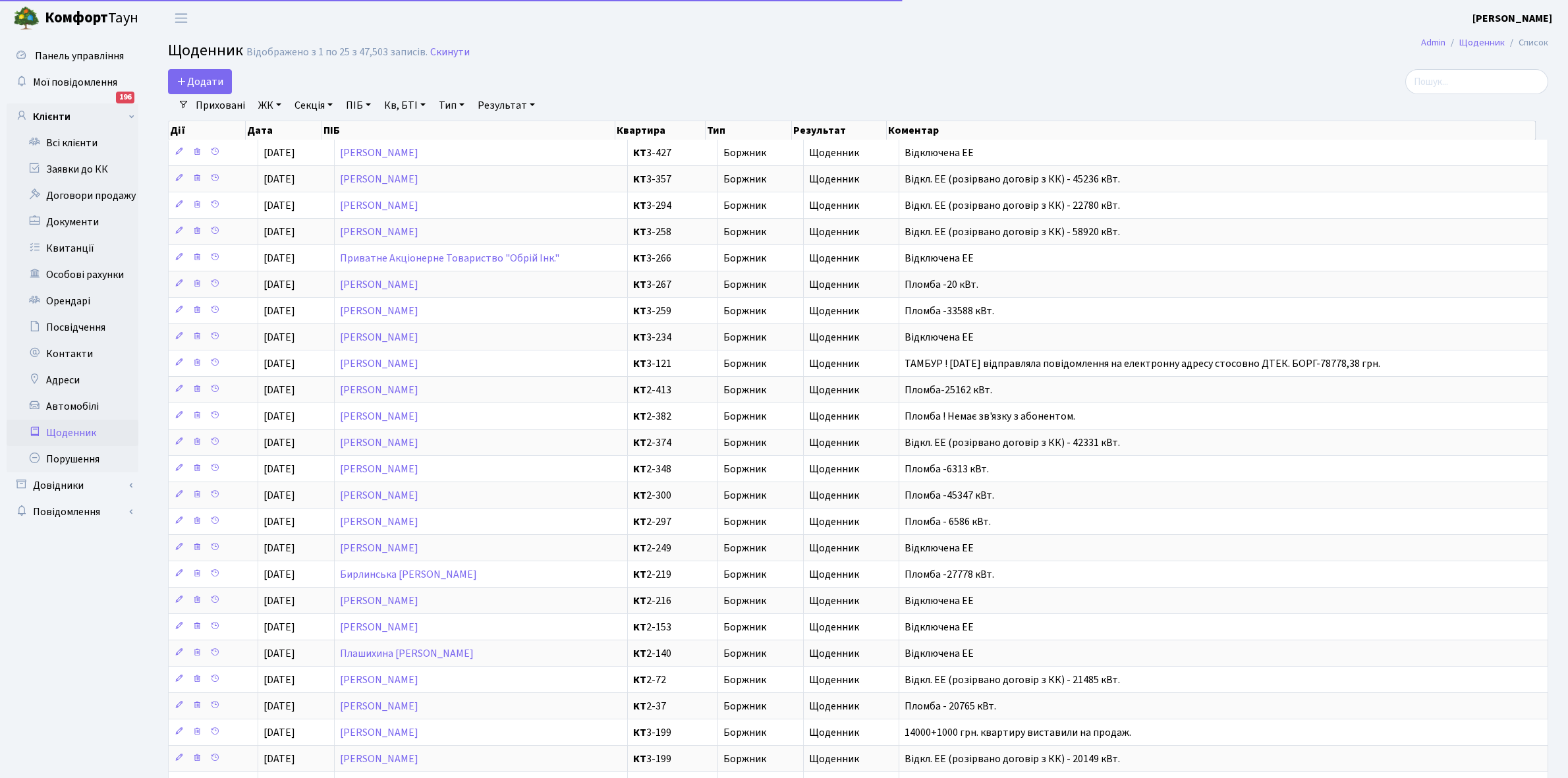
select select "25"
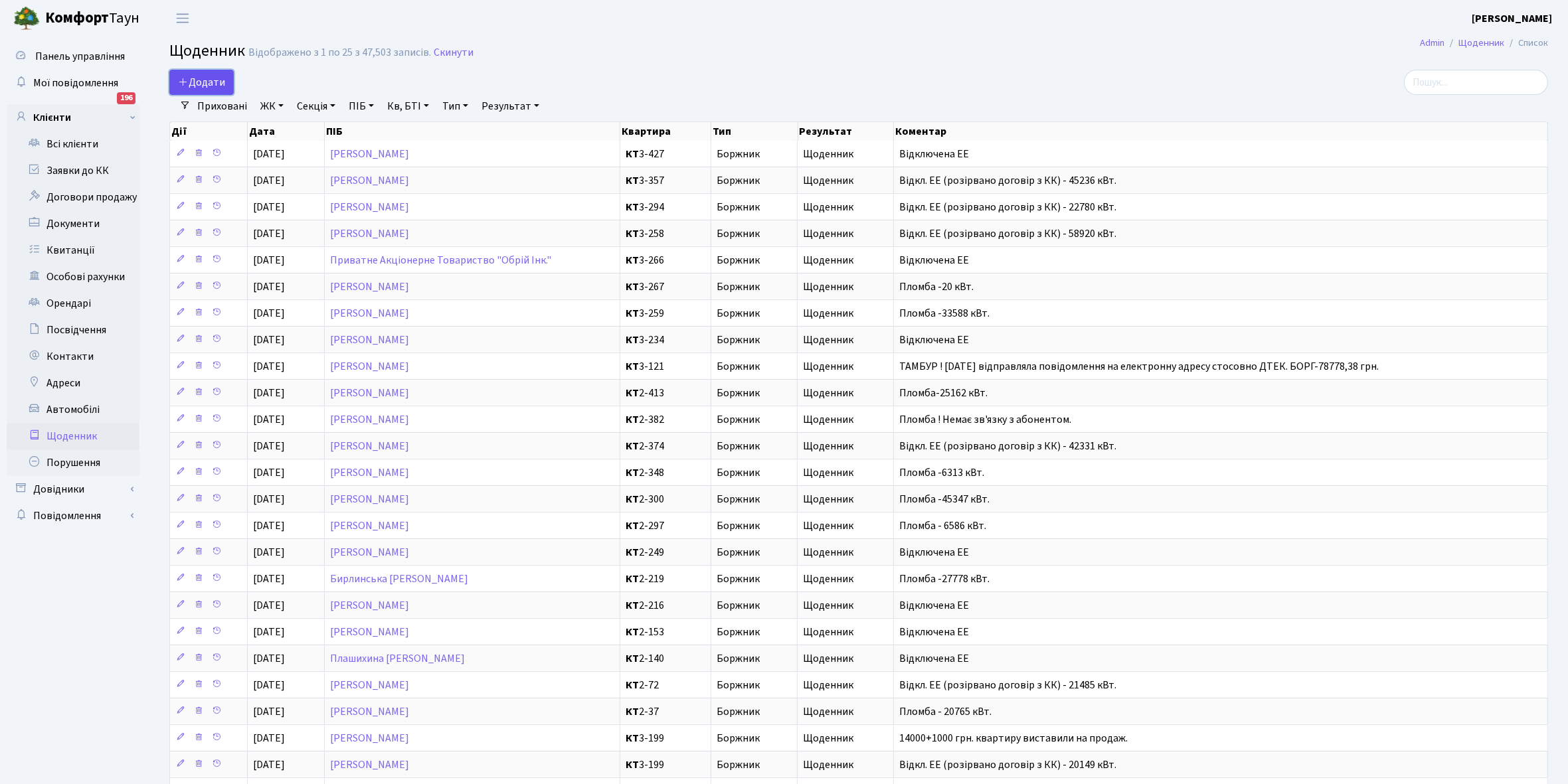
click at [198, 78] on span "Додати" at bounding box center [202, 82] width 47 height 15
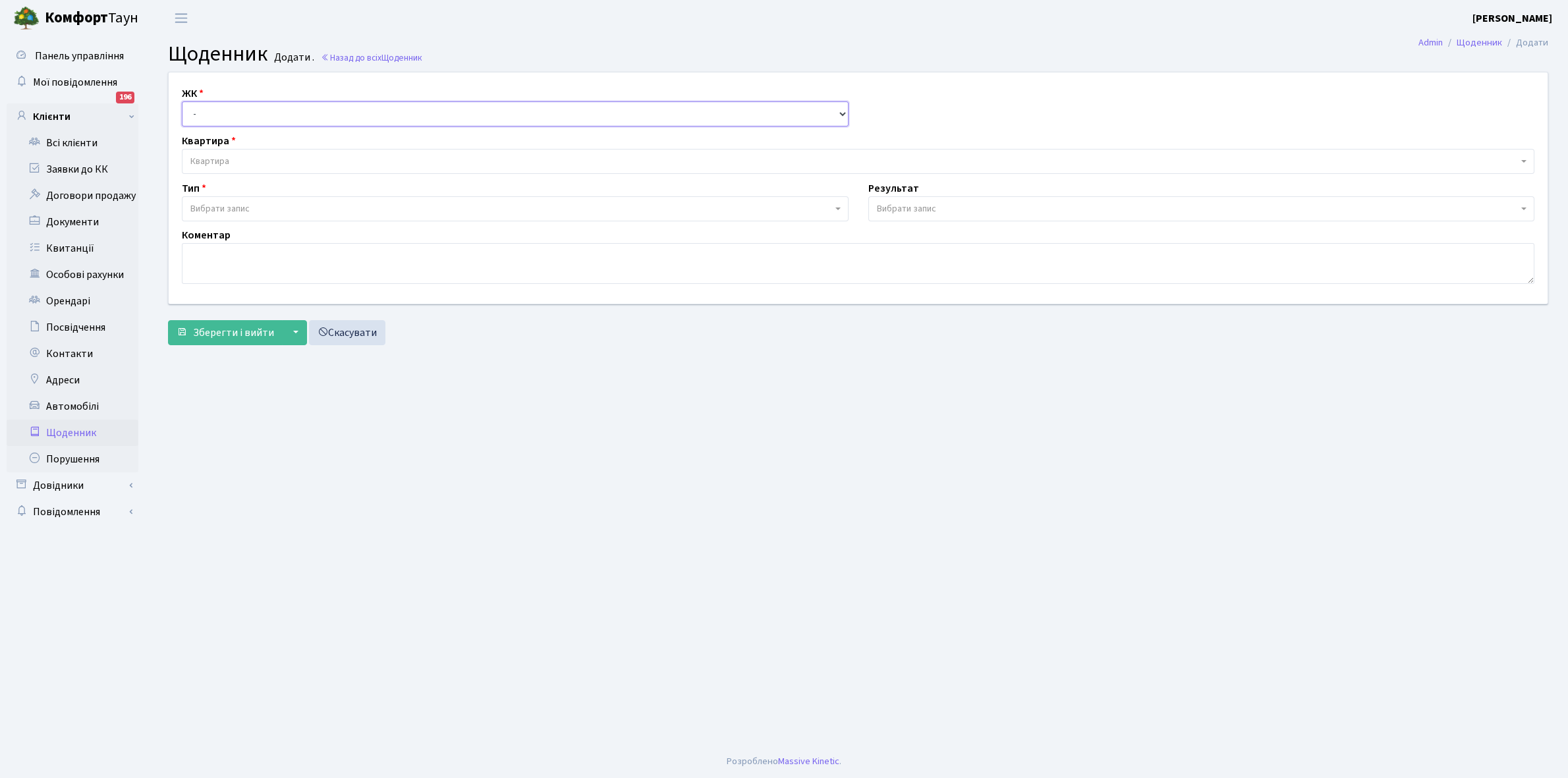
click at [234, 109] on select "- КТ, вул. Регенераторна, 4 КТ2, просп. [STREET_ADDRESS] [STREET_ADDRESS] [PERS…" at bounding box center [516, 114] width 667 height 25
select select "271"
click at [182, 102] on select "- КТ, вул. Регенераторна, 4 КТ2, просп. [STREET_ADDRESS] [STREET_ADDRESS] [PERS…" at bounding box center [516, 114] width 667 height 25
select select
click at [227, 159] on span "Квартира" at bounding box center [210, 161] width 39 height 13
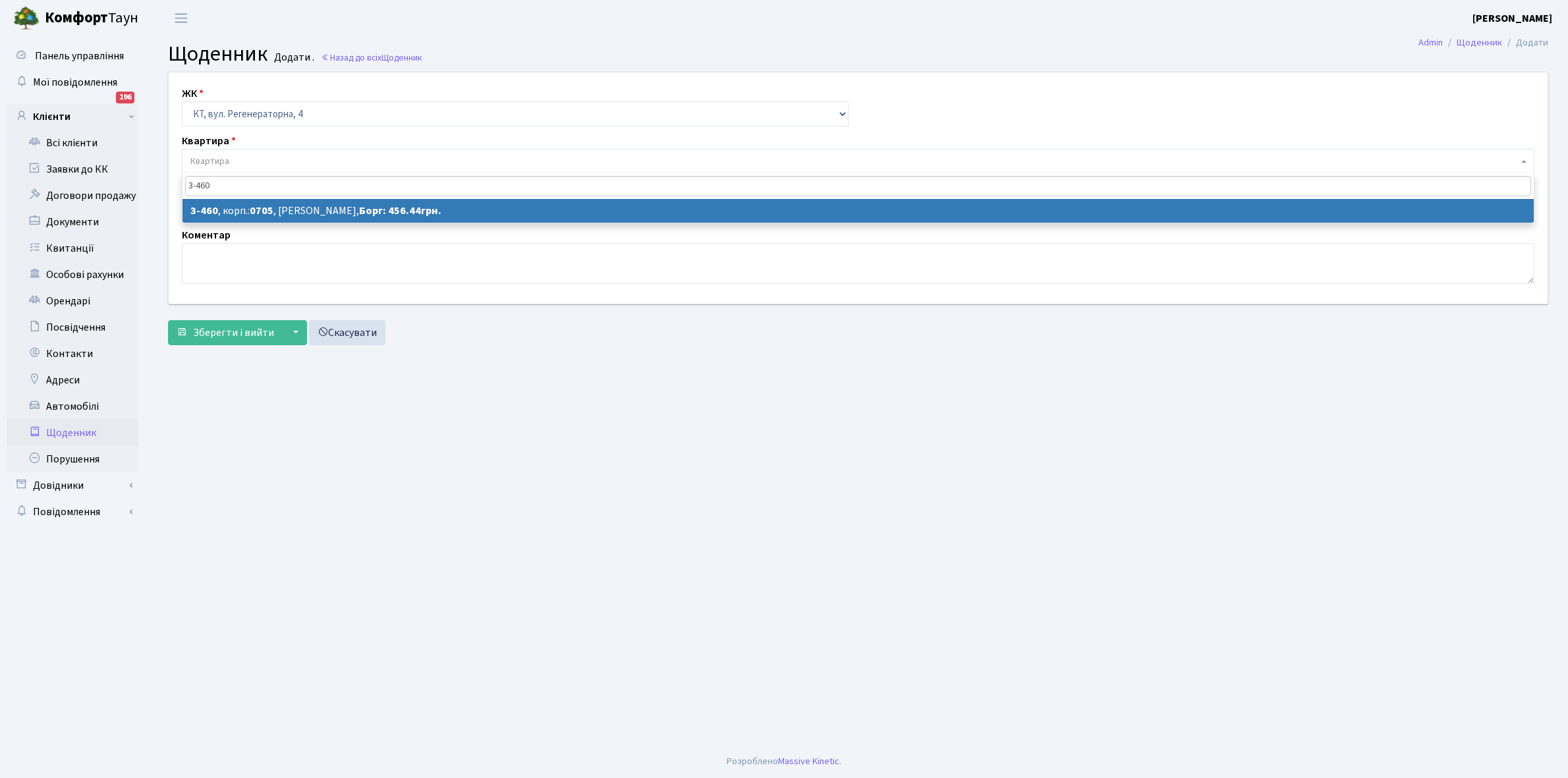
type input "3-460"
select select "1678"
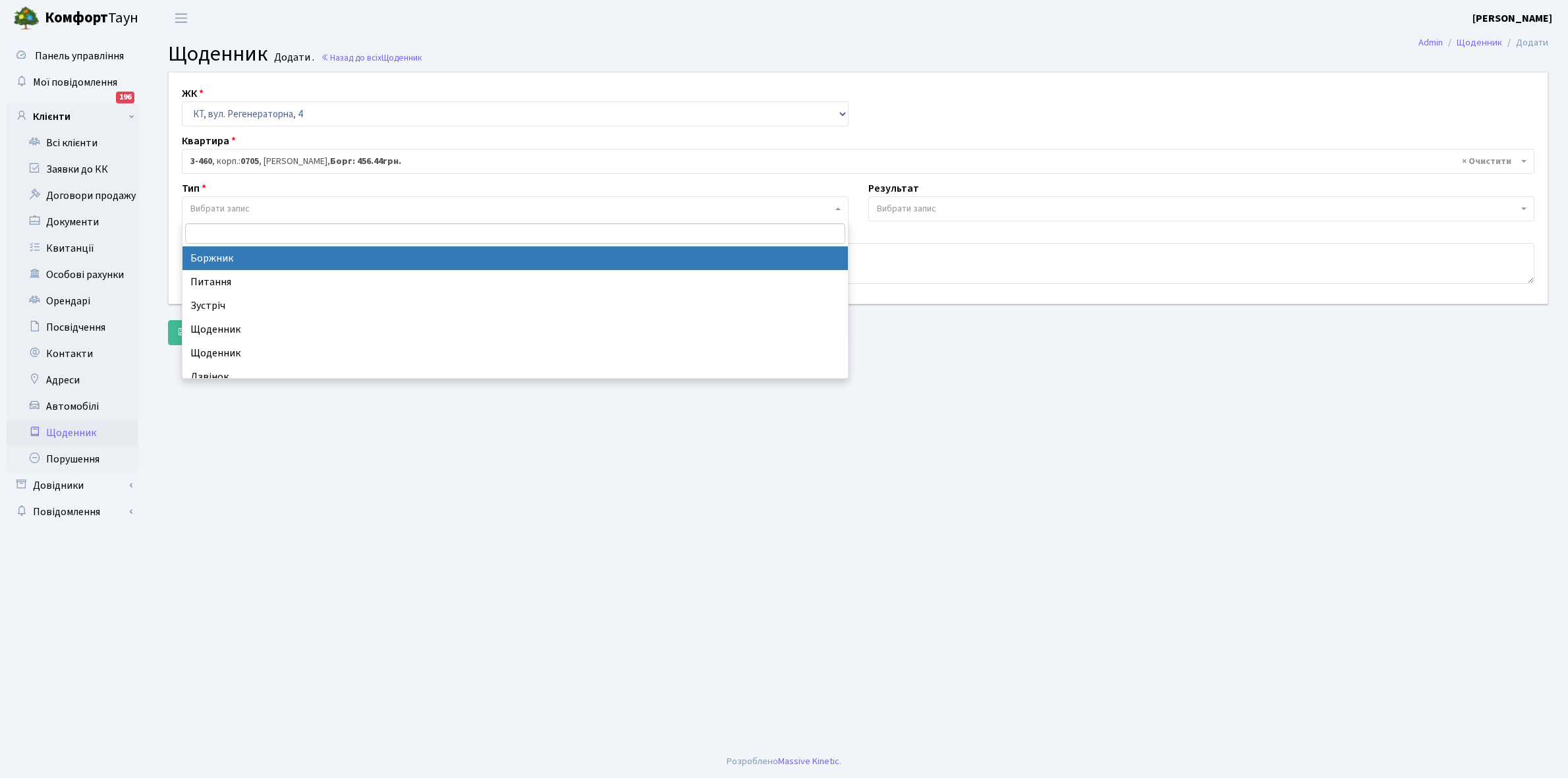
click at [229, 205] on span "Вибрати запис" at bounding box center [220, 209] width 59 height 13
select select "189"
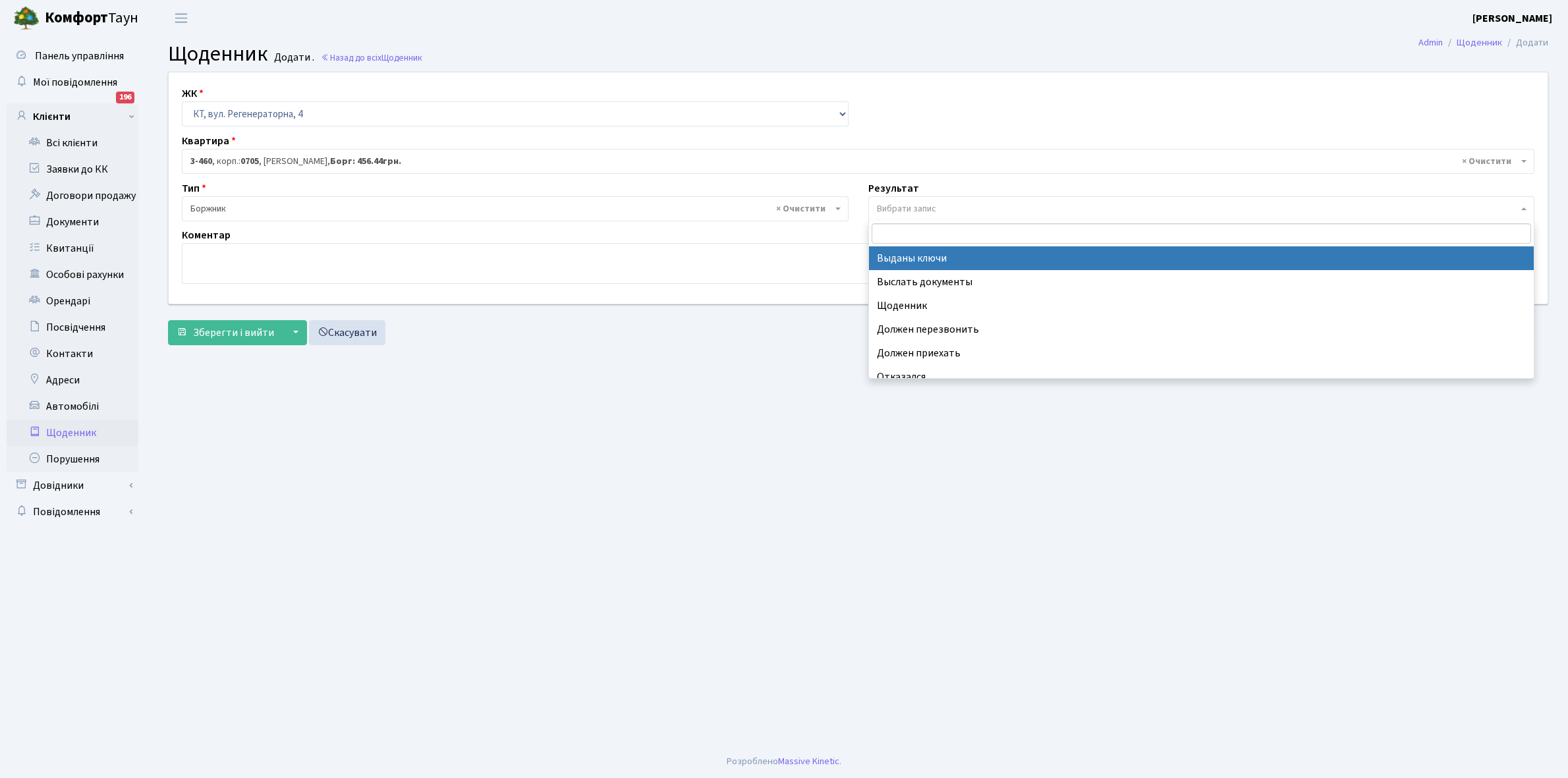
click at [924, 211] on span "Вибрати запис" at bounding box center [906, 209] width 59 height 13
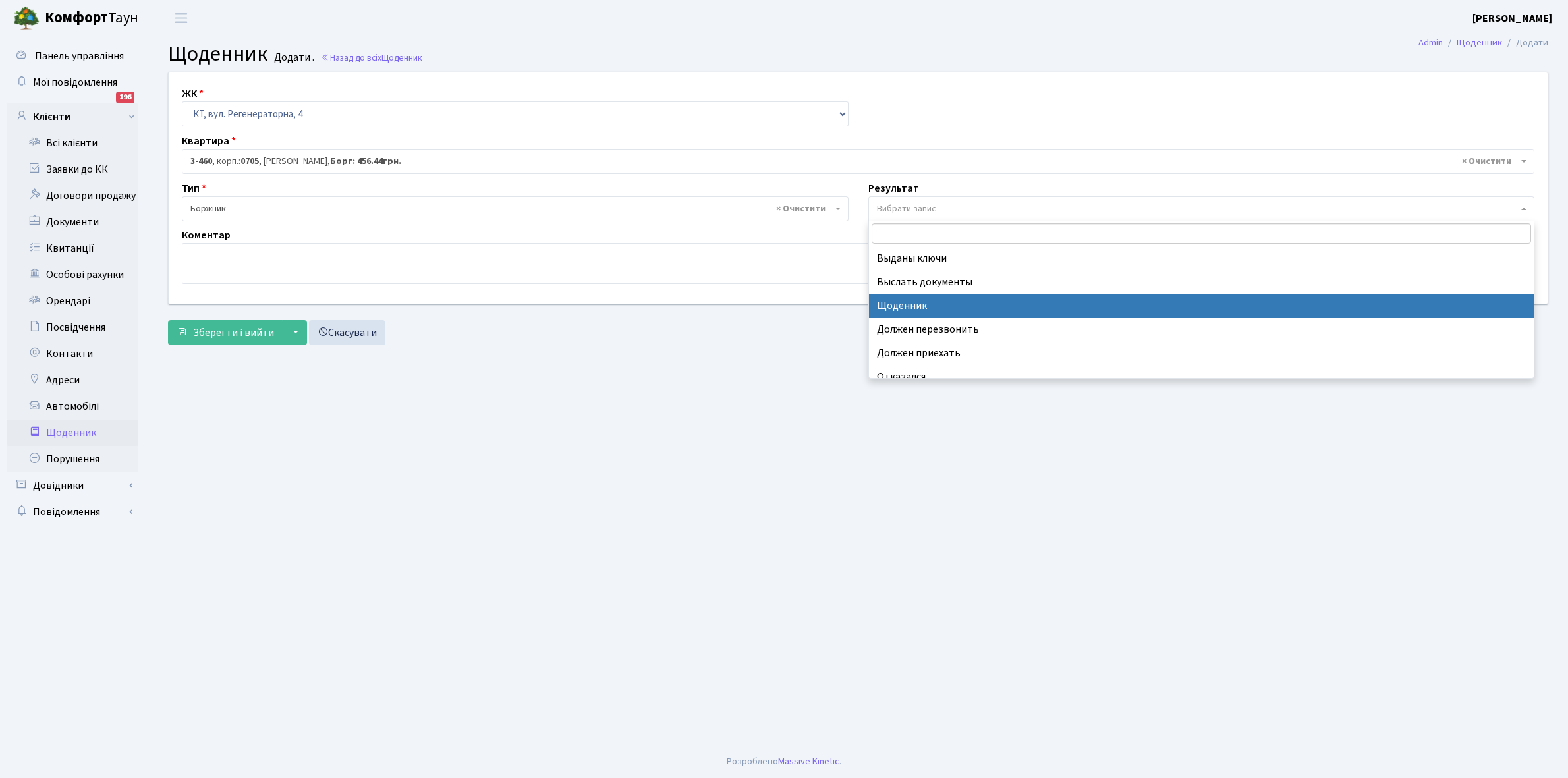
select select "14"
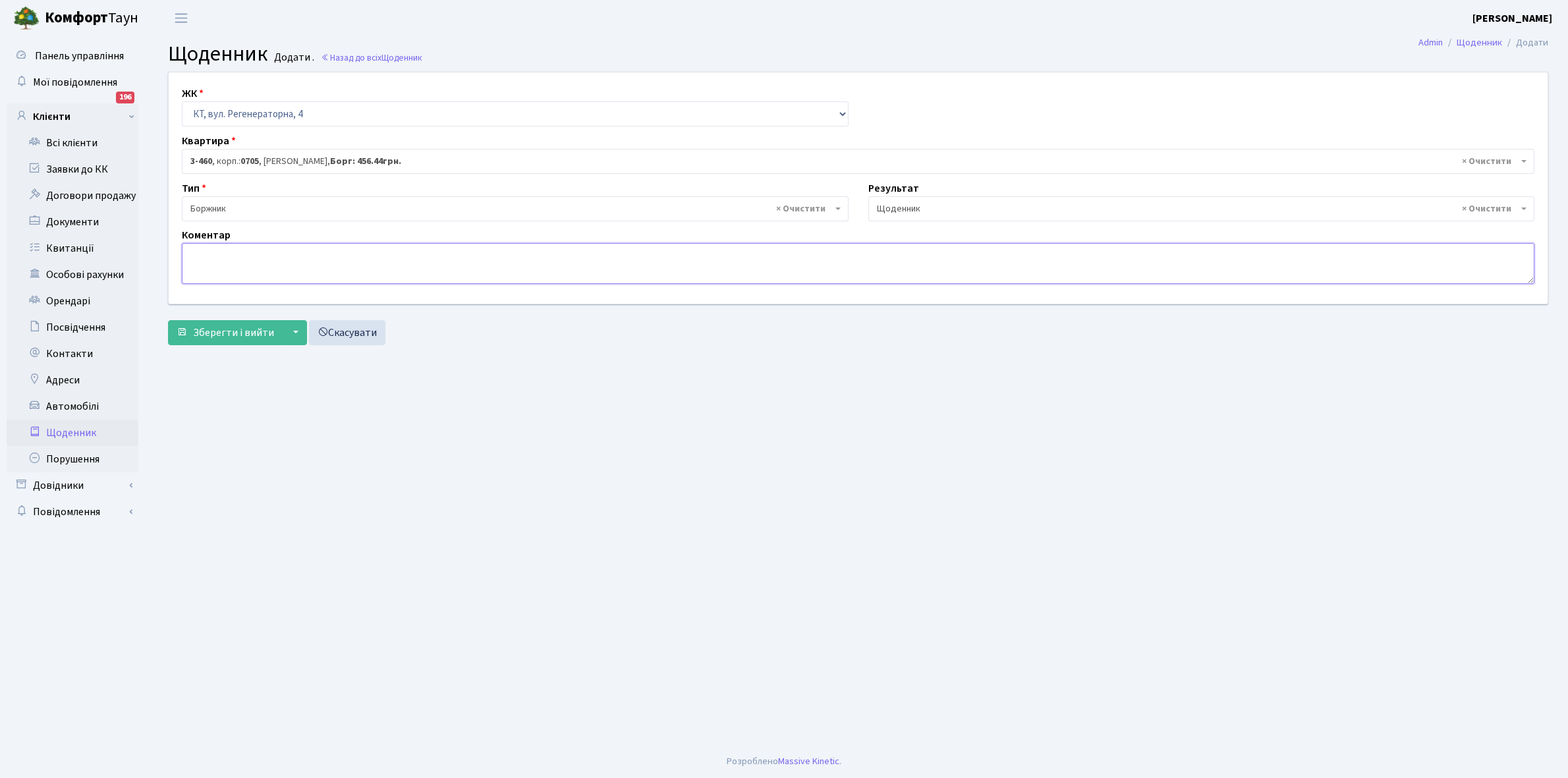
click at [192, 258] on textarea at bounding box center [858, 263] width 1353 height 41
type textarea "Відключена ЕЕ"
click at [229, 334] on span "Зберегти і вийти" at bounding box center [234, 333] width 81 height 15
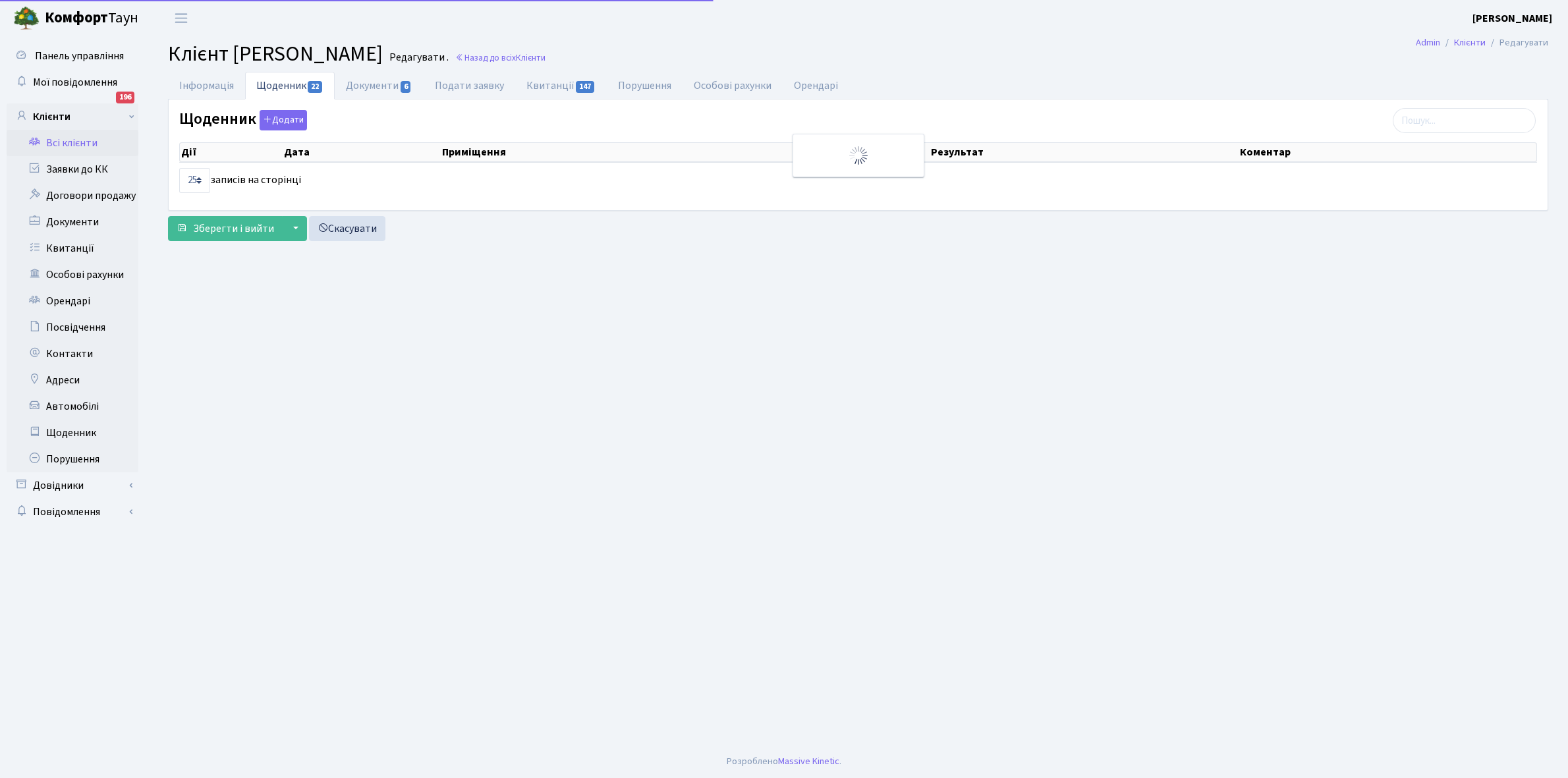
select select "25"
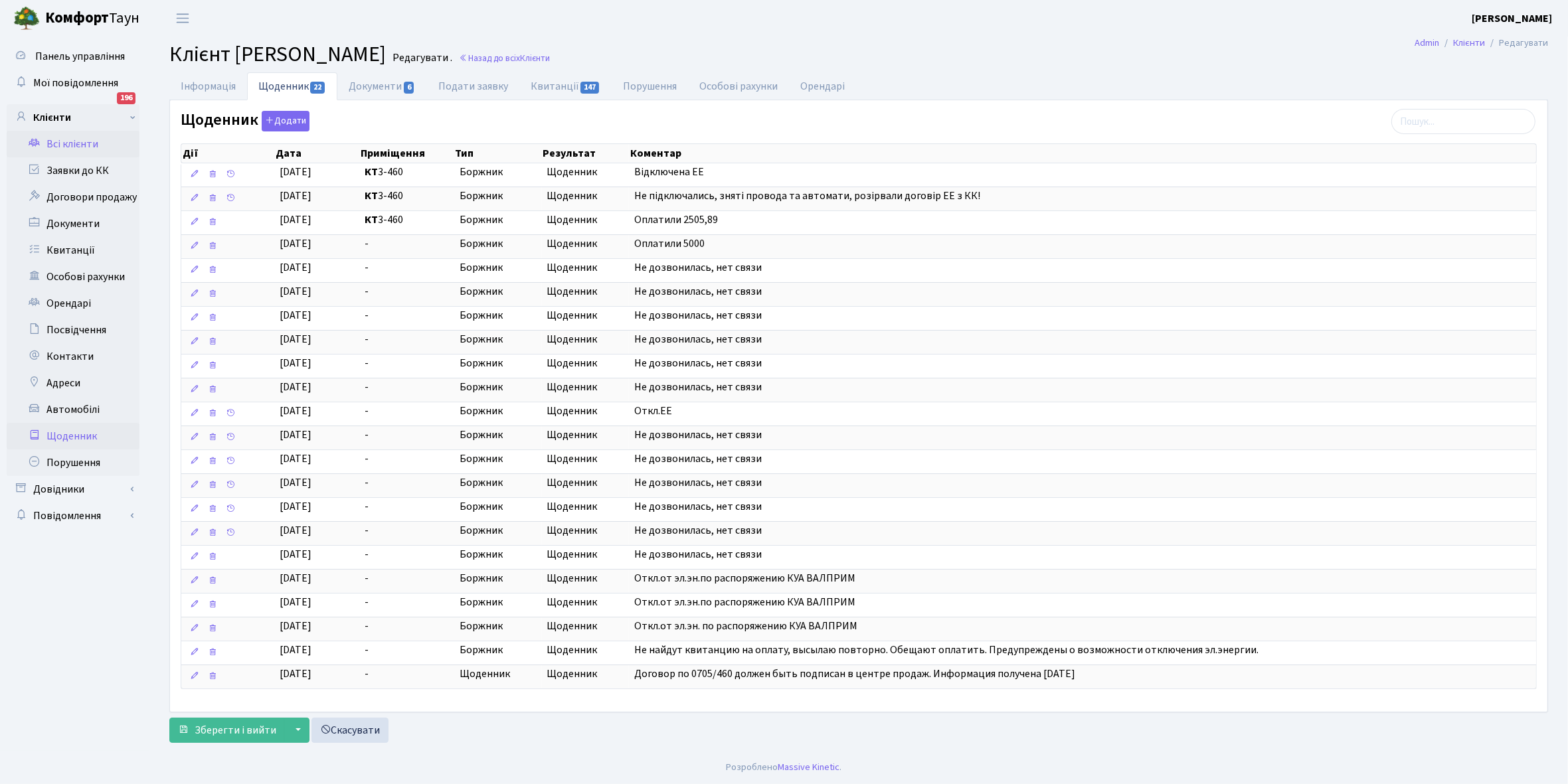
click at [84, 435] on link "Щоденник" at bounding box center [73, 437] width 133 height 27
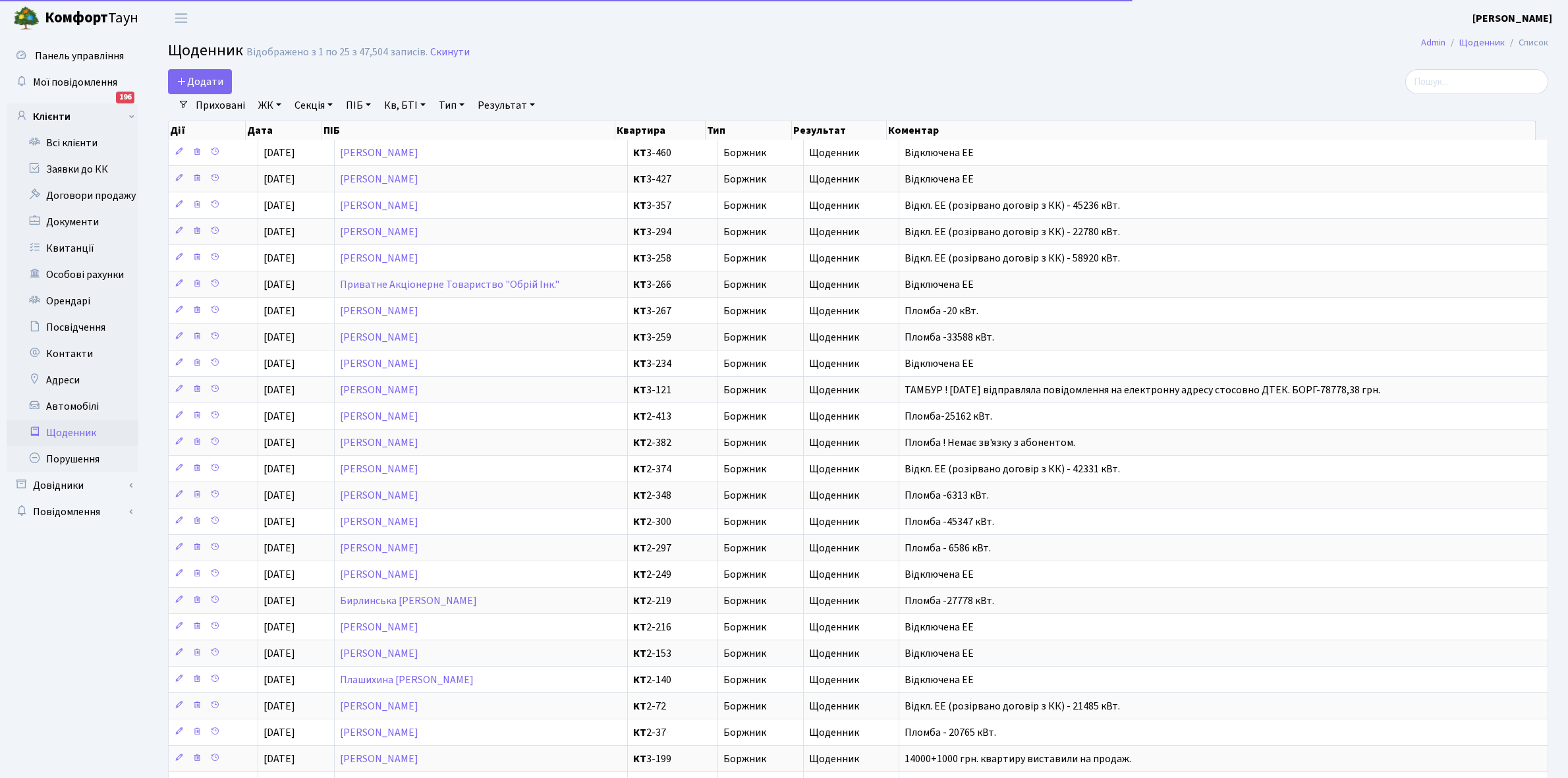
select select "25"
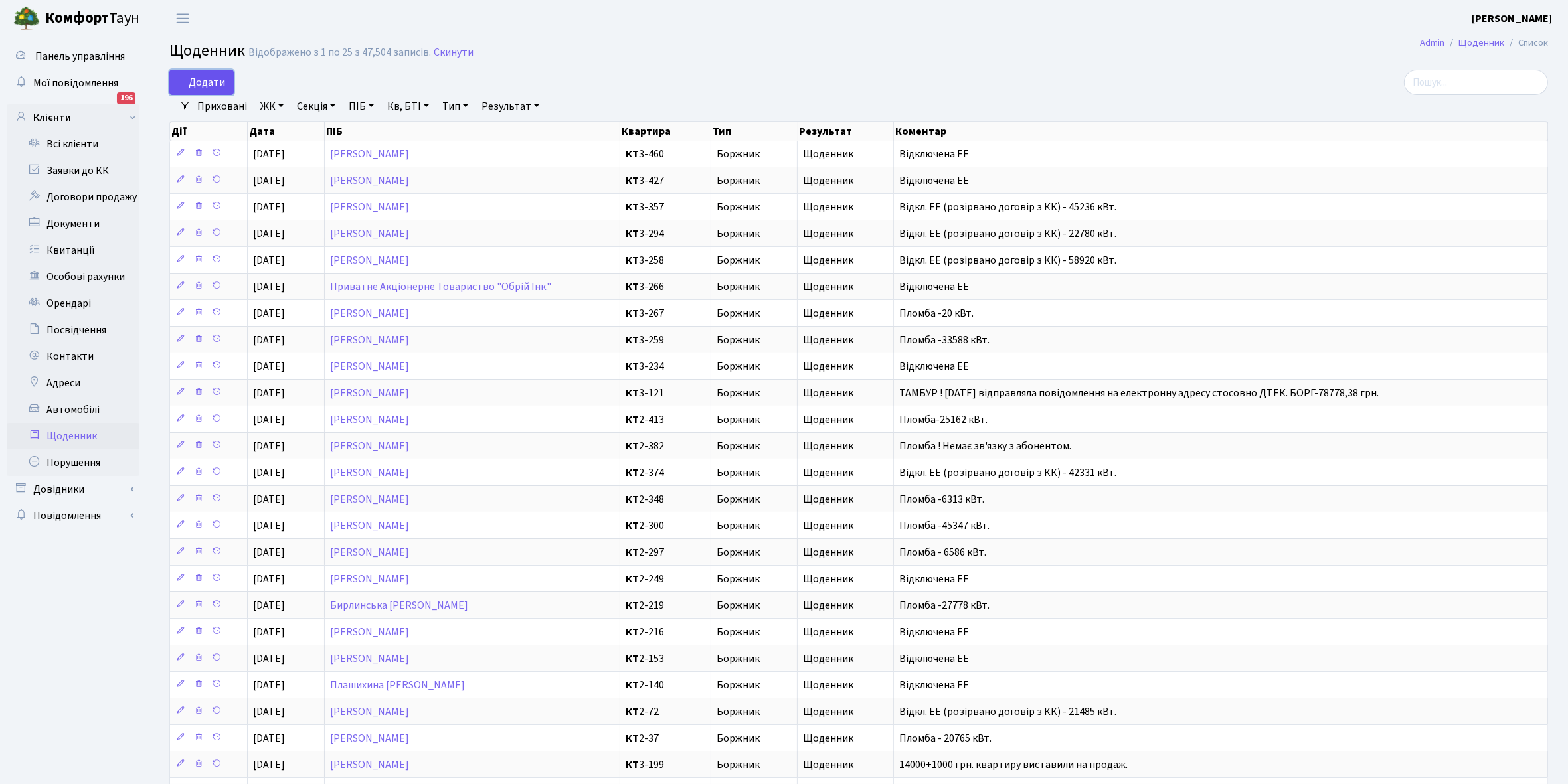
click at [209, 75] on span "Додати" at bounding box center [202, 82] width 47 height 15
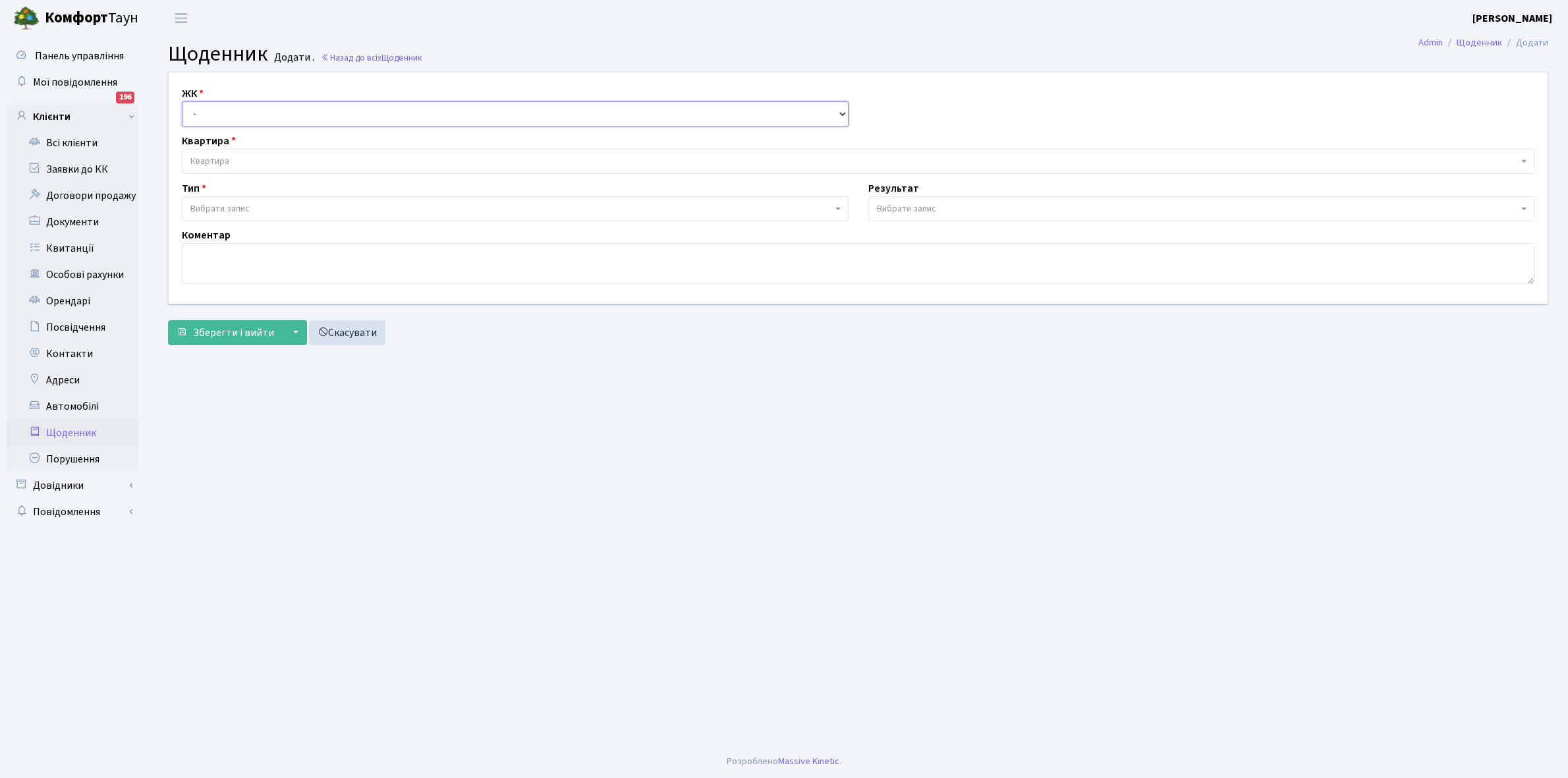
click at [209, 109] on select "- КТ, вул. Регенераторна, 4 КТ2, просп. [STREET_ADDRESS] [STREET_ADDRESS] [PERS…" at bounding box center [516, 114] width 667 height 25
select select "271"
click at [182, 102] on select "- КТ, вул. Регенераторна, 4 КТ2, просп. [STREET_ADDRESS] [STREET_ADDRESS] [PERS…" at bounding box center [516, 114] width 667 height 25
select select
click at [231, 153] on span "Квартира" at bounding box center [858, 161] width 1353 height 25
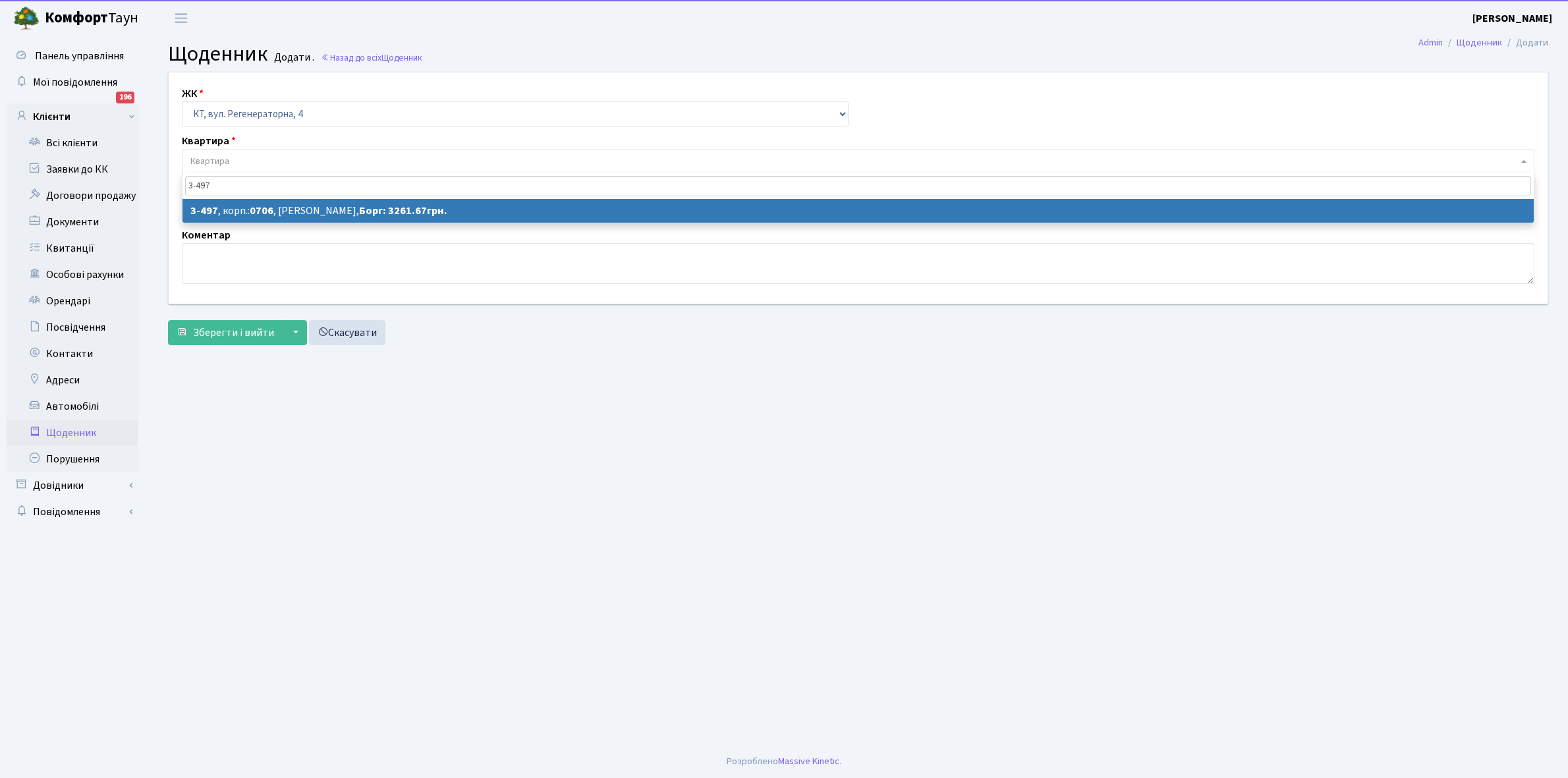
type input "3-497"
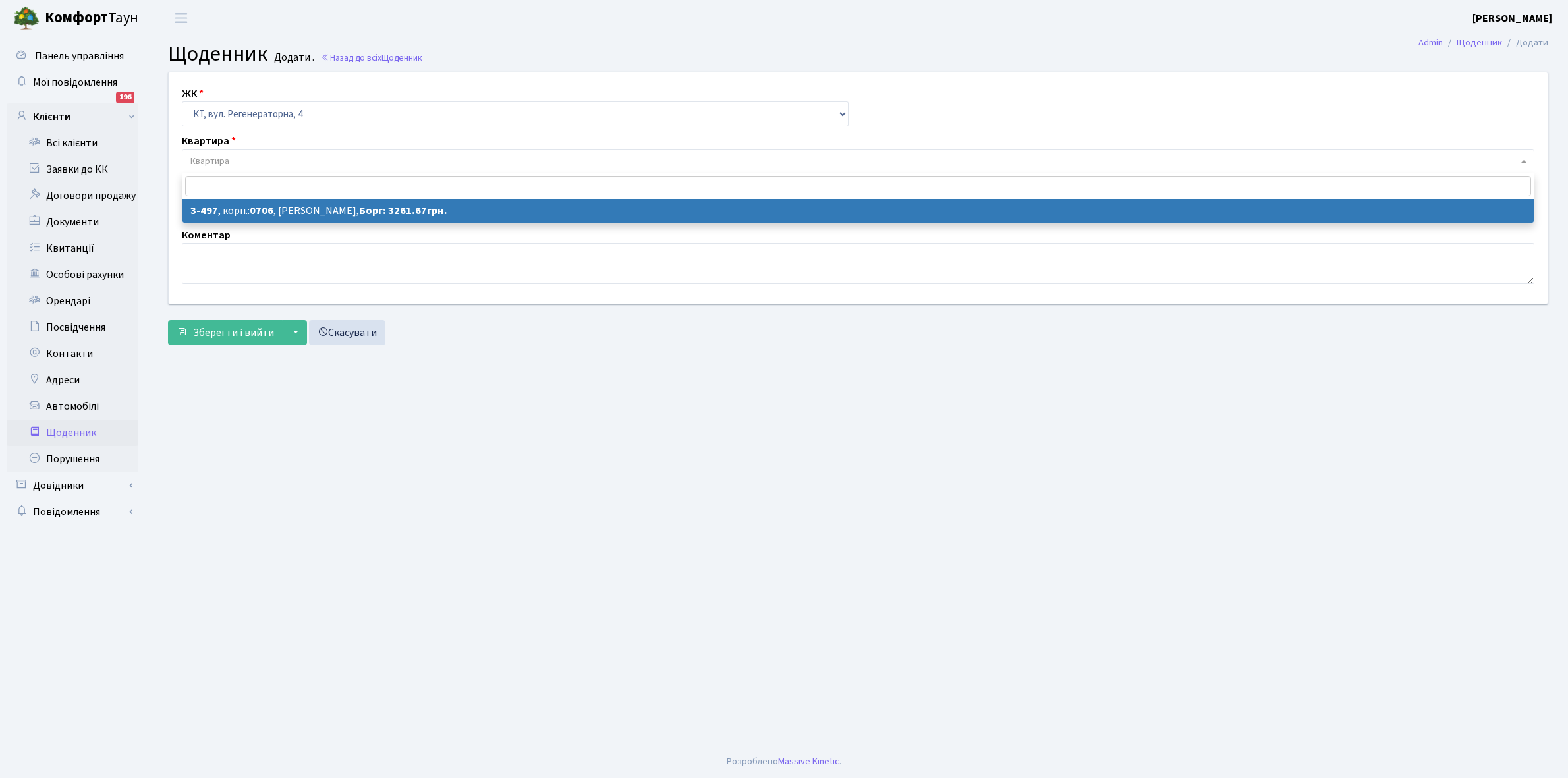
select select "1715"
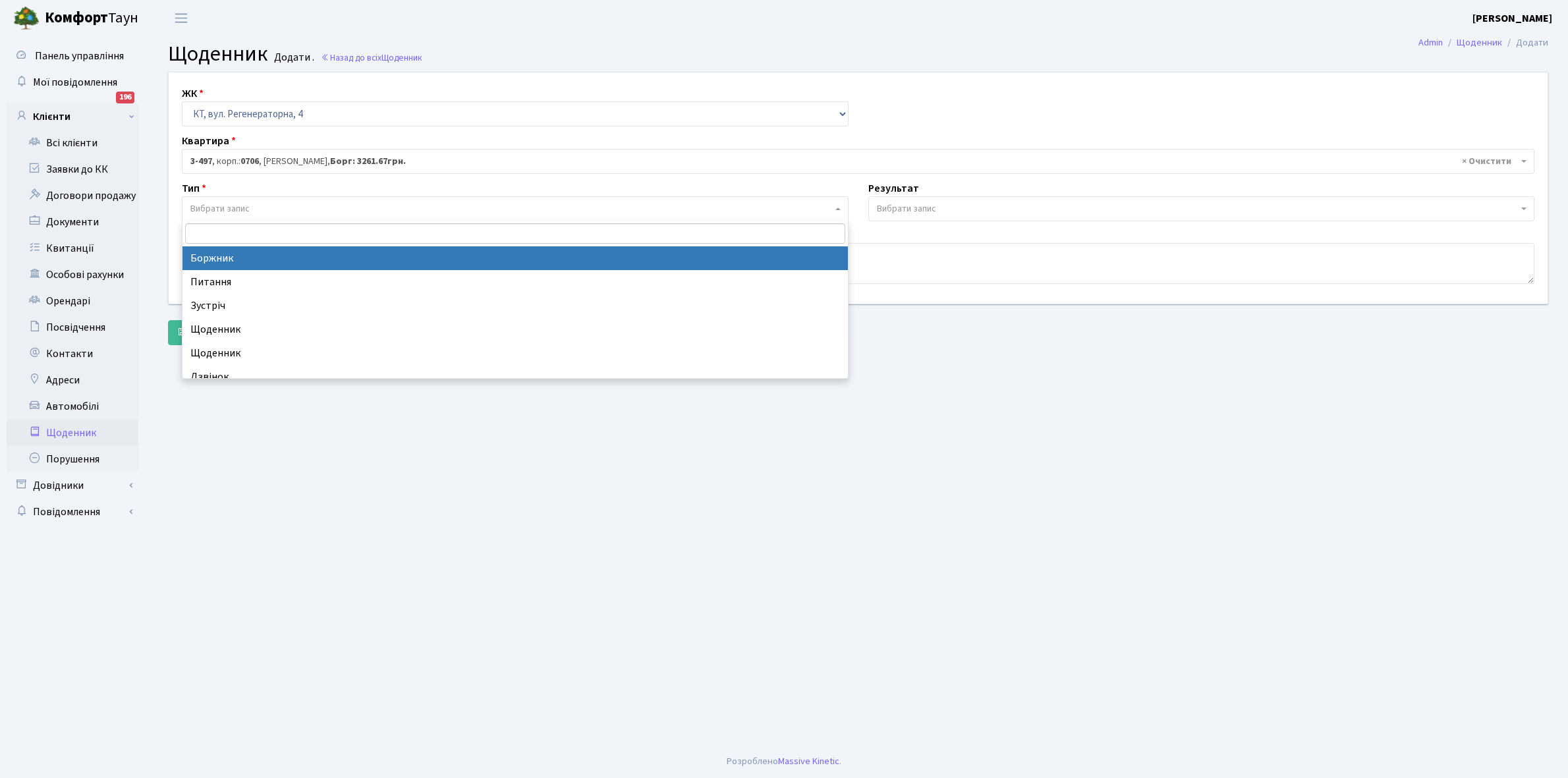
click at [236, 204] on span "Вибрати запис" at bounding box center [220, 209] width 59 height 13
select select "189"
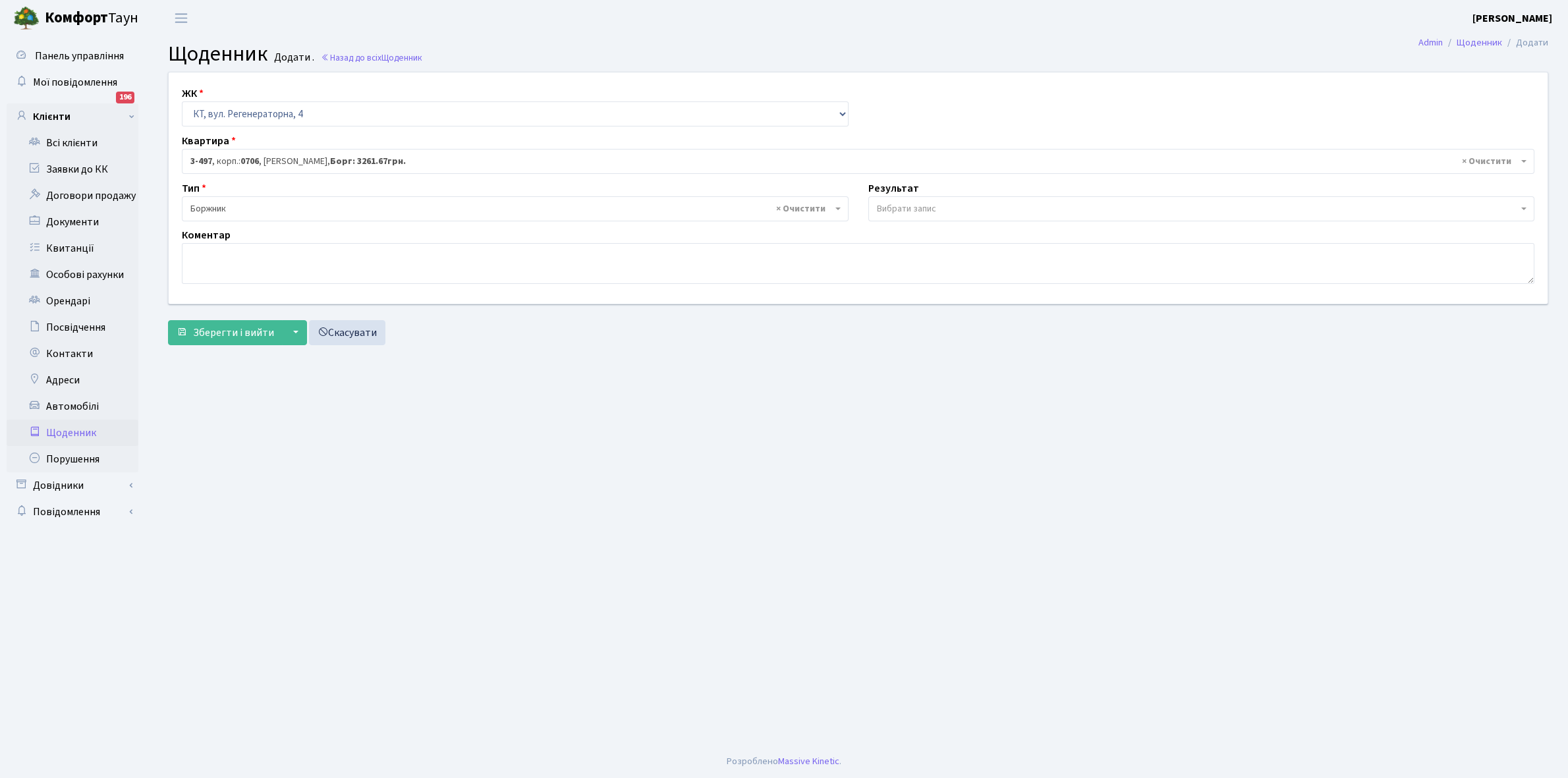
click at [954, 205] on span "Вибрати запис" at bounding box center [1198, 209] width 642 height 13
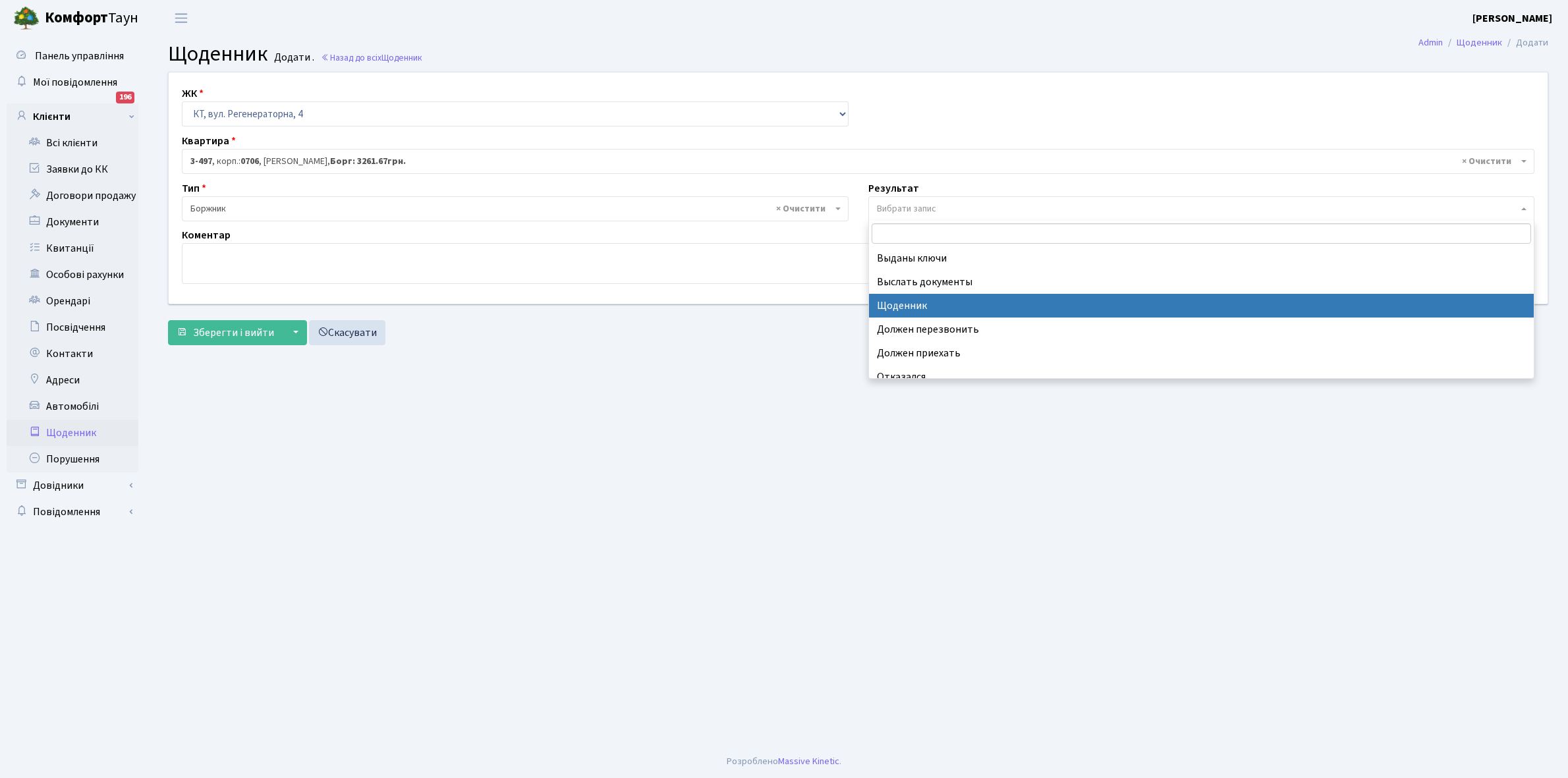
select select "14"
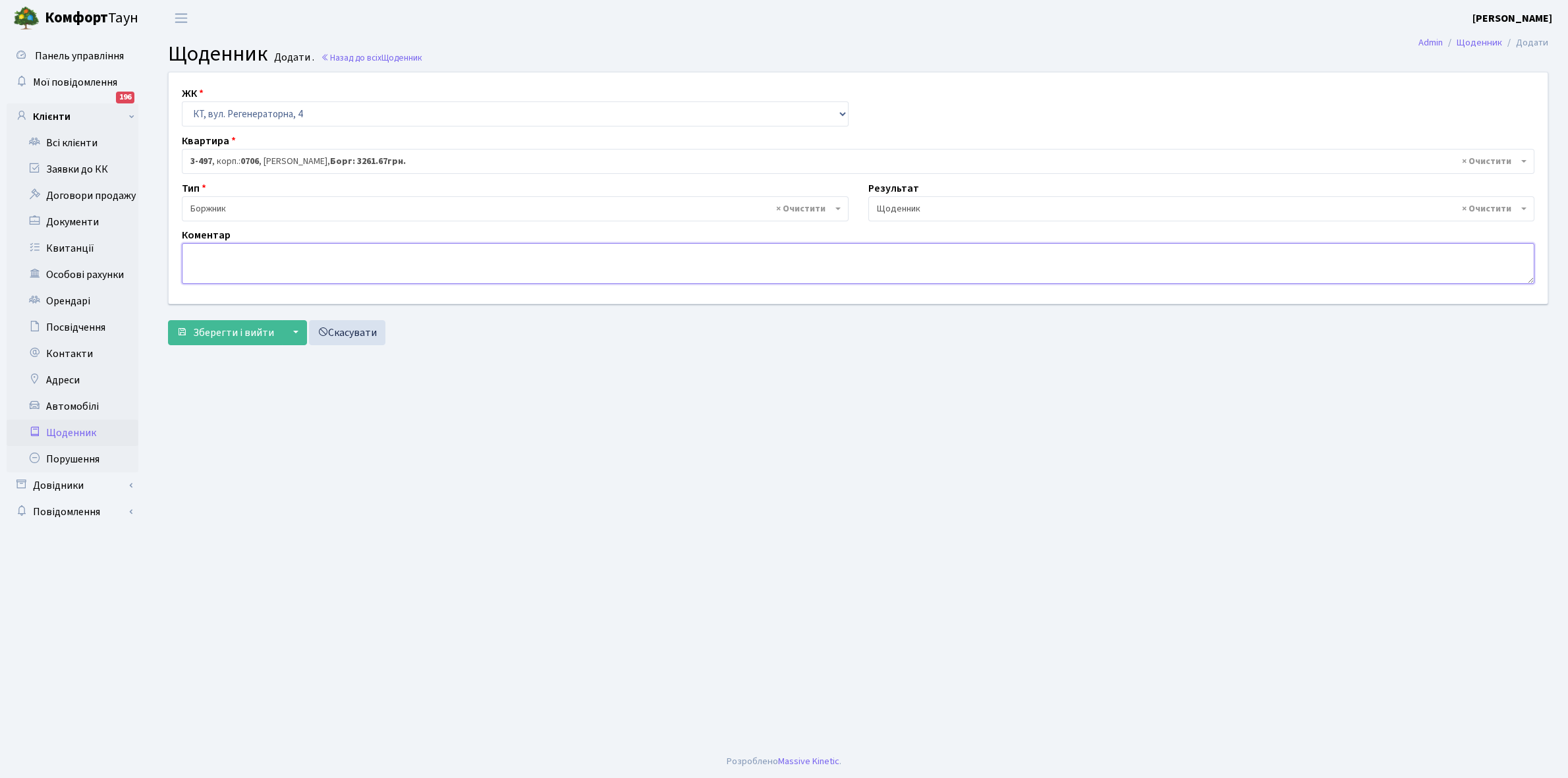
click at [212, 258] on textarea at bounding box center [858, 263] width 1353 height 41
drag, startPoint x: 213, startPoint y: 257, endPoint x: 535, endPoint y: 634, distance: 495.8
click at [535, 634] on main "Admin Щоденник Додати Щоденник Додати . Назад до всіх Щоденник ЖК - КТ, вул. Ре…" at bounding box center [858, 391] width 1420 height 709
click at [197, 251] on textarea at bounding box center [858, 263] width 1353 height 41
type textarea "Відключена ЕЕ"
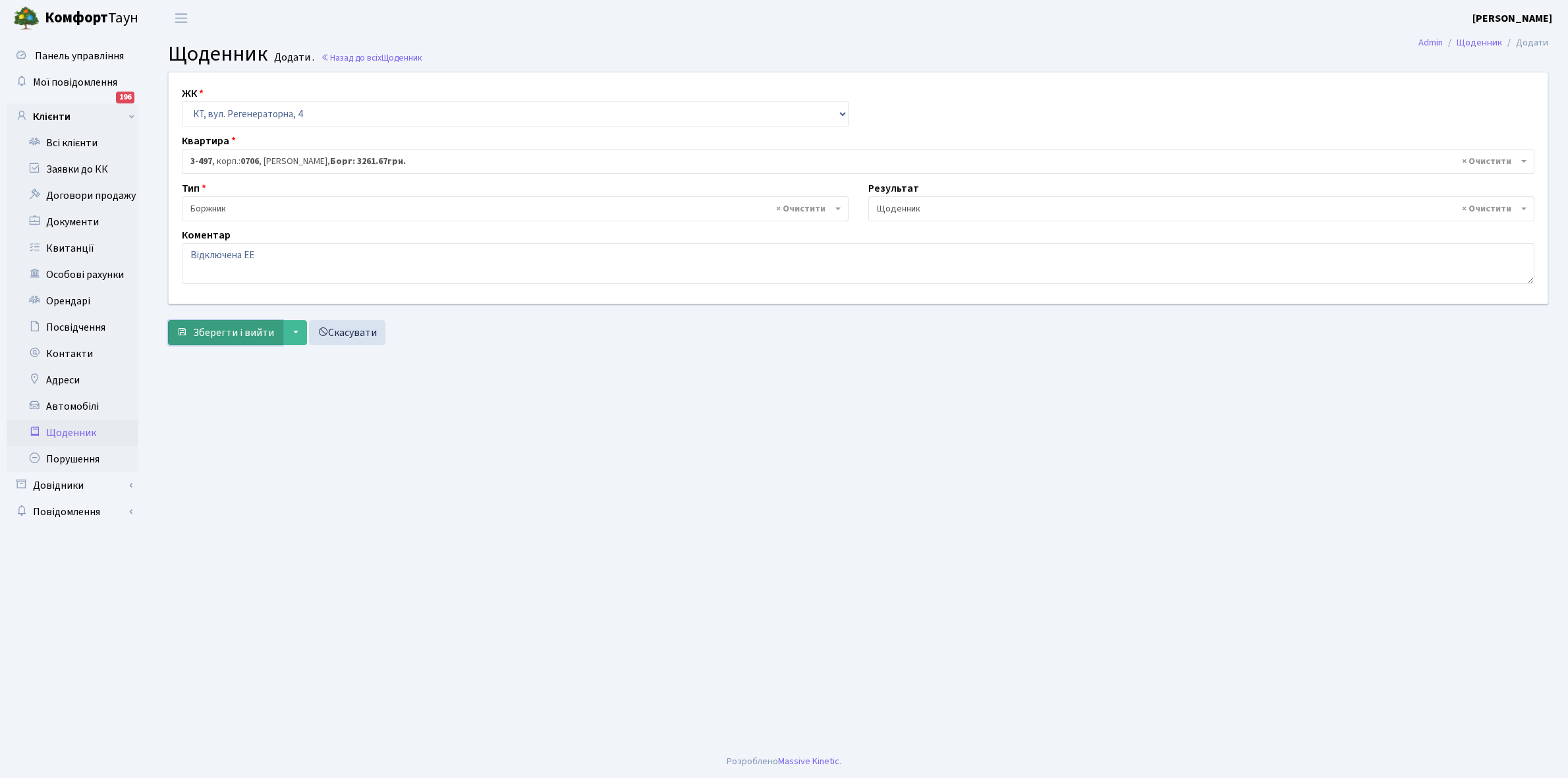
click at [224, 322] on button "Зберегти і вийти" at bounding box center [225, 333] width 115 height 25
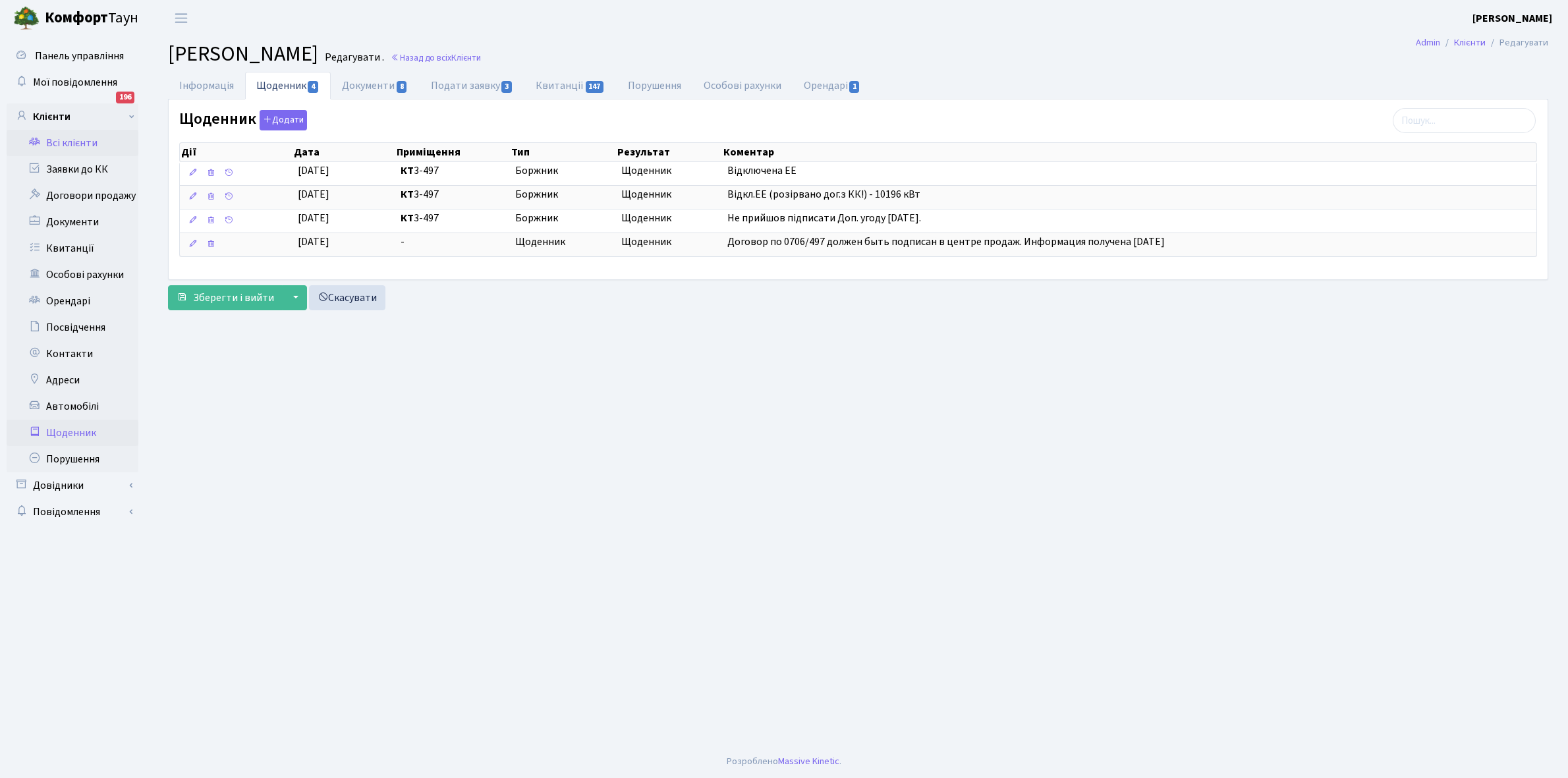
click at [61, 430] on link "Щоденник" at bounding box center [72, 433] width 132 height 27
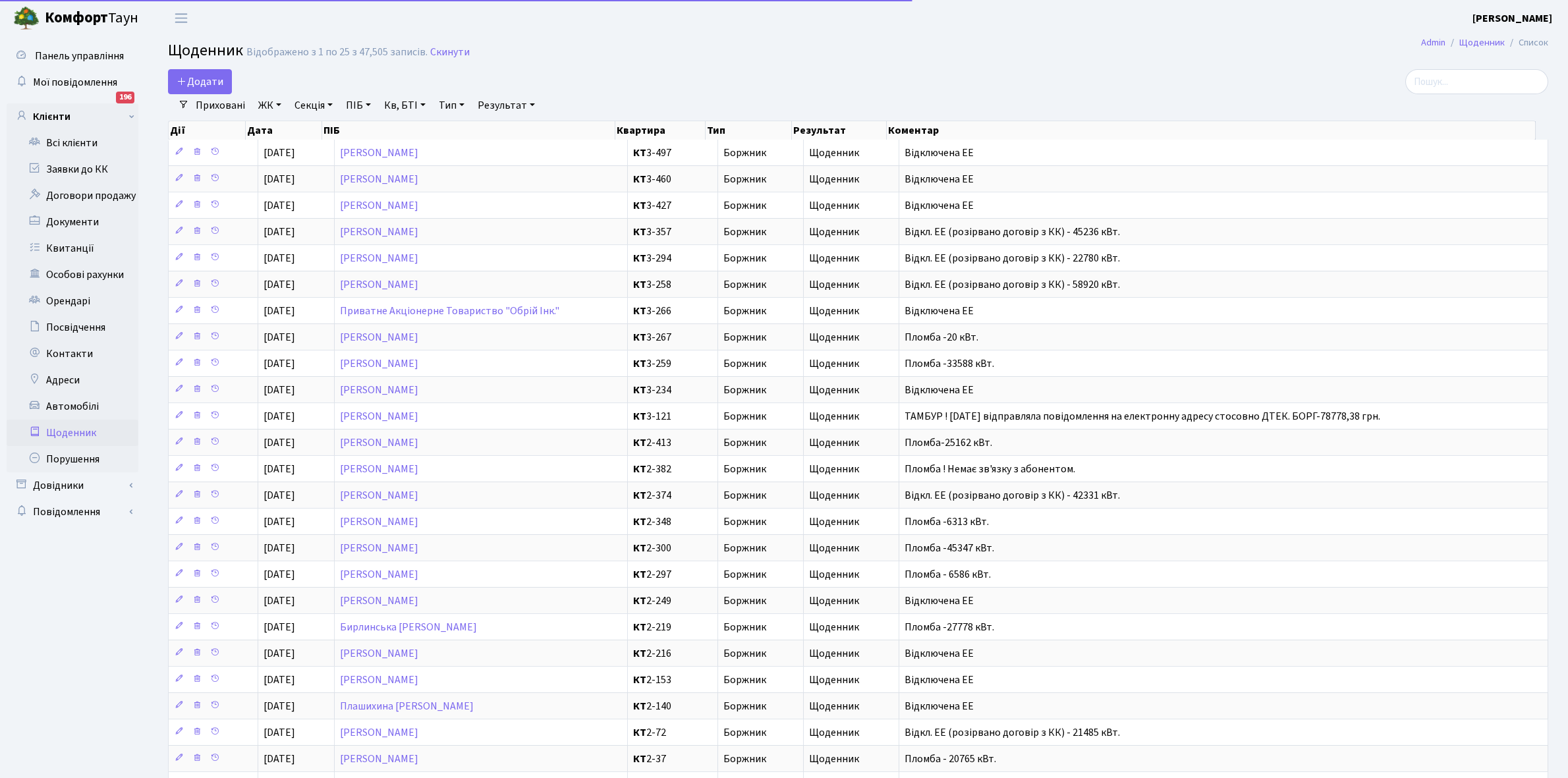
select select "25"
